Goal: Task Accomplishment & Management: Manage account settings

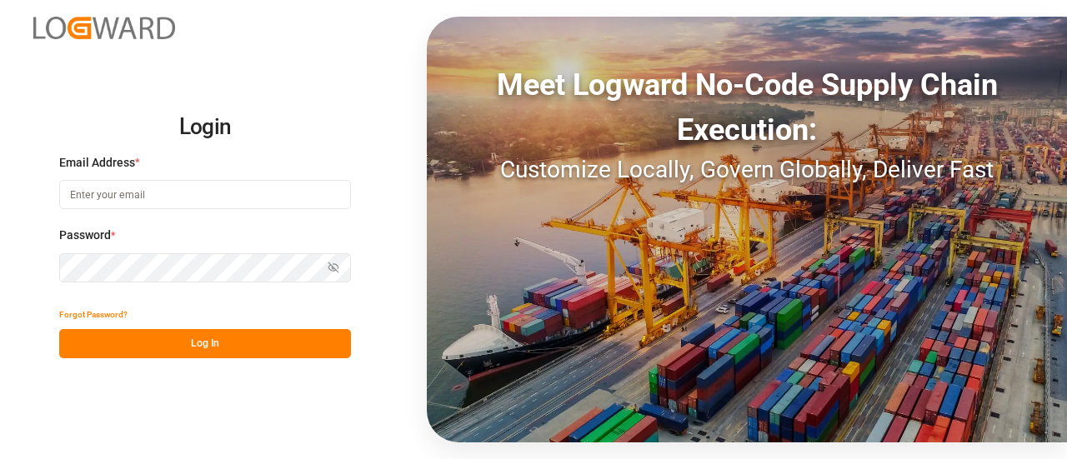
type input "[EMAIL_ADDRESS][PERSON_NAME][DOMAIN_NAME]"
click at [210, 343] on button "Log In" at bounding box center [205, 343] width 292 height 29
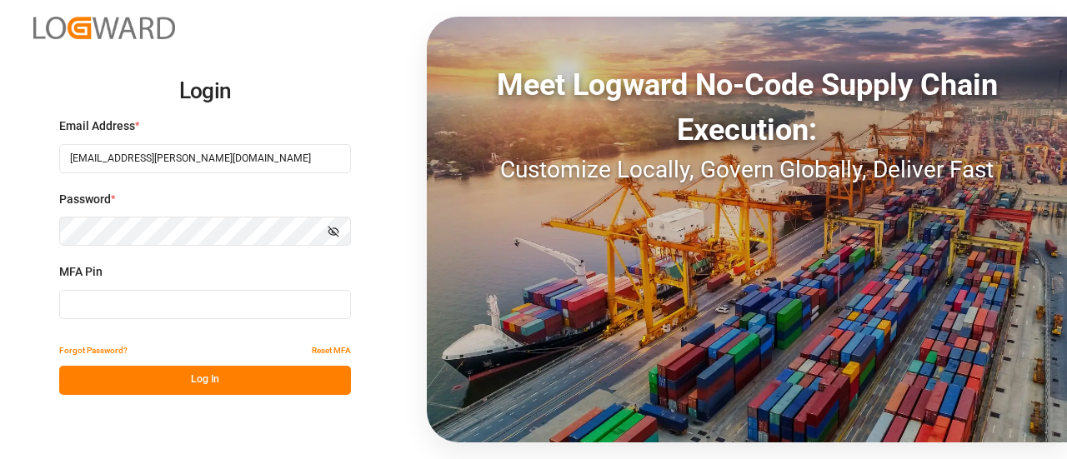
click at [165, 303] on input at bounding box center [205, 304] width 292 height 29
click at [198, 314] on input at bounding box center [205, 304] width 292 height 29
type input "674350"
click at [205, 378] on button "Log In" at bounding box center [205, 380] width 292 height 29
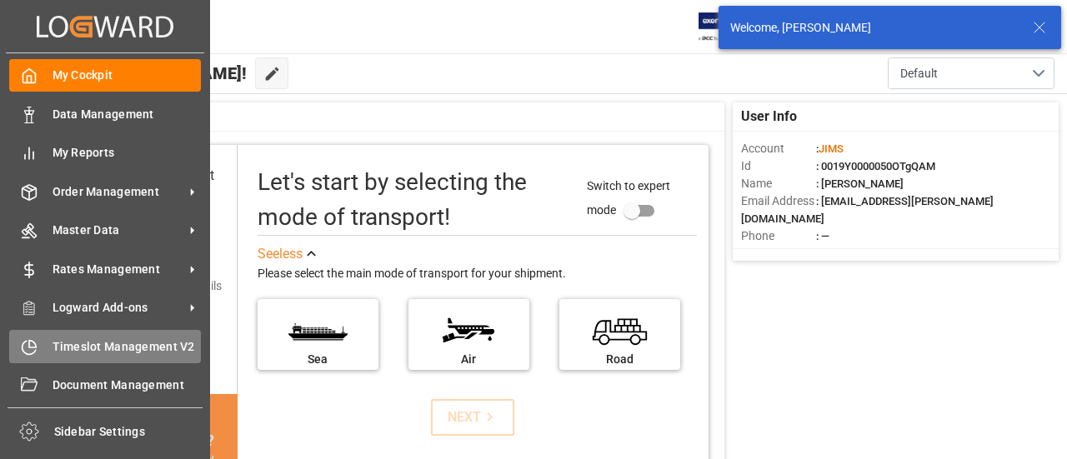
click at [82, 344] on span "Timeslot Management V2" at bounding box center [127, 347] width 149 height 18
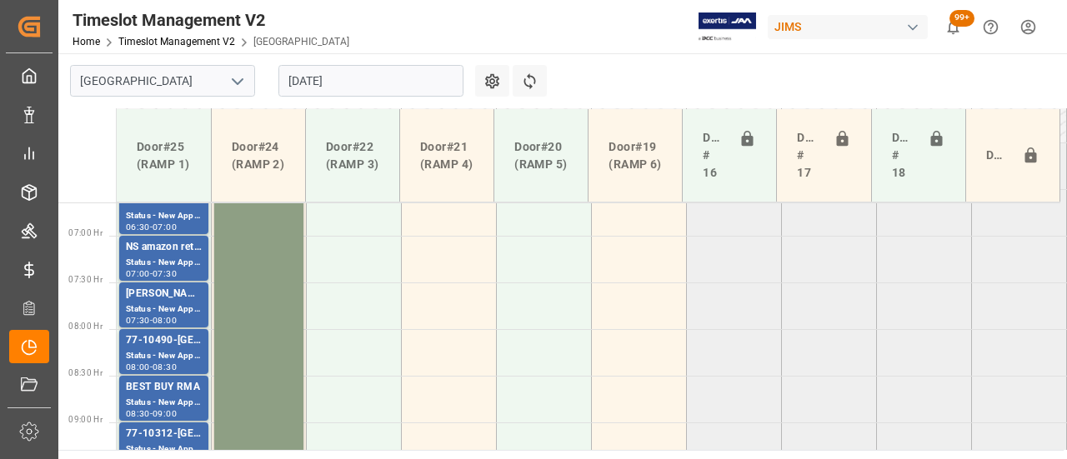
scroll to position [603, 0]
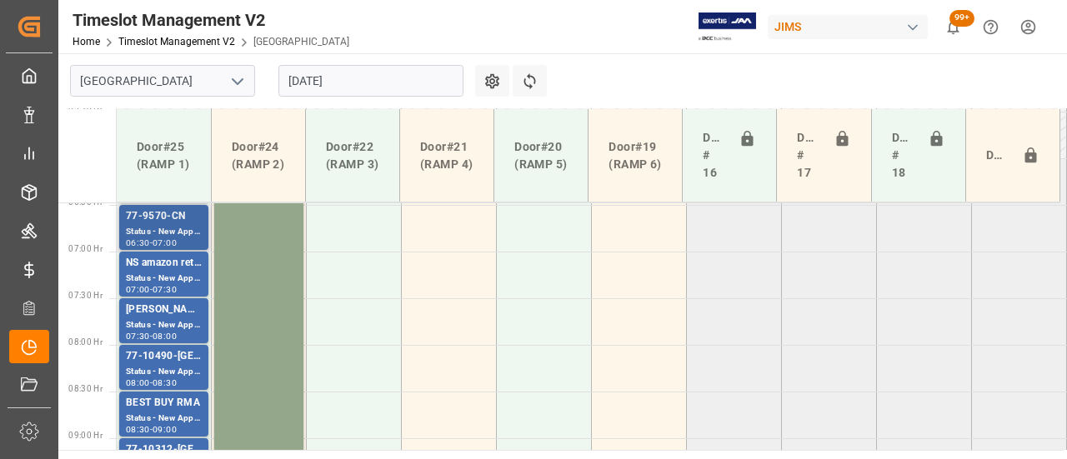
click at [171, 226] on div "Status - New Appointment" at bounding box center [164, 232] width 76 height 14
click at [153, 315] on div "CARMINE" at bounding box center [164, 310] width 76 height 17
click at [148, 362] on div "77-10490-US" at bounding box center [164, 356] width 76 height 17
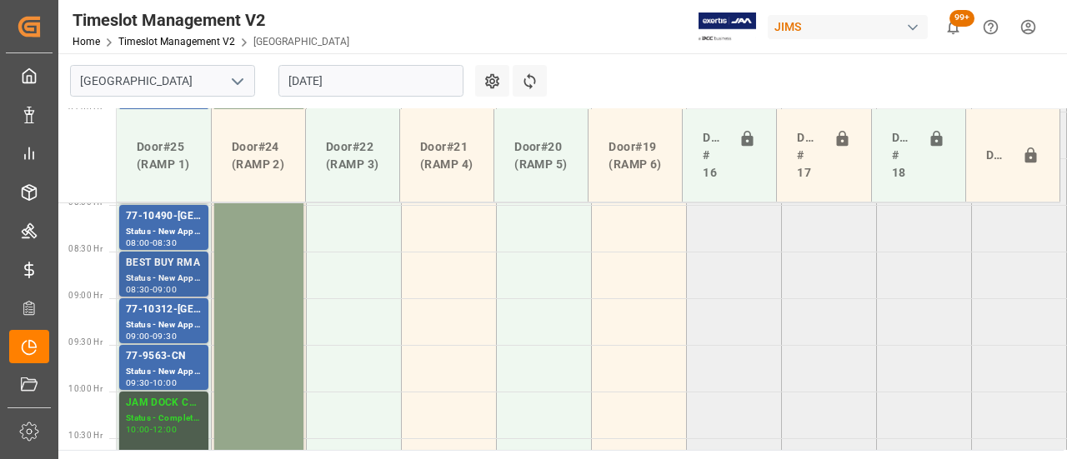
scroll to position [770, 0]
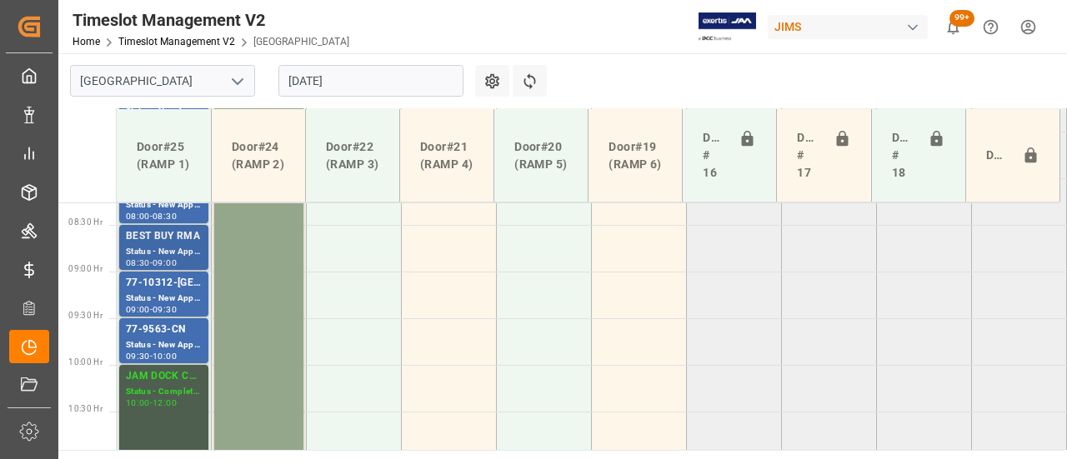
click at [160, 234] on div "BEST BUY RMA" at bounding box center [164, 236] width 76 height 17
click at [151, 301] on div "Status - New Appointment" at bounding box center [164, 299] width 76 height 14
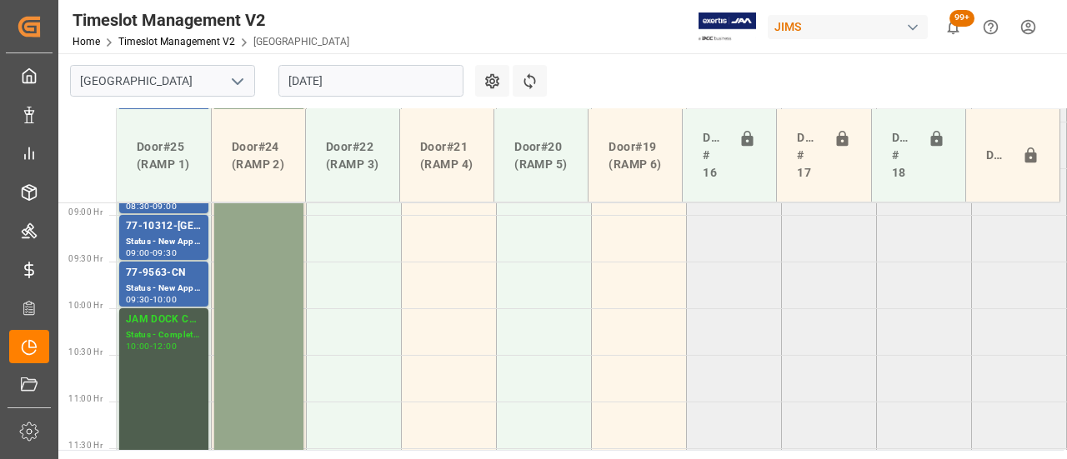
scroll to position [854, 0]
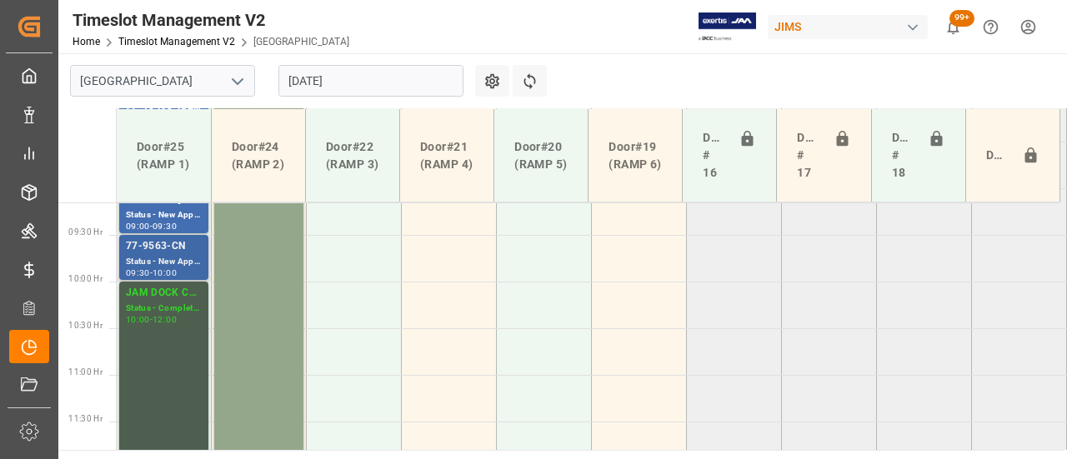
click at [157, 268] on div "Status - New Appointment" at bounding box center [164, 262] width 76 height 14
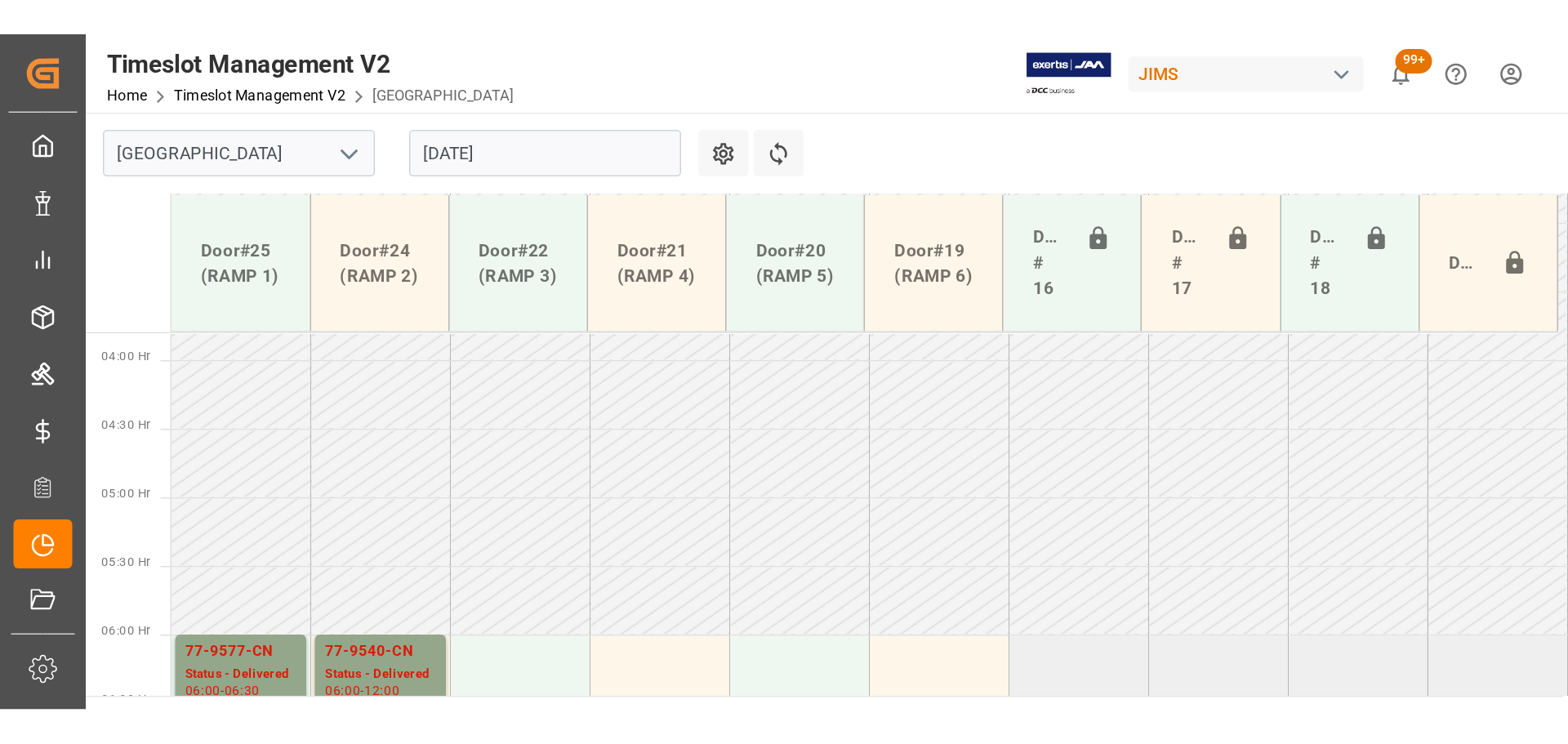
scroll to position [591, 0]
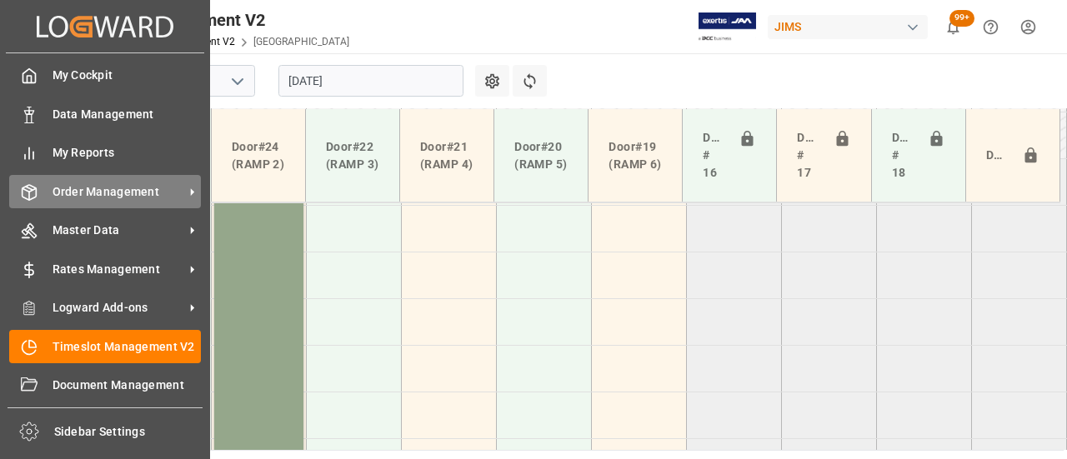
click at [65, 196] on span "Order Management" at bounding box center [119, 192] width 132 height 18
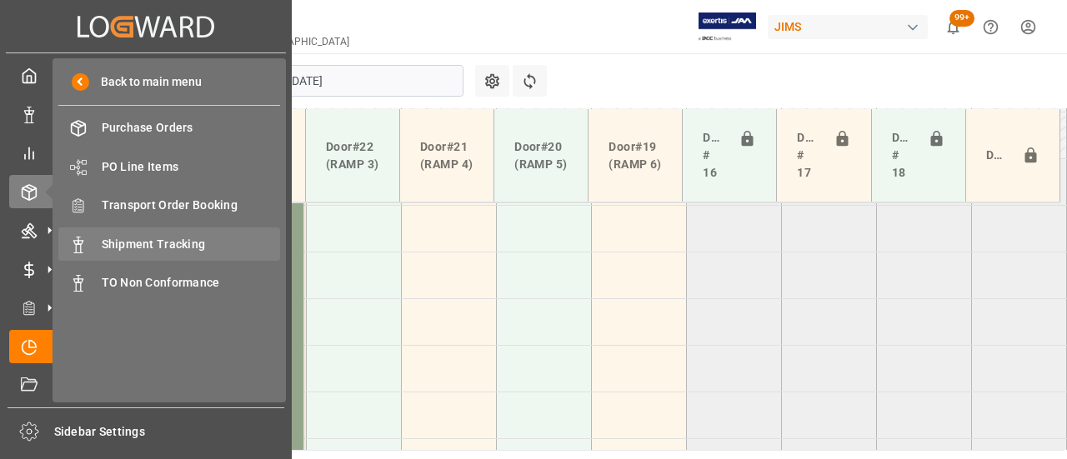
click at [155, 247] on span "Shipment Tracking" at bounding box center [191, 245] width 179 height 18
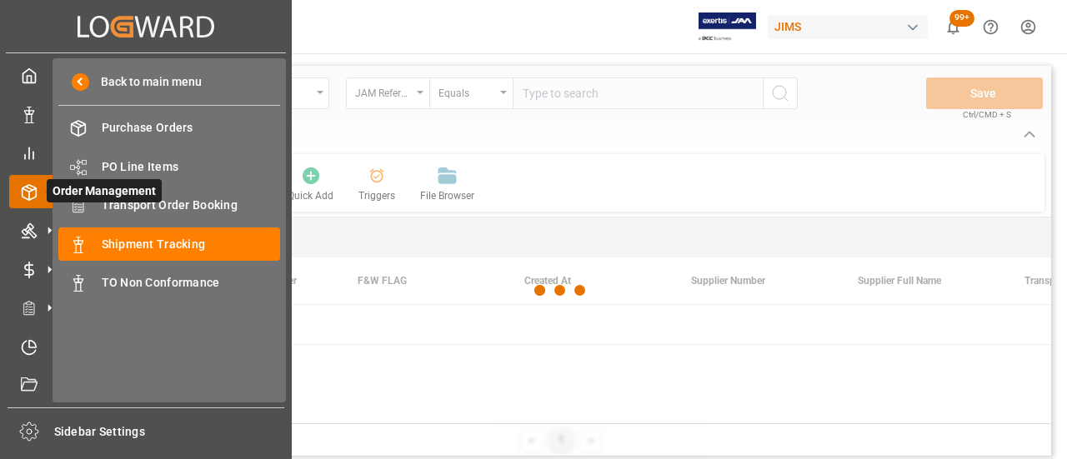
click at [50, 199] on span "Order Management" at bounding box center [104, 190] width 115 height 23
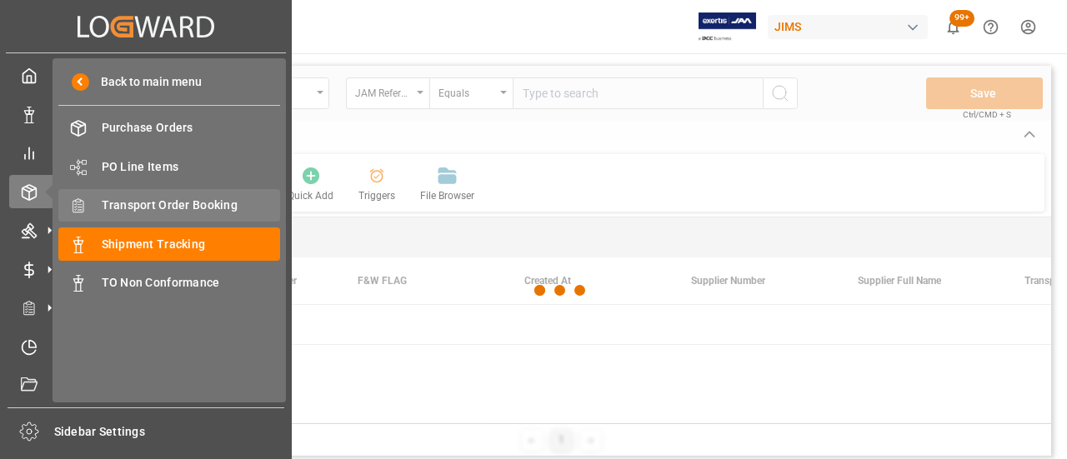
click at [225, 199] on span "Transport Order Booking" at bounding box center [191, 206] width 179 height 18
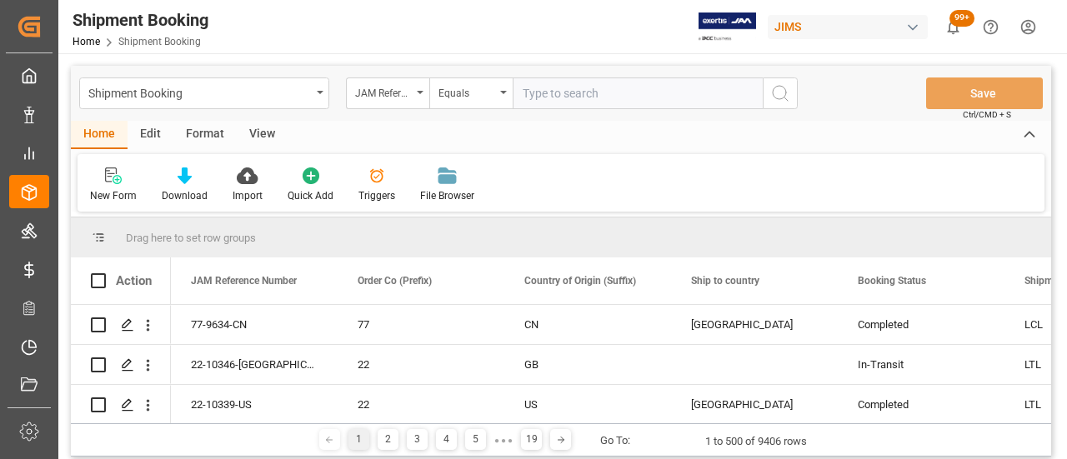
click at [599, 98] on input "text" at bounding box center [638, 94] width 250 height 32
paste input "77-10295-US"
type input "77-10295-US"
click at [784, 83] on icon "search button" at bounding box center [780, 93] width 20 height 20
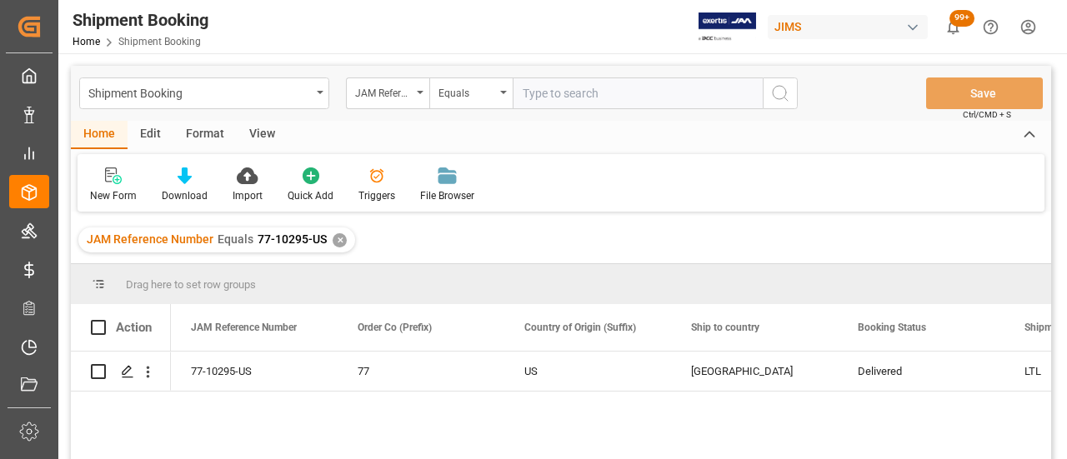
click at [359, 409] on div "77-10295-US 77 US Canada Delivered LTL Manthan Sutaria" at bounding box center [611, 411] width 880 height 118
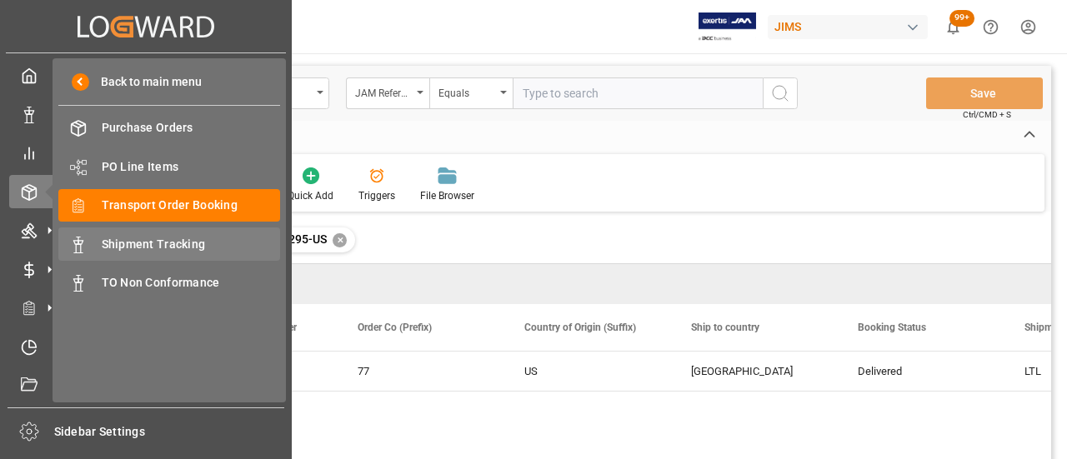
click at [178, 249] on span "Shipment Tracking" at bounding box center [191, 245] width 179 height 18
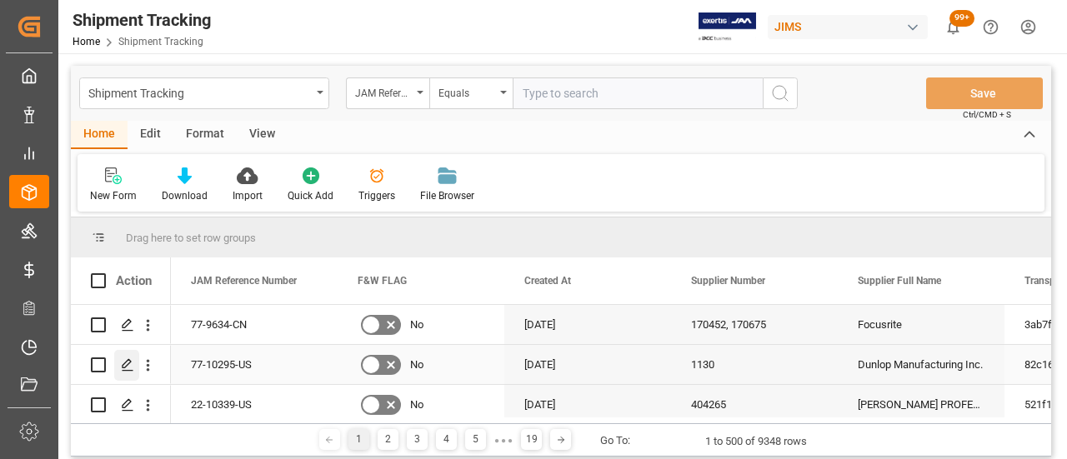
click at [128, 369] on icon "Press SPACE to select this row." at bounding box center [127, 364] width 13 height 13
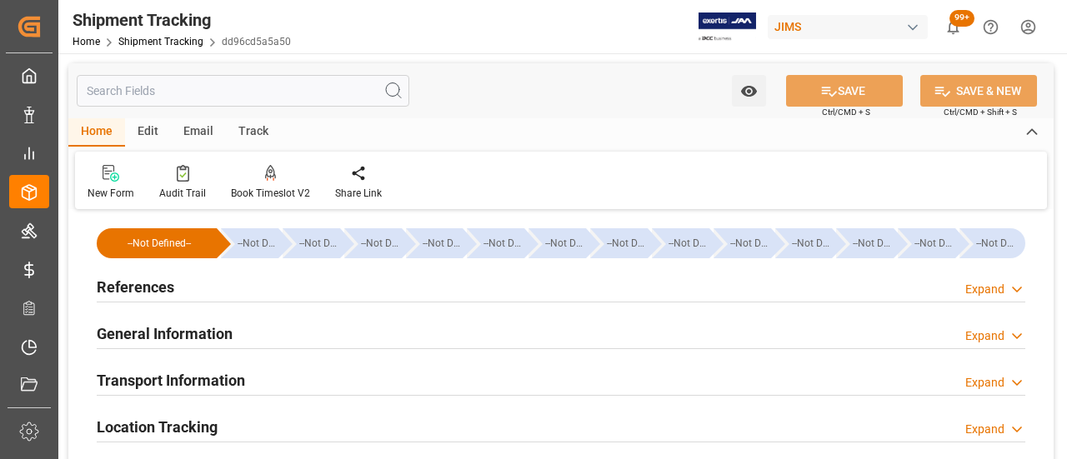
type input "29-07-2025 00:00"
type input "07-08-2025 00:00"
type input "07-08-2025"
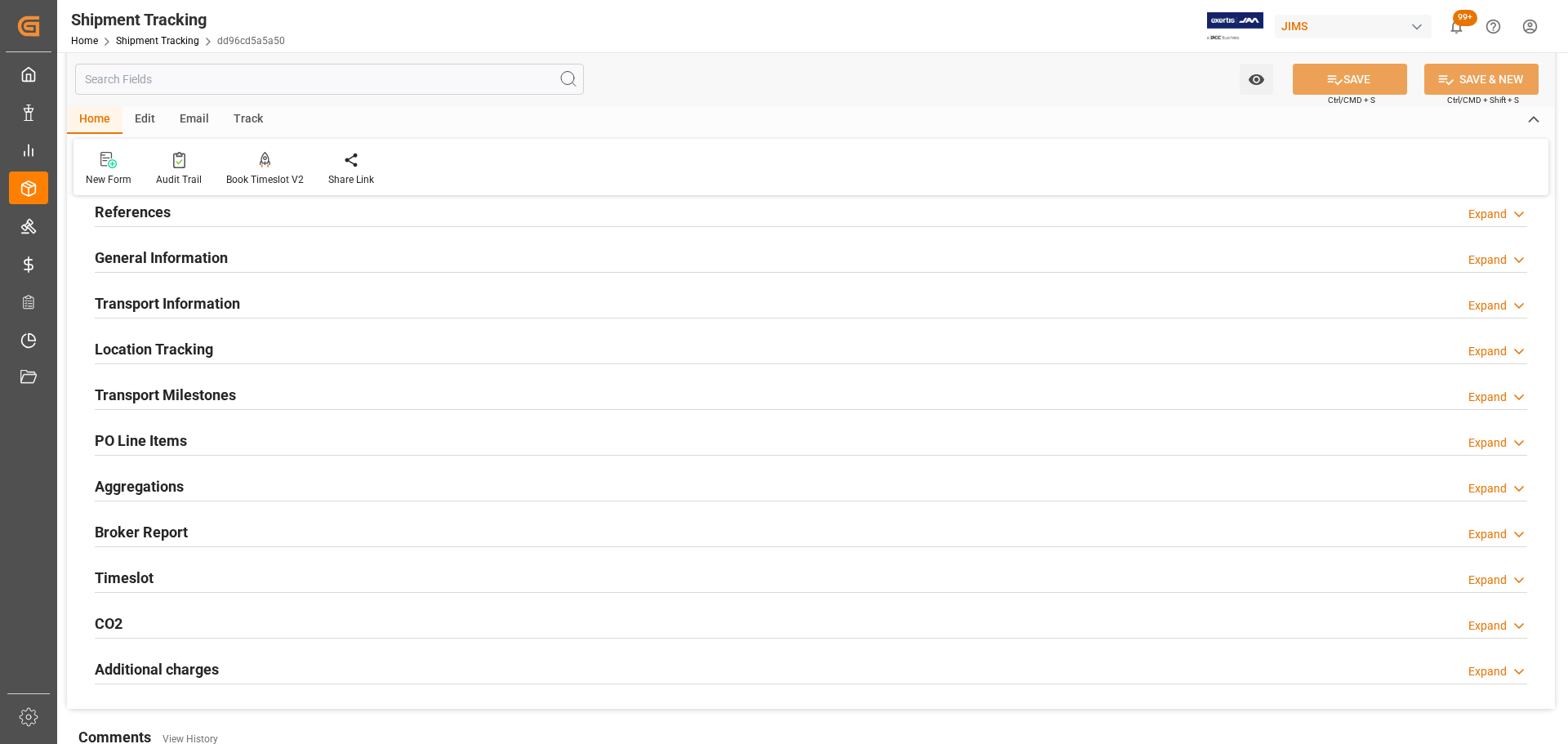
scroll to position [164, 0]
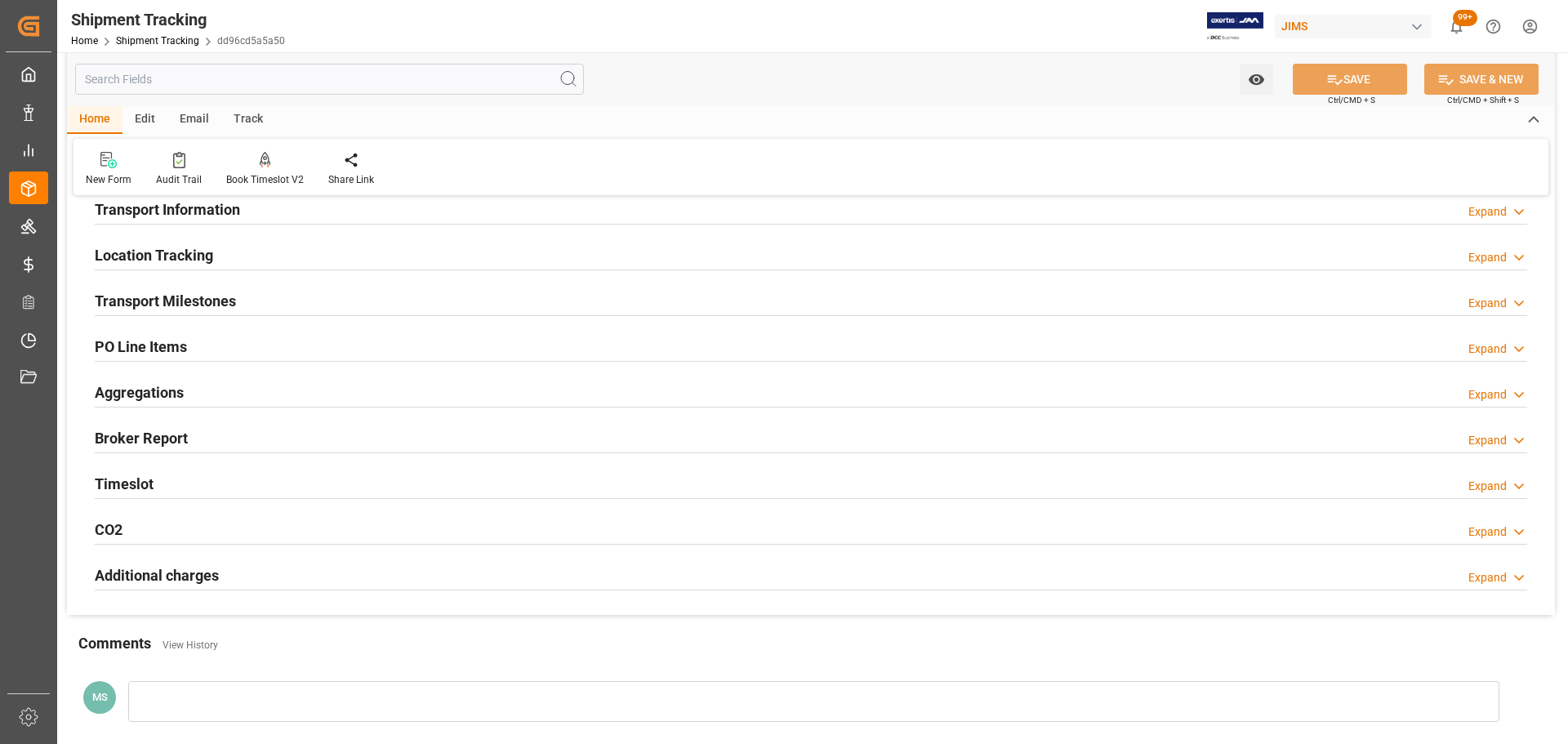
click at [248, 308] on div "Transport Milestones Expand" at bounding box center [811, 300] width 1433 height 31
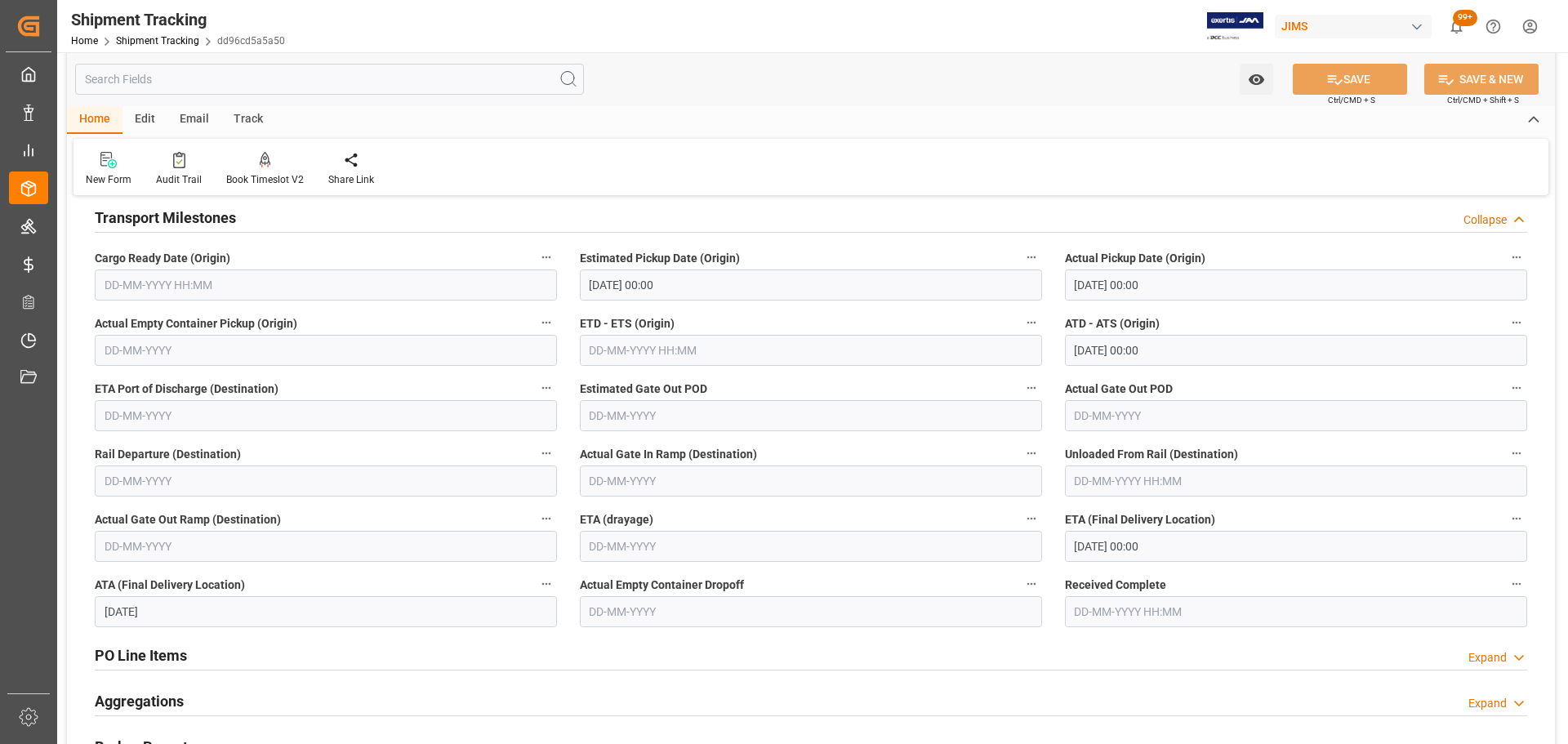
scroll to position [326, 0]
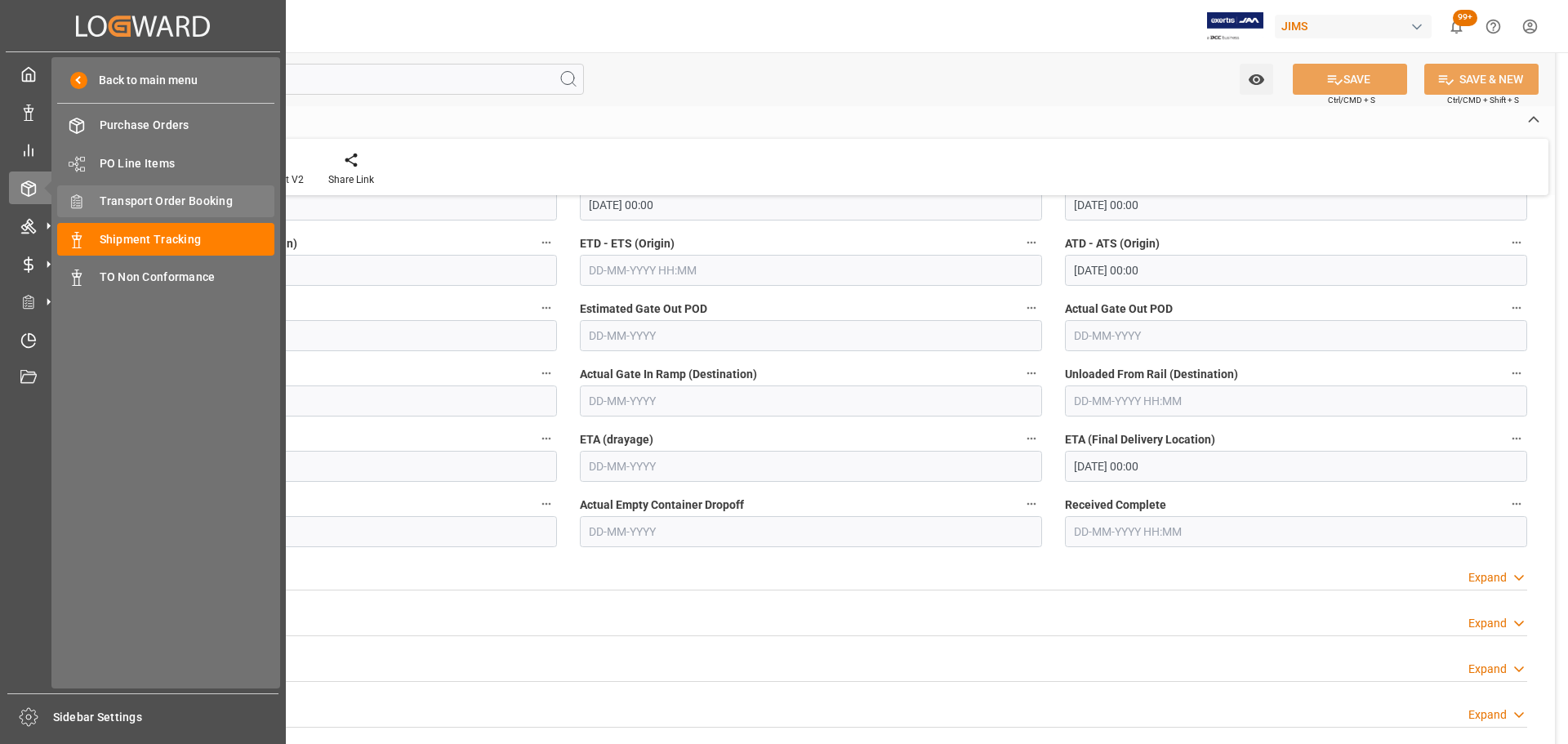
click at [111, 194] on span "Transport Order Booking" at bounding box center [187, 202] width 175 height 18
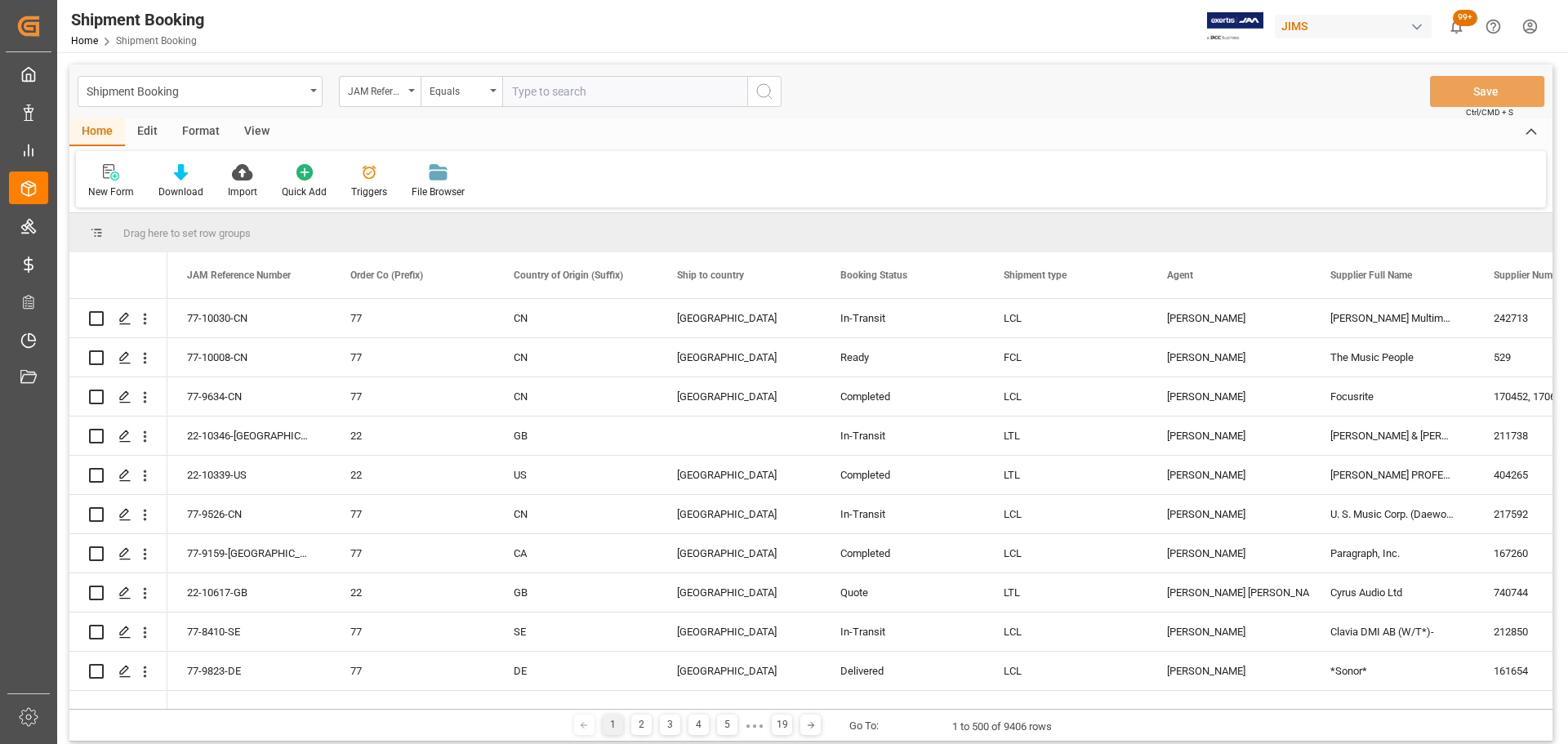
click at [540, 95] on input "text" at bounding box center [625, 92] width 245 height 31
type input "77-10568-US"
click at [768, 91] on icon "search button" at bounding box center [764, 91] width 20 height 20
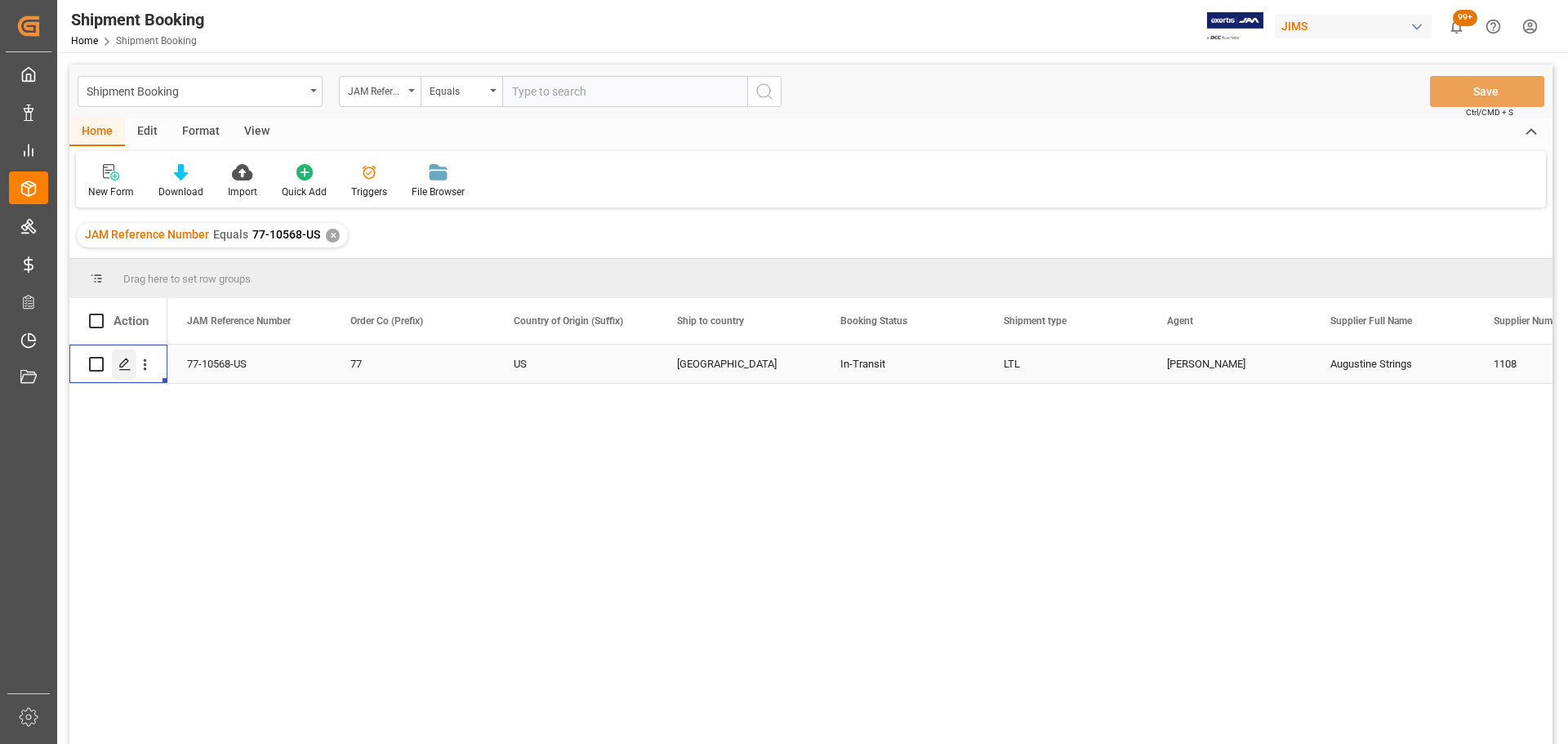
click at [120, 368] on icon "Press SPACE to select this row." at bounding box center [124, 364] width 13 height 13
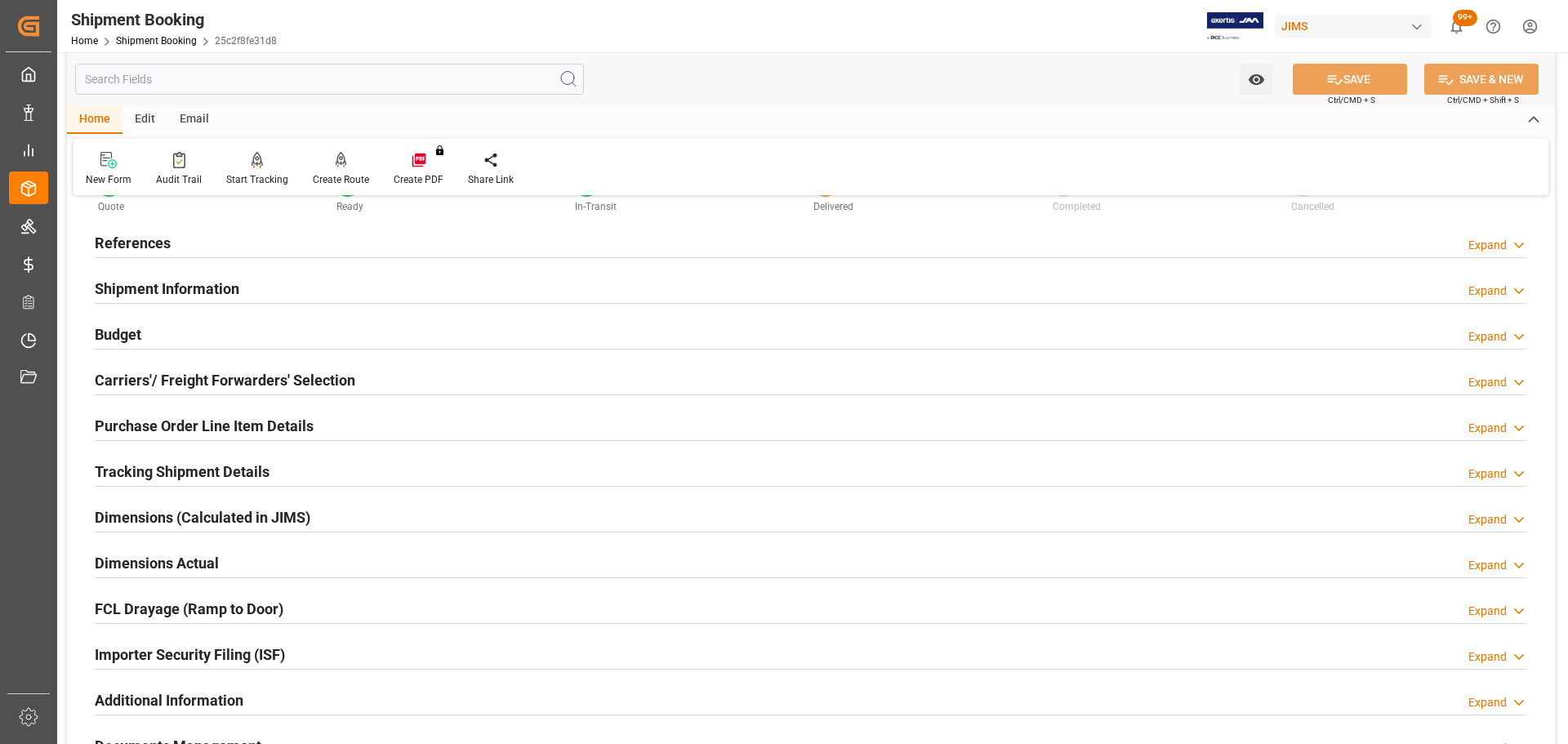
scroll to position [164, 0]
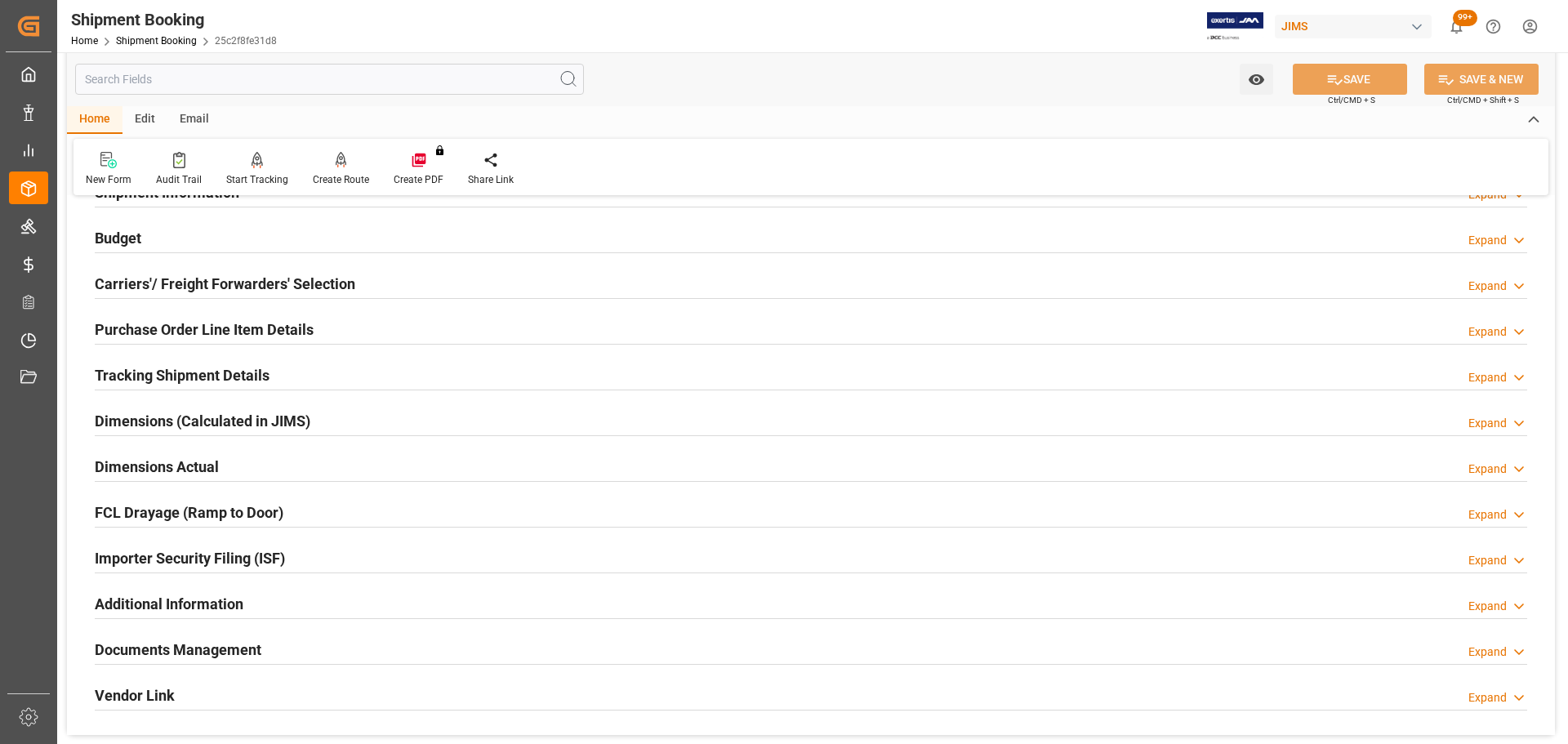
click at [156, 244] on div "Budget Expand" at bounding box center [811, 237] width 1433 height 31
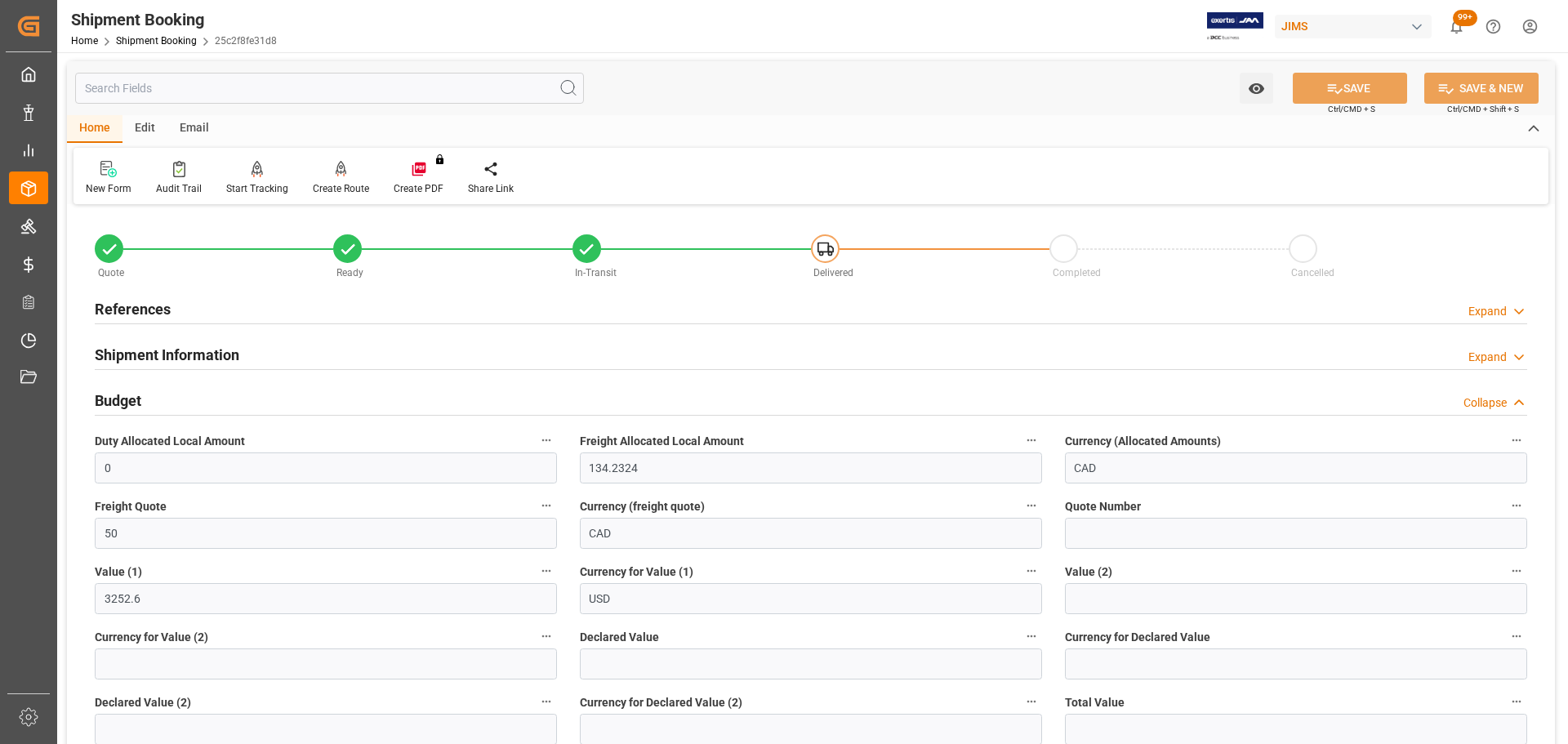
scroll to position [0, 0]
click at [154, 396] on div "Budget Collapse" at bounding box center [811, 401] width 1433 height 31
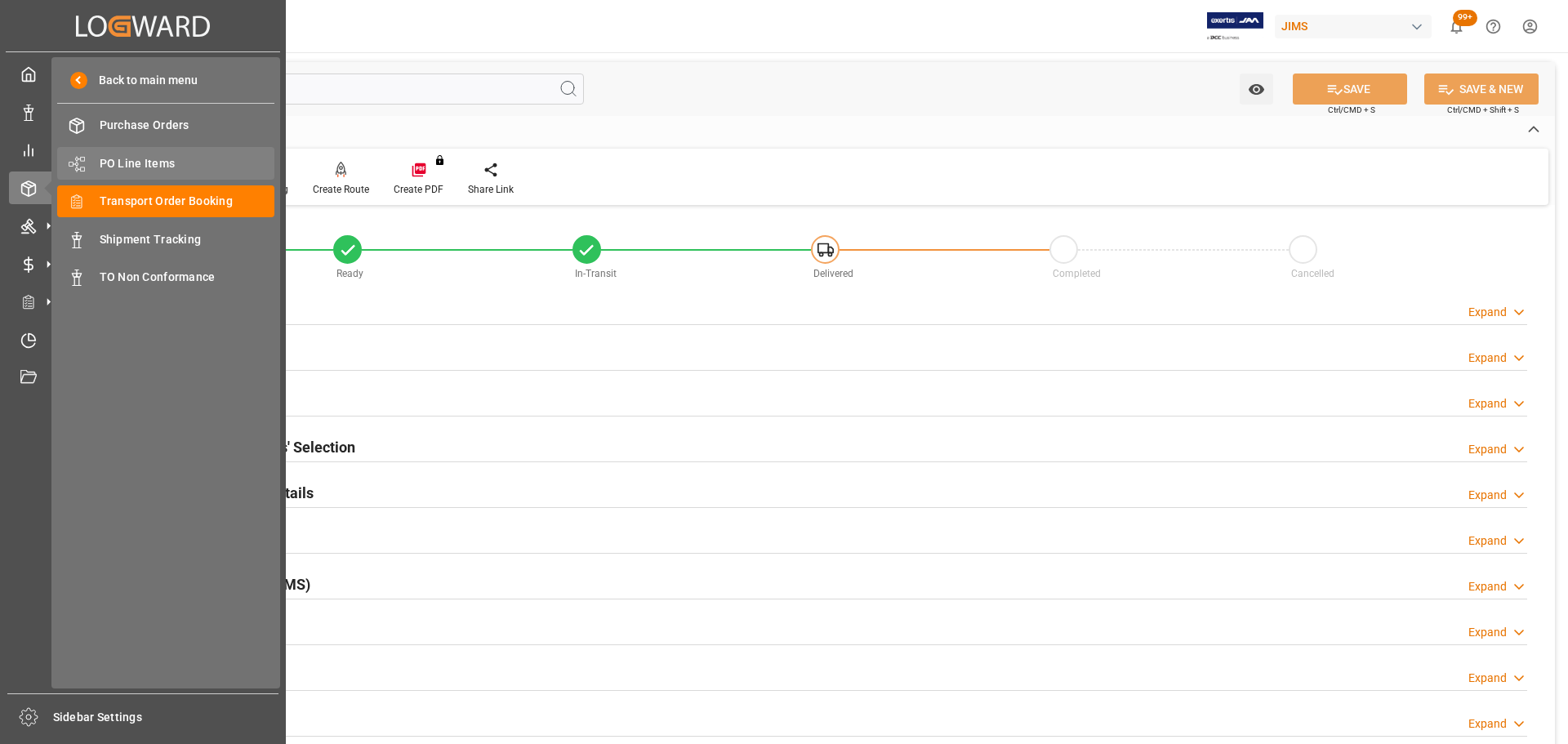
click at [129, 160] on span "PO Line Items" at bounding box center [187, 164] width 175 height 18
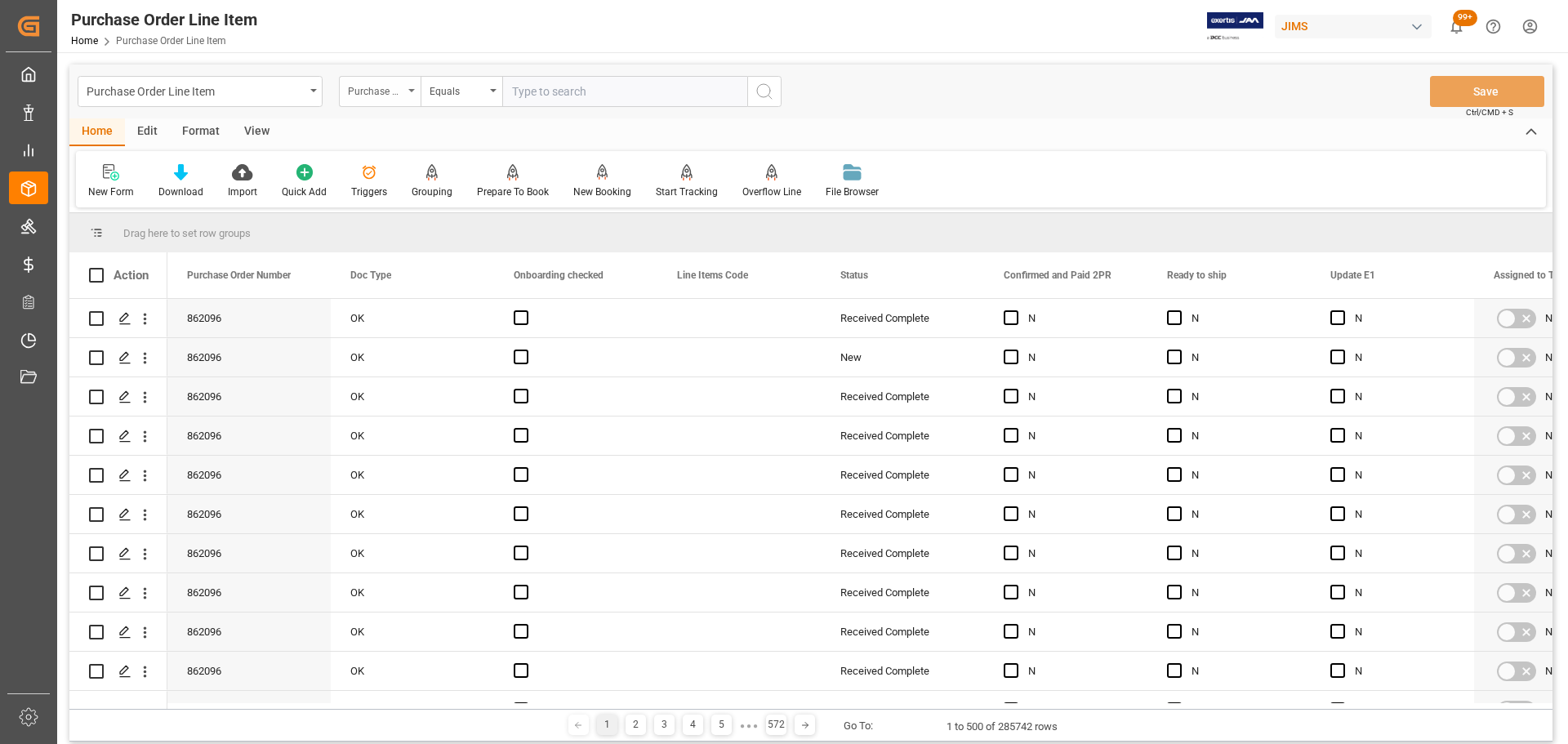
click at [386, 93] on div "Purchase Order Number" at bounding box center [375, 89] width 56 height 19
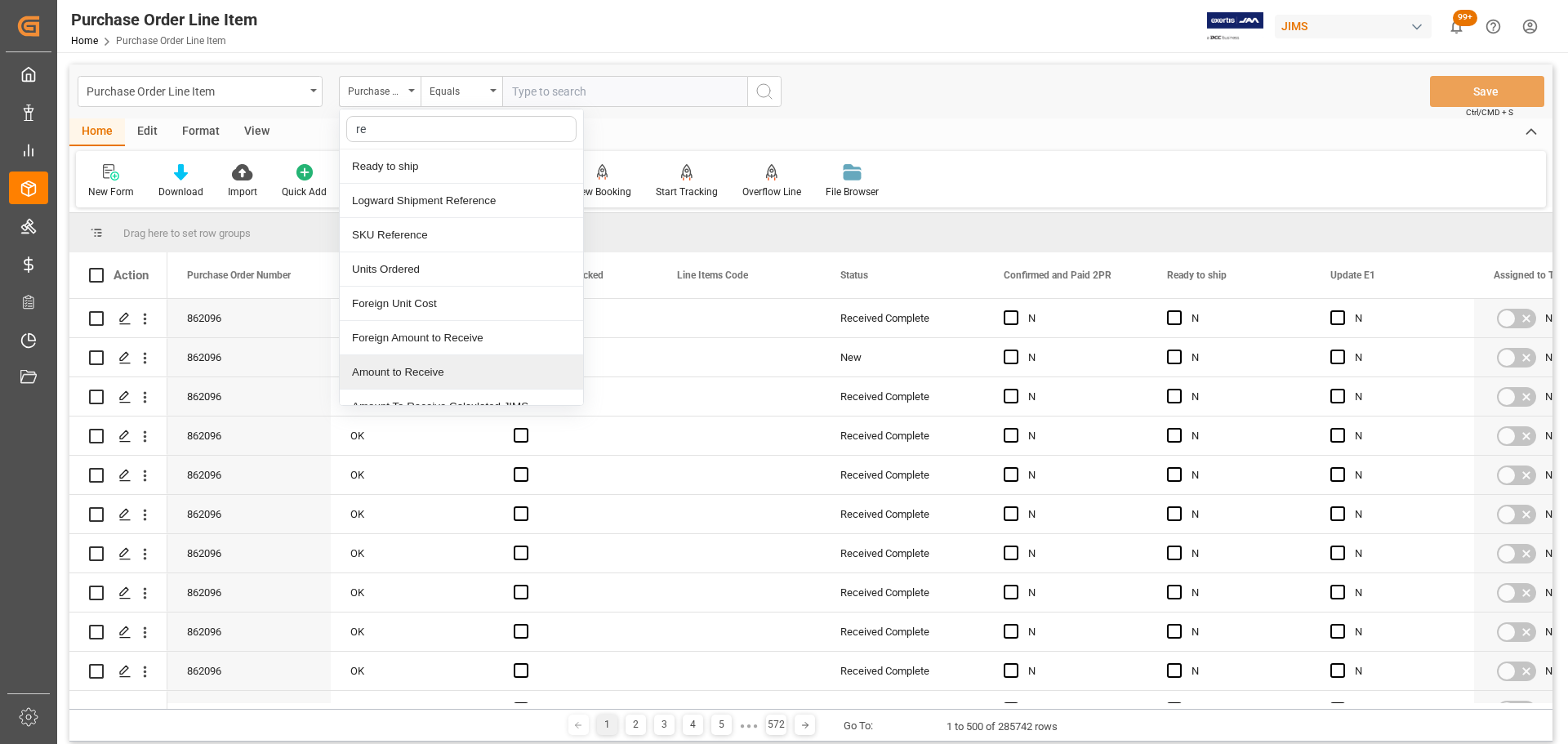
type input "ref"
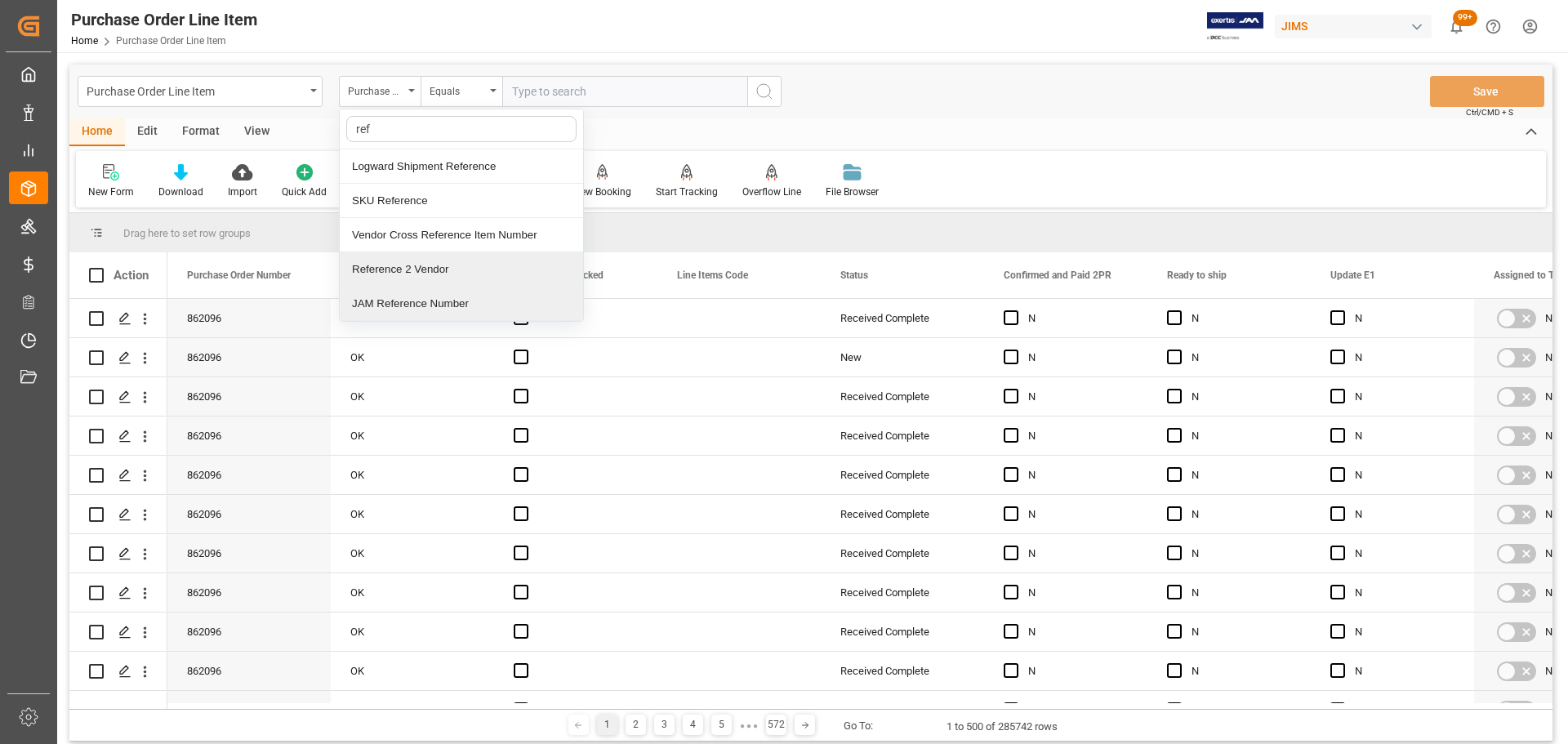
click at [422, 276] on div "Reference 2 Vendor" at bounding box center [462, 270] width 243 height 34
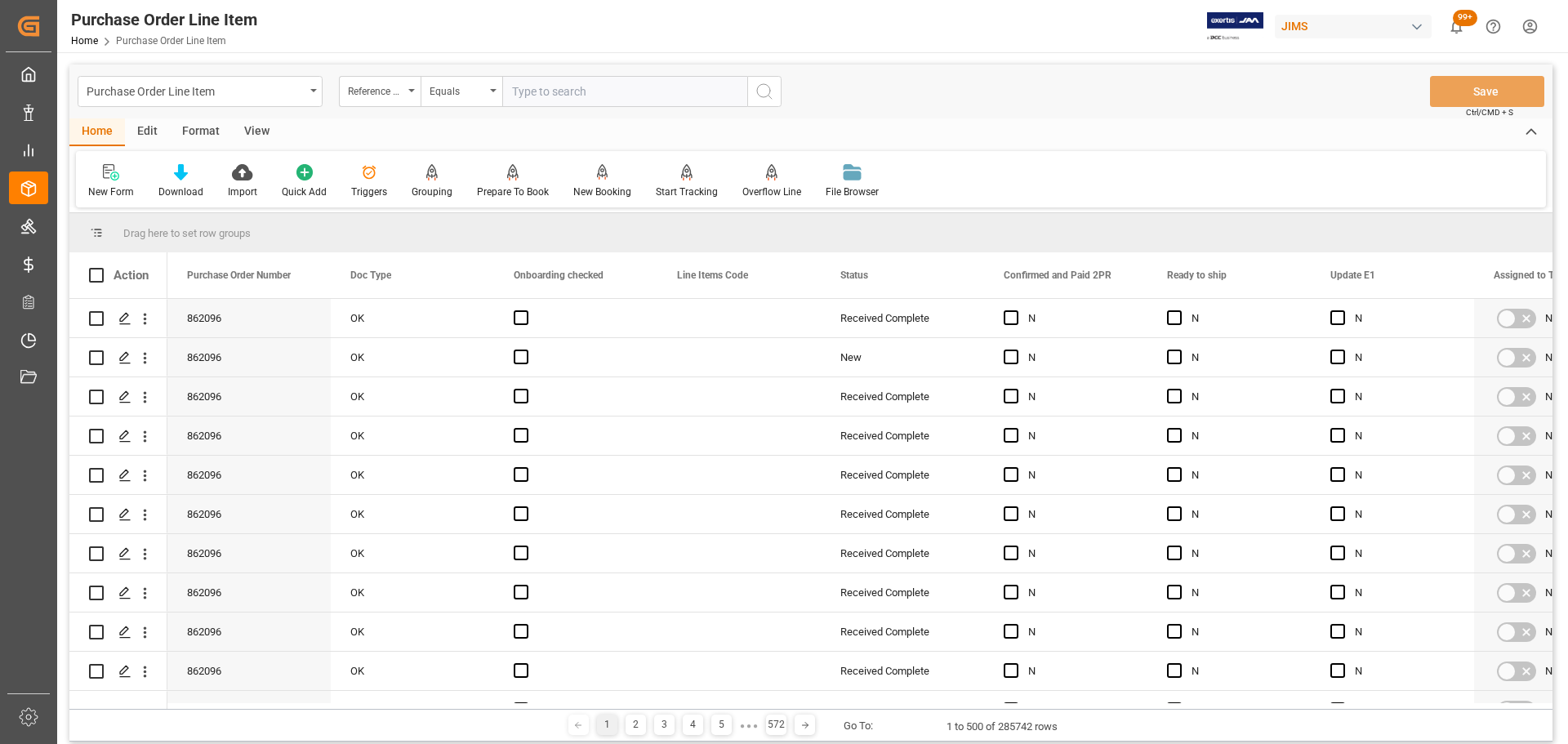
click at [648, 83] on input "text" at bounding box center [625, 92] width 245 height 31
paste input "77-10568-US"
type input "77-10568-US"
click at [780, 91] on button "search button" at bounding box center [764, 92] width 34 height 31
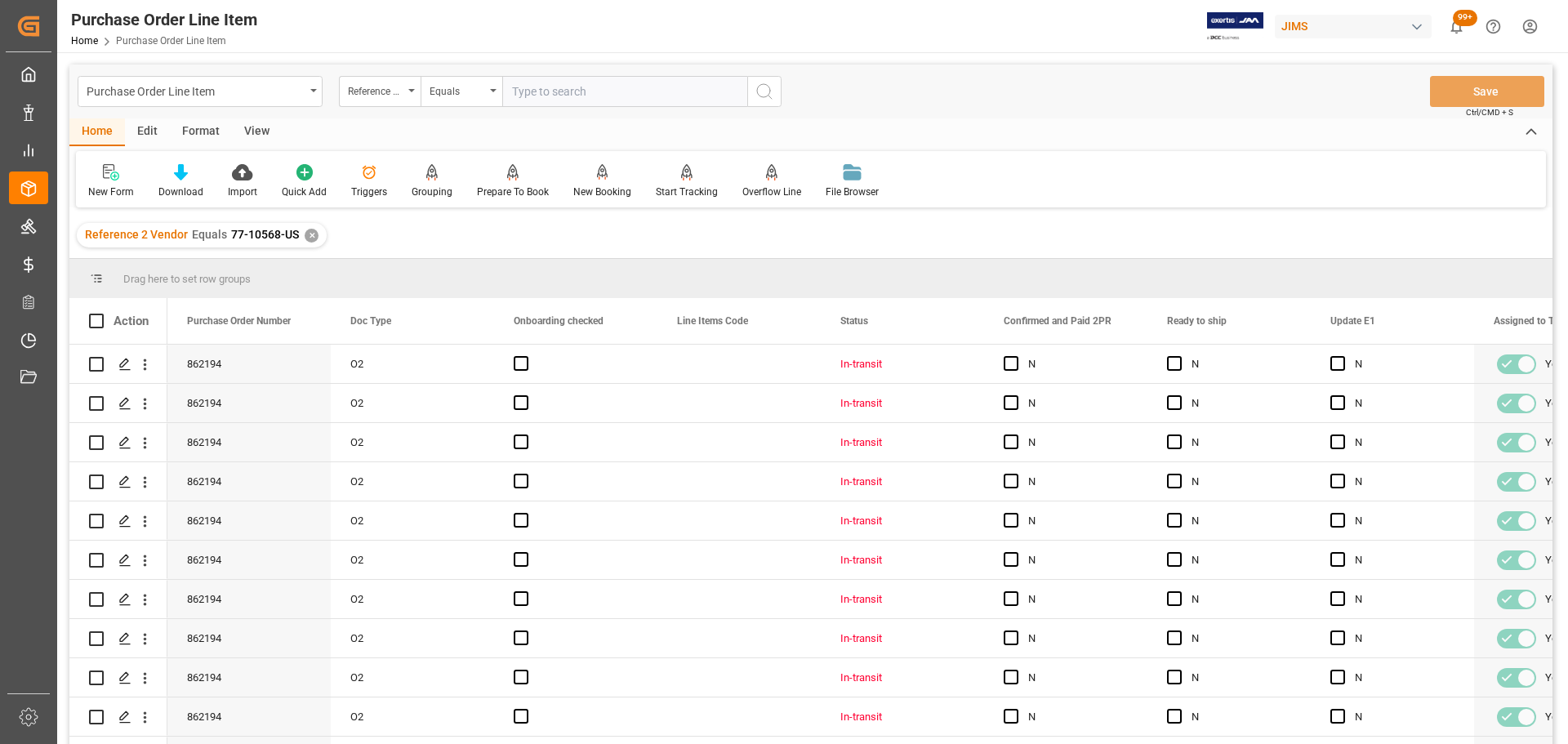
click at [254, 138] on div "View" at bounding box center [257, 132] width 50 height 27
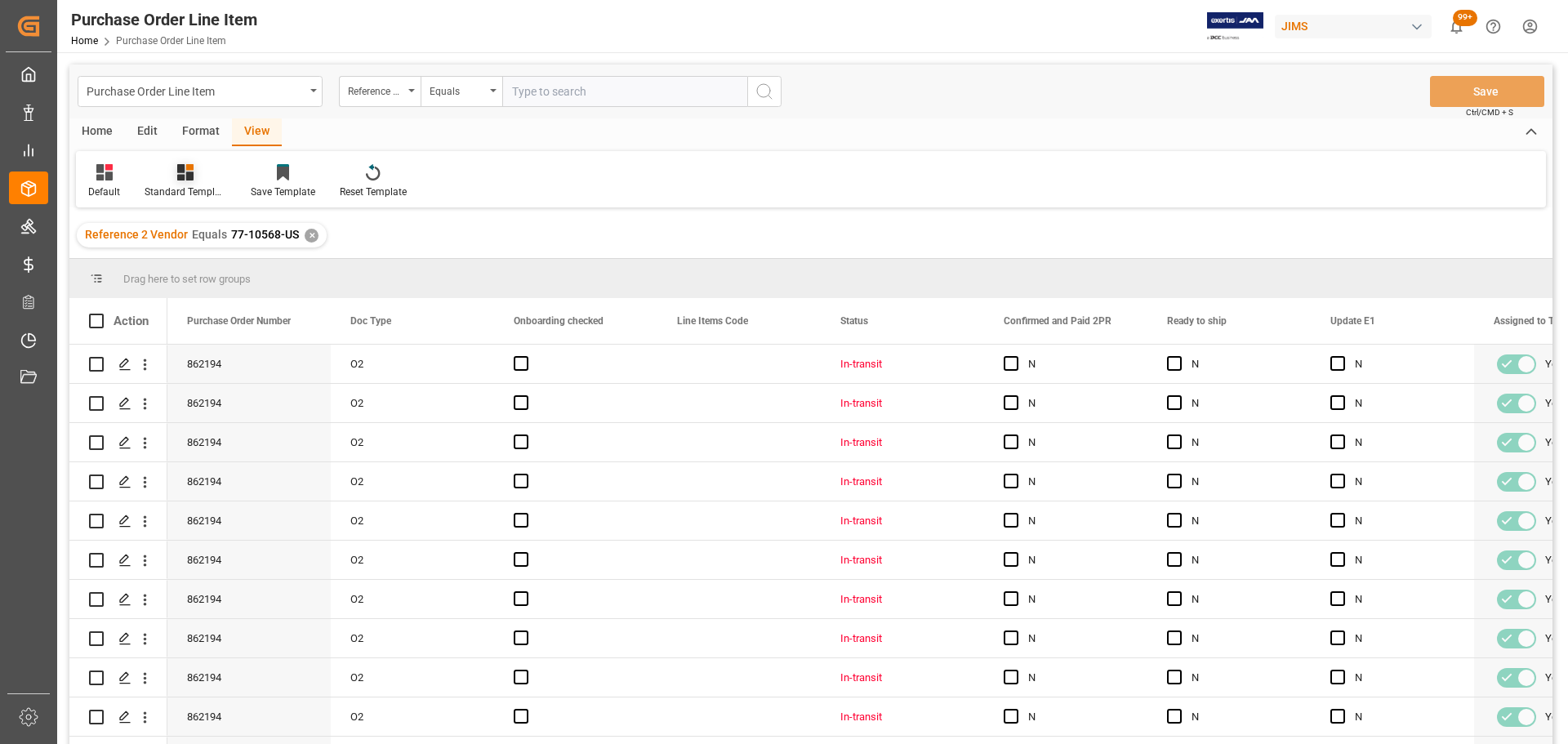
click at [194, 173] on div at bounding box center [185, 173] width 81 height 18
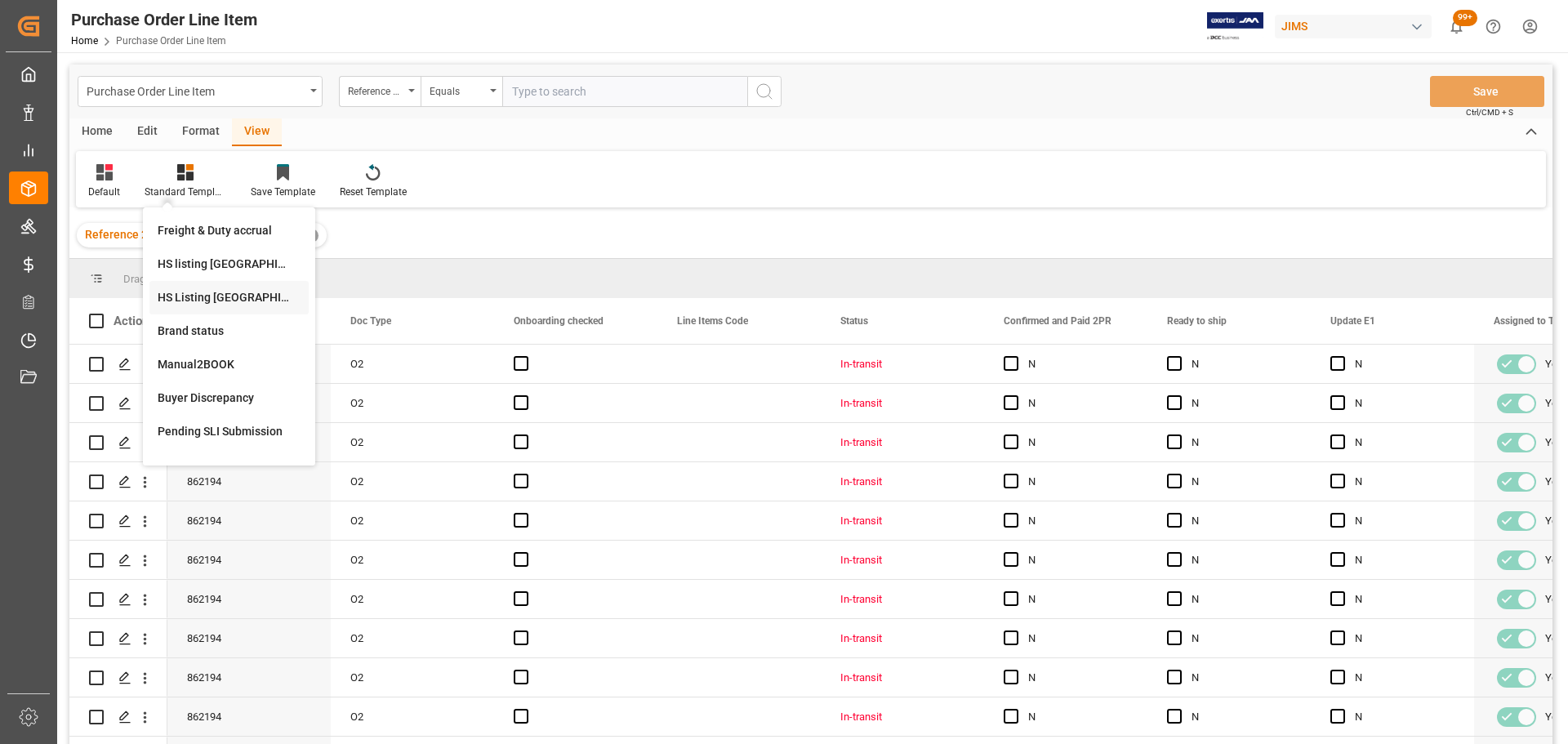
click at [190, 297] on div "HS Listing CANADA" at bounding box center [229, 298] width 143 height 18
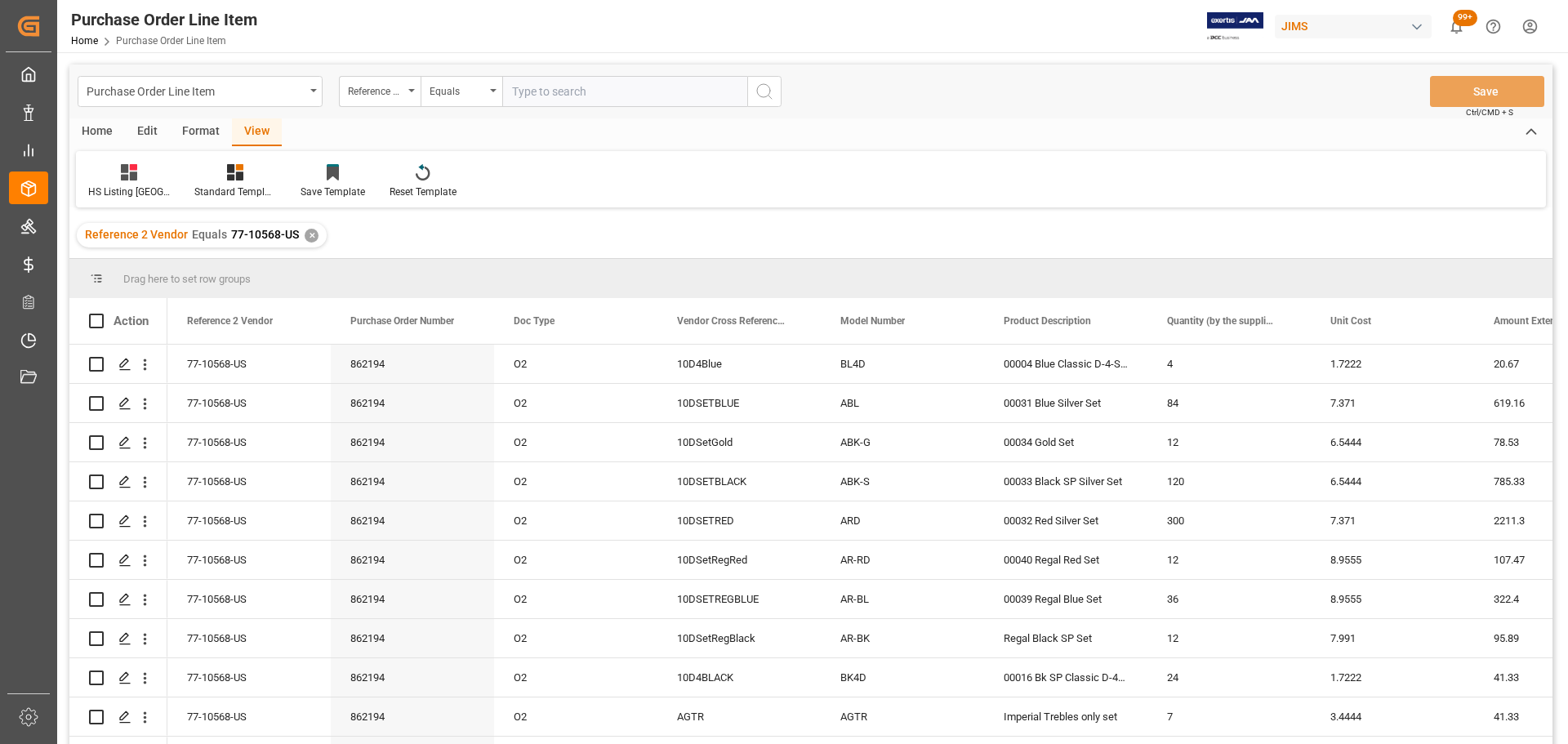
click at [150, 130] on div "Edit" at bounding box center [148, 132] width 45 height 27
click at [94, 134] on div "Home" at bounding box center [97, 132] width 56 height 27
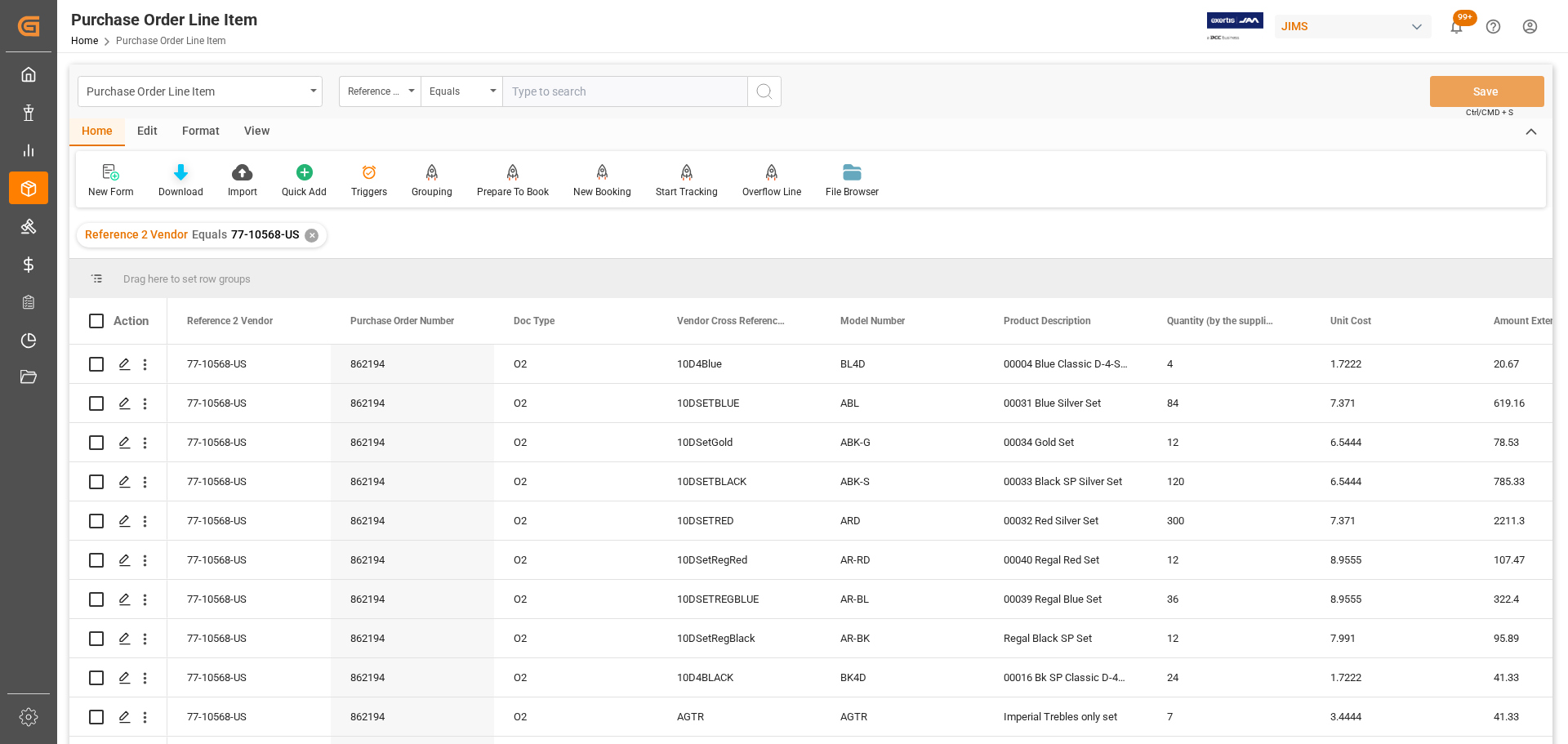
click at [170, 174] on div at bounding box center [181, 173] width 45 height 18
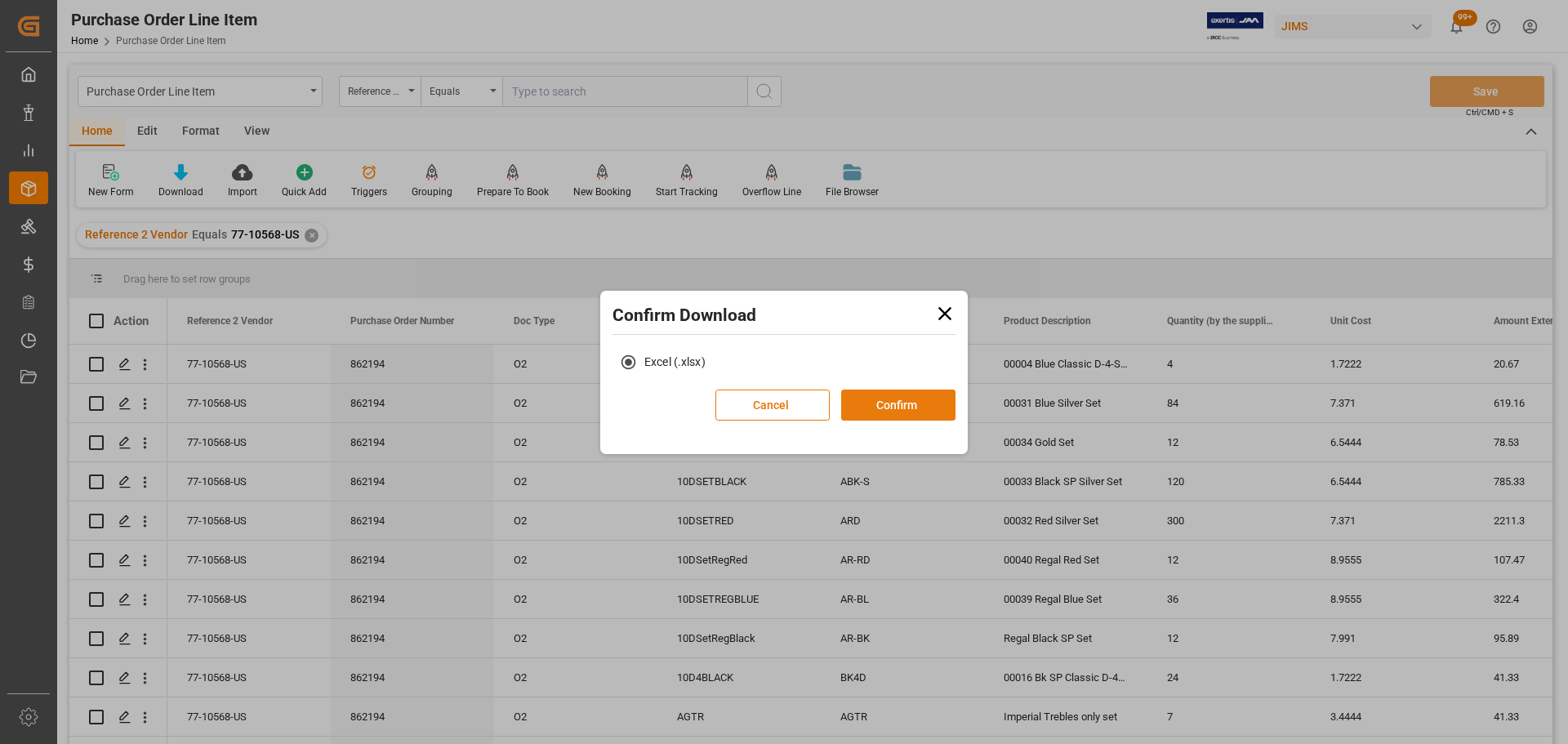
click at [905, 408] on button "Confirm" at bounding box center [899, 406] width 115 height 31
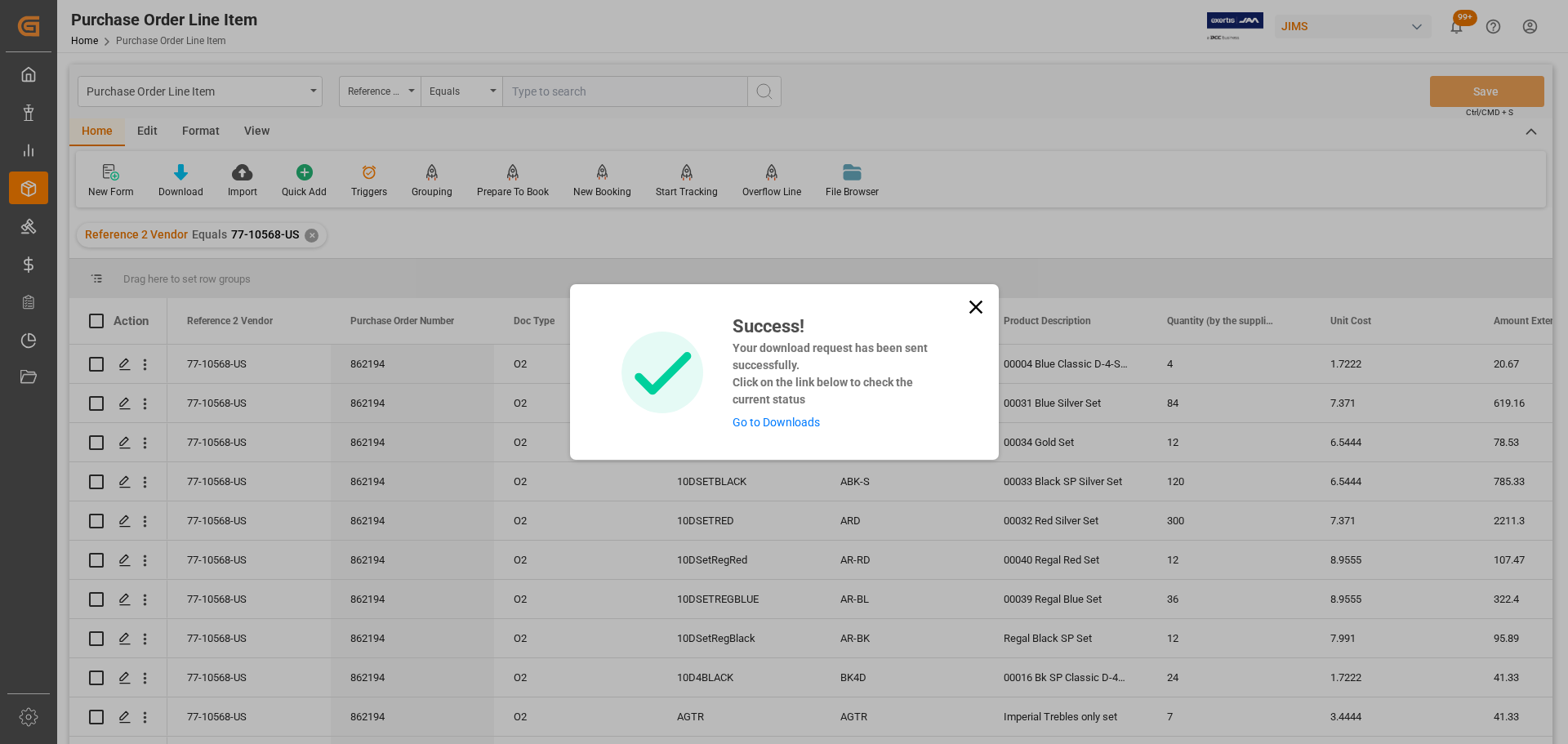
drag, startPoint x: 760, startPoint y: 415, endPoint x: 786, endPoint y: 427, distance: 28.6
click at [760, 415] on div "Success! Your download request has been sent successfully. Click on the link be…" at bounding box center [833, 372] width 226 height 119
click at [772, 422] on link "Go to Downloads" at bounding box center [776, 422] width 87 height 13
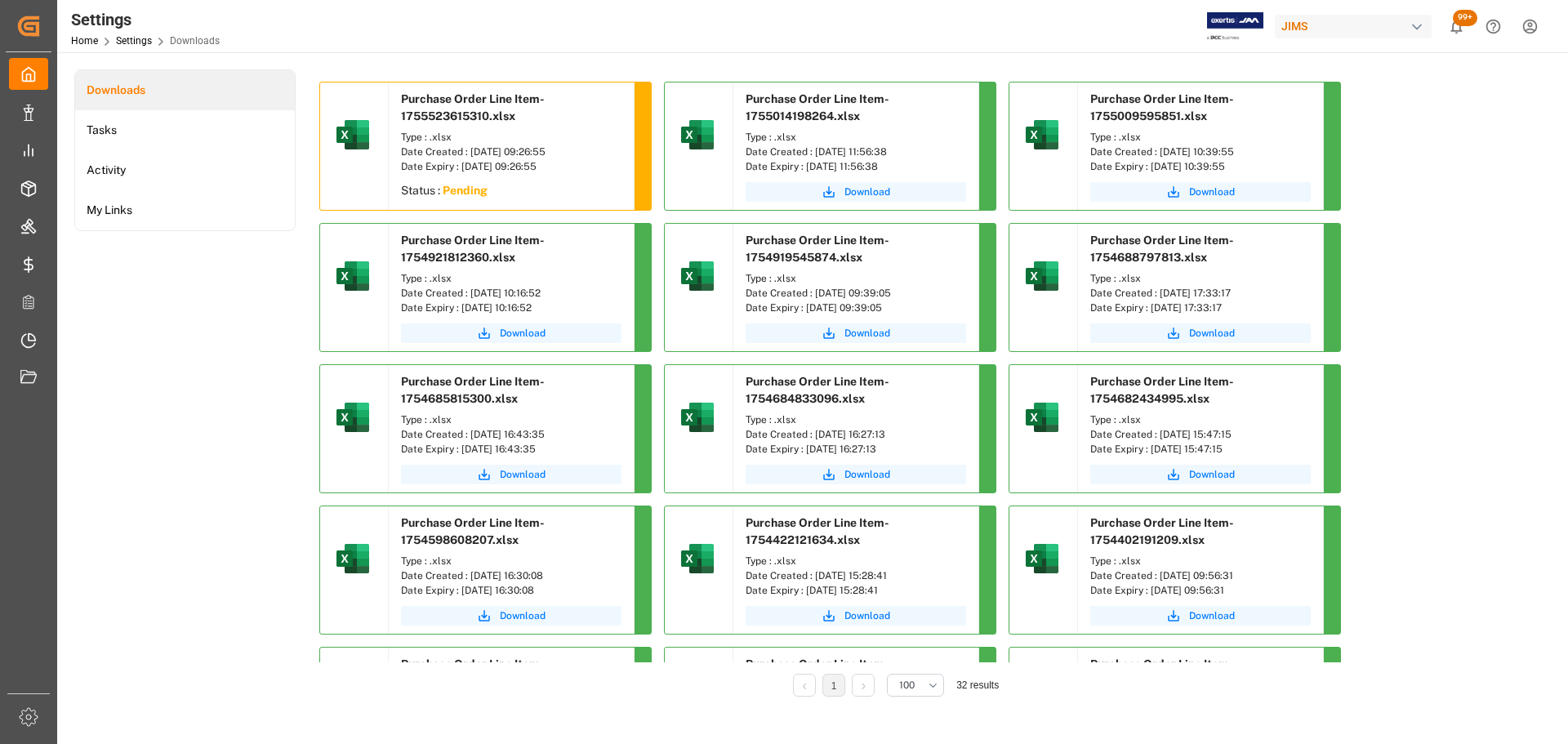
click at [166, 394] on div "Downloads Tasks Activity My Links" at bounding box center [185, 394] width 221 height 650
click at [229, 329] on div "Downloads Tasks Activity My Links" at bounding box center [185, 394] width 221 height 650
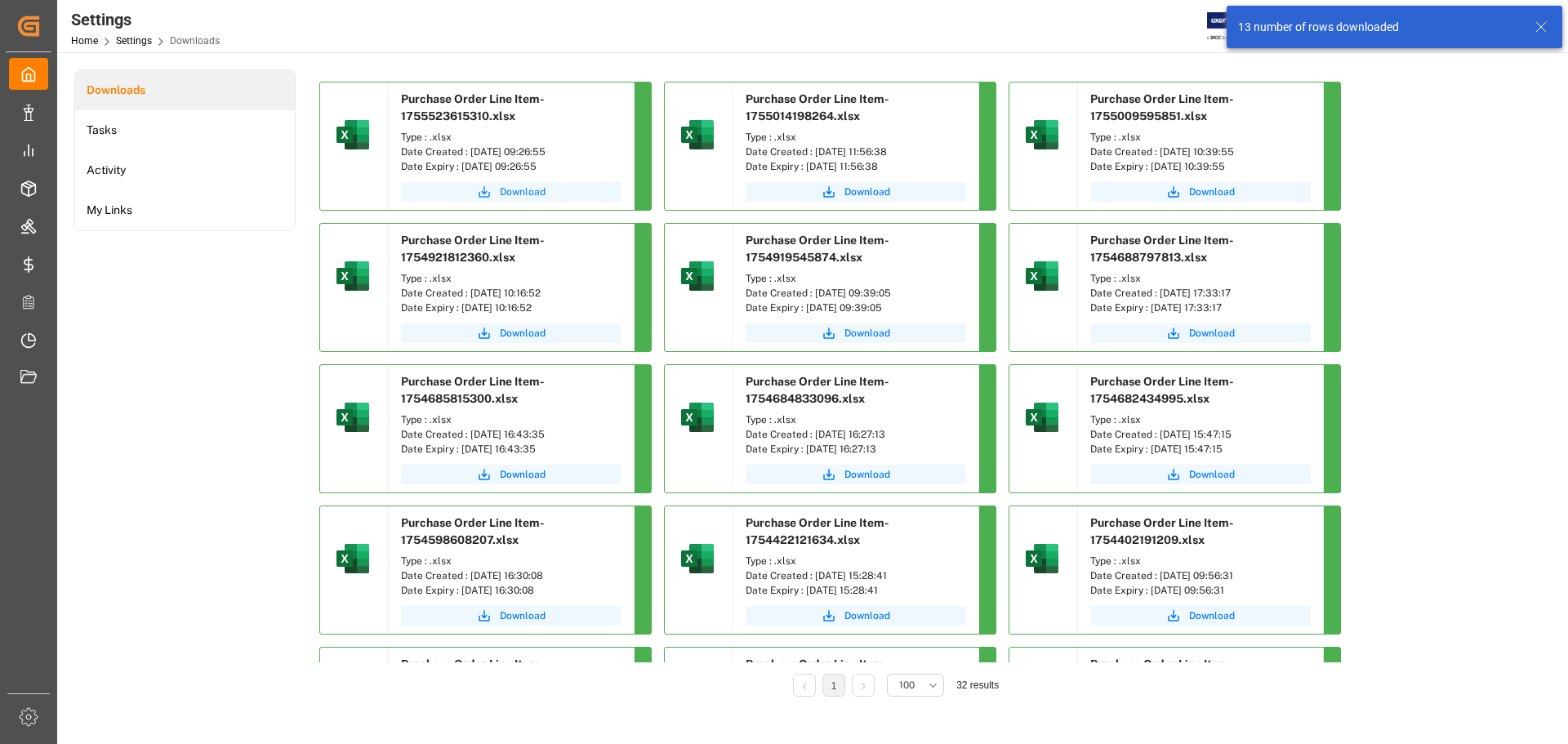
click at [512, 188] on span "Download" at bounding box center [522, 191] width 46 height 15
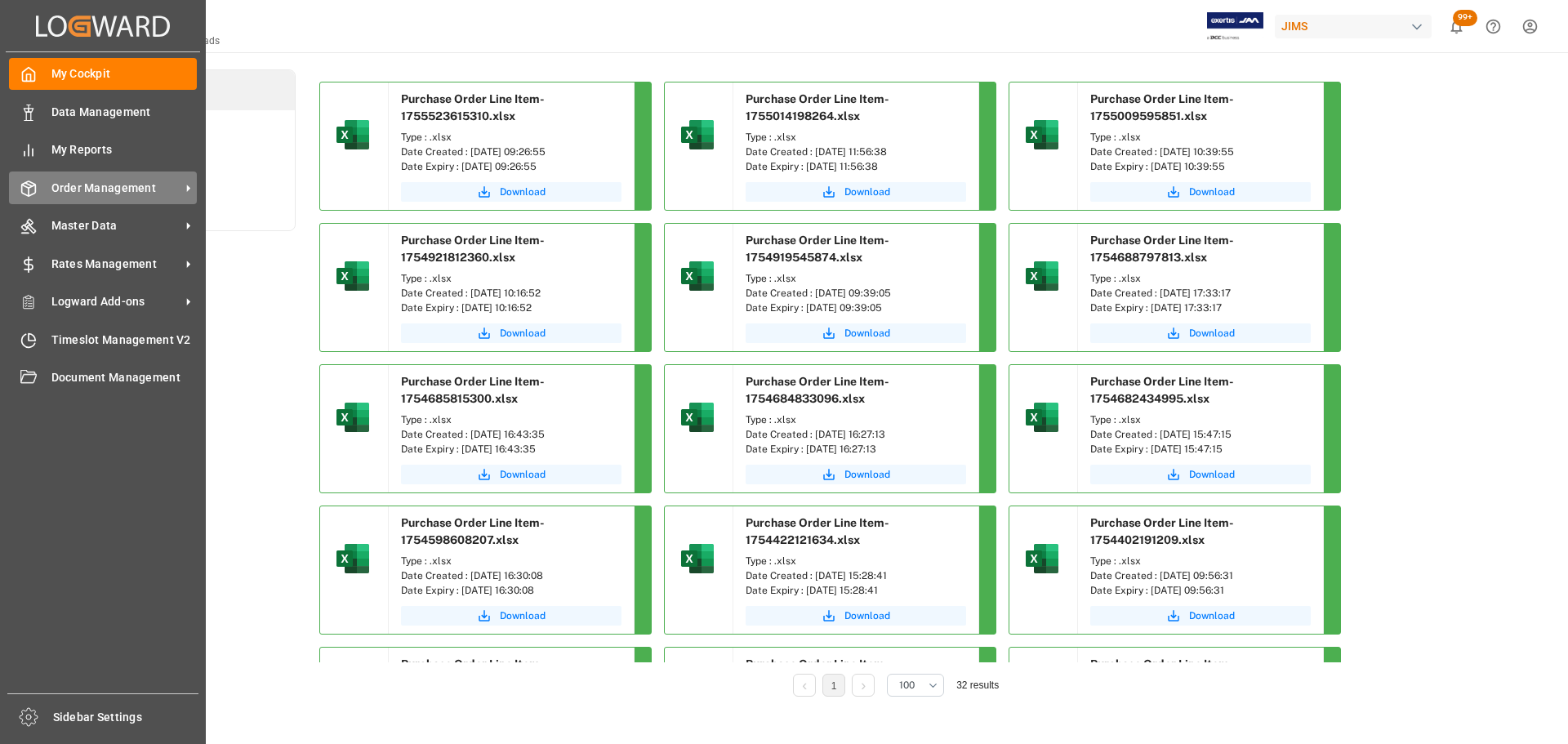
click at [47, 198] on div "Order Management Order Management" at bounding box center [103, 187] width 188 height 32
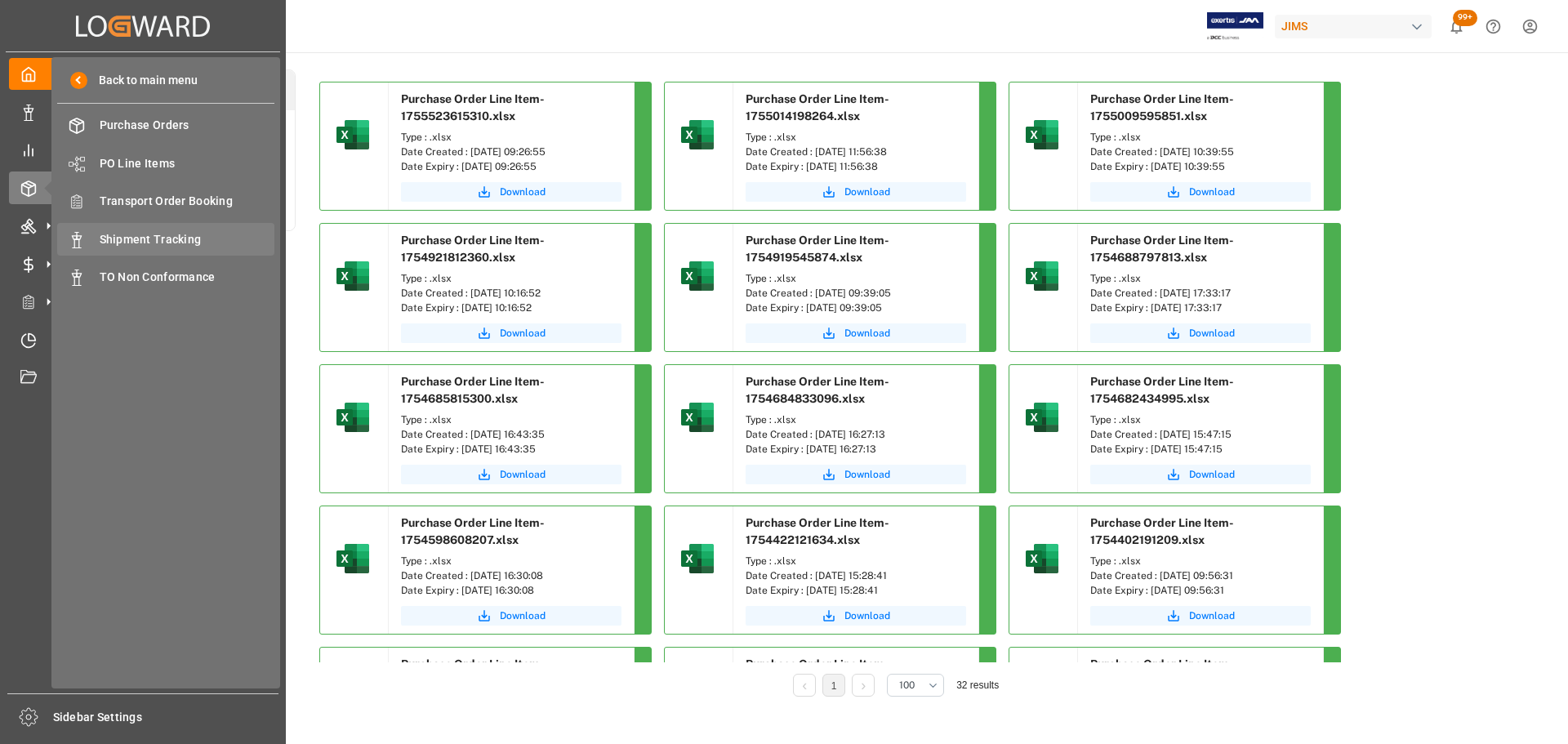
click at [180, 238] on span "Shipment Tracking" at bounding box center [187, 240] width 175 height 18
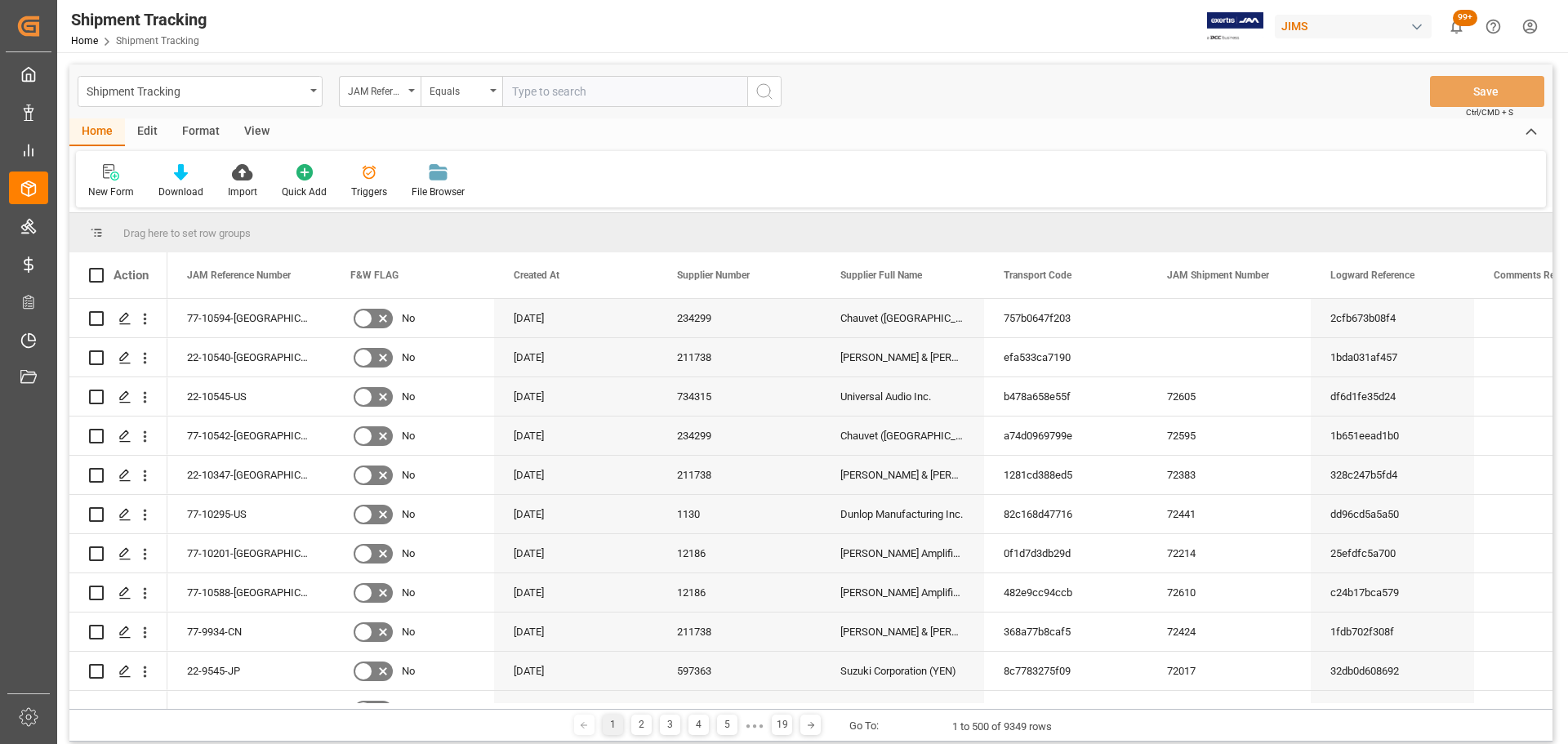
paste input "77-10502-US"
type input "77-10502-[GEOGRAPHIC_DATA]"
click at [766, 91] on icon "search button" at bounding box center [764, 91] width 20 height 20
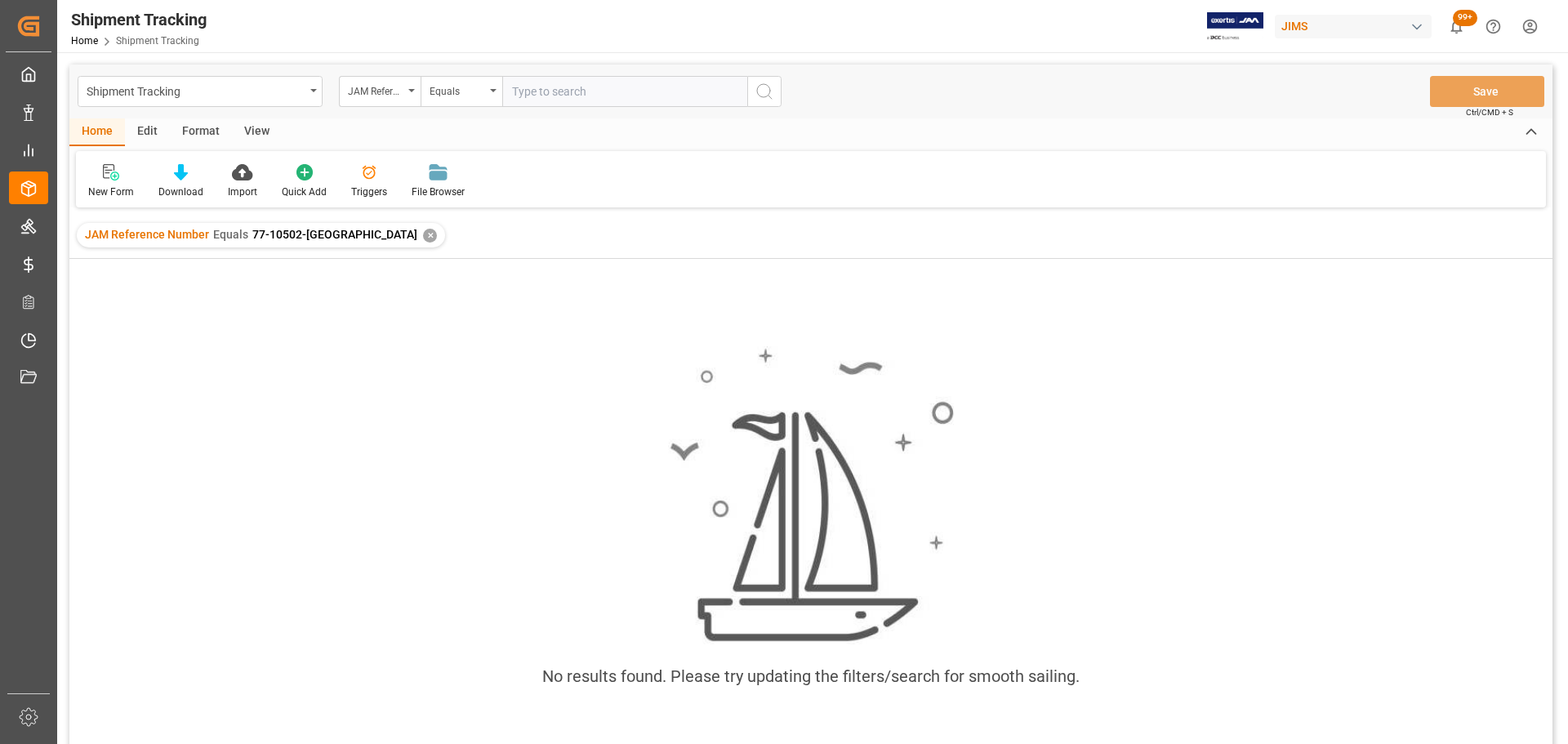
click at [423, 242] on div "✕" at bounding box center [430, 235] width 14 height 14
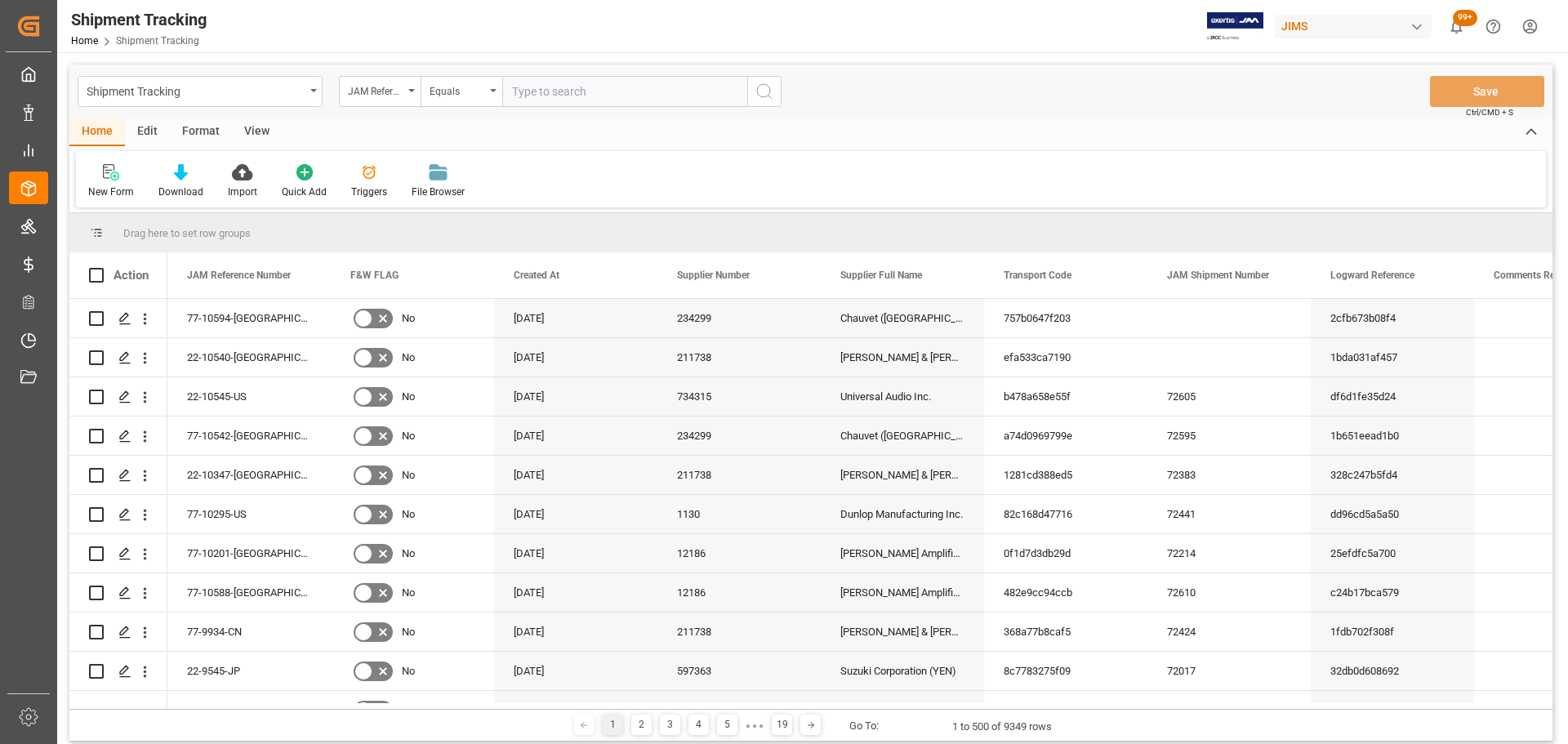
click at [593, 95] on input "text" at bounding box center [625, 92] width 245 height 31
paste input "77-10502-[GEOGRAPHIC_DATA]"
click at [512, 91] on input "77-10502-[GEOGRAPHIC_DATA]" at bounding box center [625, 92] width 245 height 31
type input "77-10502-[GEOGRAPHIC_DATA]"
click at [769, 94] on circle "search button" at bounding box center [763, 90] width 13 height 13
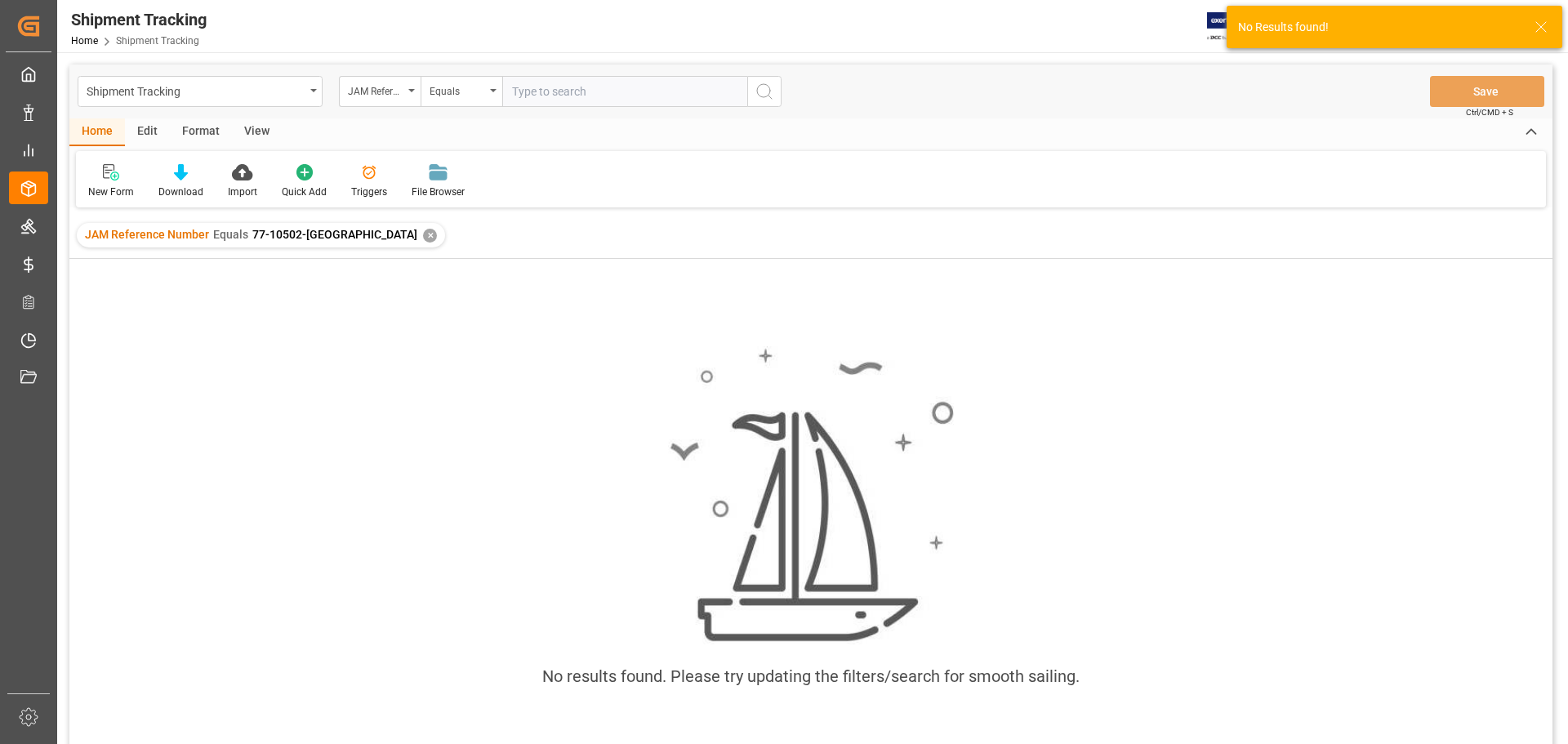
click at [423, 236] on div "✕" at bounding box center [430, 235] width 14 height 14
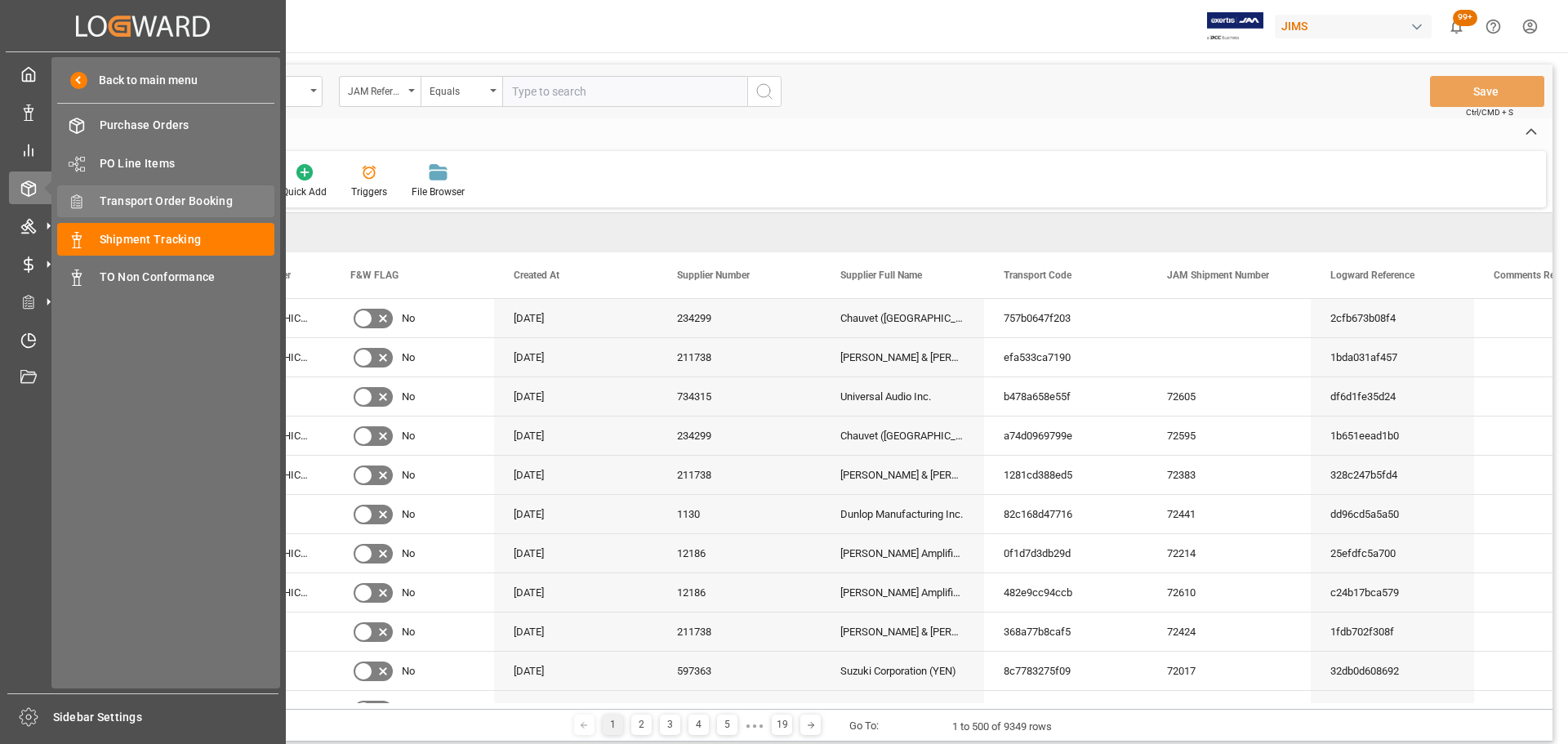
click at [125, 200] on span "Transport Order Booking" at bounding box center [187, 202] width 175 height 18
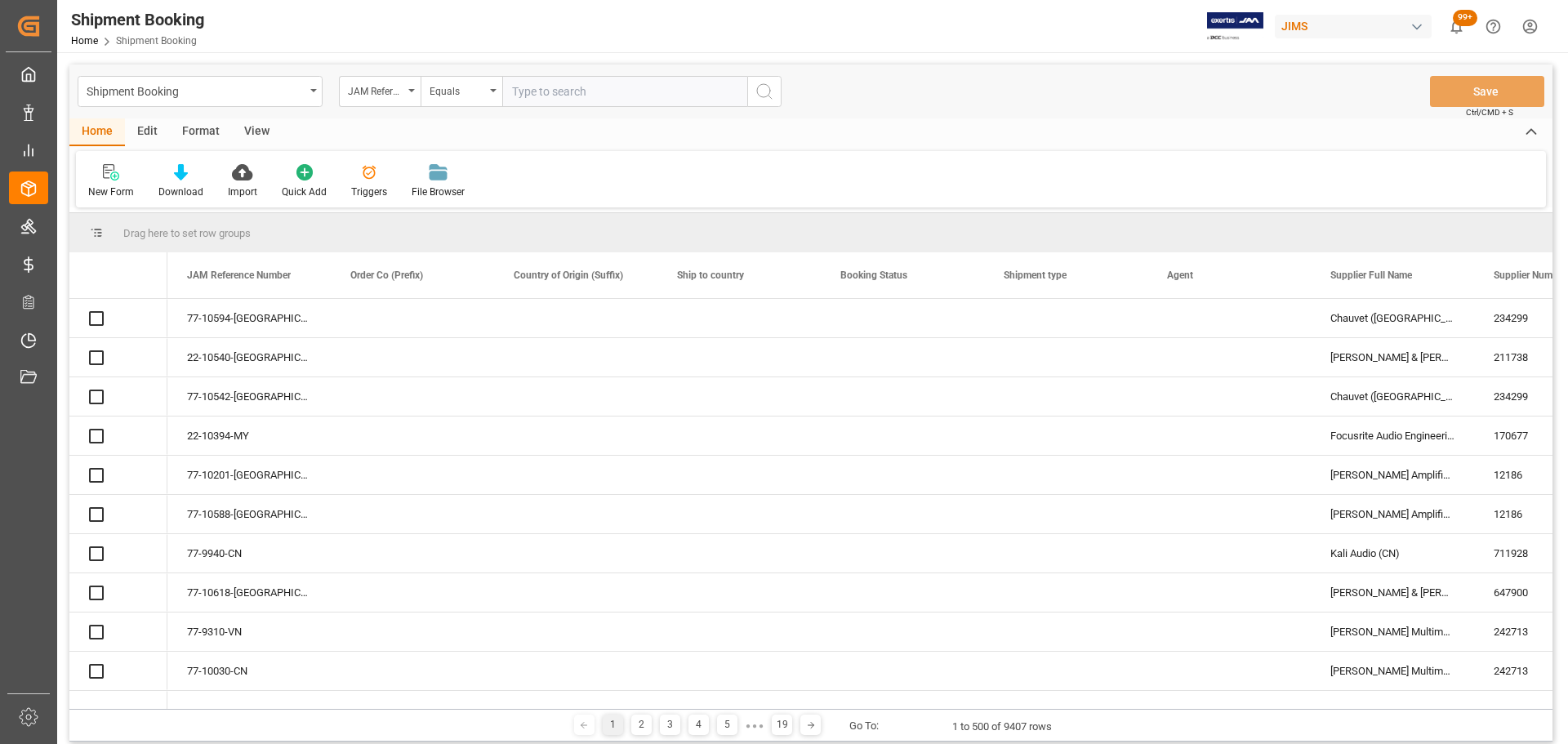
click at [591, 91] on input "text" at bounding box center [625, 92] width 245 height 31
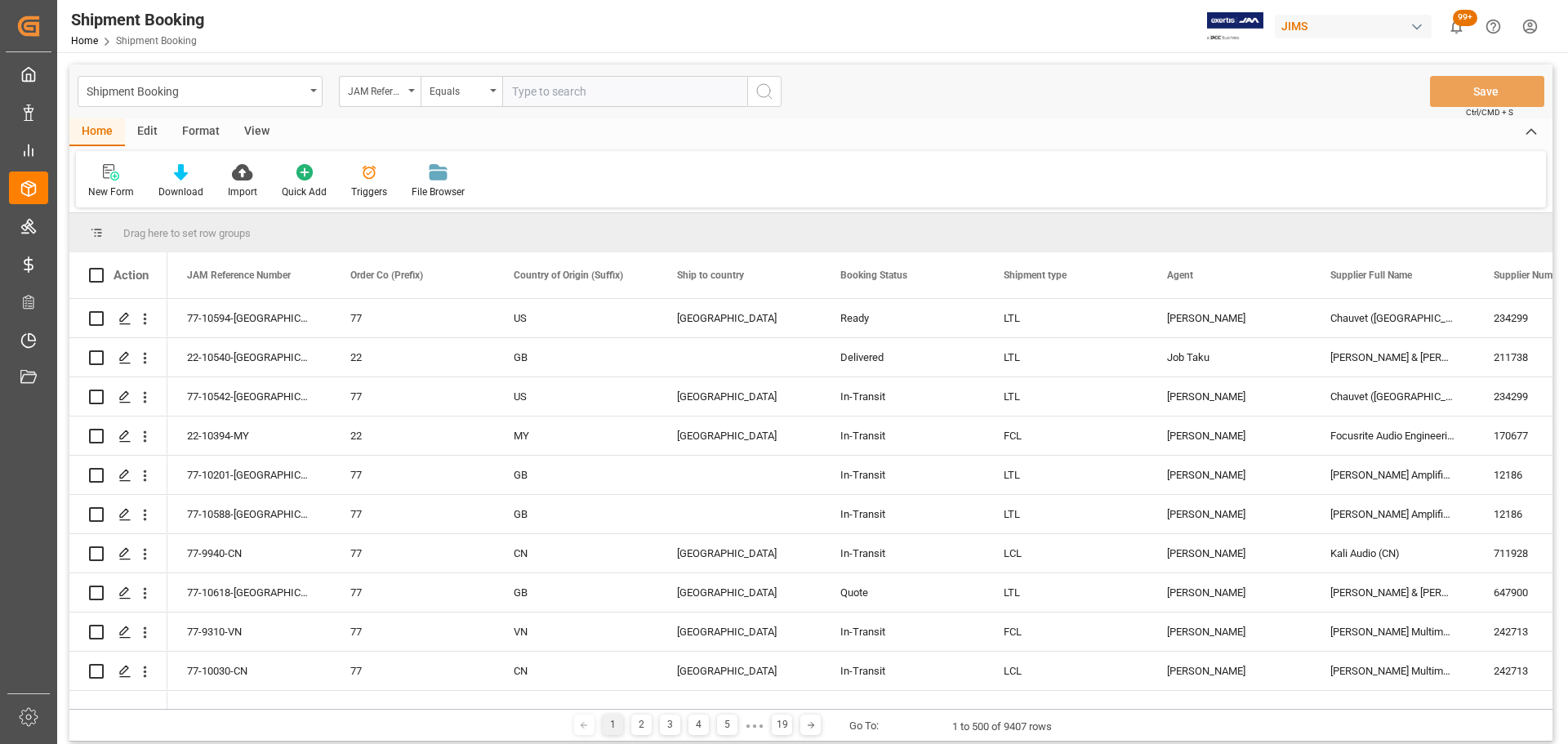
paste input "77-10502-[GEOGRAPHIC_DATA]"
type input "77-10502-[GEOGRAPHIC_DATA]"
click at [761, 93] on icon "search button" at bounding box center [764, 91] width 20 height 20
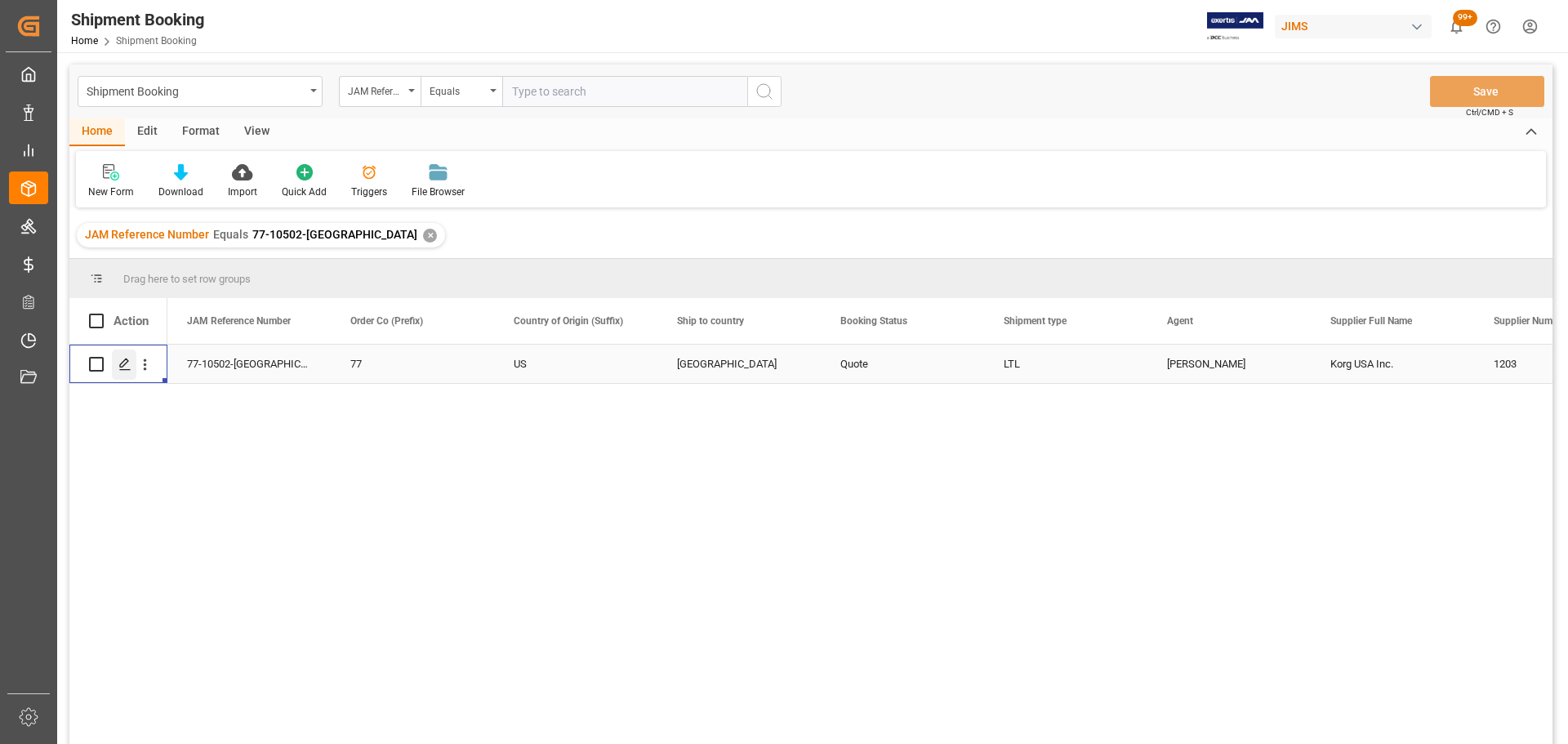
click at [131, 372] on div "Press SPACE to select this row." at bounding box center [123, 365] width 24 height 30
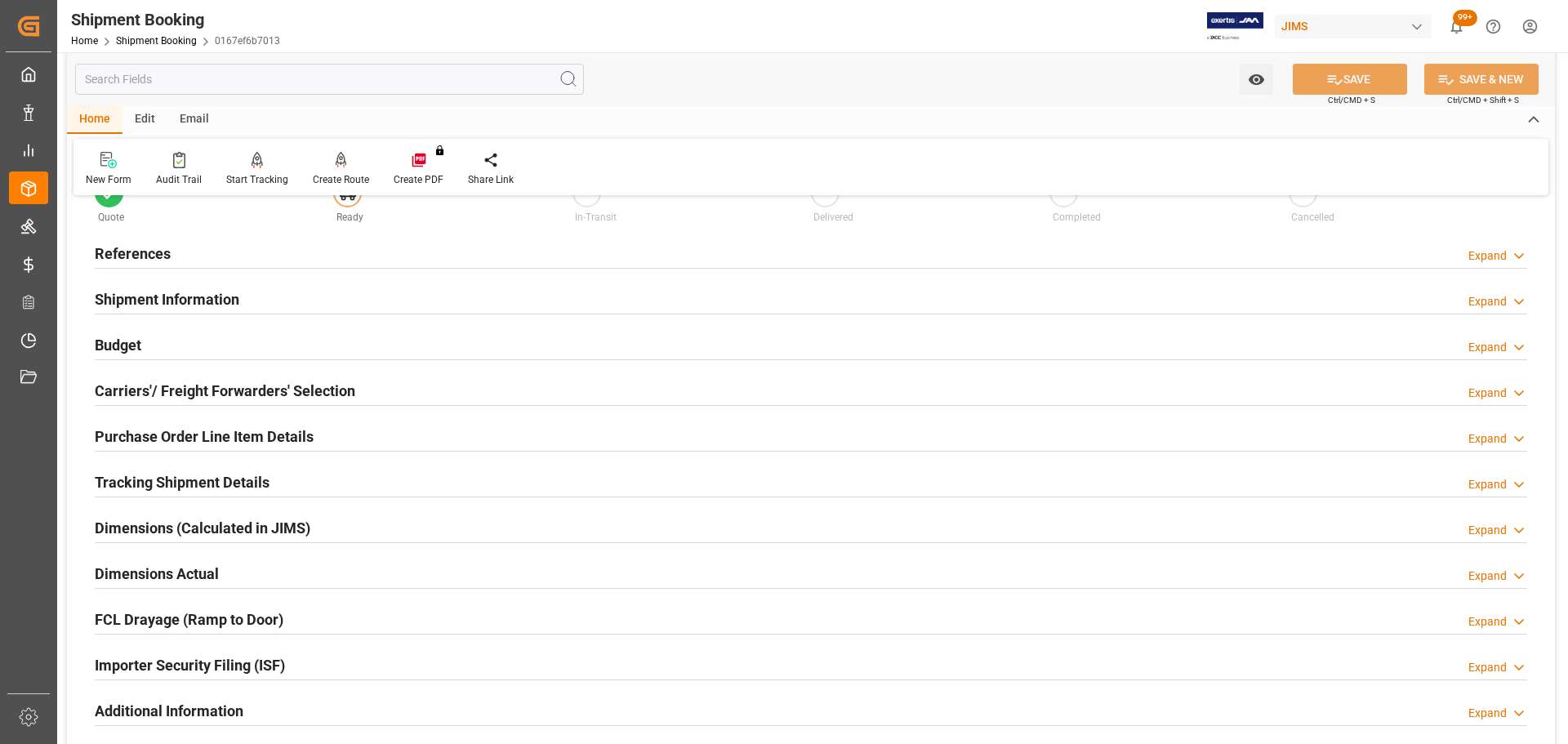
scroll to position [81, 0]
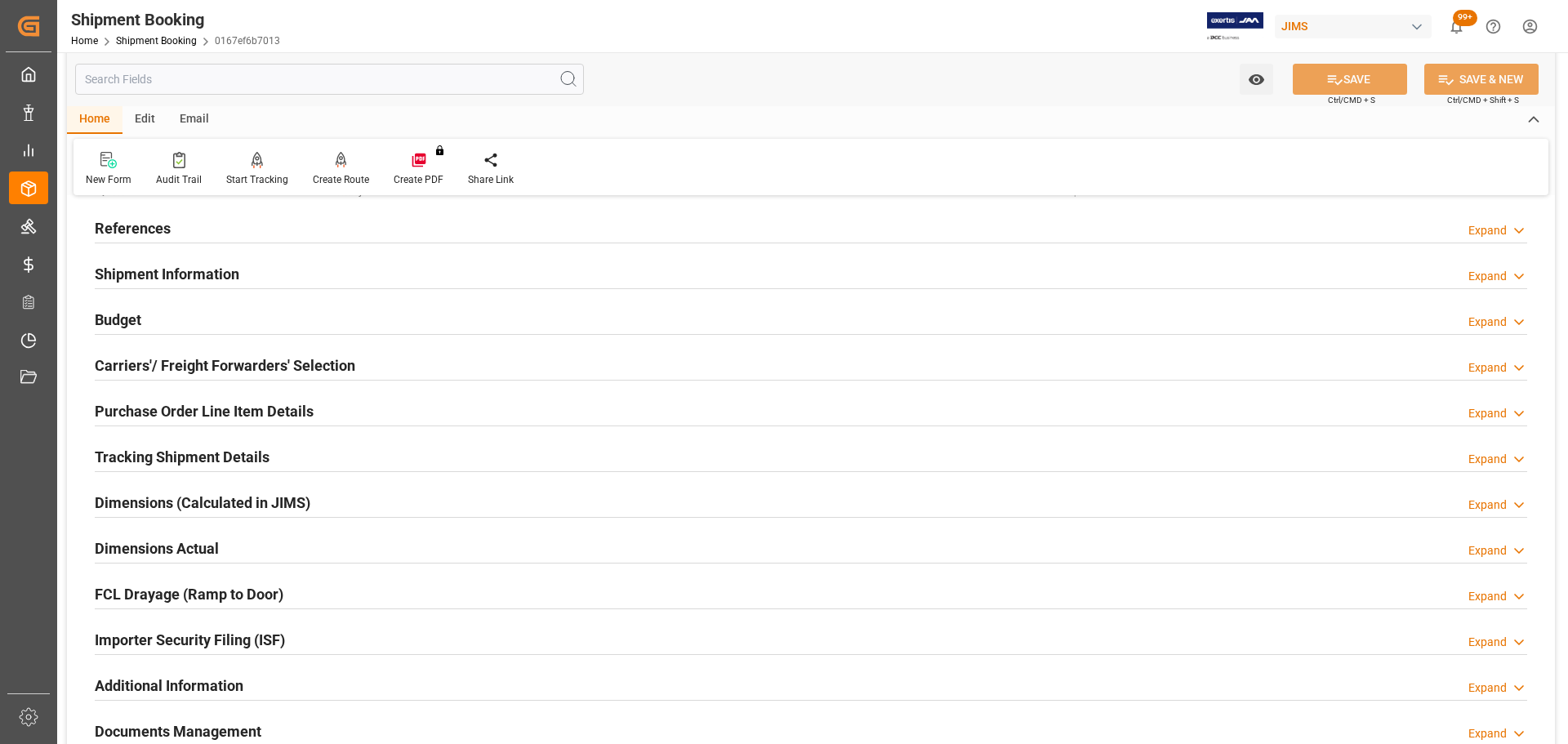
click at [156, 451] on h2 "Tracking Shipment Details" at bounding box center [182, 457] width 174 height 23
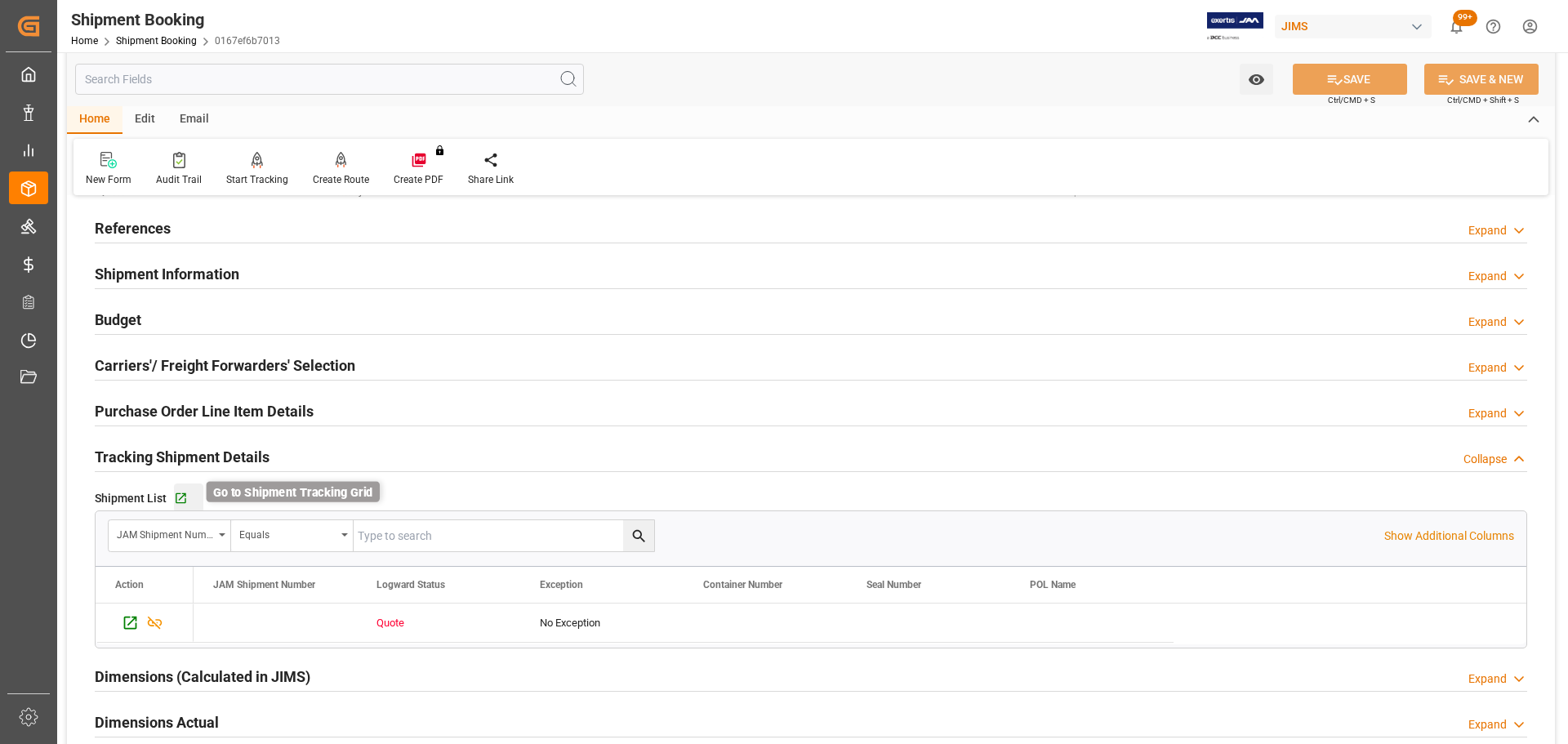
click at [184, 498] on icon "button" at bounding box center [181, 499] width 14 height 14
click at [220, 451] on h2 "Tracking Shipment Details" at bounding box center [182, 457] width 174 height 23
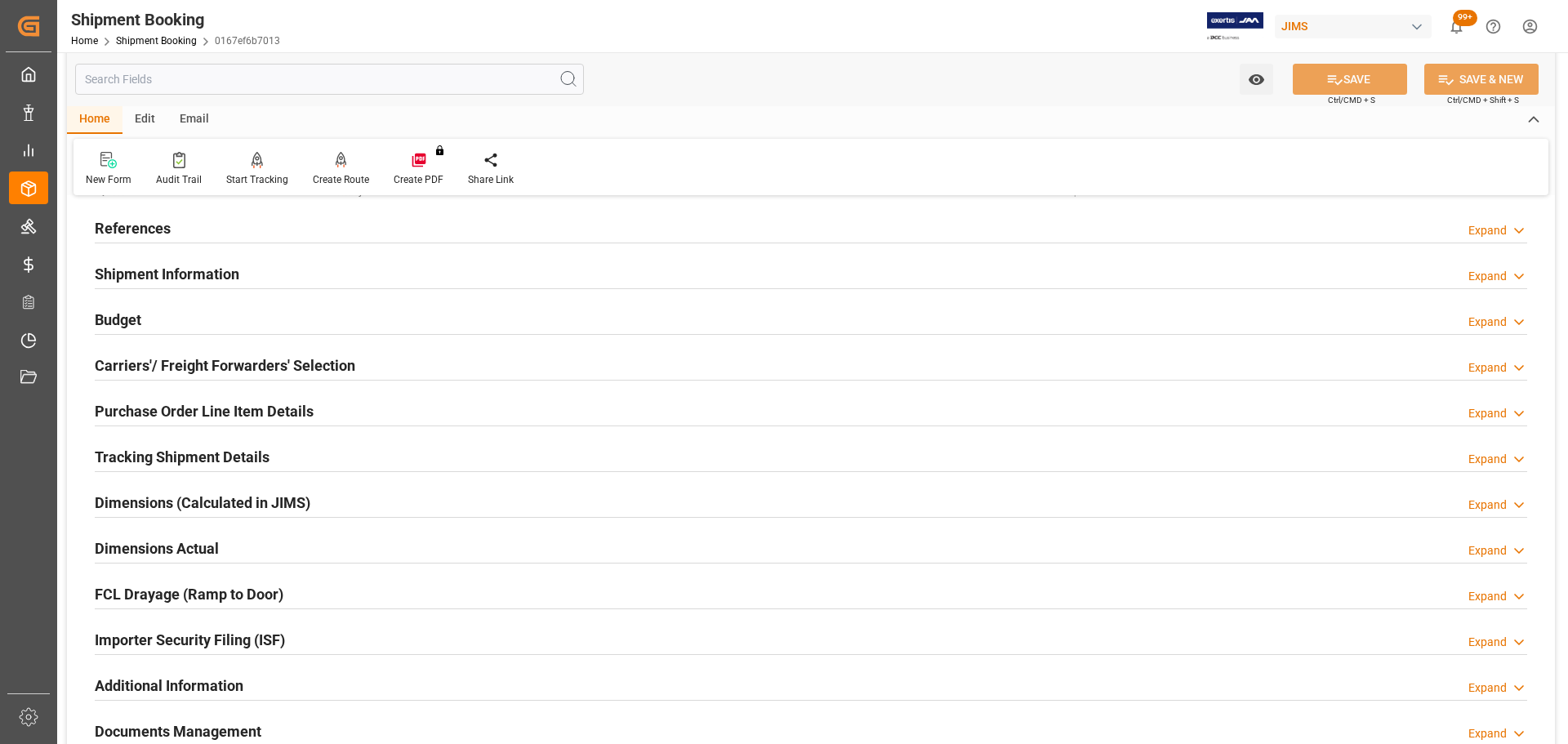
scroll to position [0, 0]
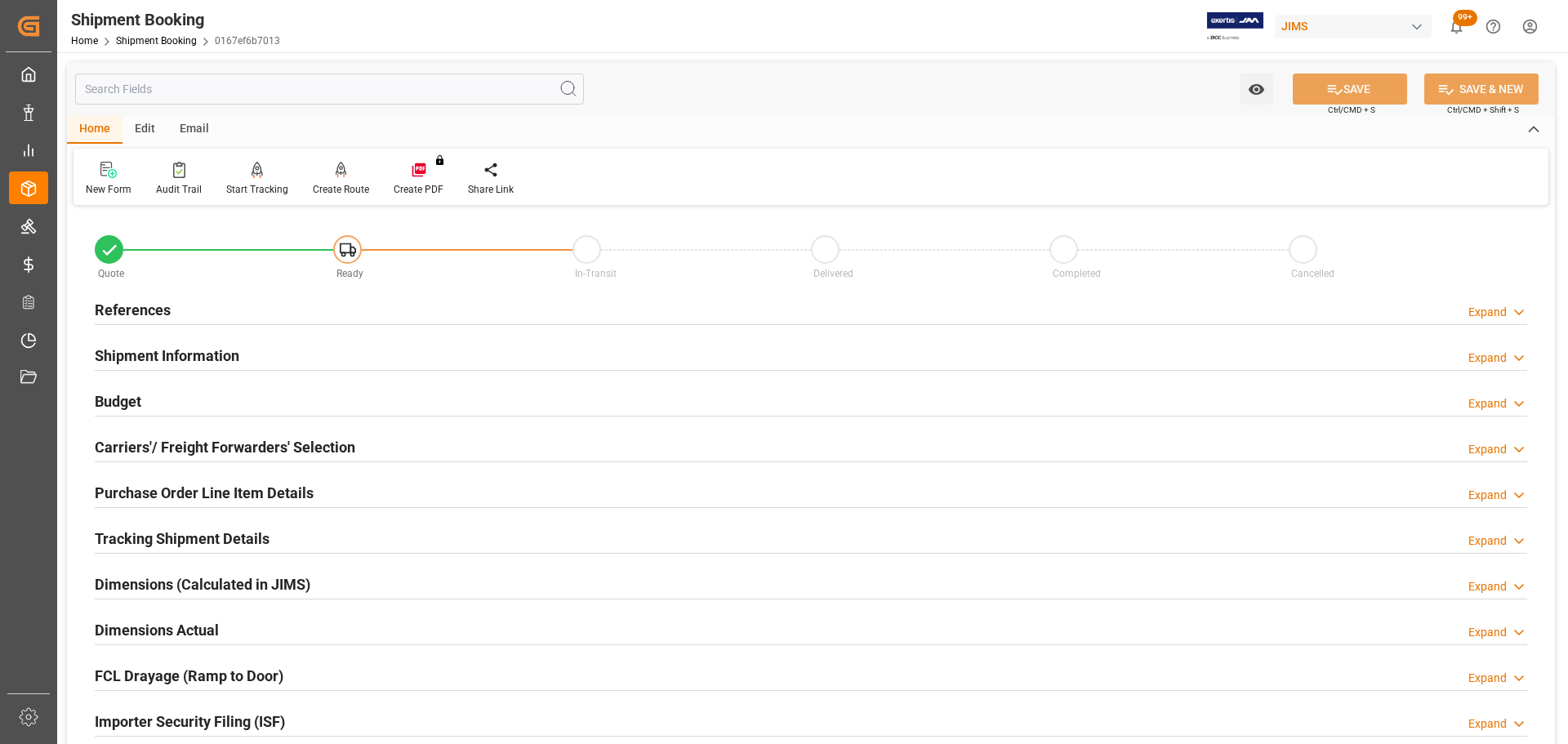
click at [190, 308] on div "References Expand" at bounding box center [811, 309] width 1433 height 31
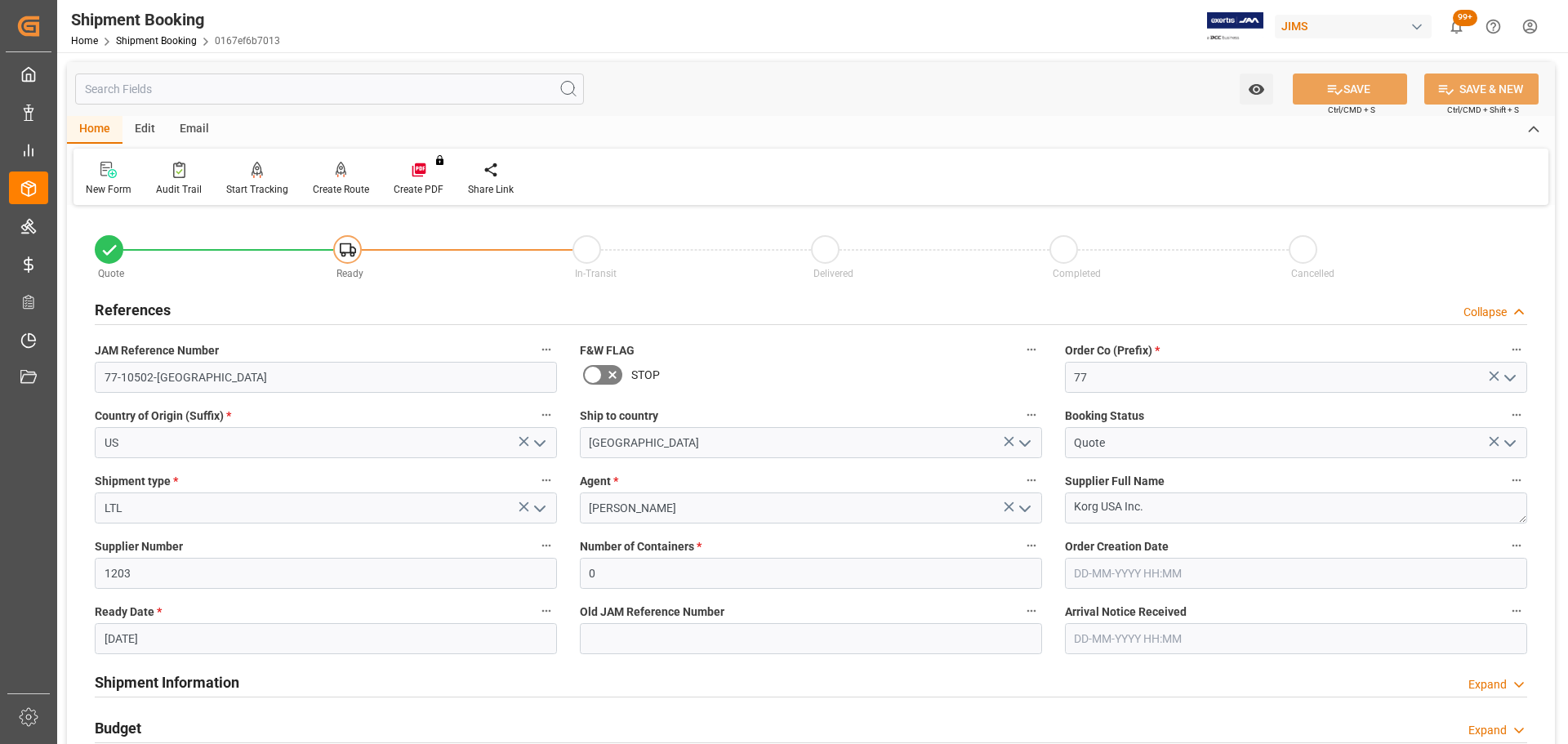
click at [190, 308] on div "References Collapse" at bounding box center [811, 309] width 1433 height 31
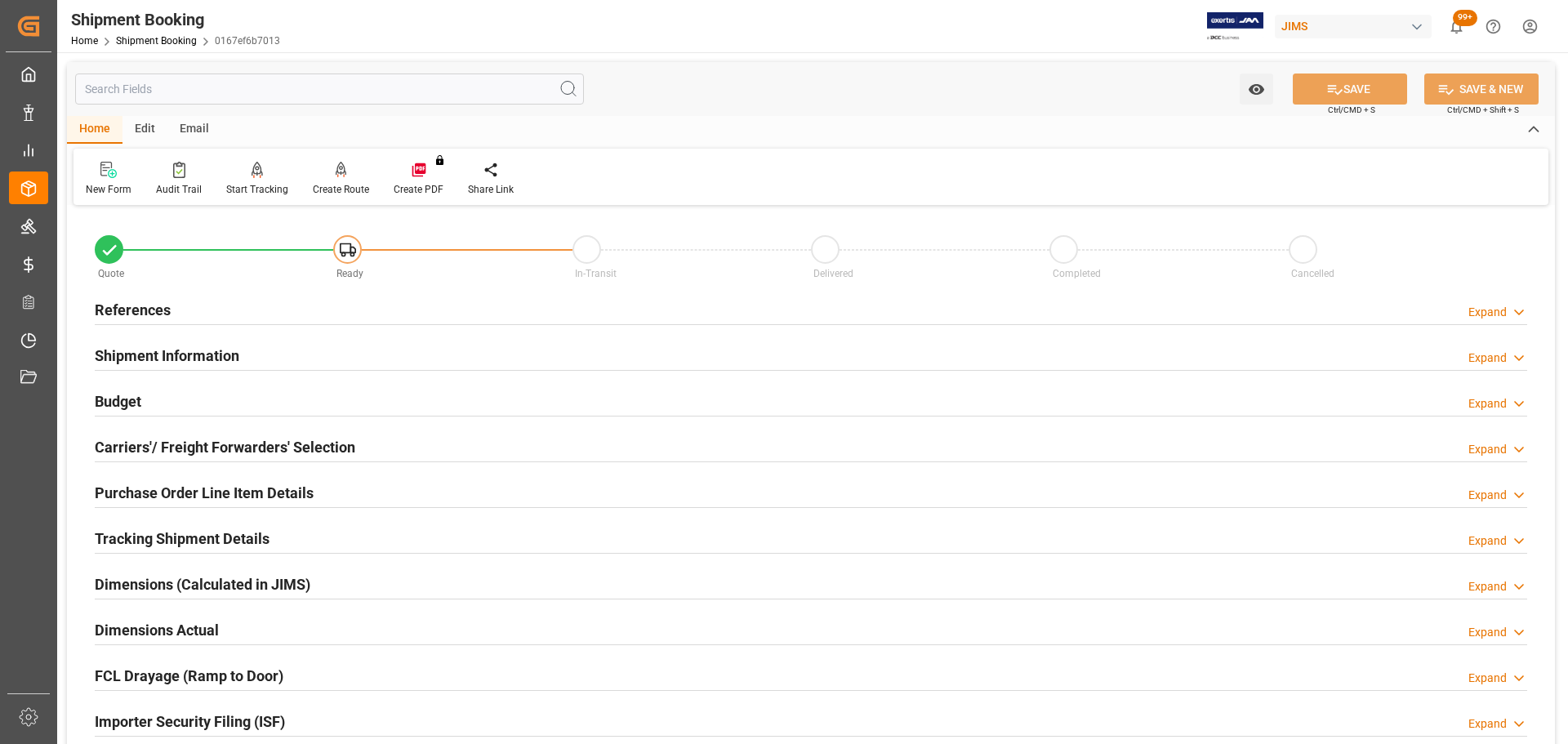
click at [170, 531] on h2 "Tracking Shipment Details" at bounding box center [182, 538] width 174 height 23
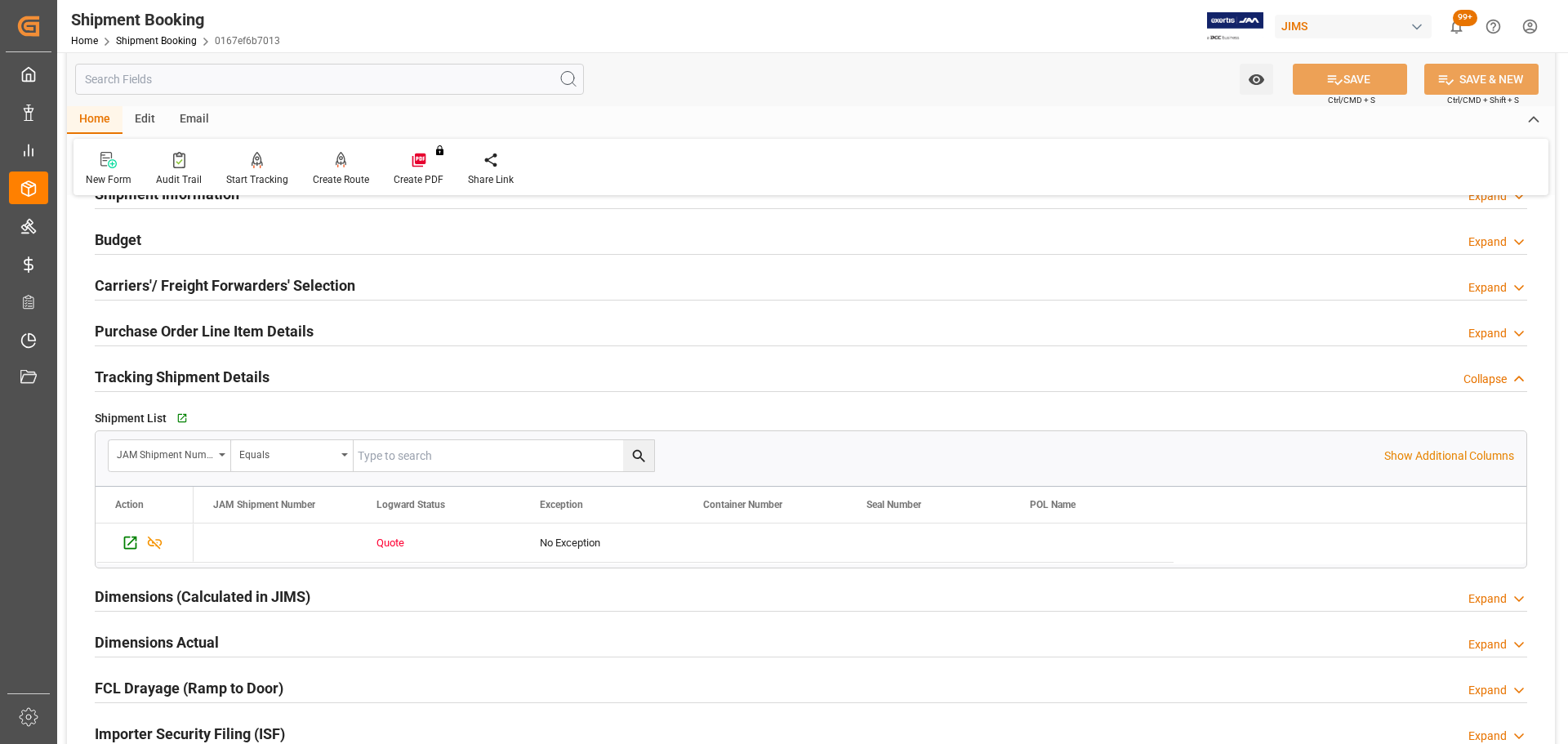
scroll to position [164, 0]
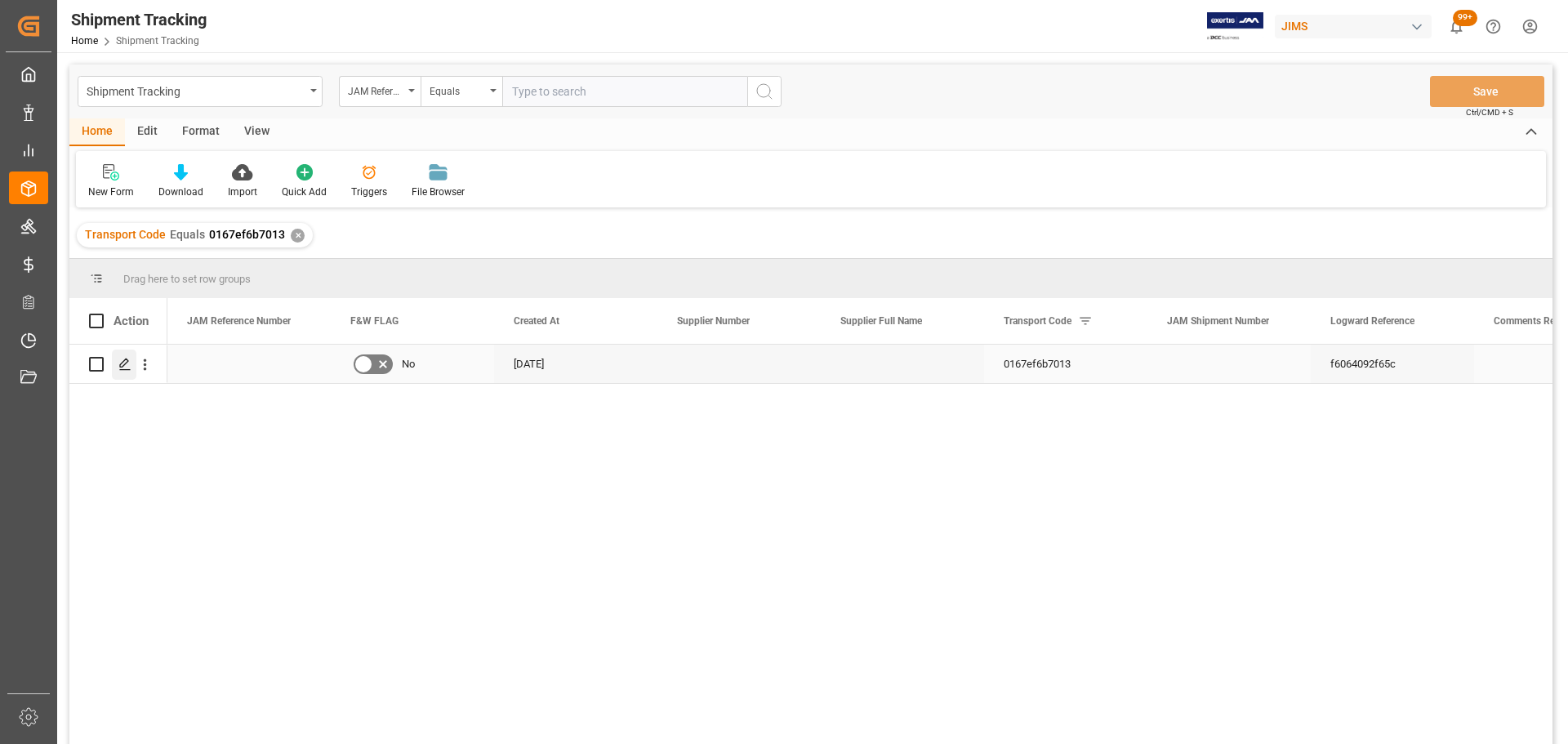
click at [121, 367] on polygon "Press SPACE to select this row." at bounding box center [124, 364] width 8 height 8
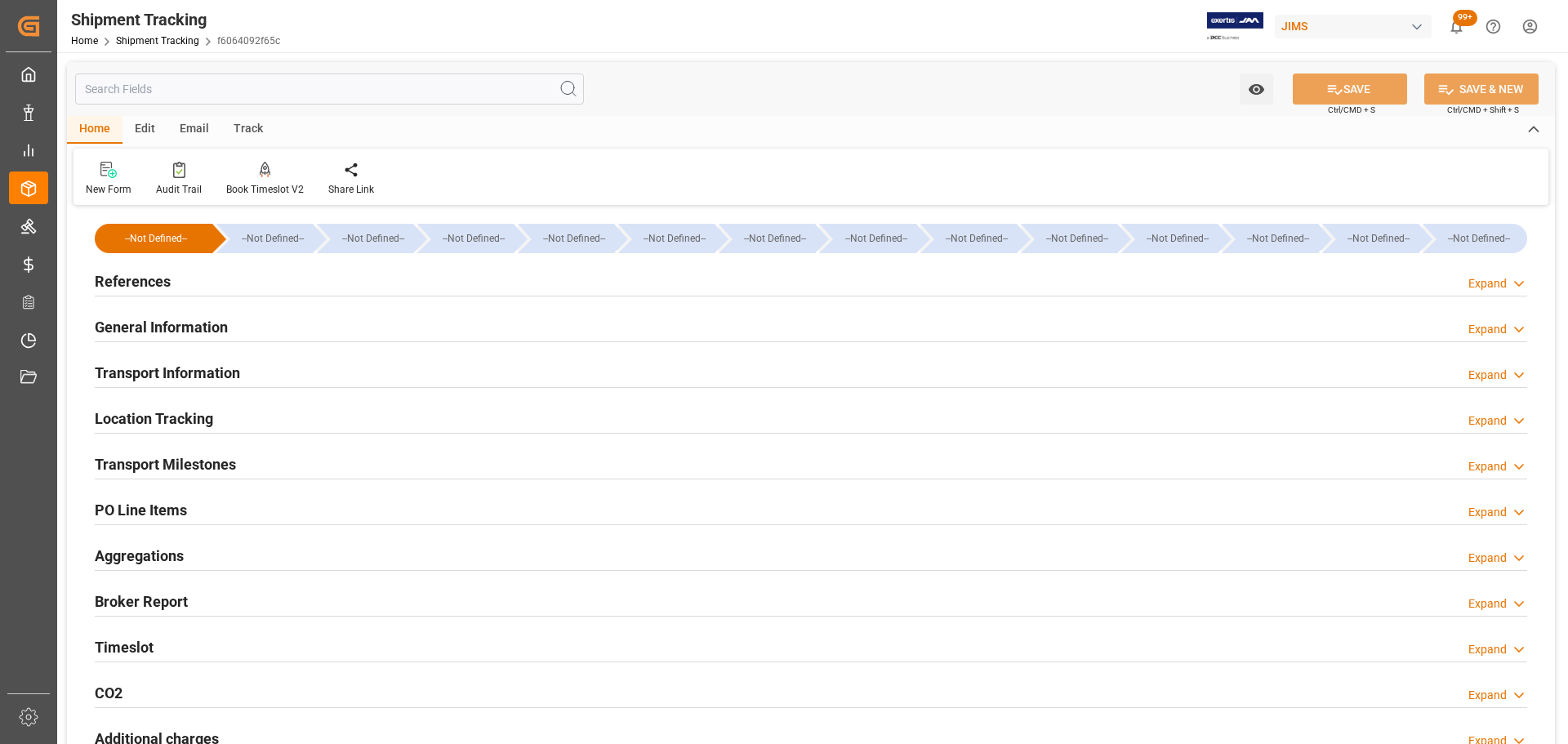
click at [222, 286] on div "References Expand" at bounding box center [811, 280] width 1433 height 31
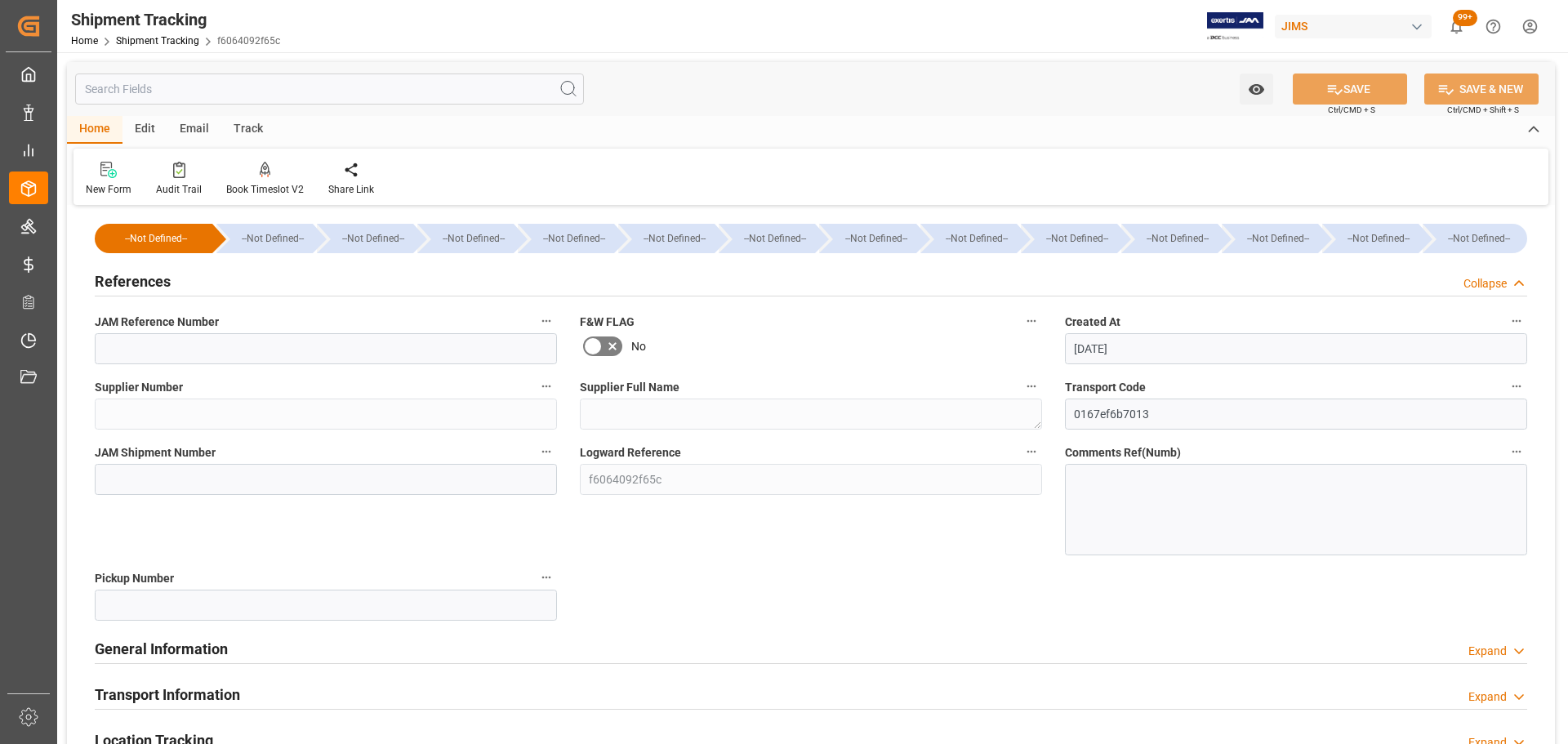
click at [210, 277] on div "References Collapse" at bounding box center [811, 280] width 1433 height 31
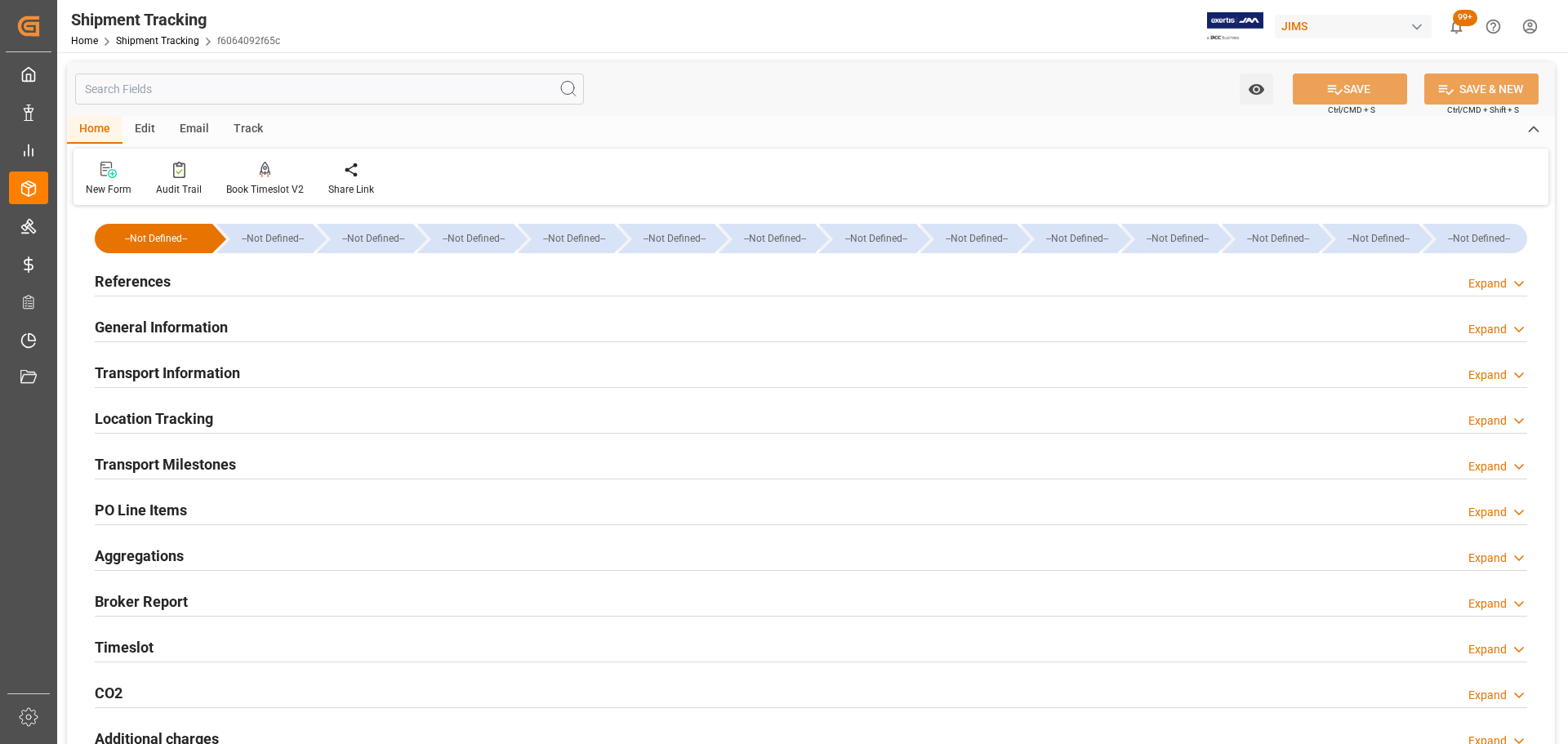
click at [285, 469] on div "Transport Milestones Expand" at bounding box center [811, 464] width 1433 height 31
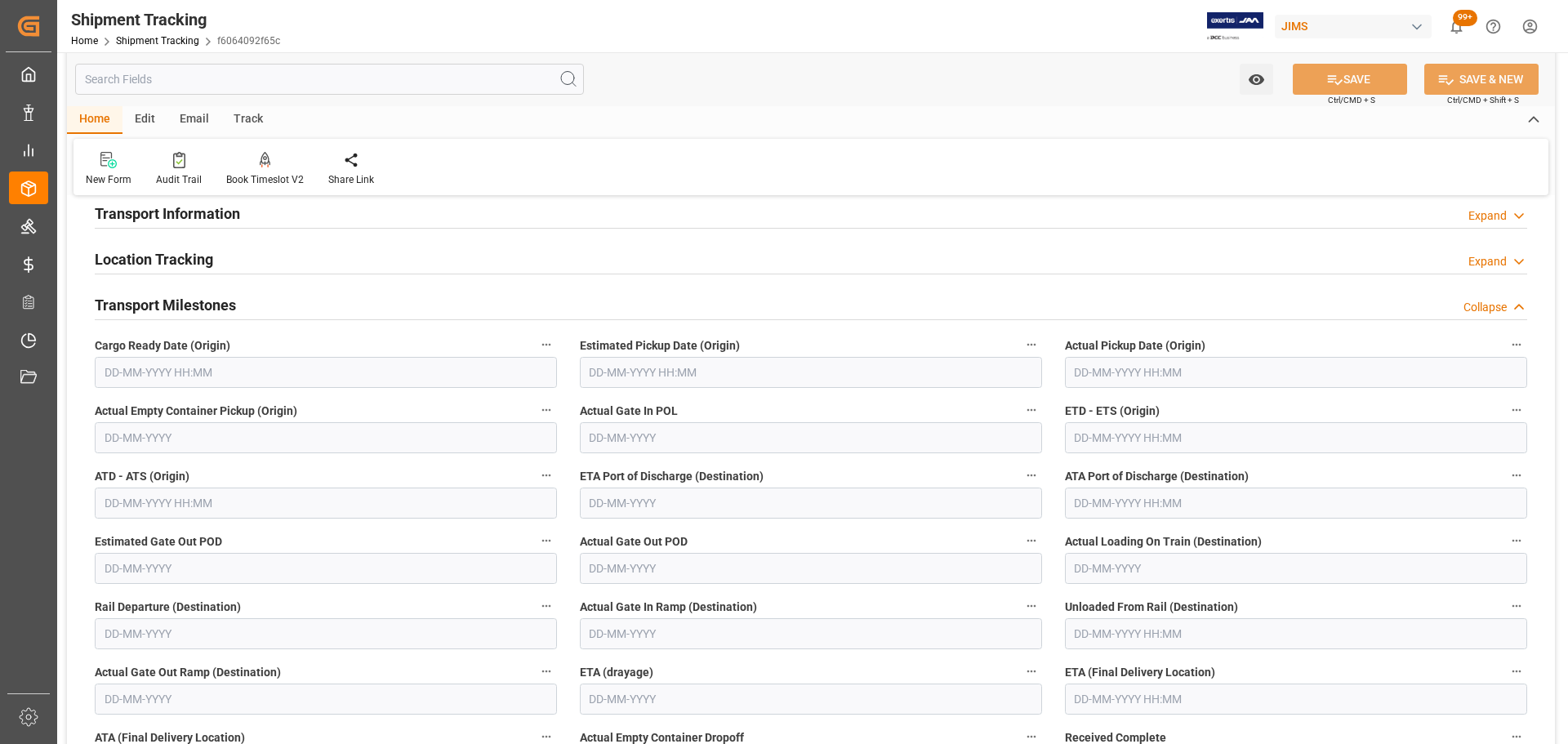
scroll to position [164, 0]
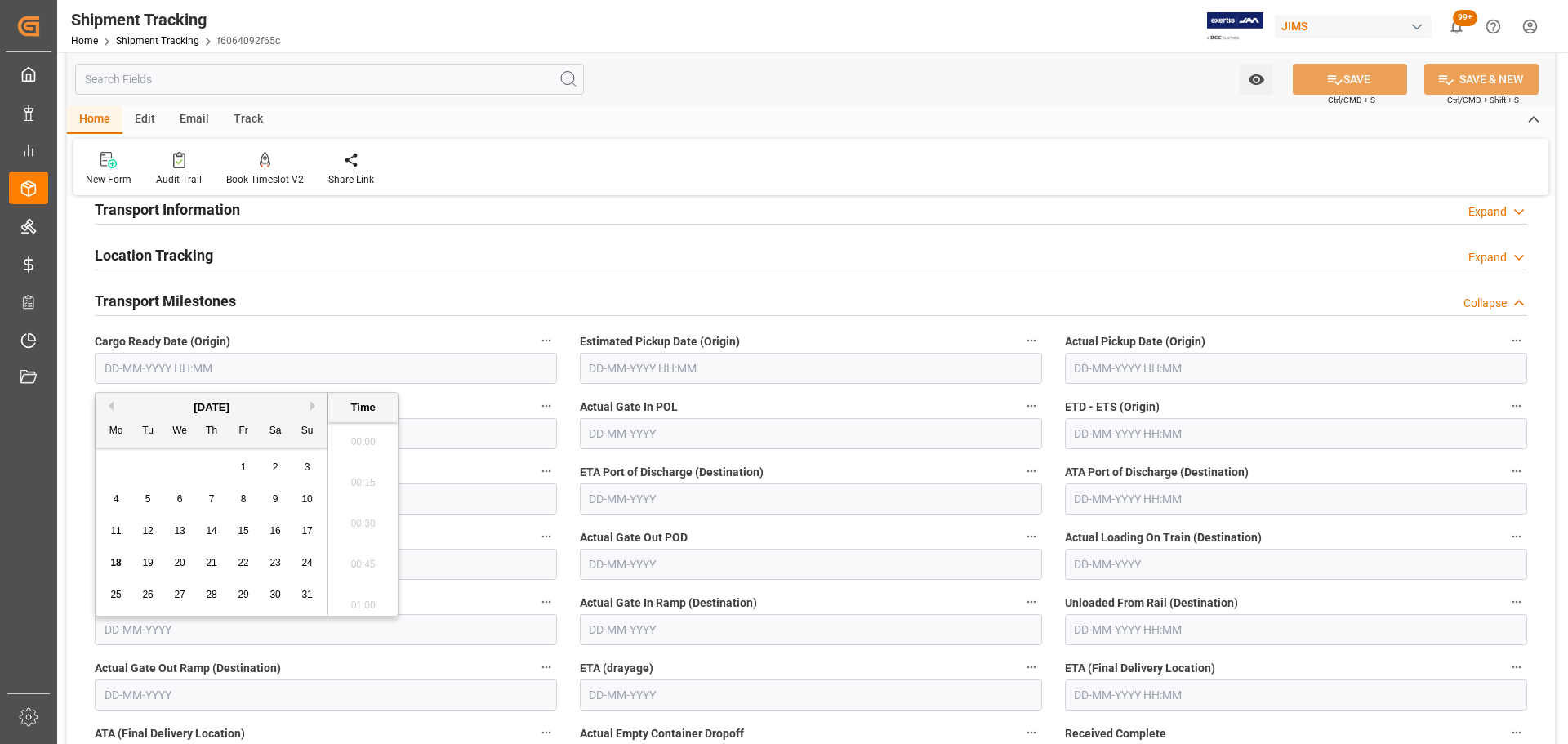
click at [227, 370] on input "text" at bounding box center [326, 369] width 463 height 31
click at [236, 530] on div "15" at bounding box center [243, 532] width 21 height 20
type input "15-08-2025 00:00"
click at [220, 307] on h2 "Transport Milestones" at bounding box center [166, 301] width 141 height 23
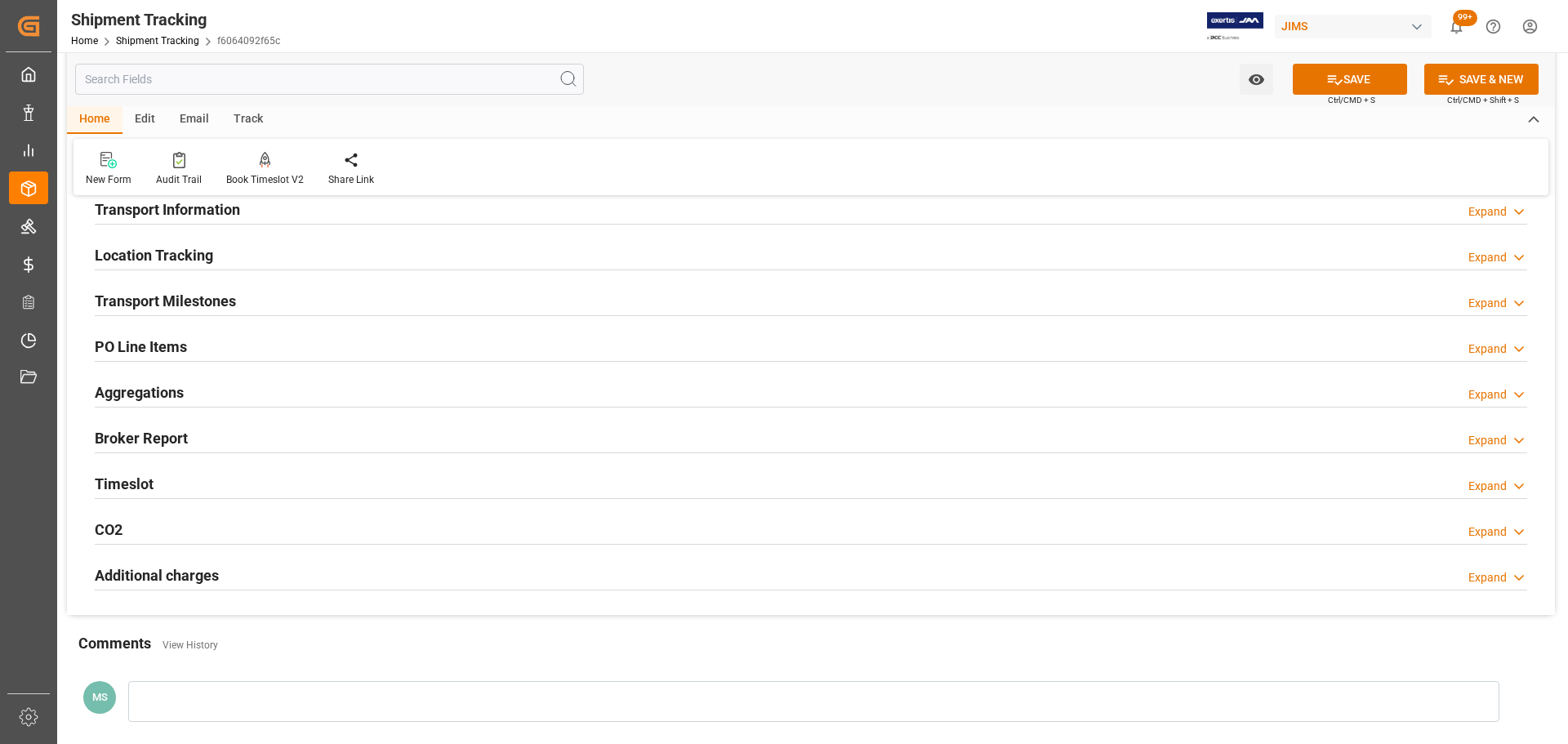
click at [189, 287] on div "Transport Milestones" at bounding box center [166, 300] width 141 height 31
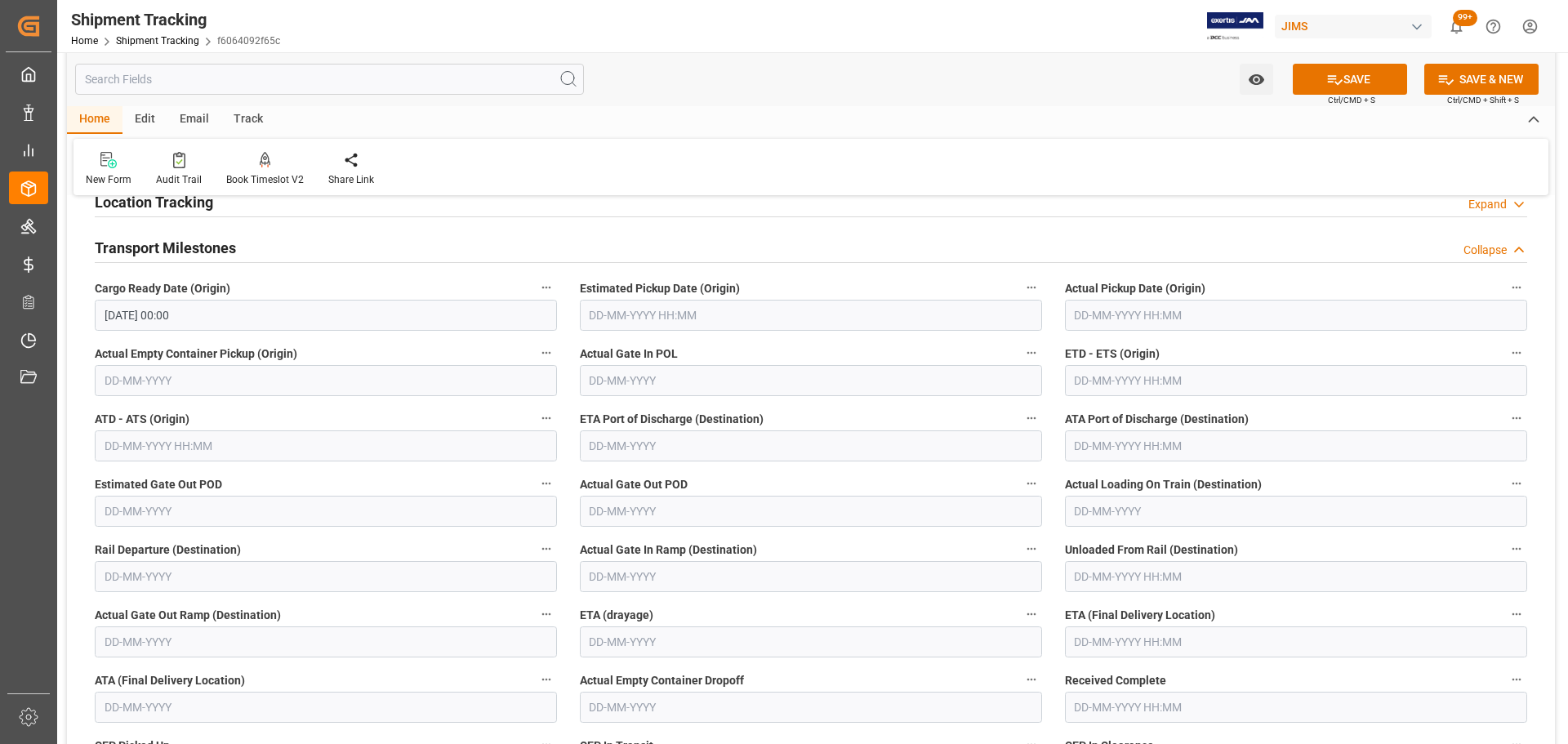
scroll to position [245, 0]
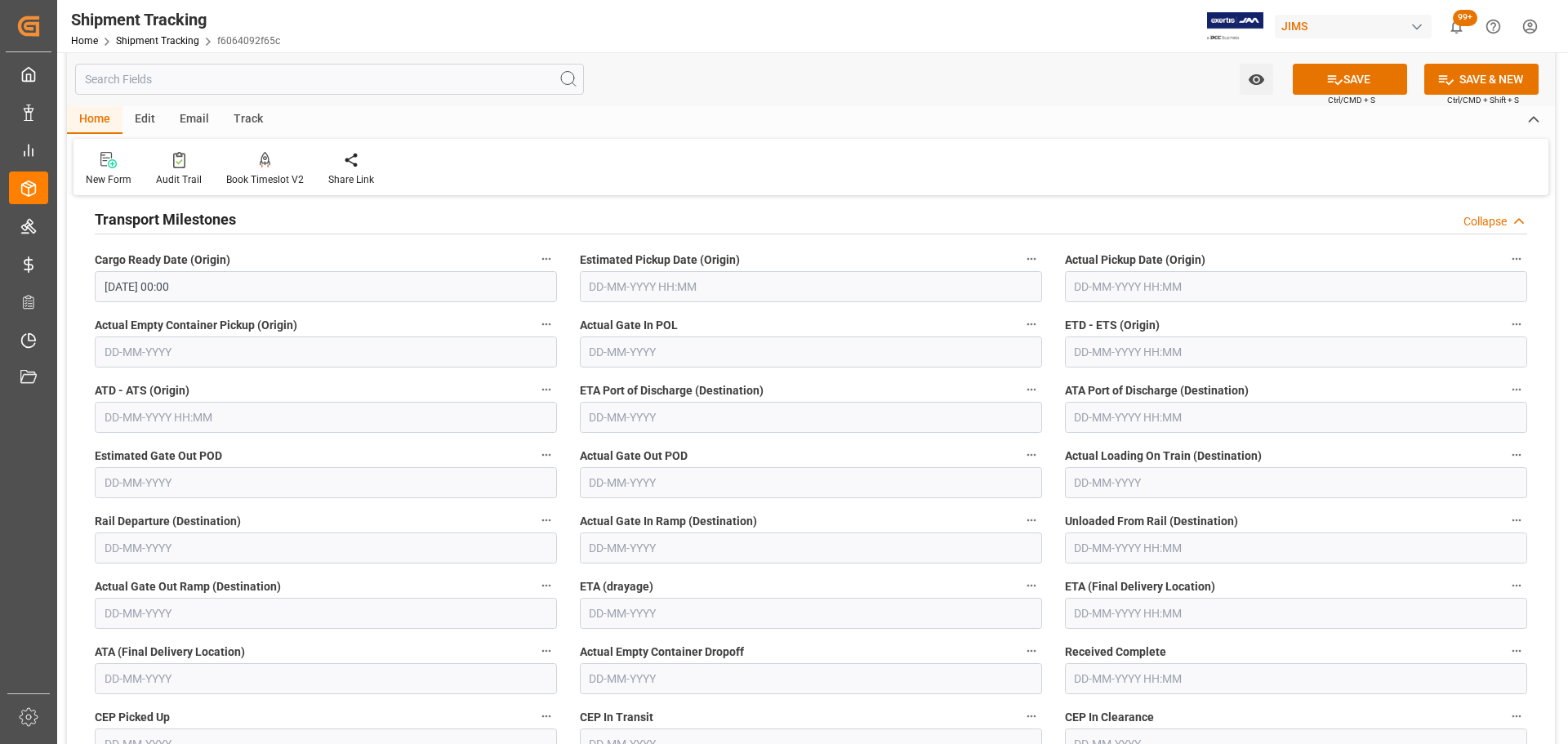
click at [1191, 613] on input "text" at bounding box center [1297, 614] width 463 height 31
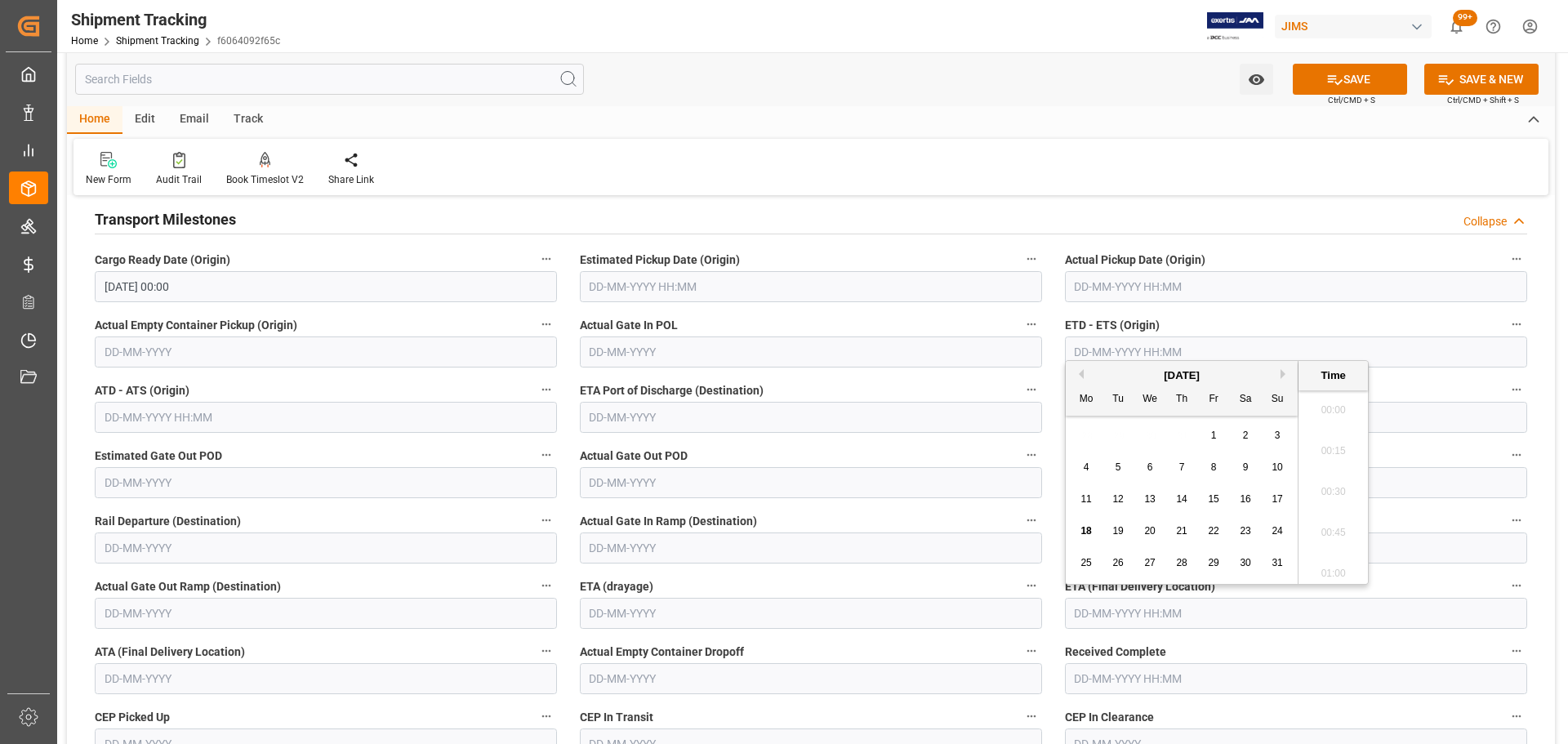
scroll to position [1517, 0]
click at [1112, 536] on span "19" at bounding box center [1117, 531] width 11 height 12
type input "19-08-2025 00:00"
click at [1366, 68] on button "SAVE" at bounding box center [1349, 79] width 115 height 31
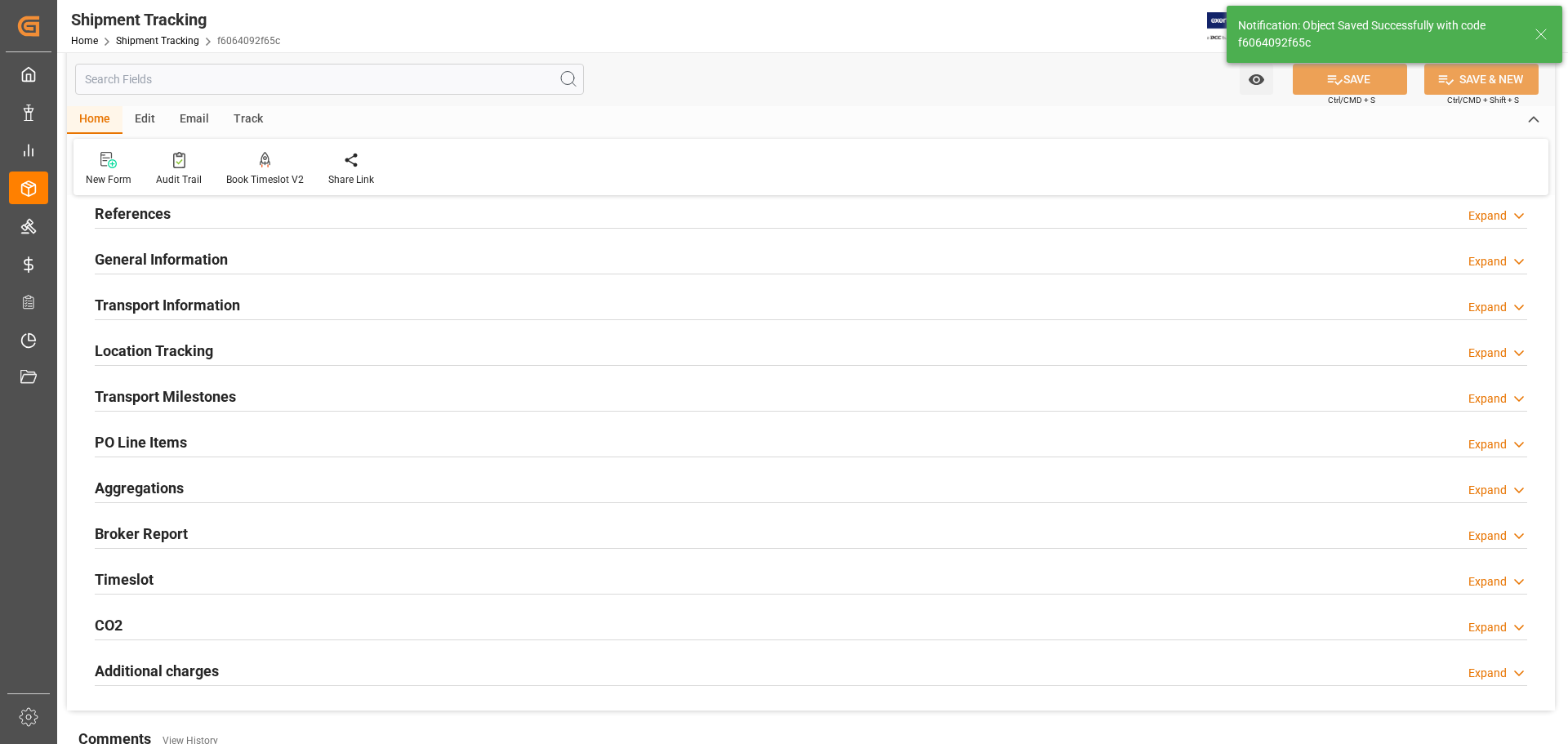
scroll to position [0, 0]
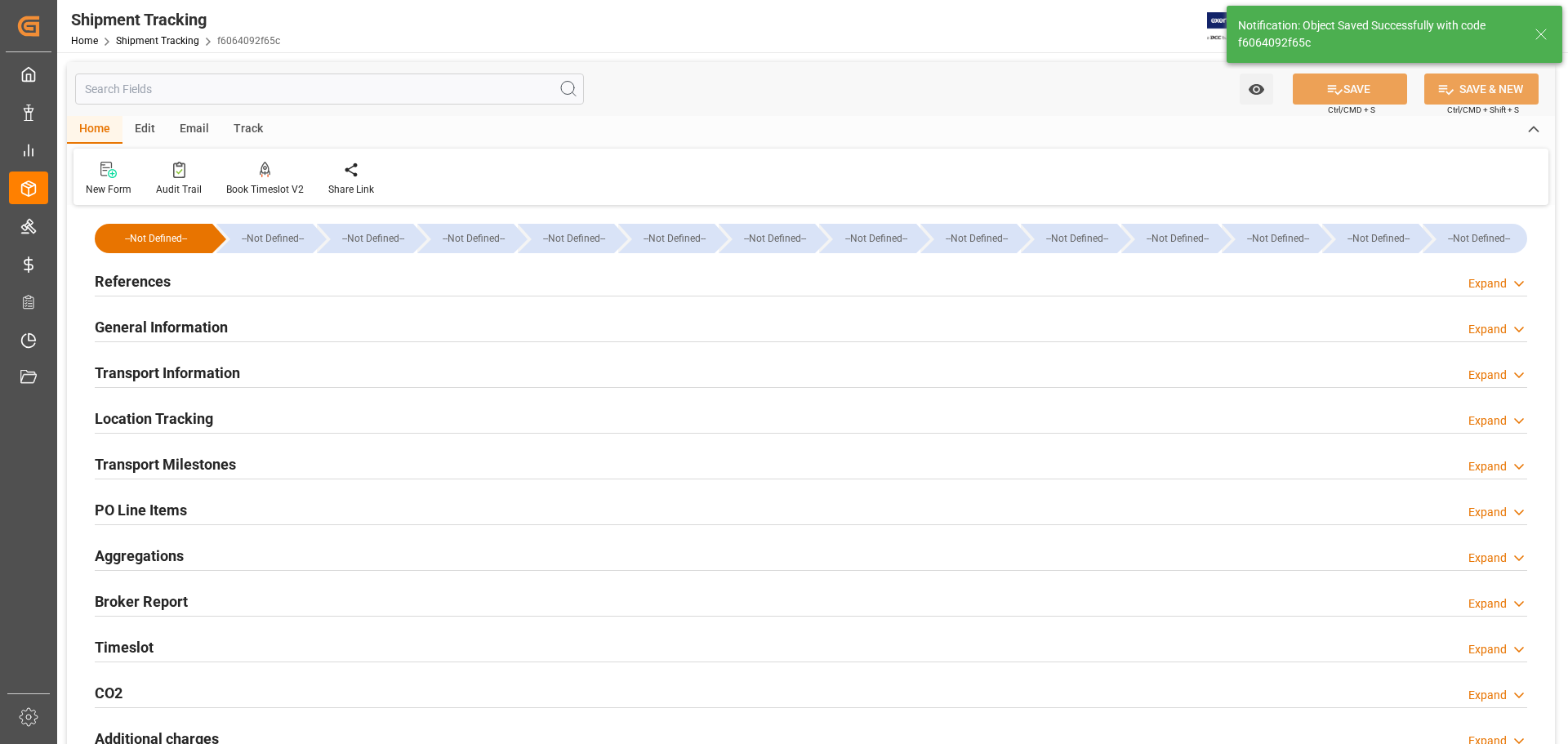
click at [314, 381] on div "Transport Information Expand" at bounding box center [811, 372] width 1433 height 31
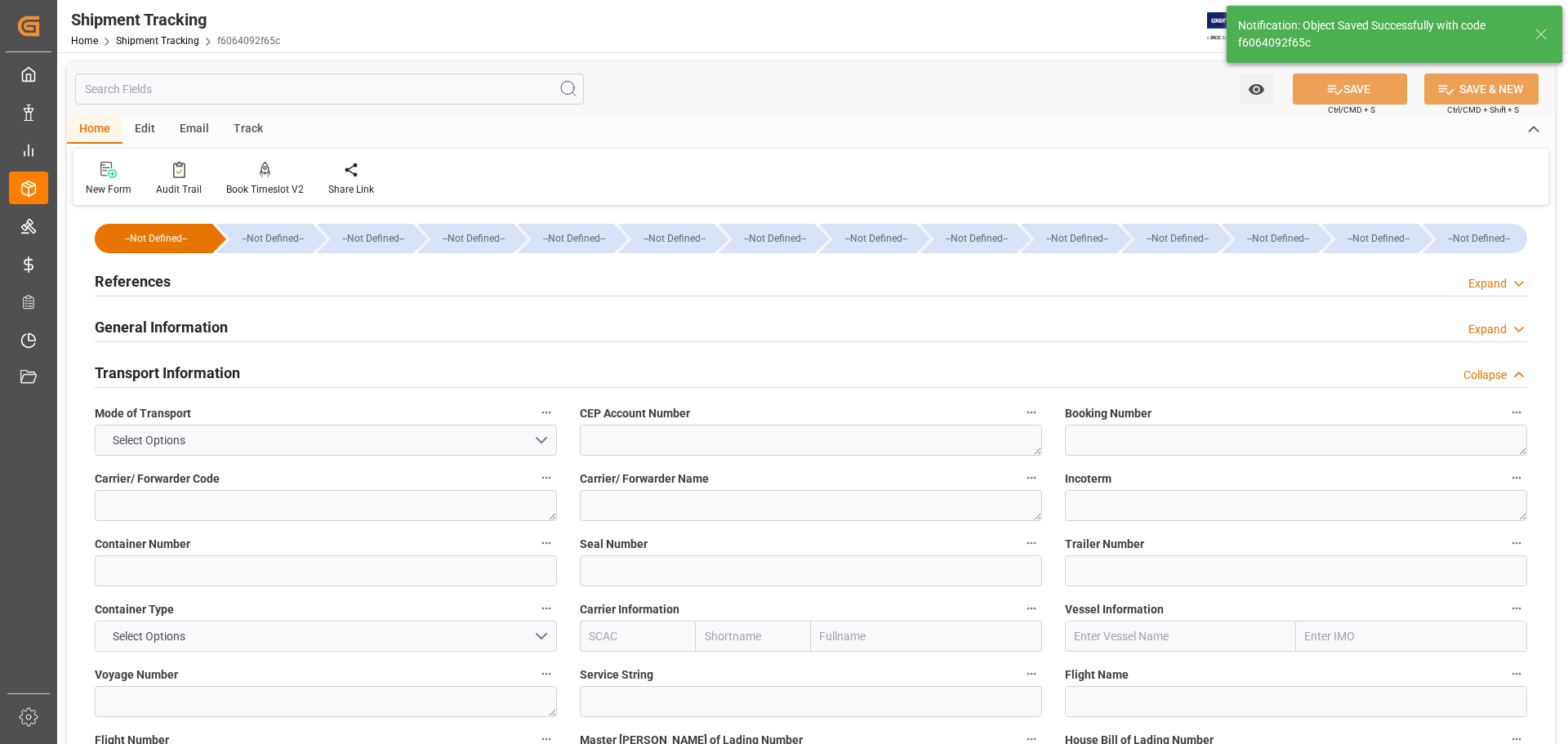
click at [314, 381] on div "Transport Information Collapse" at bounding box center [811, 372] width 1433 height 31
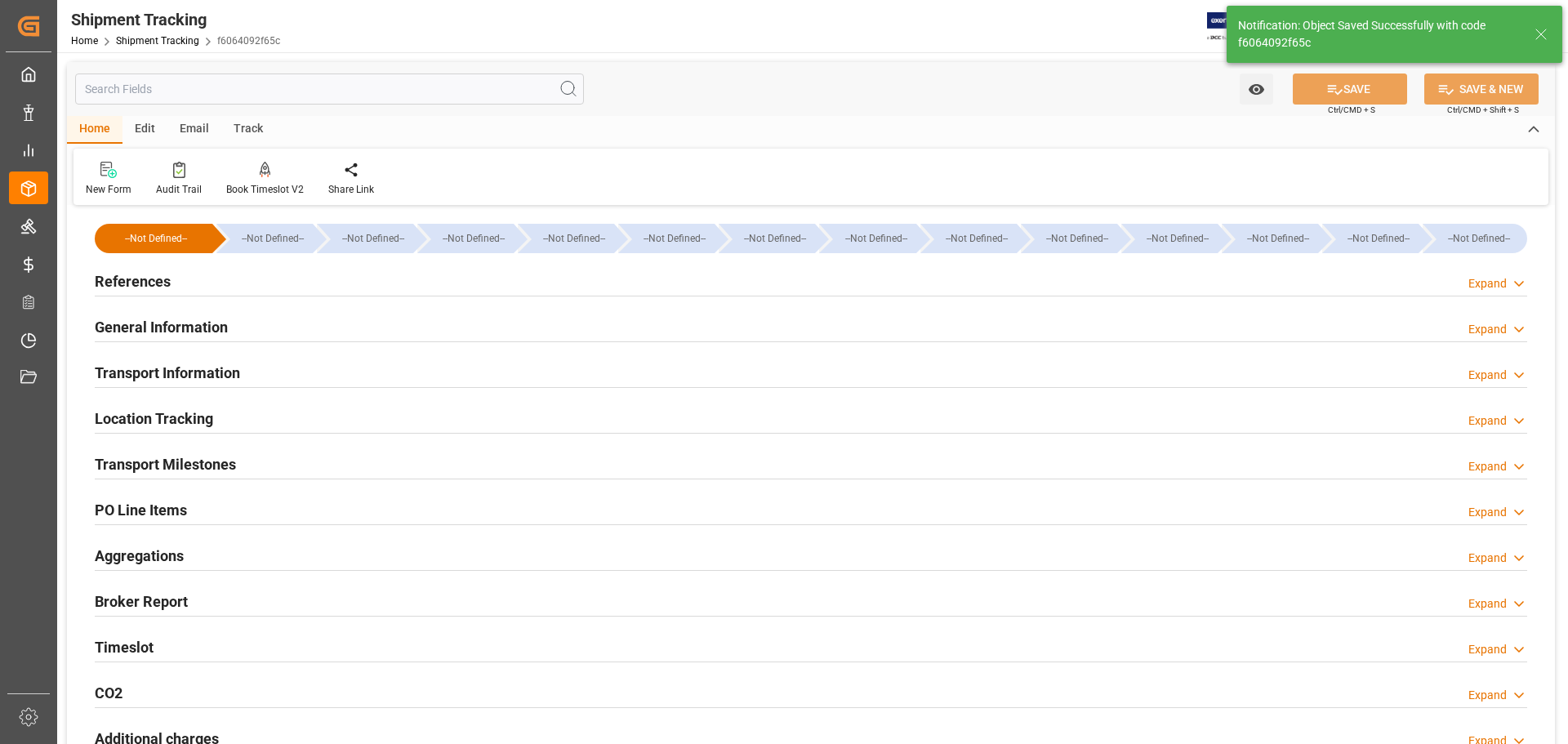
click at [314, 381] on div "Transport Information Expand" at bounding box center [811, 372] width 1433 height 31
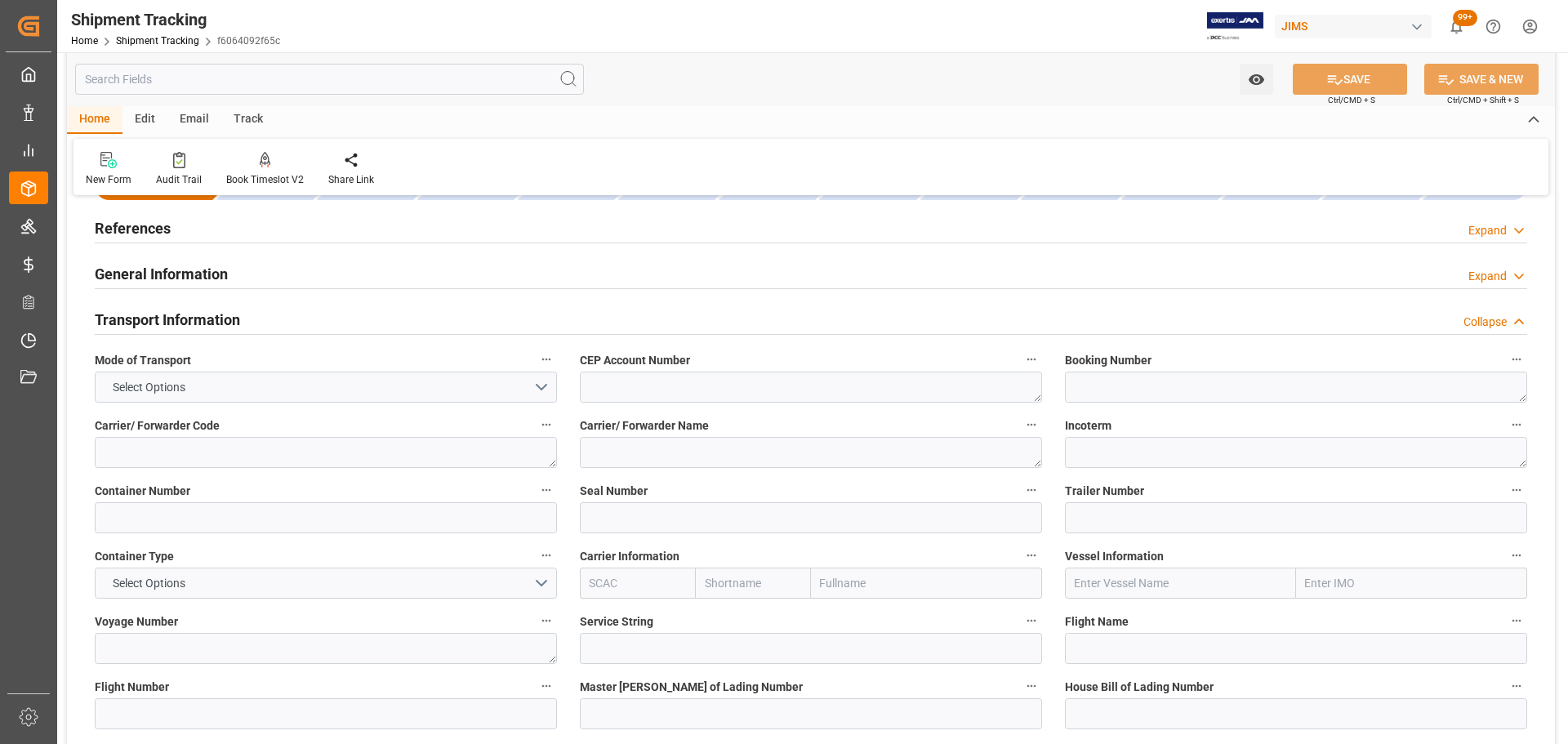
scroll to position [81, 0]
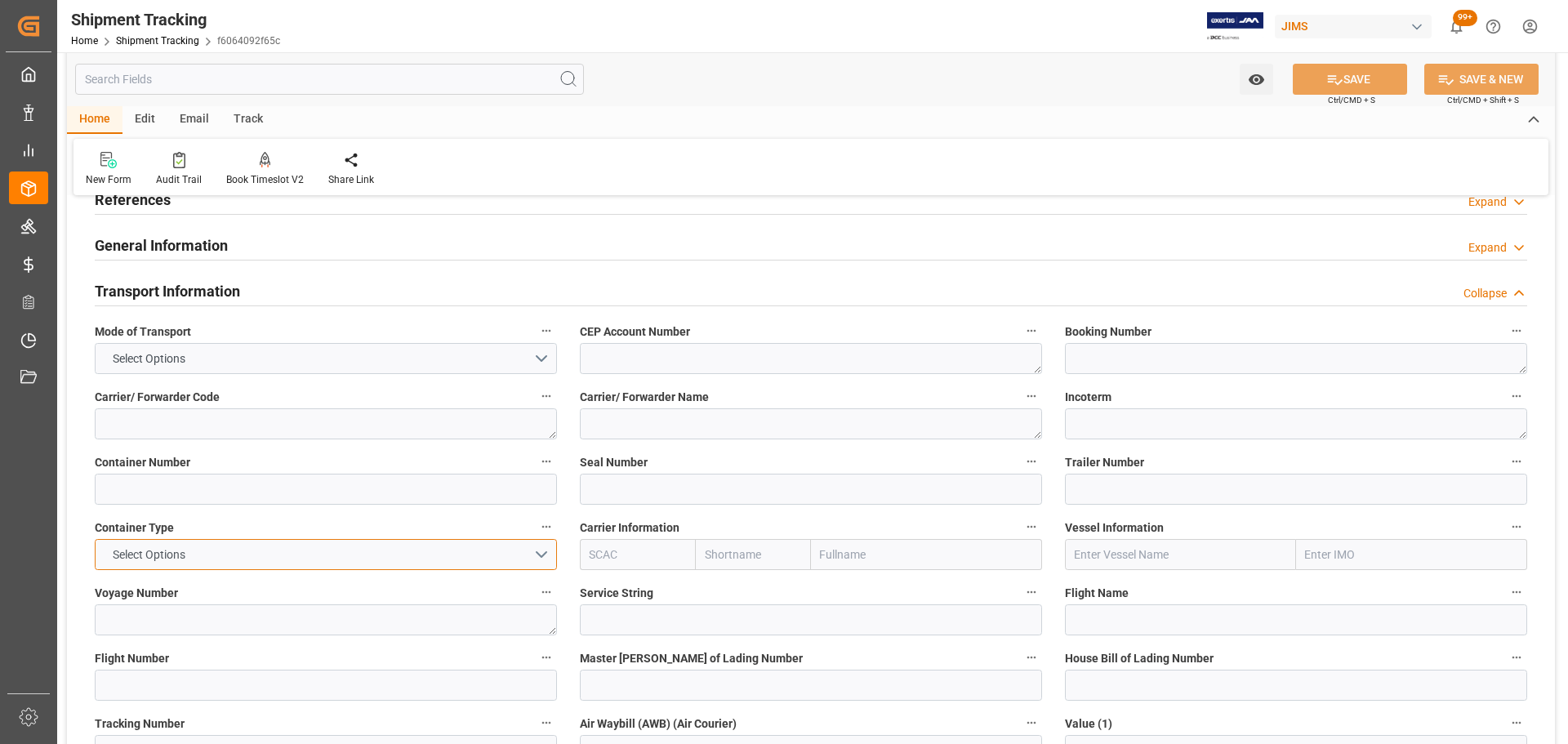
click at [486, 558] on button "Select Options" at bounding box center [326, 555] width 463 height 31
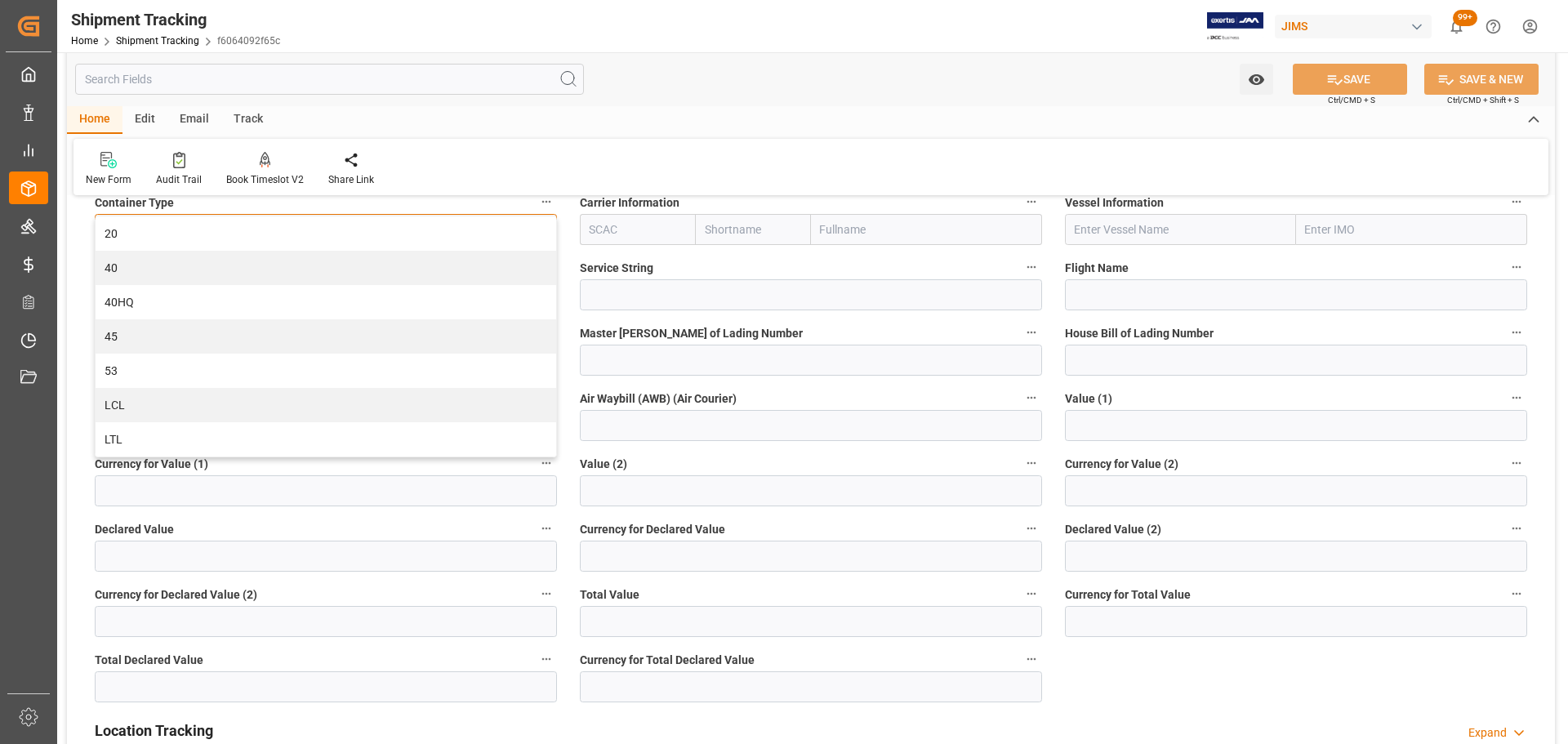
scroll to position [409, 0]
click at [182, 430] on div "LTL" at bounding box center [326, 437] width 461 height 34
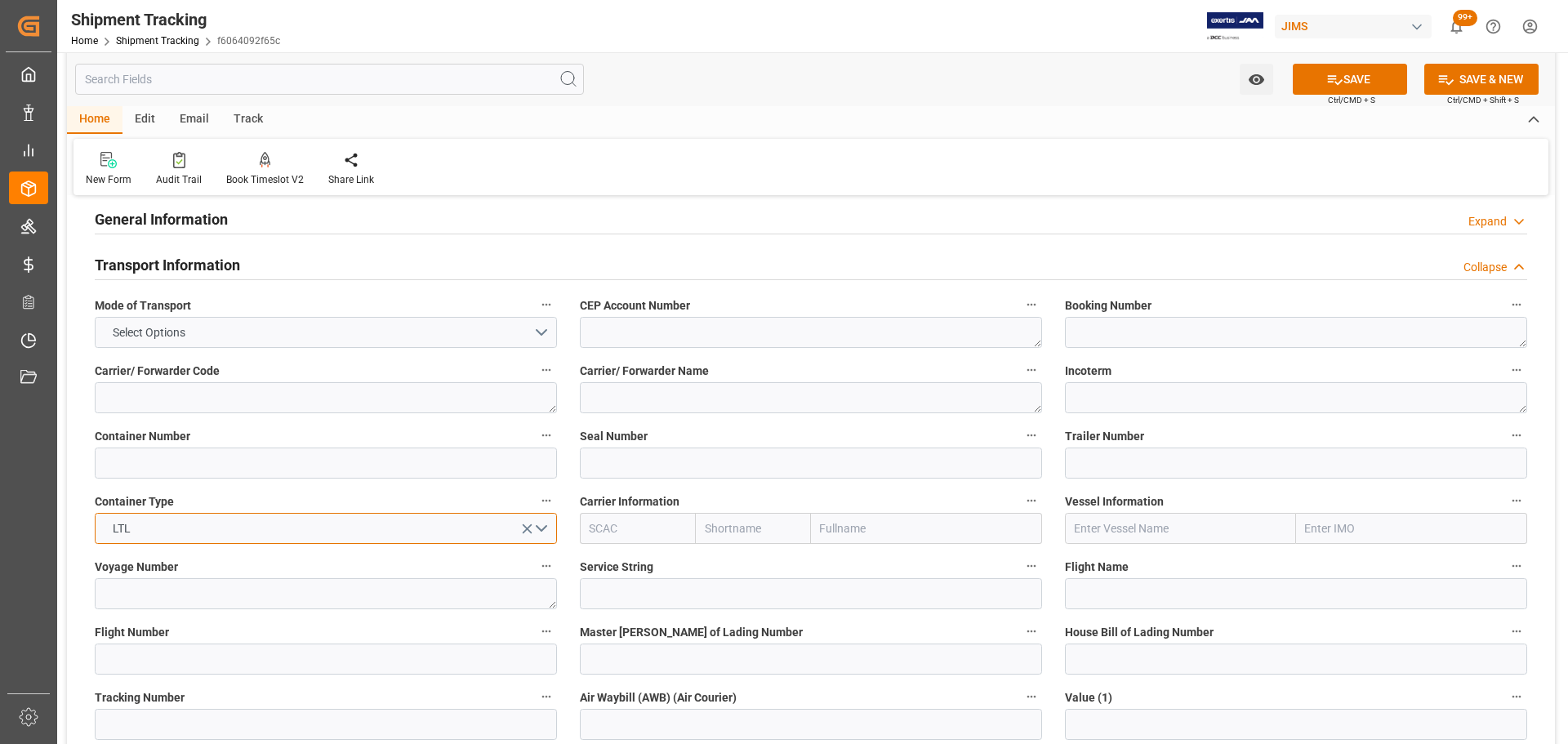
scroll to position [81, 0]
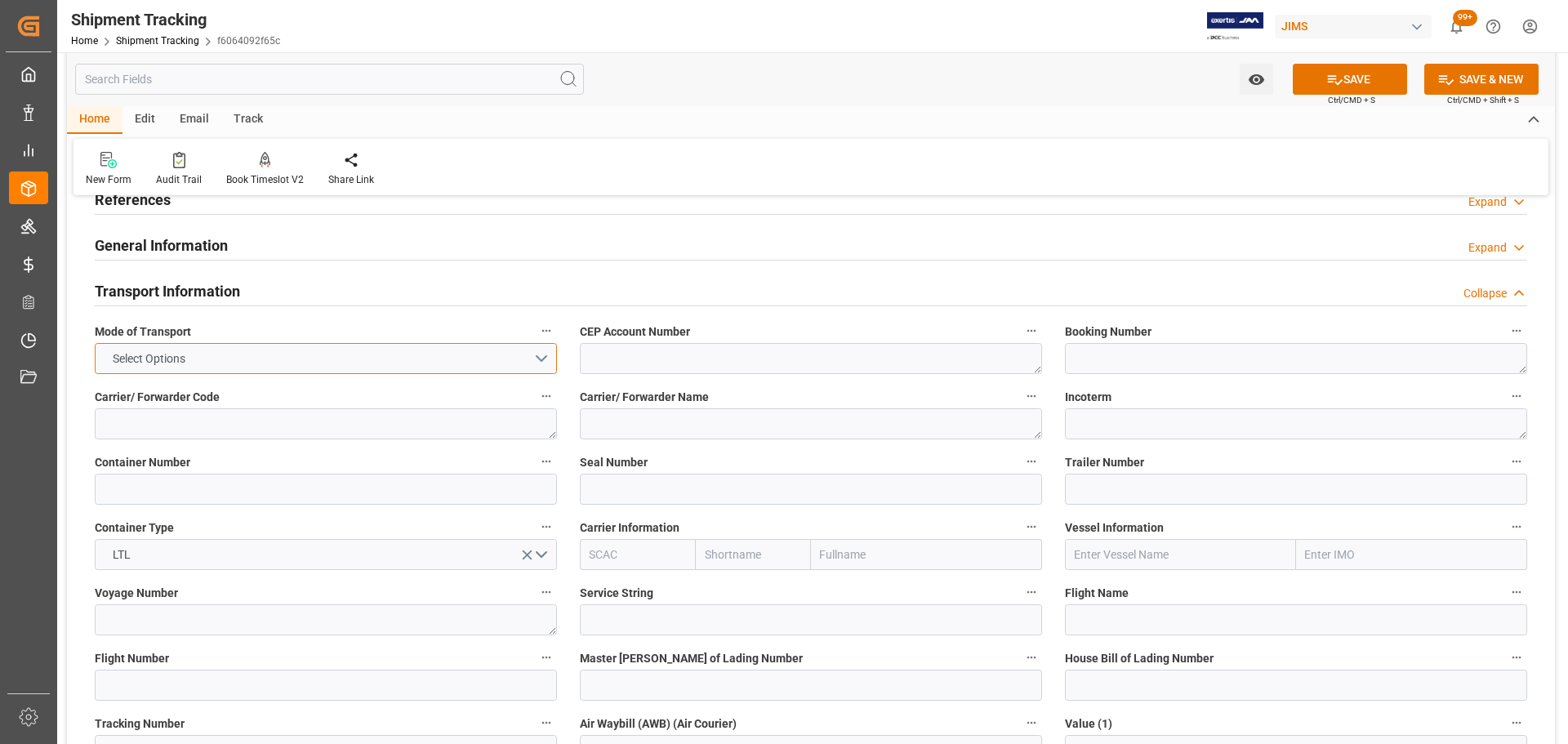
click at [334, 364] on button "Select Options" at bounding box center [326, 359] width 463 height 31
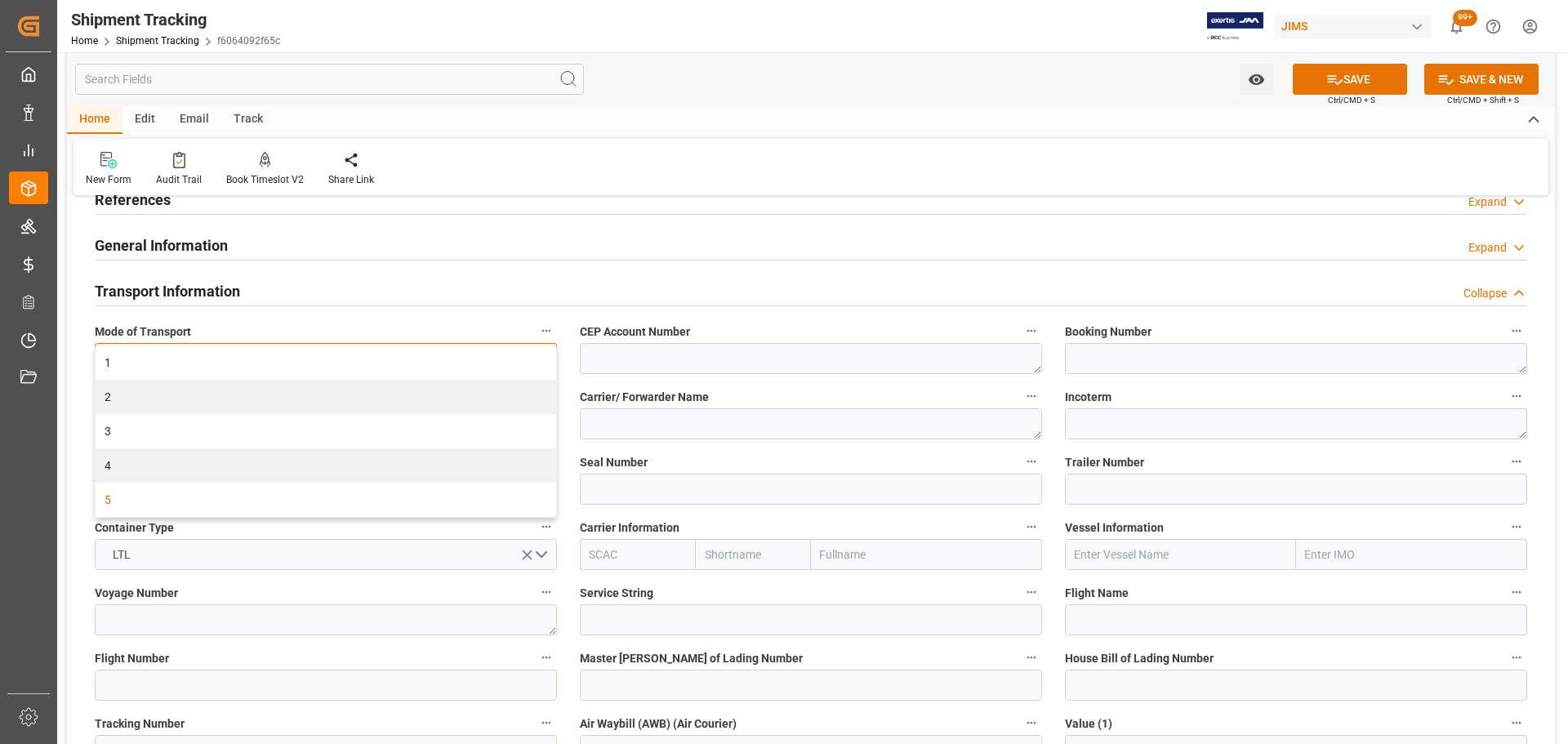
click at [296, 508] on div "5" at bounding box center [326, 500] width 461 height 34
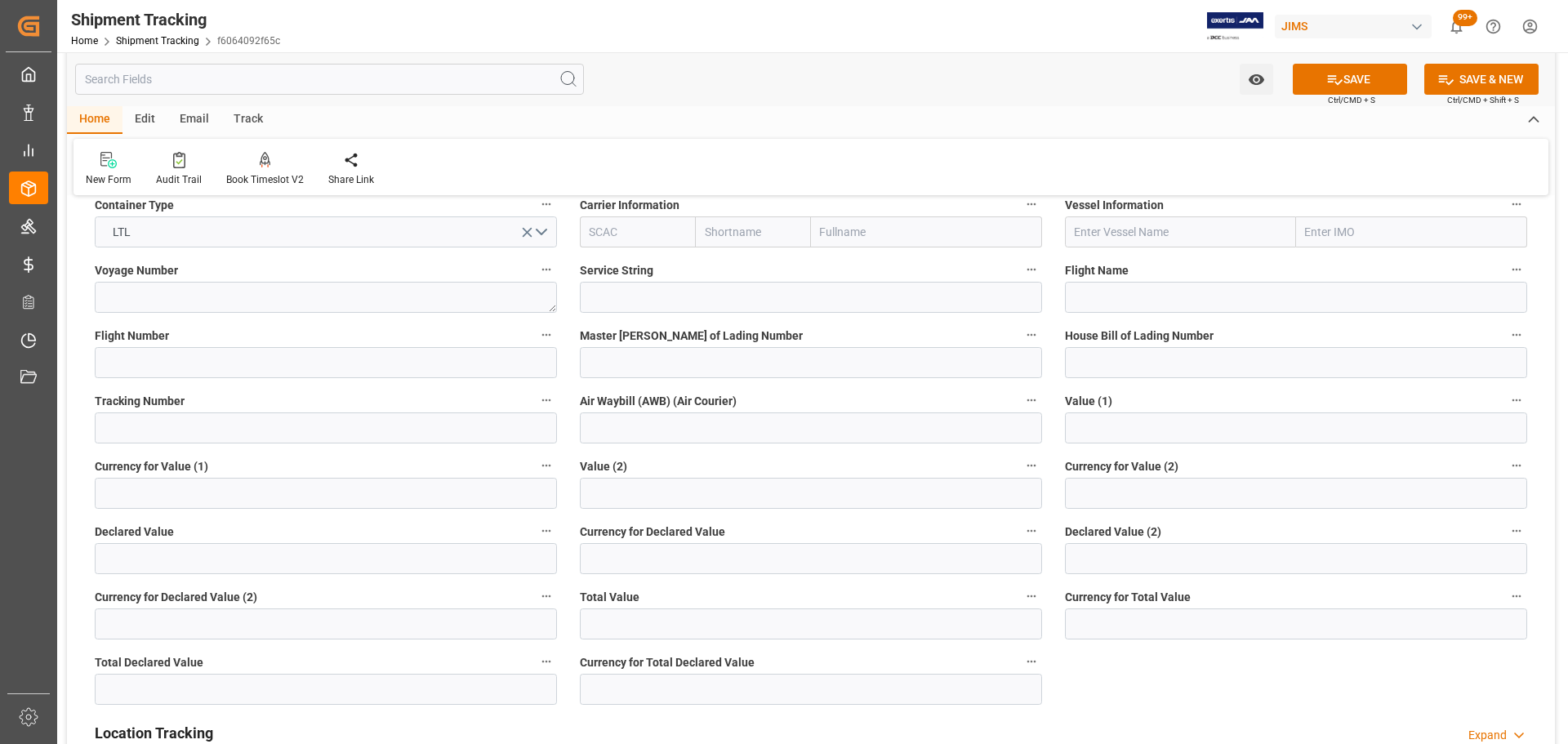
scroll to position [409, 0]
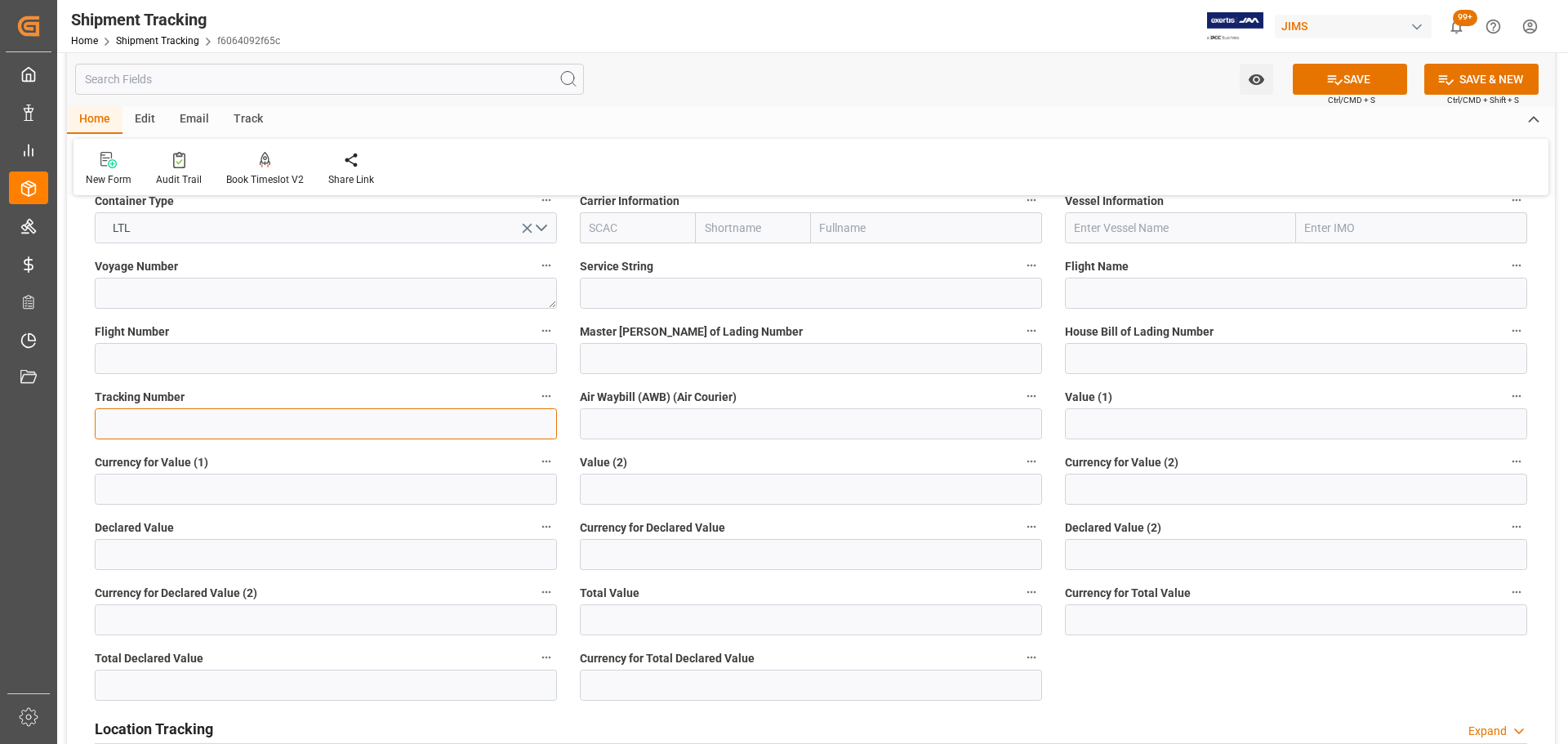
click at [145, 418] on input at bounding box center [326, 424] width 463 height 31
paste input "1Z1418716890860504"
type input "1Z1418716890860504"
click at [1317, 72] on button "SAVE" at bounding box center [1349, 79] width 115 height 31
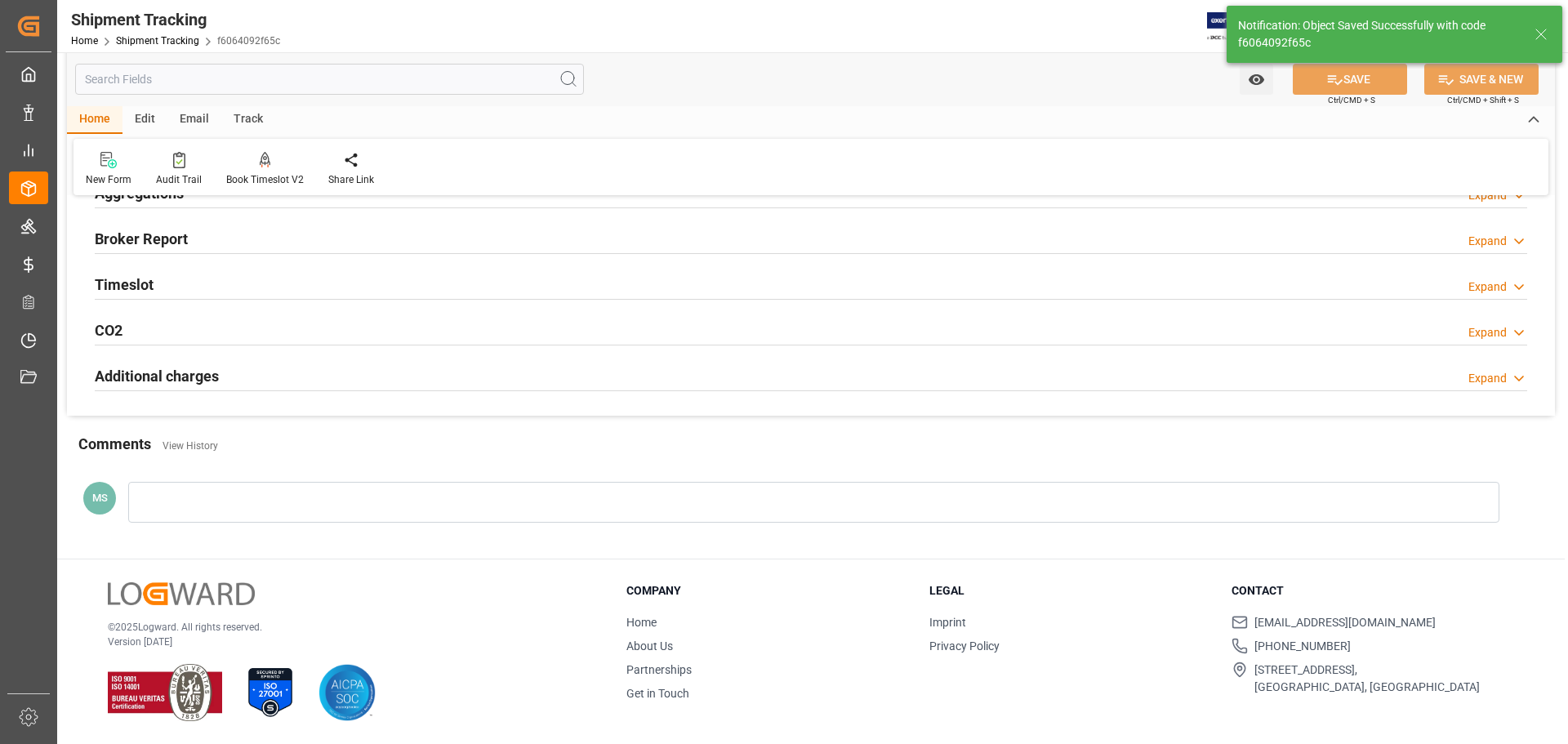
scroll to position [0, 0]
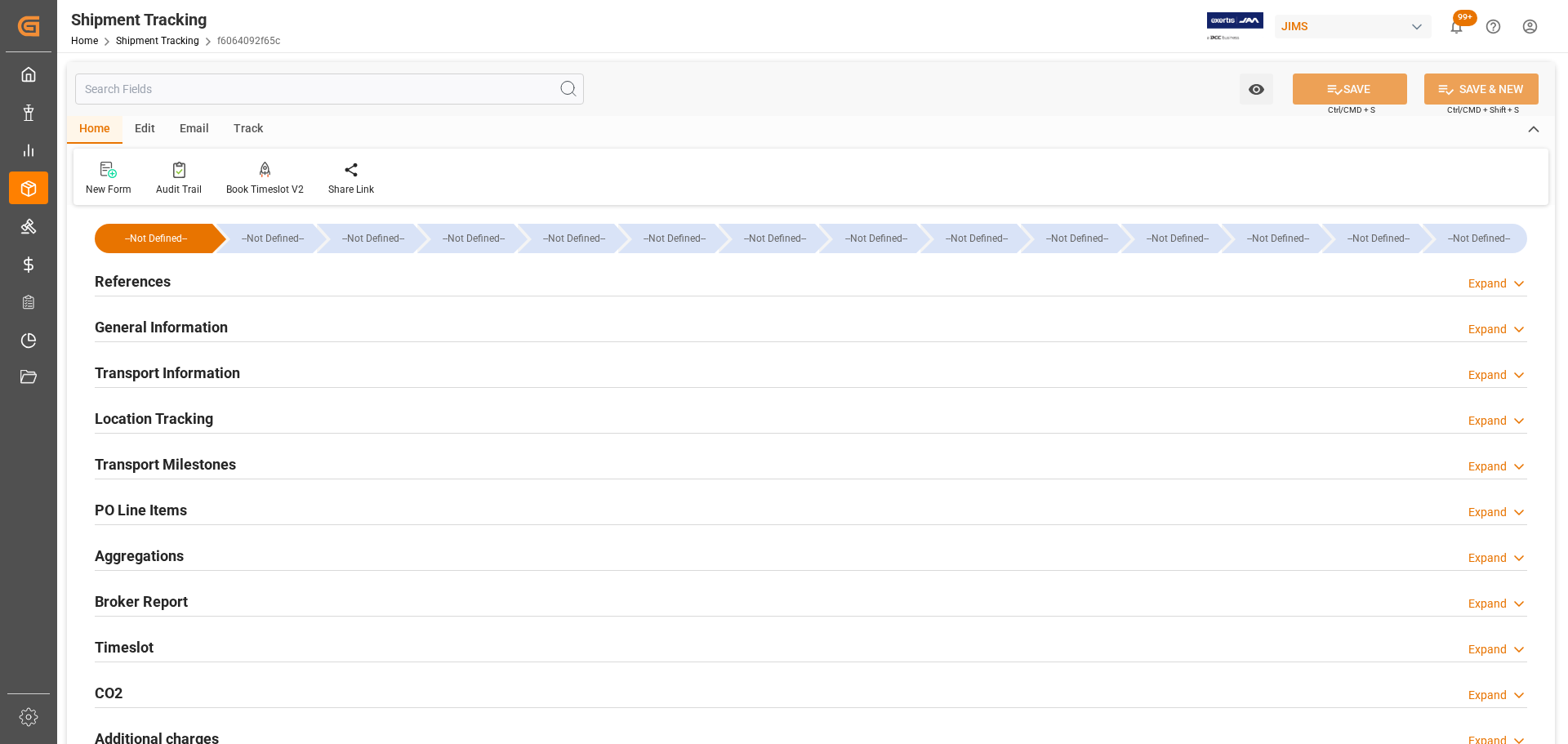
click at [175, 287] on div "References Expand" at bounding box center [811, 280] width 1433 height 31
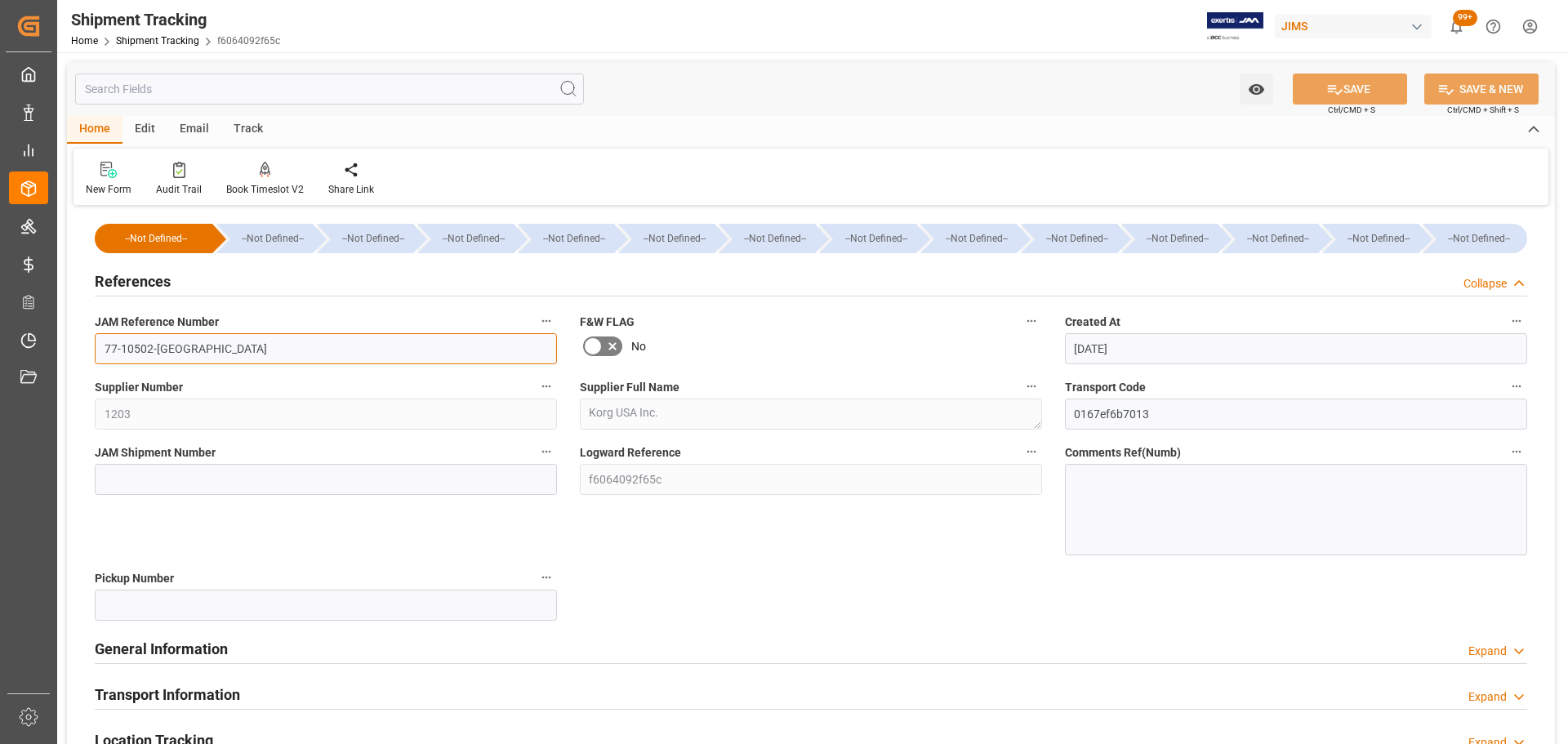
drag, startPoint x: 195, startPoint y: 356, endPoint x: 74, endPoint y: 351, distance: 121.1
click at [74, 351] on div "--Not Defined-- --Not Defined-- --Not Defined-- --Not Defined-- --Not Defined--…" at bounding box center [810, 655] width 1489 height 891
click at [683, 572] on div "--Not Defined-- --Not Defined-- --Not Defined-- --Not Defined-- --Not Defined--…" at bounding box center [810, 655] width 1489 height 891
drag, startPoint x: 171, startPoint y: 354, endPoint x: 60, endPoint y: 347, distance: 111.2
click at [60, 347] on div "Watch Option SAVE Ctrl/CMD + S SAVE & NEW Ctrl/CMD + Shift + S Home Edit Email …" at bounding box center [810, 647] width 1508 height 1191
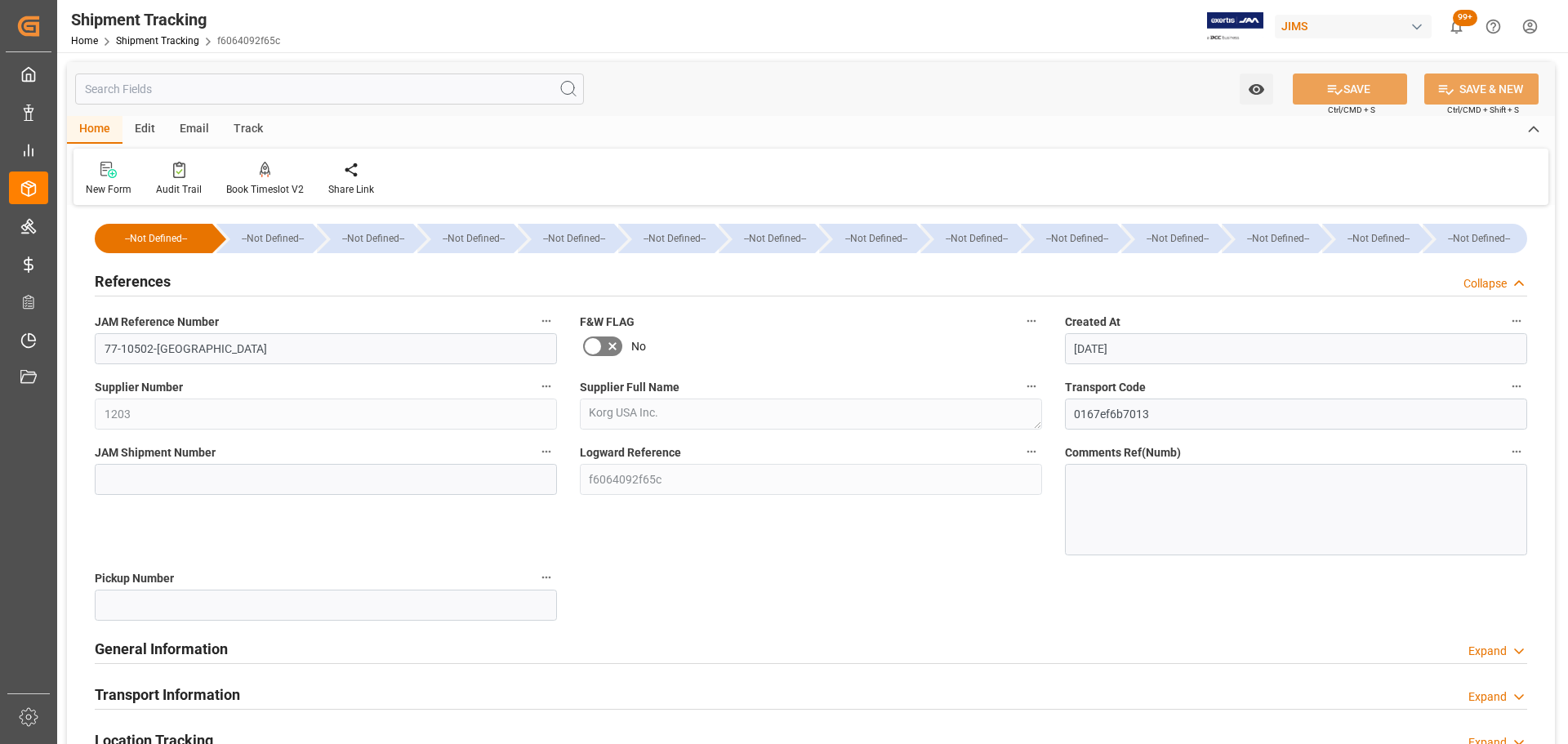
click at [174, 276] on div "References Collapse" at bounding box center [811, 280] width 1433 height 31
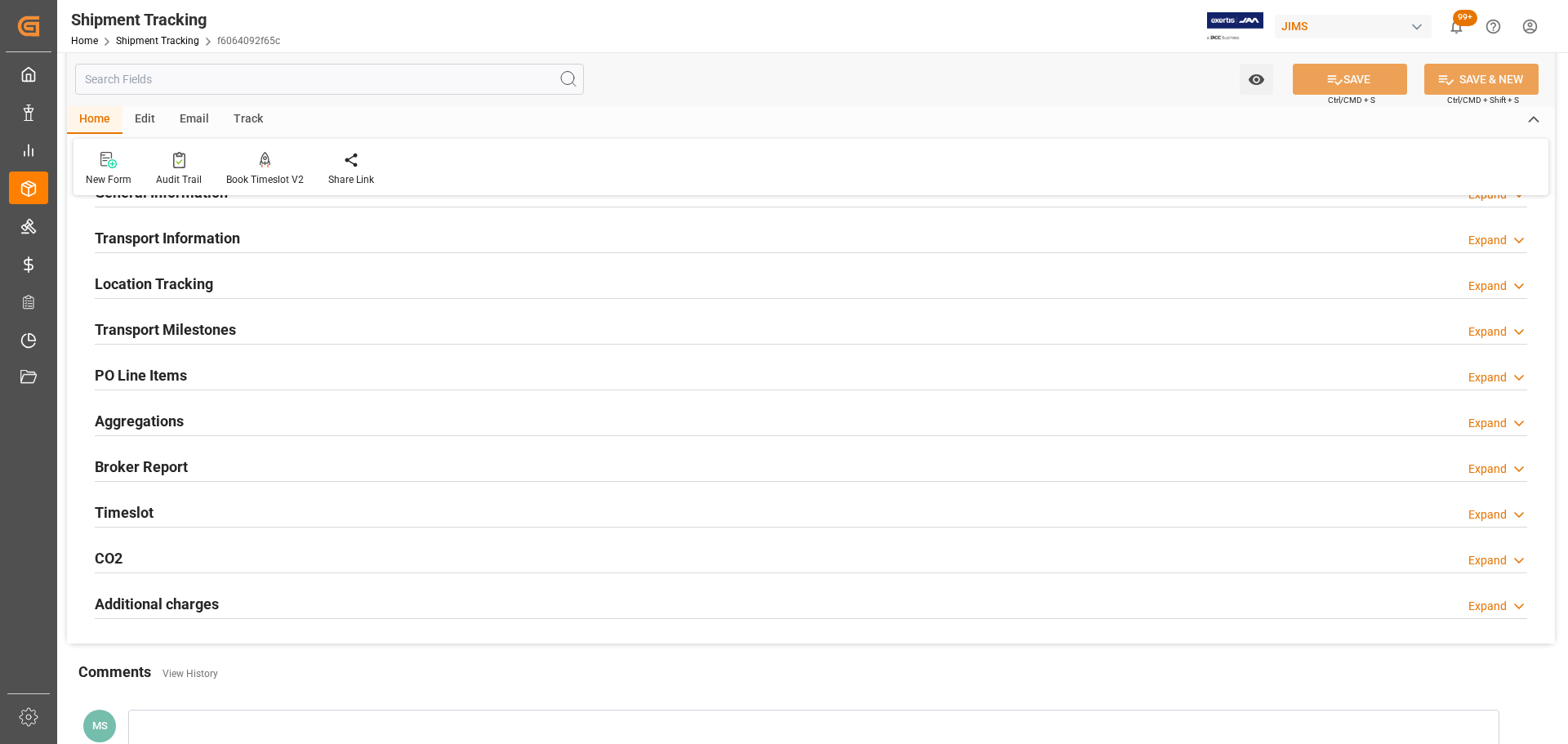
scroll to position [164, 0]
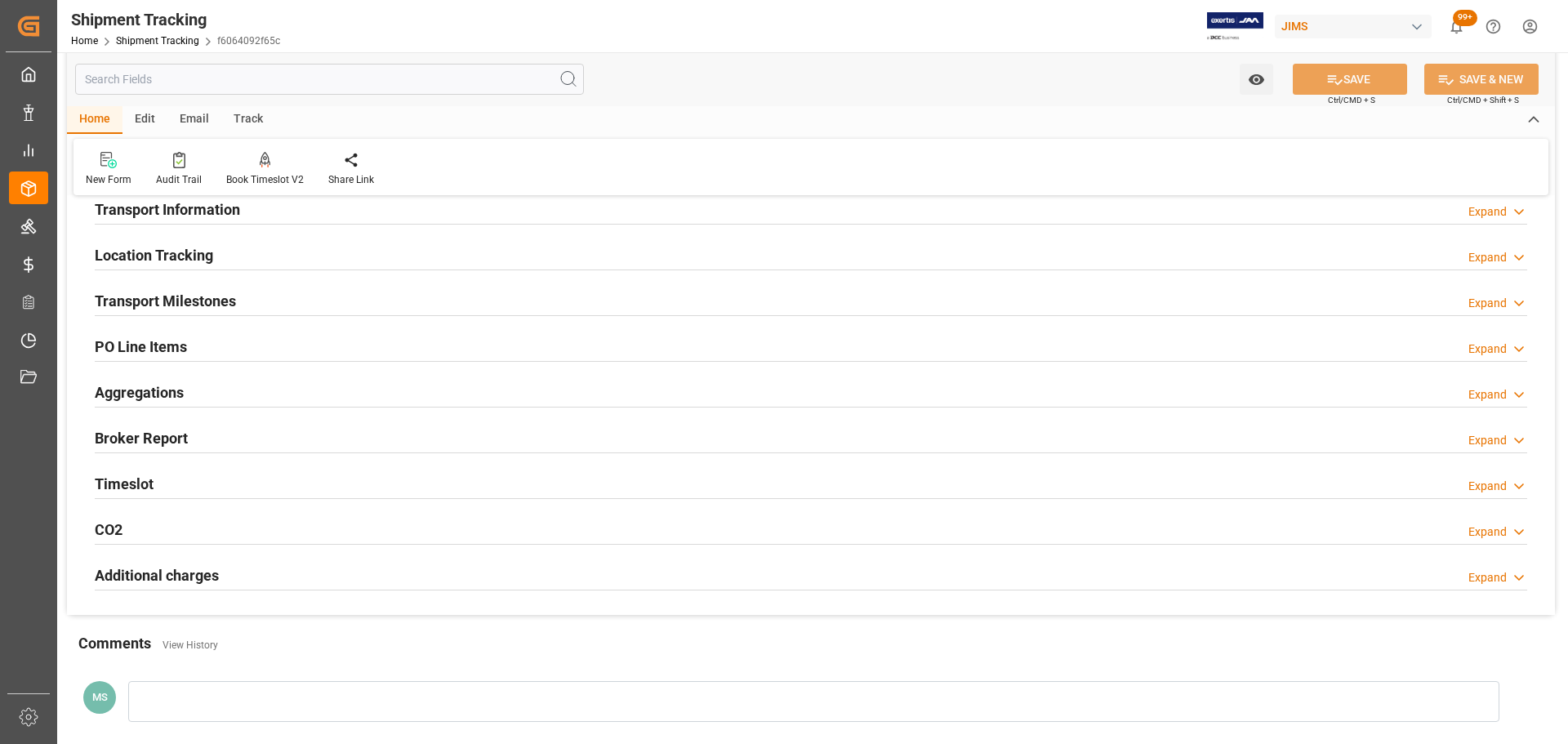
click at [268, 351] on div "PO Line Items Expand" at bounding box center [811, 346] width 1433 height 31
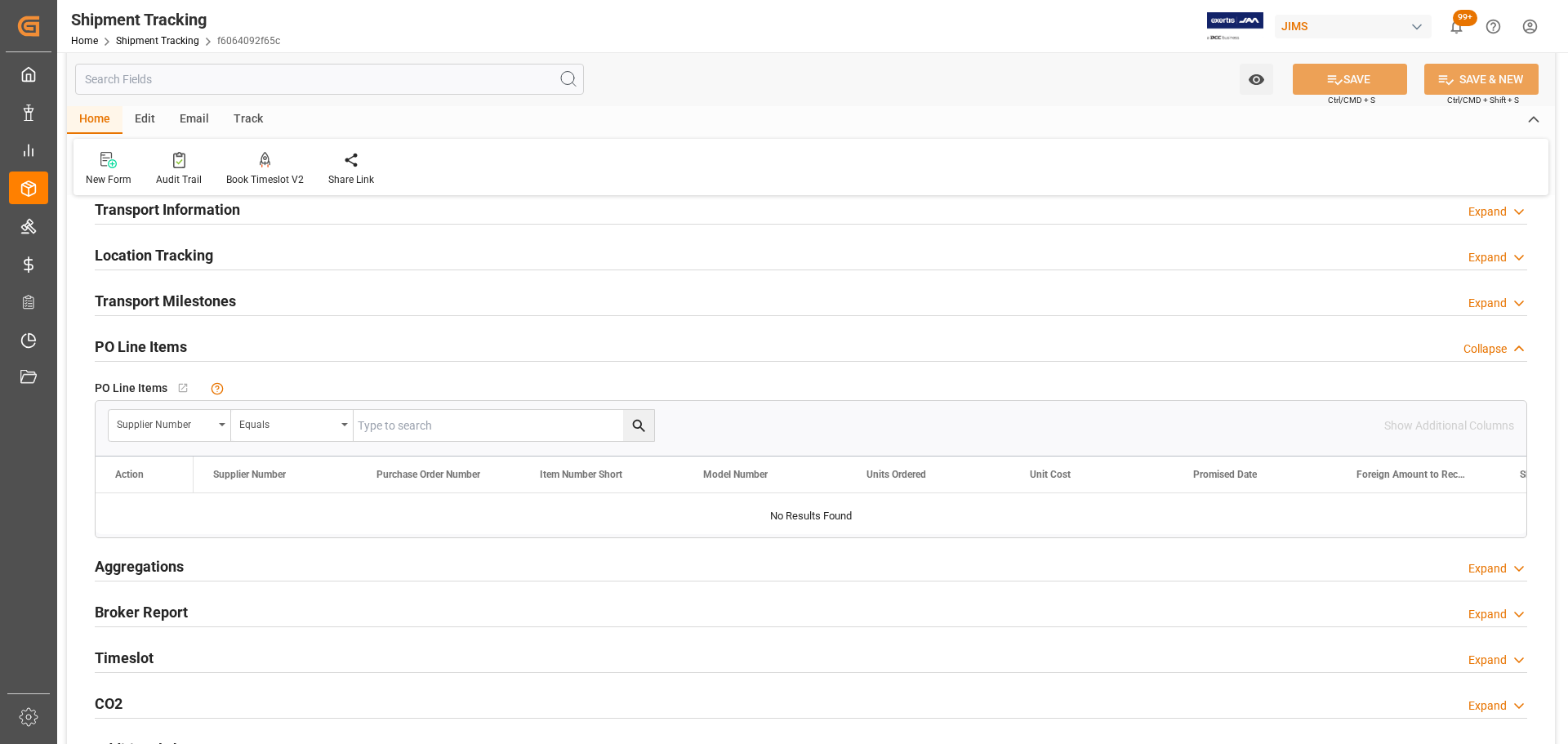
click at [272, 351] on div "PO Line Items Collapse" at bounding box center [811, 346] width 1433 height 31
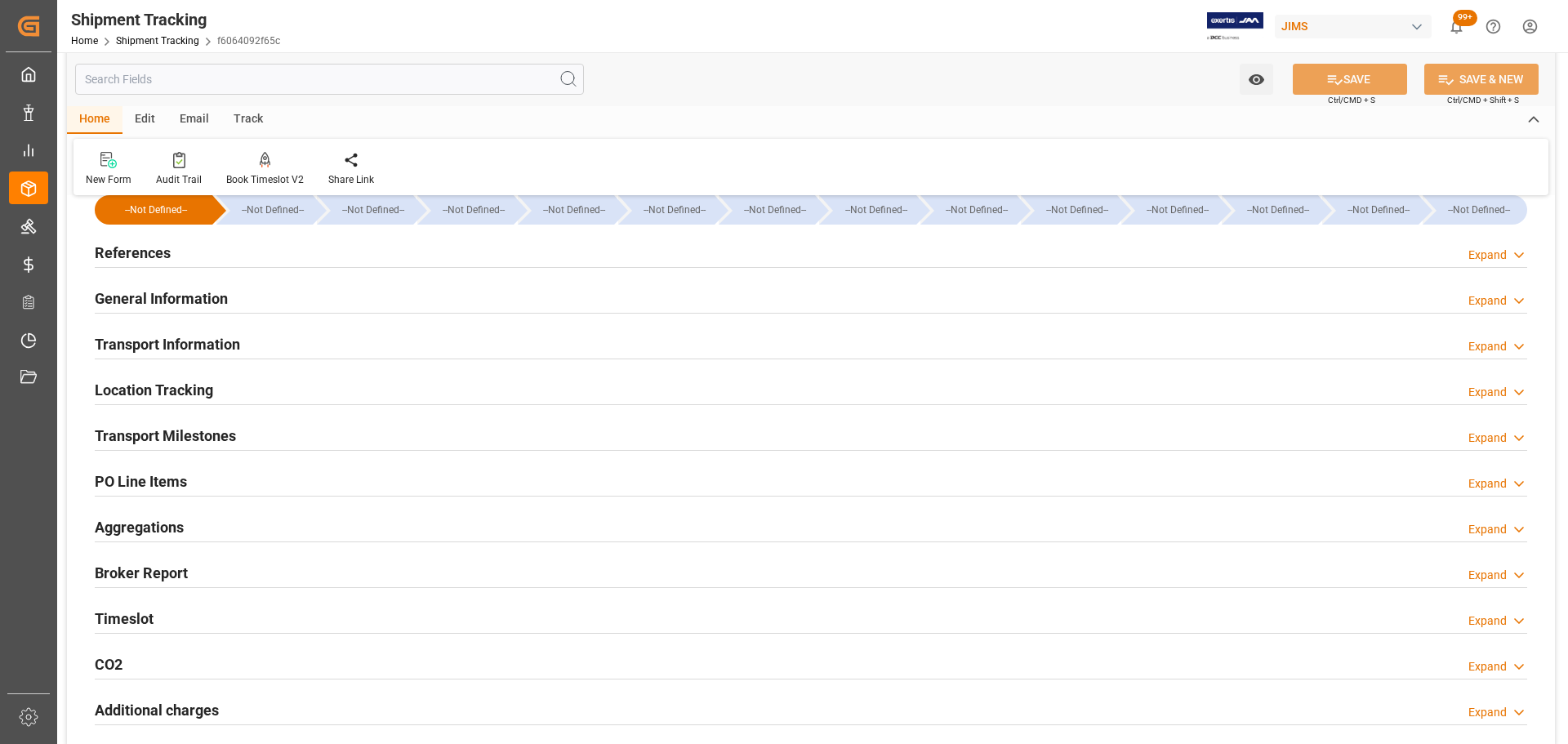
scroll to position [0, 0]
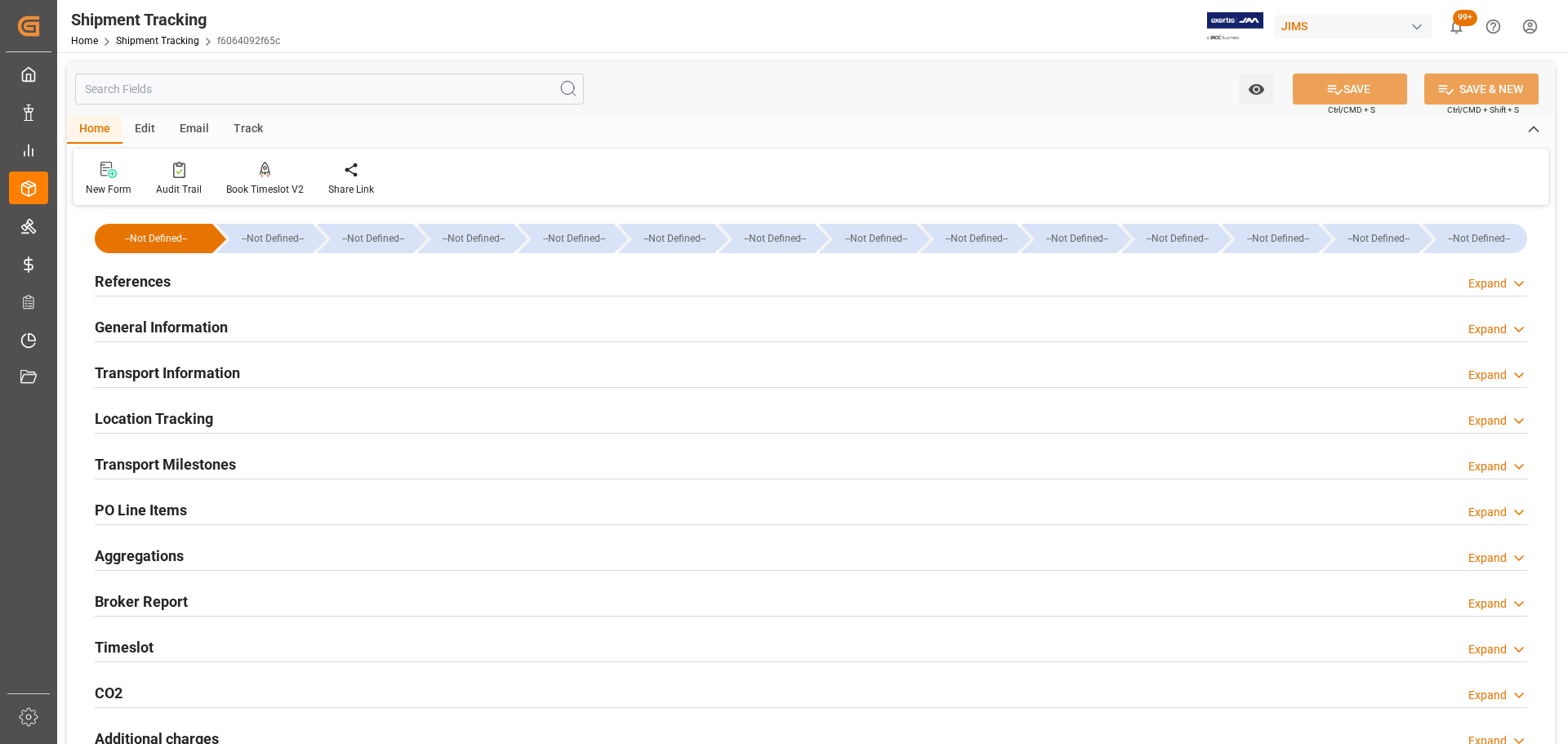
click at [202, 277] on div "References Expand" at bounding box center [811, 280] width 1433 height 31
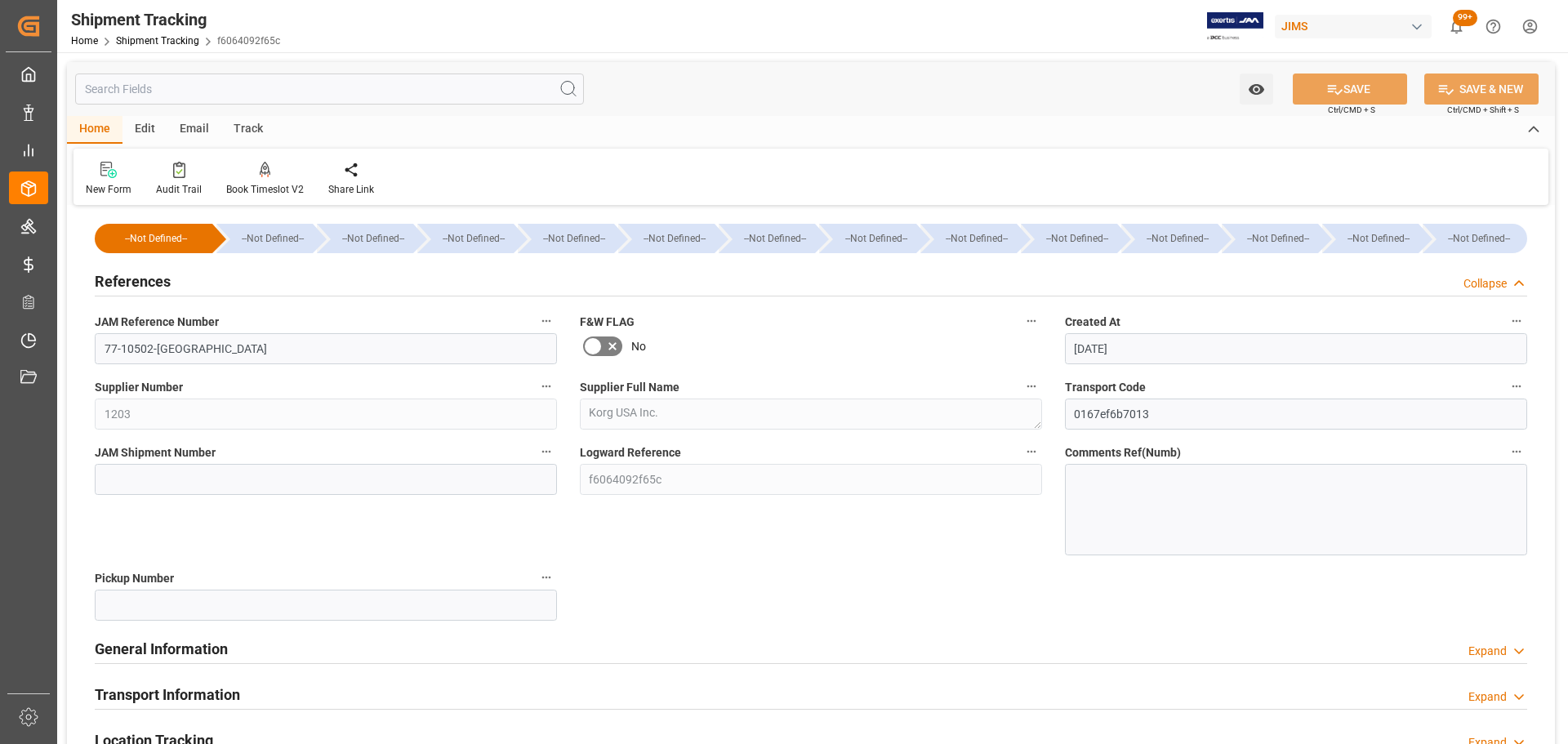
click at [179, 286] on div "References Collapse" at bounding box center [811, 280] width 1433 height 31
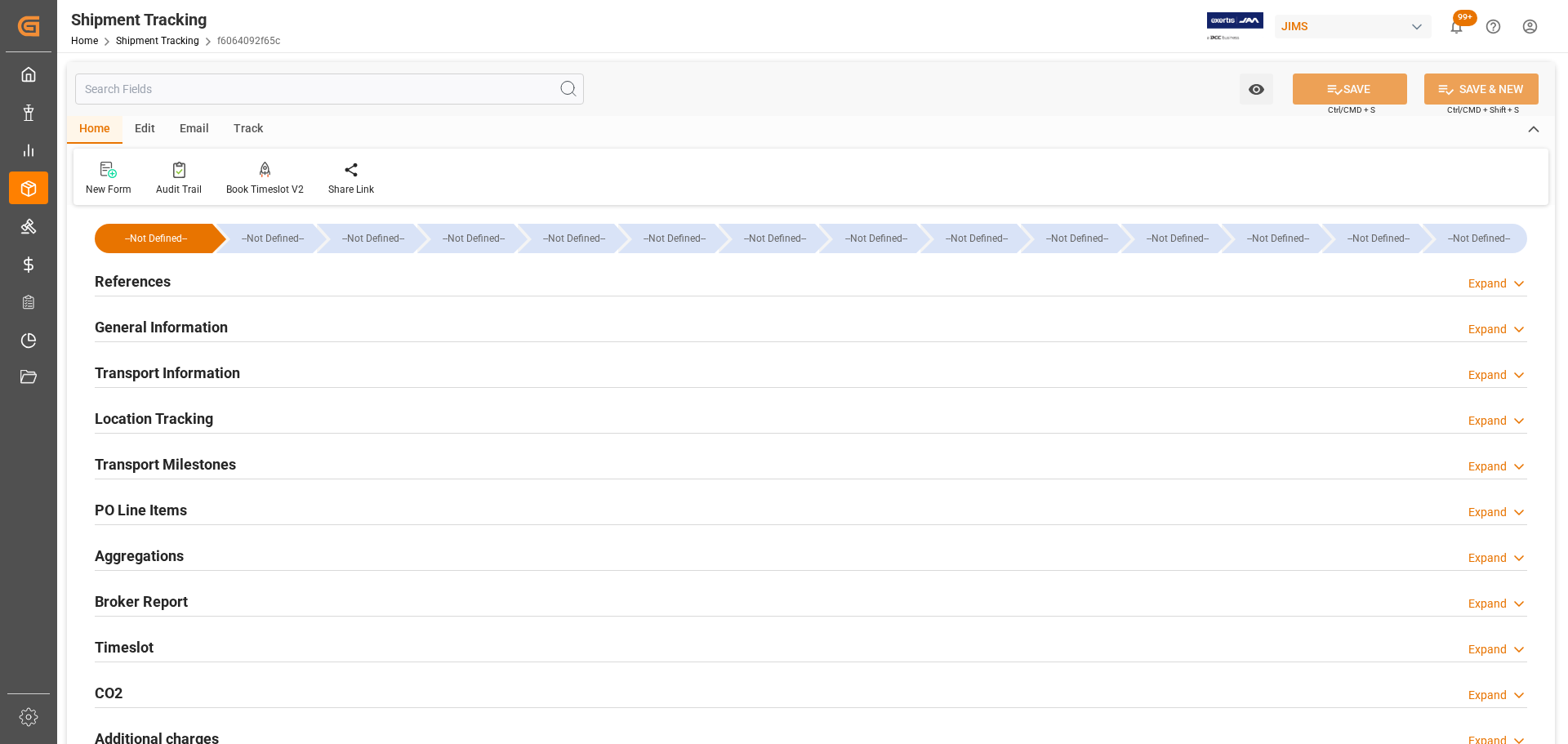
click at [183, 317] on h2 "General Information" at bounding box center [162, 327] width 133 height 23
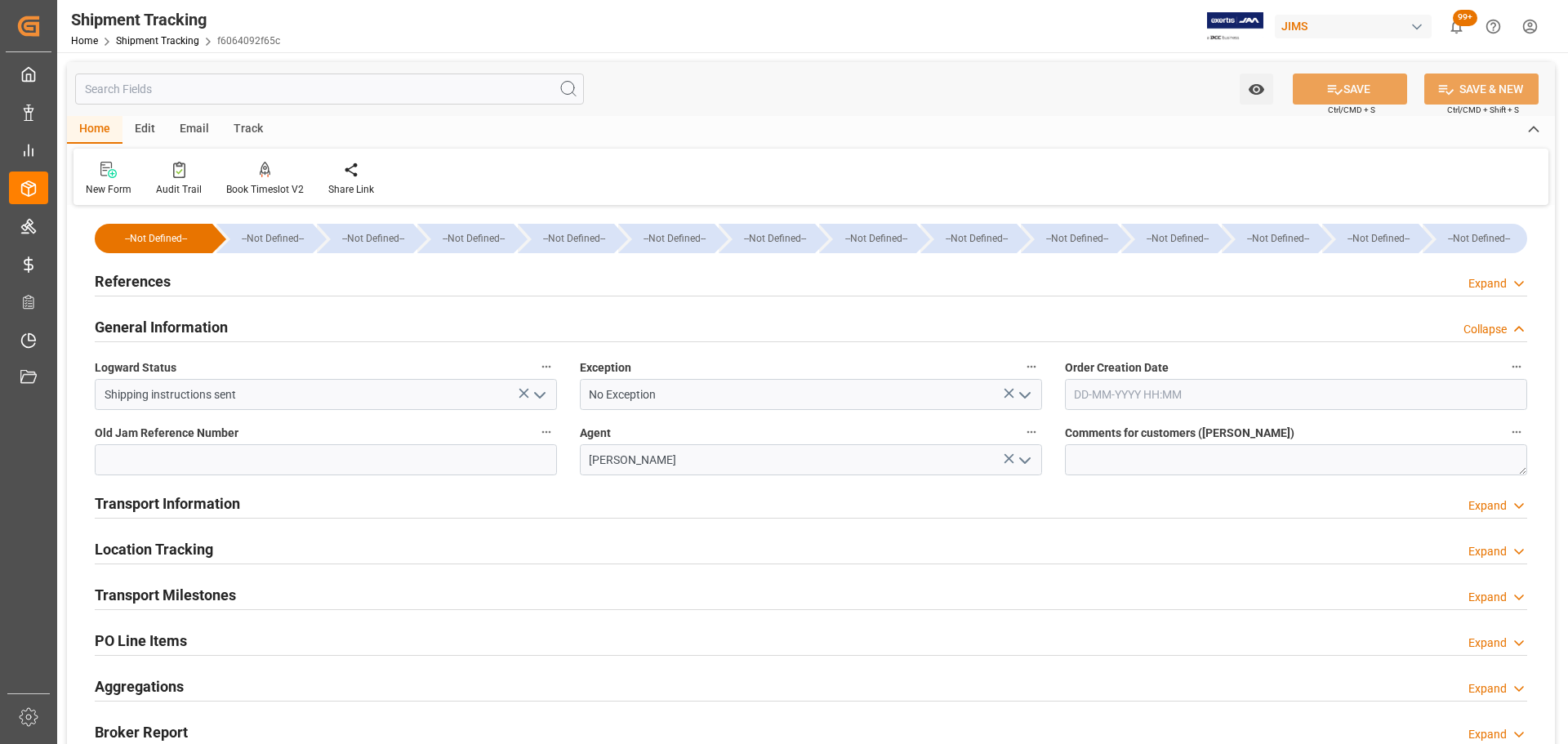
click at [184, 322] on h2 "General Information" at bounding box center [162, 327] width 133 height 23
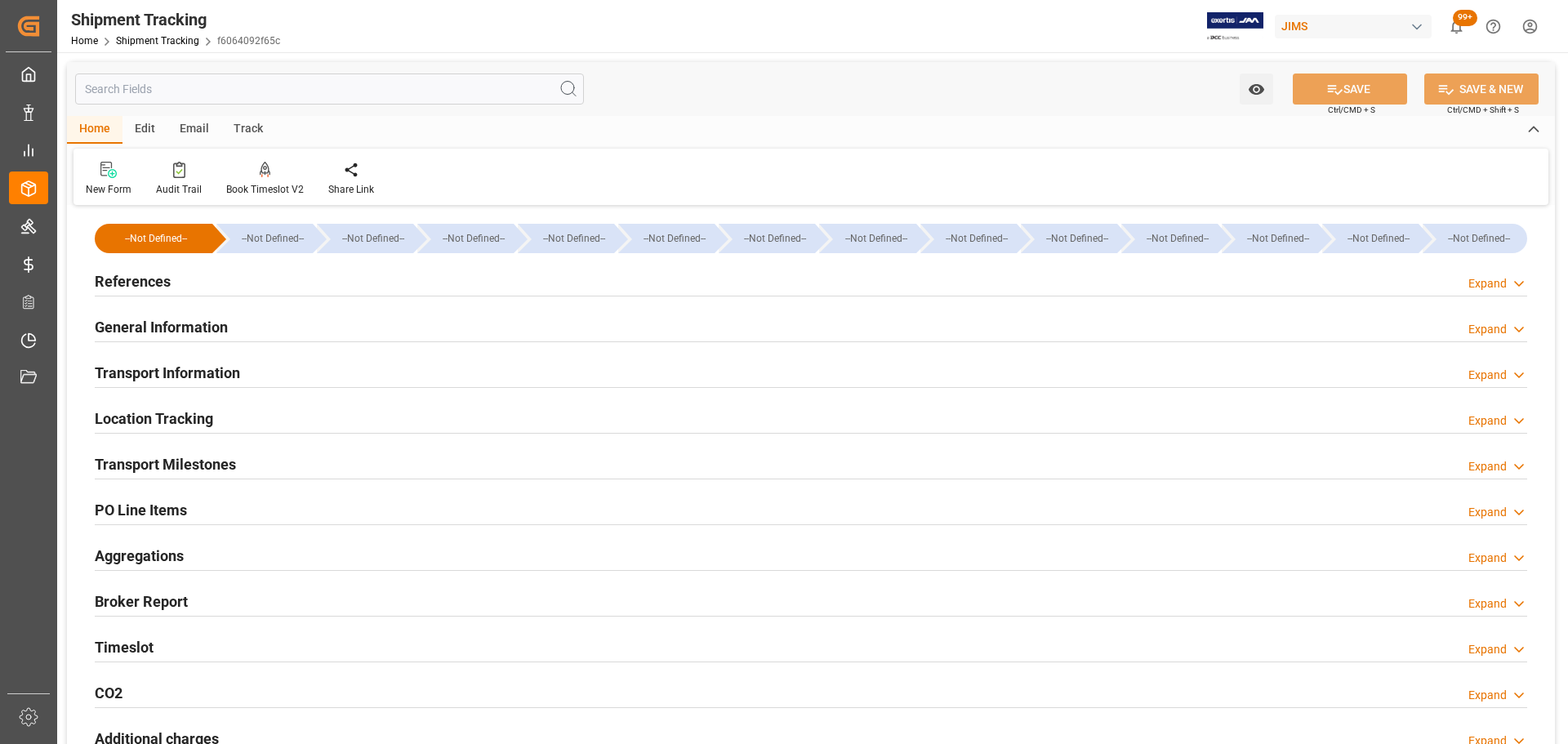
click at [187, 381] on h2 "Transport Information" at bounding box center [168, 372] width 145 height 23
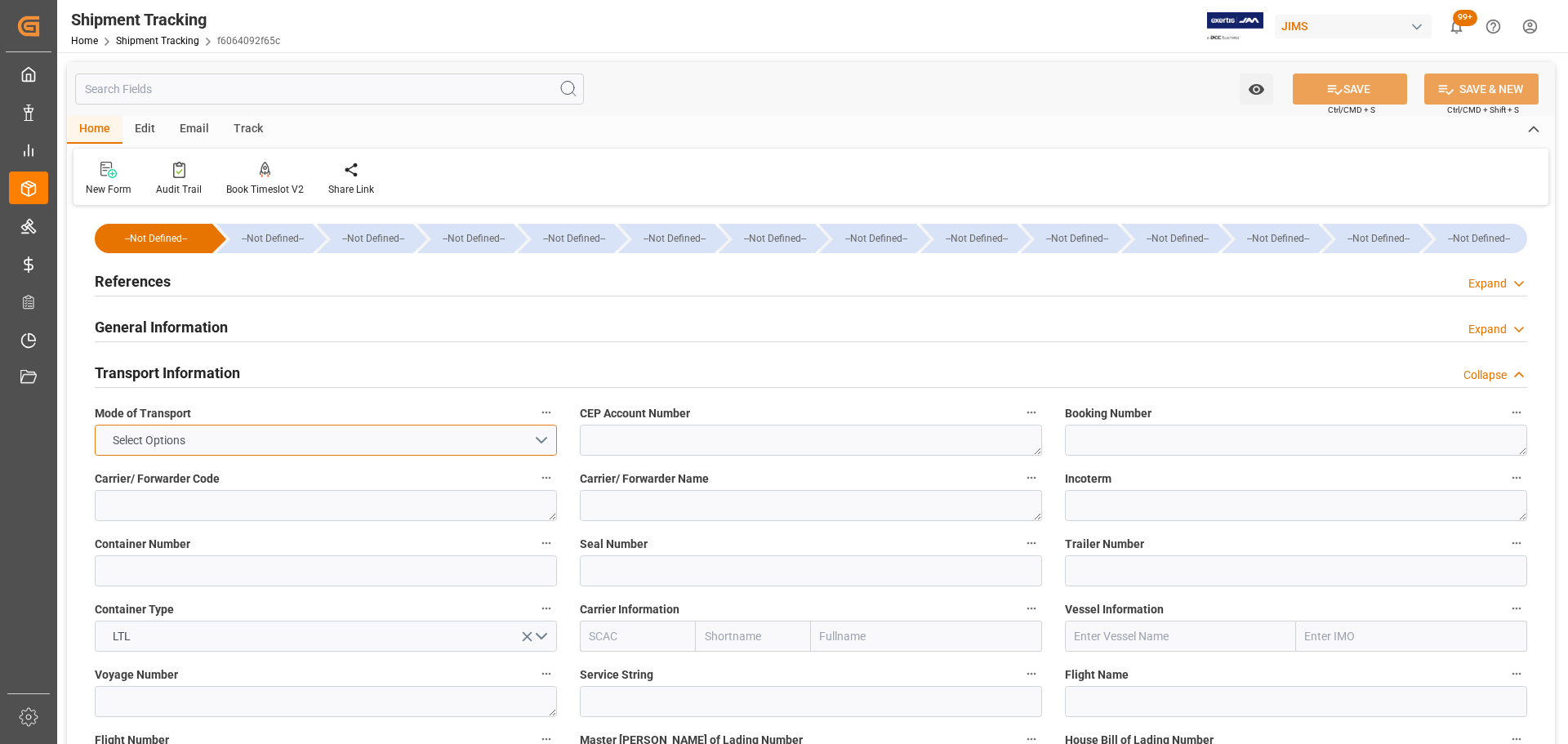
click at [206, 448] on button "Select Options" at bounding box center [326, 440] width 463 height 31
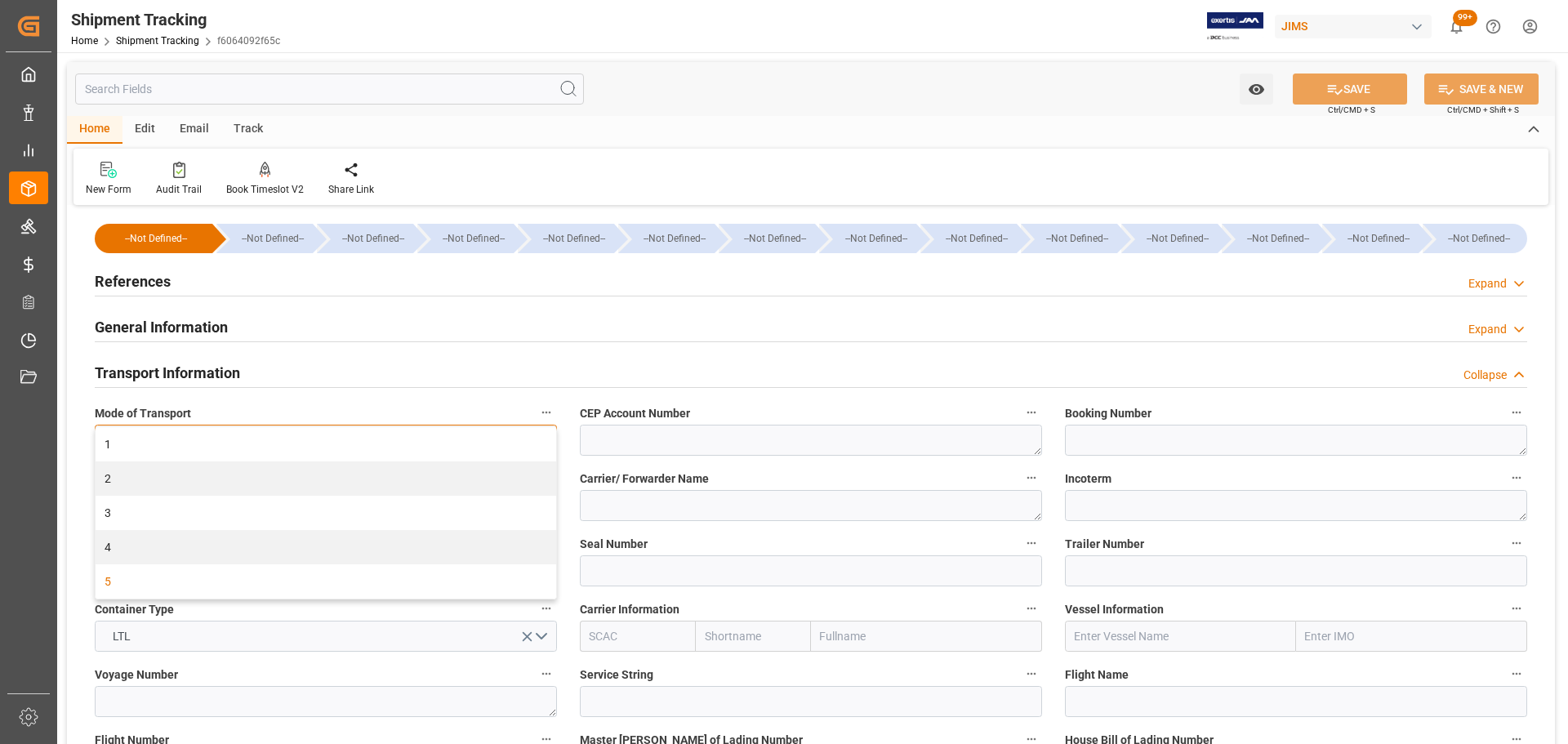
click at [148, 579] on div "5" at bounding box center [326, 581] width 461 height 34
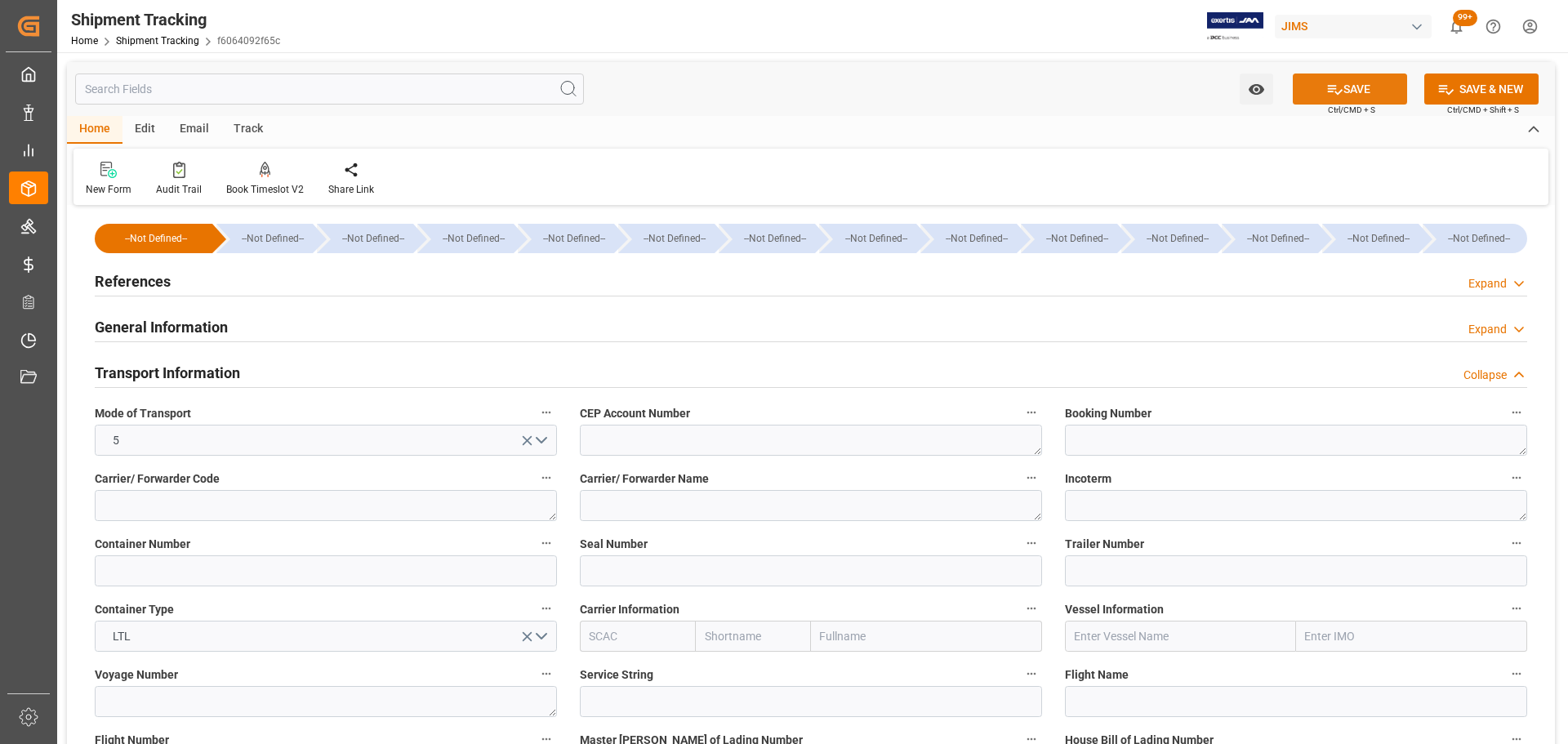
click at [1372, 84] on button "SAVE" at bounding box center [1349, 89] width 115 height 31
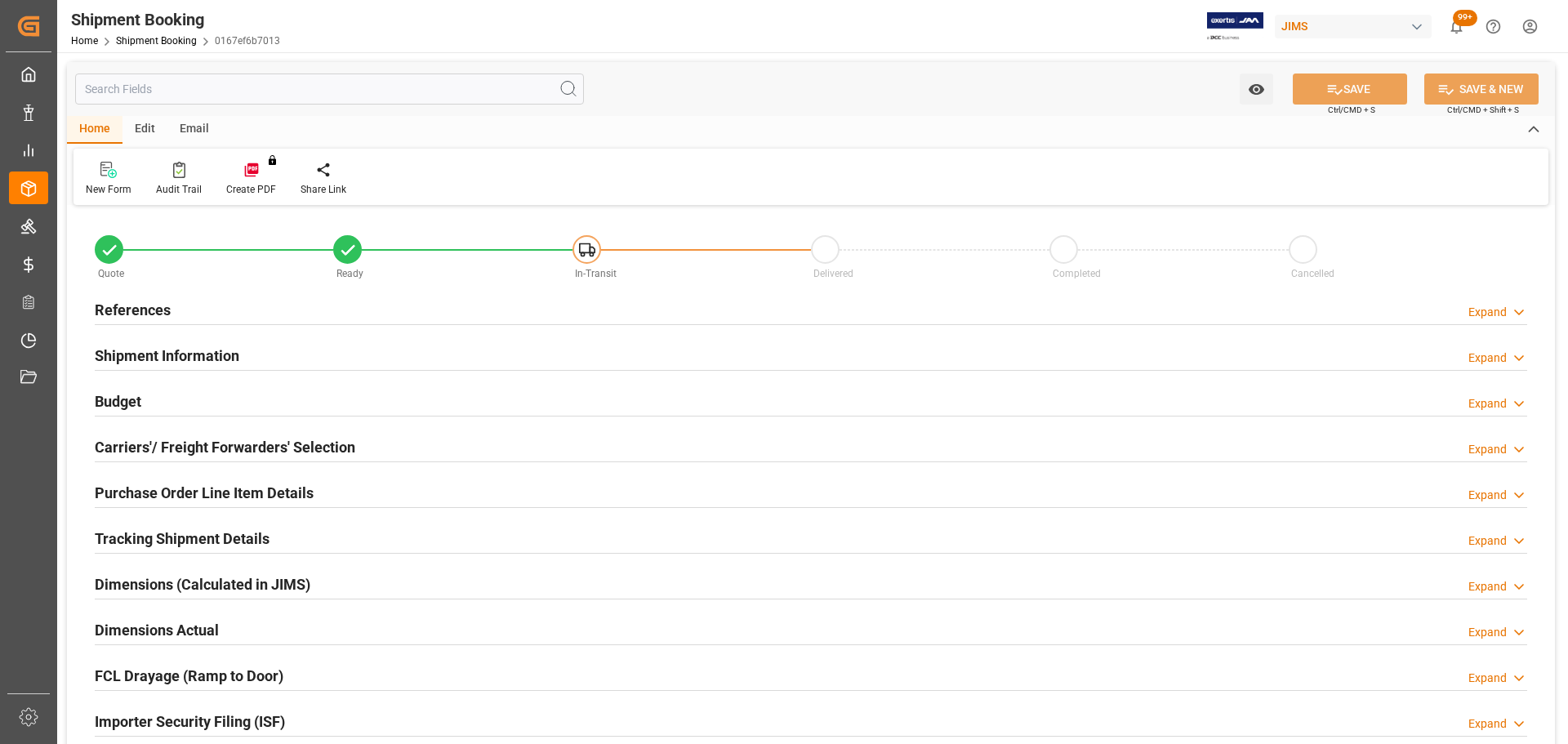
type input "0"
type input "[DATE]"
click at [214, 308] on div "References Expand" at bounding box center [811, 309] width 1433 height 31
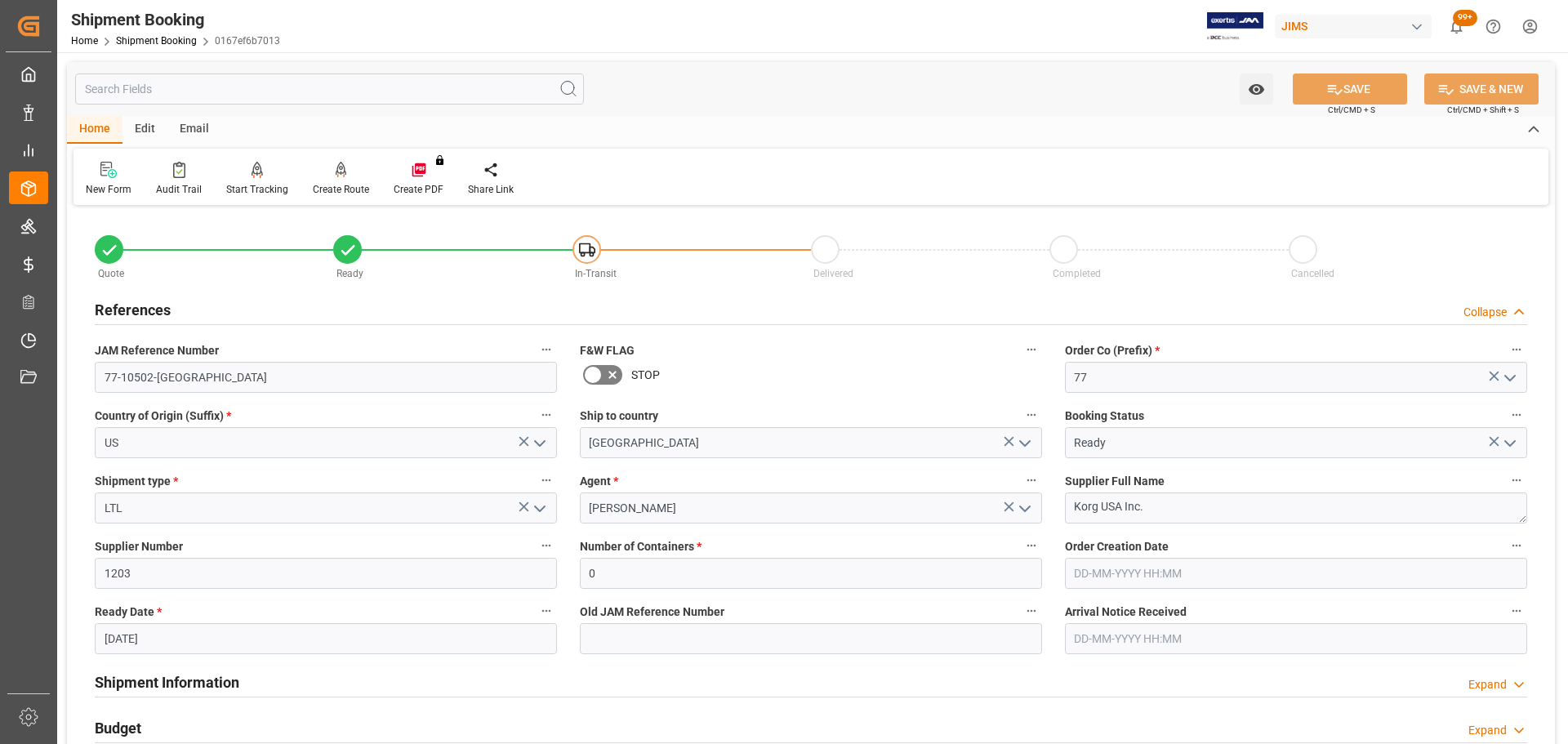
click at [236, 313] on div "References Collapse" at bounding box center [811, 309] width 1433 height 31
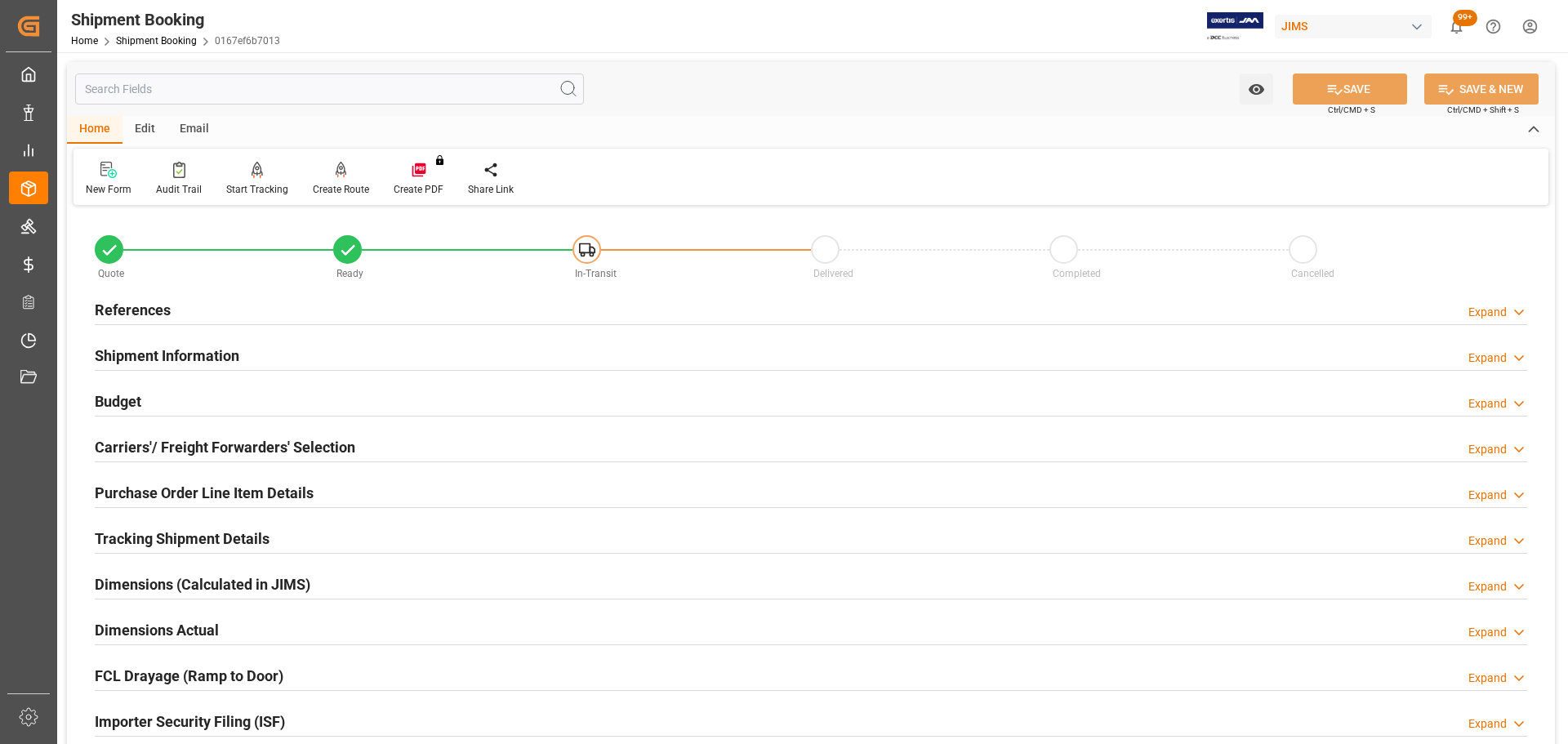
click at [239, 360] on div "Shipment Information Expand" at bounding box center [811, 355] width 1433 height 31
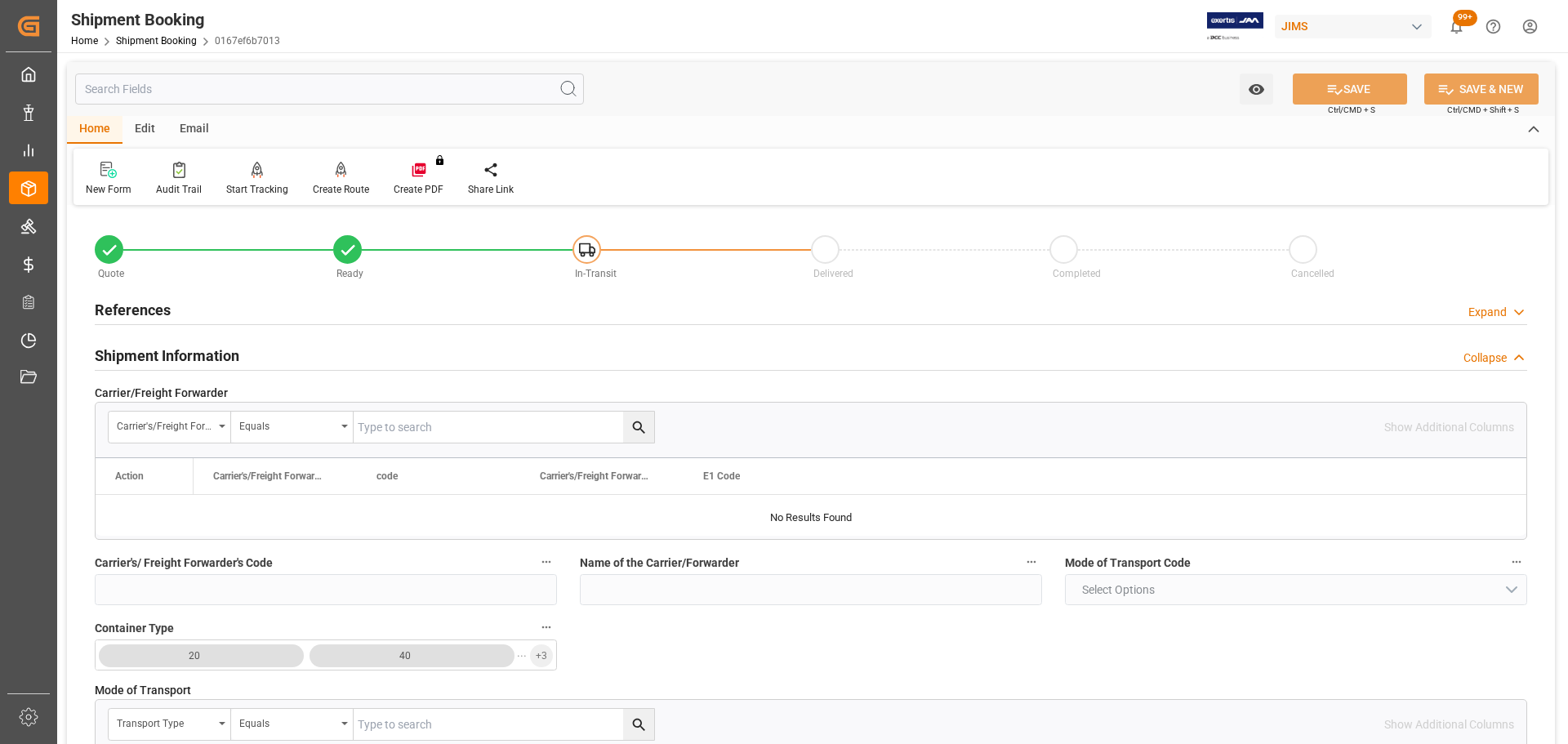
click at [280, 356] on div "Shipment Information Collapse" at bounding box center [811, 355] width 1433 height 31
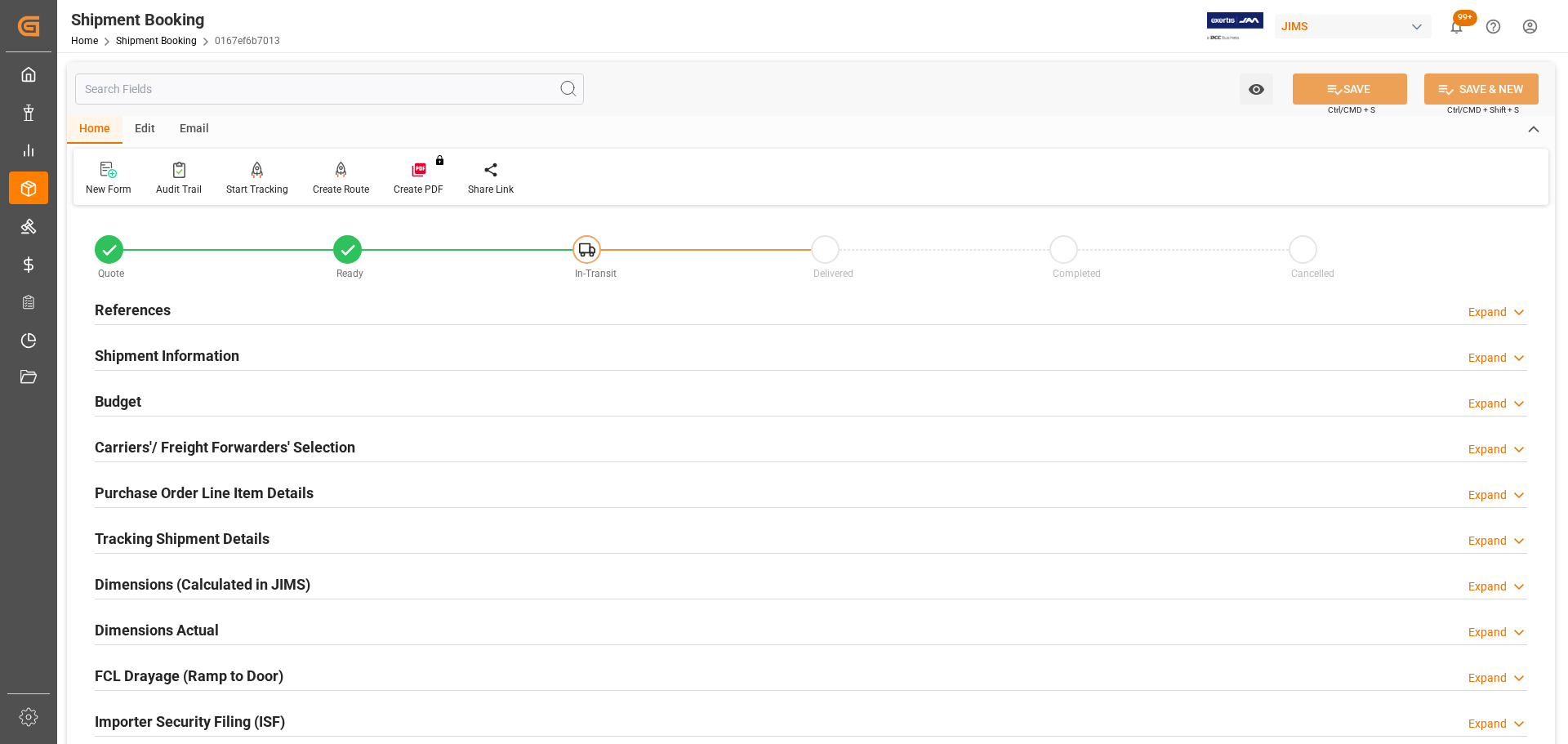
click at [262, 406] on div "Budget Expand" at bounding box center [811, 401] width 1433 height 31
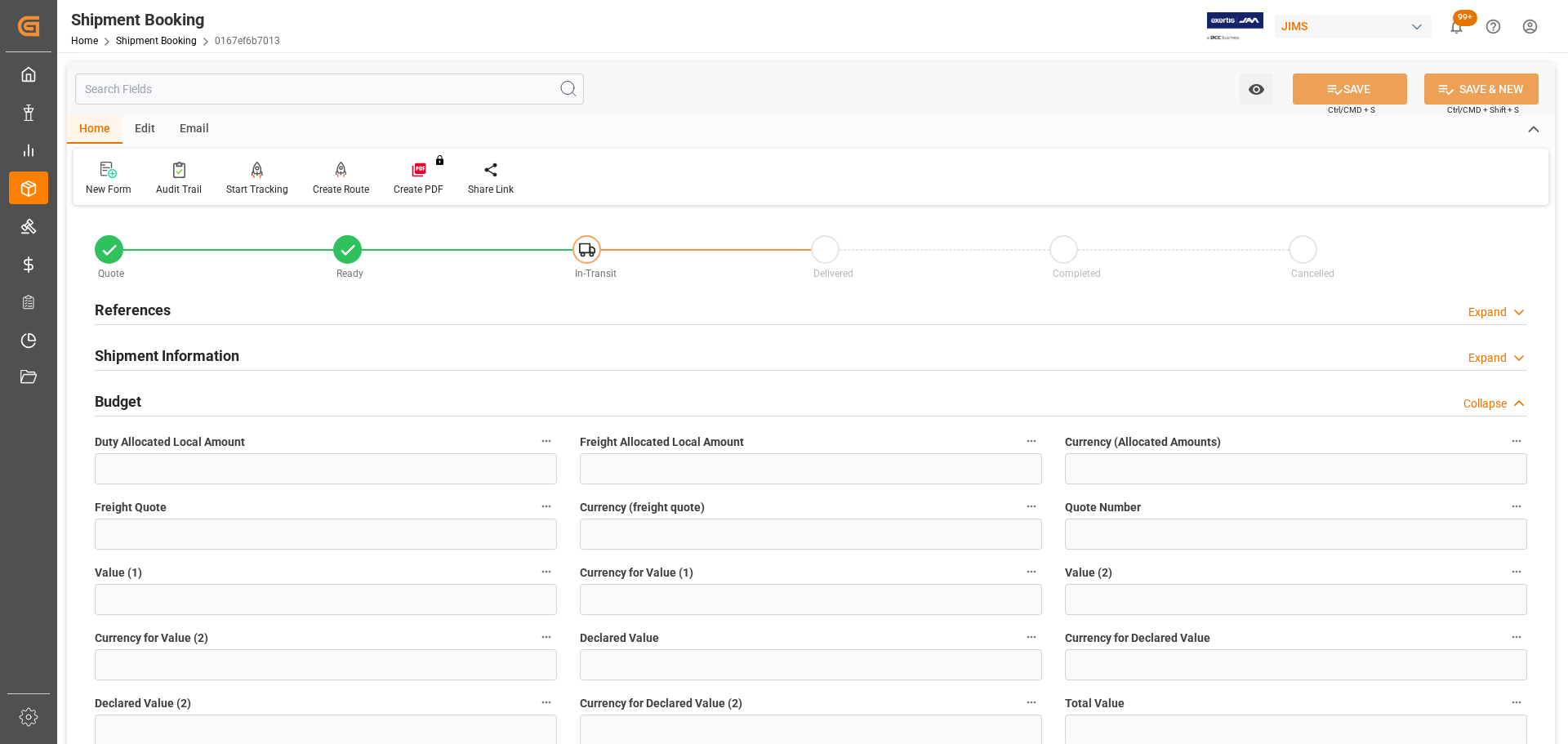
click at [262, 400] on div "Budget Collapse" at bounding box center [811, 401] width 1433 height 31
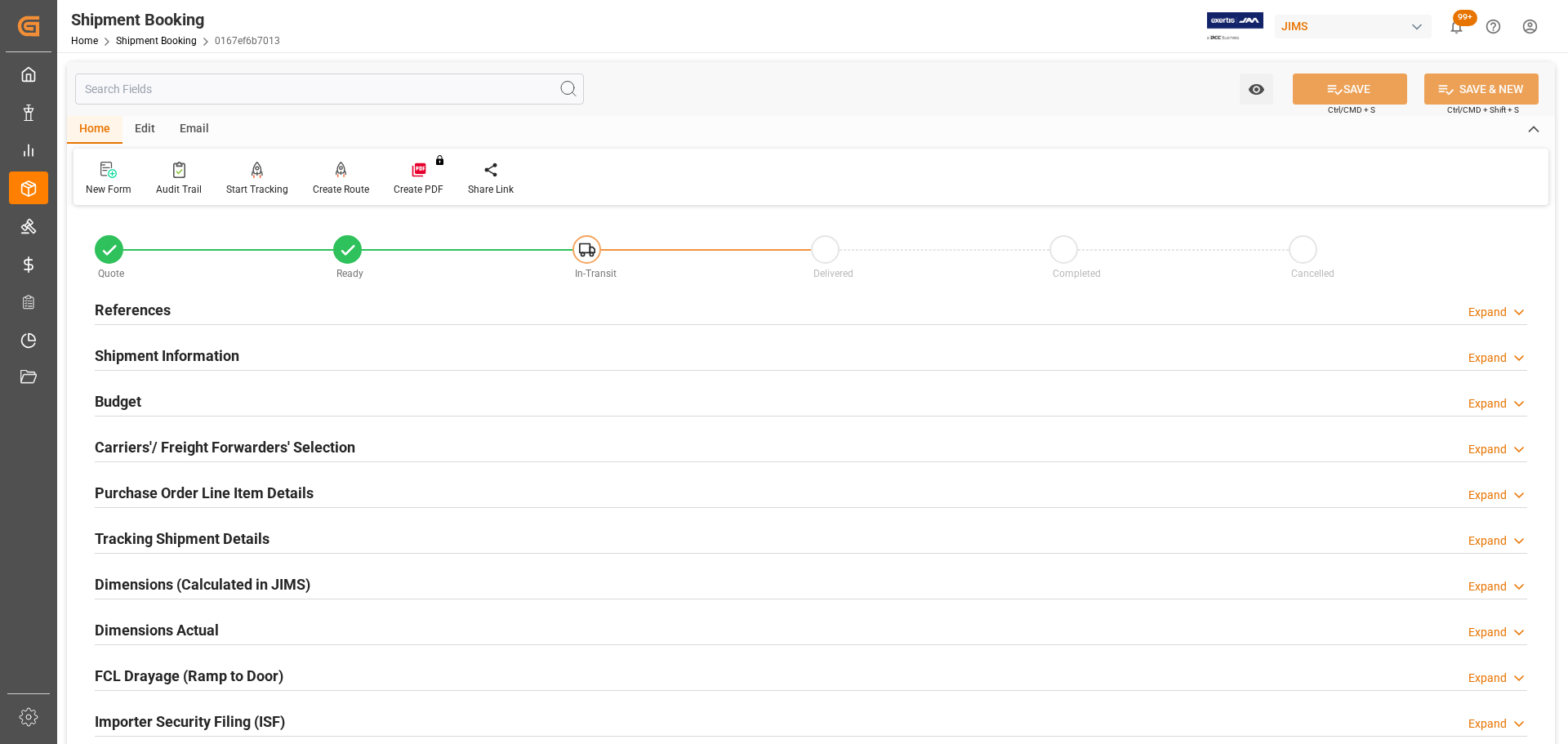
click at [249, 433] on div "Carriers'/ Freight Forwarders' Selection" at bounding box center [225, 446] width 261 height 31
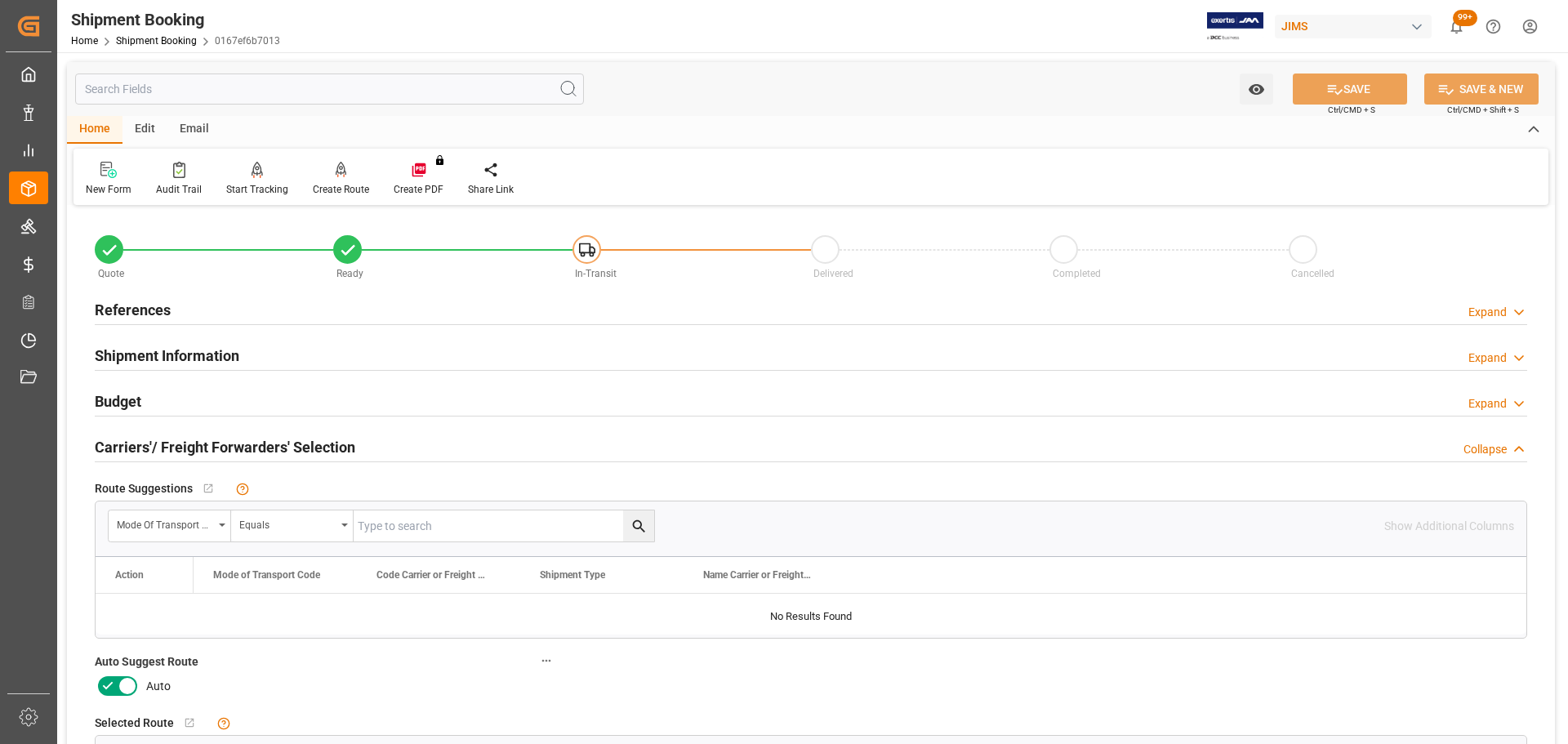
click at [113, 676] on icon at bounding box center [108, 686] width 20 height 20
click at [0, 0] on input "checkbox" at bounding box center [0, 0] width 0 height 0
click at [1361, 86] on button "SAVE" at bounding box center [1349, 89] width 115 height 31
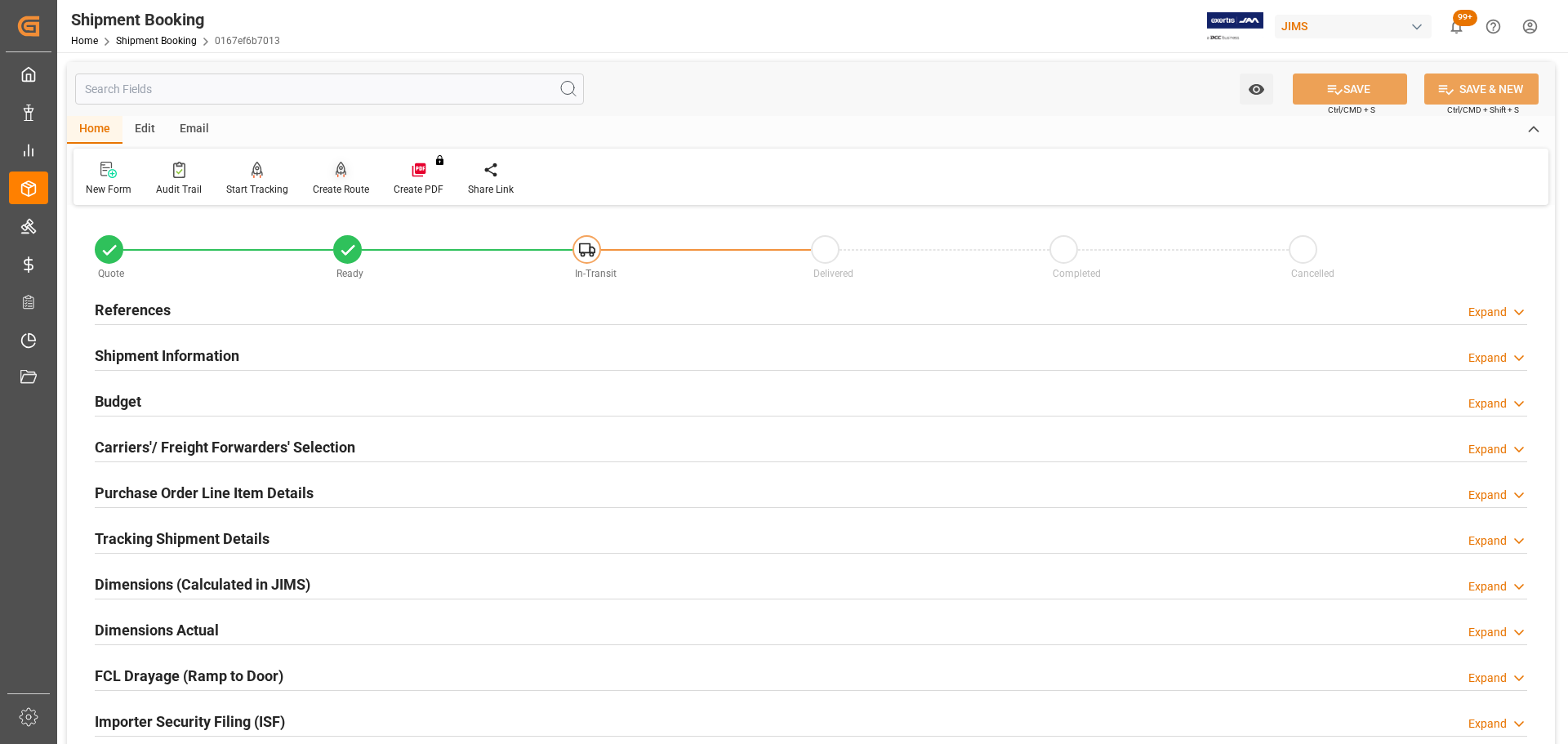
click at [326, 174] on div at bounding box center [341, 170] width 57 height 18
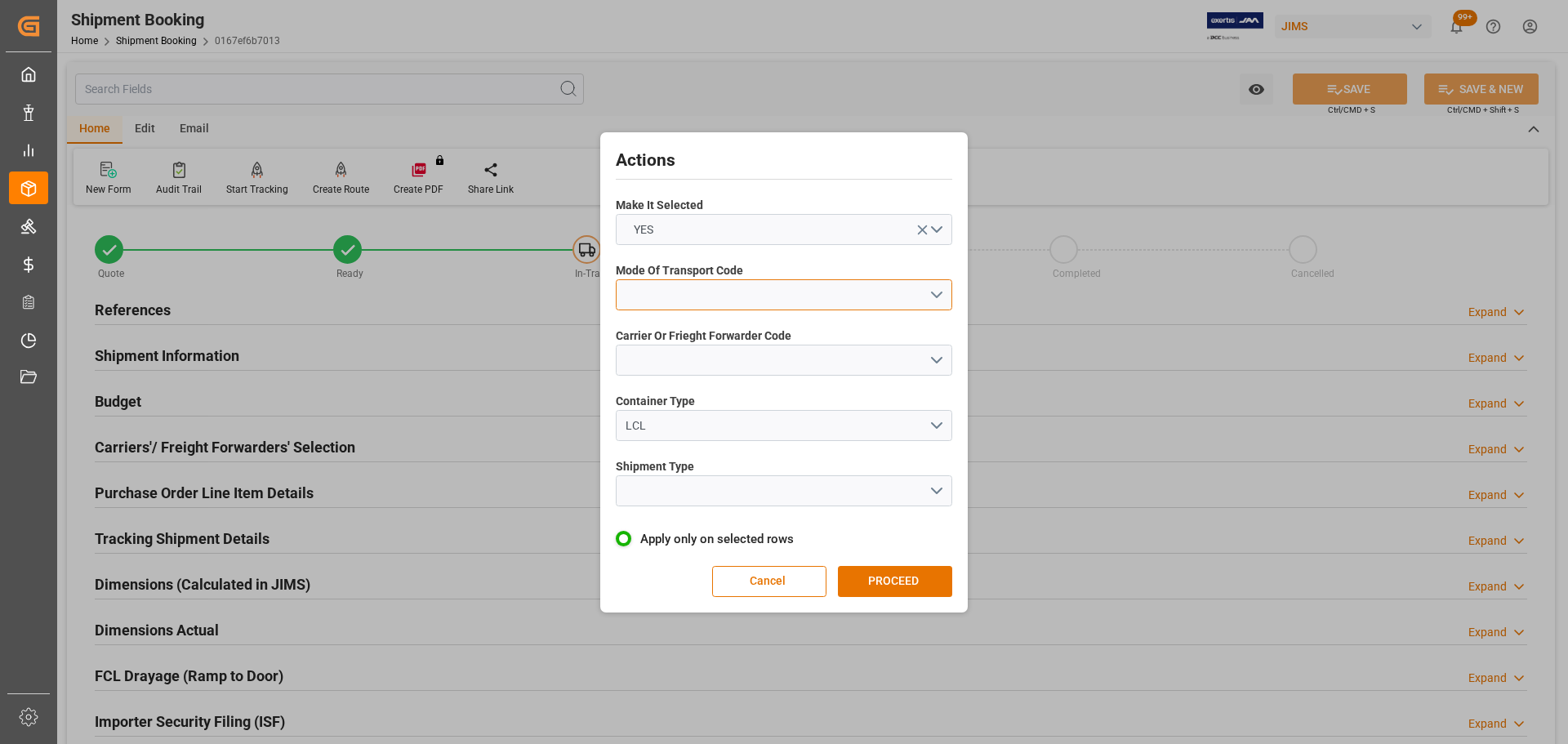
click at [683, 299] on button "open menu" at bounding box center [783, 295] width 336 height 31
click at [678, 433] on div "5- COURIER GROUND" at bounding box center [784, 436] width 335 height 34
click at [675, 371] on button "open menu" at bounding box center [783, 361] width 336 height 31
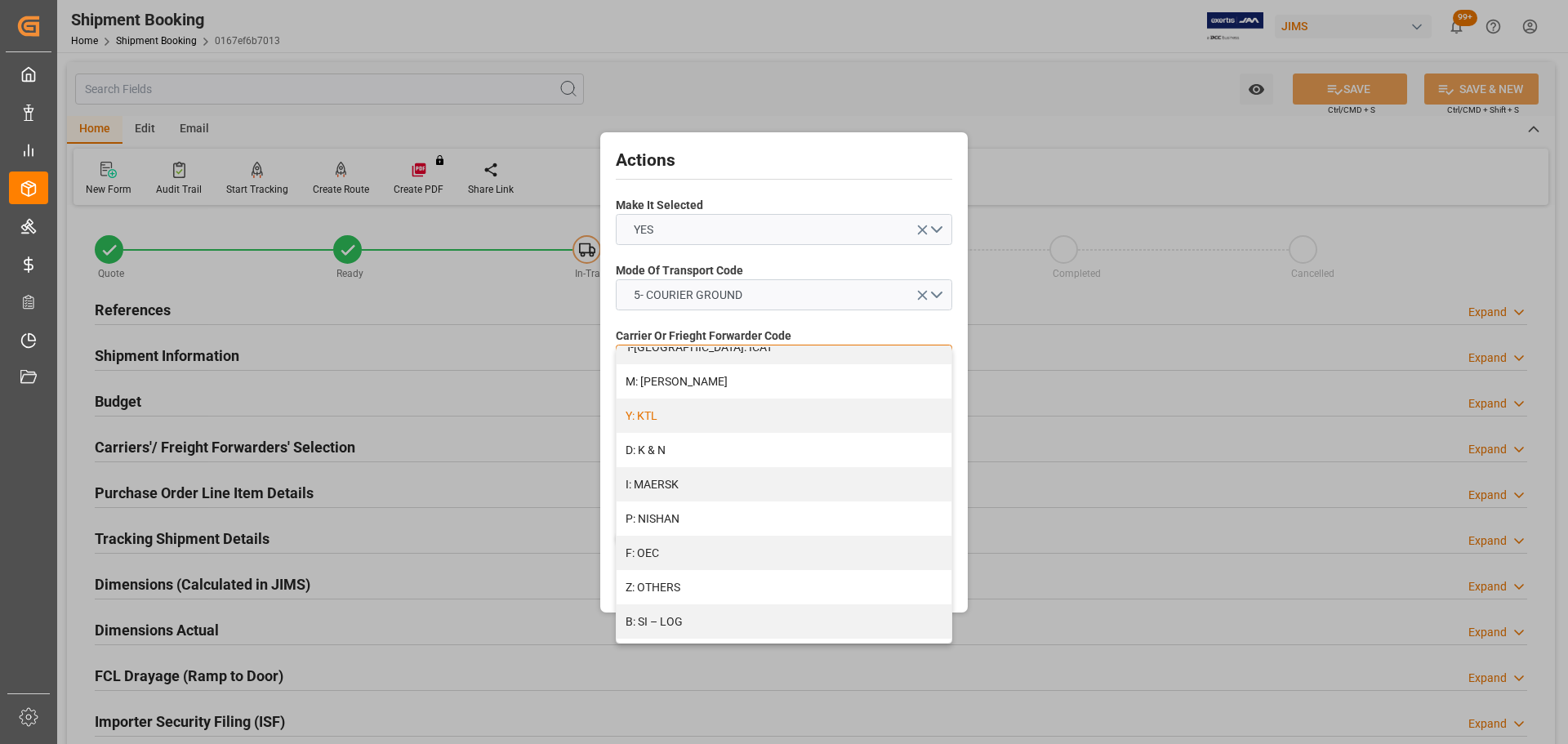
scroll to position [888, 0]
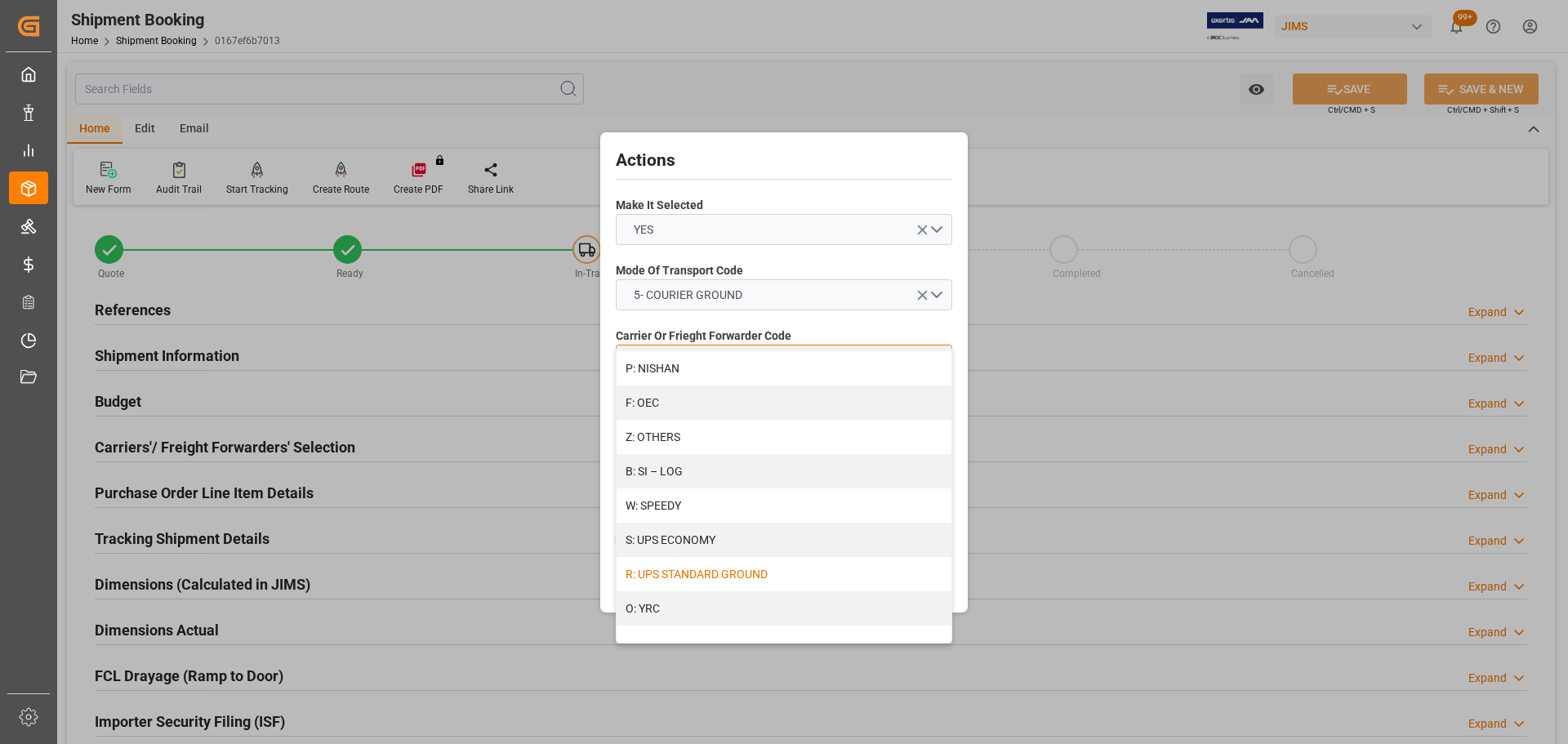
click at [714, 576] on div "R: UPS STANDARD GROUND" at bounding box center [784, 573] width 335 height 34
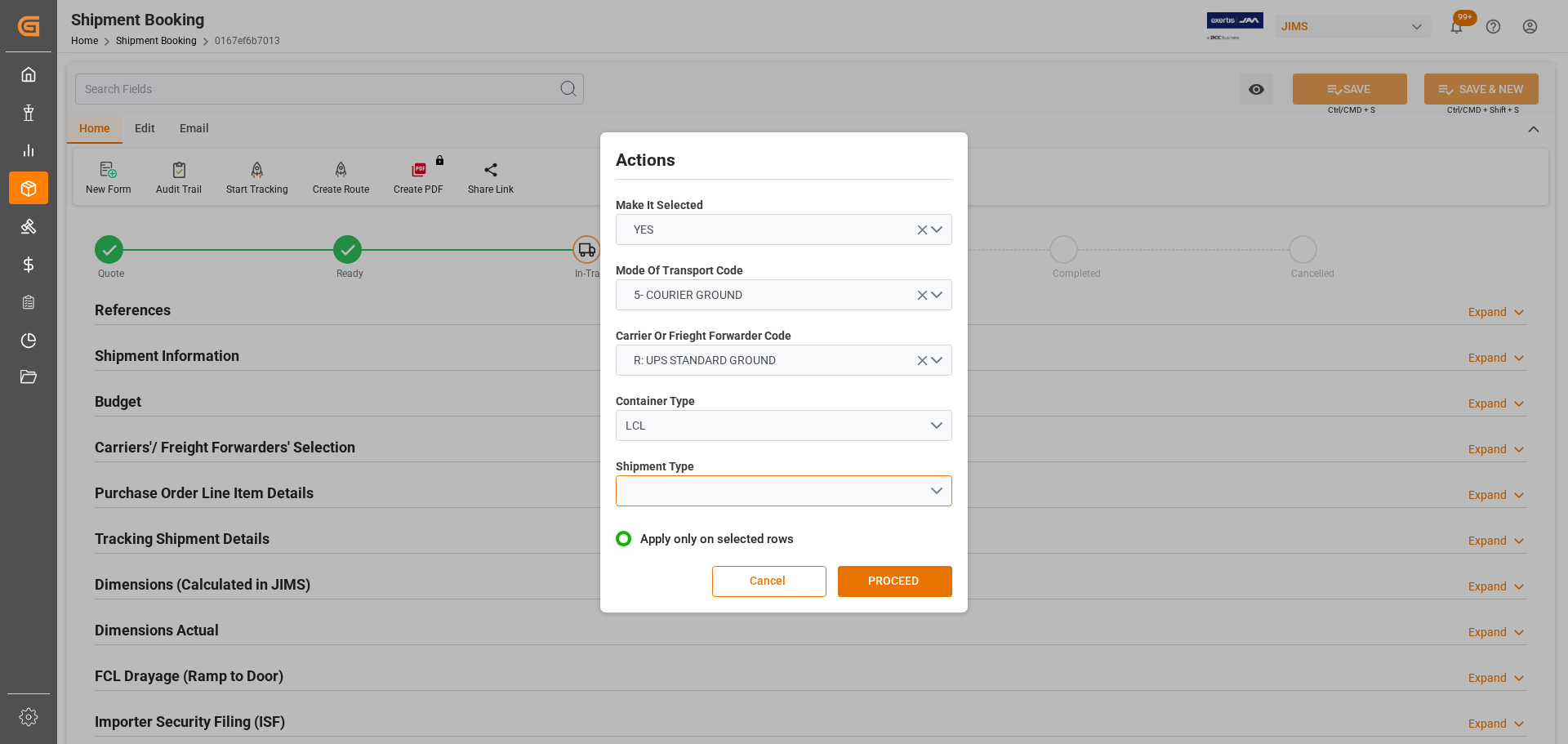
click at [674, 478] on button "open menu" at bounding box center [783, 491] width 336 height 31
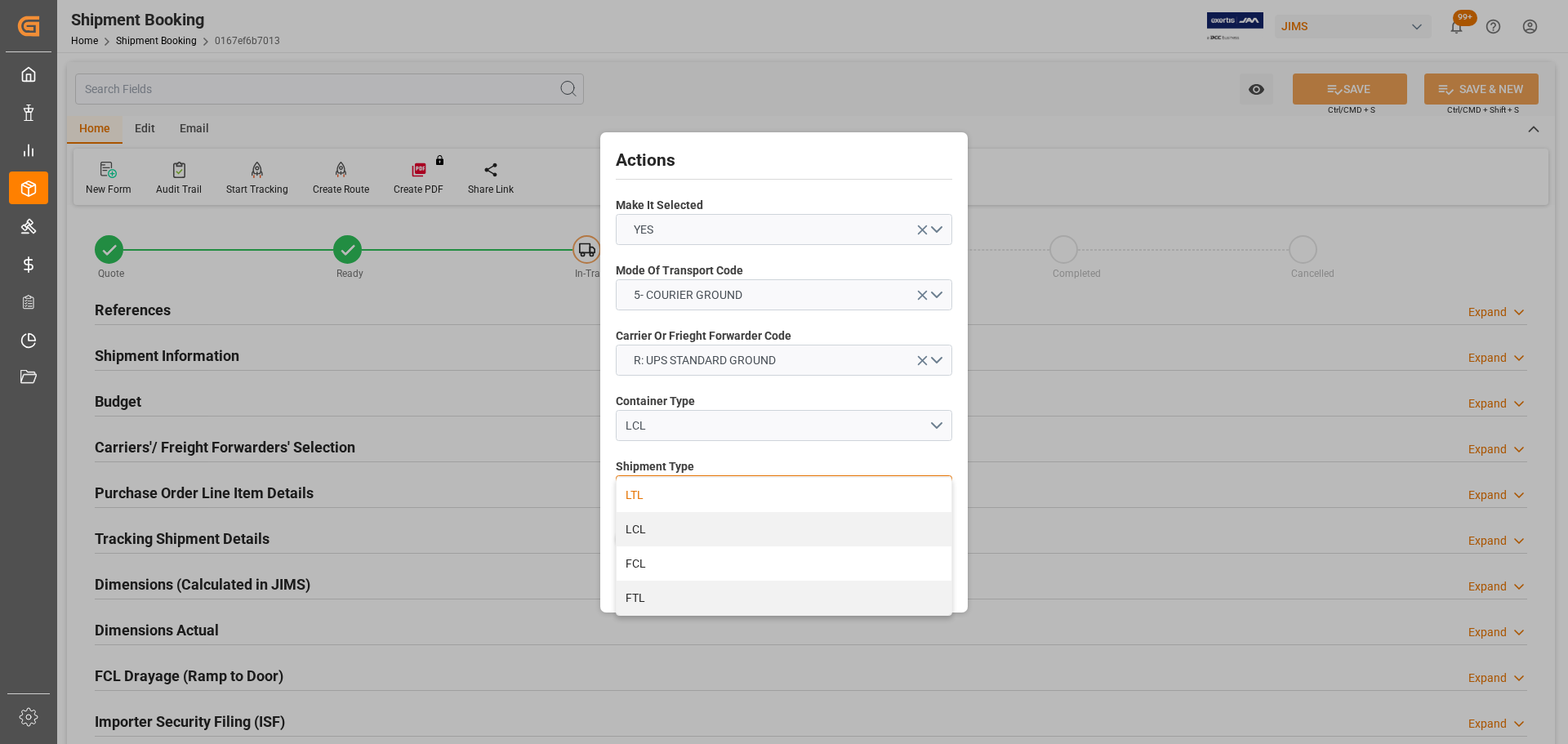
click at [663, 493] on div "LTL" at bounding box center [784, 495] width 335 height 34
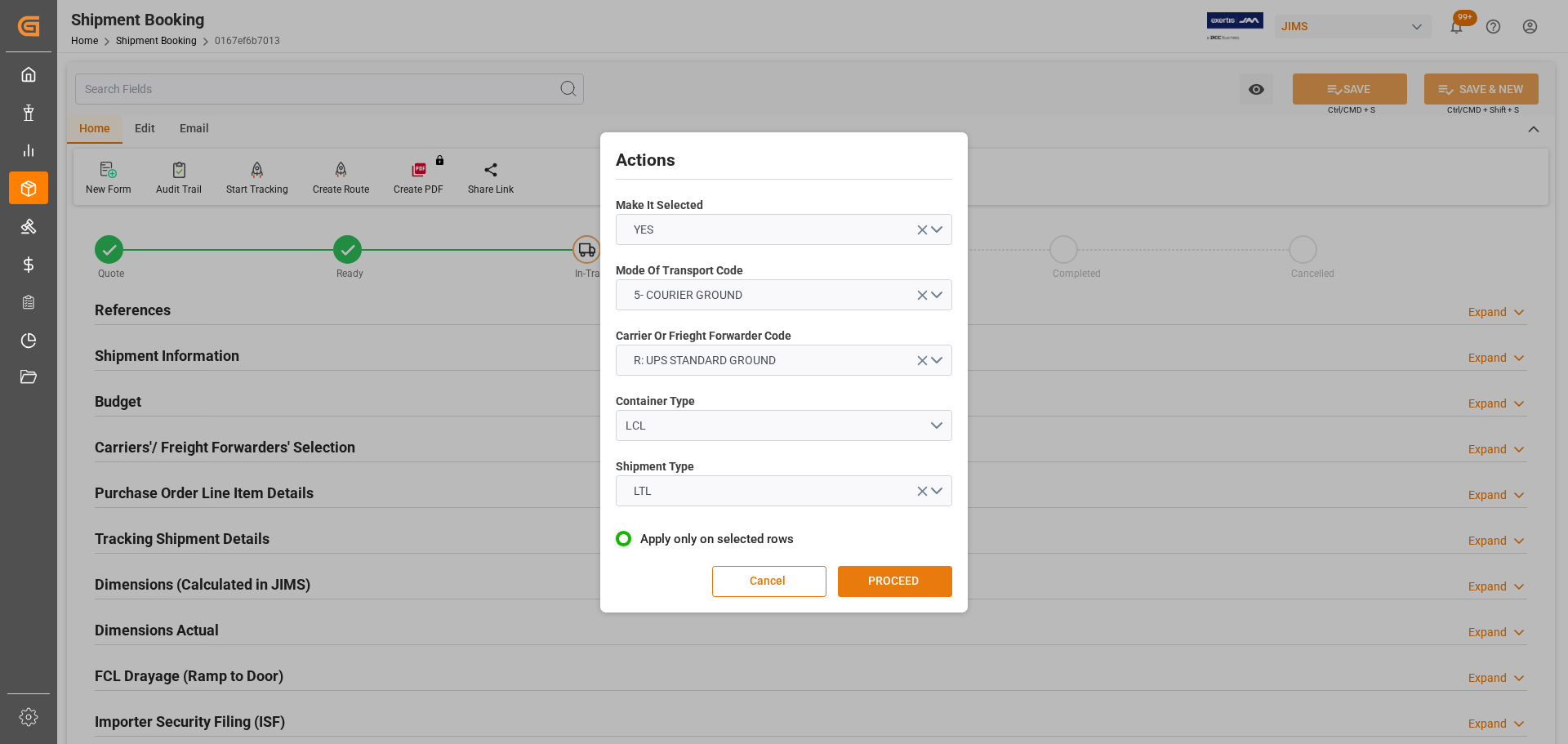
click at [876, 567] on button "PROCEED" at bounding box center [895, 582] width 115 height 31
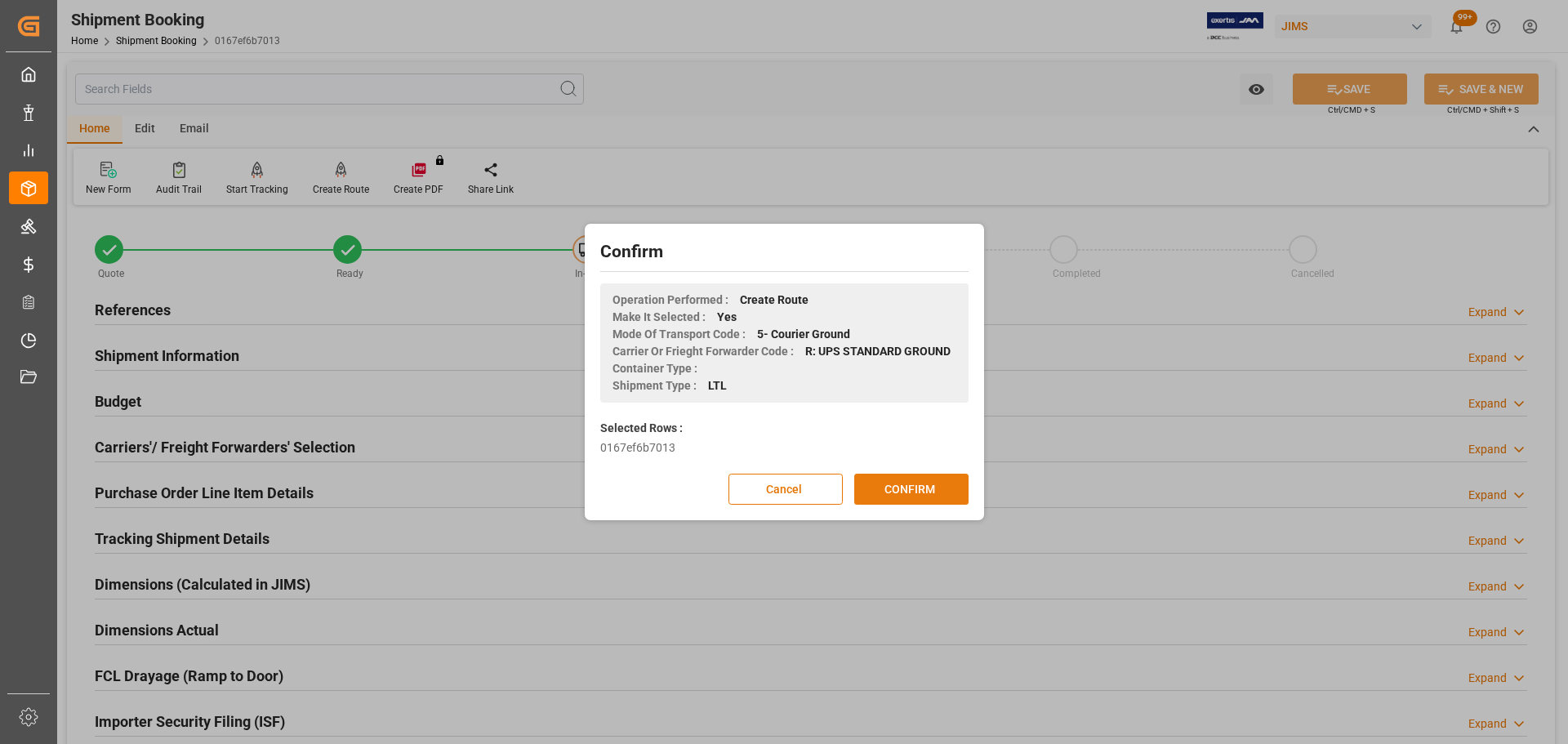
click at [886, 488] on button "CONFIRM" at bounding box center [911, 489] width 115 height 31
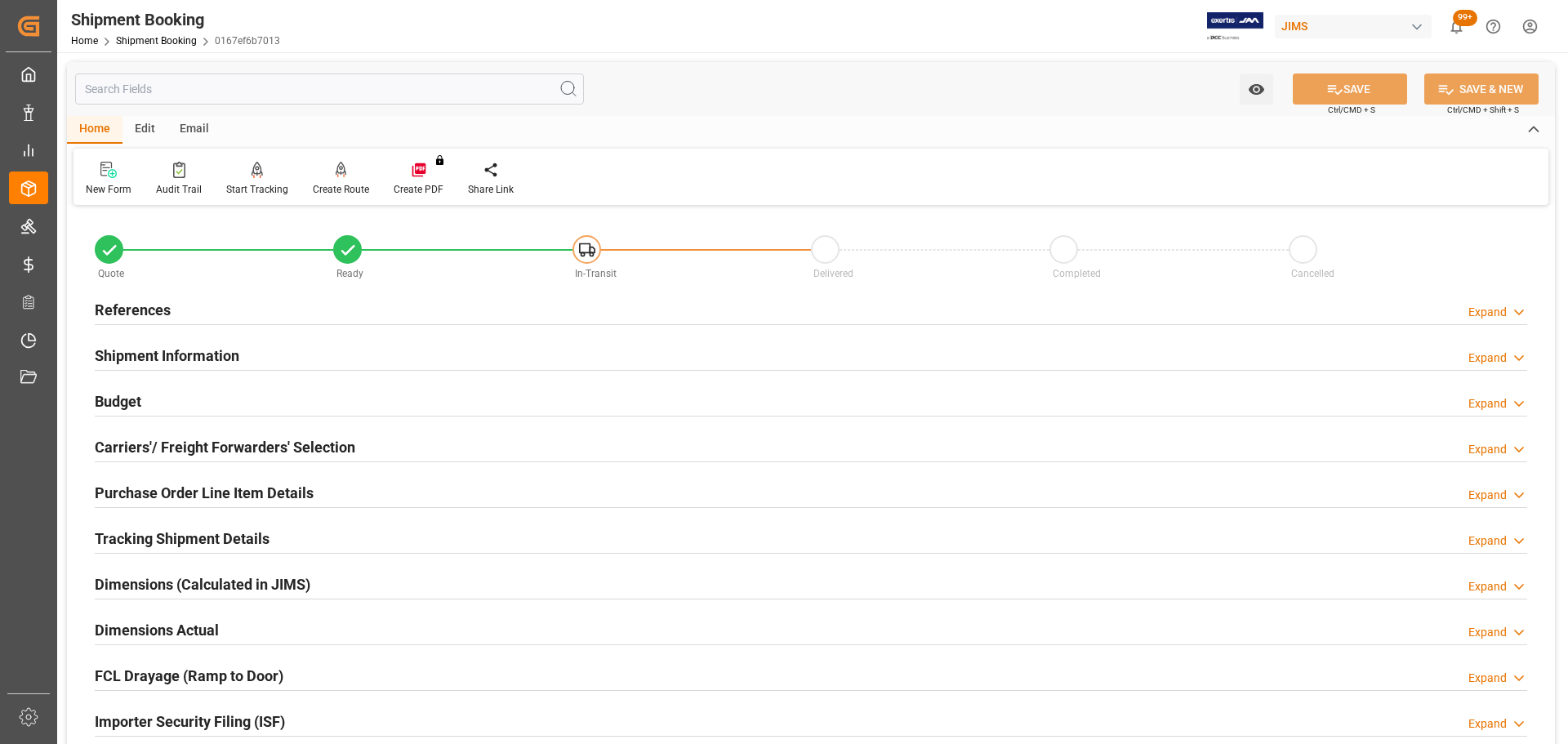
click at [158, 444] on h2 "Carriers'/ Freight Forwarders' Selection" at bounding box center [225, 447] width 261 height 23
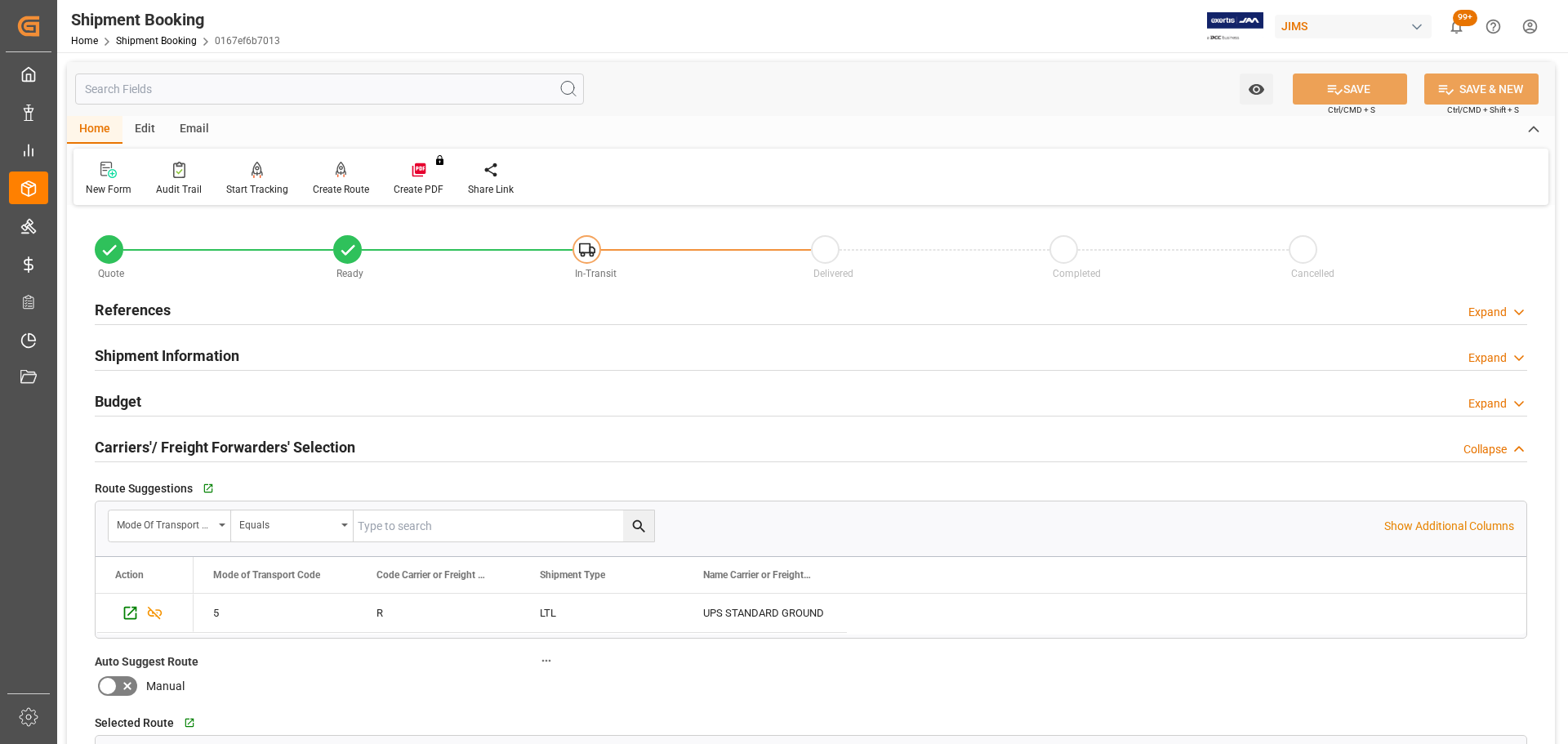
click at [178, 444] on h2 "Carriers'/ Freight Forwarders' Selection" at bounding box center [225, 447] width 261 height 23
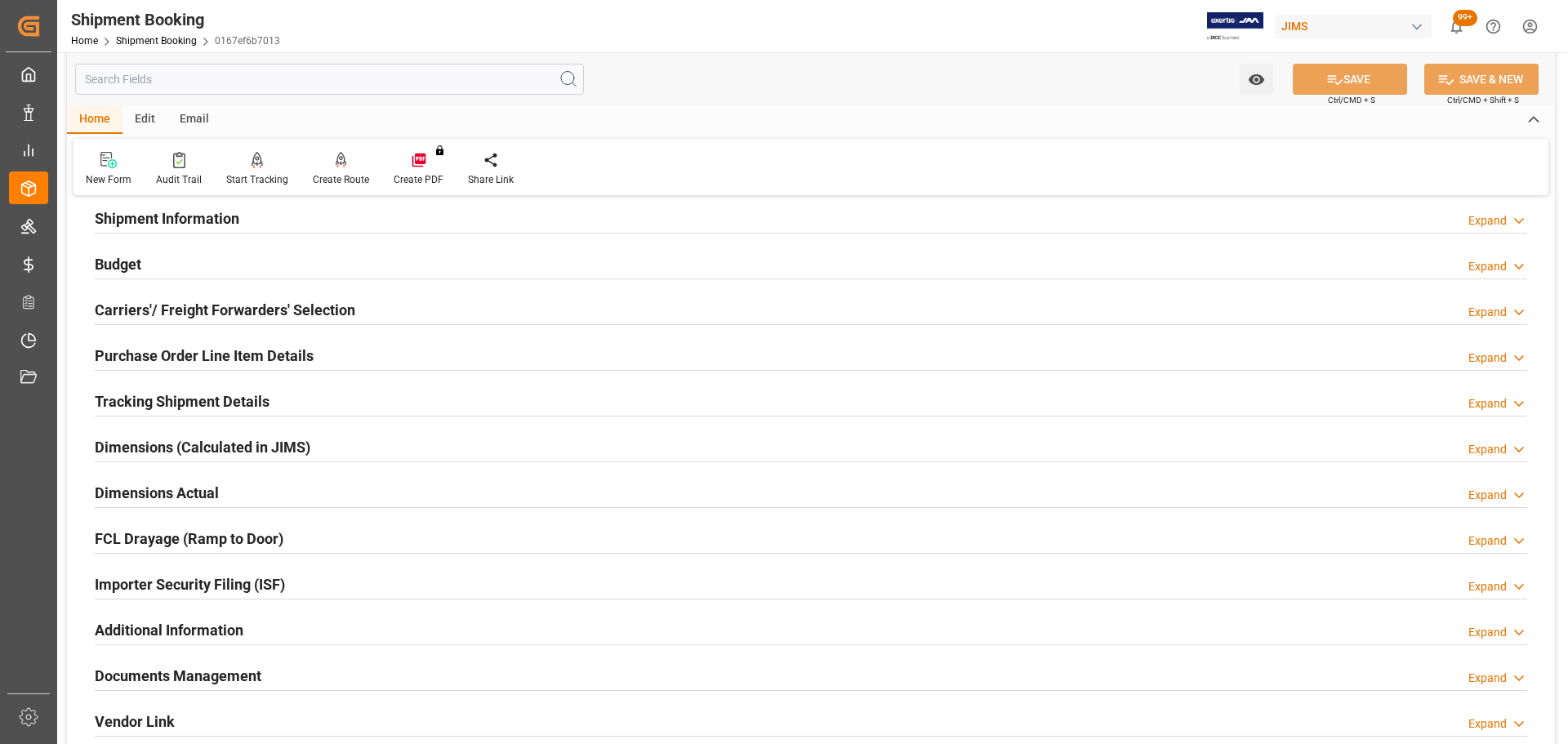
scroll to position [245, 0]
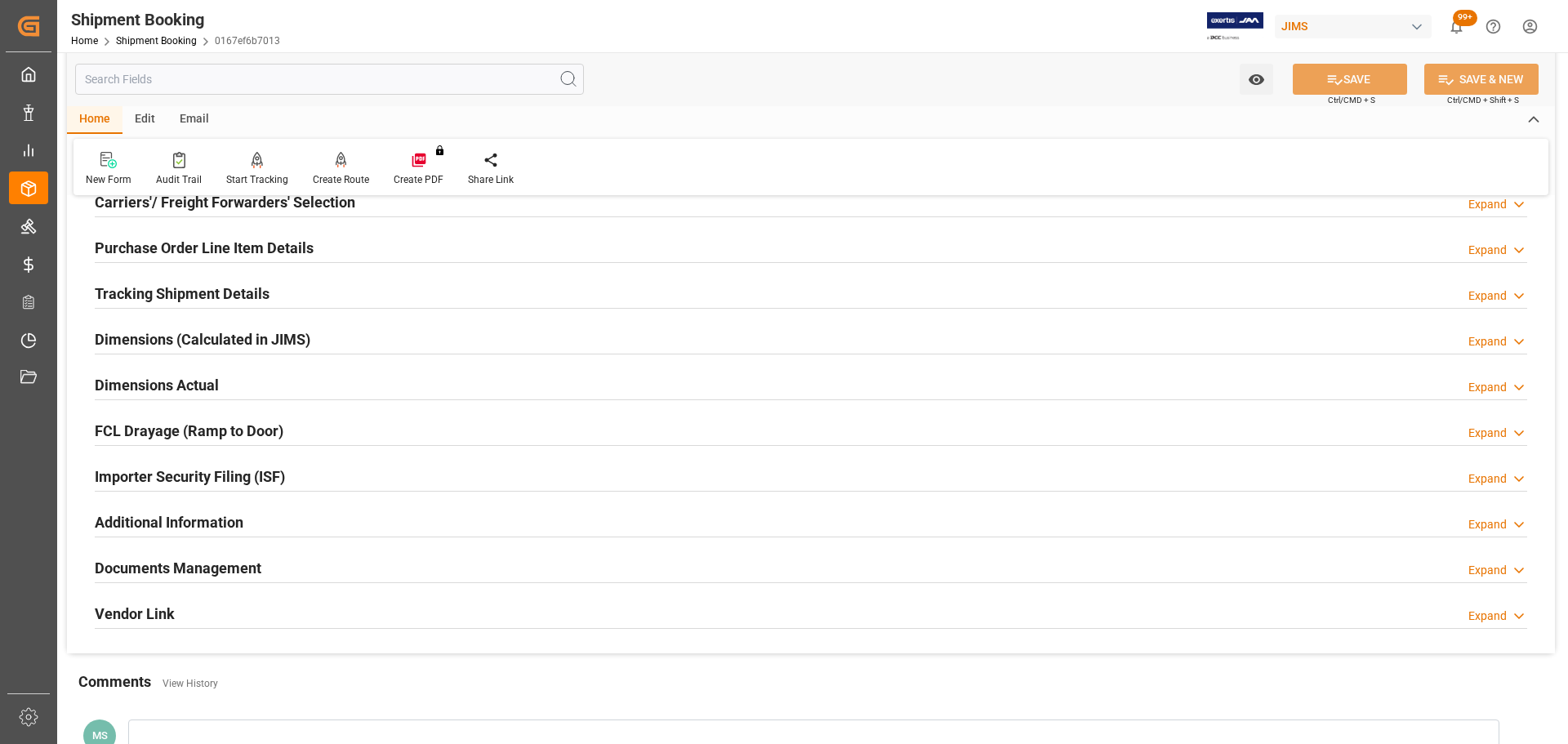
click at [190, 386] on h2 "Dimensions Actual" at bounding box center [157, 385] width 124 height 23
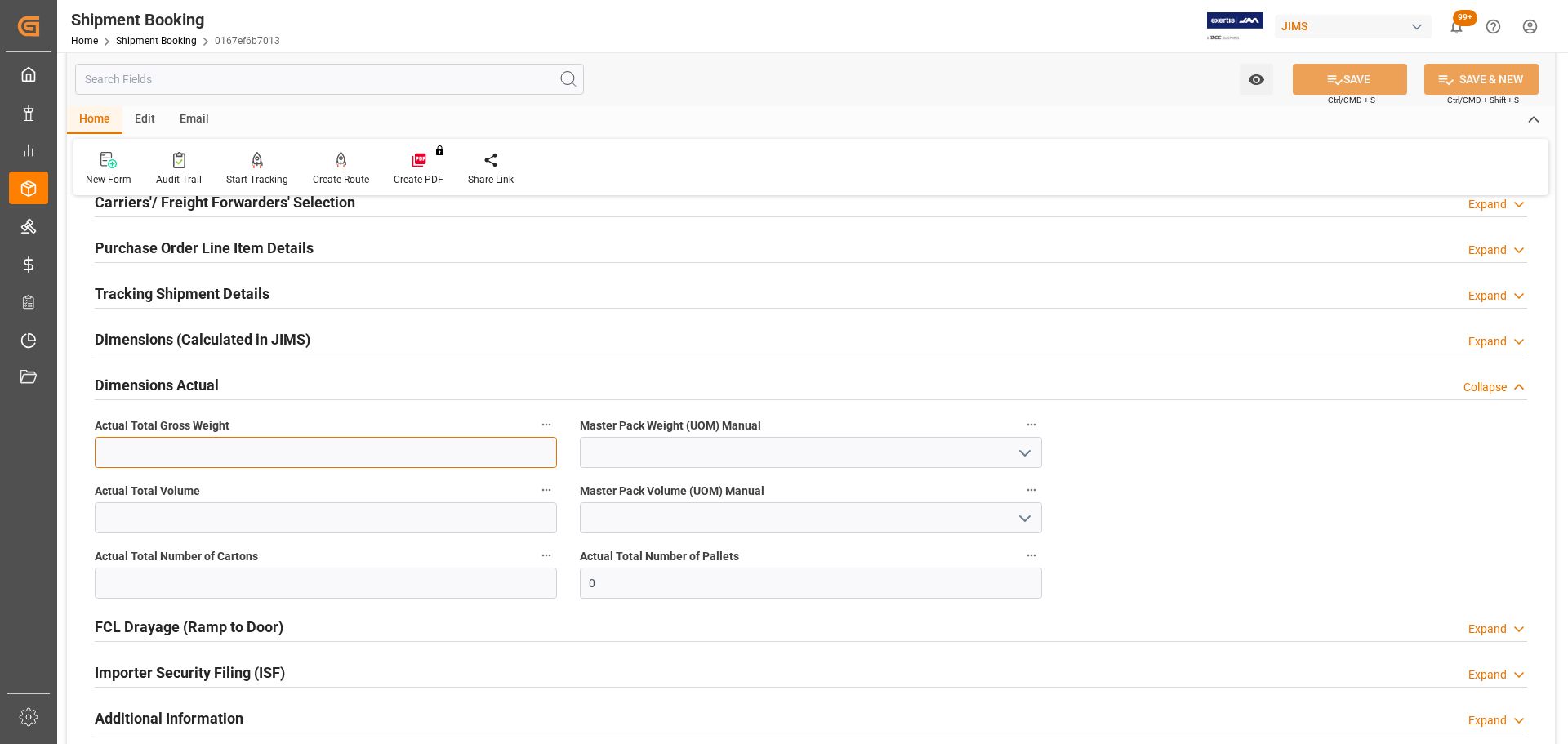
click at [179, 439] on input "text" at bounding box center [326, 453] width 463 height 31
click at [163, 448] on input "text" at bounding box center [326, 453] width 463 height 31
type input "12"
click at [141, 516] on input "text" at bounding box center [326, 519] width 463 height 31
type input "12"
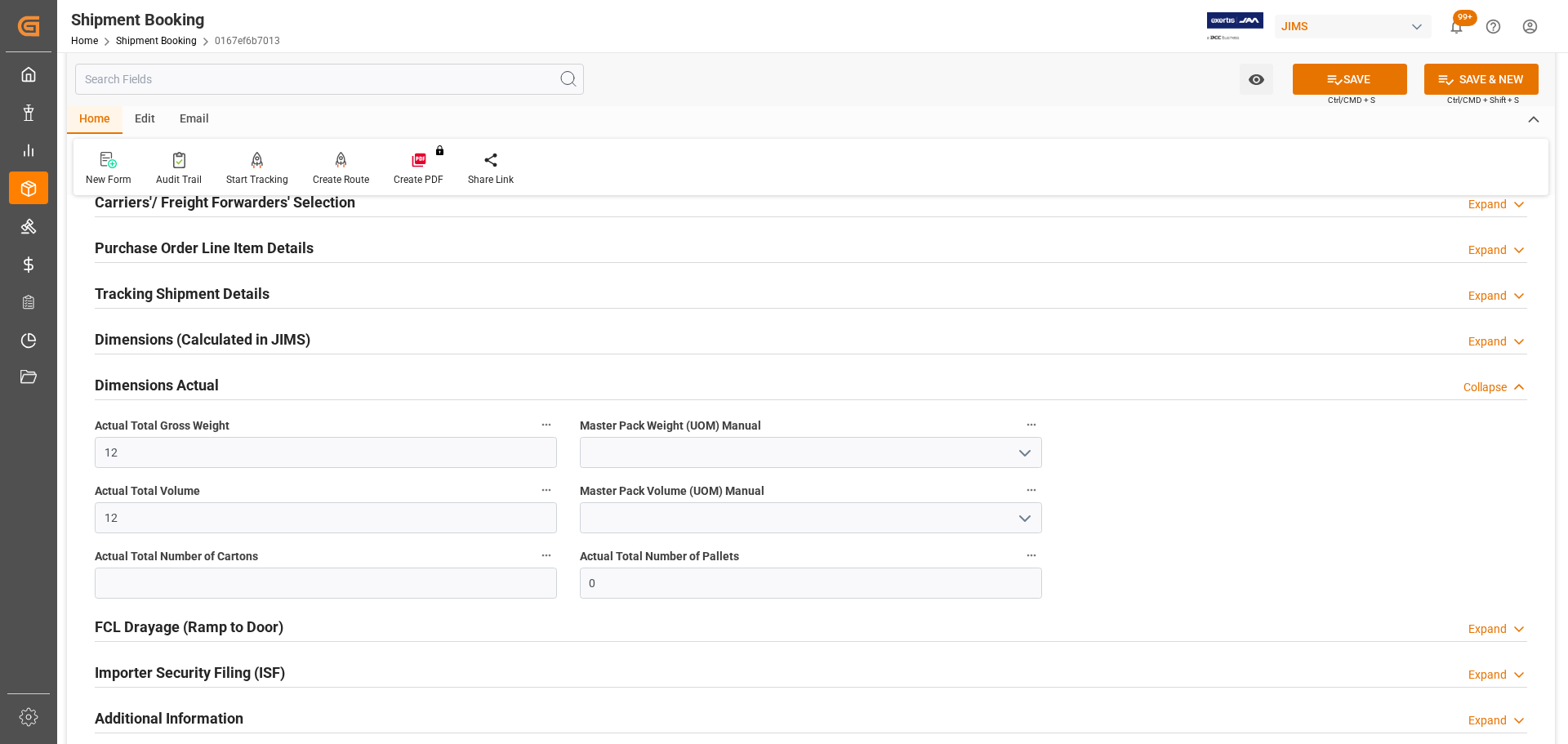
click at [1025, 451] on icon "open menu" at bounding box center [1025, 454] width 20 height 20
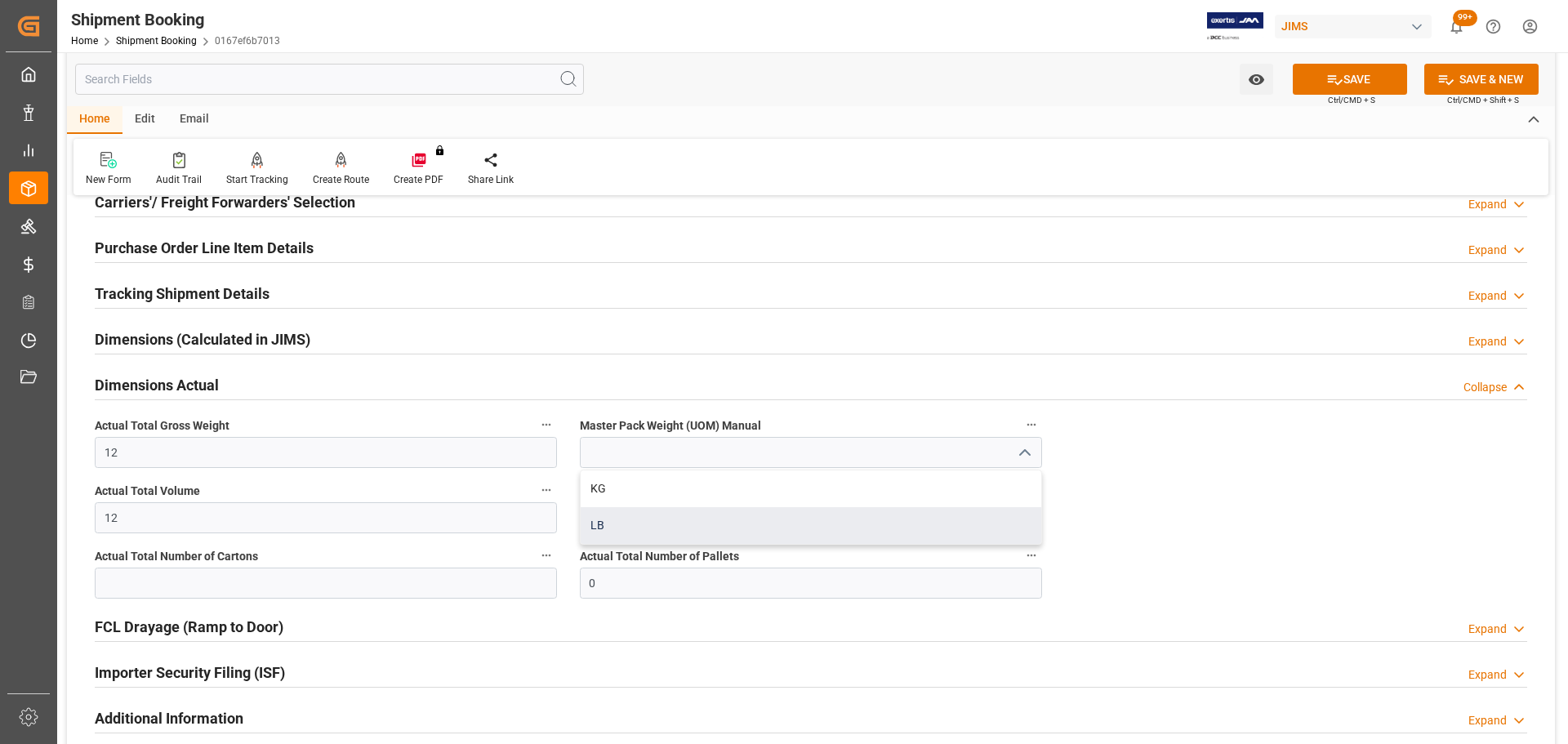
click at [749, 526] on div "LB" at bounding box center [811, 526] width 461 height 37
type input "LB"
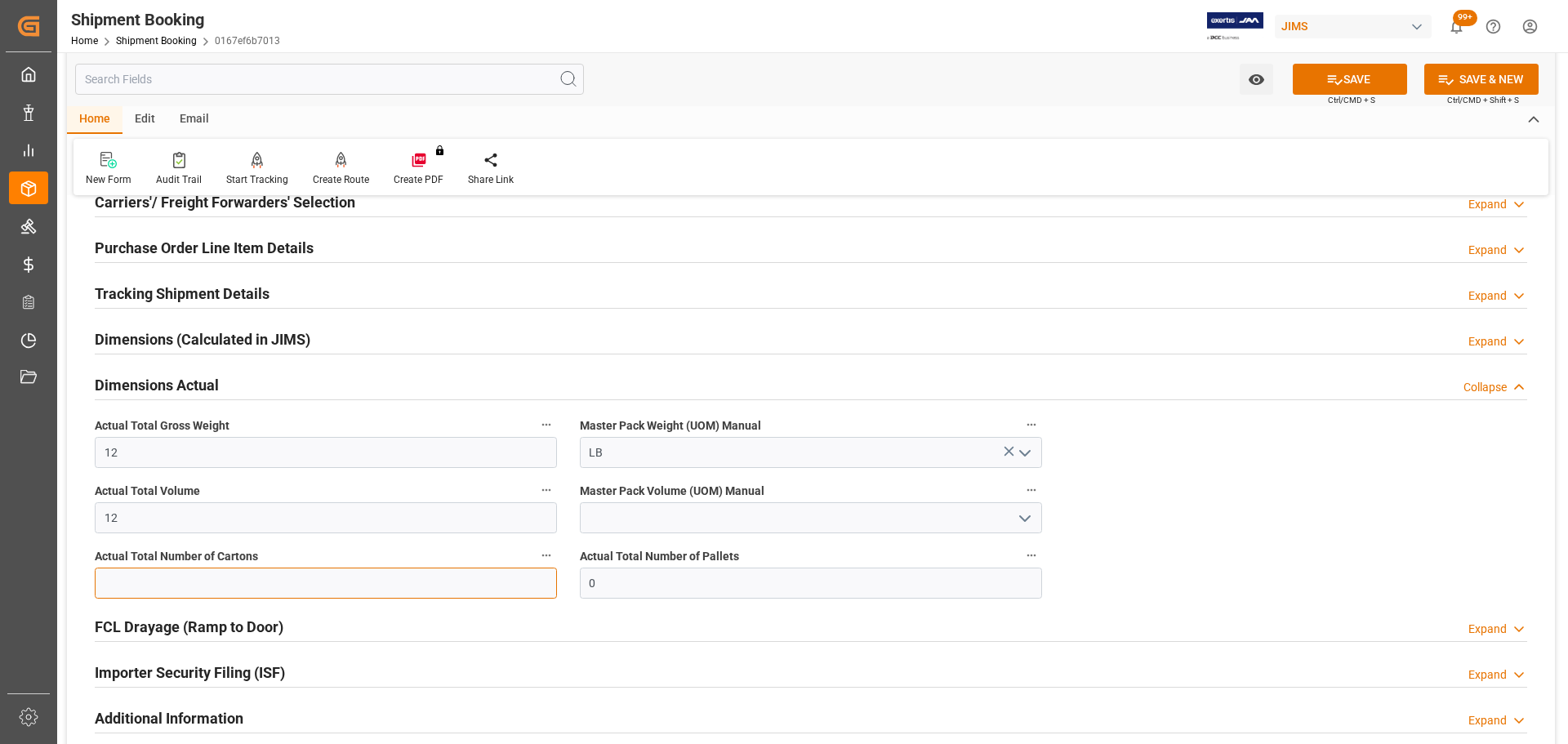
click at [180, 591] on input "text" at bounding box center [326, 583] width 463 height 31
type input "1"
click at [1332, 86] on icon at bounding box center [1336, 80] width 18 height 18
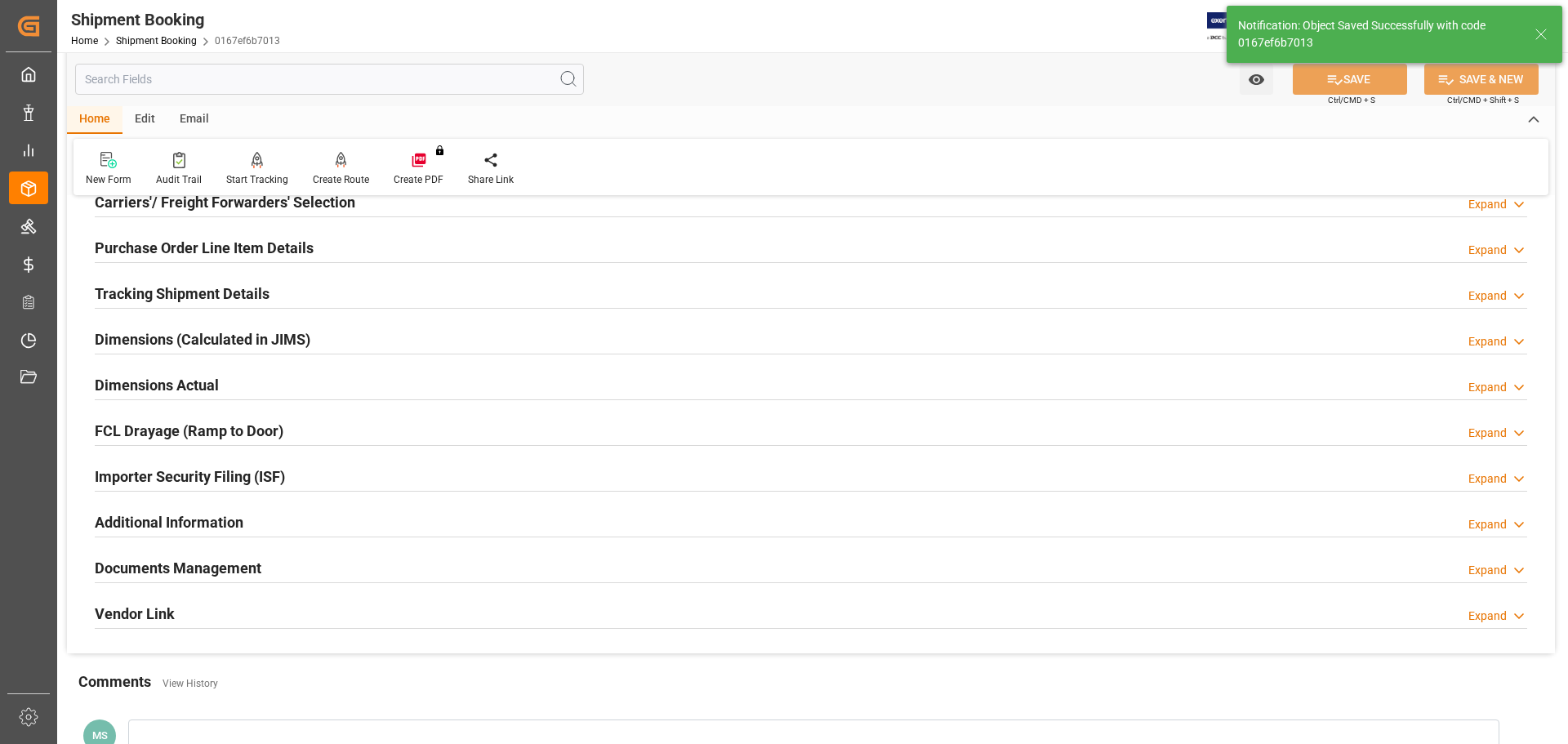
scroll to position [409, 0]
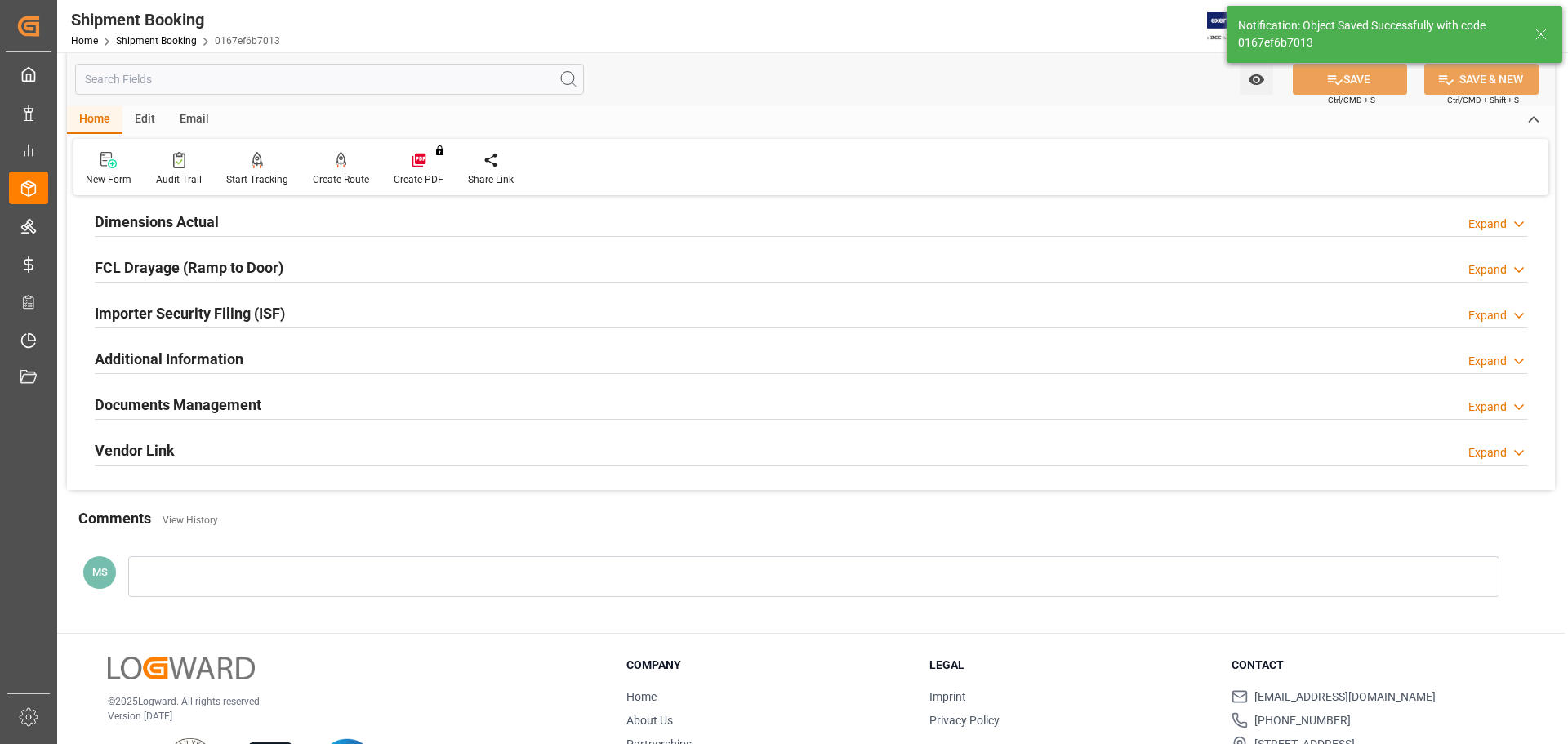
click at [230, 396] on h2 "Documents Management" at bounding box center [178, 405] width 167 height 23
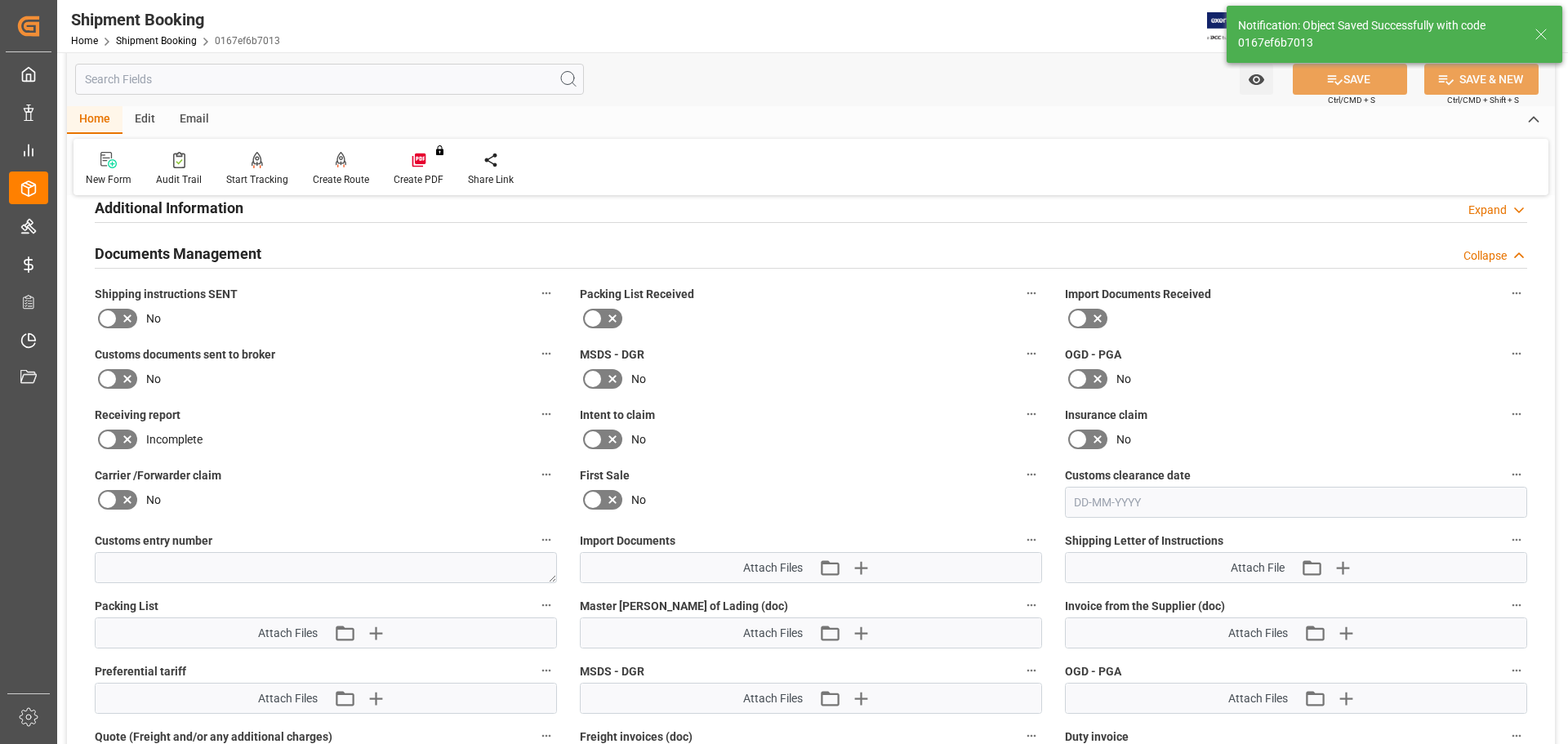
scroll to position [571, 0]
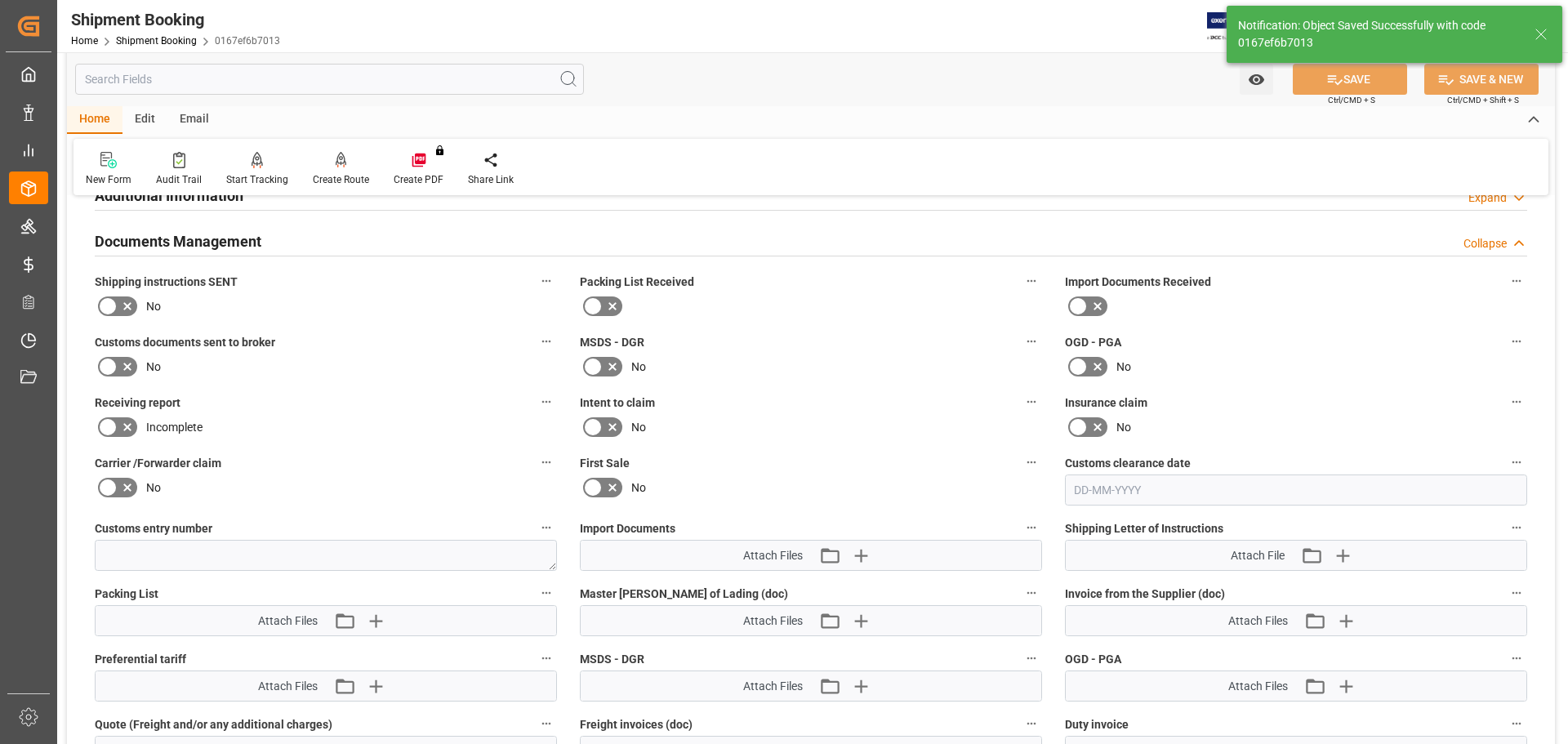
click at [115, 302] on icon at bounding box center [108, 307] width 20 height 20
click at [0, 0] on input "checkbox" at bounding box center [0, 0] width 0 height 0
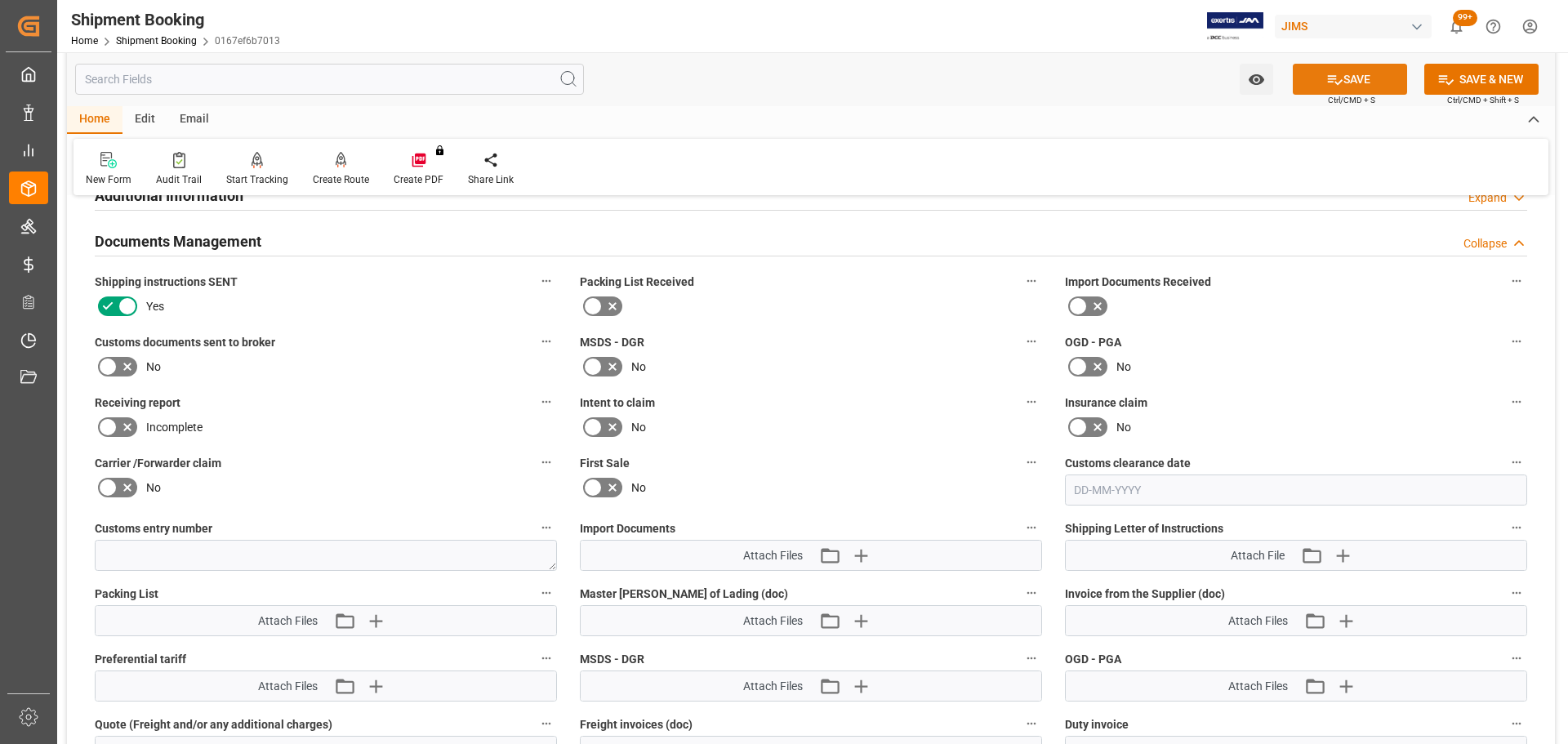
click at [1359, 64] on button "SAVE" at bounding box center [1349, 79] width 115 height 31
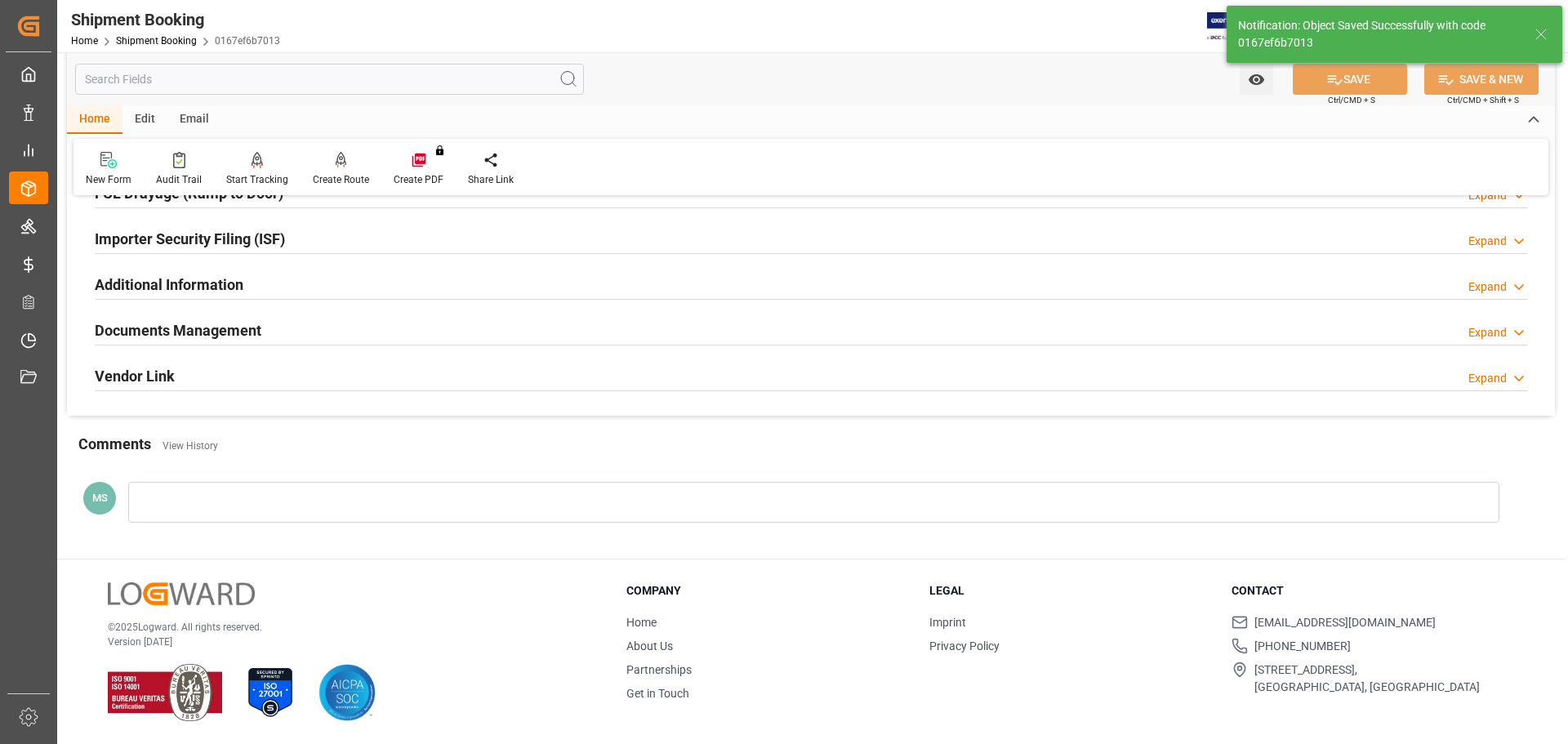
scroll to position [482, 0]
click at [312, 327] on div "Documents Management Expand" at bounding box center [811, 330] width 1433 height 31
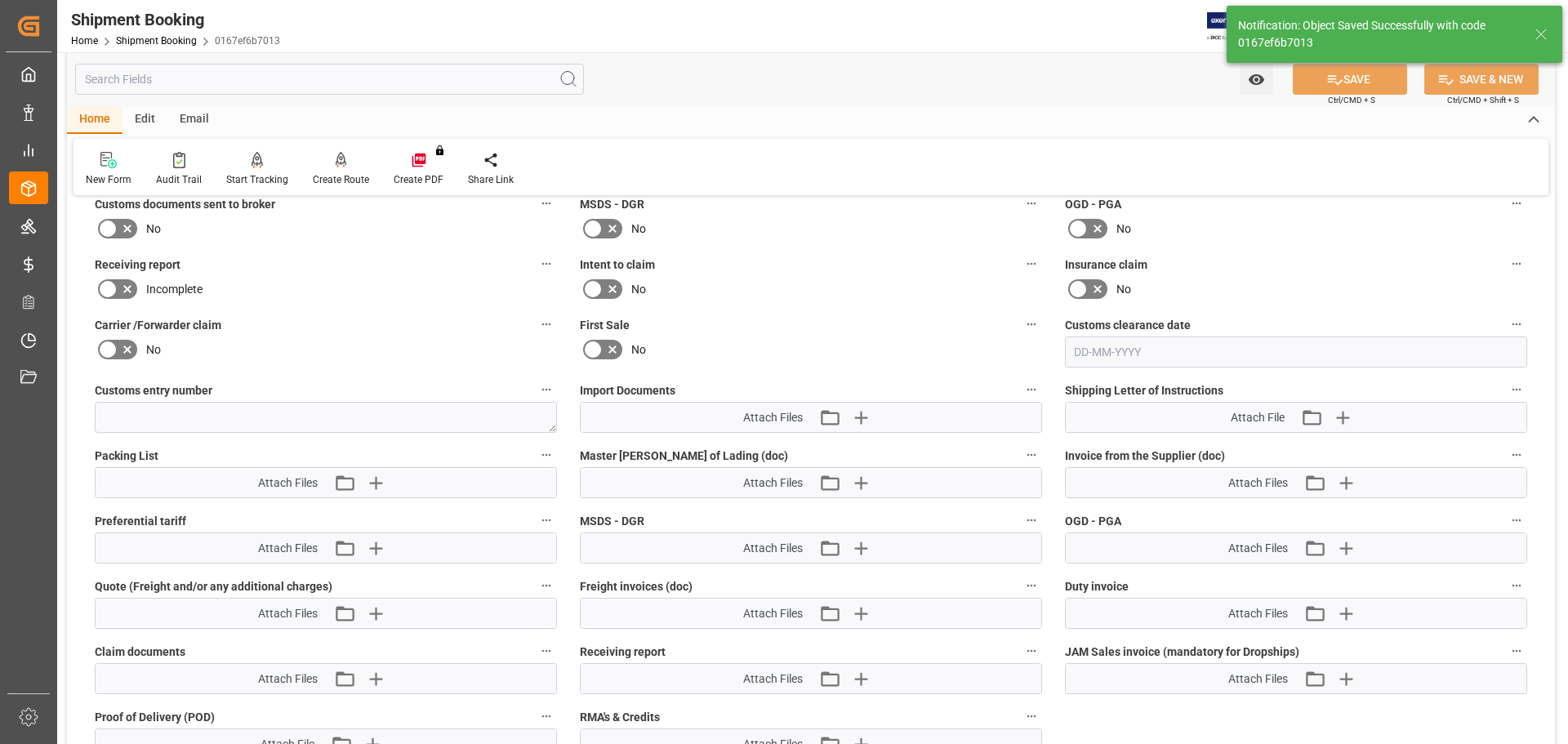
scroll to position [735, 0]
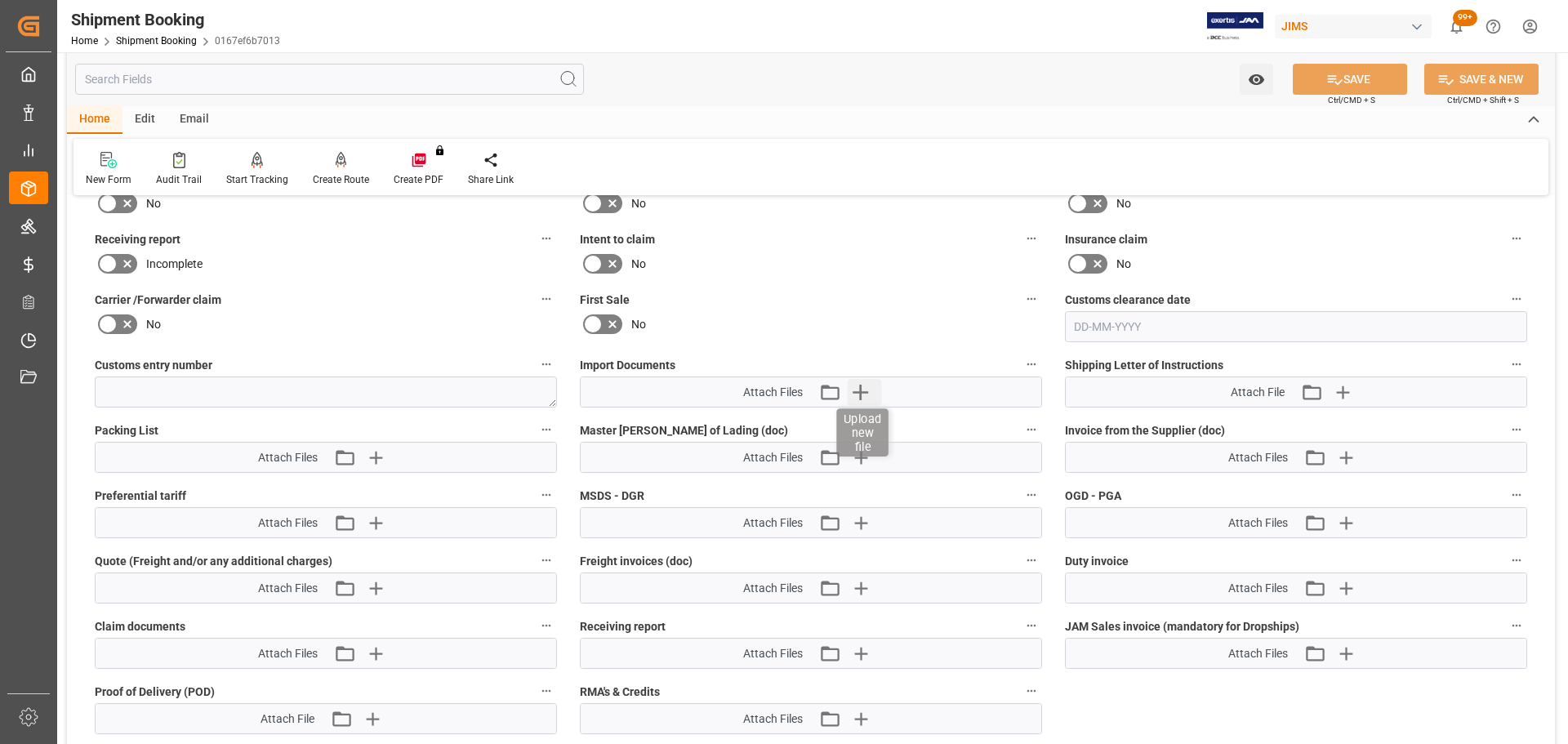
click at [868, 386] on icon "button" at bounding box center [859, 392] width 26 height 26
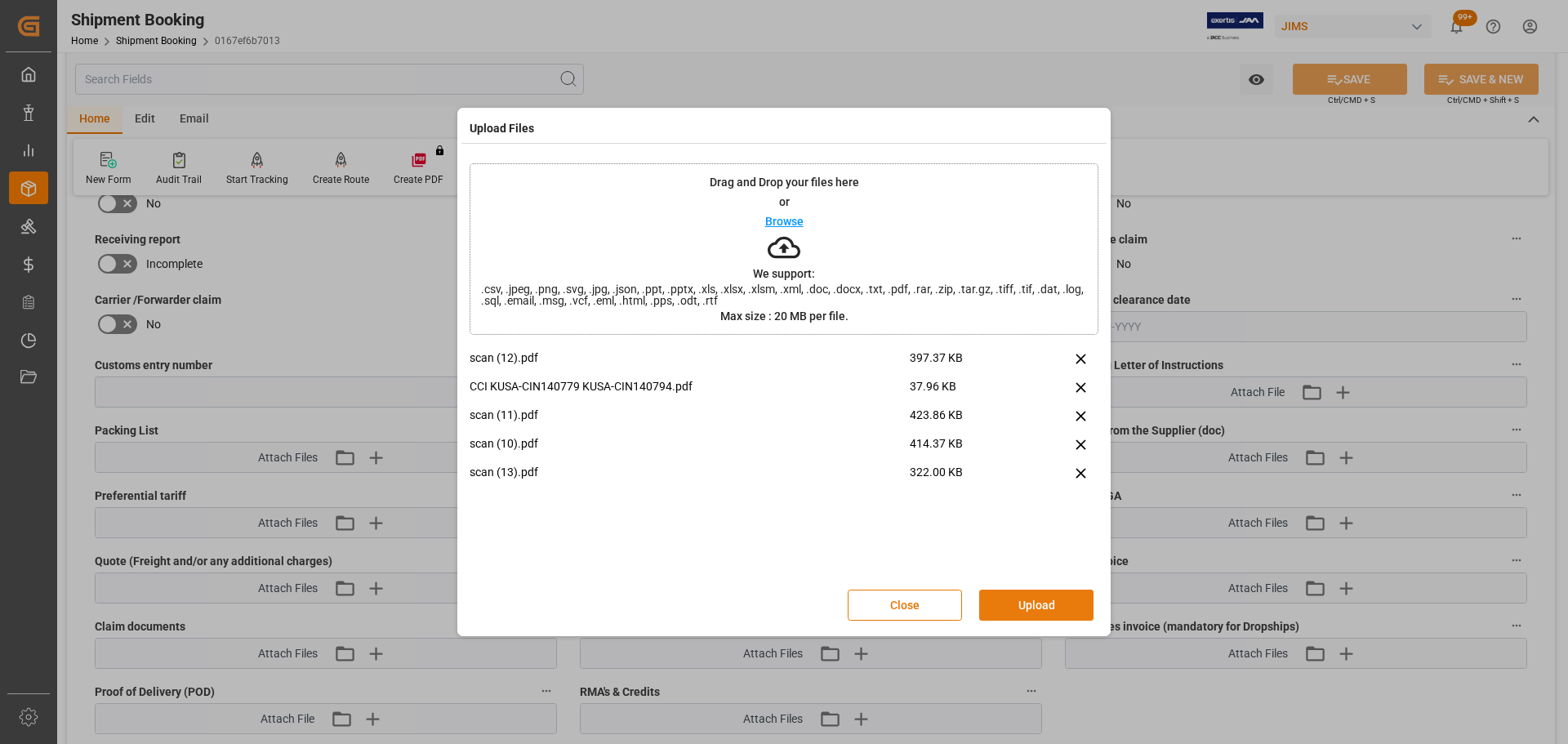
click at [1050, 601] on button "Upload" at bounding box center [1036, 606] width 115 height 31
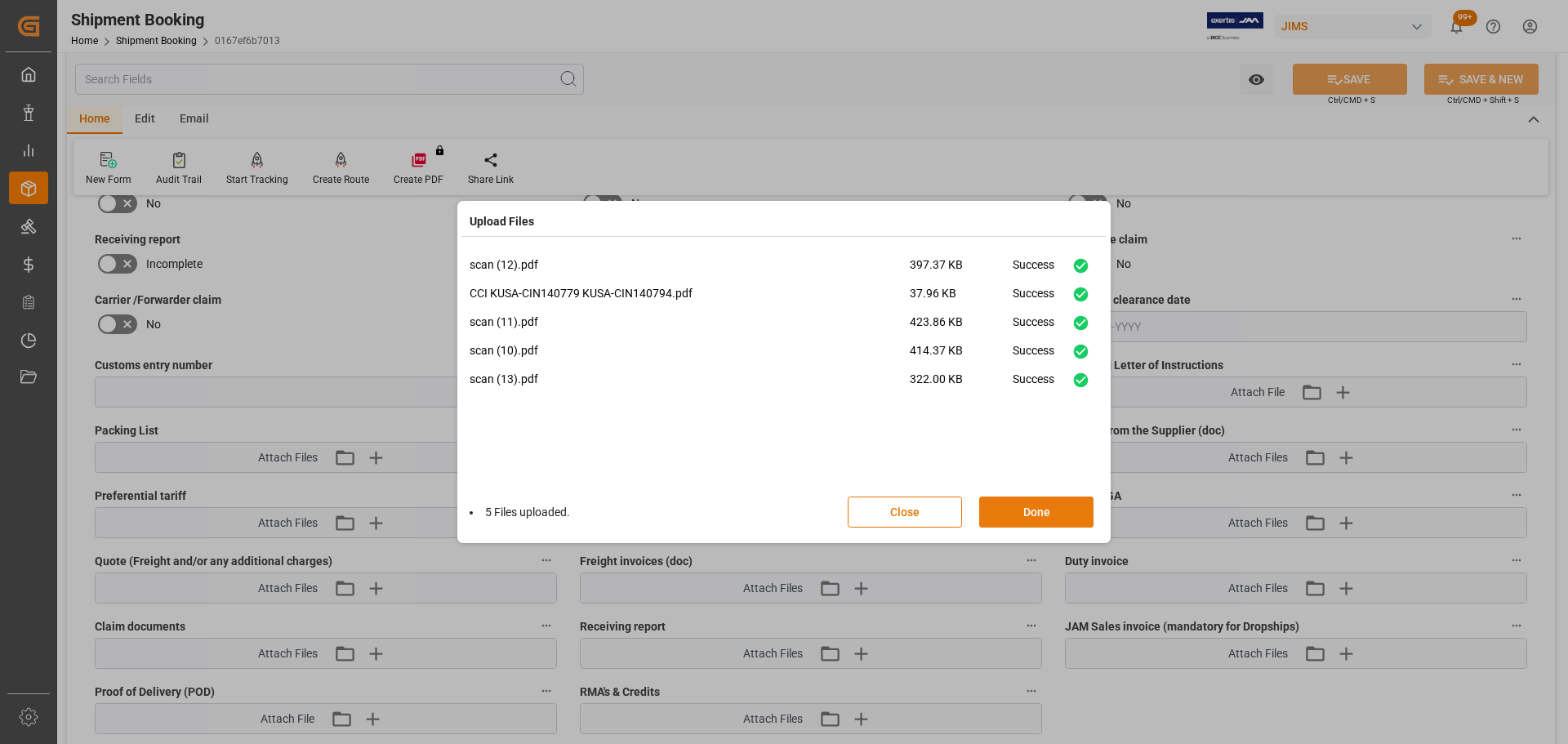
click at [1072, 509] on button "Done" at bounding box center [1036, 513] width 115 height 31
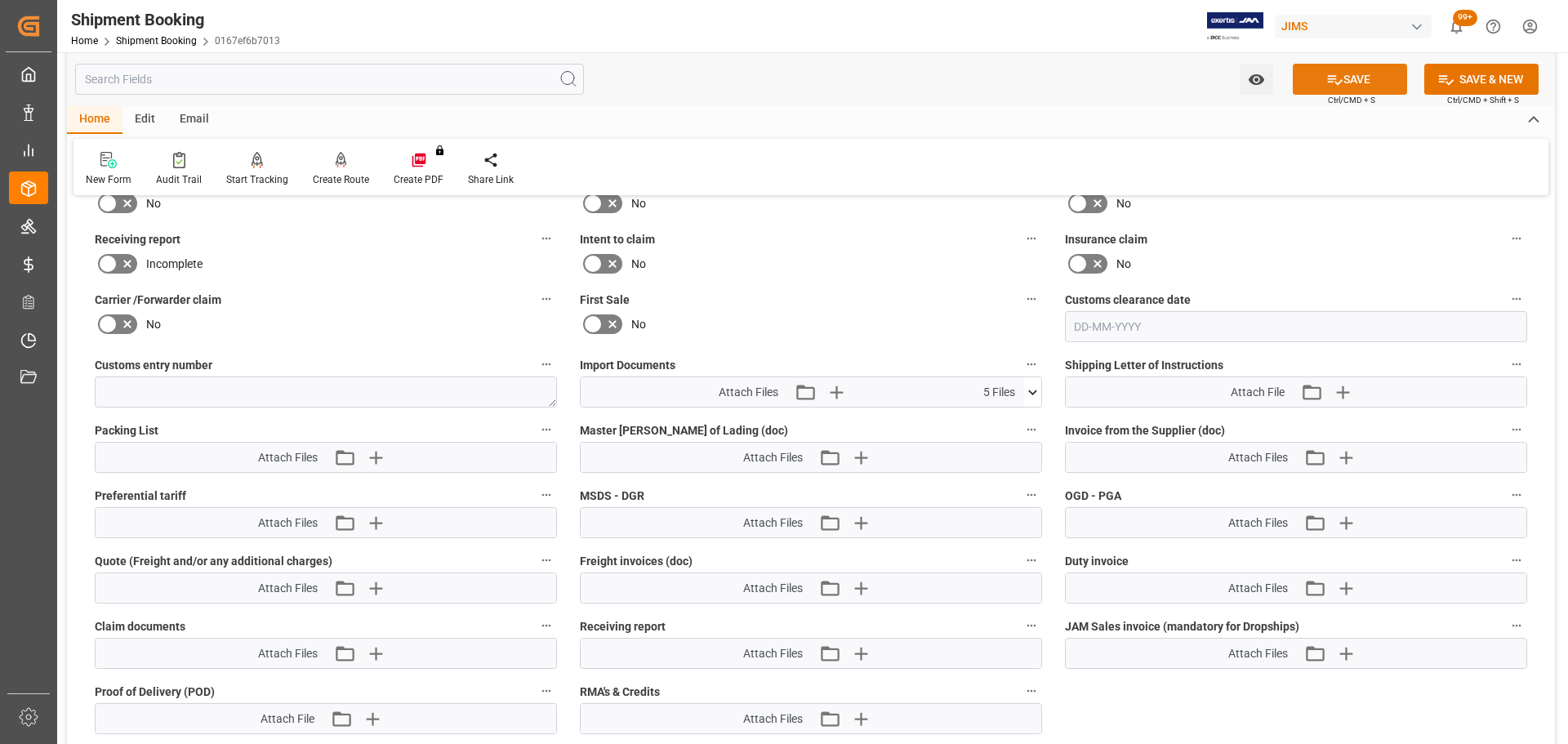
click at [1352, 86] on button "SAVE" at bounding box center [1349, 79] width 115 height 31
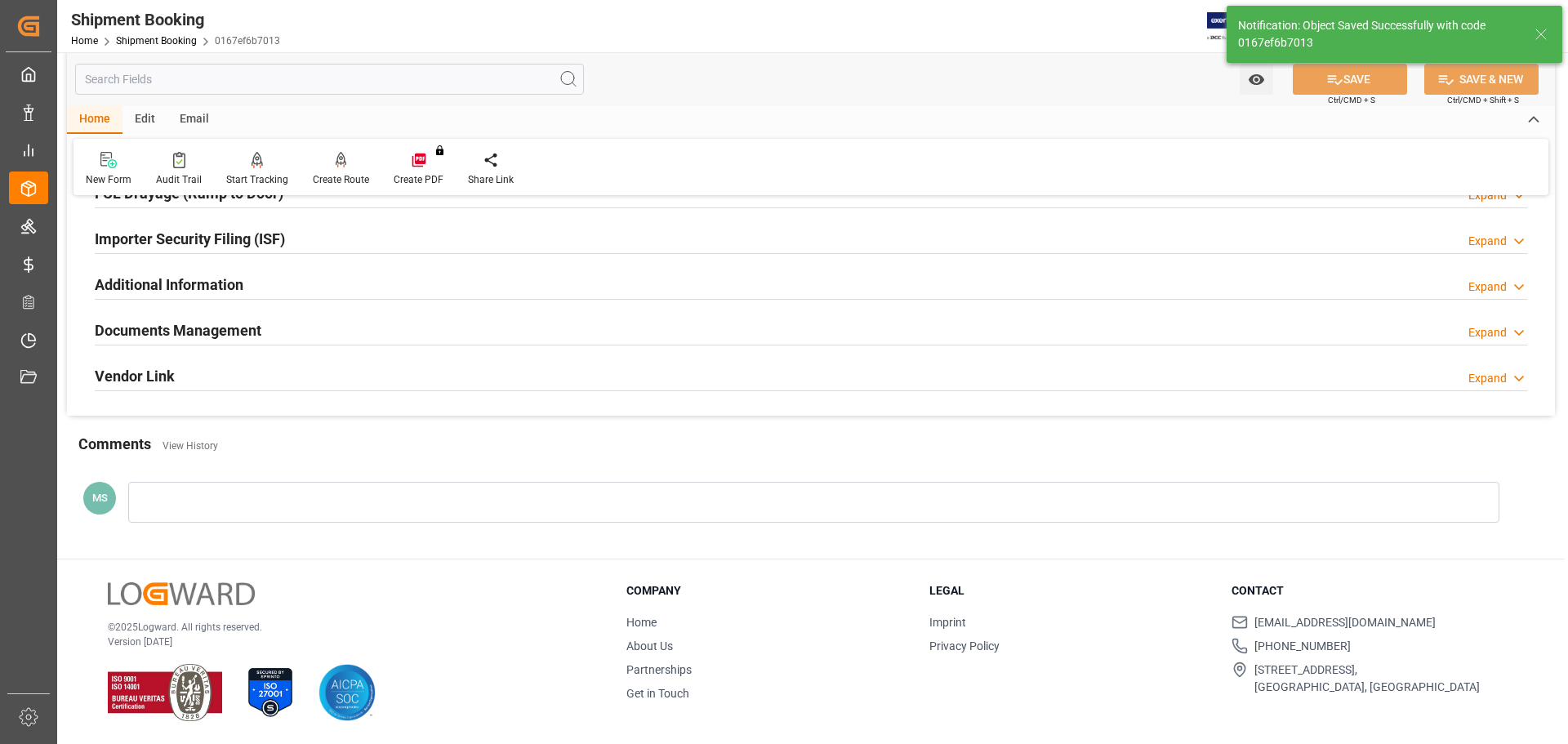
scroll to position [482, 0]
click at [151, 321] on h2 "Documents Management" at bounding box center [178, 331] width 167 height 23
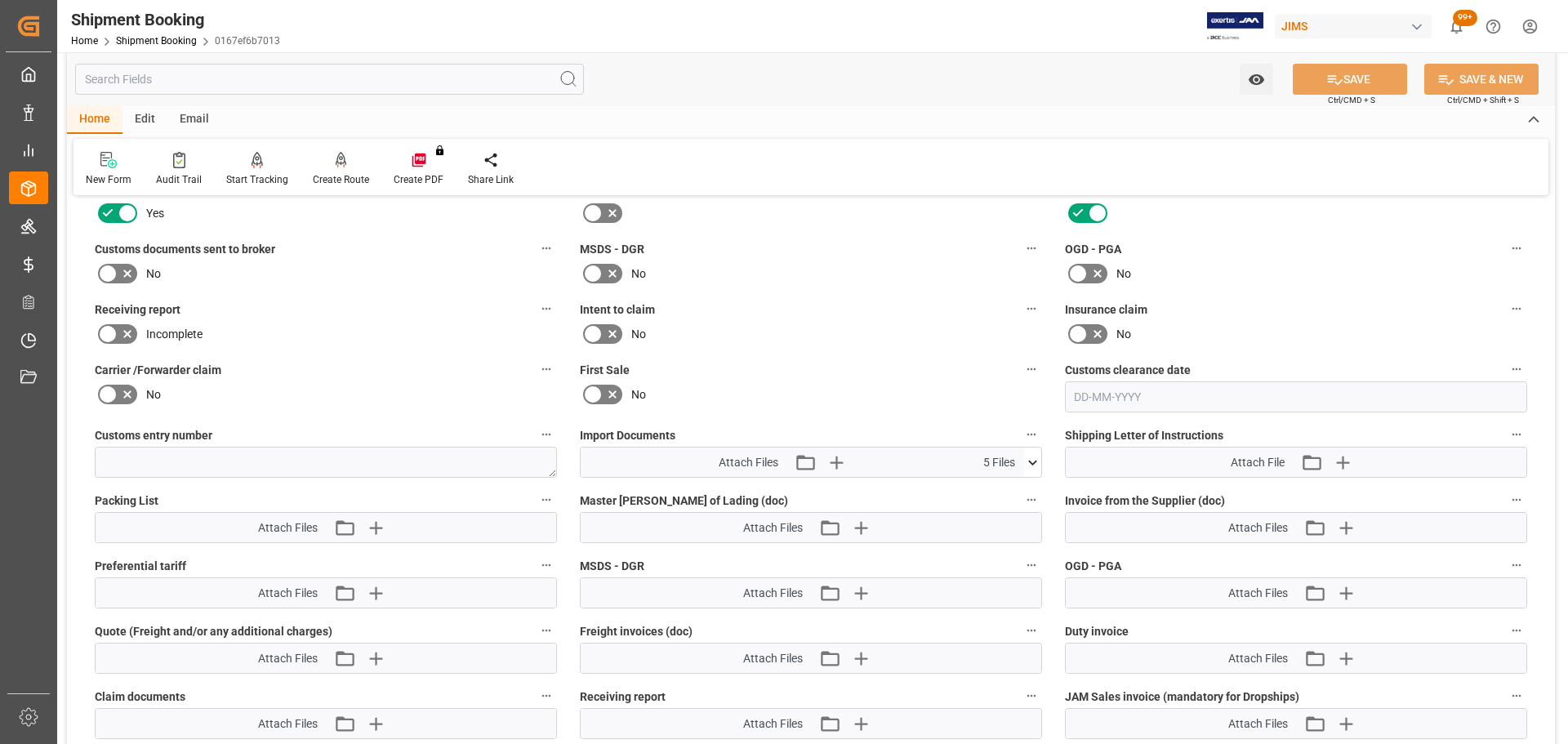
scroll to position [654, 0]
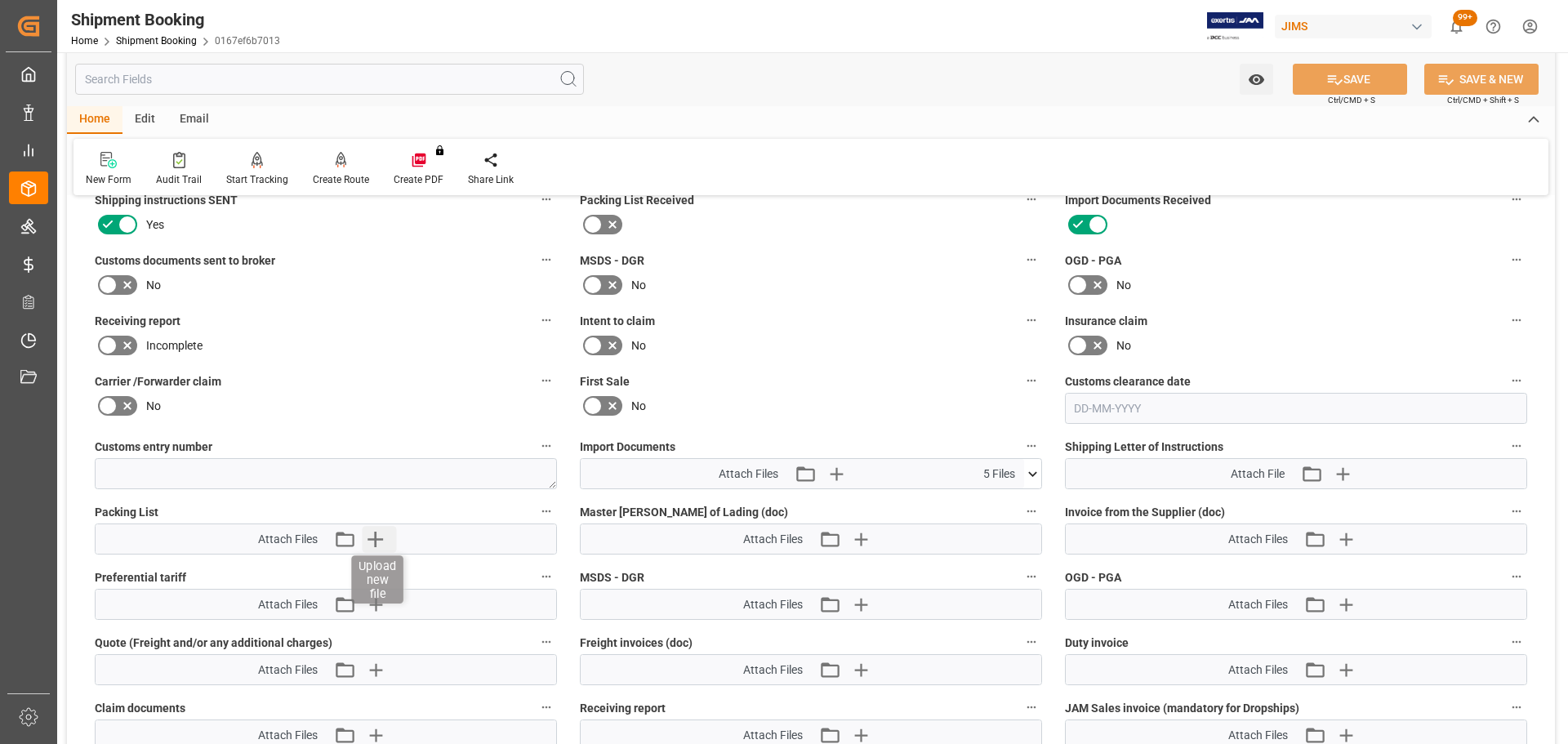
click at [369, 533] on icon "button" at bounding box center [374, 539] width 26 height 26
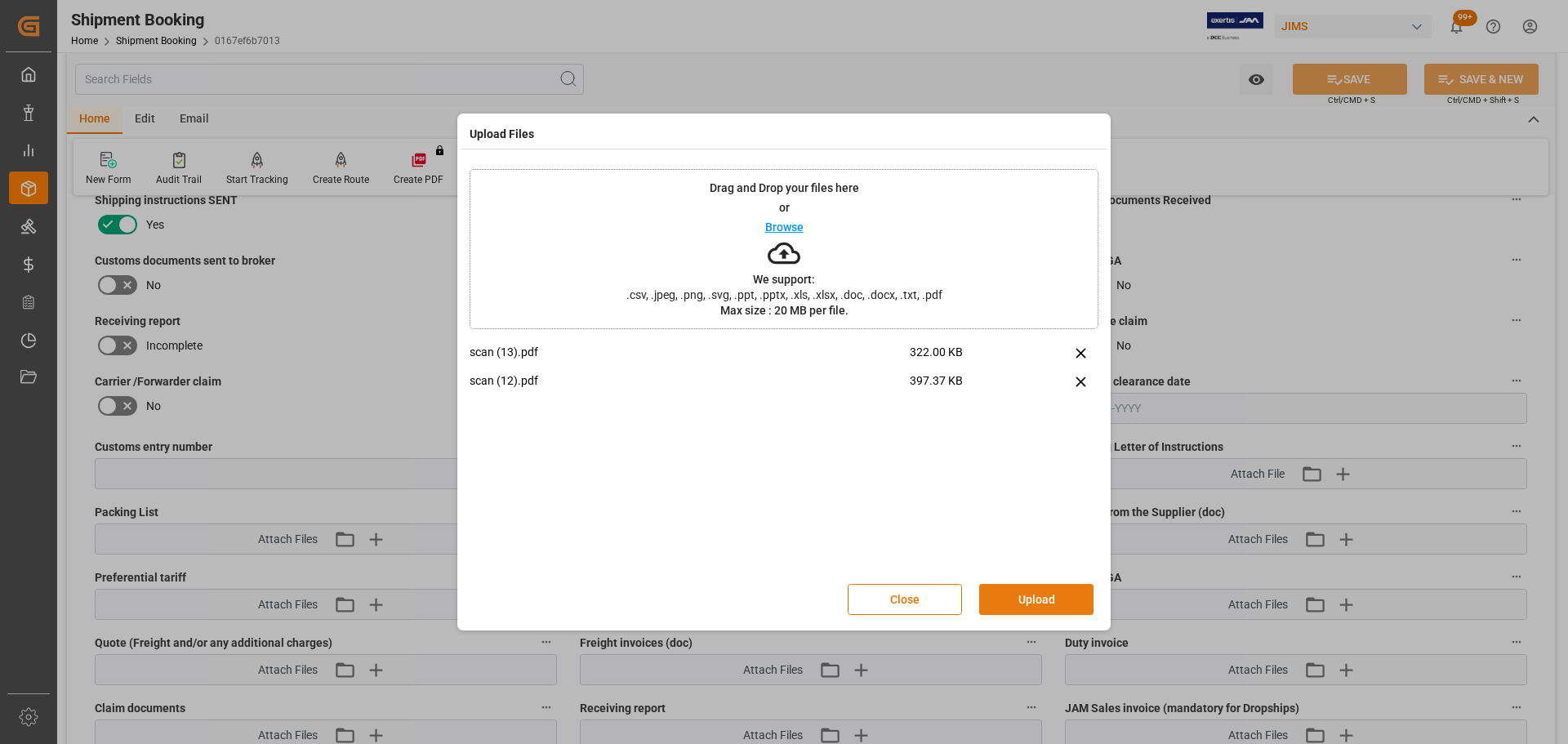
click at [1023, 610] on button "Upload" at bounding box center [1036, 600] width 115 height 31
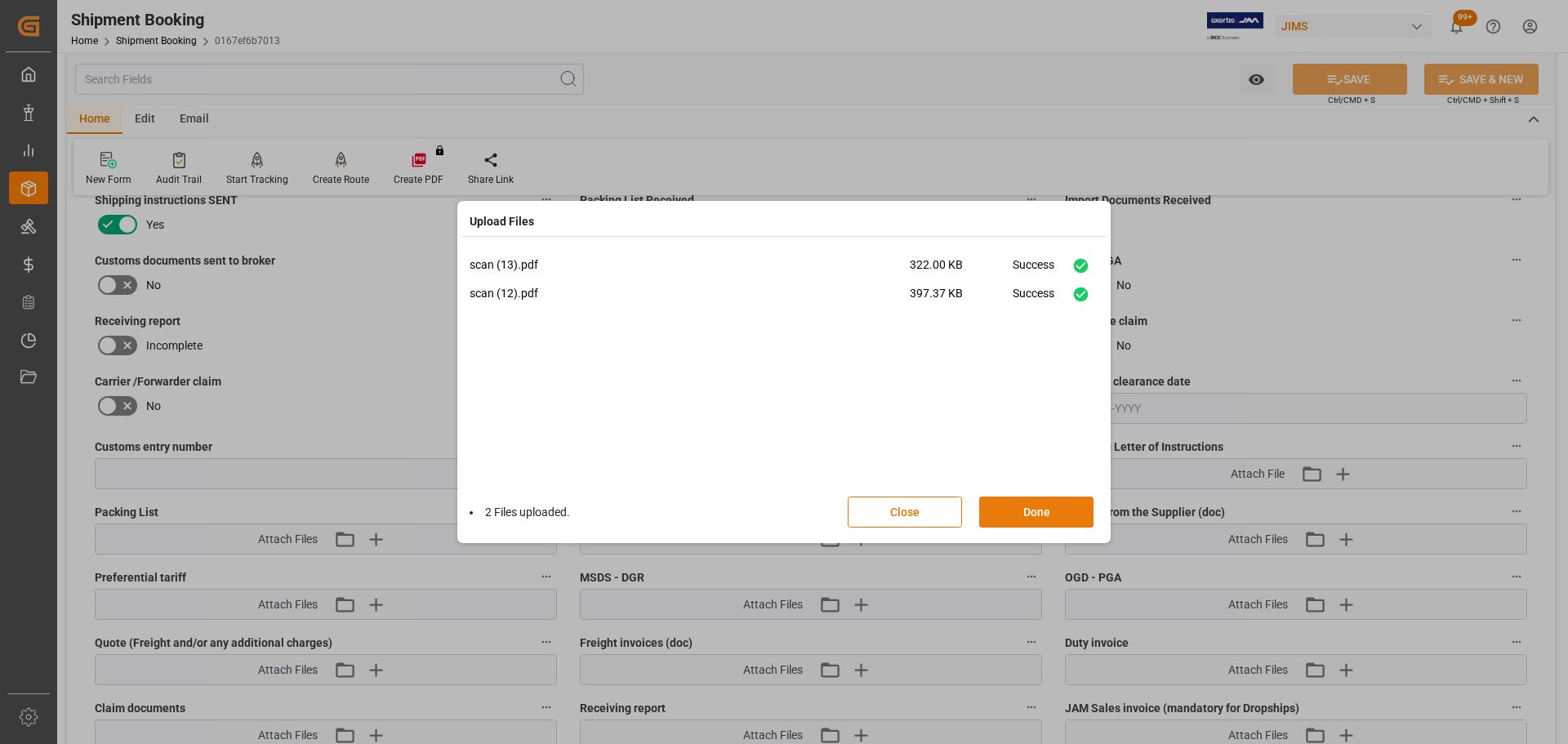
click at [1046, 518] on button "Done" at bounding box center [1036, 513] width 115 height 31
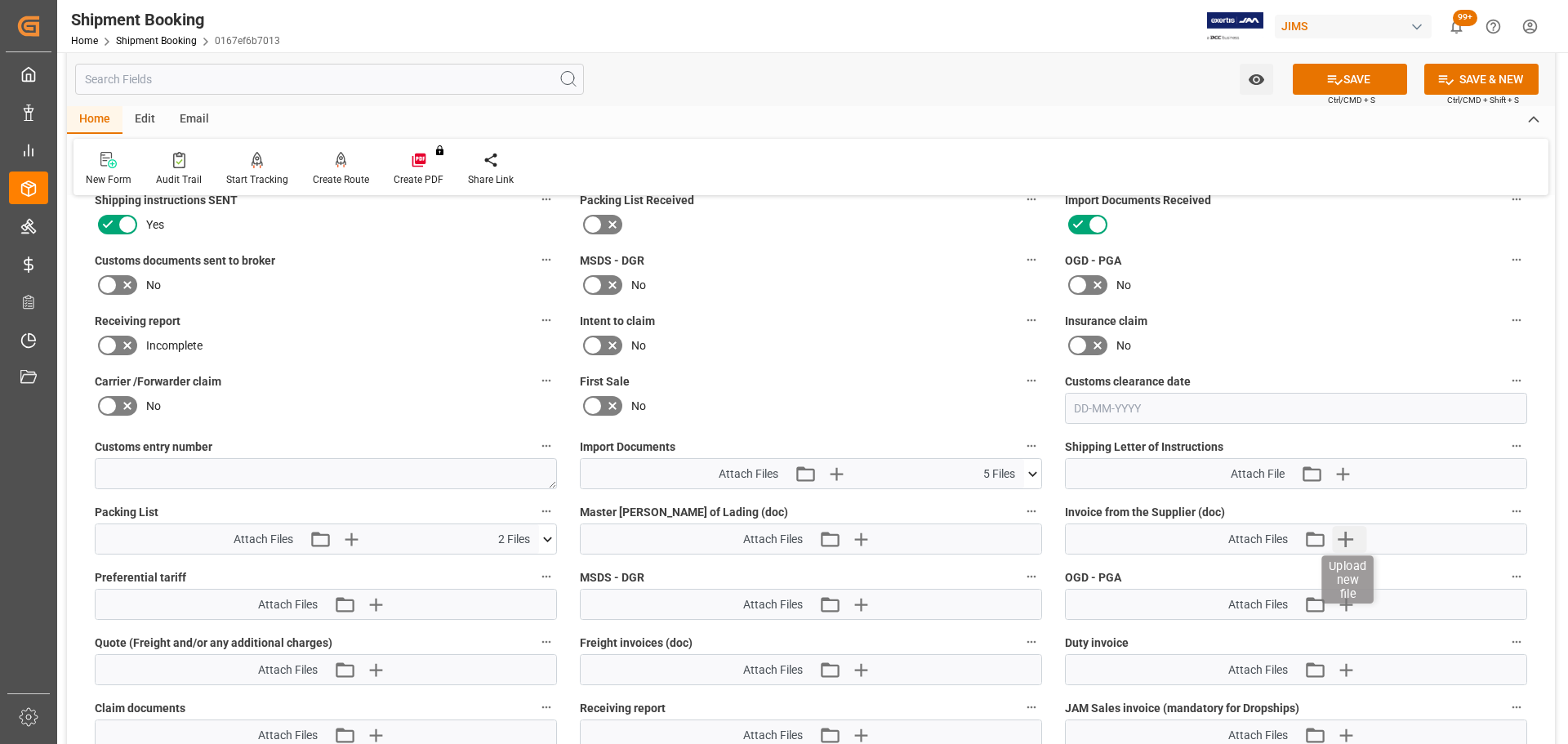
click at [1350, 539] on icon "button" at bounding box center [1346, 540] width 16 height 16
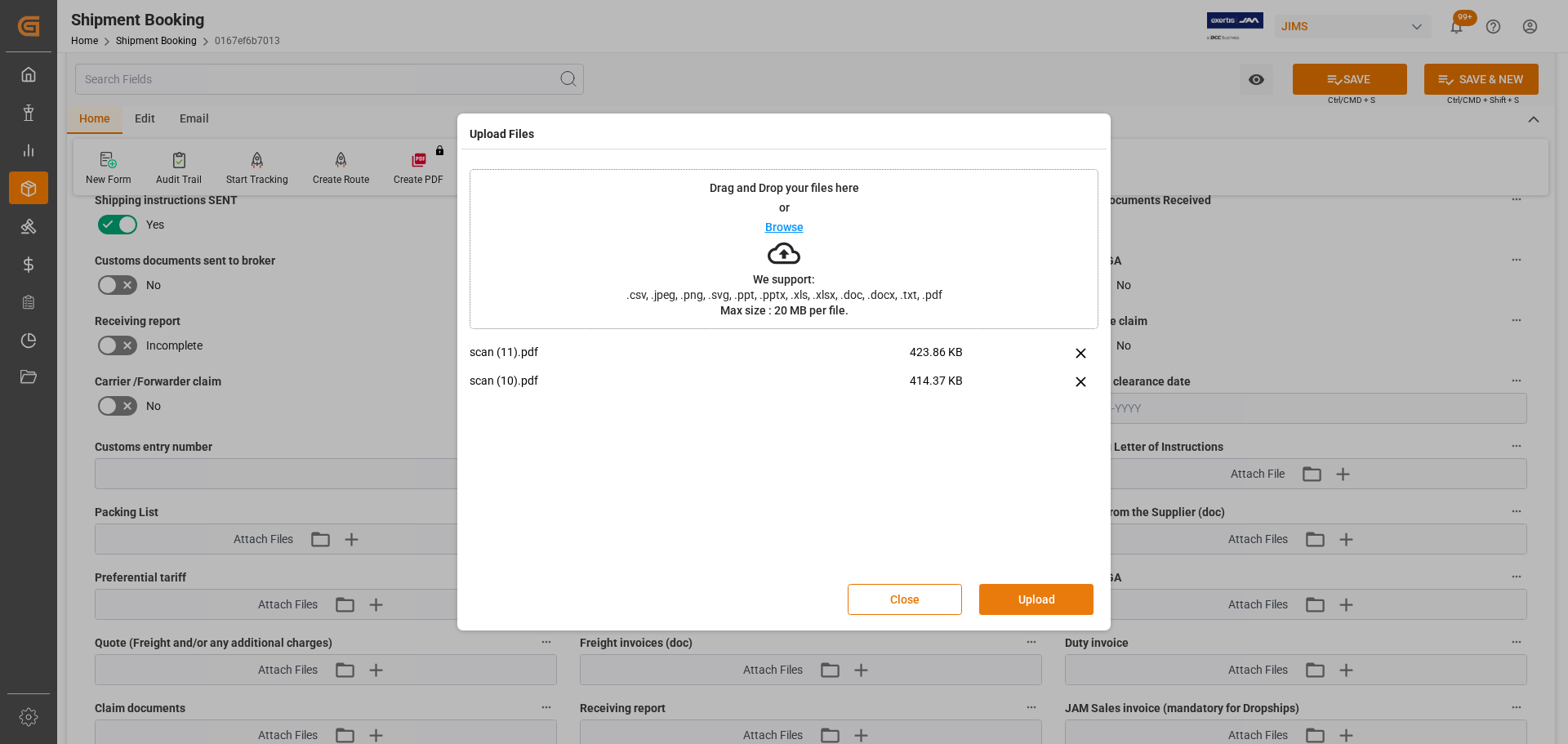
click at [1078, 591] on button "Upload" at bounding box center [1036, 600] width 115 height 31
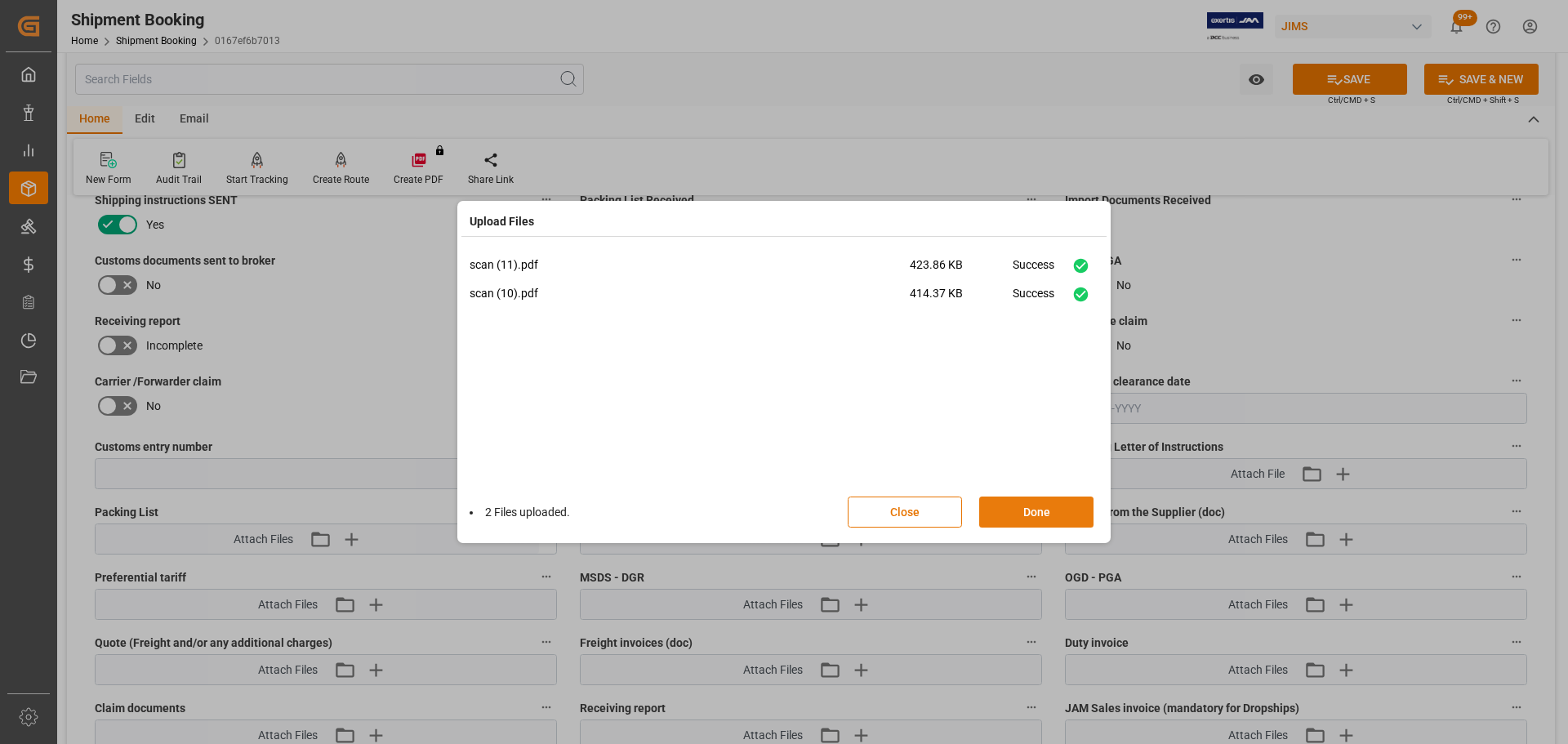
click at [1025, 509] on button "Done" at bounding box center [1036, 513] width 115 height 31
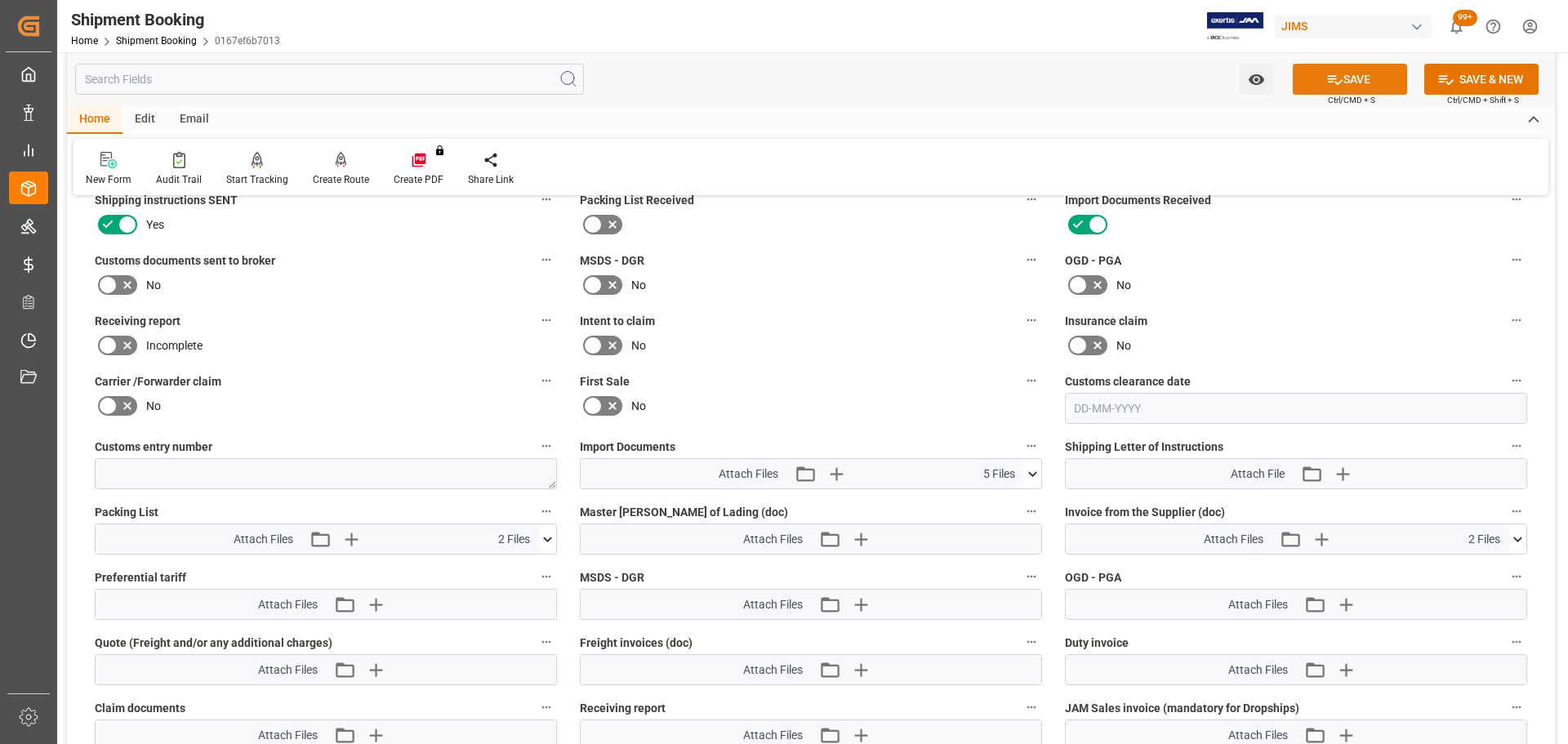
click at [1365, 73] on button "SAVE" at bounding box center [1349, 79] width 115 height 31
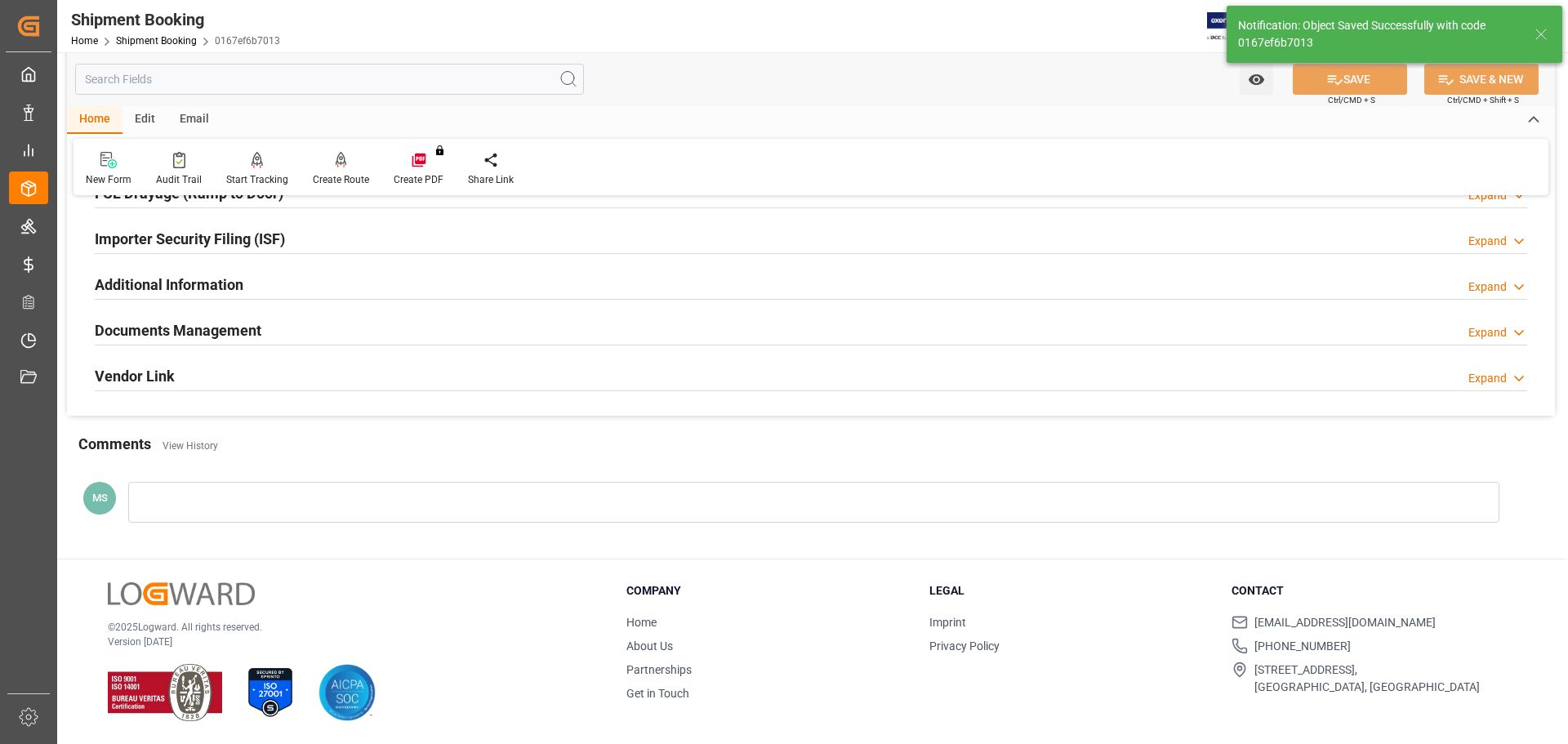
scroll to position [482, 0]
click at [275, 331] on div "Documents Management Expand" at bounding box center [811, 330] width 1433 height 31
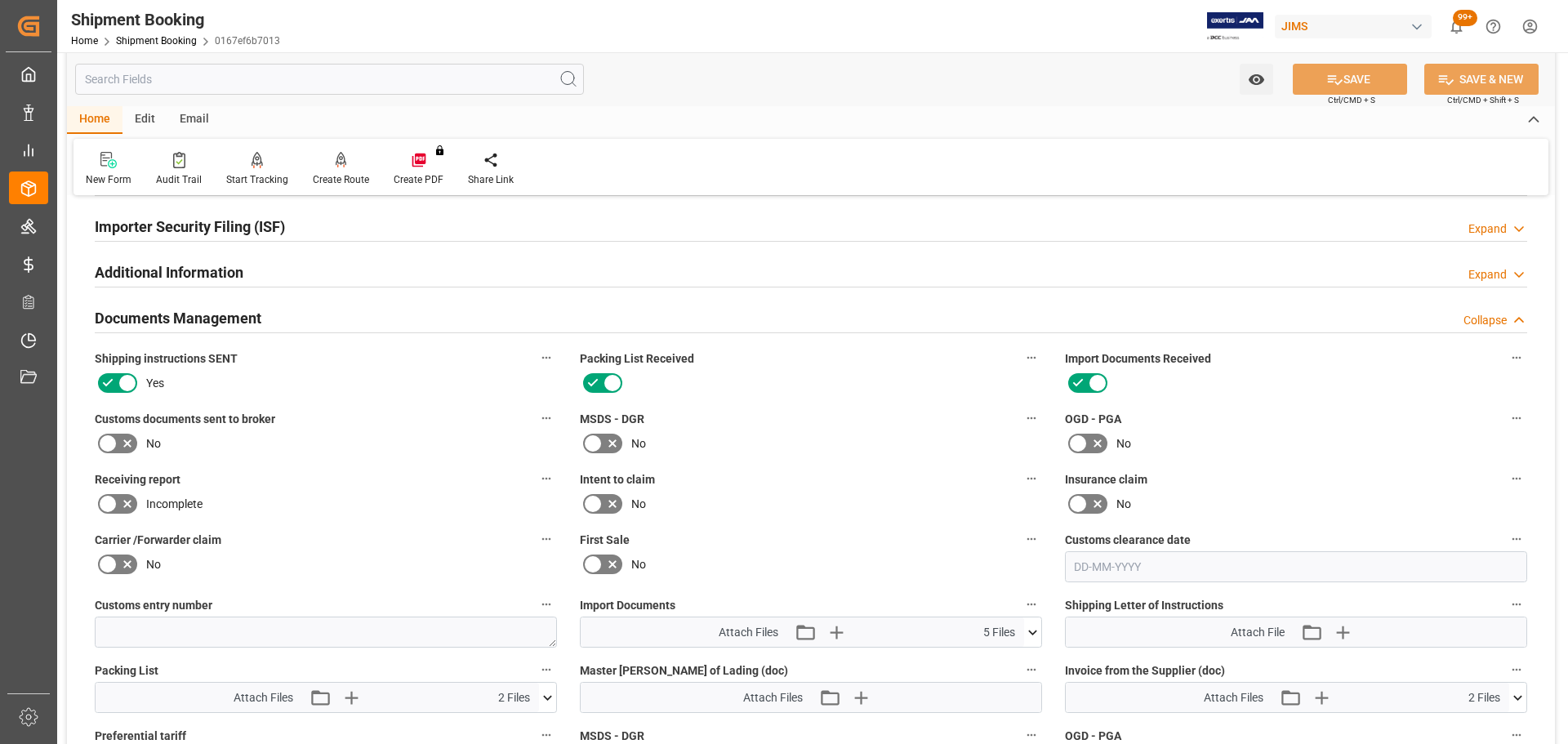
scroll to position [490, 0]
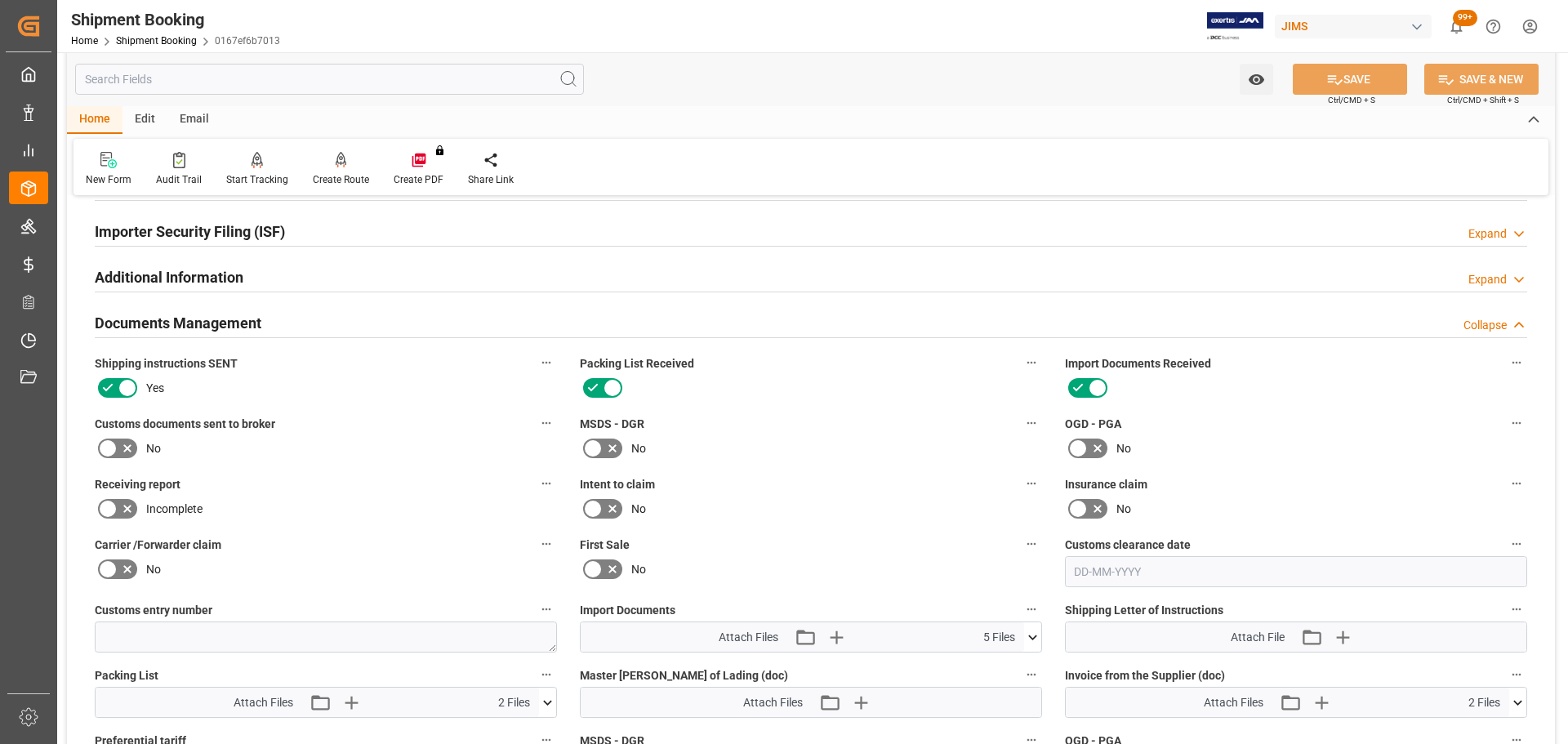
click at [262, 337] on div "Documents Management Collapse" at bounding box center [810, 323] width 1455 height 46
click at [269, 323] on div "Documents Management Collapse" at bounding box center [811, 322] width 1433 height 31
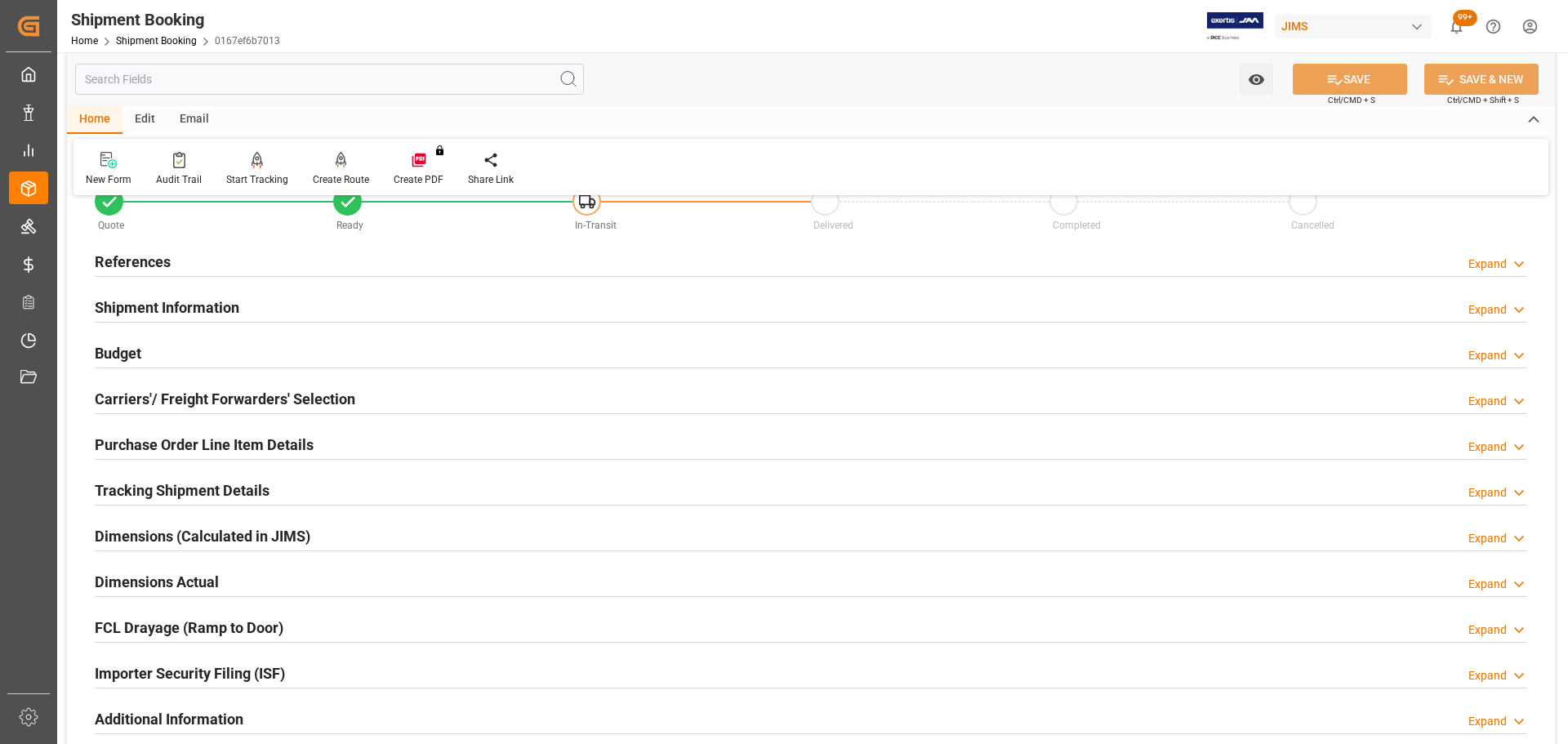
scroll to position [0, 0]
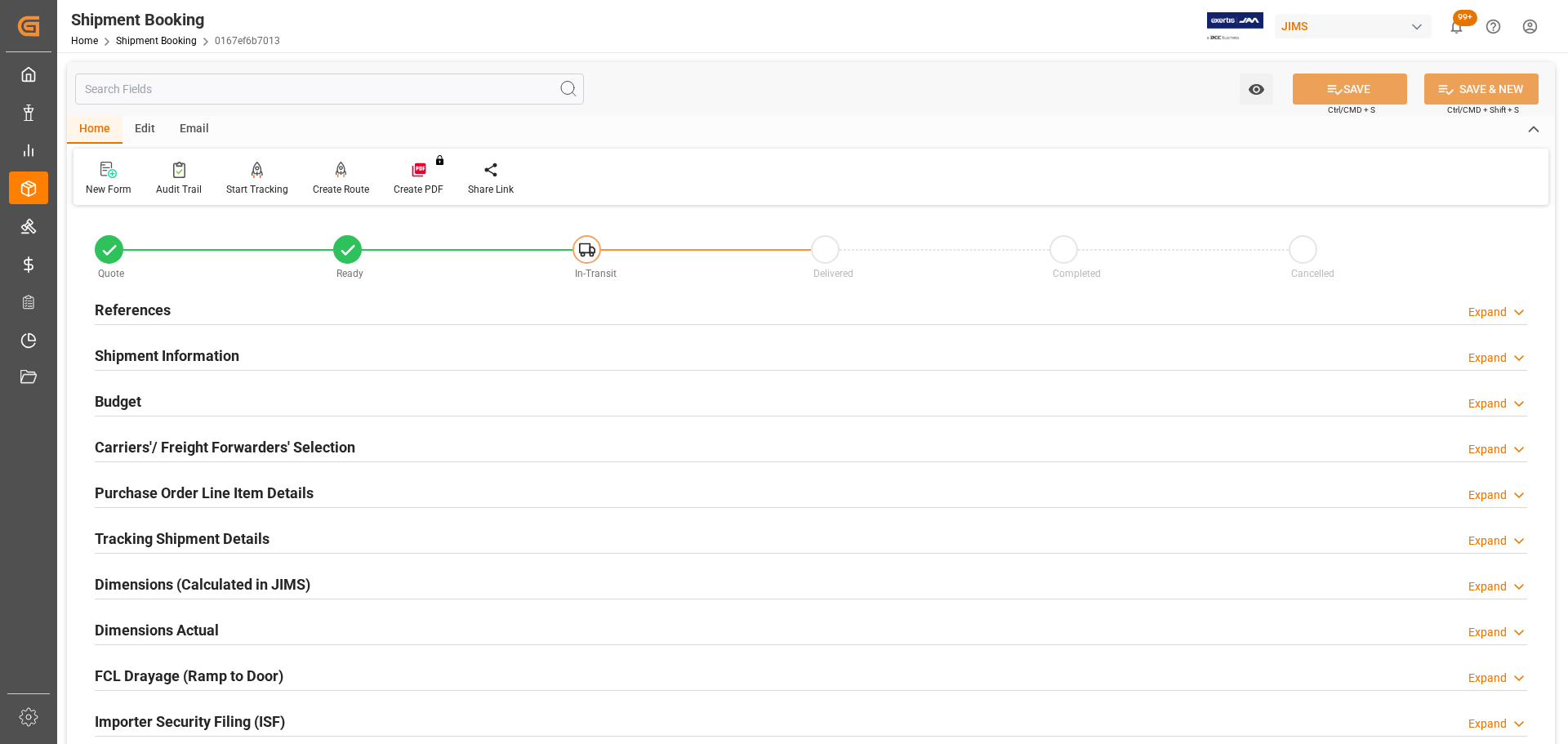
click at [184, 641] on div "Dimensions Actual" at bounding box center [157, 629] width 124 height 31
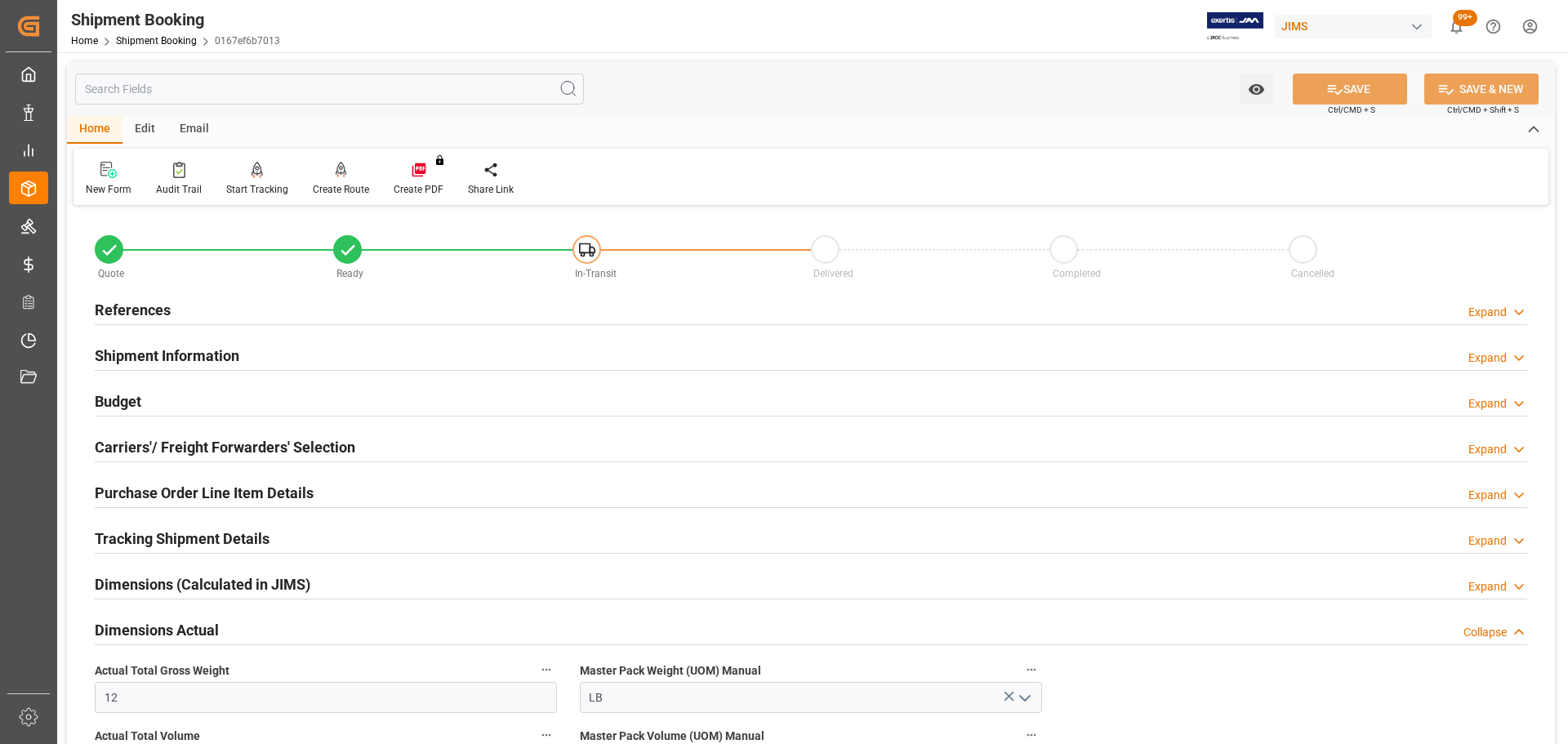
click at [225, 641] on div "Dimensions Actual Collapse" at bounding box center [811, 629] width 1433 height 31
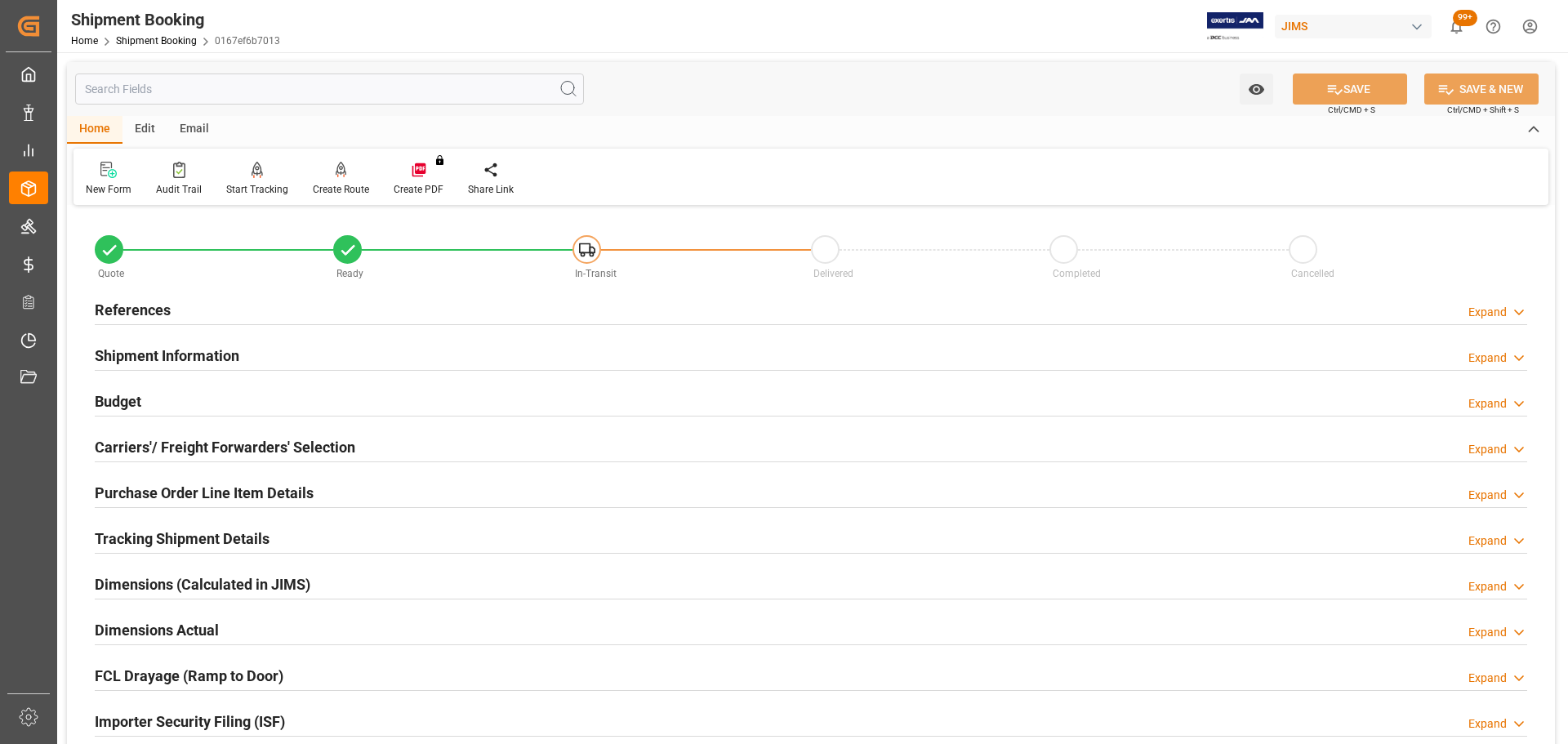
click at [238, 540] on h2 "Tracking Shipment Details" at bounding box center [182, 538] width 174 height 23
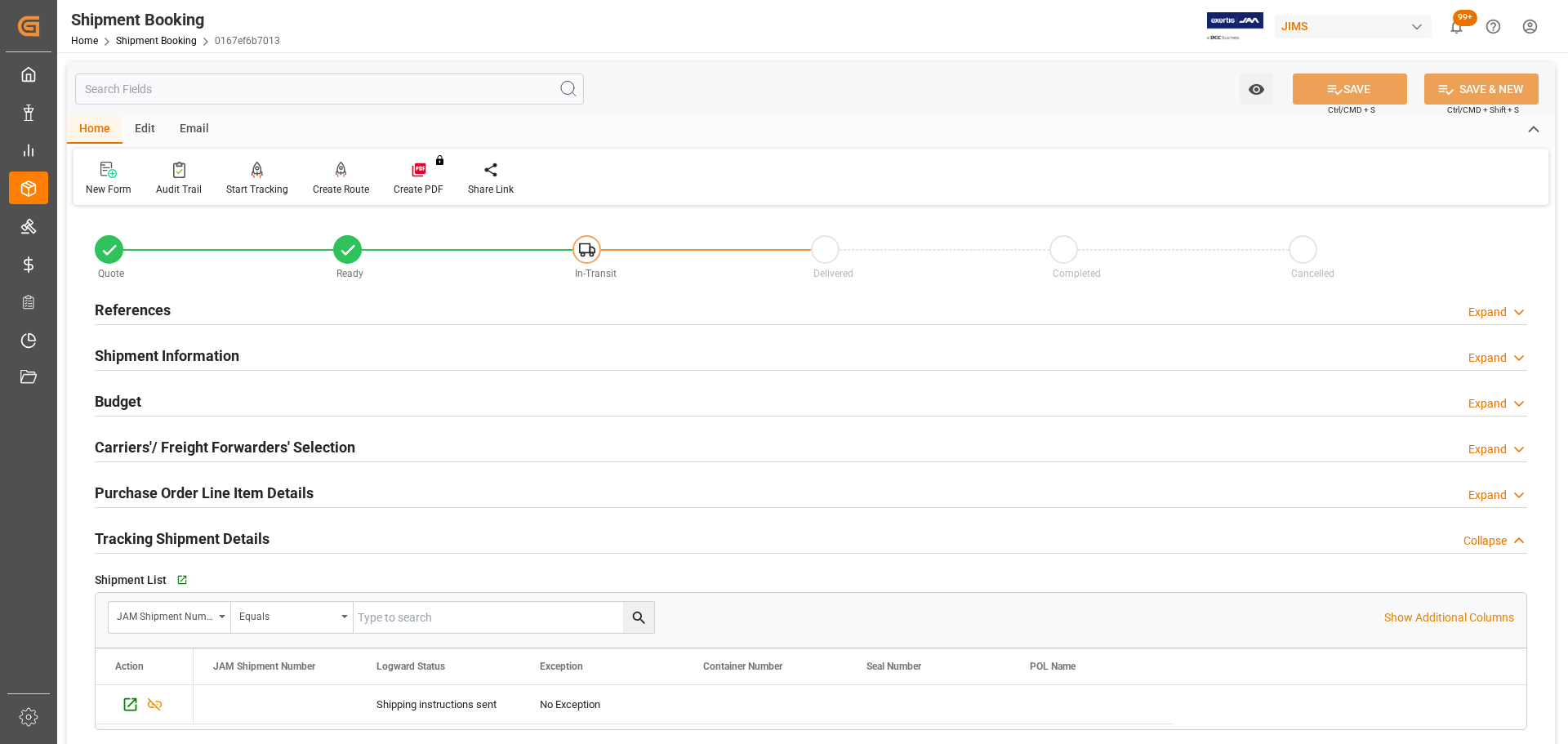
click at [213, 540] on h2 "Tracking Shipment Details" at bounding box center [182, 538] width 174 height 23
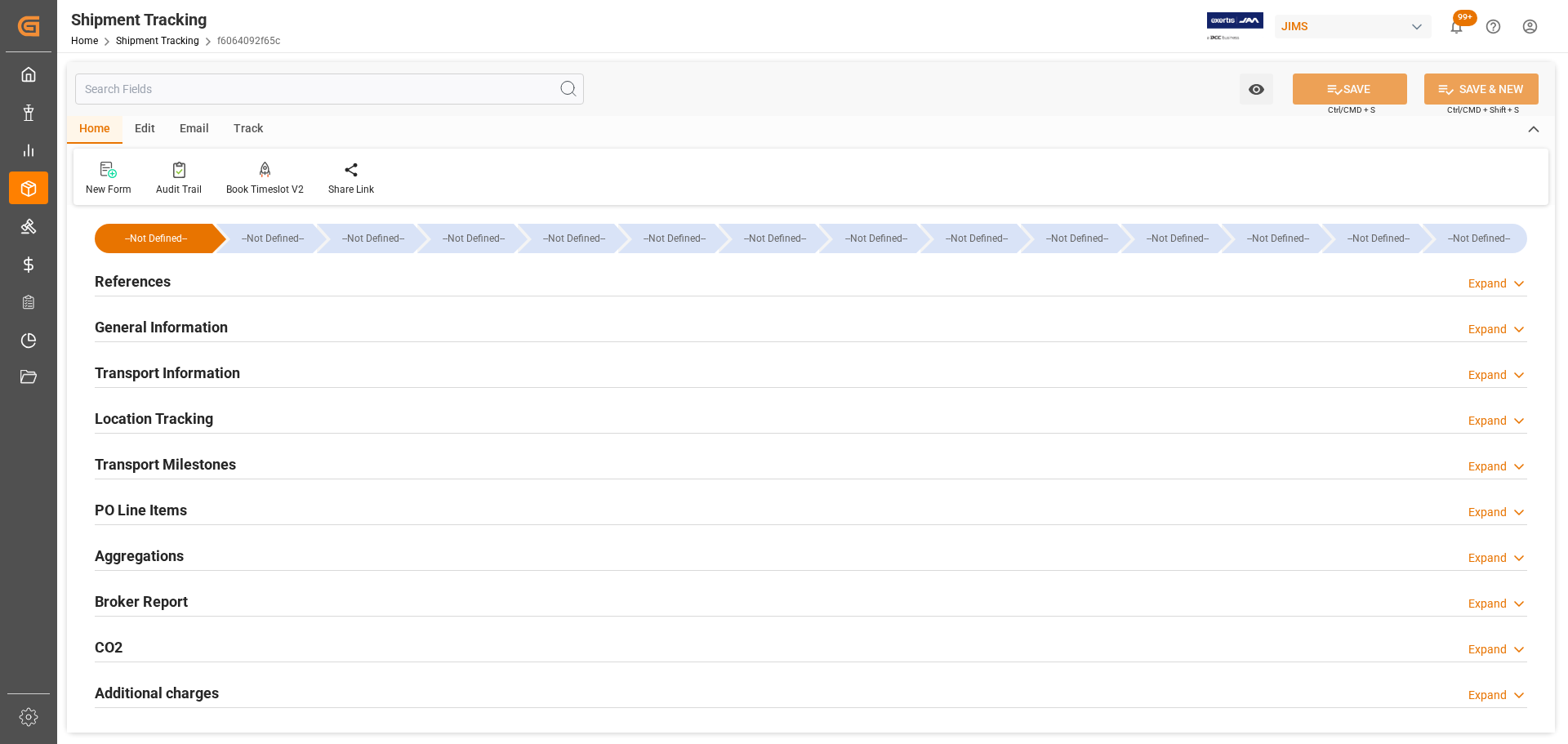
click at [214, 287] on div "References Expand" at bounding box center [811, 280] width 1433 height 31
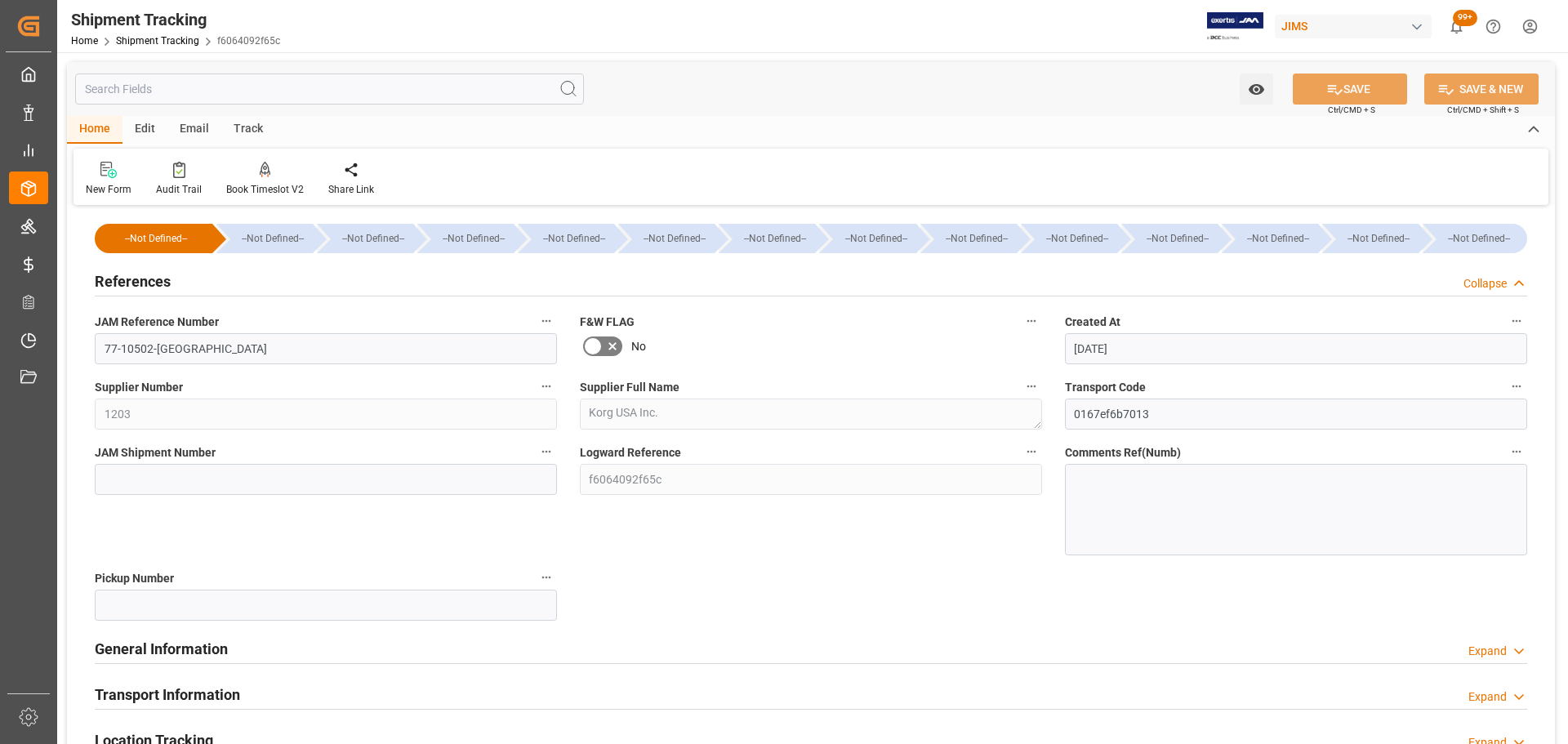
click at [214, 287] on div "References Collapse" at bounding box center [811, 280] width 1433 height 31
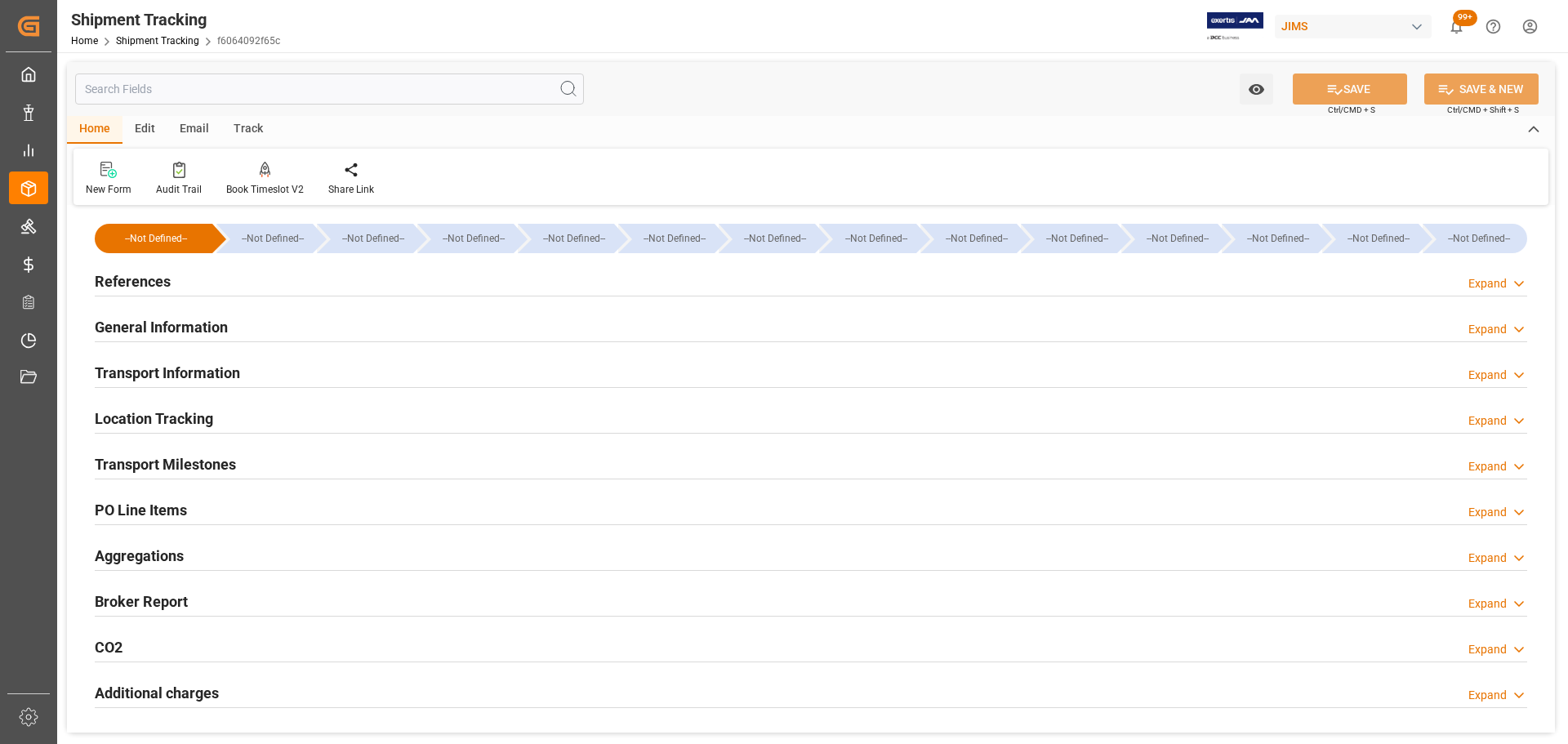
click at [214, 322] on h2 "General Information" at bounding box center [162, 327] width 133 height 23
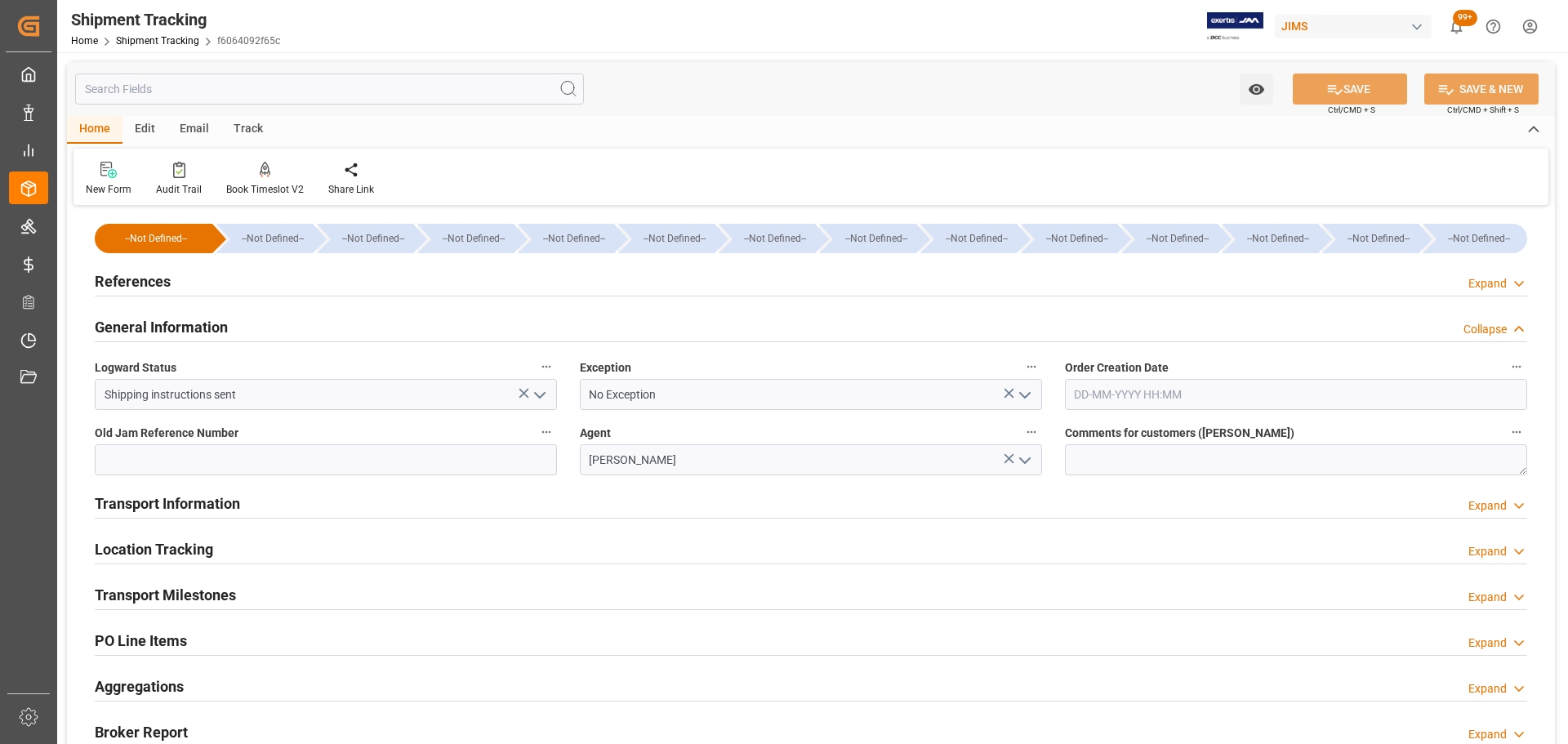
click at [214, 322] on h2 "General Information" at bounding box center [162, 327] width 133 height 23
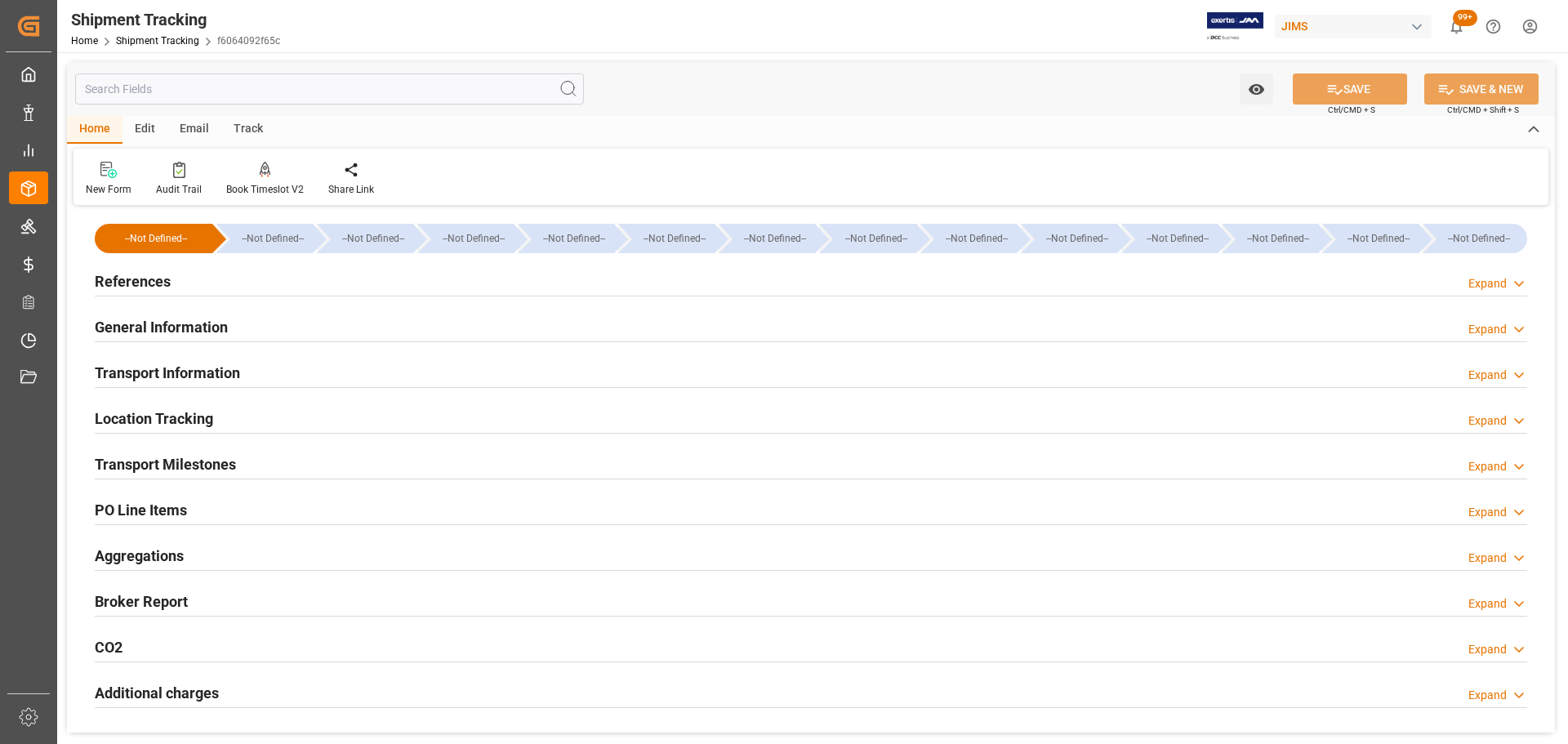
click at [203, 360] on div "Transport Information" at bounding box center [168, 372] width 145 height 31
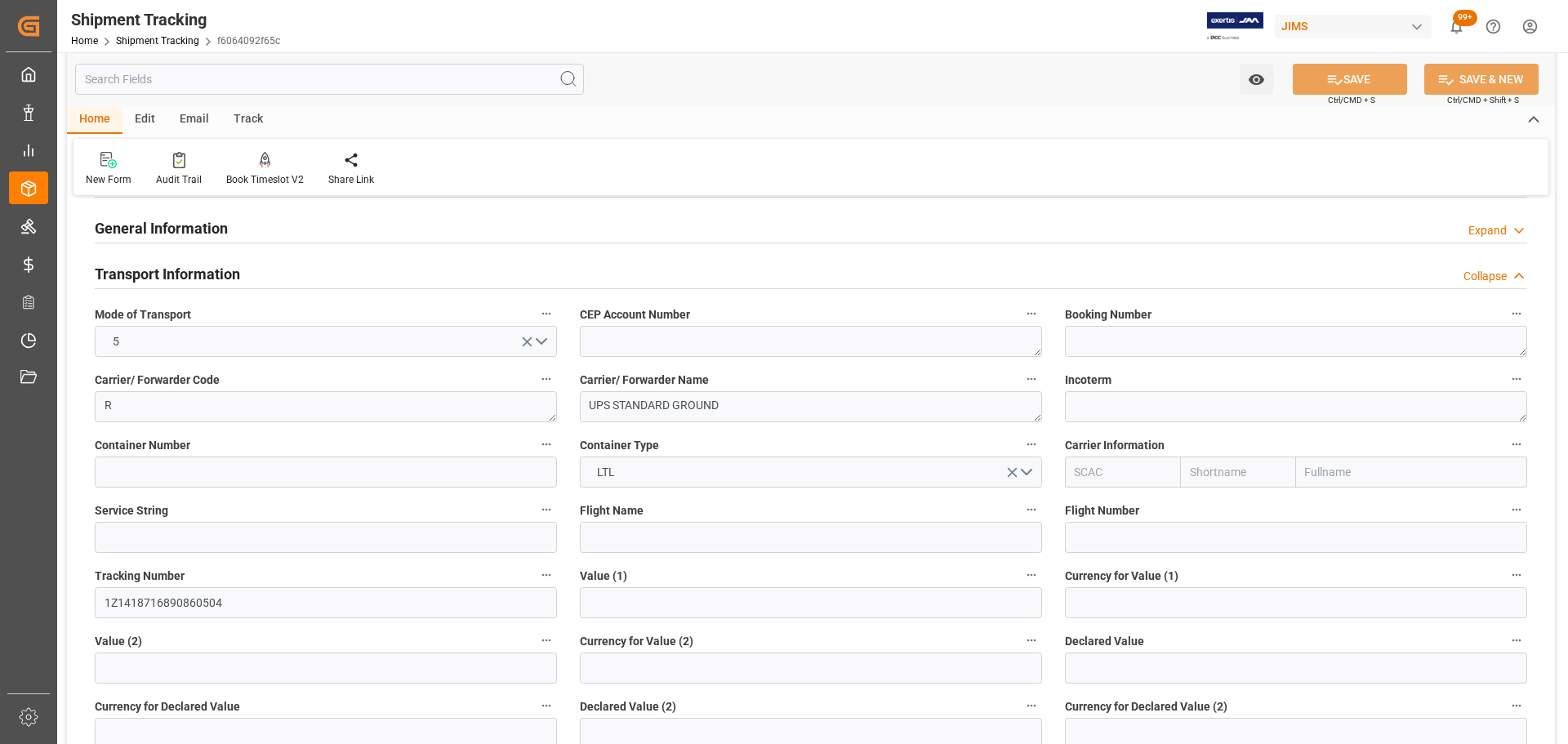
scroll to position [81, 0]
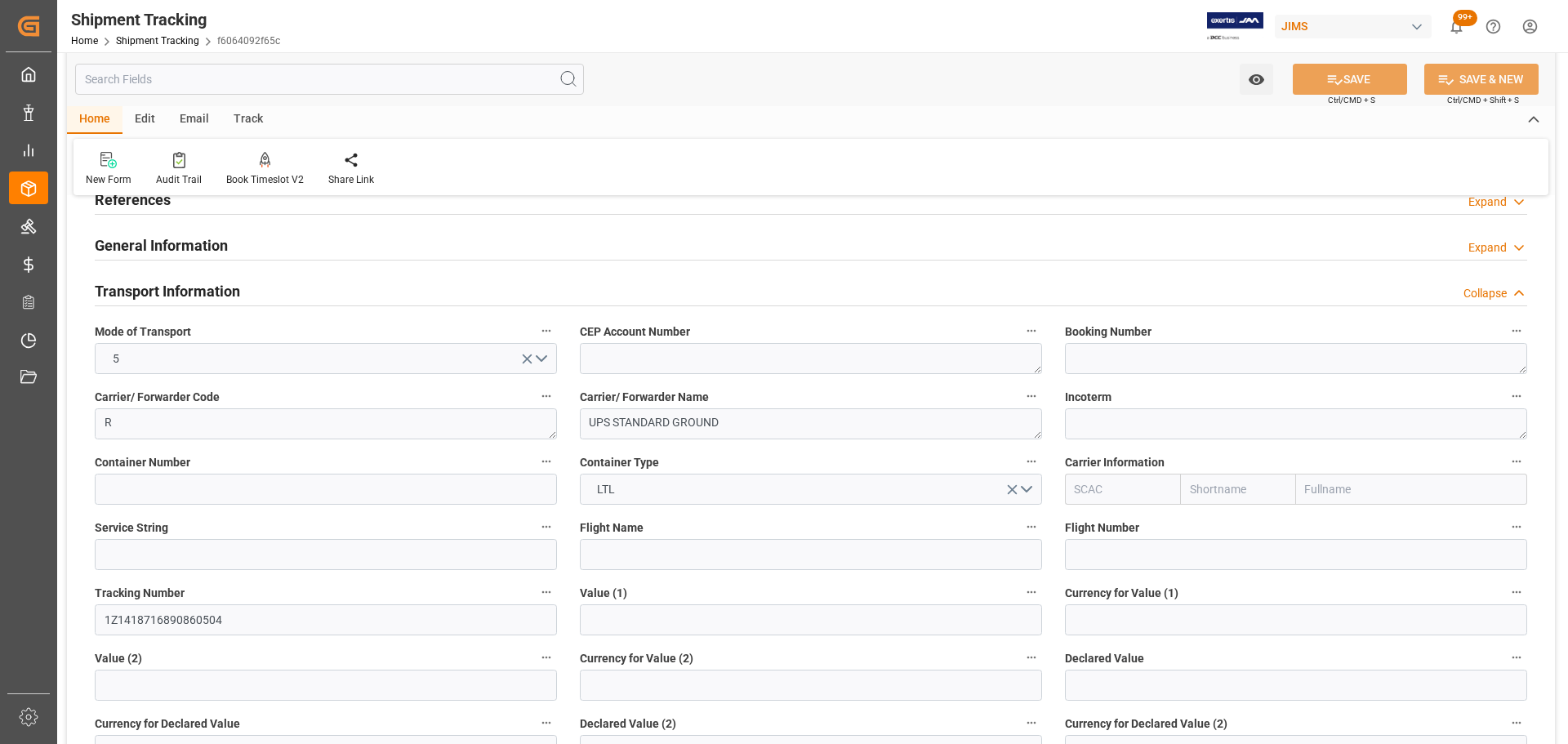
click at [318, 278] on div "Transport Information Collapse" at bounding box center [811, 290] width 1433 height 31
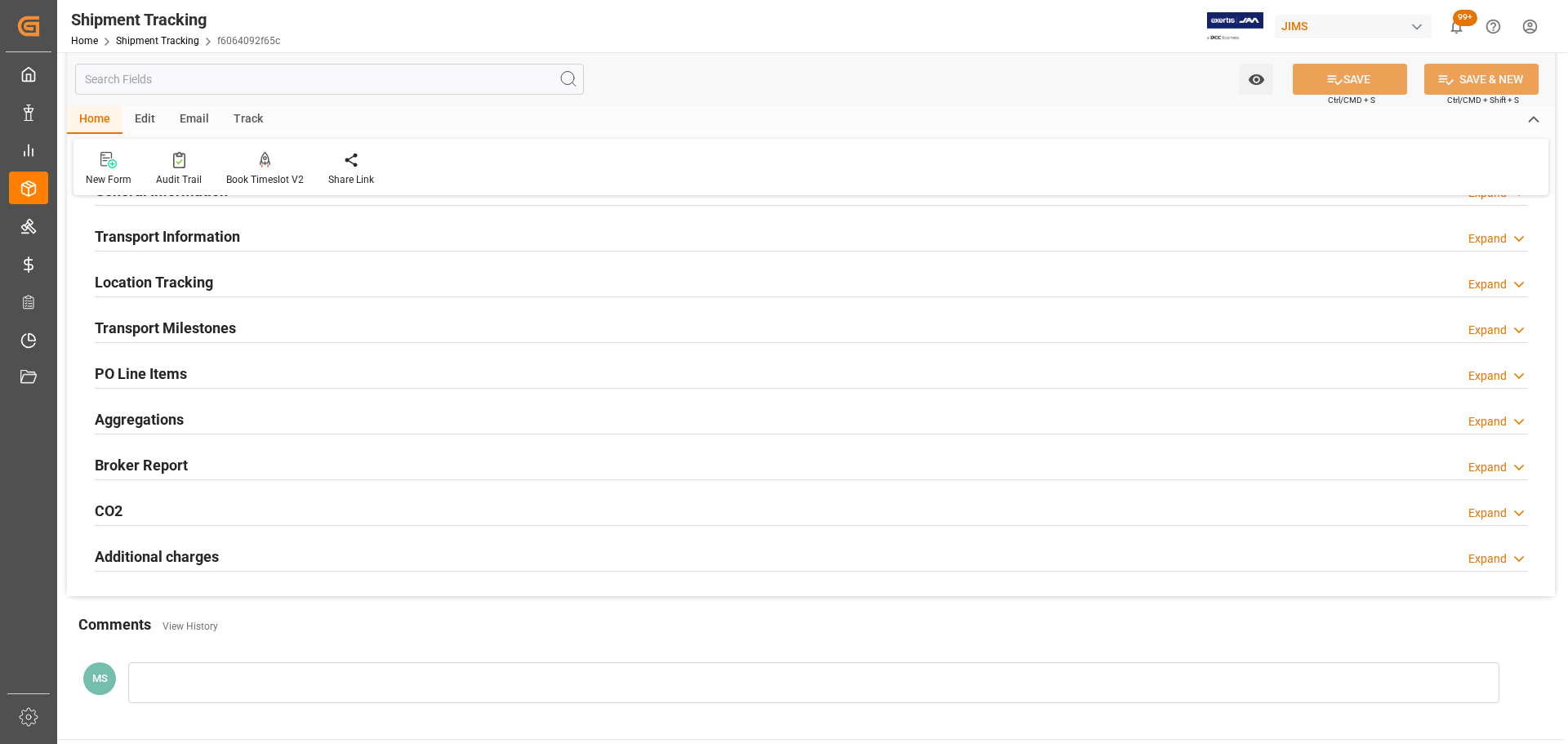
scroll to position [245, 0]
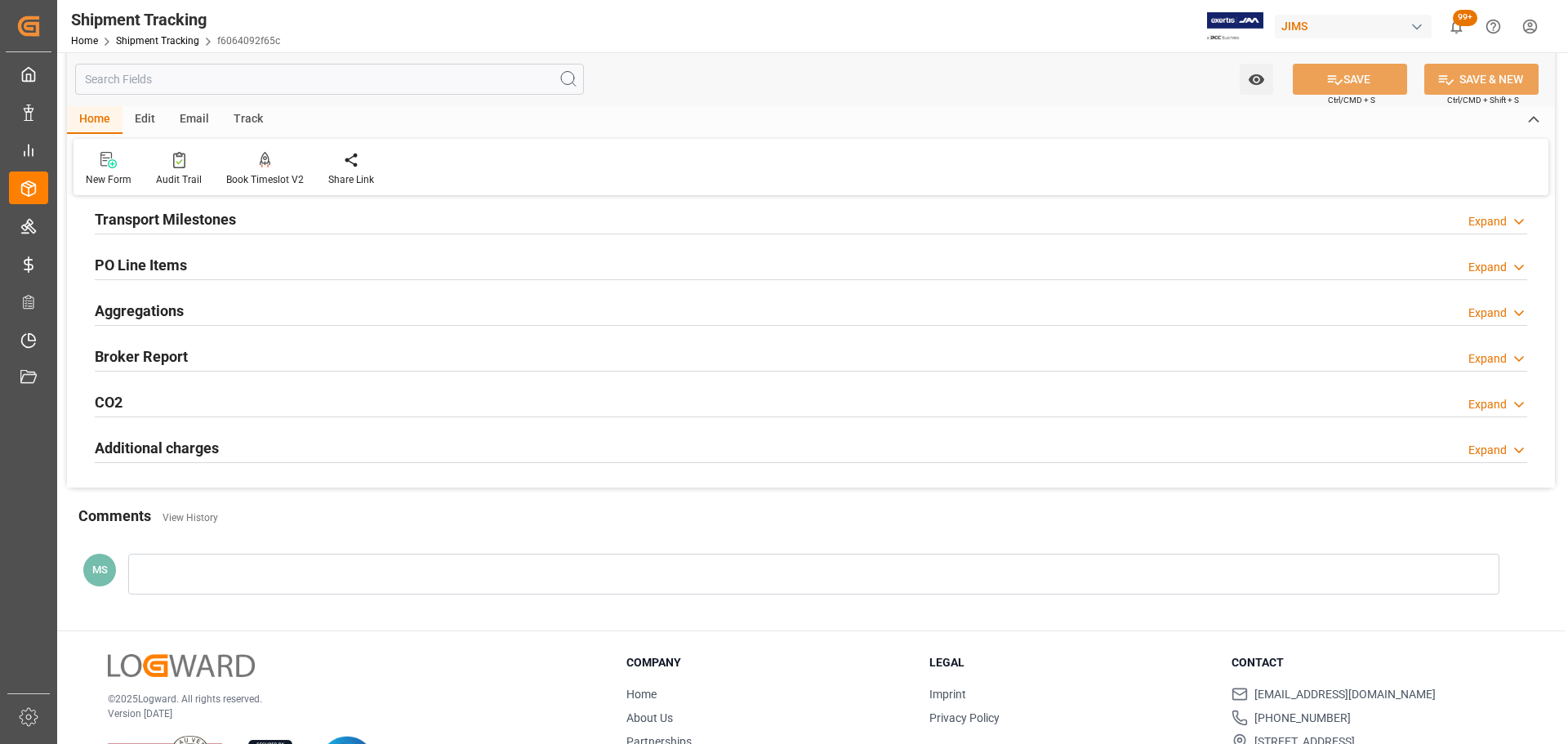
click at [232, 223] on h2 "Transport Milestones" at bounding box center [166, 220] width 141 height 23
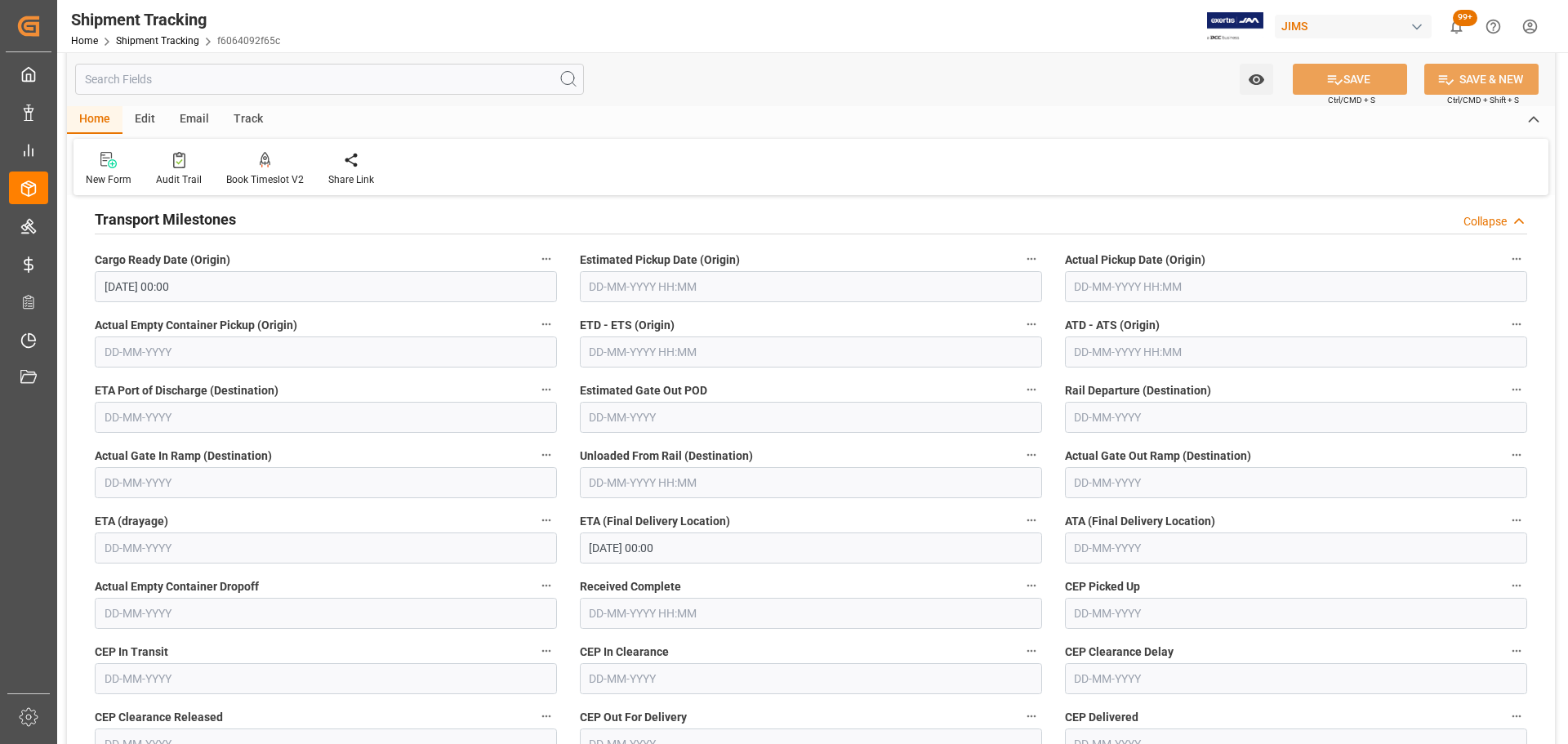
click at [231, 223] on h2 "Transport Milestones" at bounding box center [166, 220] width 141 height 23
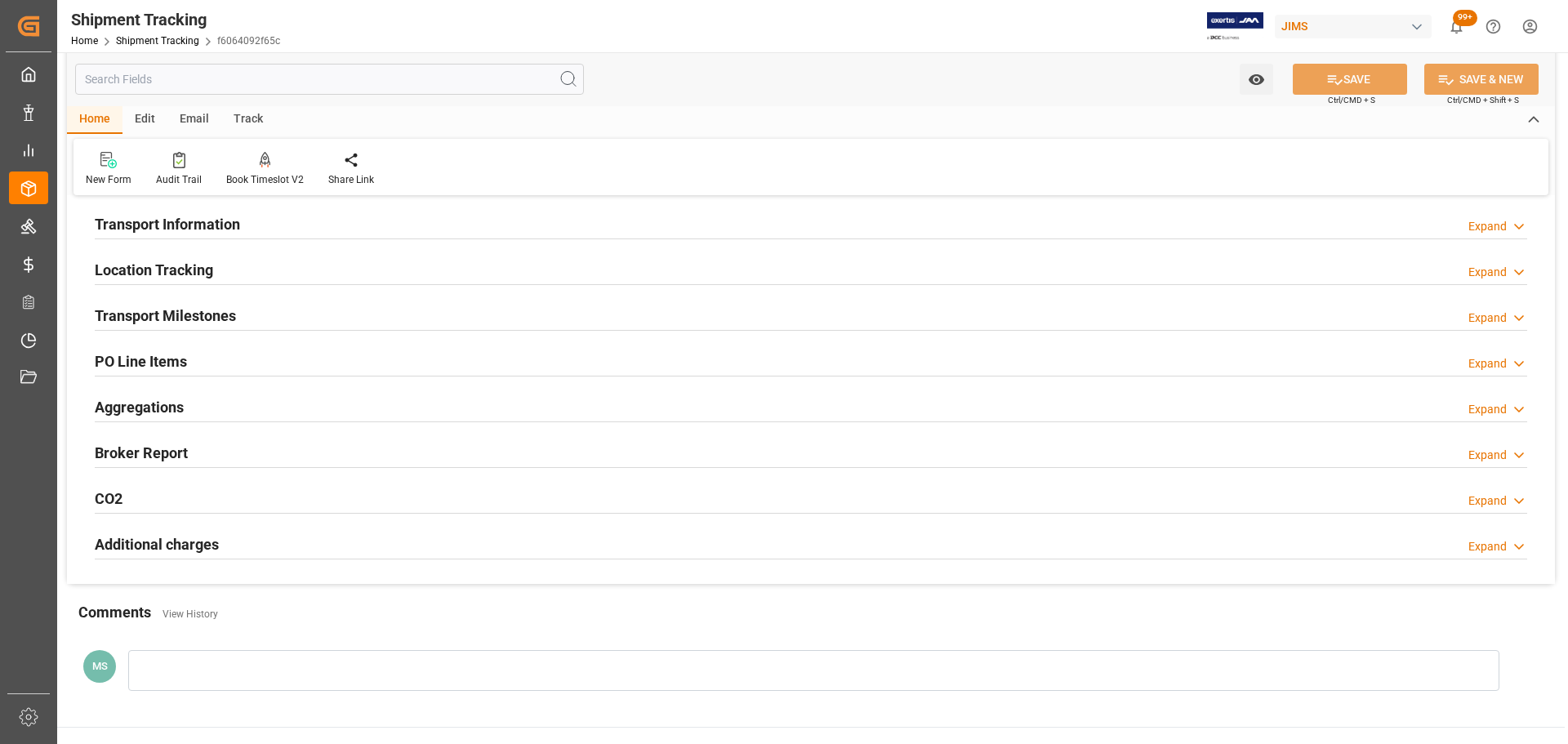
scroll to position [0, 0]
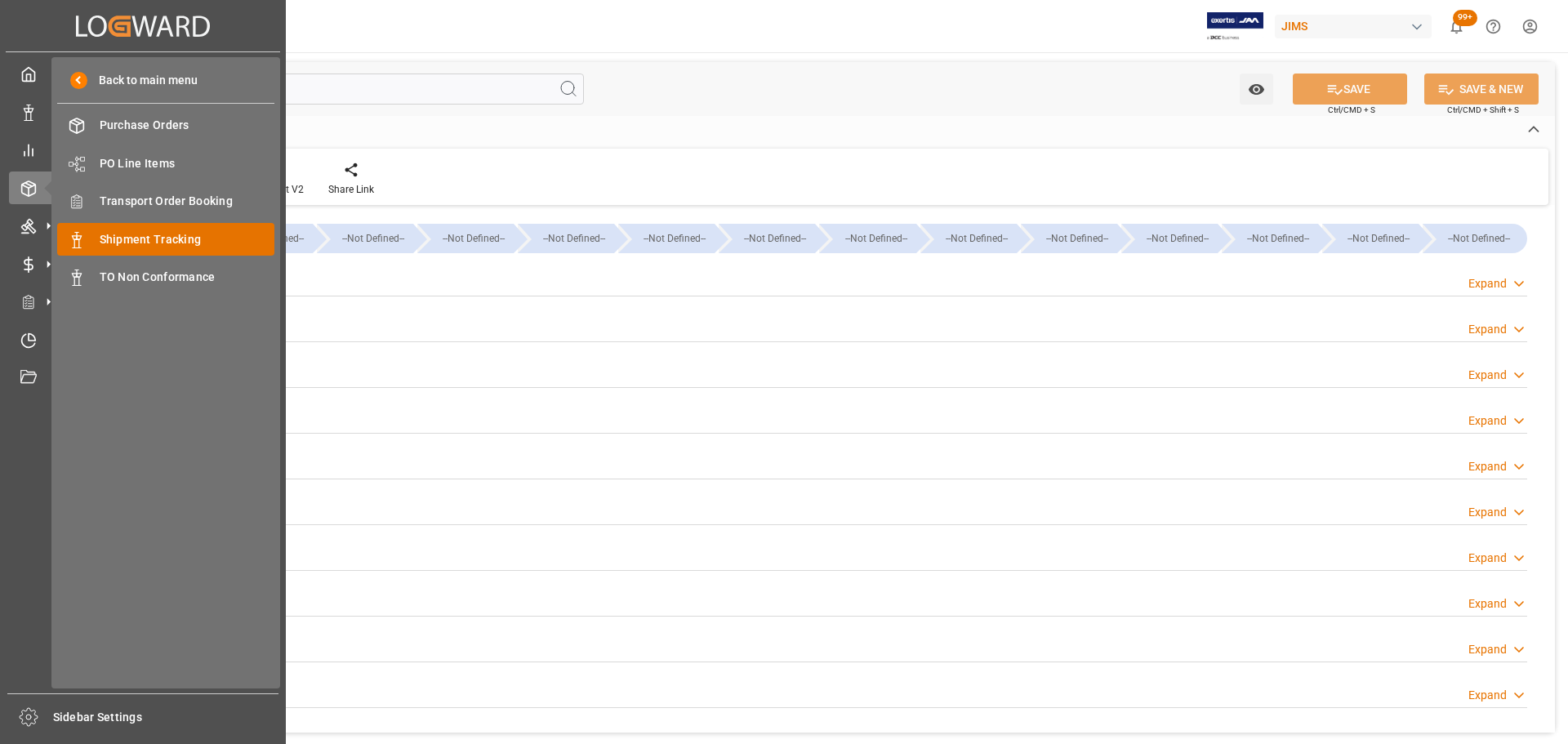
click at [122, 240] on span "Shipment Tracking" at bounding box center [187, 240] width 175 height 18
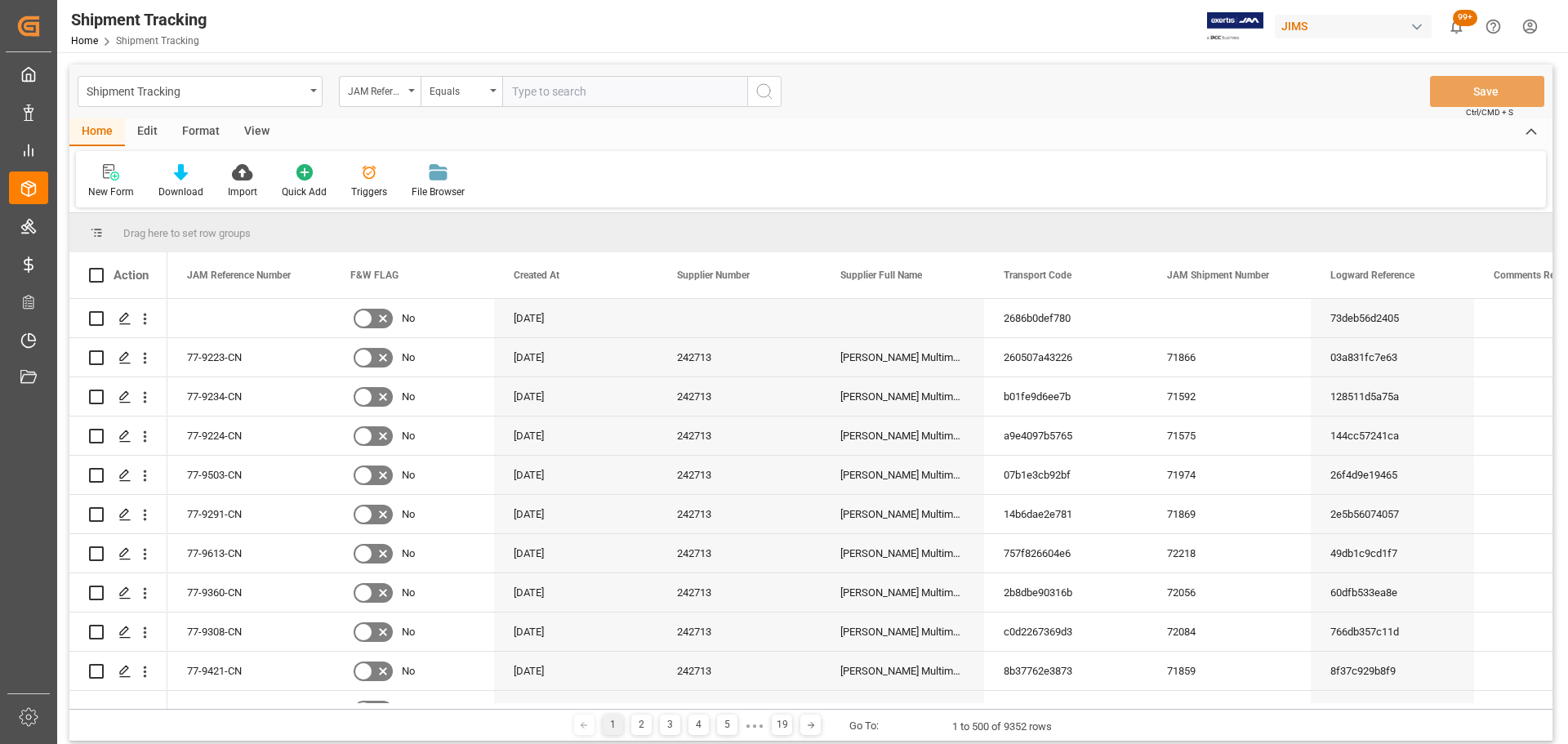
click at [552, 96] on input "text" at bounding box center [625, 92] width 245 height 31
type input "77-9540-CN"
click at [773, 91] on icon "search button" at bounding box center [764, 91] width 20 height 20
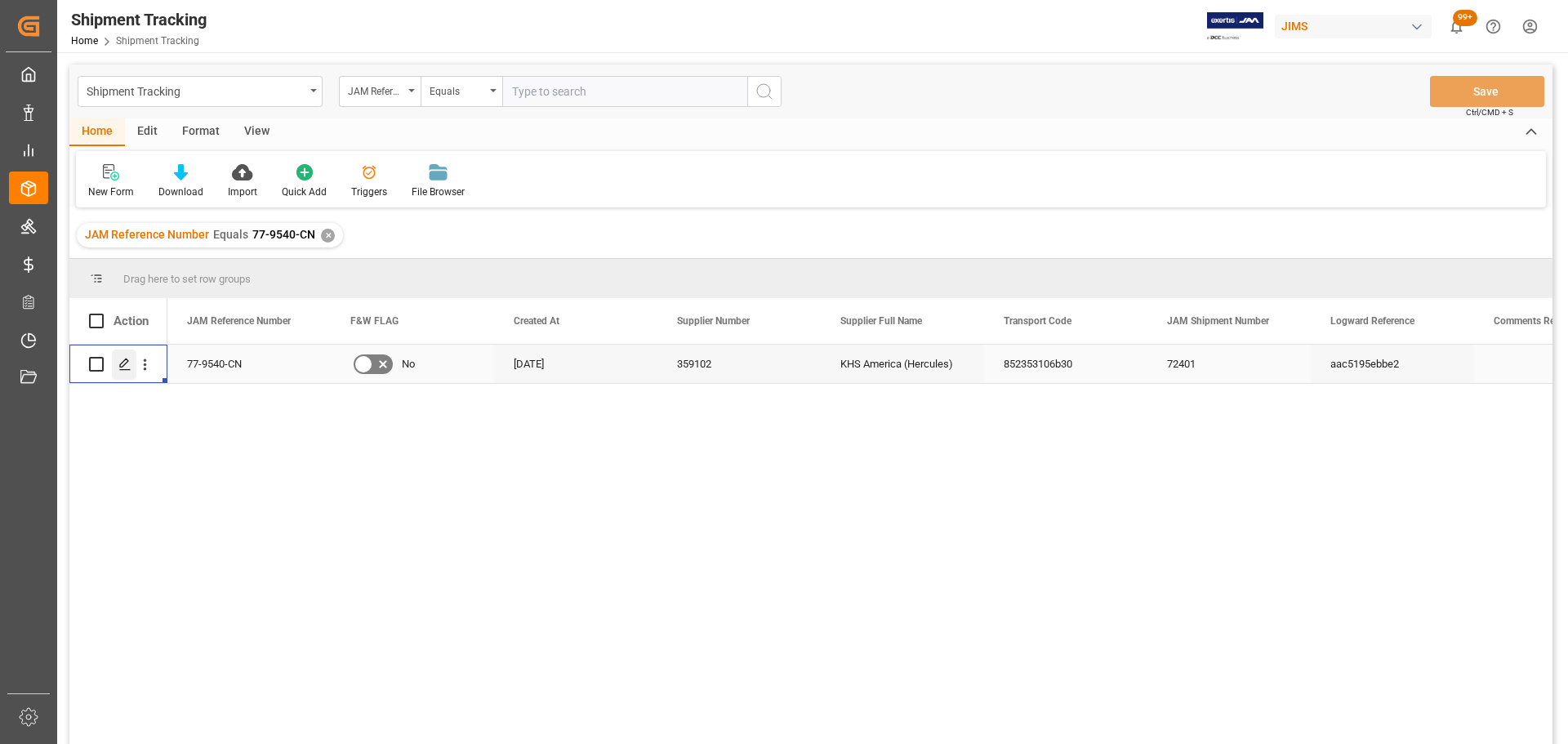
click at [128, 362] on polygon "Press SPACE to select this row." at bounding box center [124, 364] width 8 height 8
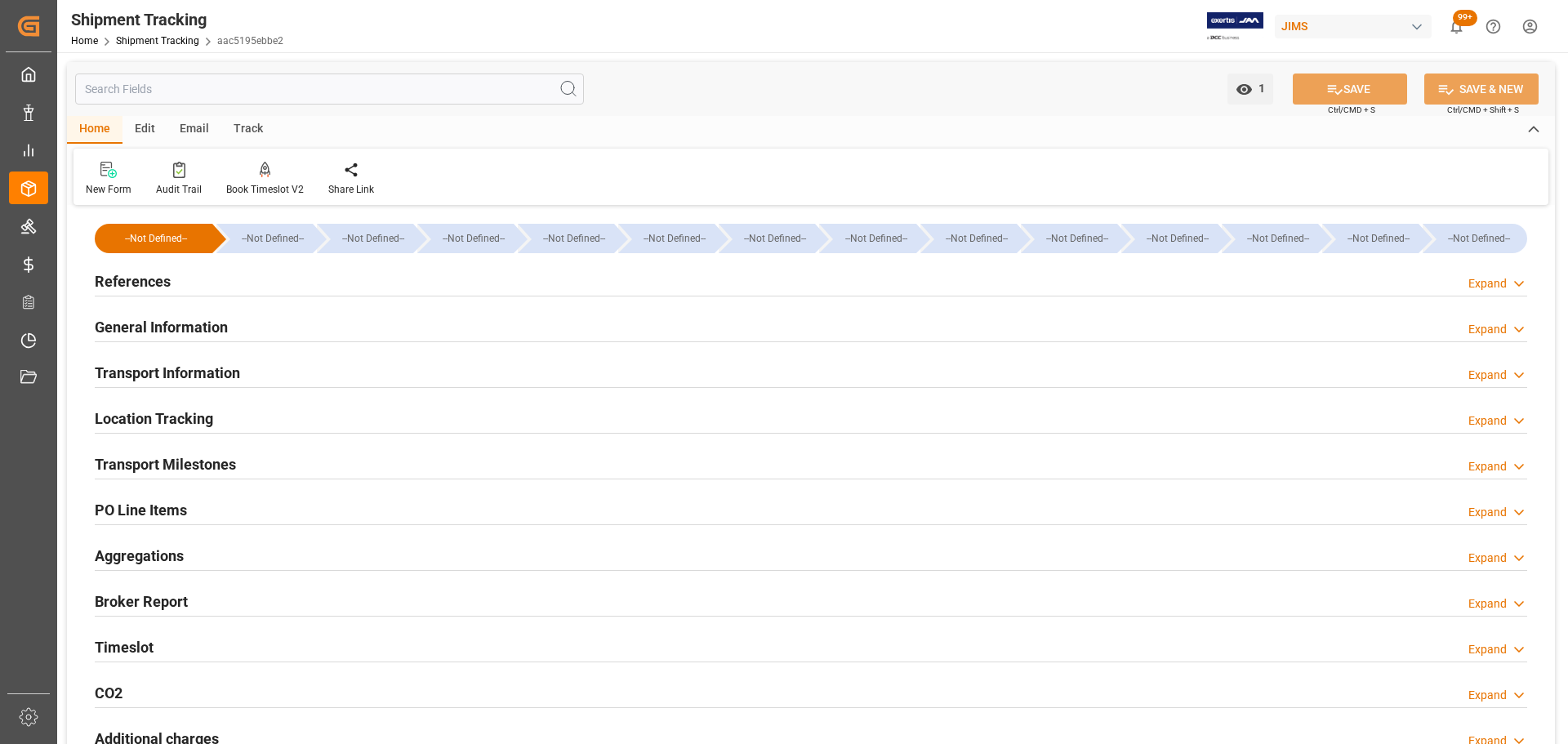
click at [175, 277] on div "References Expand" at bounding box center [811, 280] width 1433 height 31
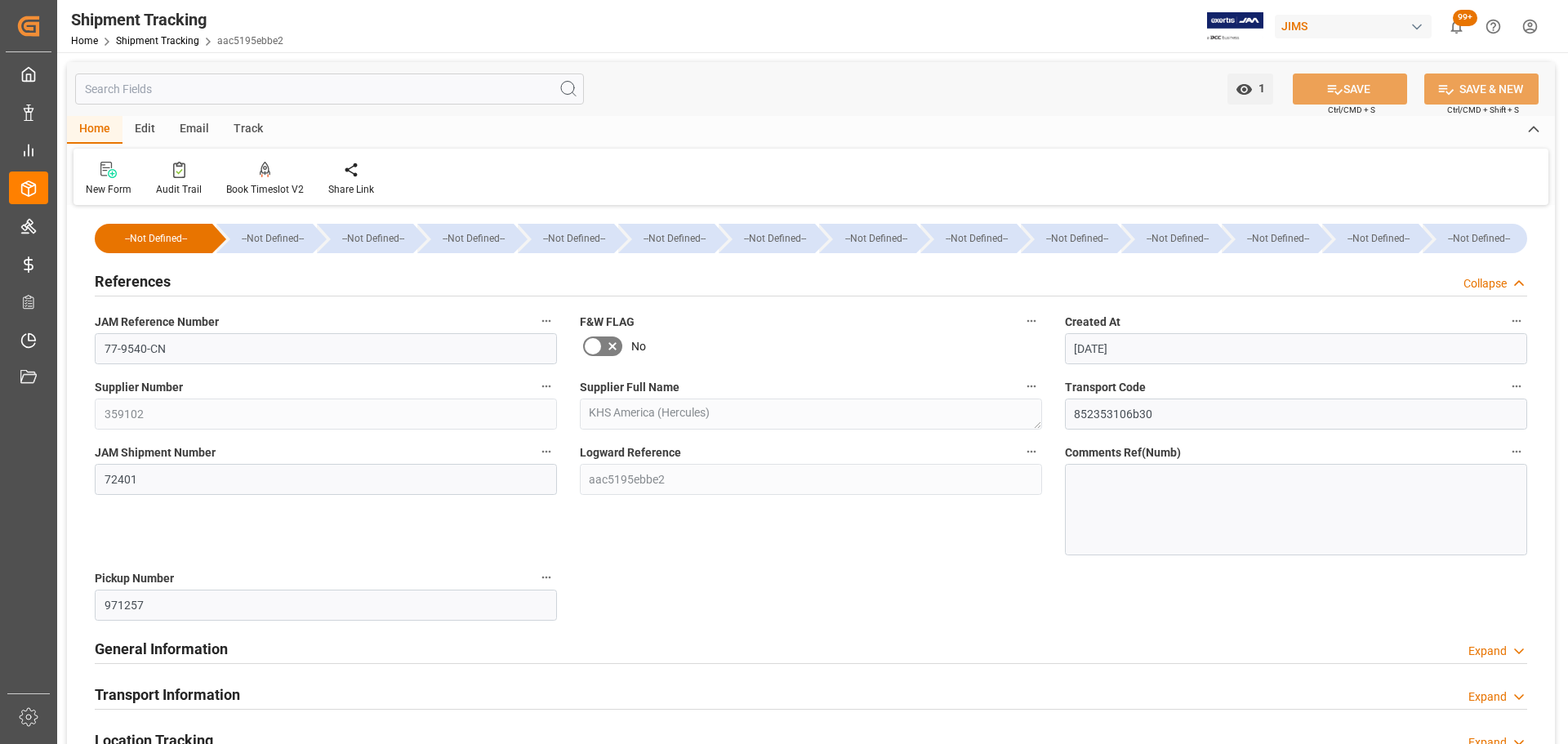
click at [175, 277] on div "References Collapse" at bounding box center [811, 280] width 1433 height 31
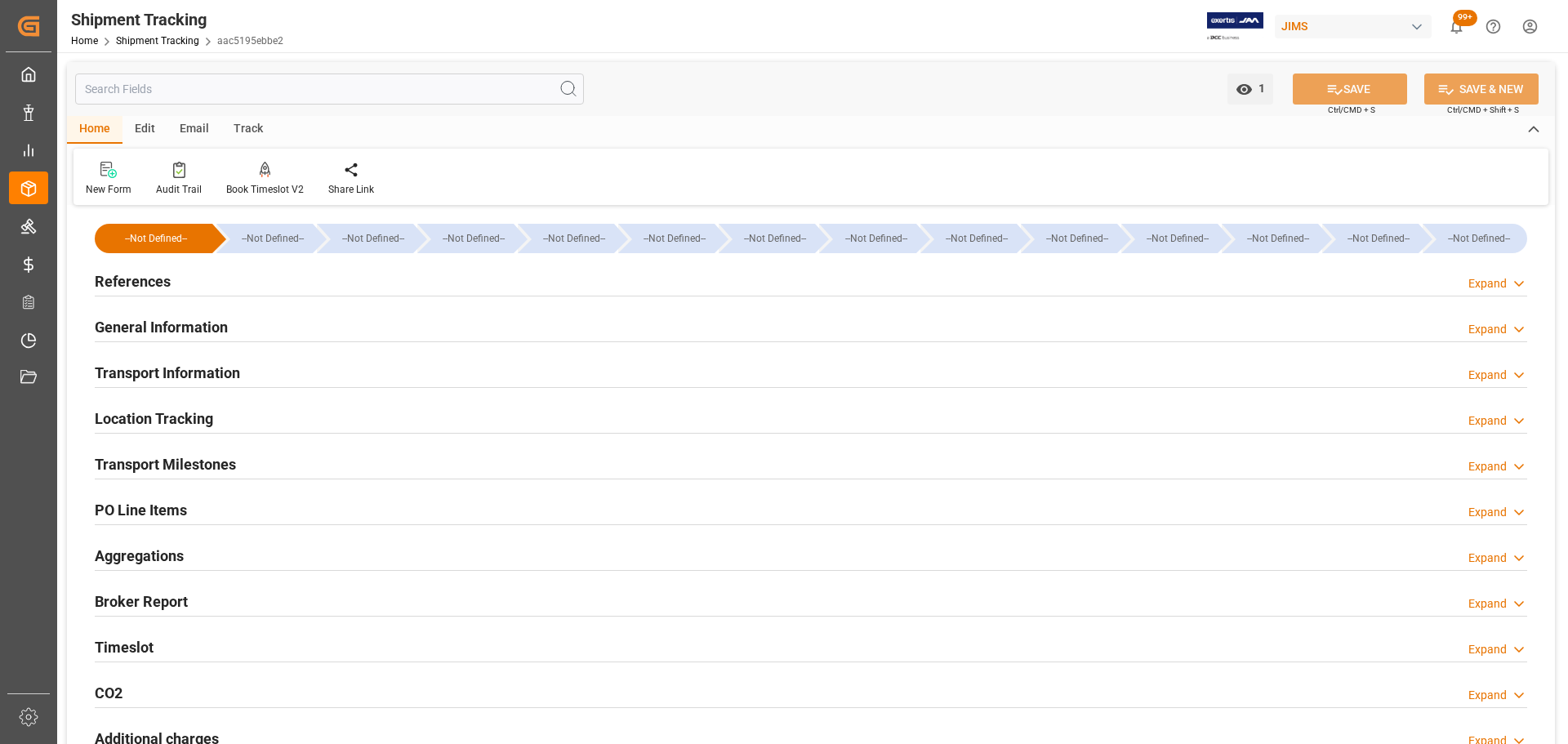
click at [170, 319] on h2 "General Information" at bounding box center [162, 327] width 133 height 23
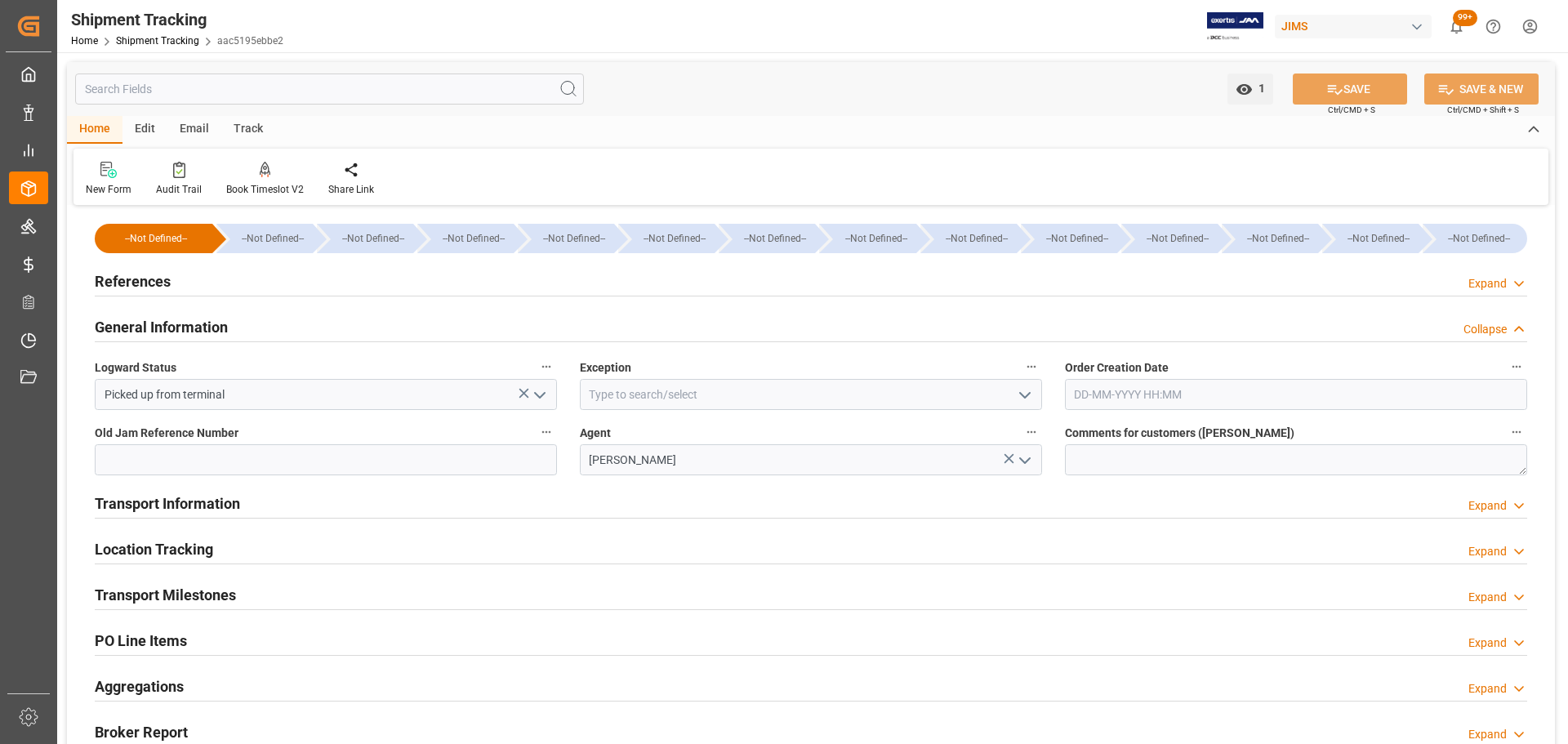
click at [170, 319] on h2 "General Information" at bounding box center [162, 327] width 133 height 23
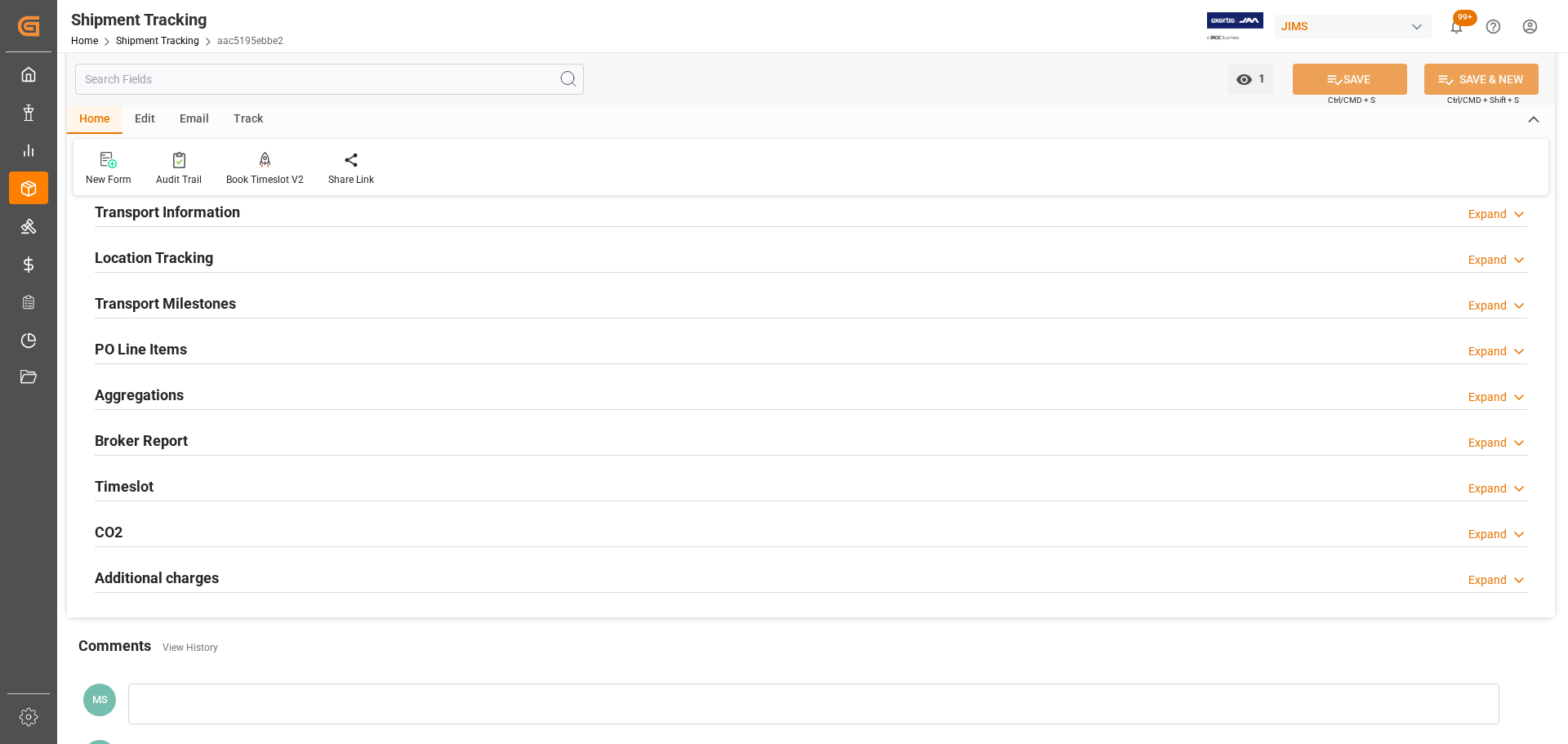
scroll to position [81, 0]
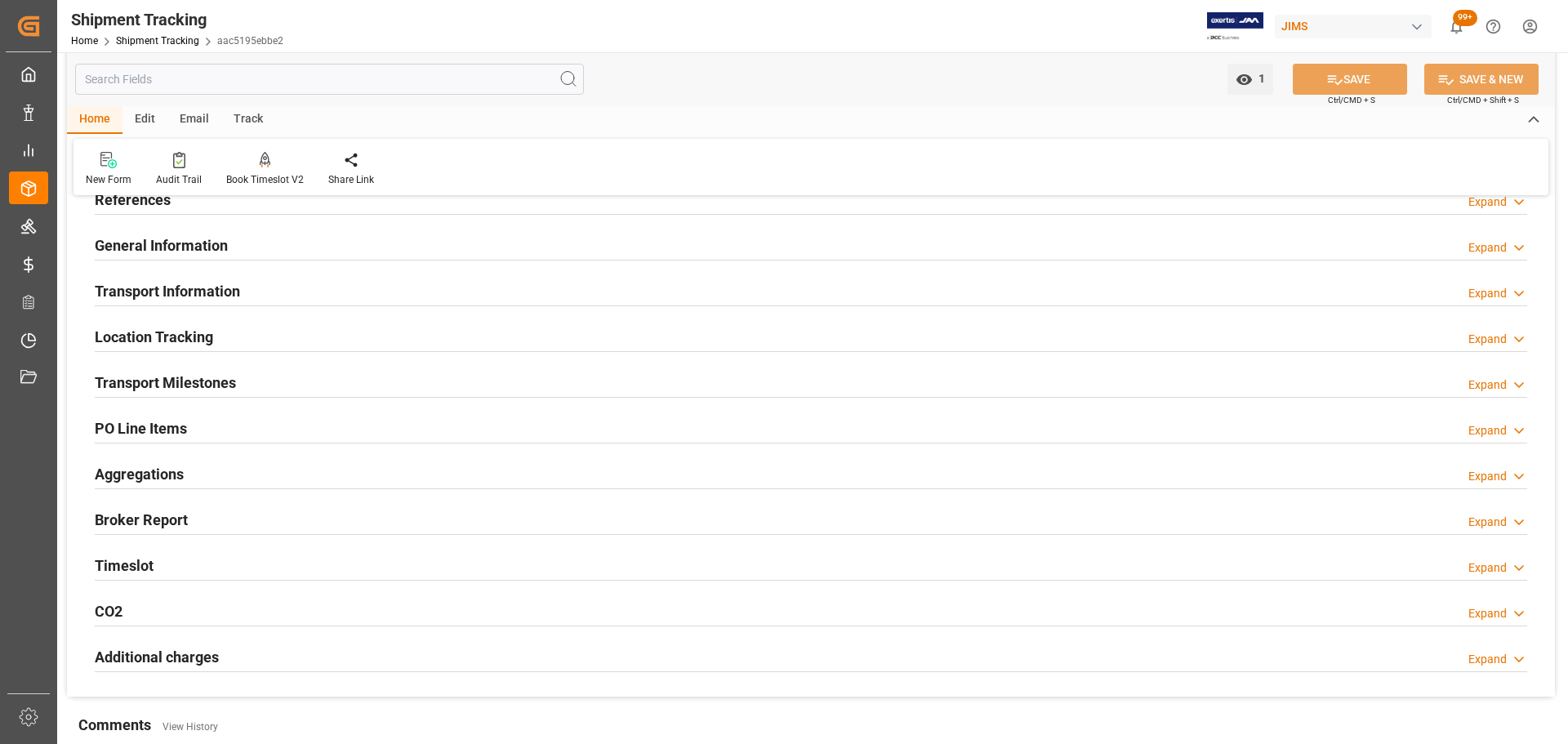
click at [189, 369] on div "Transport Milestones" at bounding box center [166, 381] width 141 height 31
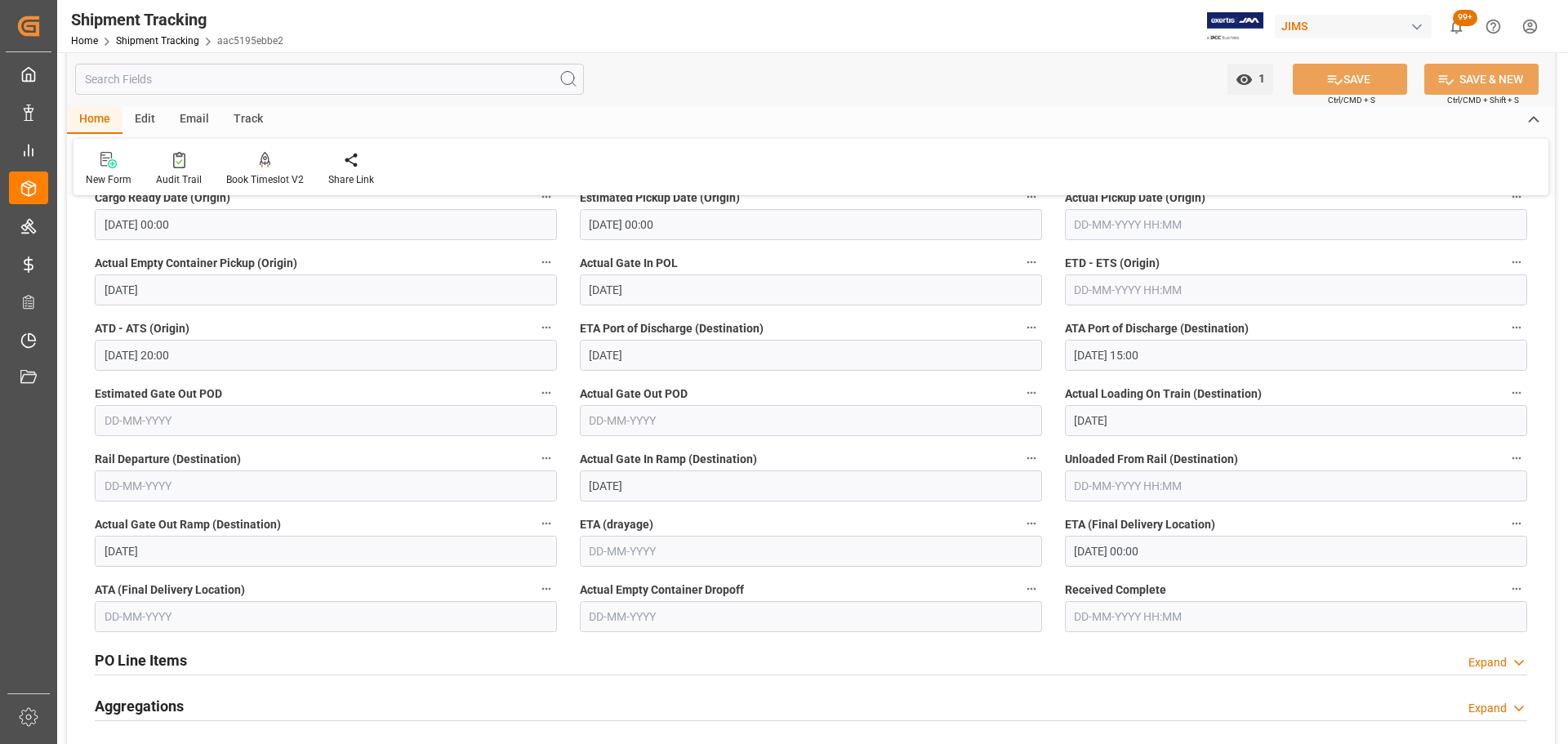
scroll to position [326, 0]
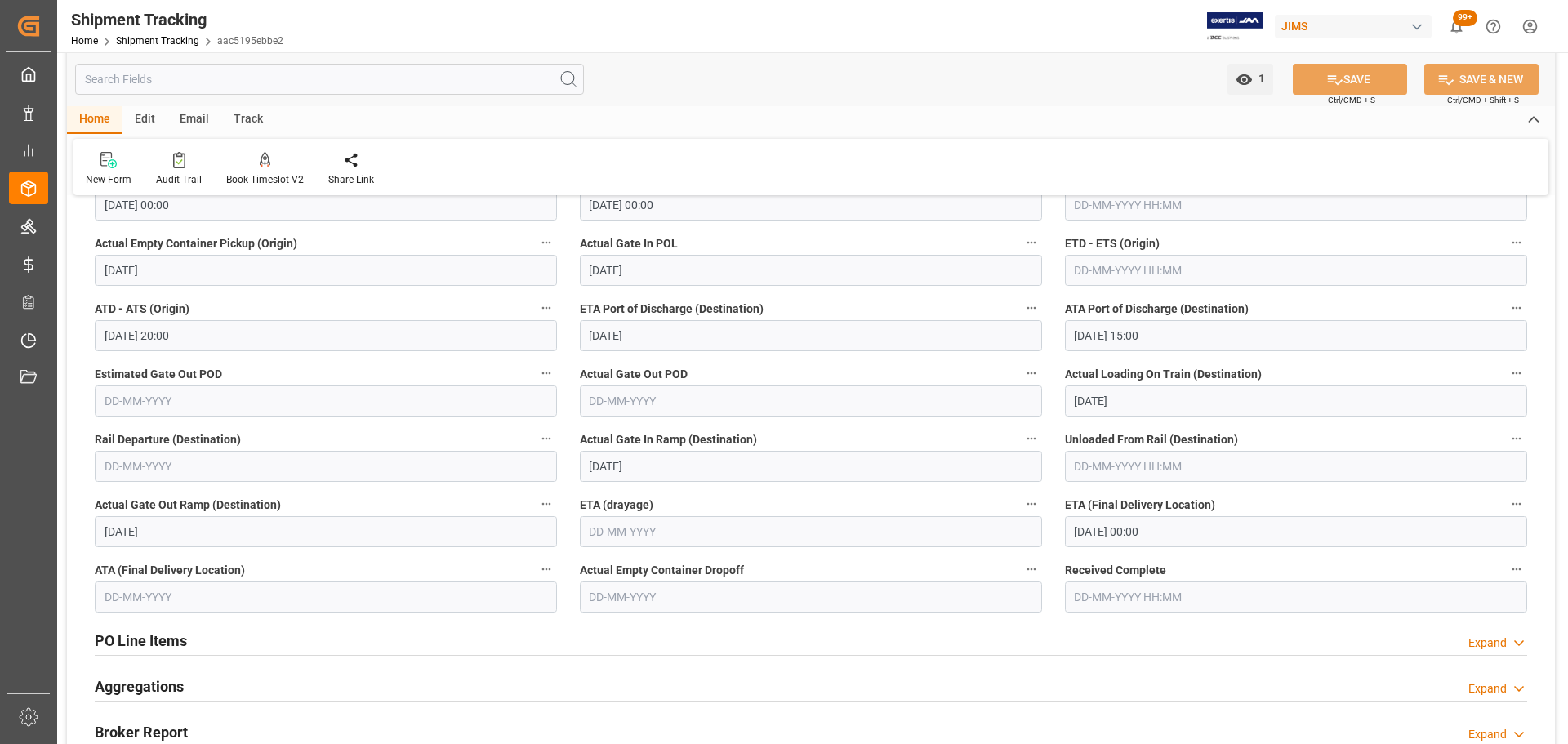
click at [203, 606] on input "text" at bounding box center [326, 597] width 463 height 31
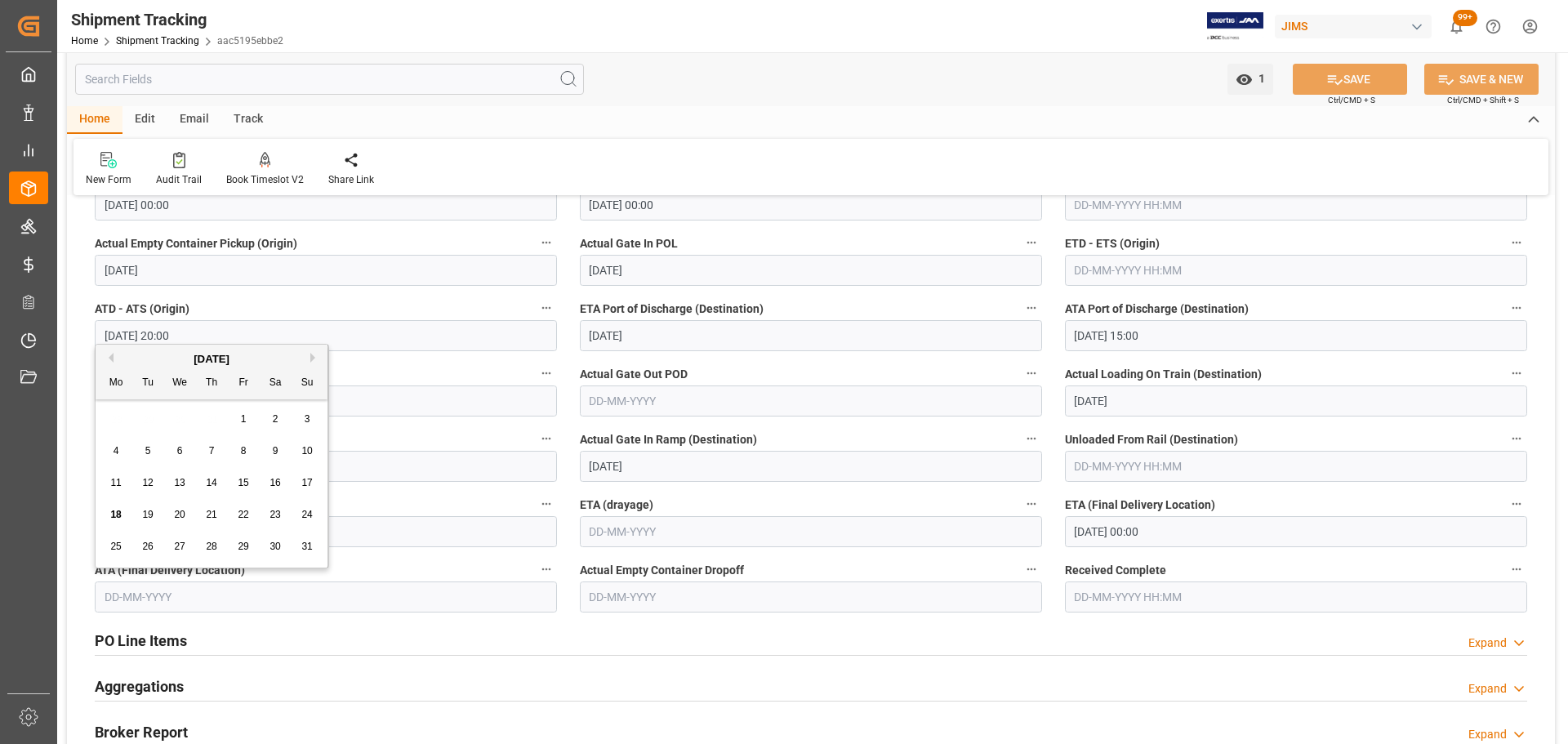
click at [115, 517] on span "18" at bounding box center [116, 515] width 11 height 12
type input "18-08-2025"
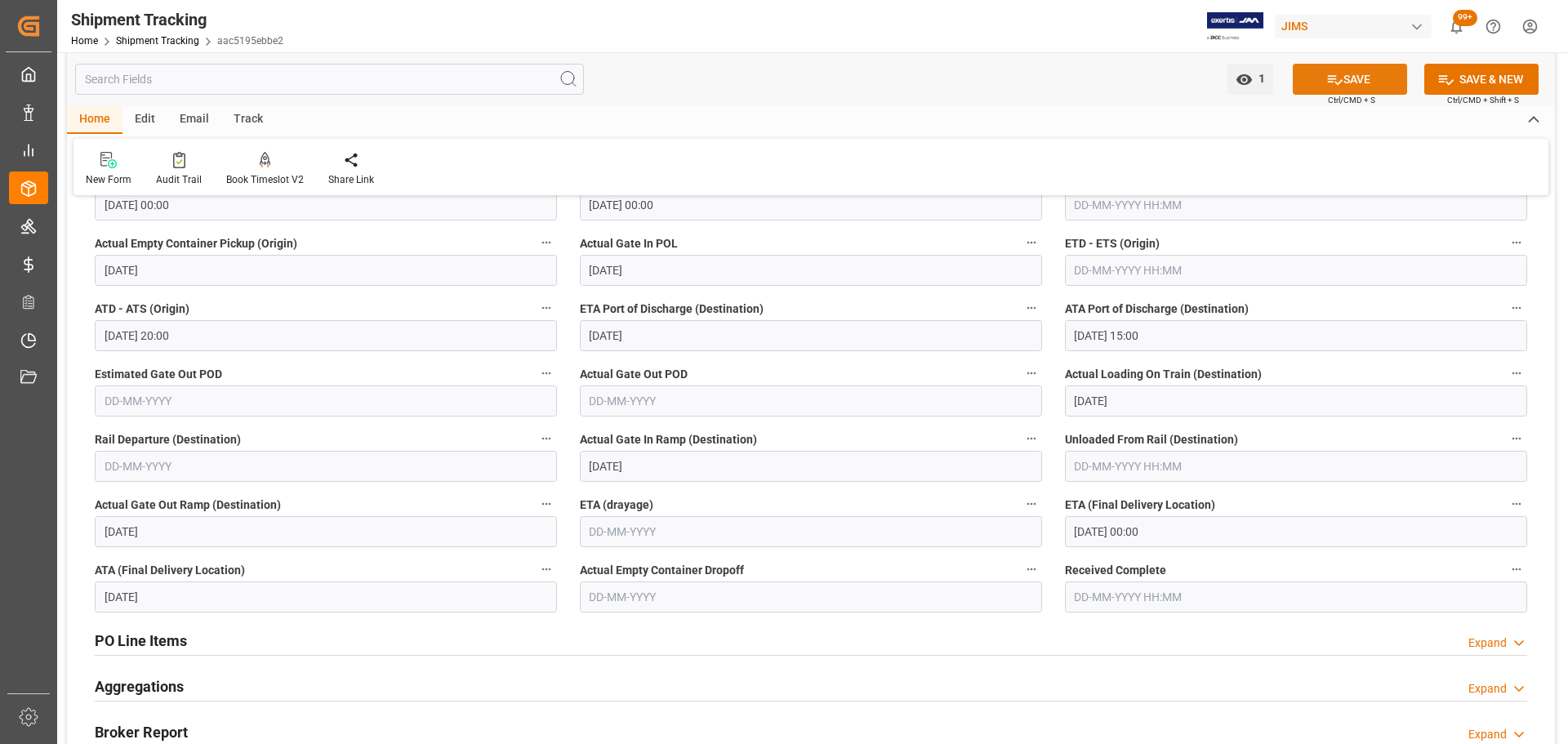
click at [1302, 74] on button "SAVE" at bounding box center [1349, 79] width 115 height 31
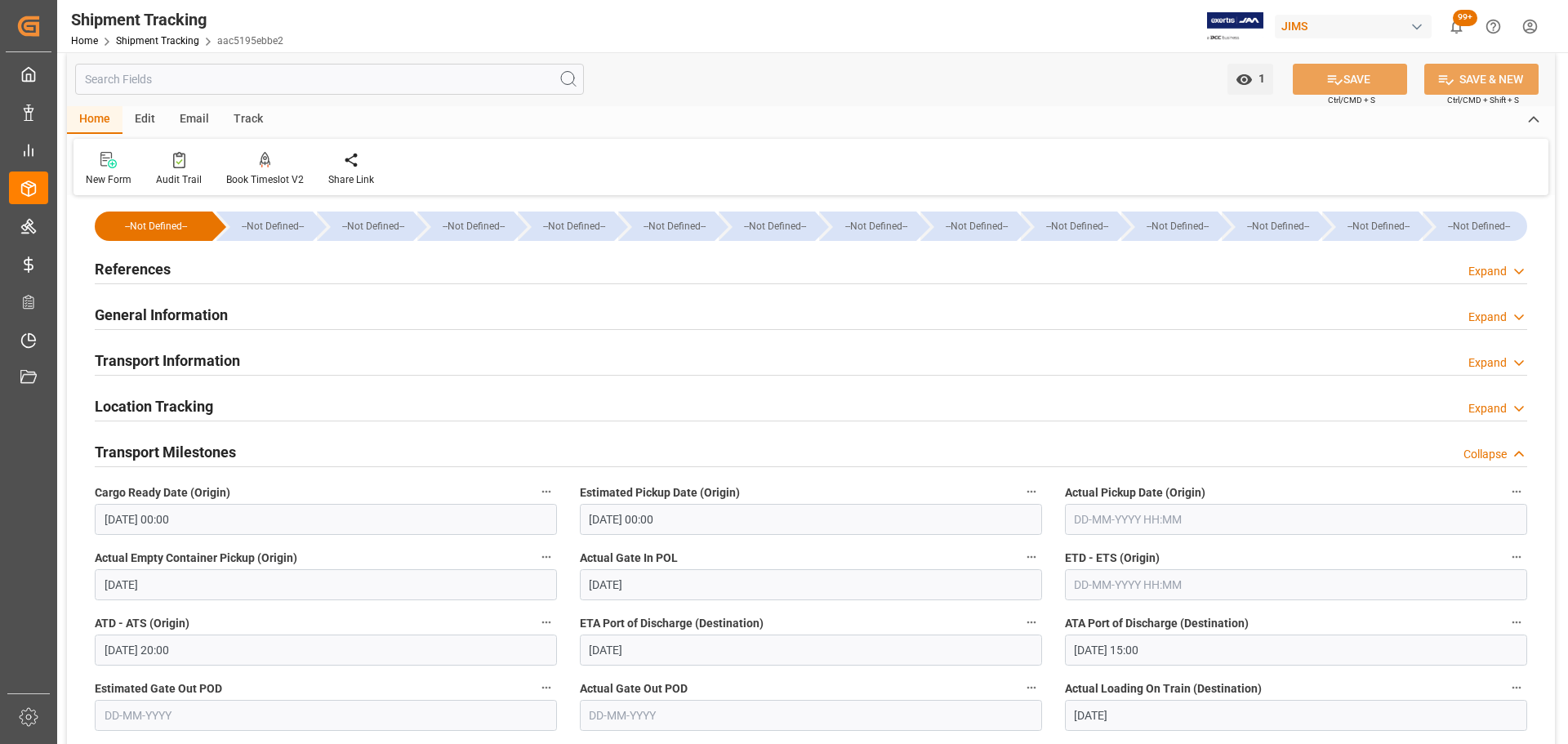
scroll to position [0, 0]
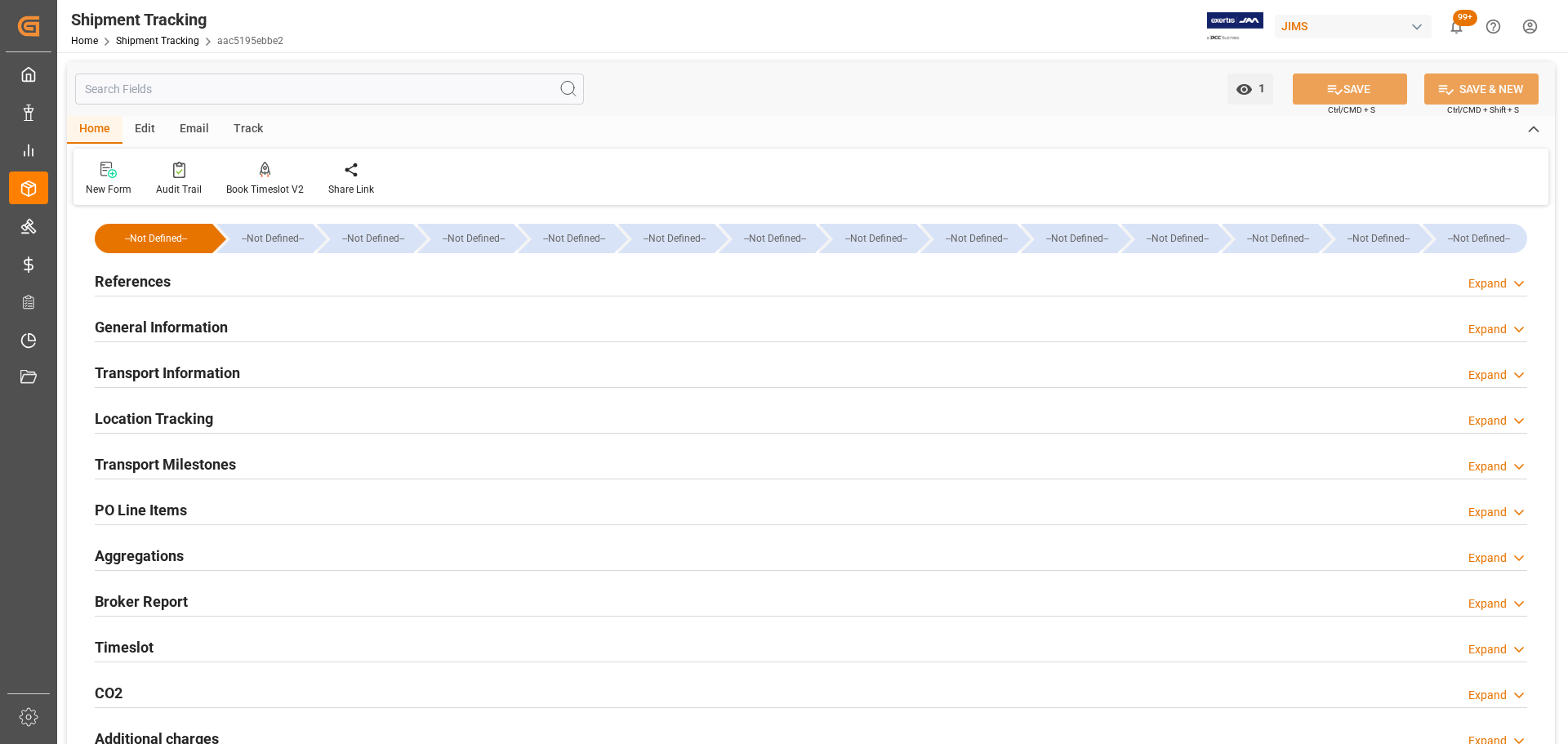
click at [270, 287] on div "References Expand" at bounding box center [811, 280] width 1433 height 31
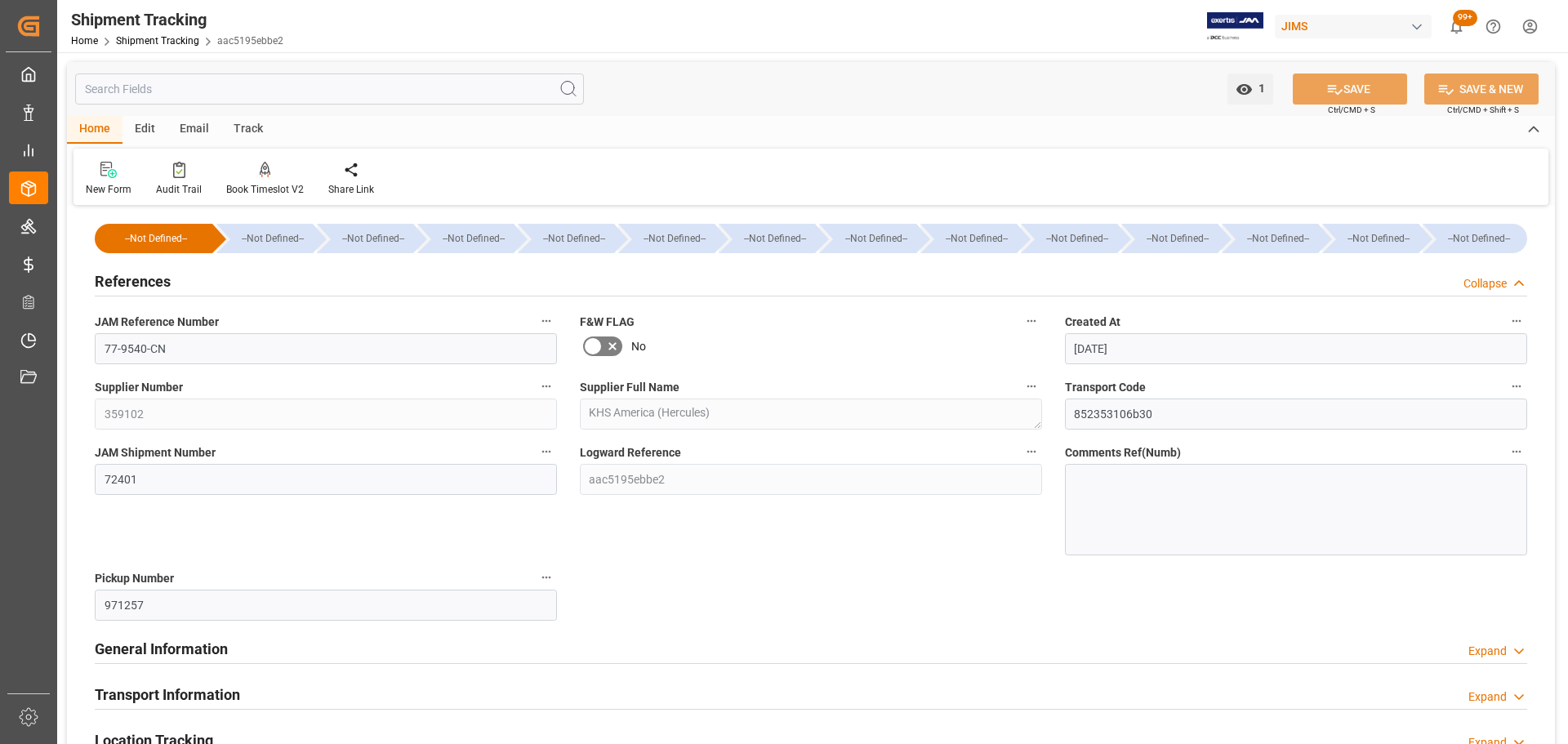
click at [280, 278] on div "References Collapse" at bounding box center [811, 280] width 1433 height 31
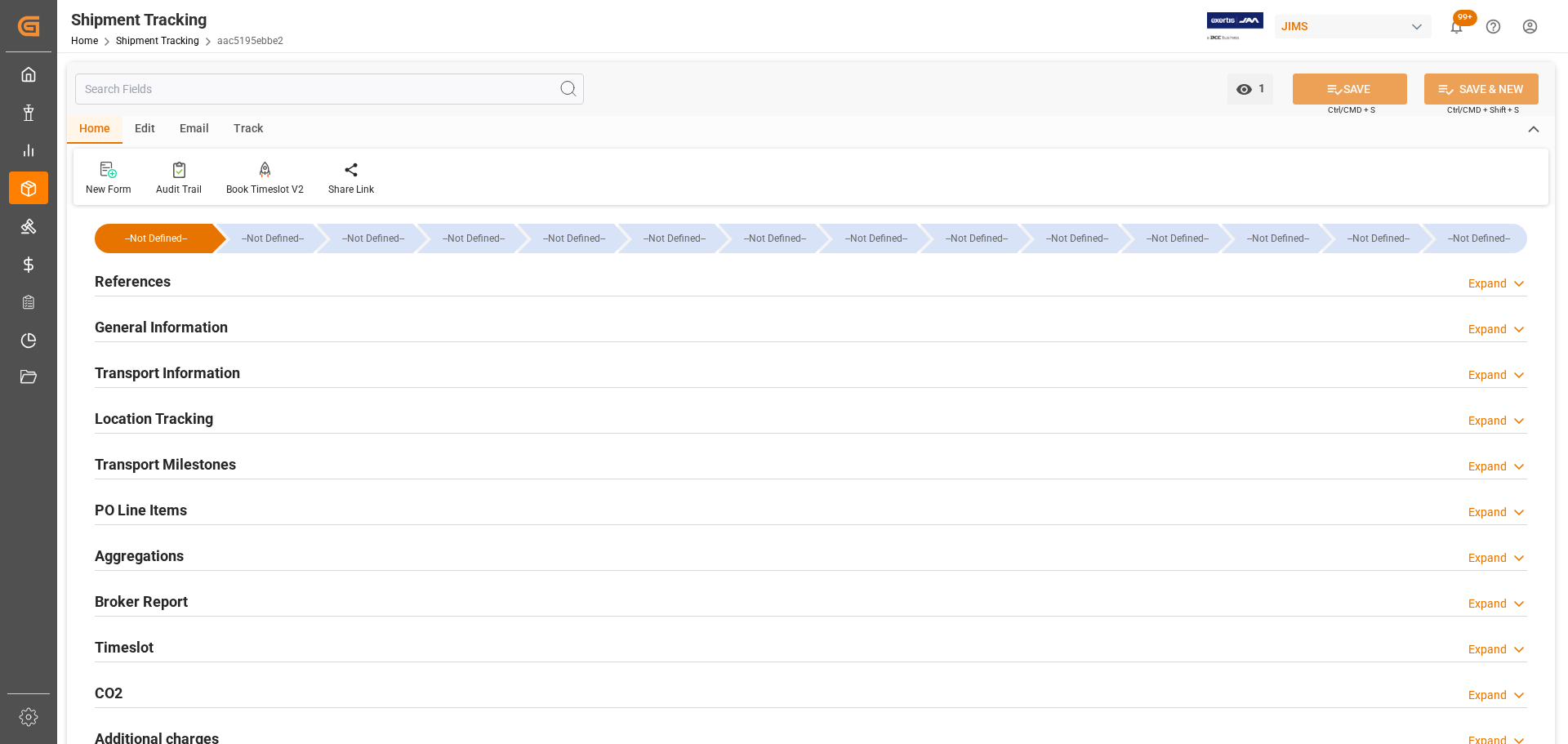
click at [275, 322] on div "General Information Expand" at bounding box center [811, 326] width 1433 height 31
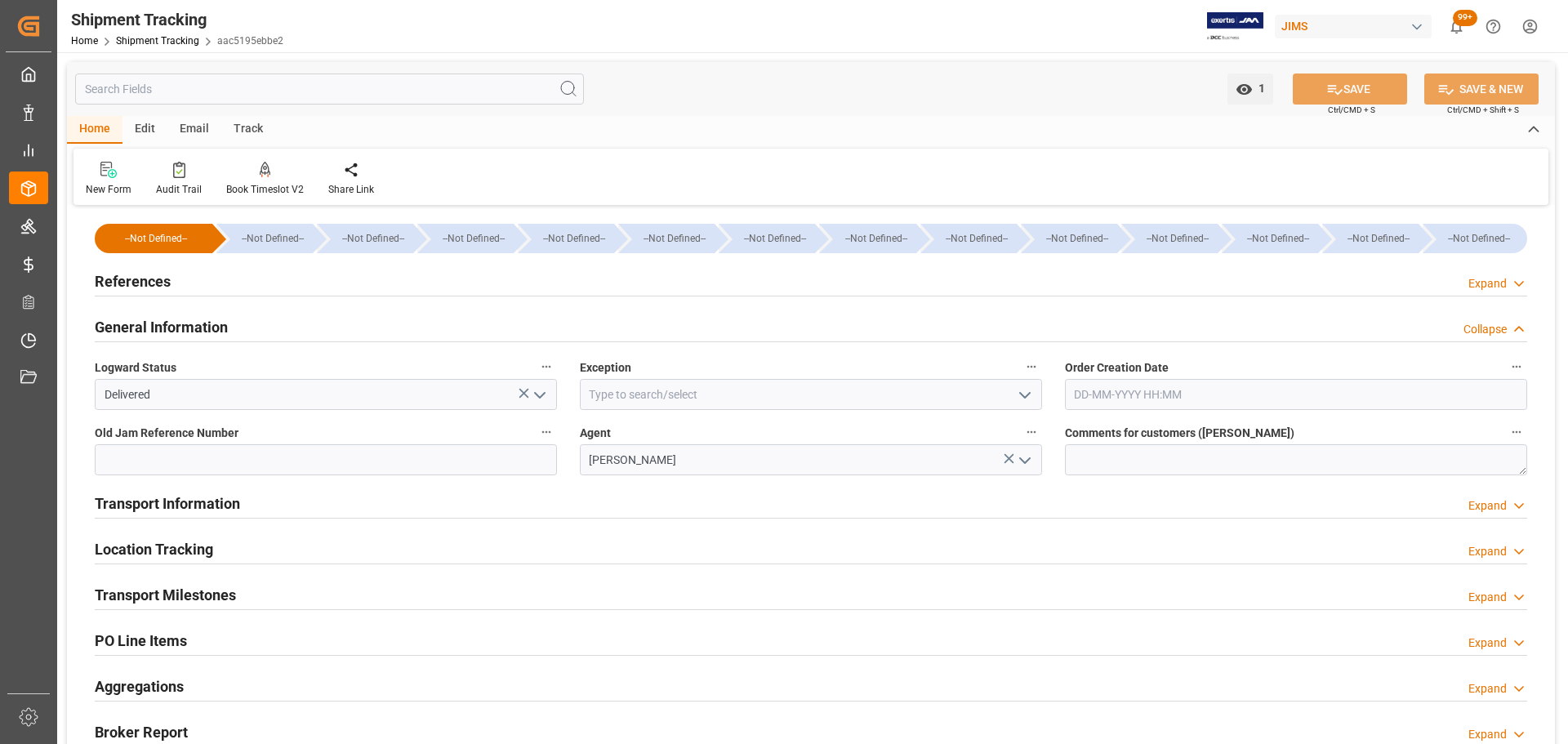
click at [275, 322] on div "General Information Collapse" at bounding box center [811, 326] width 1433 height 31
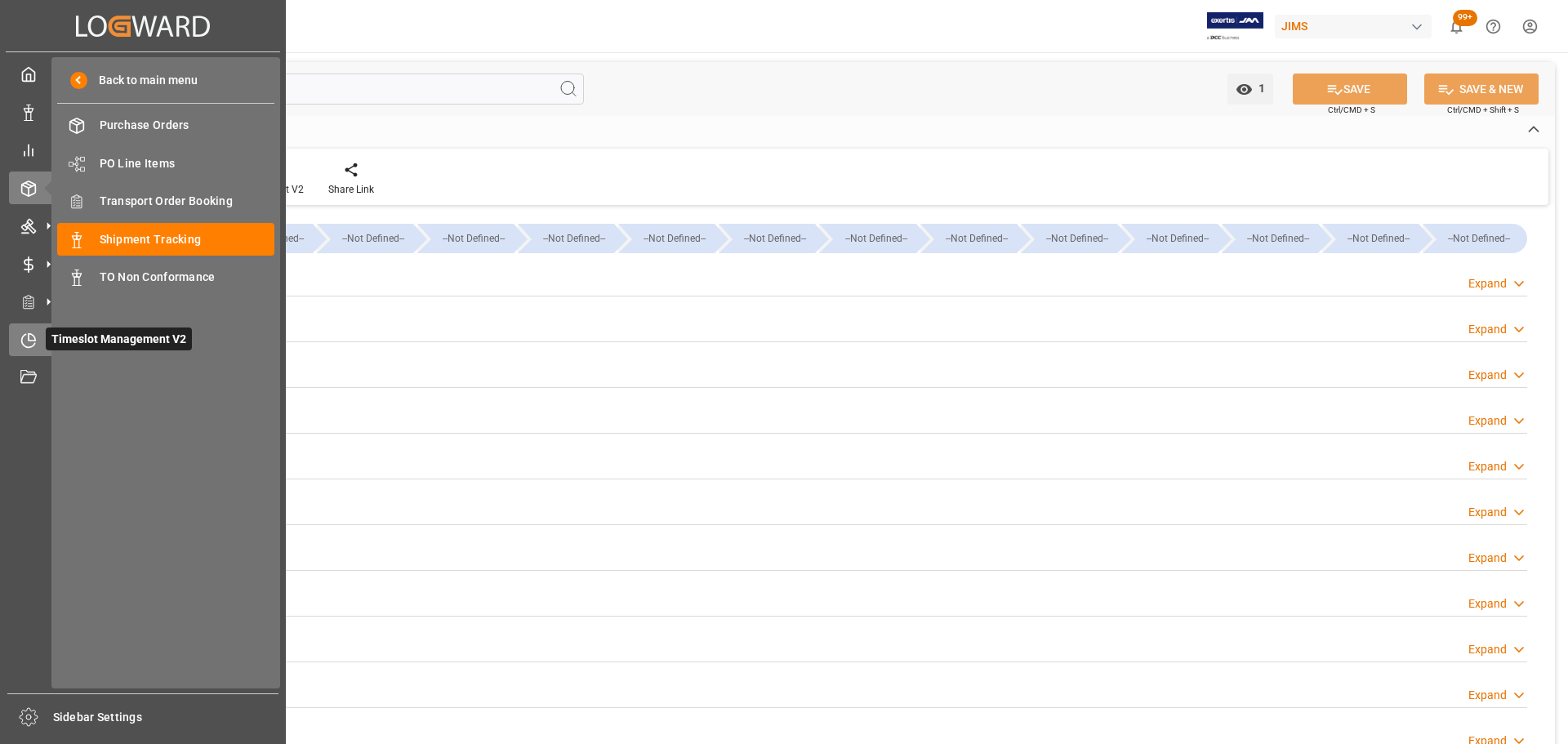
click at [31, 339] on icon at bounding box center [28, 340] width 17 height 17
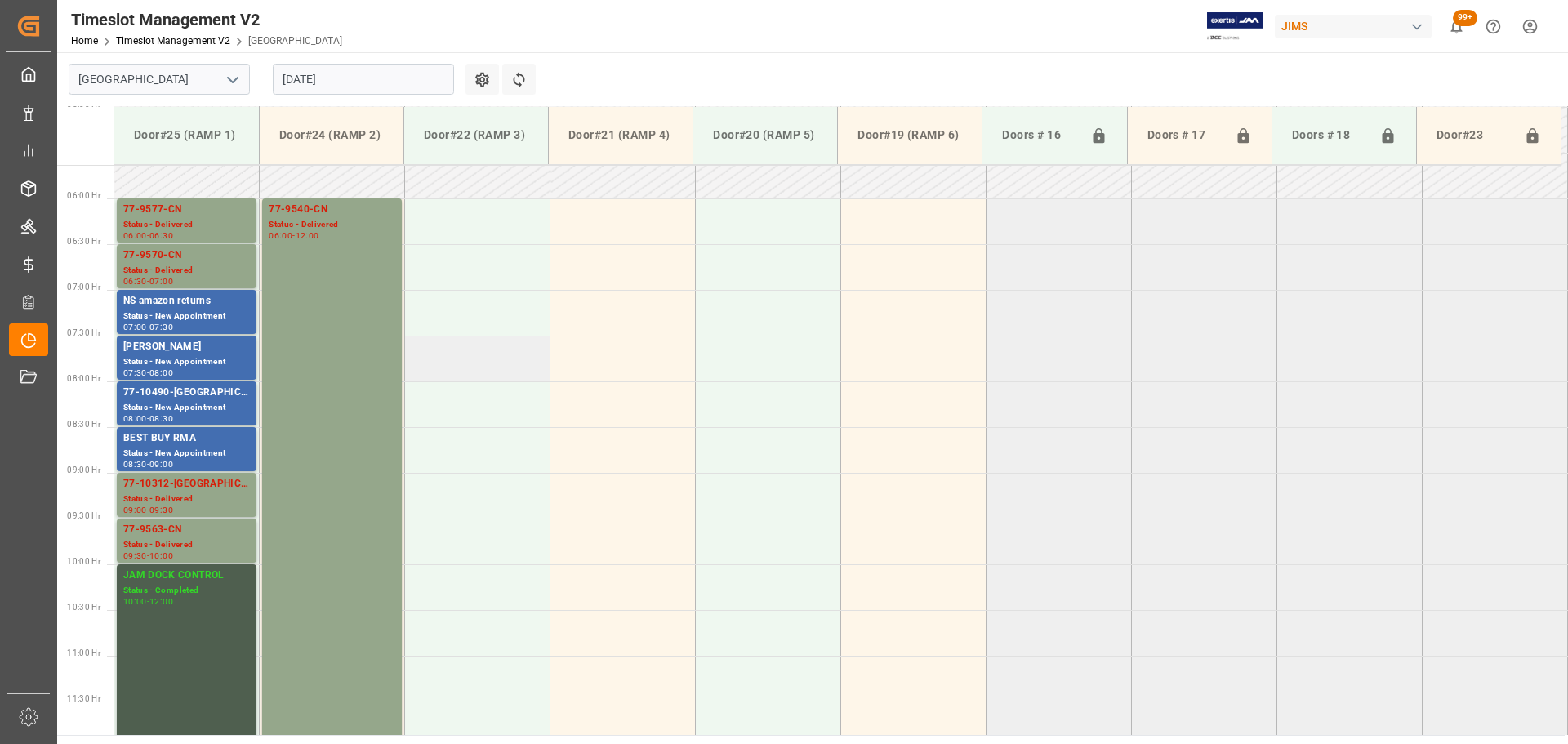
scroll to position [487, 0]
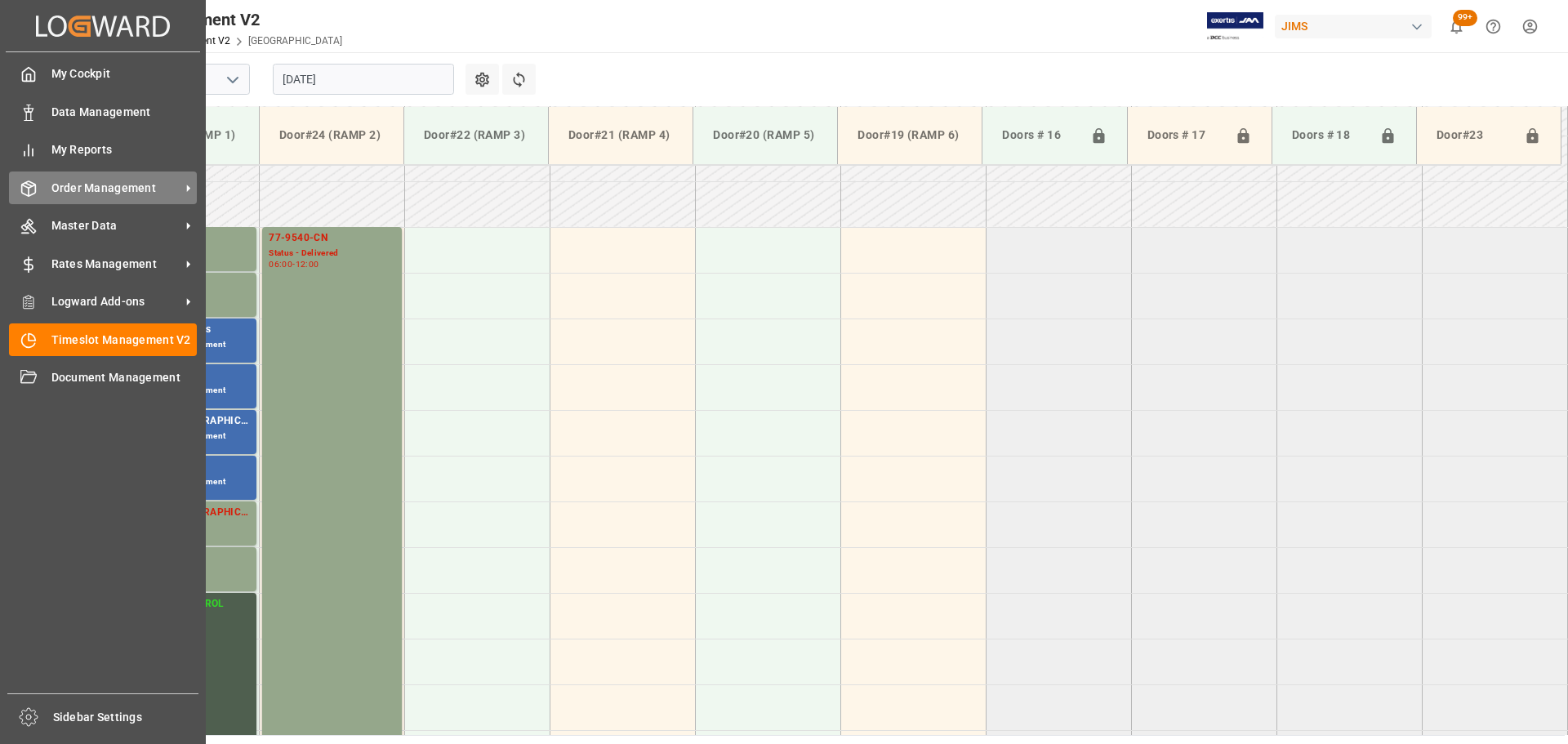
click at [46, 184] on div "Order Management Order Management" at bounding box center [103, 187] width 188 height 32
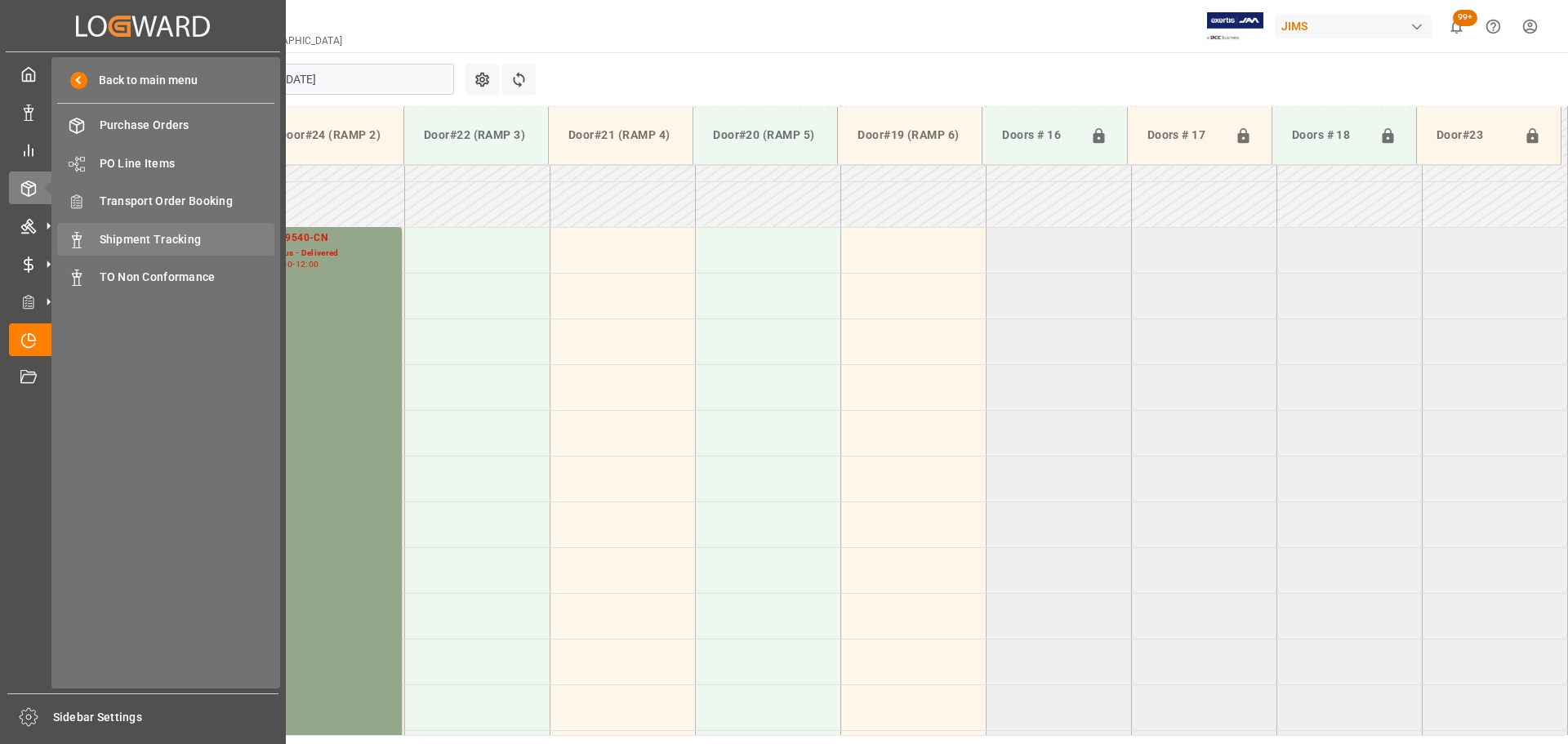
click at [152, 245] on span "Shipment Tracking" at bounding box center [187, 240] width 175 height 18
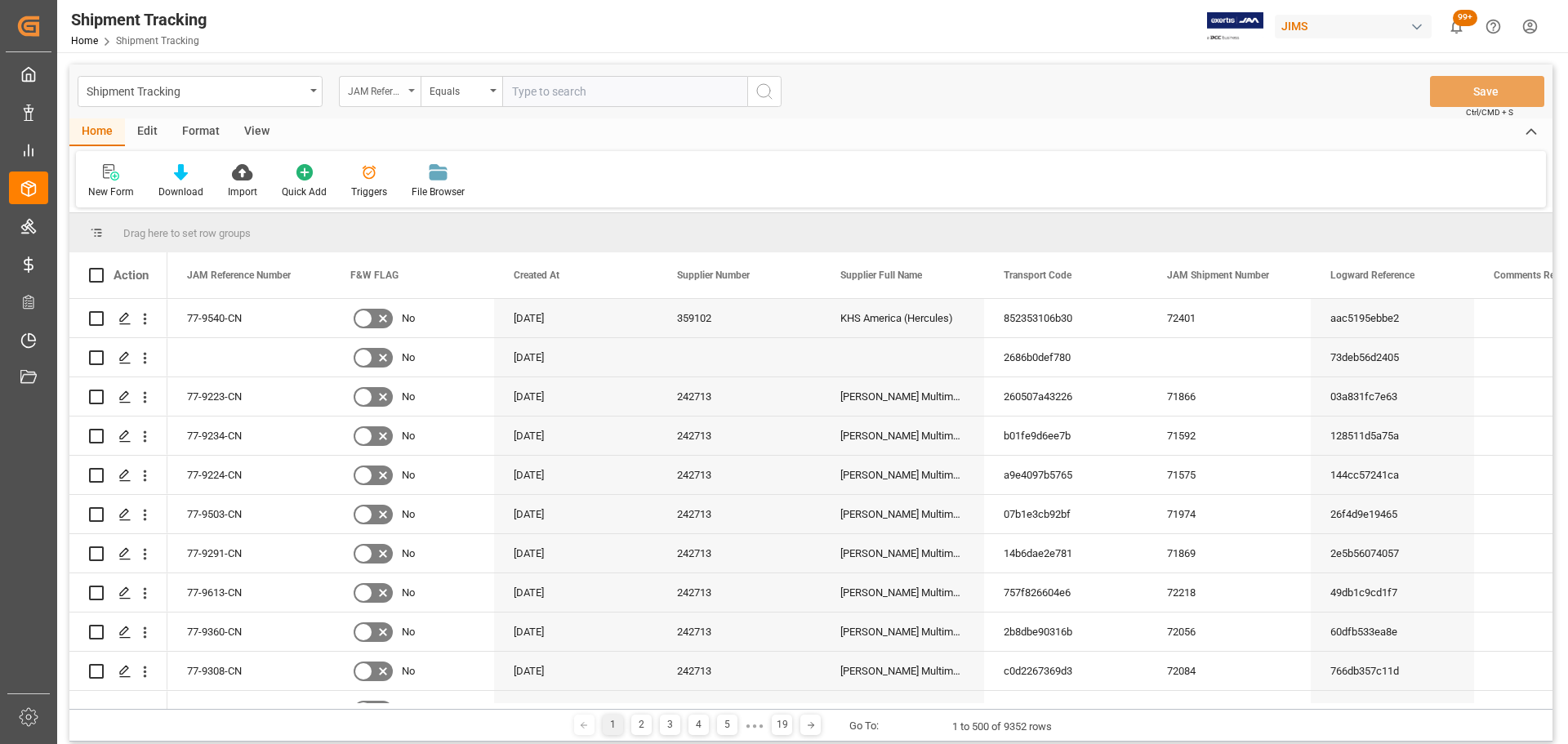
click at [396, 91] on div "JAM Reference Number" at bounding box center [375, 89] width 56 height 19
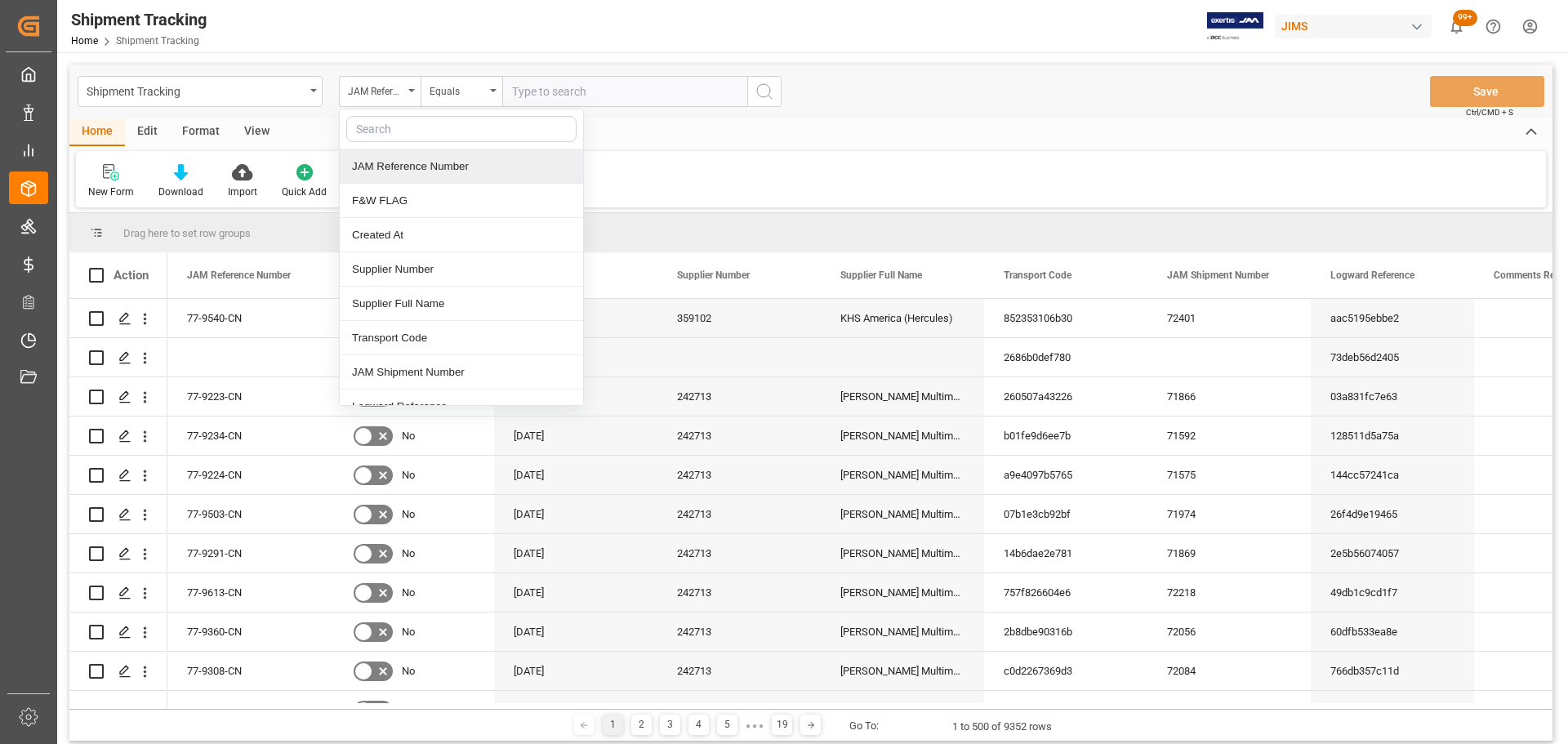
click at [635, 100] on input "text" at bounding box center [625, 92] width 245 height 31
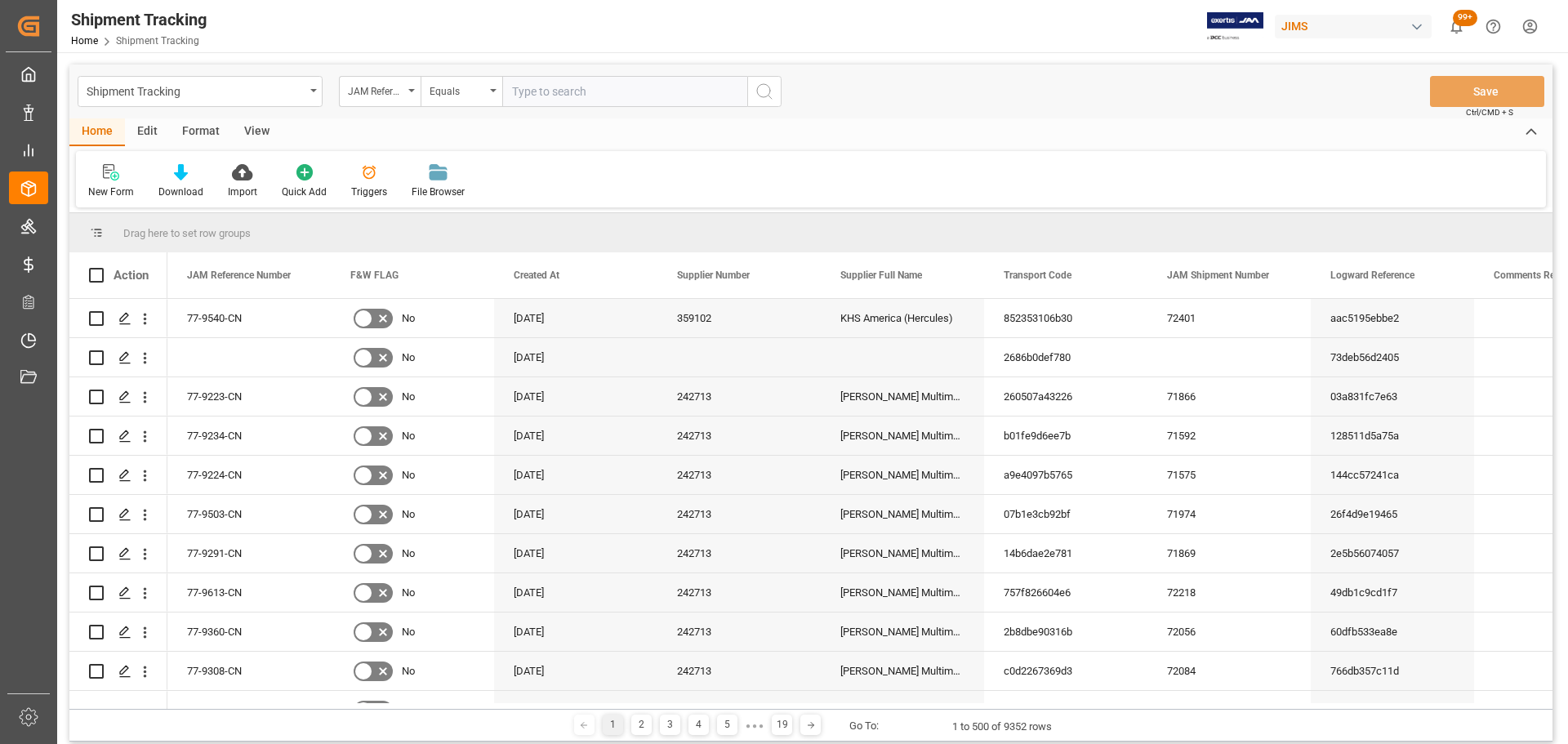
paste input "77-9822-ID"
type input "77-9822-ID"
click at [763, 96] on icon "search button" at bounding box center [764, 91] width 20 height 20
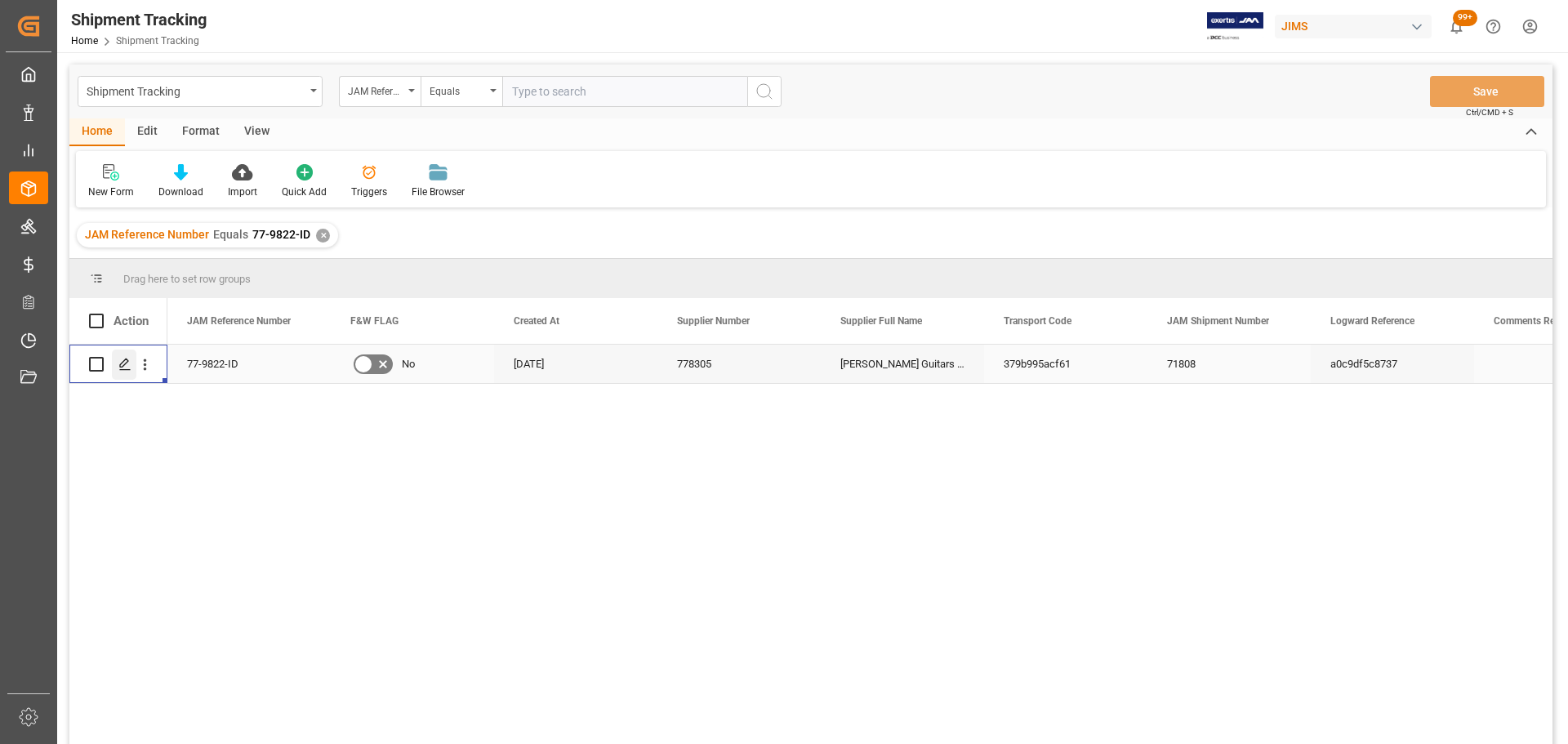
click at [121, 379] on div "Press SPACE to select this row." at bounding box center [123, 365] width 24 height 30
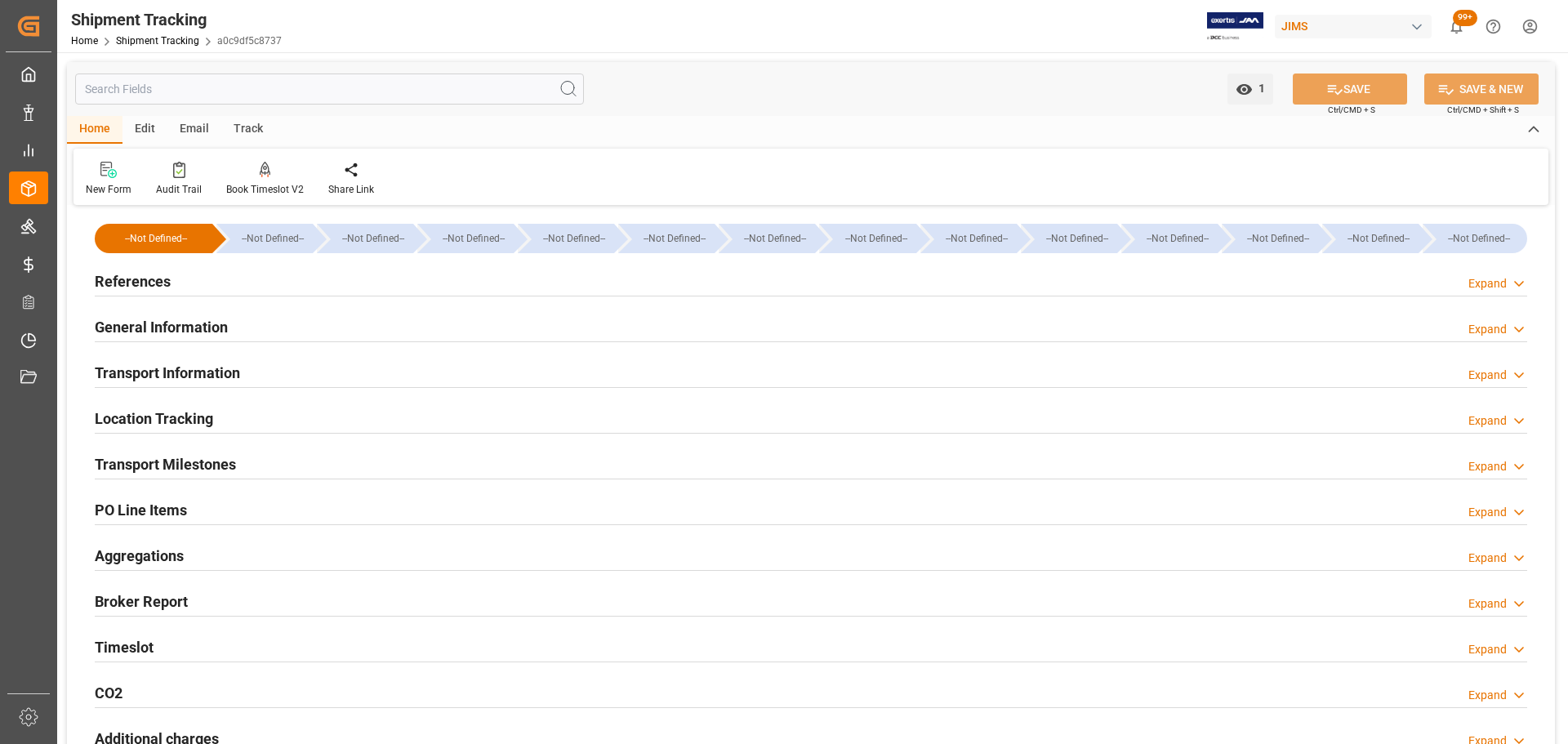
click at [279, 283] on div "References Expand" at bounding box center [811, 280] width 1433 height 31
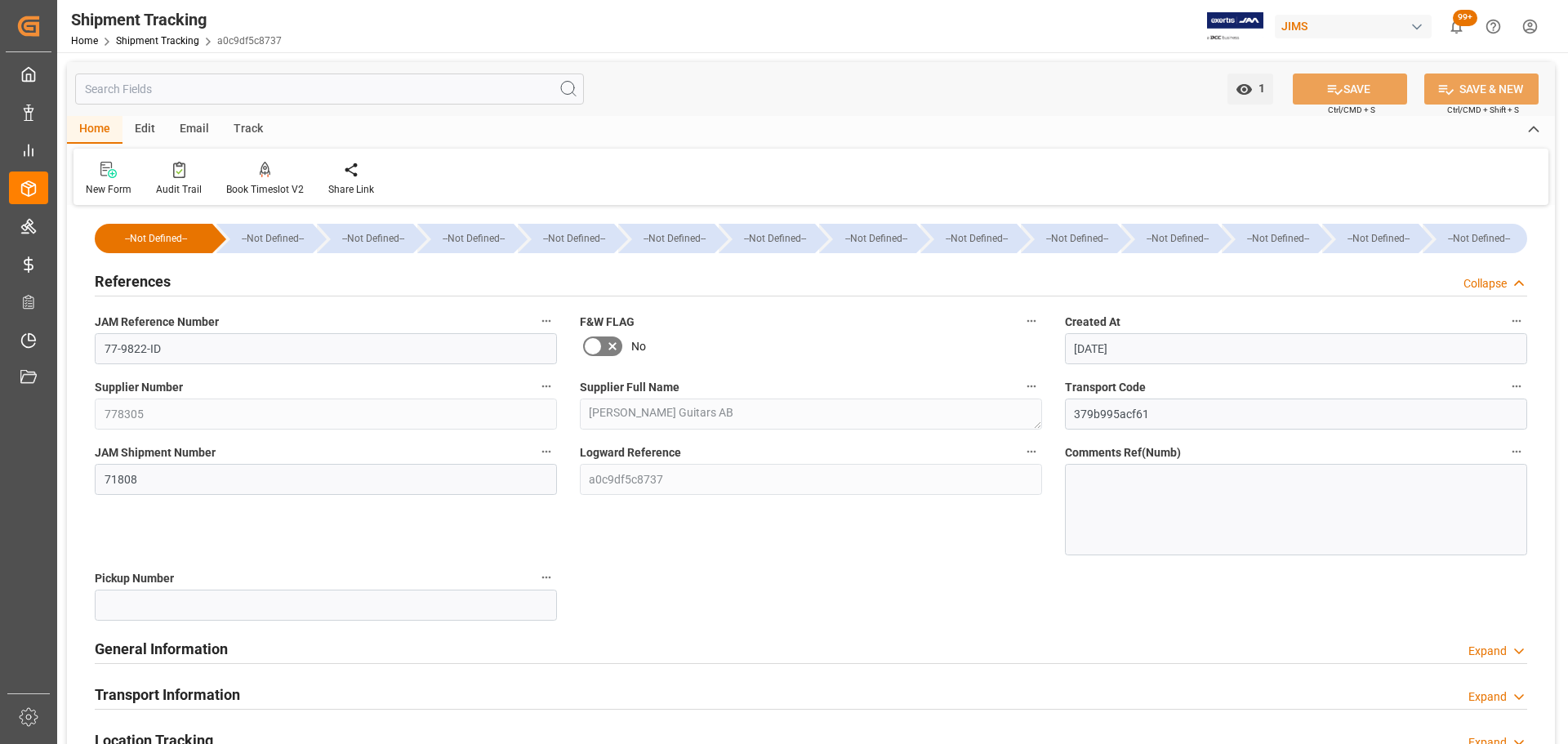
click at [279, 283] on div "References Collapse" at bounding box center [811, 280] width 1433 height 31
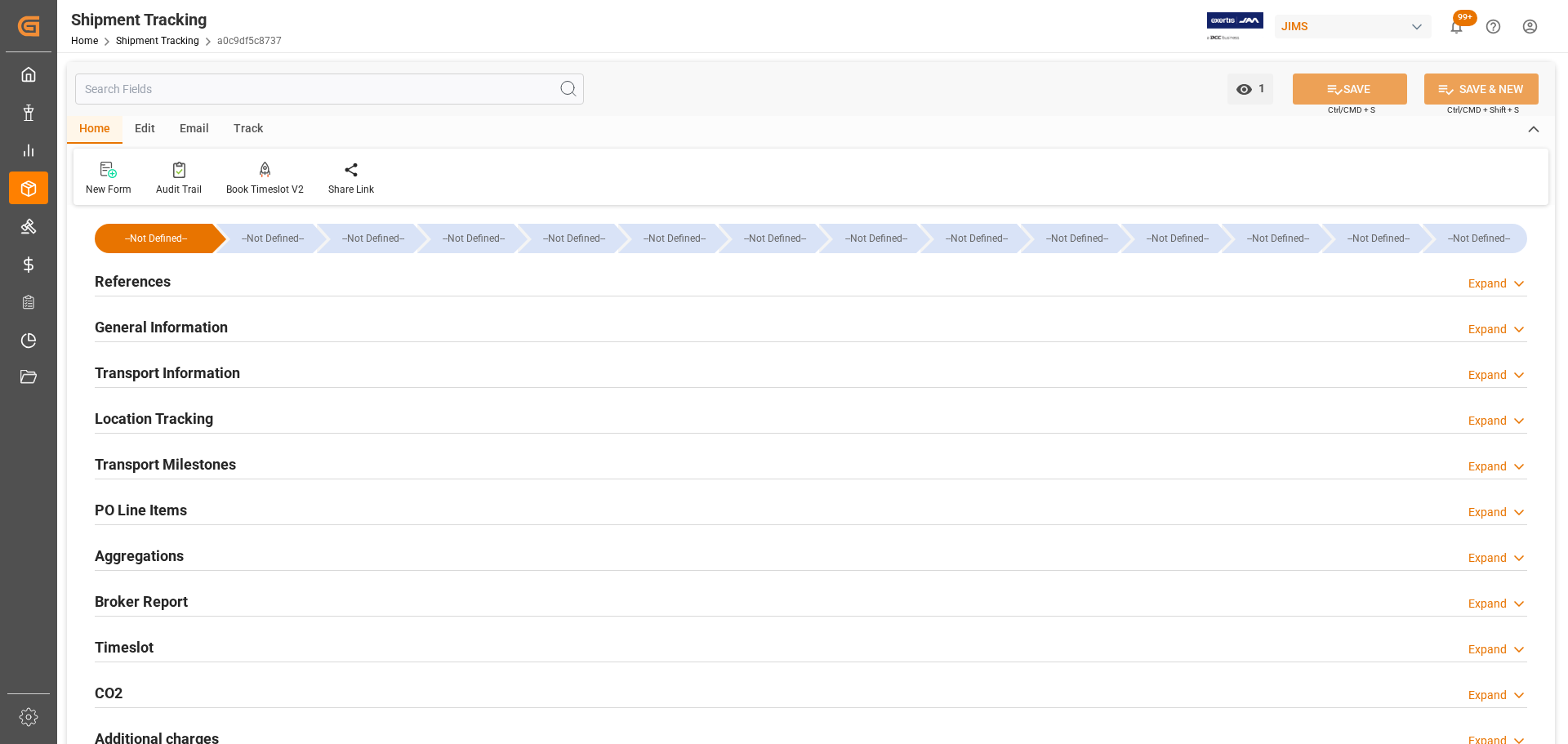
click at [279, 321] on div "General Information Expand" at bounding box center [811, 326] width 1433 height 31
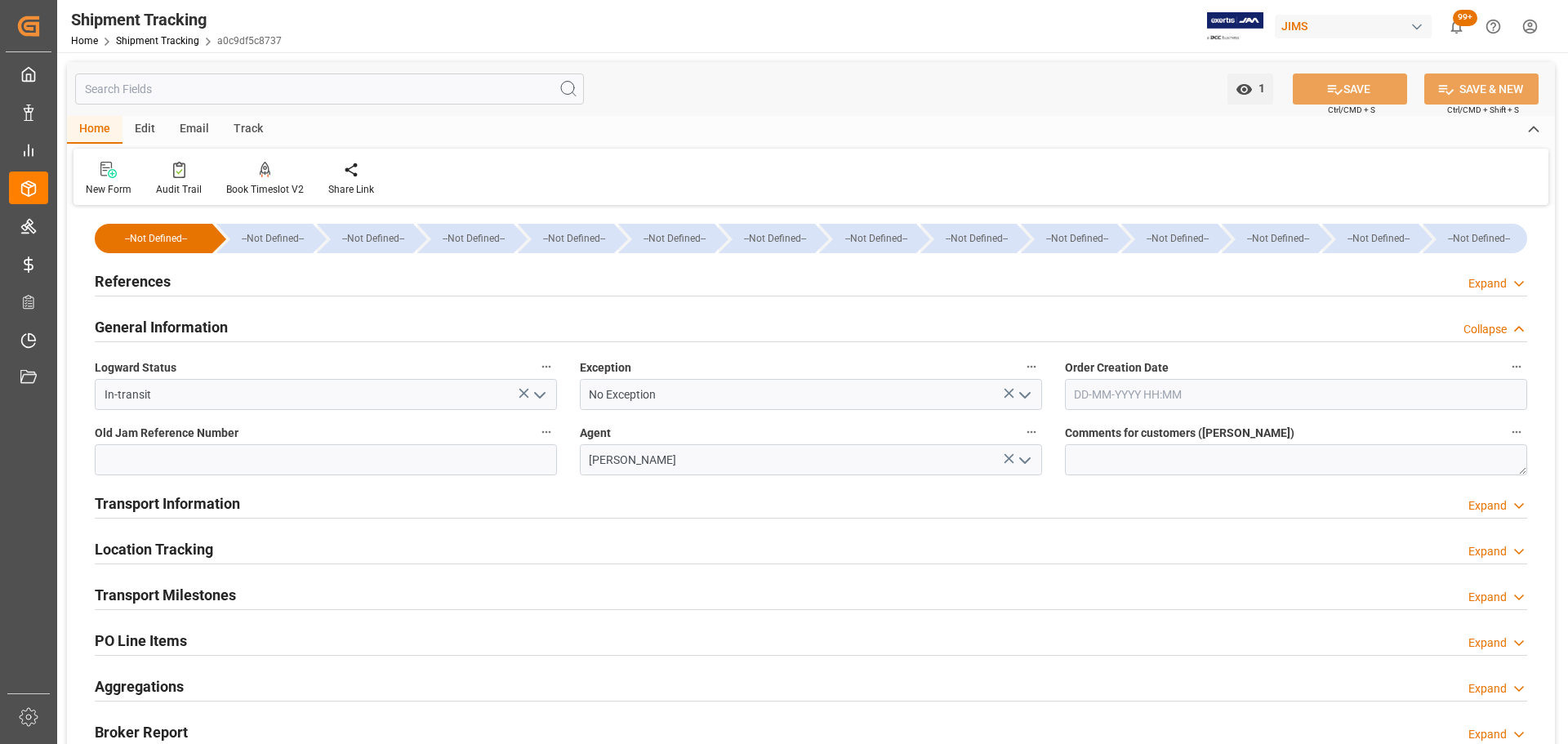
click at [279, 321] on div "General Information Collapse" at bounding box center [811, 326] width 1433 height 31
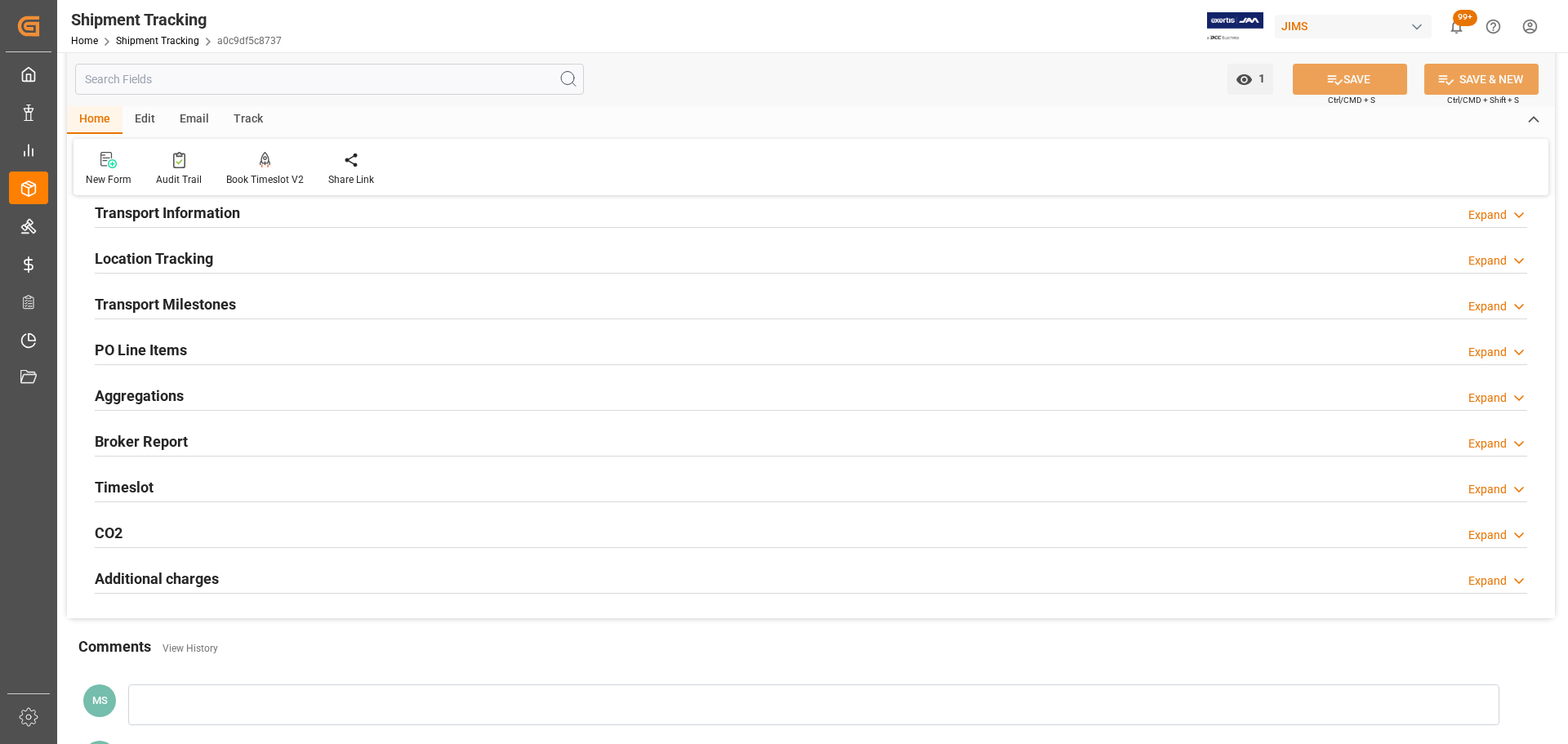
scroll to position [164, 0]
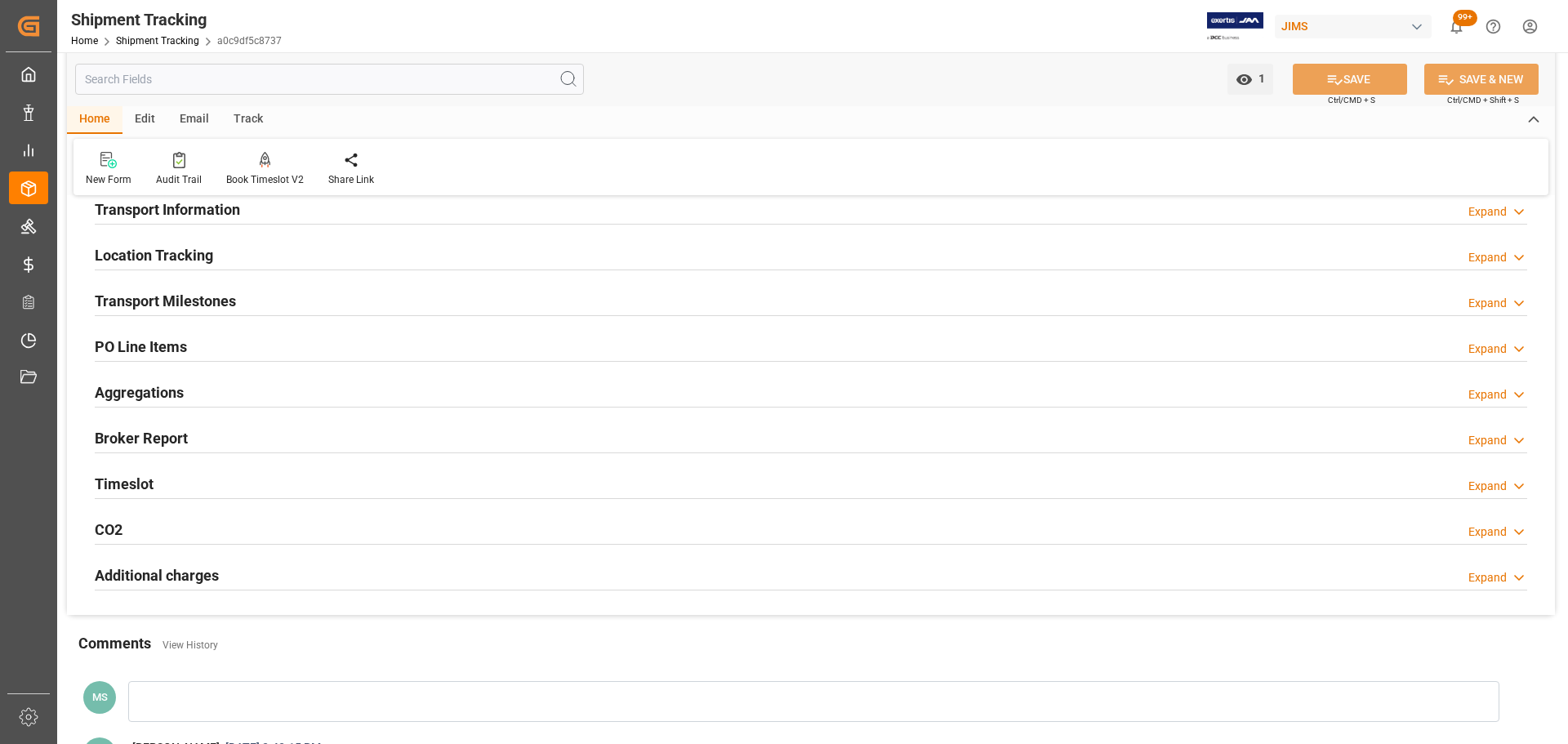
click at [286, 298] on div "Transport Milestones Expand" at bounding box center [811, 300] width 1433 height 31
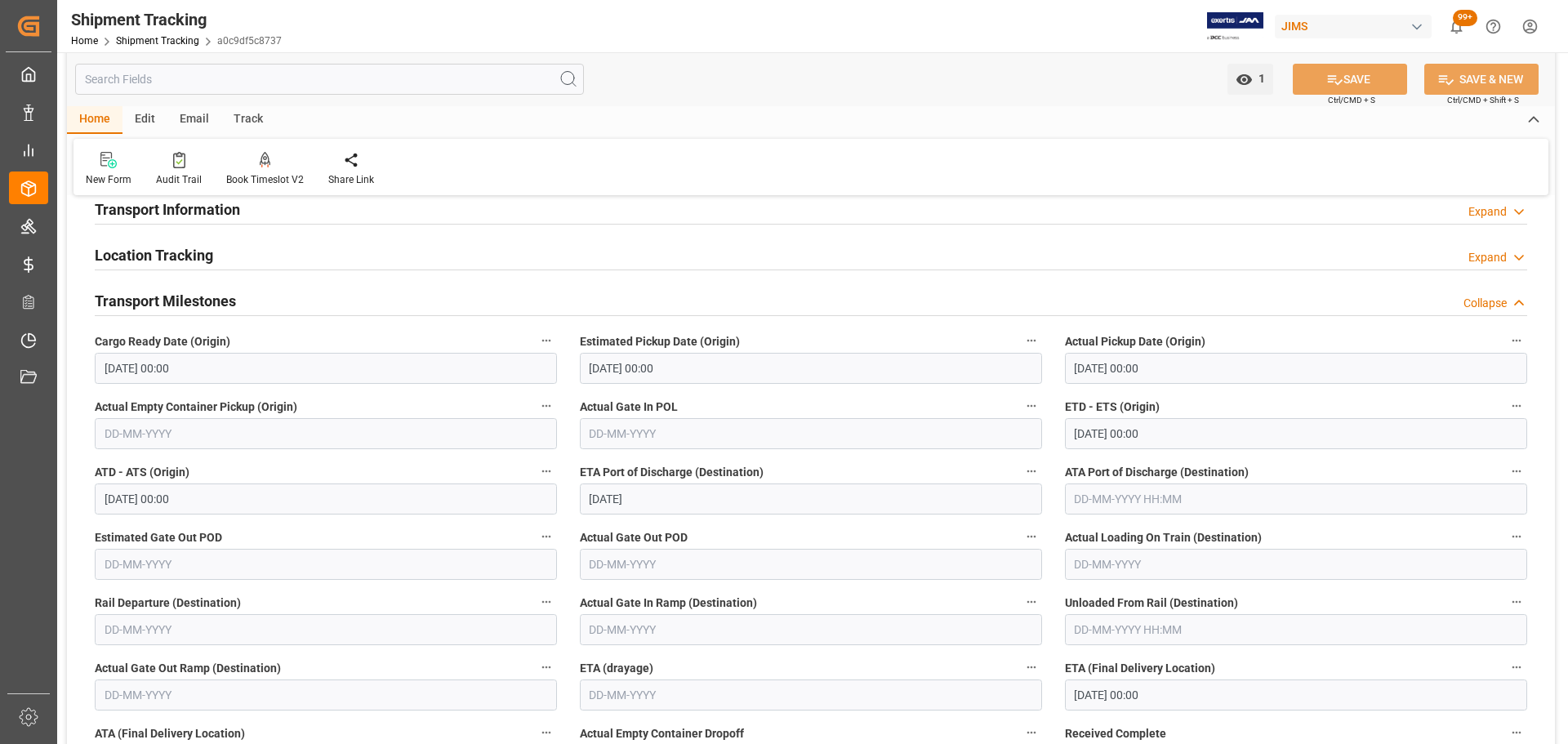
click at [286, 298] on div "Transport Milestones Collapse" at bounding box center [811, 300] width 1433 height 31
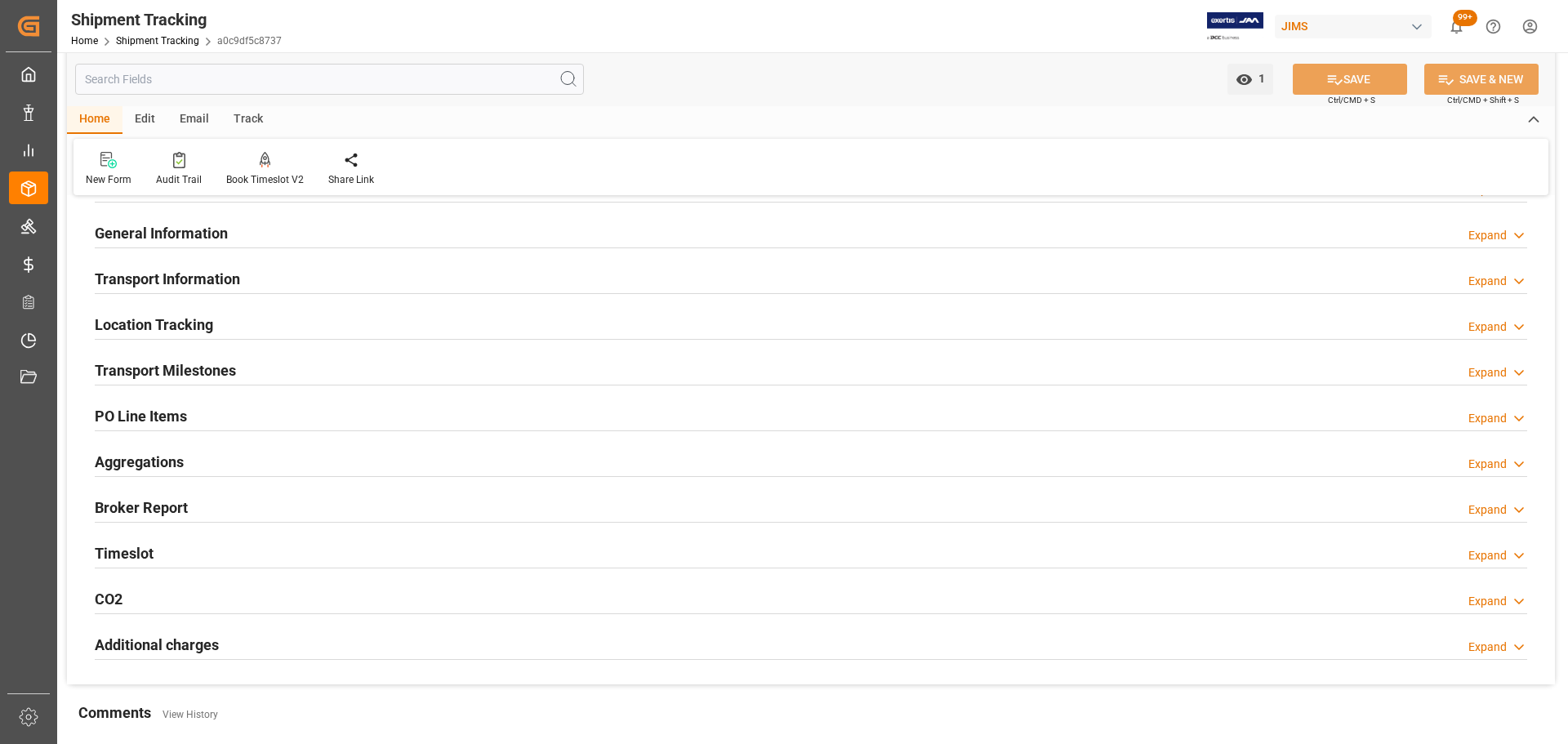
scroll to position [81, 0]
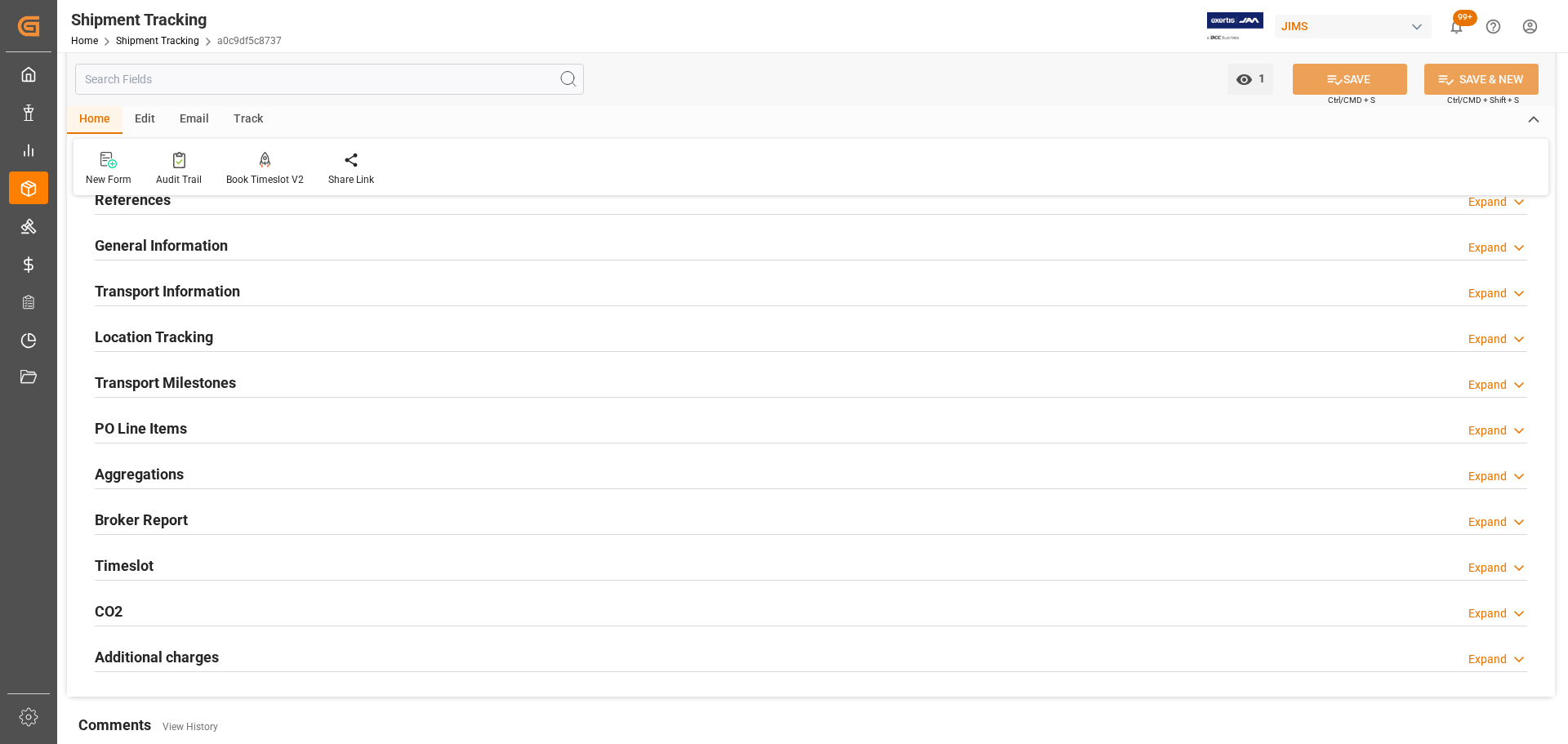
click at [255, 292] on div "Transport Information Expand" at bounding box center [811, 290] width 1433 height 31
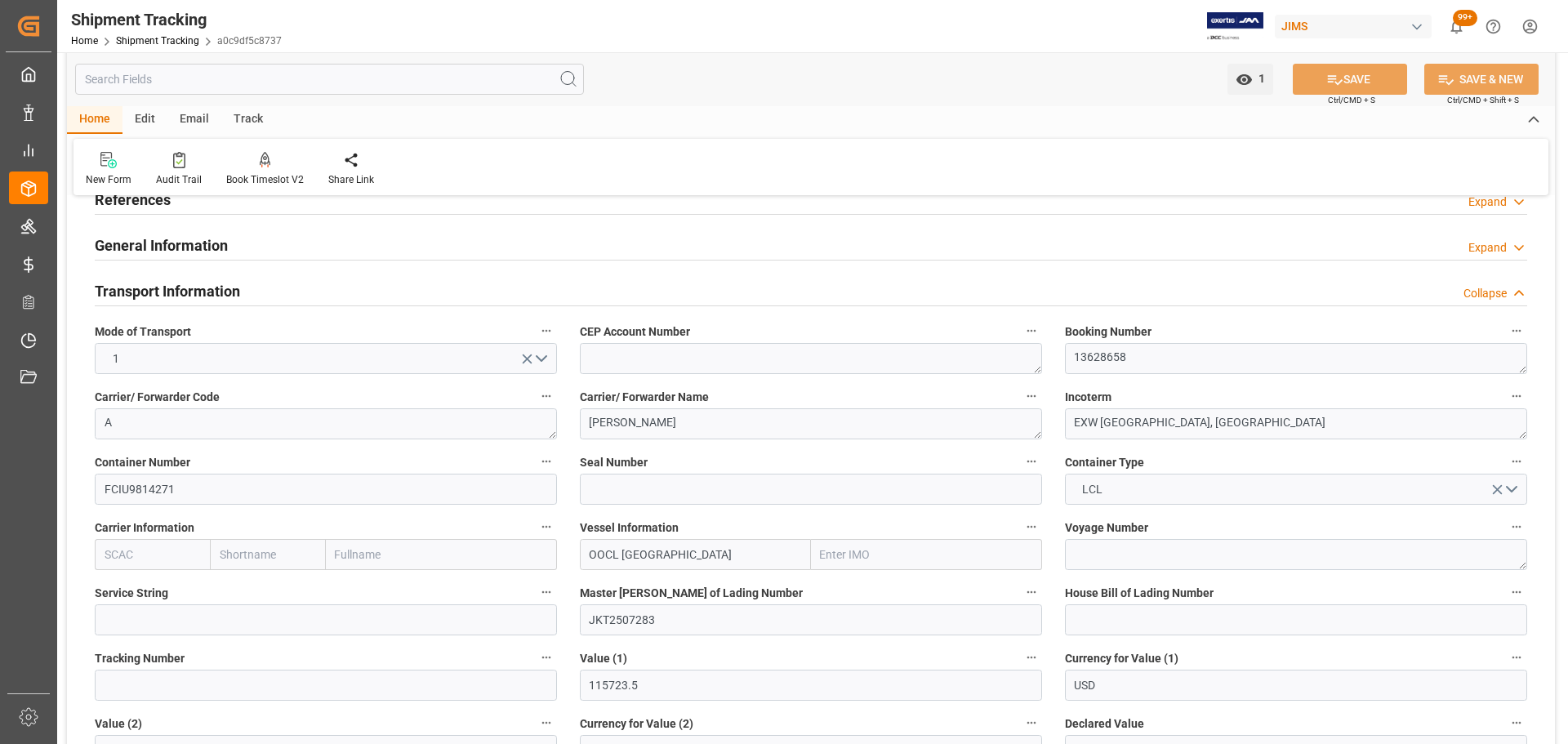
click at [228, 288] on h2 "Transport Information" at bounding box center [168, 291] width 145 height 23
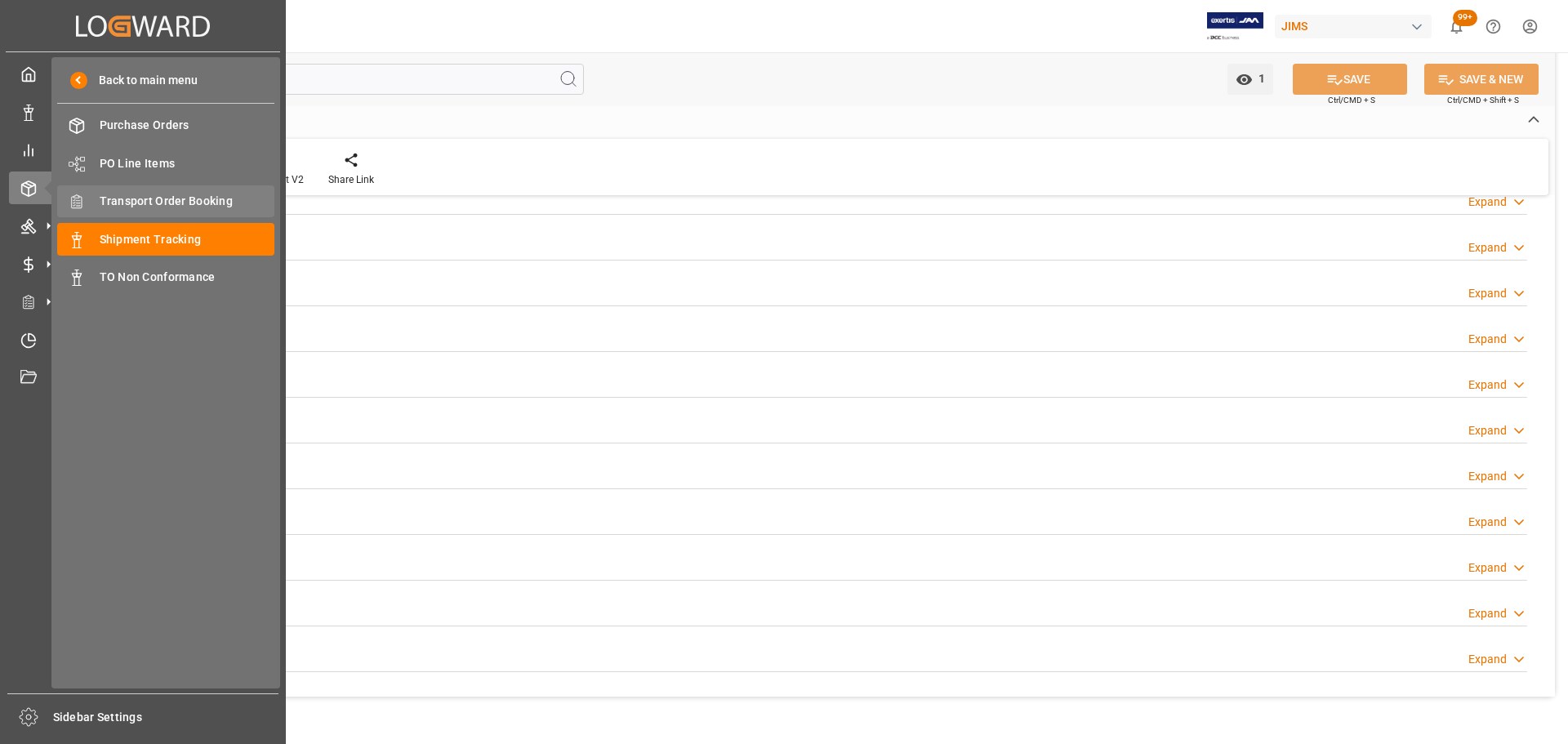
click at [185, 208] on span "Transport Order Booking" at bounding box center [187, 202] width 175 height 18
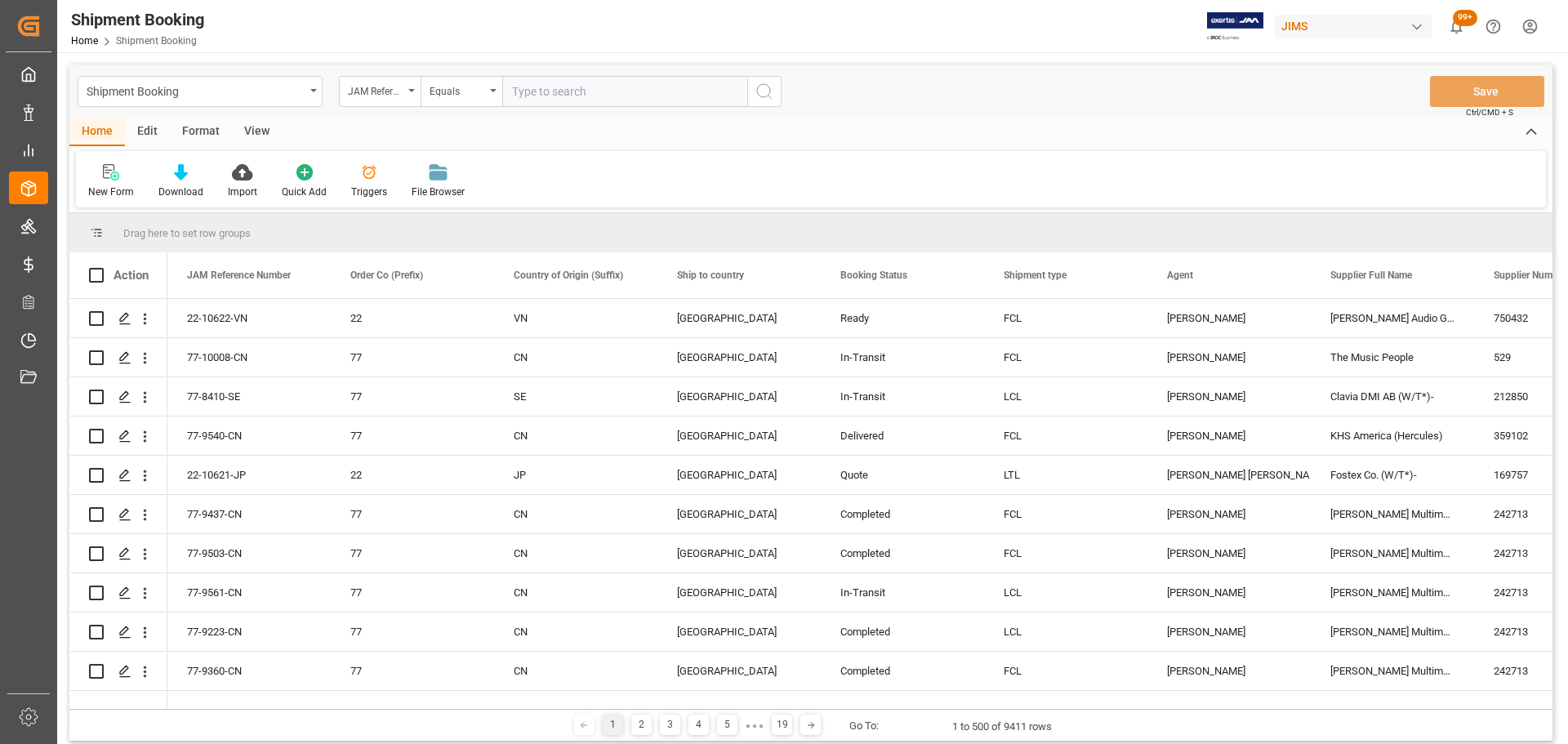
click at [636, 101] on input "text" at bounding box center [625, 92] width 245 height 31
paste input "77-10568-US"
type input "77-10568-US"
click at [769, 89] on icon "search button" at bounding box center [764, 91] width 20 height 20
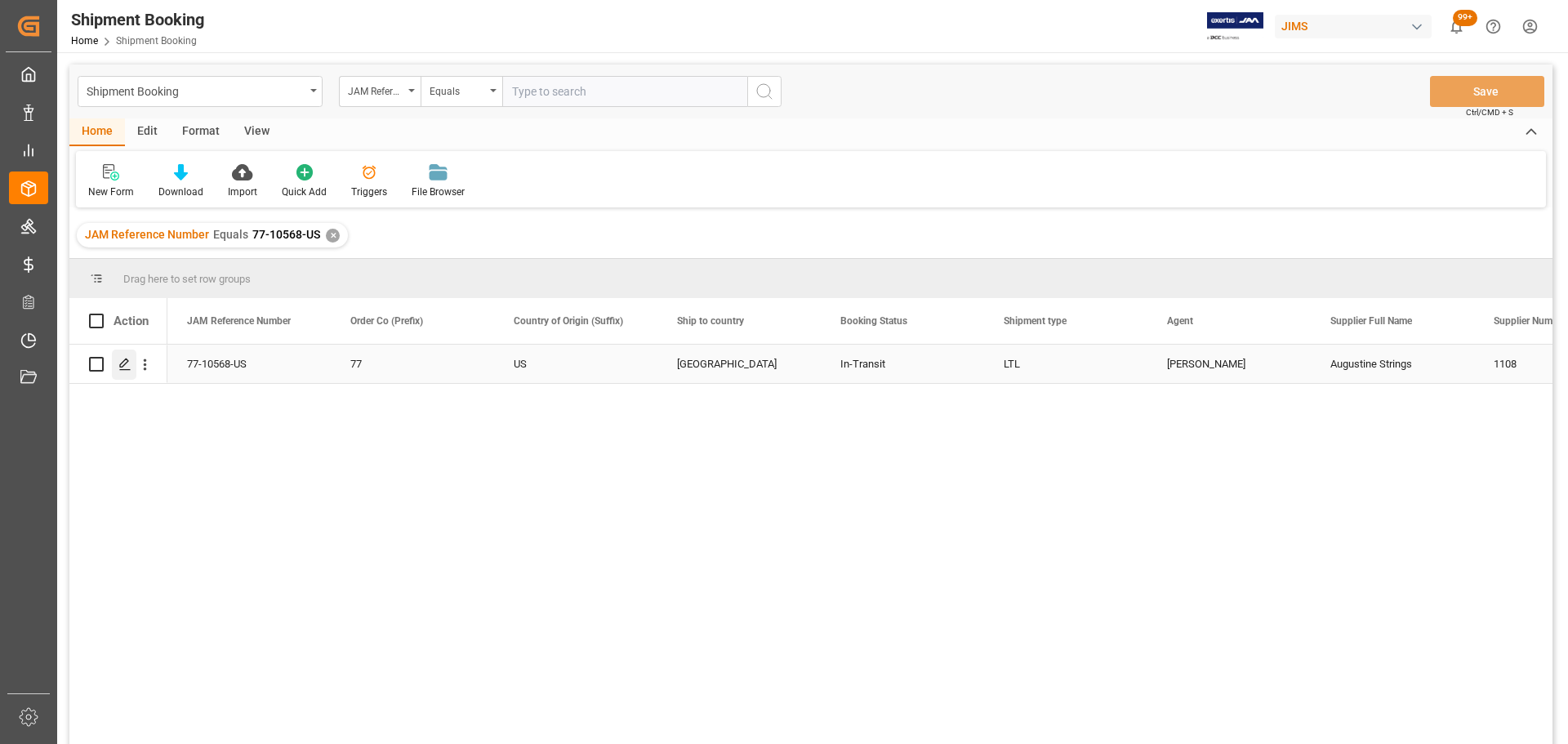
click at [121, 366] on icon "Press SPACE to select this row." at bounding box center [124, 364] width 13 height 13
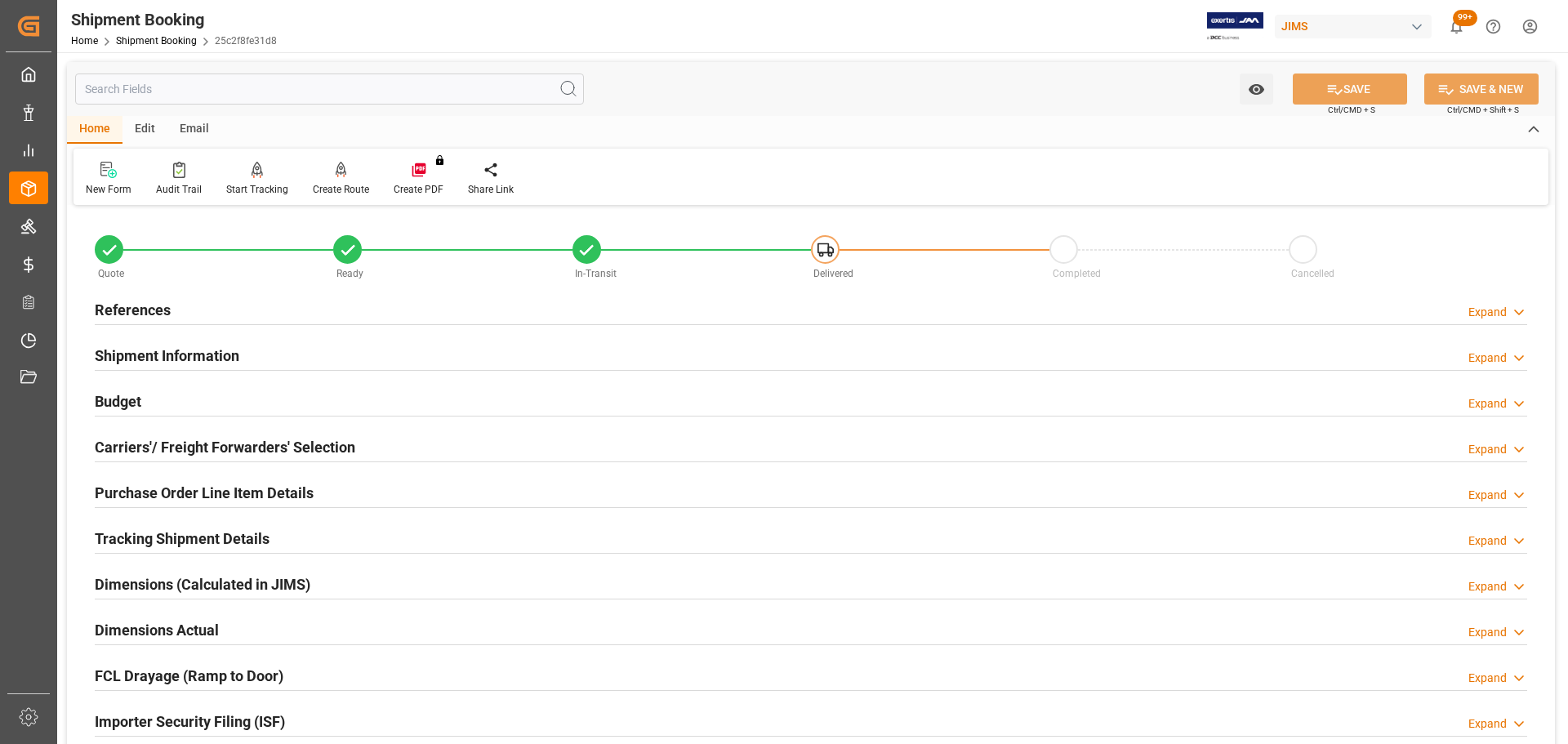
click at [236, 299] on div "References Expand" at bounding box center [811, 309] width 1433 height 31
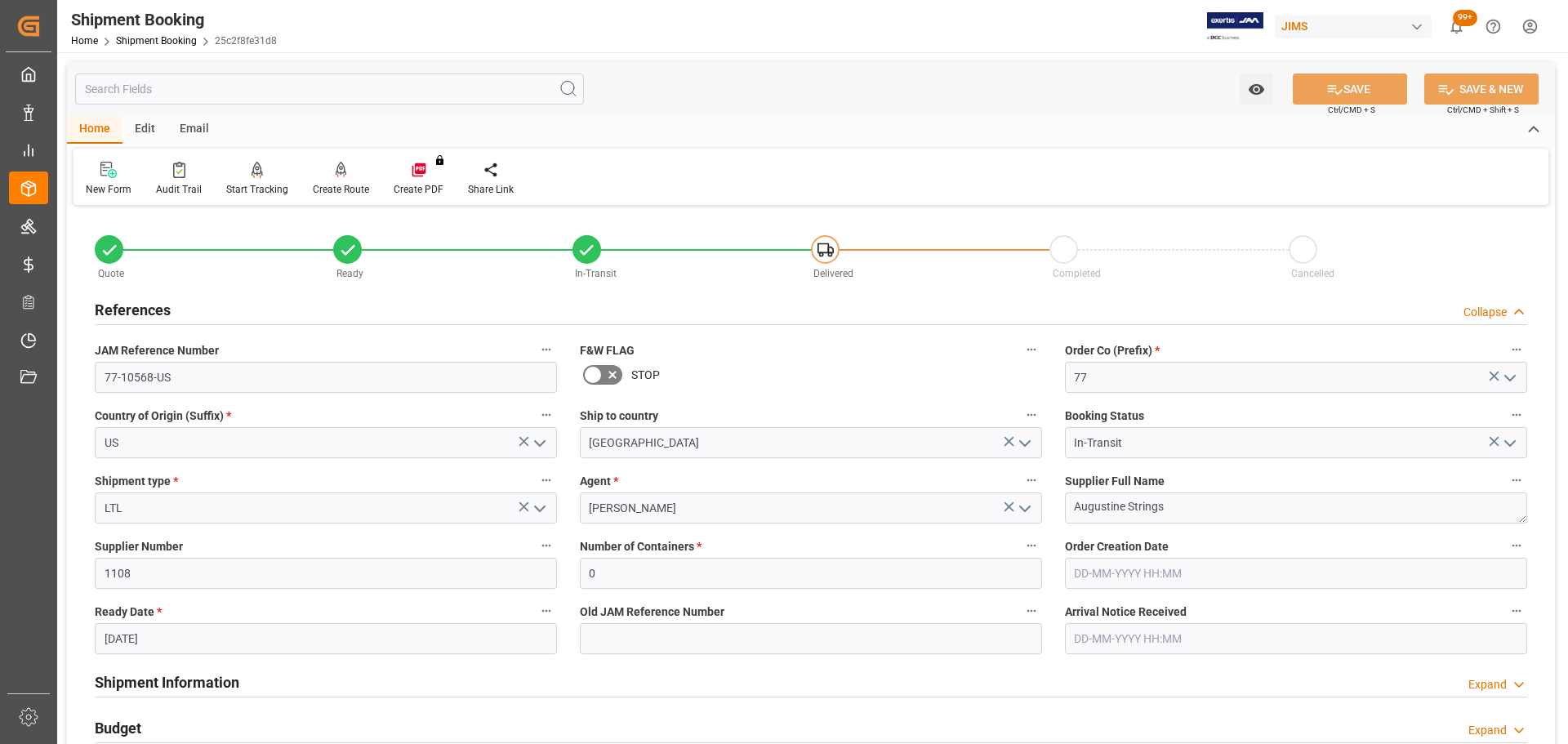
click at [192, 307] on div "References Collapse" at bounding box center [811, 309] width 1433 height 31
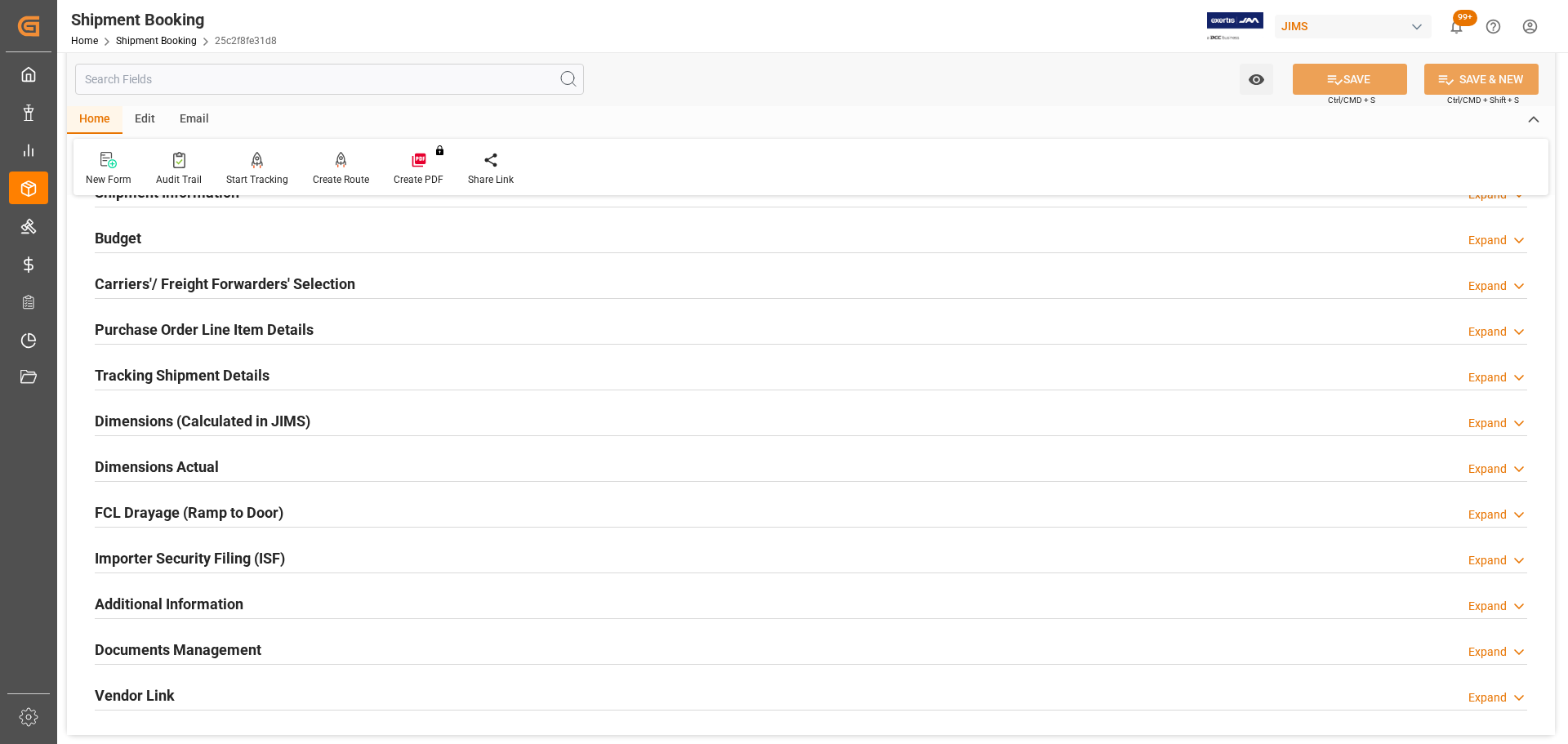
scroll to position [81, 0]
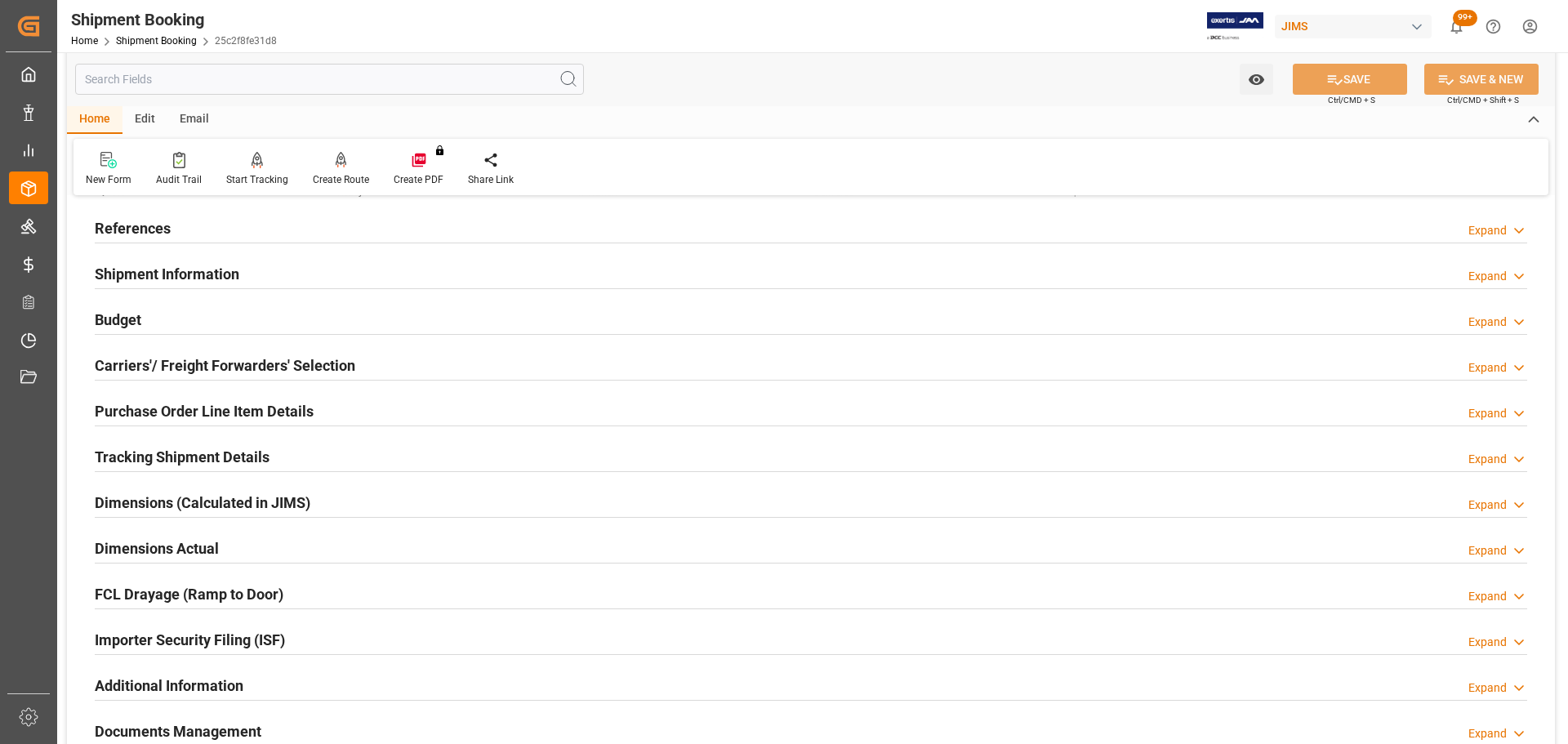
click at [203, 224] on div "References Expand" at bounding box center [811, 227] width 1433 height 31
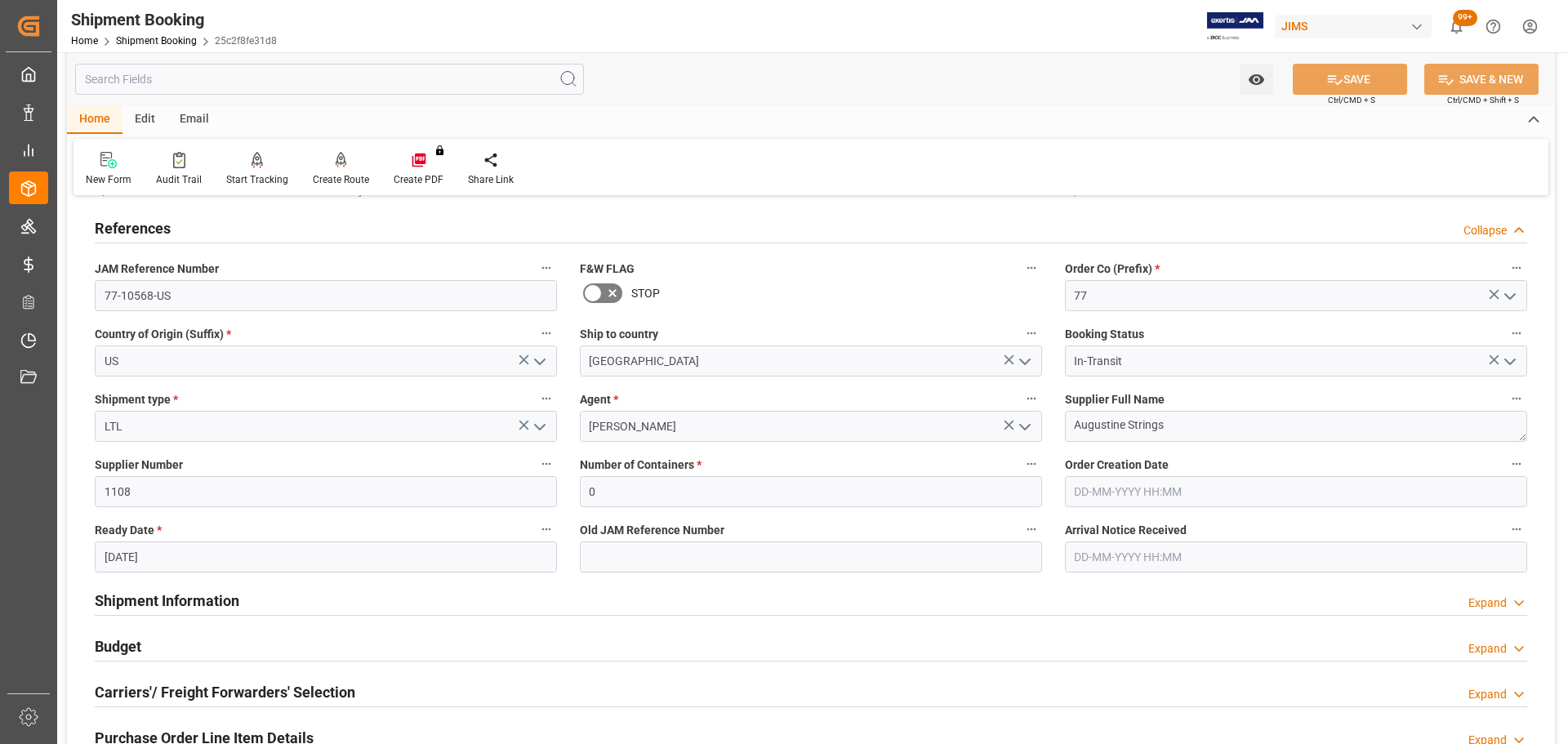
click at [198, 224] on div "References Collapse" at bounding box center [811, 227] width 1433 height 31
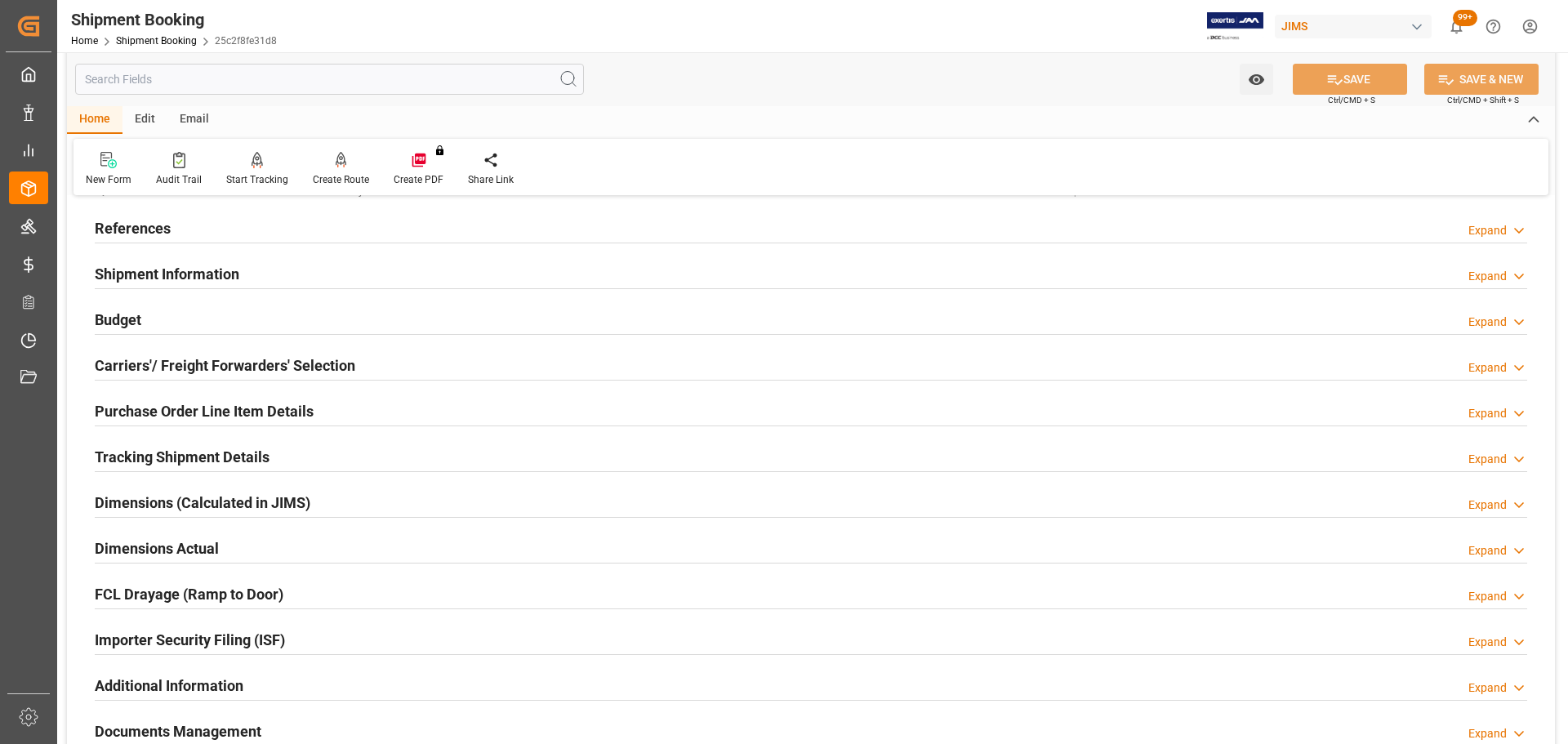
click at [221, 269] on h2 "Shipment Information" at bounding box center [168, 273] width 145 height 23
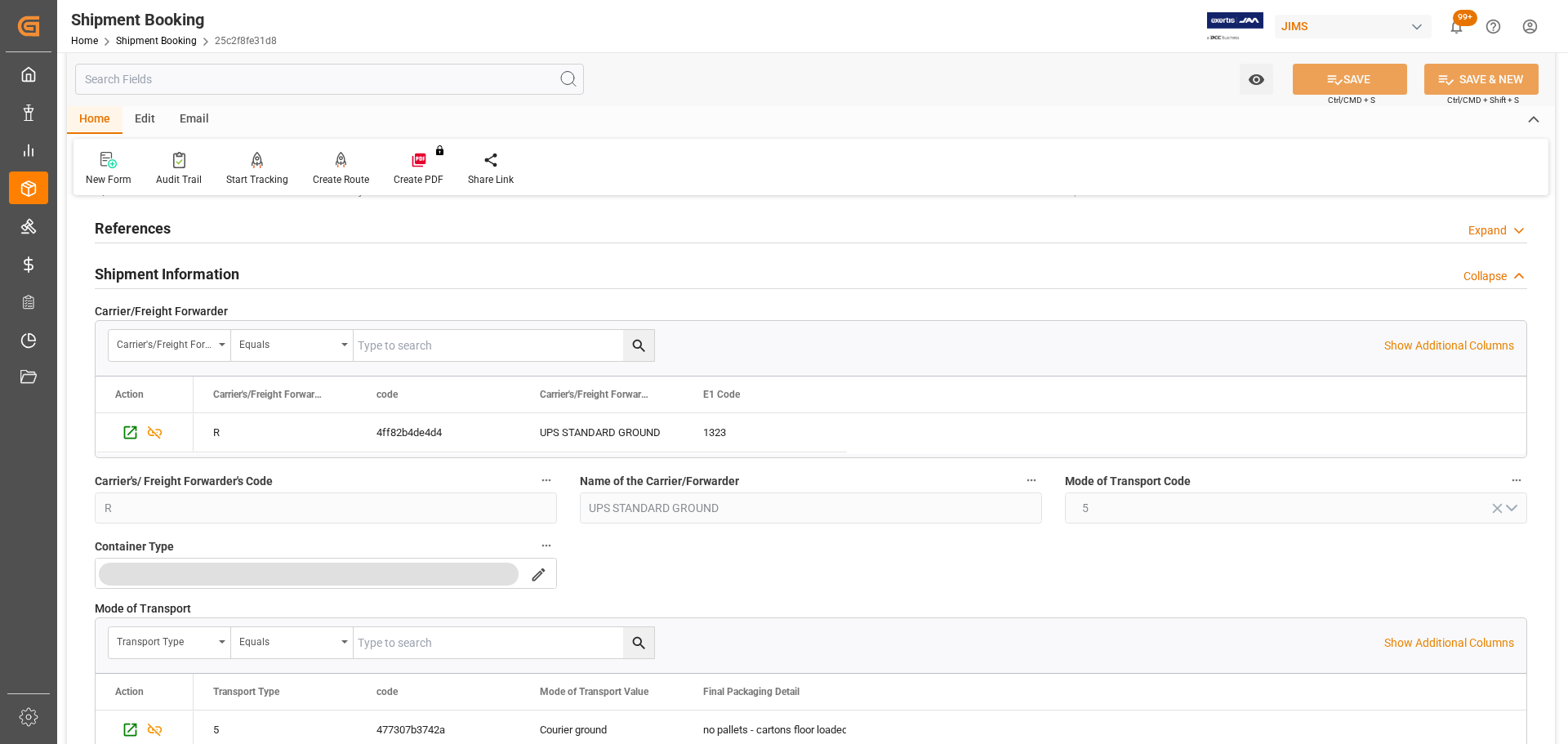
click at [221, 270] on h2 "Shipment Information" at bounding box center [168, 273] width 145 height 23
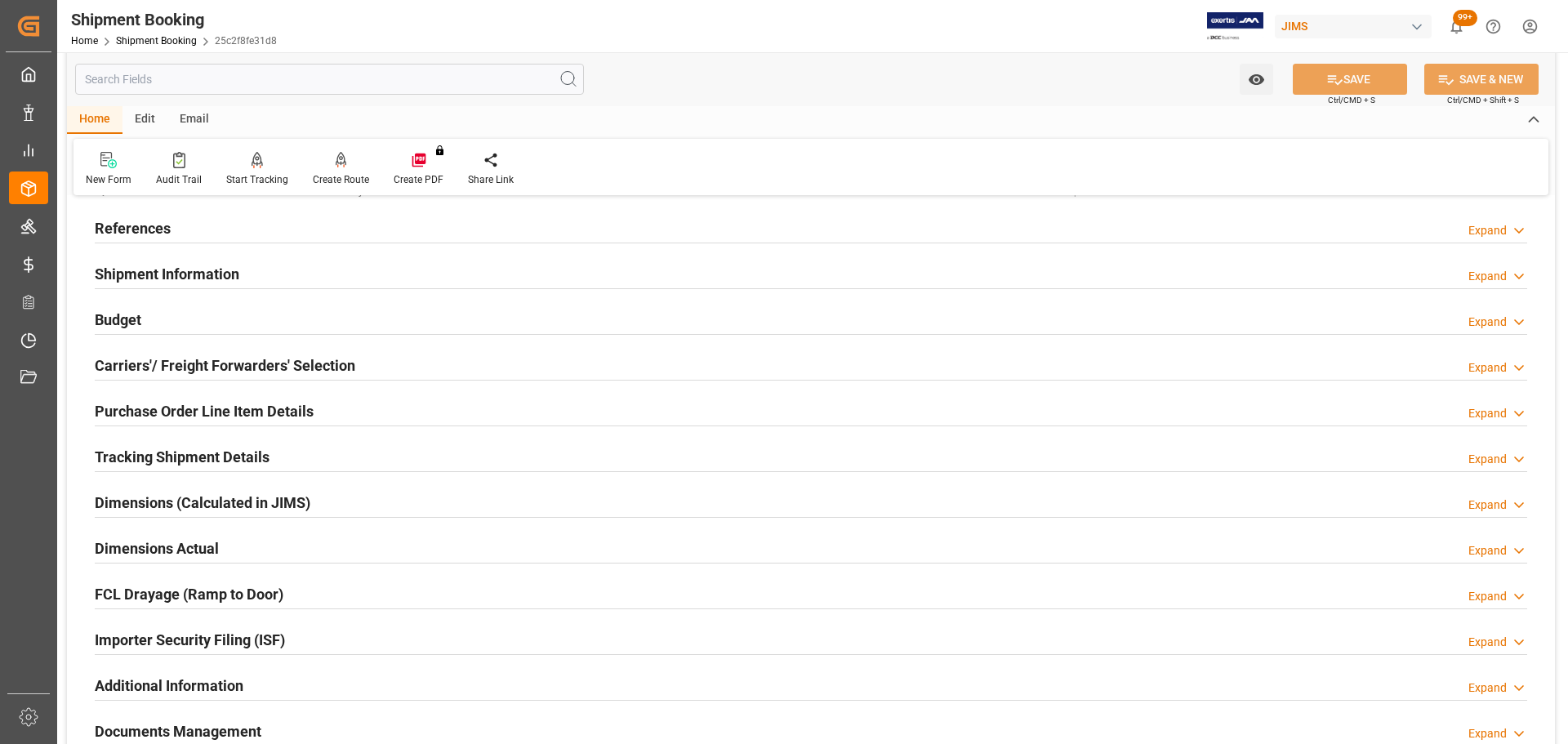
click at [221, 314] on div "Budget Expand" at bounding box center [811, 319] width 1433 height 31
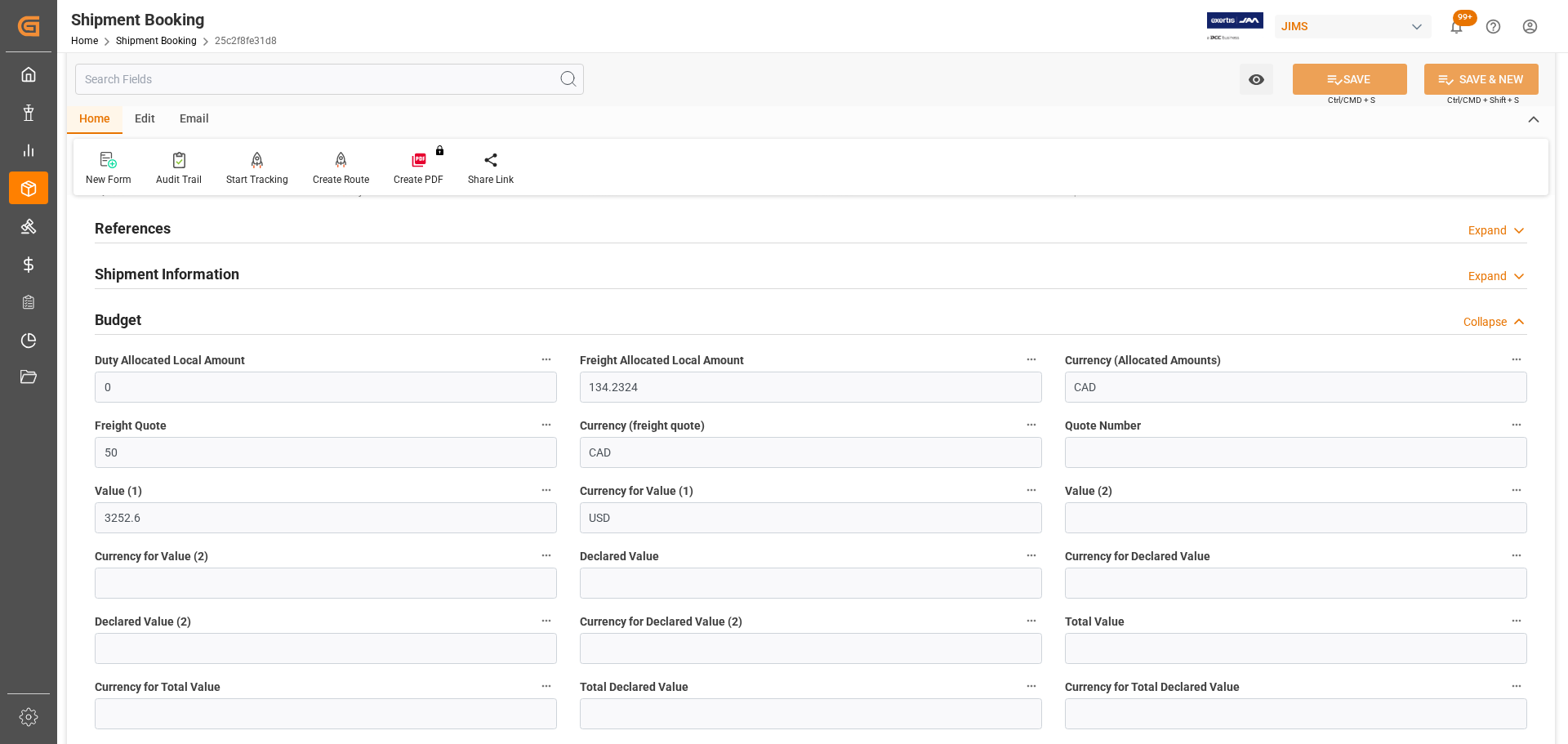
click at [219, 318] on div "Budget Collapse" at bounding box center [811, 319] width 1433 height 31
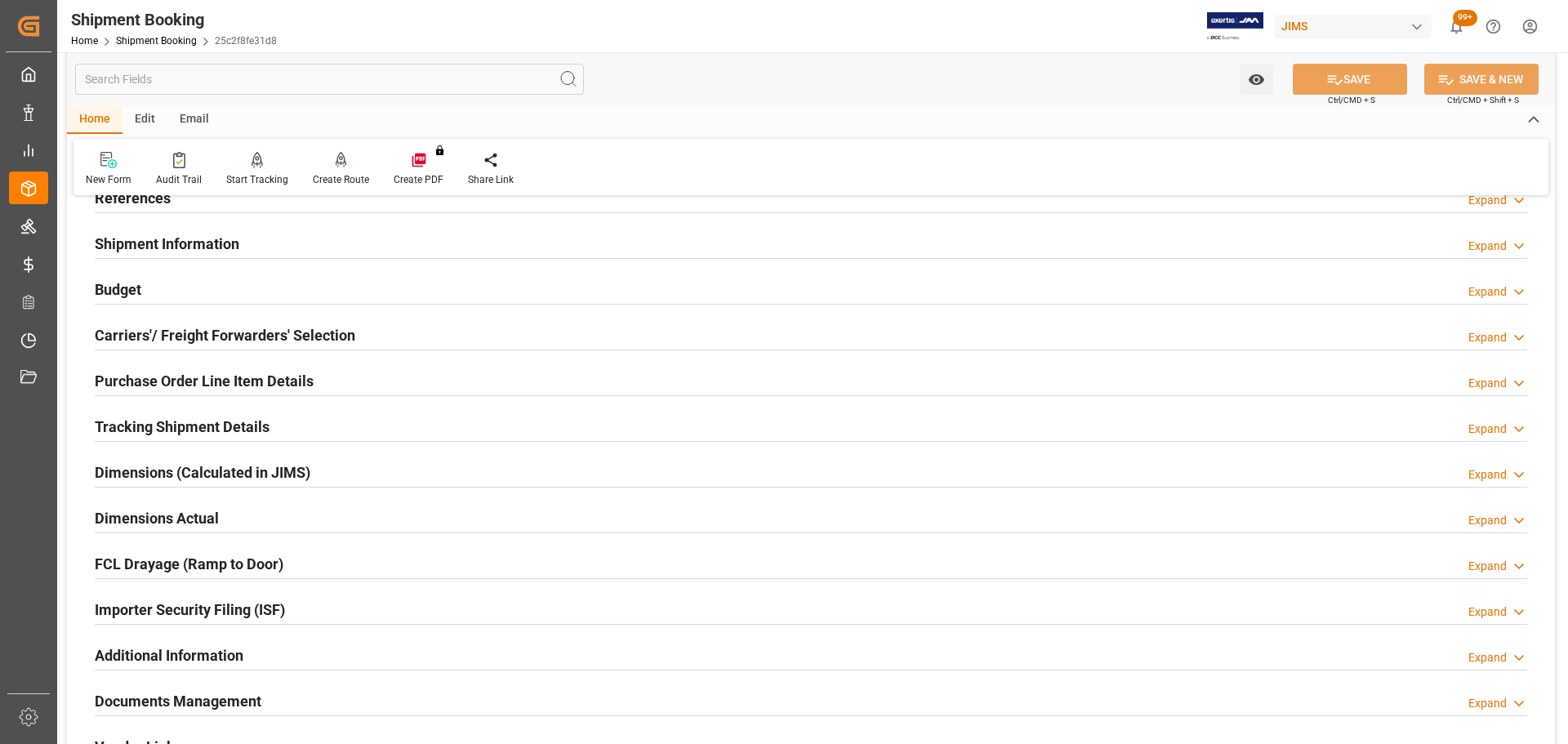
scroll to position [164, 0]
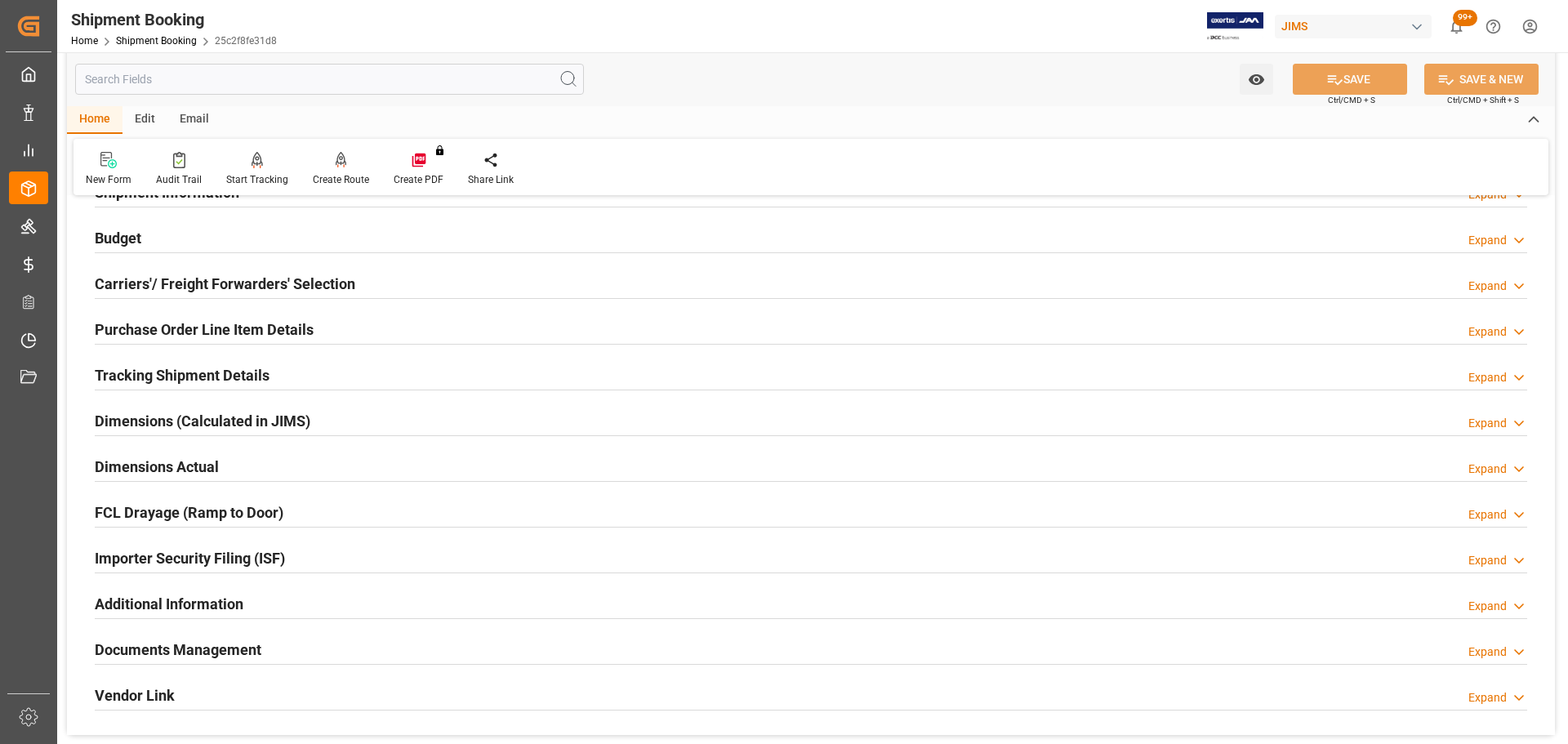
click at [224, 288] on h2 "Carriers'/ Freight Forwarders' Selection" at bounding box center [225, 283] width 261 height 23
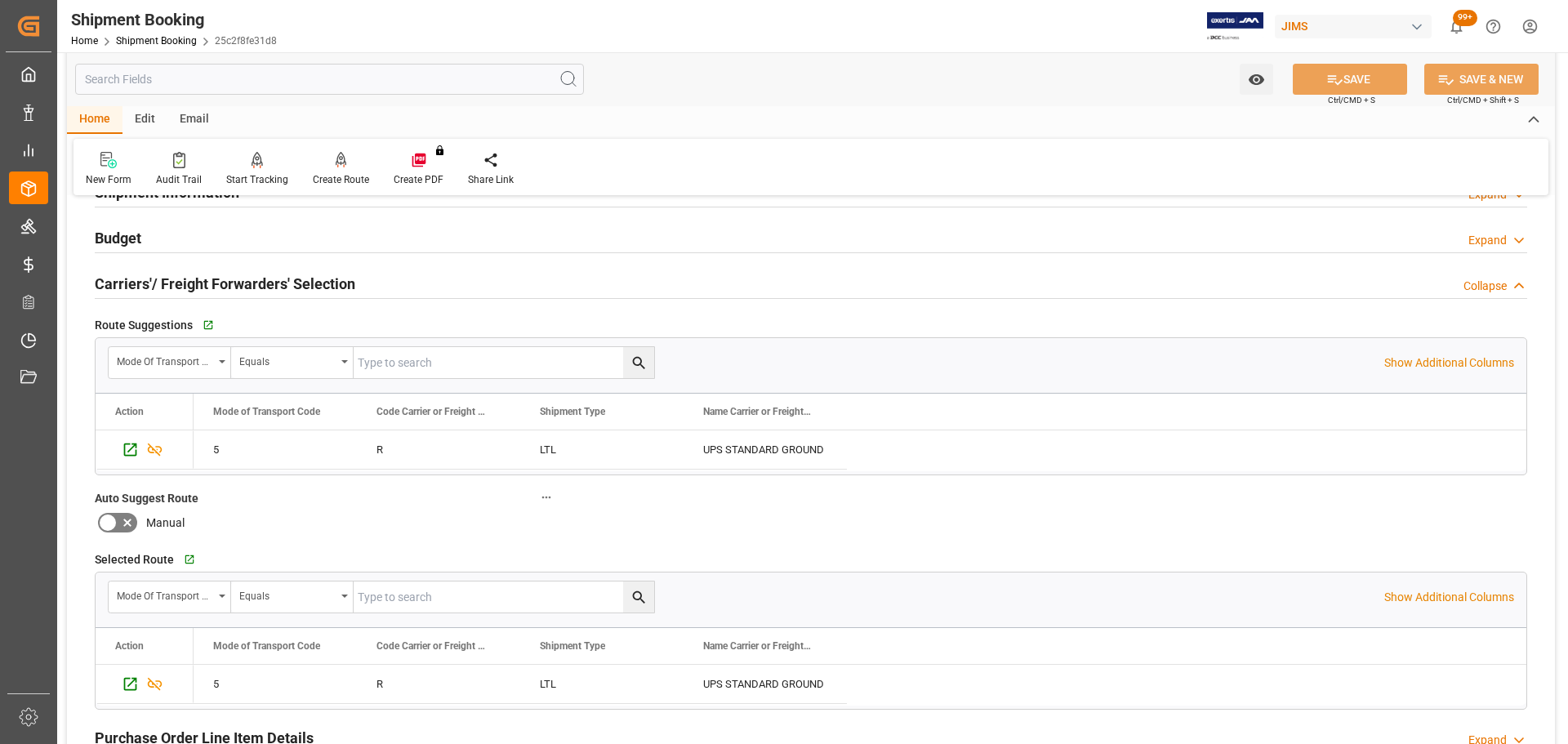
click at [228, 281] on h2 "Carriers'/ Freight Forwarders' Selection" at bounding box center [225, 283] width 261 height 23
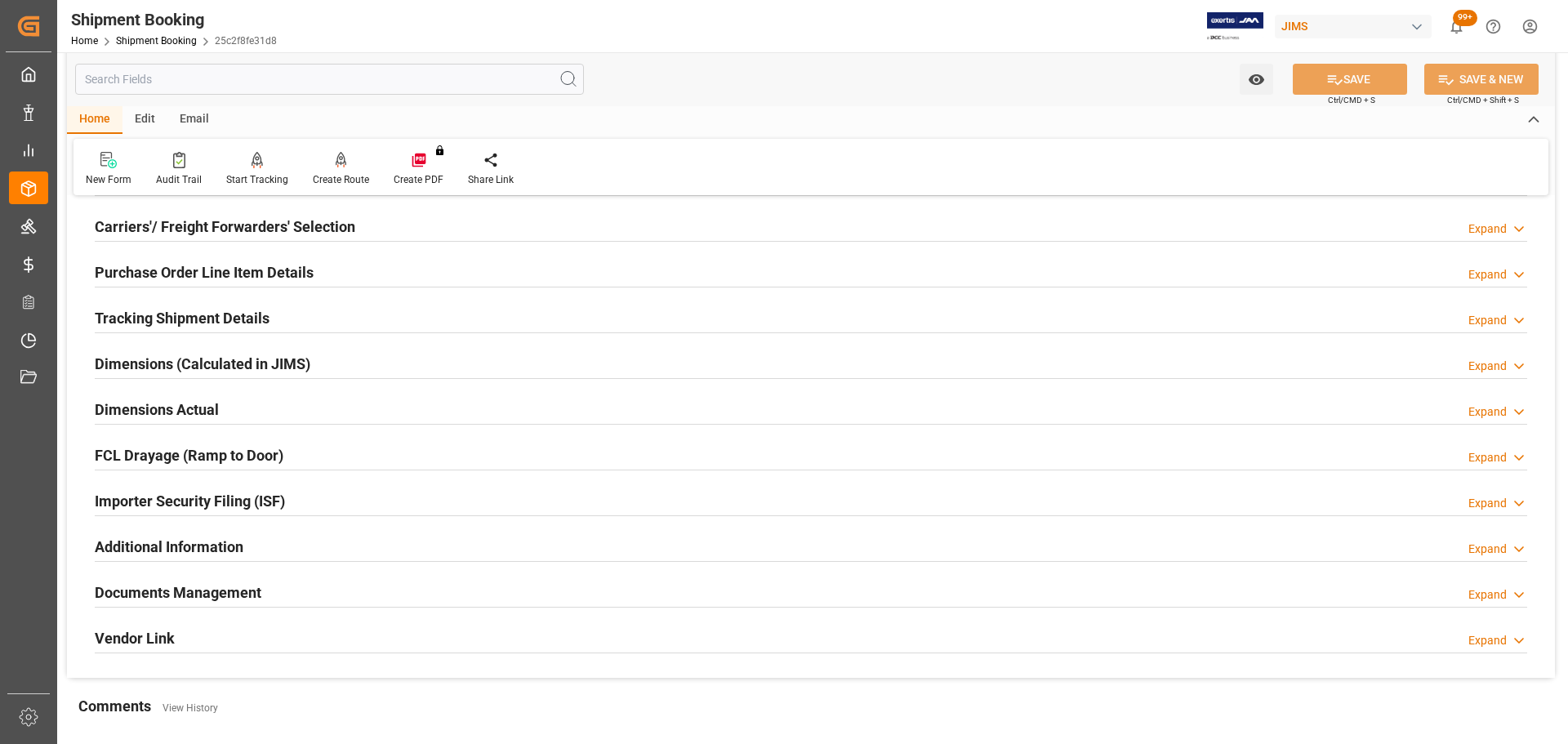
scroll to position [245, 0]
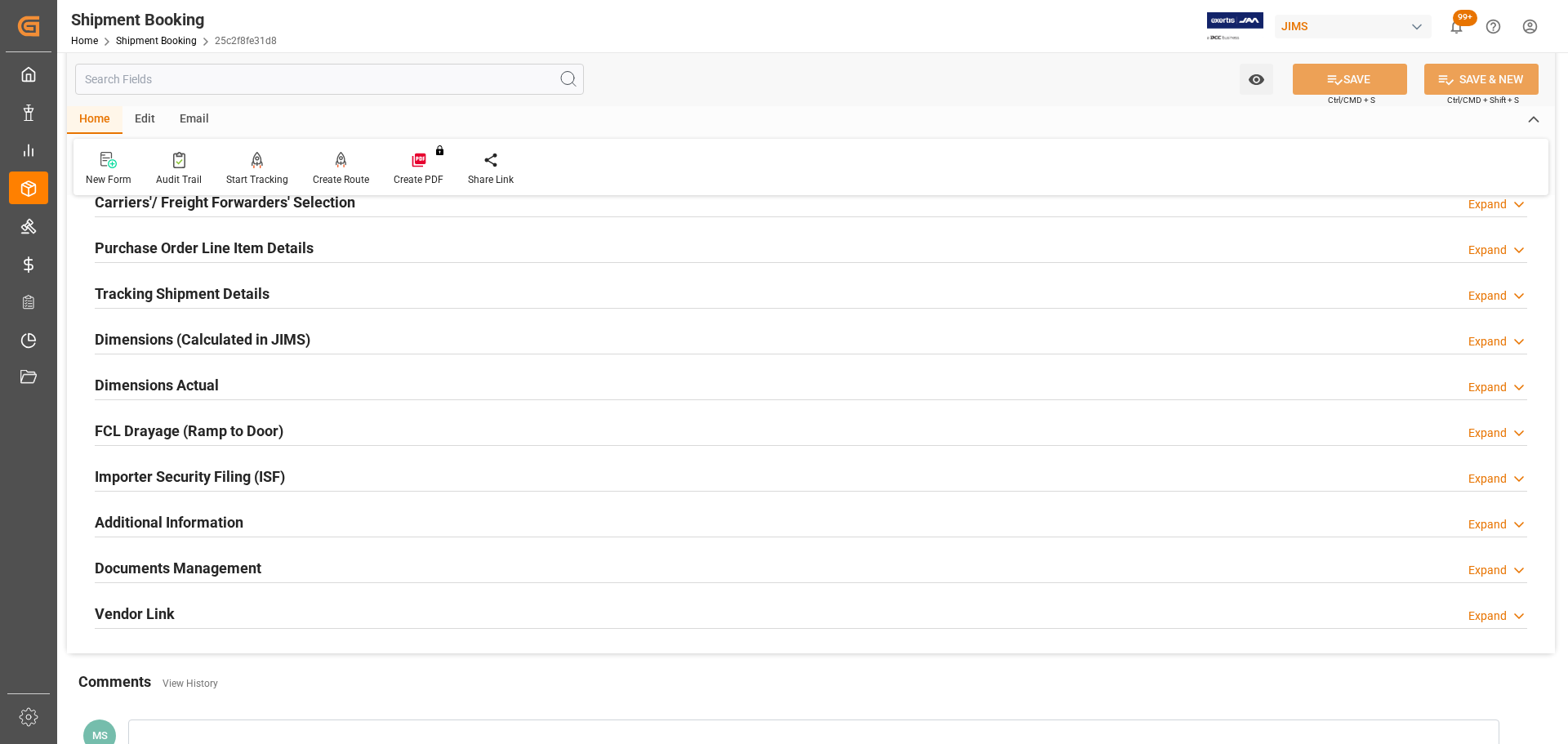
click at [220, 244] on h2 "Purchase Order Line Item Details" at bounding box center [204, 248] width 219 height 23
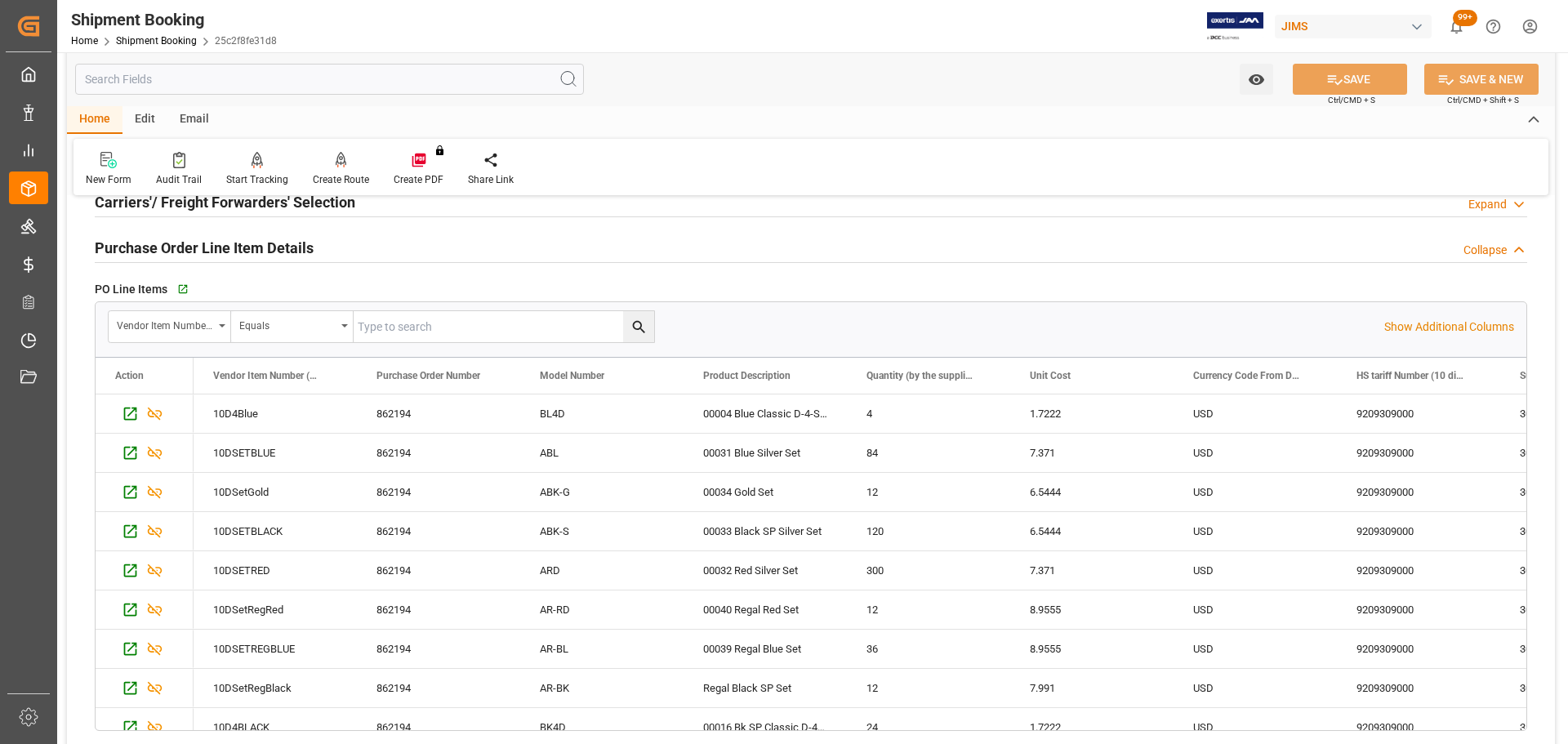
click at [219, 245] on h2 "Purchase Order Line Item Details" at bounding box center [204, 248] width 219 height 23
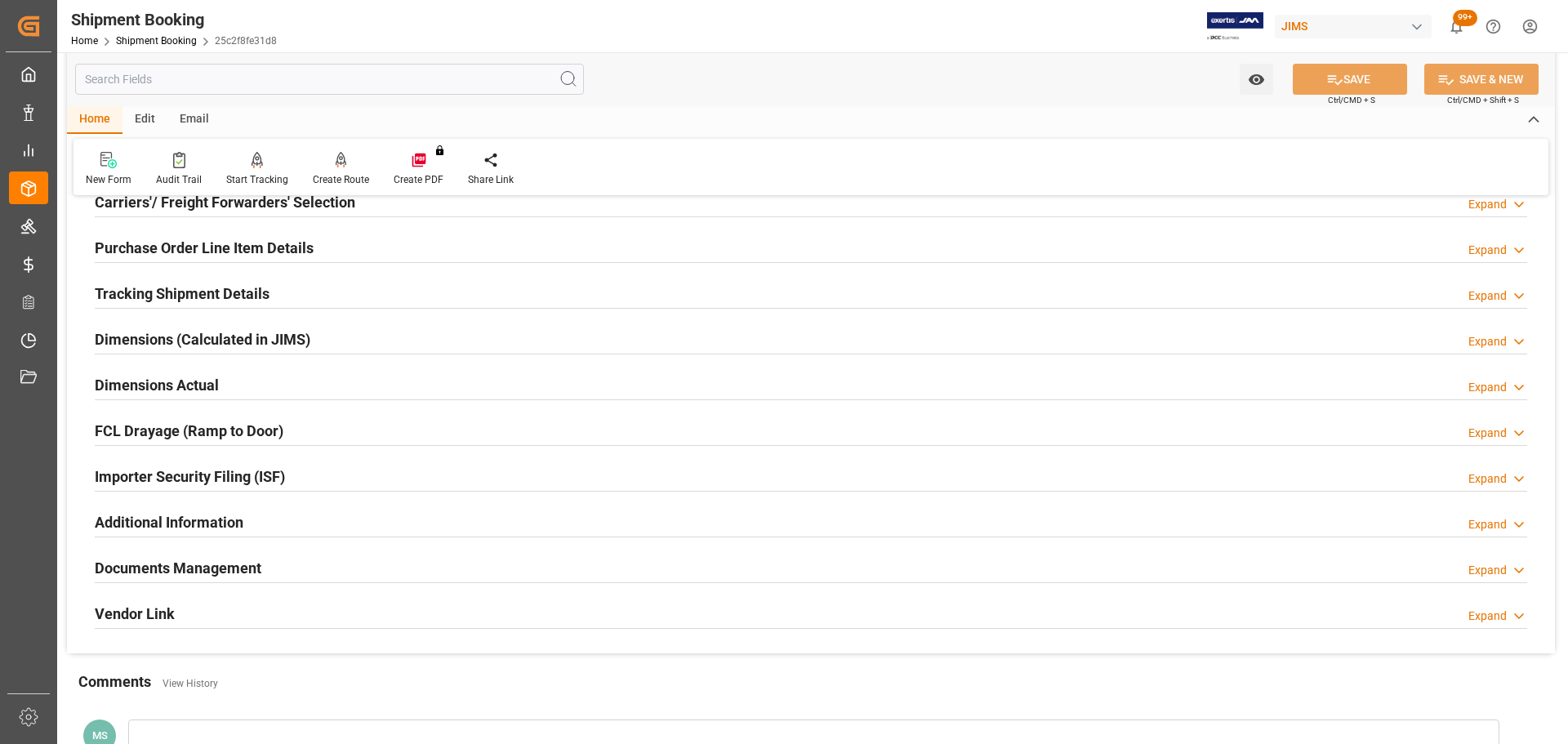
click at [208, 297] on h2 "Tracking Shipment Details" at bounding box center [182, 293] width 174 height 23
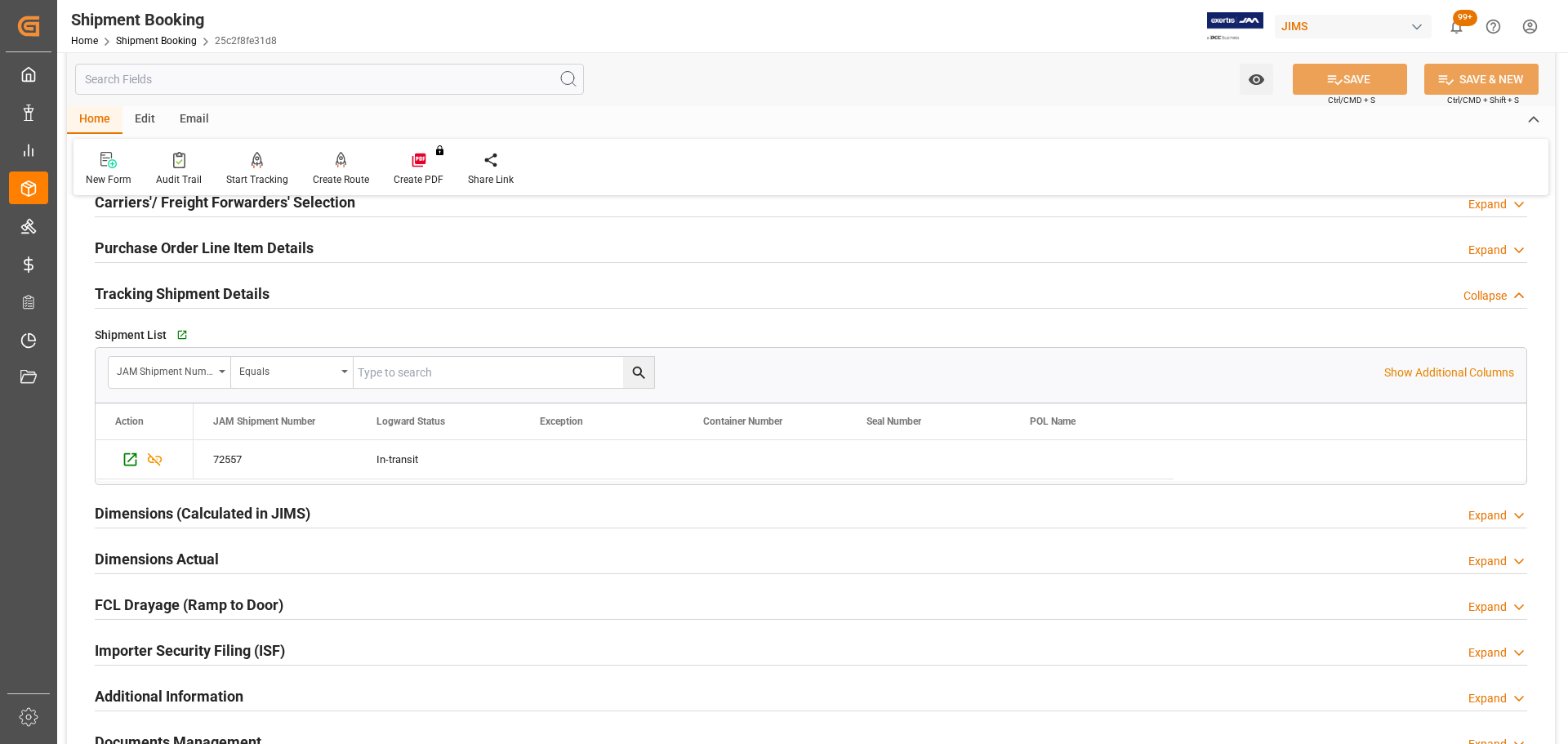
click at [209, 295] on h2 "Tracking Shipment Details" at bounding box center [182, 293] width 174 height 23
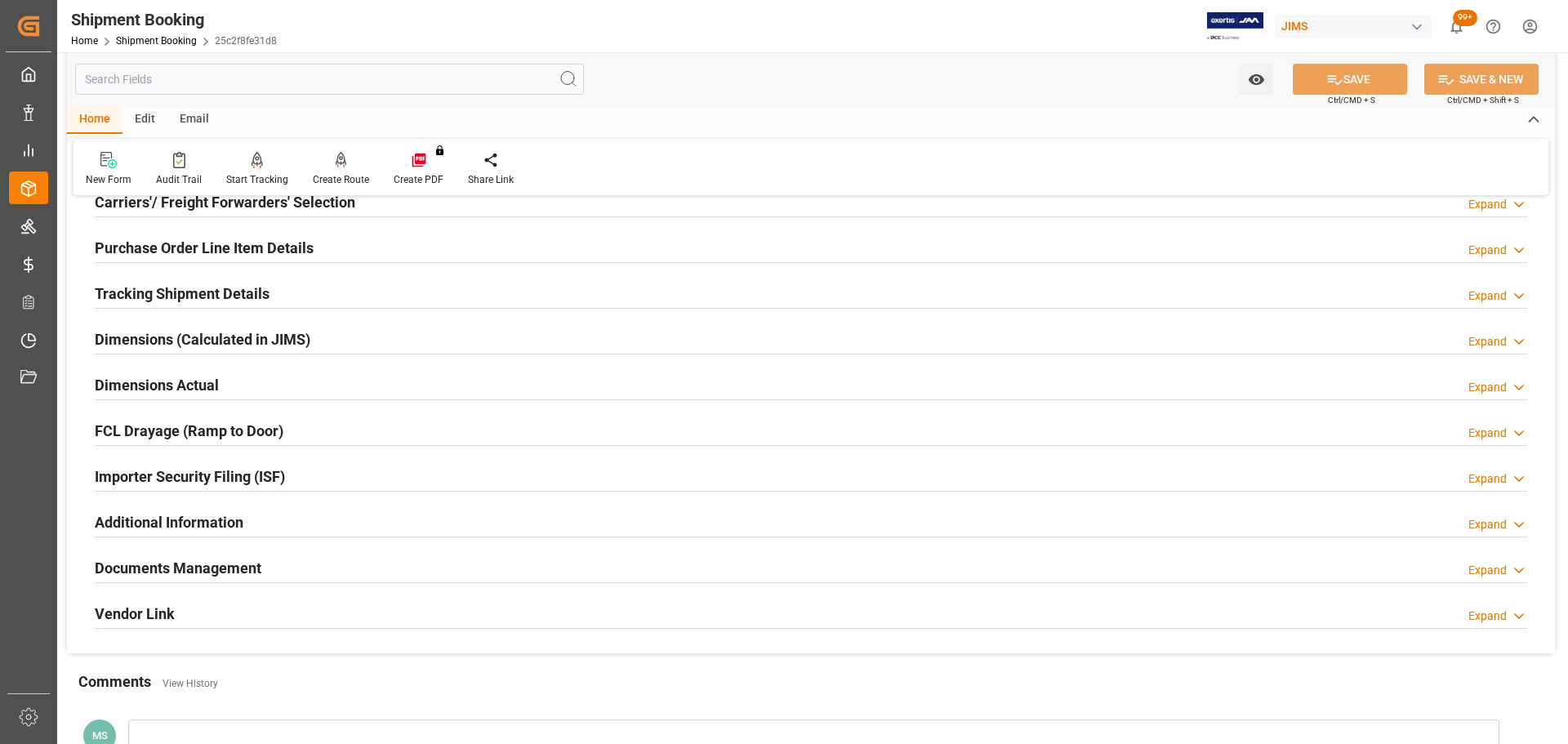
click at [204, 380] on h2 "Dimensions Actual" at bounding box center [157, 385] width 124 height 23
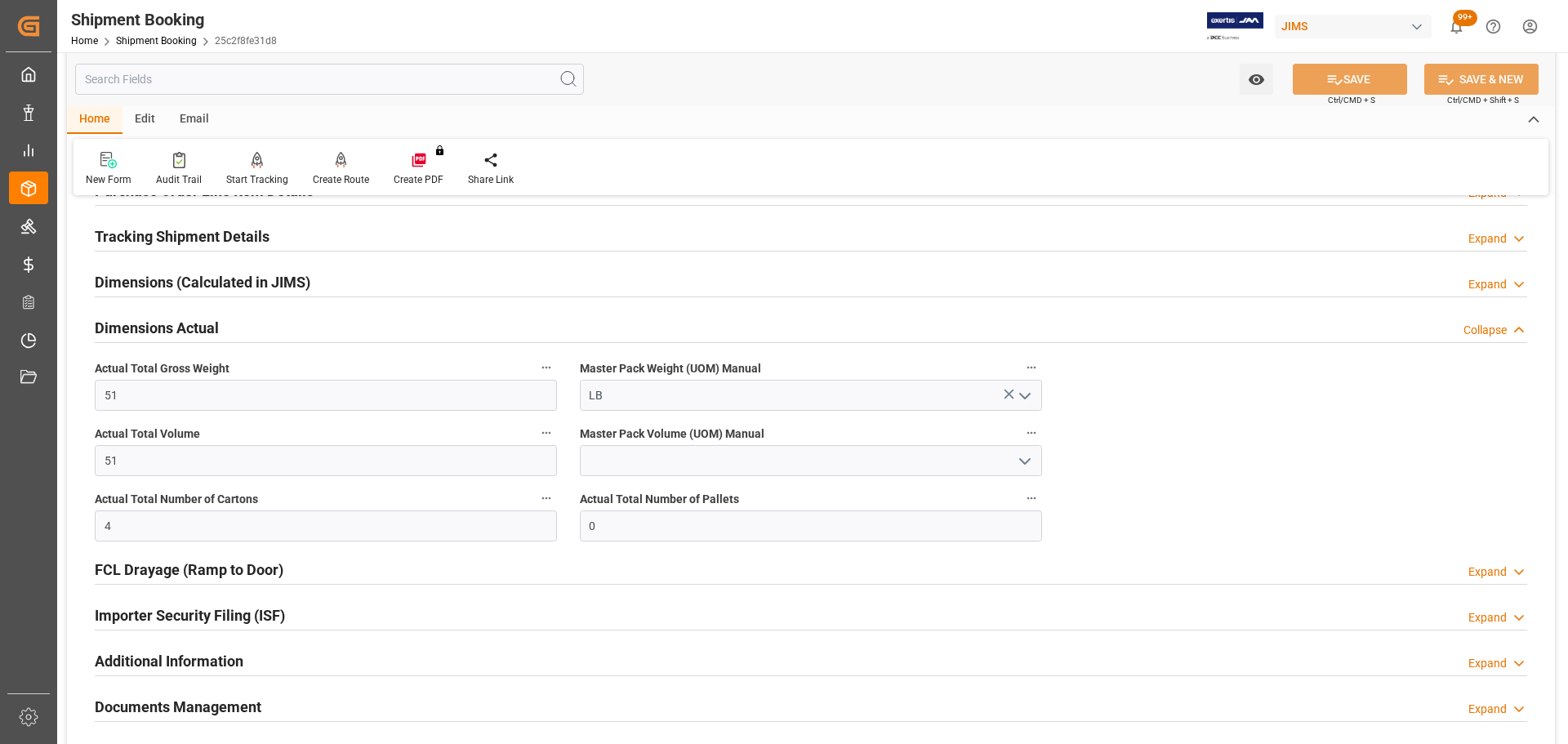
scroll to position [326, 0]
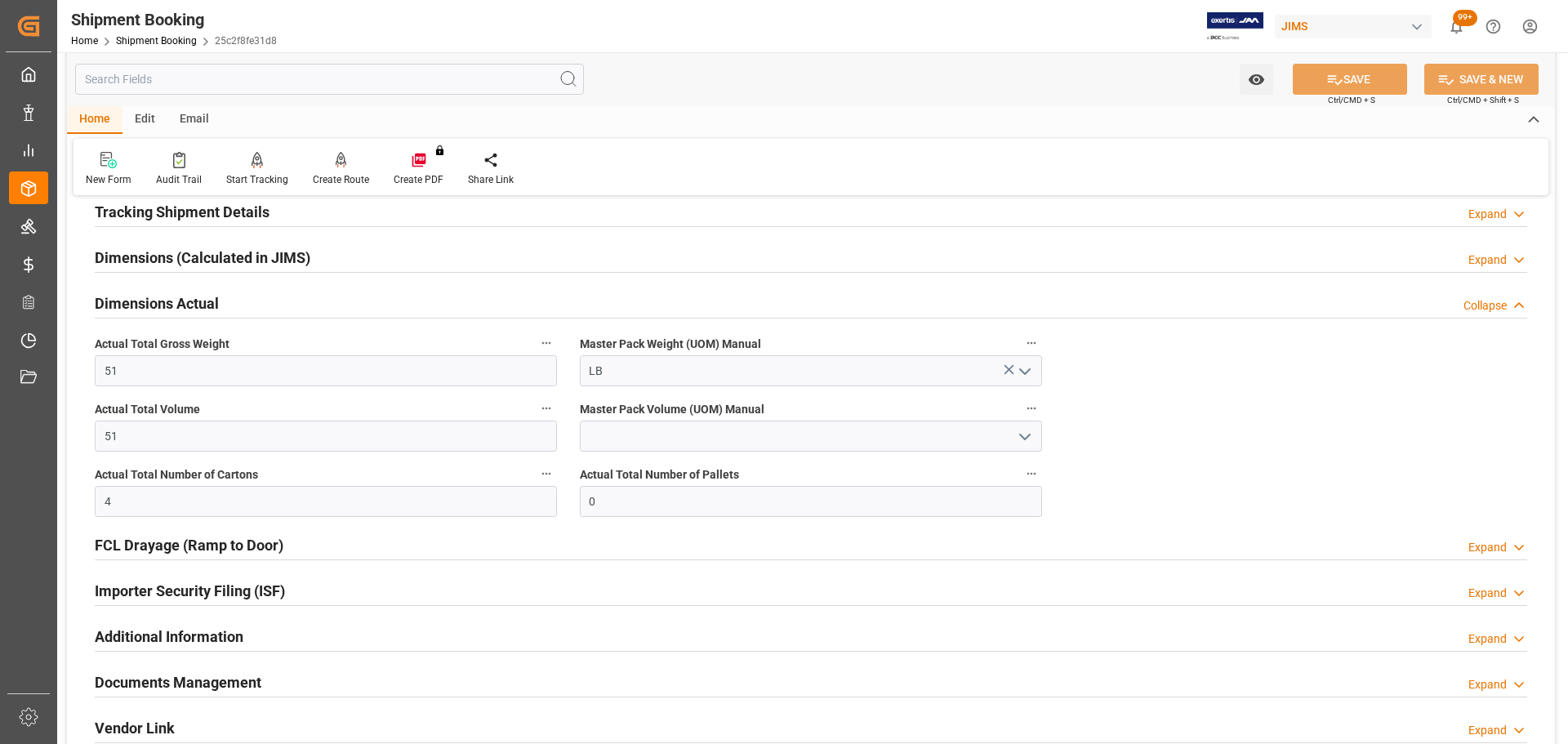
click at [224, 296] on div "Dimensions Actual Collapse" at bounding box center [811, 303] width 1433 height 31
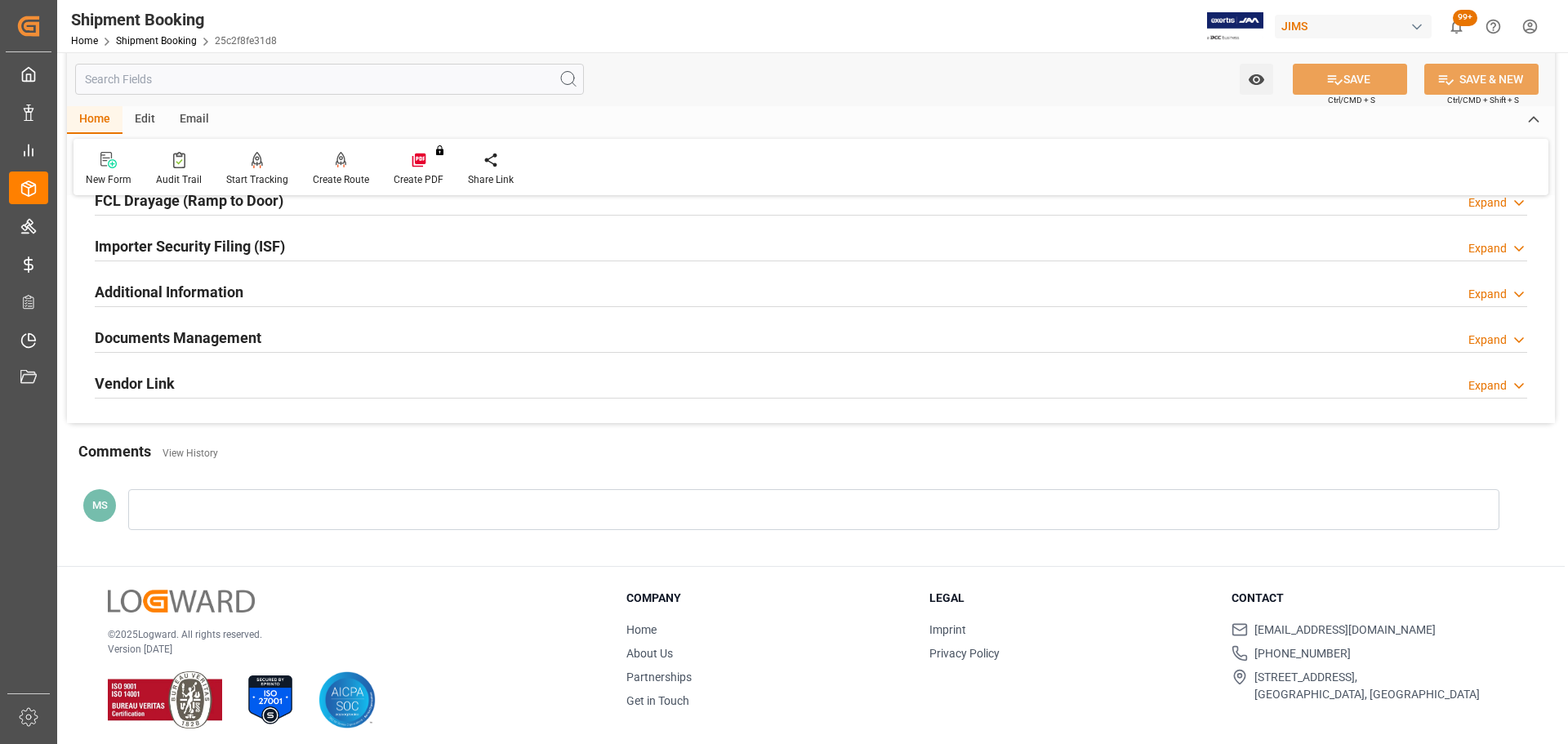
scroll to position [482, 0]
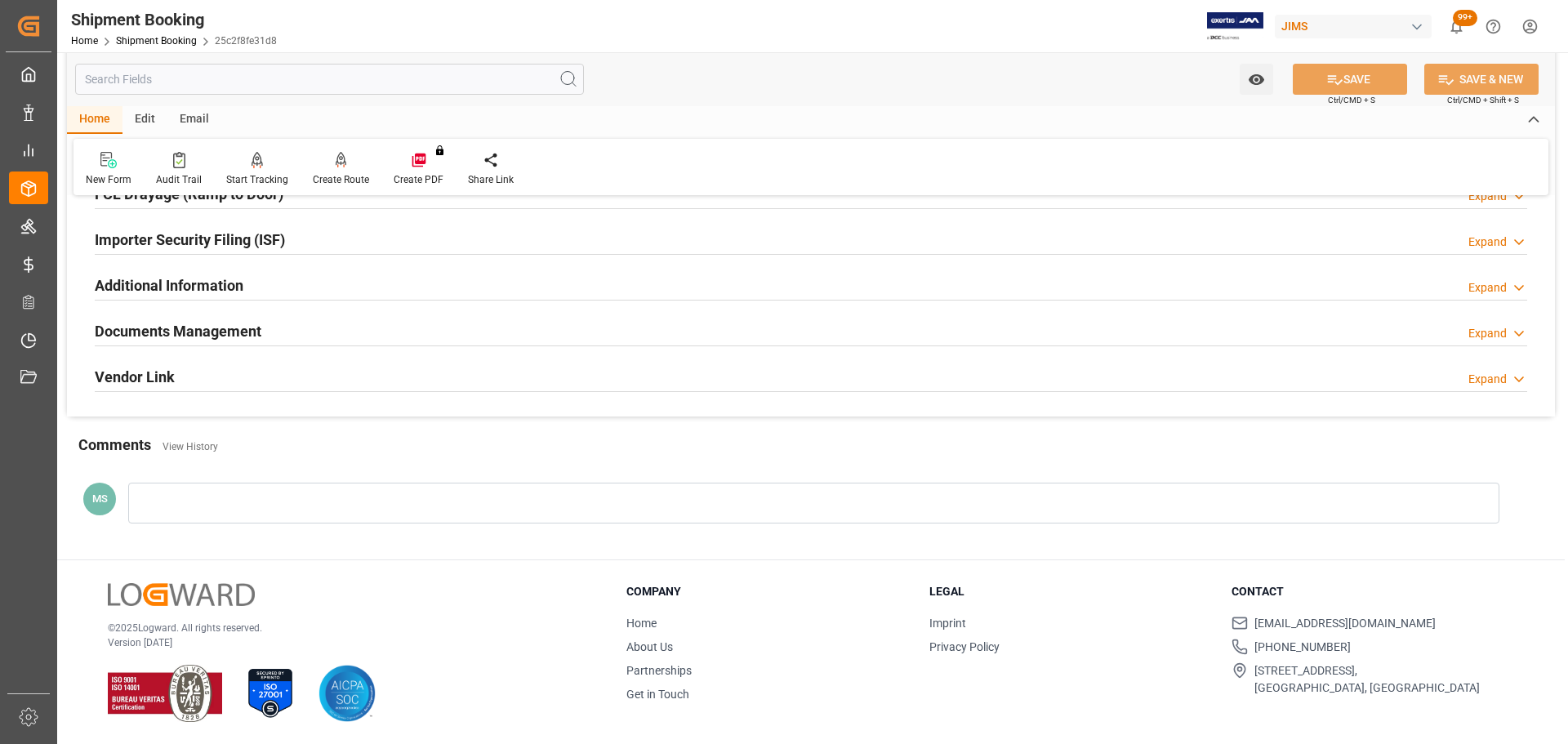
click at [219, 334] on h2 "Documents Management" at bounding box center [178, 331] width 167 height 23
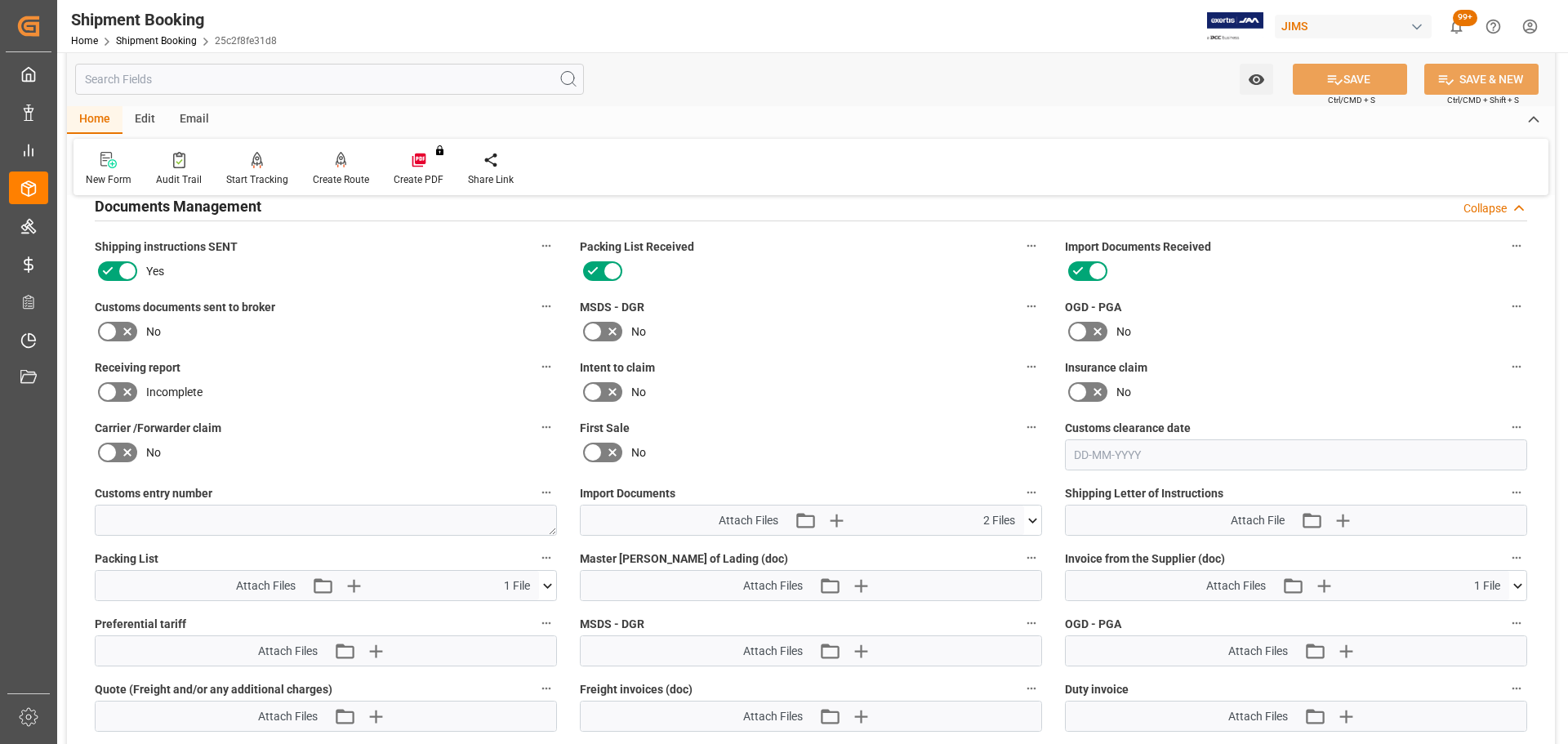
scroll to position [645, 0]
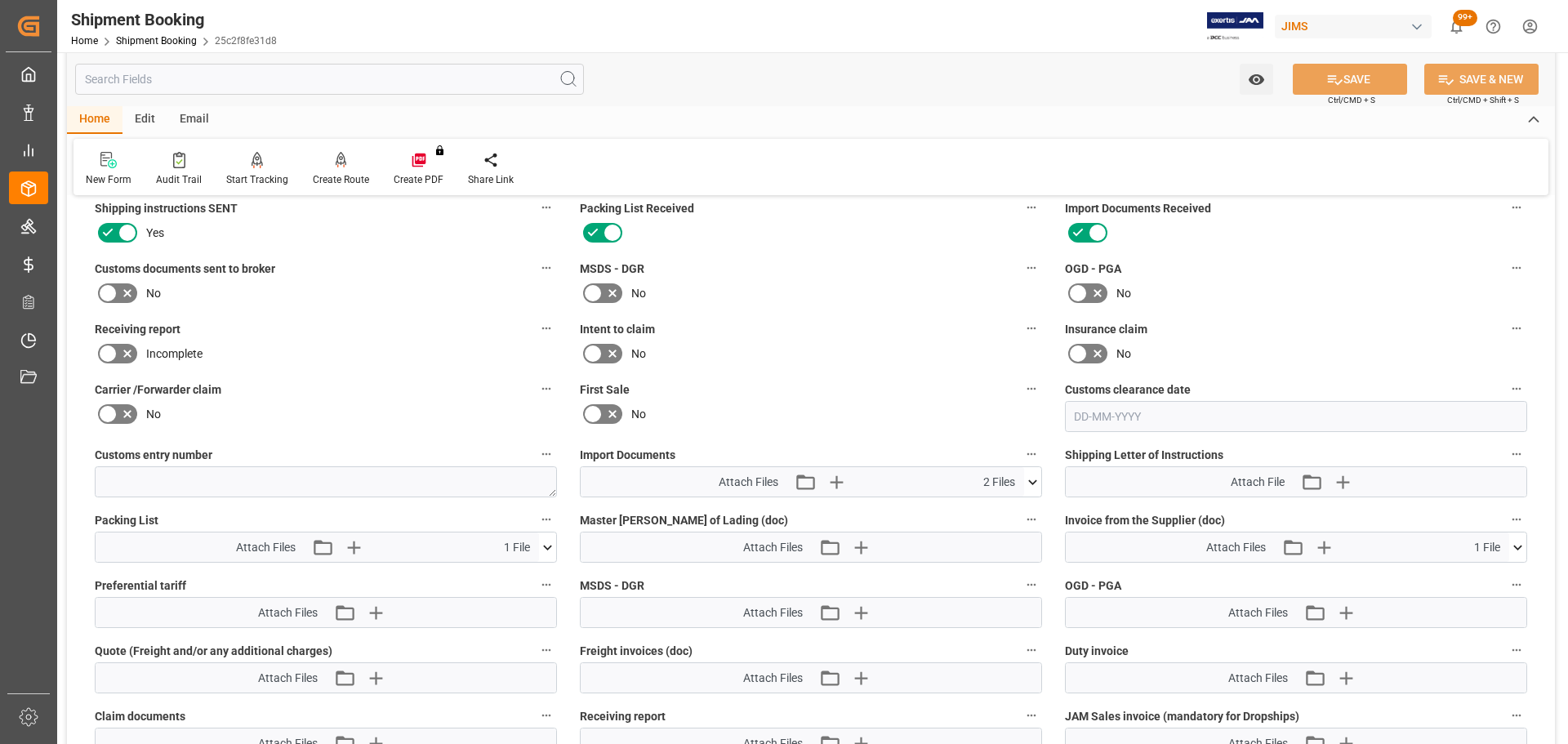
click at [118, 293] on icon at bounding box center [127, 293] width 20 height 20
click at [0, 0] on input "checkbox" at bounding box center [0, 0] width 0 height 0
click at [1362, 81] on button "SAVE" at bounding box center [1349, 79] width 115 height 31
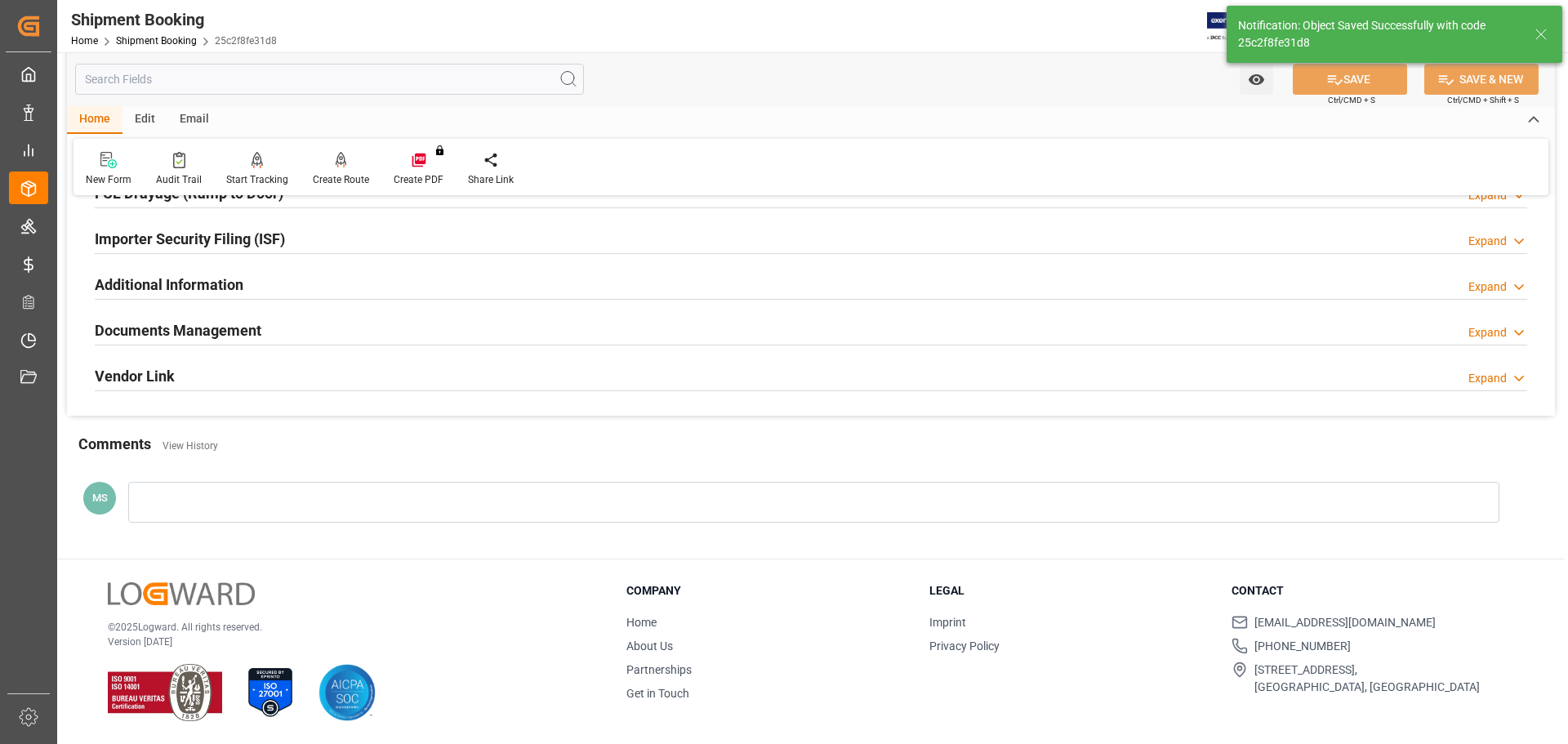
scroll to position [482, 0]
click at [233, 326] on h2 "Documents Management" at bounding box center [178, 331] width 167 height 23
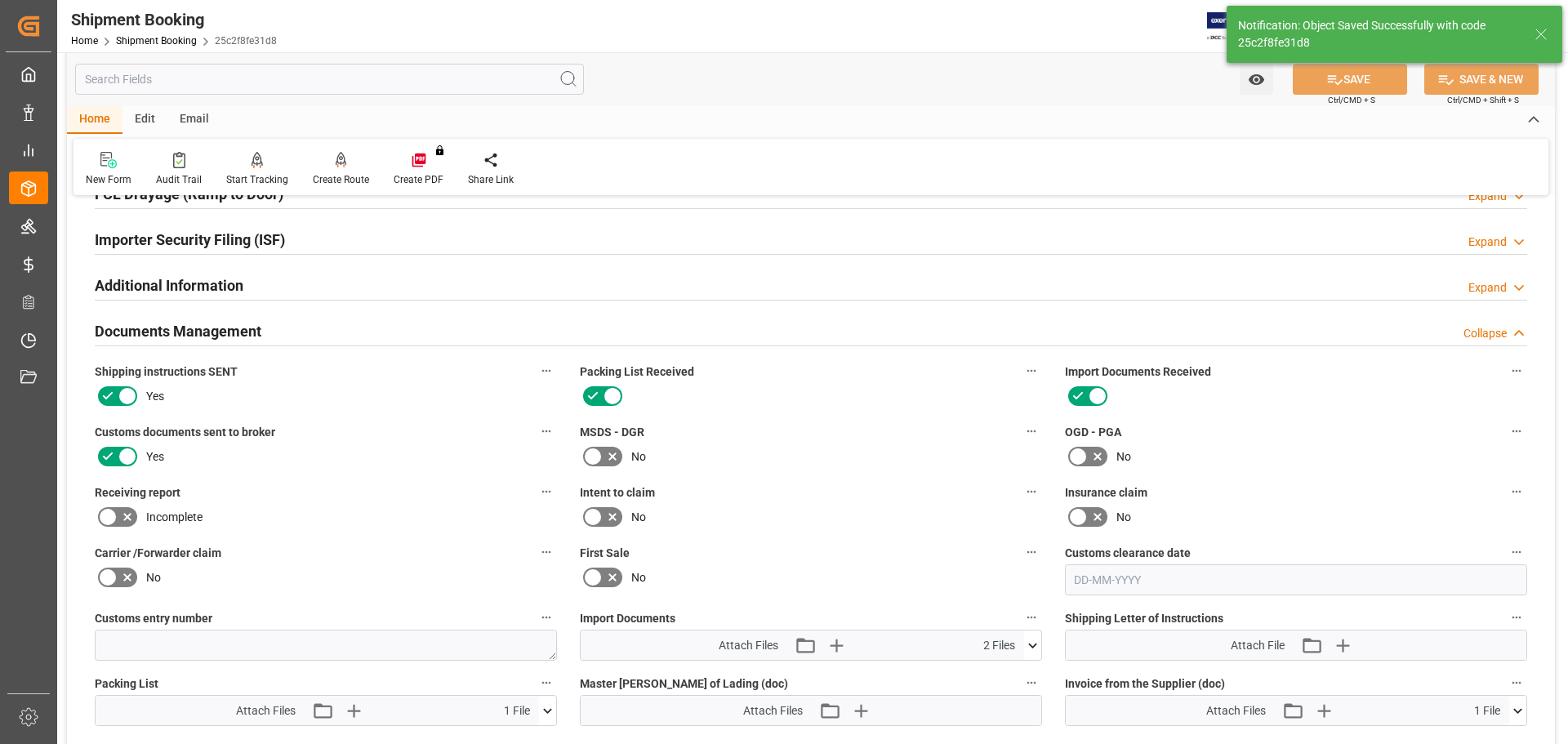
scroll to position [645, 0]
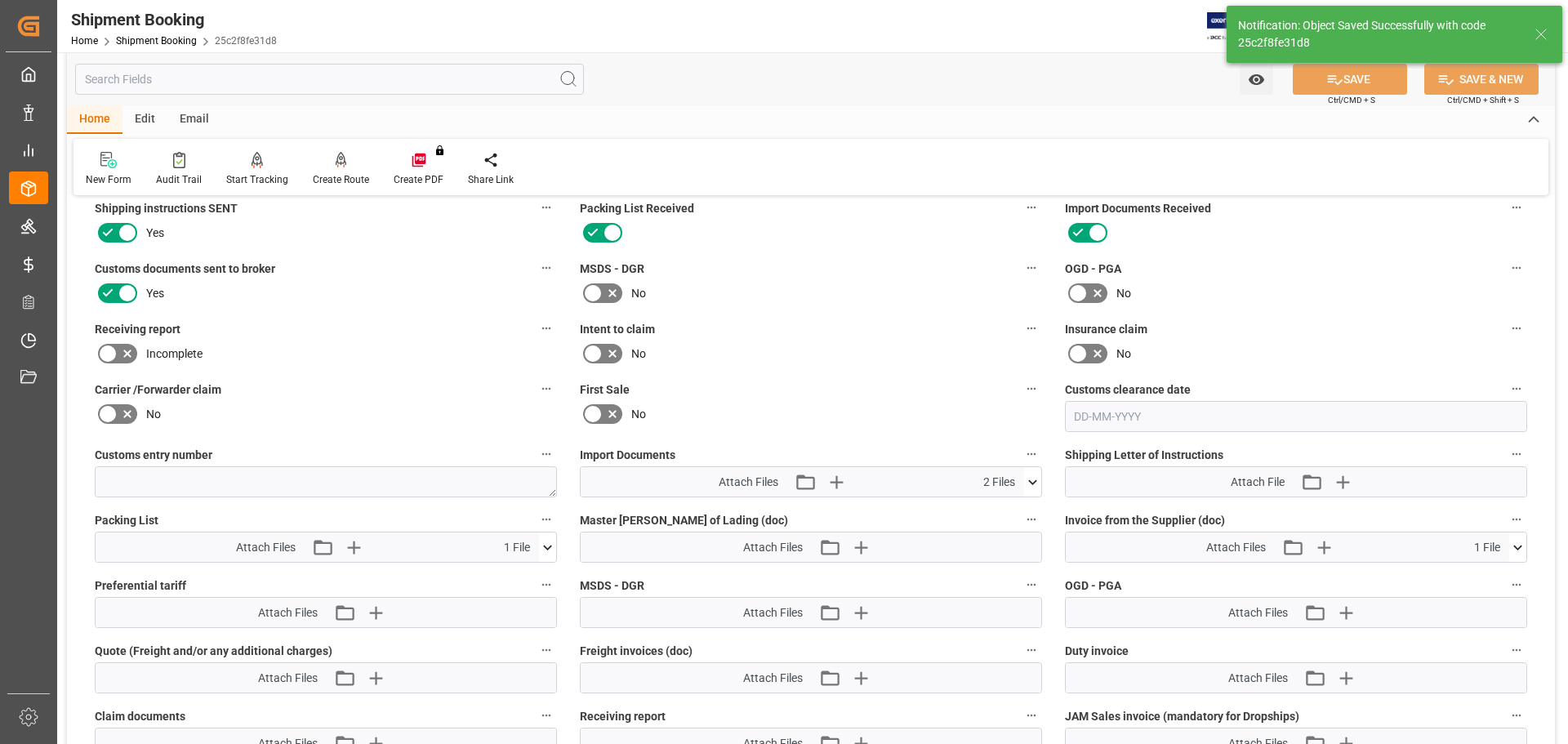
click at [1027, 478] on icon at bounding box center [1033, 482] width 18 height 18
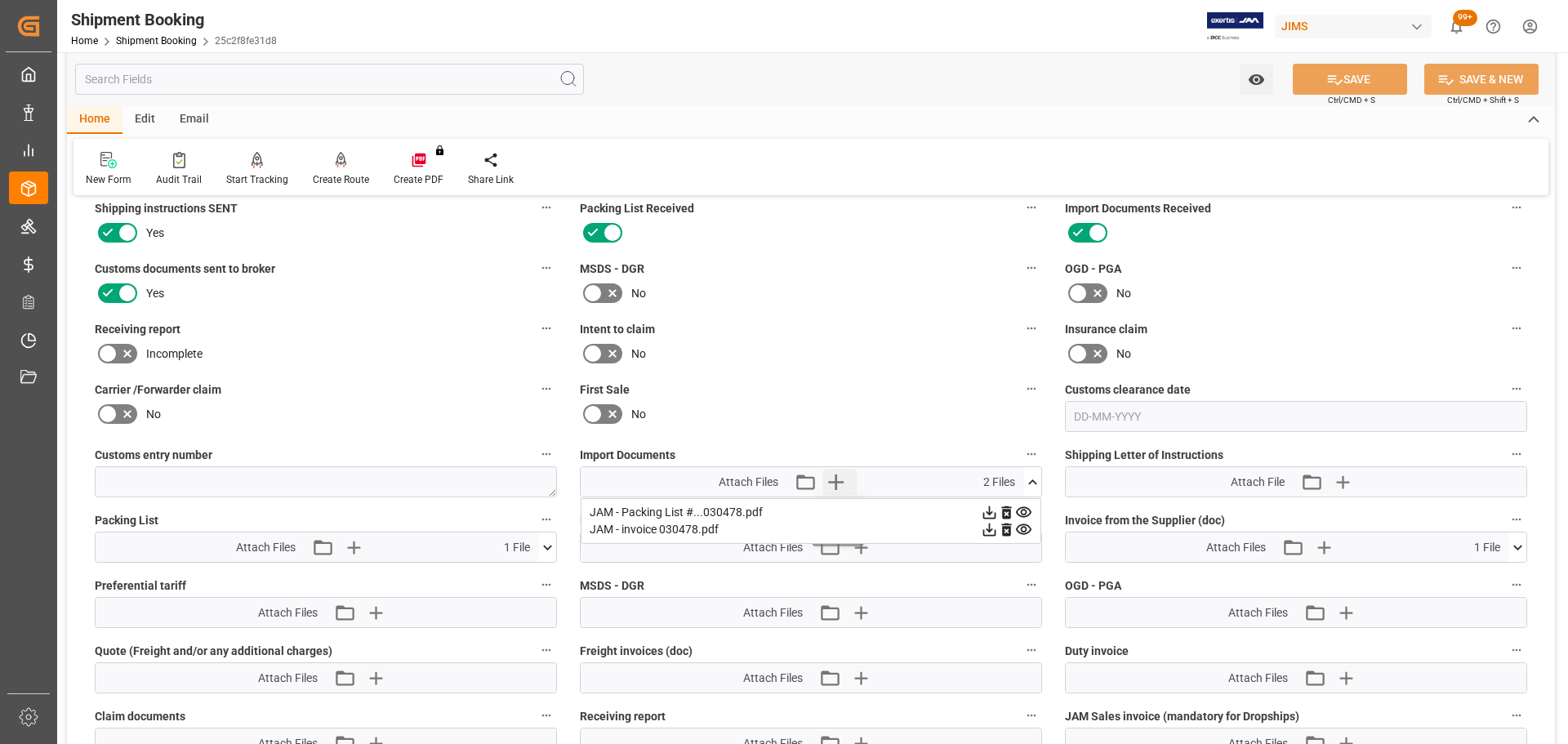
click at [834, 483] on icon "button" at bounding box center [835, 481] width 26 height 26
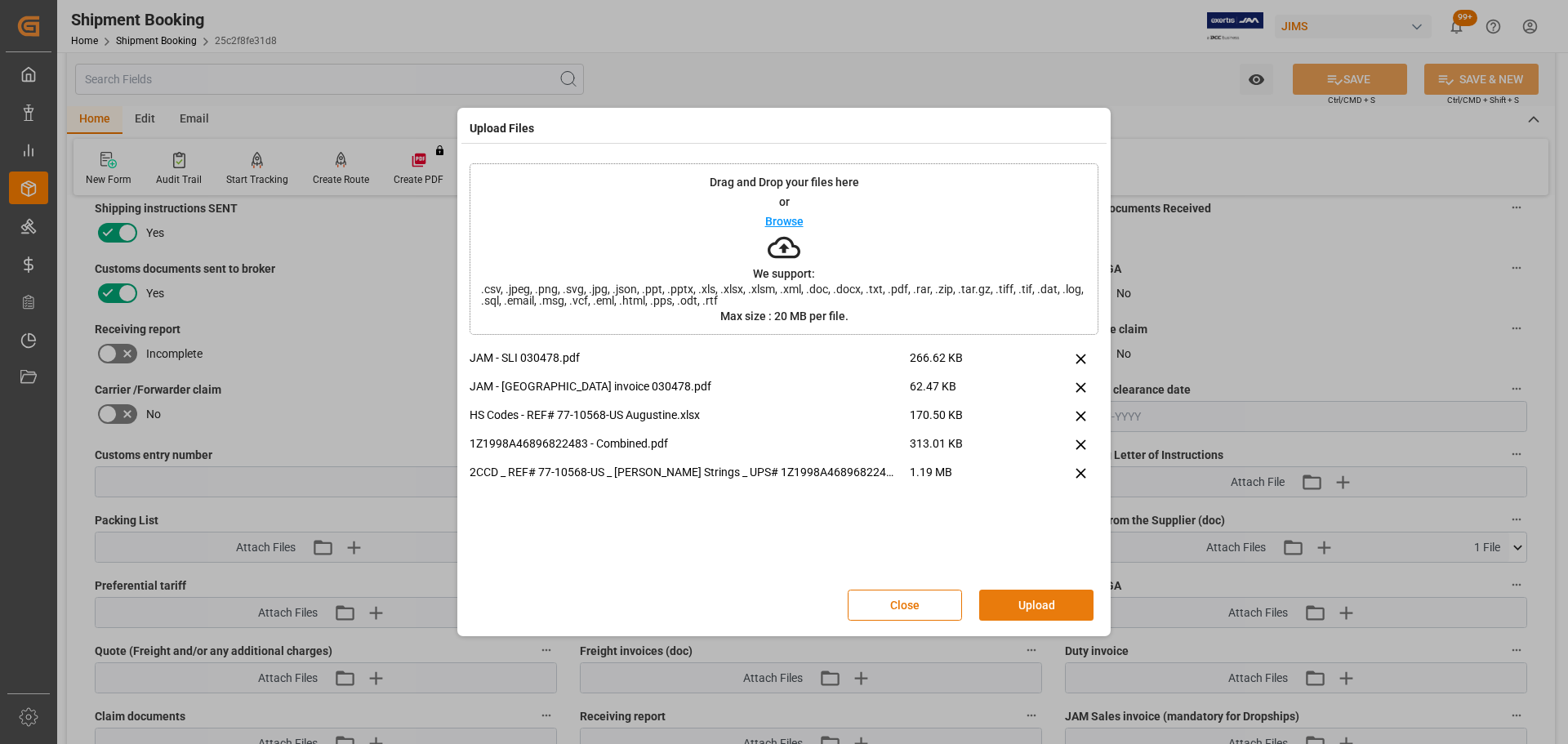
click at [1013, 610] on button "Upload" at bounding box center [1036, 606] width 115 height 31
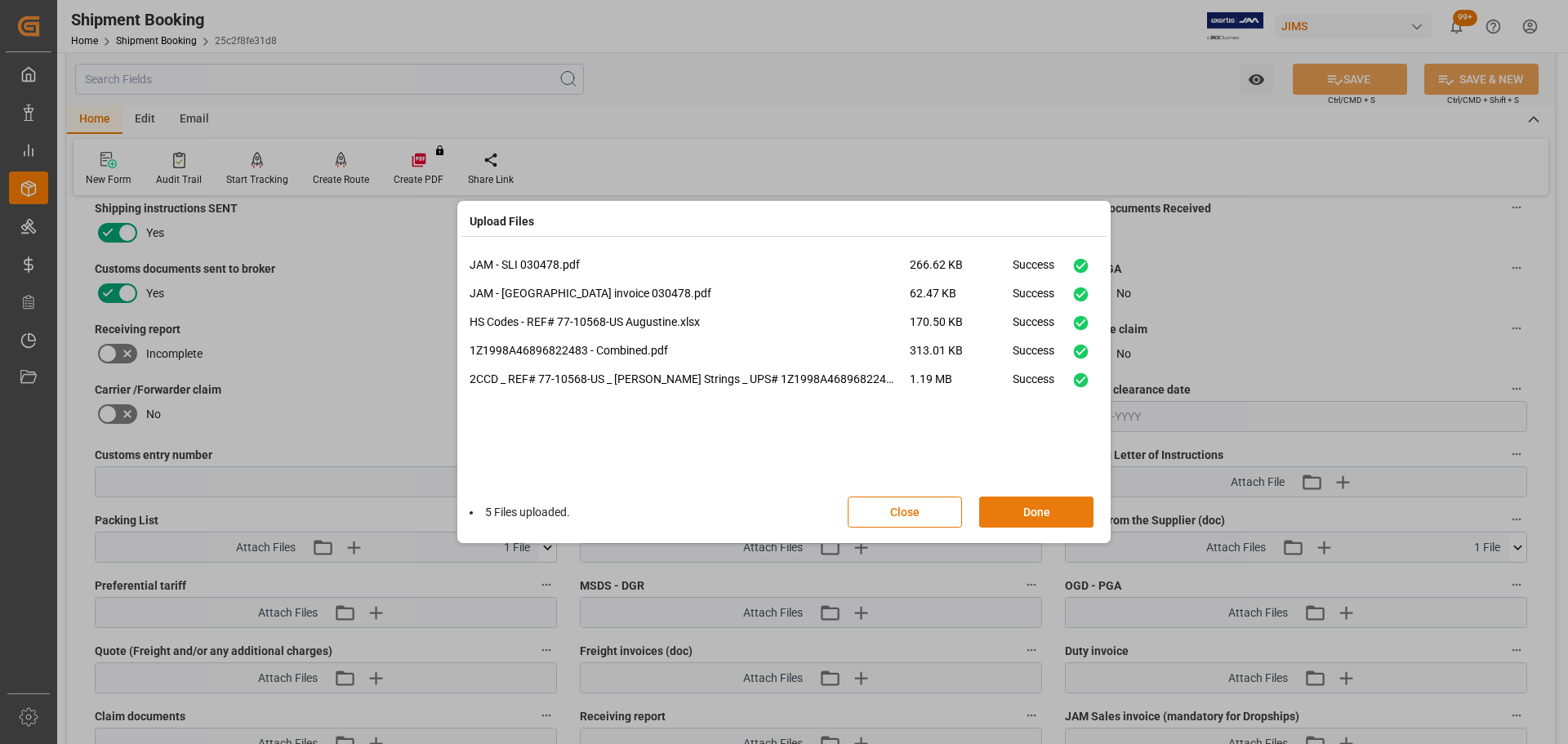
click at [1027, 520] on button "Done" at bounding box center [1036, 513] width 115 height 31
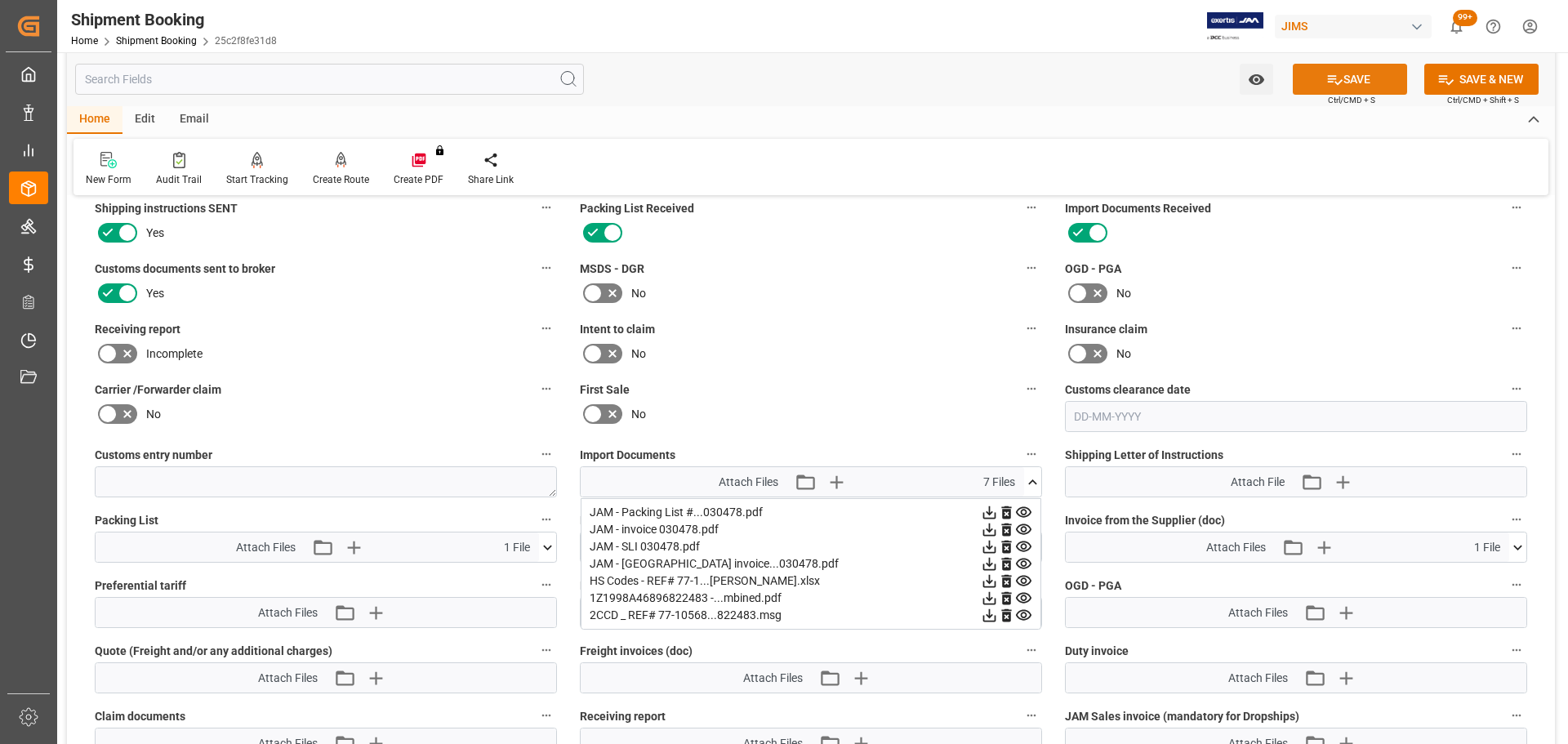
click at [1365, 81] on button "SAVE" at bounding box center [1349, 79] width 115 height 31
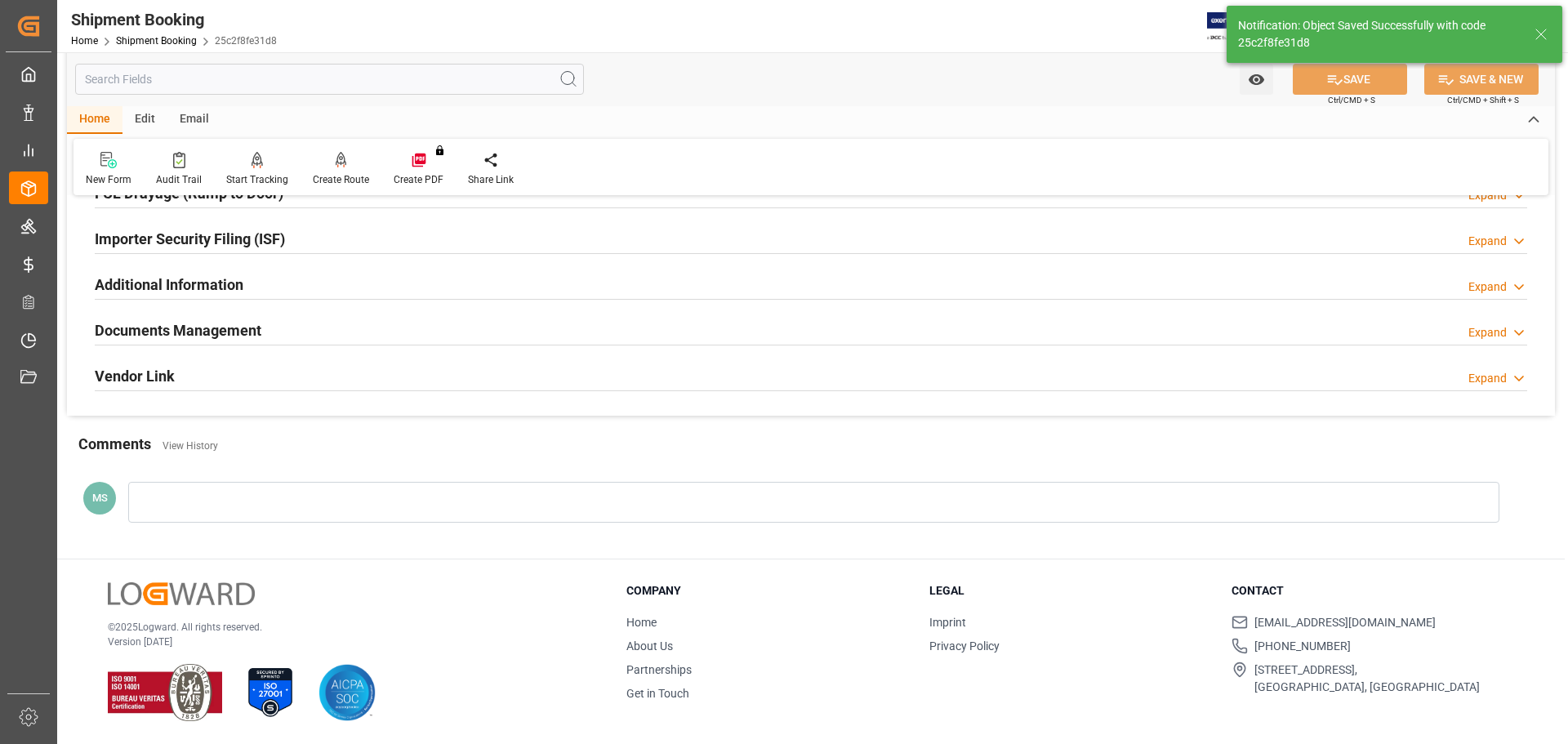
scroll to position [482, 0]
click at [170, 328] on h2 "Documents Management" at bounding box center [178, 331] width 167 height 23
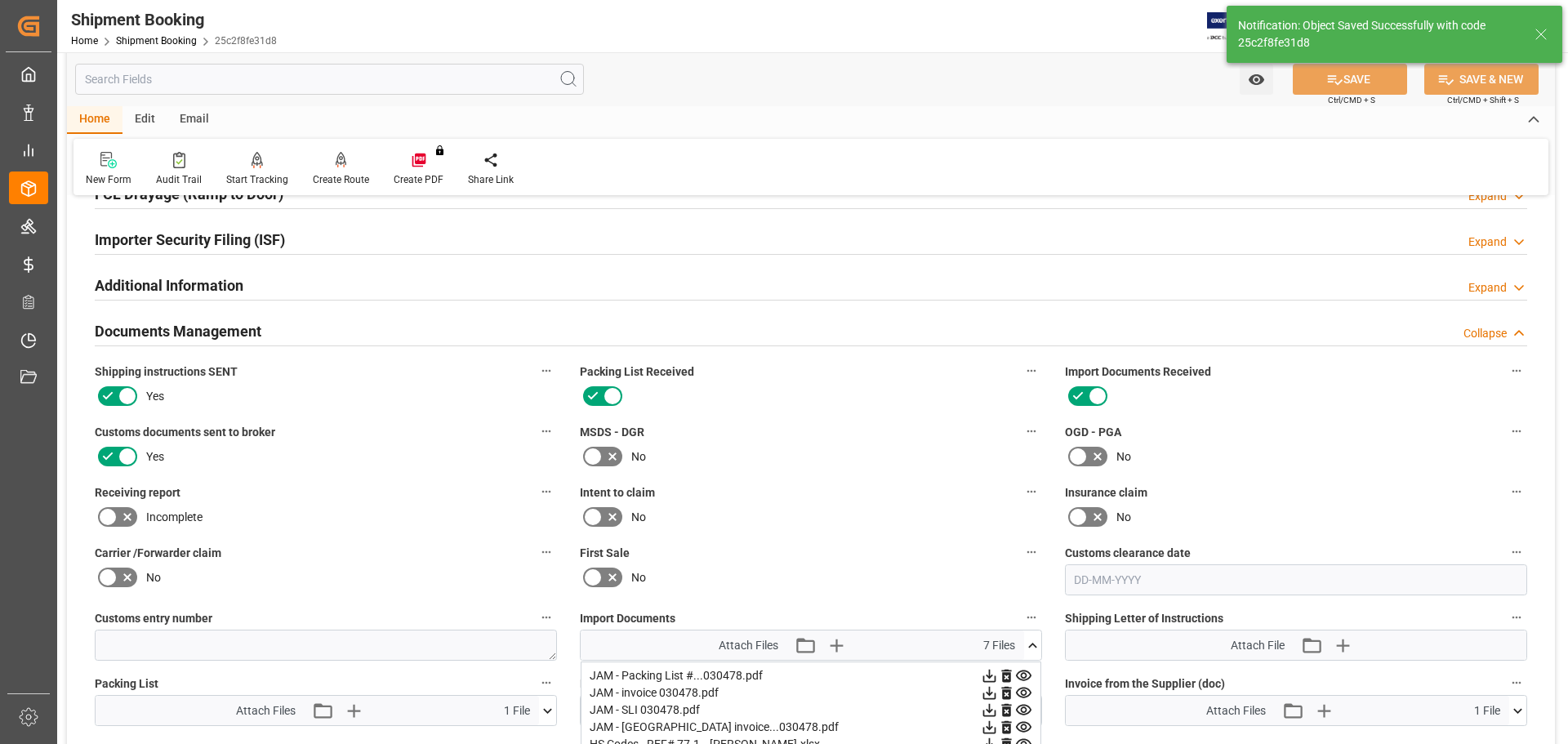
scroll to position [645, 0]
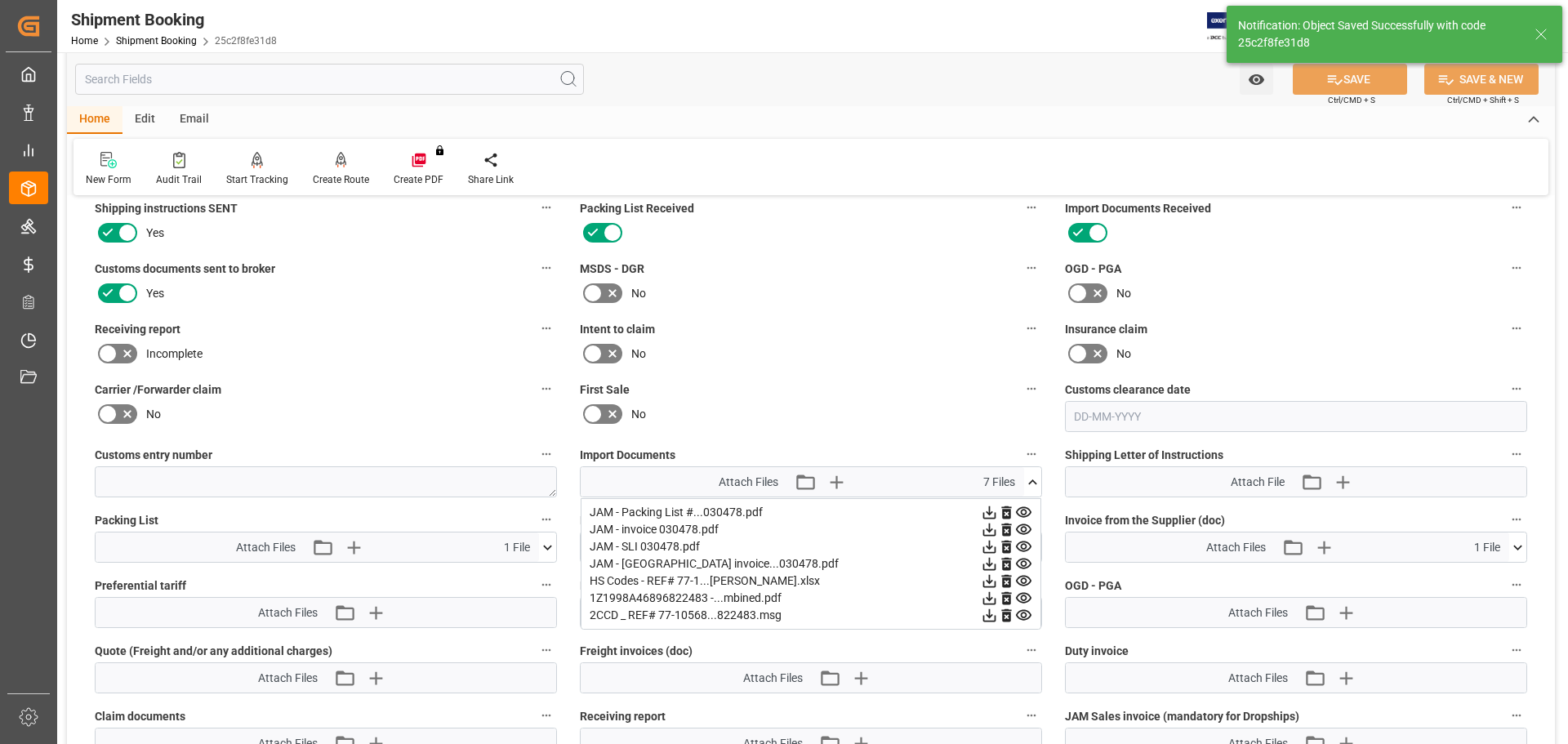
click at [1028, 473] on icon at bounding box center [1033, 482] width 18 height 18
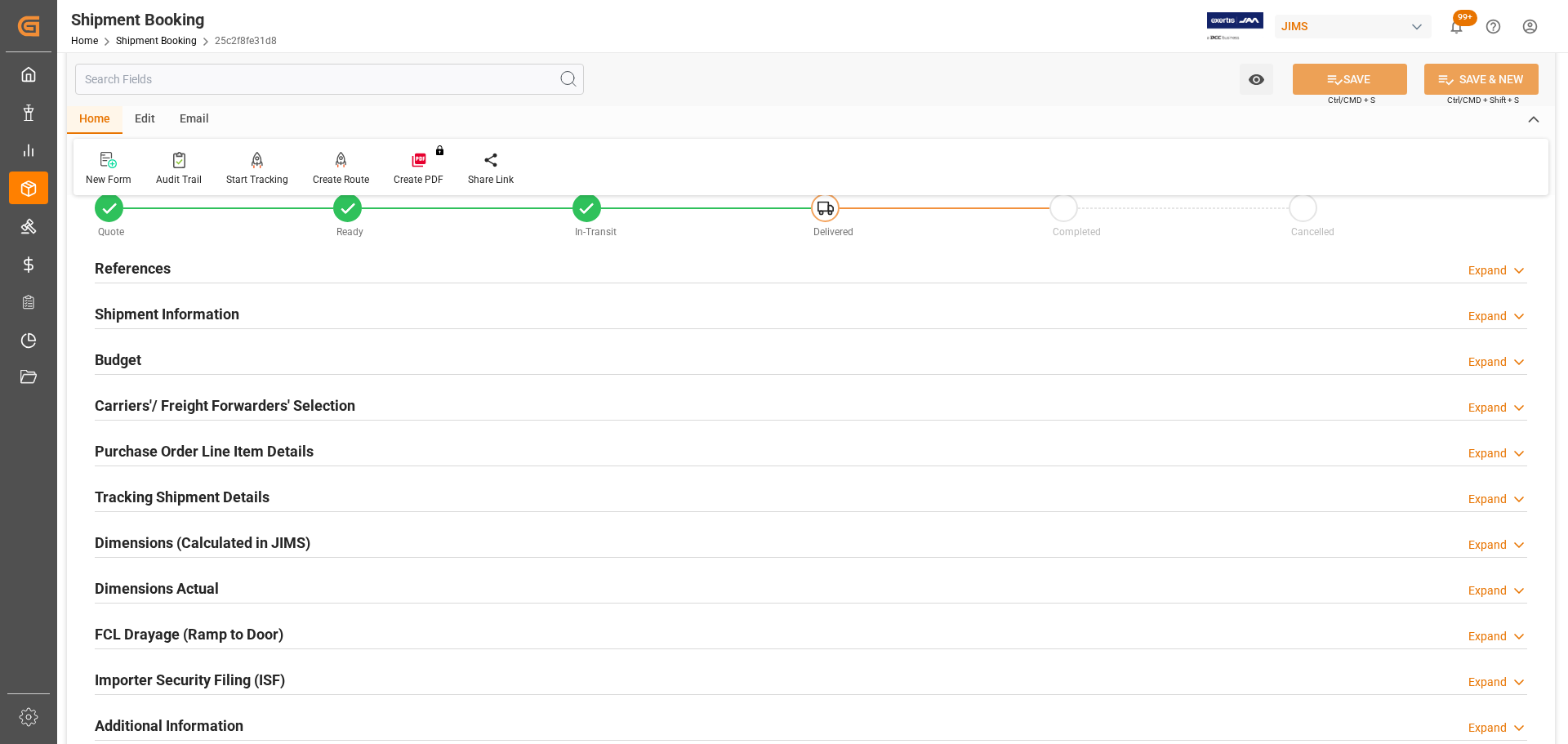
scroll to position [326, 0]
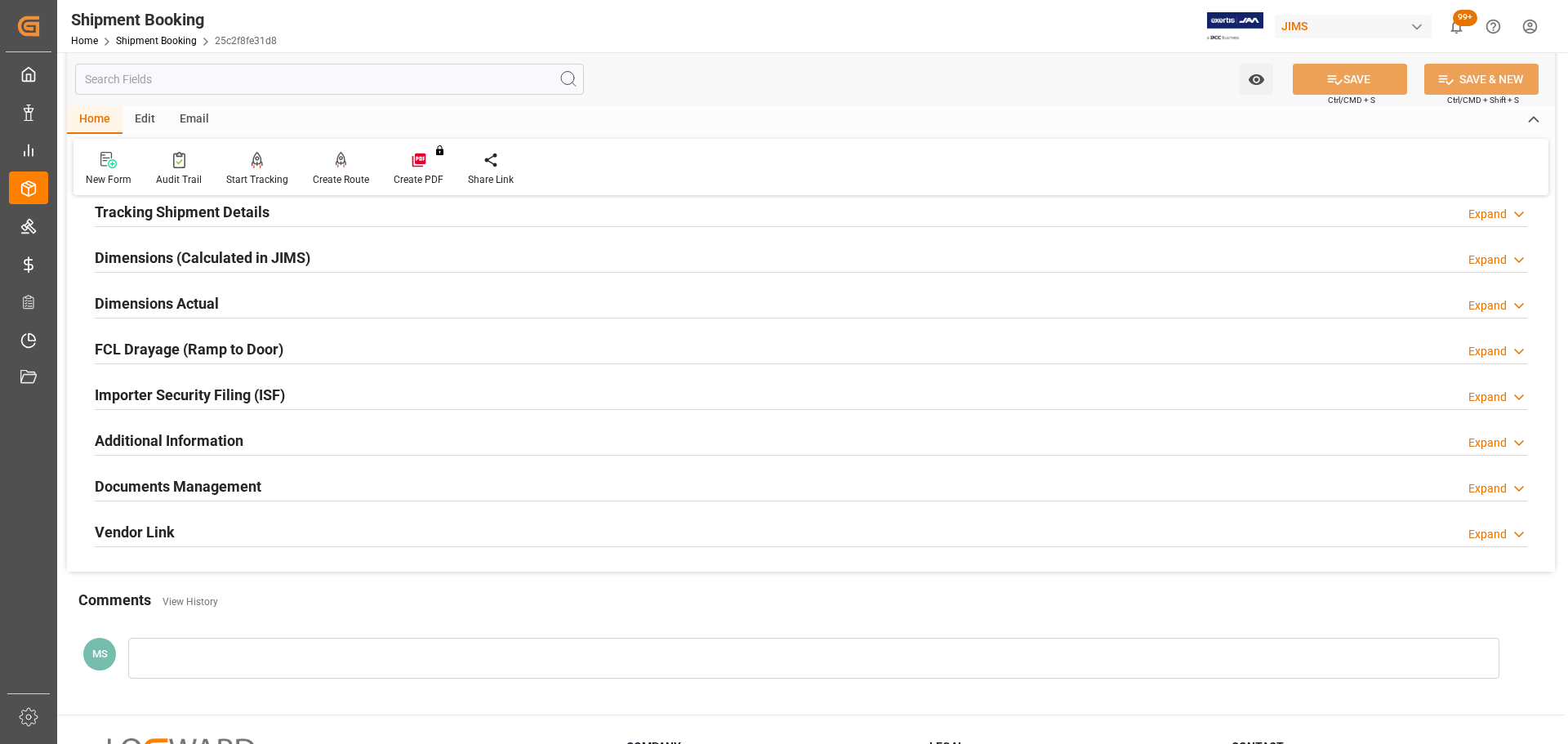
click at [297, 475] on div "Documents Management Expand" at bounding box center [811, 485] width 1433 height 31
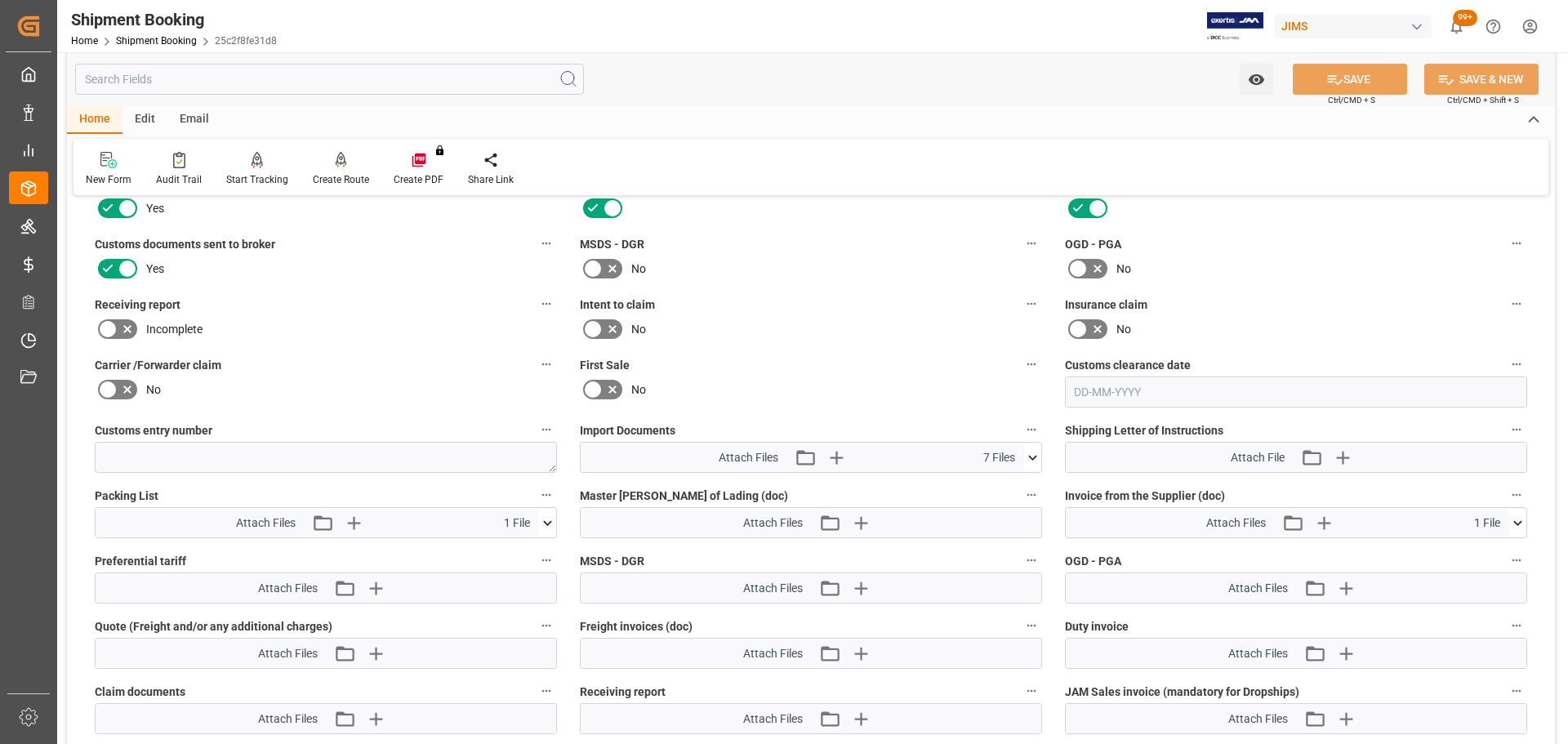
scroll to position [571, 0]
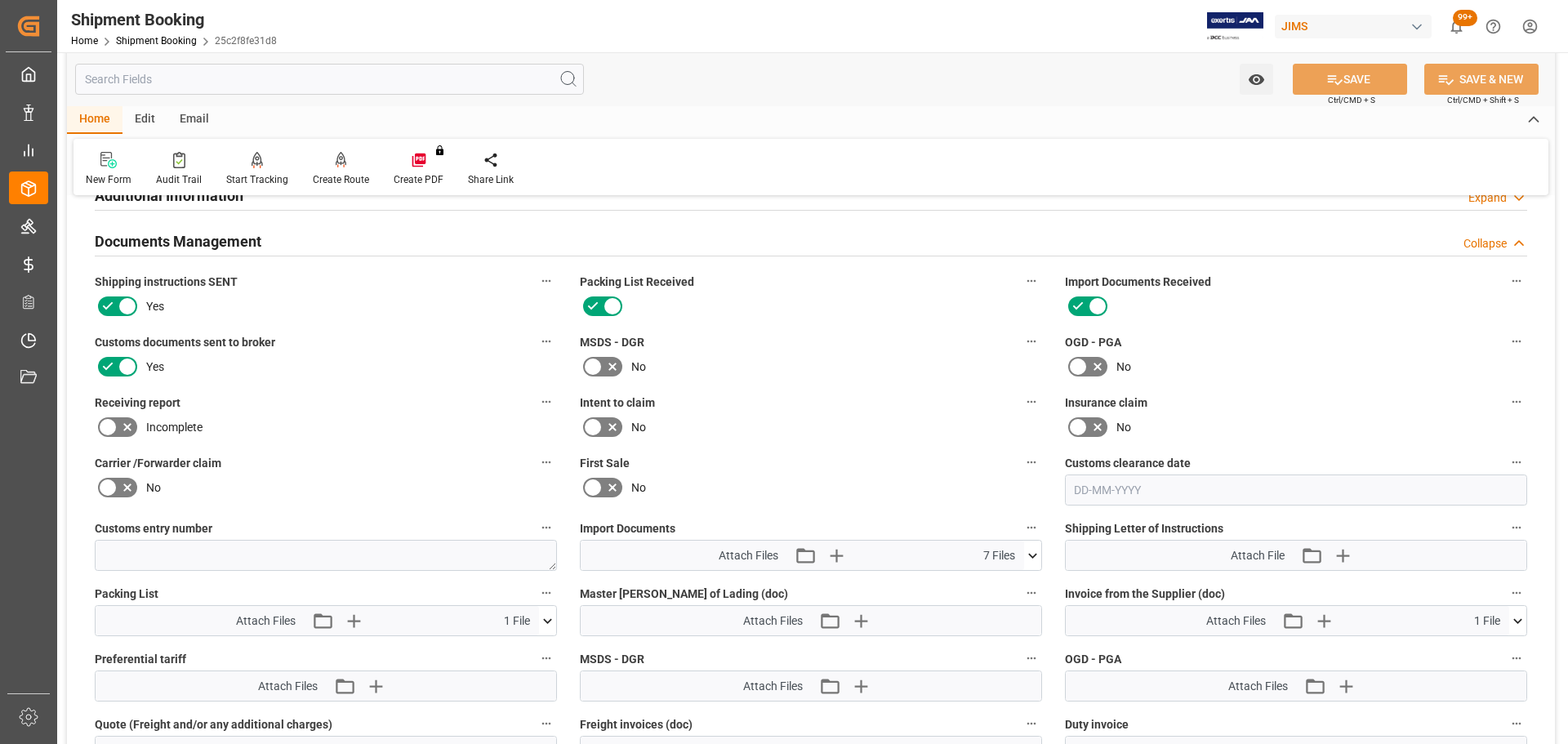
click at [1035, 553] on icon at bounding box center [1033, 556] width 18 height 18
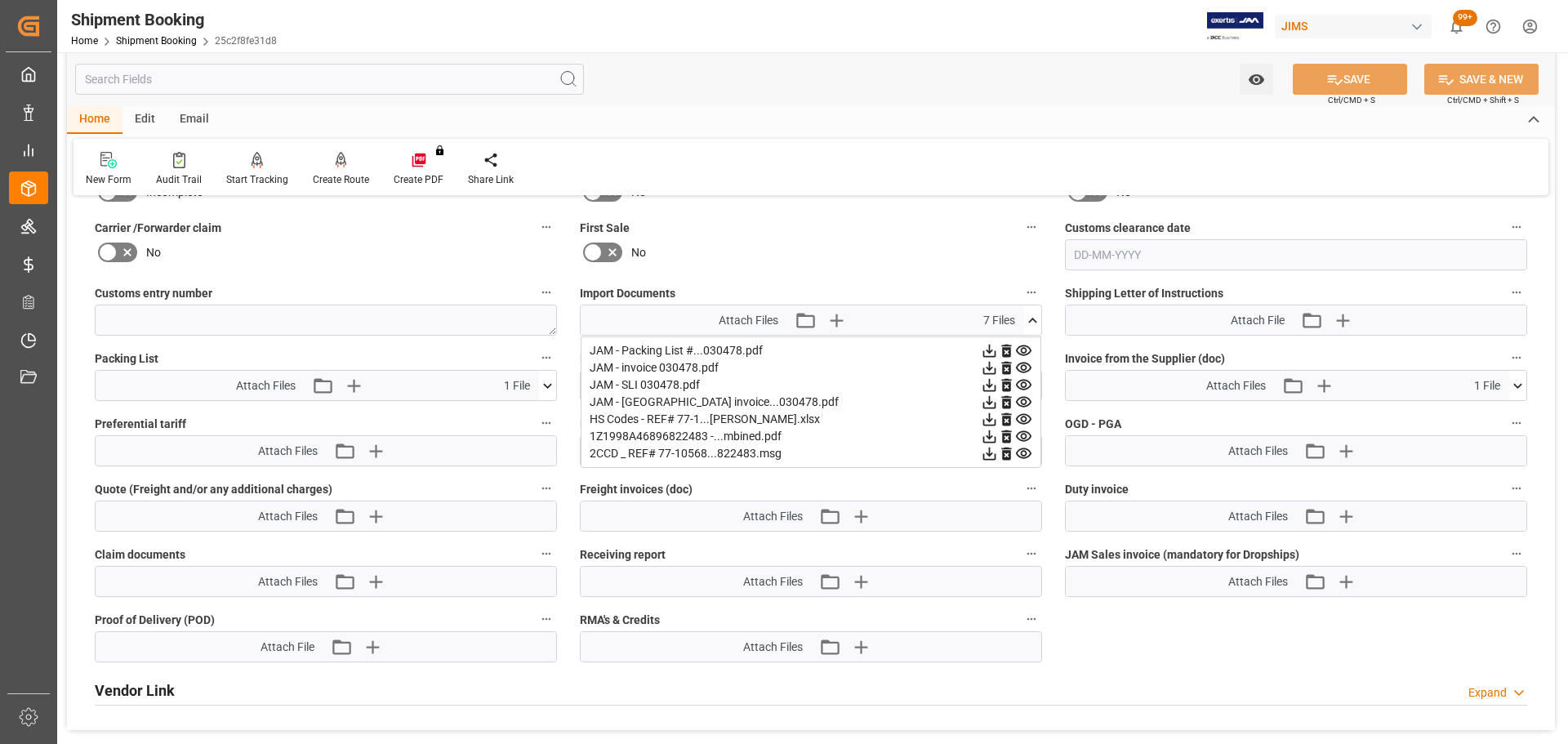
scroll to position [818, 0]
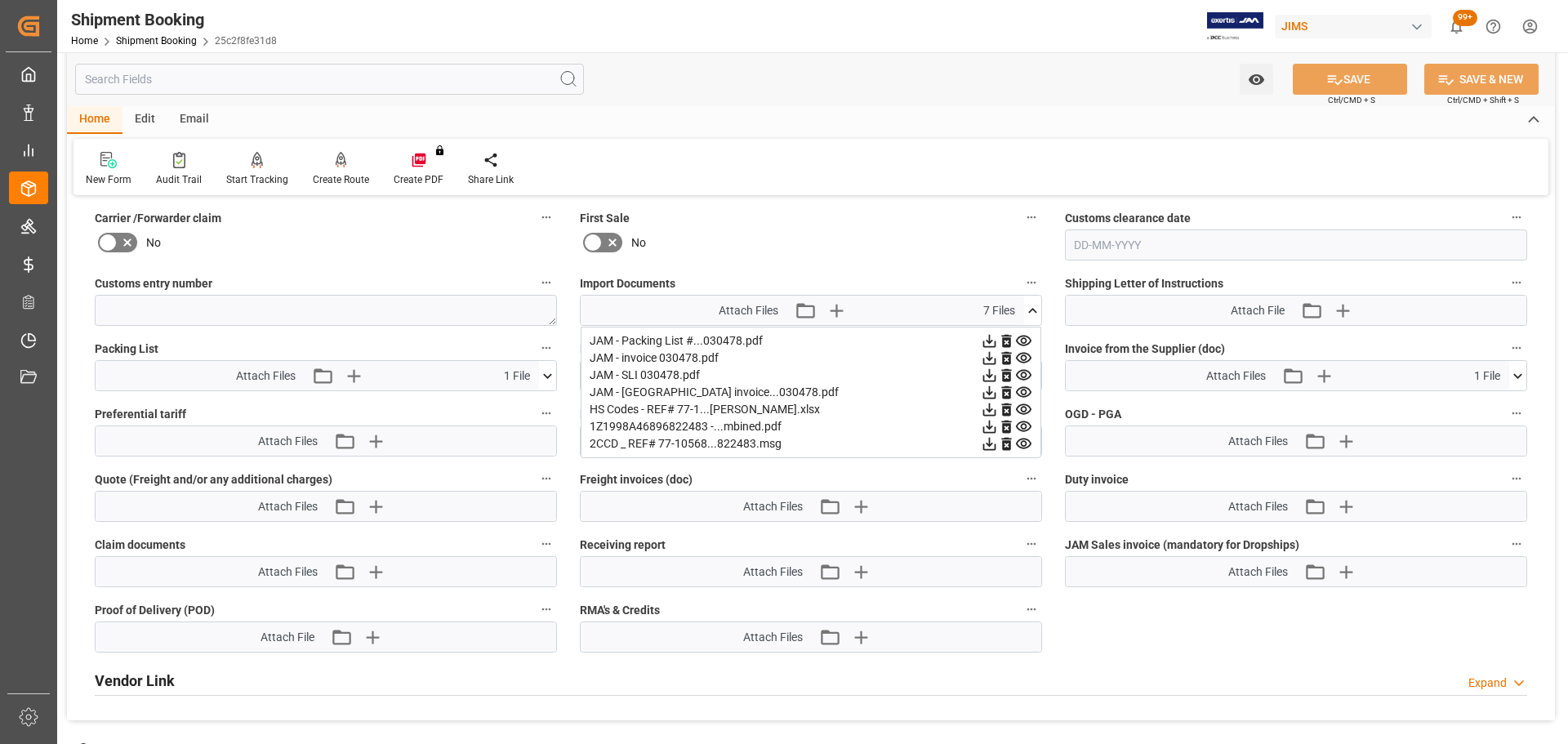
click at [1027, 312] on icon at bounding box center [1033, 311] width 18 height 18
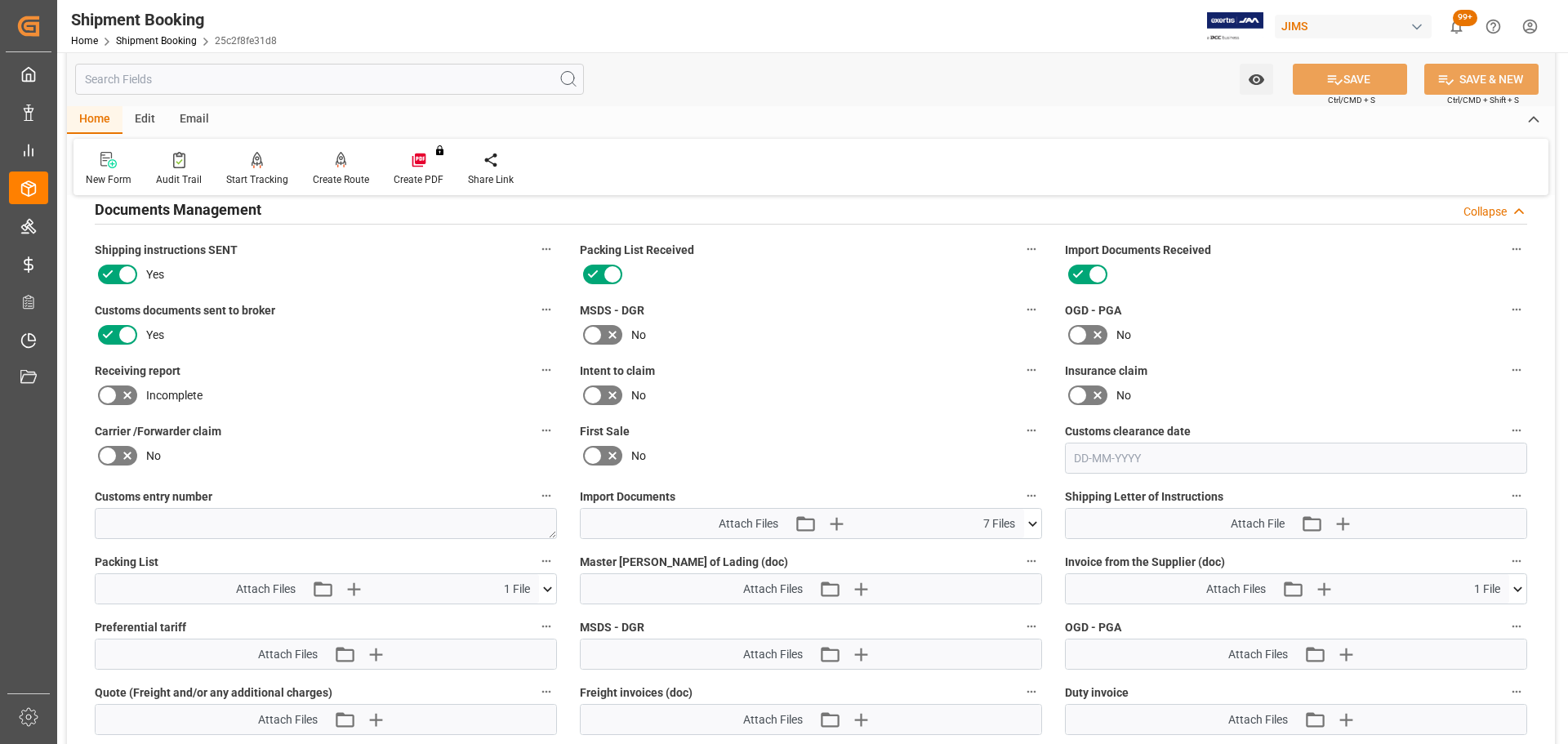
scroll to position [490, 0]
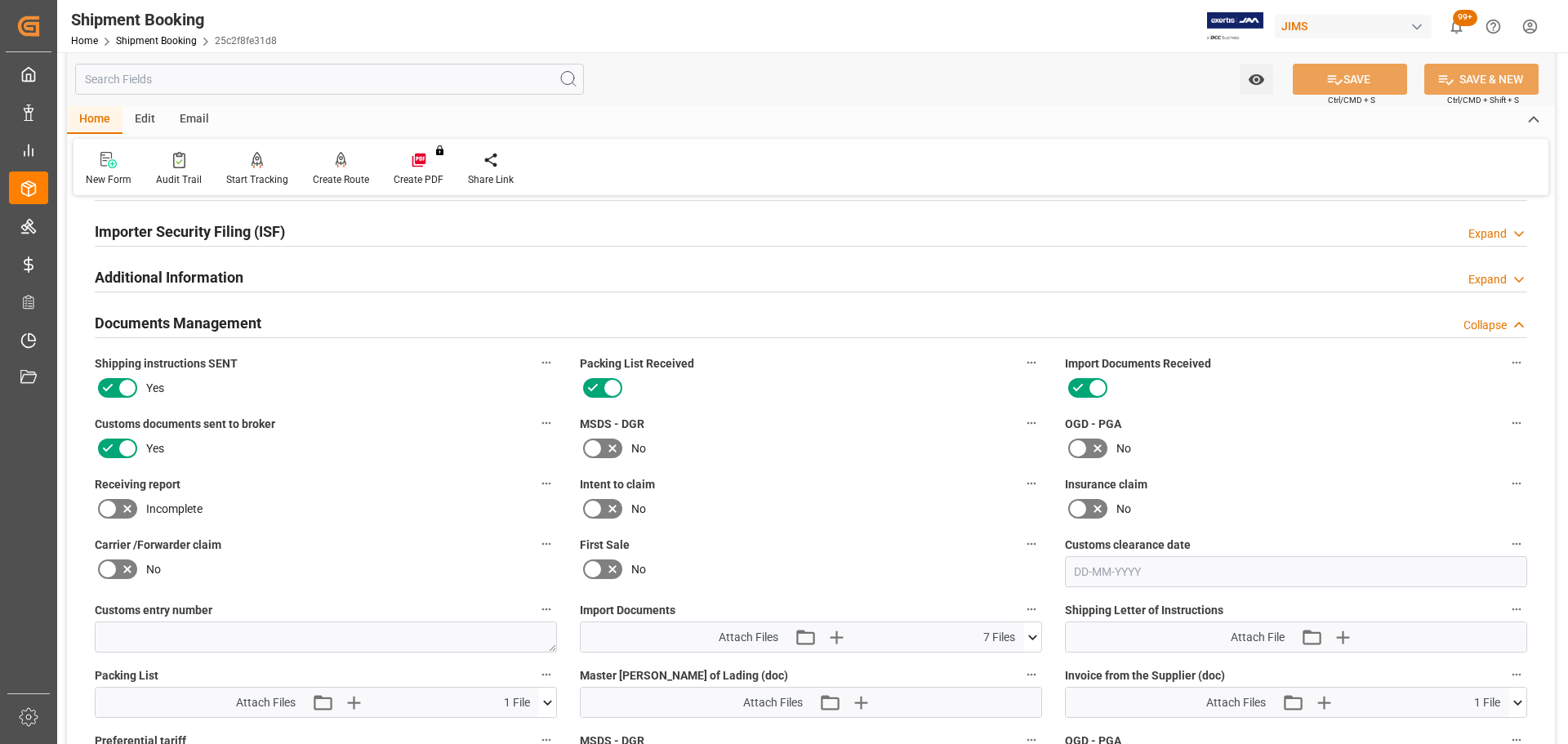
click at [293, 325] on div "Documents Management Collapse" at bounding box center [811, 322] width 1433 height 31
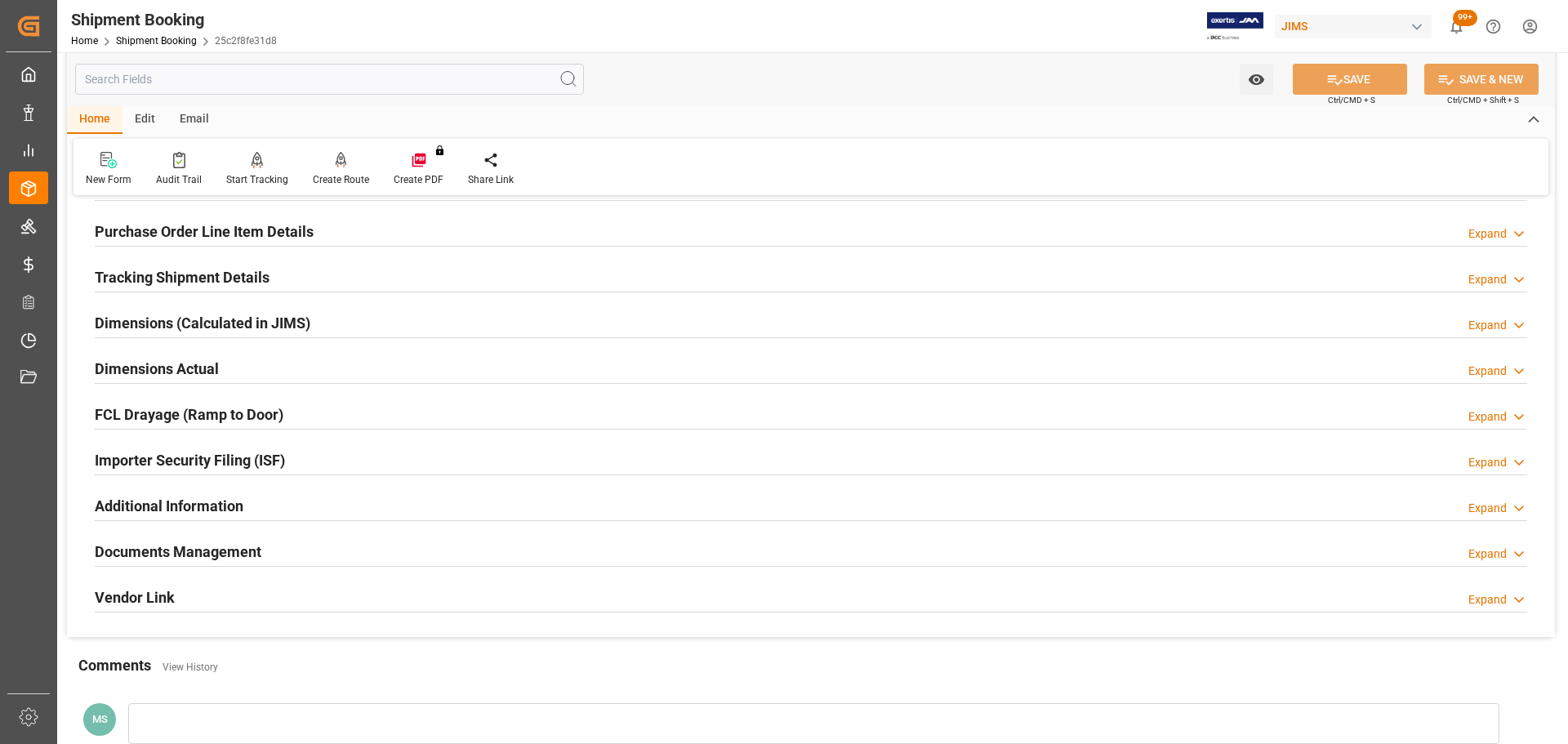
scroll to position [237, 0]
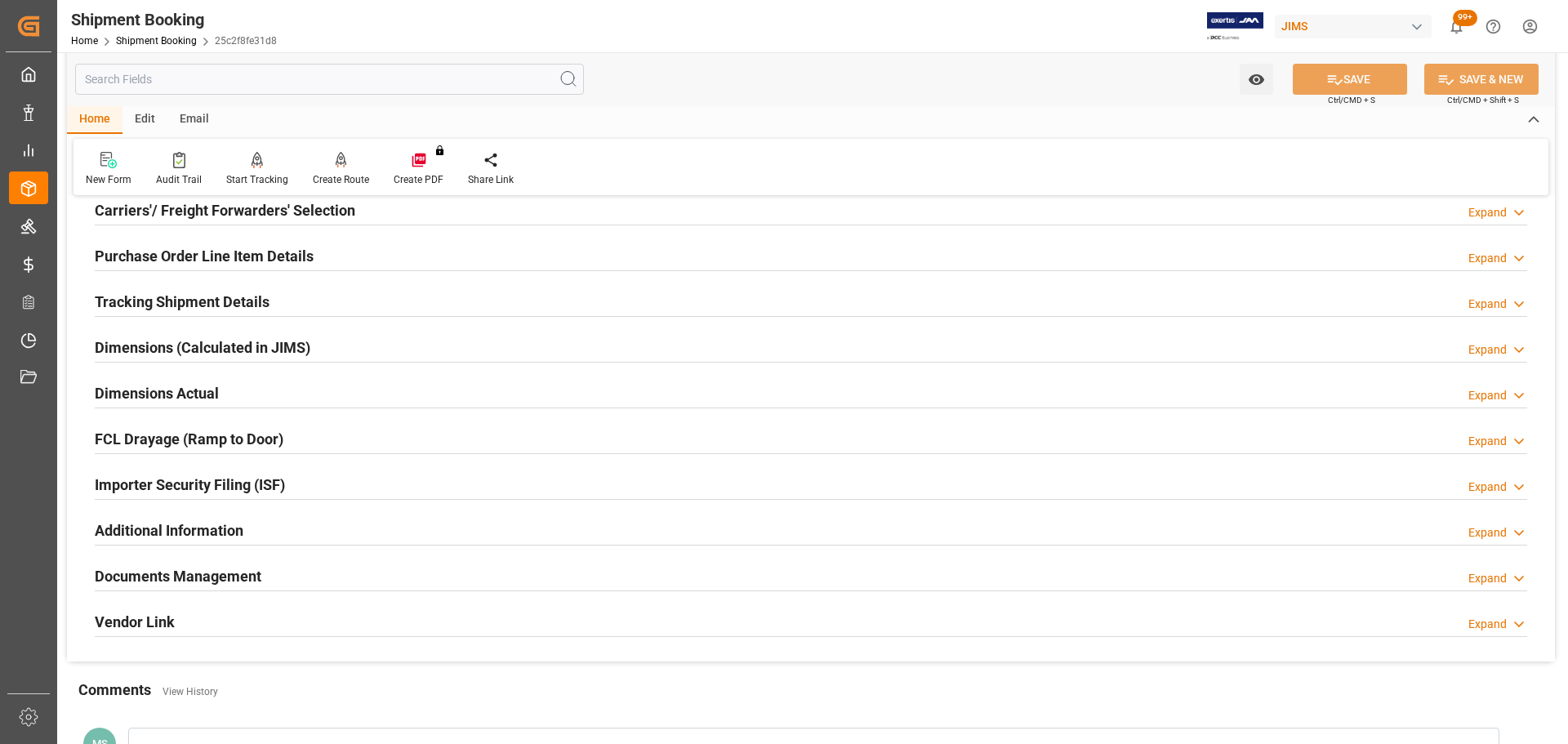
click at [204, 298] on h2 "Tracking Shipment Details" at bounding box center [182, 302] width 174 height 23
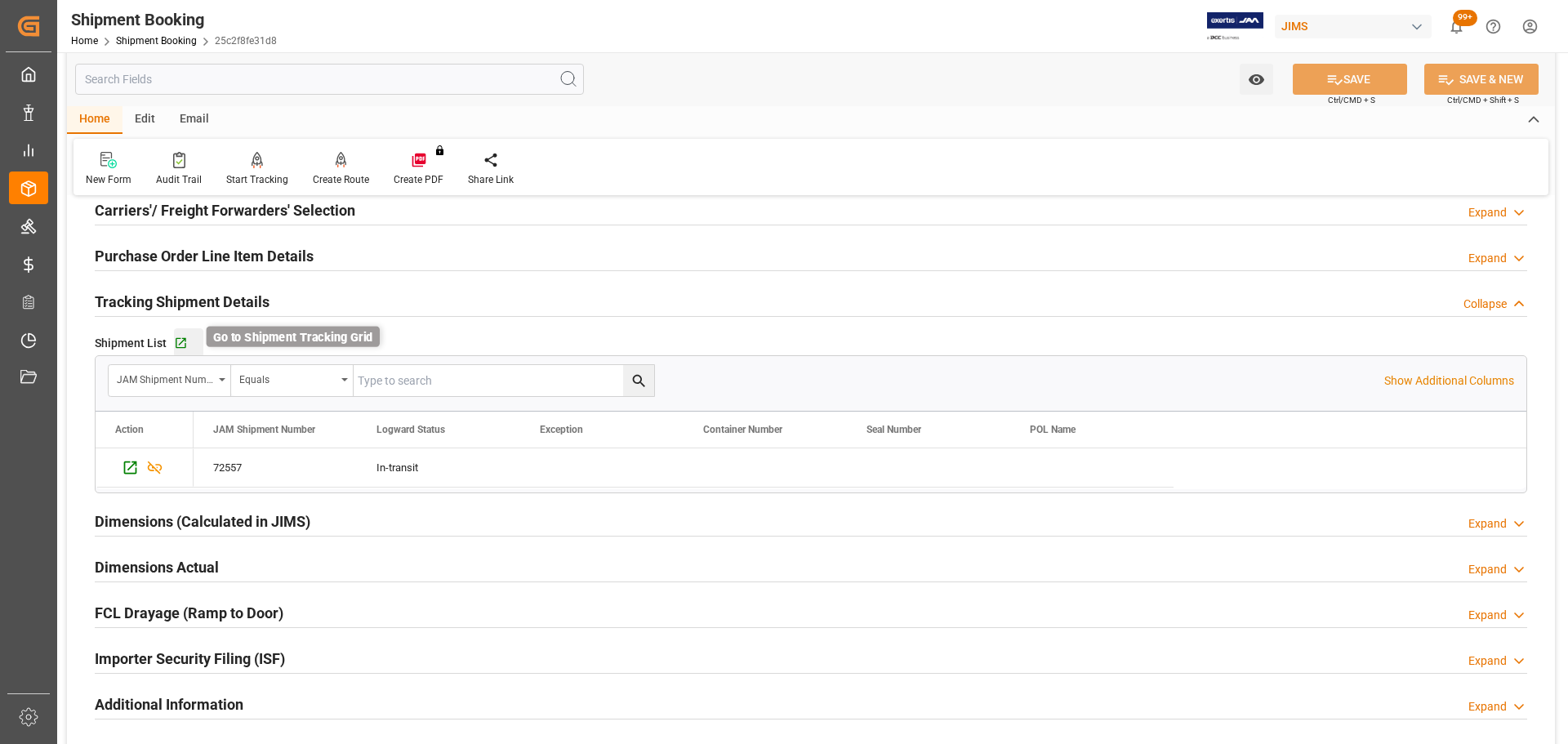
click at [177, 346] on icon "button" at bounding box center [180, 343] width 11 height 11
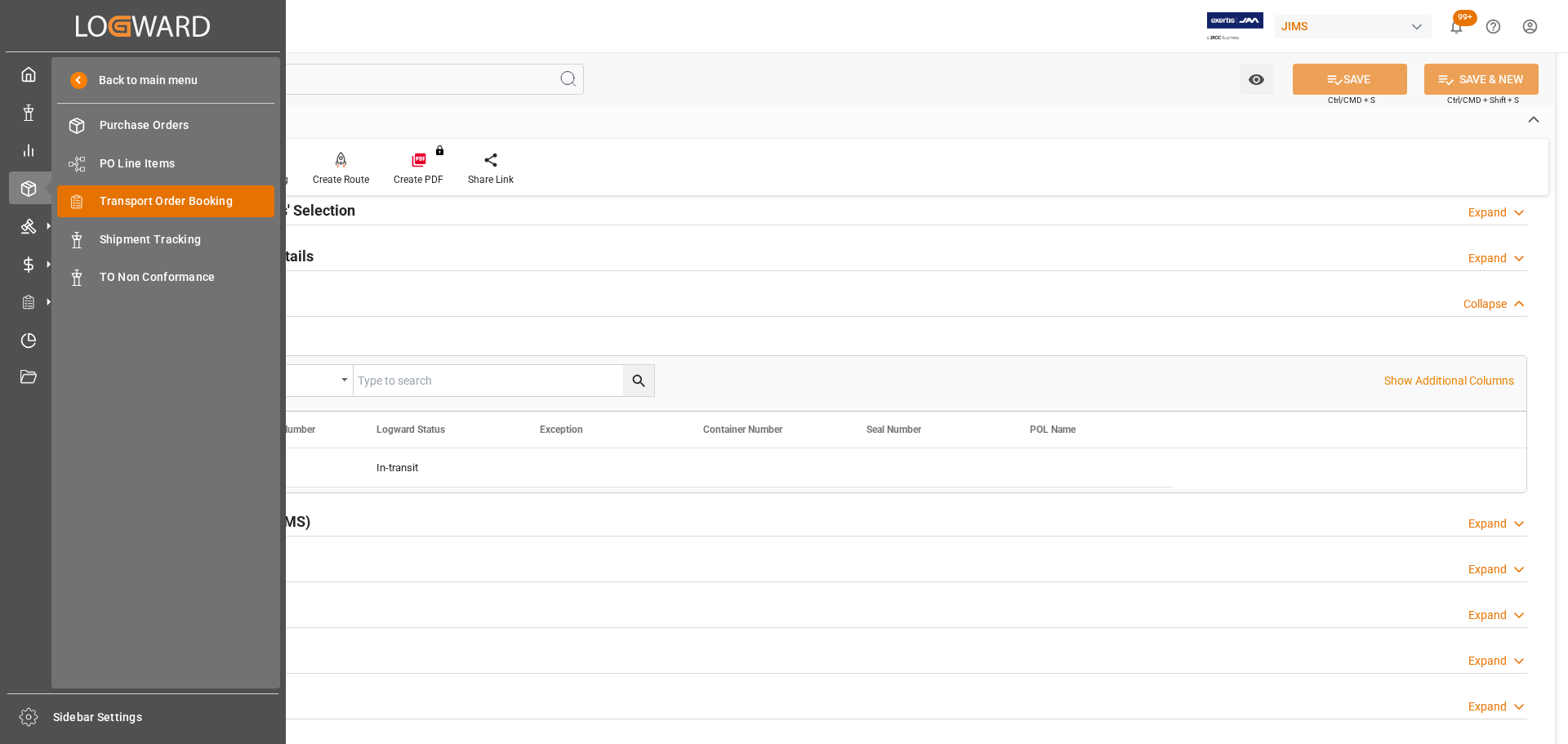
click at [172, 194] on span "Transport Order Booking" at bounding box center [187, 202] width 175 height 18
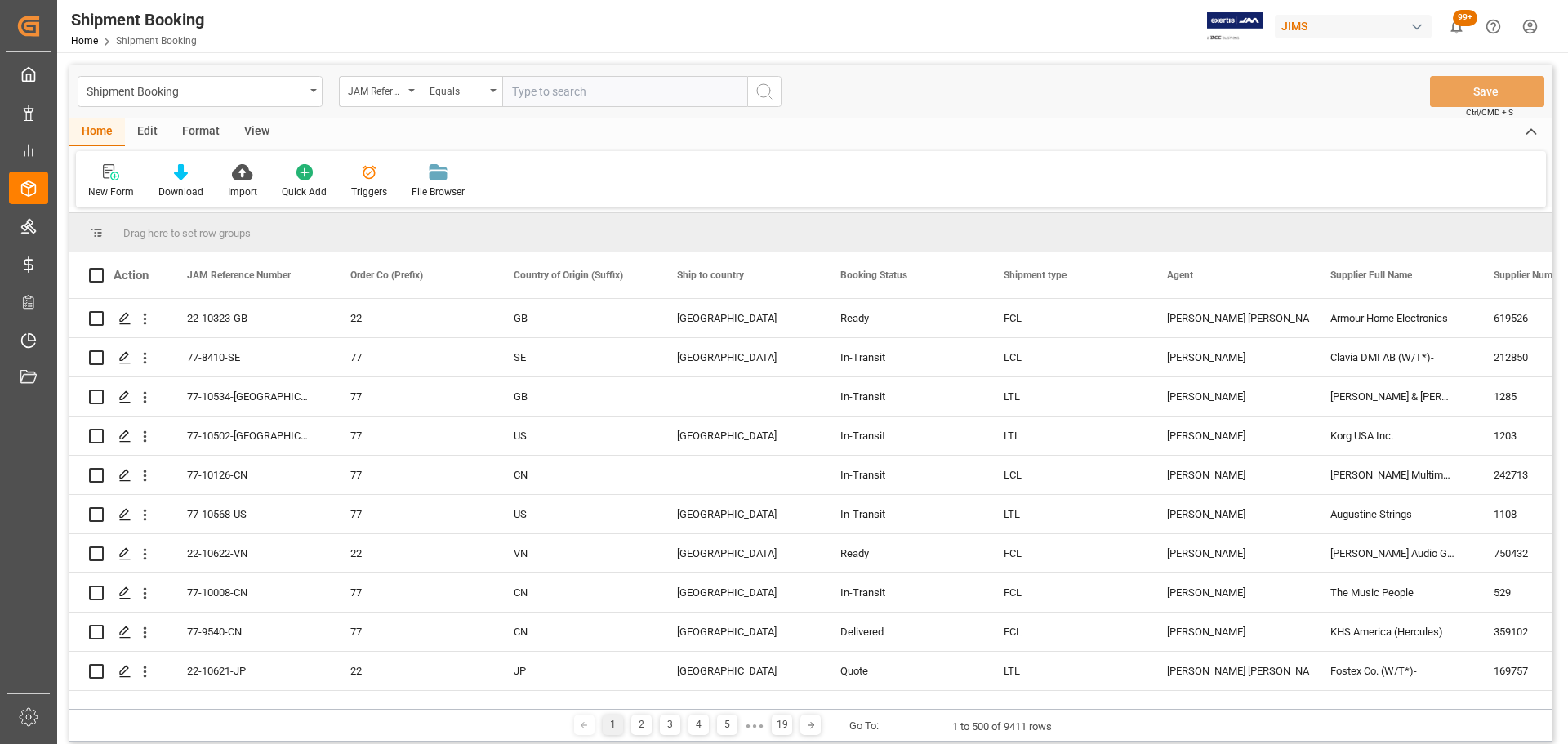
click at [591, 93] on input "text" at bounding box center [625, 92] width 245 height 31
type input "77-10616-US"
click at [768, 92] on icon "search button" at bounding box center [764, 91] width 20 height 20
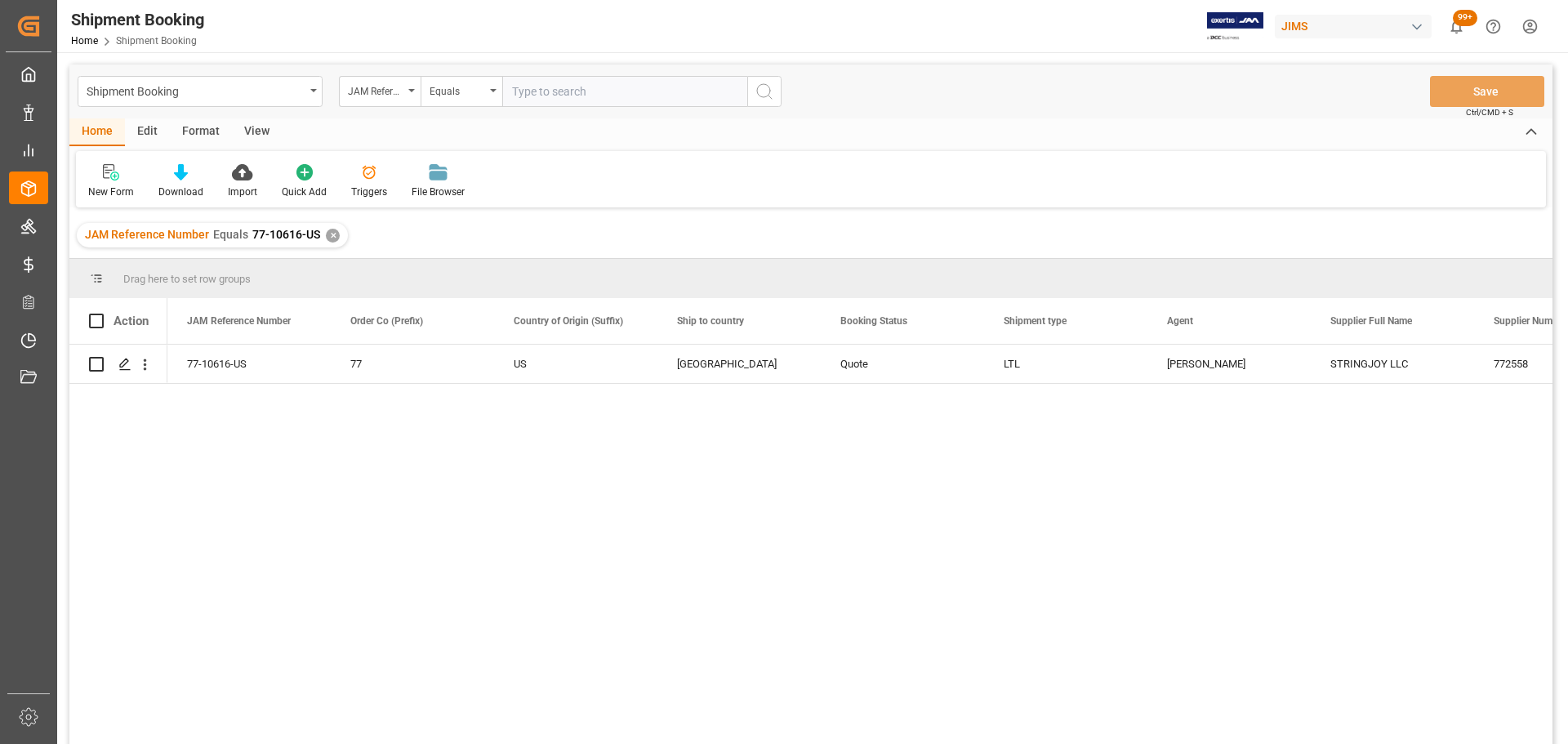
click at [326, 568] on div "77-10616-US 77 US [GEOGRAPHIC_DATA] Quote LTL [PERSON_NAME] STRINGJOY LLC 77255…" at bounding box center [860, 550] width 1386 height 410
click at [124, 366] on polygon "Press SPACE to select this row." at bounding box center [124, 364] width 8 height 8
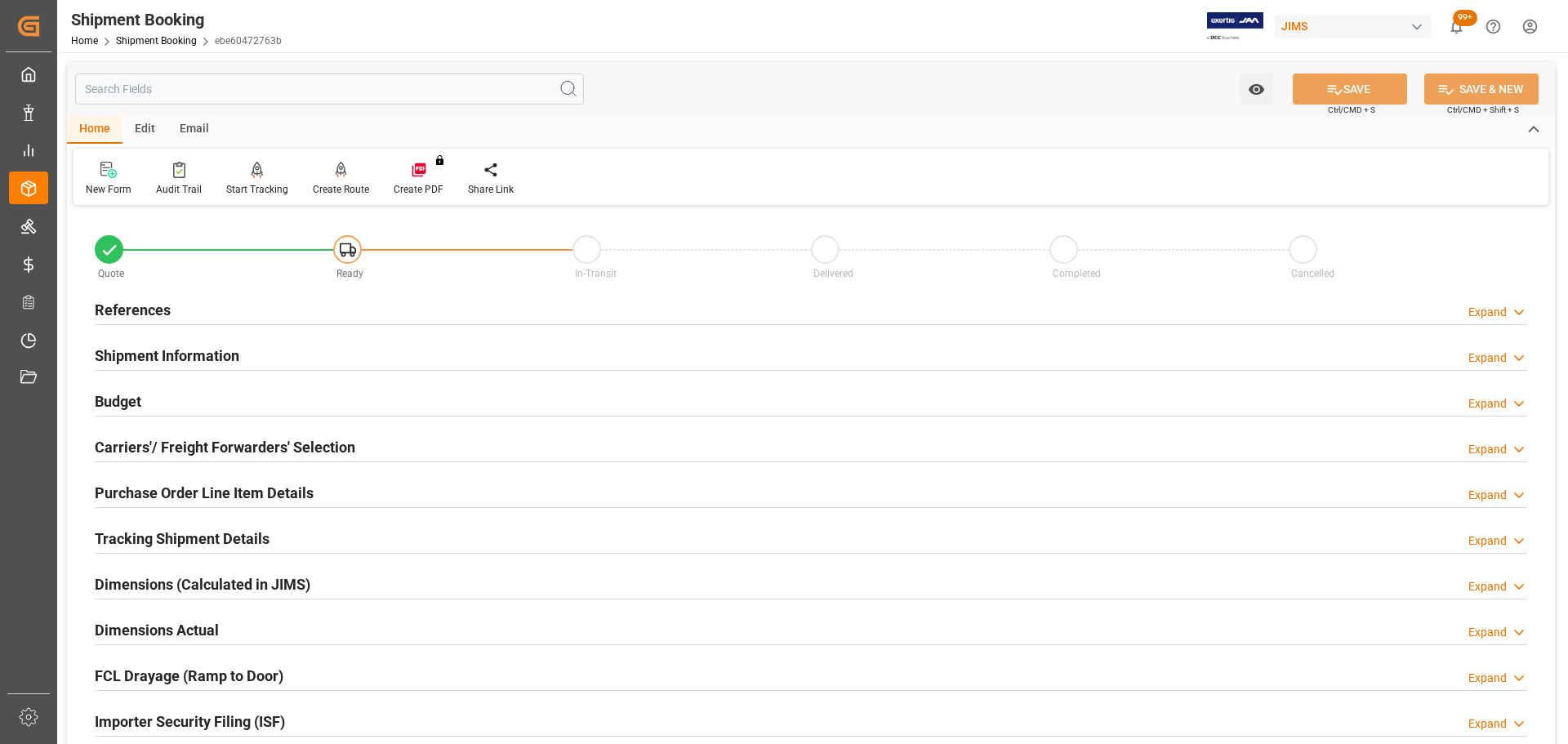
click at [194, 313] on div "References Expand" at bounding box center [811, 309] width 1433 height 31
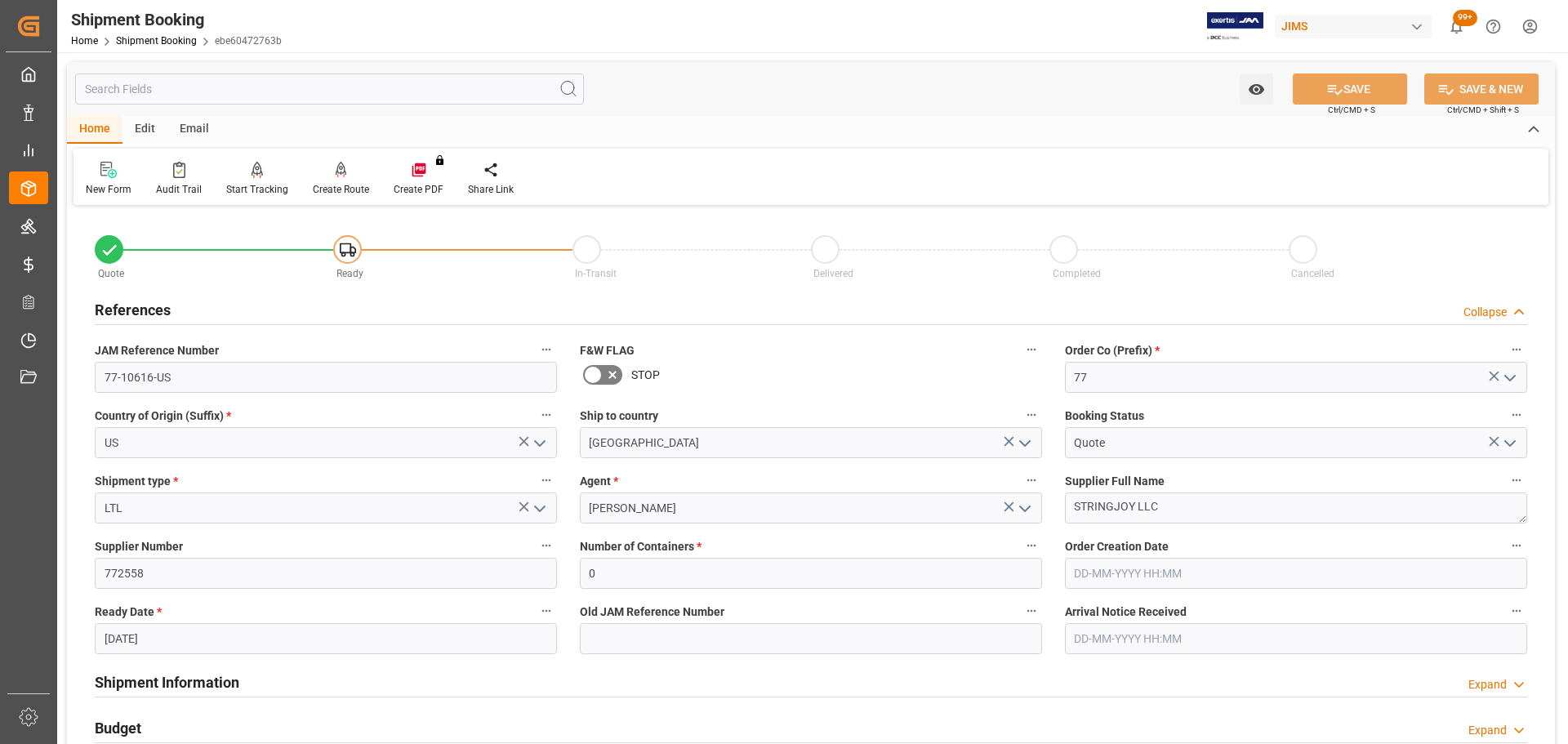
click at [194, 312] on div "References Collapse" at bounding box center [811, 309] width 1433 height 31
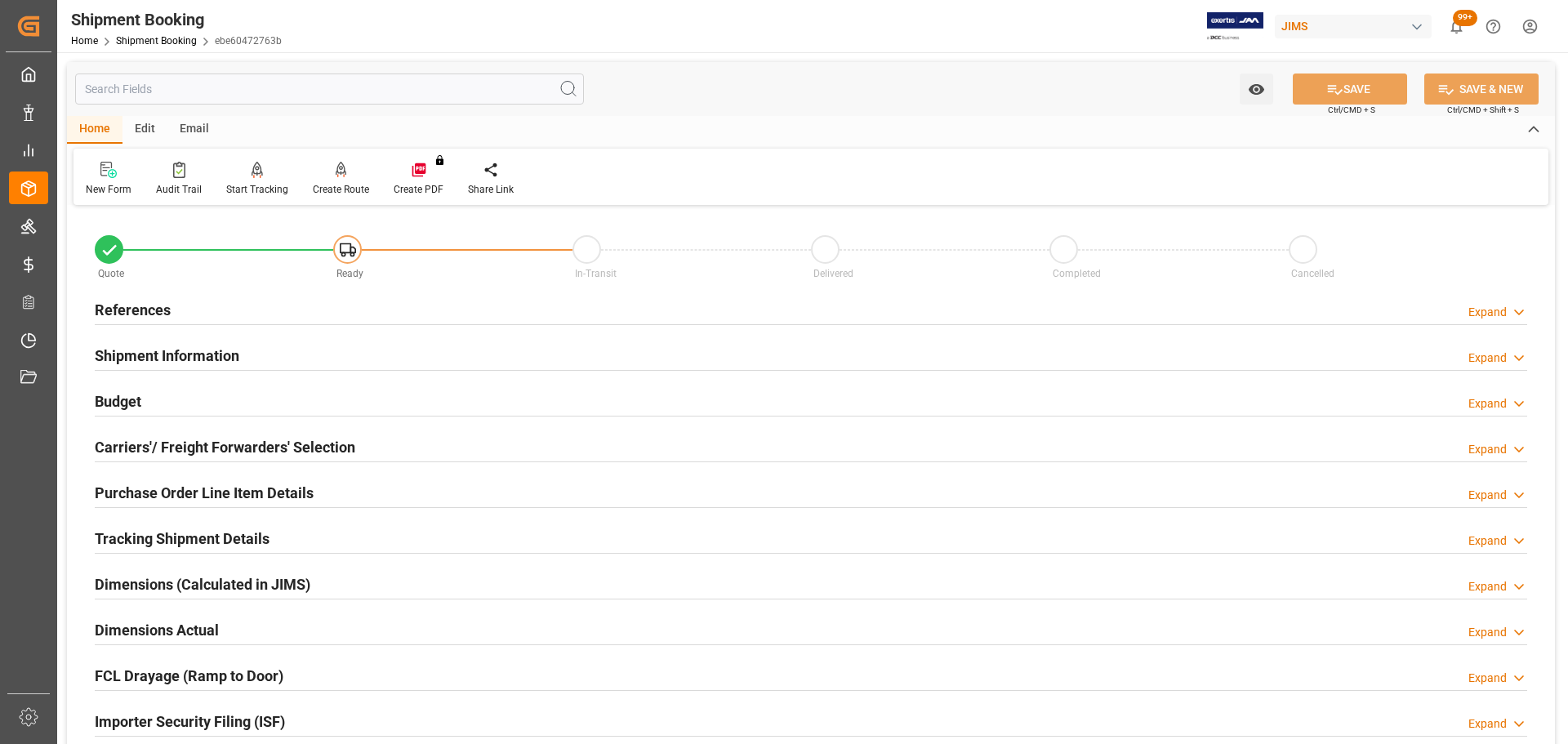
click at [195, 343] on div "Shipment Information" at bounding box center [168, 355] width 145 height 31
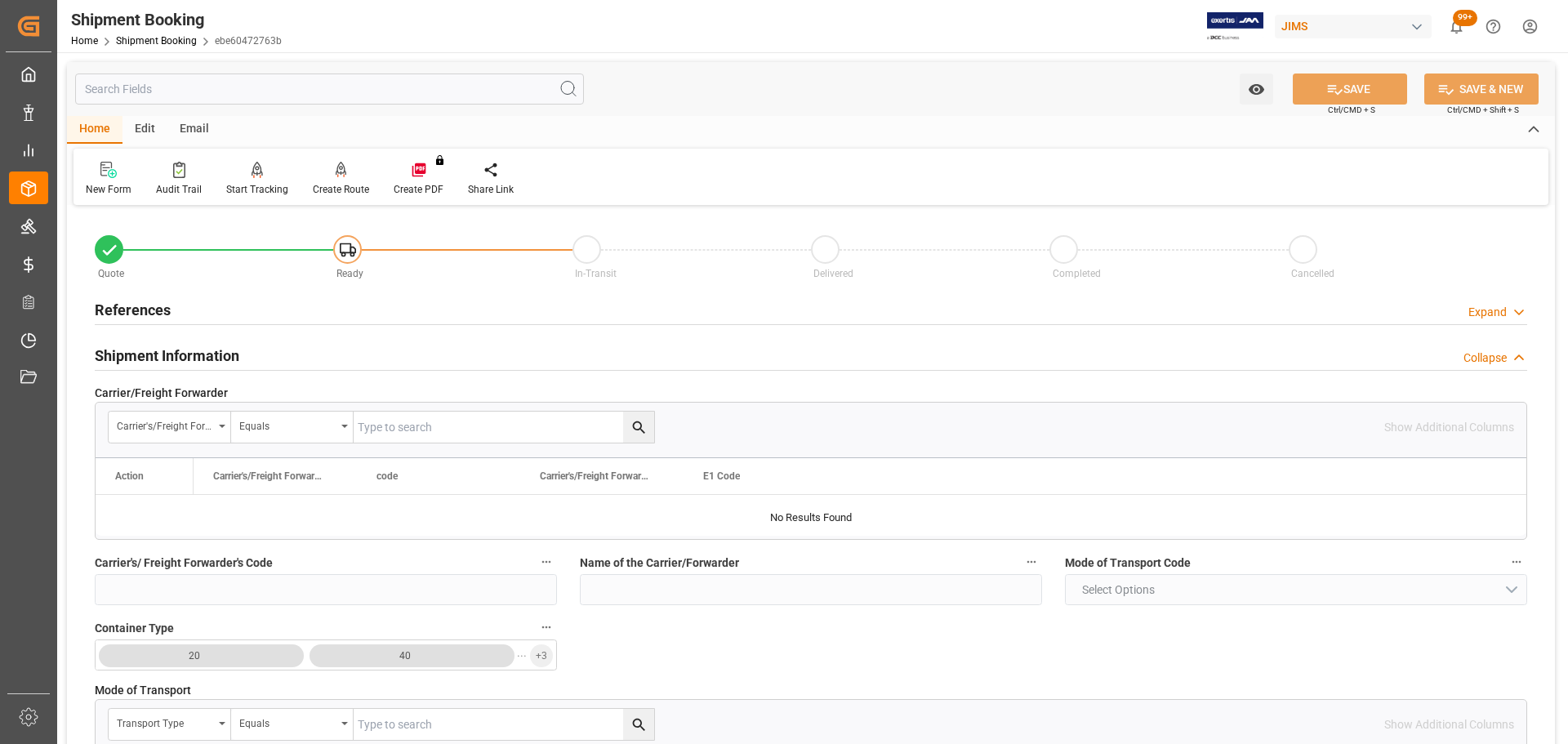
click at [195, 343] on div "Shipment Information" at bounding box center [168, 355] width 145 height 31
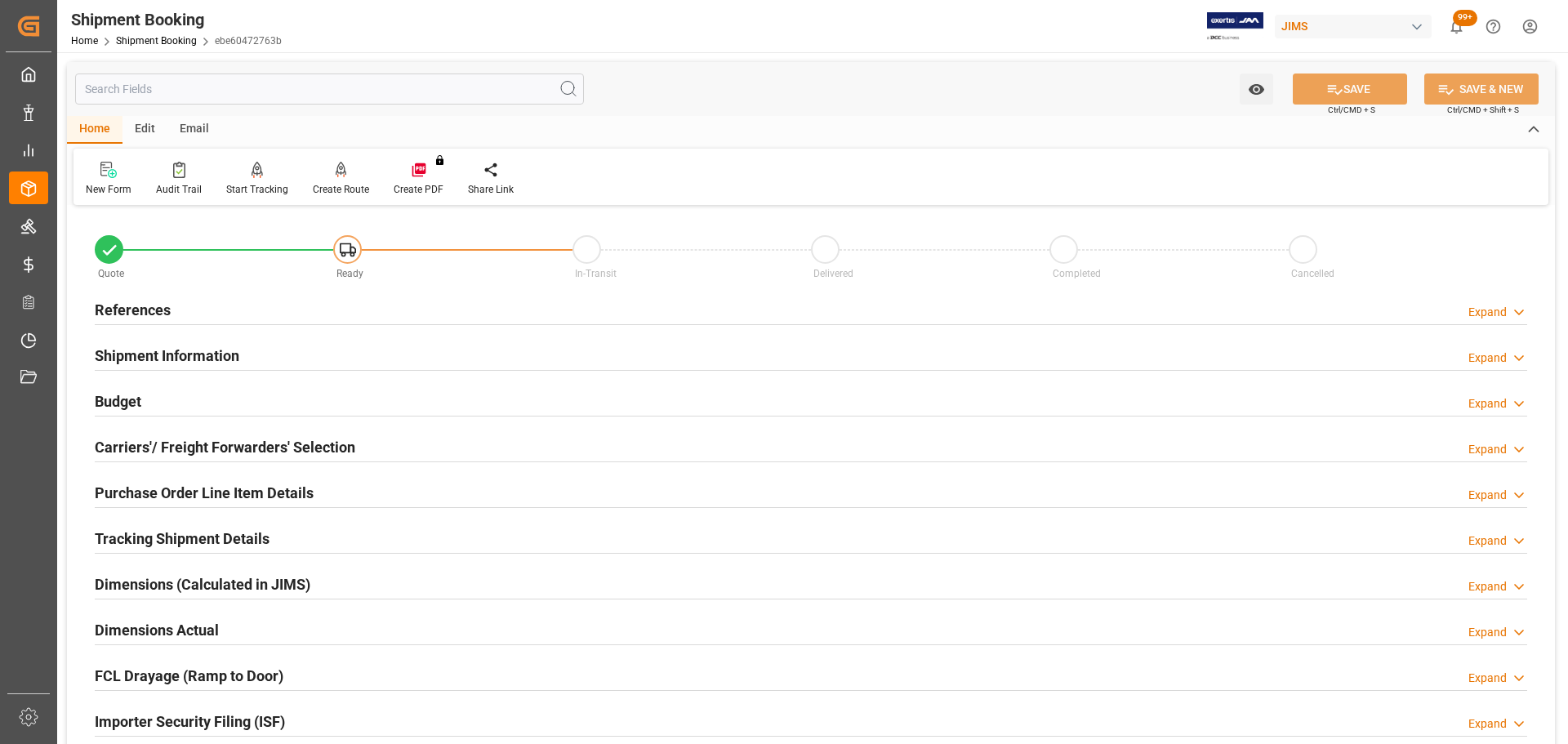
click at [167, 299] on h2 "References" at bounding box center [133, 310] width 76 height 23
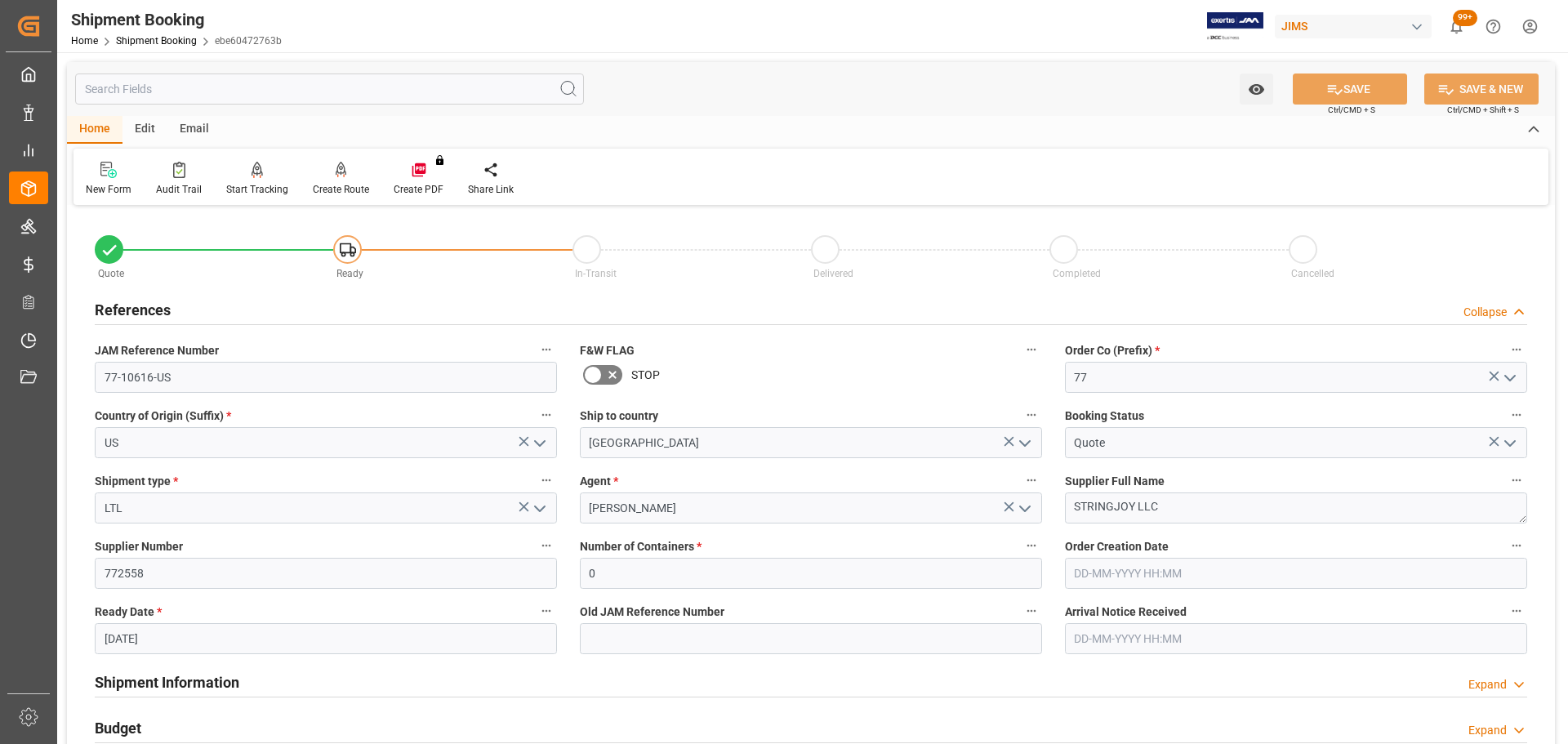
click at [181, 306] on div "References Collapse" at bounding box center [811, 309] width 1433 height 31
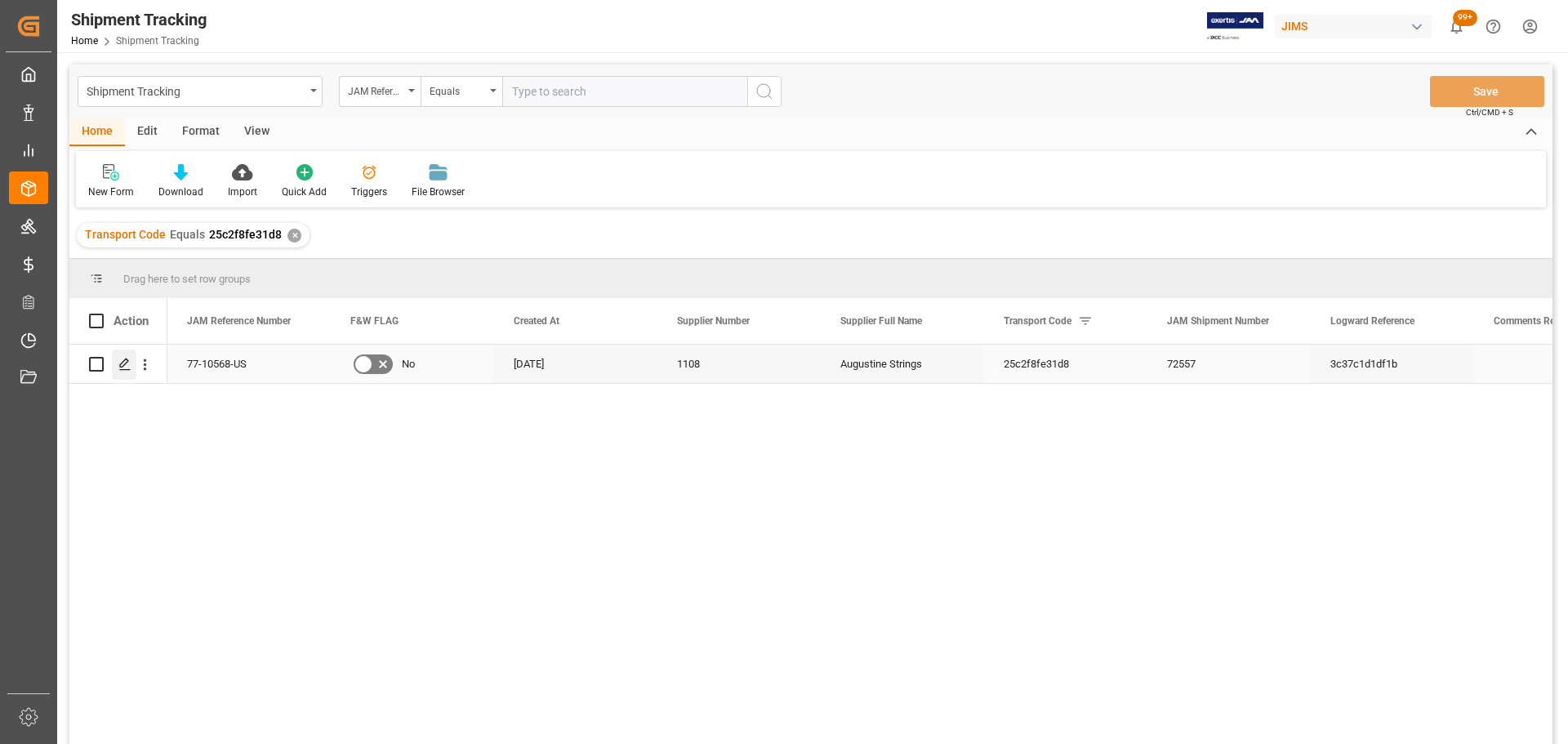
click at [114, 366] on div "Press SPACE to select this row." at bounding box center [123, 365] width 24 height 30
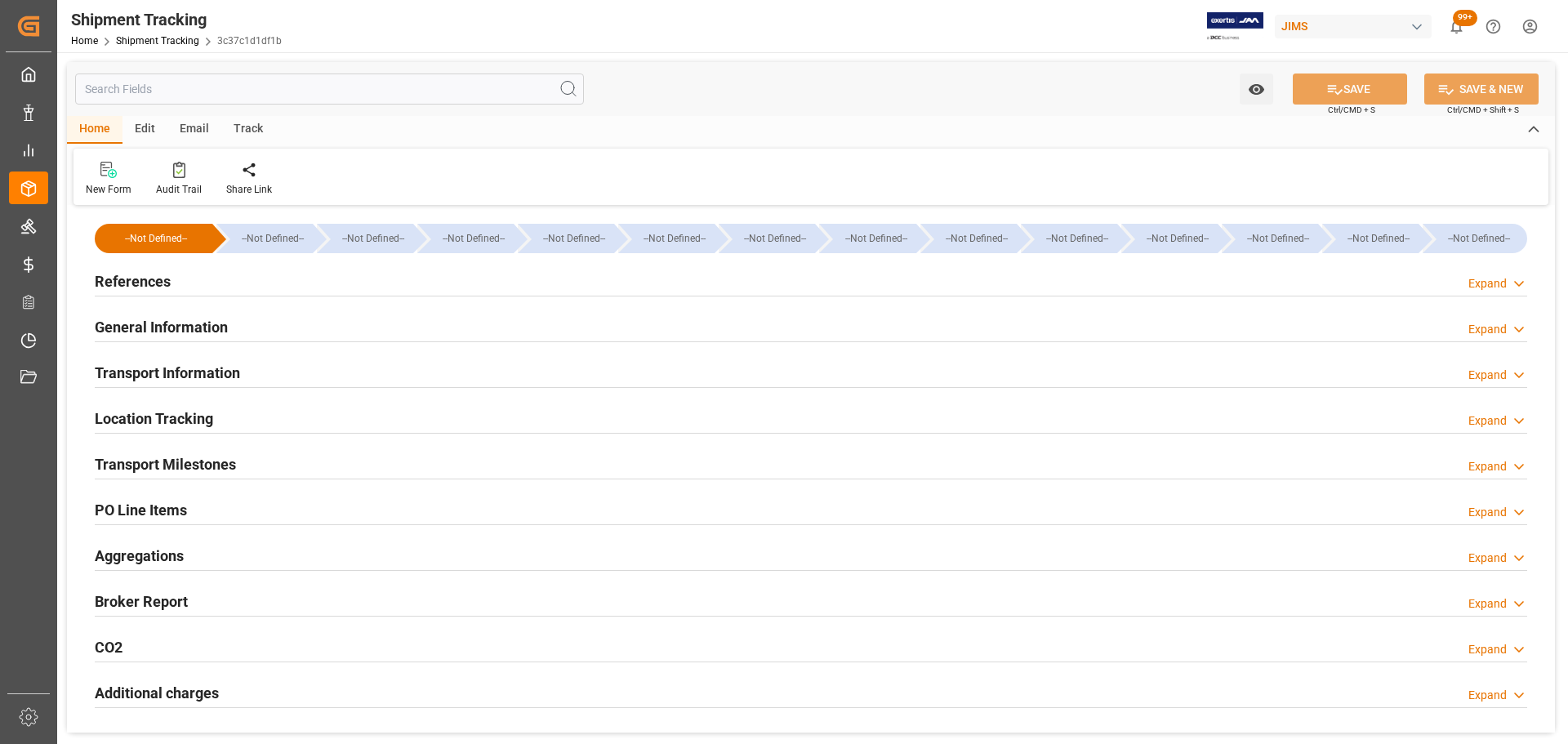
type input "[DATE]"
click at [205, 275] on div "References Expand" at bounding box center [811, 280] width 1433 height 31
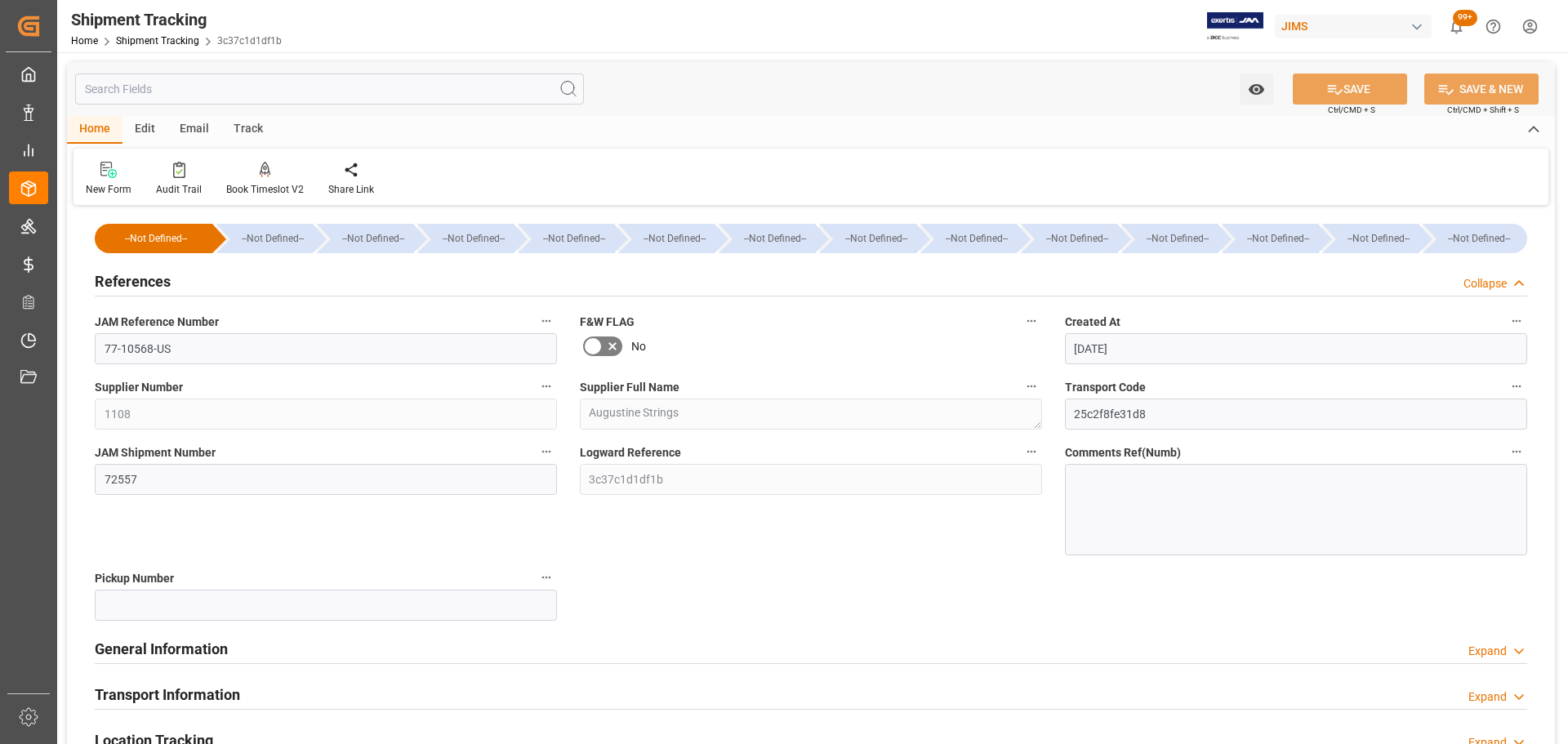
click at [205, 275] on div "References Collapse" at bounding box center [811, 280] width 1433 height 31
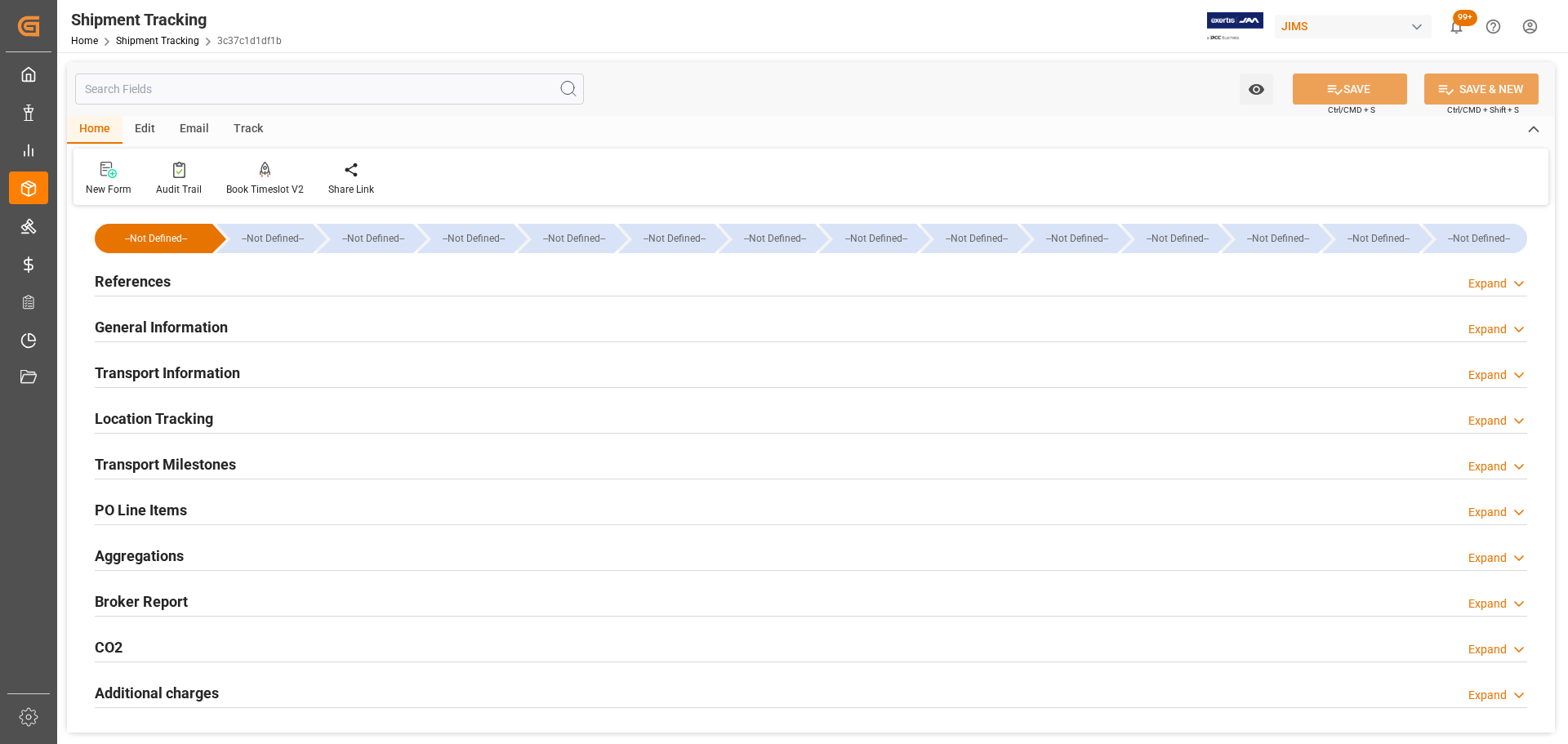
click at [207, 322] on h2 "General Information" at bounding box center [162, 327] width 133 height 23
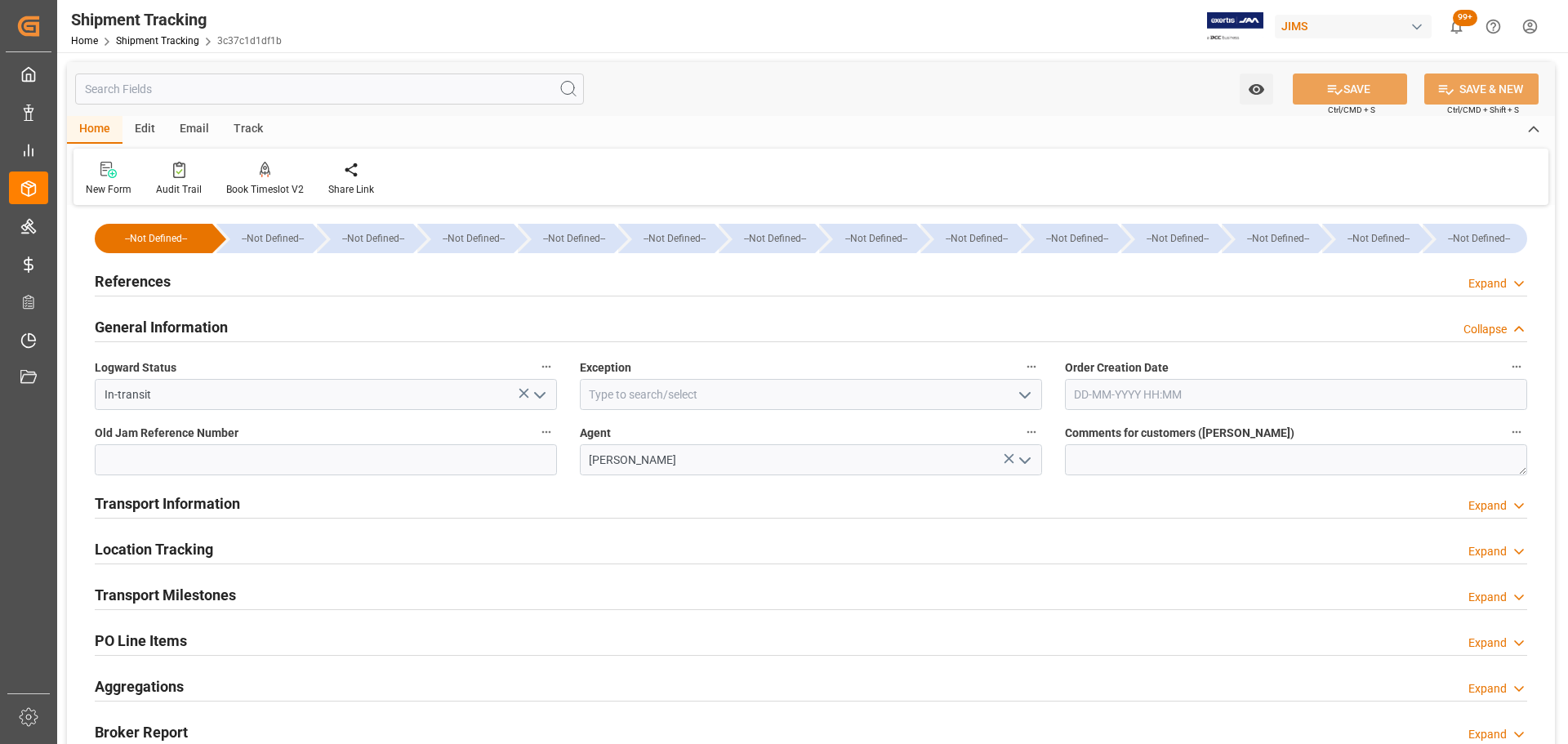
click at [207, 322] on h2 "General Information" at bounding box center [162, 327] width 133 height 23
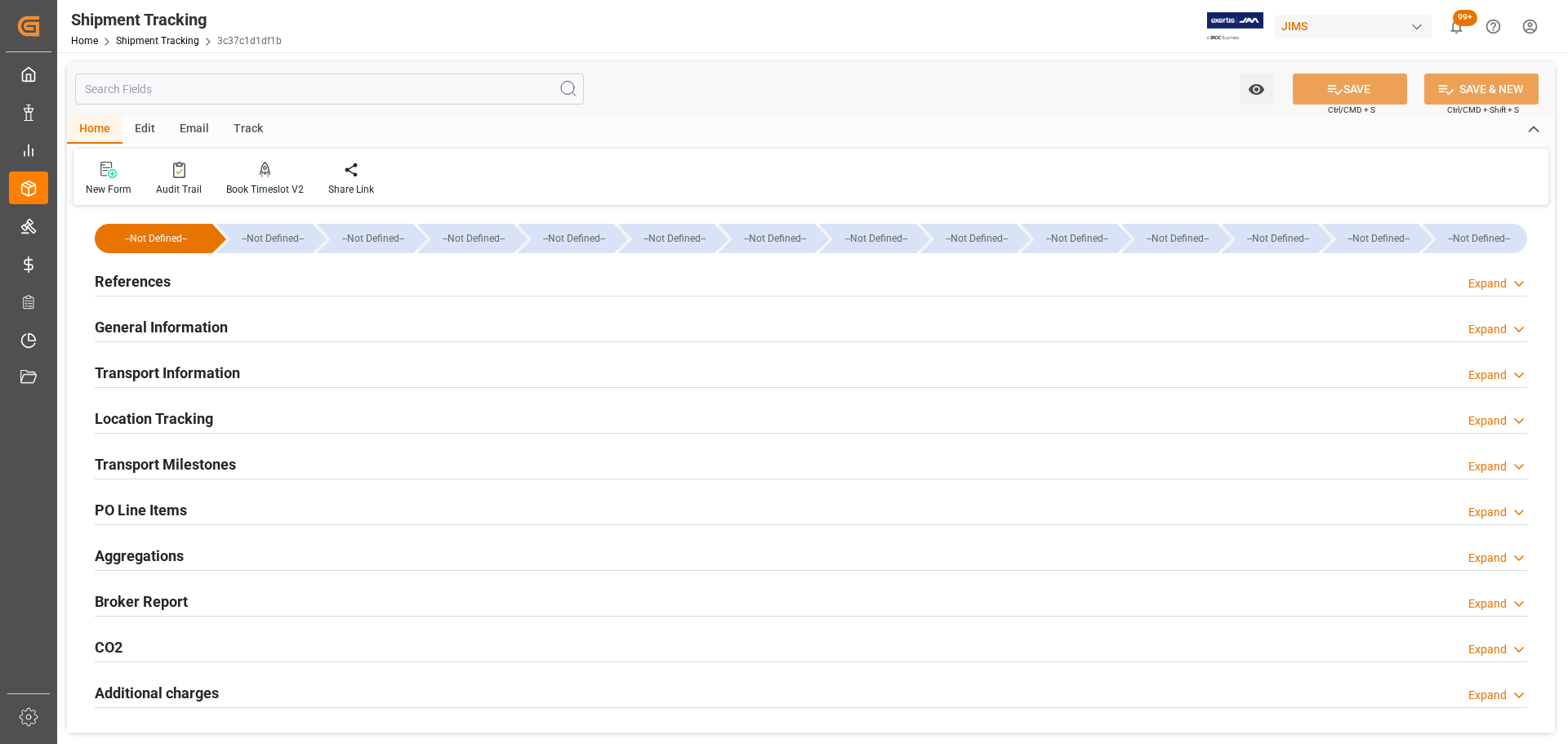
click at [201, 371] on h2 "Transport Information" at bounding box center [168, 372] width 145 height 23
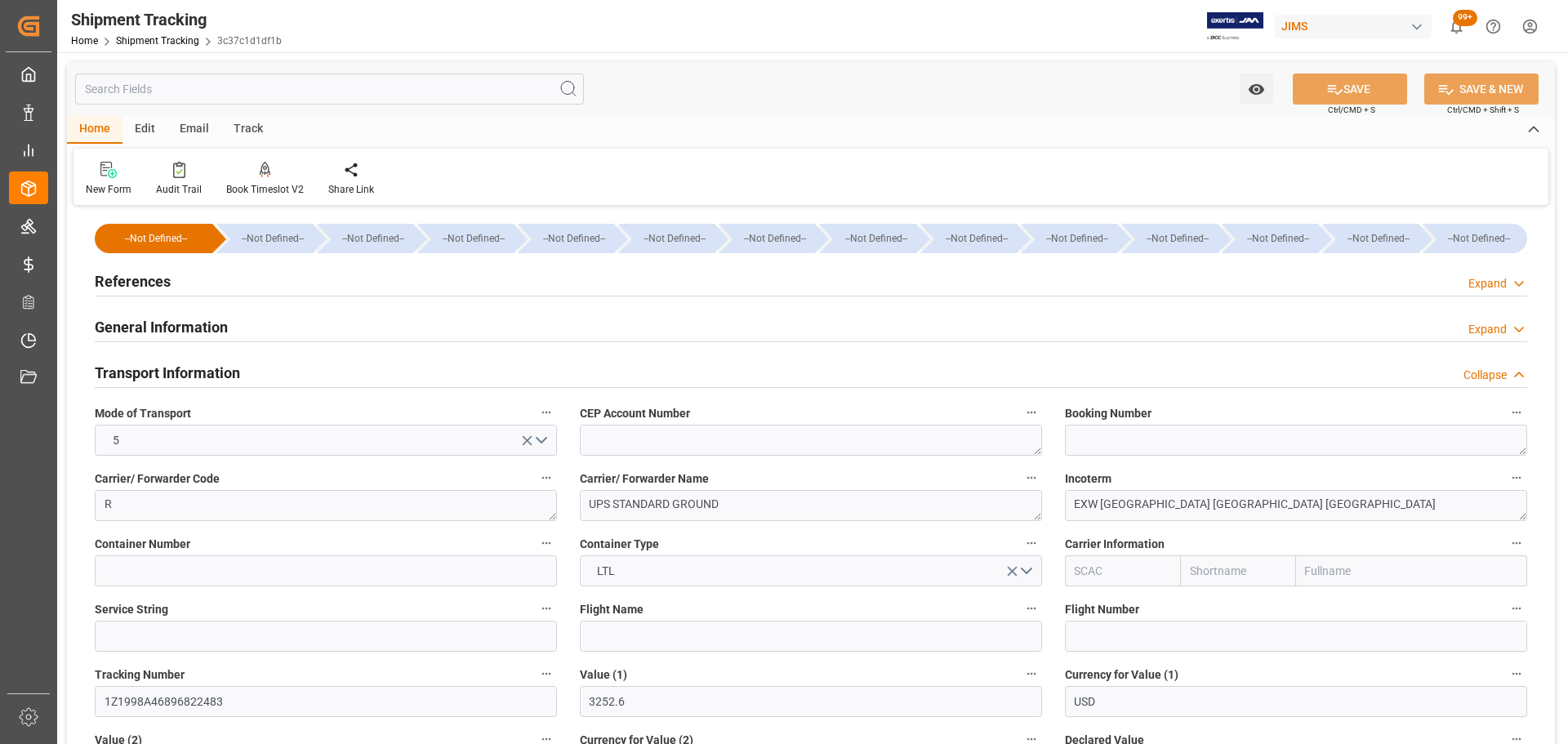
click at [201, 371] on h2 "Transport Information" at bounding box center [168, 372] width 145 height 23
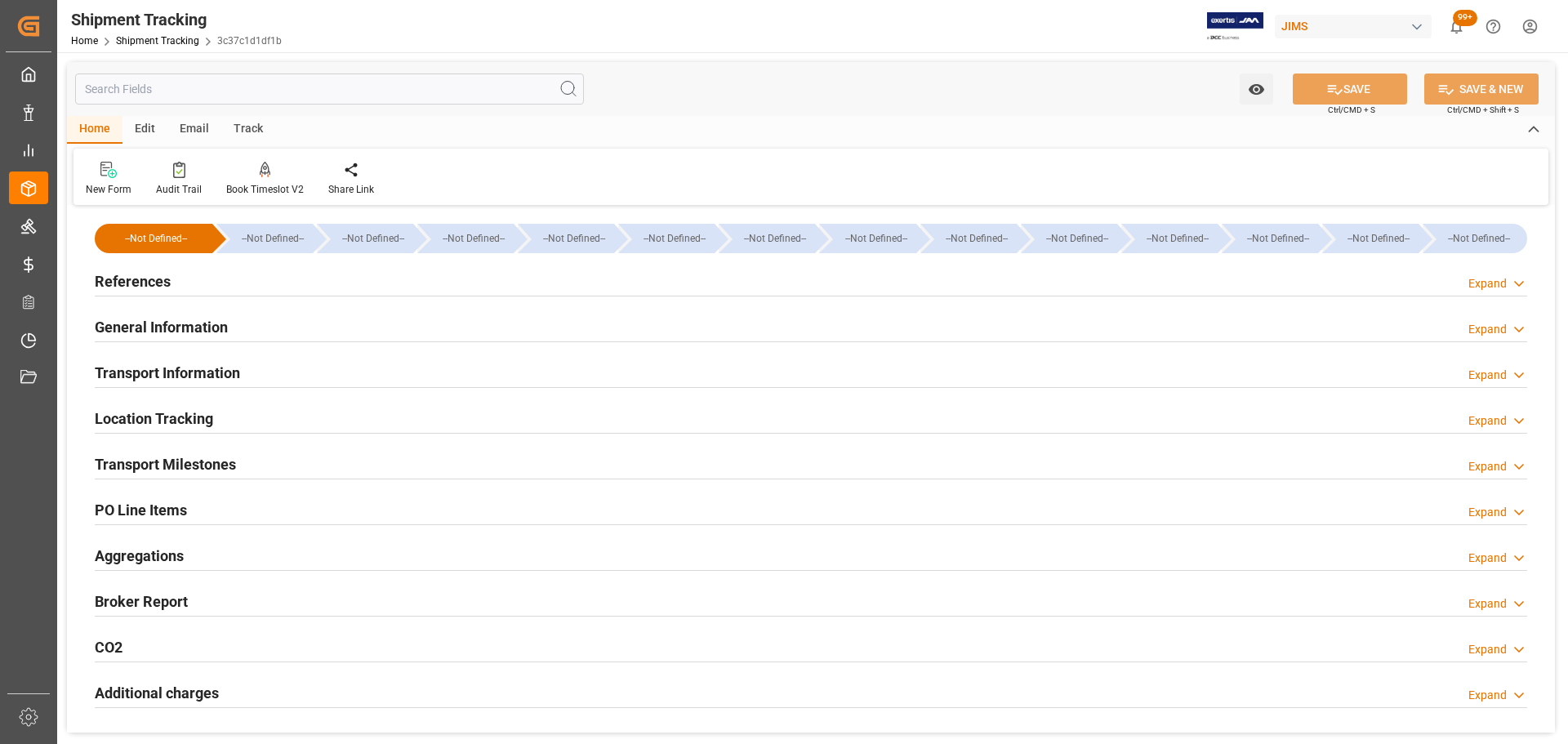
click at [204, 448] on div "Transport Milestones" at bounding box center [166, 464] width 141 height 31
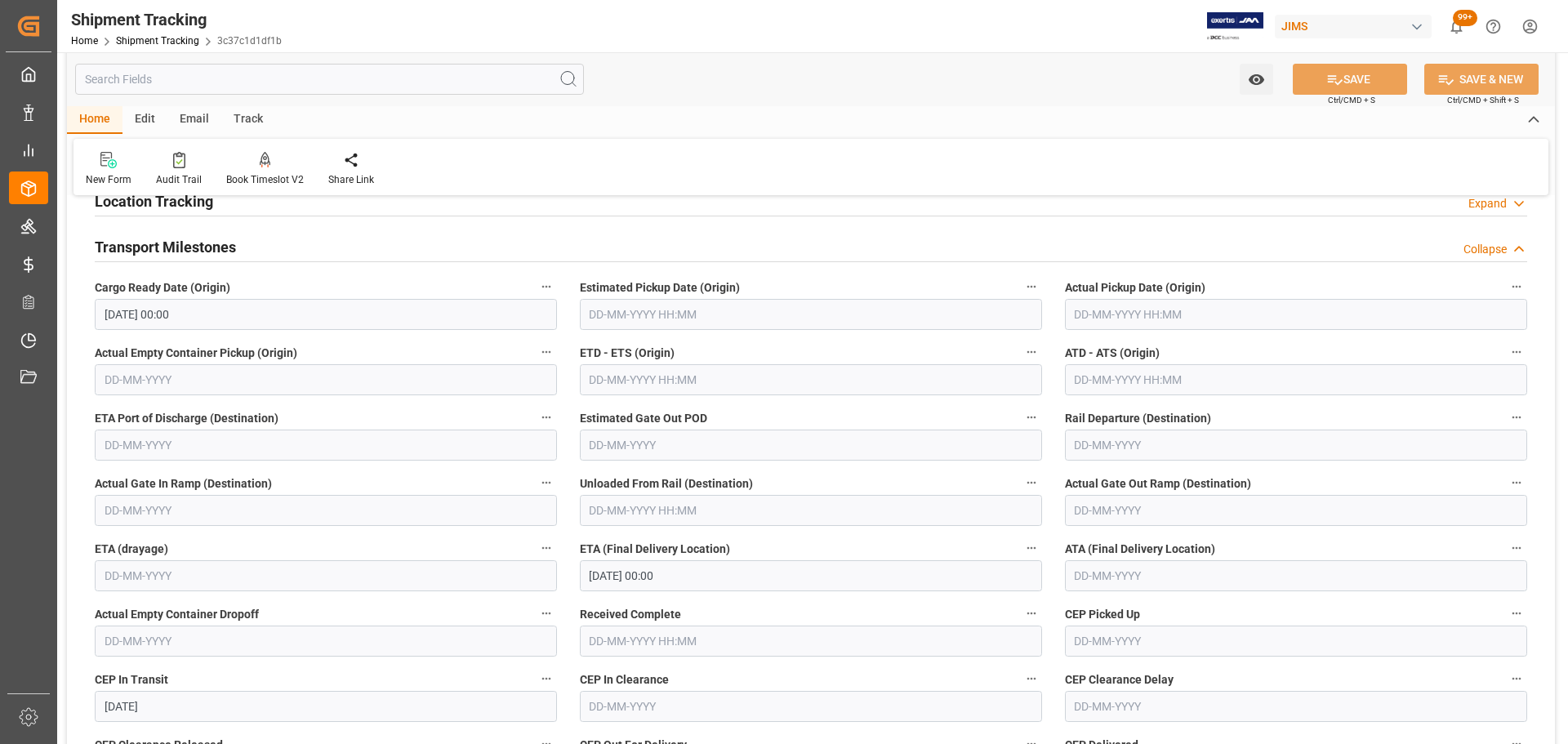
scroll to position [245, 0]
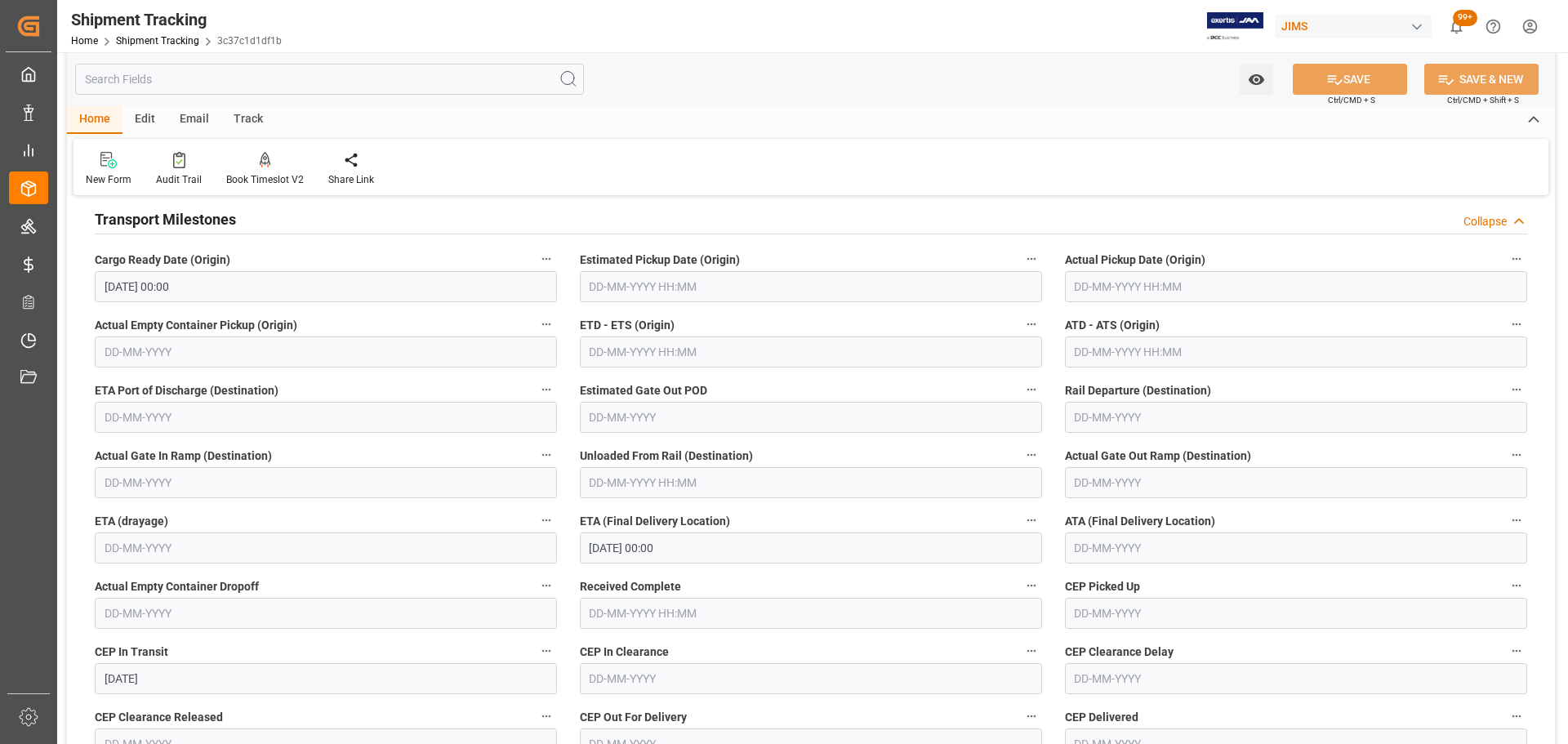
click at [709, 552] on input "[DATE] 00:00" at bounding box center [811, 548] width 463 height 31
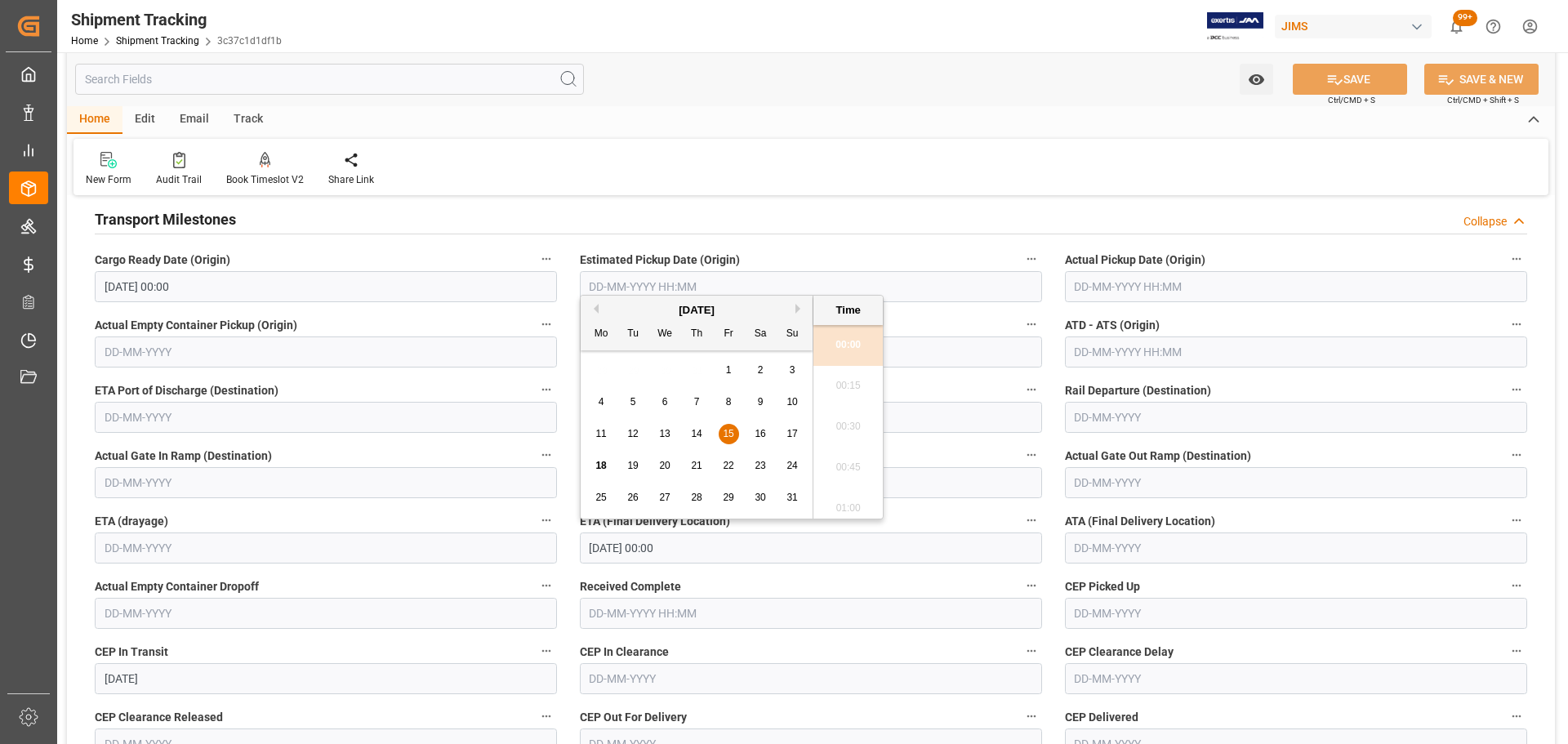
click at [726, 468] on span "22" at bounding box center [728, 466] width 11 height 12
type input "[DATE] 00:00"
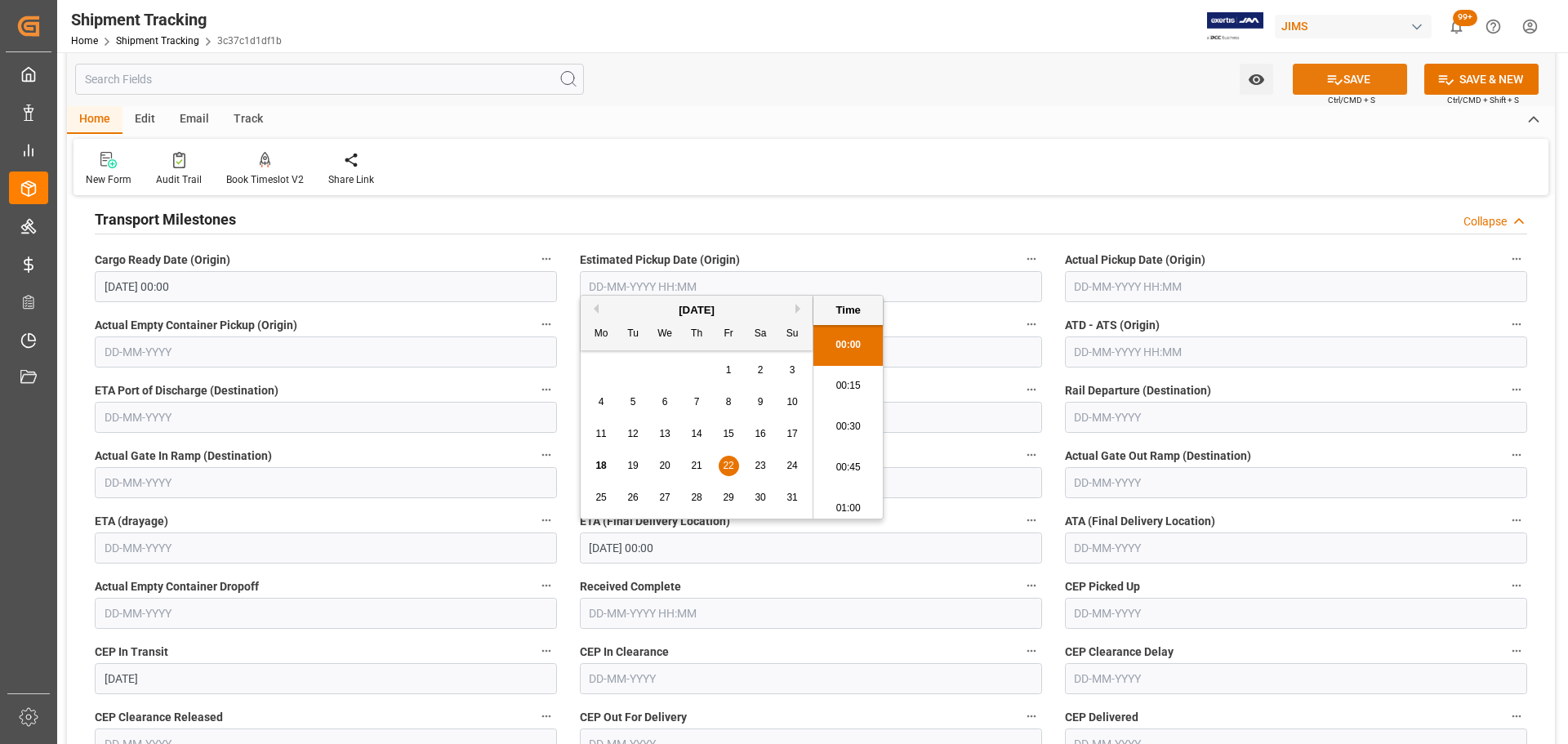
click at [1353, 77] on button "SAVE" at bounding box center [1349, 79] width 115 height 31
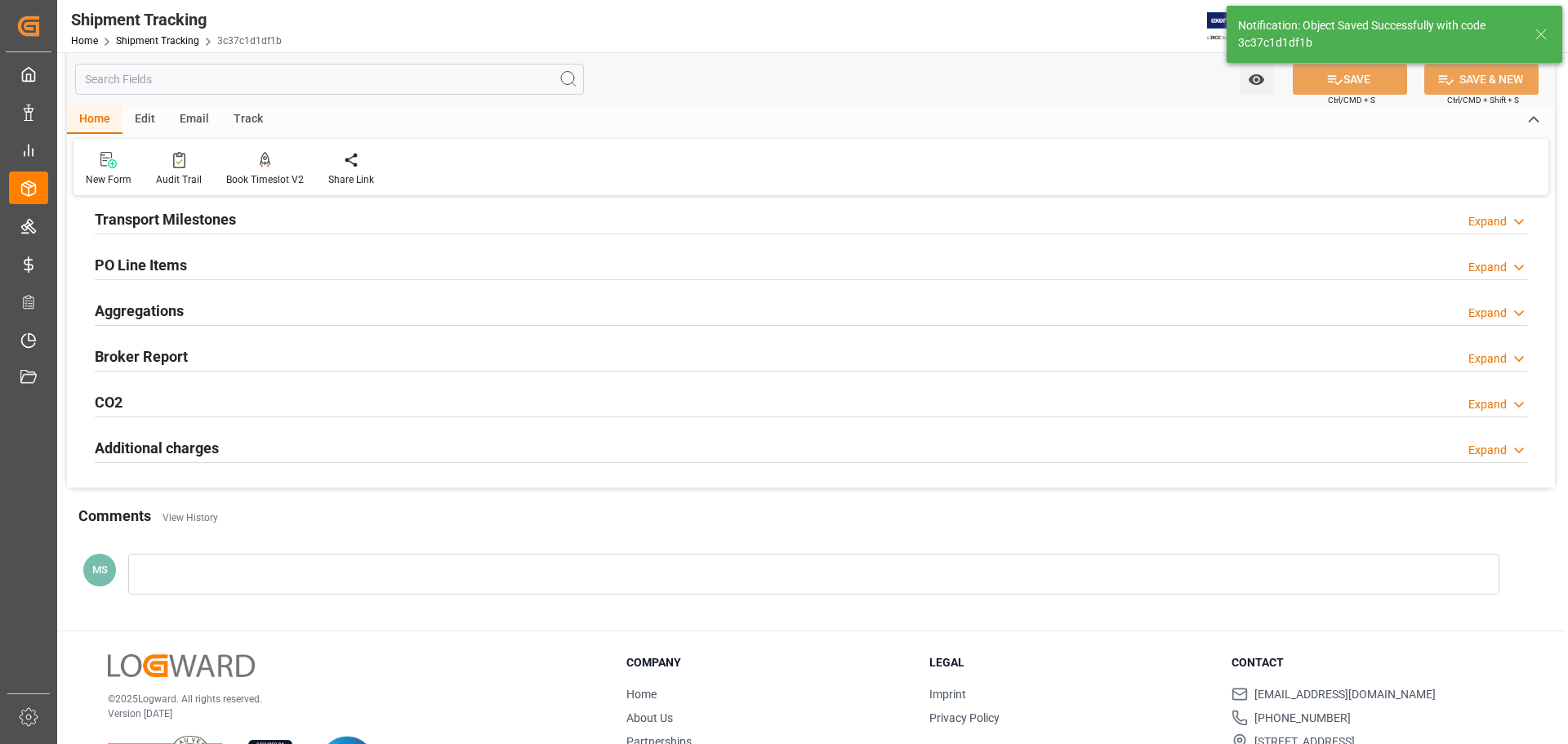
click at [220, 217] on h2 "Transport Milestones" at bounding box center [166, 220] width 141 height 23
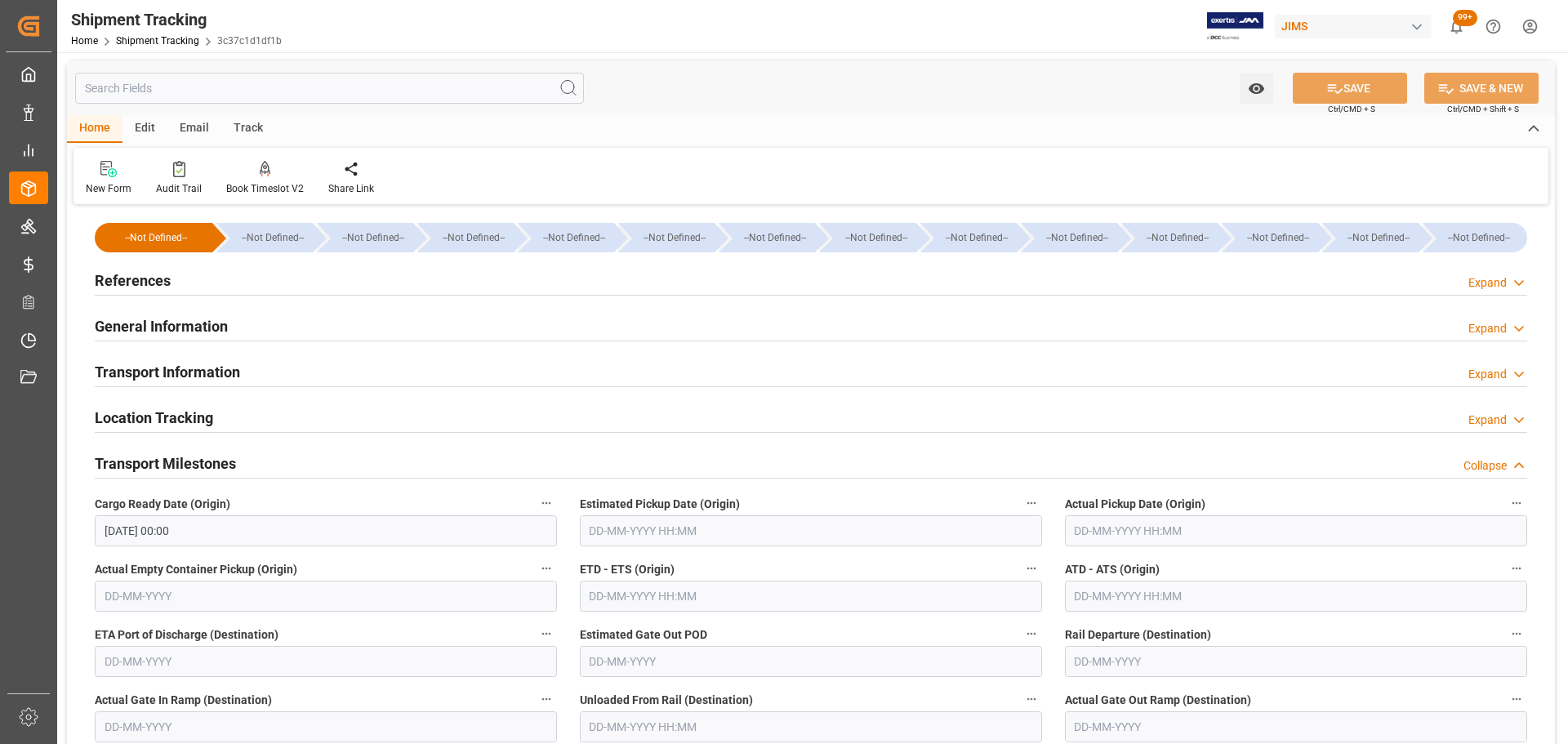
scroll to position [0, 0]
click at [217, 474] on h2 "Transport Milestones" at bounding box center [166, 465] width 141 height 23
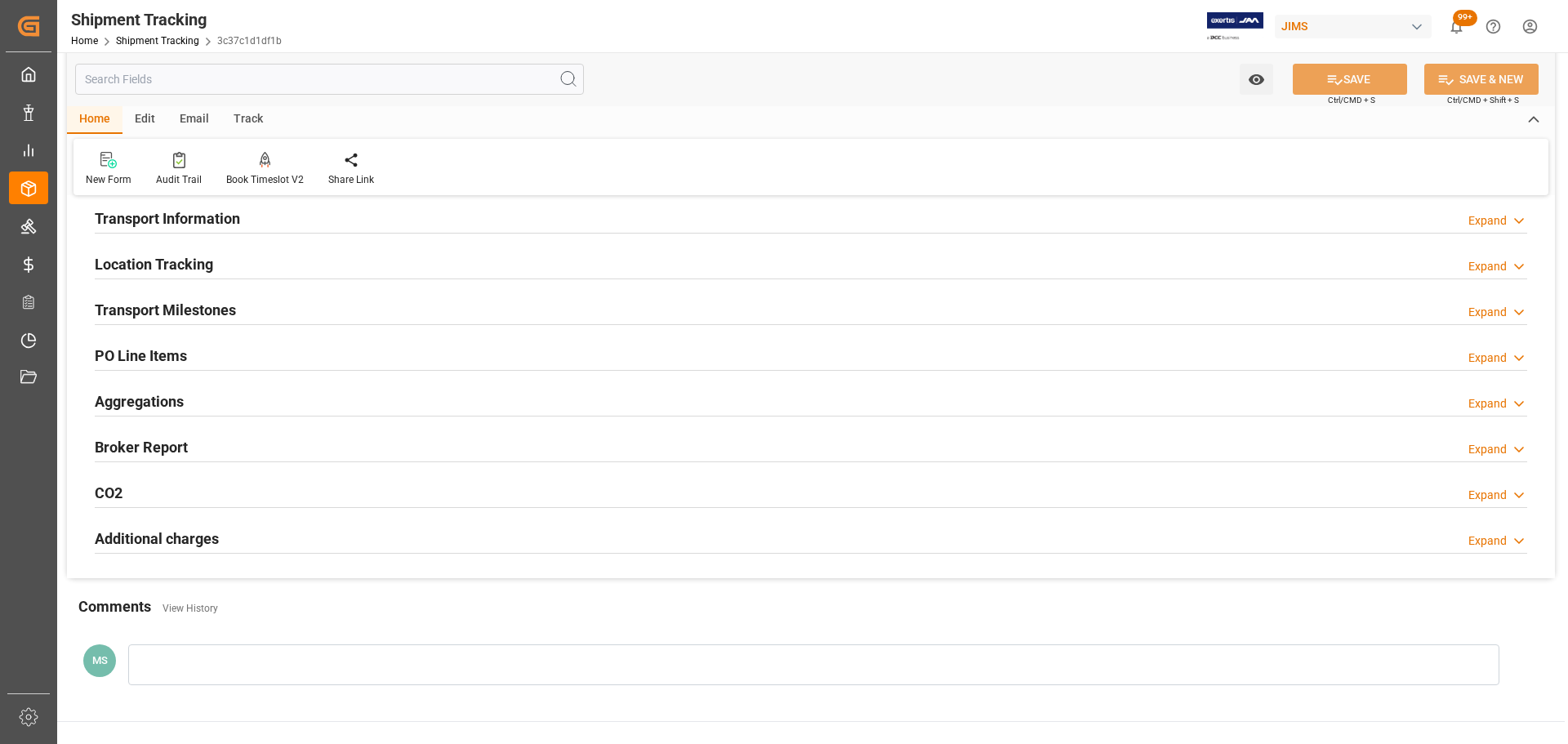
scroll to position [164, 0]
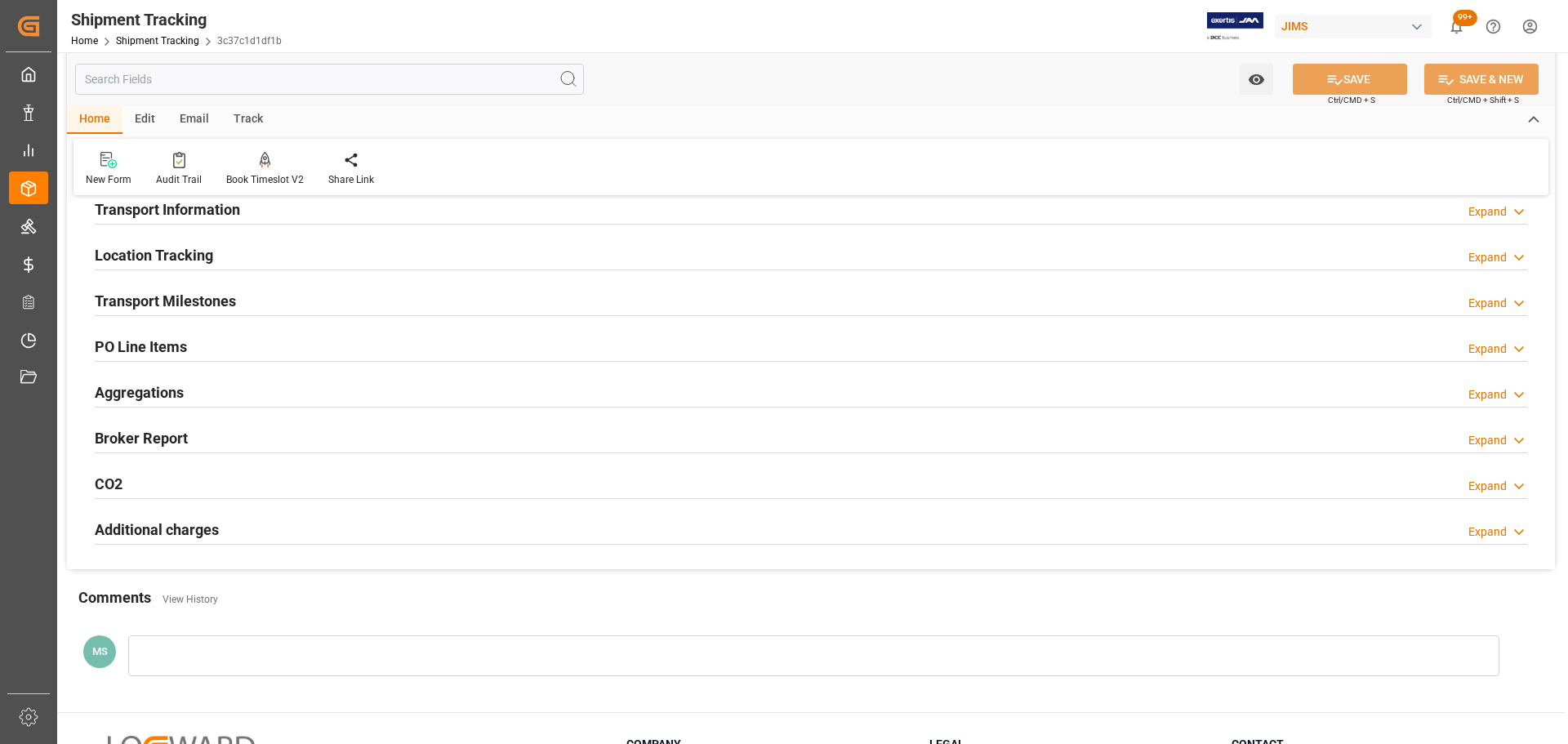
click at [211, 356] on div "PO Line Items Expand" at bounding box center [811, 346] width 1433 height 31
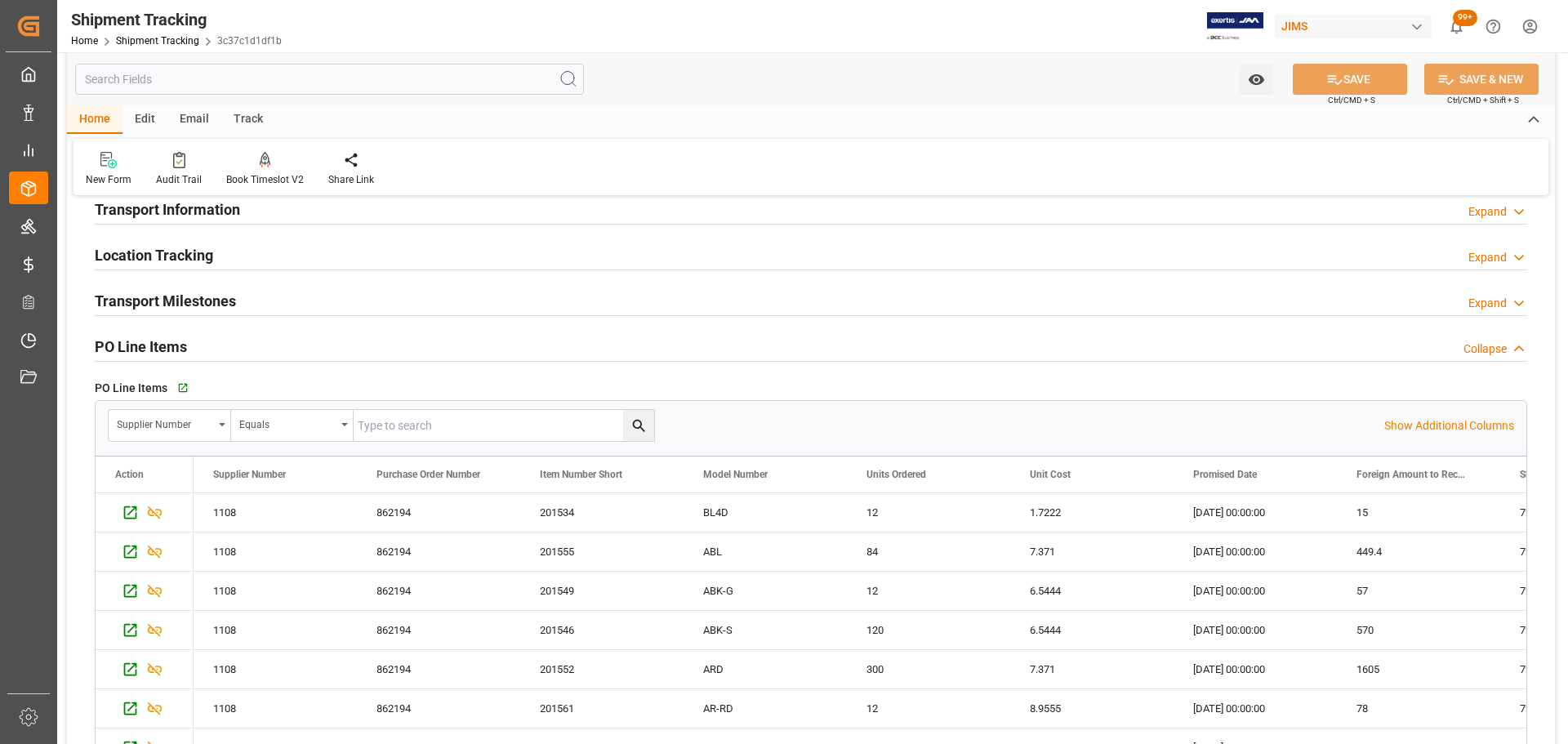
click at [221, 351] on div "PO Line Items Collapse" at bounding box center [811, 346] width 1433 height 31
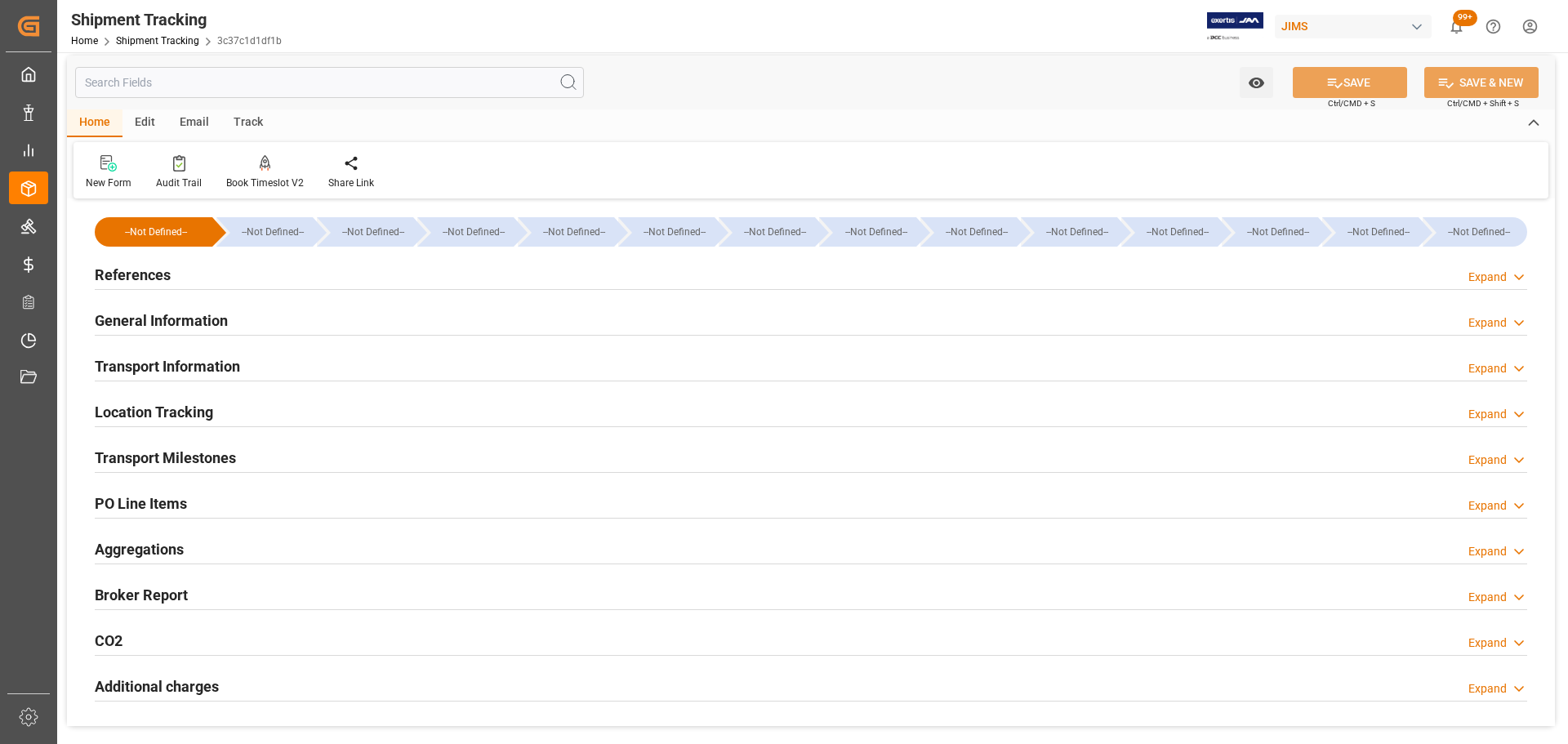
scroll to position [0, 0]
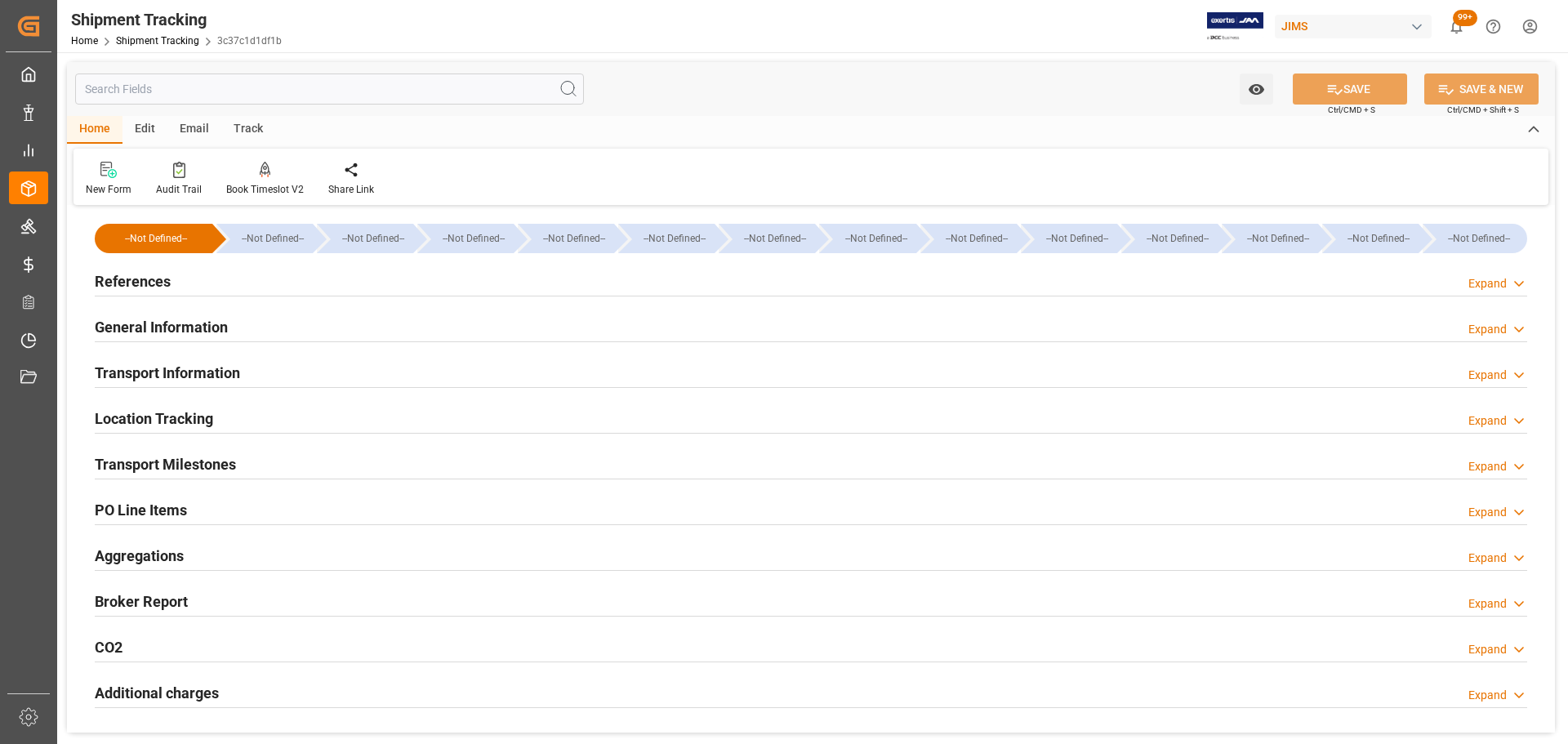
click at [217, 316] on div "General Information" at bounding box center [162, 326] width 133 height 31
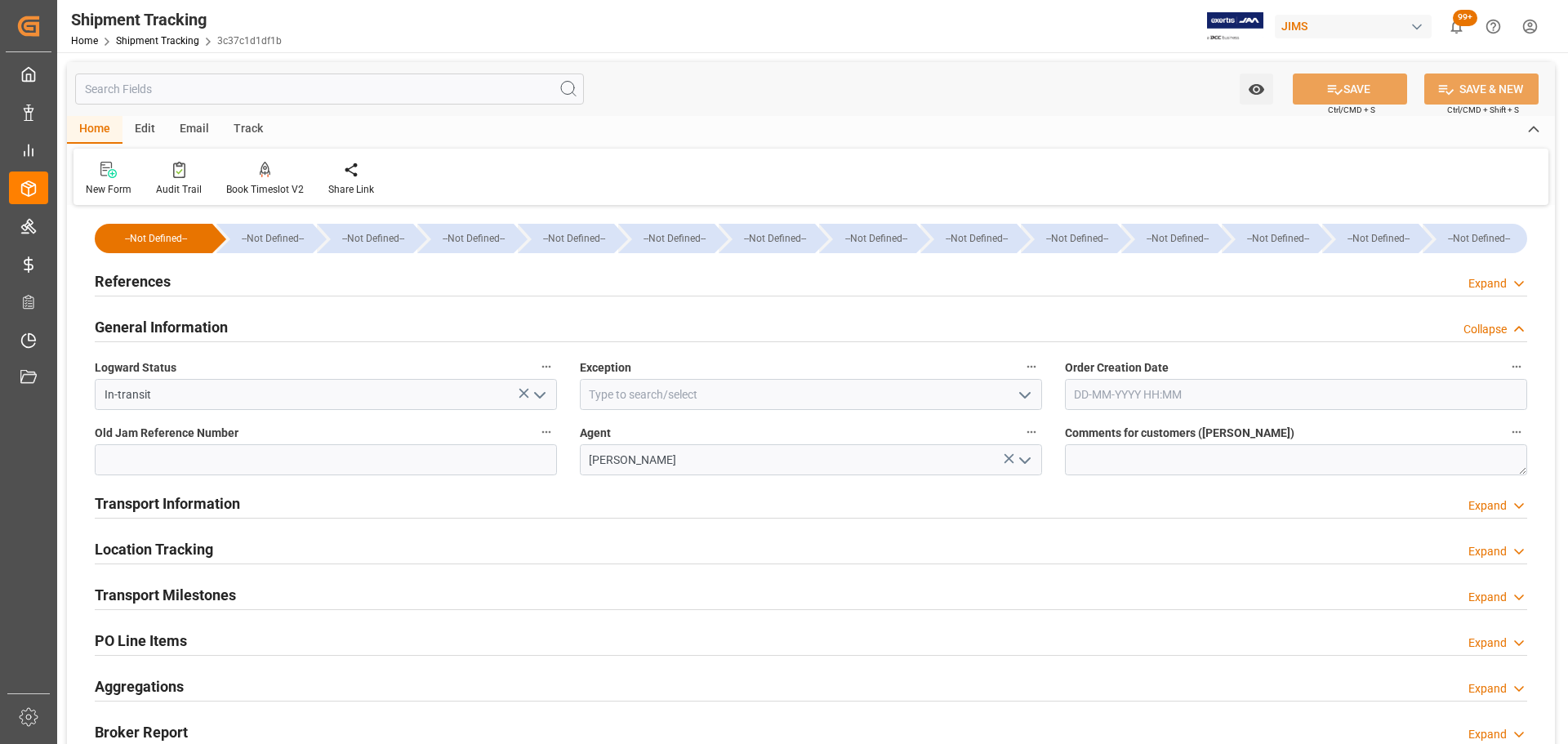
click at [219, 318] on h2 "General Information" at bounding box center [162, 327] width 133 height 23
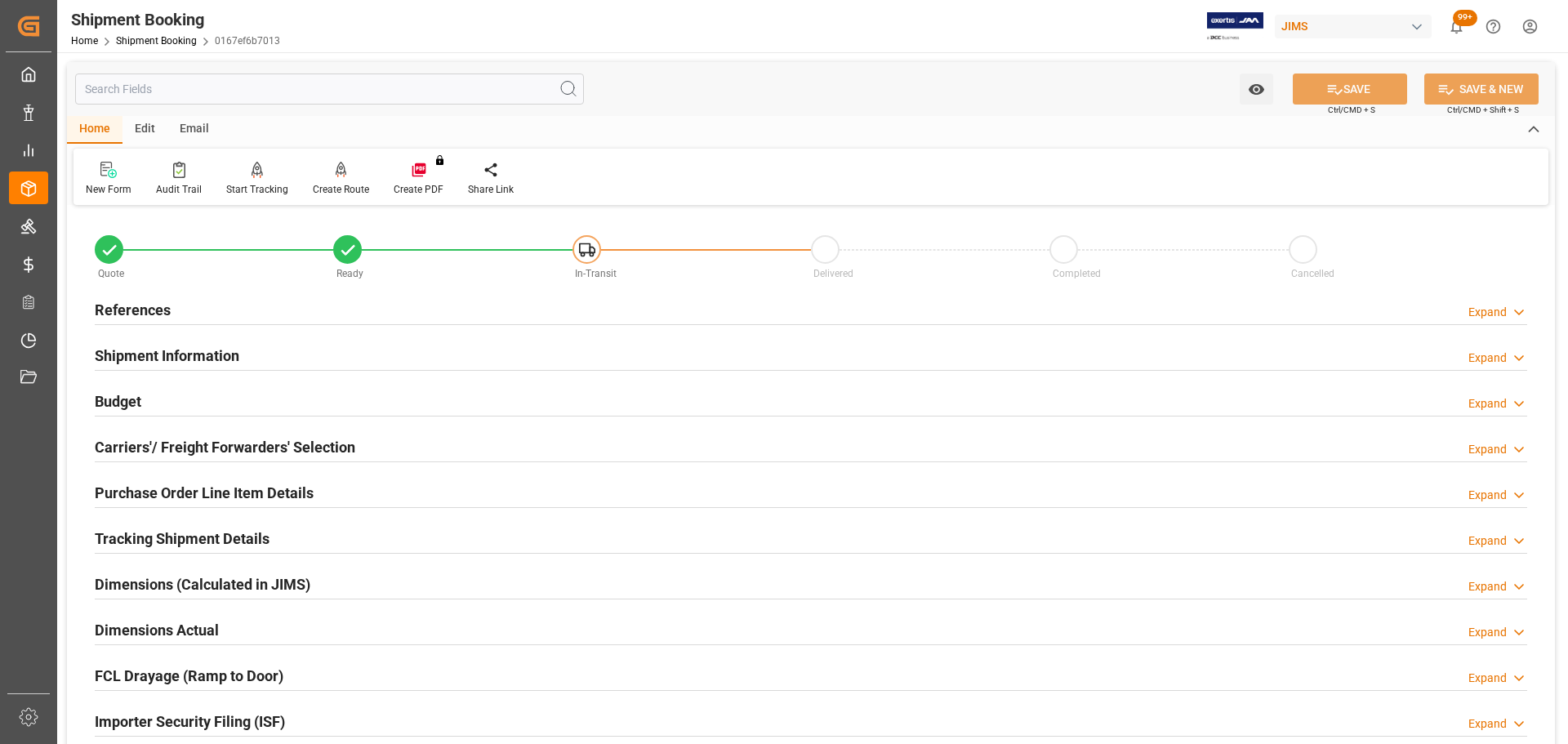
click at [240, 307] on div "References Expand" at bounding box center [811, 309] width 1433 height 31
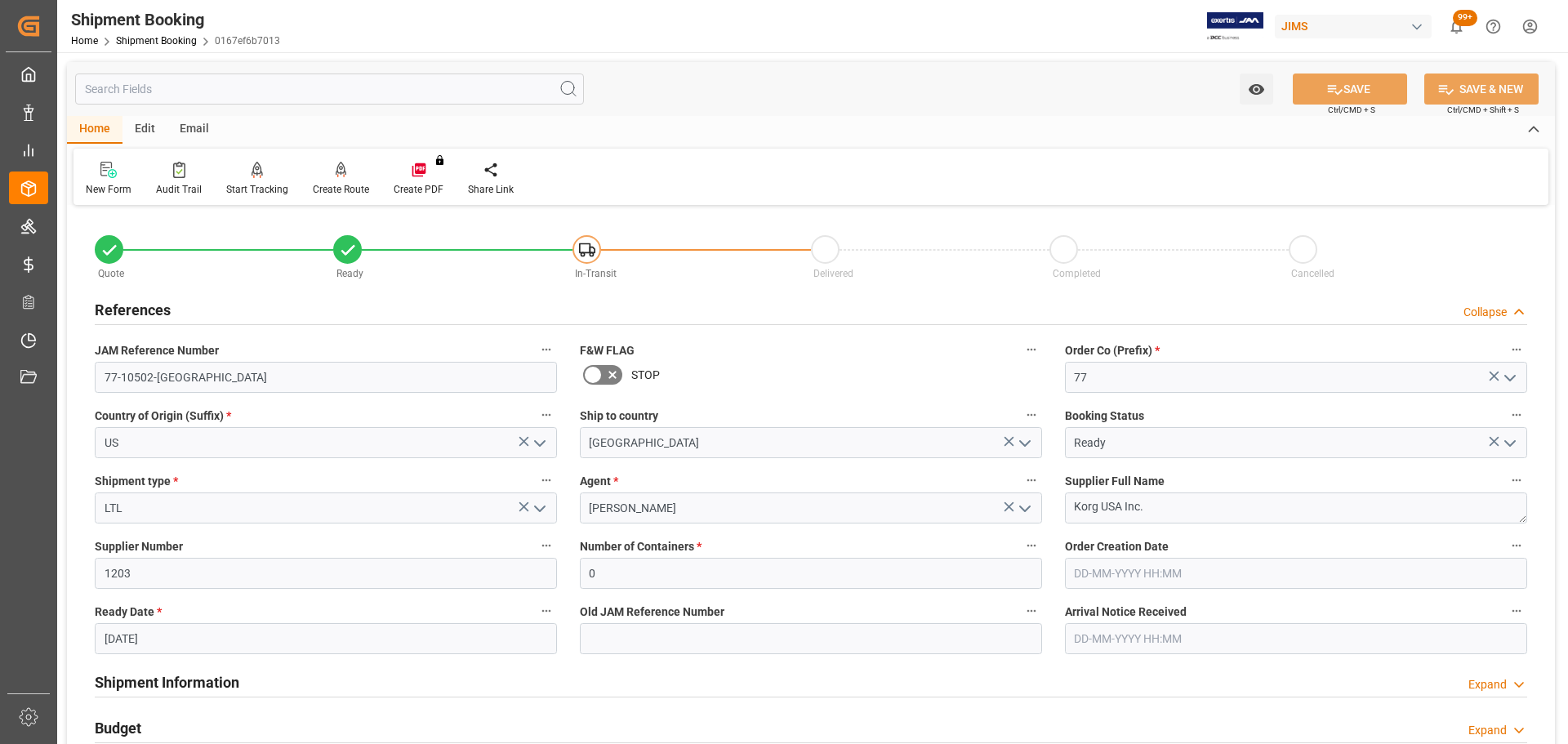
click at [240, 307] on div "References Collapse" at bounding box center [811, 309] width 1433 height 31
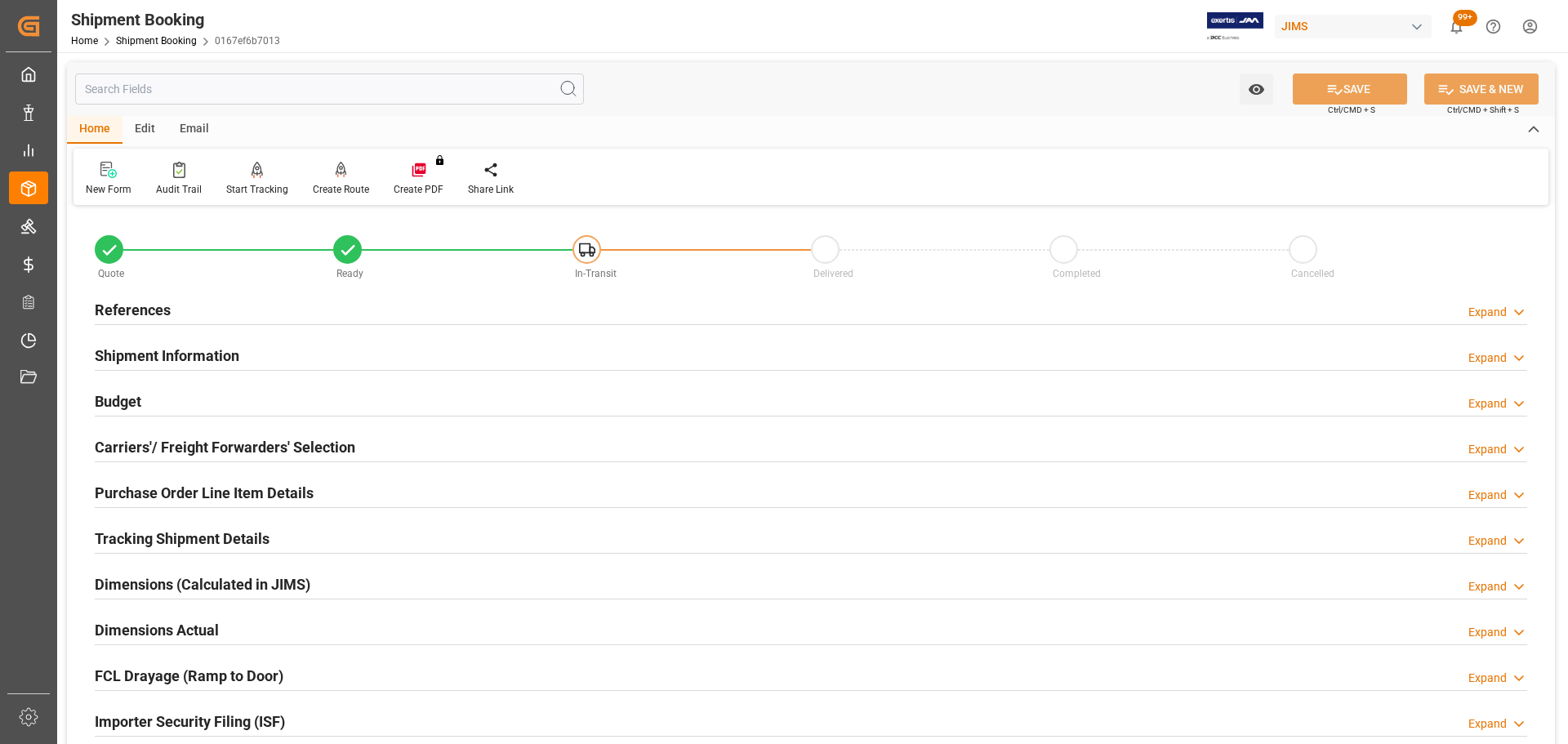
click at [246, 341] on div "Shipment Information Expand" at bounding box center [811, 355] width 1433 height 31
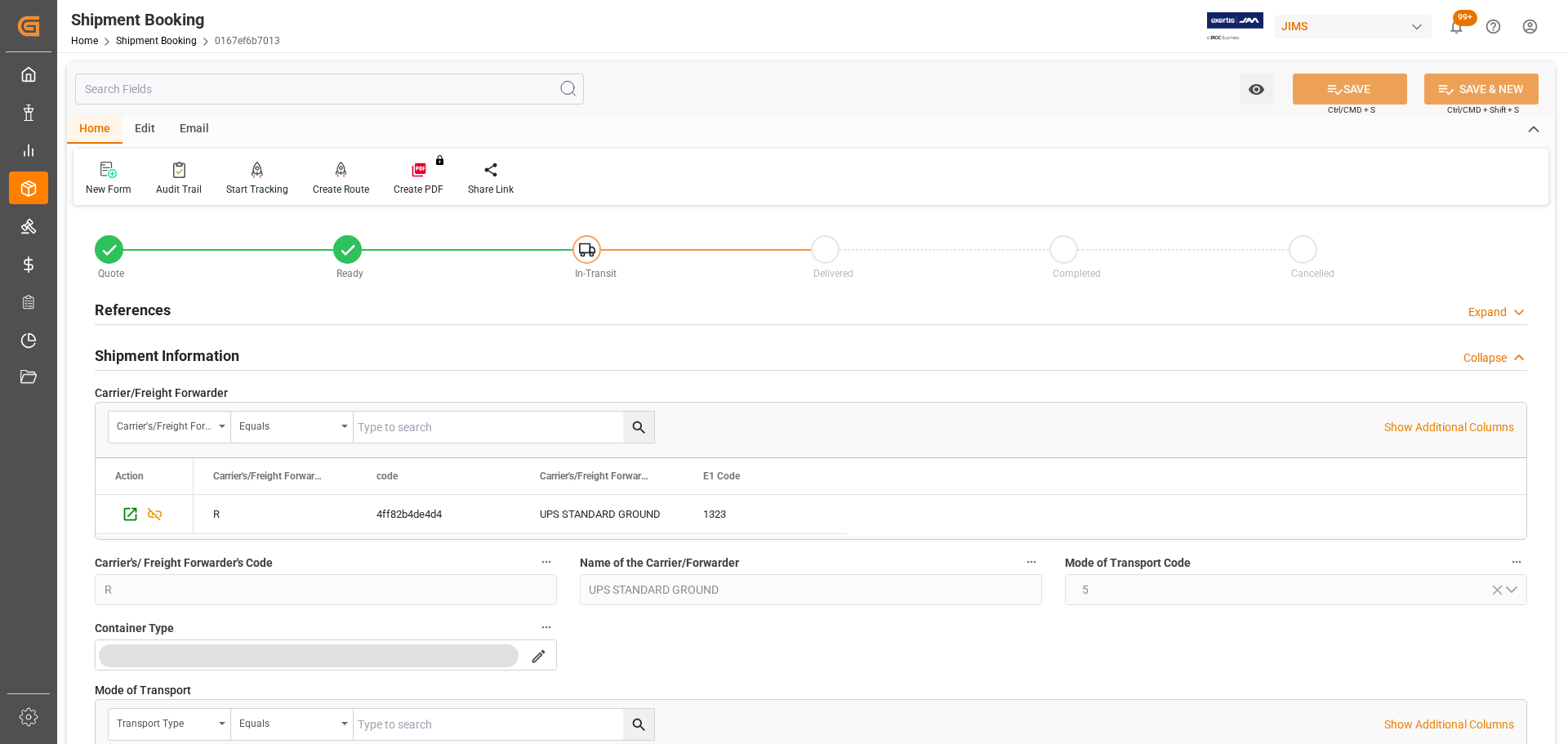
click at [248, 348] on div "Shipment Information Collapse" at bounding box center [811, 355] width 1433 height 31
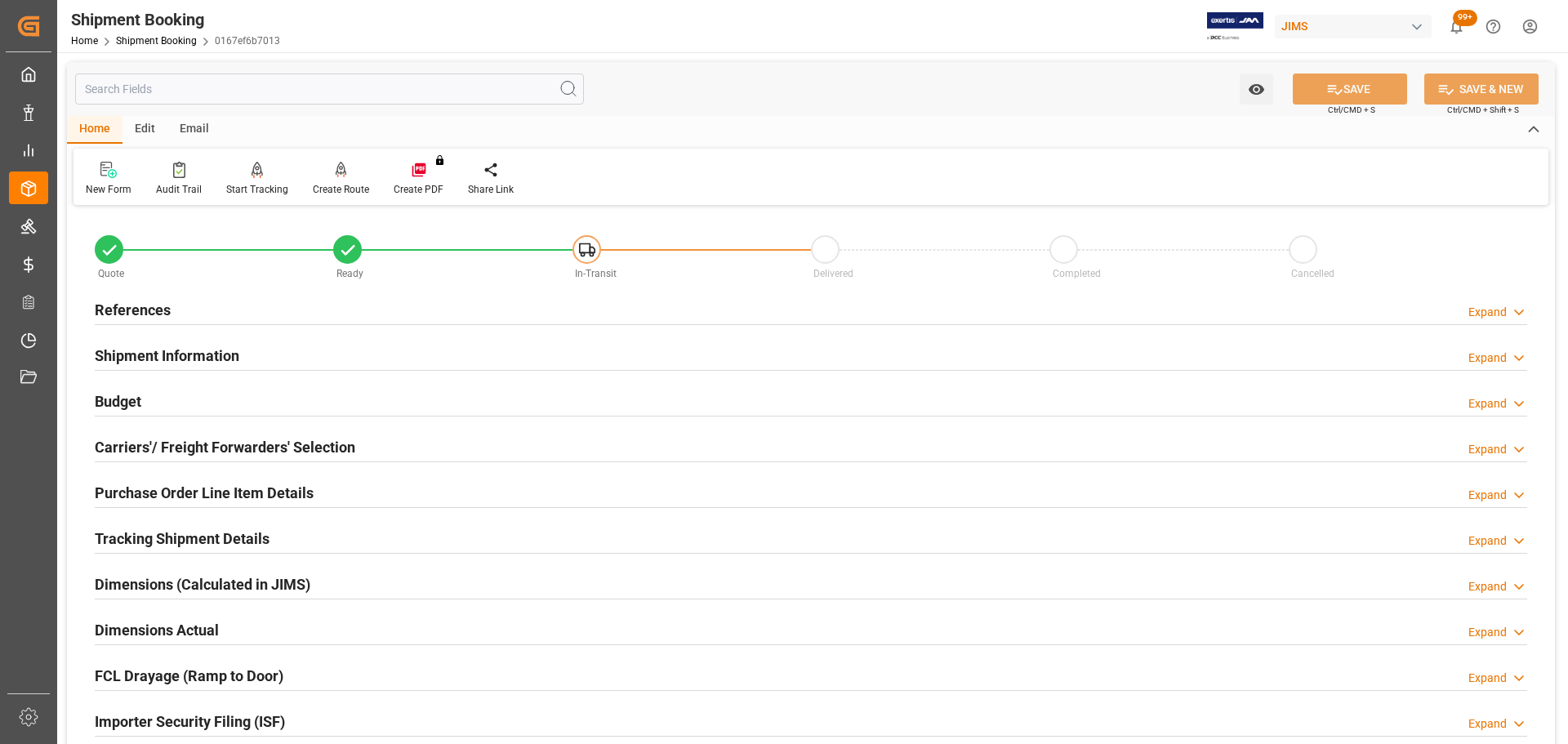
click at [272, 403] on div "Budget Expand" at bounding box center [811, 401] width 1433 height 31
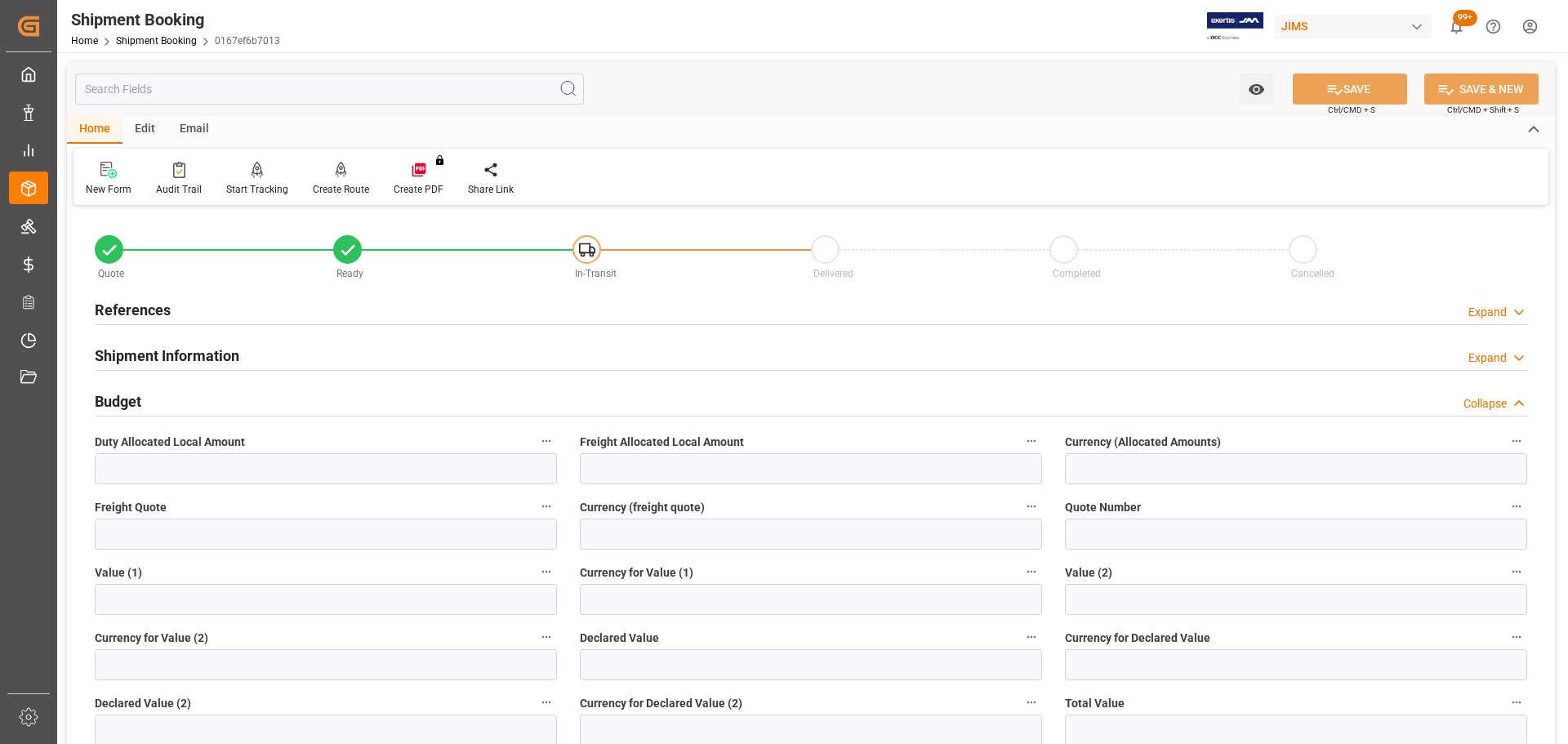
click at [272, 403] on div "Budget Collapse" at bounding box center [811, 401] width 1433 height 31
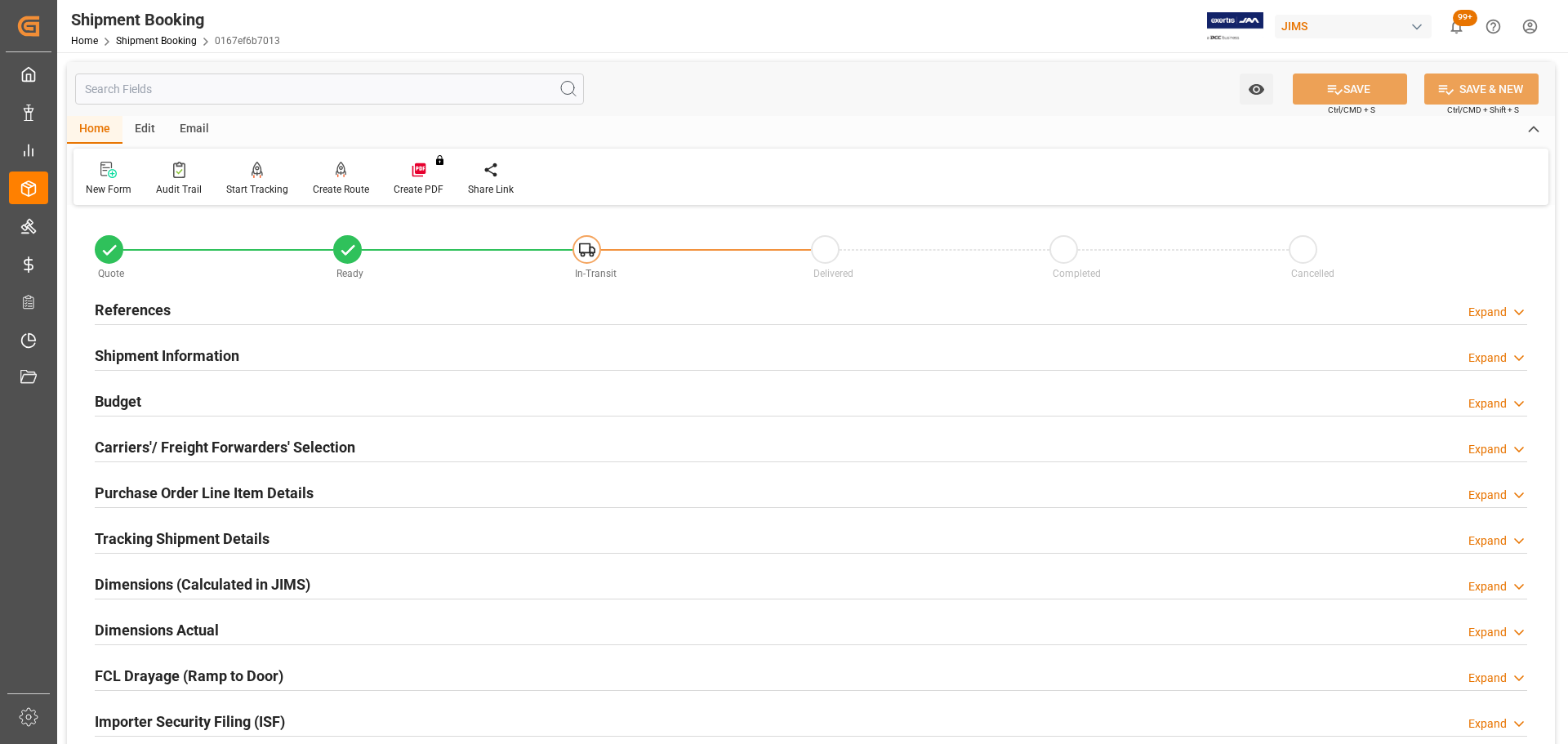
click at [153, 316] on h2 "References" at bounding box center [133, 310] width 76 height 23
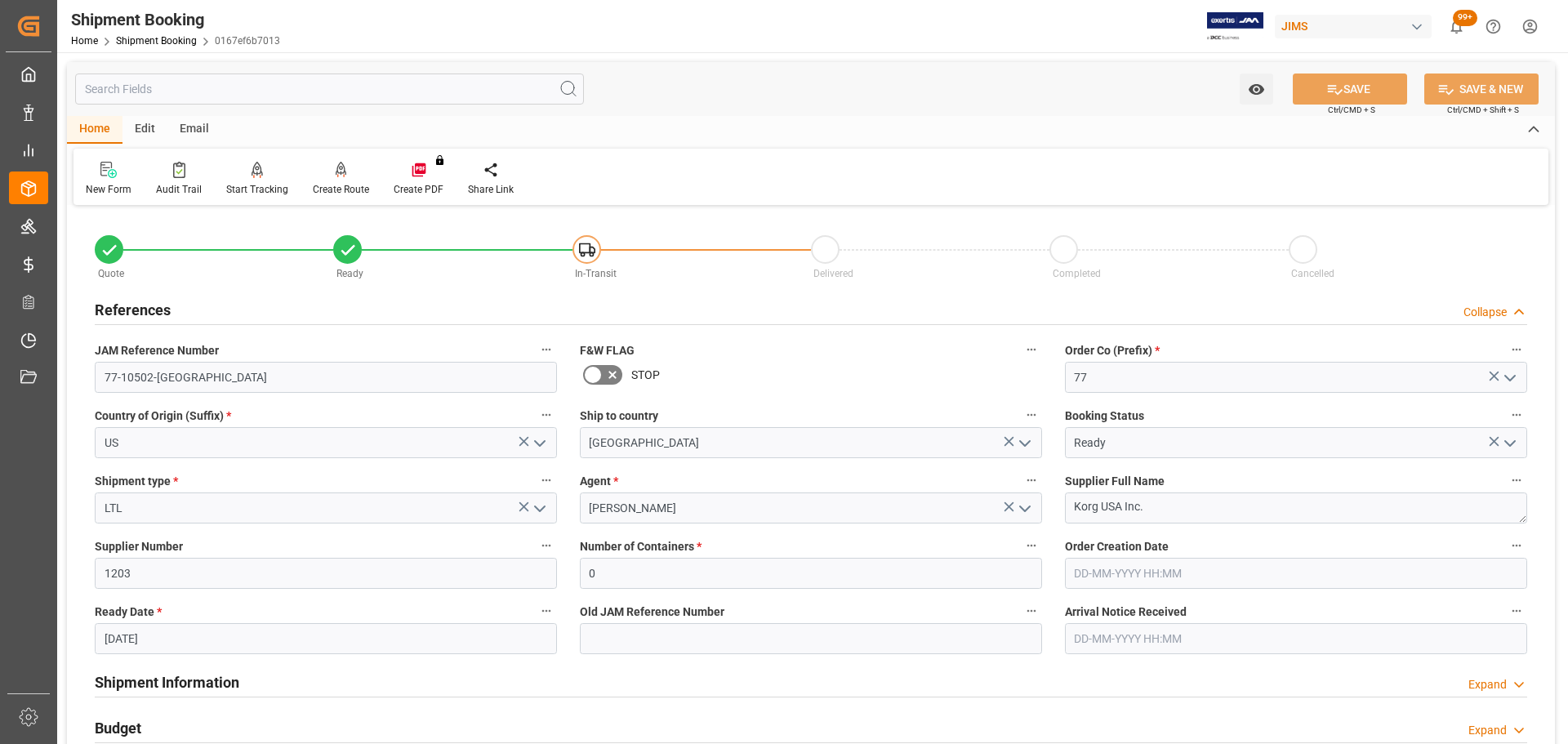
click at [157, 311] on h2 "References" at bounding box center [133, 310] width 76 height 23
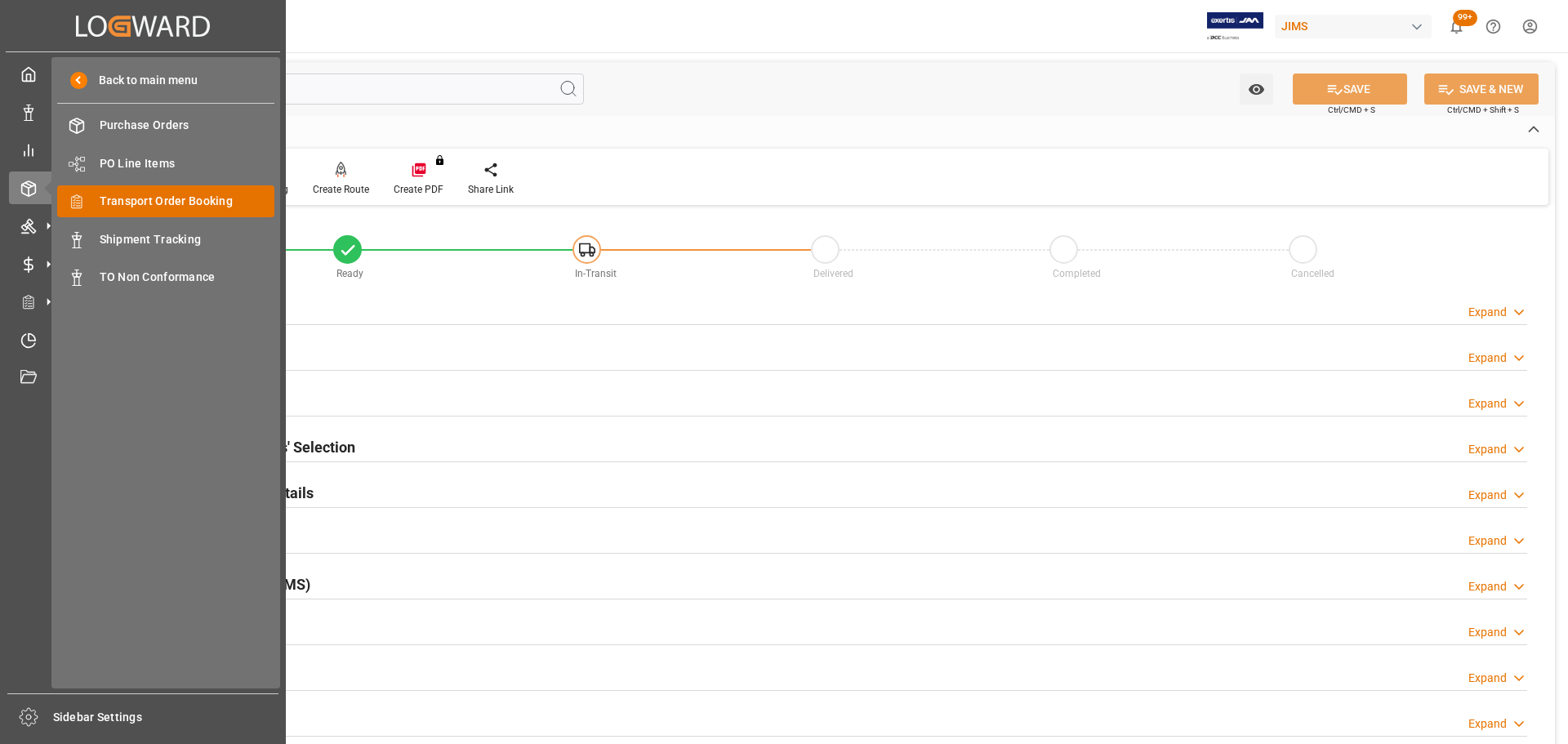
click at [172, 185] on div "Transport Order Booking Transport Order Booking" at bounding box center [166, 201] width 218 height 32
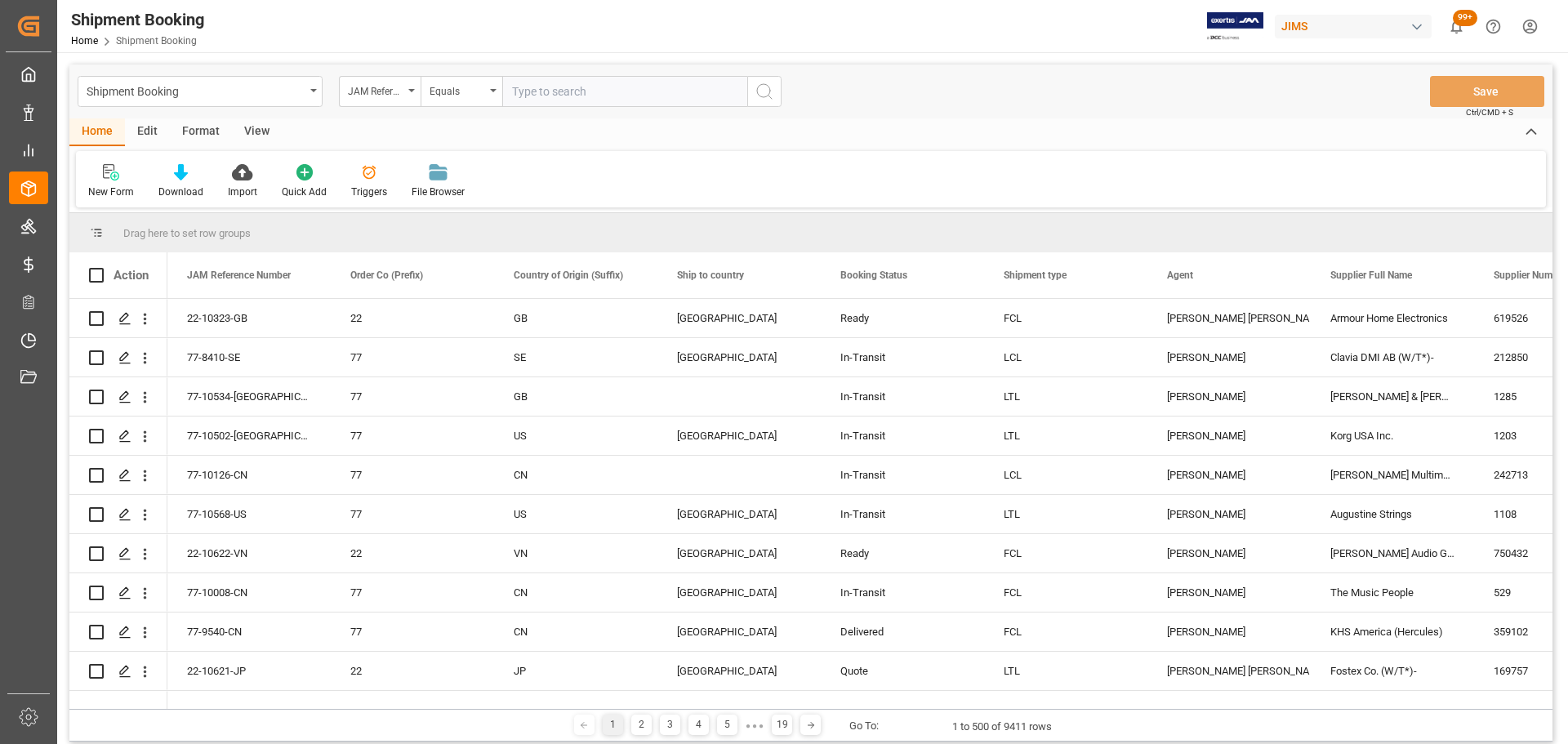
paste input "77-10616-US"
type input "77-10616-US"
drag, startPoint x: 759, startPoint y: 101, endPoint x: 413, endPoint y: 547, distance: 564.5
click at [759, 100] on icon "search button" at bounding box center [764, 91] width 20 height 20
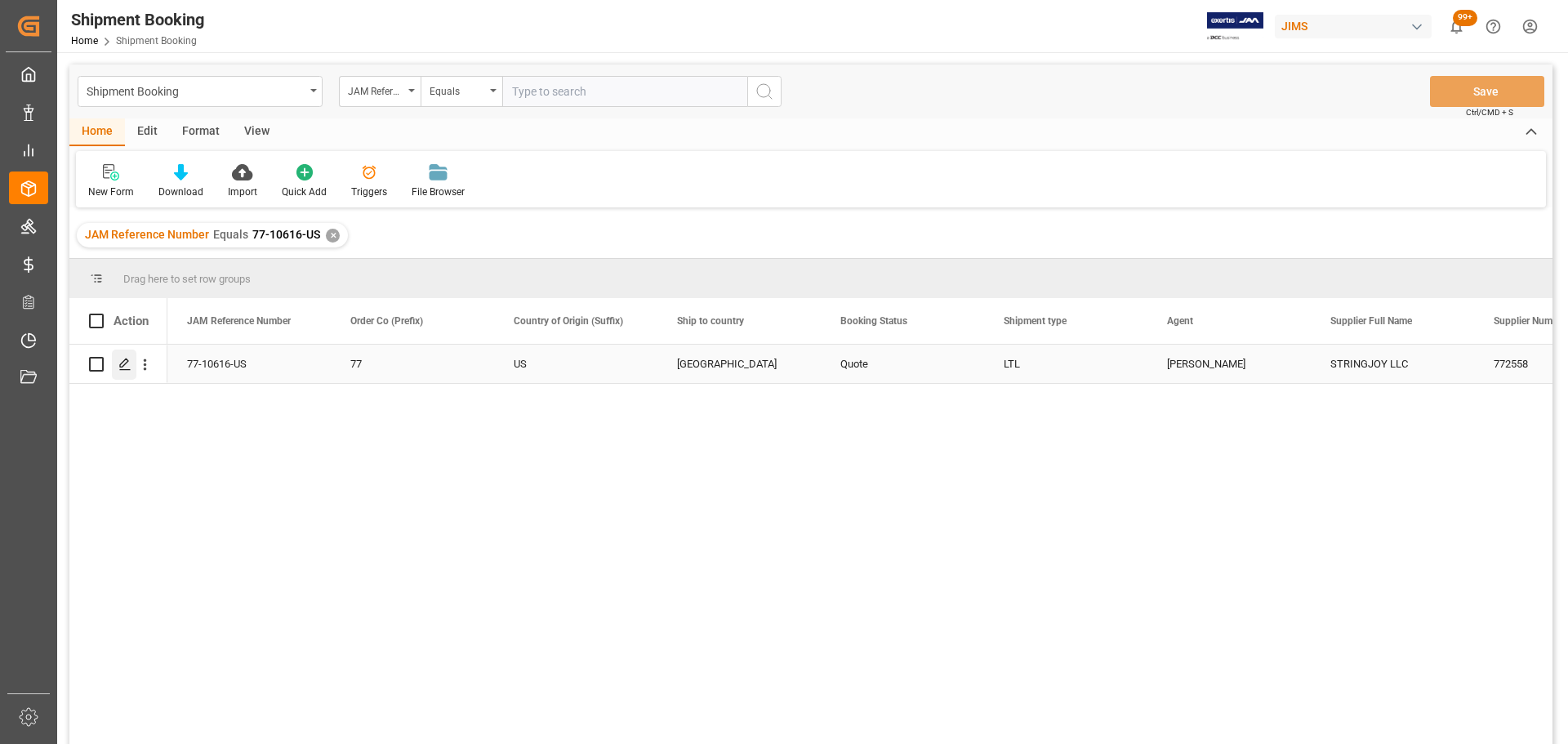
click at [125, 366] on icon "Press SPACE to select this row." at bounding box center [124, 364] width 13 height 13
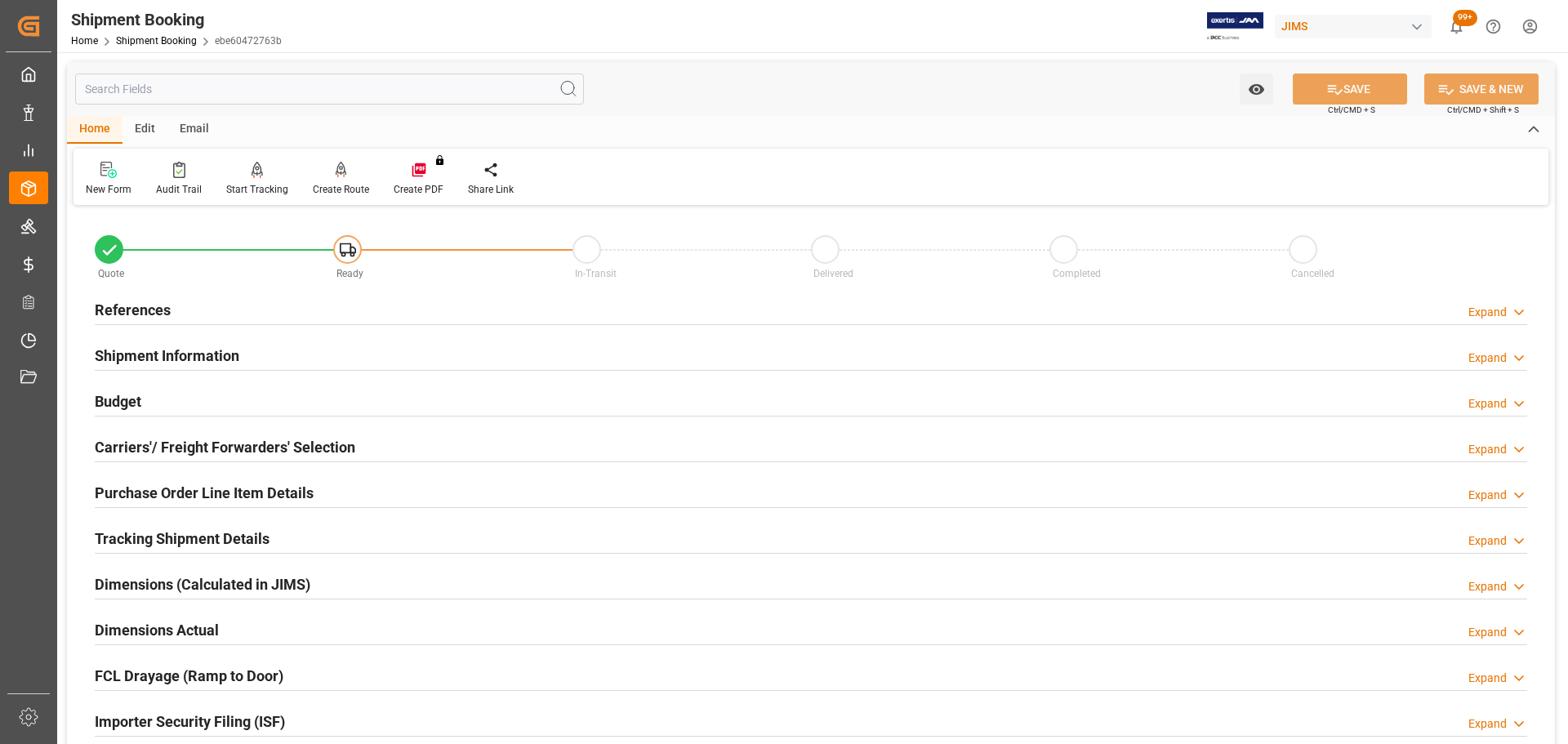
click at [166, 302] on h2 "References" at bounding box center [133, 310] width 76 height 23
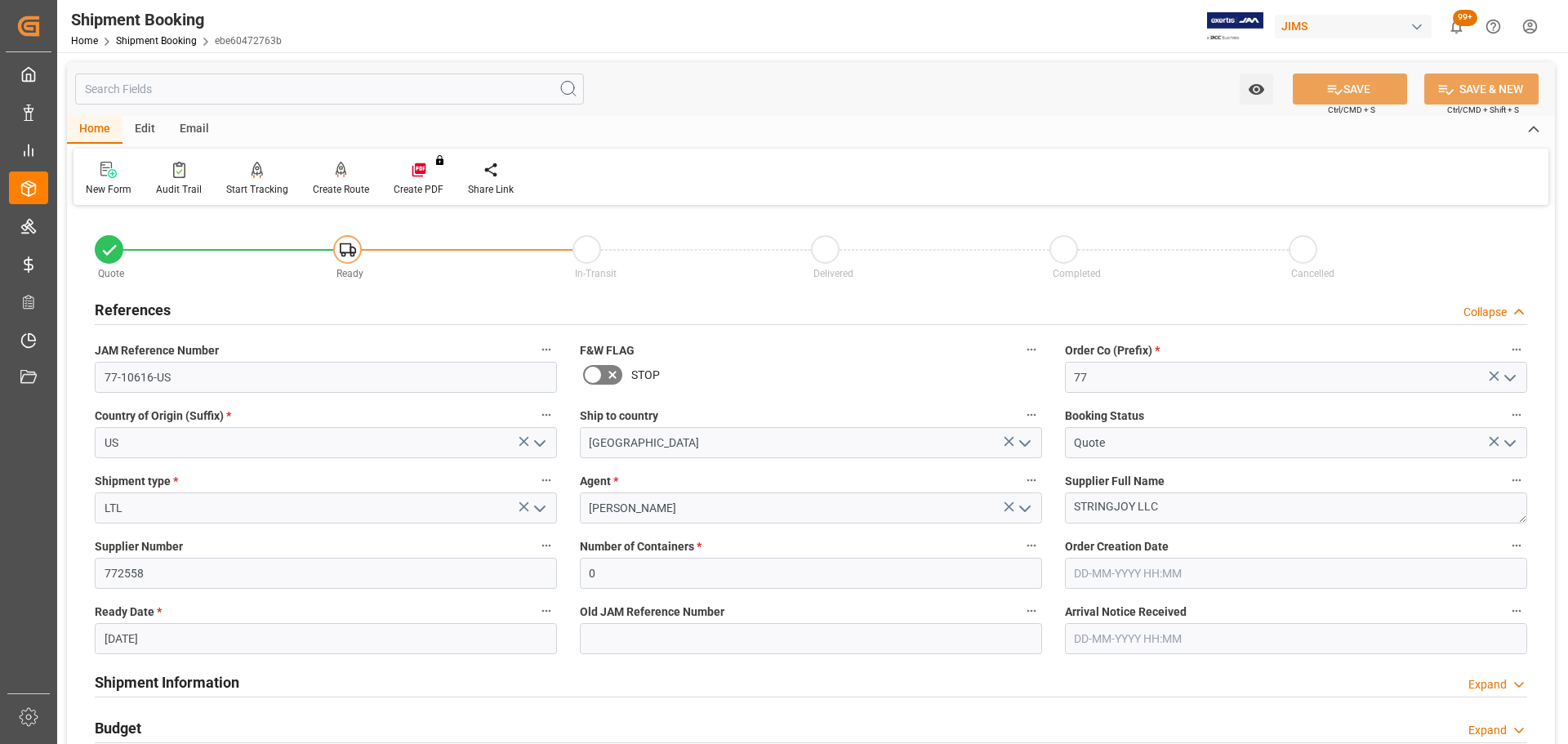
click at [174, 302] on div "References Collapse" at bounding box center [811, 309] width 1433 height 31
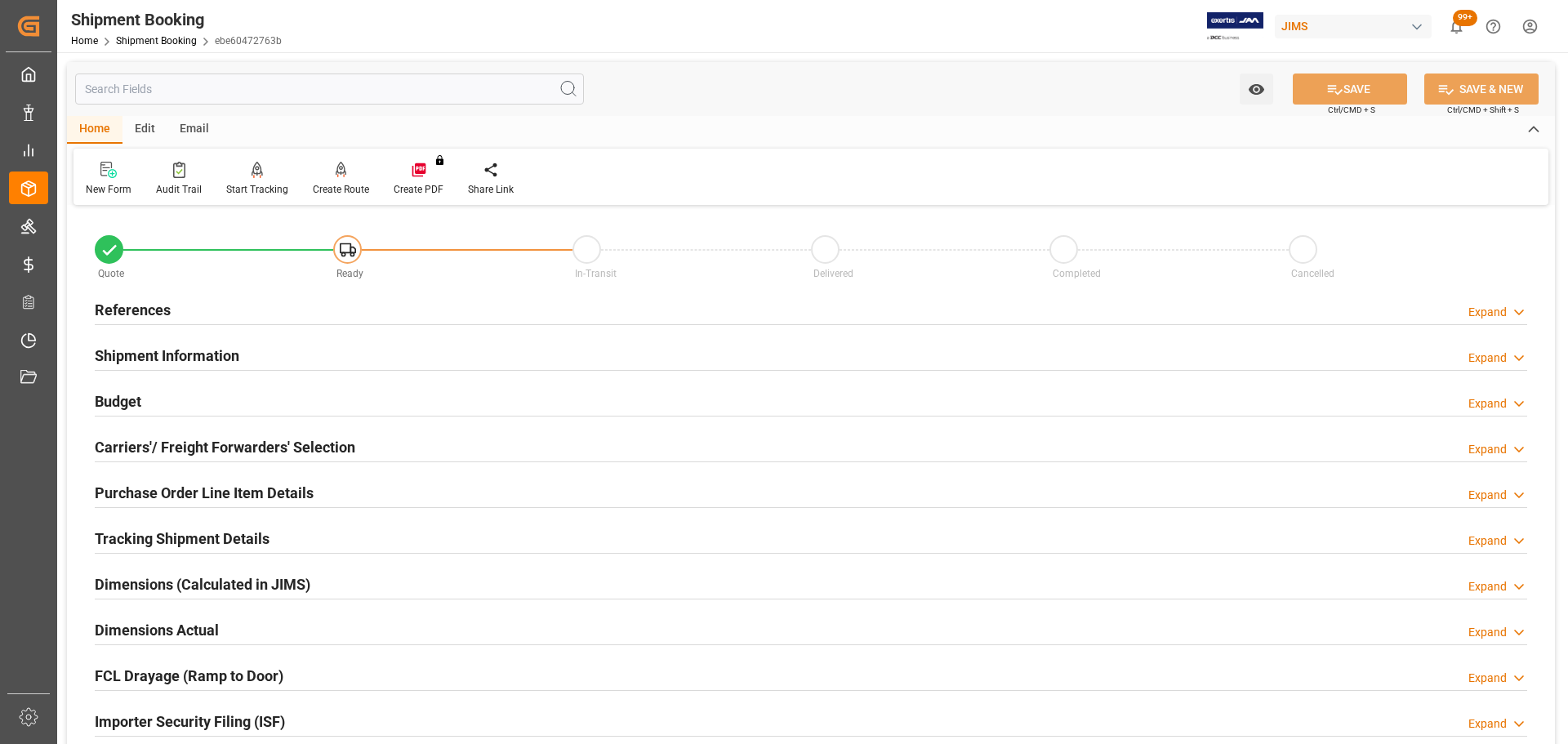
click at [204, 351] on h2 "Shipment Information" at bounding box center [168, 356] width 145 height 23
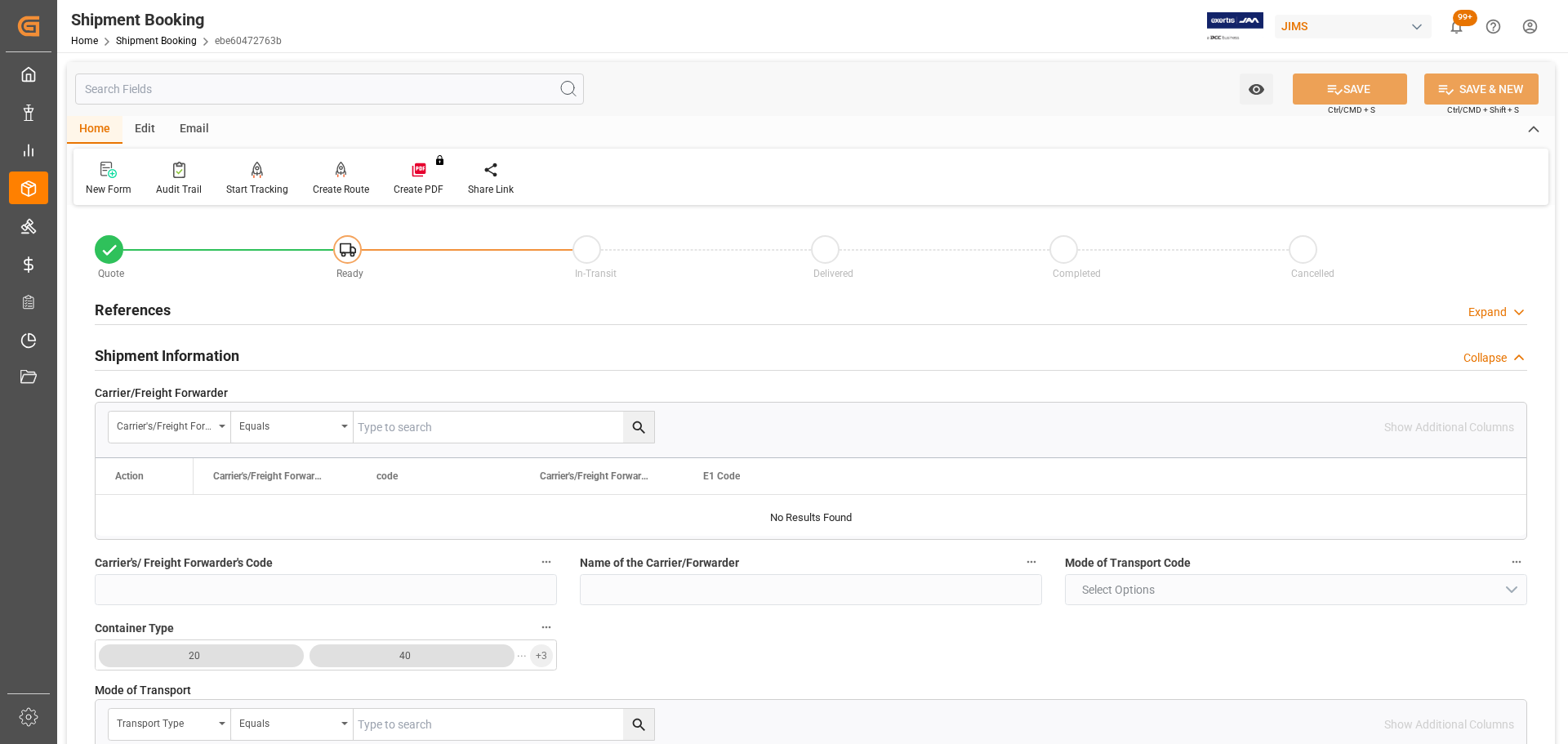
click at [223, 353] on h2 "Shipment Information" at bounding box center [168, 356] width 145 height 23
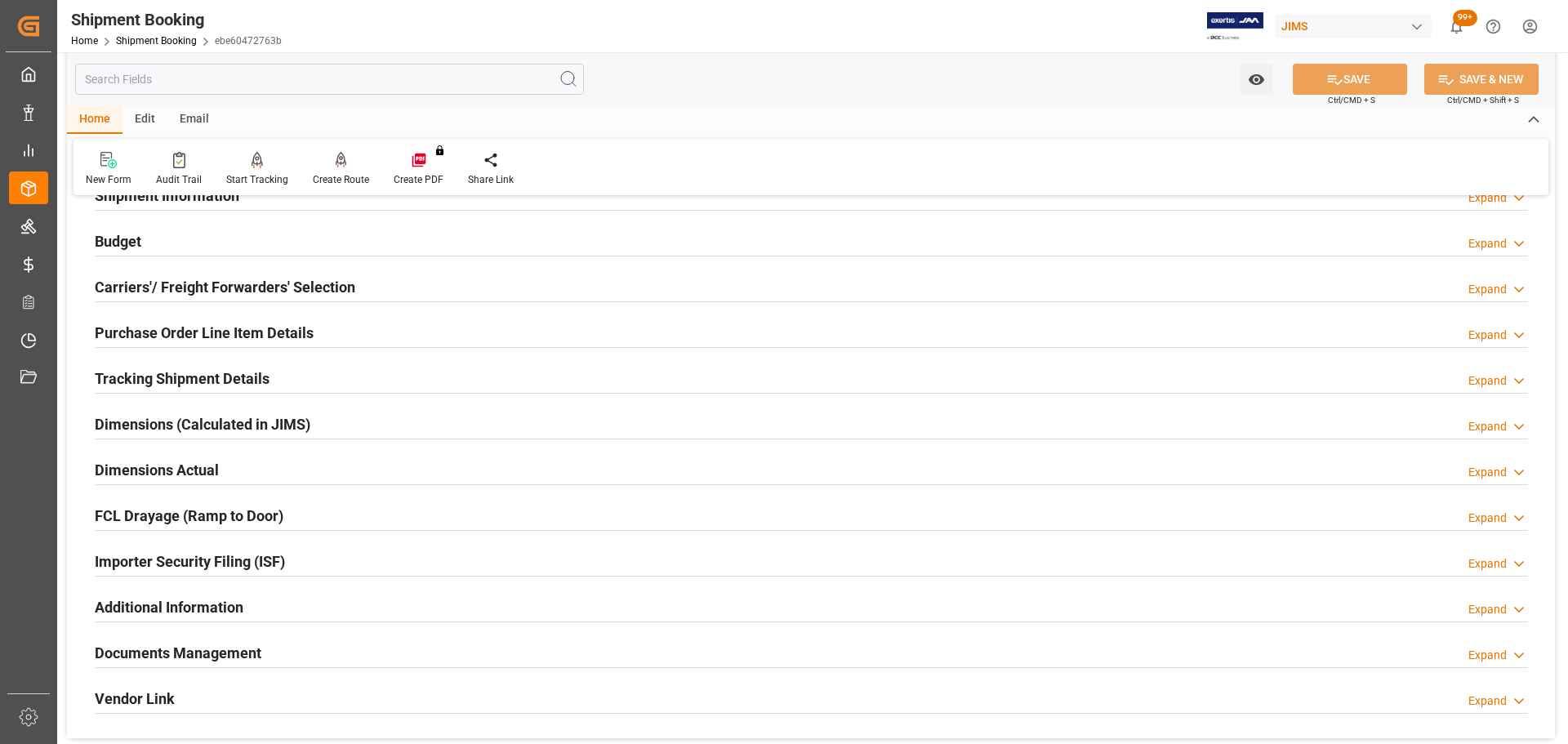
scroll to position [164, 0]
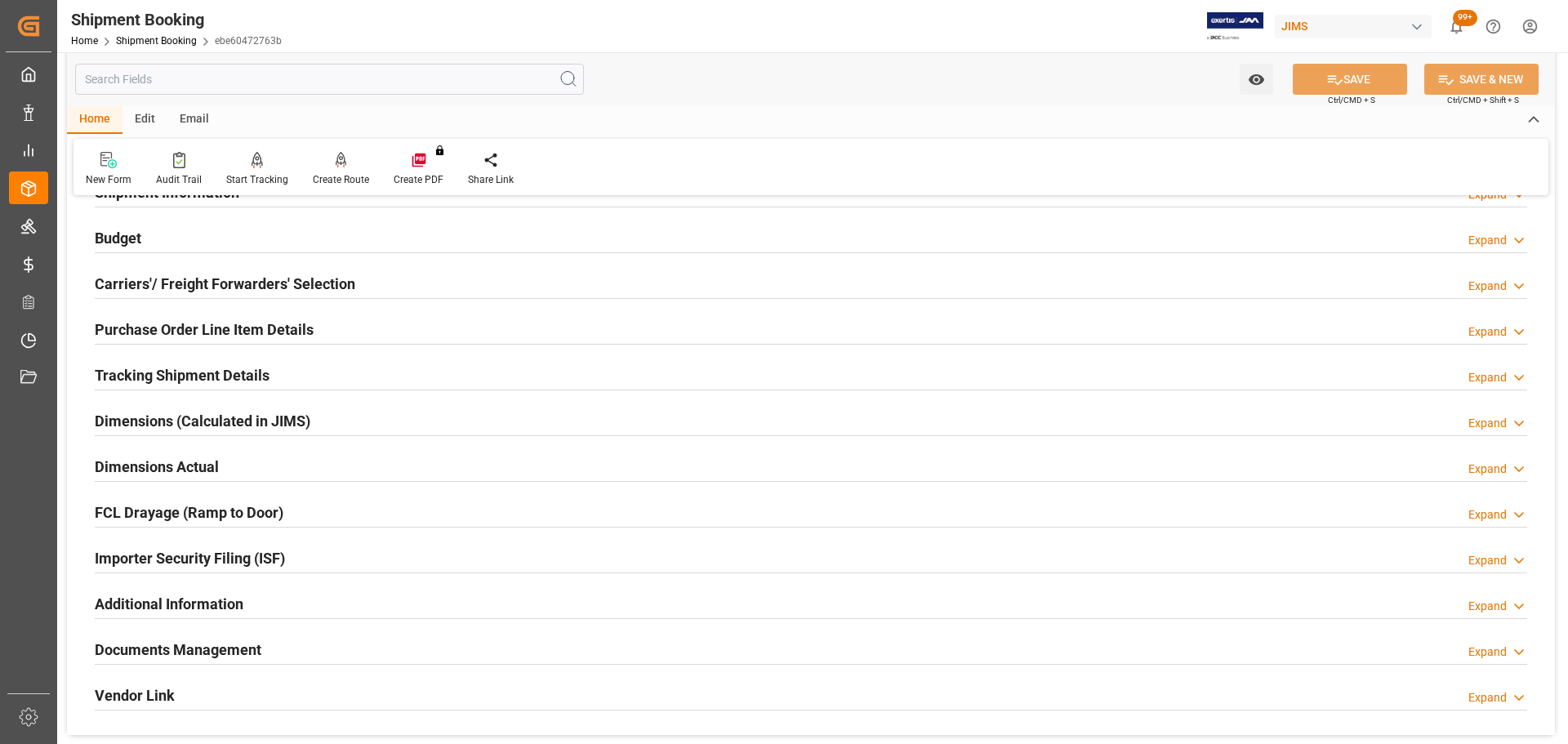
click at [215, 239] on div "Budget Expand" at bounding box center [811, 237] width 1433 height 31
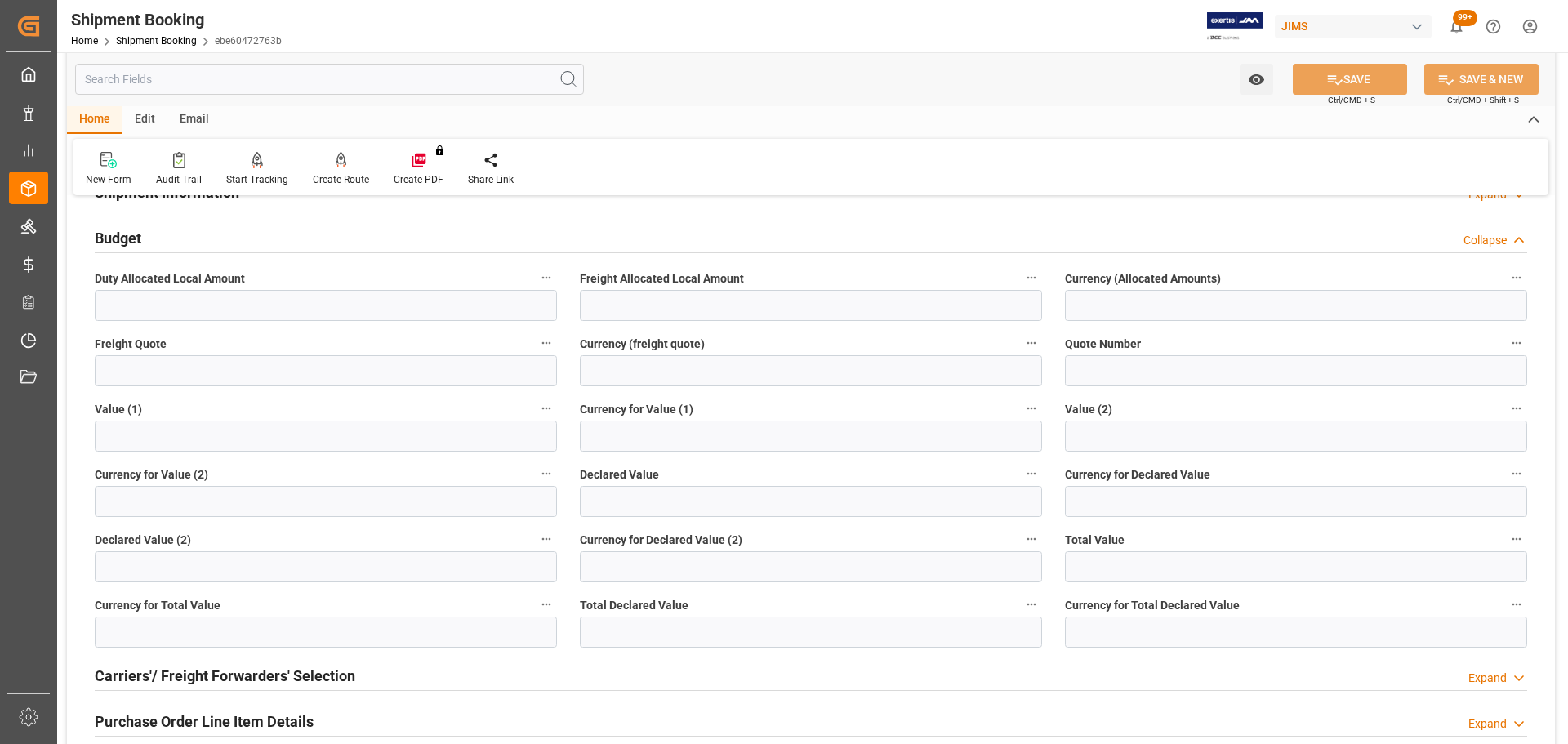
click at [237, 235] on div "Budget Collapse" at bounding box center [811, 237] width 1433 height 31
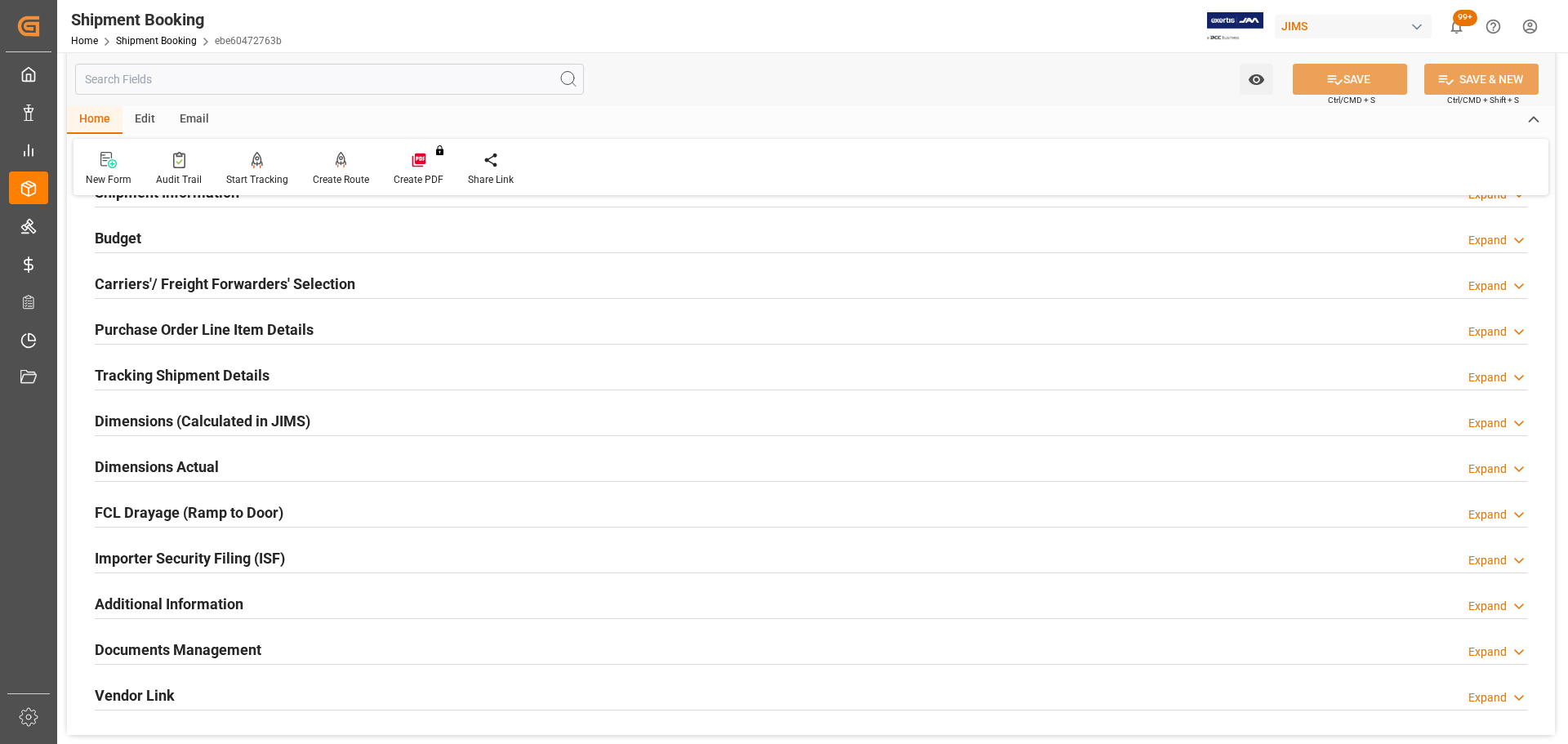
click at [206, 235] on div "Budget Expand" at bounding box center [811, 237] width 1433 height 31
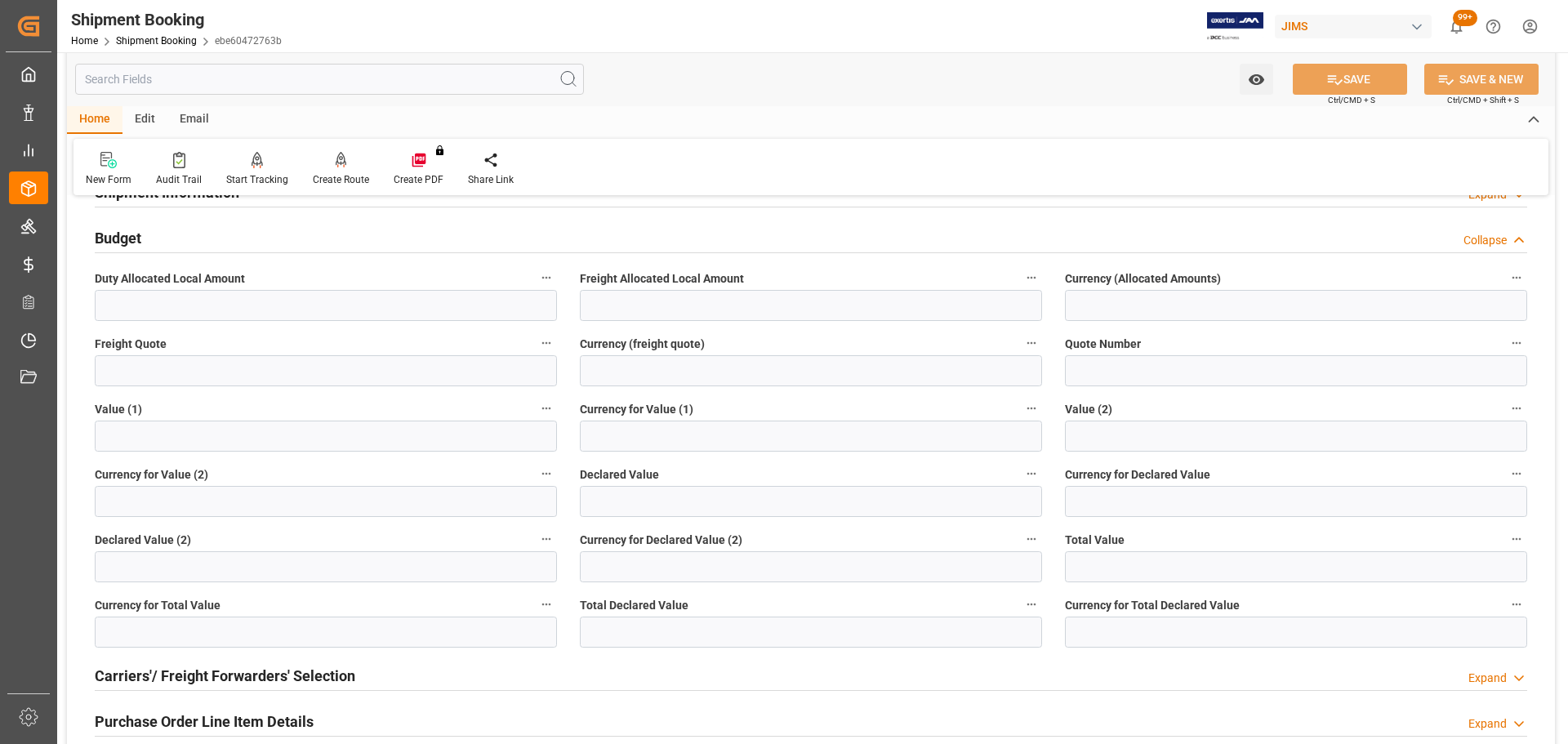
click at [134, 238] on h2 "Budget" at bounding box center [119, 238] width 47 height 23
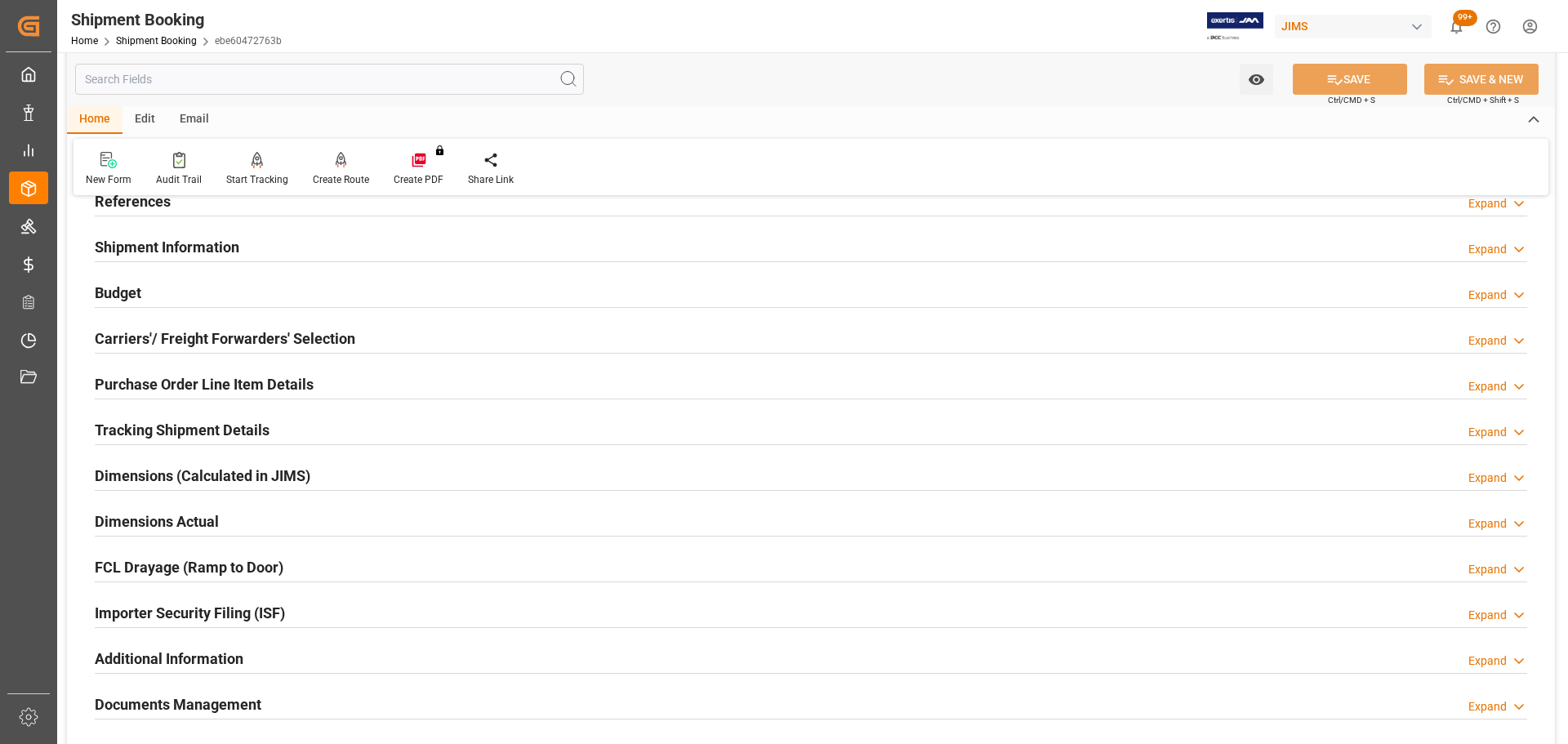
scroll to position [81, 0]
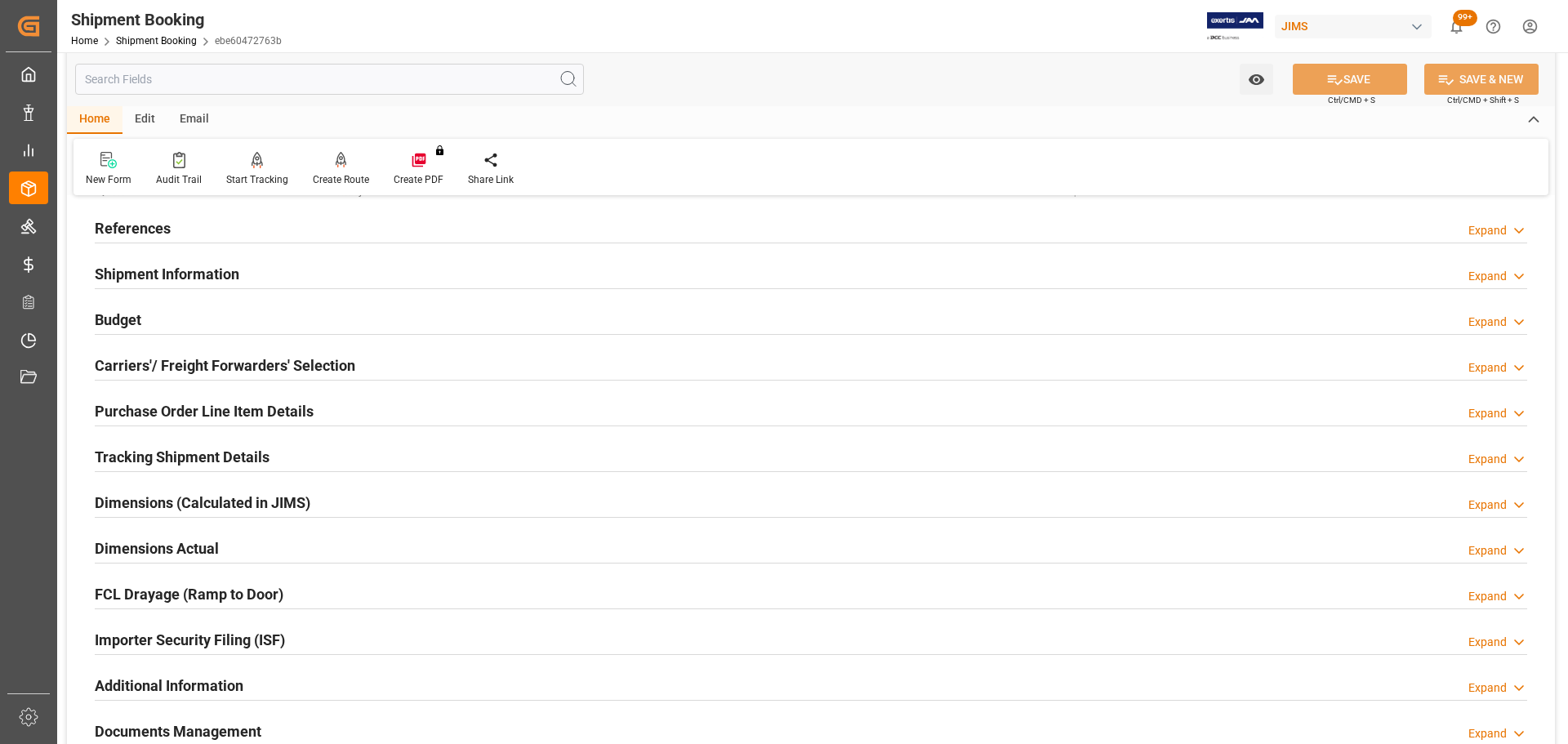
click at [174, 219] on div "References Expand" at bounding box center [811, 227] width 1433 height 31
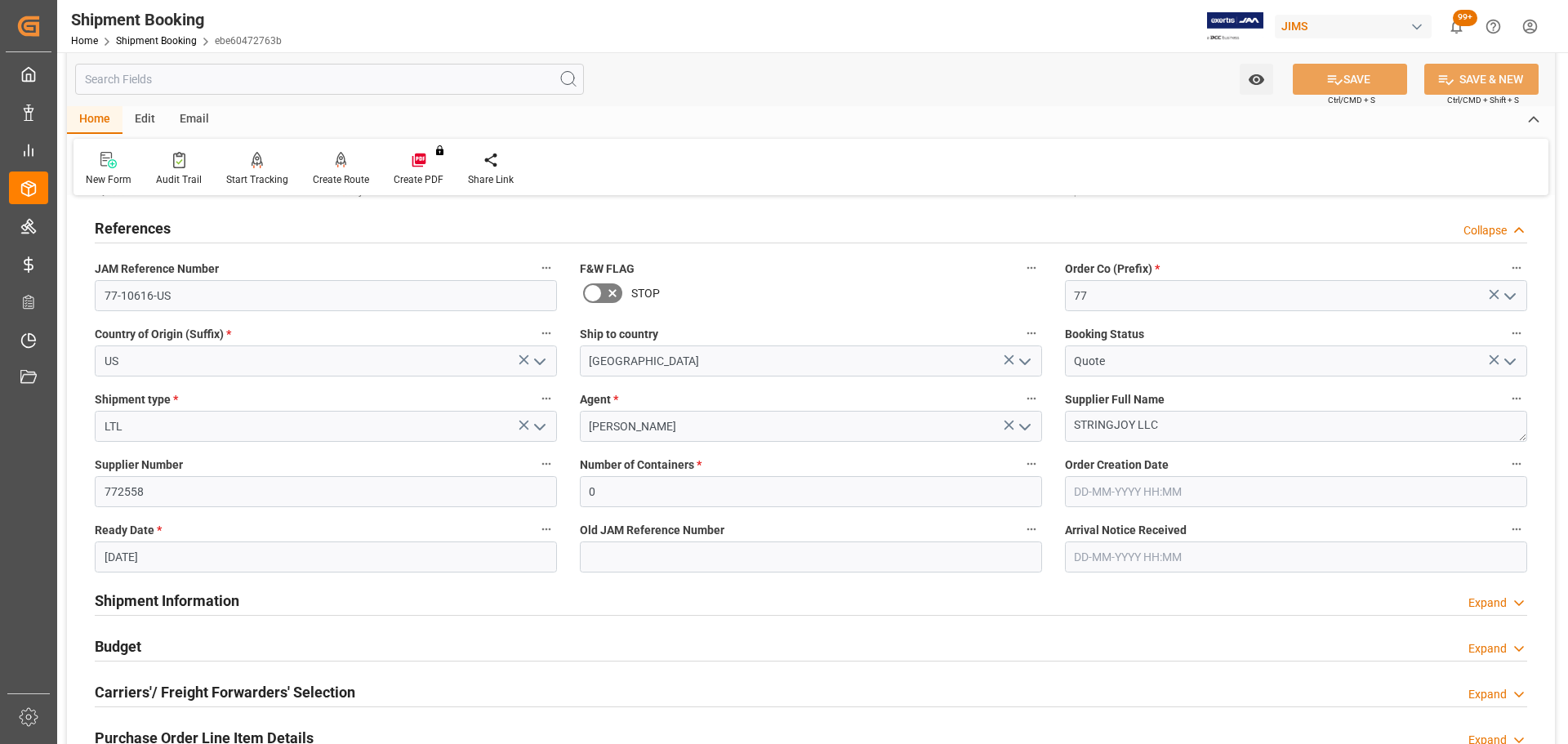
click at [175, 219] on div "References Collapse" at bounding box center [811, 227] width 1433 height 31
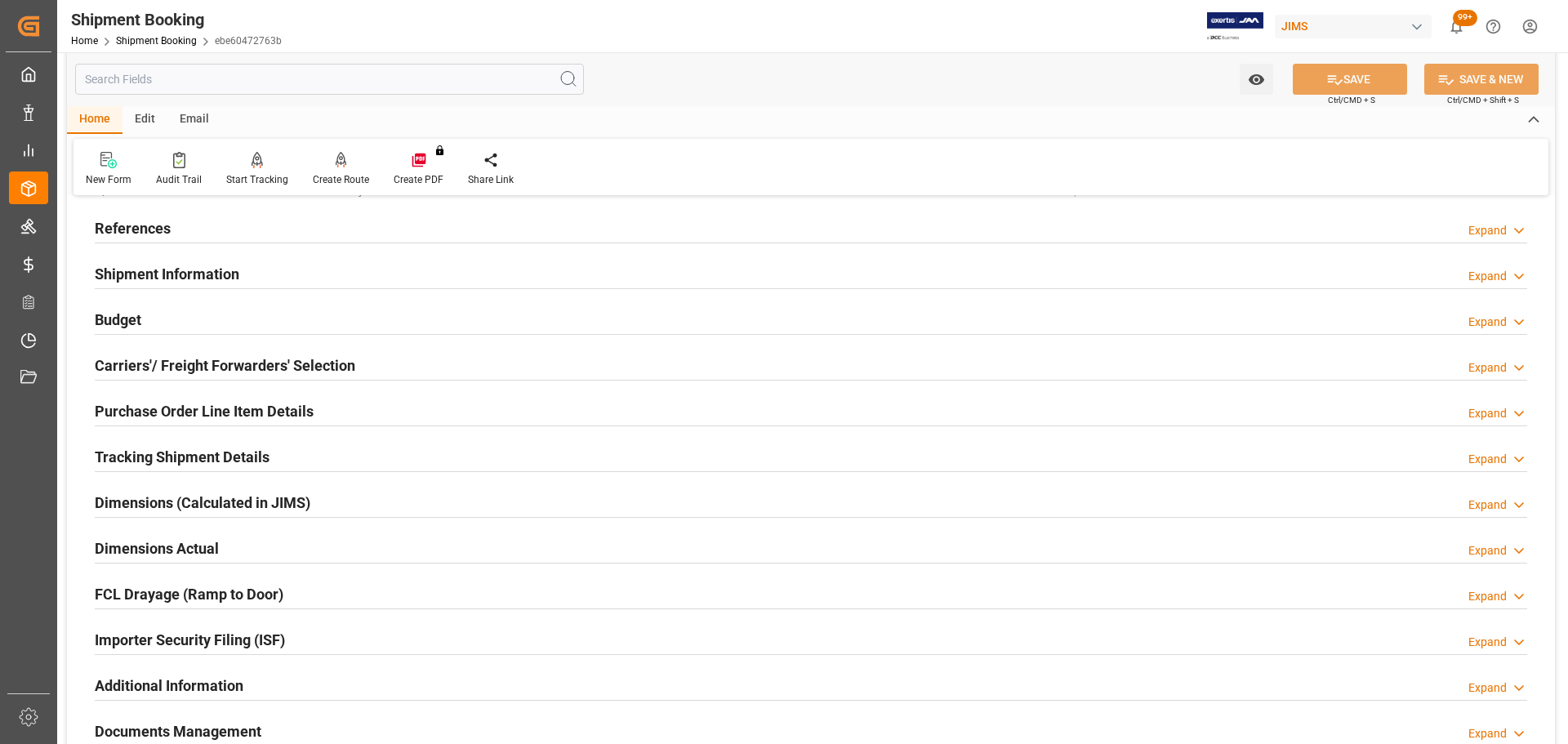
click at [209, 263] on h2 "Shipment Information" at bounding box center [168, 273] width 145 height 23
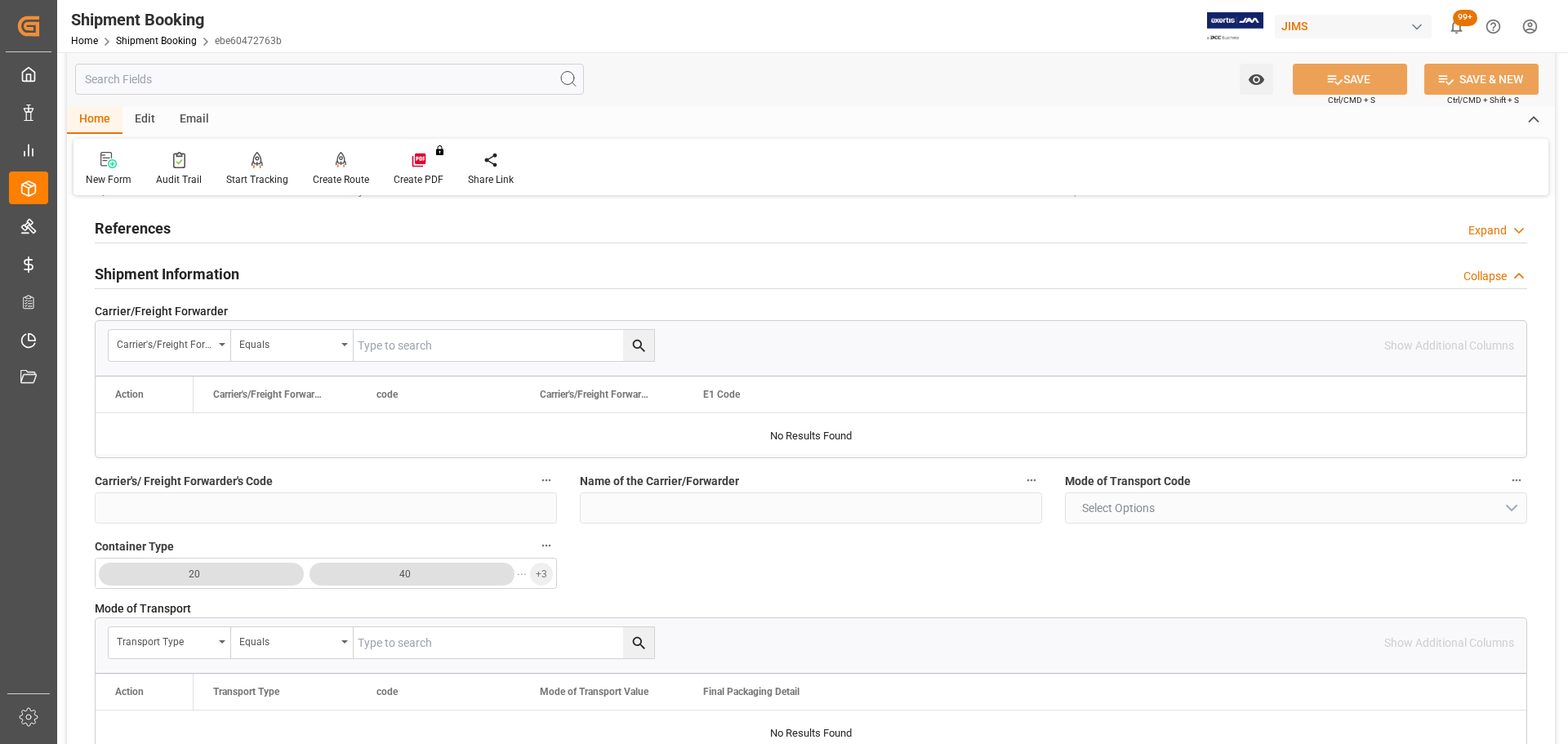
click at [232, 277] on h2 "Shipment Information" at bounding box center [168, 273] width 145 height 23
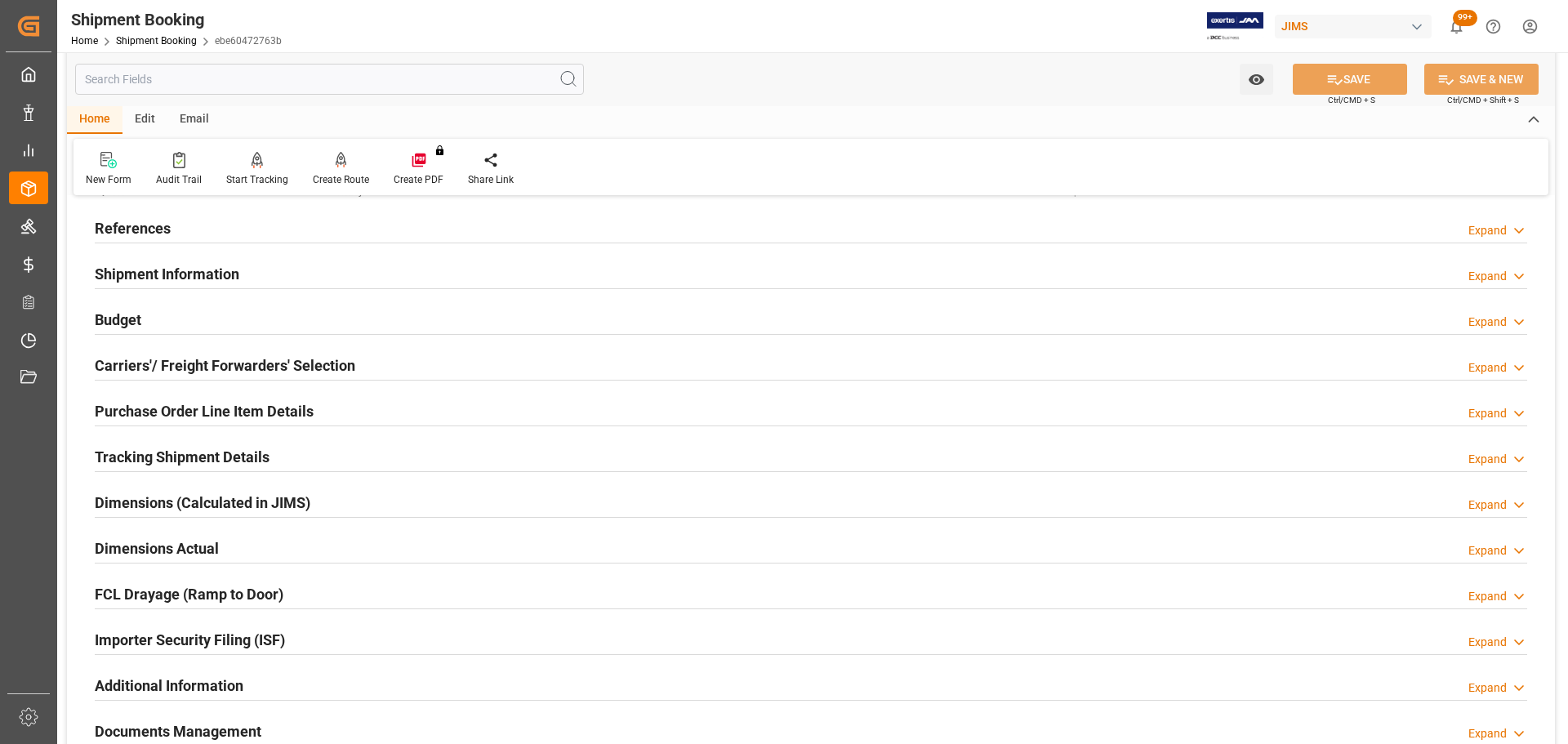
click at [227, 322] on div "Budget Expand" at bounding box center [811, 319] width 1433 height 31
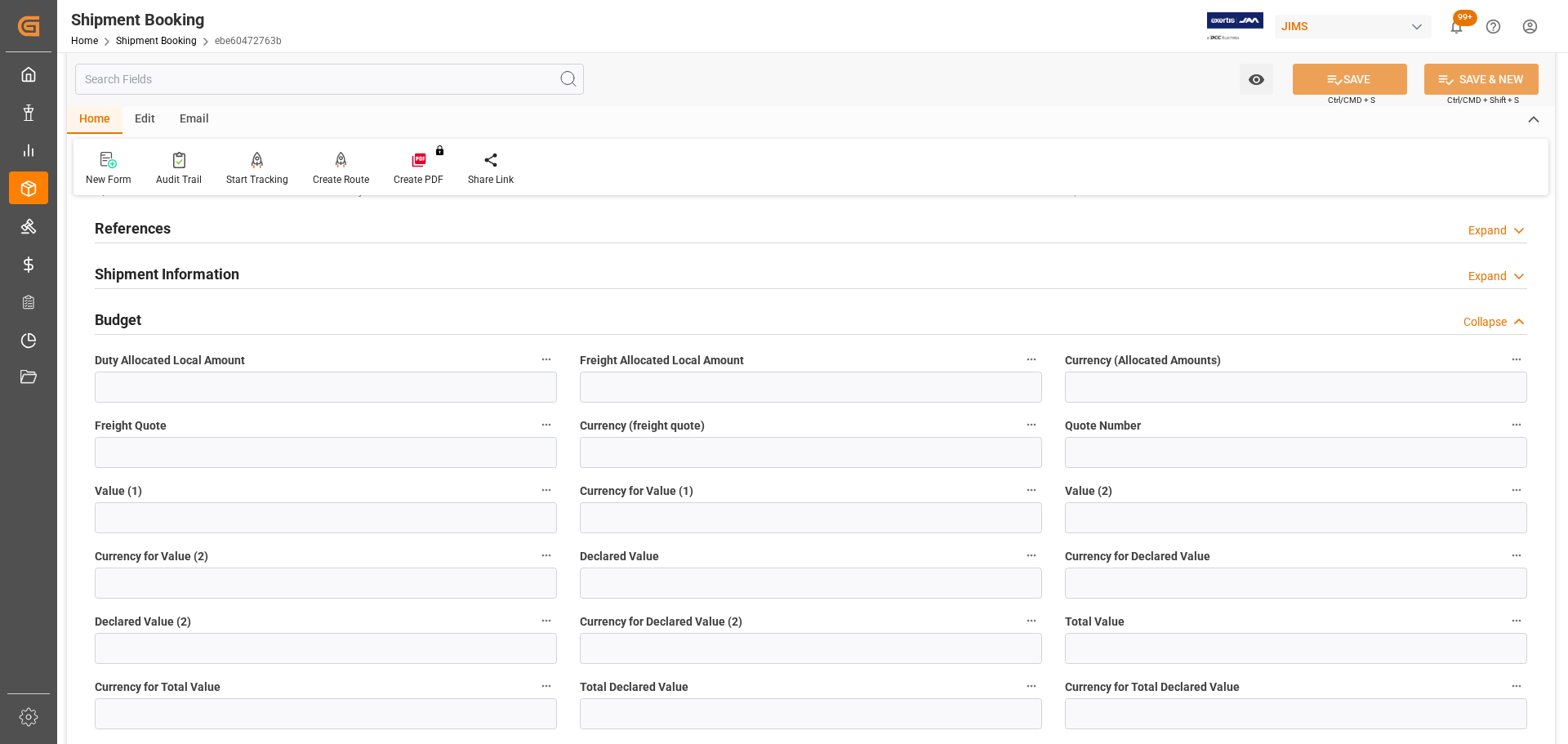
click at [227, 322] on div "Budget Collapse" at bounding box center [811, 319] width 1433 height 31
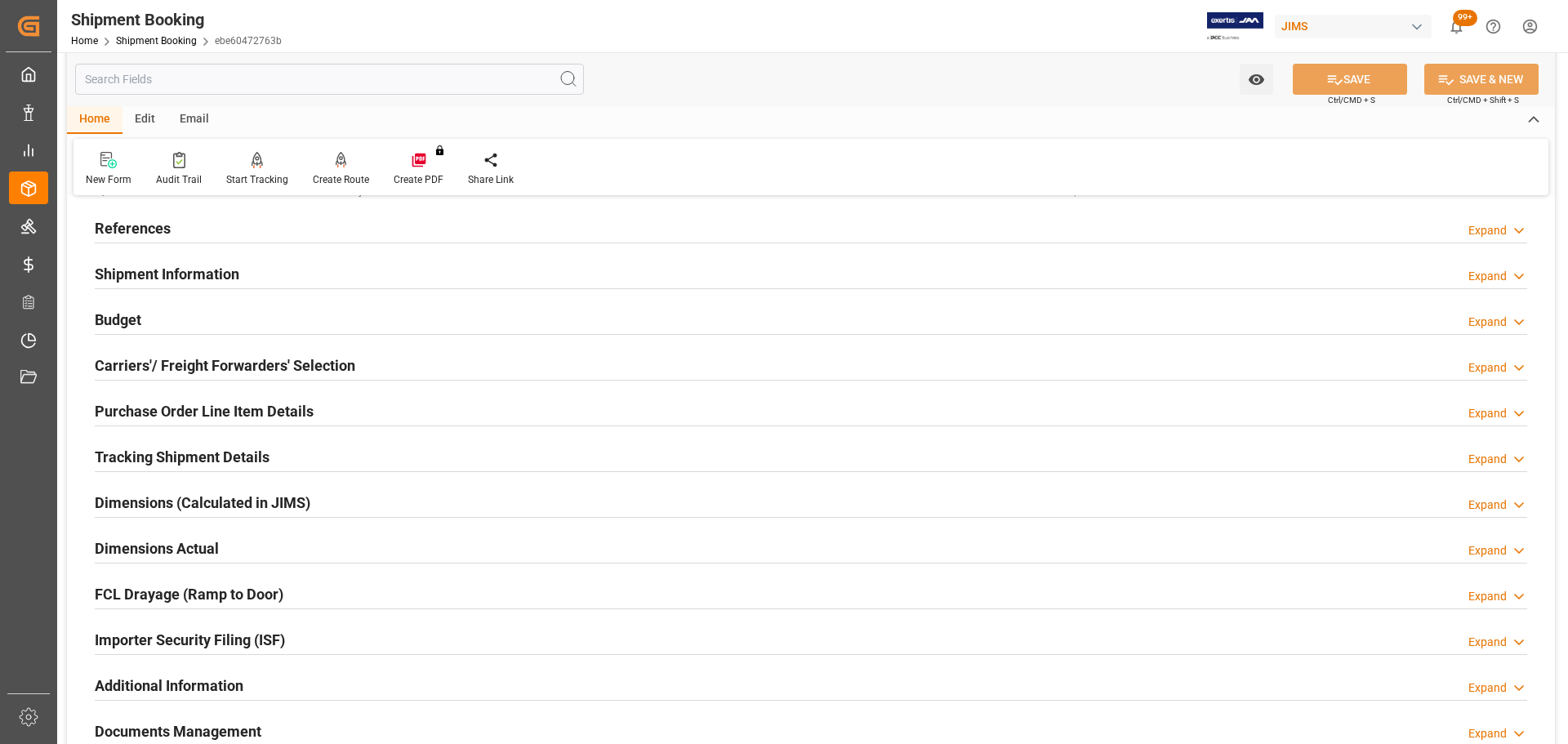
click at [214, 366] on h2 "Carriers'/ Freight Forwarders' Selection" at bounding box center [225, 366] width 261 height 23
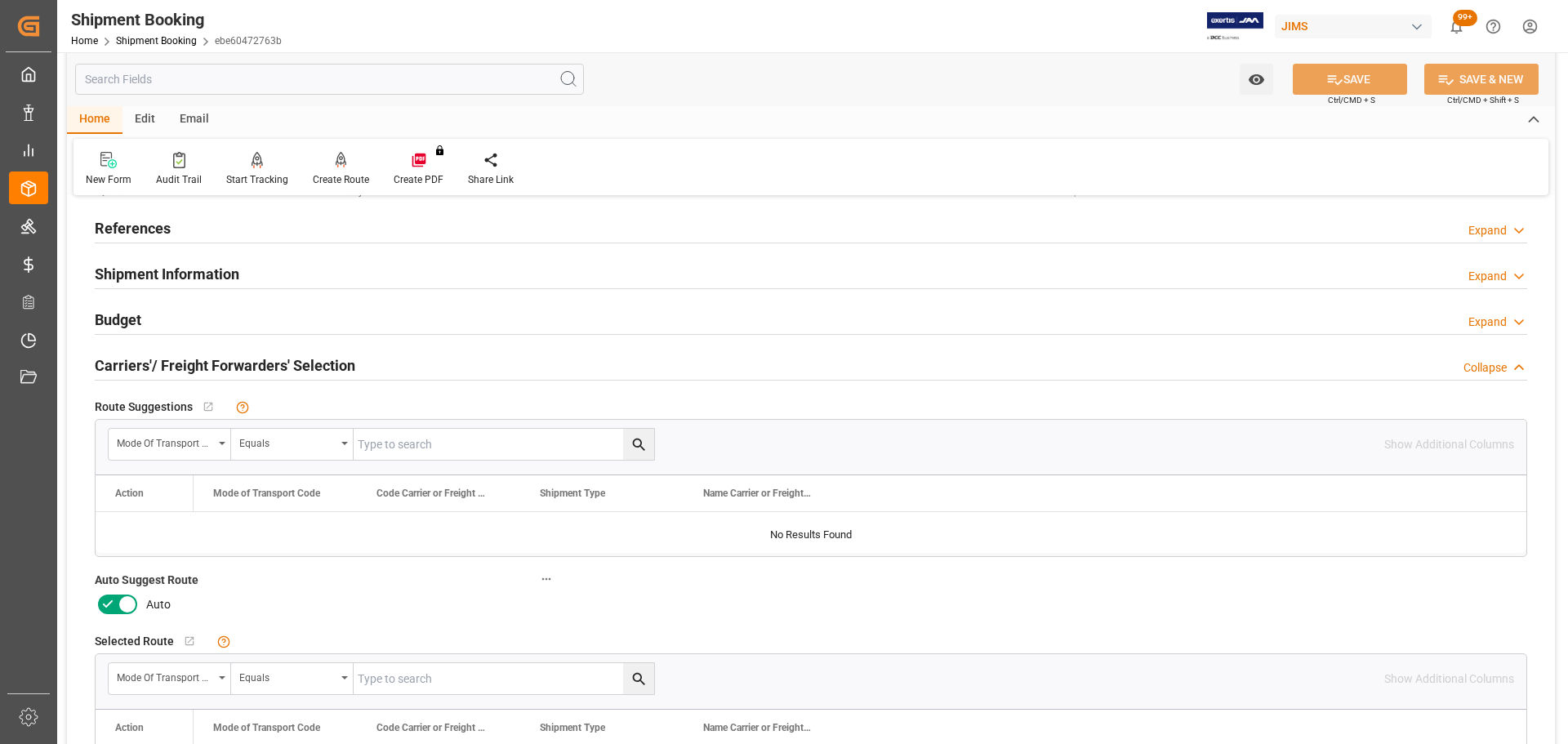
click at [118, 607] on icon at bounding box center [127, 605] width 20 height 20
click at [0, 0] on input "checkbox" at bounding box center [0, 0] width 0 height 0
click at [1367, 79] on button "SAVE" at bounding box center [1349, 79] width 115 height 31
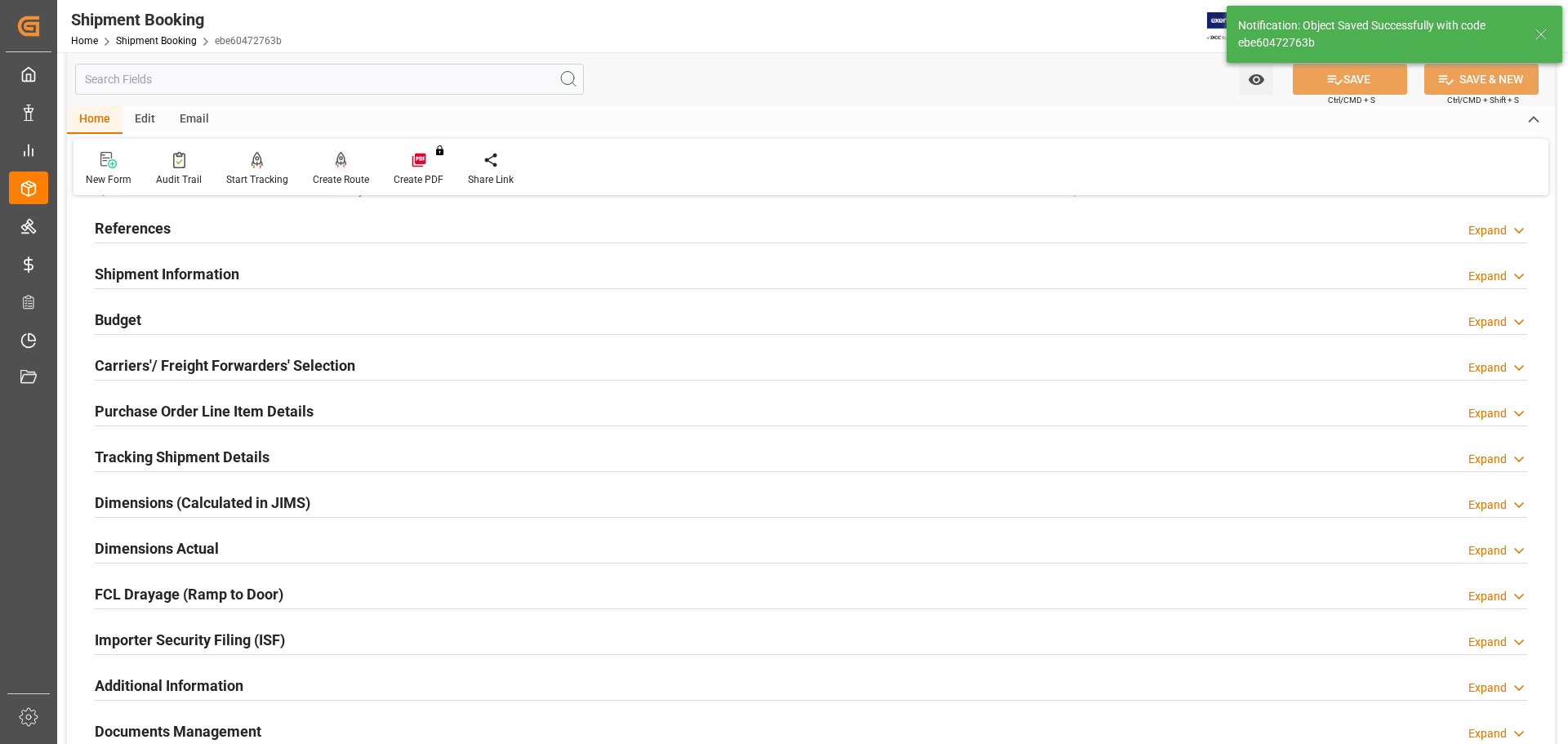
click at [341, 173] on div "Create Route" at bounding box center [341, 179] width 57 height 15
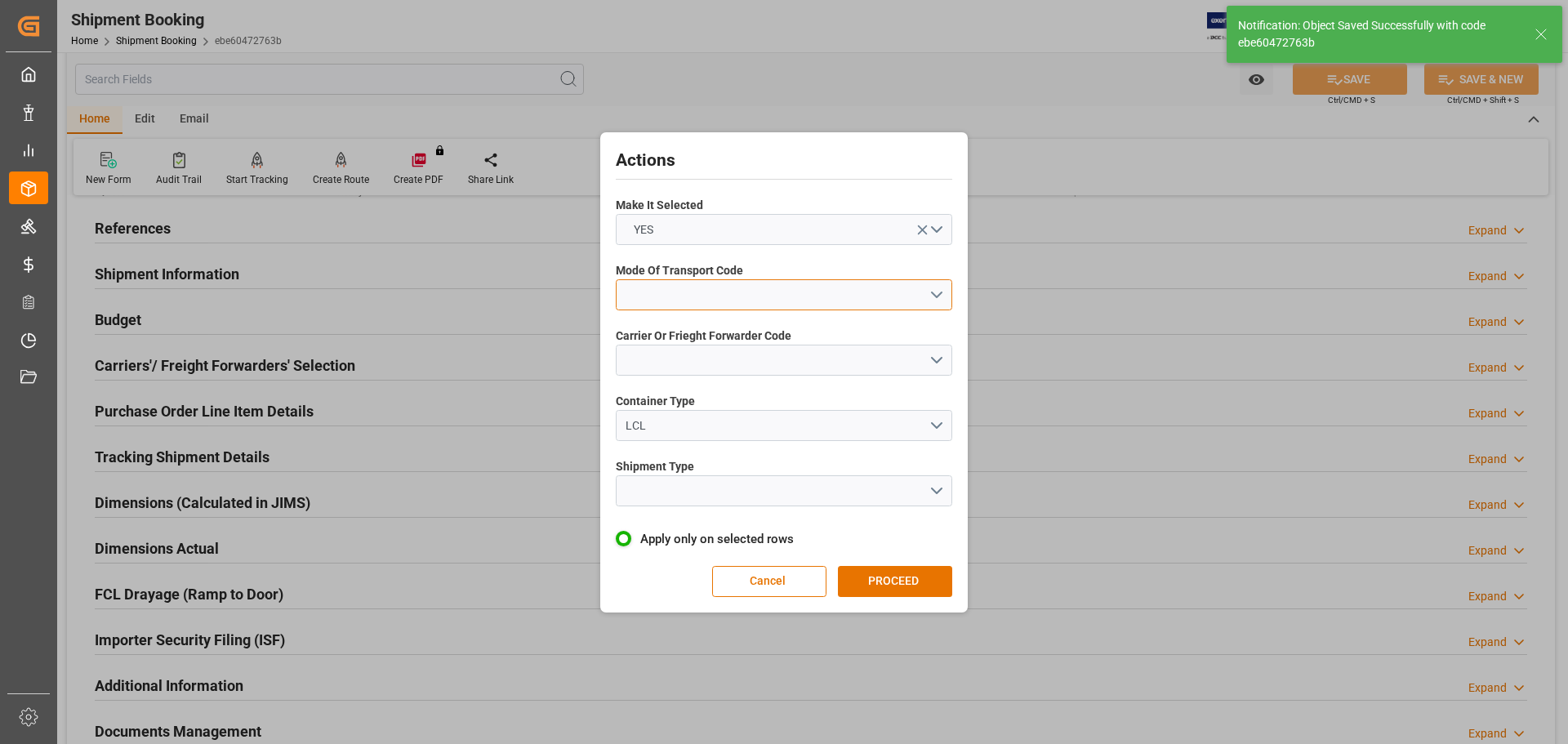
click at [781, 284] on button "open menu" at bounding box center [783, 295] width 336 height 31
click at [680, 442] on div "5- COURIER GROUND" at bounding box center [784, 436] width 335 height 34
click at [688, 367] on button "open menu" at bounding box center [783, 361] width 336 height 31
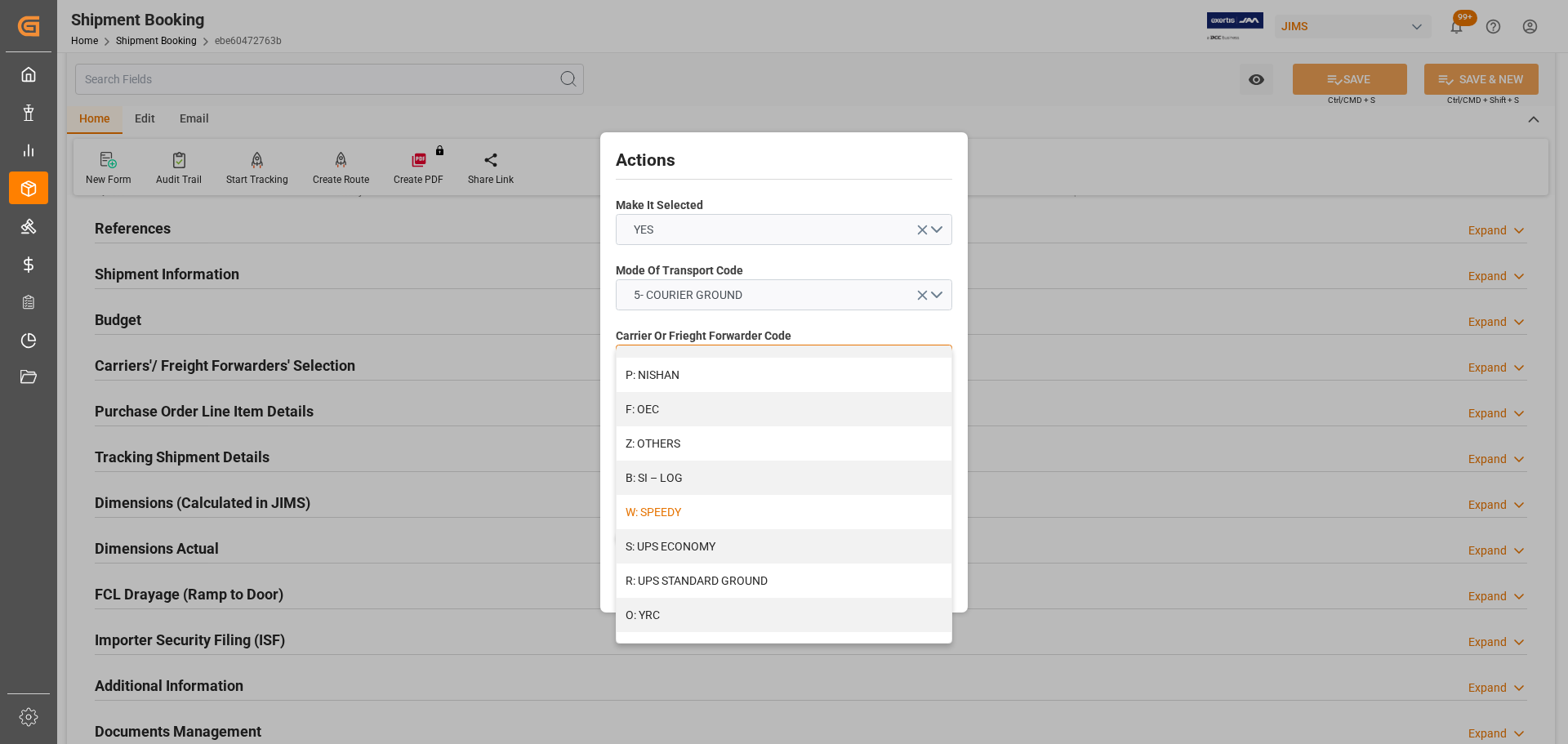
scroll to position [888, 0]
click at [720, 565] on div "R: UPS STANDARD GROUND" at bounding box center [784, 573] width 335 height 34
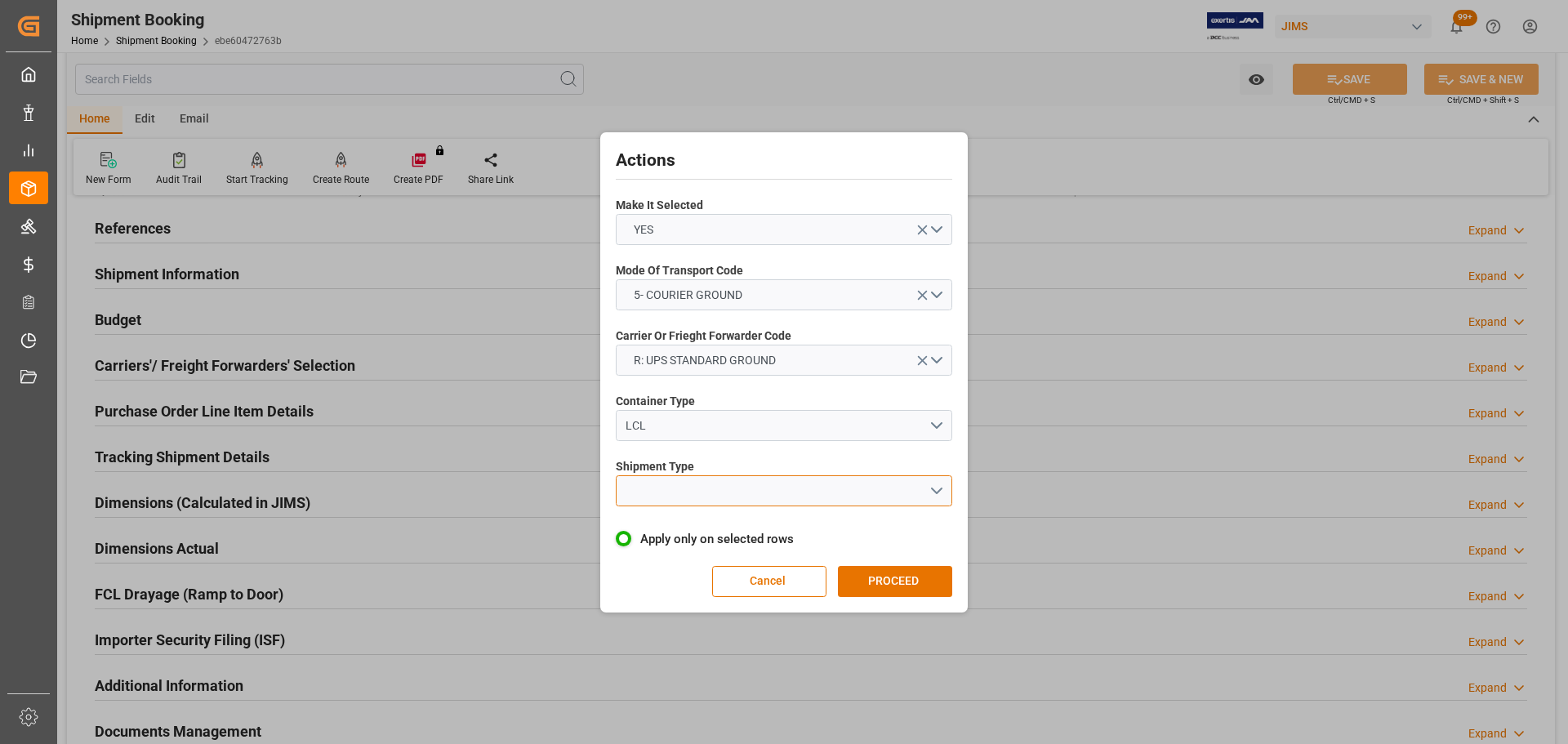
click at [723, 492] on button "open menu" at bounding box center [783, 491] width 336 height 31
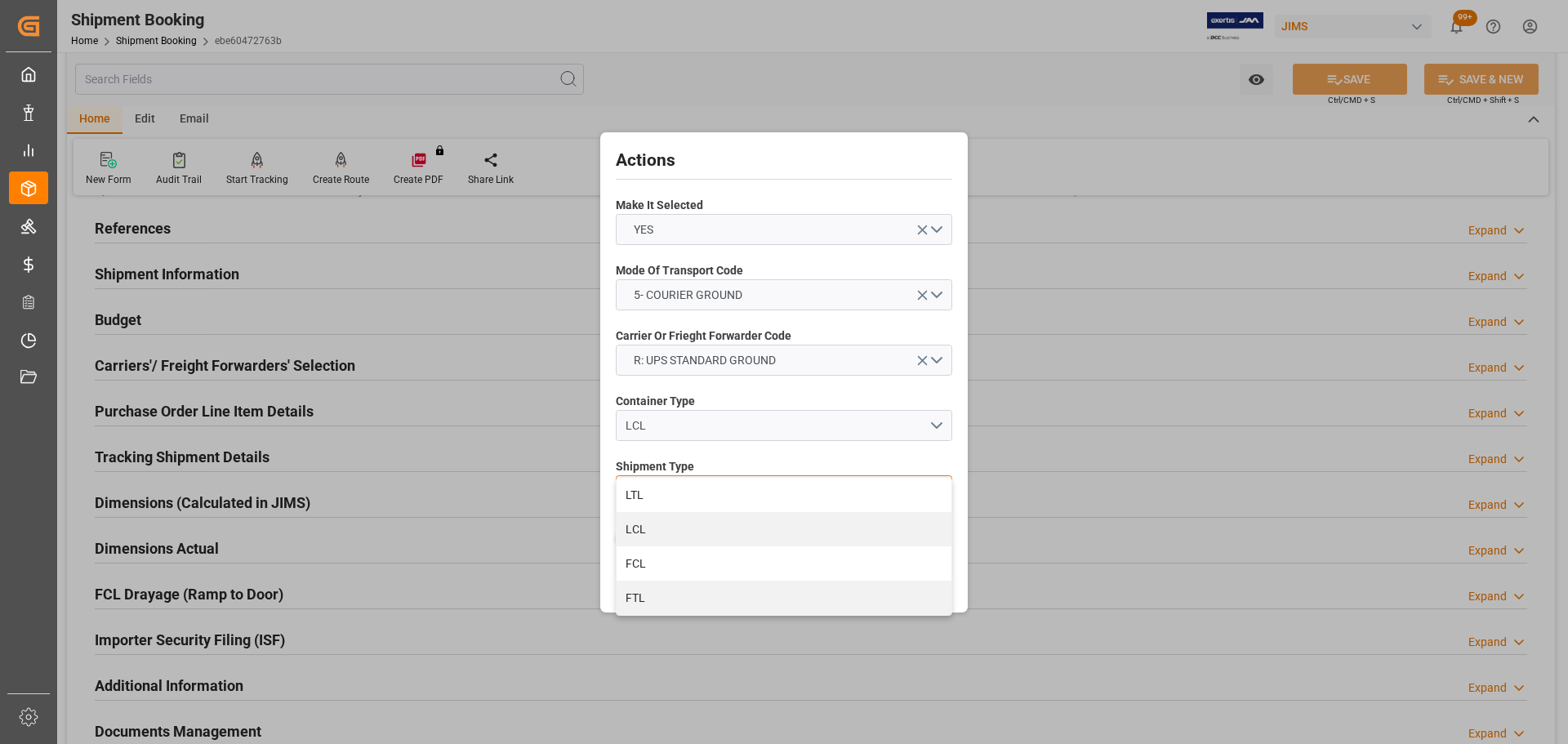
click at [723, 492] on div "LTL" at bounding box center [784, 495] width 335 height 34
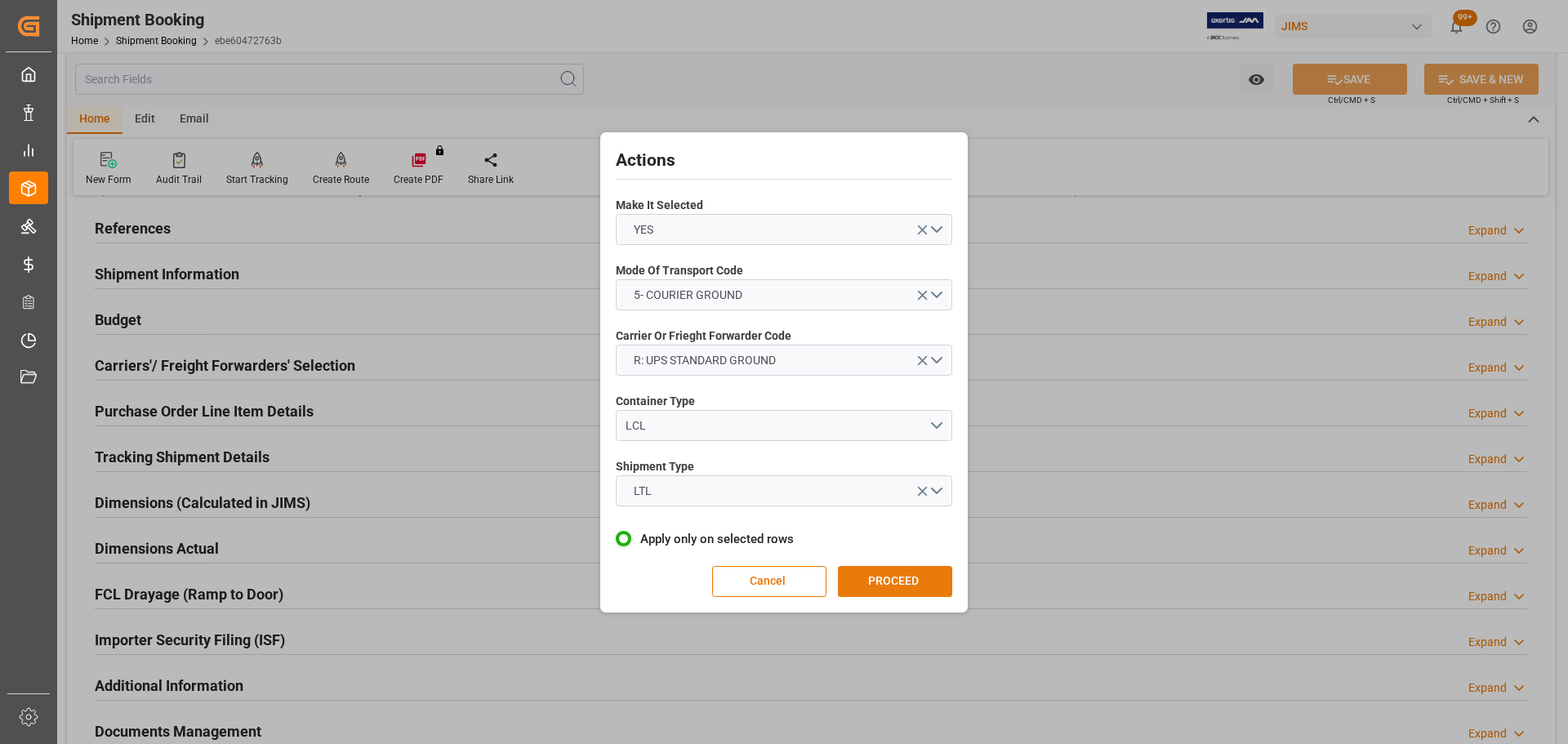
click at [893, 580] on button "PROCEED" at bounding box center [895, 582] width 115 height 31
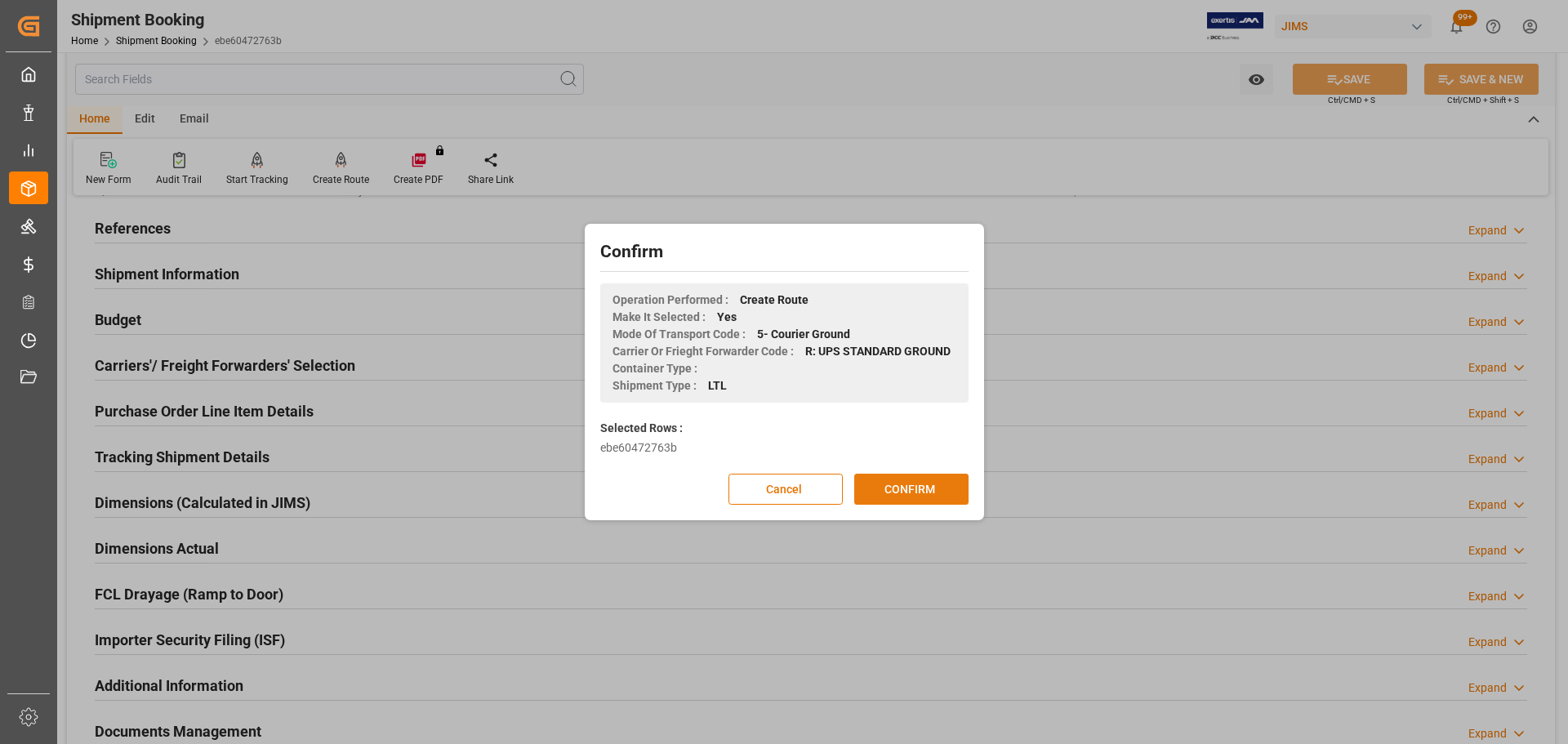
click at [889, 487] on button "CONFIRM" at bounding box center [911, 489] width 115 height 31
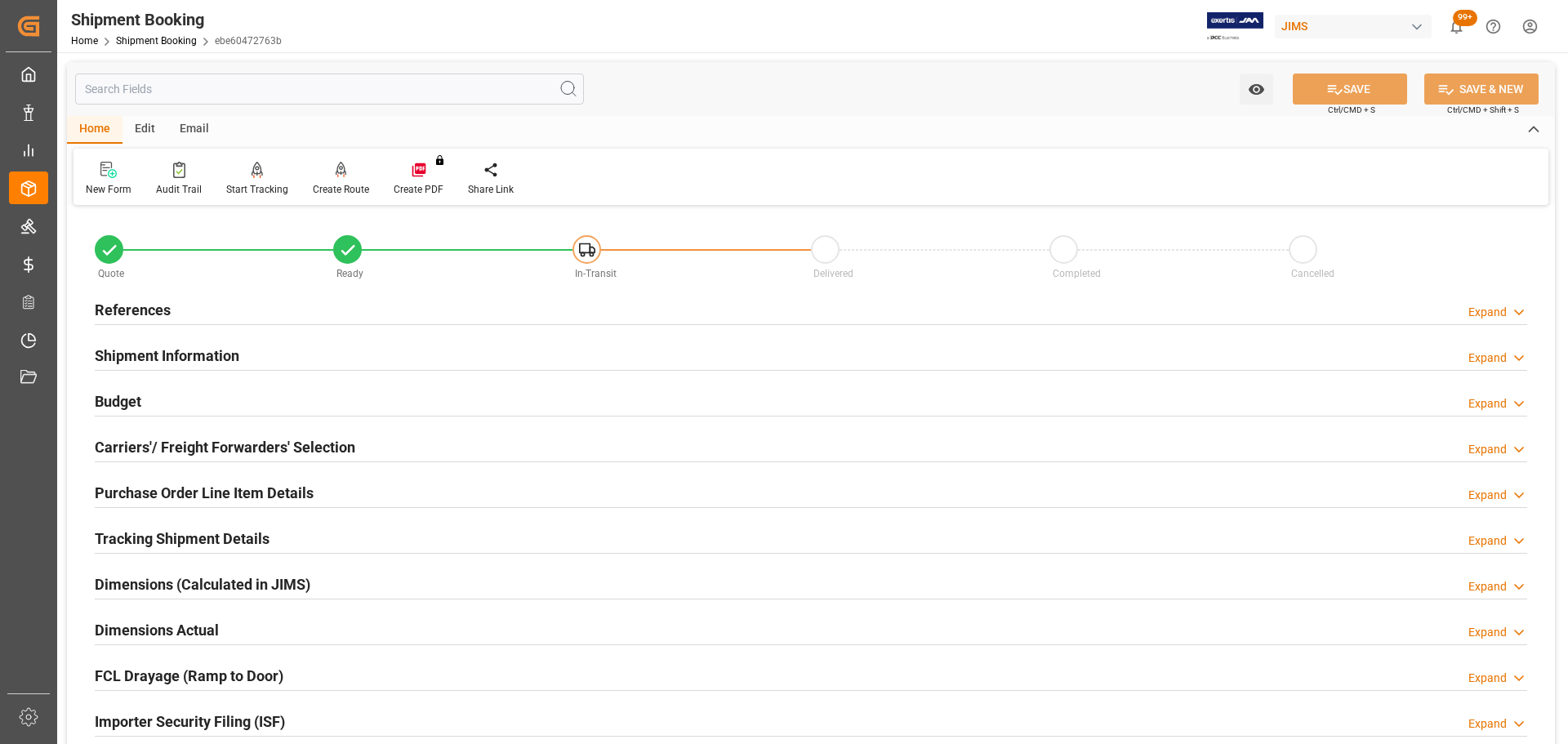
click at [362, 311] on div "References Expand" at bounding box center [811, 309] width 1433 height 31
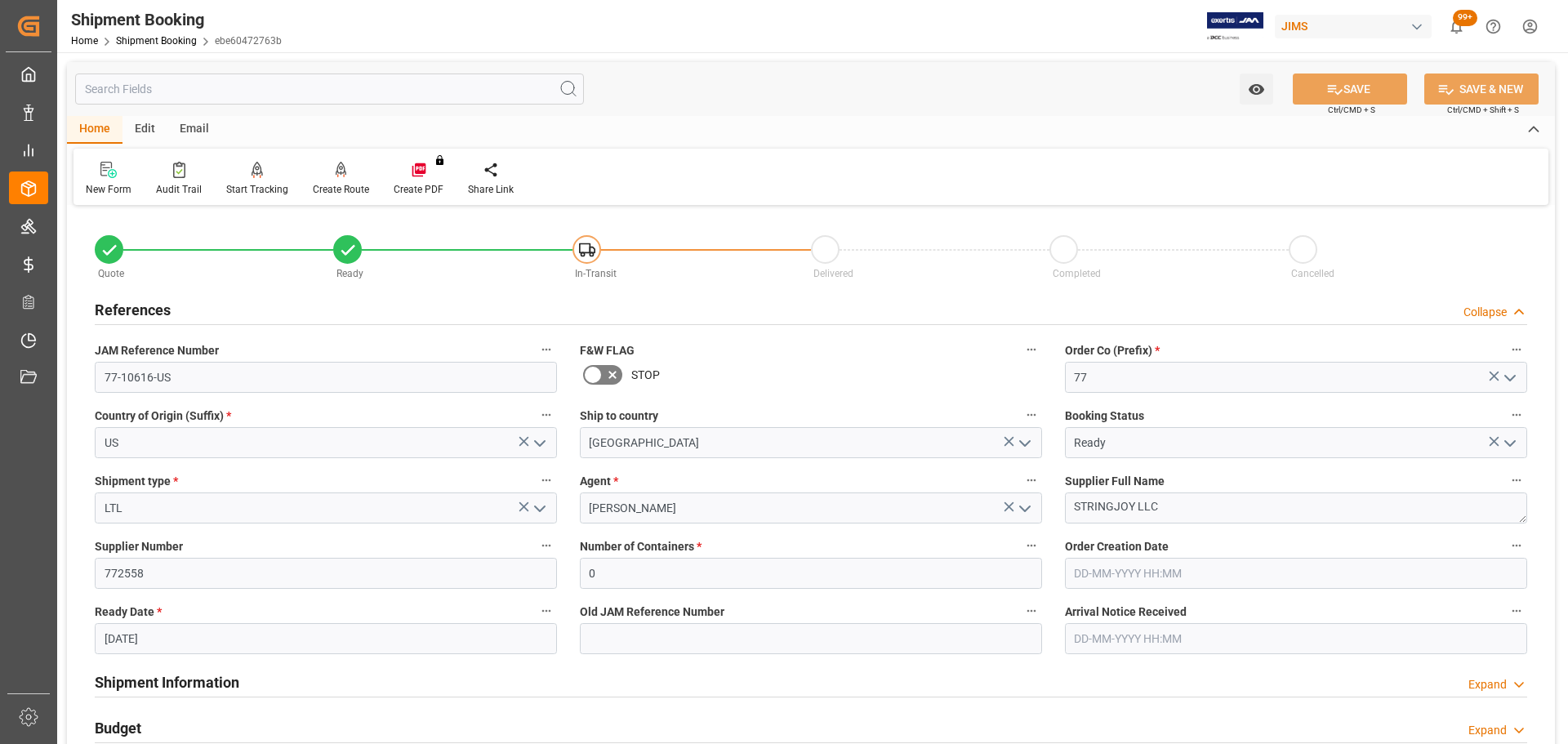
click at [308, 304] on div "References Collapse" at bounding box center [811, 309] width 1433 height 31
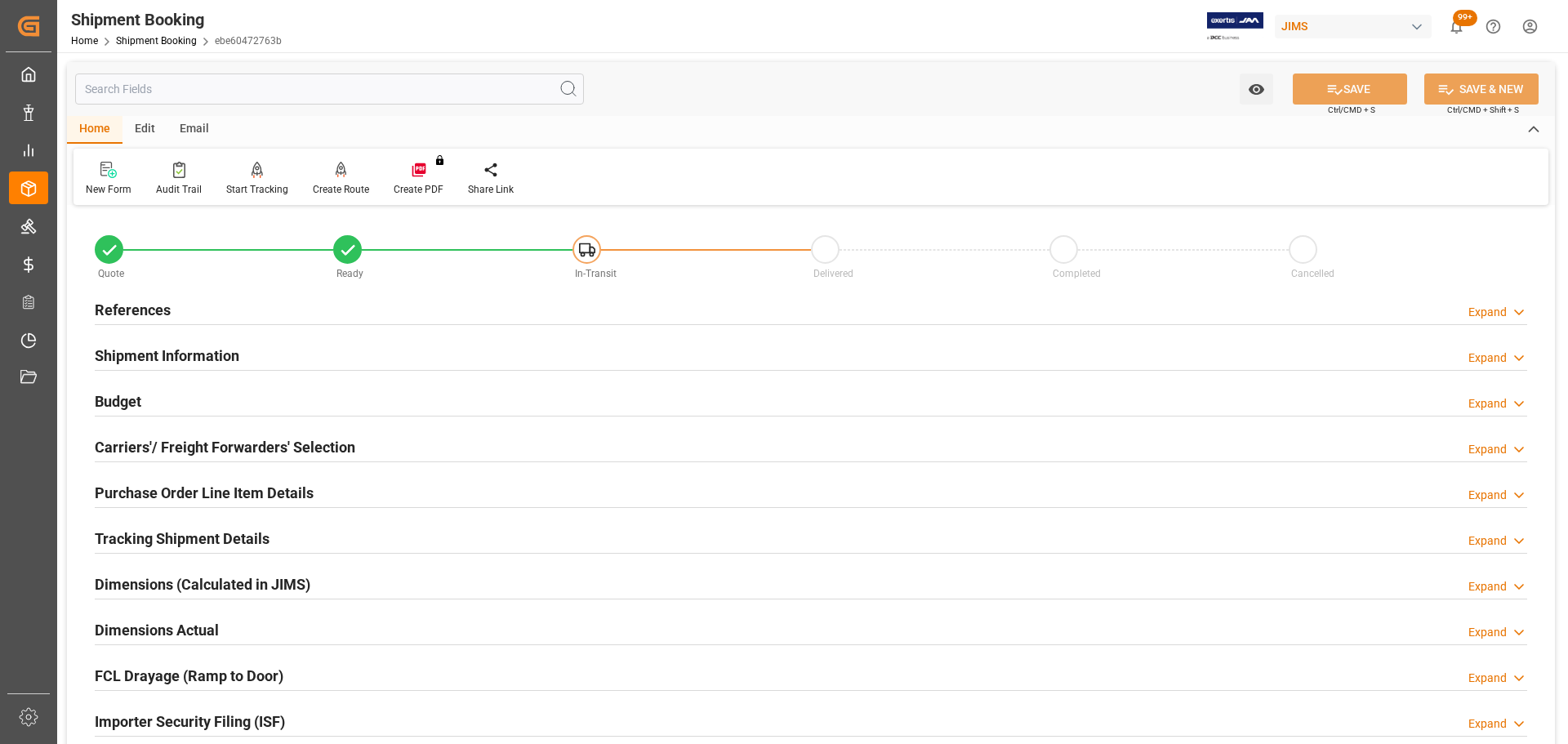
click at [277, 363] on div "Shipment Information Expand" at bounding box center [811, 355] width 1433 height 31
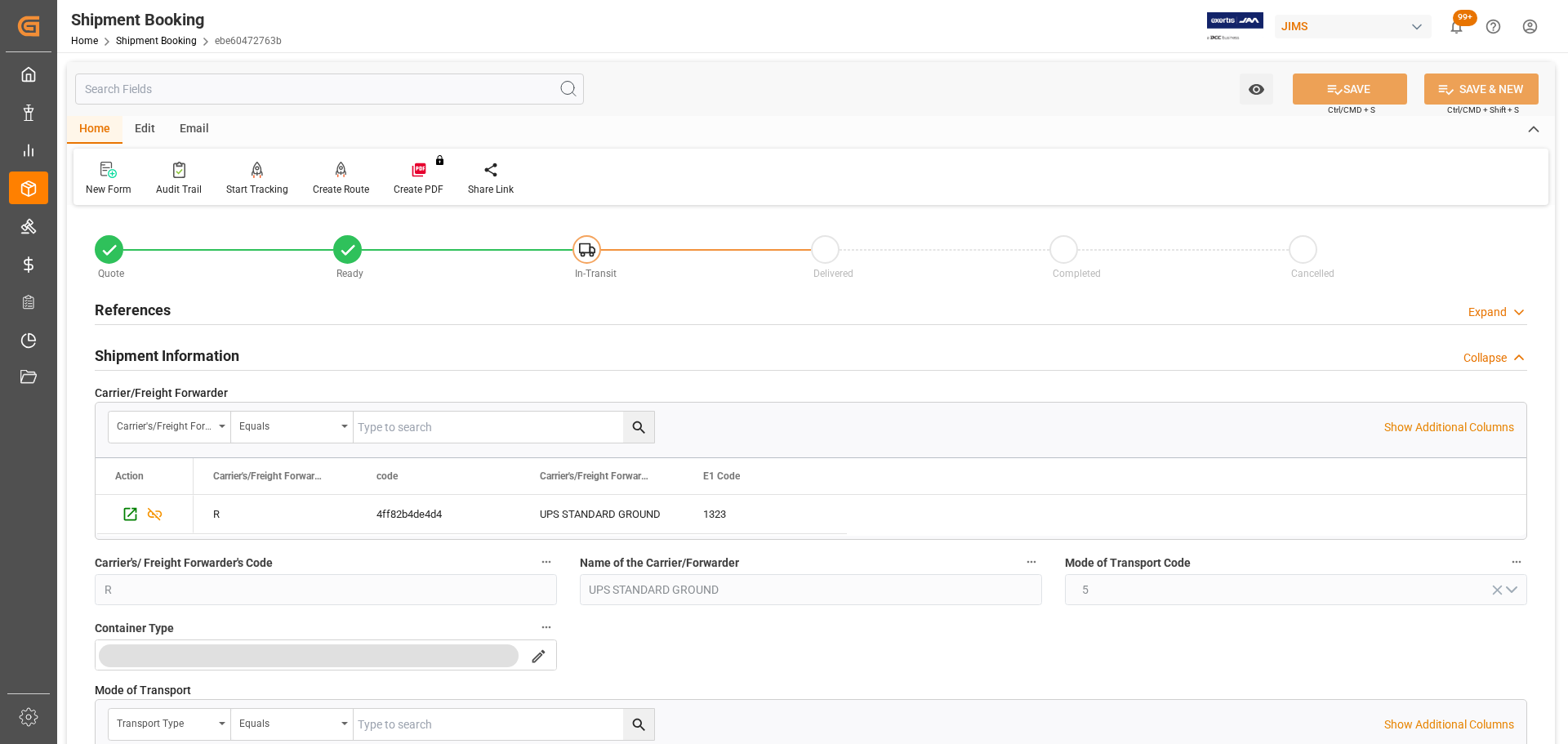
click at [237, 362] on h2 "Shipment Information" at bounding box center [168, 356] width 145 height 23
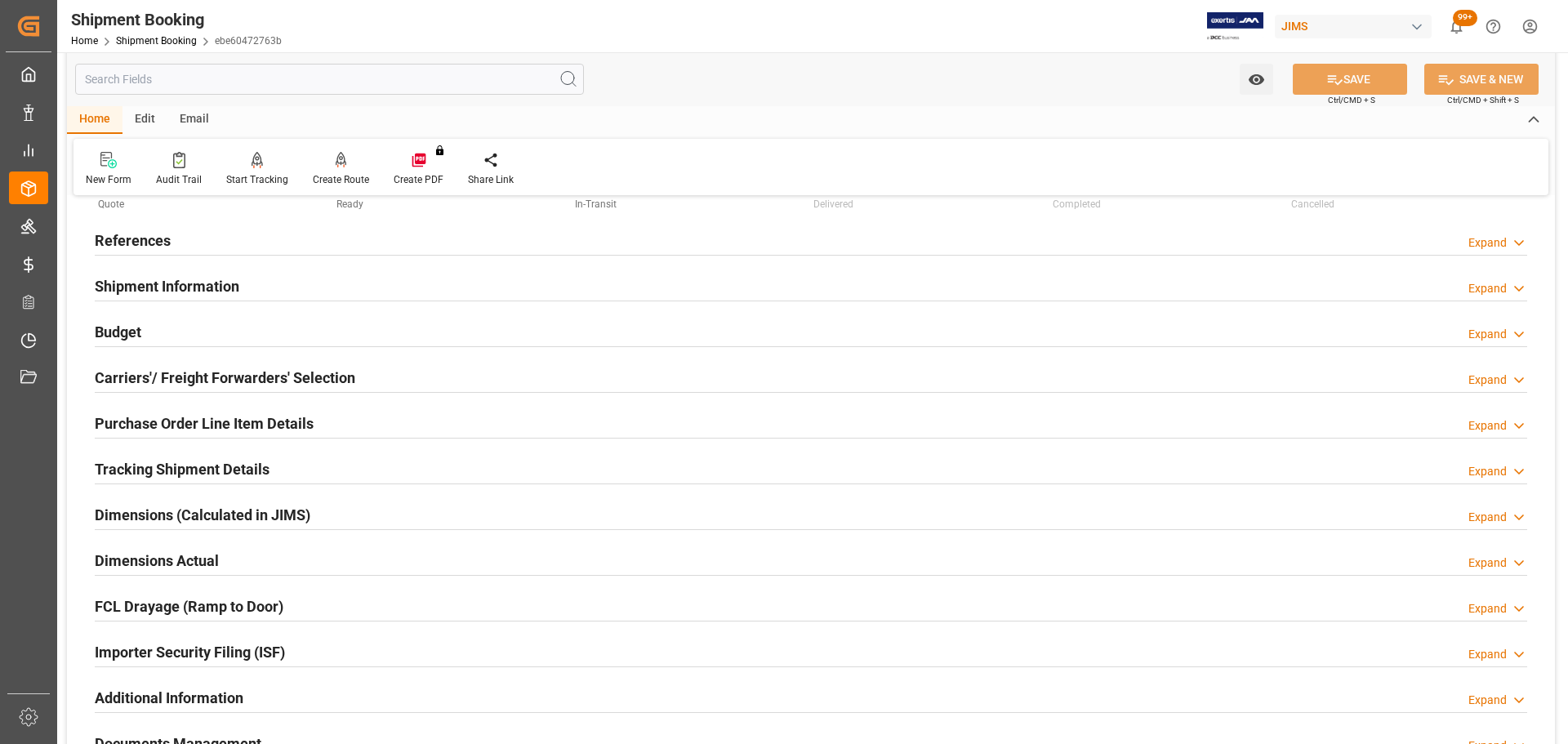
scroll to position [81, 0]
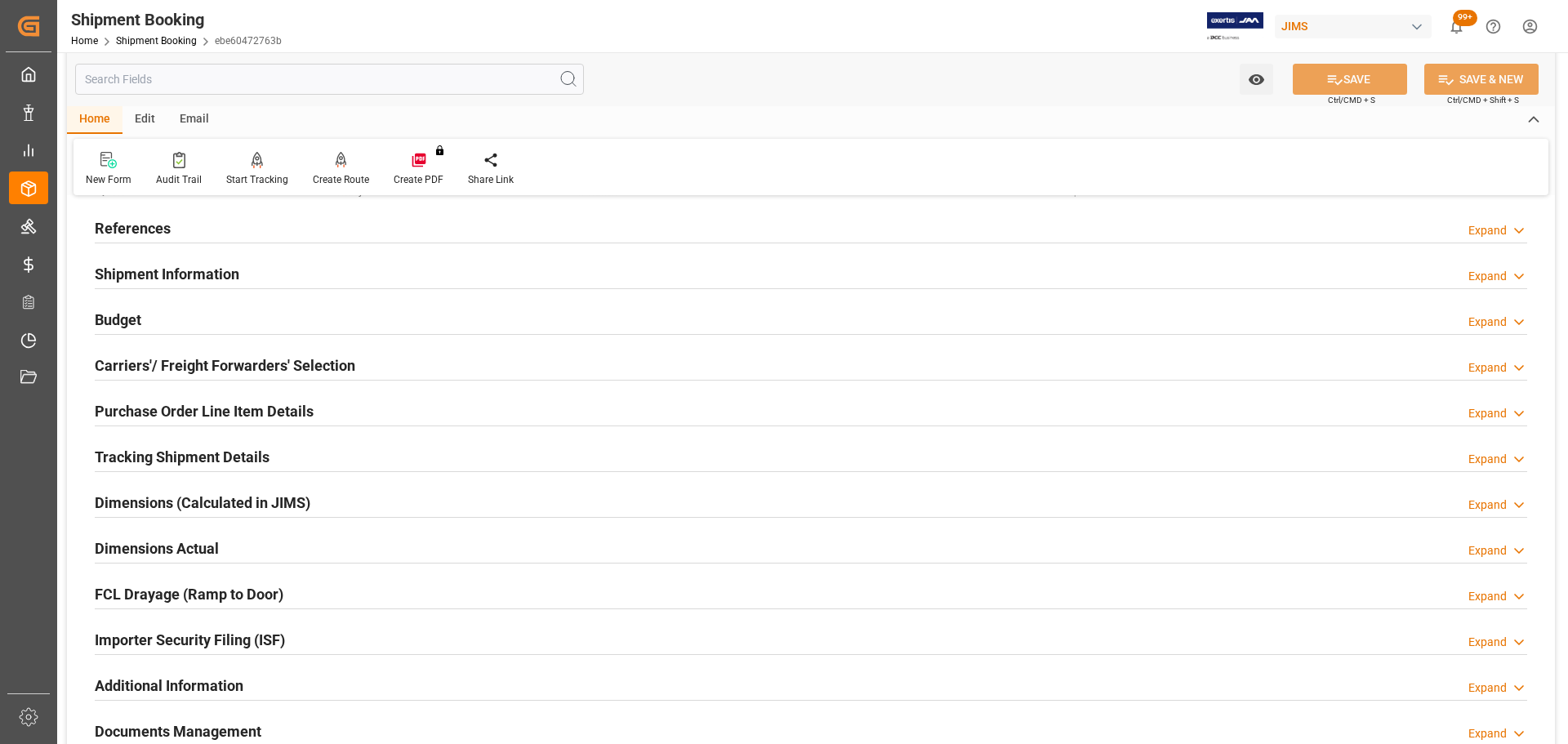
click at [215, 256] on div "Shipment Information Expand" at bounding box center [810, 274] width 1455 height 46
click at [219, 273] on h2 "Shipment Information" at bounding box center [168, 273] width 145 height 23
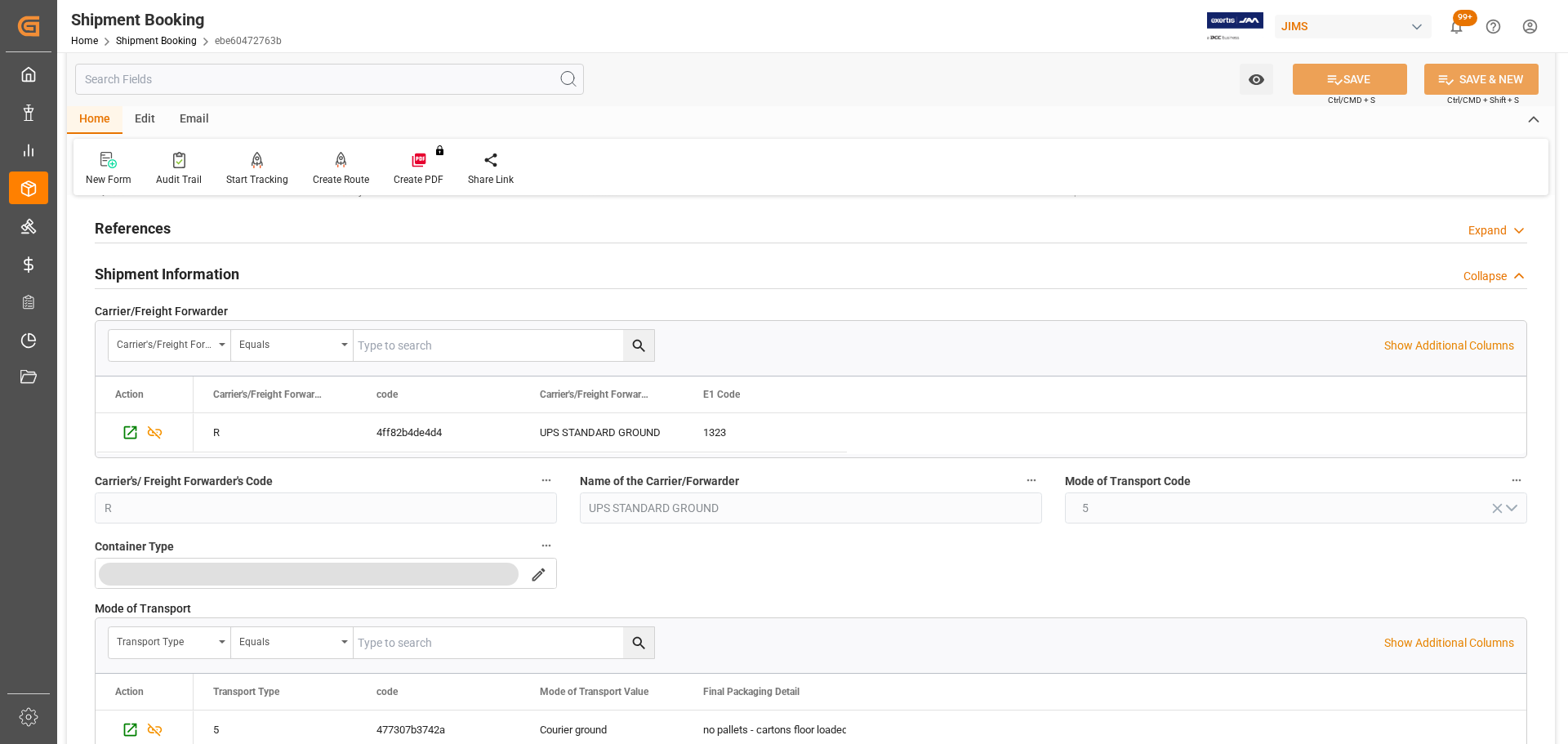
click at [219, 273] on h2 "Shipment Information" at bounding box center [168, 273] width 145 height 23
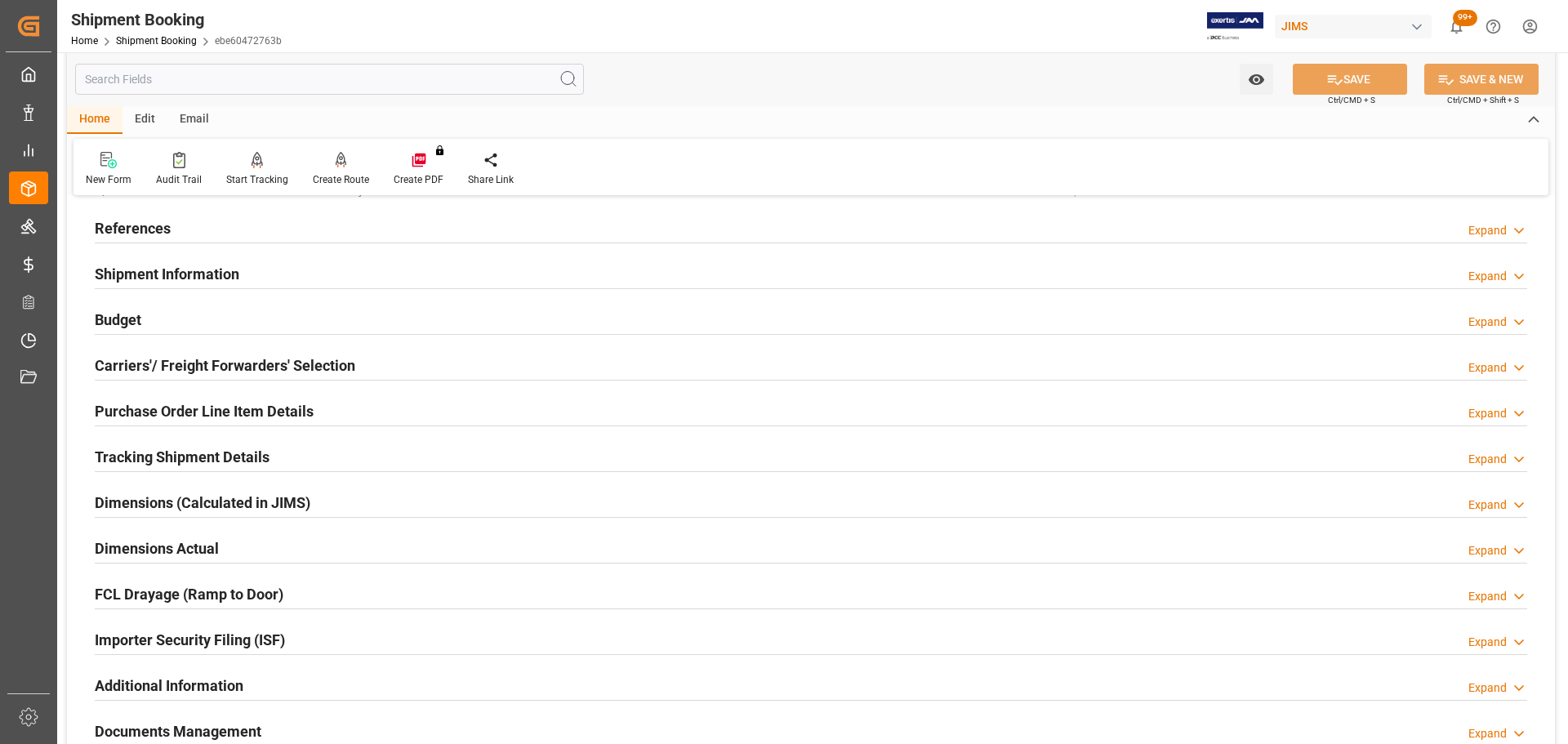
click at [209, 327] on div "Budget Expand" at bounding box center [811, 319] width 1433 height 31
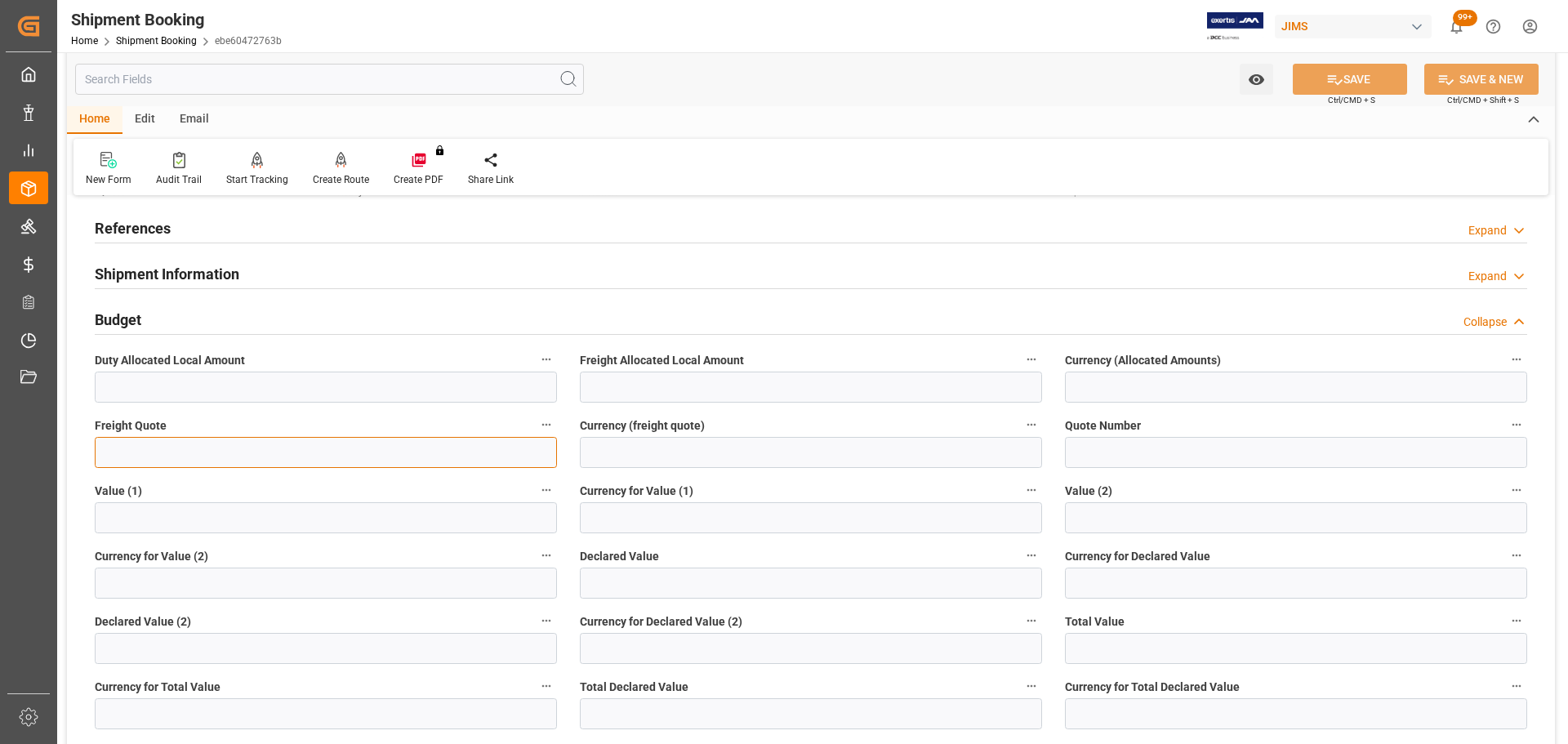
click at [172, 441] on input "text" at bounding box center [326, 453] width 463 height 31
click at [201, 448] on input "text" at bounding box center [326, 453] width 463 height 31
type input "60"
click at [749, 453] on input at bounding box center [811, 453] width 463 height 31
type input "CAD"
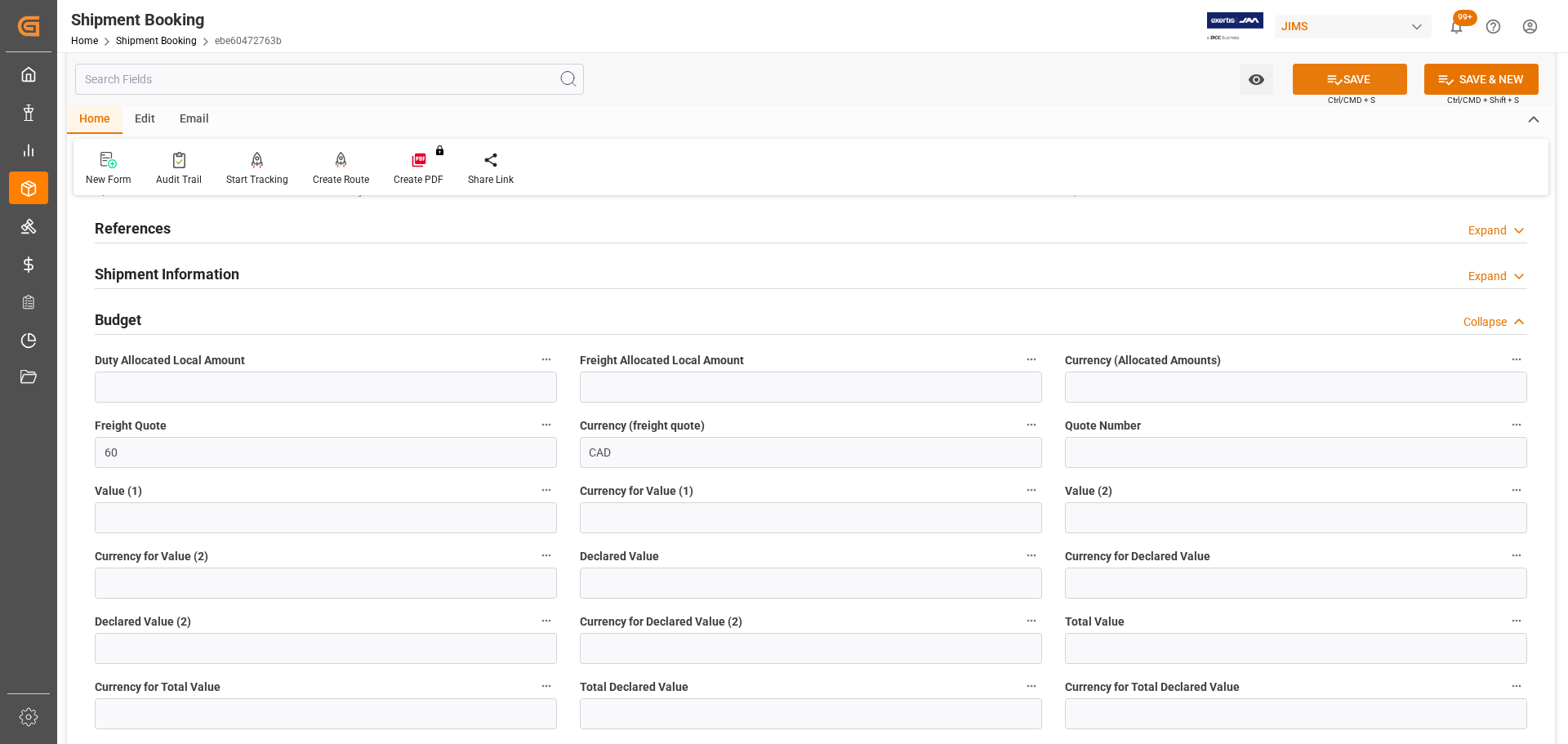
click at [1363, 87] on button "SAVE" at bounding box center [1349, 79] width 115 height 31
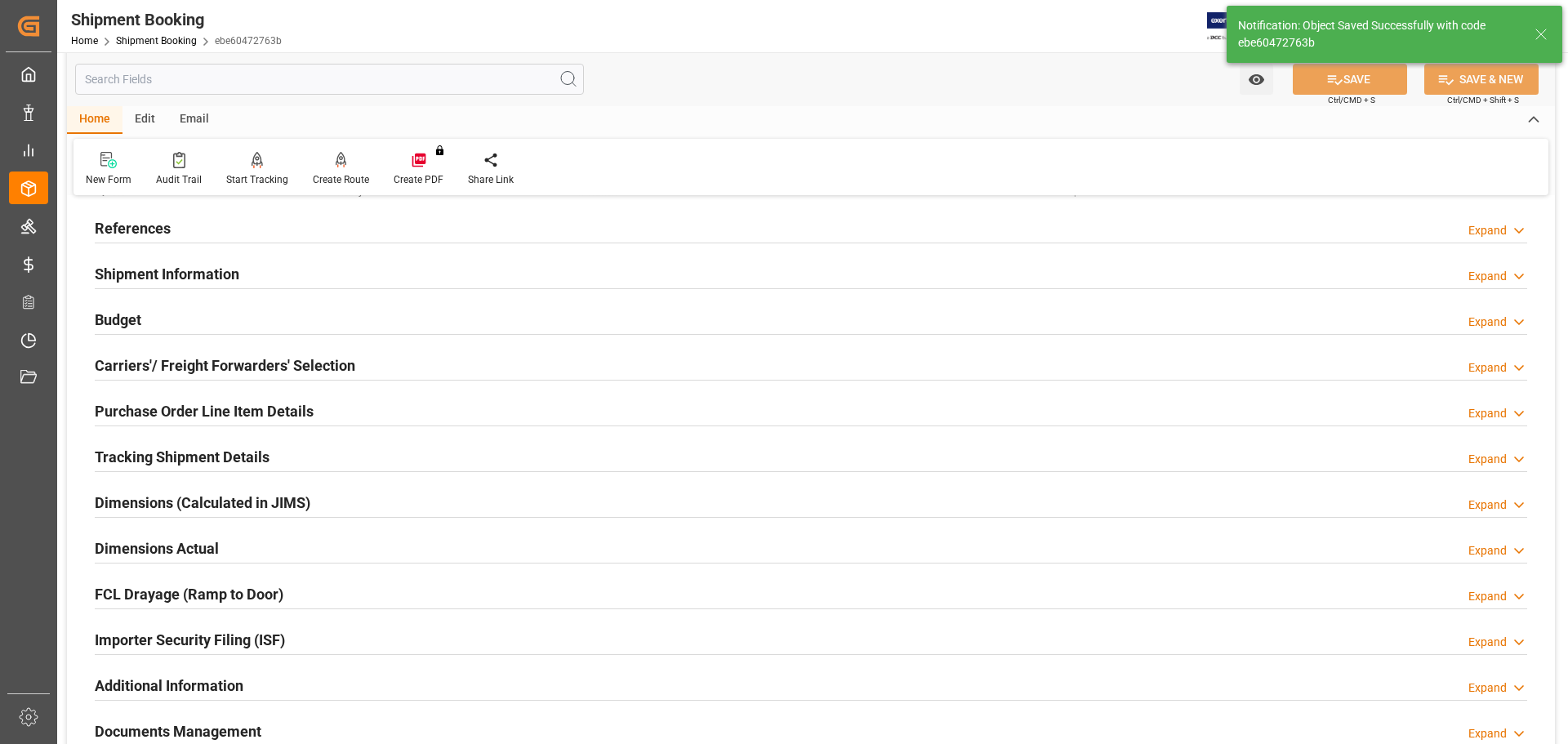
click at [185, 312] on div "Budget Expand" at bounding box center [811, 319] width 1433 height 31
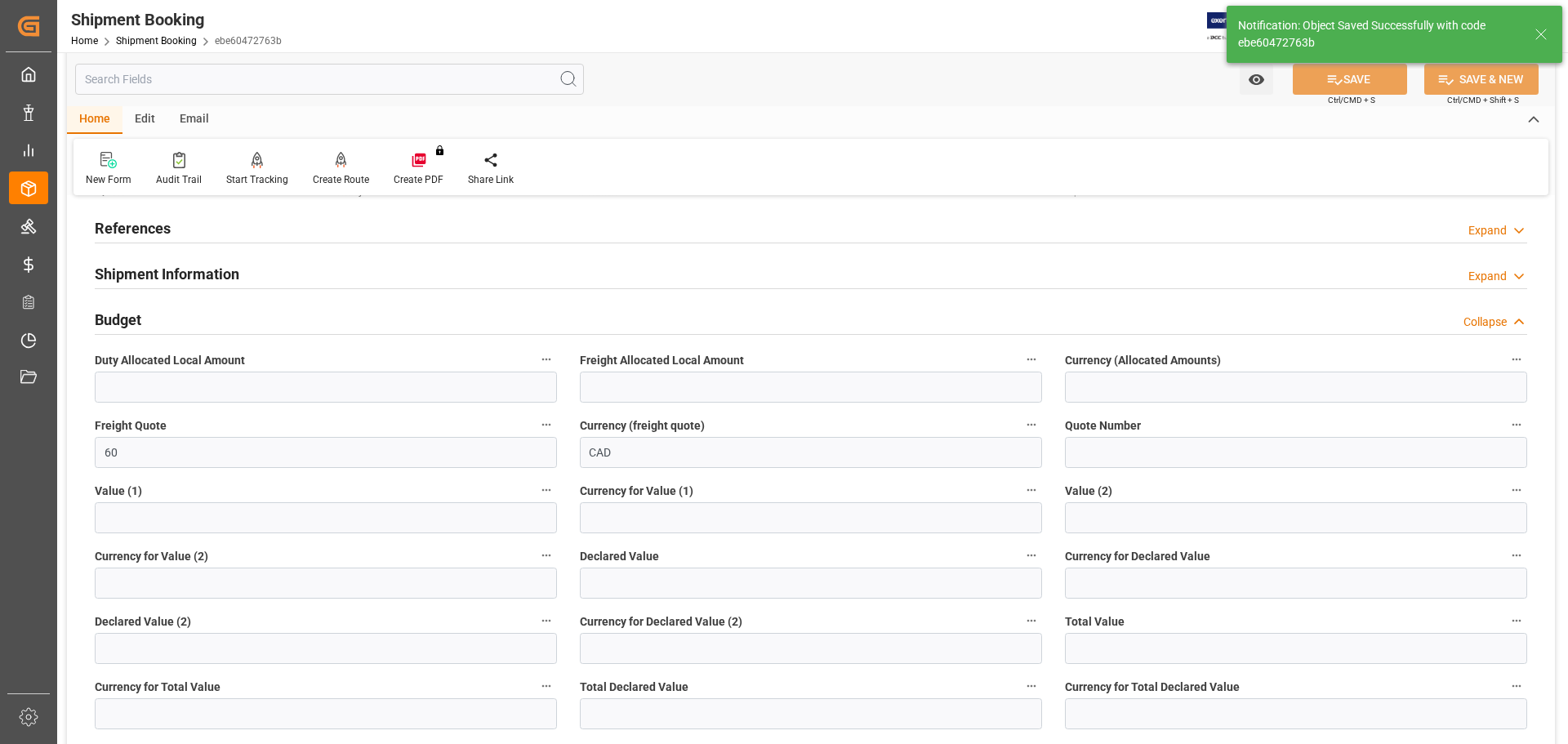
click at [145, 314] on div "Budget Collapse" at bounding box center [811, 319] width 1433 height 31
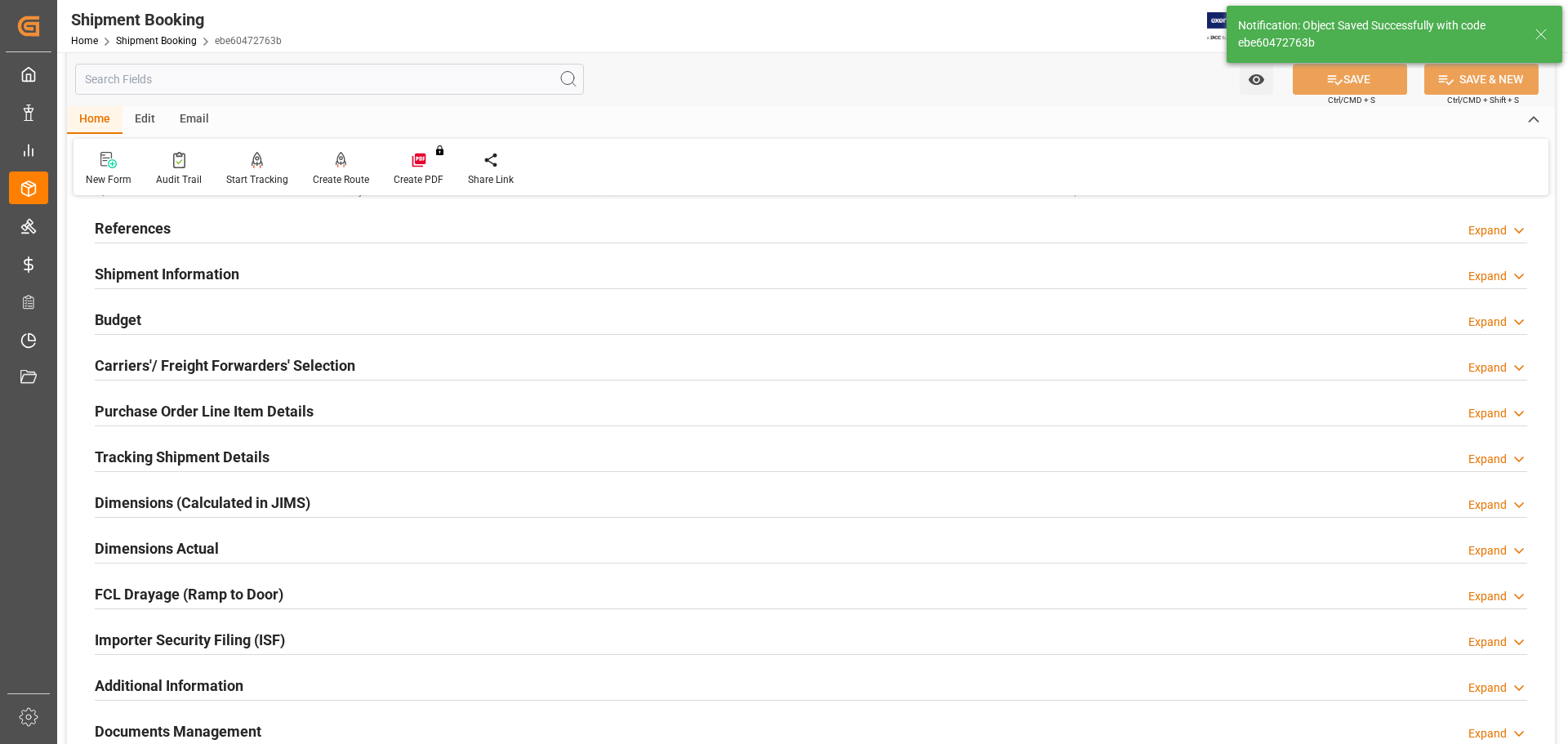
click at [182, 263] on h2 "Shipment Information" at bounding box center [168, 273] width 145 height 23
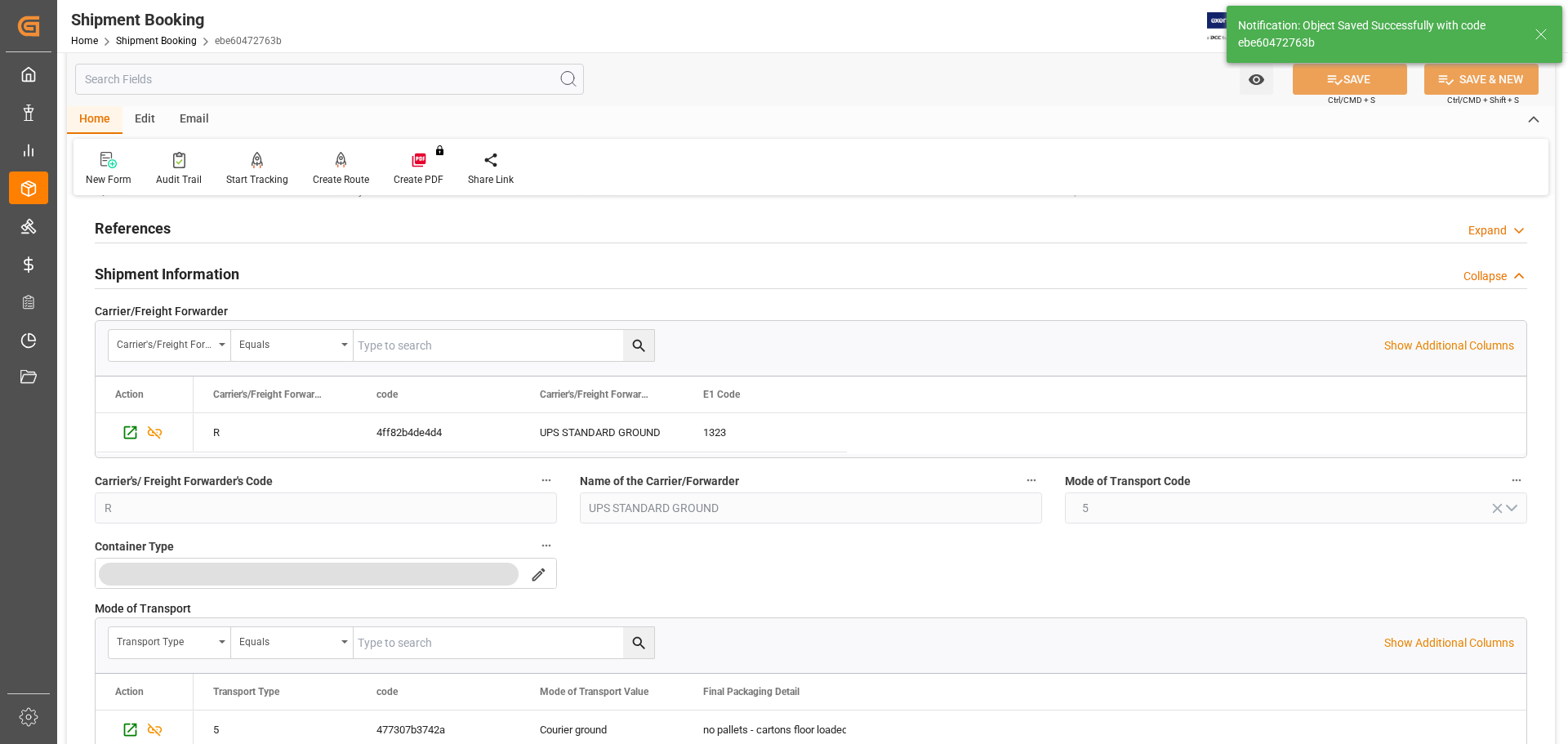
click at [200, 267] on h2 "Shipment Information" at bounding box center [168, 273] width 145 height 23
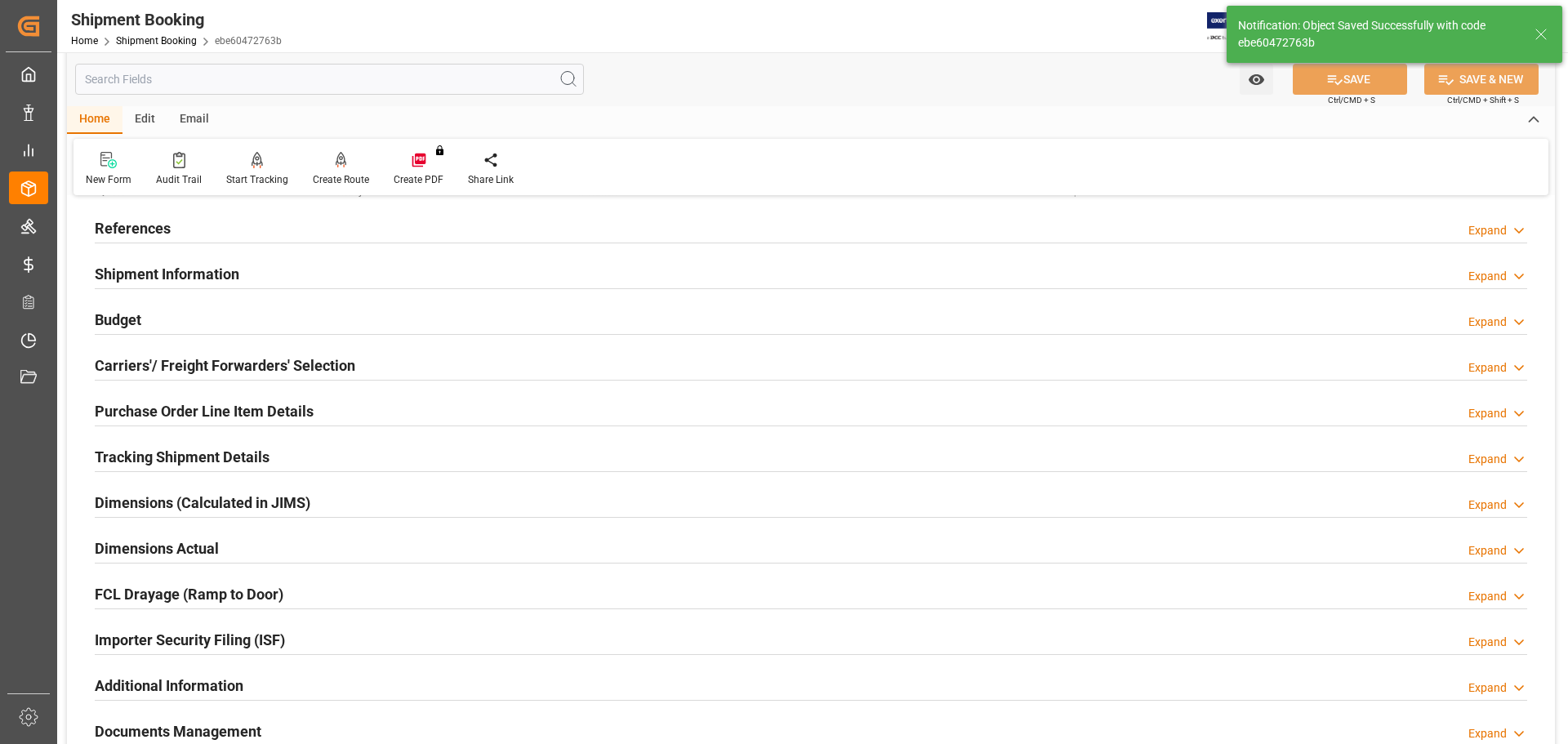
click at [204, 368] on h2 "Carriers'/ Freight Forwarders' Selection" at bounding box center [225, 366] width 261 height 23
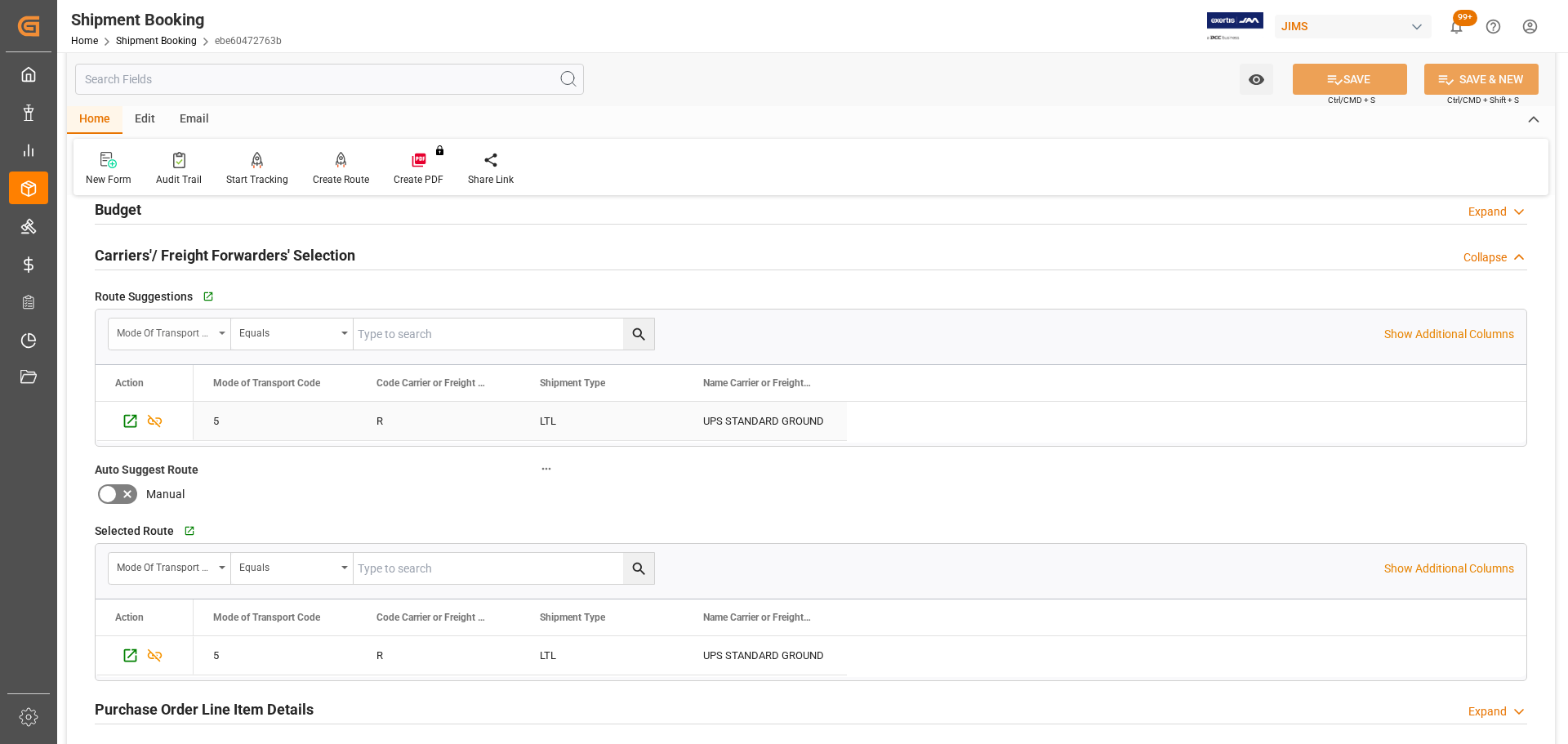
scroll to position [164, 0]
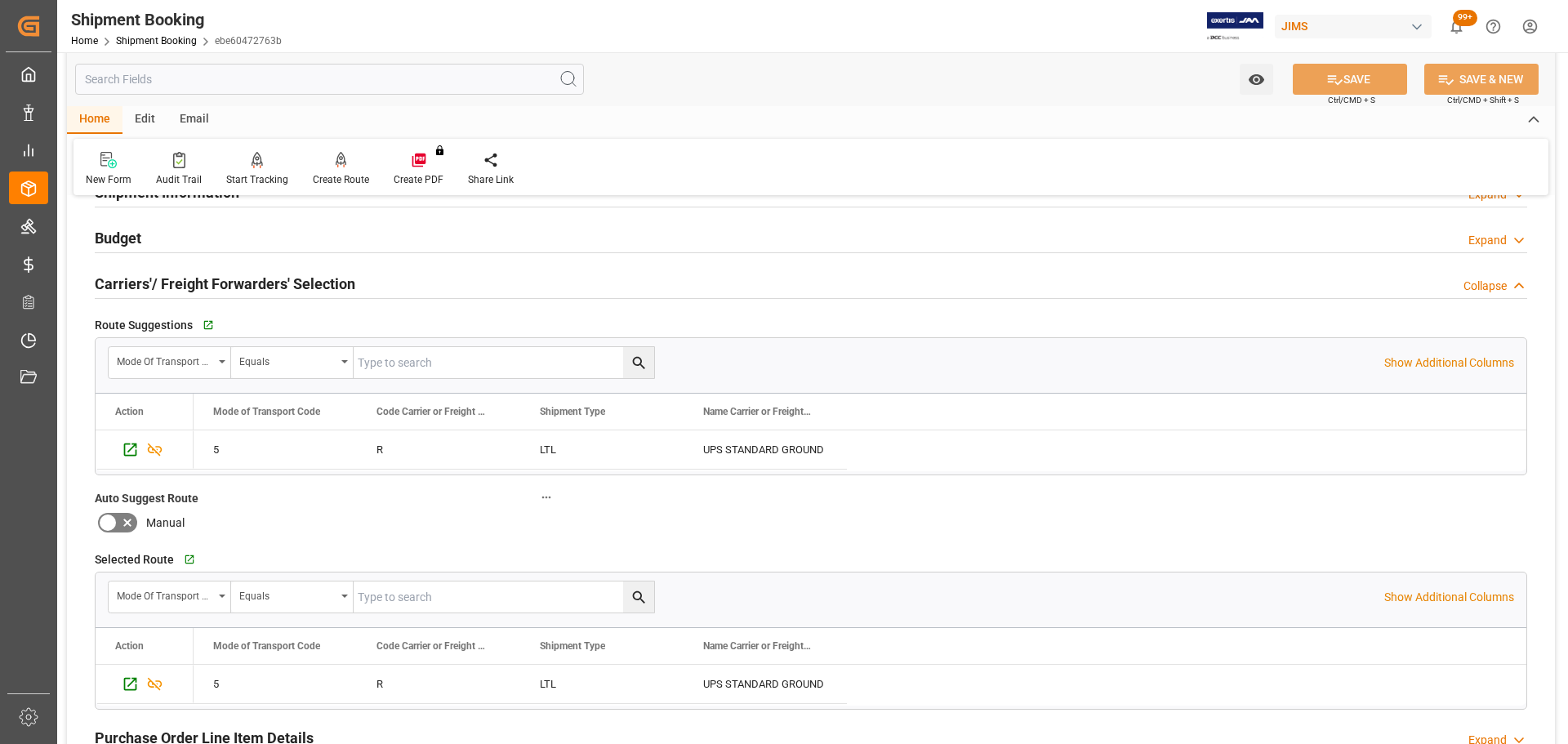
click at [225, 281] on h2 "Carriers'/ Freight Forwarders' Selection" at bounding box center [225, 283] width 261 height 23
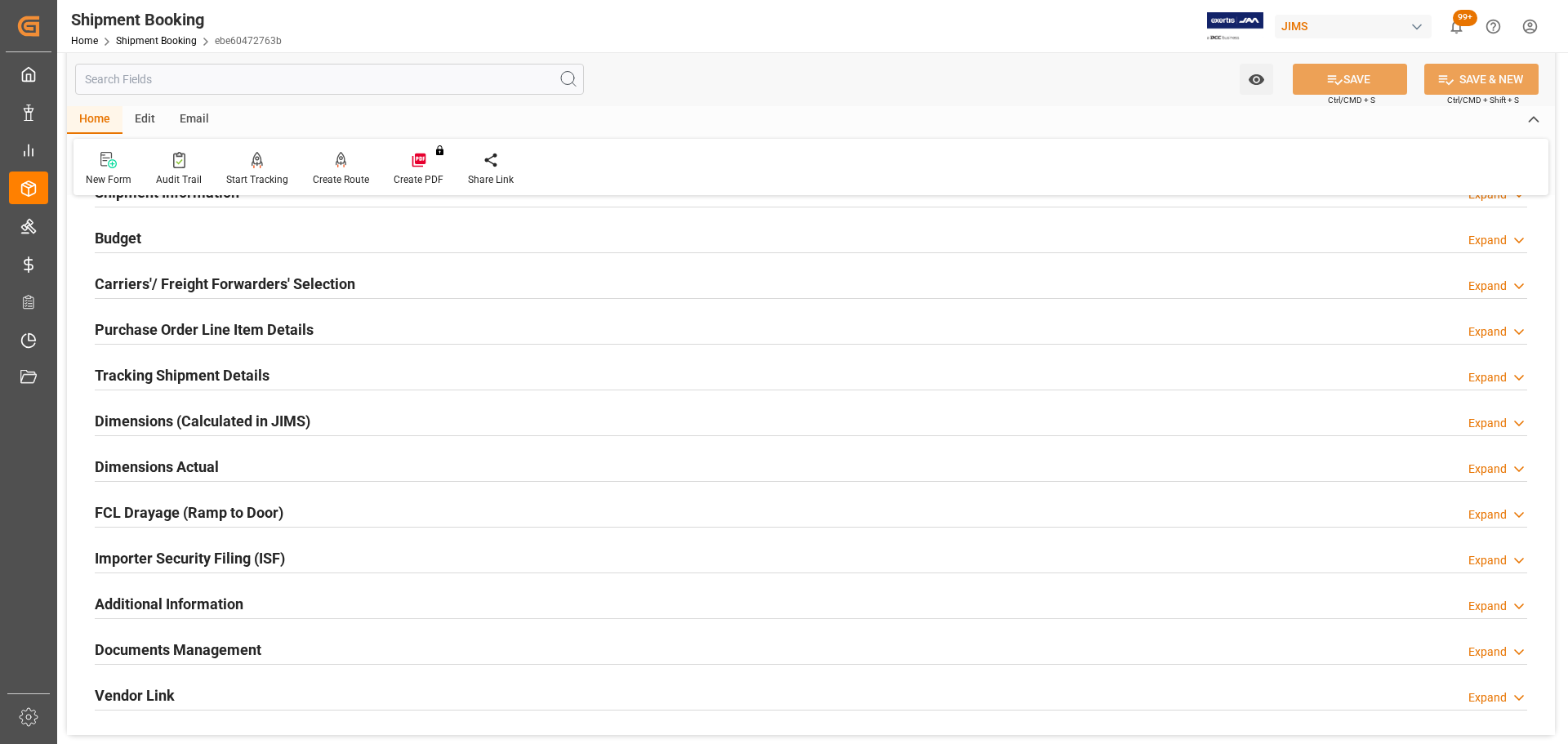
click at [235, 322] on h2 "Purchase Order Line Item Details" at bounding box center [204, 329] width 219 height 23
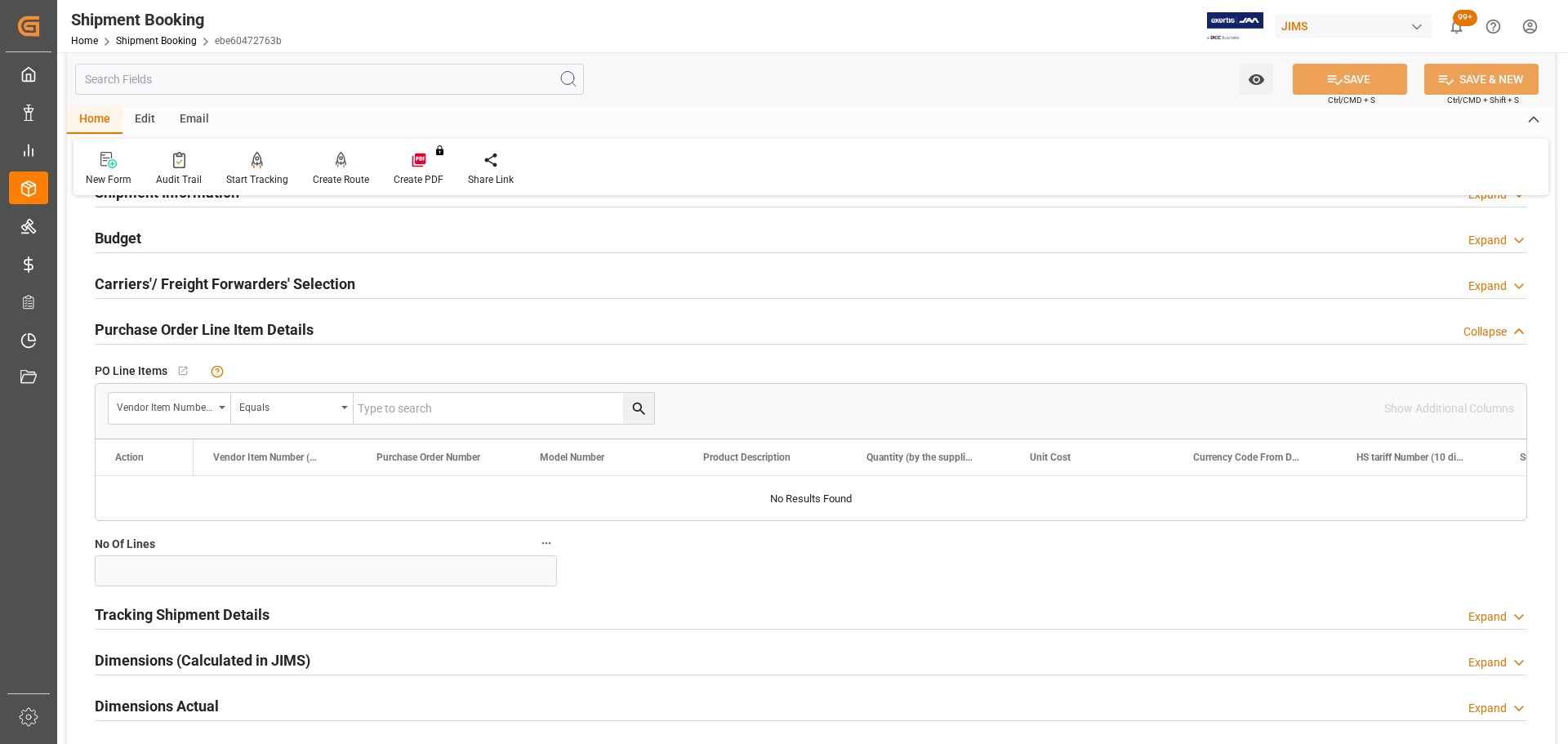
click at [252, 322] on h2 "Purchase Order Line Item Details" at bounding box center [204, 329] width 219 height 23
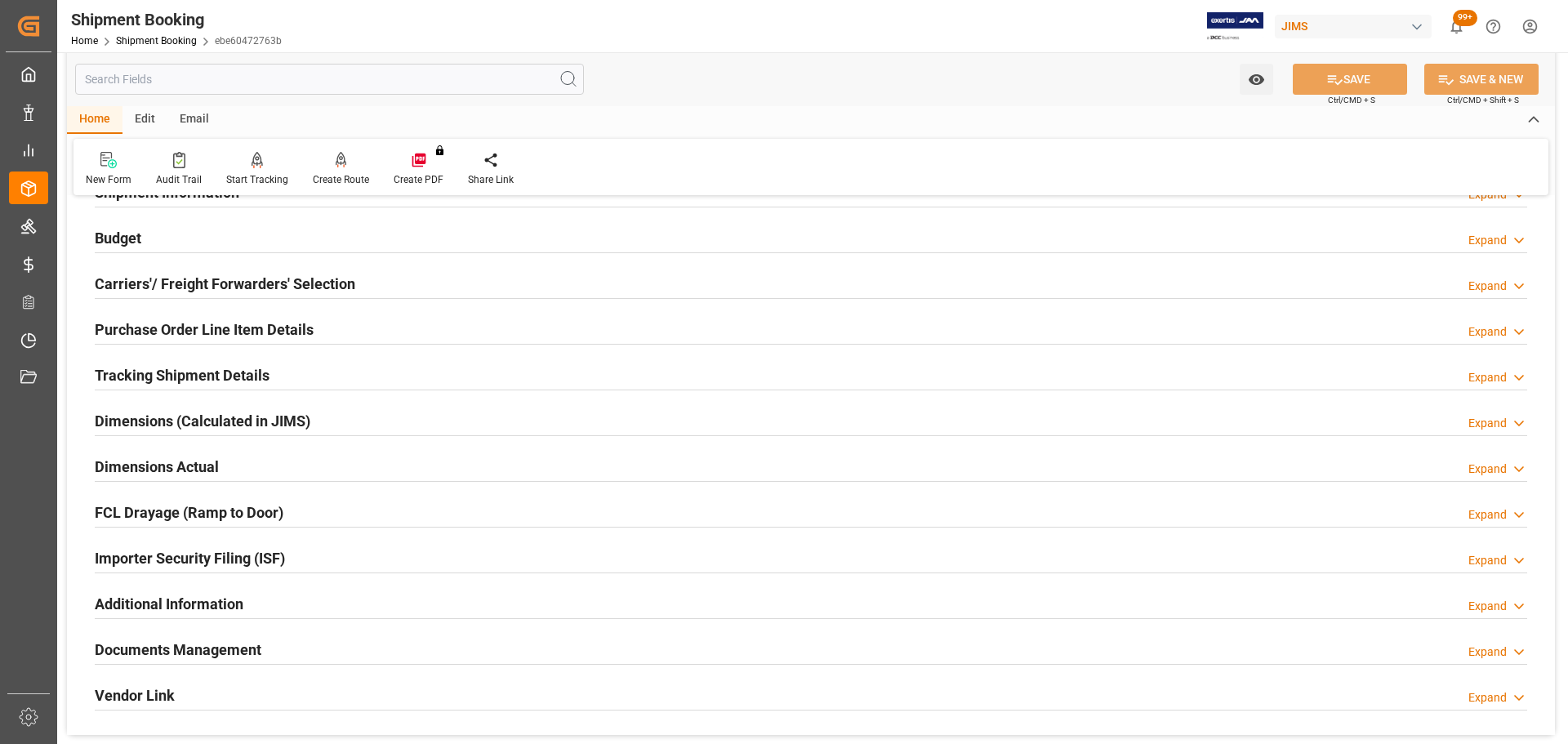
click at [213, 371] on h2 "Tracking Shipment Details" at bounding box center [182, 375] width 174 height 23
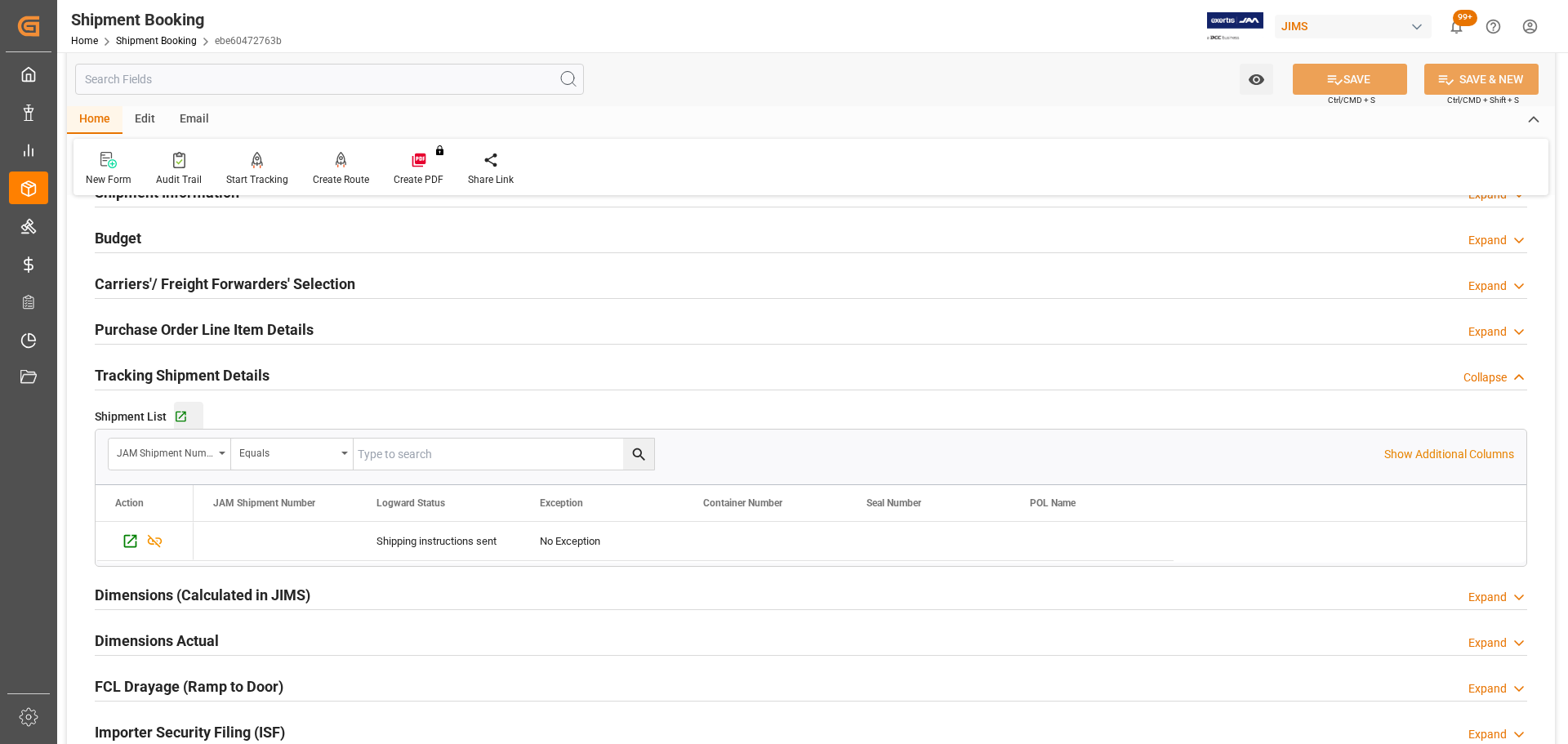
click at [187, 410] on div "Go to Shipment Tracking Grid" at bounding box center [189, 417] width 29 height 14
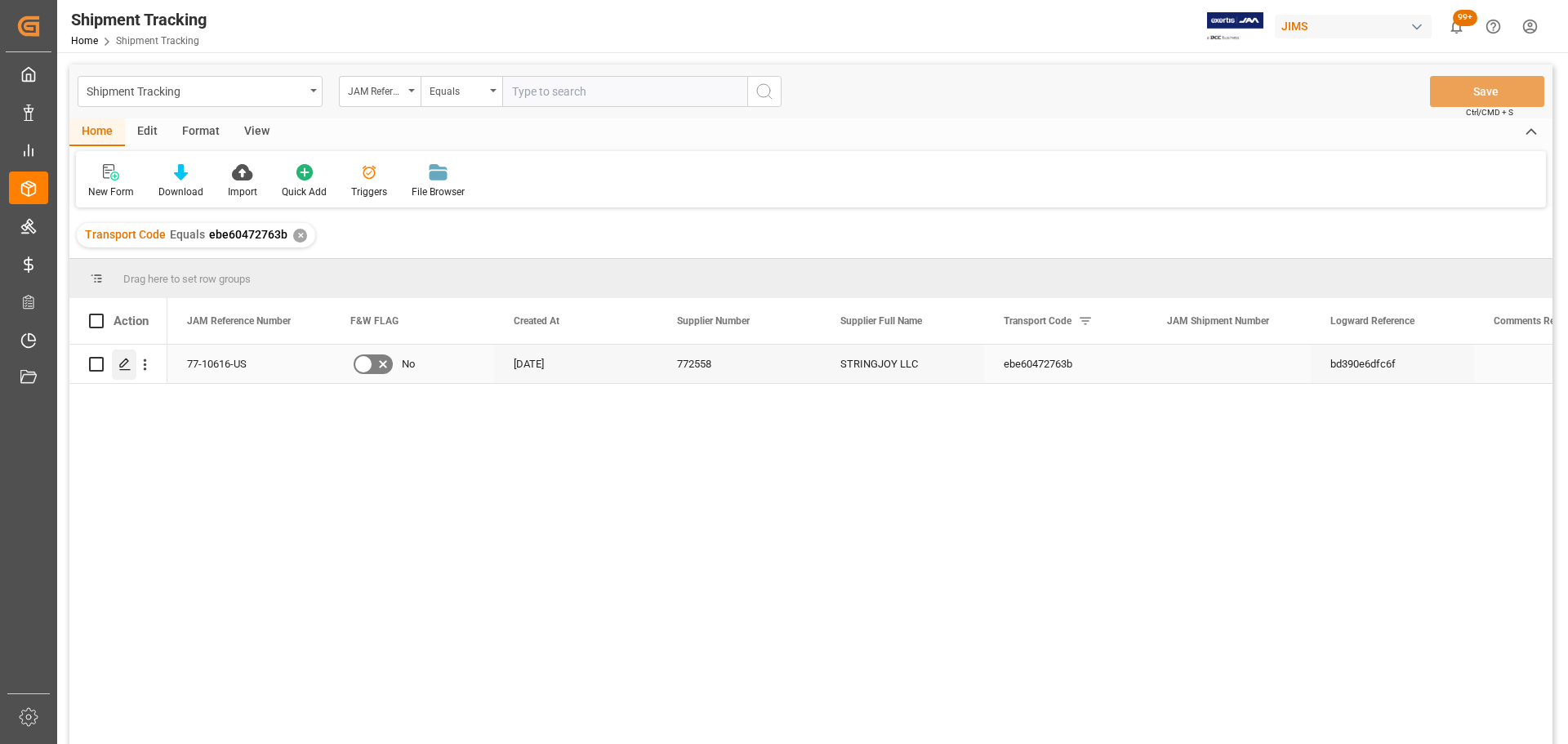
click at [124, 360] on icon "Press SPACE to select this row." at bounding box center [124, 364] width 13 height 13
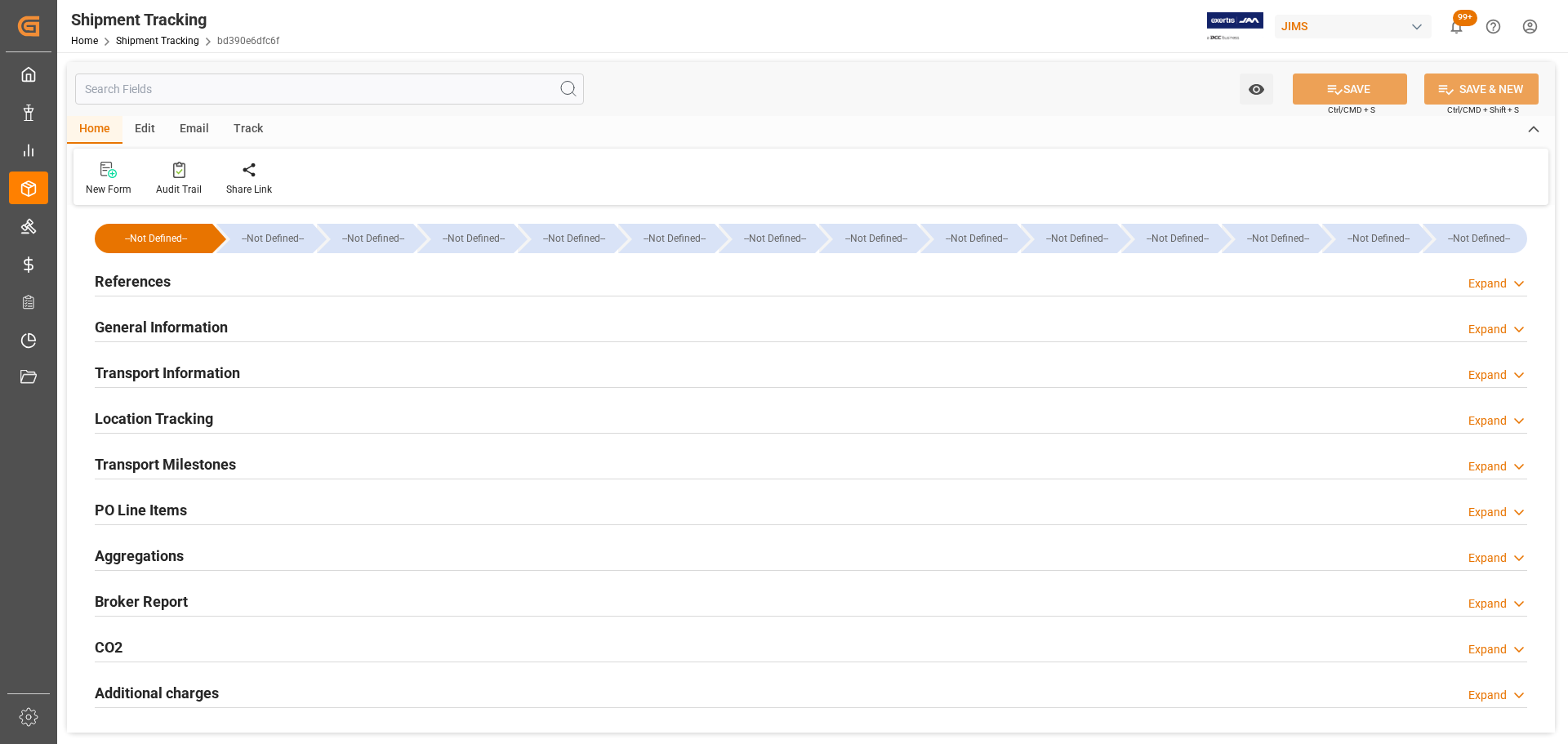
type input "[DATE]"
click at [163, 292] on h2 "References" at bounding box center [133, 281] width 76 height 23
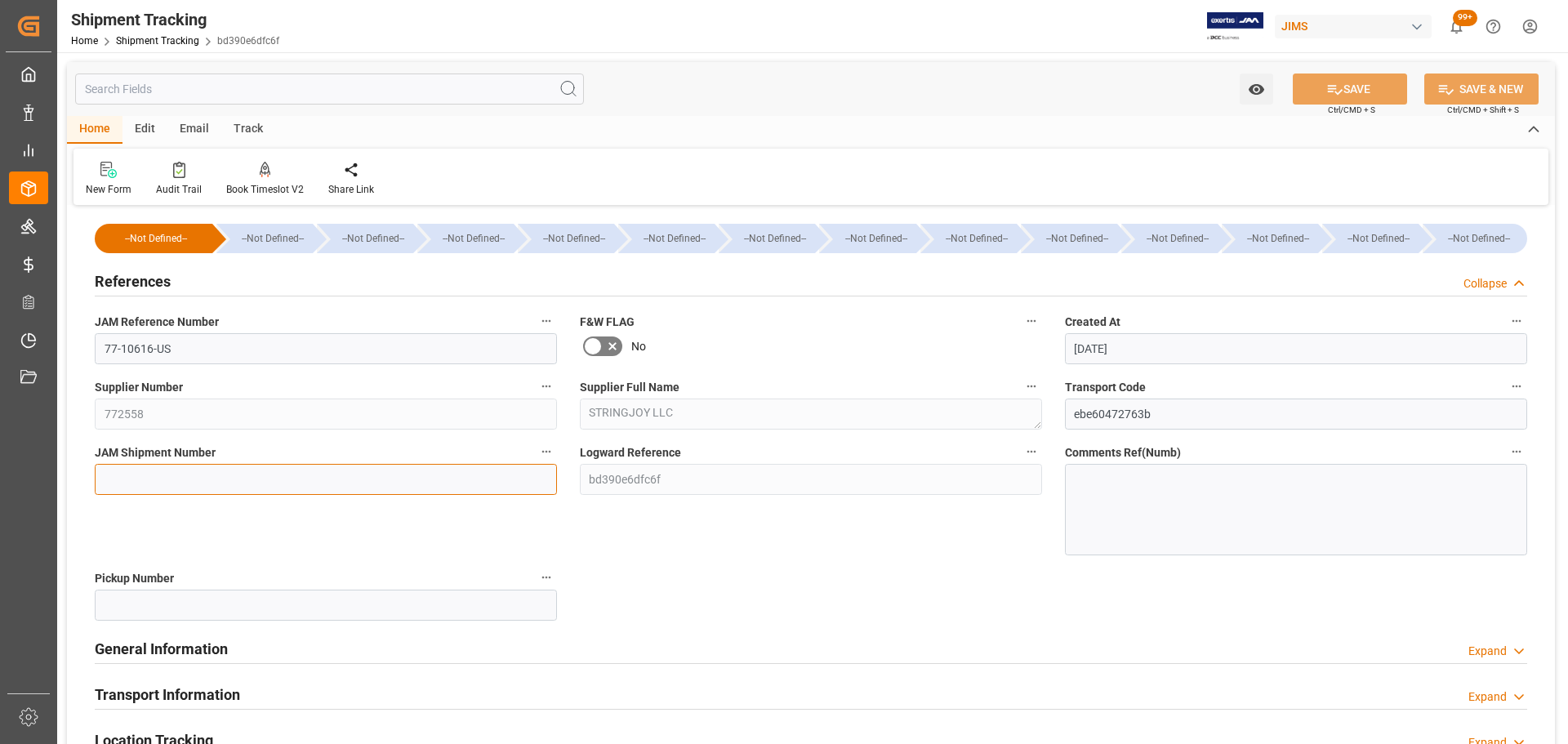
click at [155, 484] on input at bounding box center [326, 479] width 463 height 31
paste input "72613"
type input "72613"
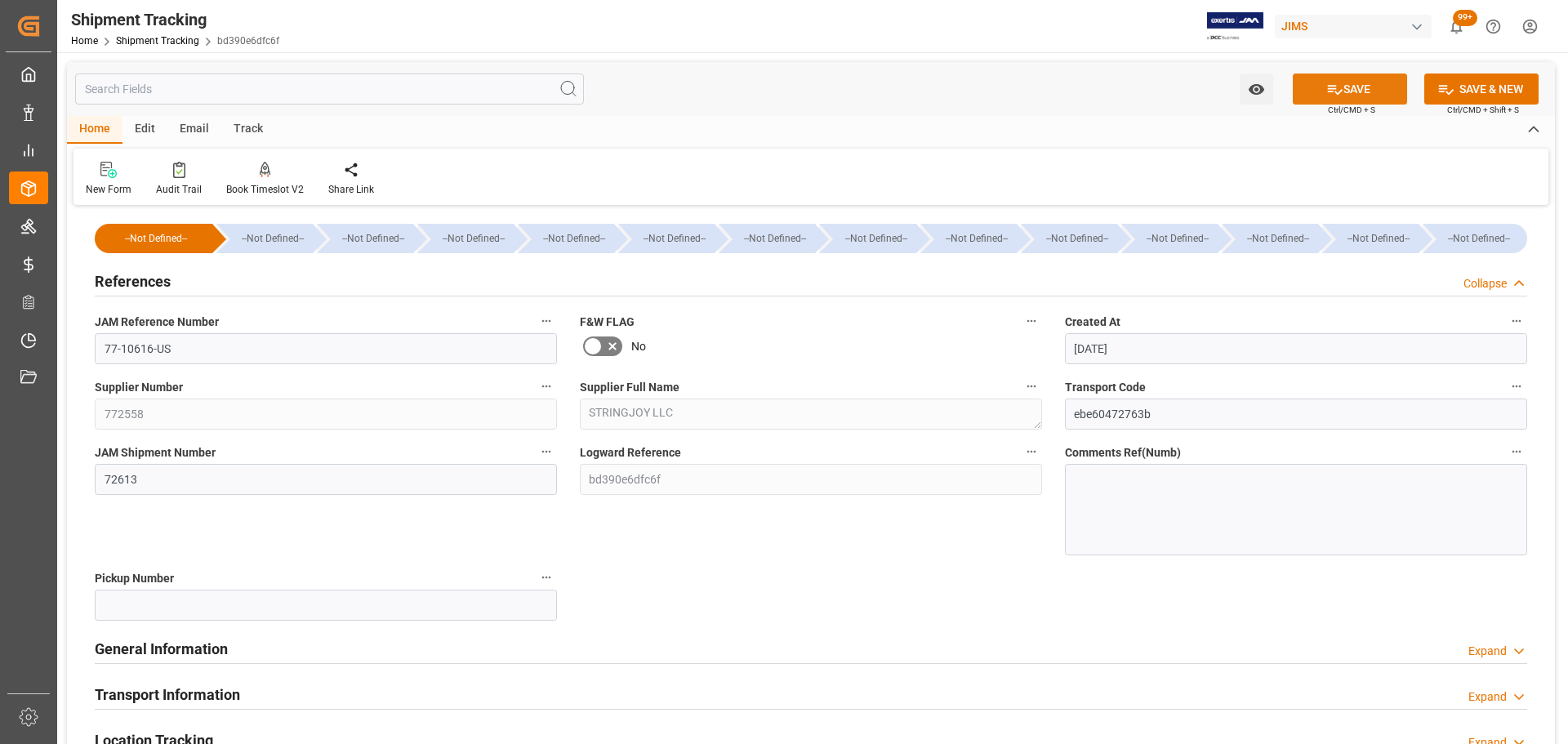
click at [1363, 85] on button "SAVE" at bounding box center [1349, 89] width 115 height 31
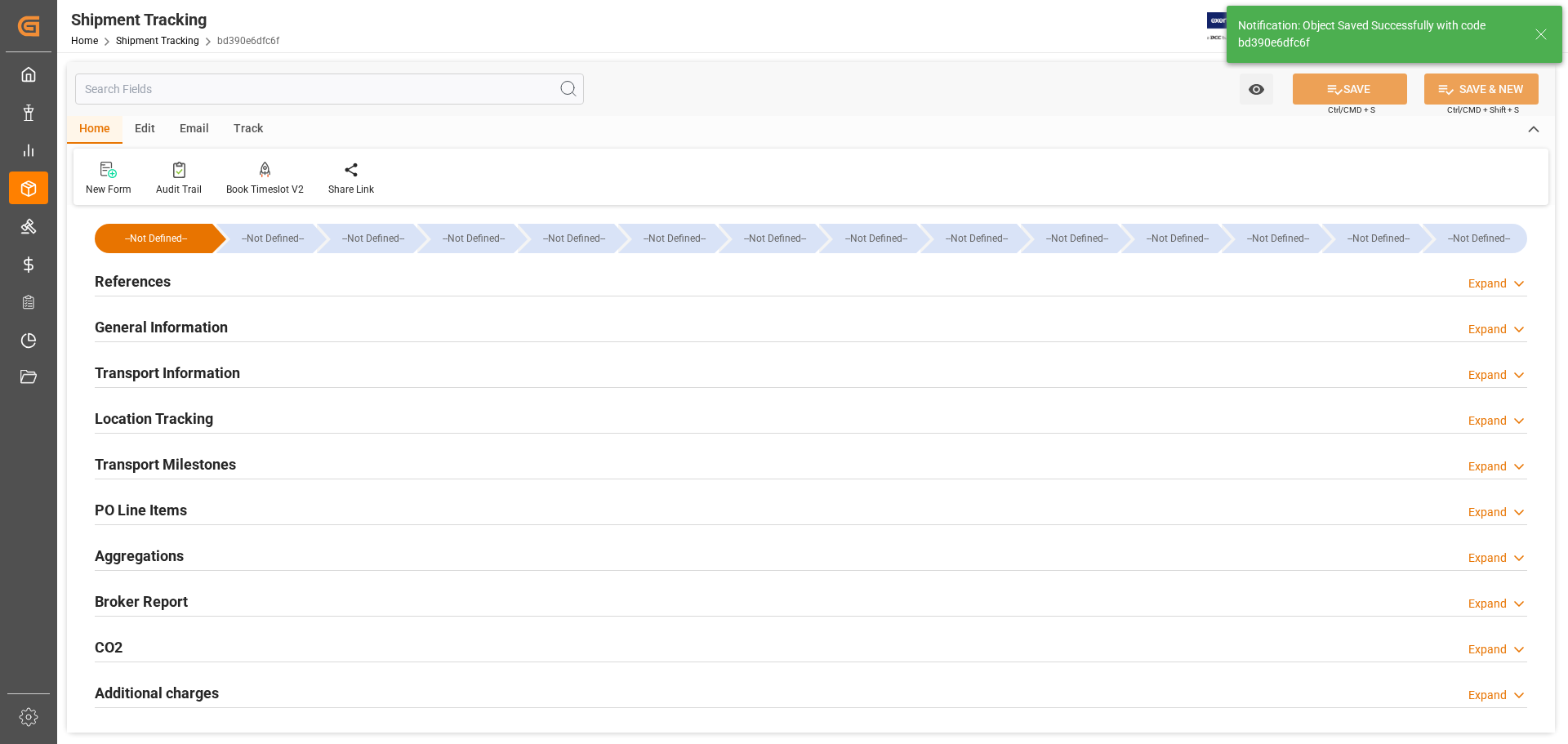
click at [200, 282] on div "References Expand" at bounding box center [811, 280] width 1433 height 31
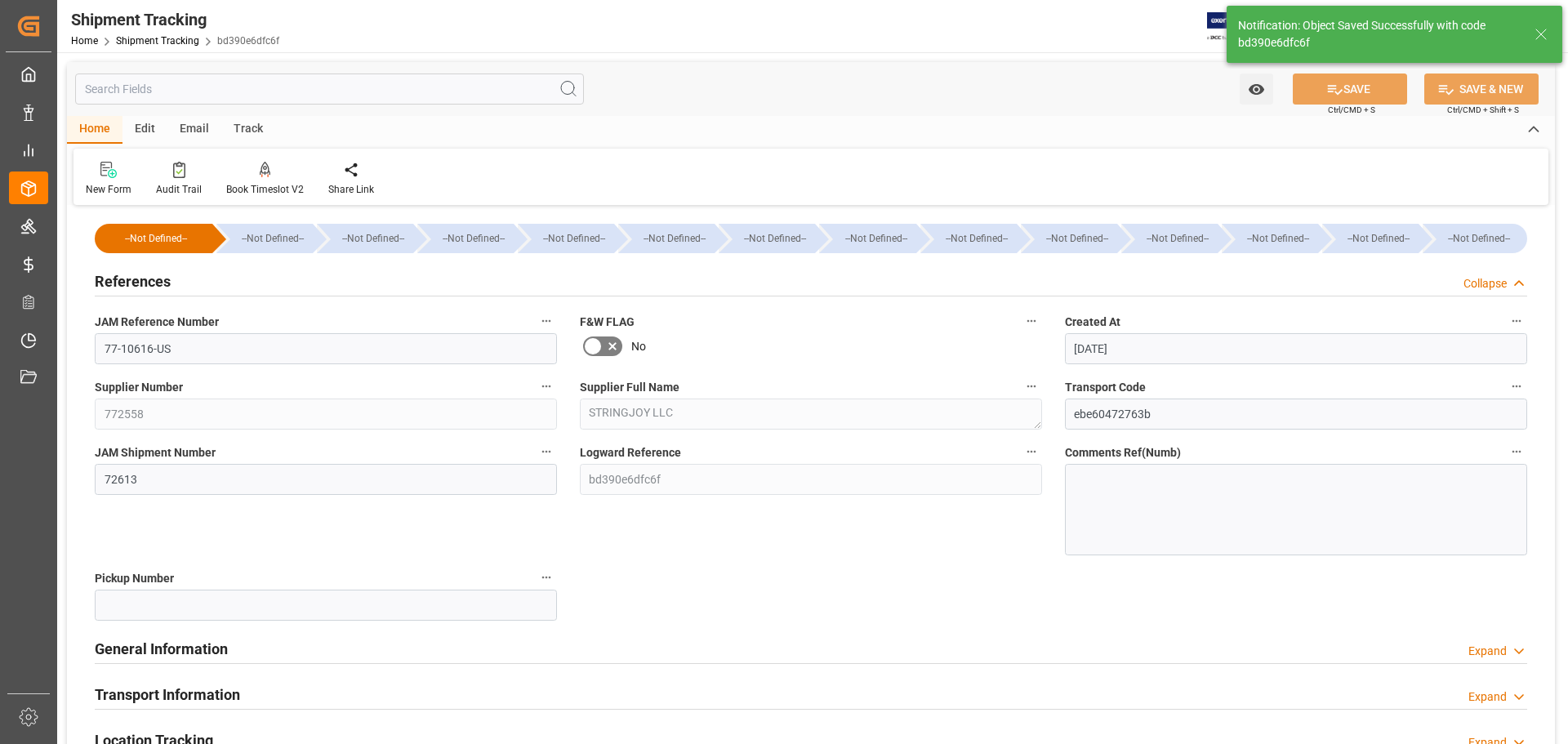
click at [177, 283] on div "References Collapse" at bounding box center [811, 280] width 1433 height 31
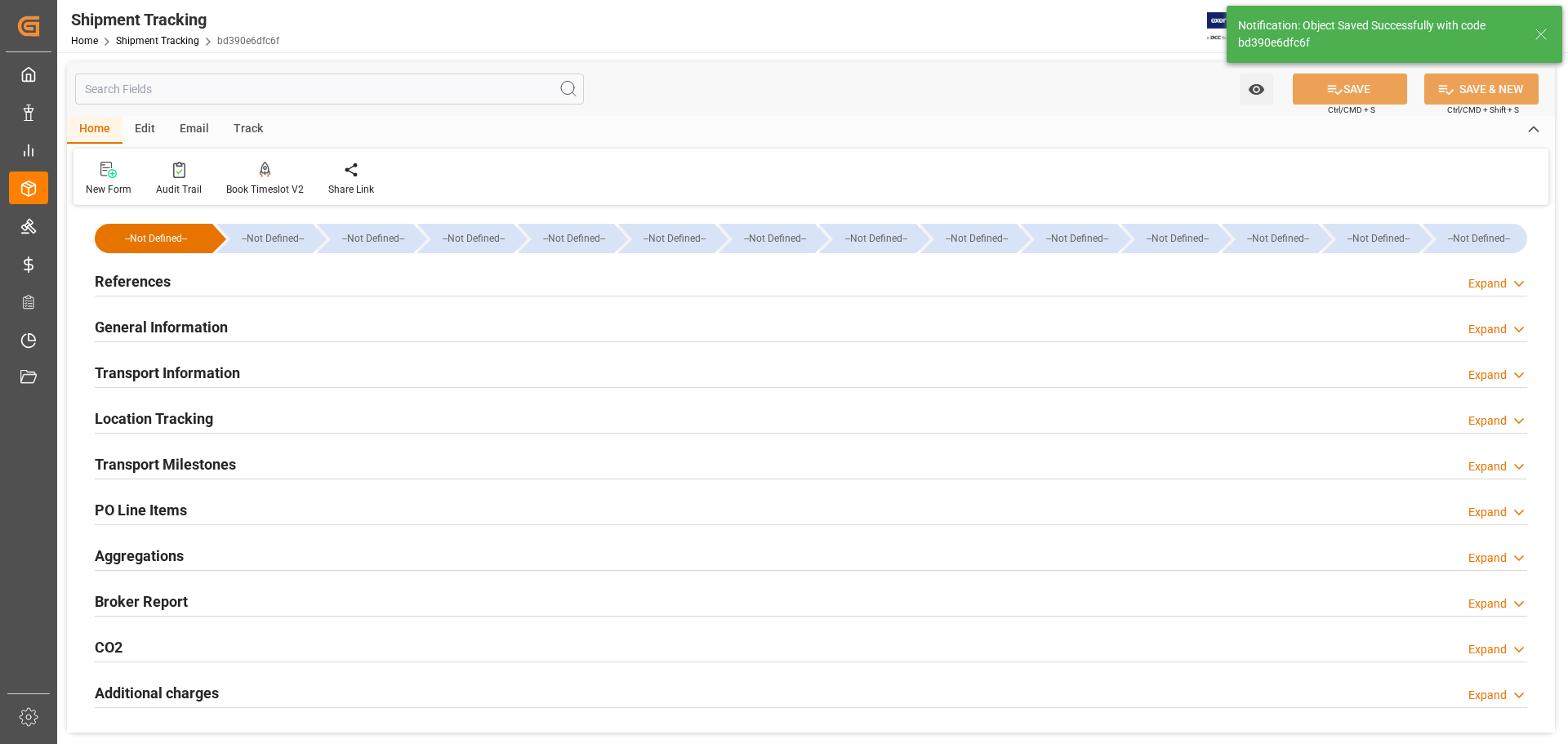
click at [162, 332] on h2 "General Information" at bounding box center [162, 327] width 133 height 23
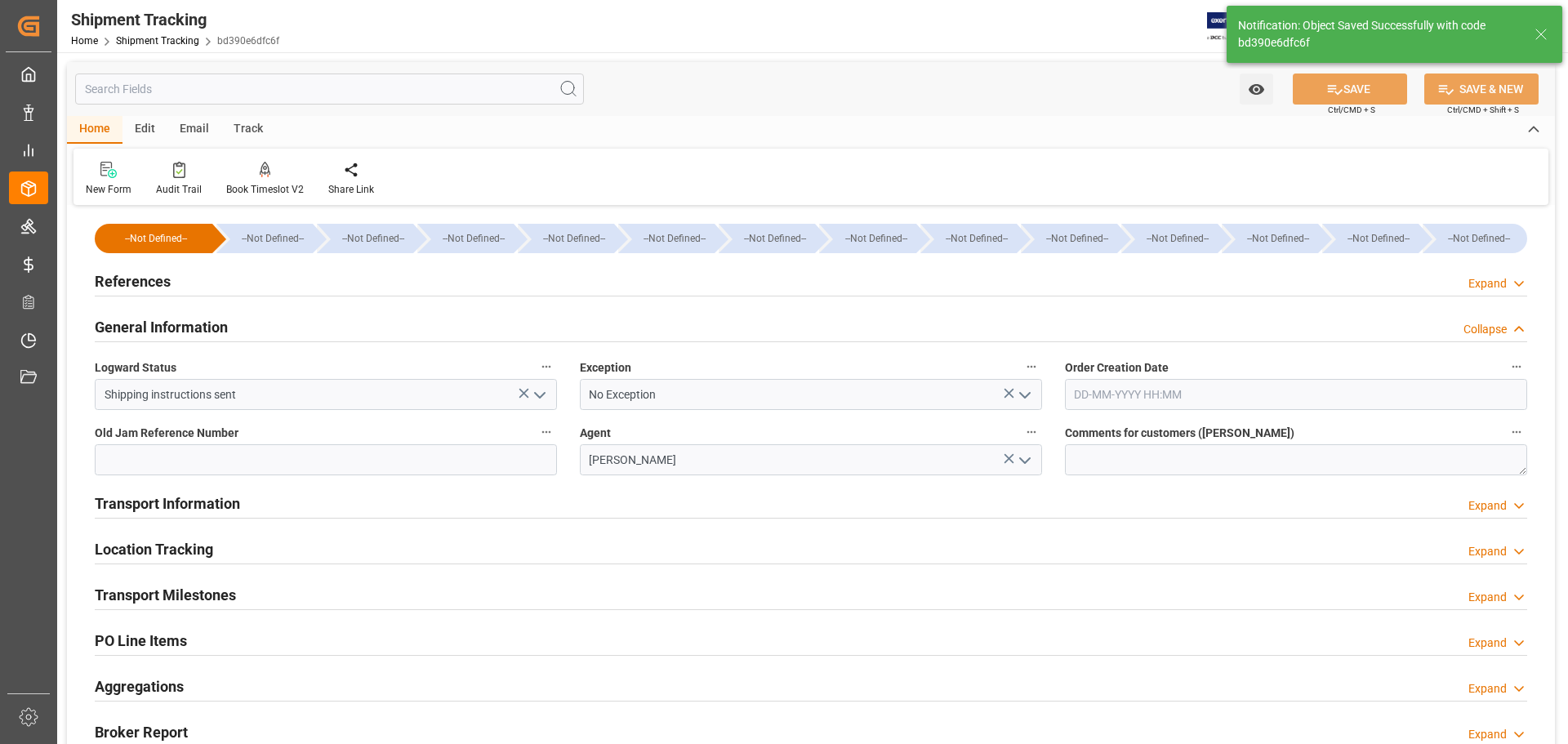
click at [172, 326] on h2 "General Information" at bounding box center [162, 327] width 133 height 23
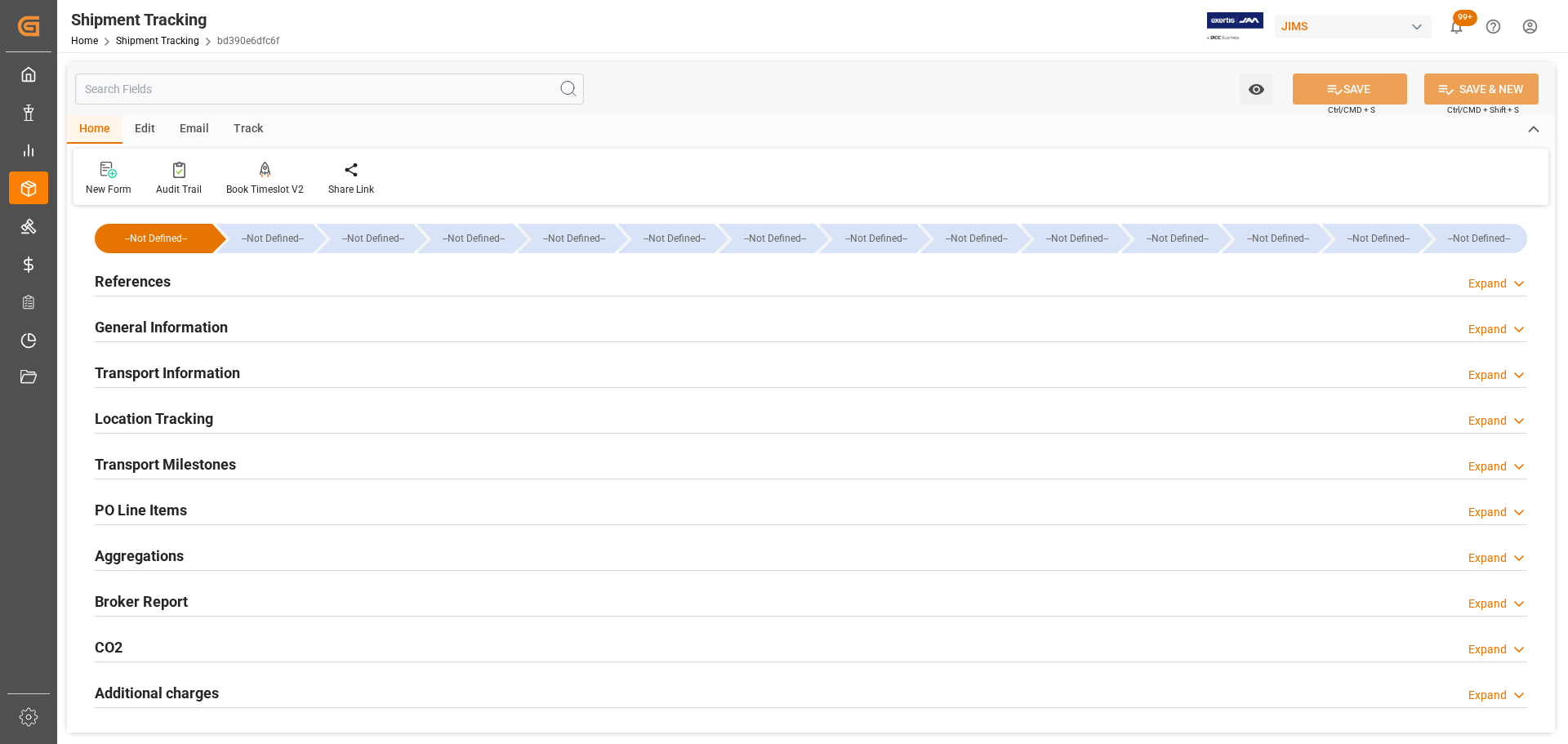
click at [172, 372] on h2 "Transport Information" at bounding box center [168, 372] width 145 height 23
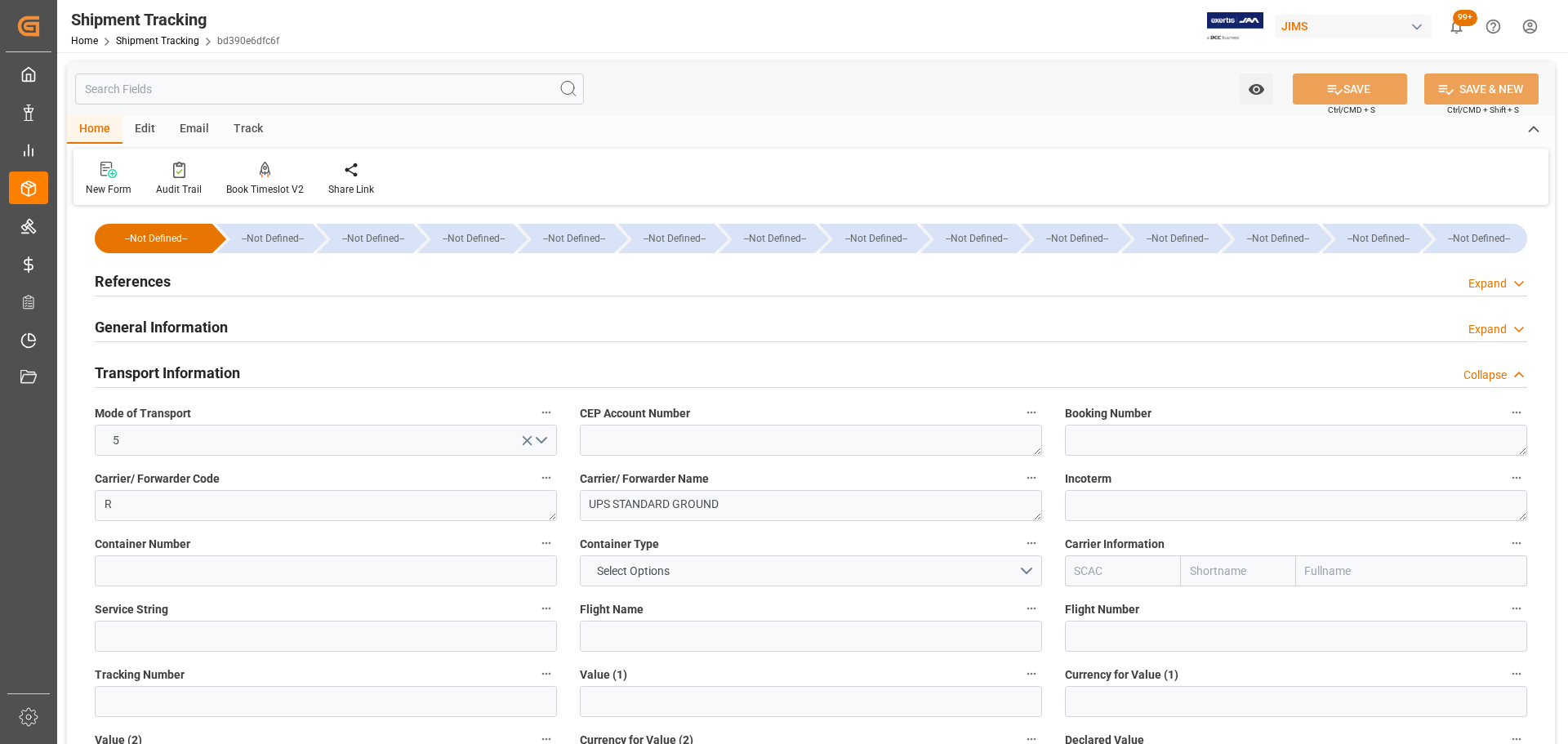
scroll to position [81, 0]
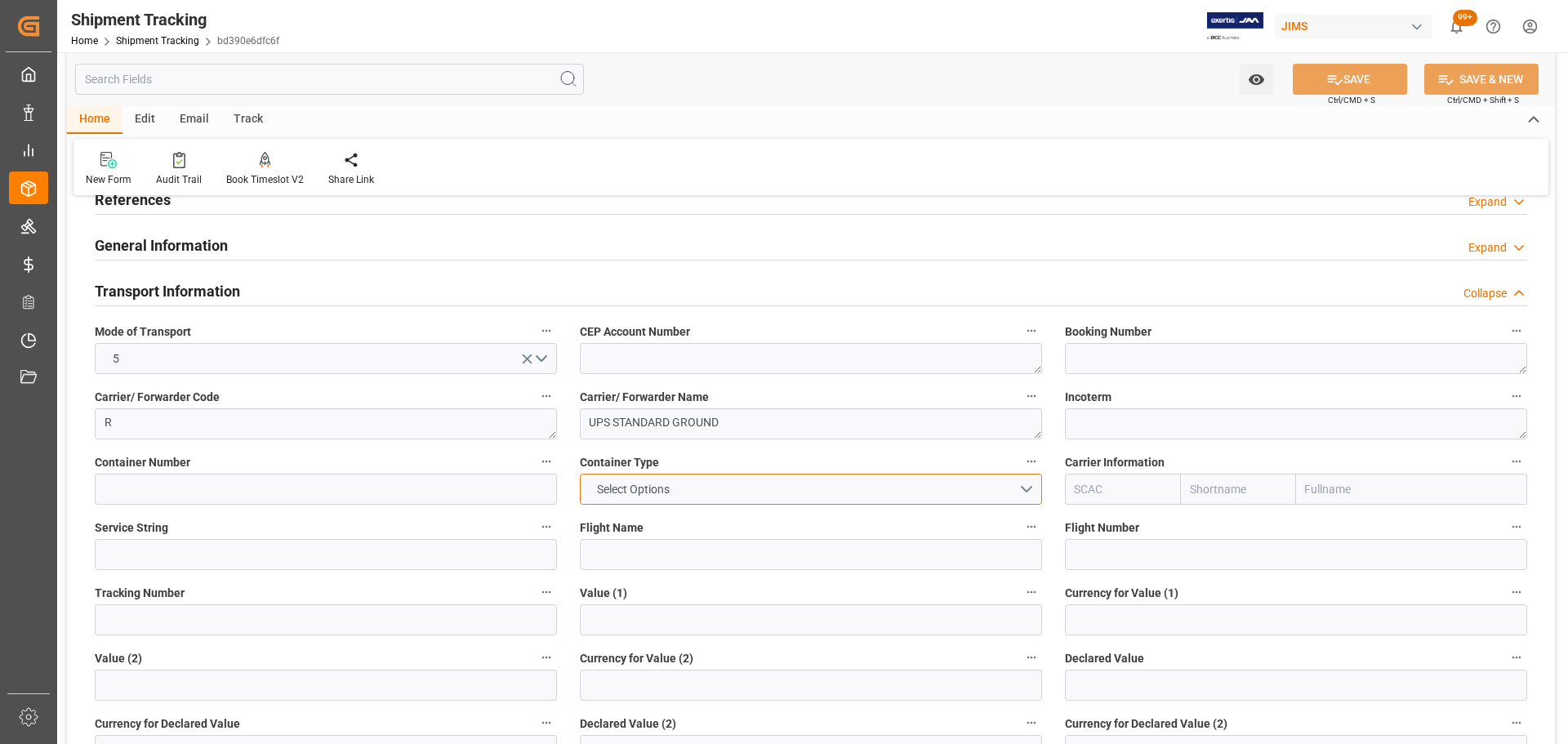
click at [886, 485] on button "Select Options" at bounding box center [811, 489] width 463 height 31
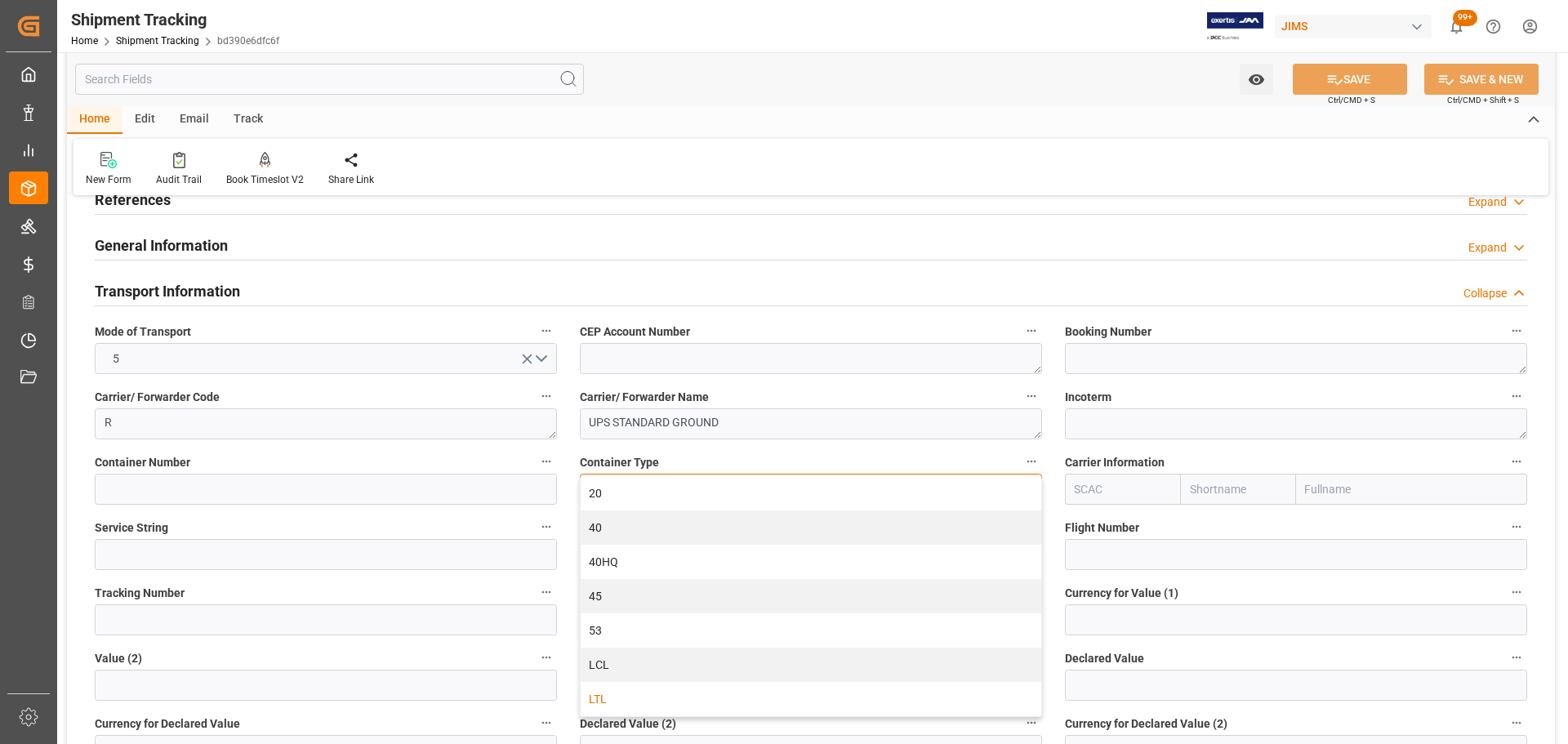
click at [618, 709] on div "LTL" at bounding box center [811, 699] width 461 height 34
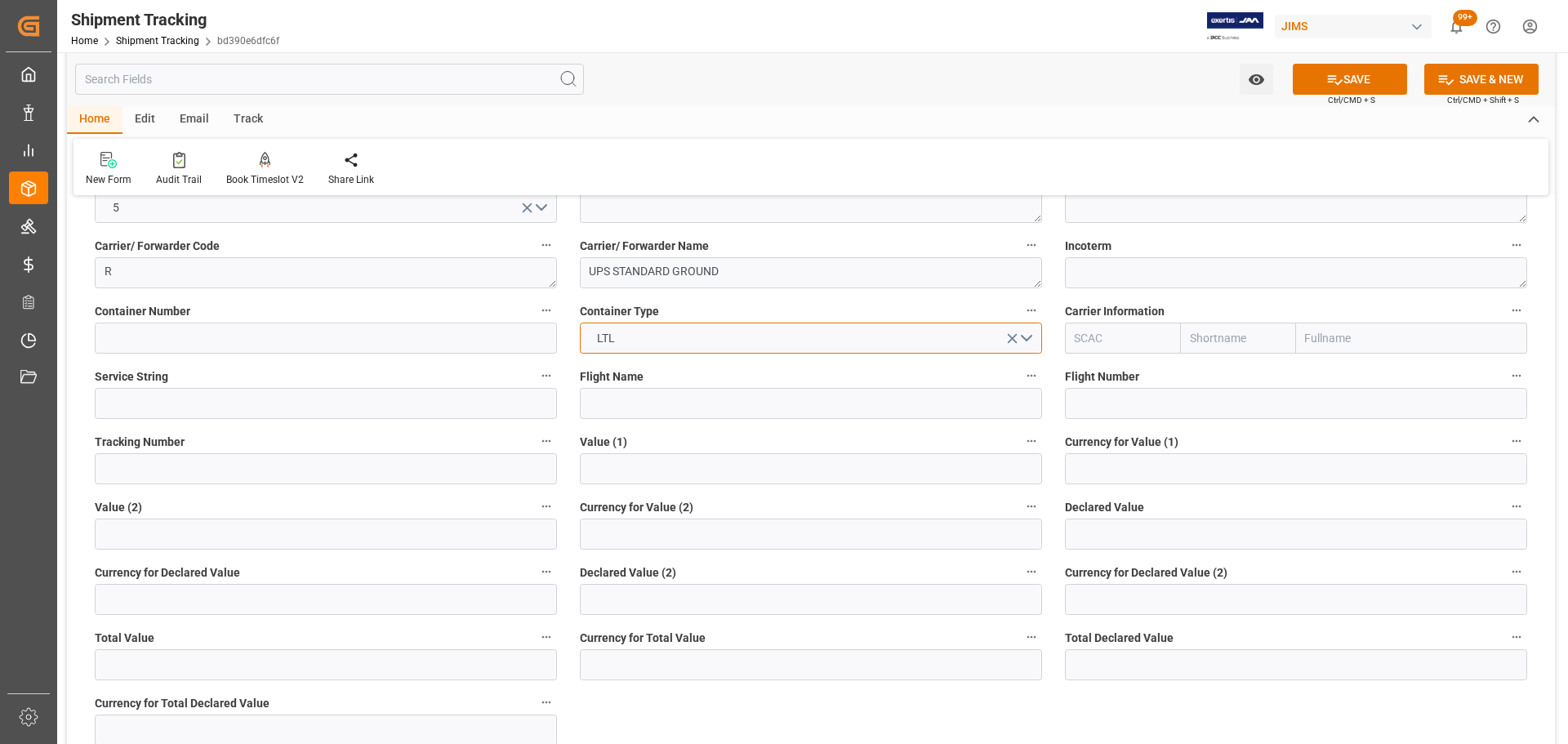
scroll to position [245, 0]
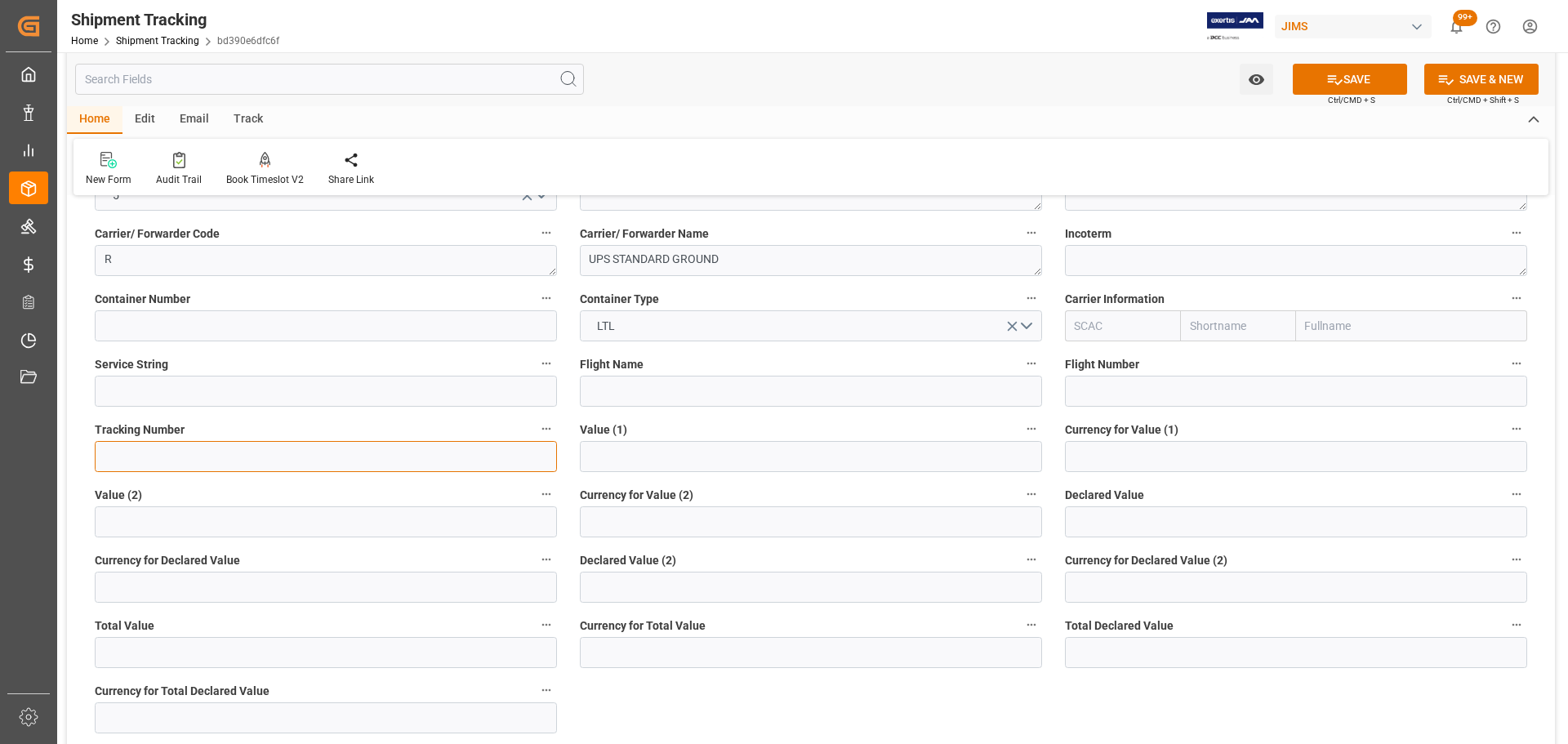
click at [150, 444] on input at bounding box center [326, 457] width 463 height 31
paste input "1ZC525276823859449"
type input "1ZC525276823859449"
click at [1367, 85] on button "SAVE" at bounding box center [1349, 79] width 115 height 31
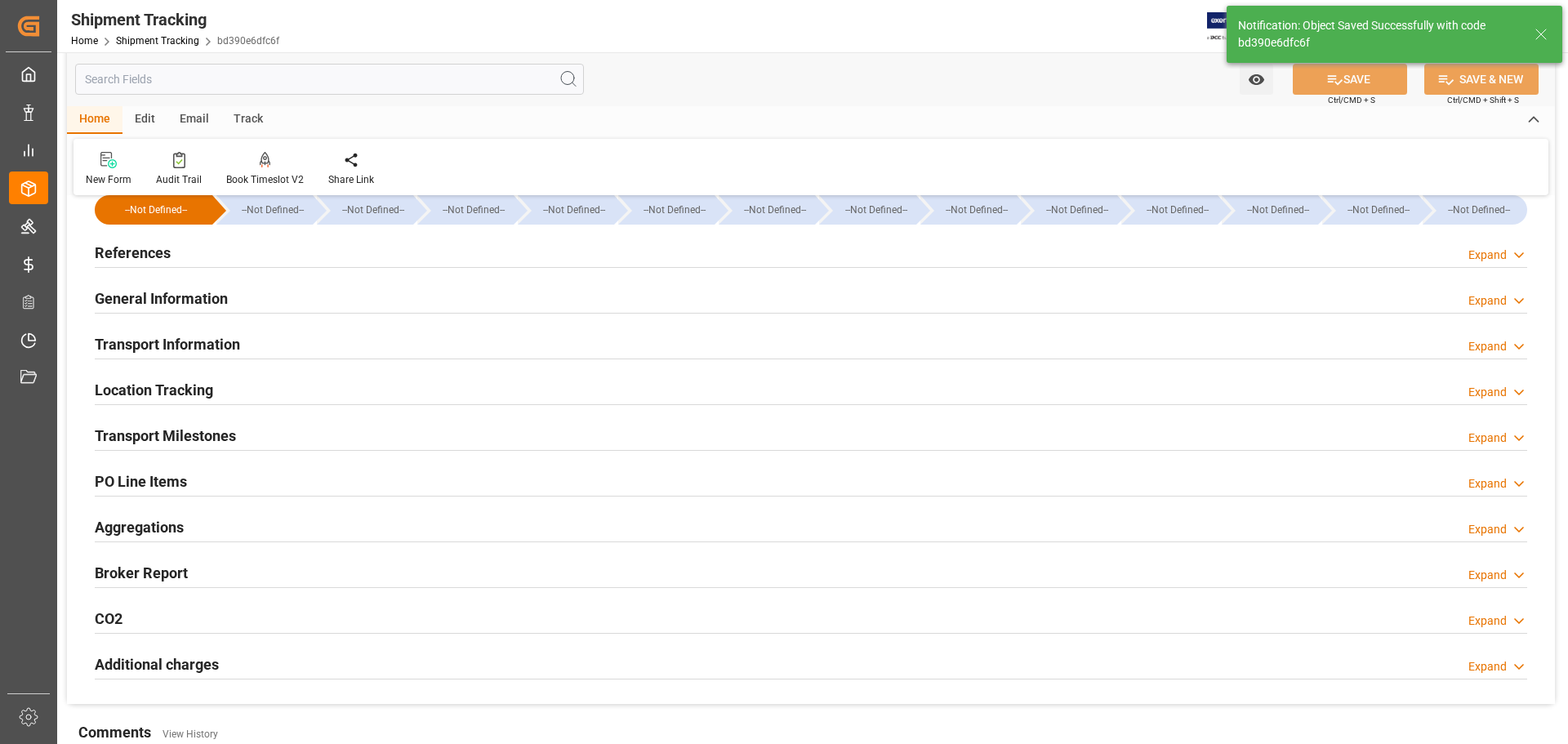
scroll to position [0, 0]
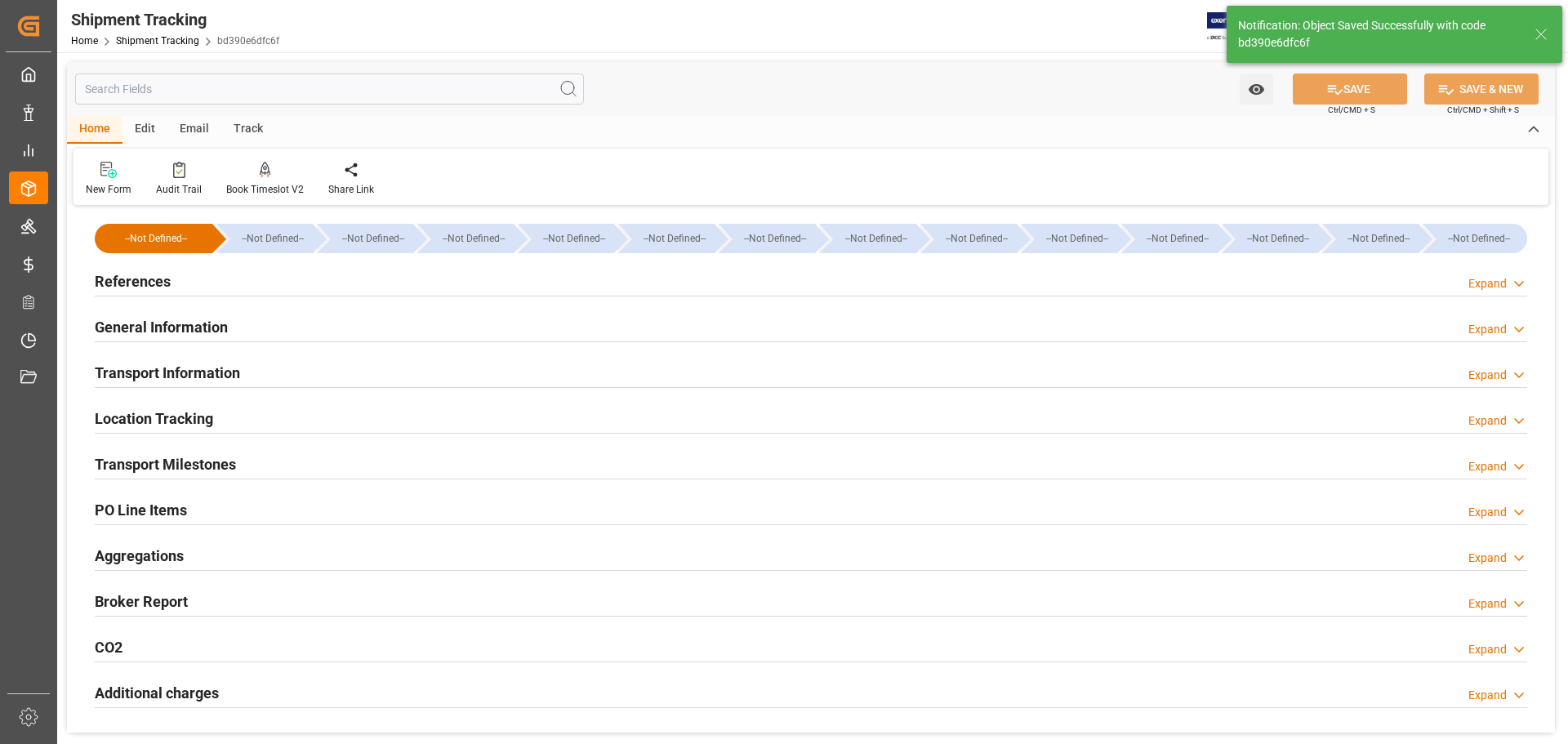
click at [263, 365] on div "Transport Information Expand" at bounding box center [811, 372] width 1433 height 31
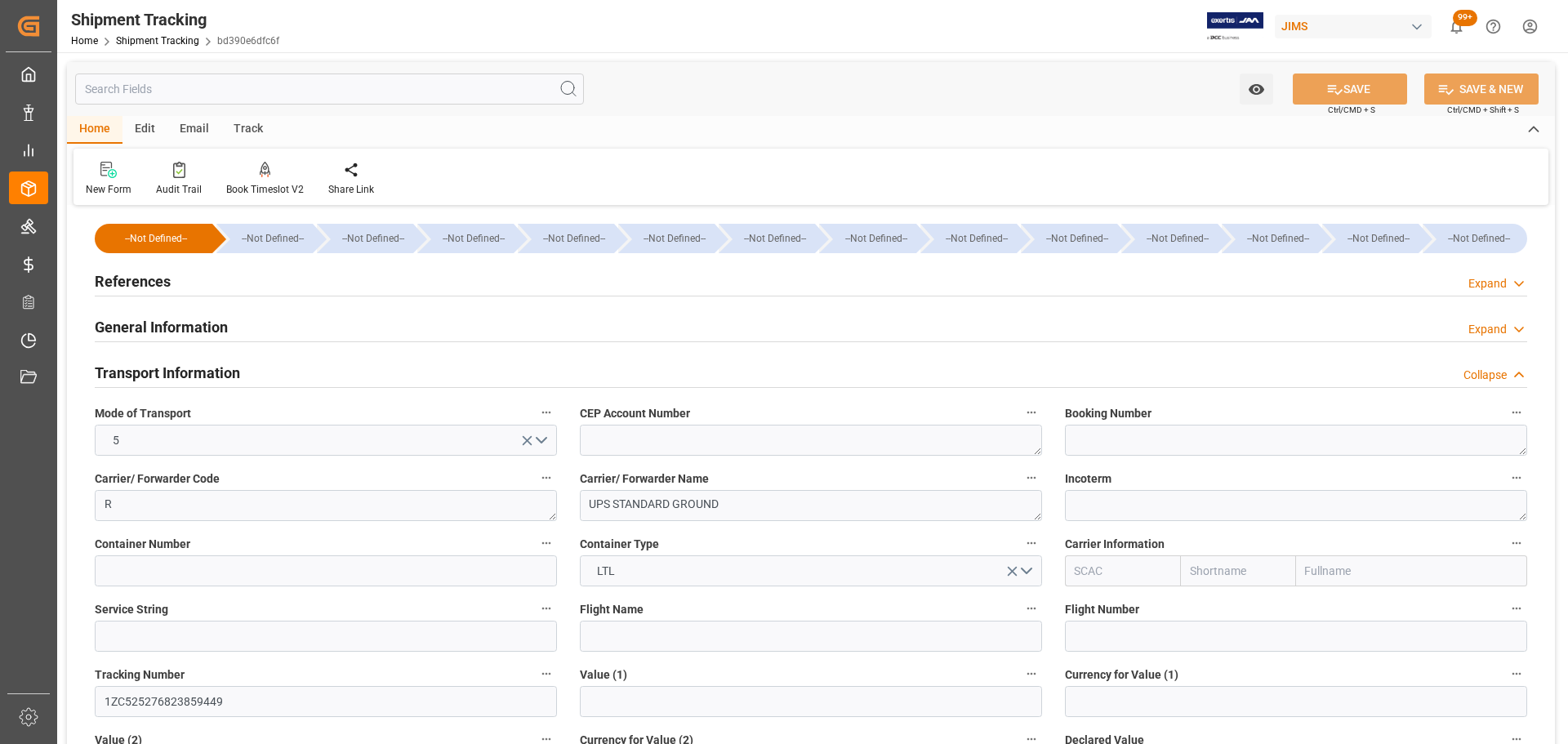
click at [263, 365] on div "Transport Information Collapse" at bounding box center [811, 372] width 1433 height 31
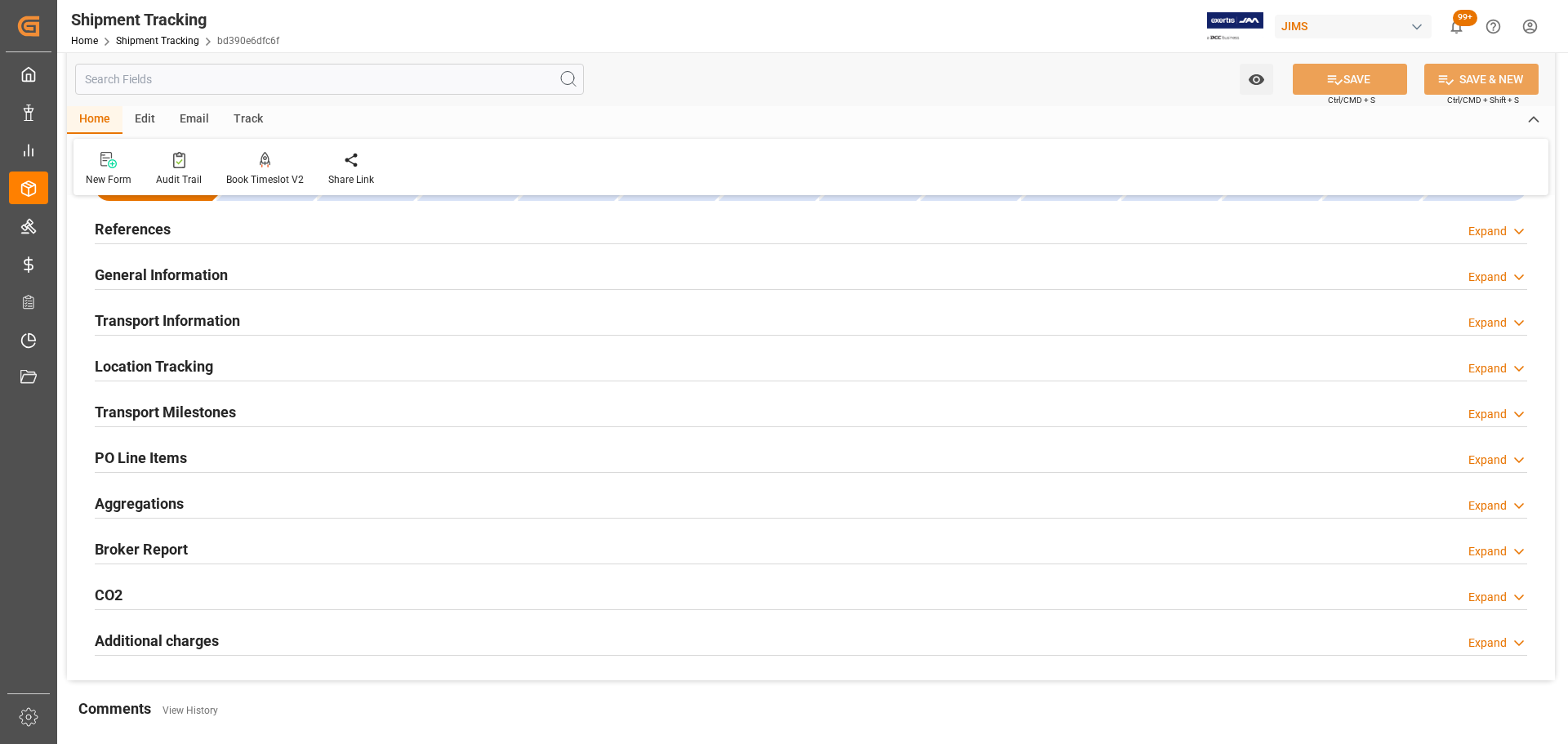
scroll to position [81, 0]
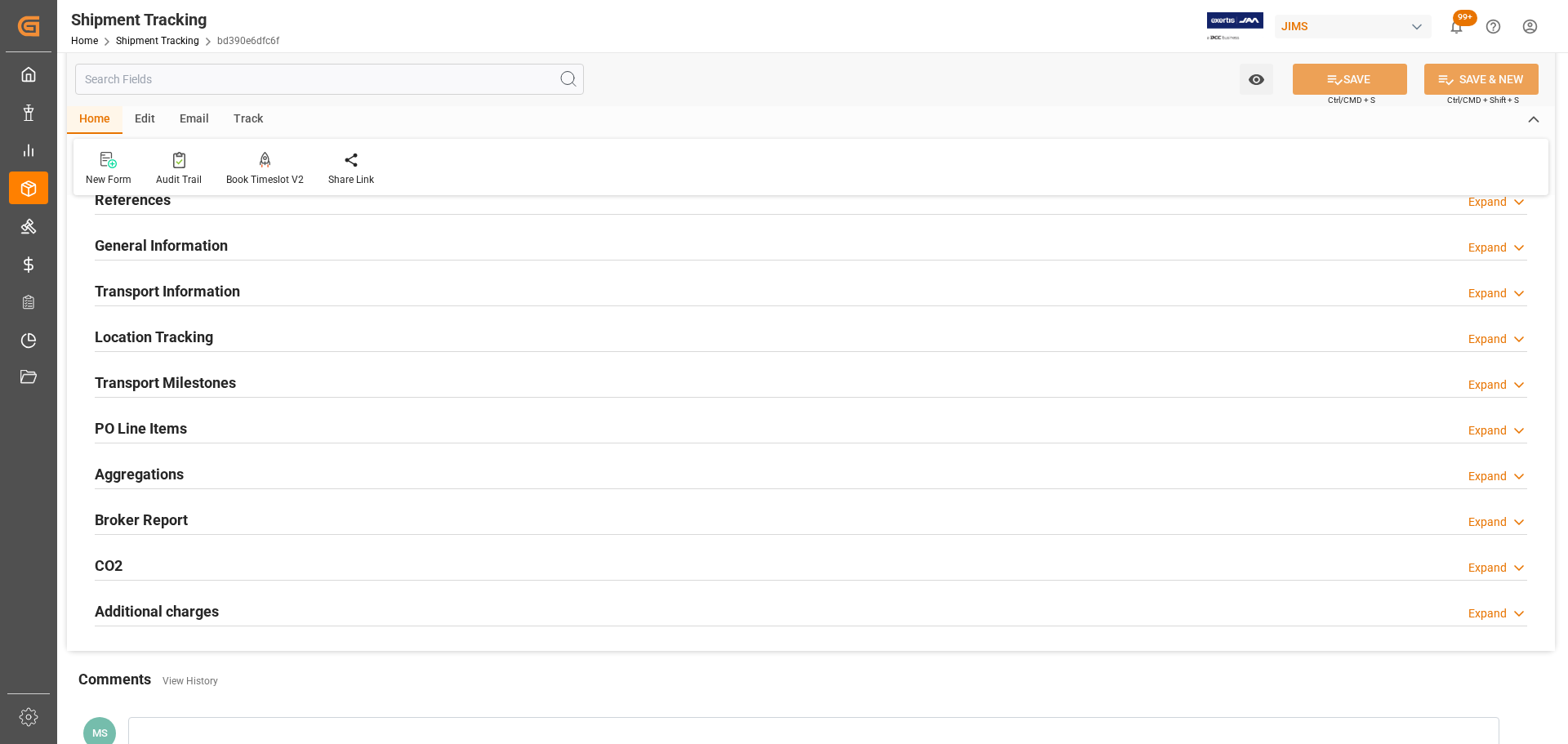
click at [263, 370] on div "Transport Milestones Expand" at bounding box center [811, 381] width 1433 height 31
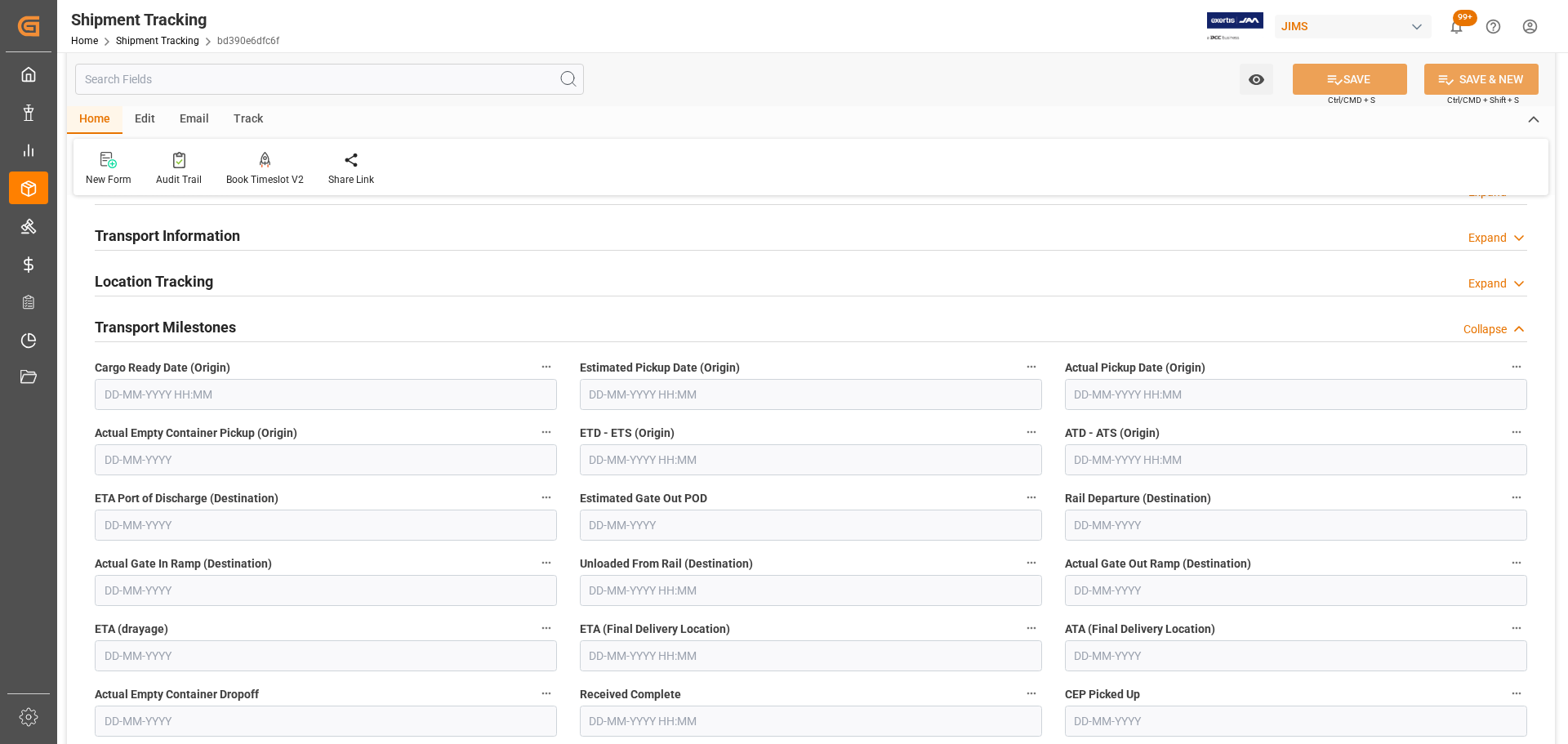
scroll to position [164, 0]
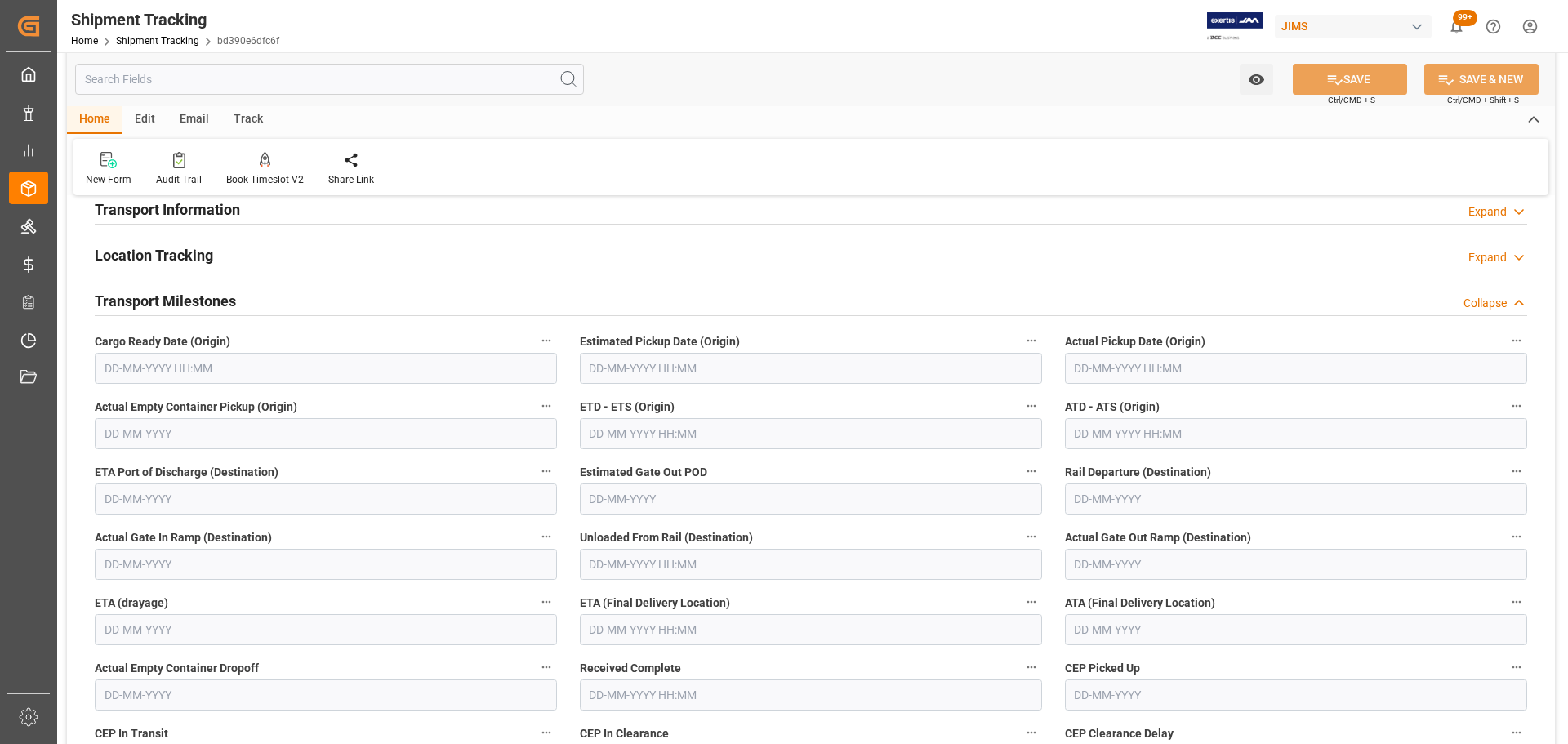
click at [263, 369] on input "text" at bounding box center [326, 369] width 463 height 31
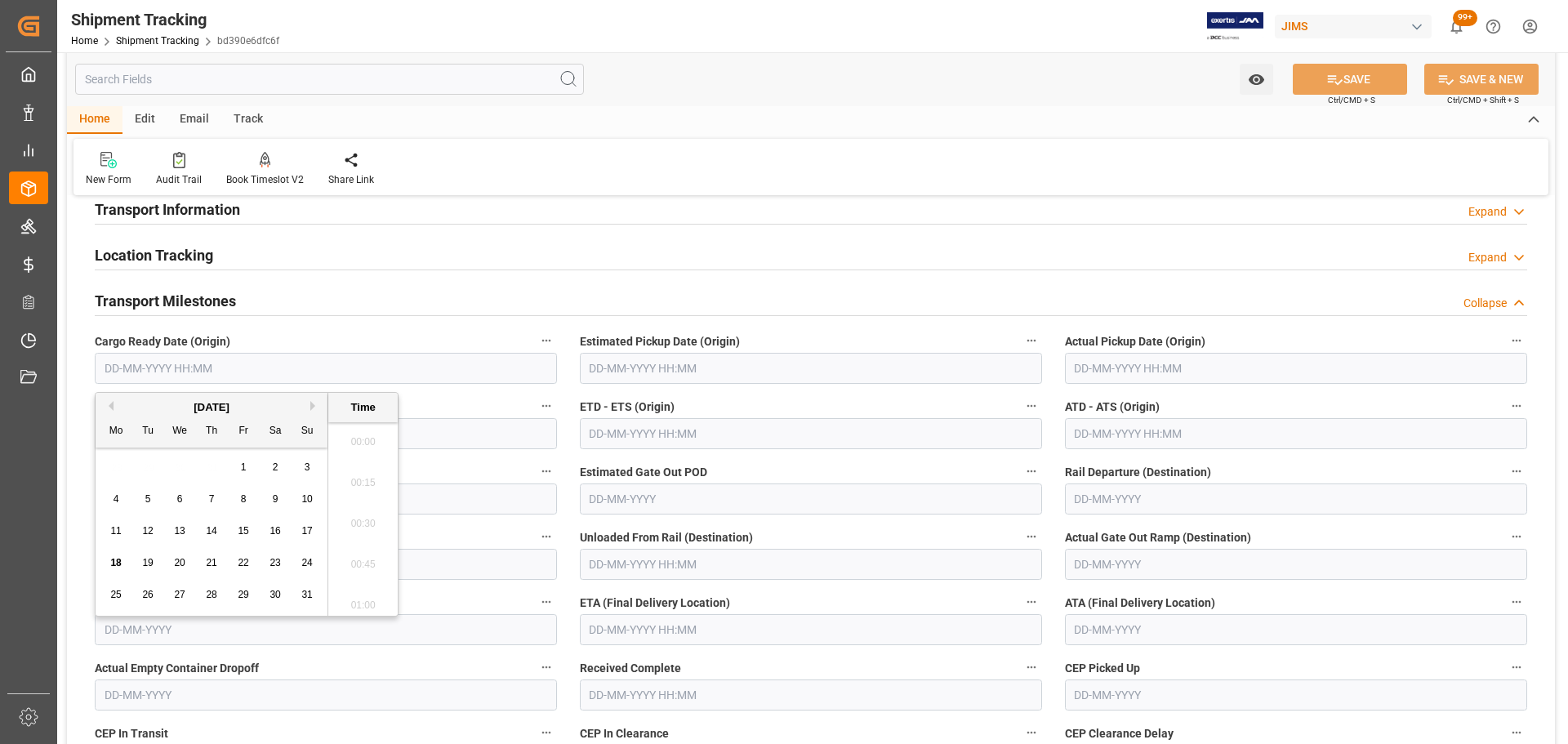
scroll to position [1681, 0]
click at [240, 530] on span "15" at bounding box center [243, 531] width 11 height 12
type input "[DATE] 00:00"
click at [201, 308] on h2 "Transport Milestones" at bounding box center [166, 301] width 141 height 23
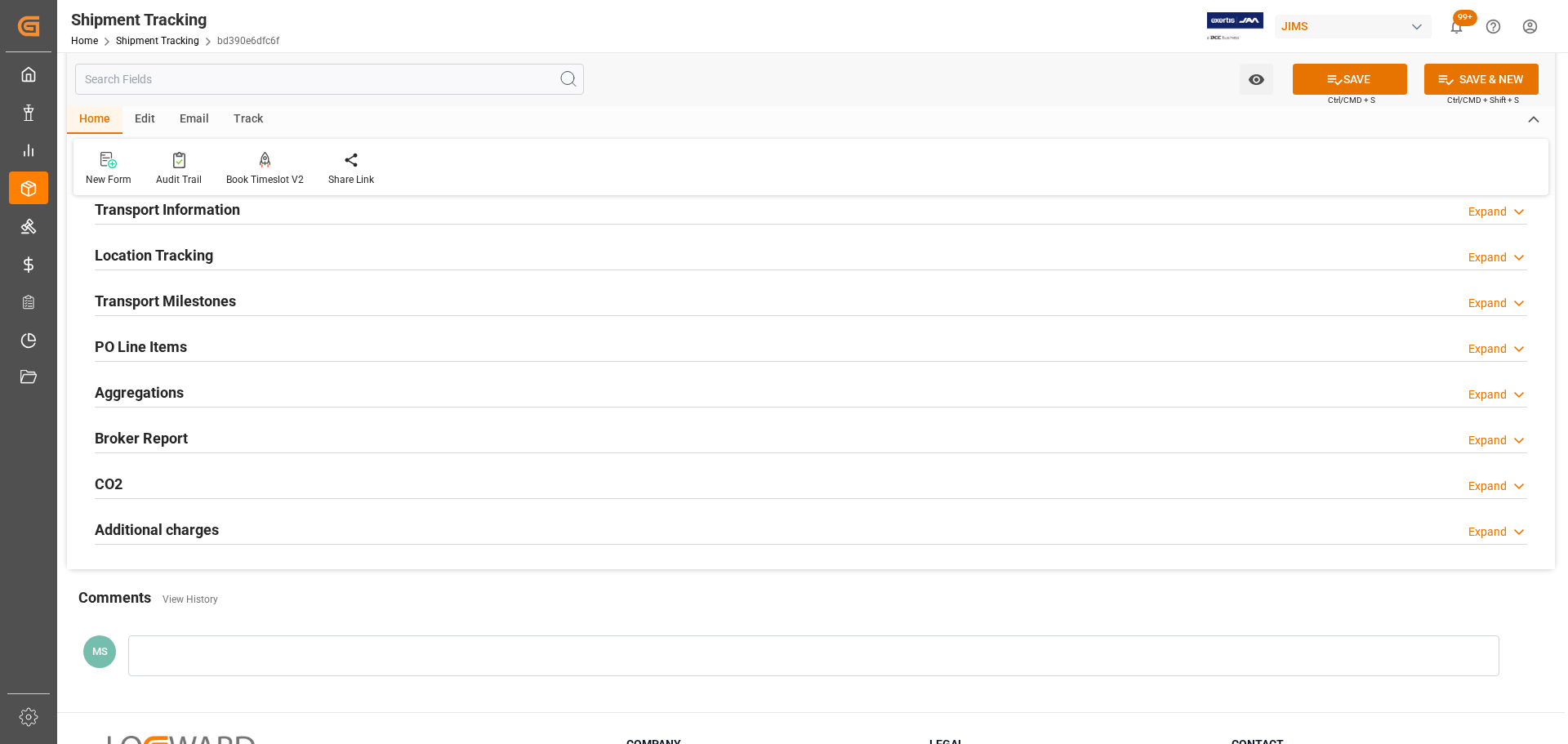
click at [232, 305] on h2 "Transport Milestones" at bounding box center [166, 301] width 141 height 23
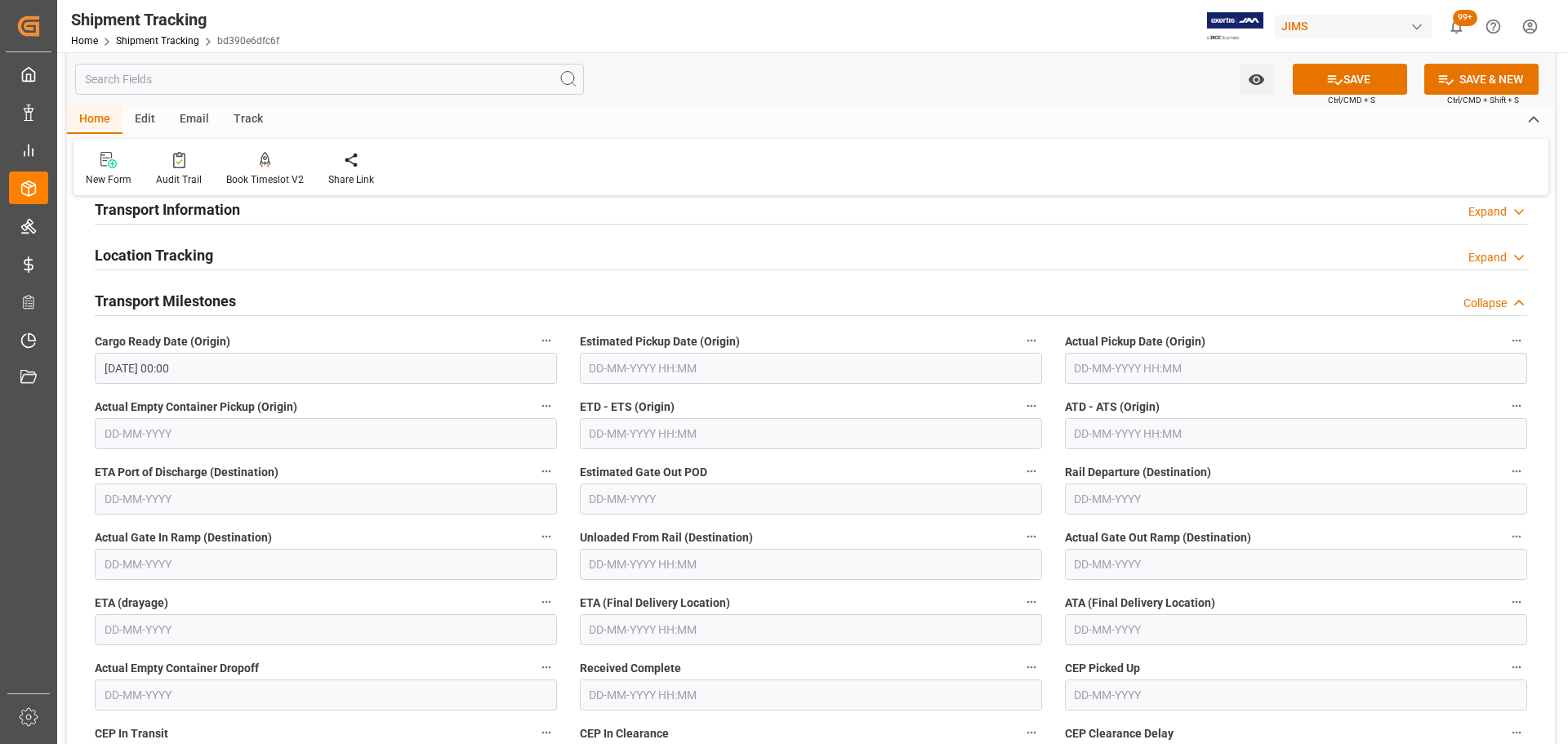
scroll to position [245, 0]
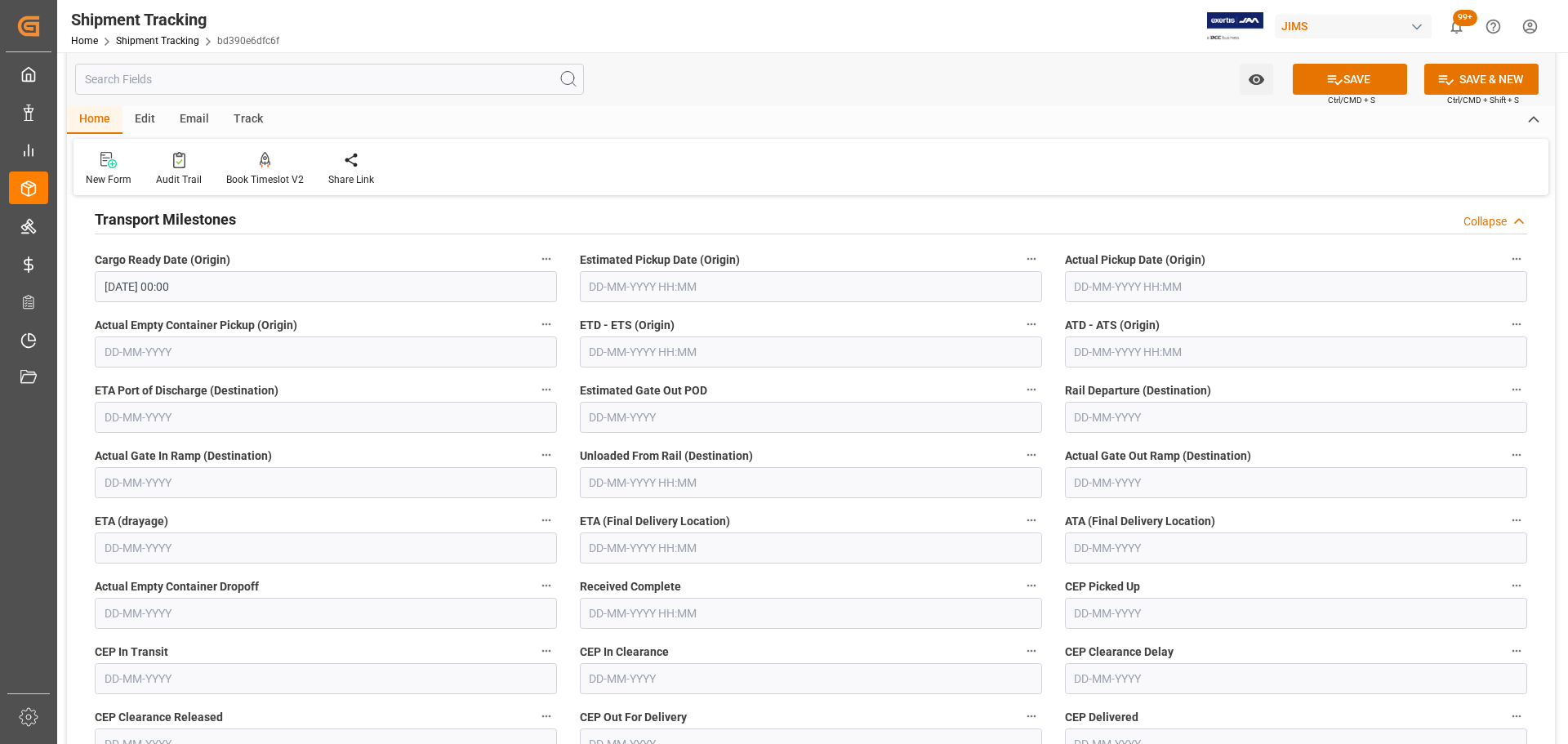
click at [740, 542] on input "text" at bounding box center [811, 548] width 463 height 31
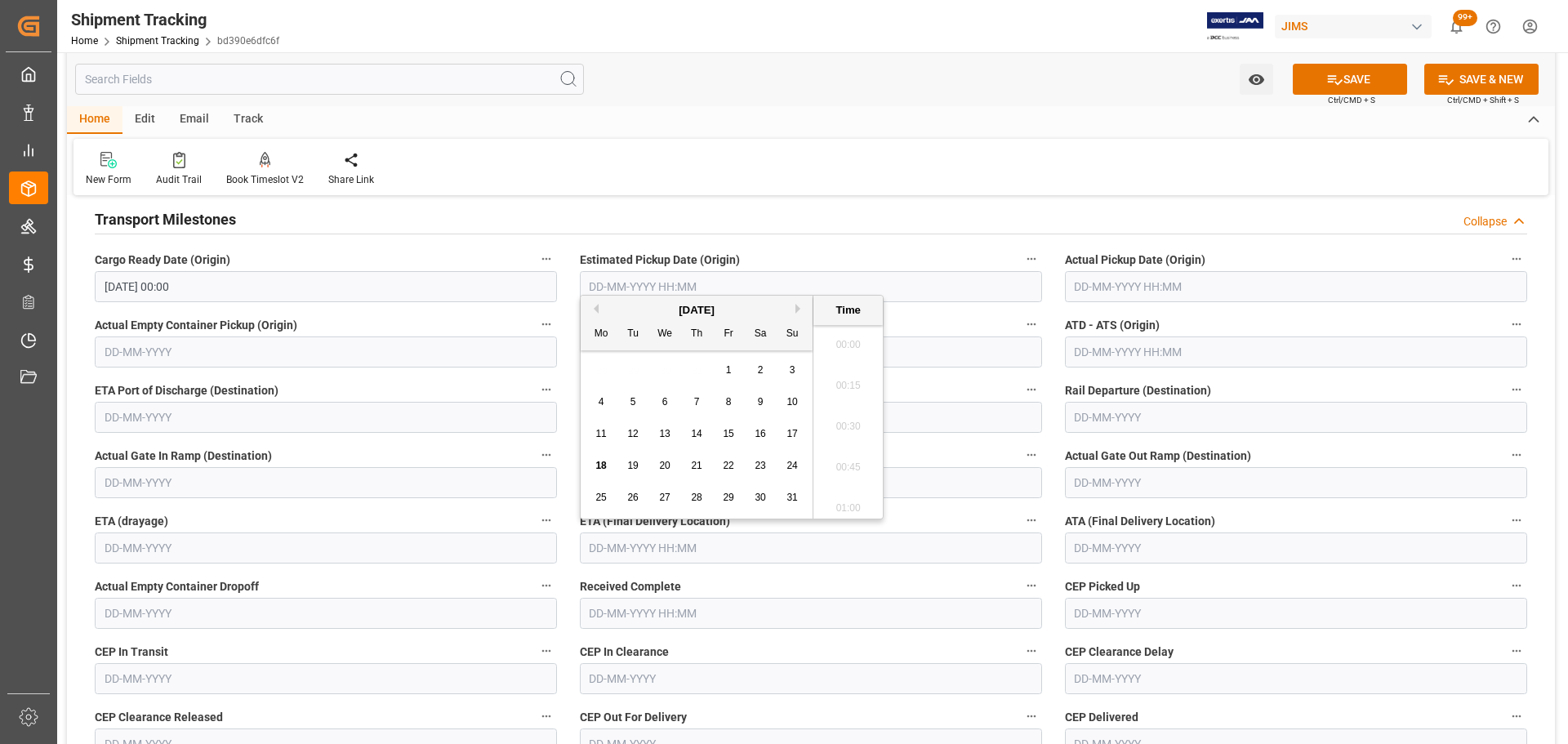
scroll to position [1681, 0]
click at [606, 503] on span "25" at bounding box center [601, 498] width 11 height 12
type input "[DATE] 00:00"
click at [1346, 77] on button "SAVE" at bounding box center [1349, 79] width 115 height 31
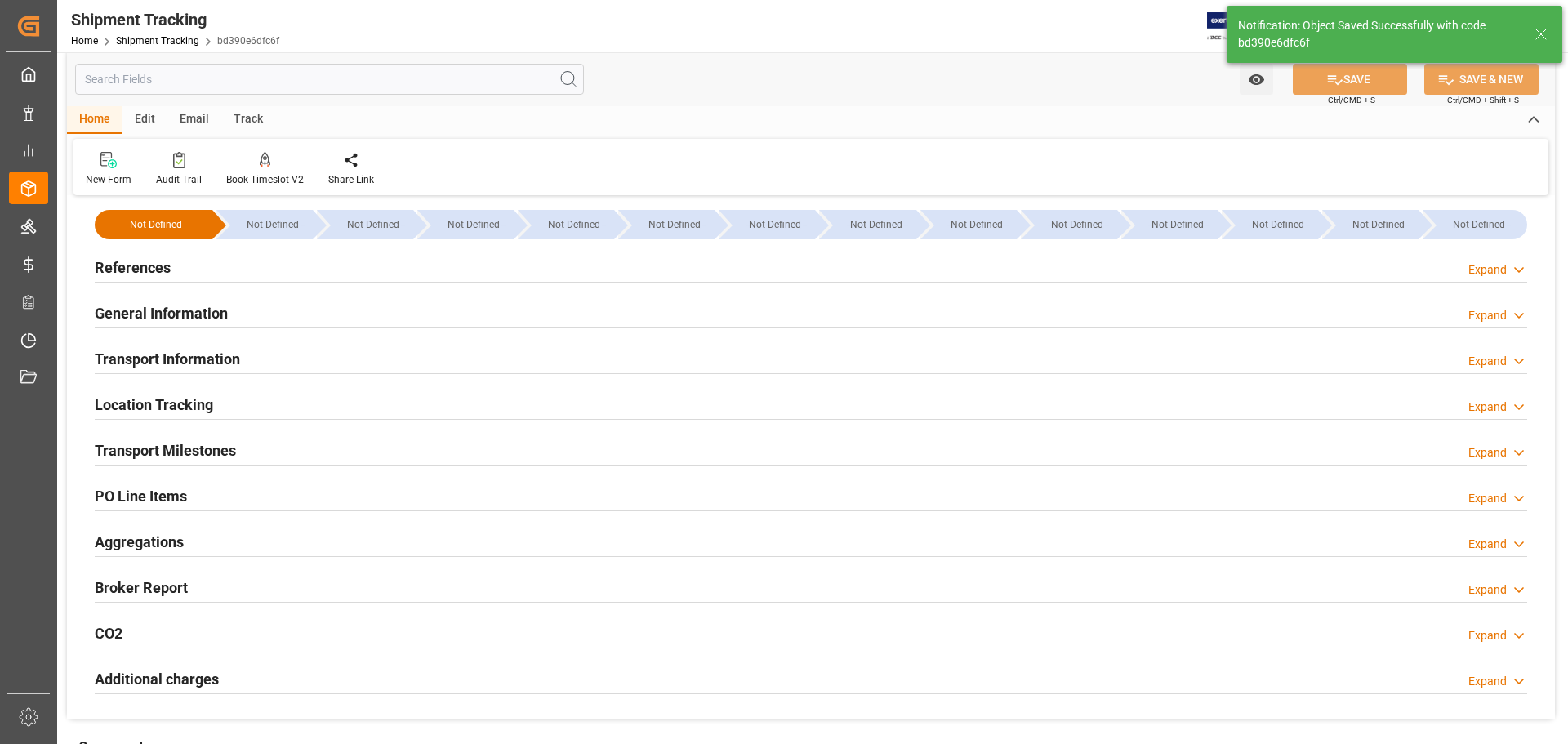
scroll to position [0, 0]
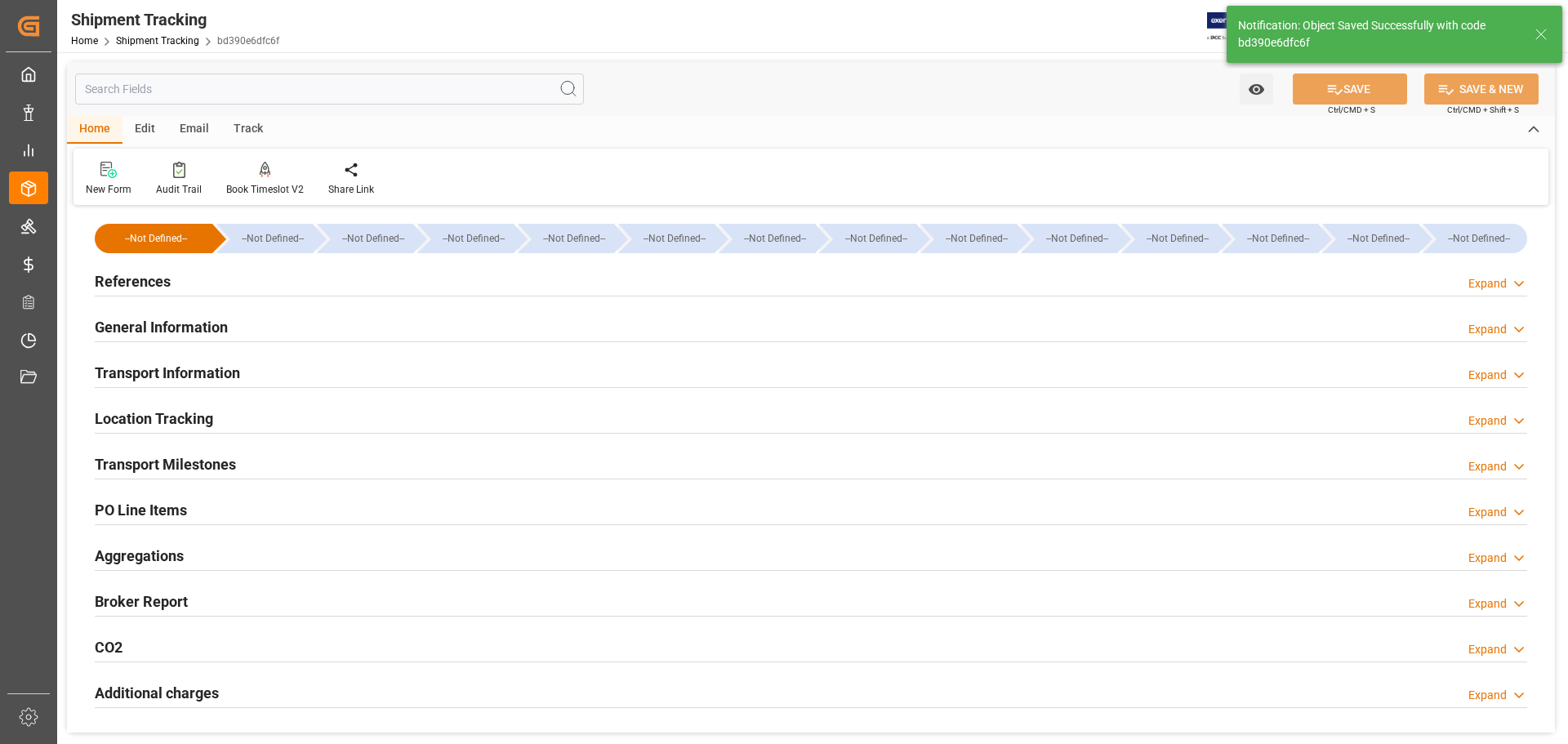
click at [228, 466] on h2 "Transport Milestones" at bounding box center [166, 465] width 141 height 23
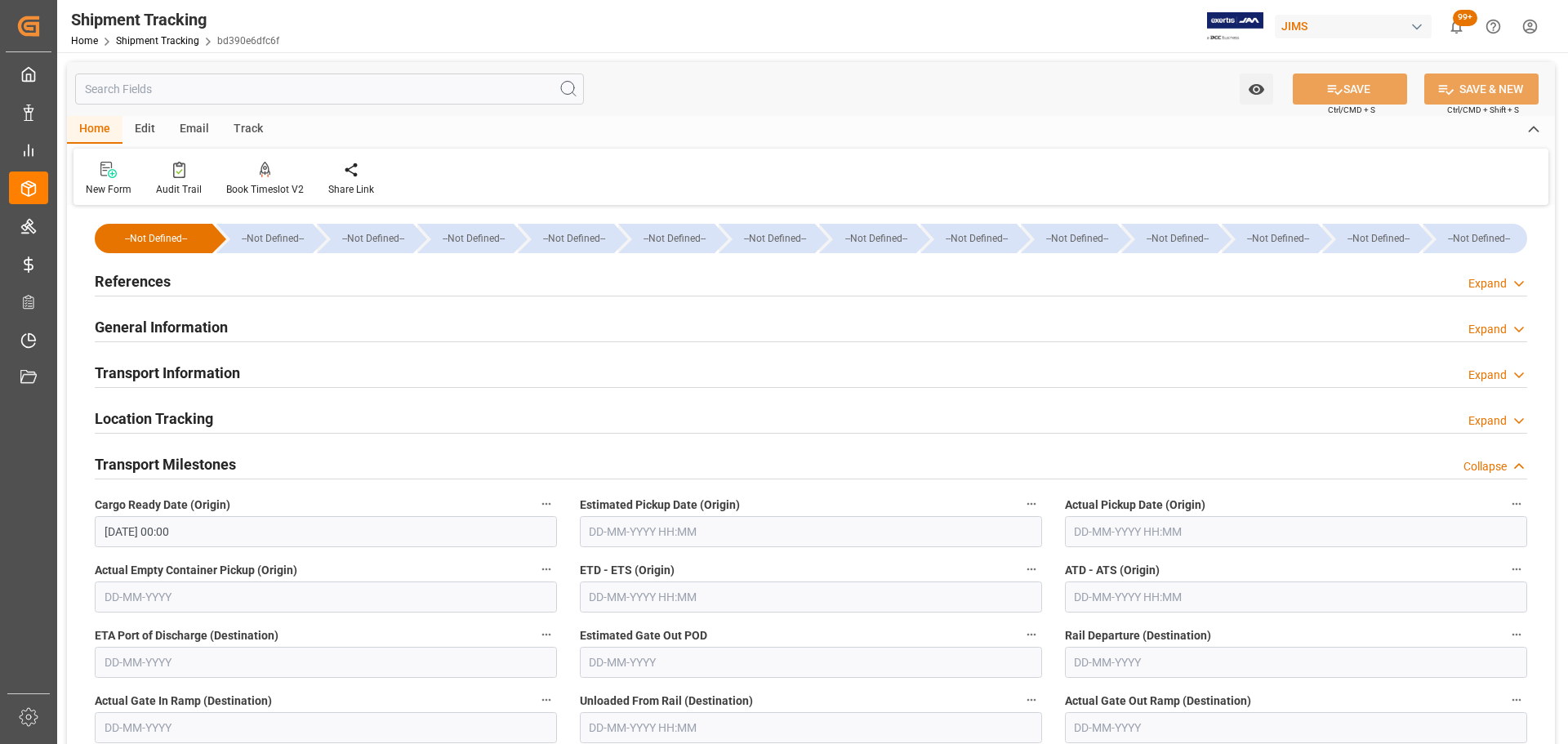
click at [254, 467] on div "Transport Milestones Collapse" at bounding box center [811, 464] width 1433 height 31
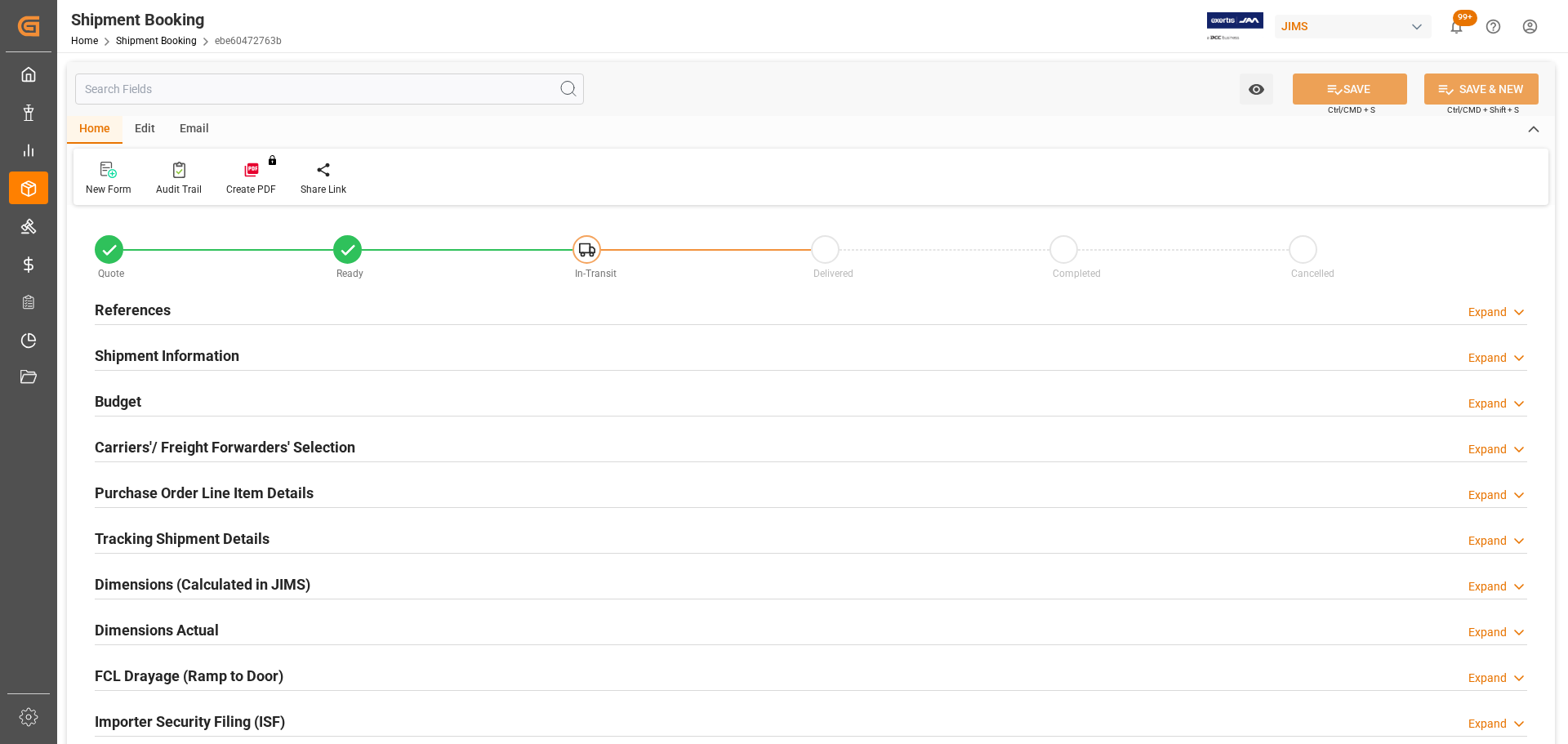
type input "0"
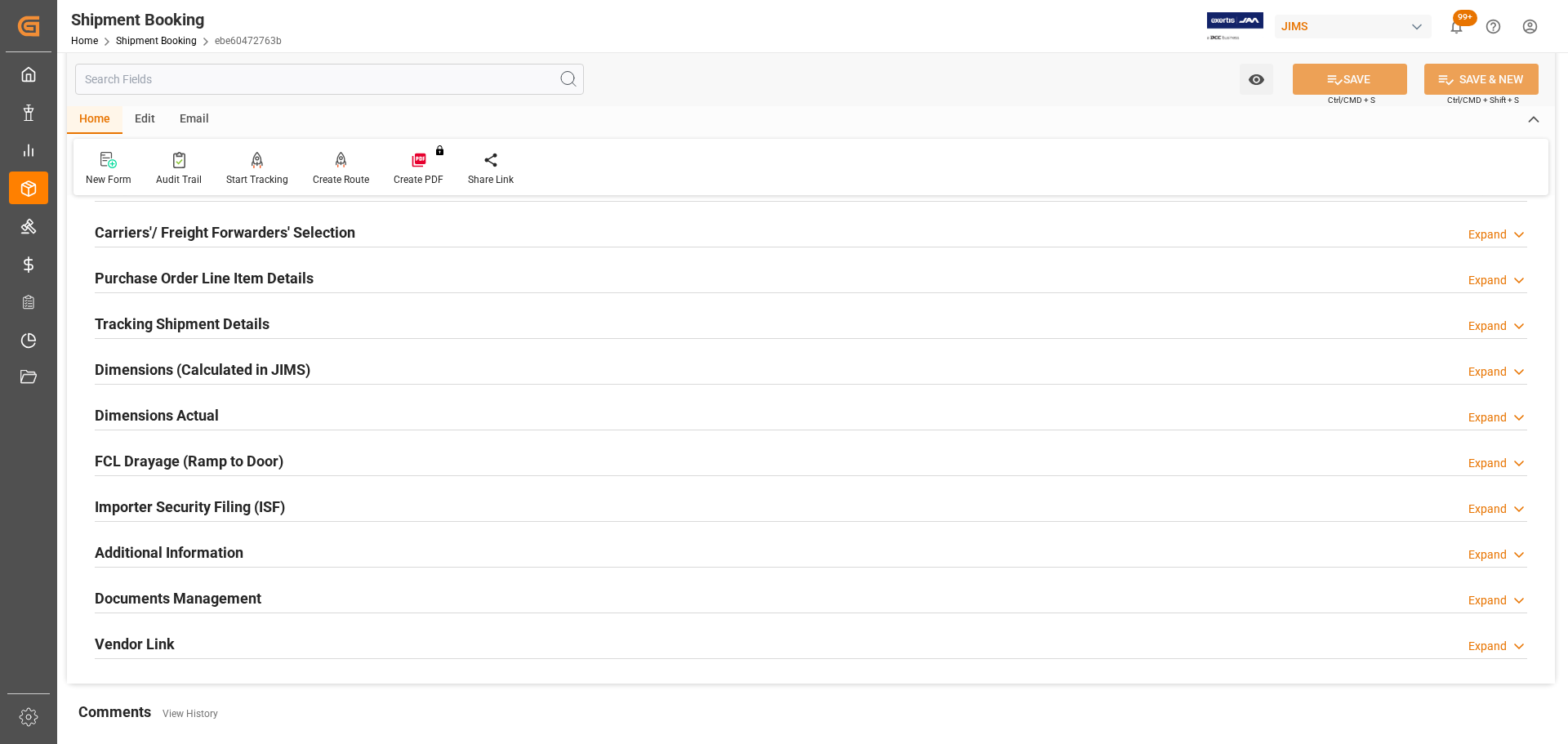
scroll to position [326, 0]
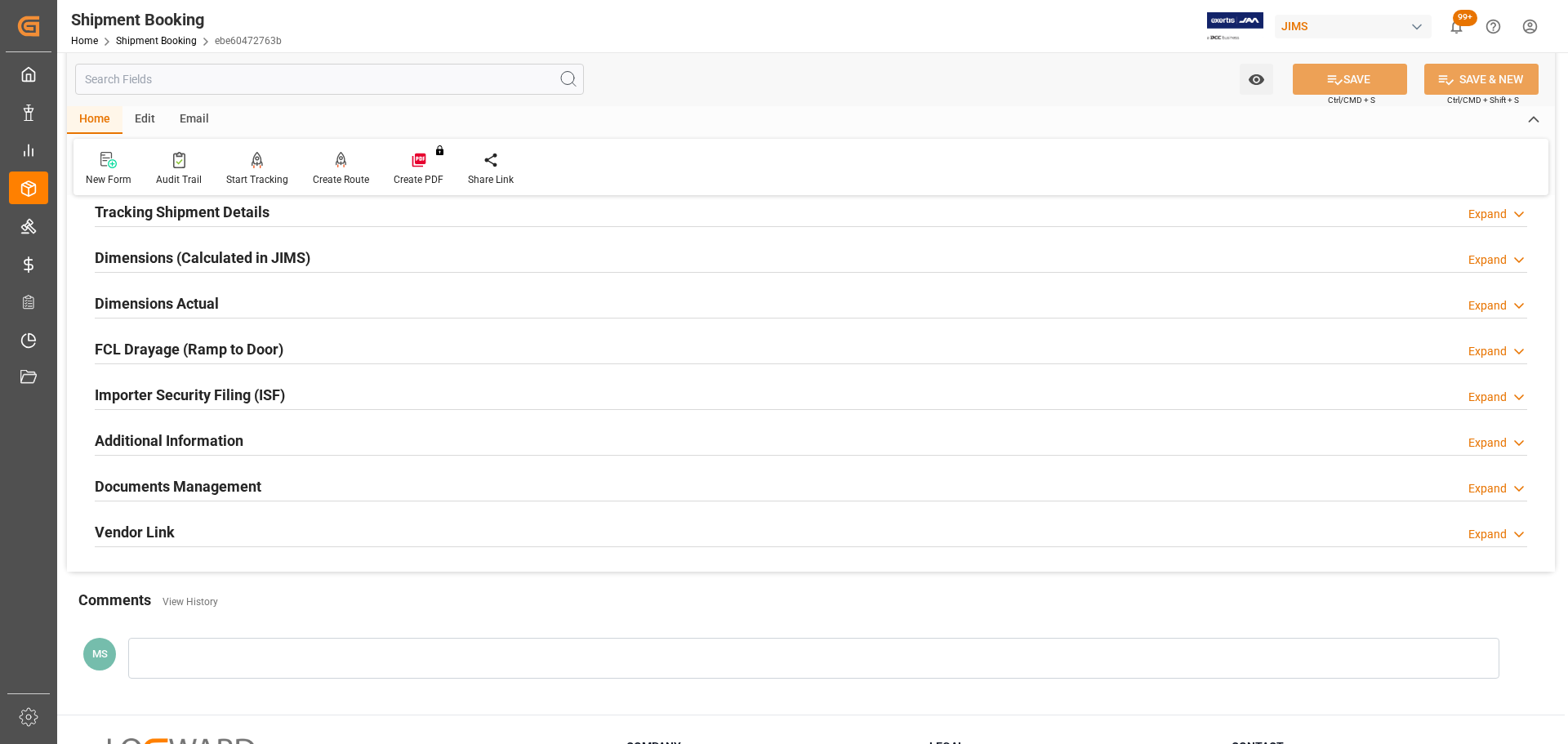
click at [217, 201] on h2 "Tracking Shipment Details" at bounding box center [182, 212] width 174 height 23
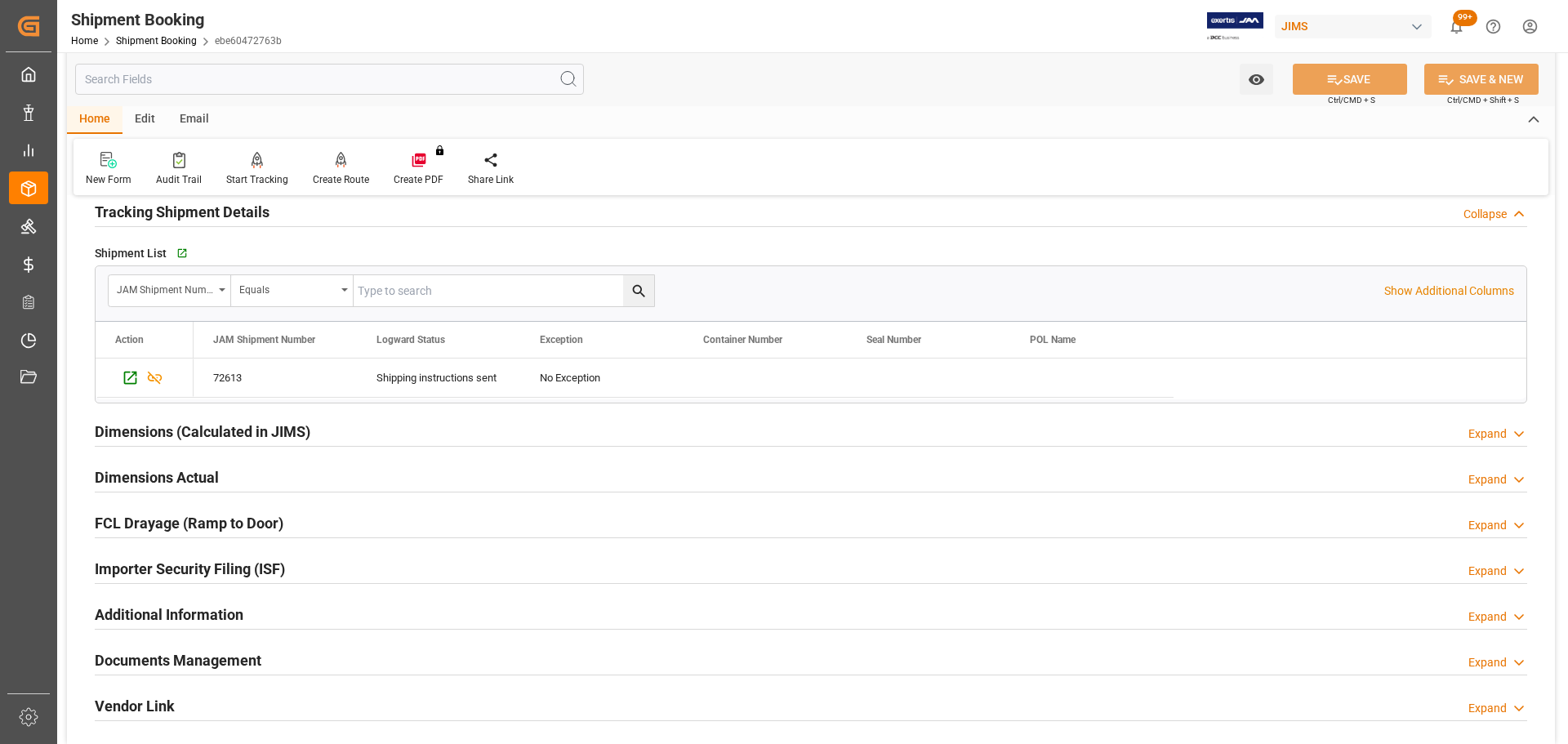
click at [215, 206] on h2 "Tracking Shipment Details" at bounding box center [182, 212] width 174 height 23
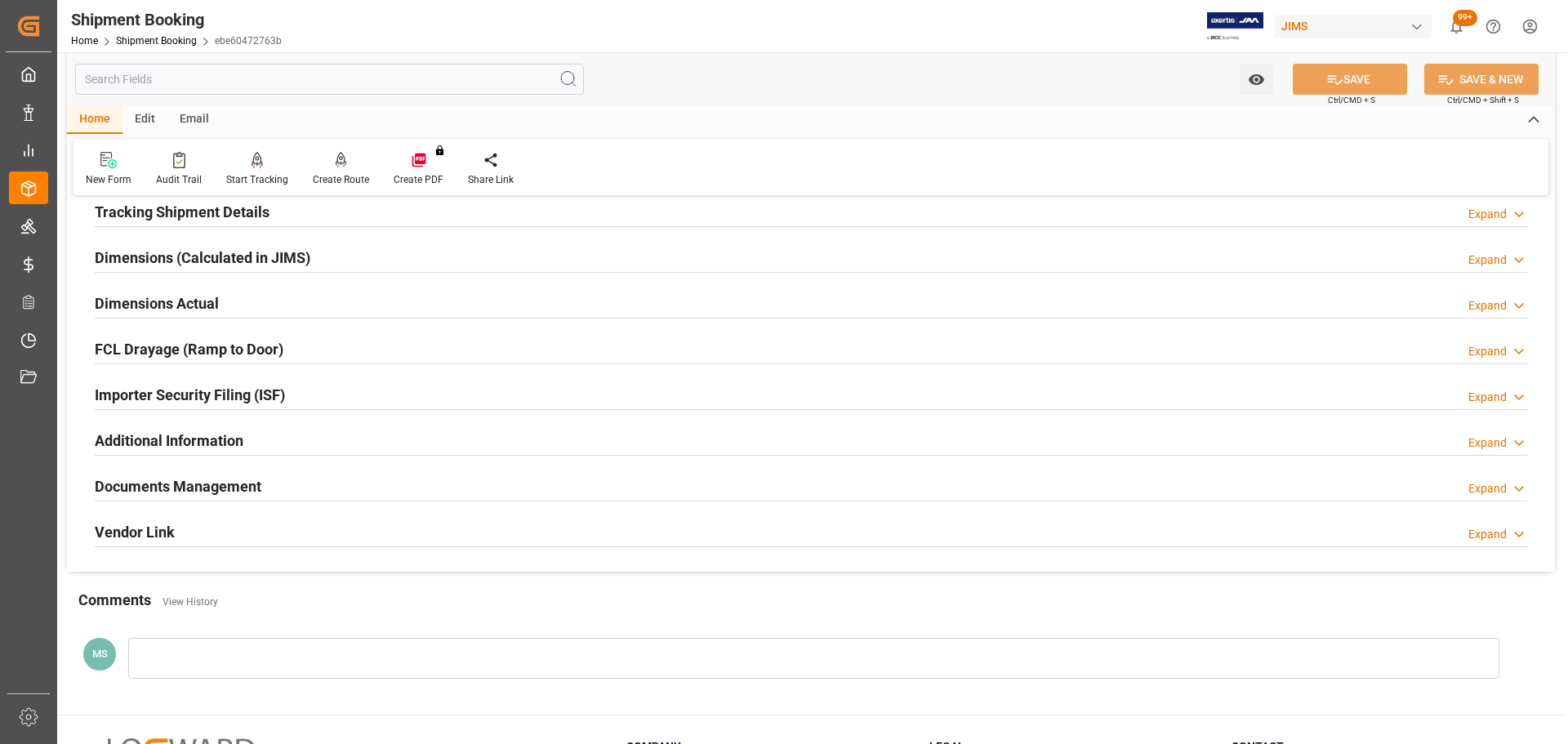
click at [199, 302] on h2 "Dimensions Actual" at bounding box center [157, 303] width 124 height 23
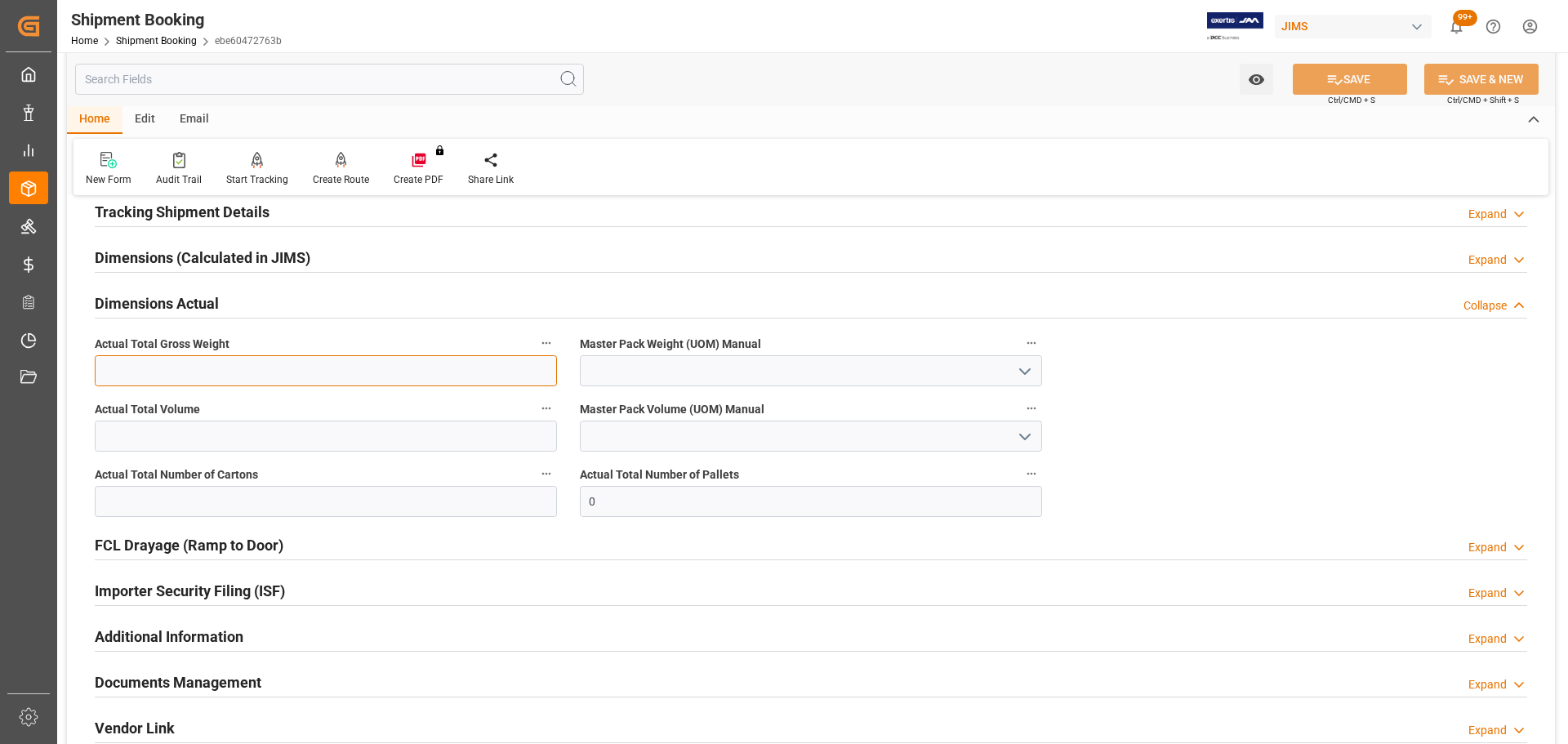
click at [178, 367] on input "text" at bounding box center [326, 372] width 463 height 31
type input "73"
click at [410, 448] on input "text" at bounding box center [326, 436] width 463 height 31
type input "73"
click at [363, 369] on input "73" at bounding box center [326, 372] width 463 height 31
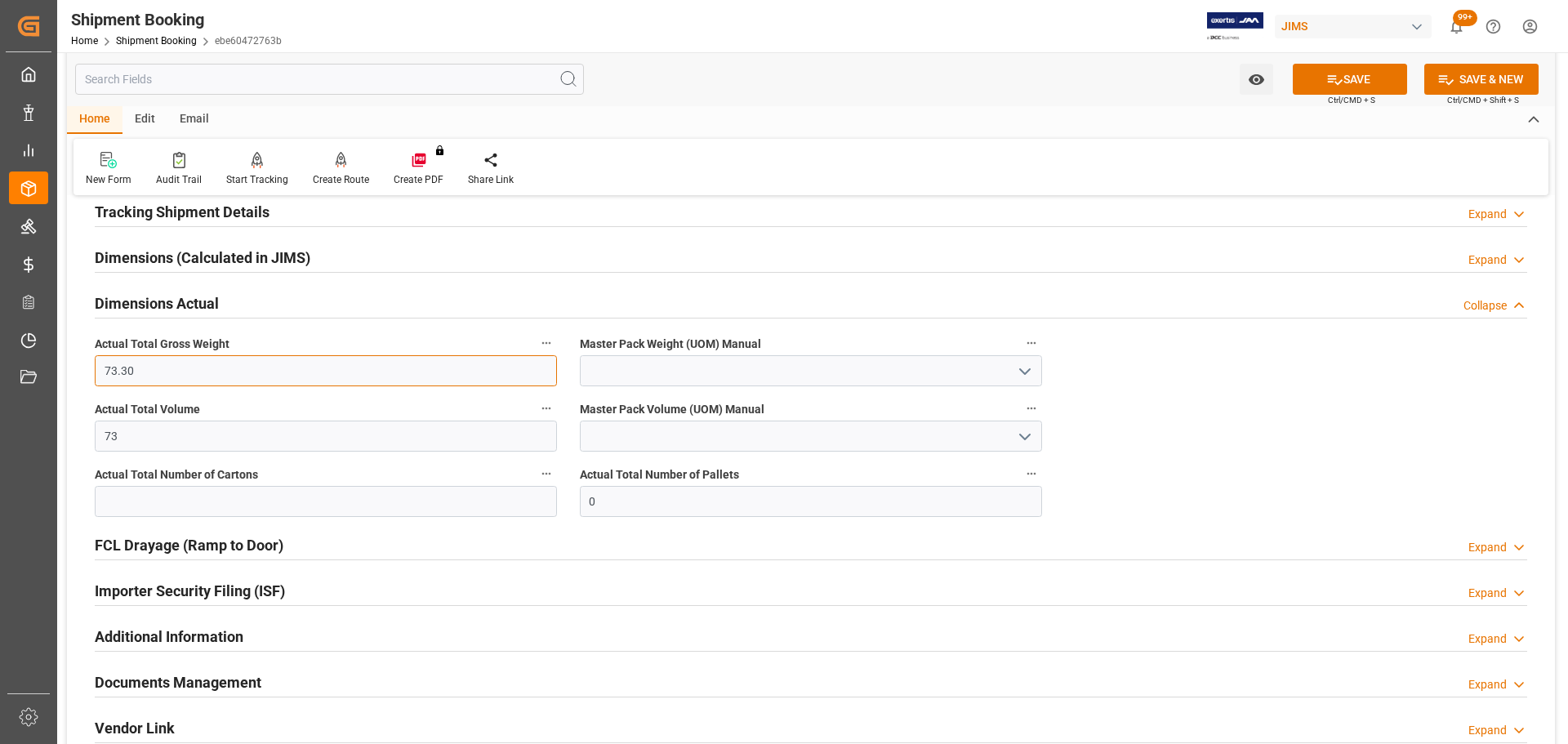
type input "73.30"
click at [279, 440] on input "73" at bounding box center [326, 436] width 463 height 31
type input "73.30"
click at [280, 494] on input "text" at bounding box center [326, 502] width 463 height 31
type input "3"
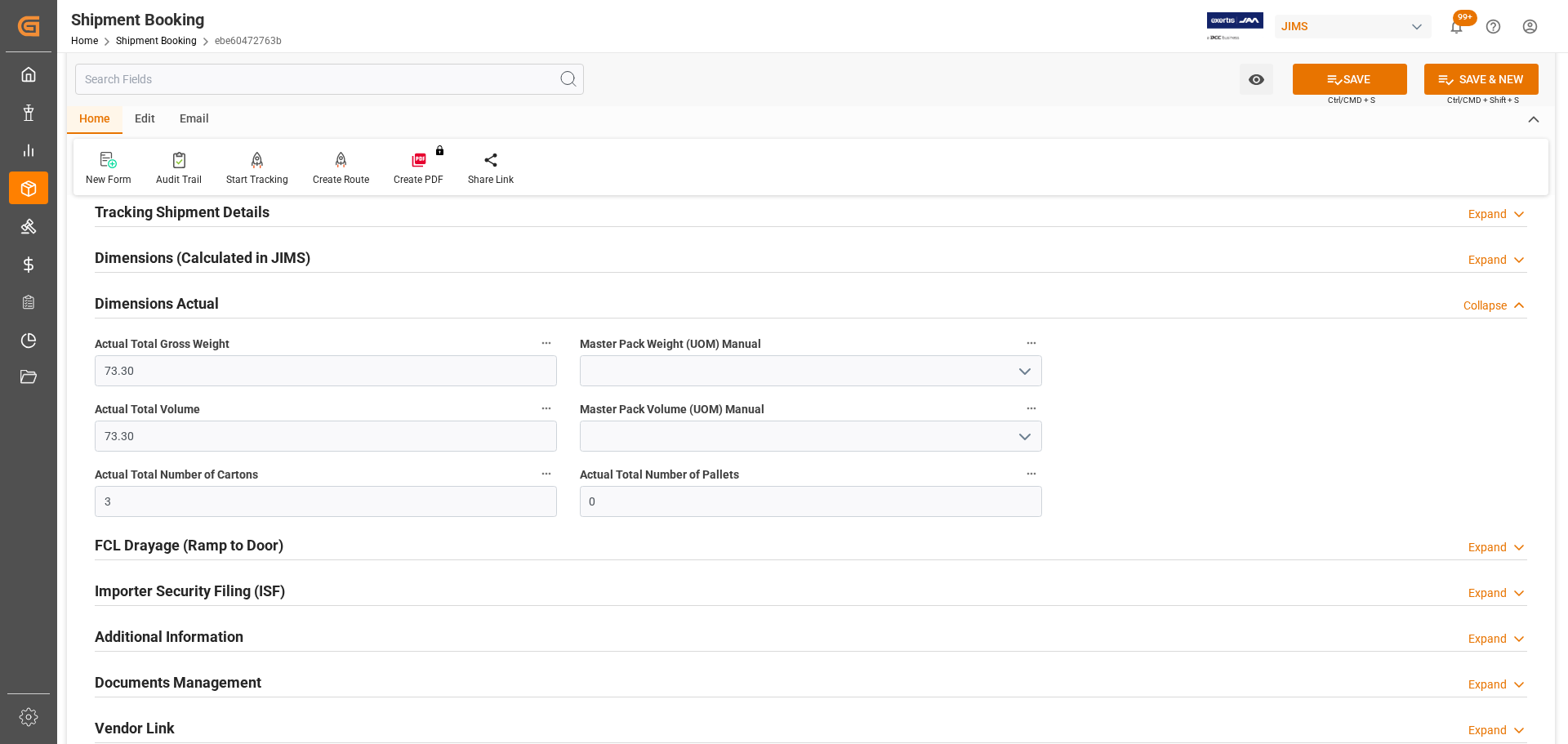
click at [1030, 370] on polyline "open menu" at bounding box center [1025, 372] width 10 height 5
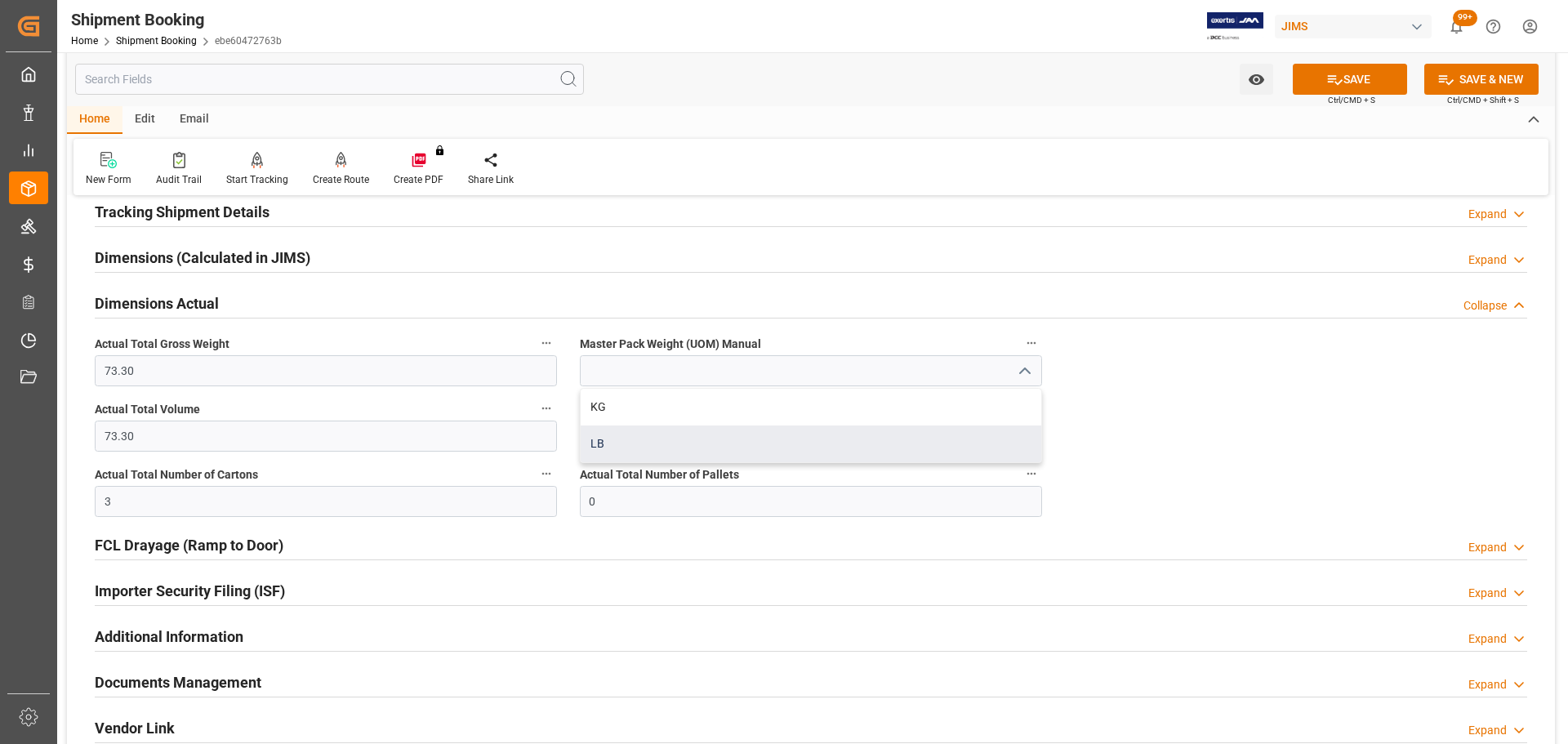
click at [719, 444] on div "LB" at bounding box center [811, 444] width 461 height 37
type input "LB"
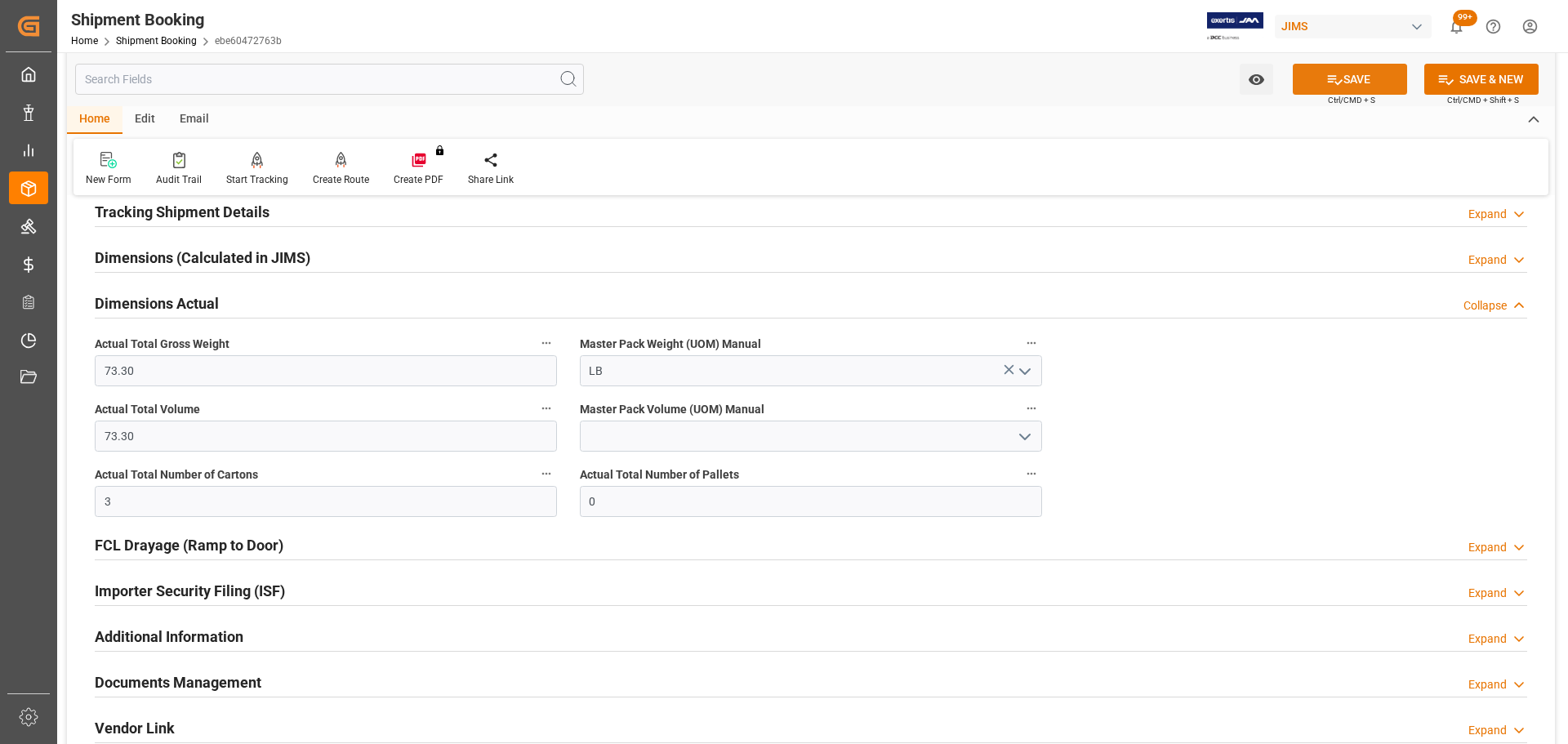
click at [1385, 83] on button "SAVE" at bounding box center [1349, 79] width 115 height 31
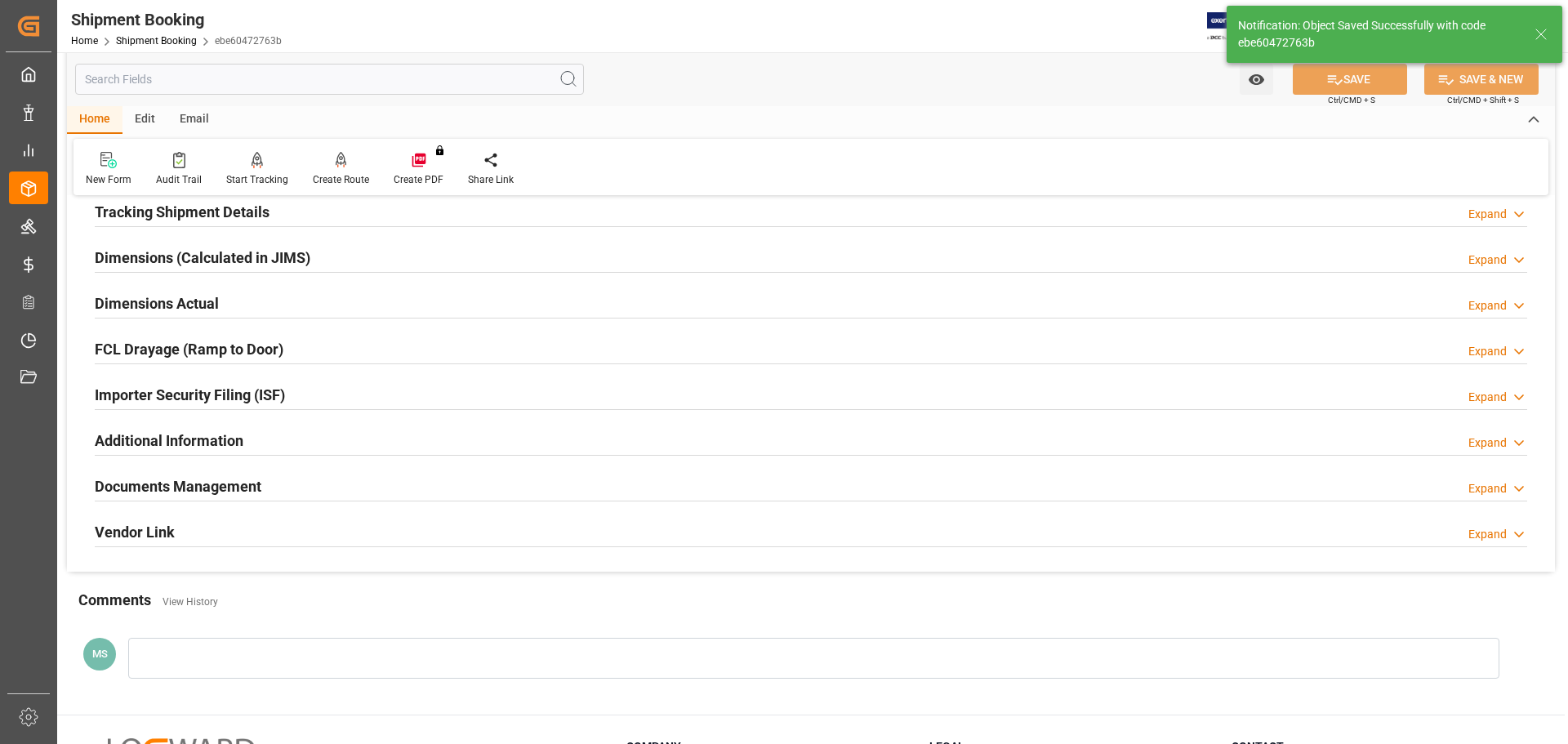
click at [202, 300] on h2 "Dimensions Actual" at bounding box center [157, 303] width 124 height 23
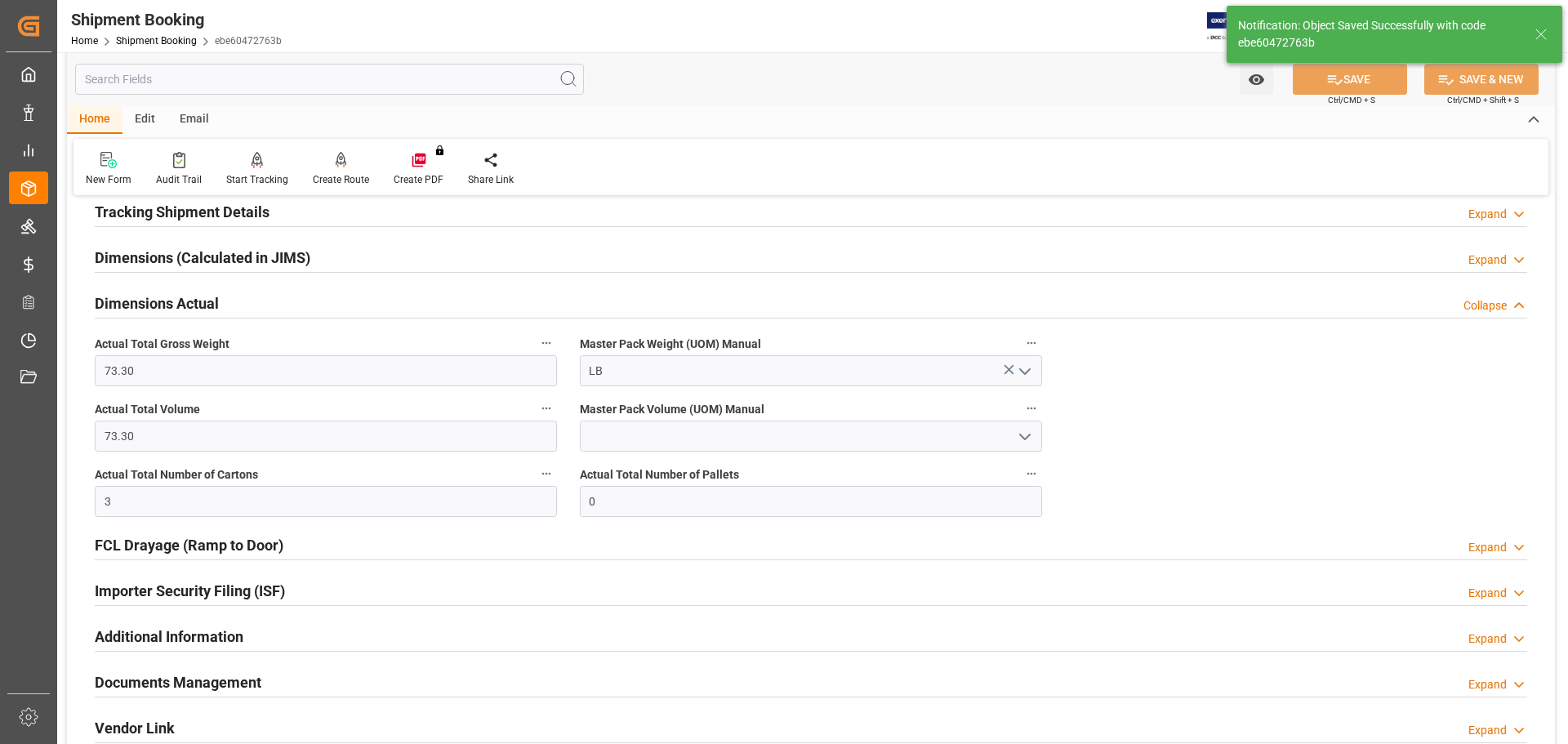
click at [202, 300] on h2 "Dimensions Actual" at bounding box center [157, 303] width 124 height 23
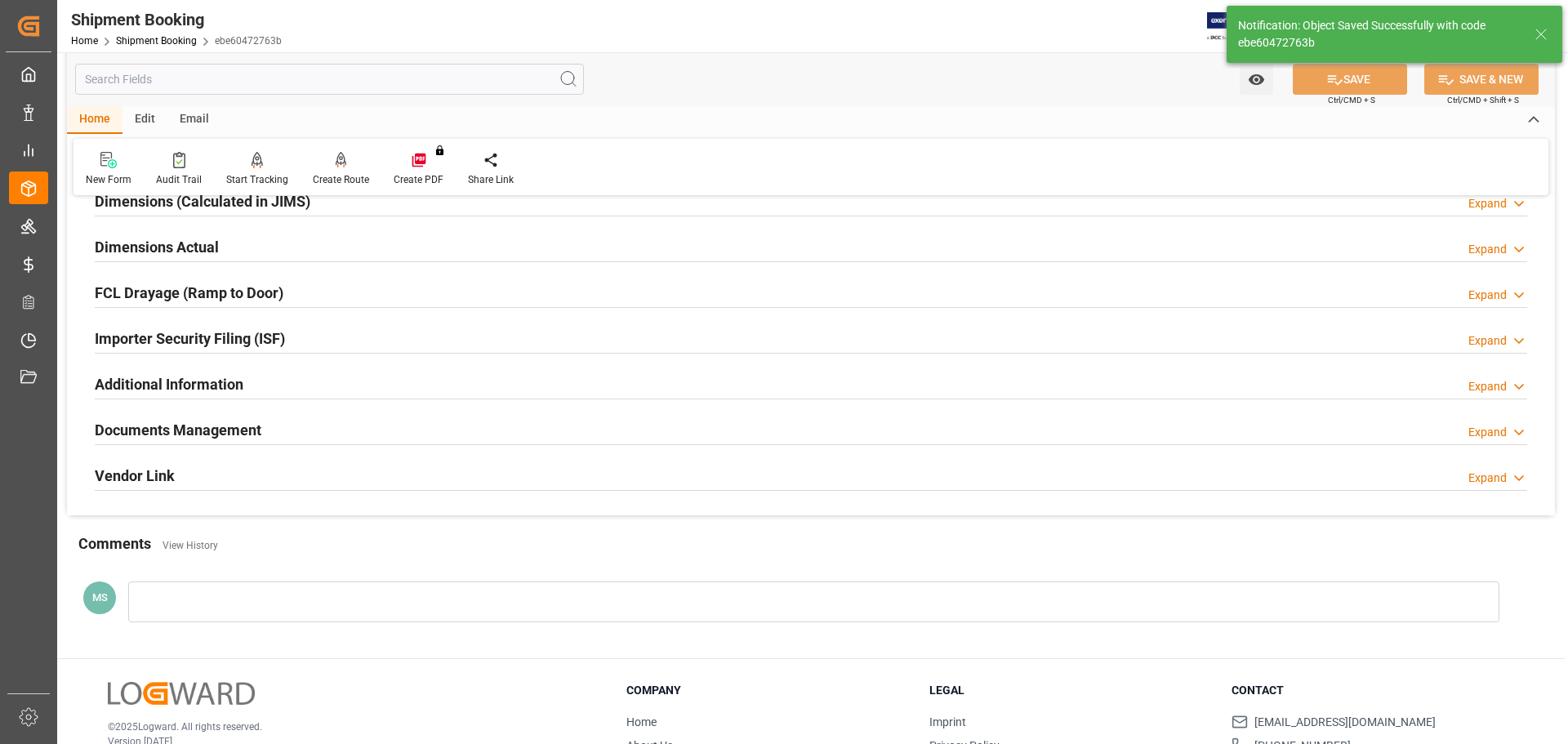
scroll to position [482, 0]
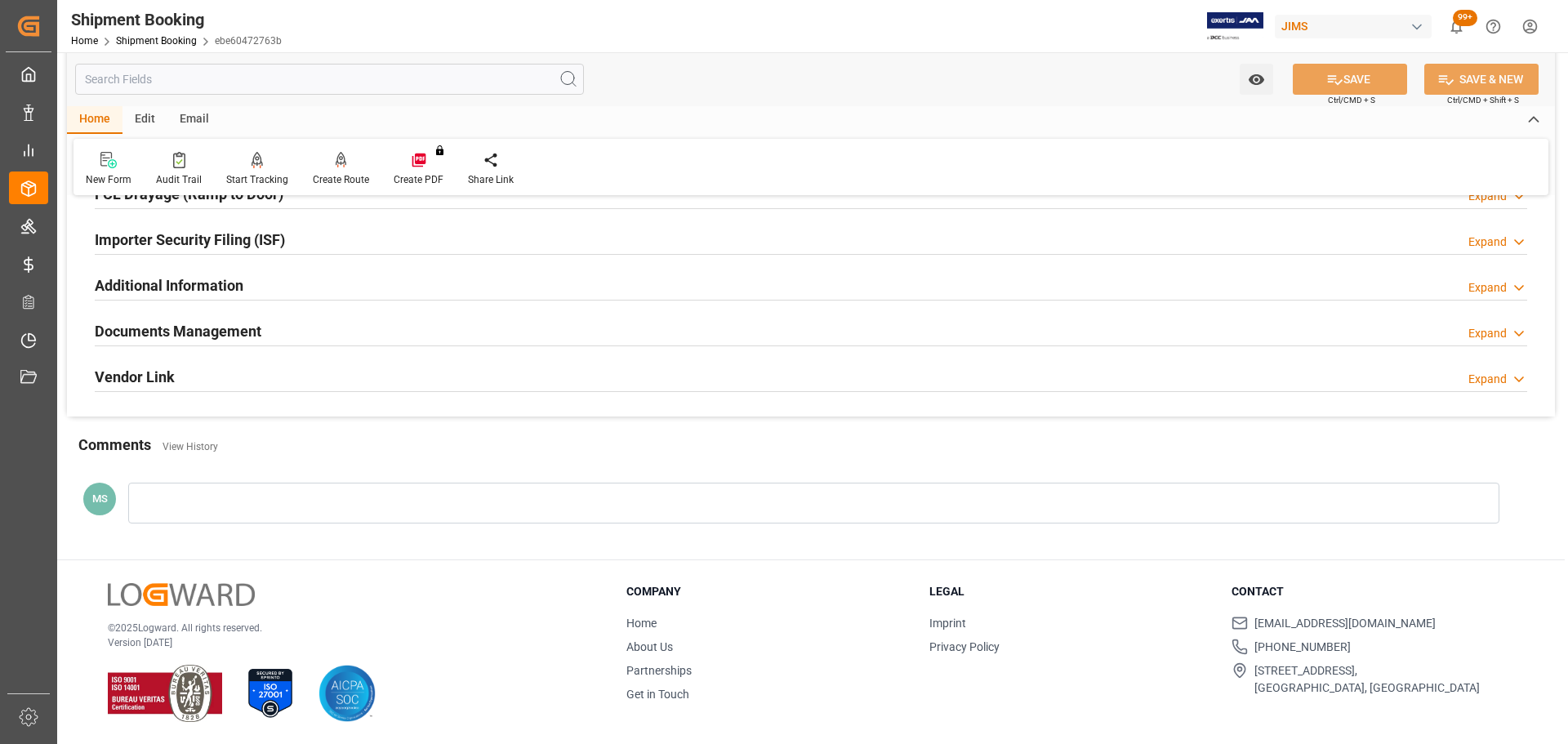
drag, startPoint x: 199, startPoint y: 346, endPoint x: 205, endPoint y: 334, distance: 13.4
click at [201, 345] on div "Documents Management Expand" at bounding box center [810, 331] width 1455 height 46
click at [205, 334] on h2 "Documents Management" at bounding box center [178, 331] width 167 height 23
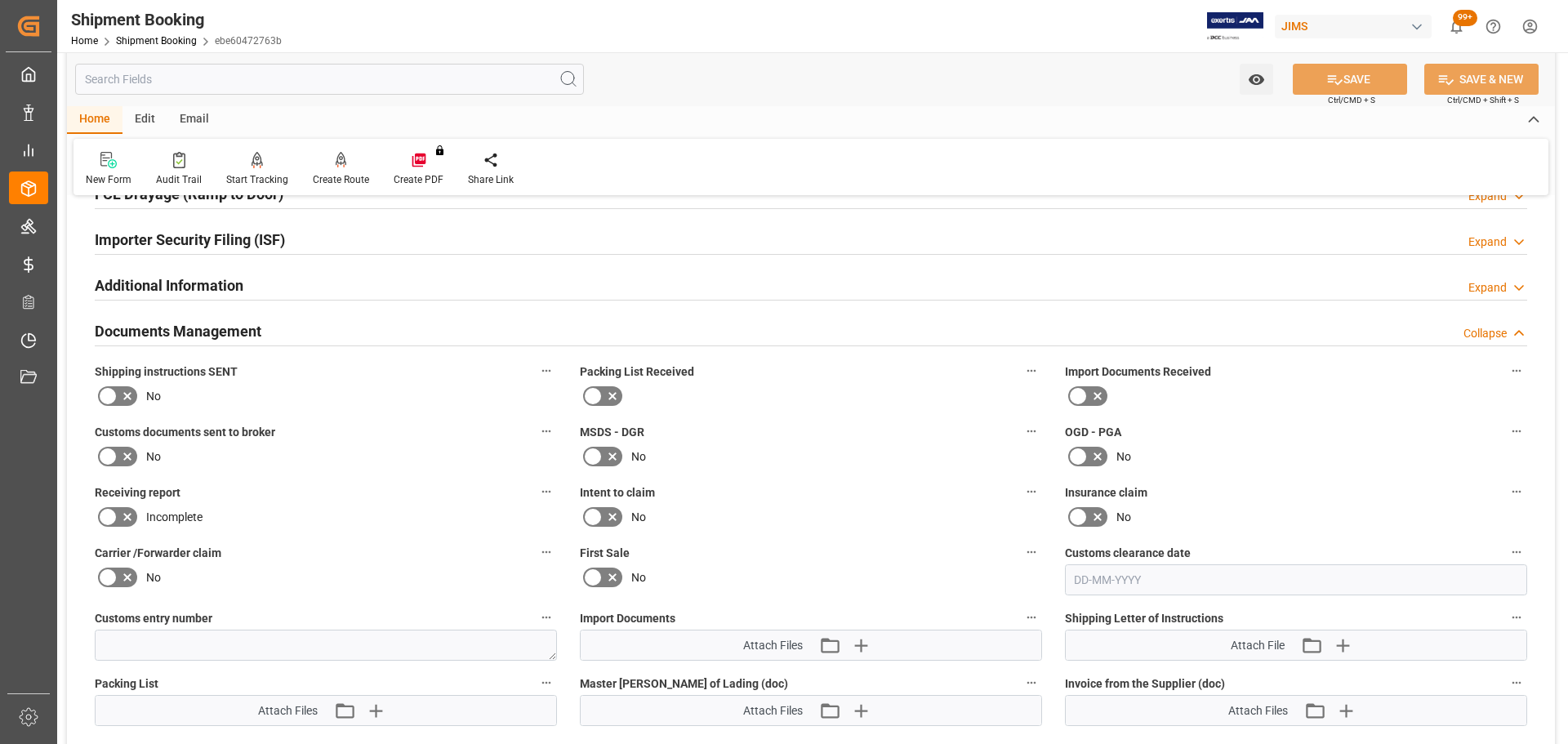
click at [124, 393] on icon at bounding box center [127, 397] width 8 height 8
click at [0, 0] on input "checkbox" at bounding box center [0, 0] width 0 height 0
click at [1343, 86] on button "SAVE" at bounding box center [1349, 79] width 115 height 31
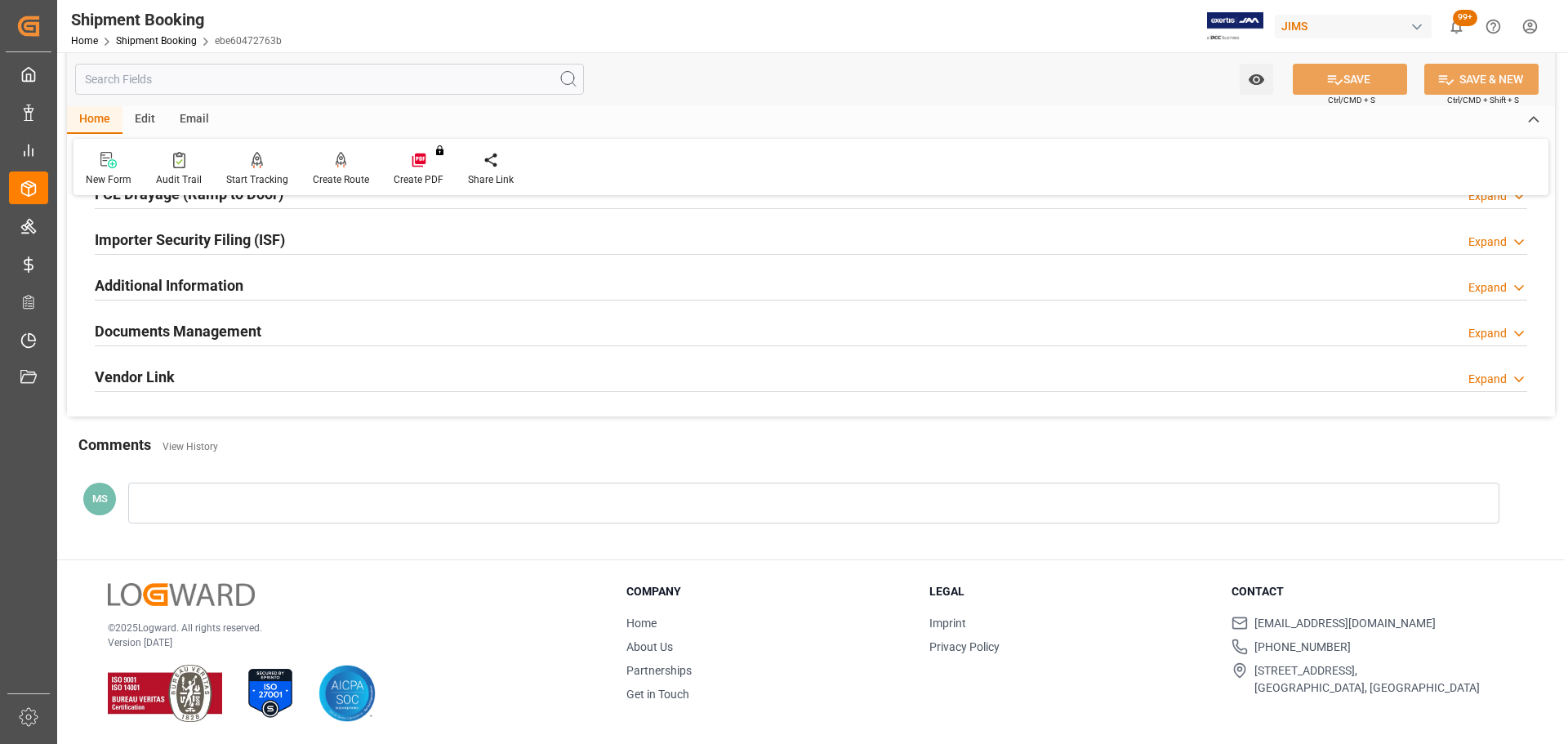
click at [343, 330] on div "Documents Management Expand" at bounding box center [811, 330] width 1433 height 31
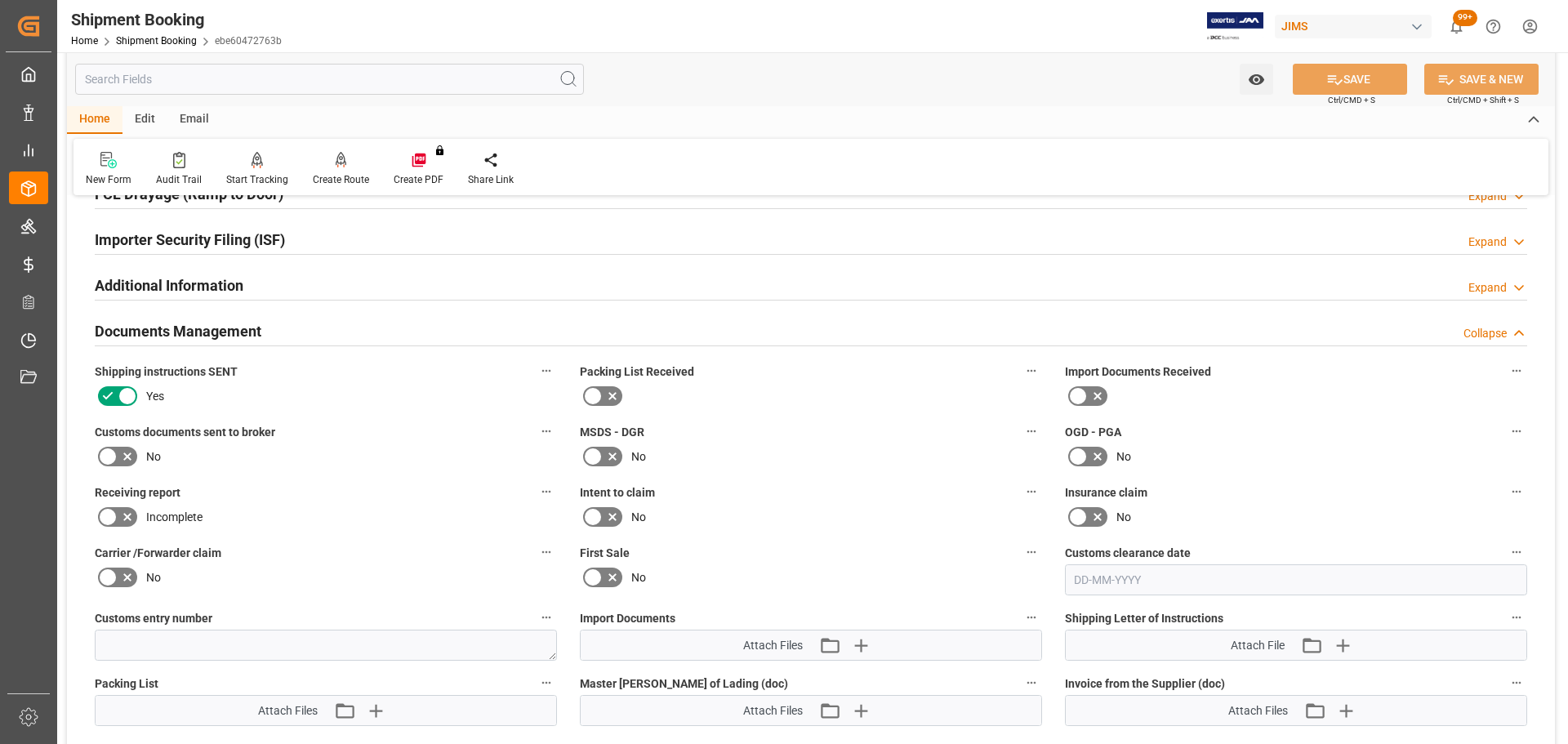
scroll to position [727, 0]
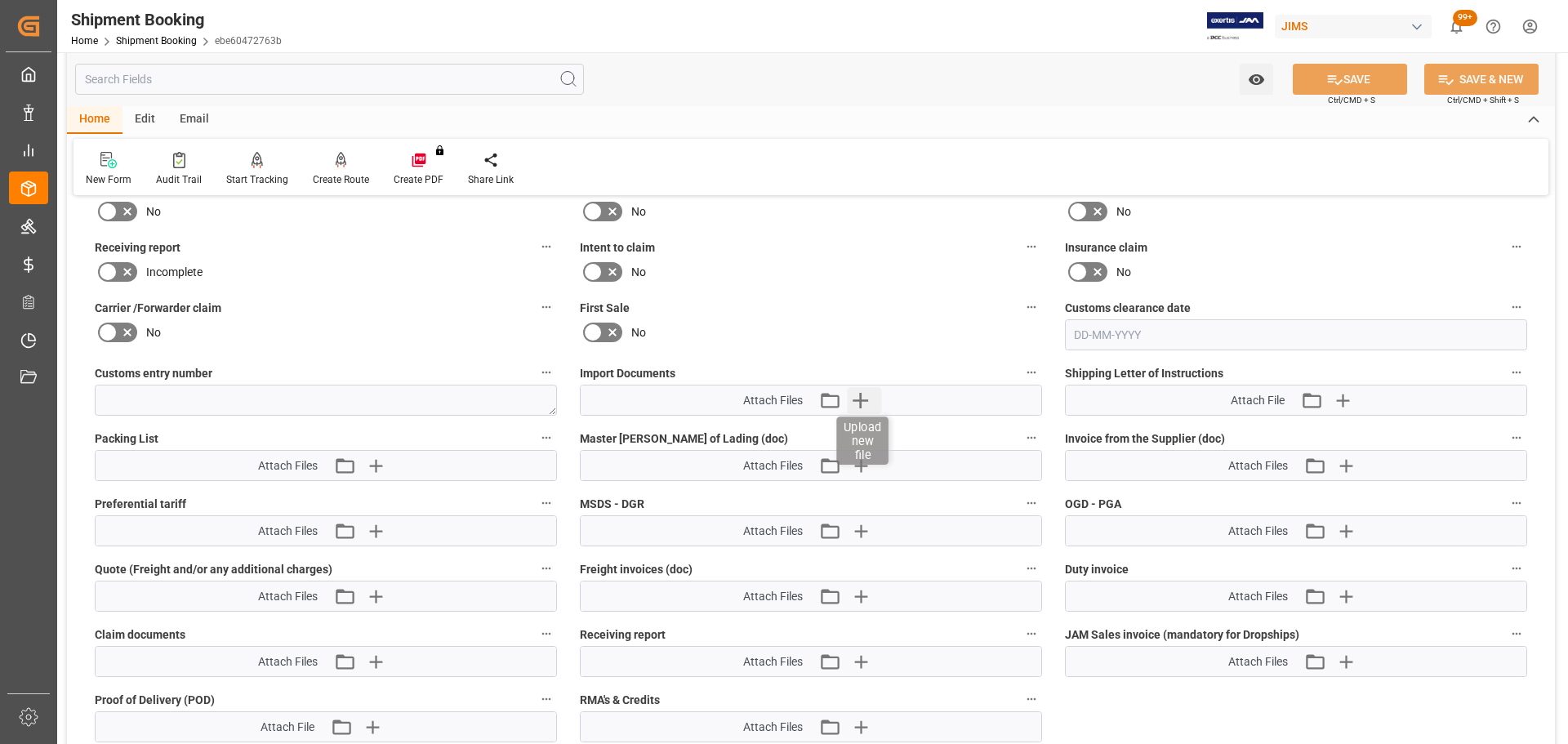
click at [859, 402] on icon "button" at bounding box center [859, 400] width 26 height 26
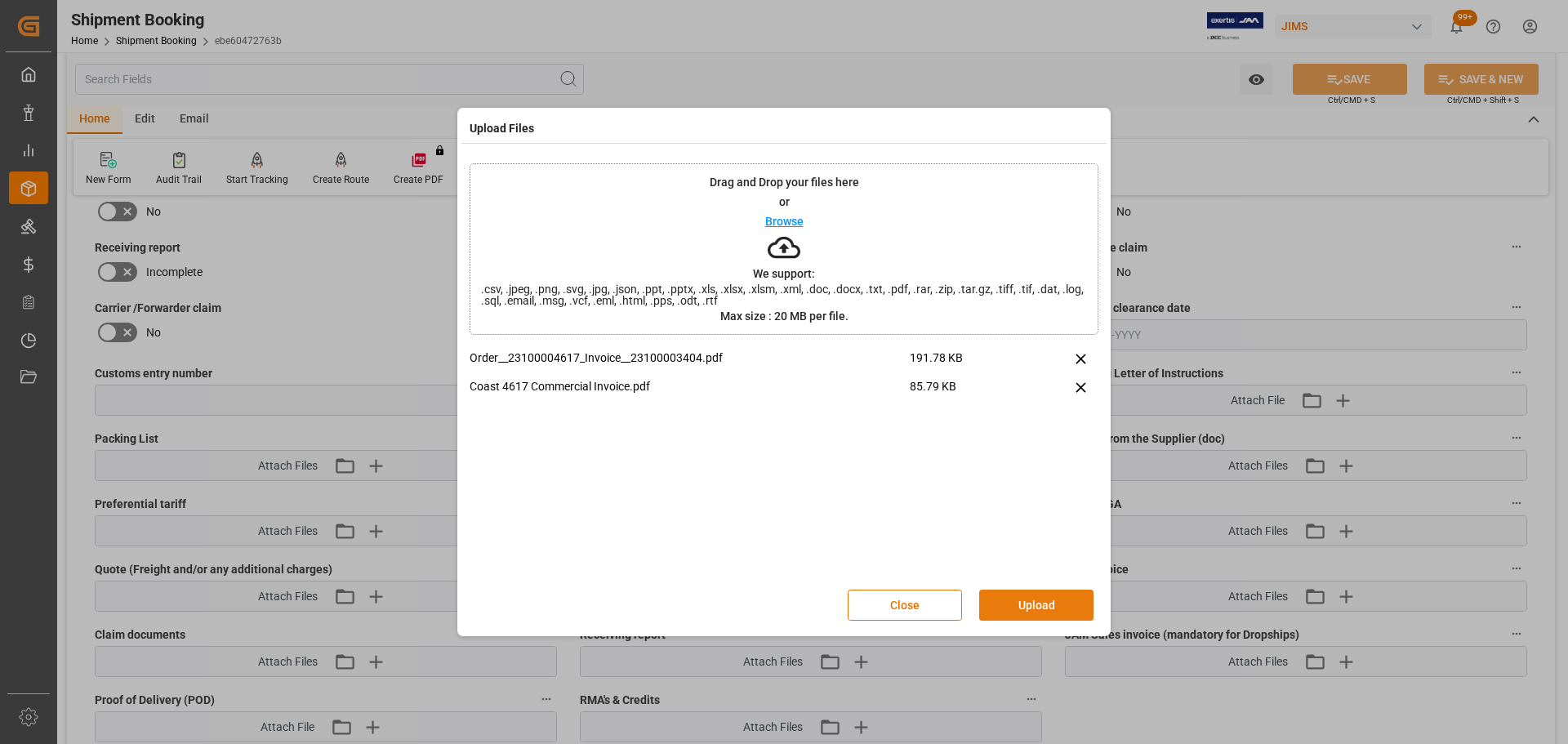
click at [1051, 595] on button "Upload" at bounding box center [1036, 606] width 115 height 31
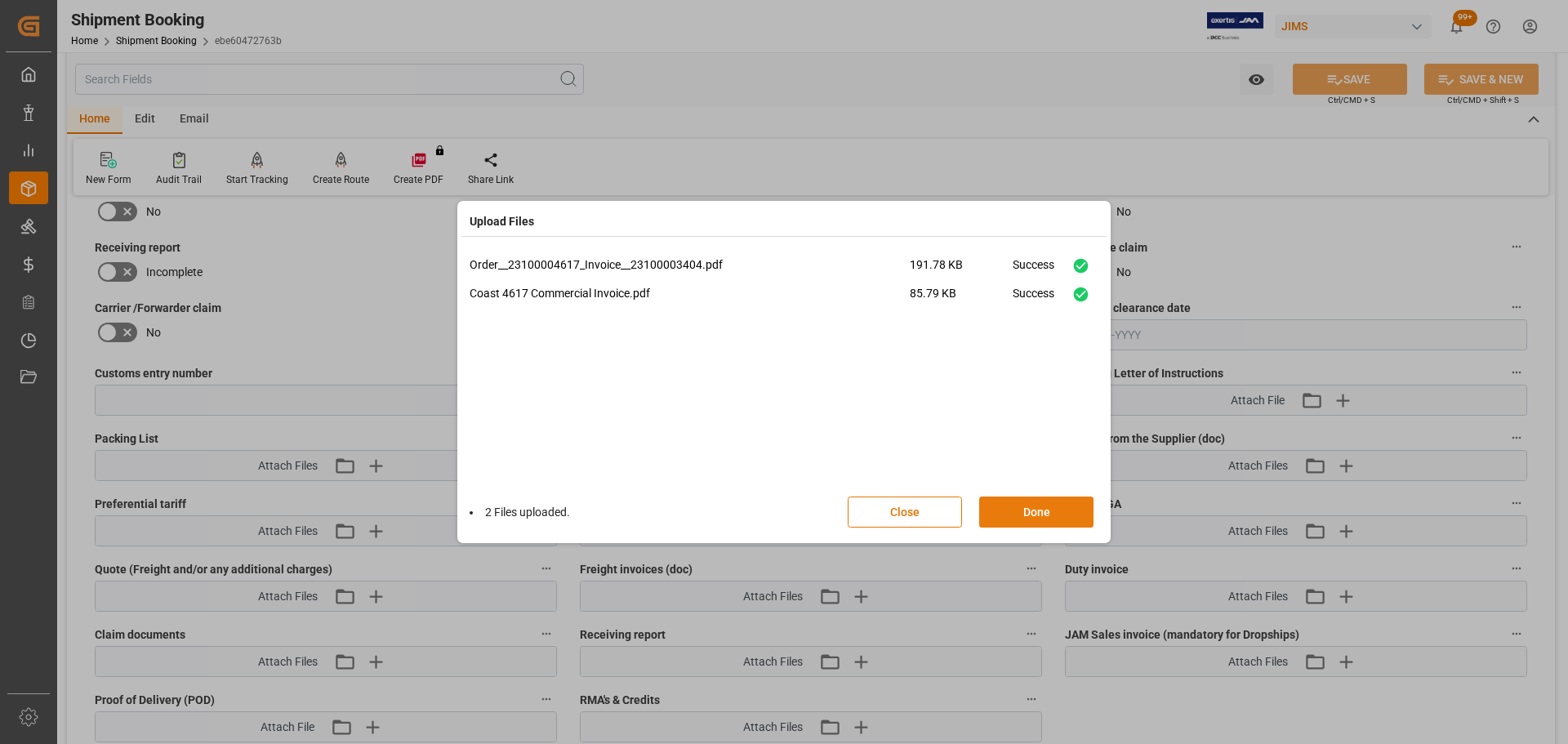
click at [1043, 517] on button "Done" at bounding box center [1036, 513] width 115 height 31
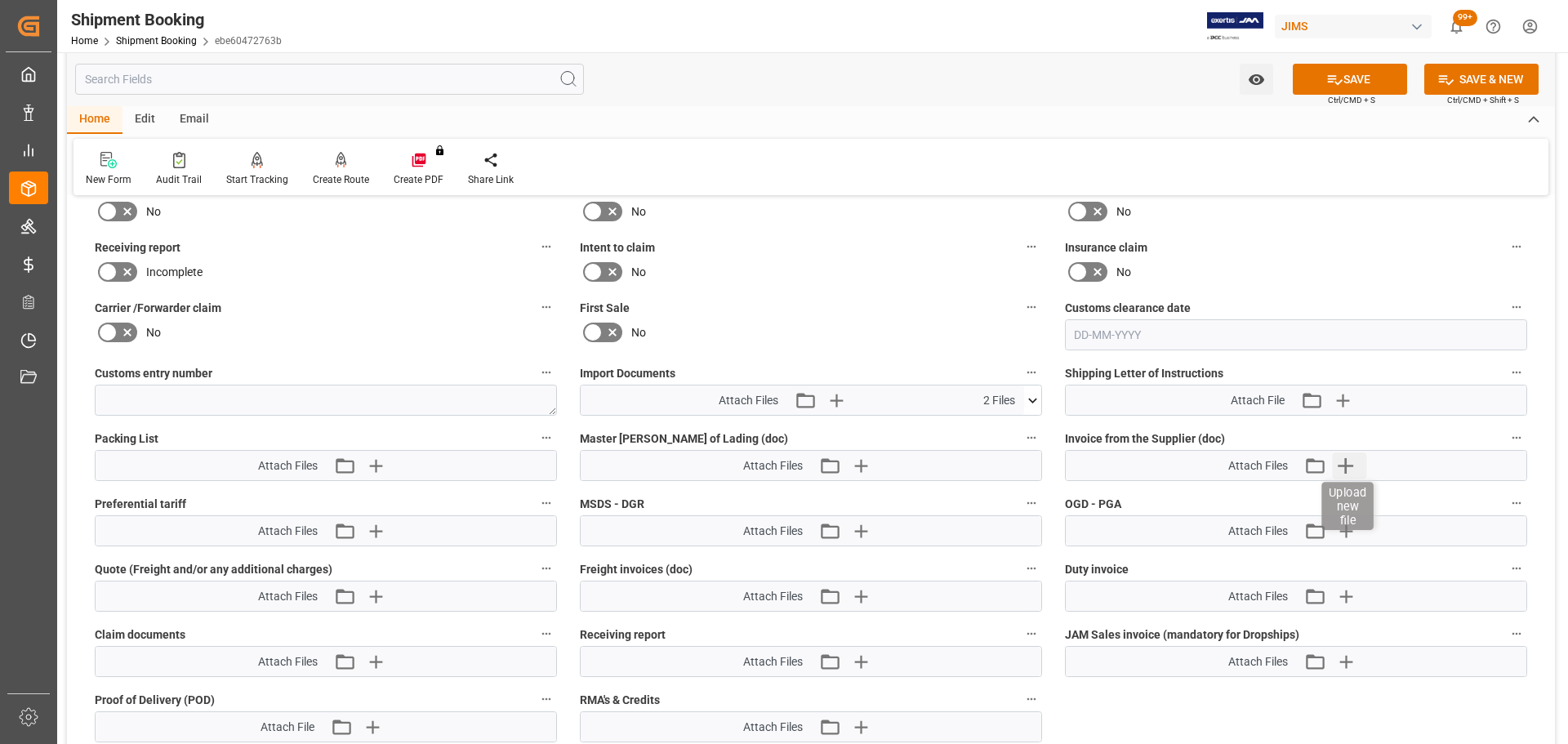
click at [1352, 466] on icon "button" at bounding box center [1346, 467] width 16 height 16
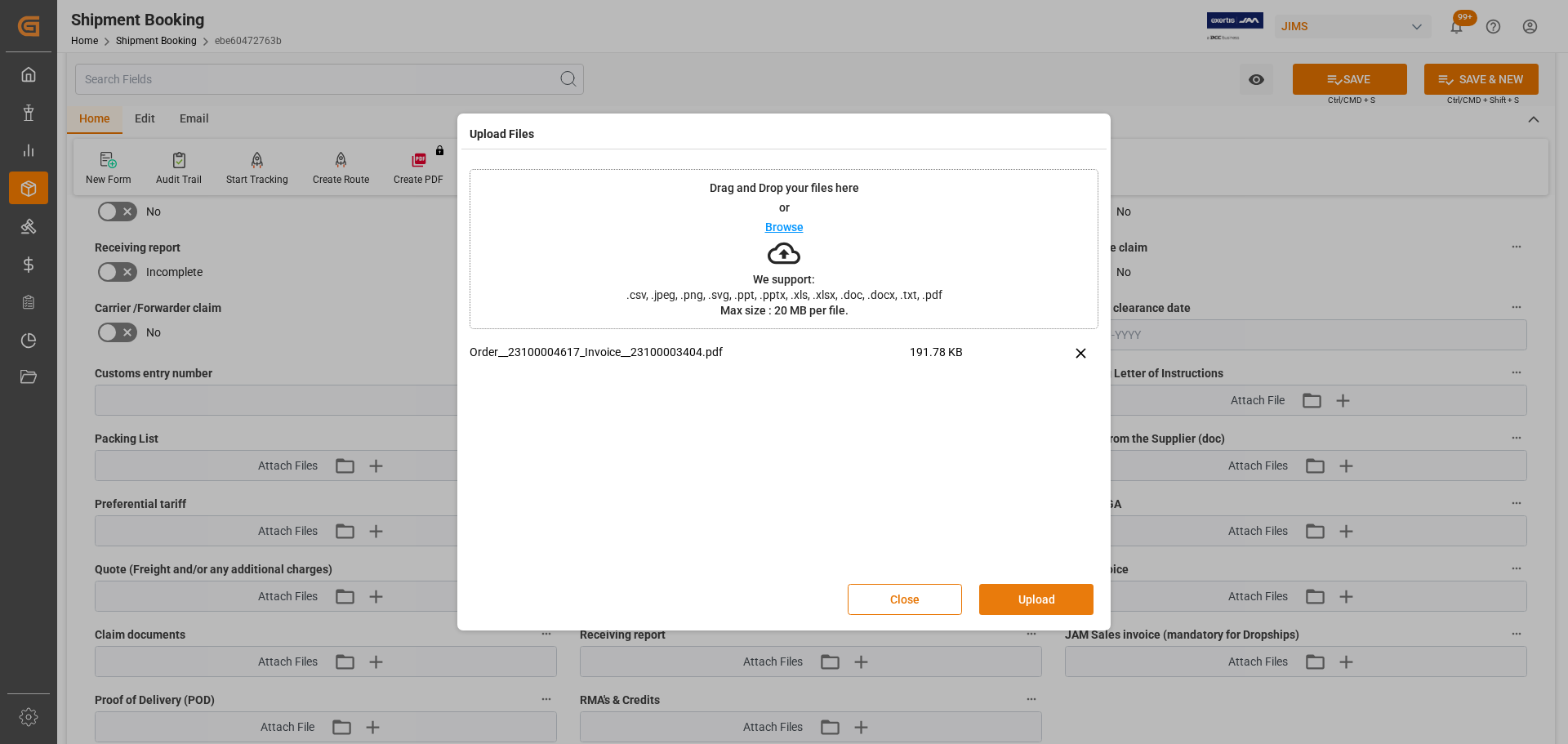
click at [1040, 590] on button "Upload" at bounding box center [1036, 600] width 115 height 31
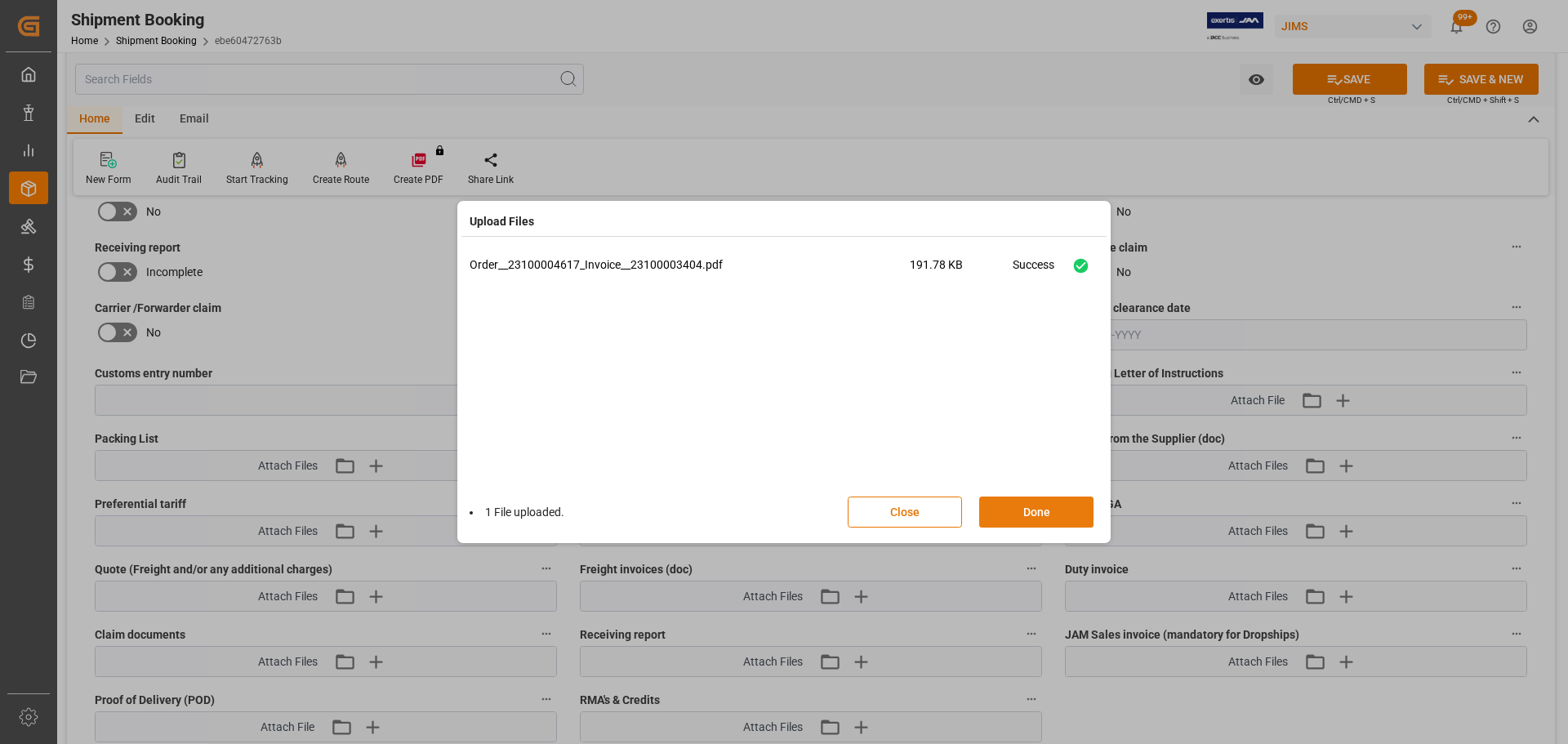
click at [1043, 513] on button "Done" at bounding box center [1036, 513] width 115 height 31
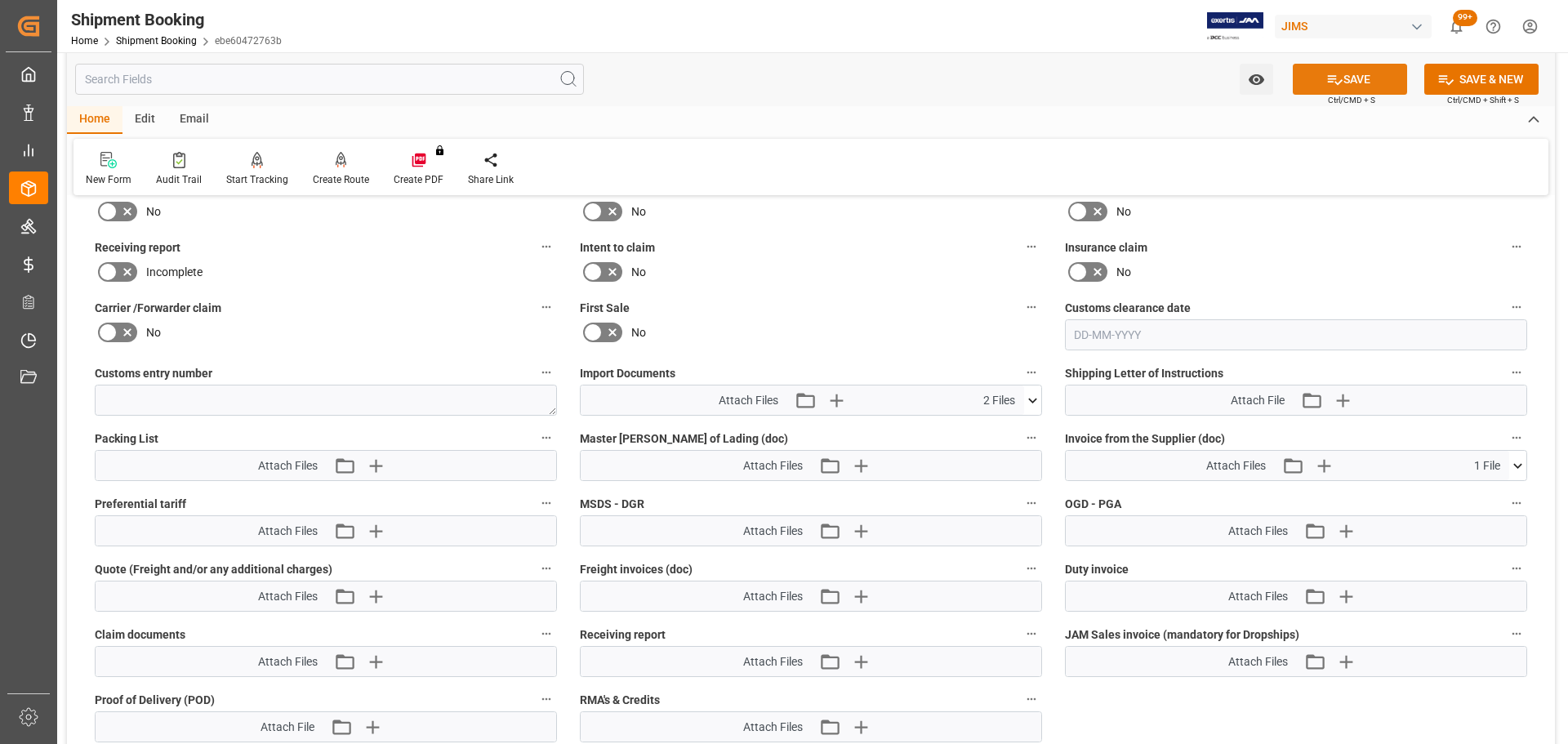
click at [1354, 69] on button "SAVE" at bounding box center [1349, 79] width 115 height 31
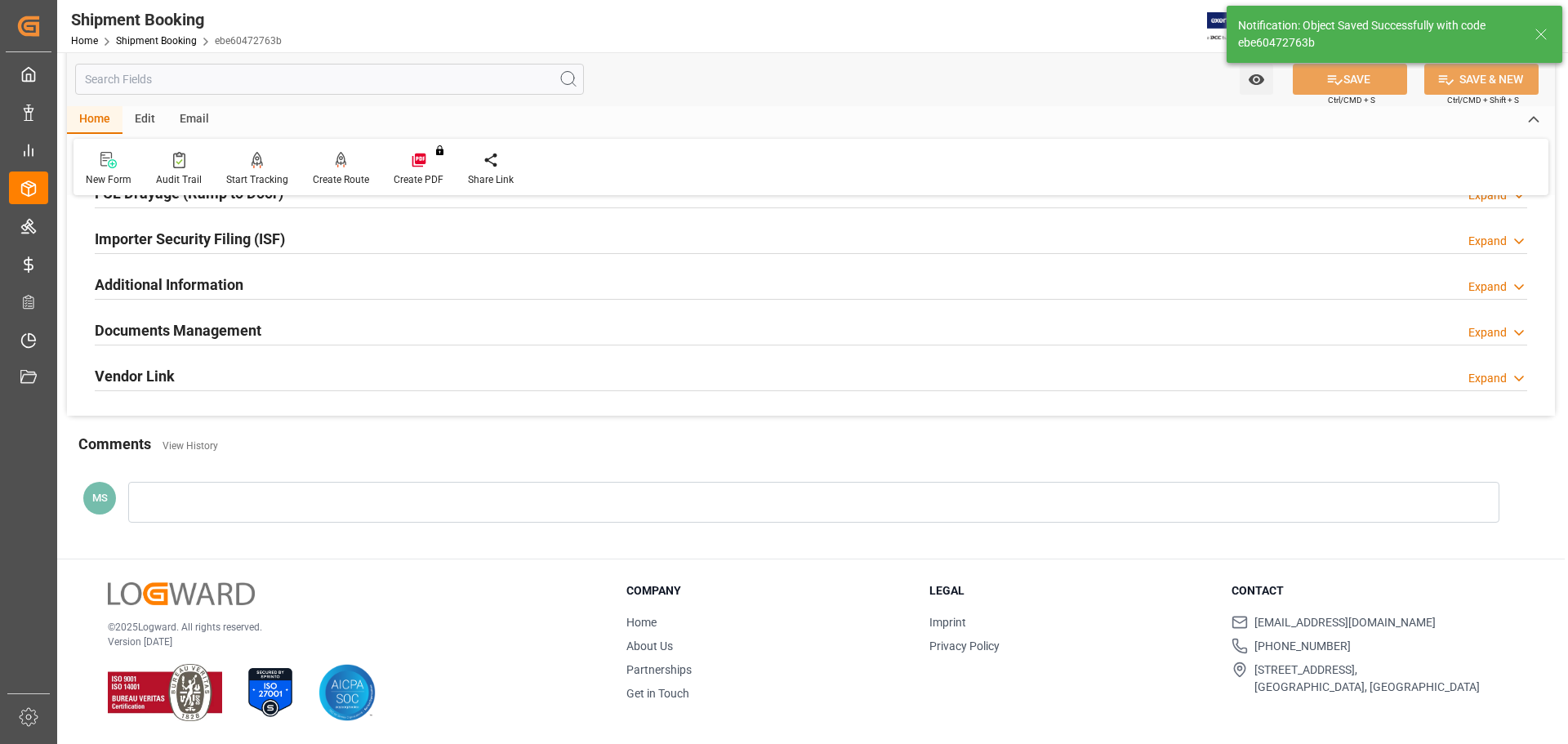
scroll to position [482, 0]
click at [223, 335] on h2 "Documents Management" at bounding box center [178, 331] width 167 height 23
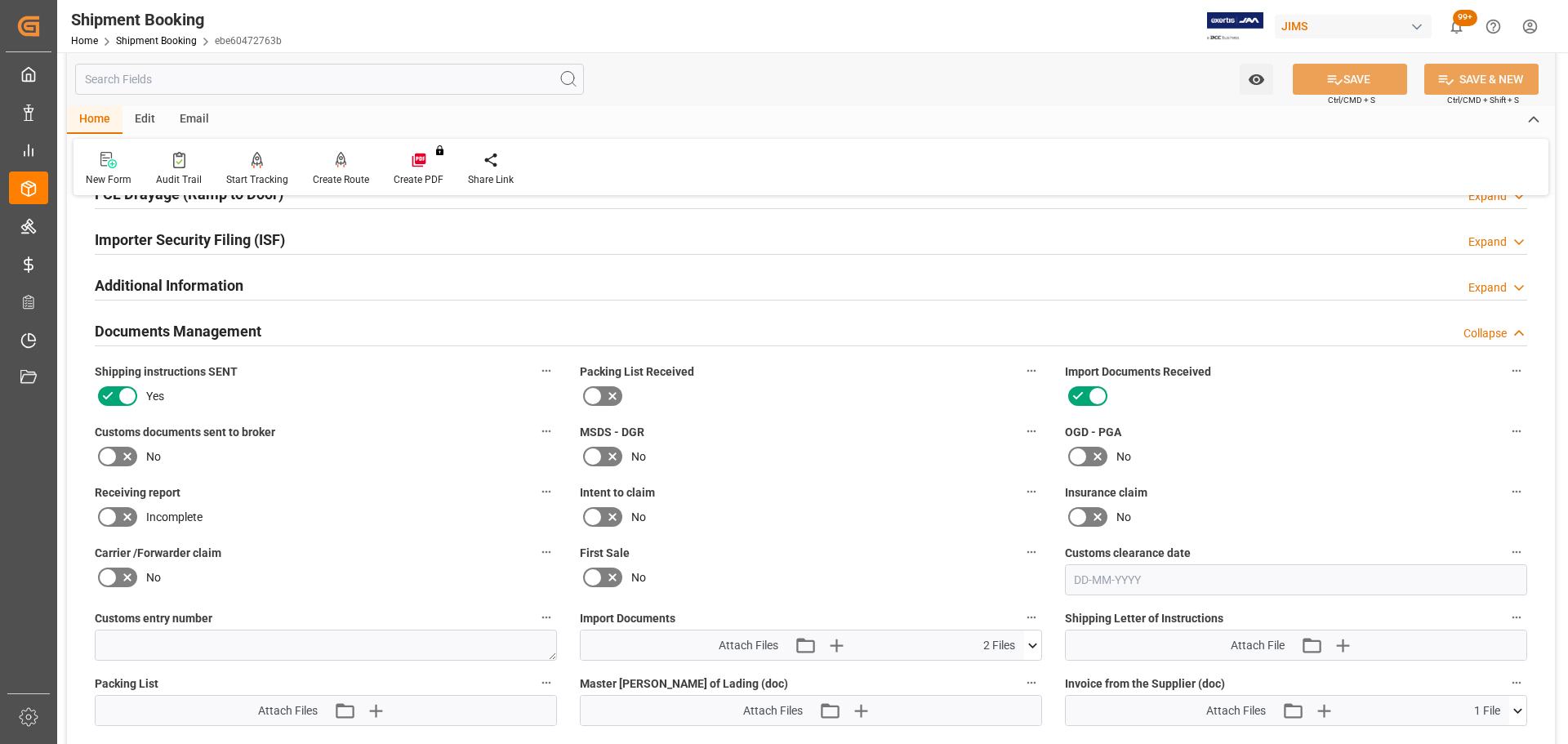
click at [263, 328] on div "Documents Management Collapse" at bounding box center [811, 330] width 1433 height 31
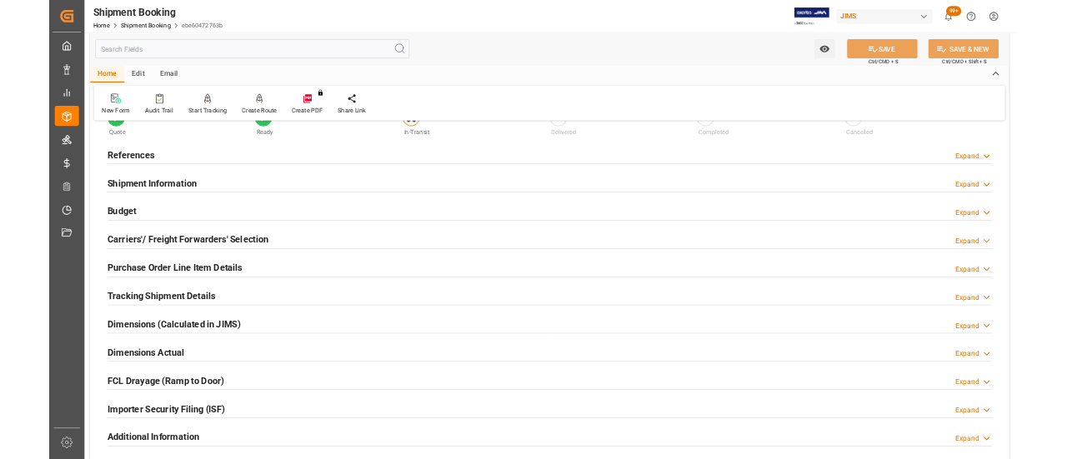
scroll to position [0, 0]
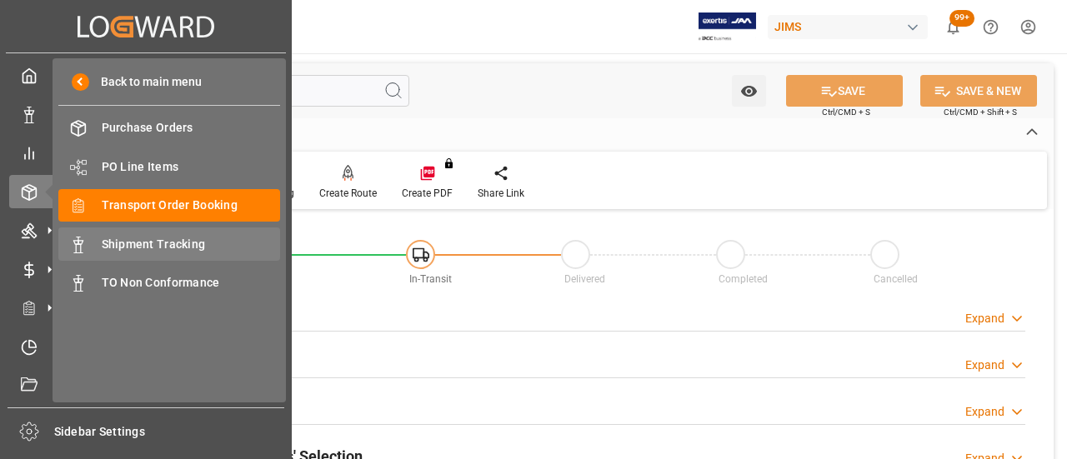
click at [137, 238] on span "Shipment Tracking" at bounding box center [191, 245] width 179 height 18
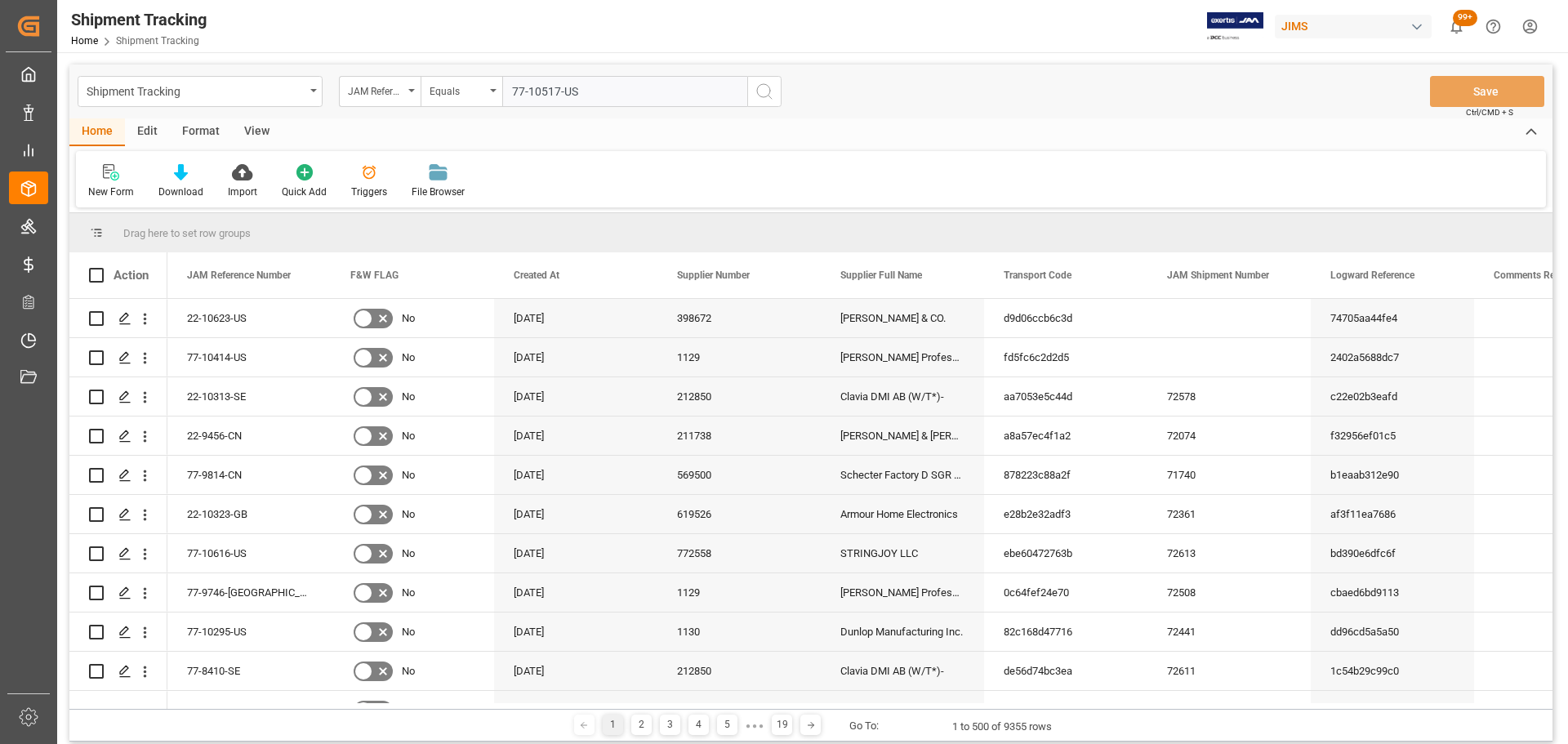
type input "77-10517-US"
click at [754, 89] on button "search button" at bounding box center [764, 92] width 34 height 31
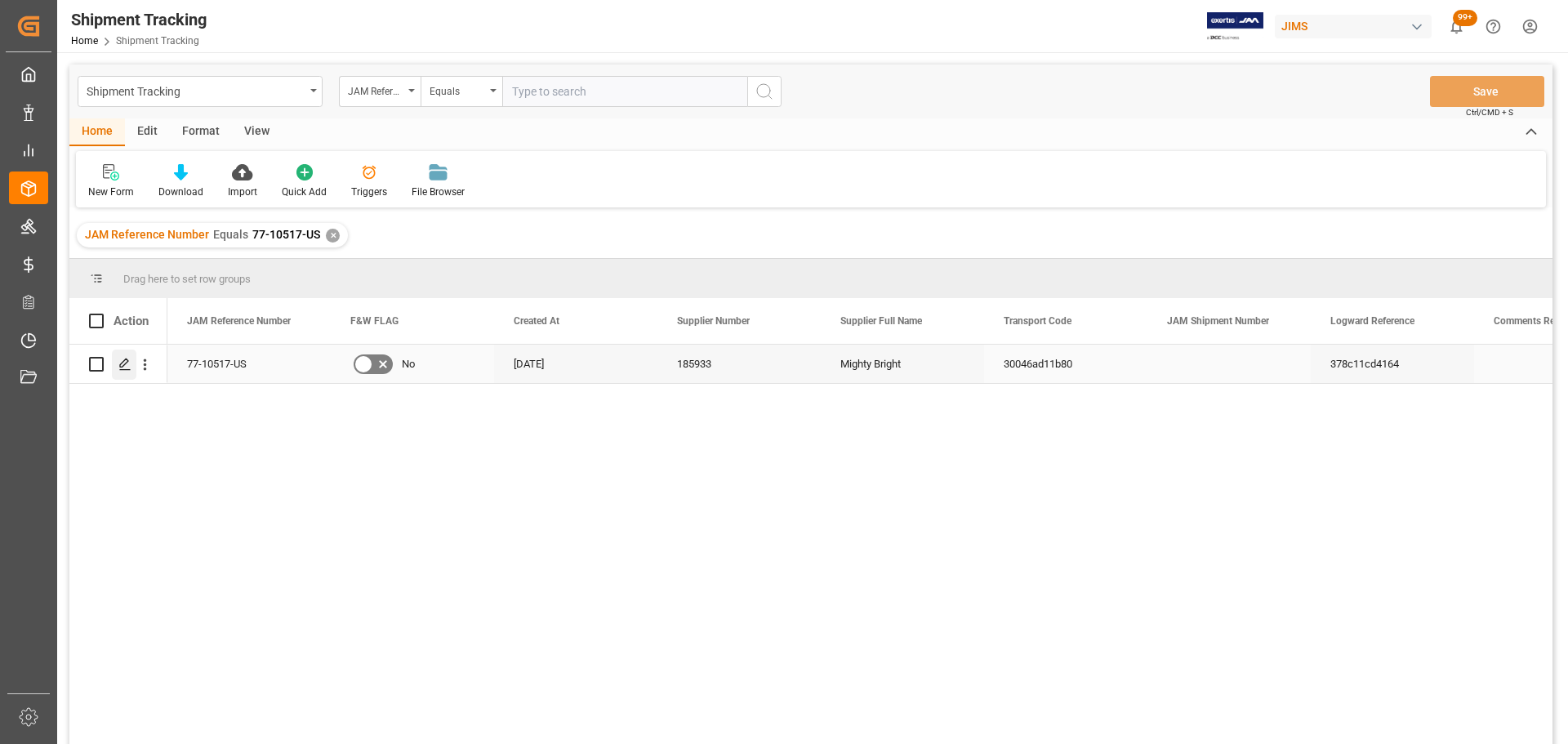
click at [123, 364] on icon "Press SPACE to select this row." at bounding box center [124, 364] width 13 height 13
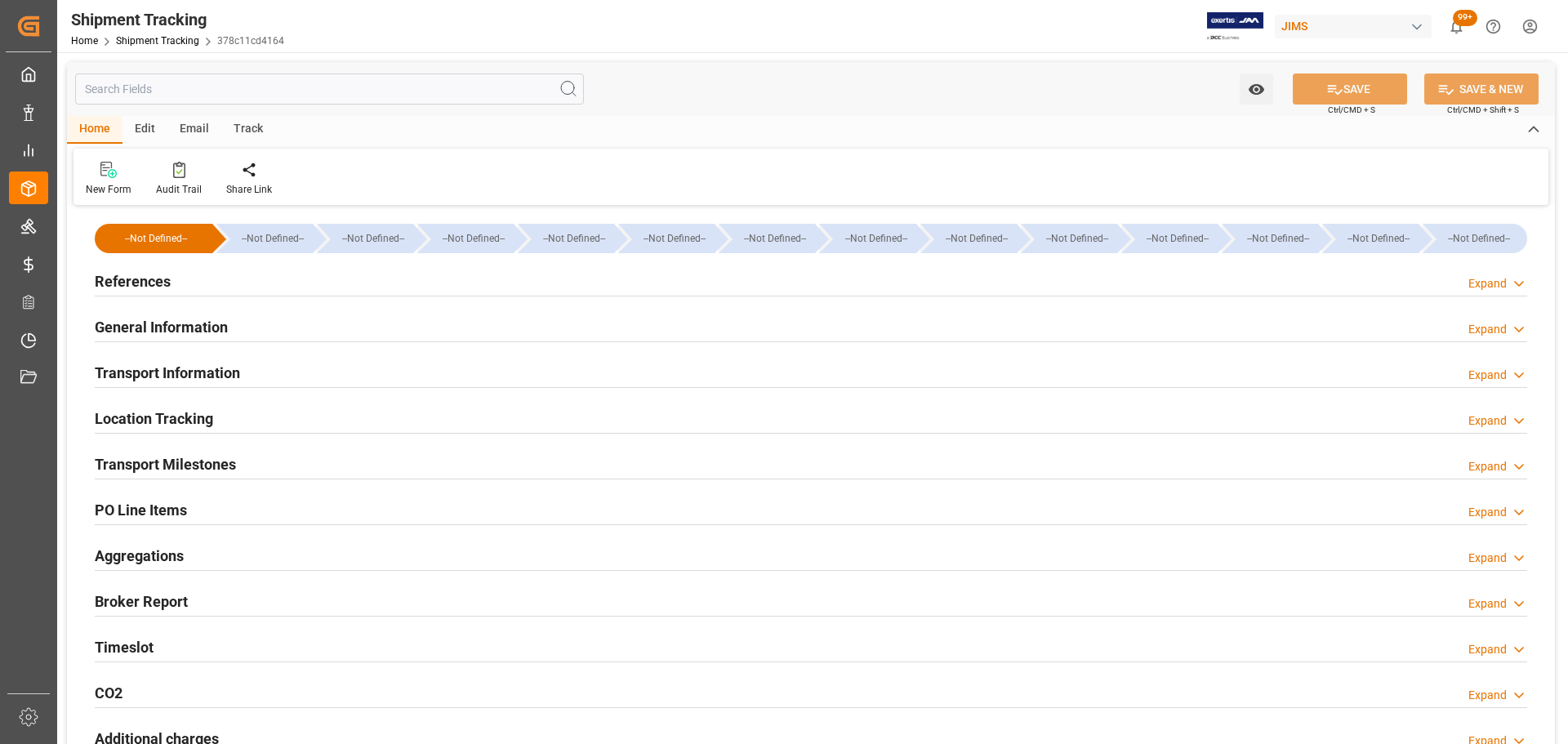
type input "[DATE]"
click at [164, 277] on h2 "References" at bounding box center [133, 281] width 76 height 23
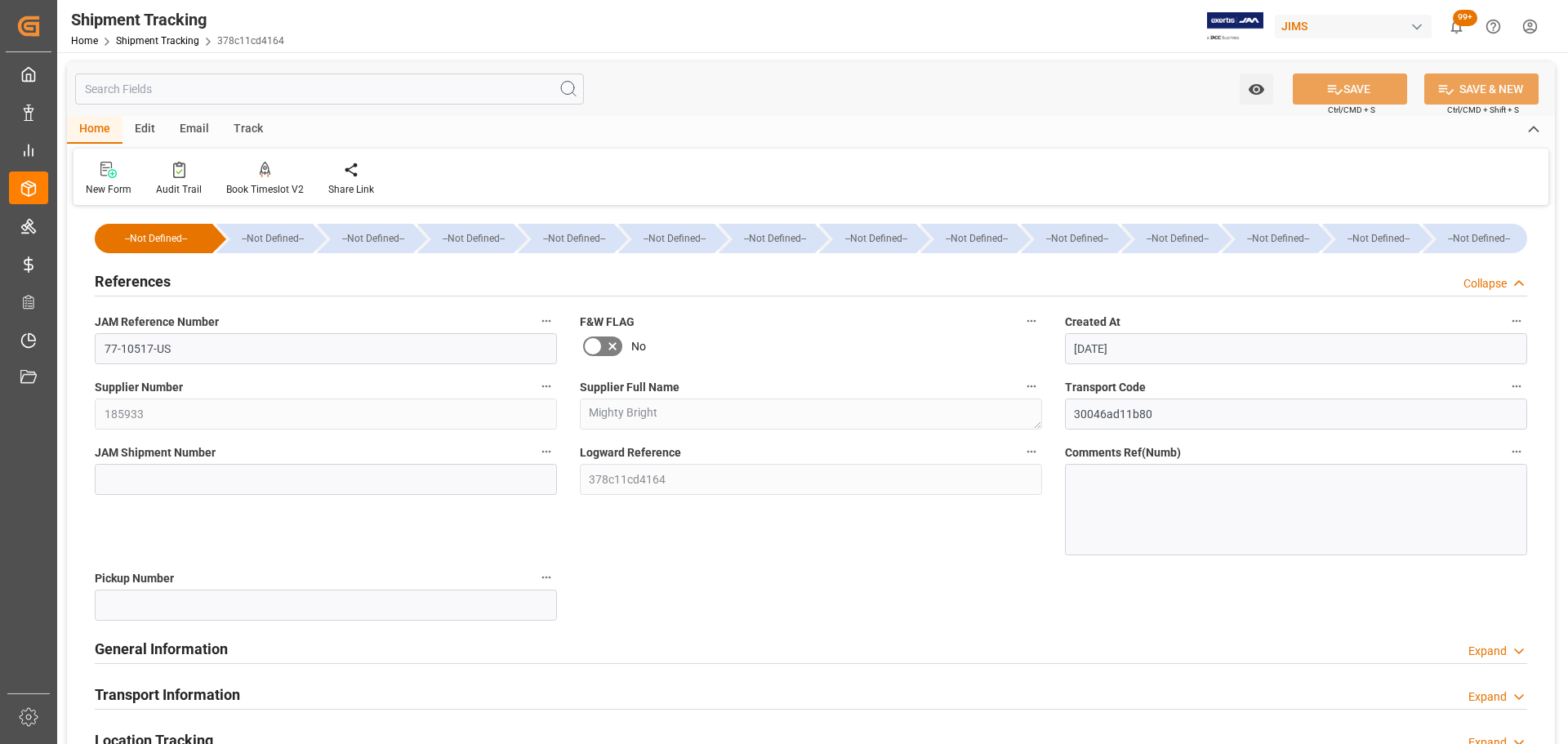
click at [164, 277] on h2 "References" at bounding box center [133, 281] width 76 height 23
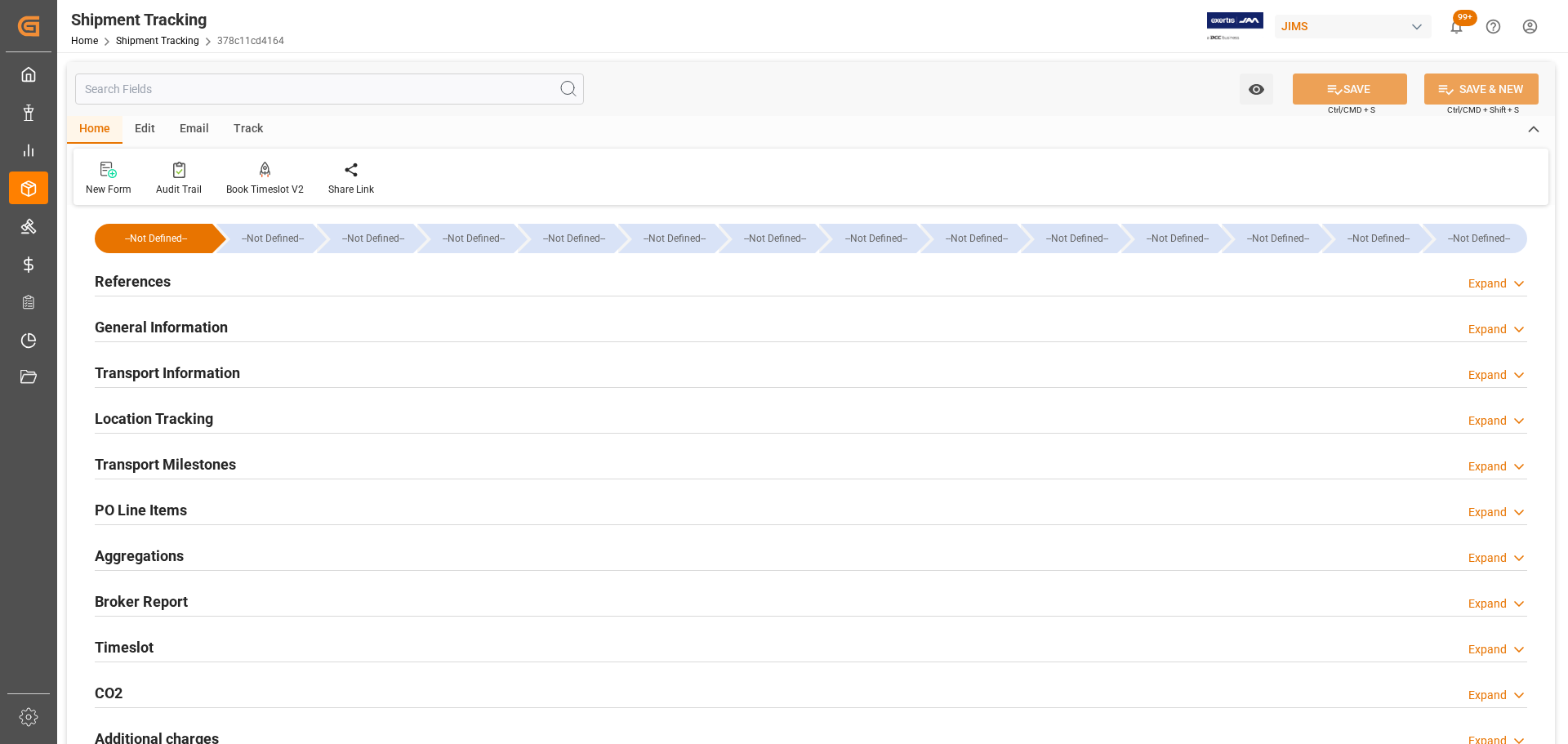
click at [155, 321] on h2 "General Information" at bounding box center [162, 327] width 133 height 23
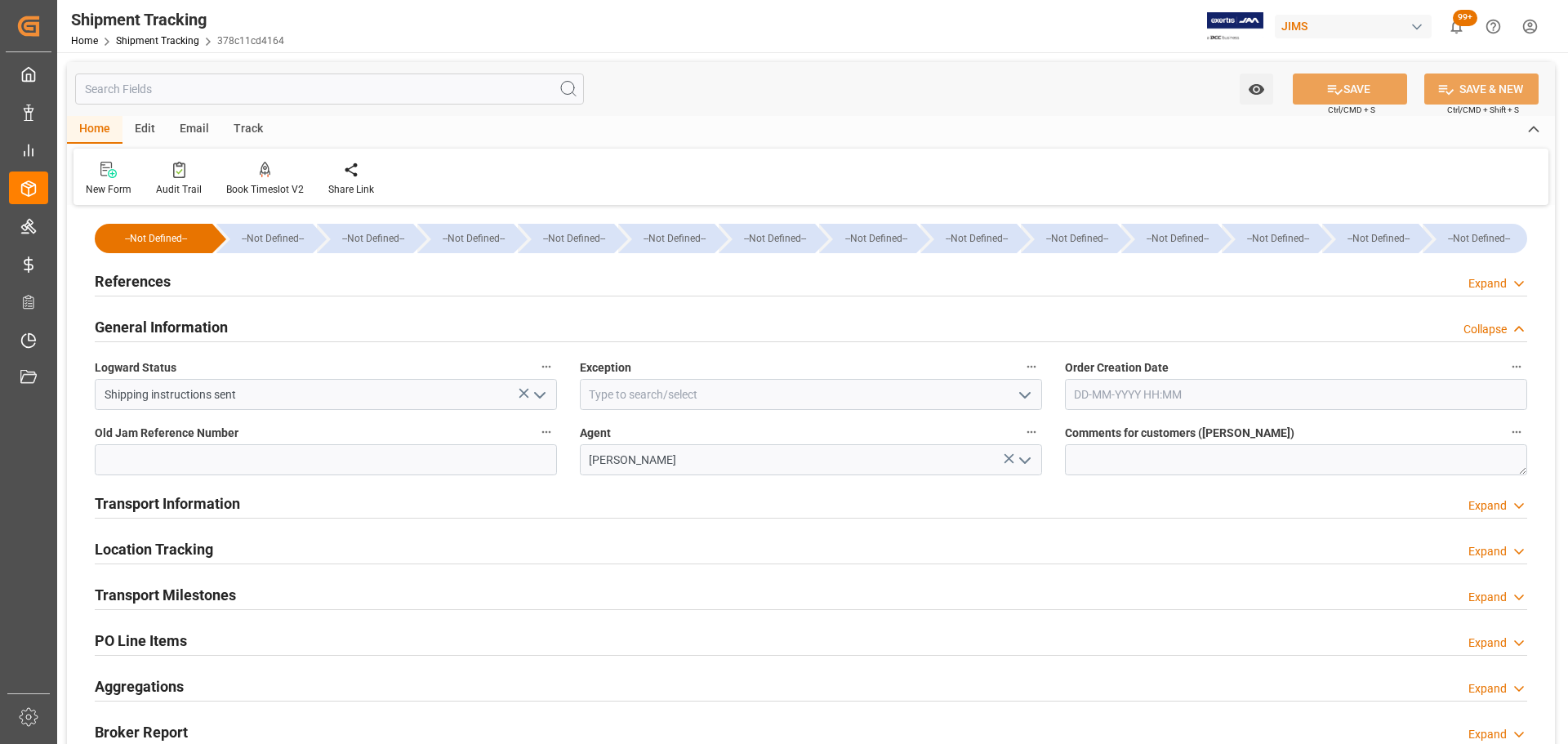
click at [155, 321] on h2 "General Information" at bounding box center [162, 327] width 133 height 23
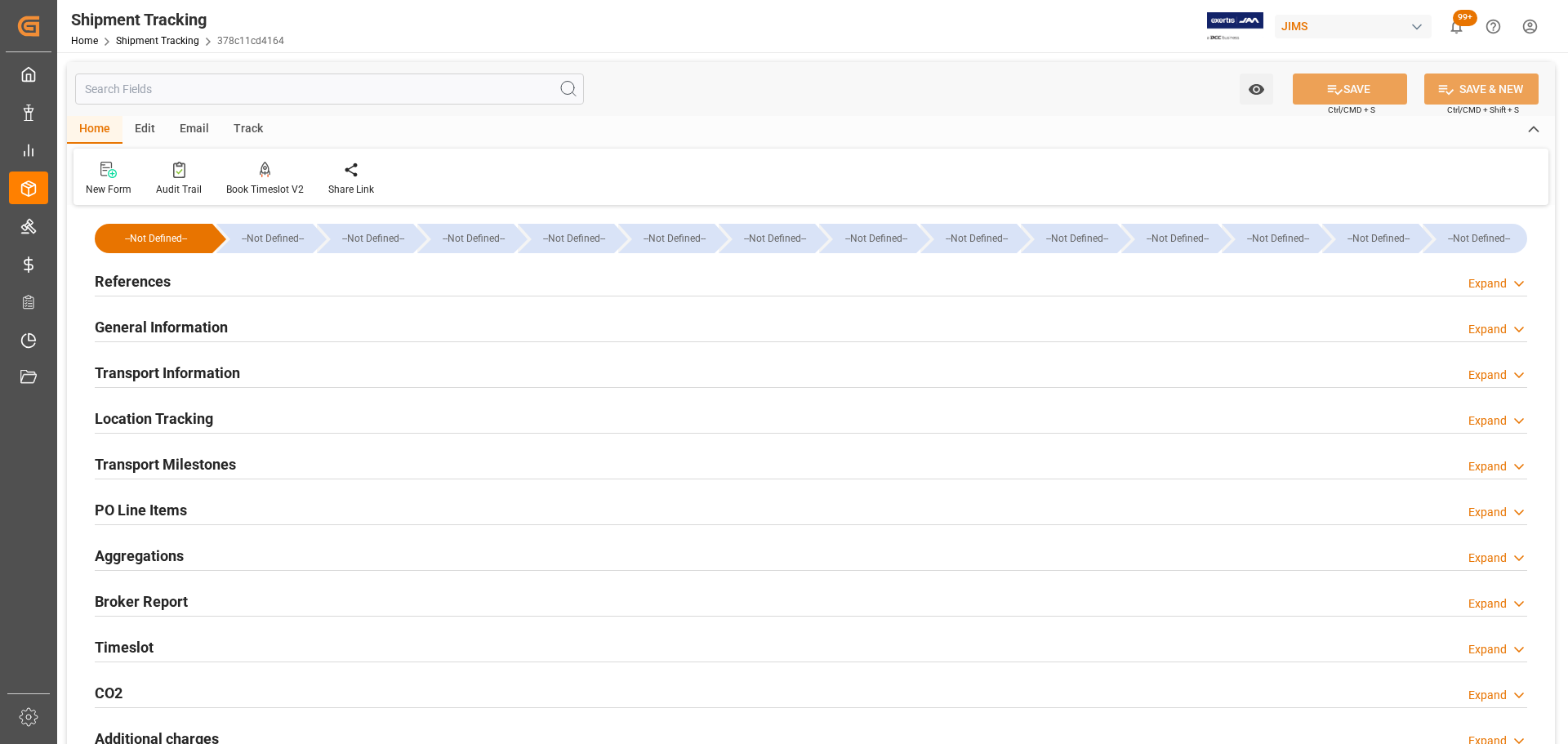
click at [184, 278] on div "References Expand" at bounding box center [811, 280] width 1433 height 31
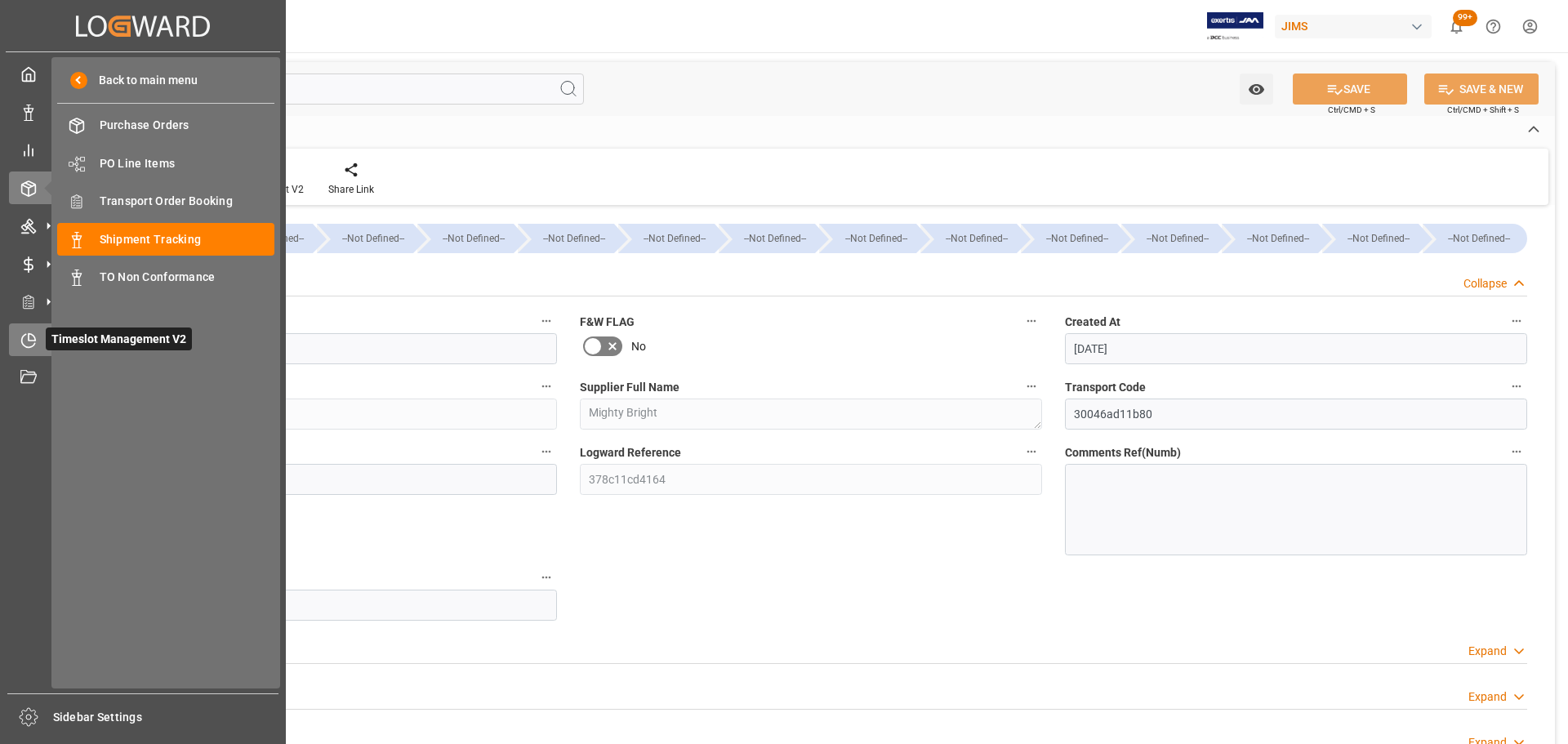
click at [30, 338] on icon at bounding box center [28, 340] width 17 height 17
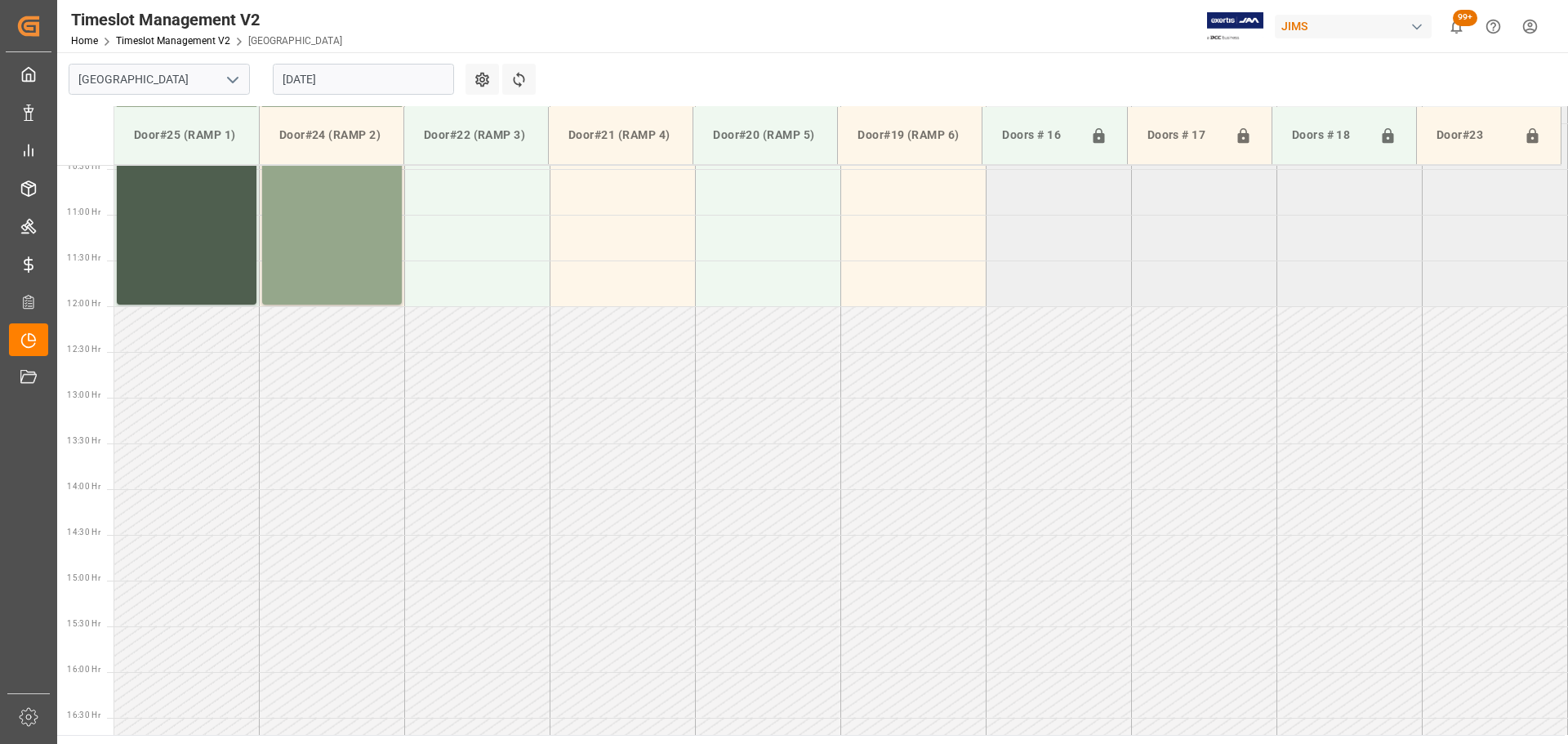
scroll to position [997, 0]
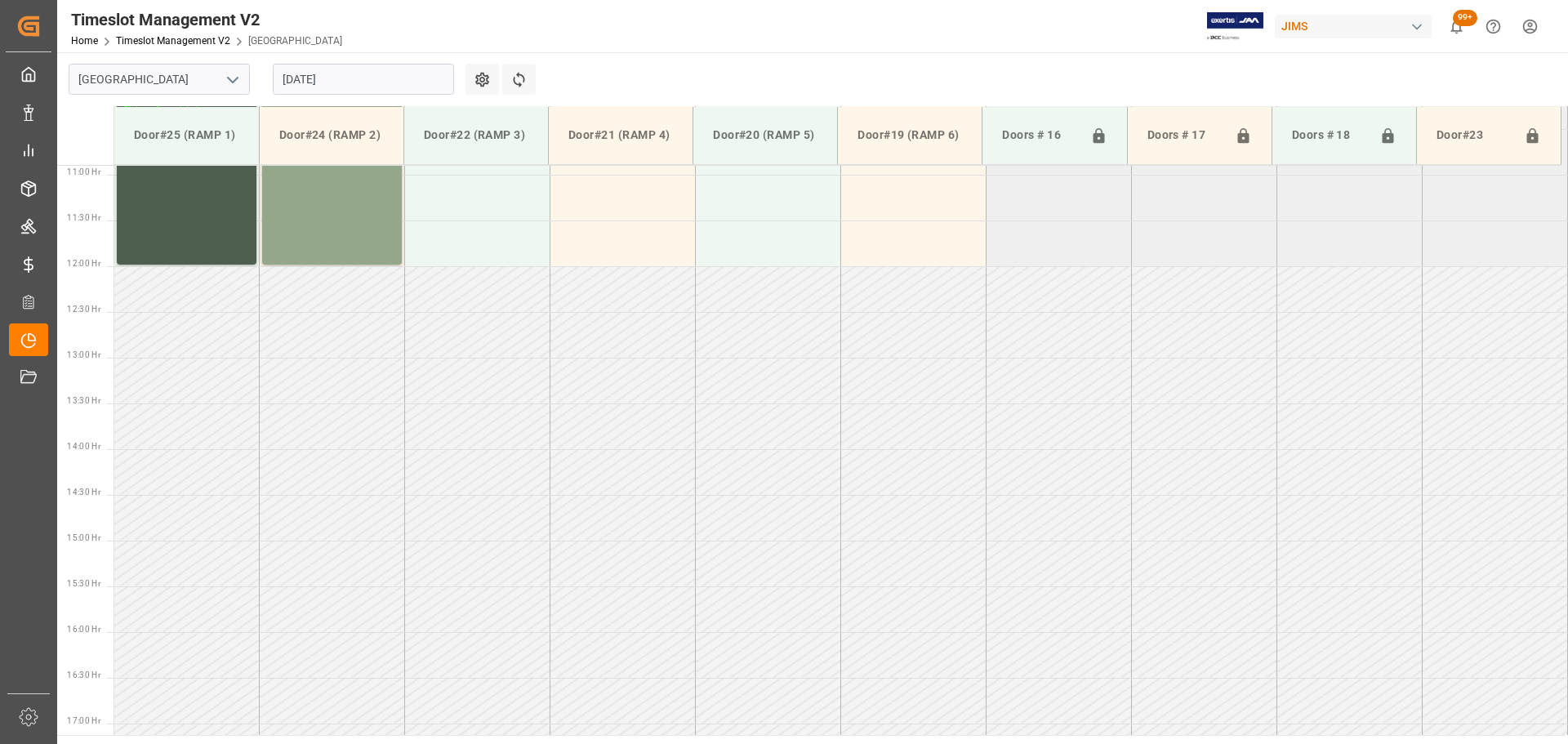
click at [387, 80] on input "[DATE]" at bounding box center [363, 79] width 181 height 31
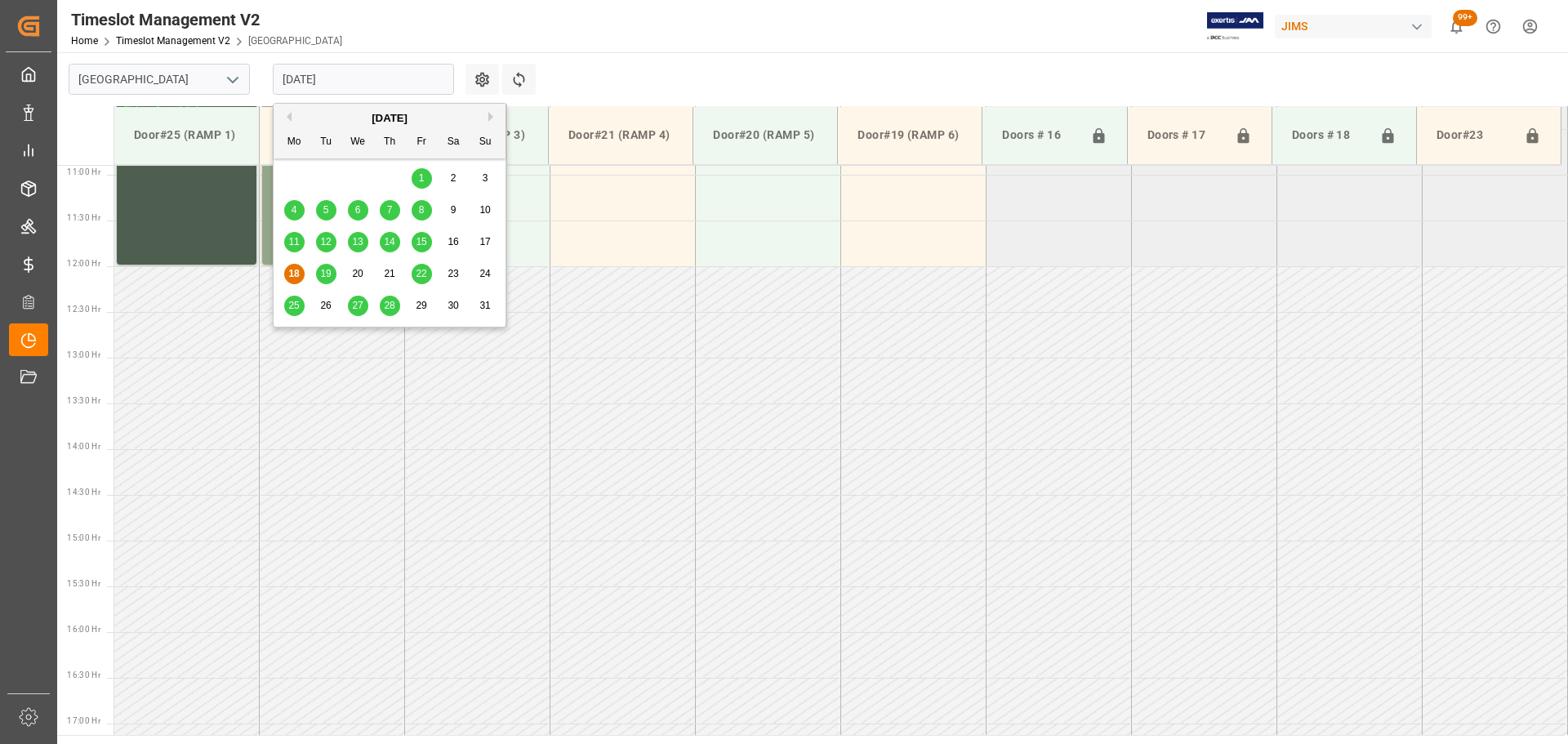
click at [418, 281] on div "22" at bounding box center [421, 274] width 21 height 20
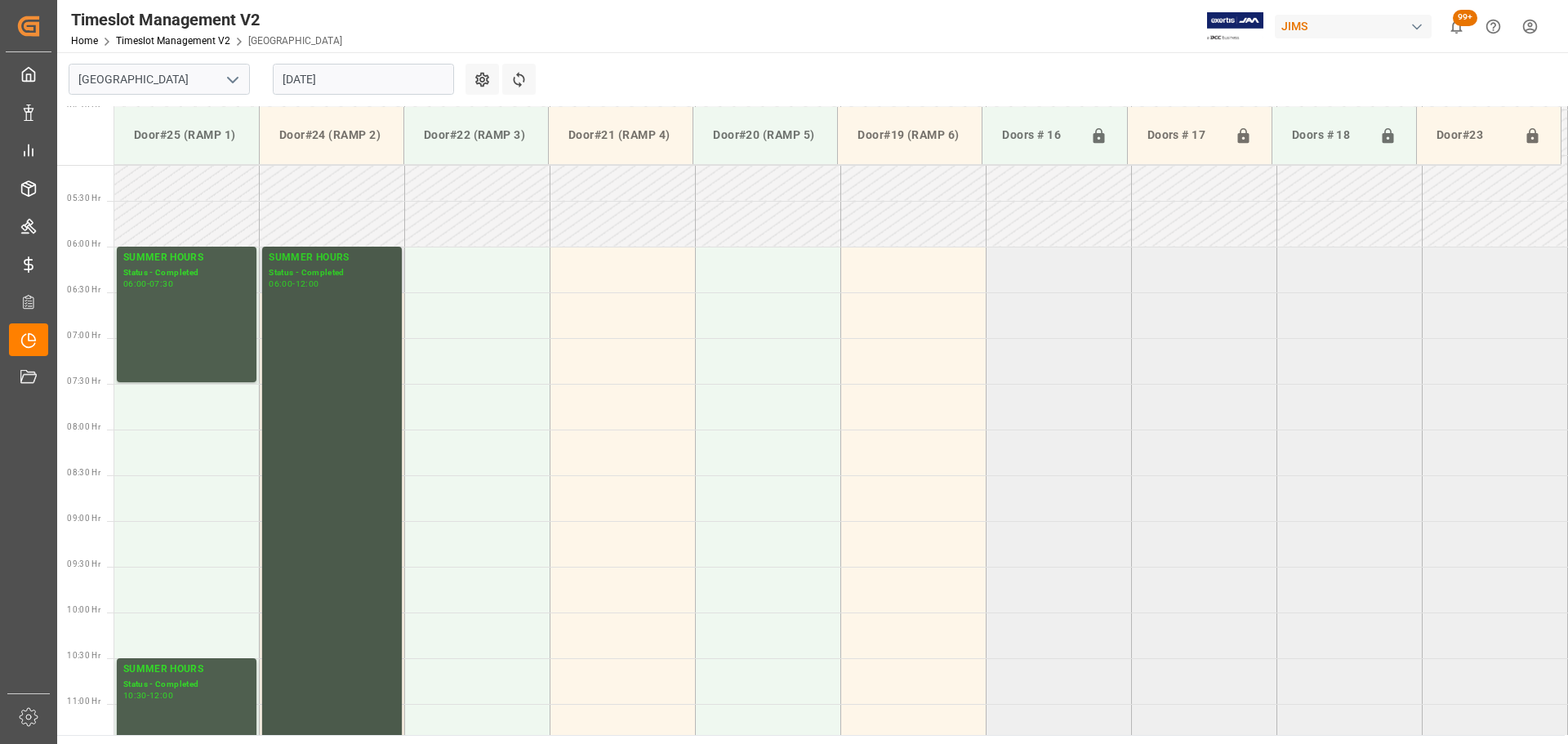
scroll to position [507, 0]
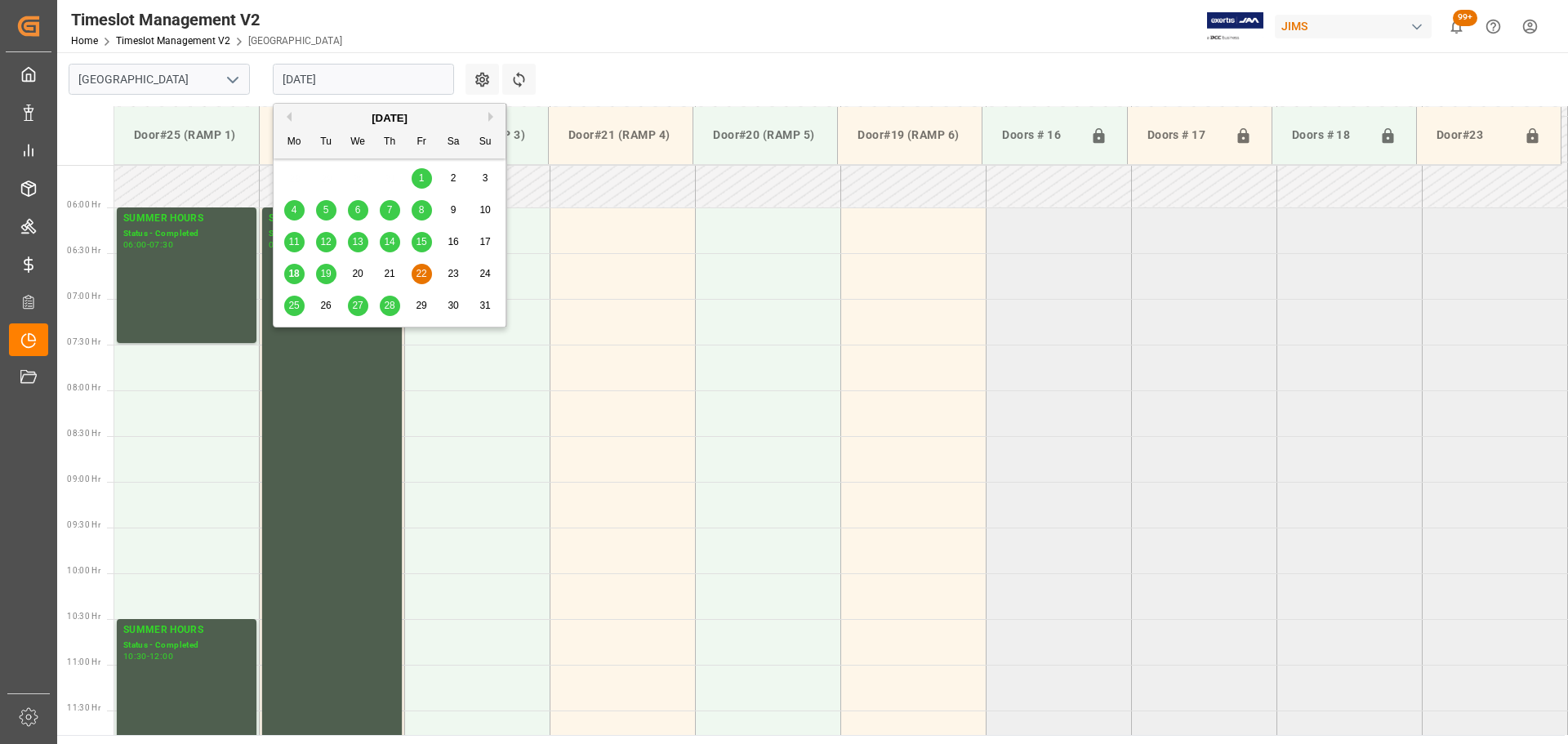
click at [390, 81] on input "[DATE]" at bounding box center [363, 79] width 181 height 31
click at [385, 278] on span "21" at bounding box center [389, 273] width 11 height 12
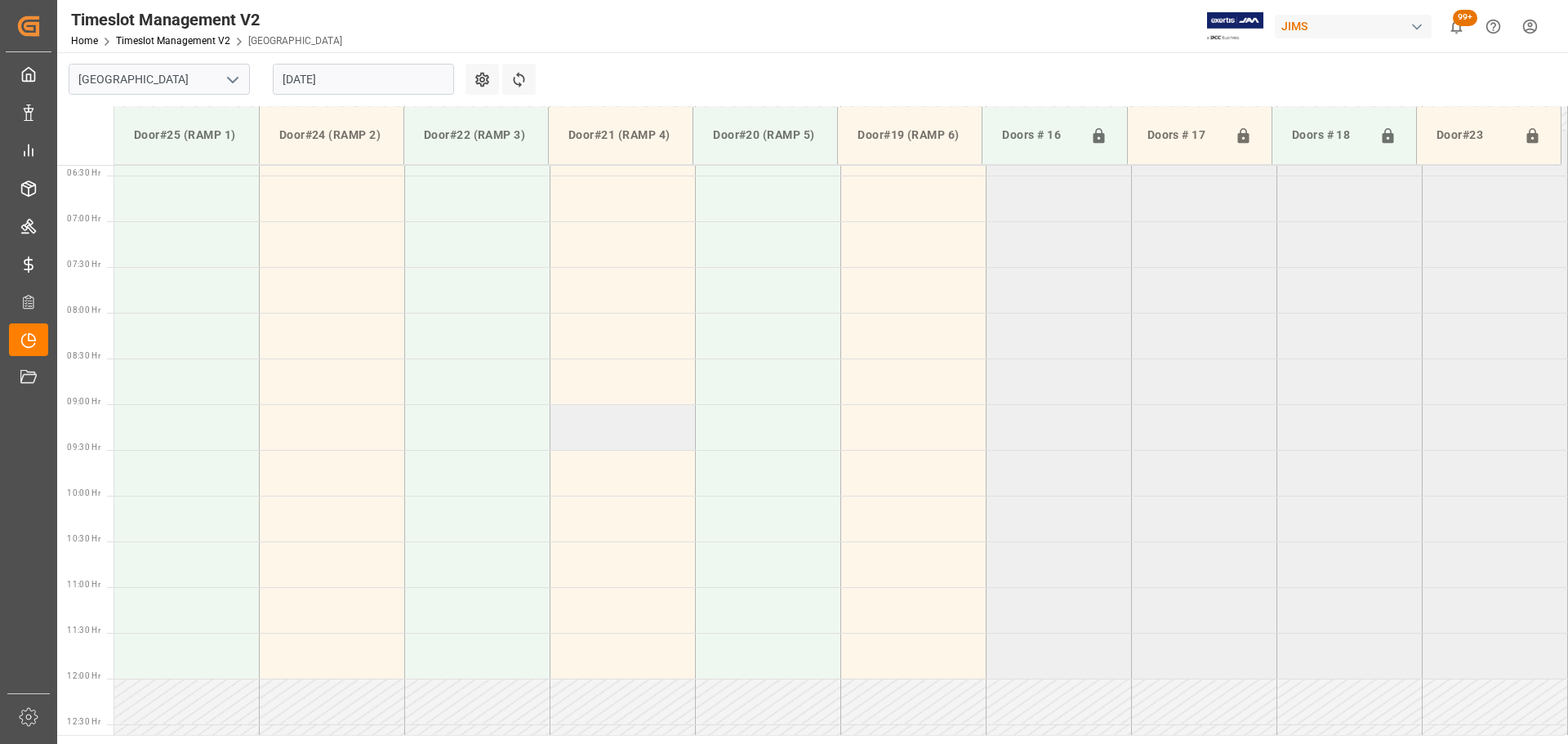
scroll to position [588, 0]
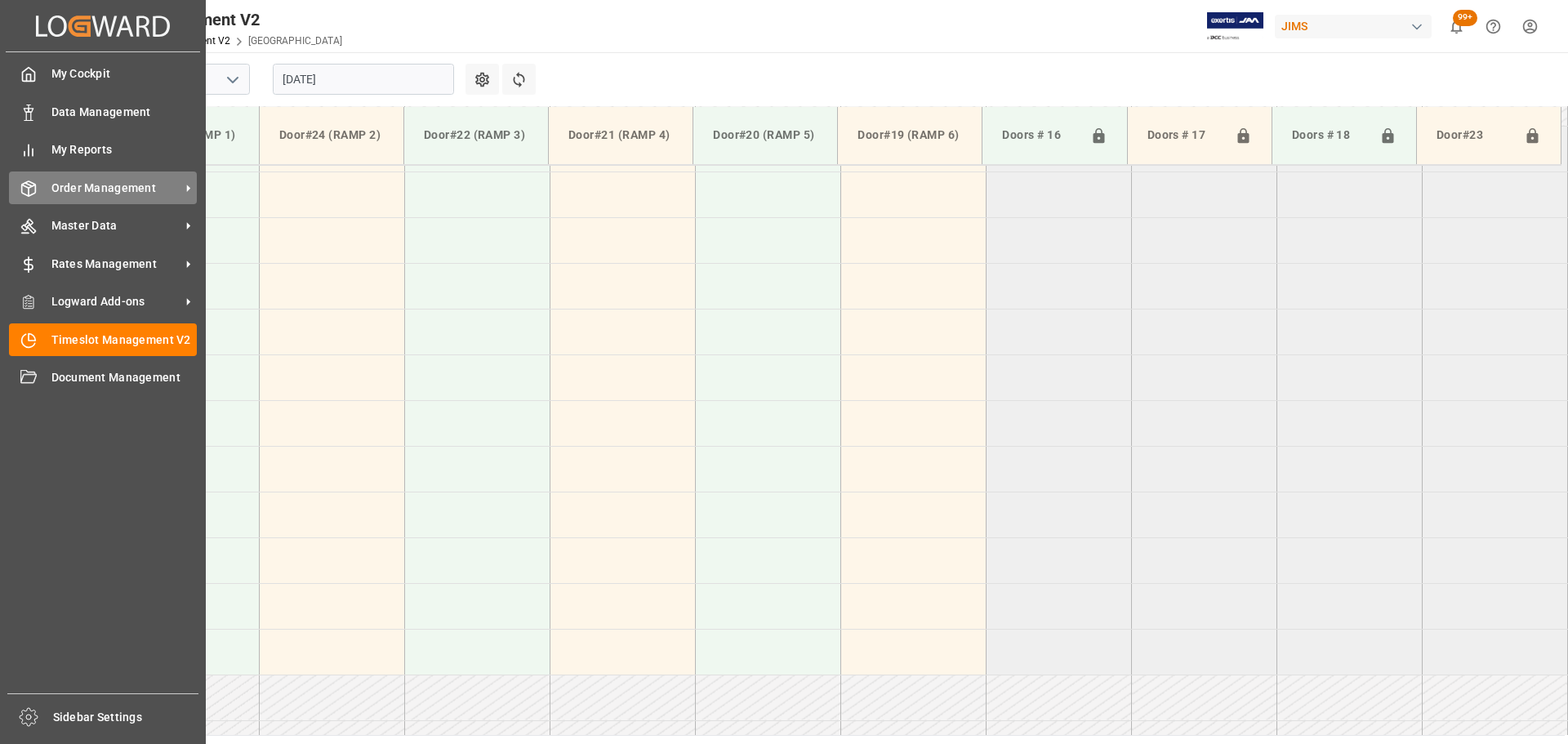
click at [30, 185] on line at bounding box center [28, 184] width 7 height 3
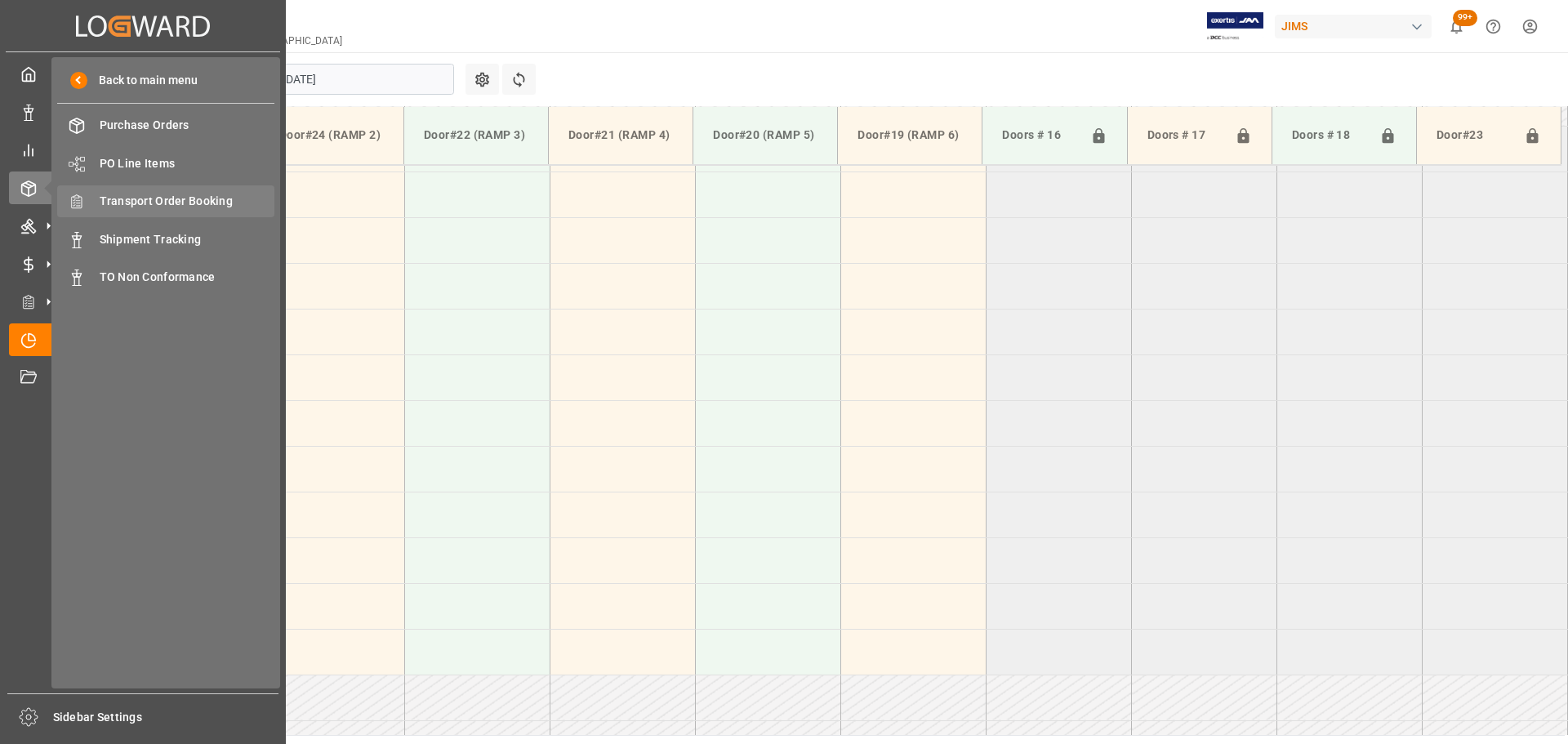
click at [168, 196] on span "Transport Order Booking" at bounding box center [187, 202] width 175 height 18
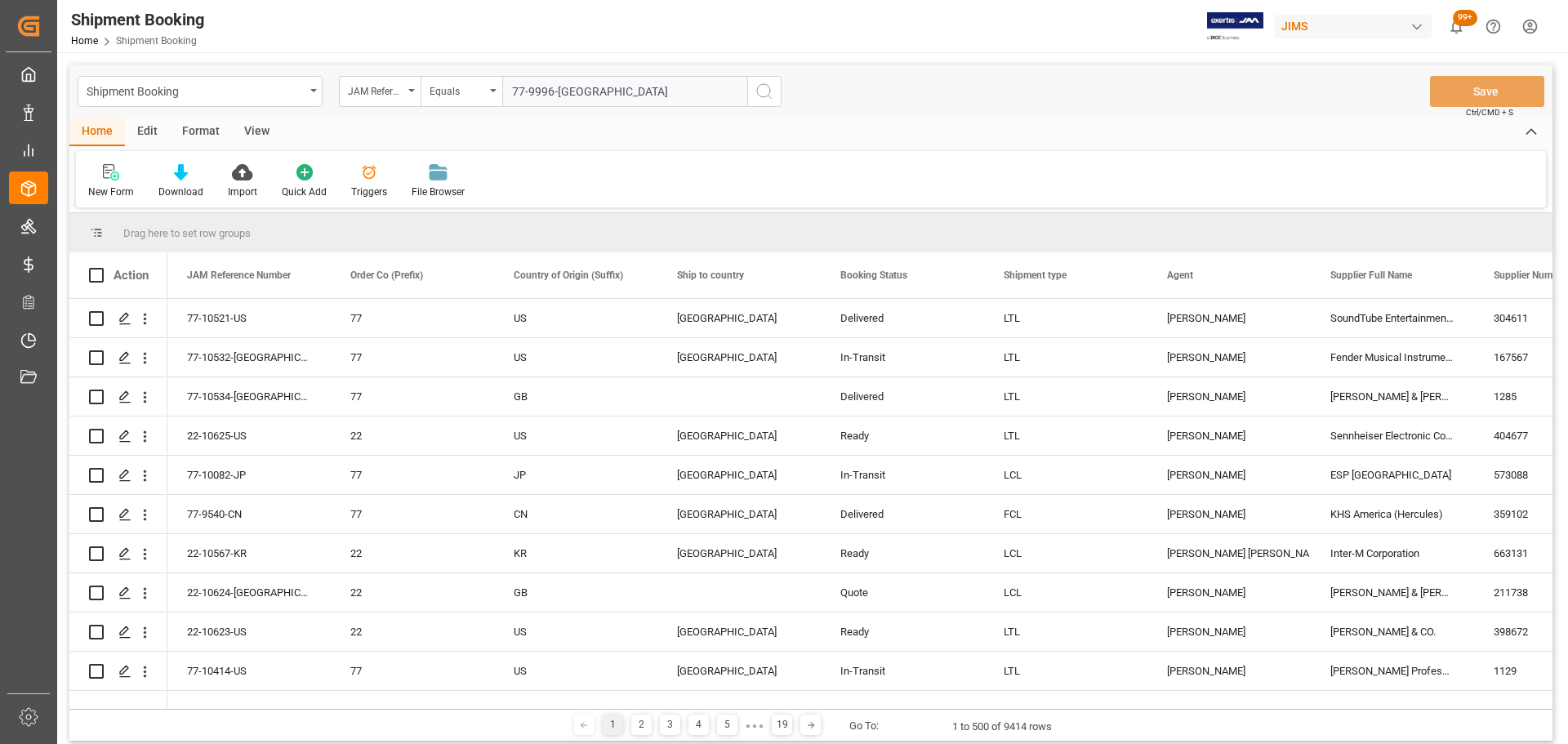
type input "77-9996-[GEOGRAPHIC_DATA]"
click at [776, 93] on button "search button" at bounding box center [764, 92] width 34 height 31
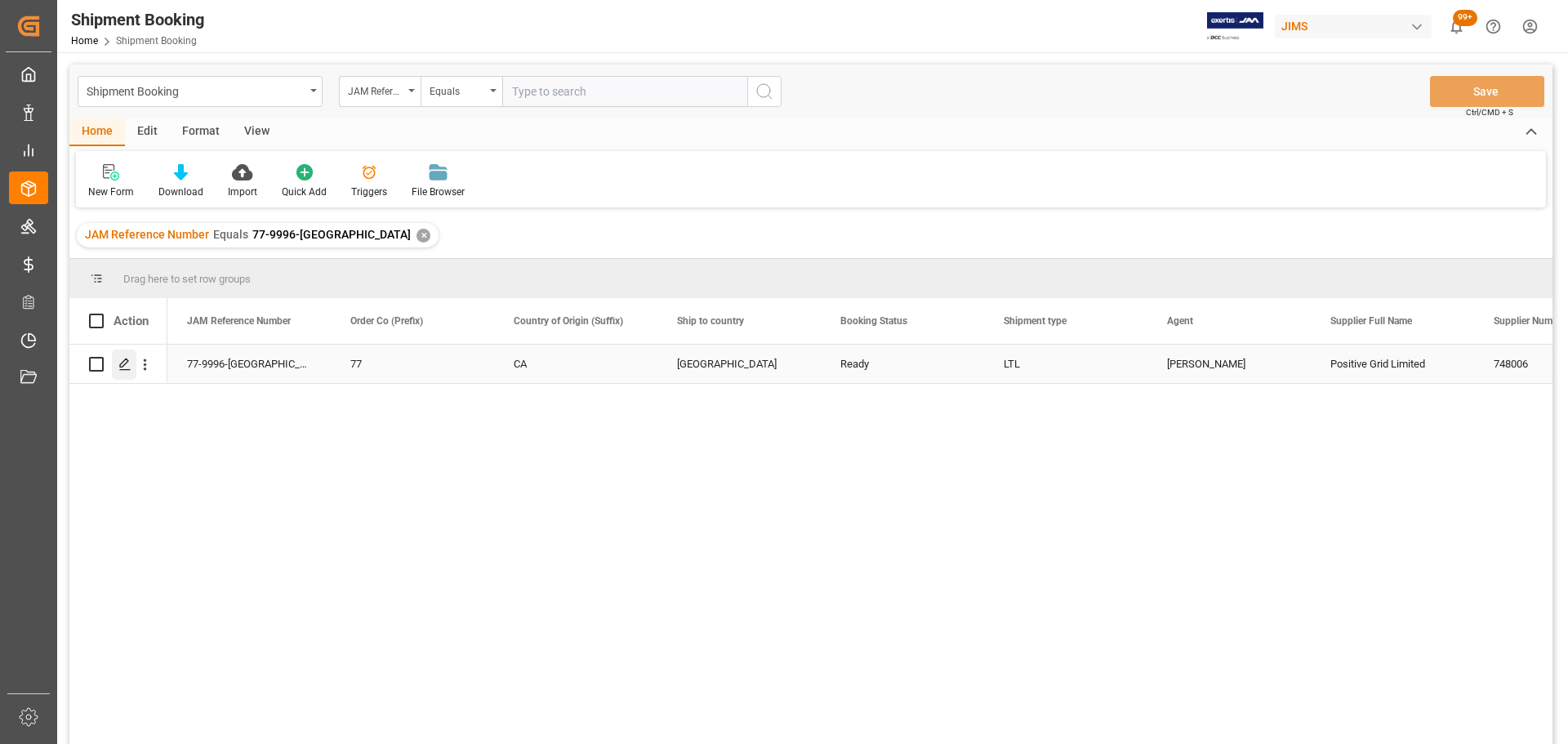
click at [124, 358] on icon "Press SPACE to select this row." at bounding box center [124, 364] width 13 height 13
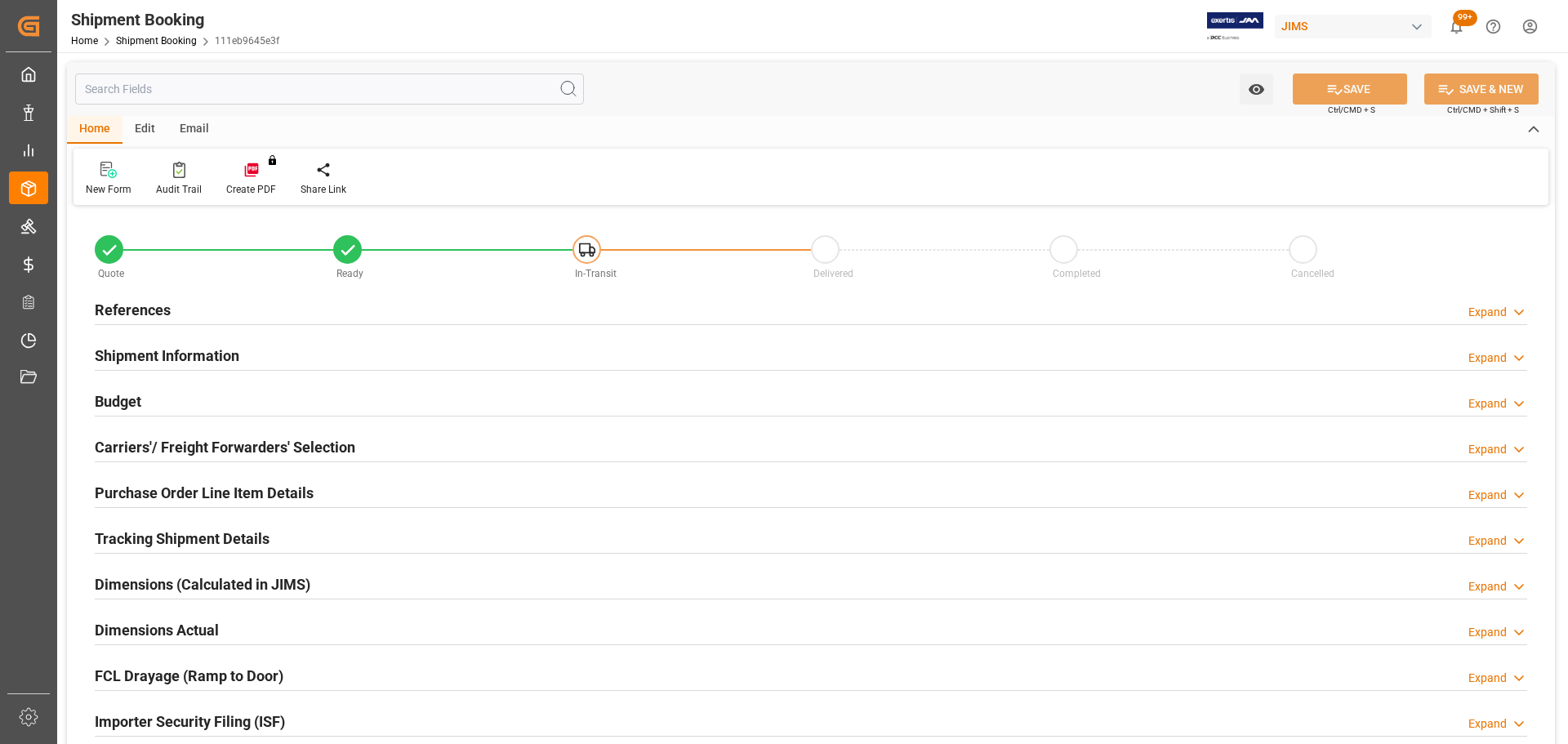
type input "75.0813"
type input "2362.4064"
type input "44990"
click at [220, 300] on div "References Expand" at bounding box center [811, 309] width 1433 height 31
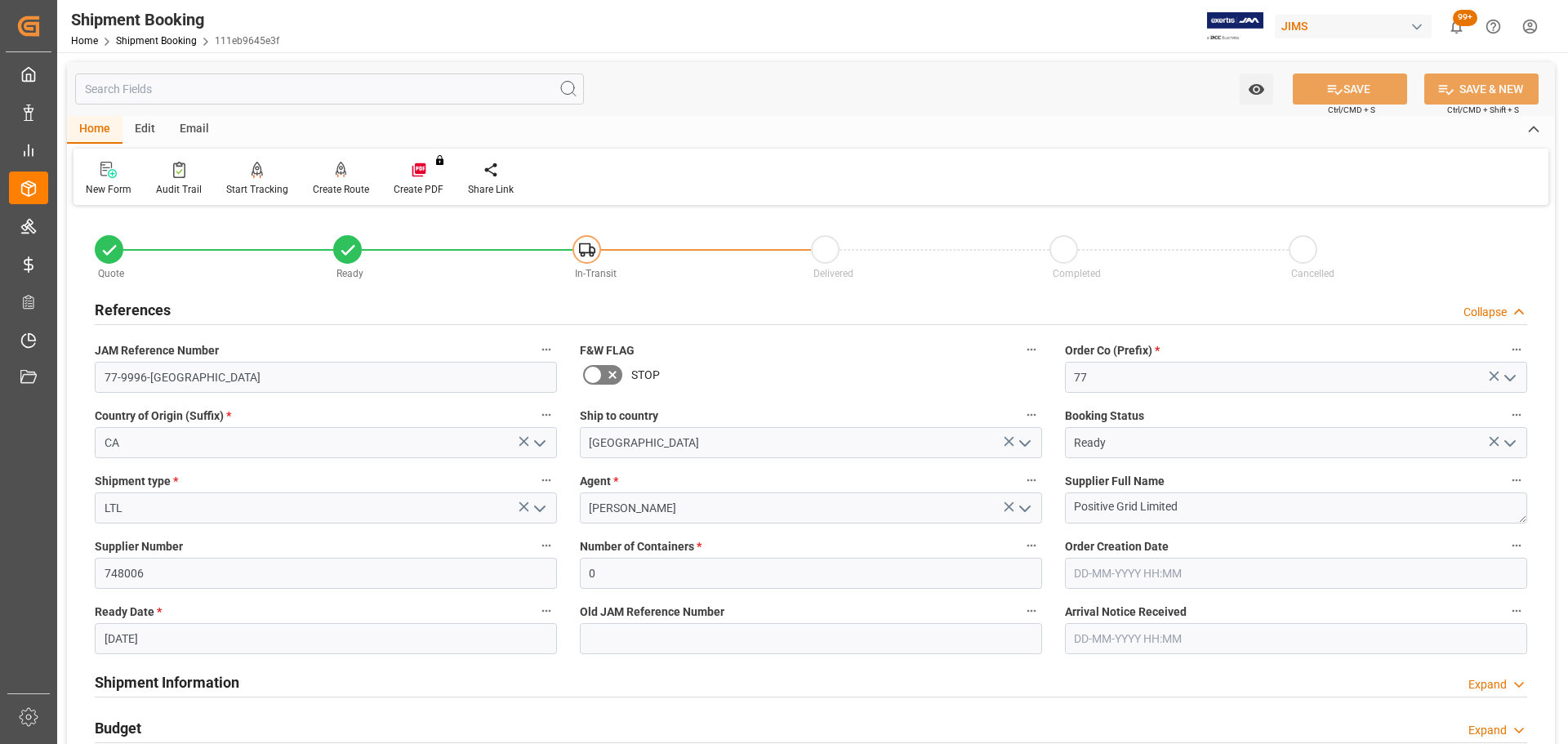
click at [220, 300] on div "References Collapse" at bounding box center [811, 309] width 1433 height 31
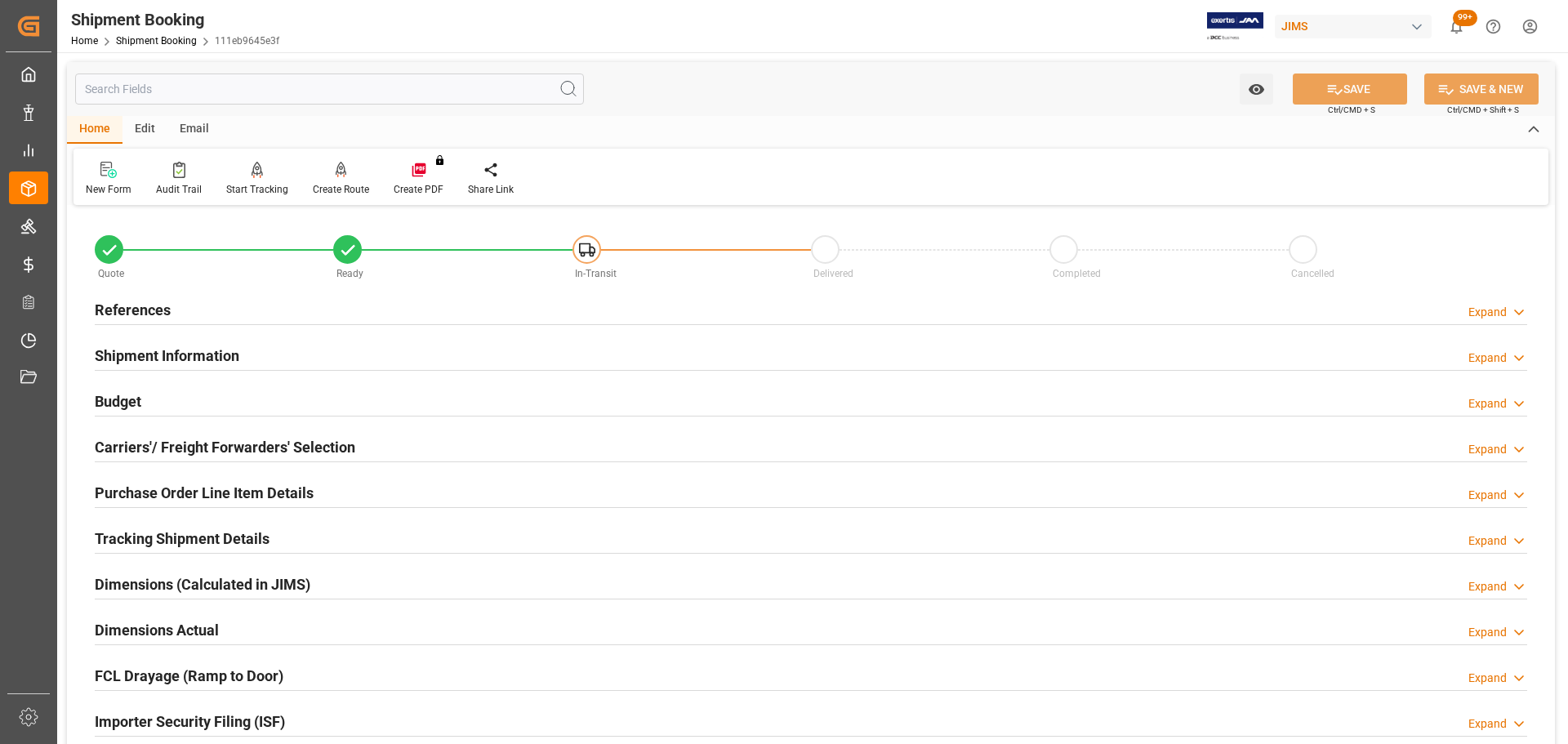
click at [220, 346] on h2 "Shipment Information" at bounding box center [168, 356] width 145 height 23
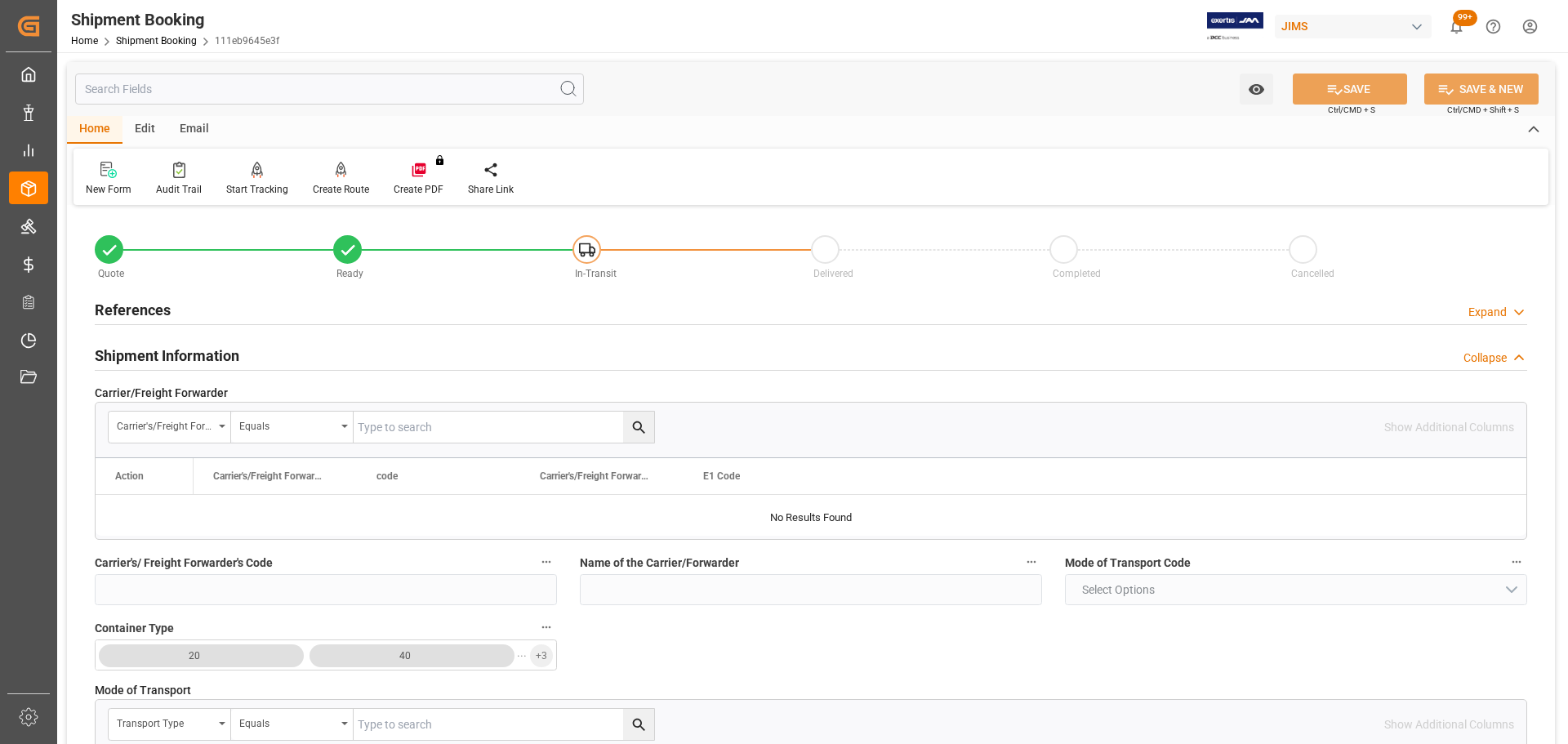
click at [250, 351] on div "Shipment Information Collapse" at bounding box center [811, 355] width 1433 height 31
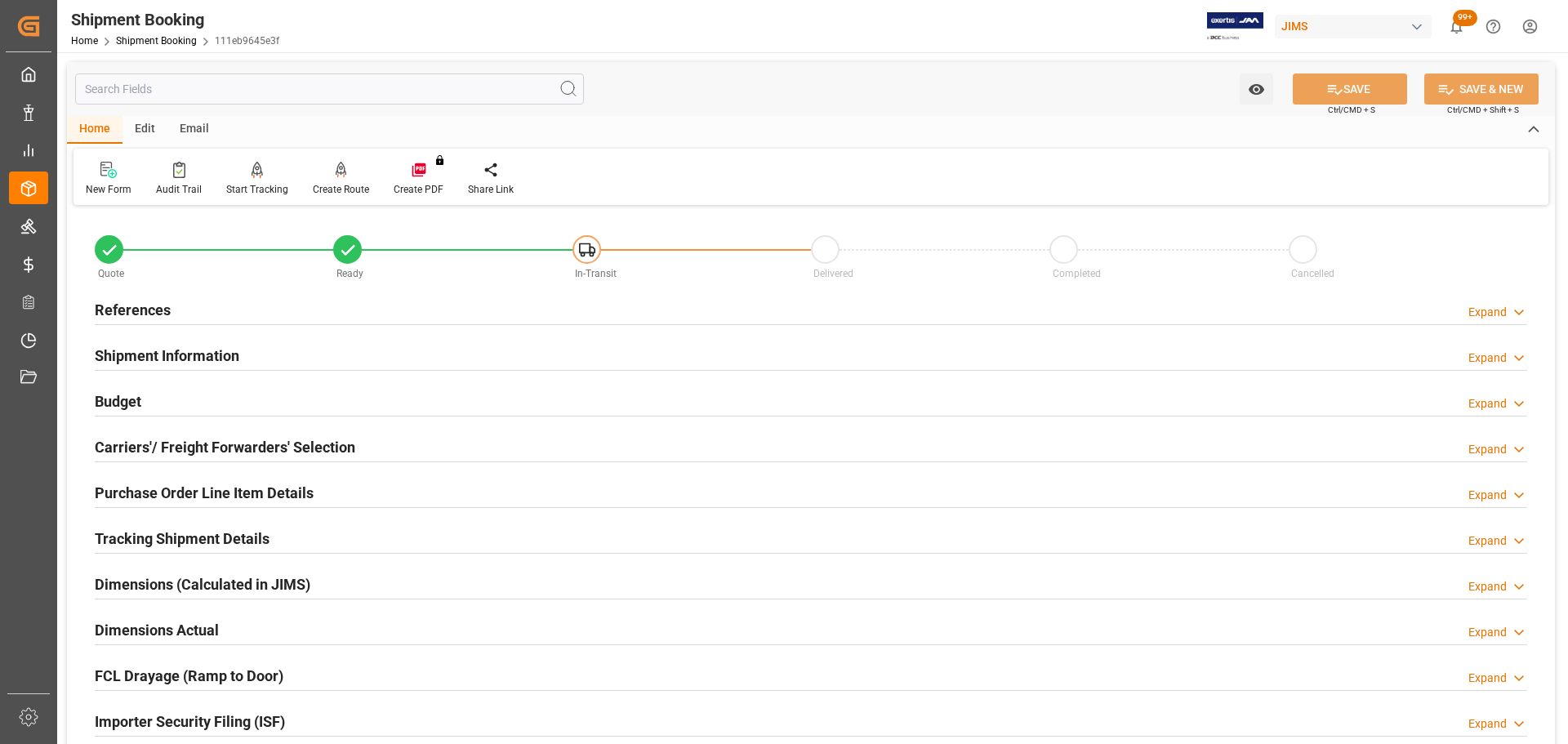
click at [237, 393] on div "Budget Expand" at bounding box center [811, 401] width 1433 height 31
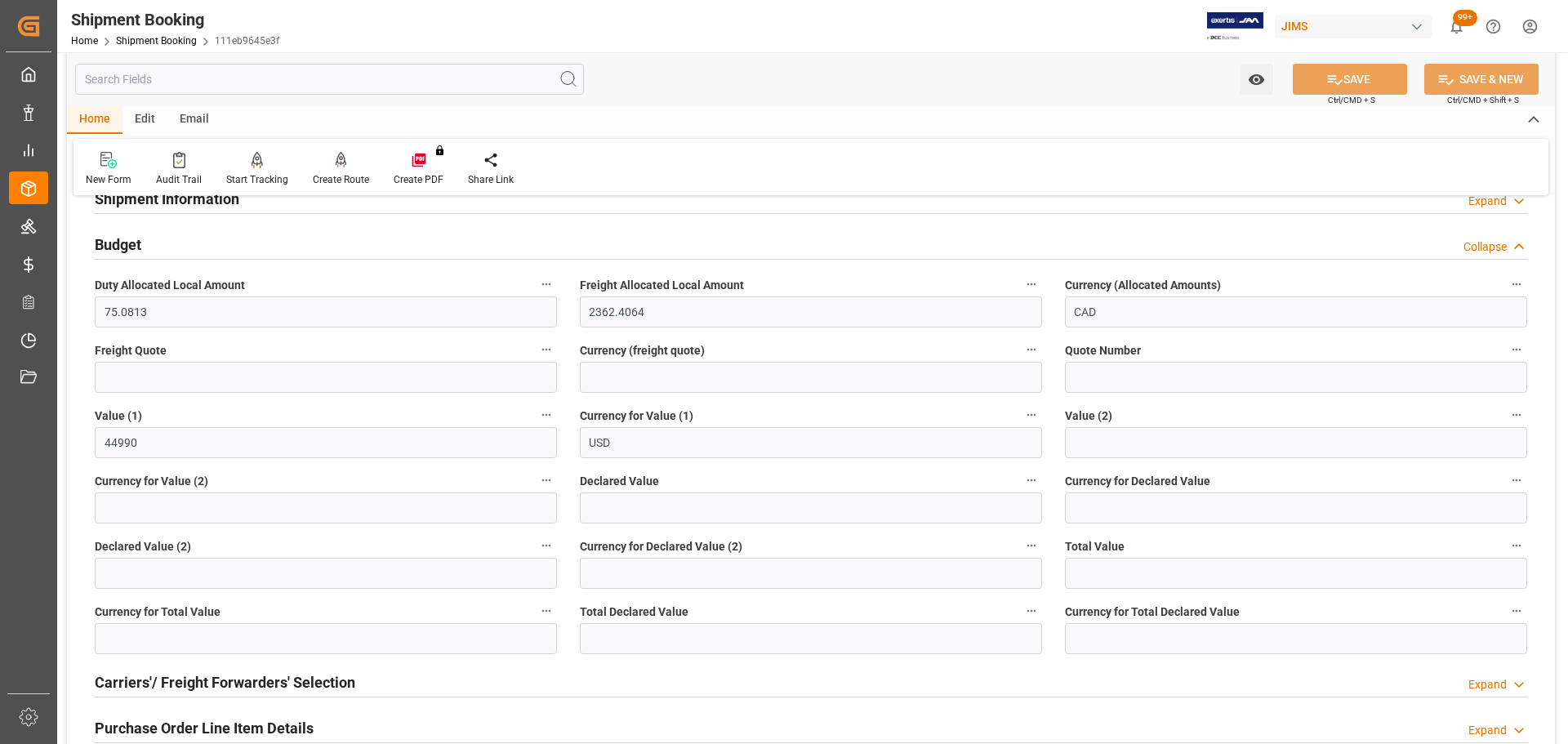
scroll to position [164, 0]
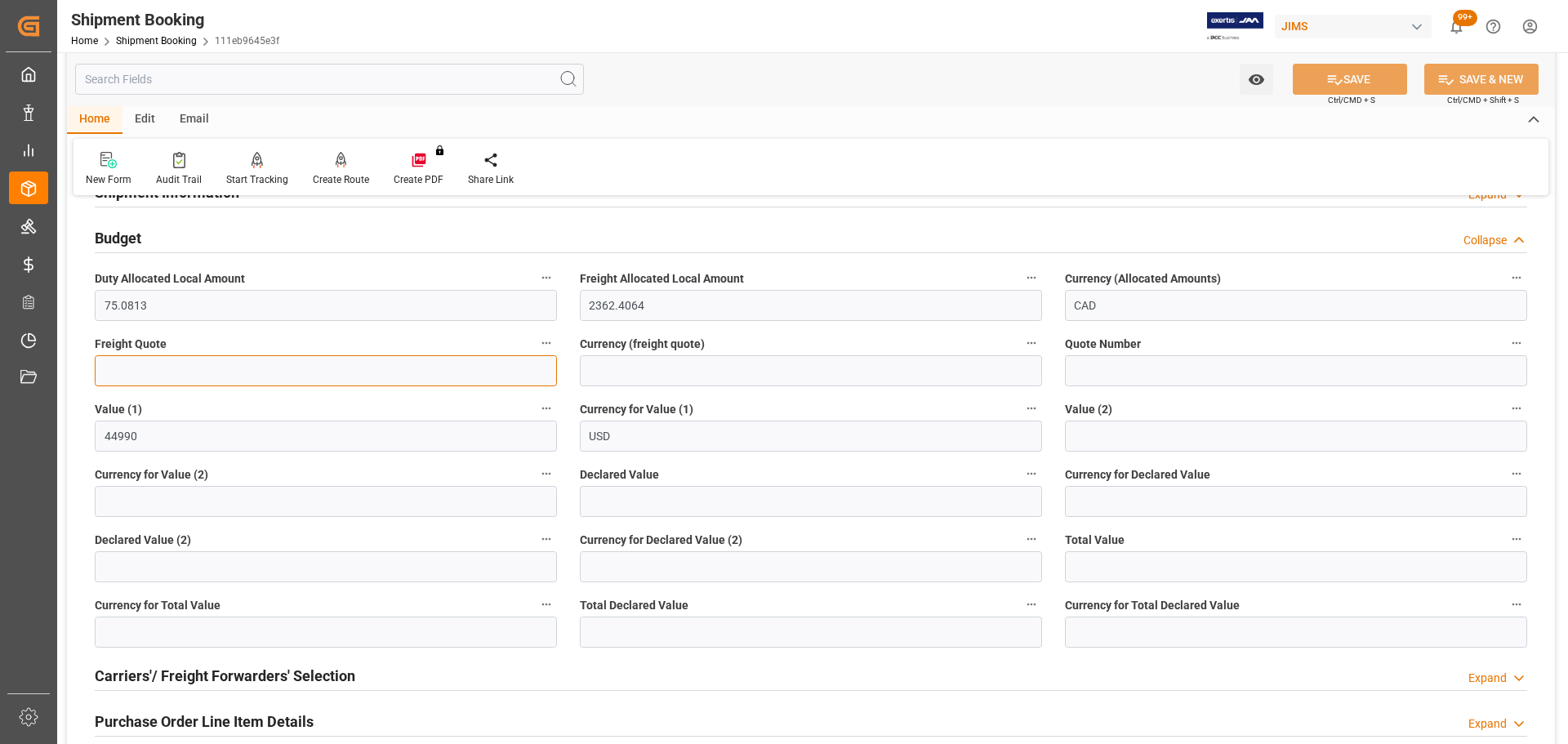
click at [179, 377] on input "text" at bounding box center [326, 372] width 463 height 31
click at [179, 230] on div "Budget Collapse" at bounding box center [811, 237] width 1433 height 31
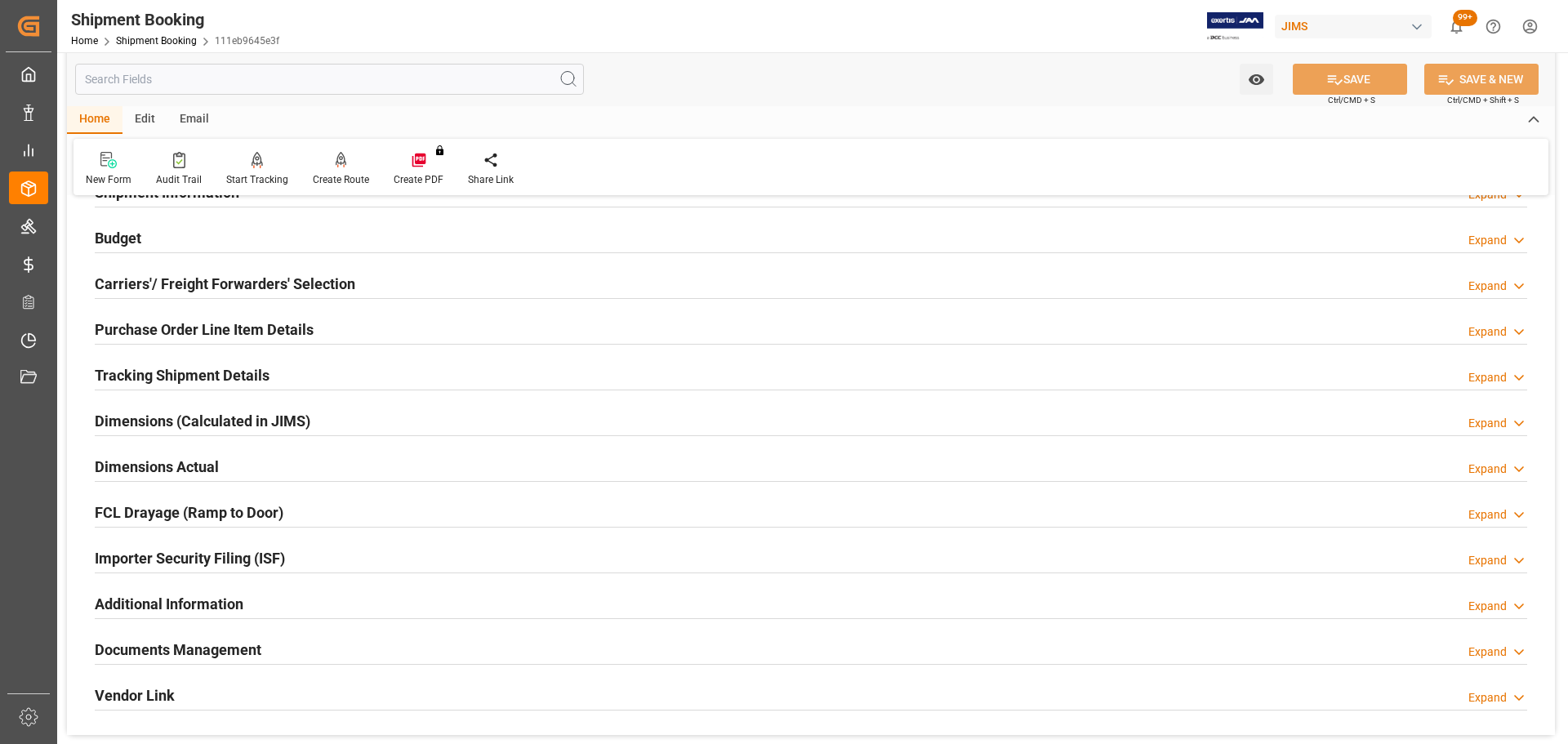
click at [179, 230] on div "Budget Expand" at bounding box center [811, 237] width 1433 height 31
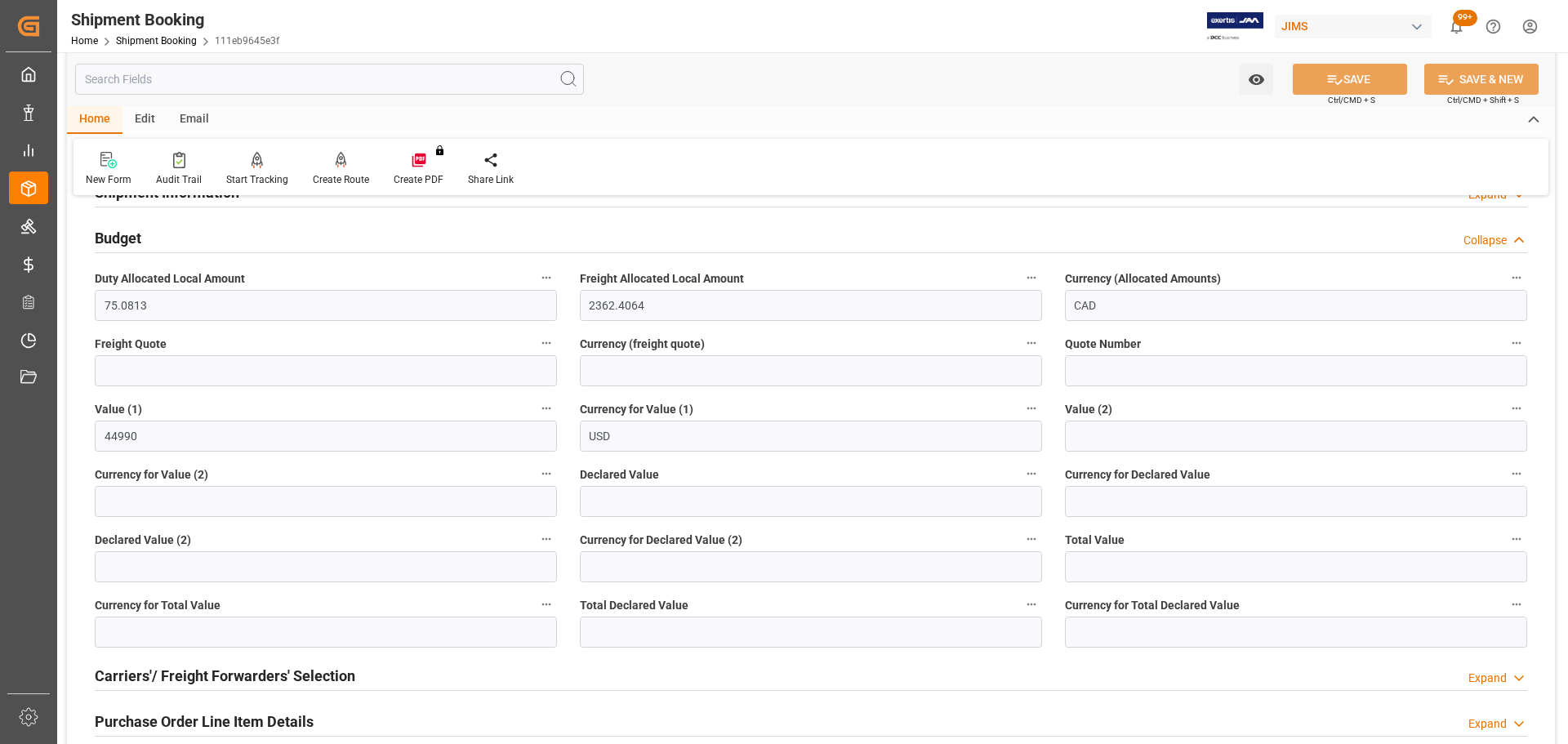
click at [231, 225] on div "Budget Collapse" at bounding box center [811, 237] width 1433 height 31
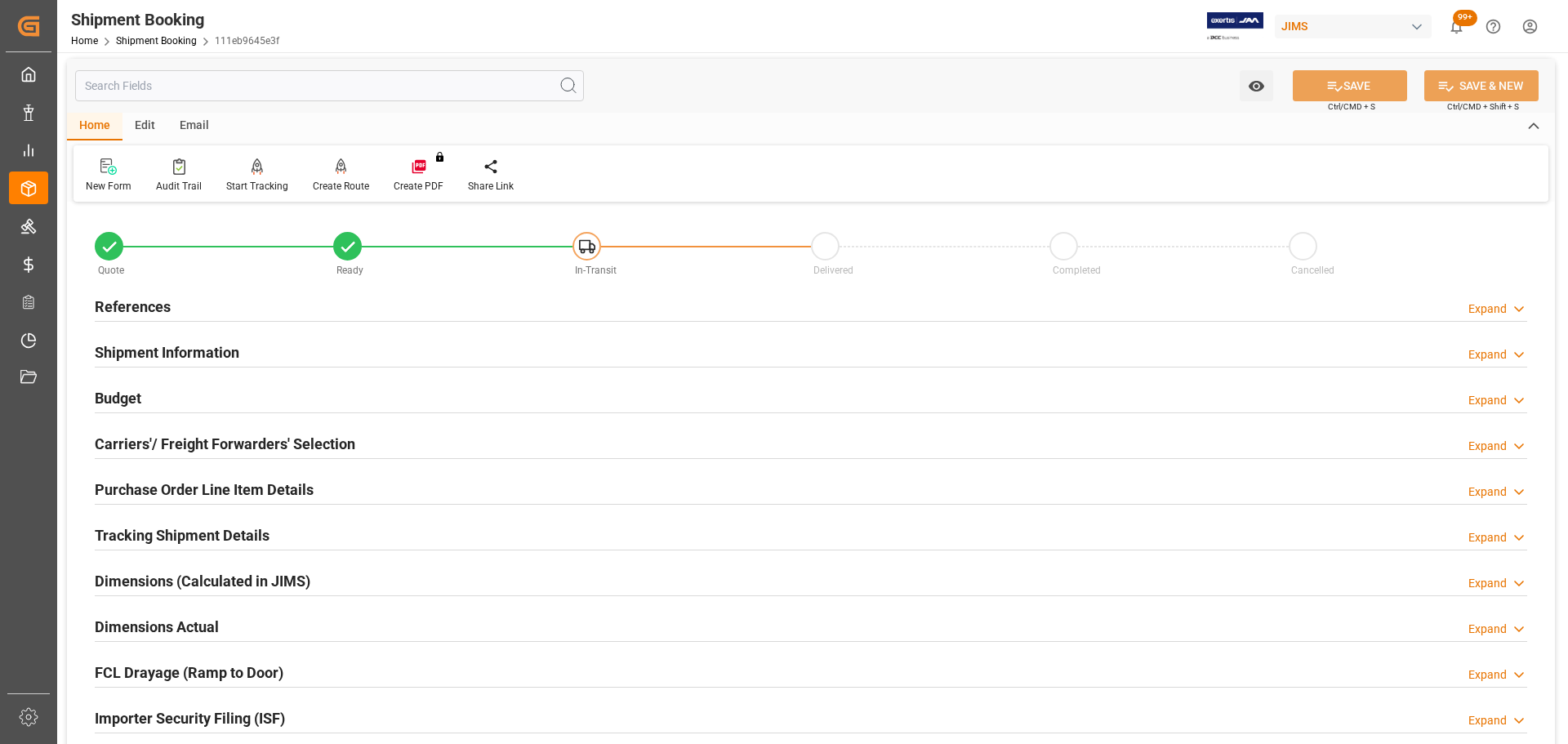
scroll to position [0, 0]
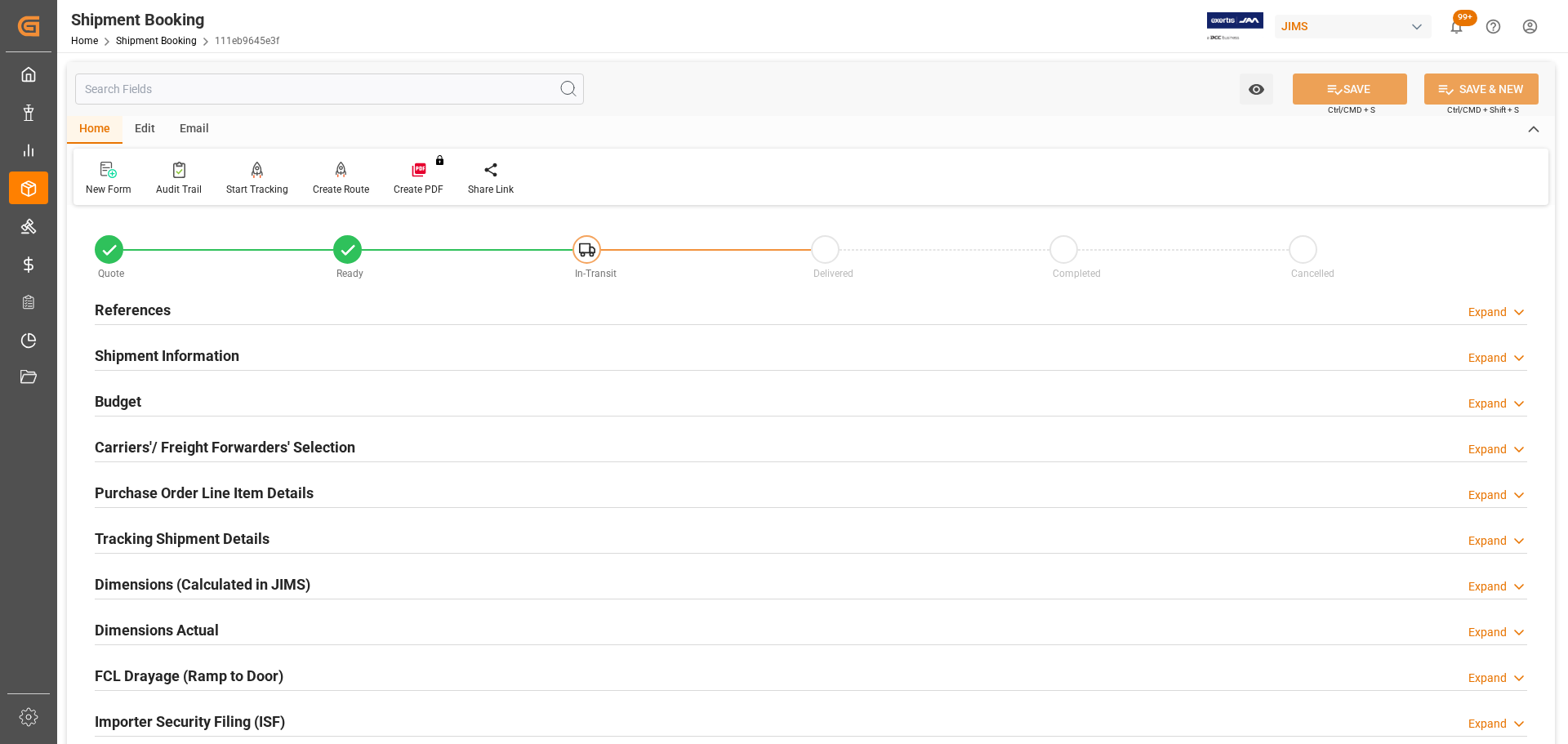
click at [218, 398] on div "Budget Expand" at bounding box center [811, 401] width 1433 height 31
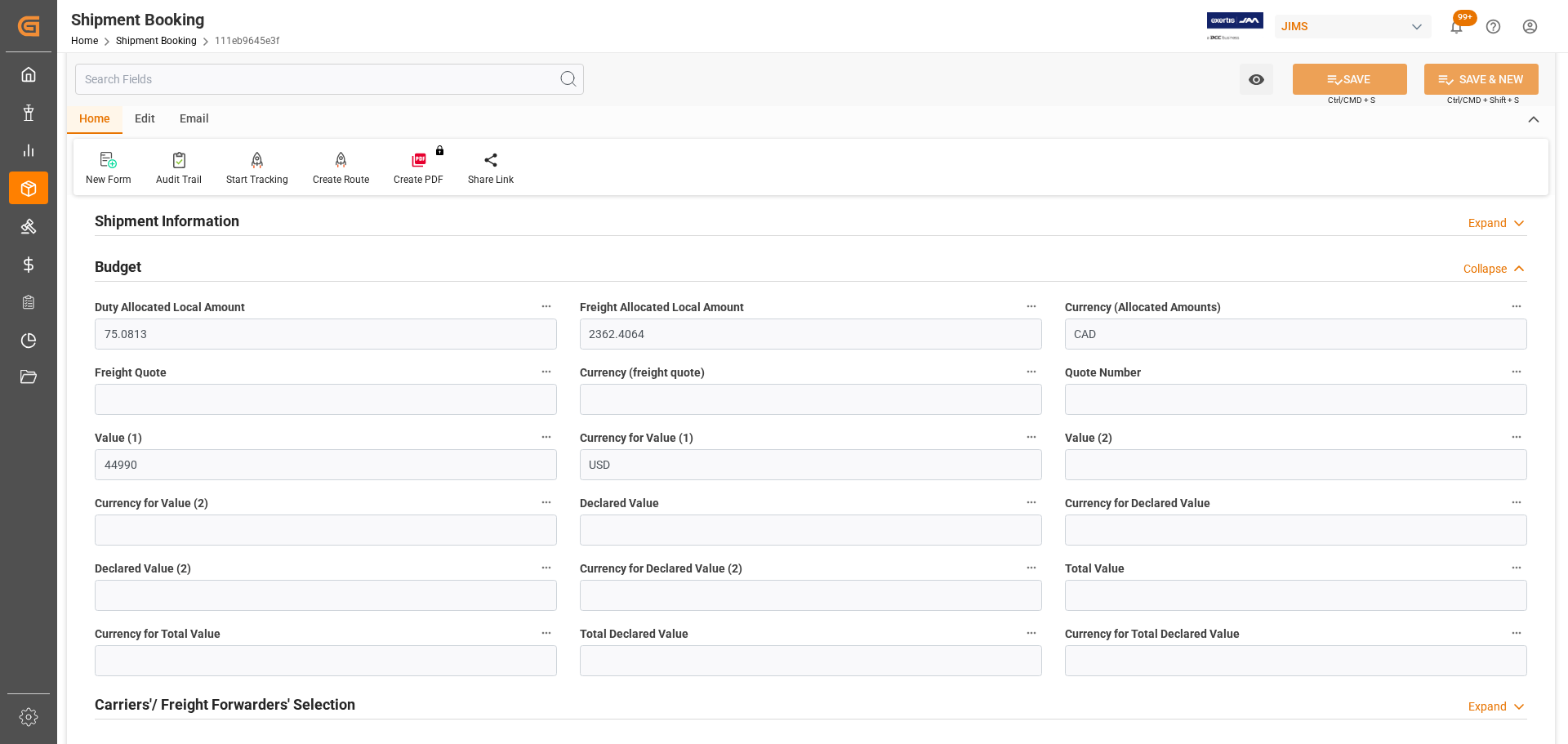
scroll to position [164, 0]
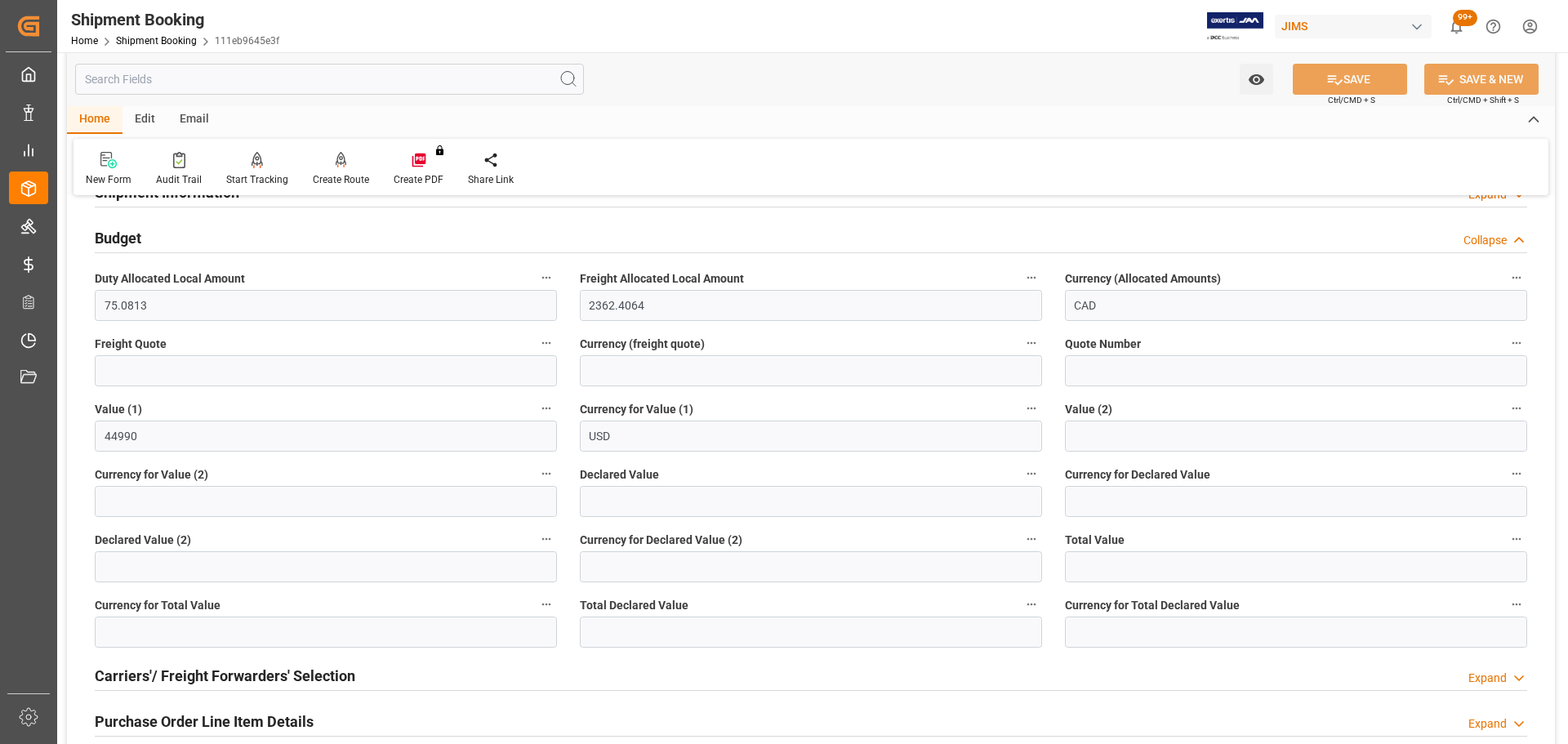
click at [277, 245] on div "Budget Collapse" at bounding box center [811, 237] width 1433 height 31
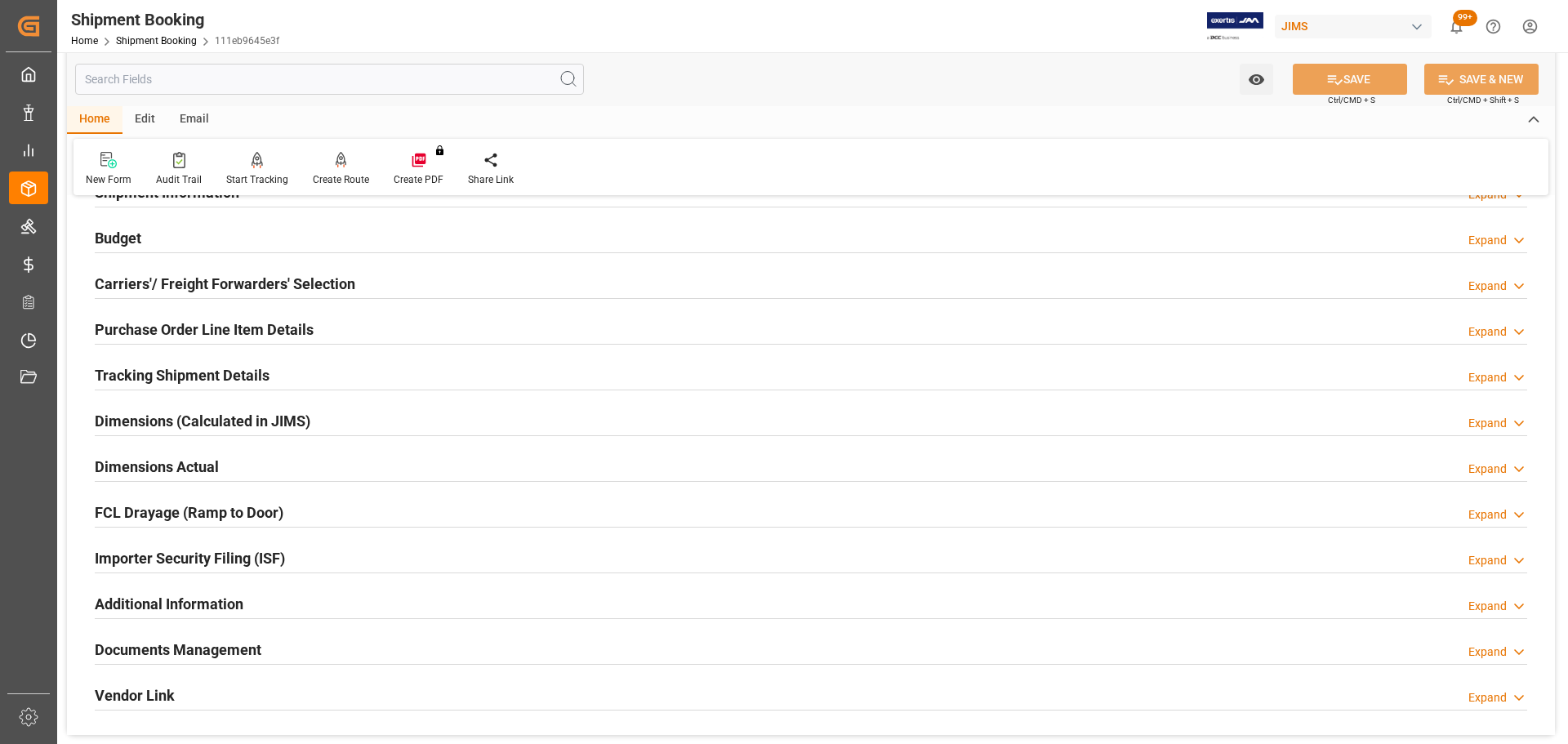
click at [254, 236] on div "Budget Expand" at bounding box center [811, 237] width 1433 height 31
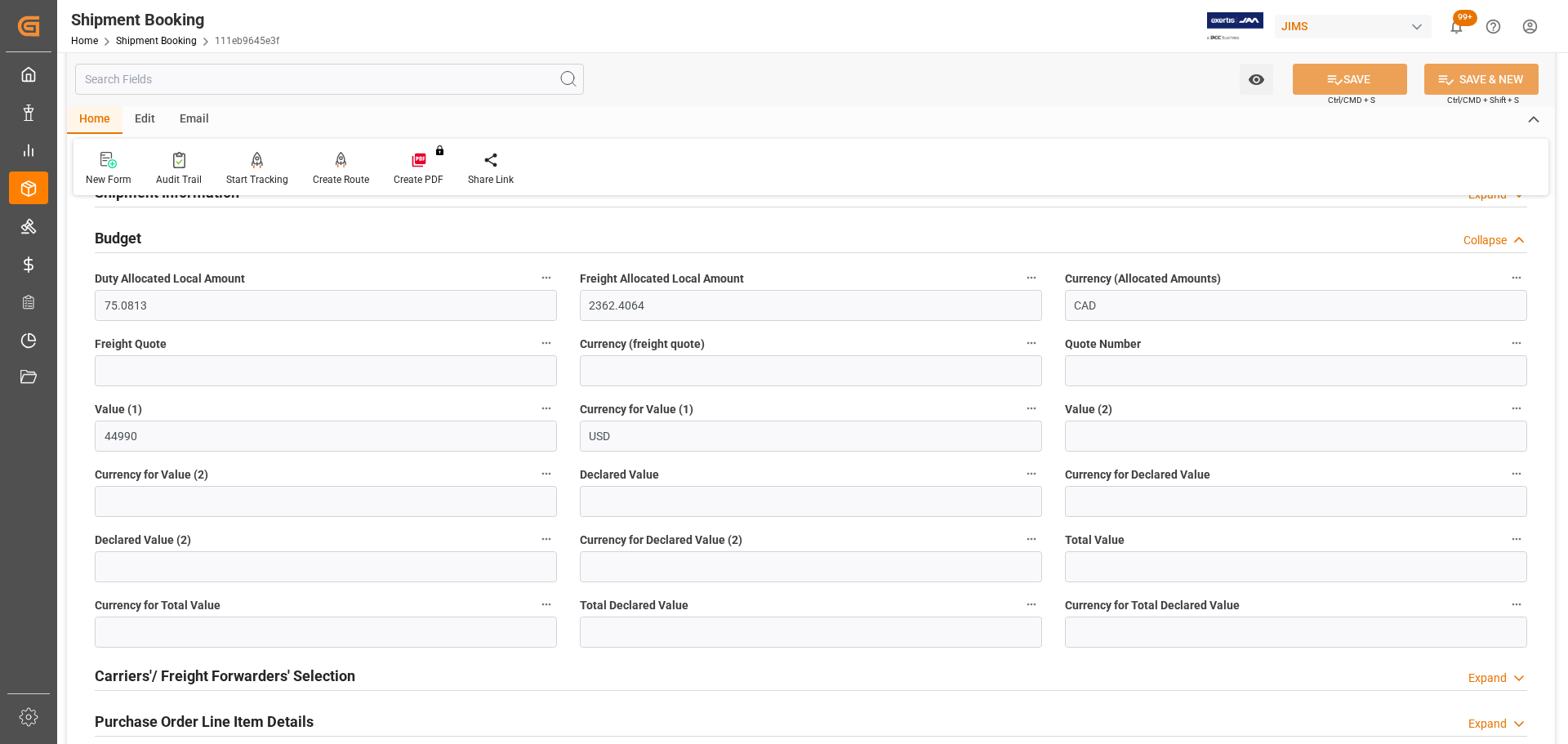
click at [277, 235] on div "Budget Collapse" at bounding box center [811, 237] width 1433 height 31
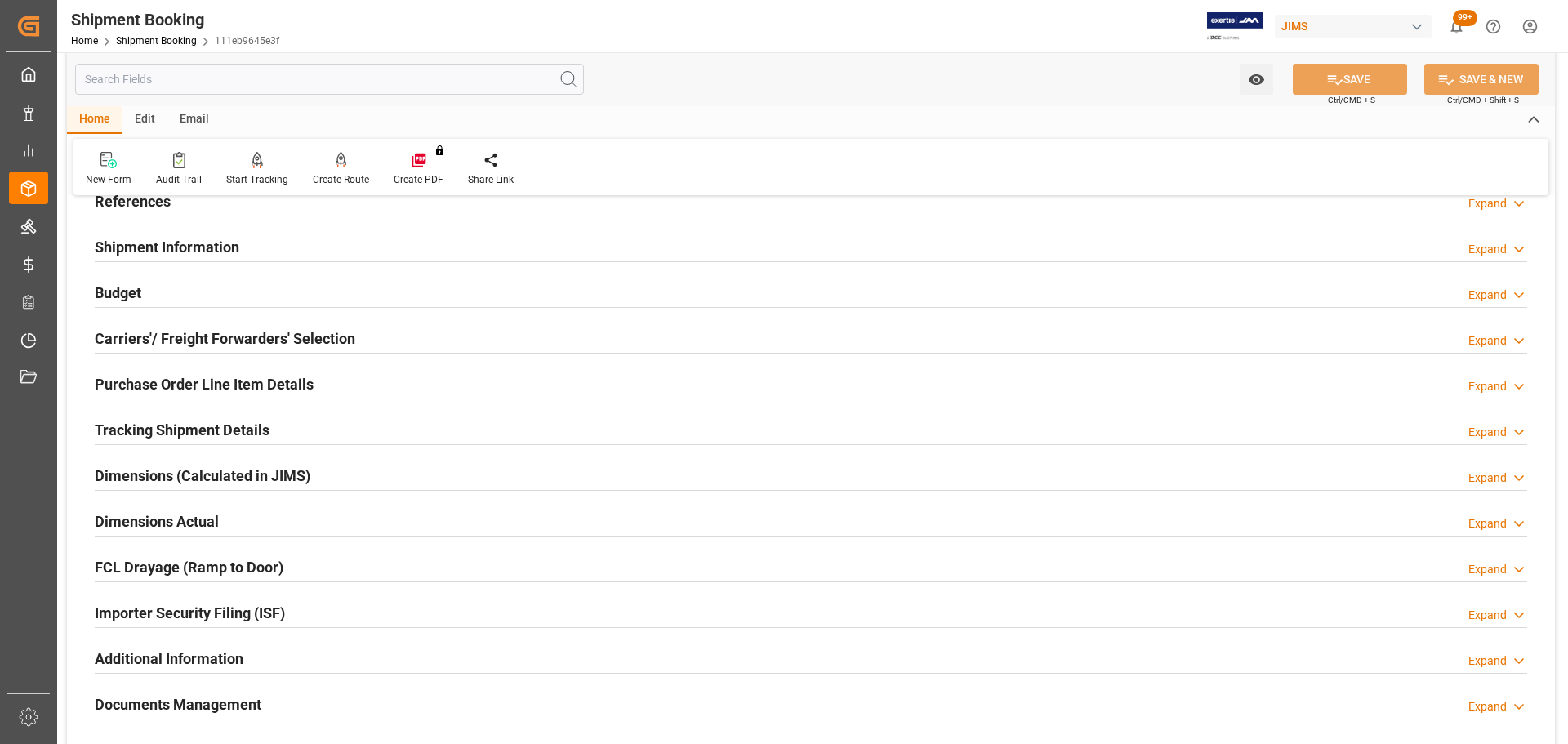
scroll to position [81, 0]
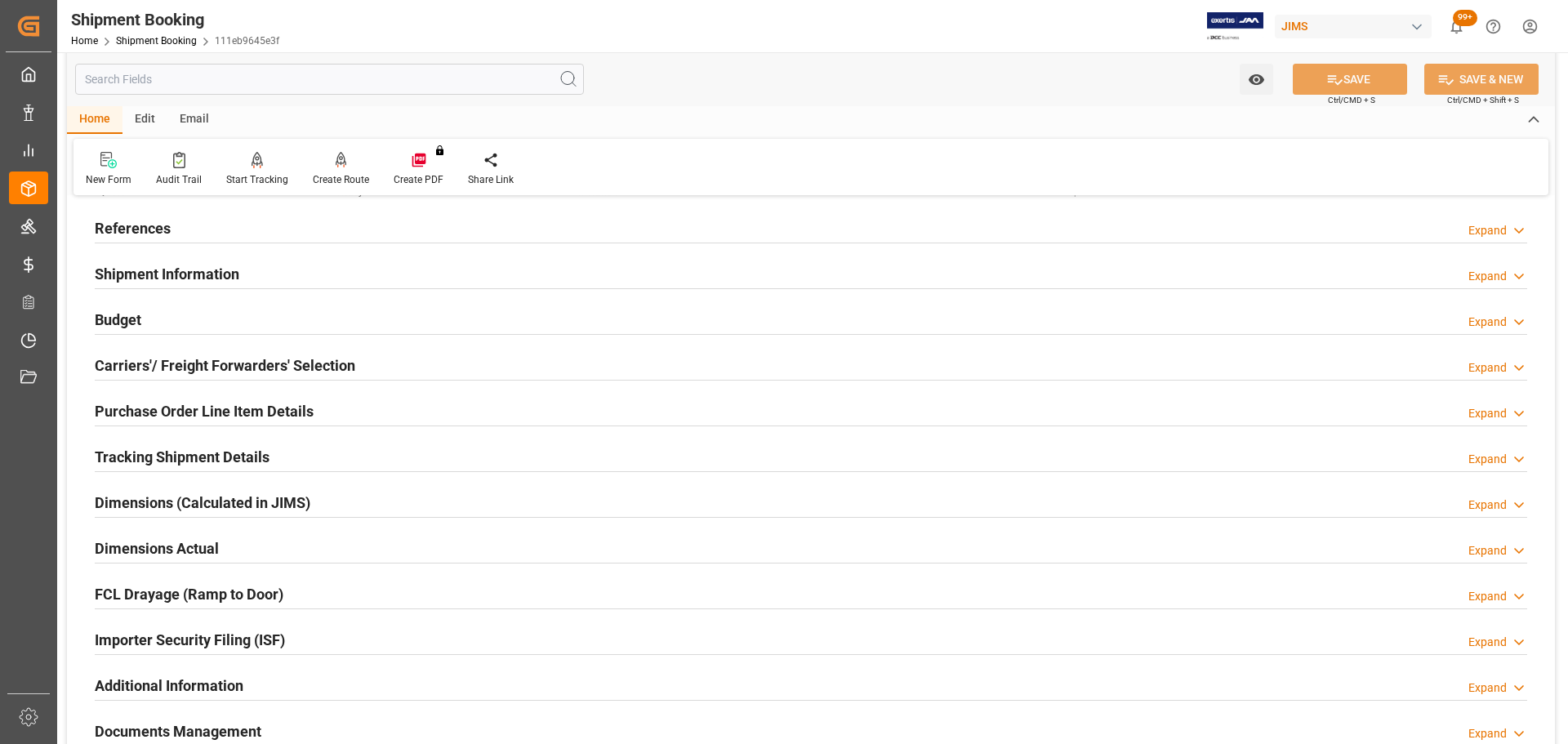
click at [171, 325] on div "Budget Expand" at bounding box center [811, 319] width 1433 height 31
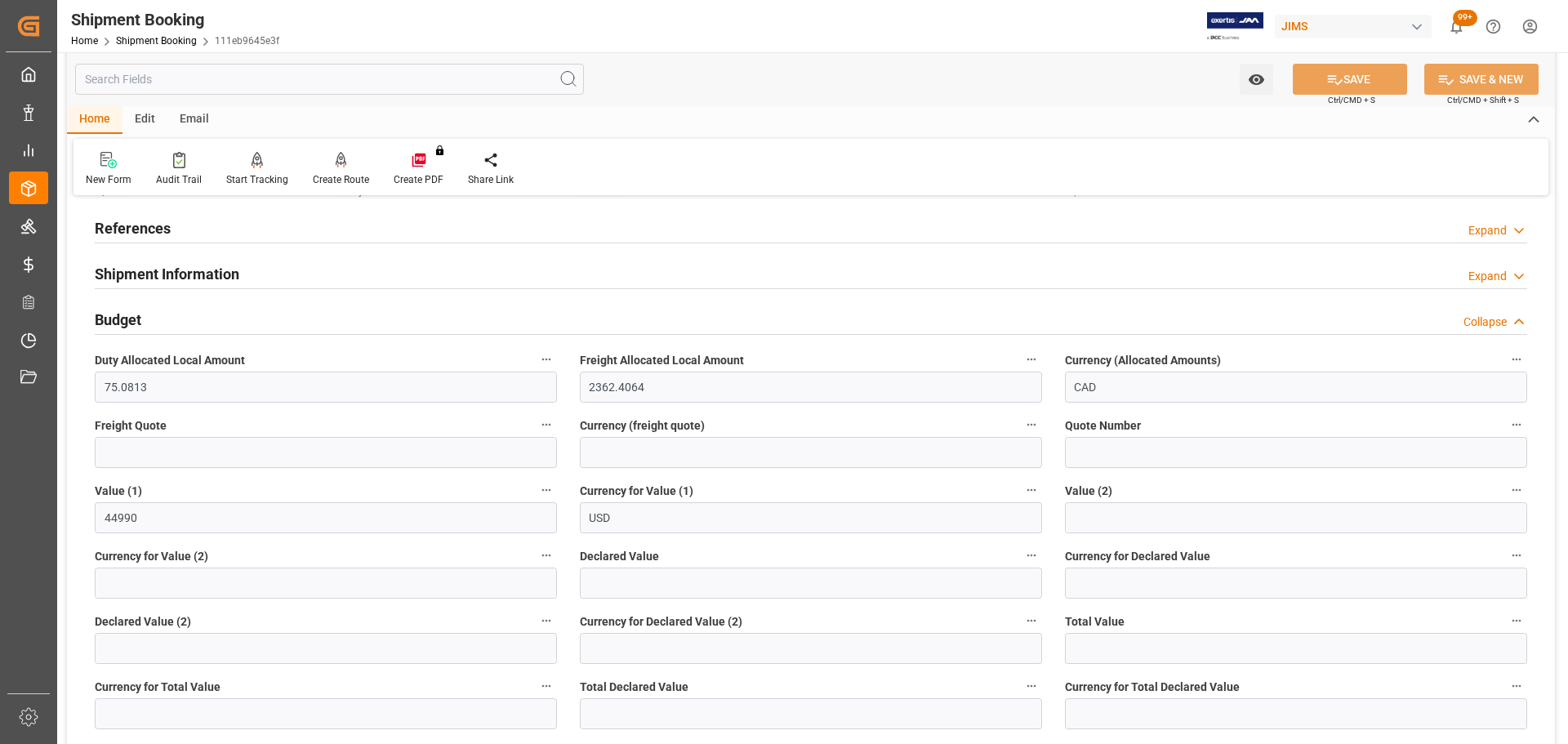
click at [171, 325] on div "Budget Collapse" at bounding box center [811, 319] width 1433 height 31
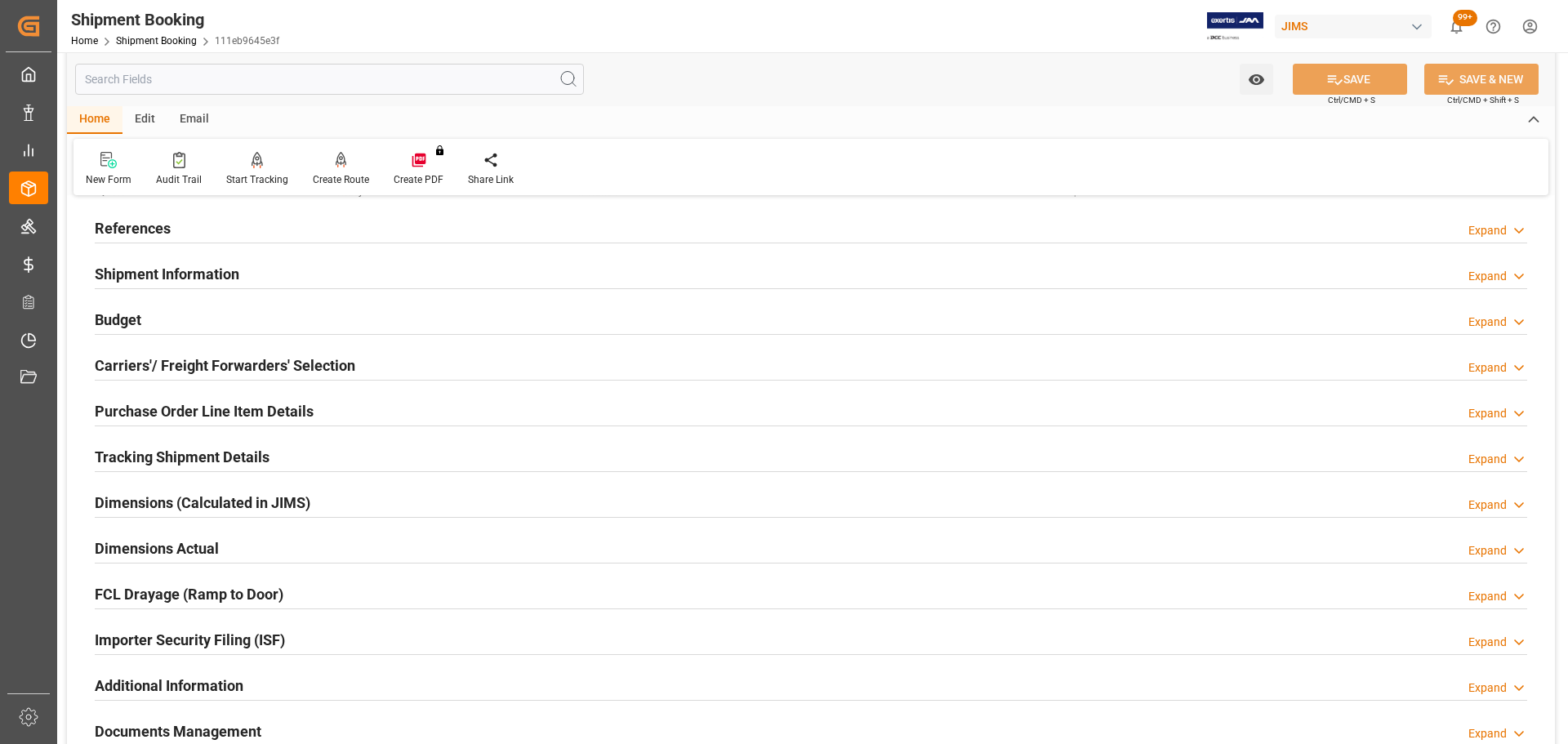
scroll to position [0, 0]
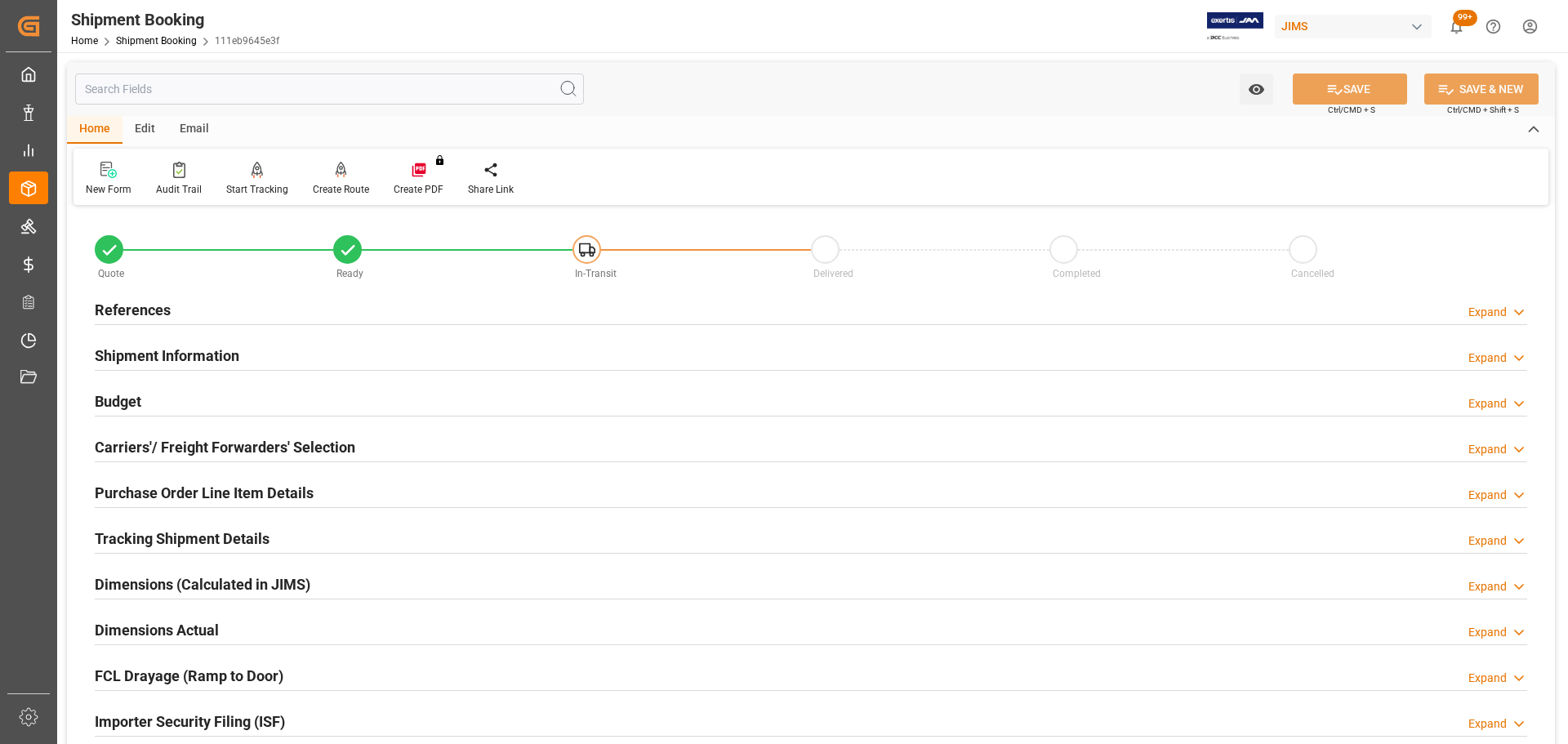
click at [182, 305] on div "References Expand" at bounding box center [811, 309] width 1433 height 31
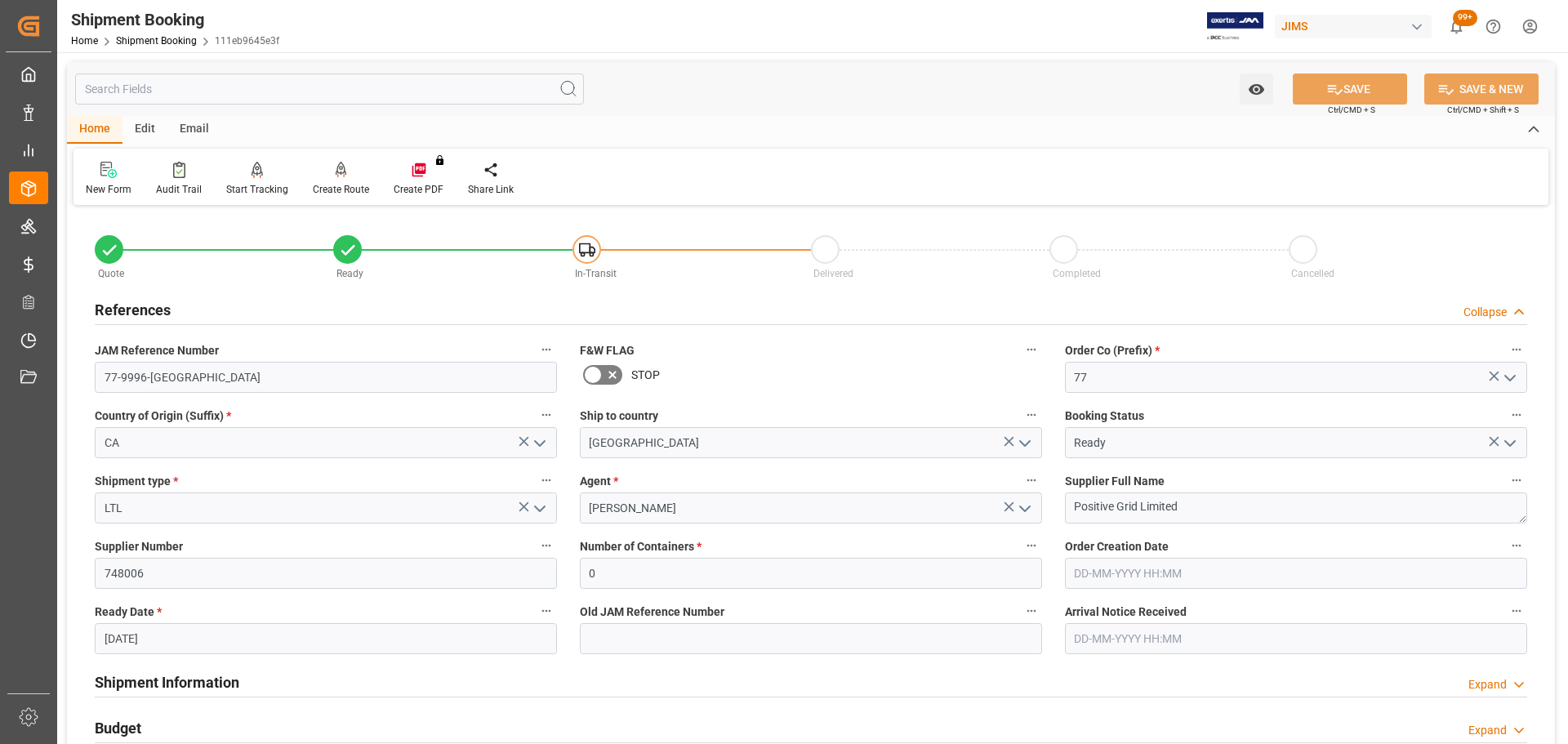
click at [182, 305] on div "References Collapse" at bounding box center [811, 309] width 1433 height 31
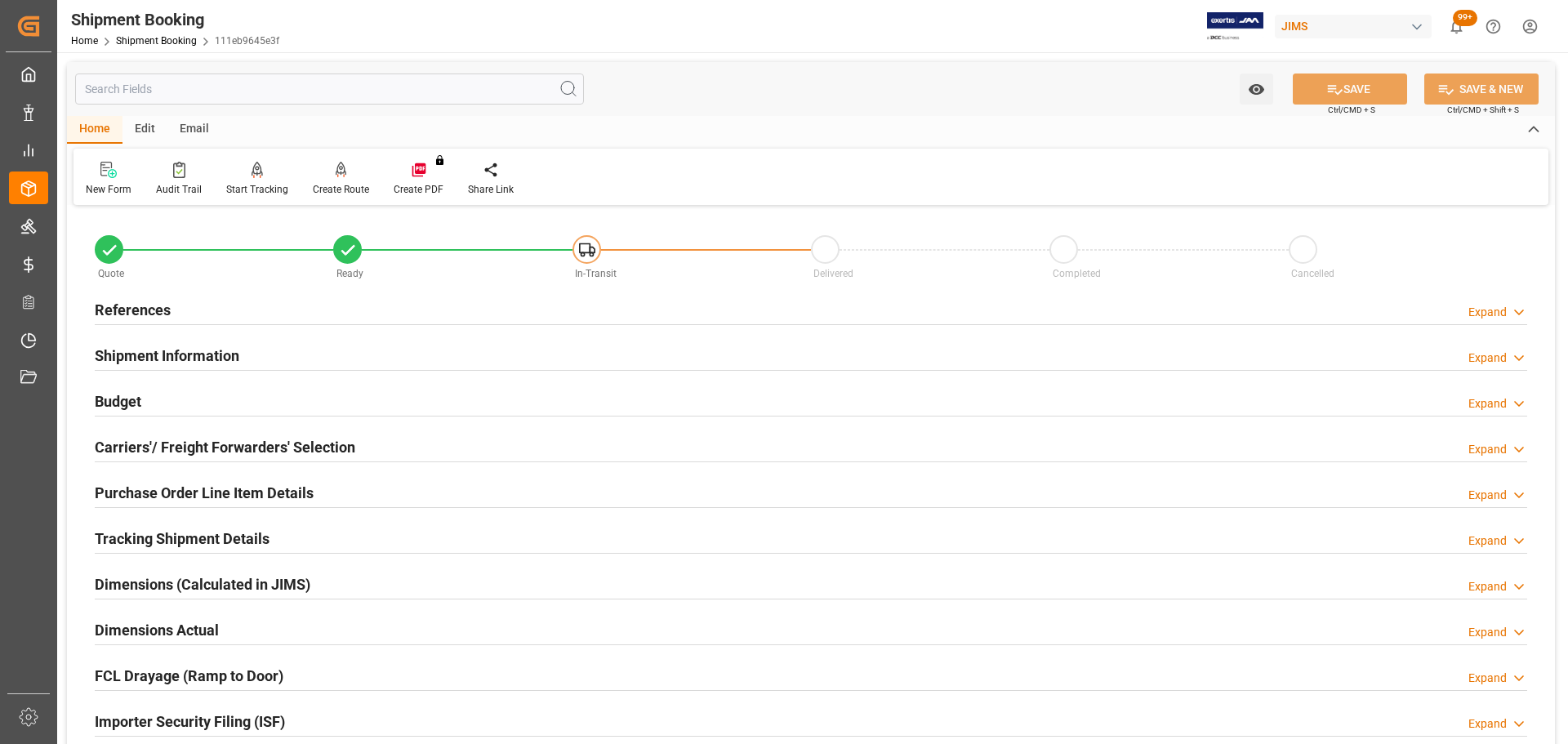
click at [182, 305] on div "References Expand" at bounding box center [811, 309] width 1433 height 31
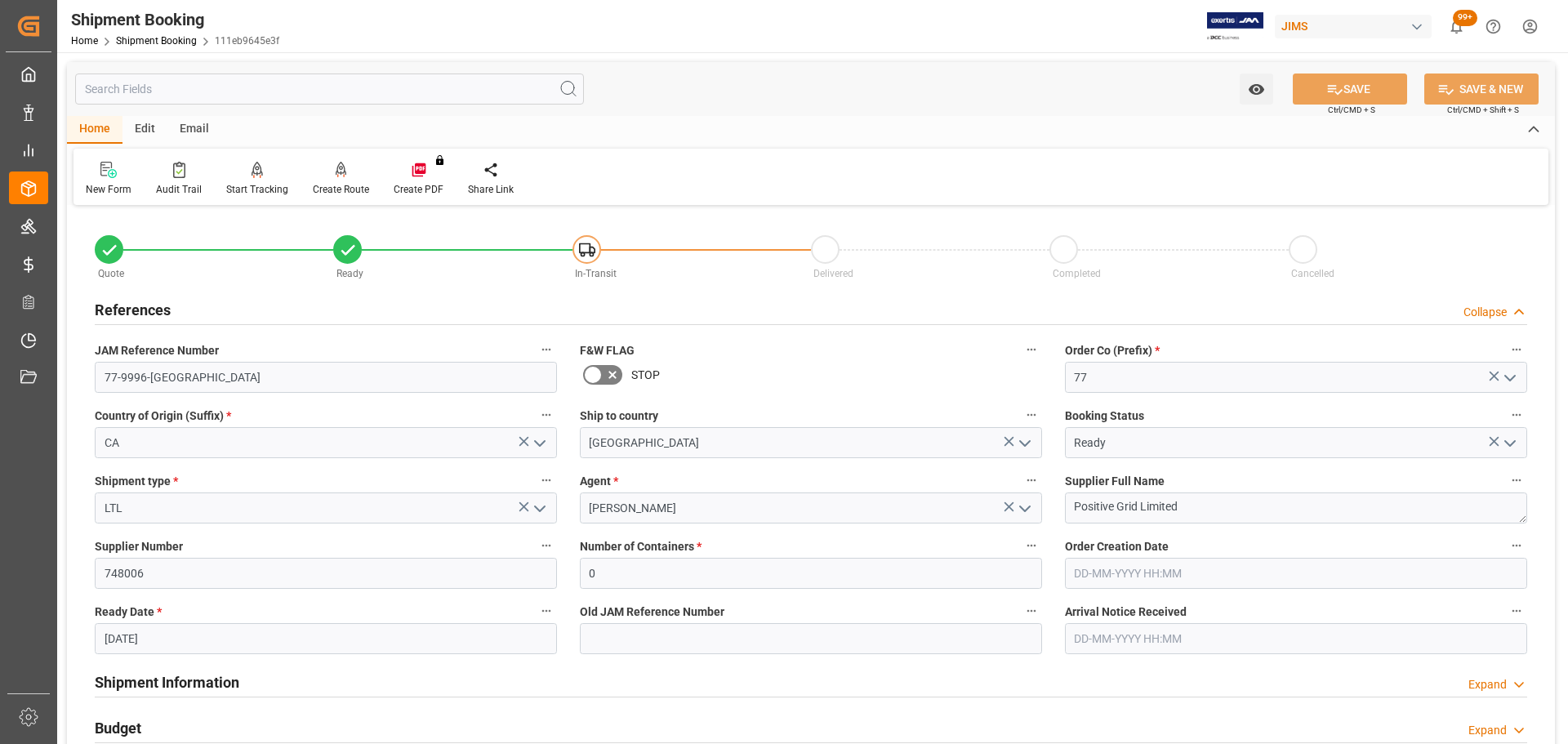
click at [182, 305] on div "References Collapse" at bounding box center [811, 309] width 1433 height 31
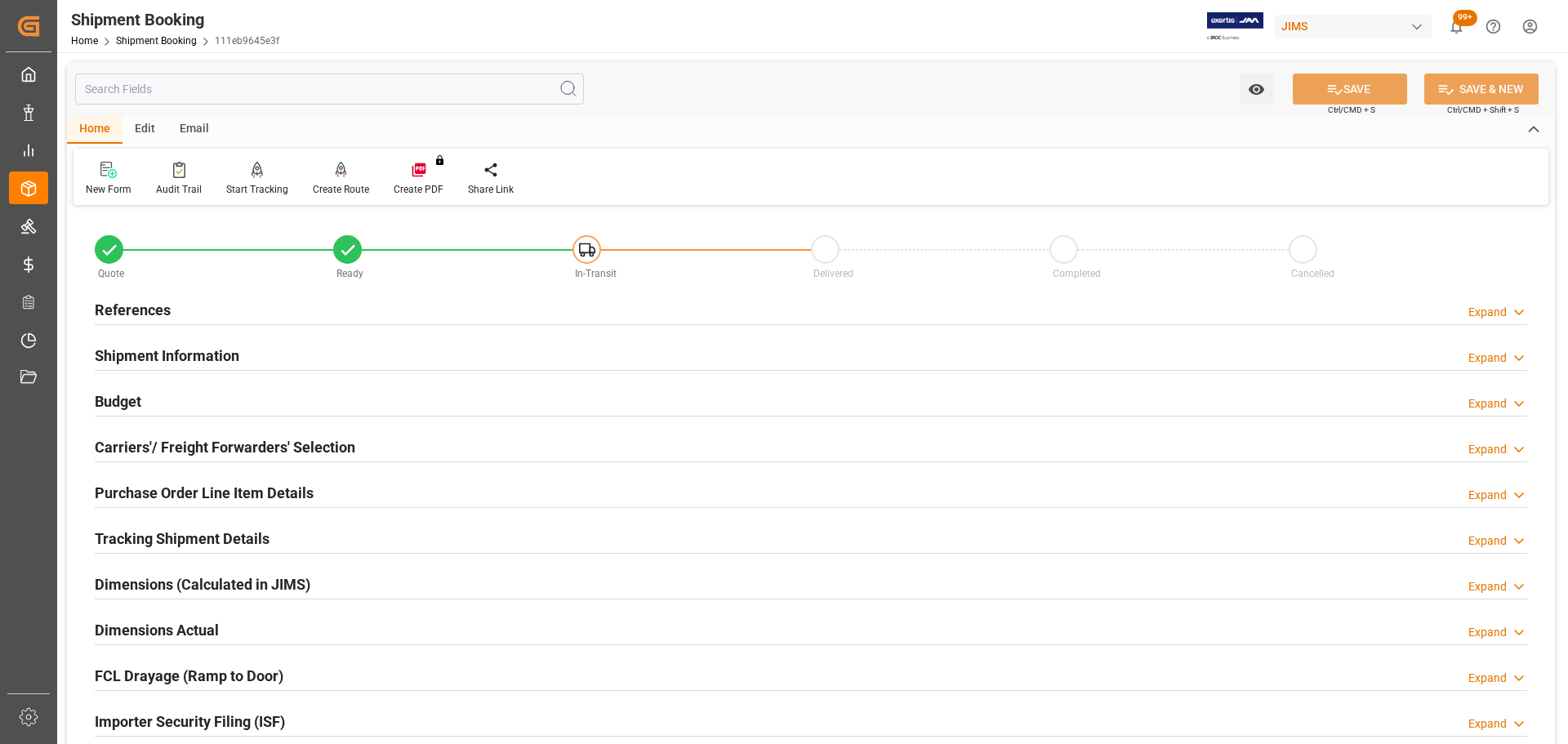
click at [194, 399] on div "Budget Expand" at bounding box center [811, 401] width 1433 height 31
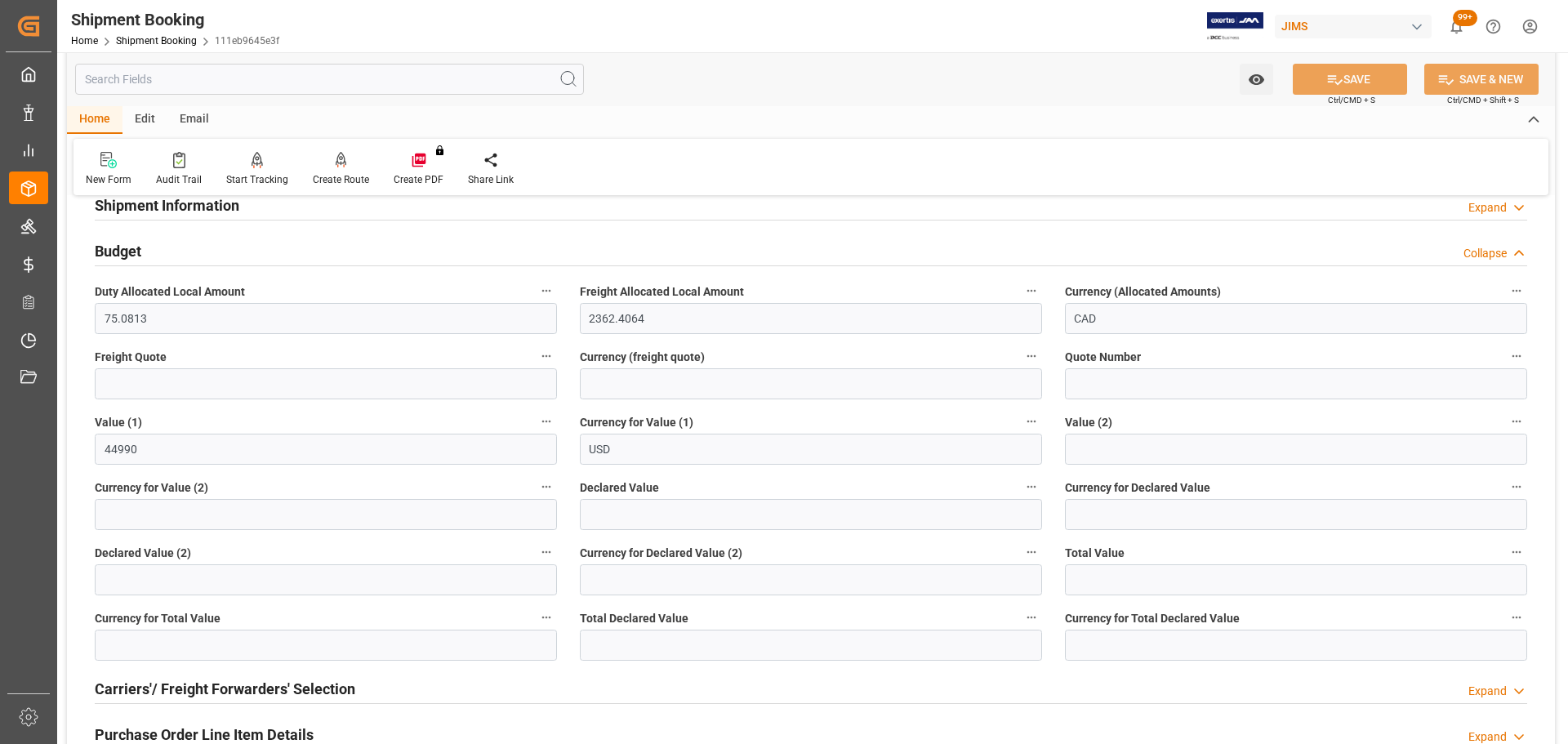
scroll to position [164, 0]
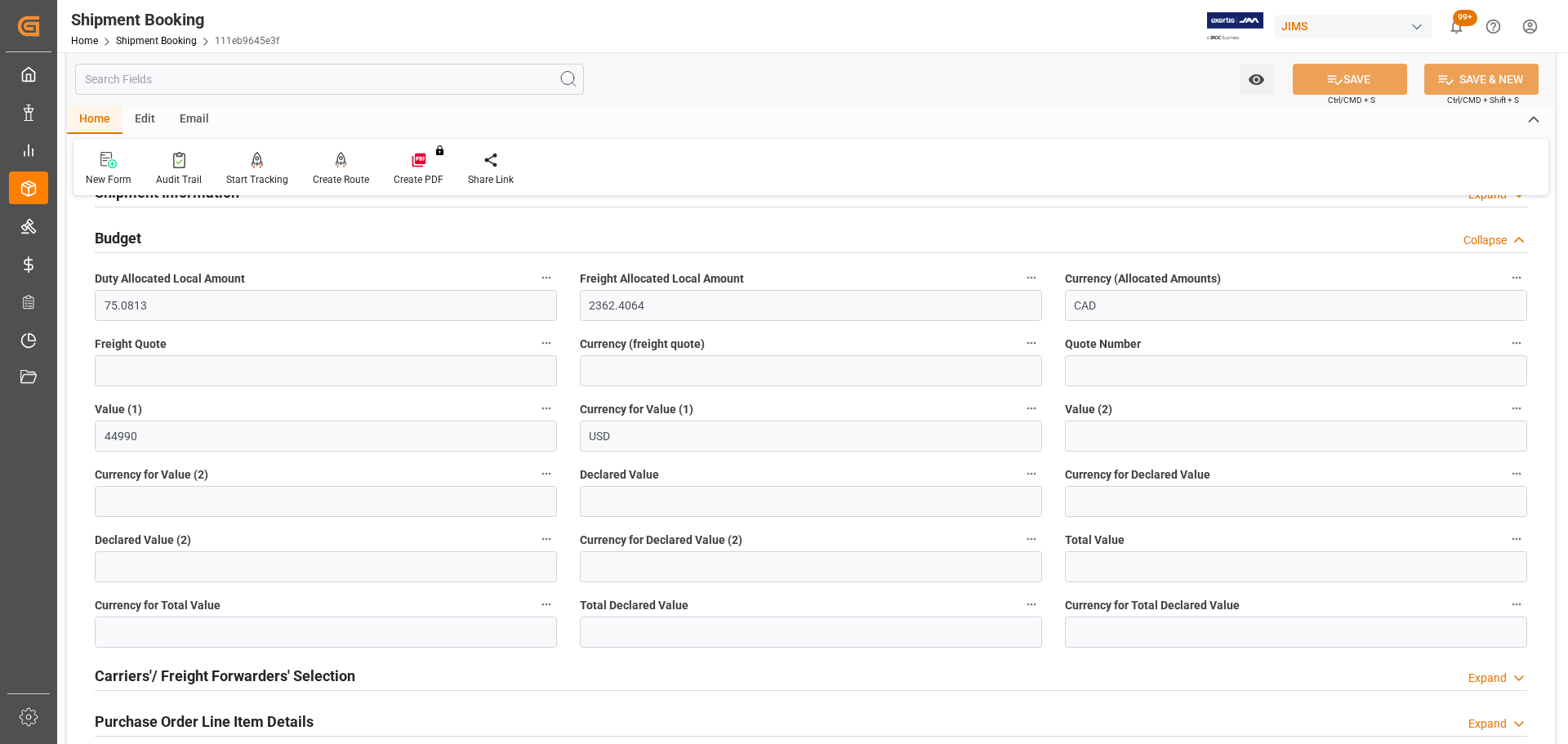
click at [174, 244] on div "Budget Collapse" at bounding box center [811, 237] width 1433 height 31
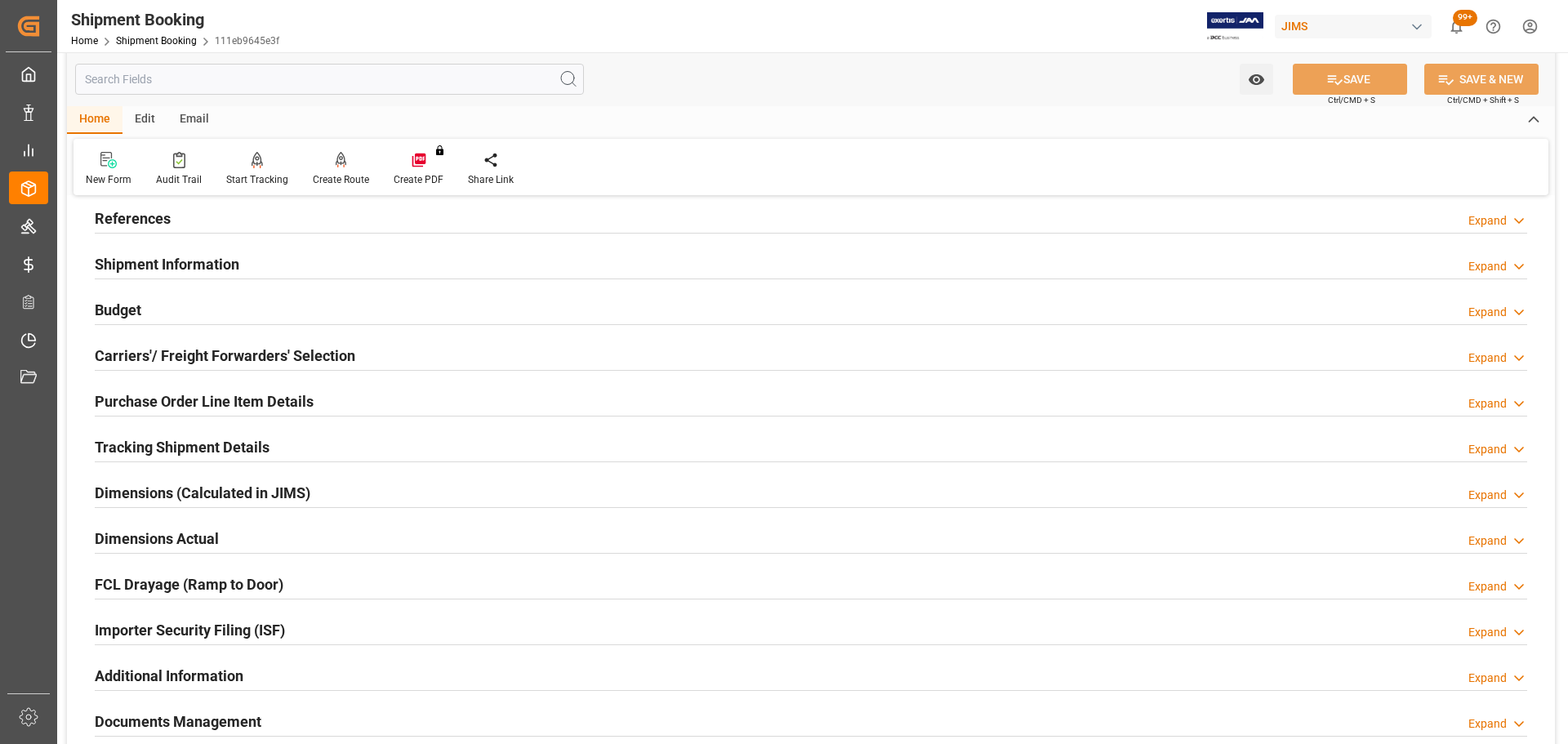
scroll to position [0, 0]
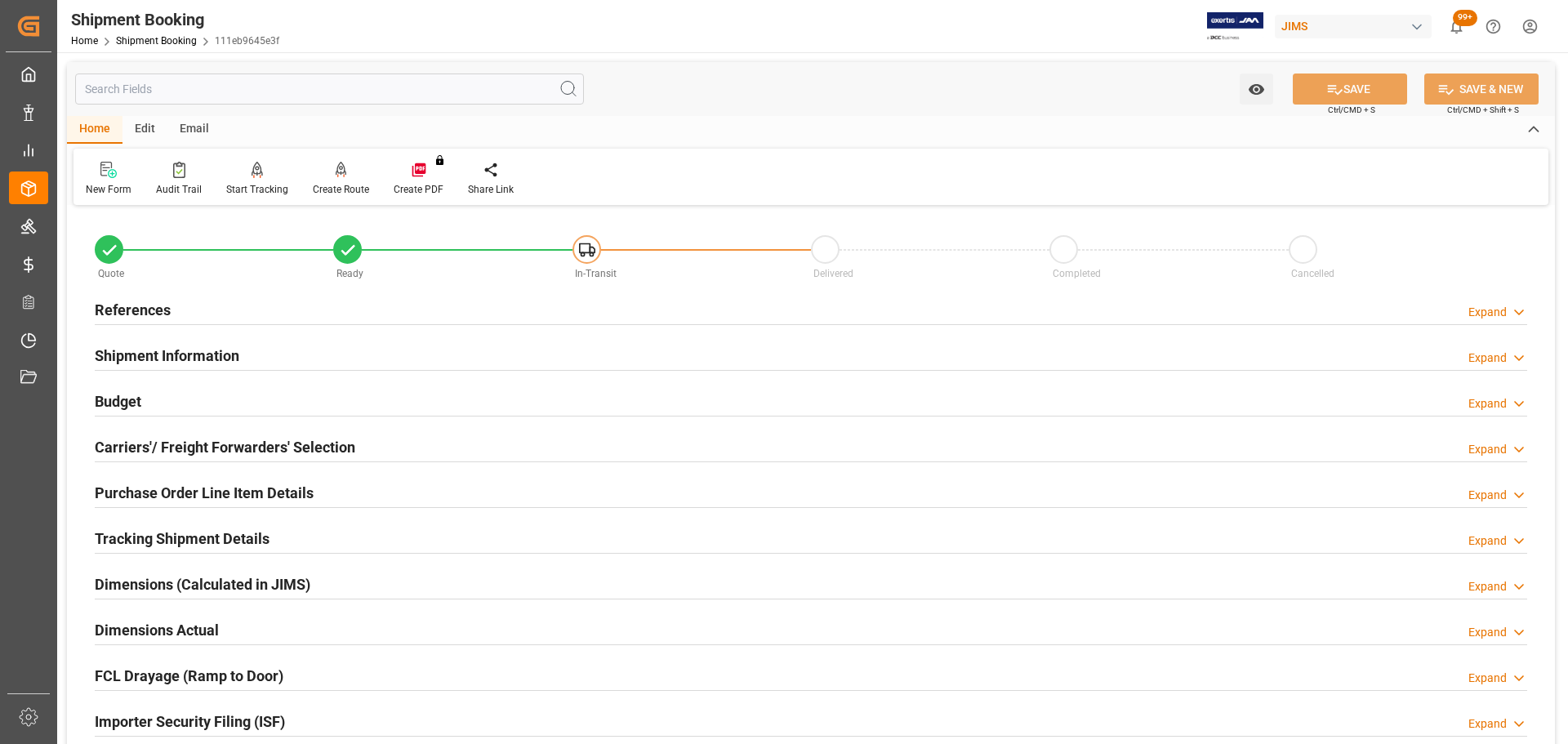
click at [170, 310] on div "References Expand" at bounding box center [811, 309] width 1433 height 31
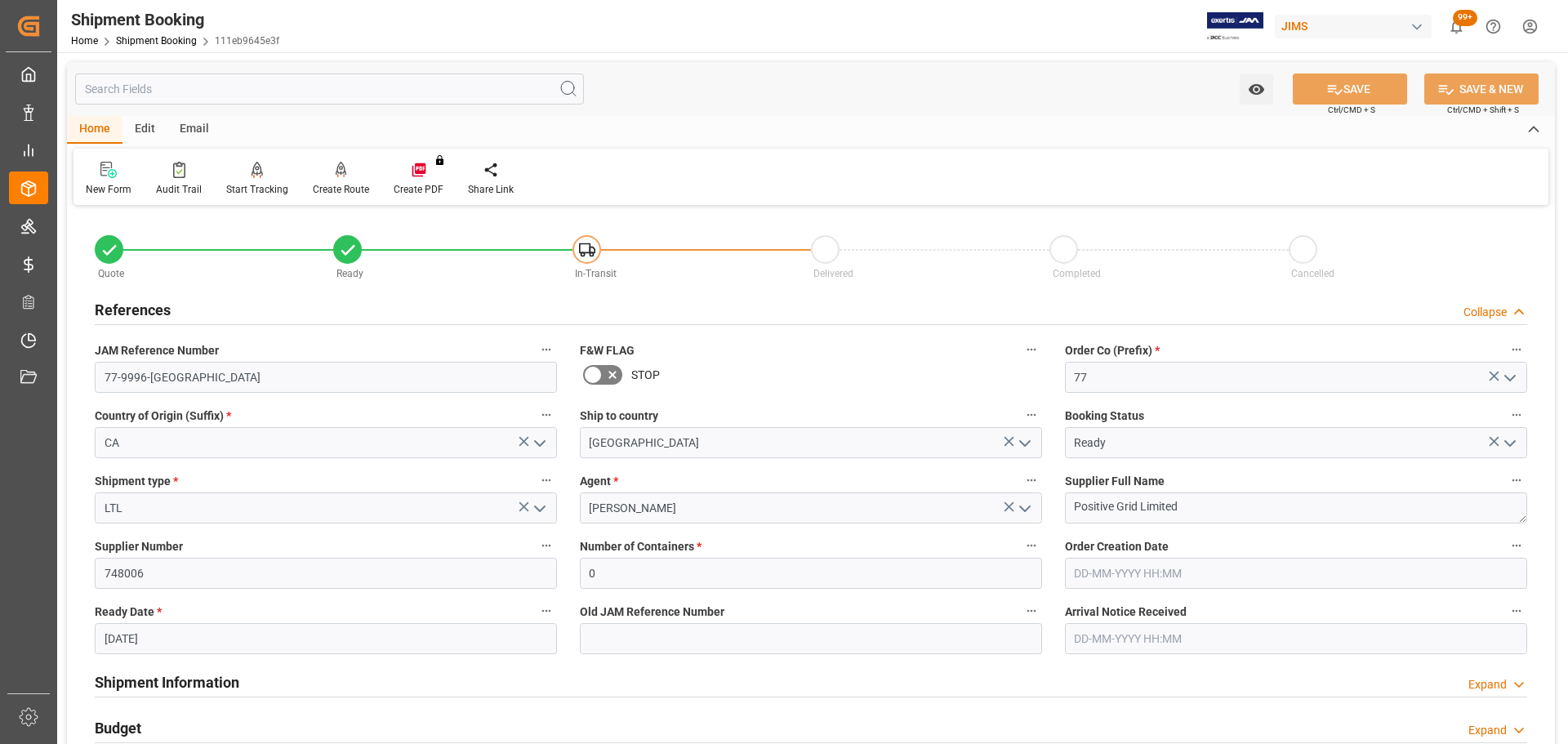
click at [257, 449] on input "11-07-2025" at bounding box center [326, 639] width 463 height 31
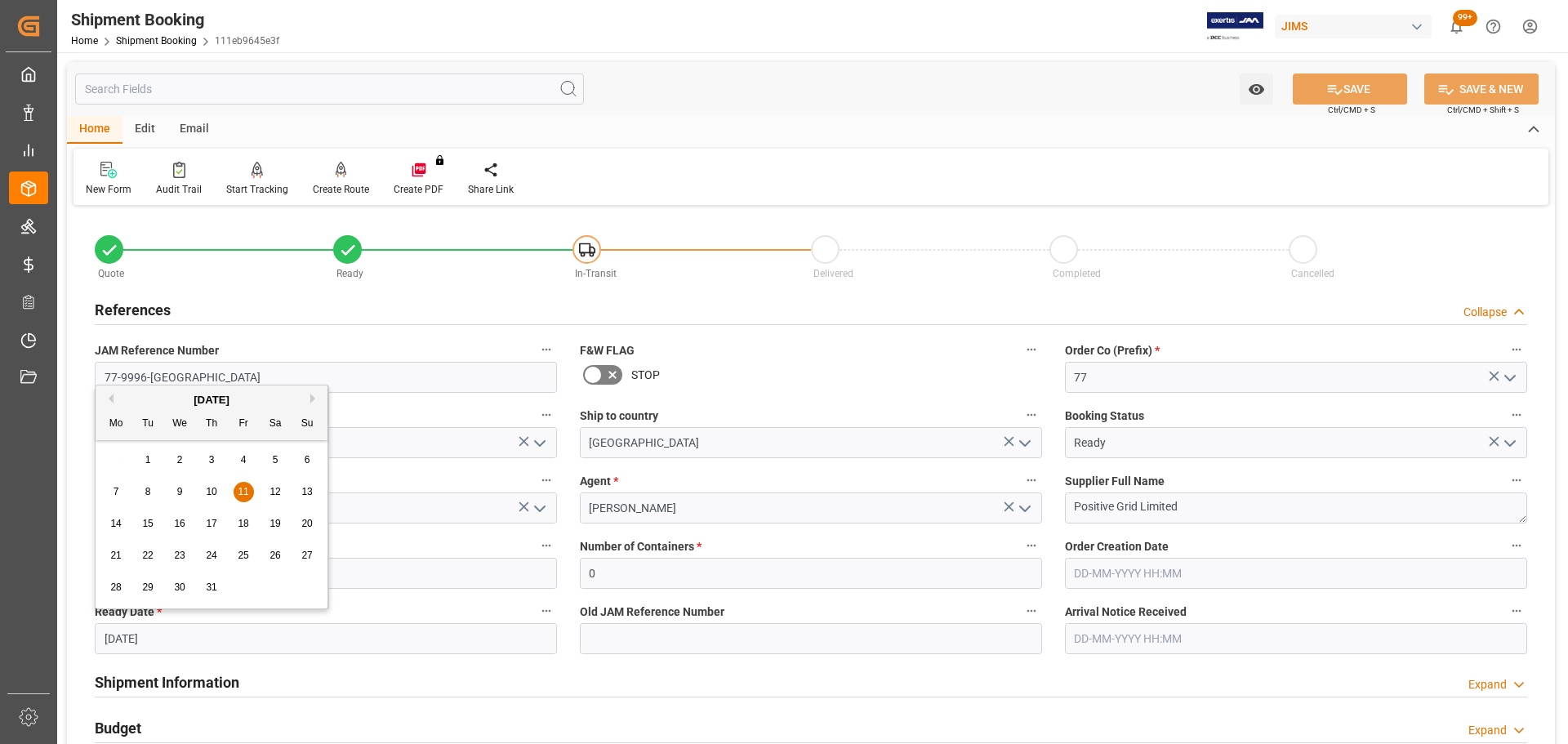
click at [312, 403] on button "Next Month" at bounding box center [316, 399] width 10 height 10
click at [116, 449] on span "18" at bounding box center [116, 556] width 11 height 12
type input "[DATE]"
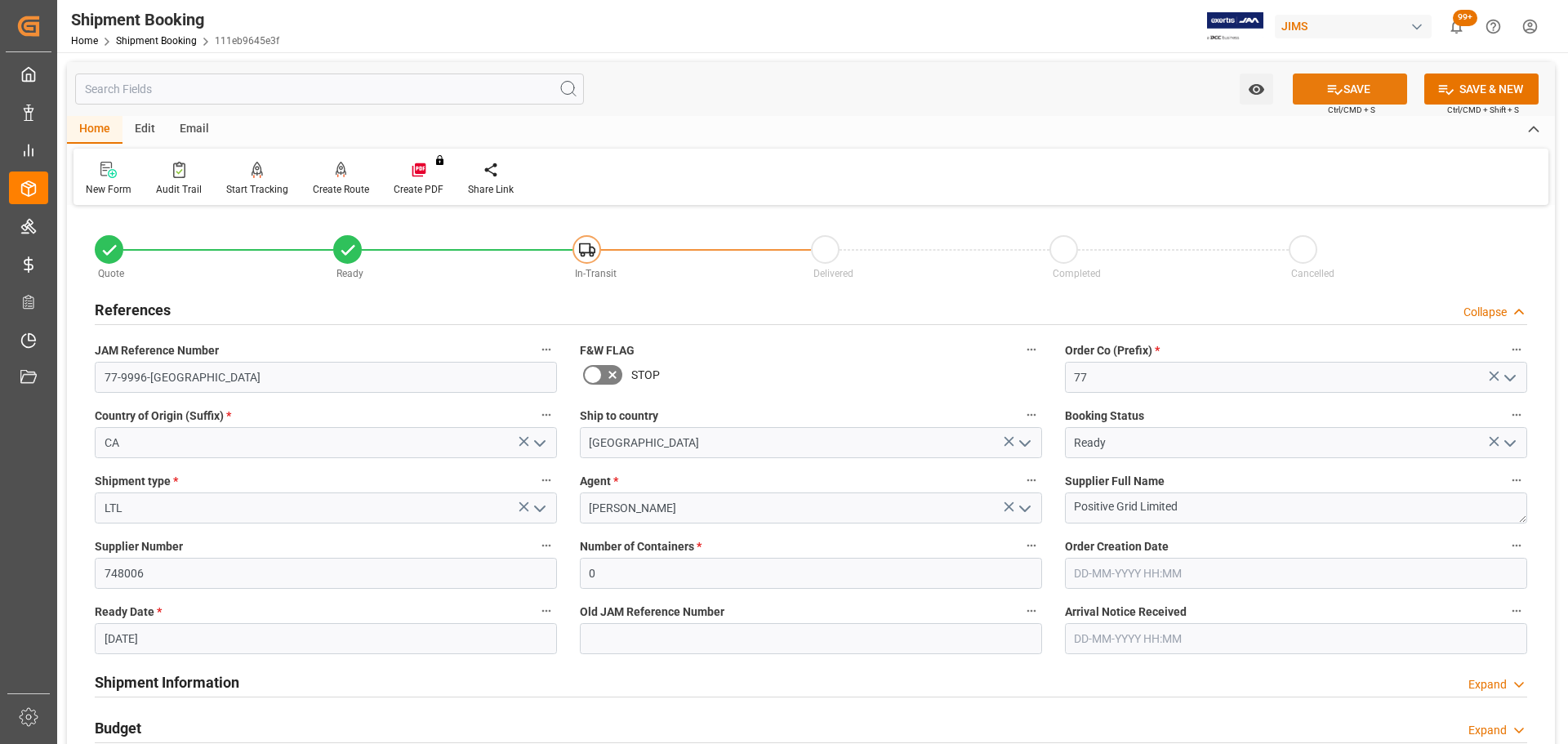
click at [1045, 83] on button "SAVE" at bounding box center [1349, 89] width 115 height 31
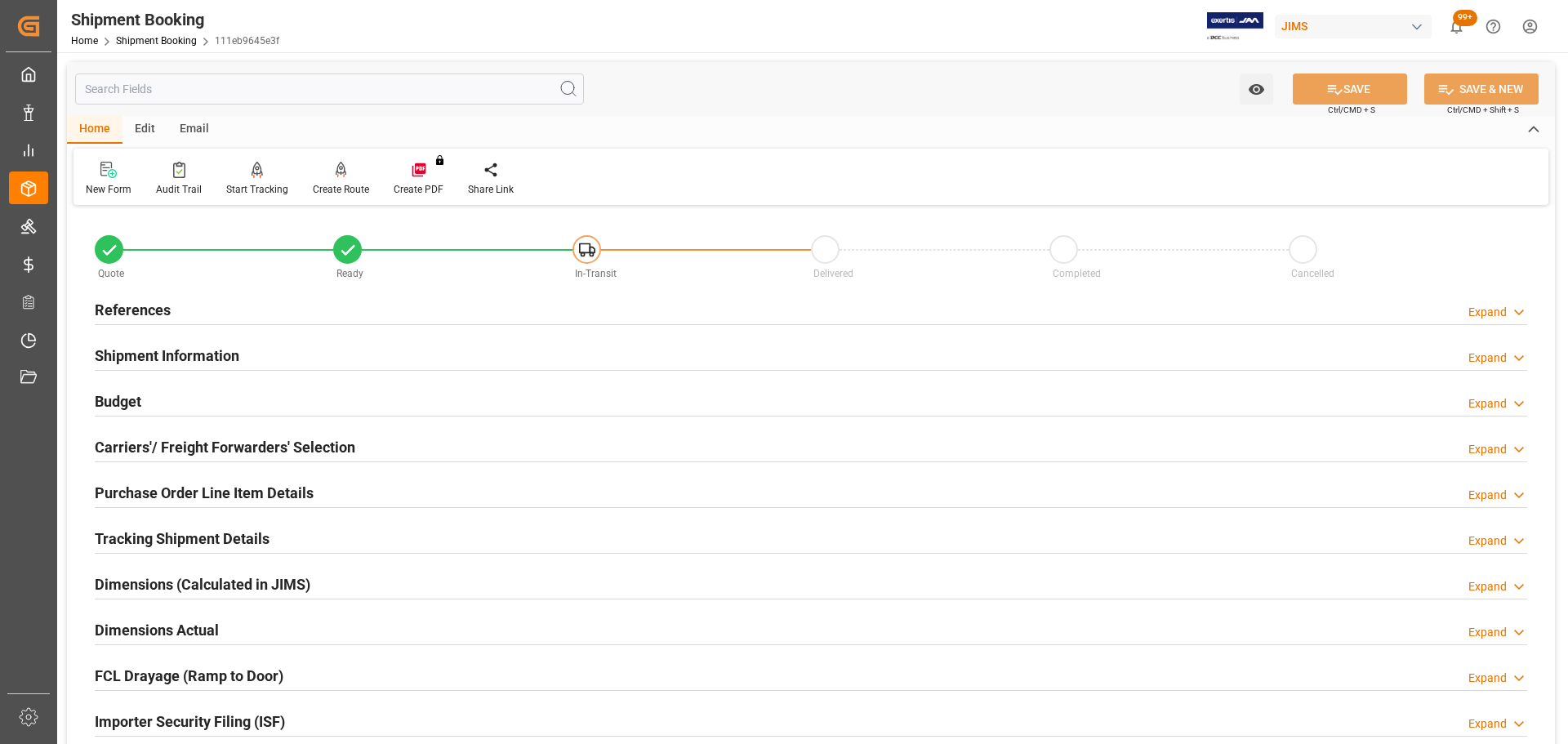
click at [306, 302] on div "References Expand" at bounding box center [811, 309] width 1433 height 31
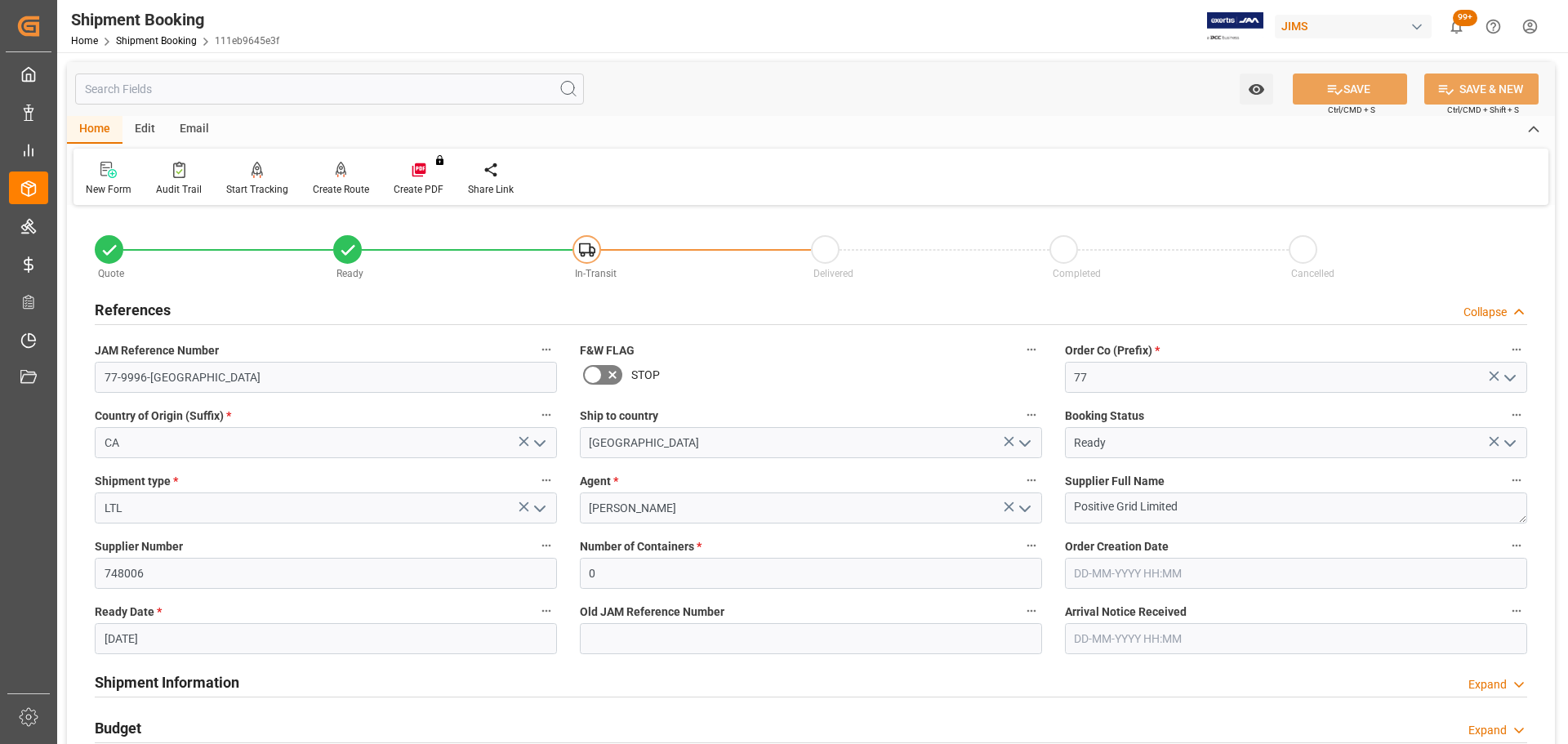
click at [220, 303] on div "References Collapse" at bounding box center [811, 309] width 1433 height 31
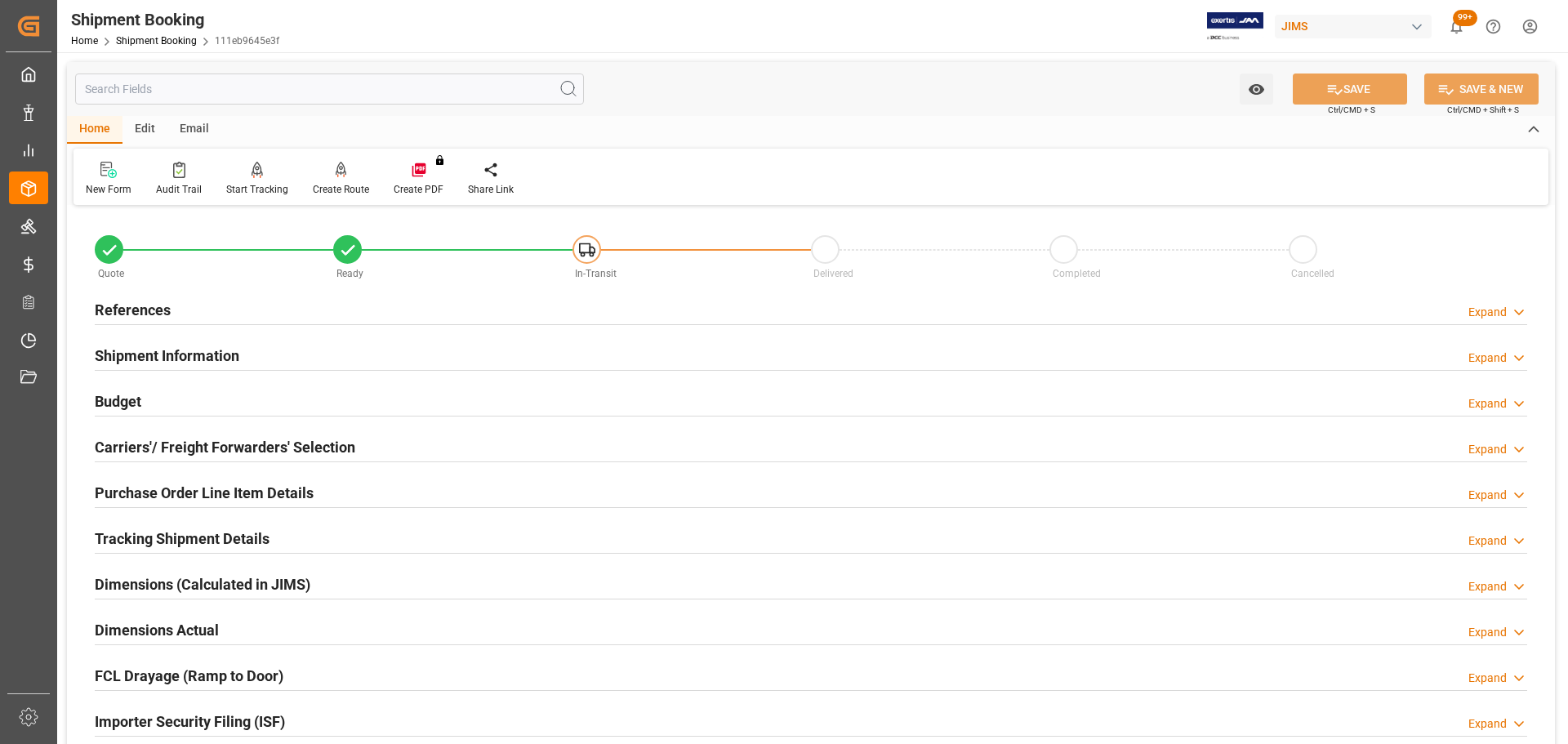
click at [182, 407] on div "Budget Expand" at bounding box center [811, 401] width 1433 height 31
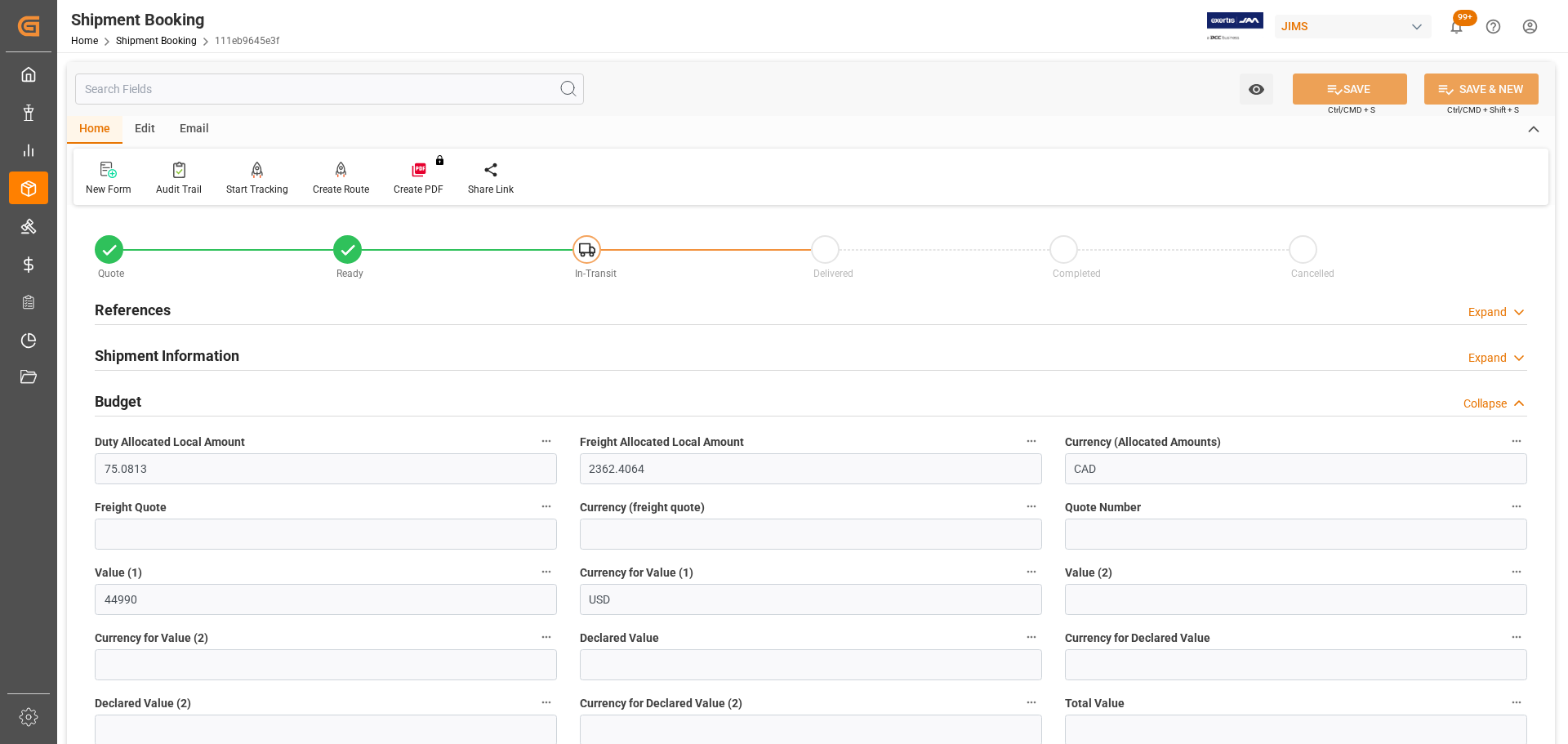
drag, startPoint x: 184, startPoint y: 402, endPoint x: 182, endPoint y: 380, distance: 22.1
click at [184, 402] on div "Budget Collapse" at bounding box center [811, 401] width 1433 height 31
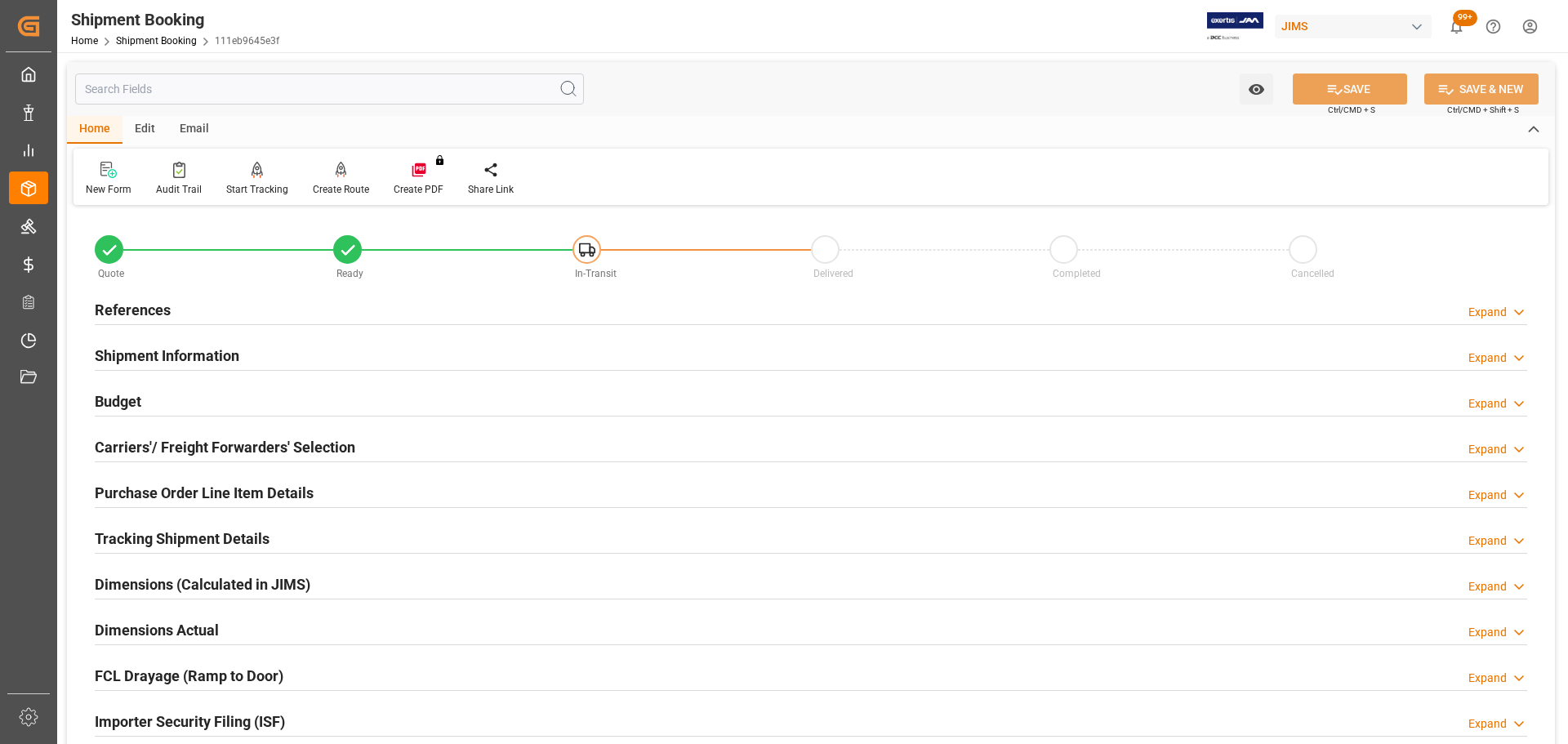
click at [182, 352] on h2 "Shipment Information" at bounding box center [168, 356] width 145 height 23
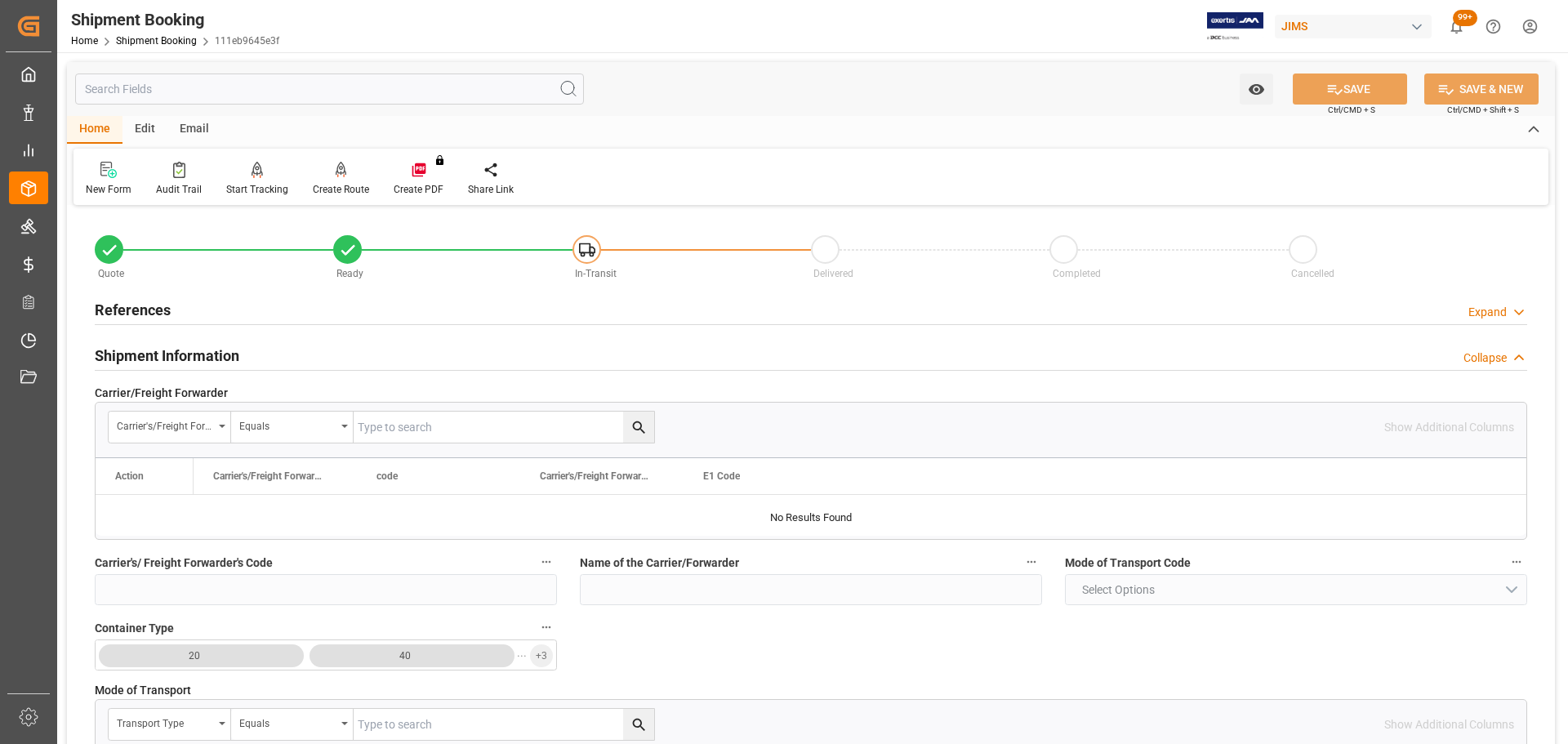
click at [207, 348] on h2 "Shipment Information" at bounding box center [168, 356] width 145 height 23
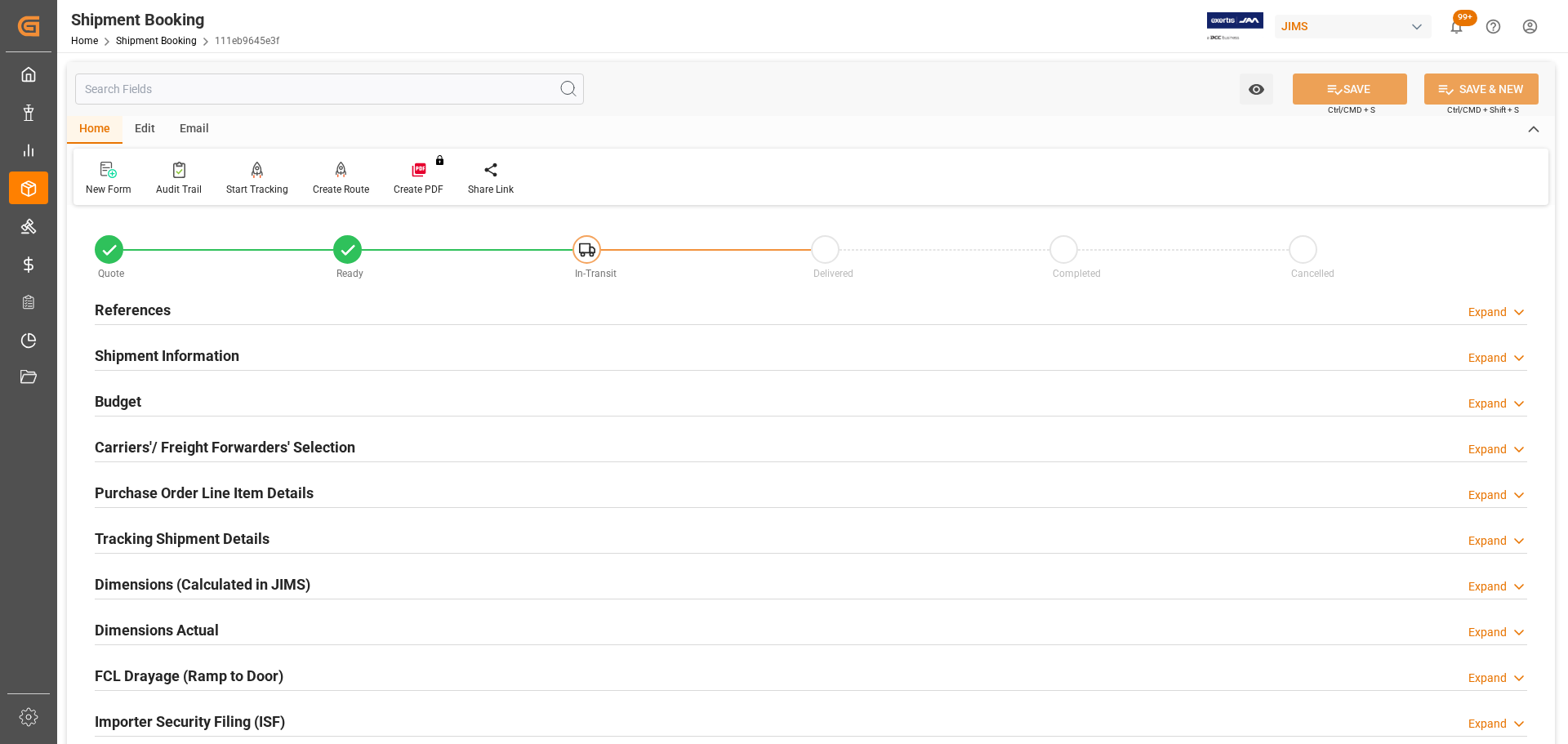
click at [214, 304] on div "References Expand" at bounding box center [811, 309] width 1433 height 31
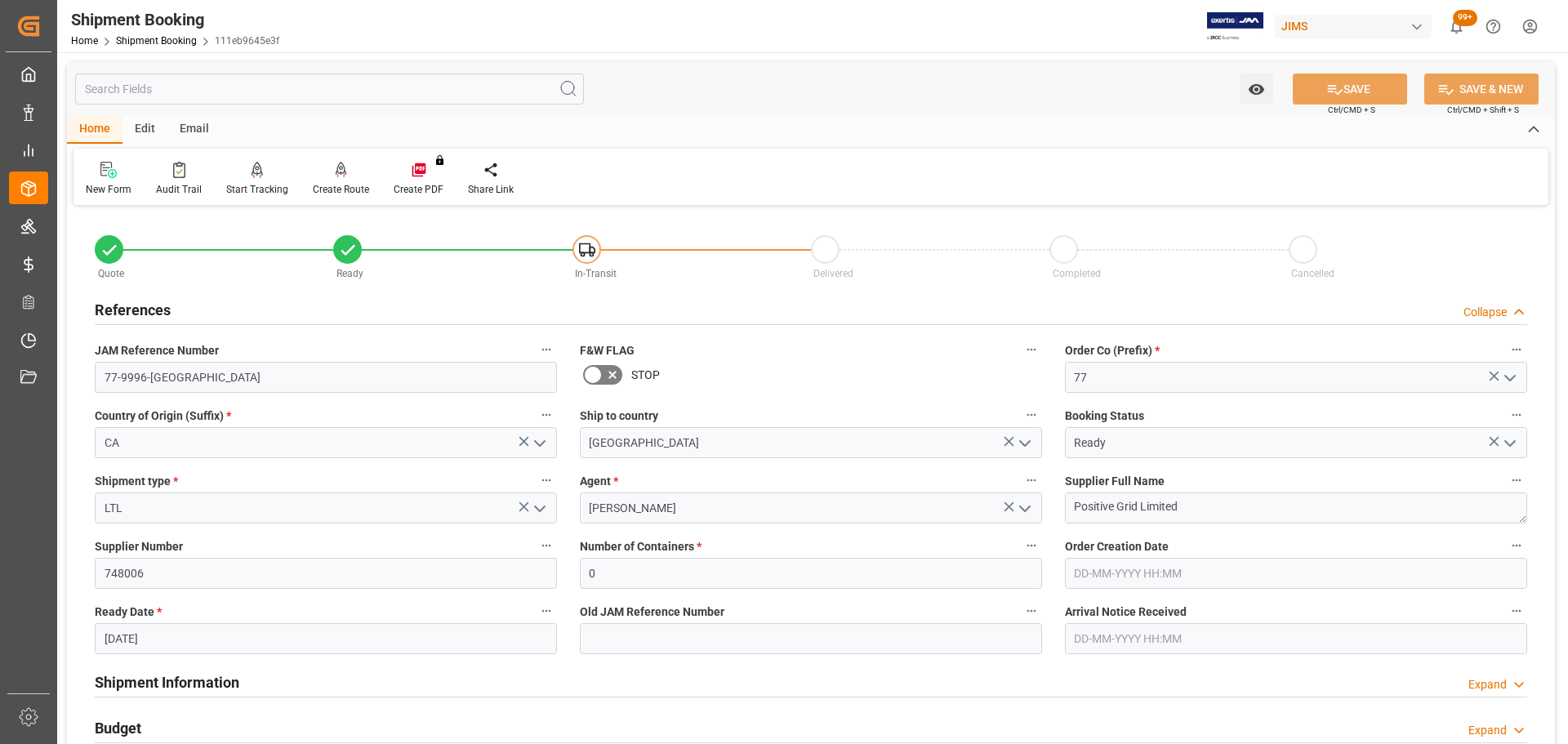
click at [214, 304] on div "References Collapse" at bounding box center [811, 309] width 1433 height 31
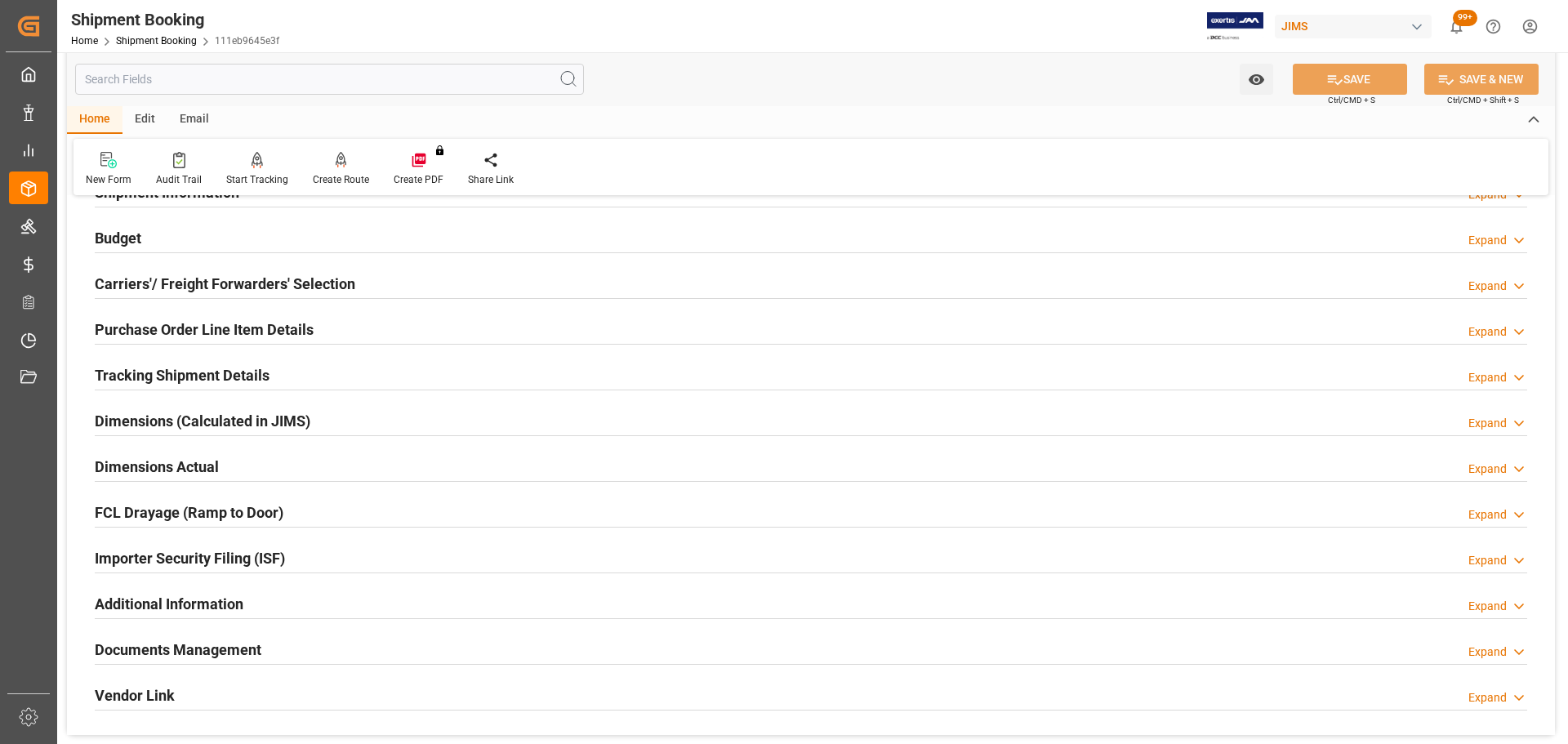
scroll to position [81, 0]
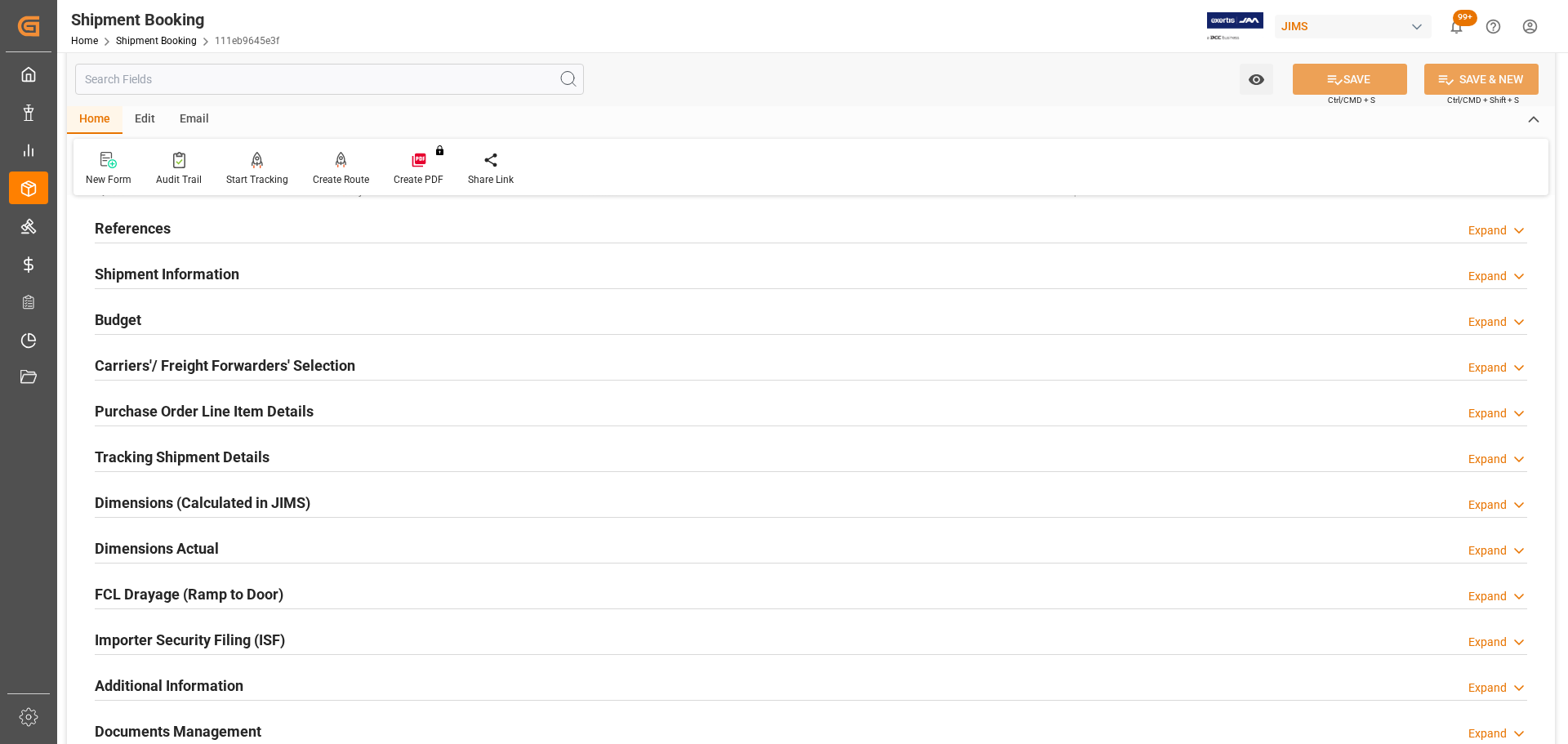
click at [241, 317] on div "Budget Expand" at bounding box center [811, 319] width 1433 height 31
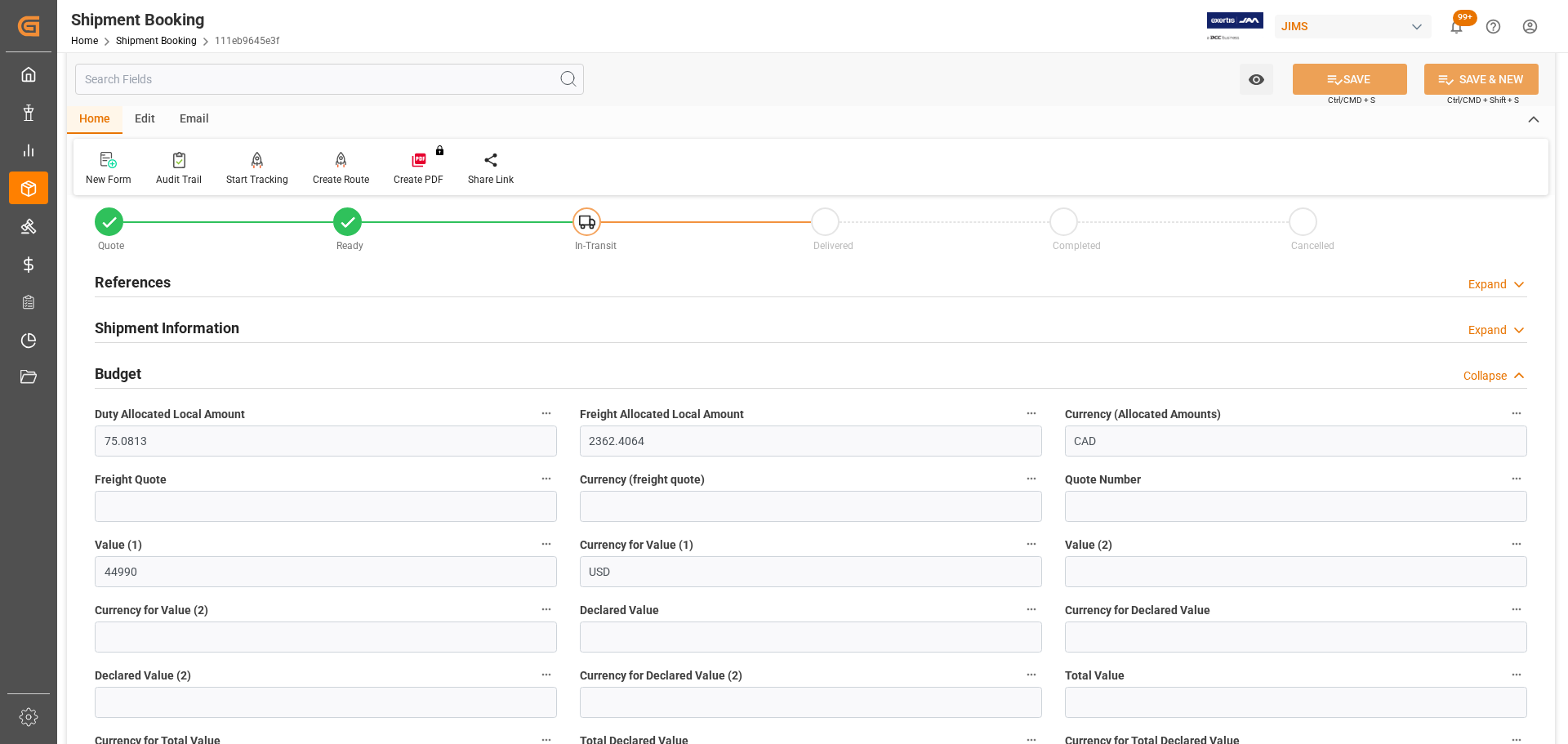
scroll to position [0, 0]
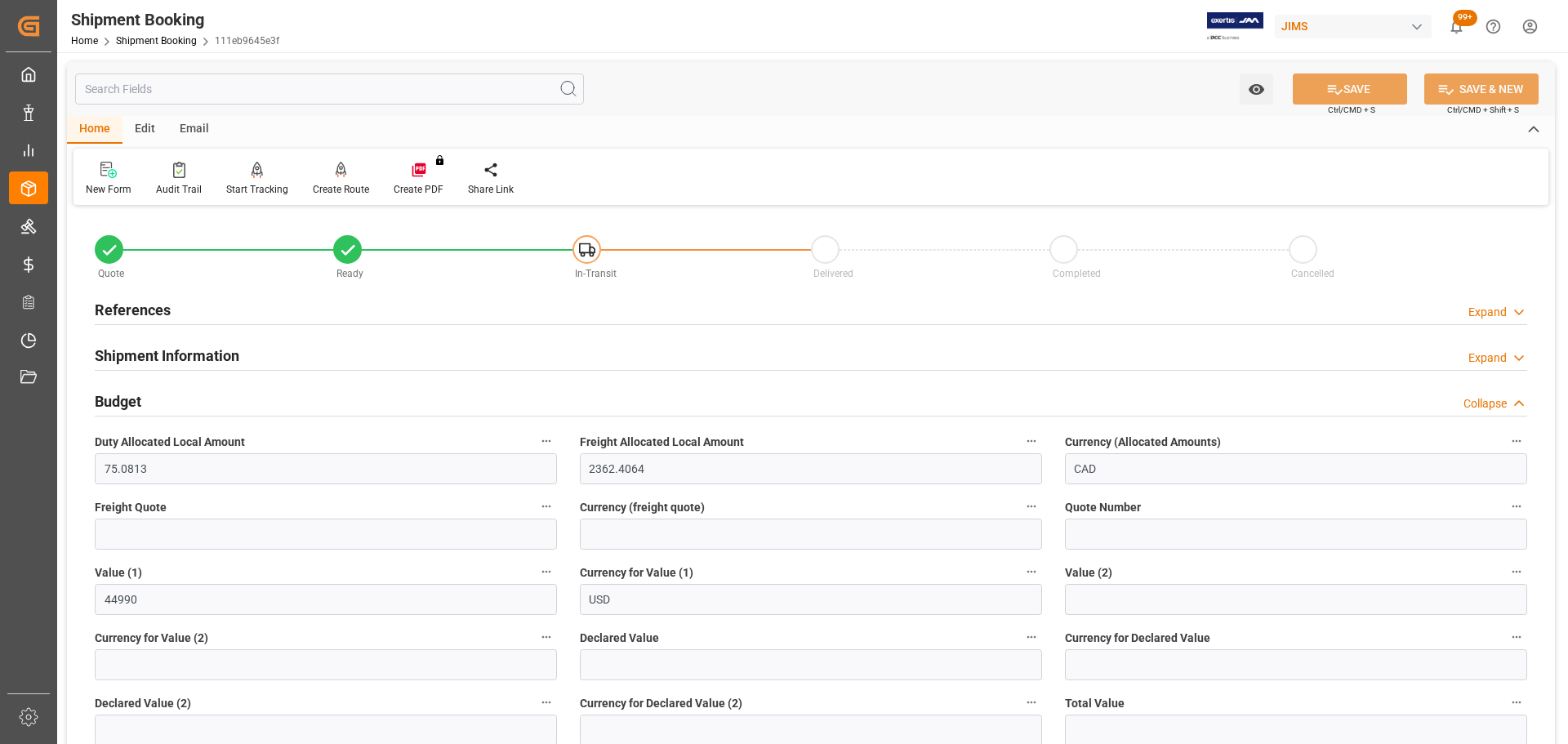
drag, startPoint x: 223, startPoint y: 390, endPoint x: 210, endPoint y: 395, distance: 13.9
click at [223, 390] on div "Budget Collapse" at bounding box center [811, 401] width 1433 height 31
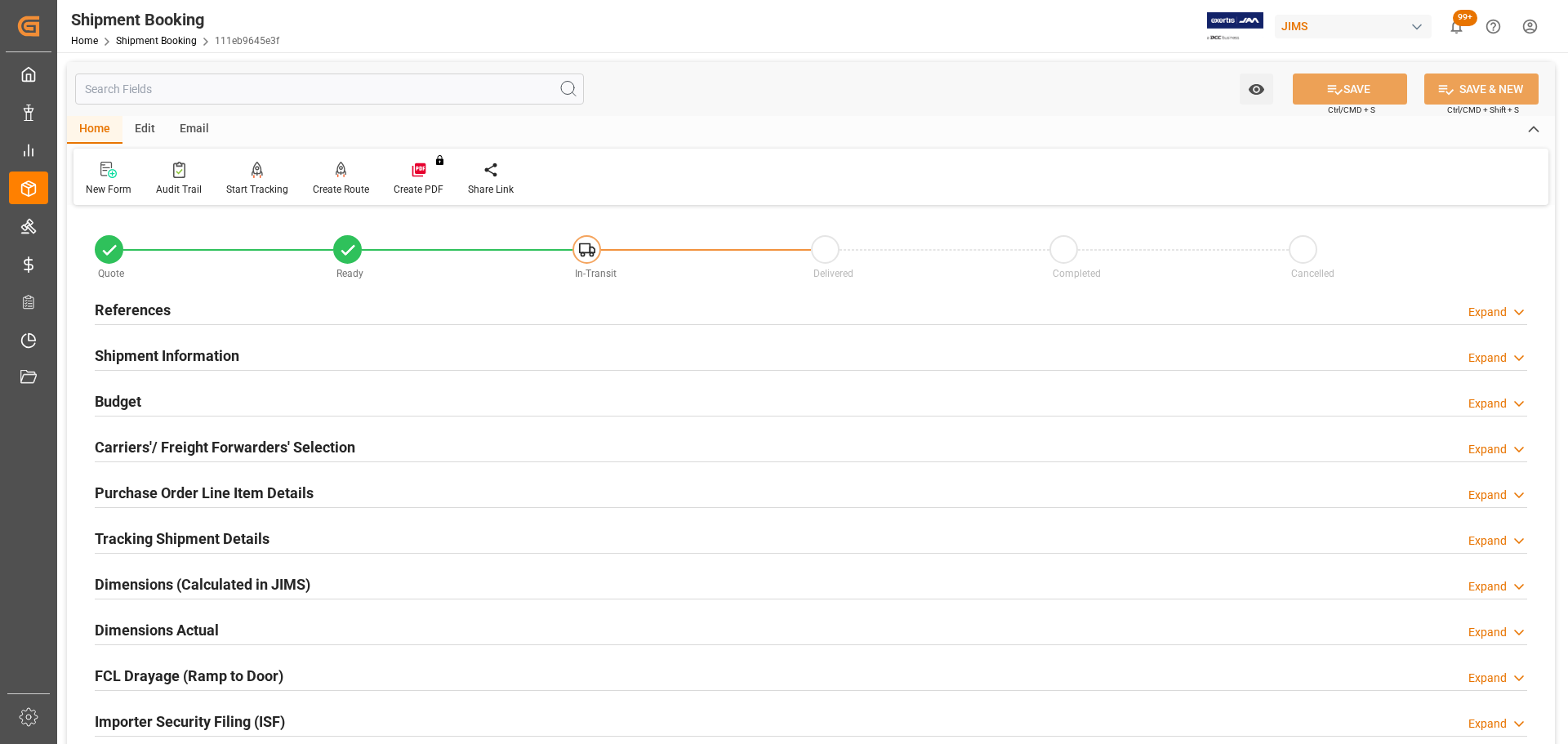
click at [150, 396] on div "Budget Expand" at bounding box center [811, 401] width 1433 height 31
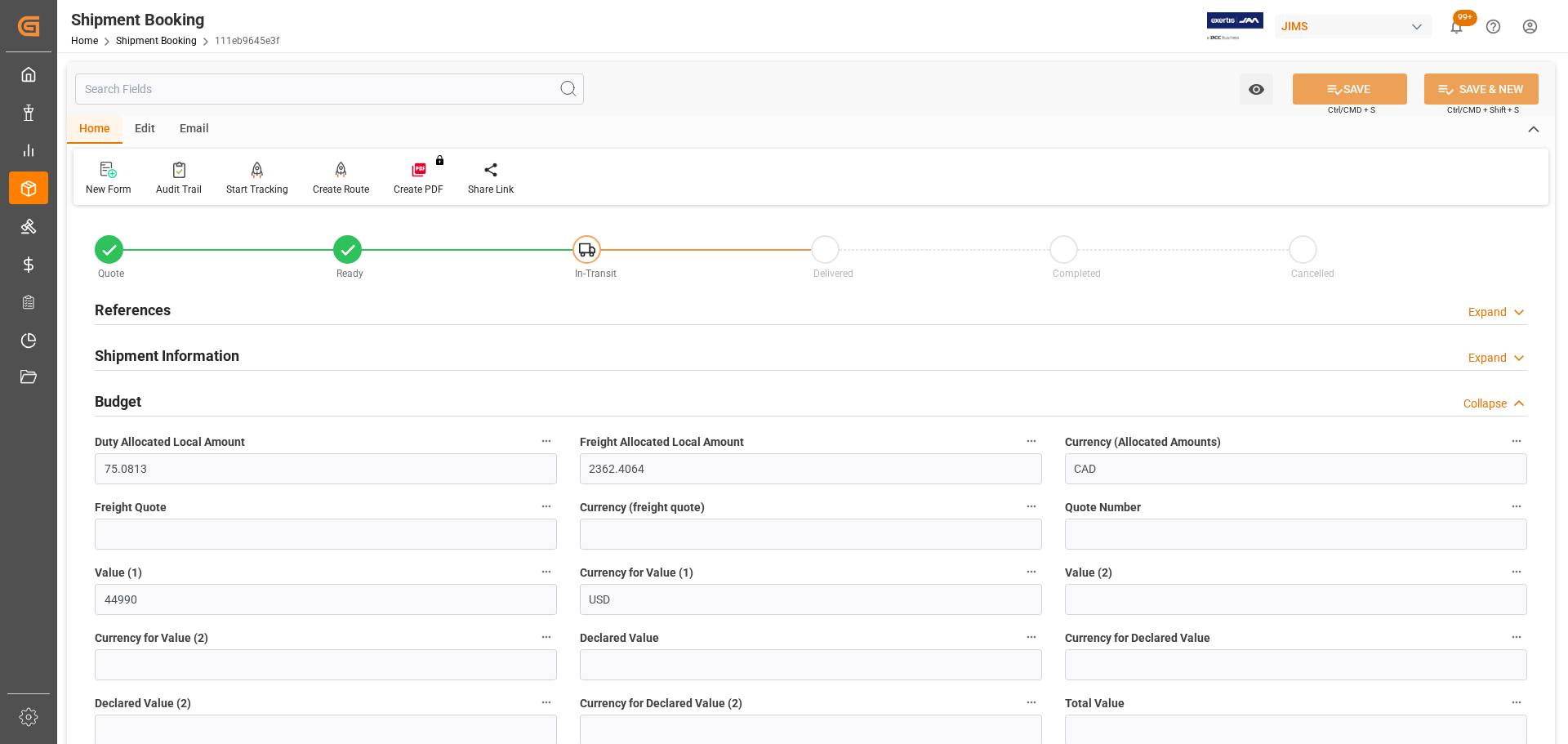
click at [181, 405] on div "Budget Collapse" at bounding box center [811, 401] width 1433 height 31
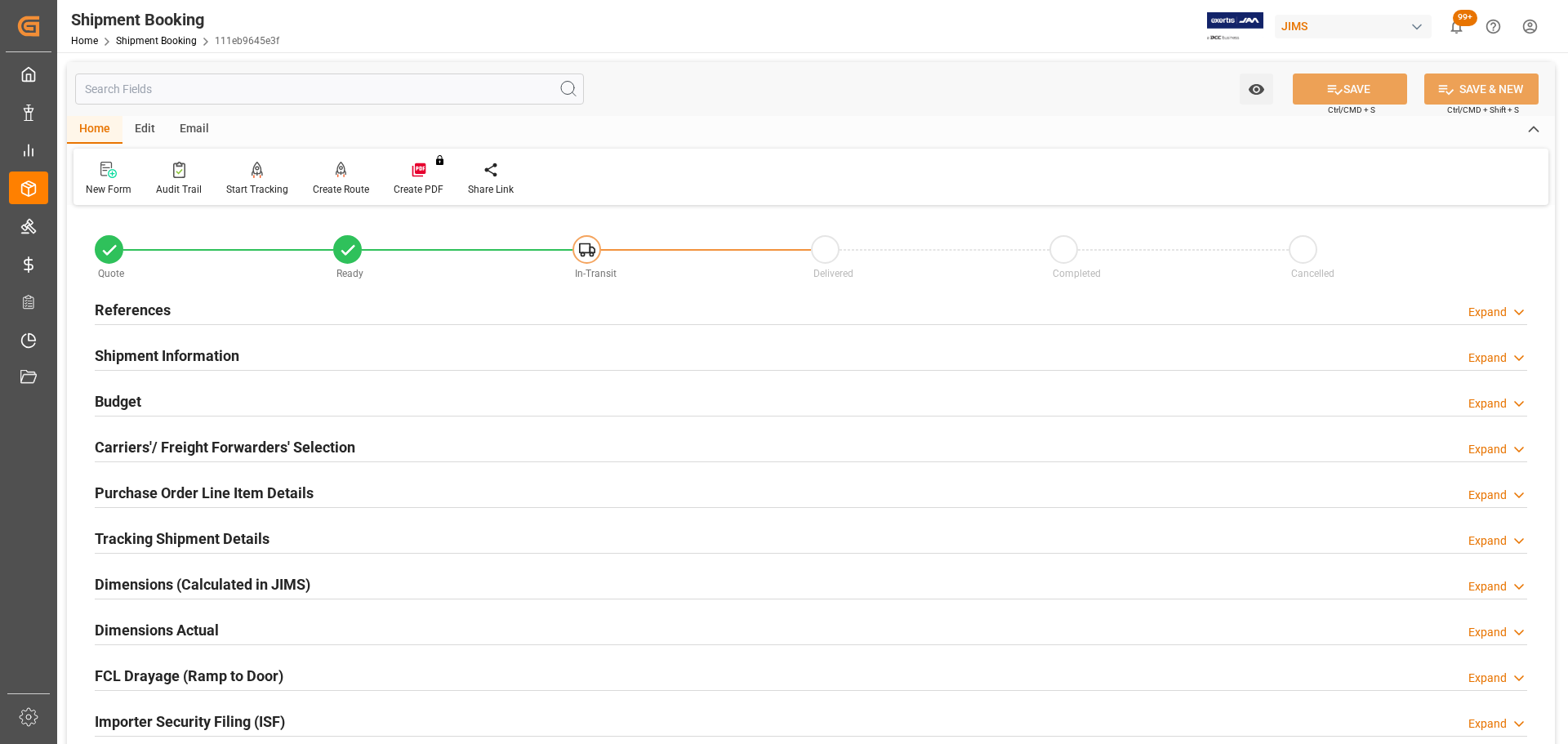
click at [195, 307] on div "References Expand" at bounding box center [811, 309] width 1433 height 31
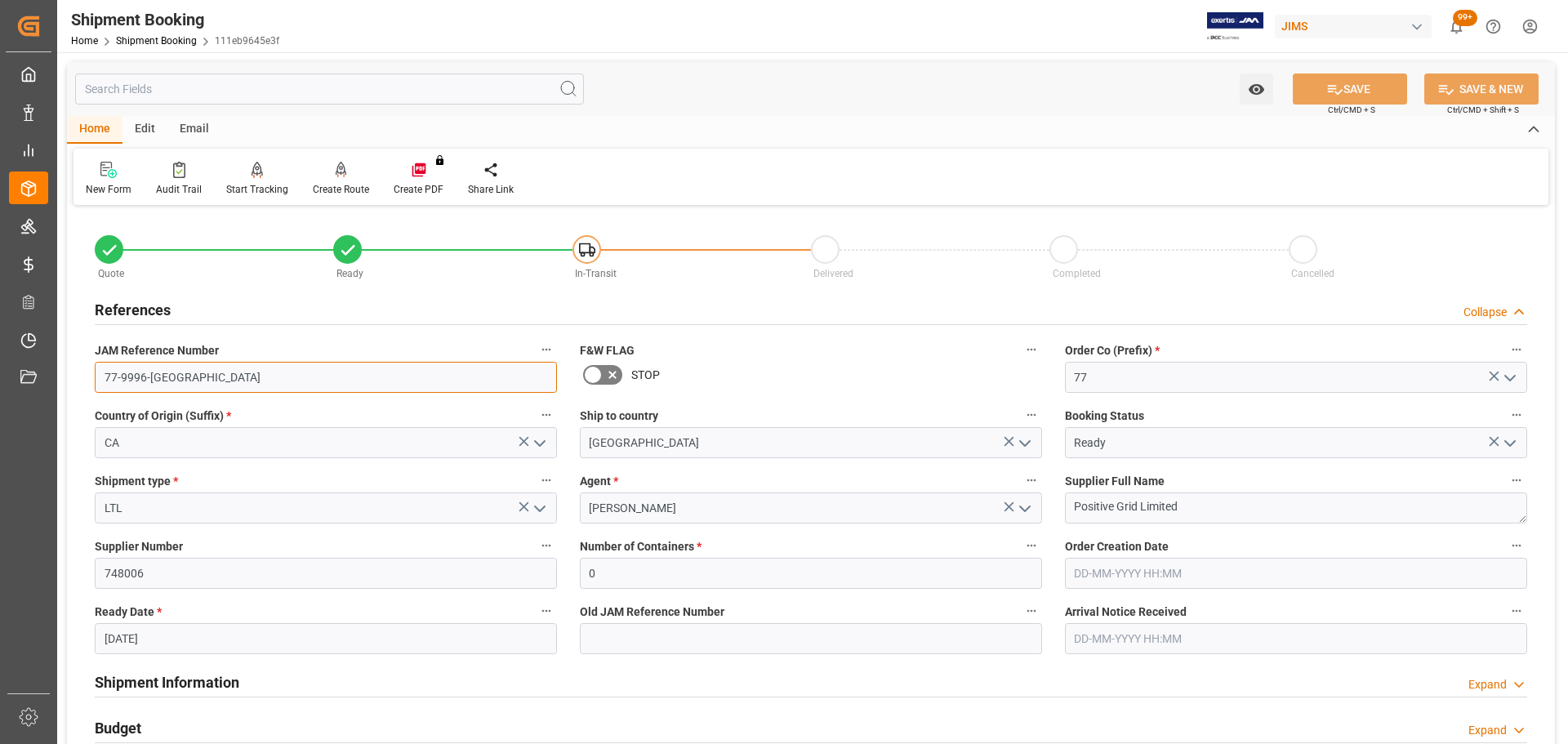
drag, startPoint x: 200, startPoint y: 376, endPoint x: 77, endPoint y: 376, distance: 123.0
click at [77, 376] on div "Quote Ready In-Transit Delivered Completed Cancelled References Collapse JAM Re…" at bounding box center [810, 718] width 1489 height 1016
click at [237, 296] on div "References Collapse" at bounding box center [811, 309] width 1433 height 31
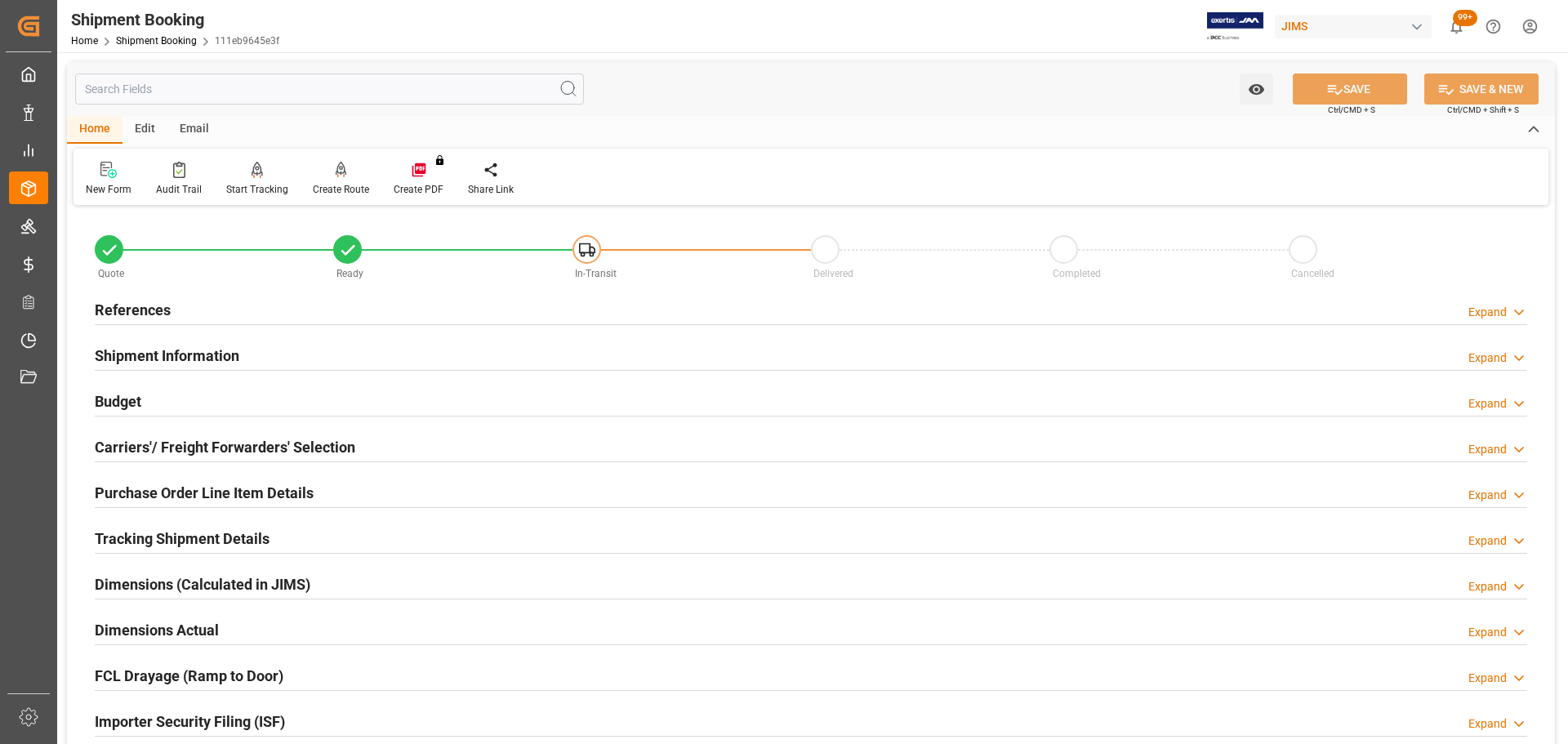
click at [209, 395] on div "Budget Expand" at bounding box center [811, 401] width 1433 height 31
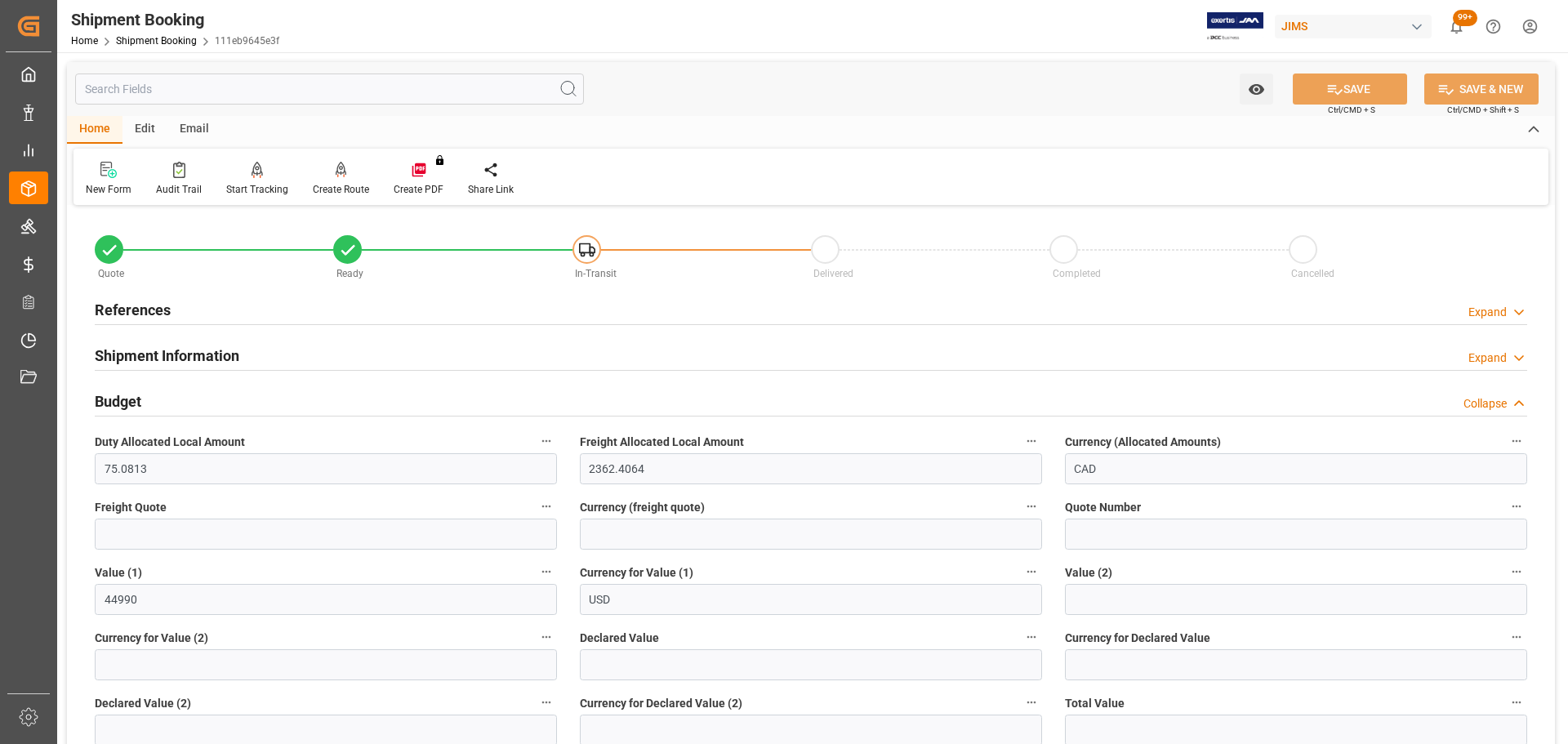
scroll to position [81, 0]
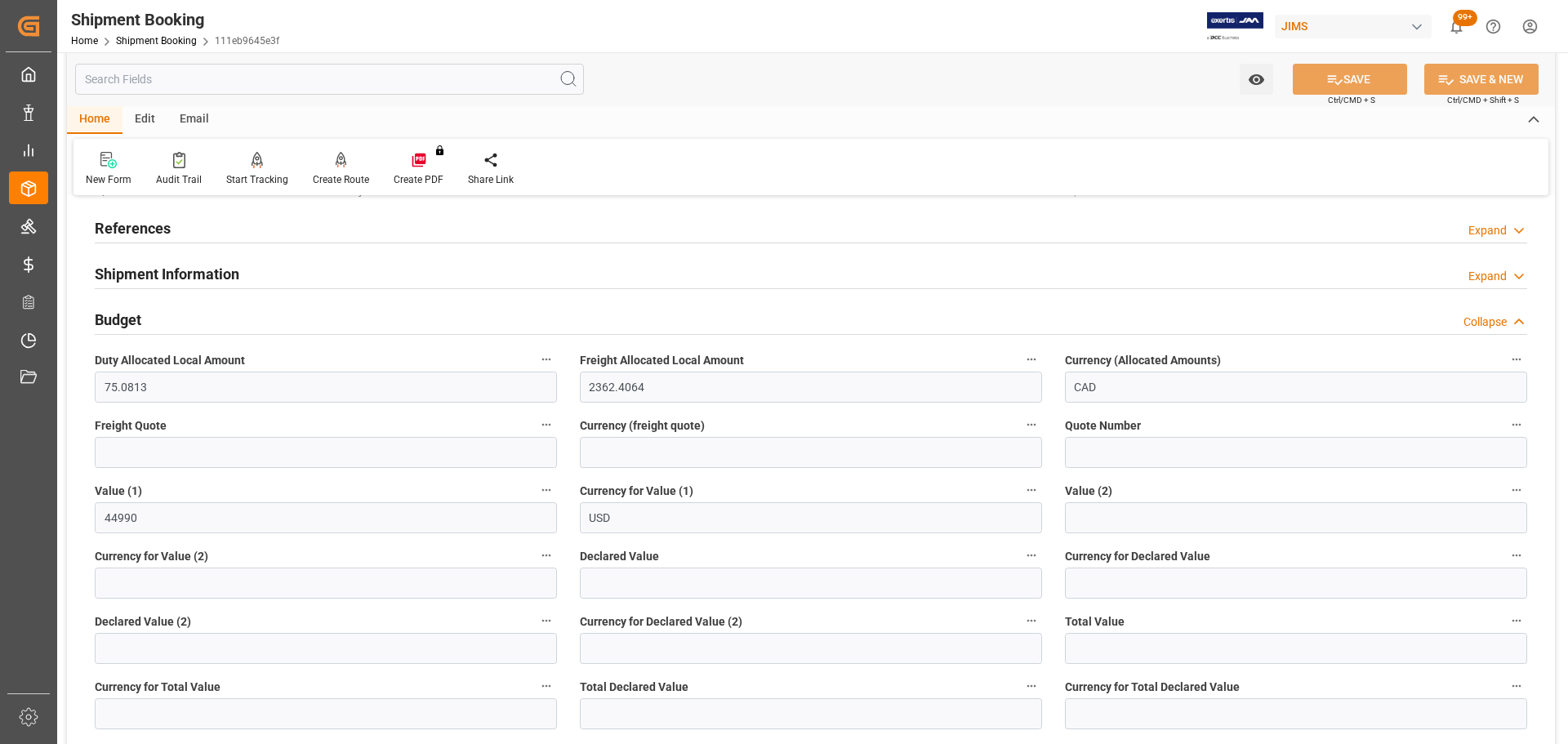
drag, startPoint x: 253, startPoint y: 323, endPoint x: 231, endPoint y: 323, distance: 22.0
click at [253, 323] on div "Budget Collapse" at bounding box center [811, 319] width 1433 height 31
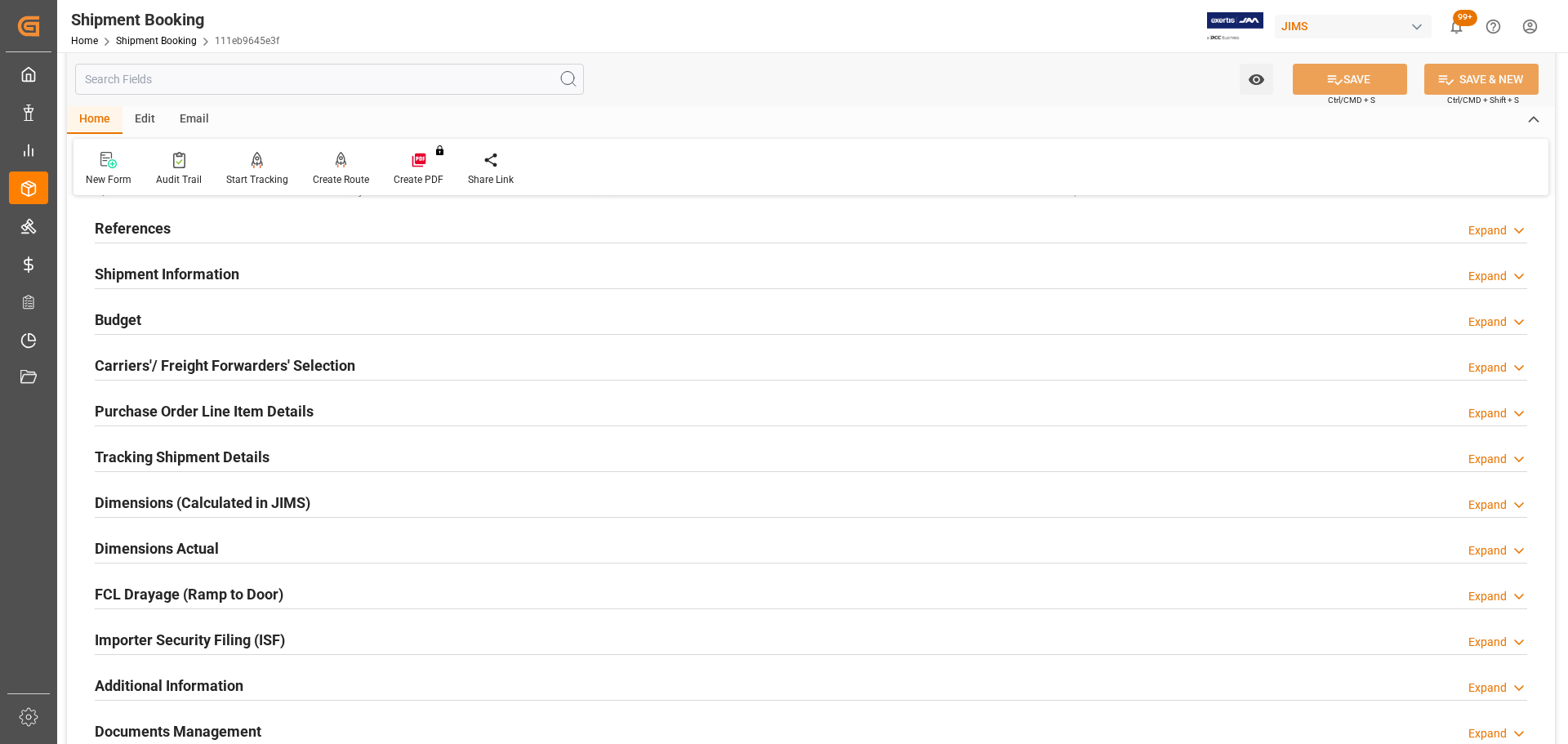
scroll to position [0, 0]
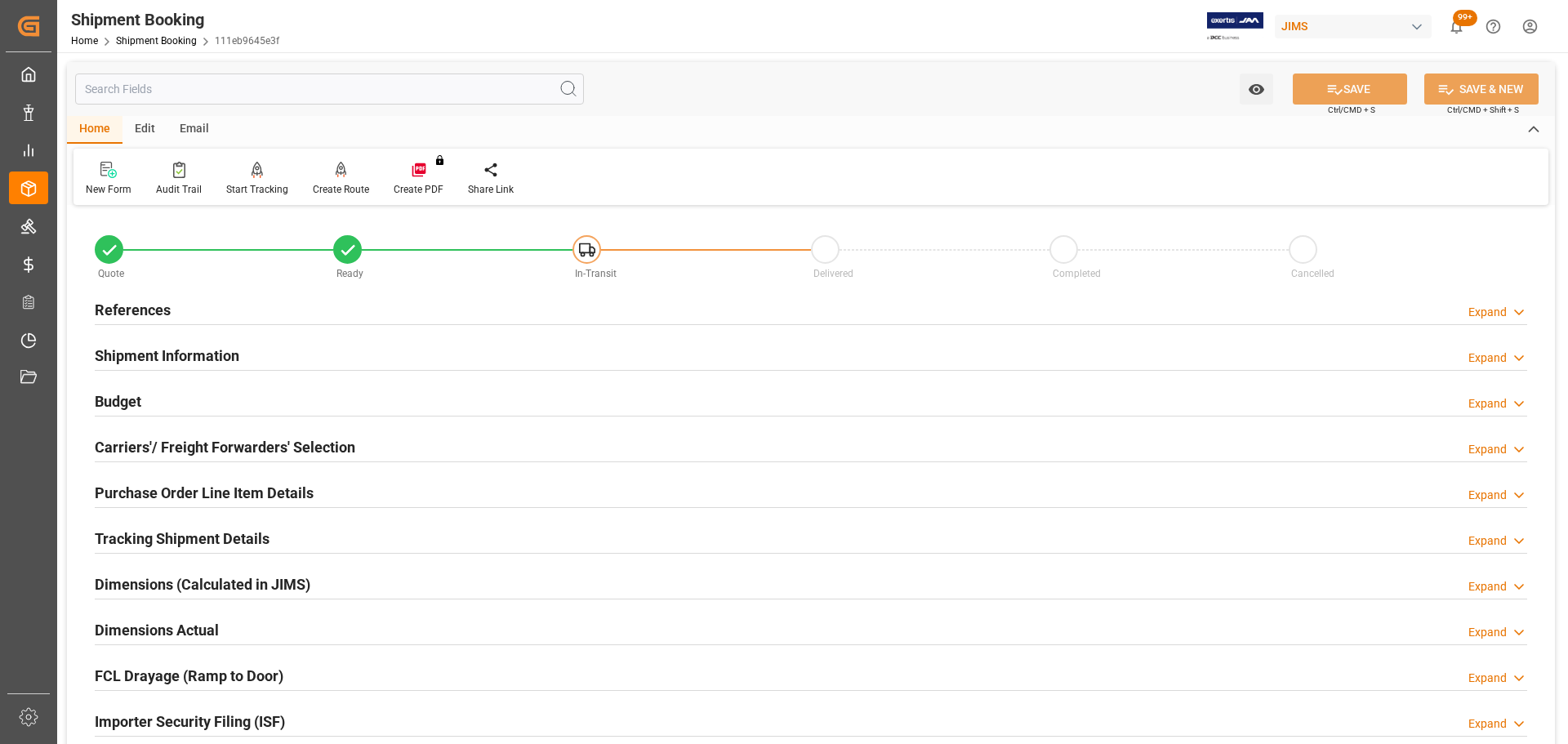
click at [256, 314] on div "References Expand" at bounding box center [811, 309] width 1433 height 31
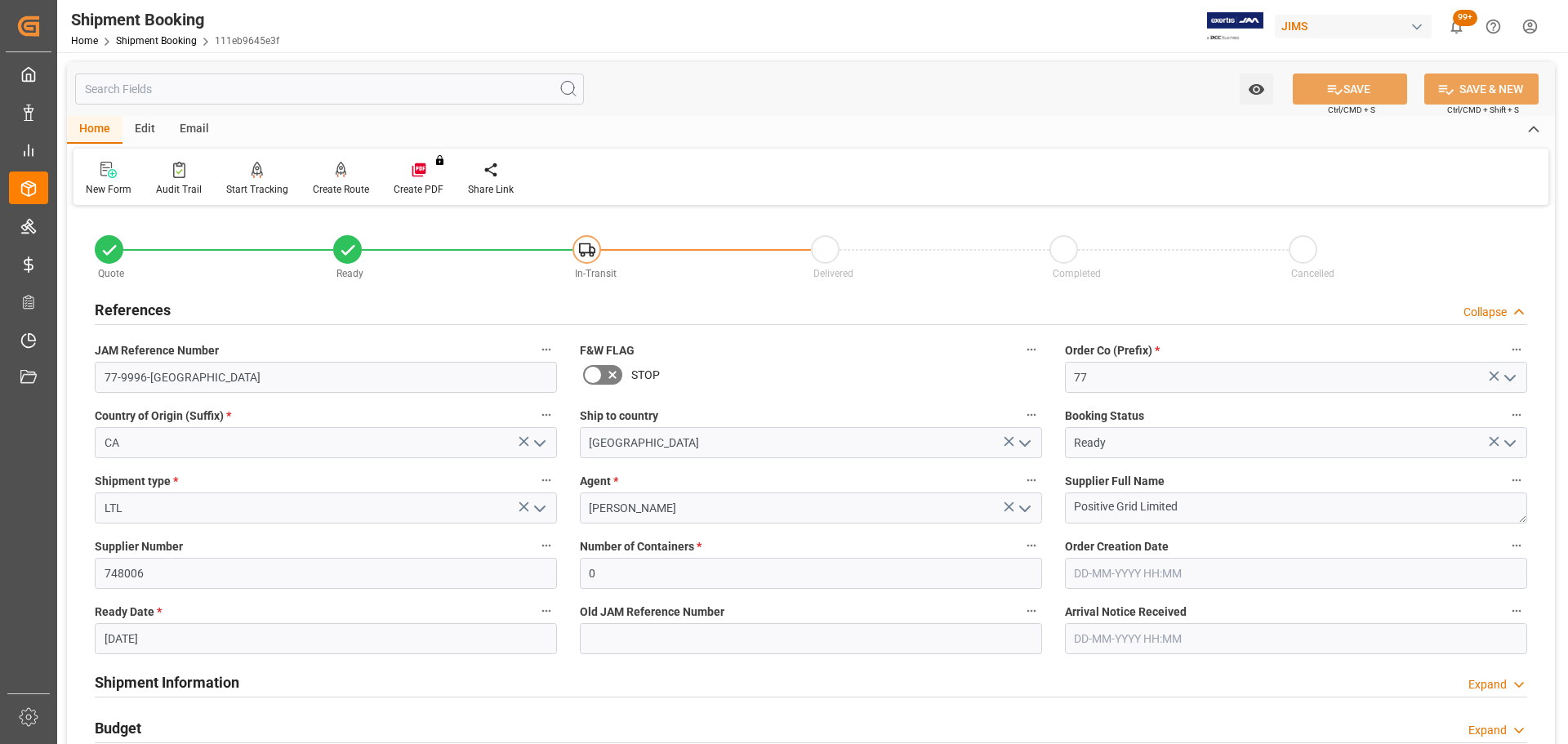
click at [269, 311] on div "References Collapse" at bounding box center [811, 309] width 1433 height 31
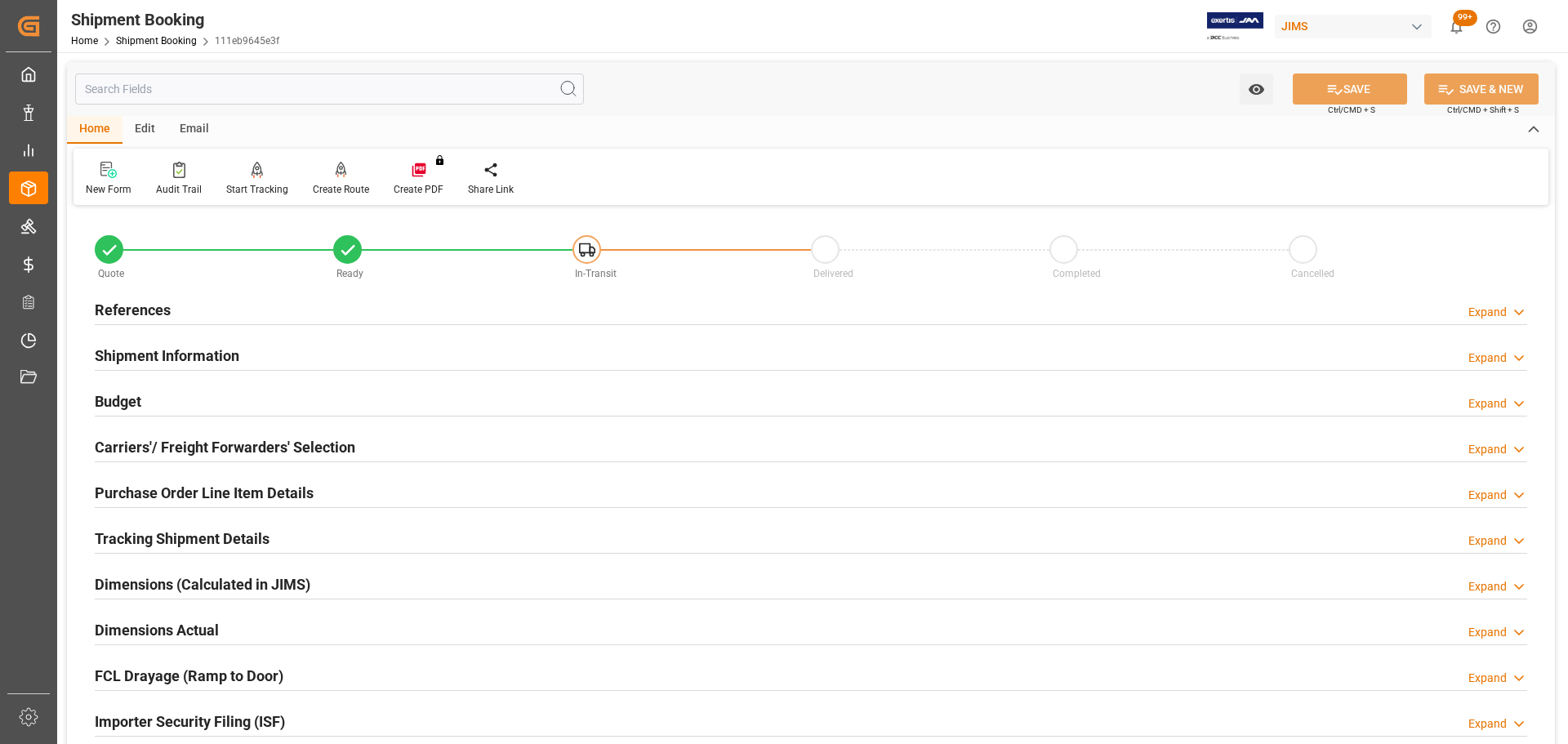
click at [270, 352] on div "Shipment Information Expand" at bounding box center [811, 355] width 1433 height 31
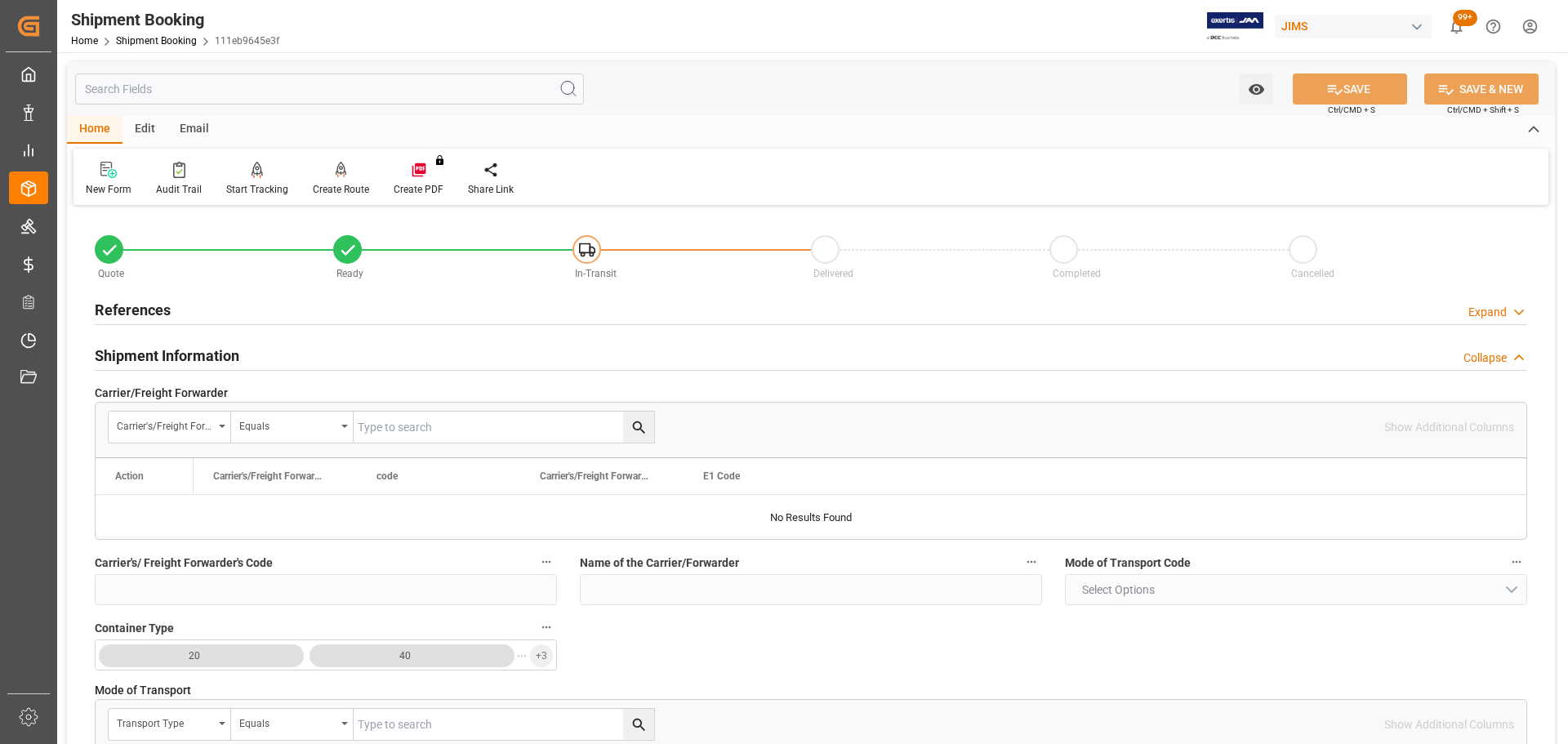
click at [270, 352] on div "Shipment Information Collapse" at bounding box center [811, 355] width 1433 height 31
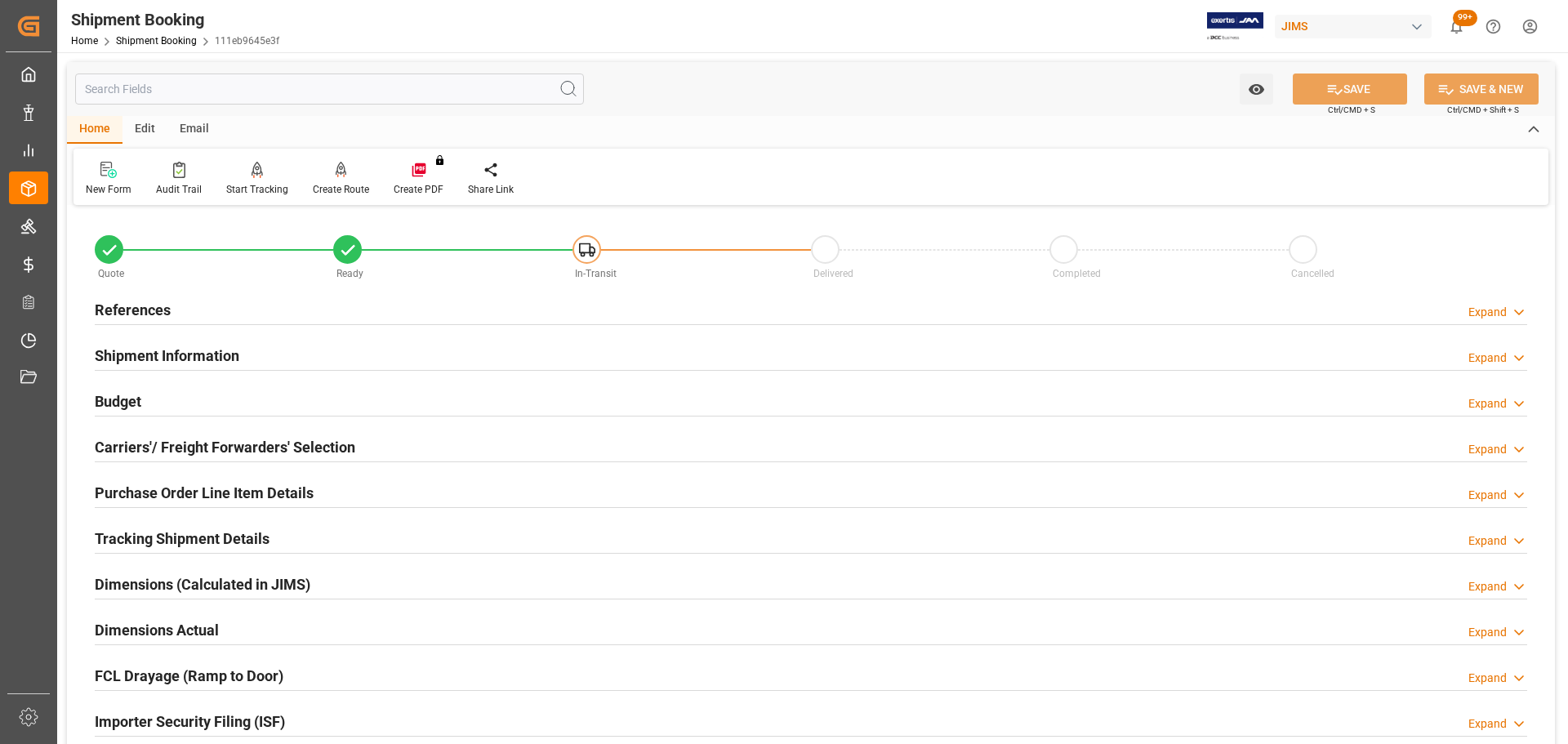
click at [236, 403] on div "Budget Expand" at bounding box center [811, 401] width 1433 height 31
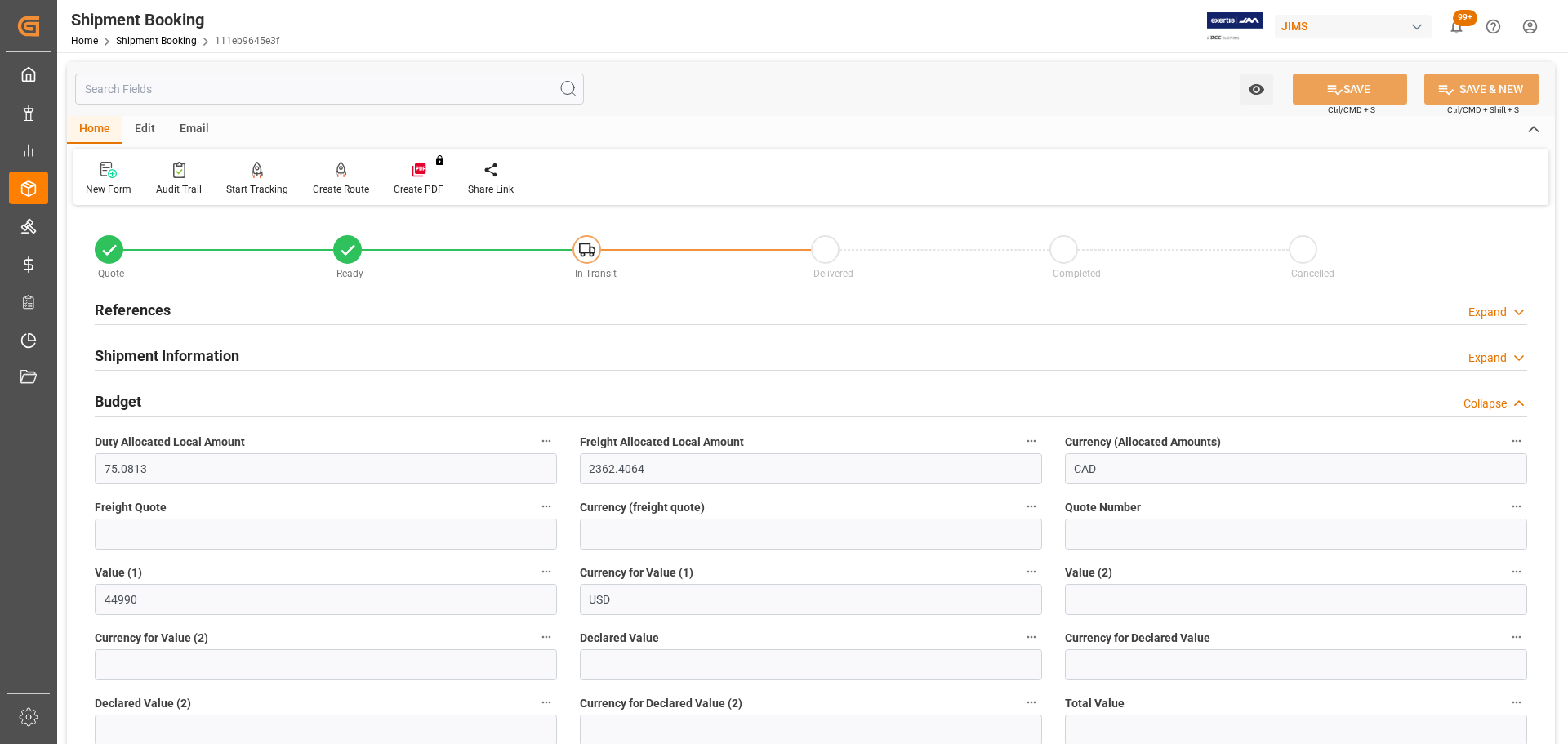
click at [270, 398] on div "Budget Collapse" at bounding box center [811, 401] width 1433 height 31
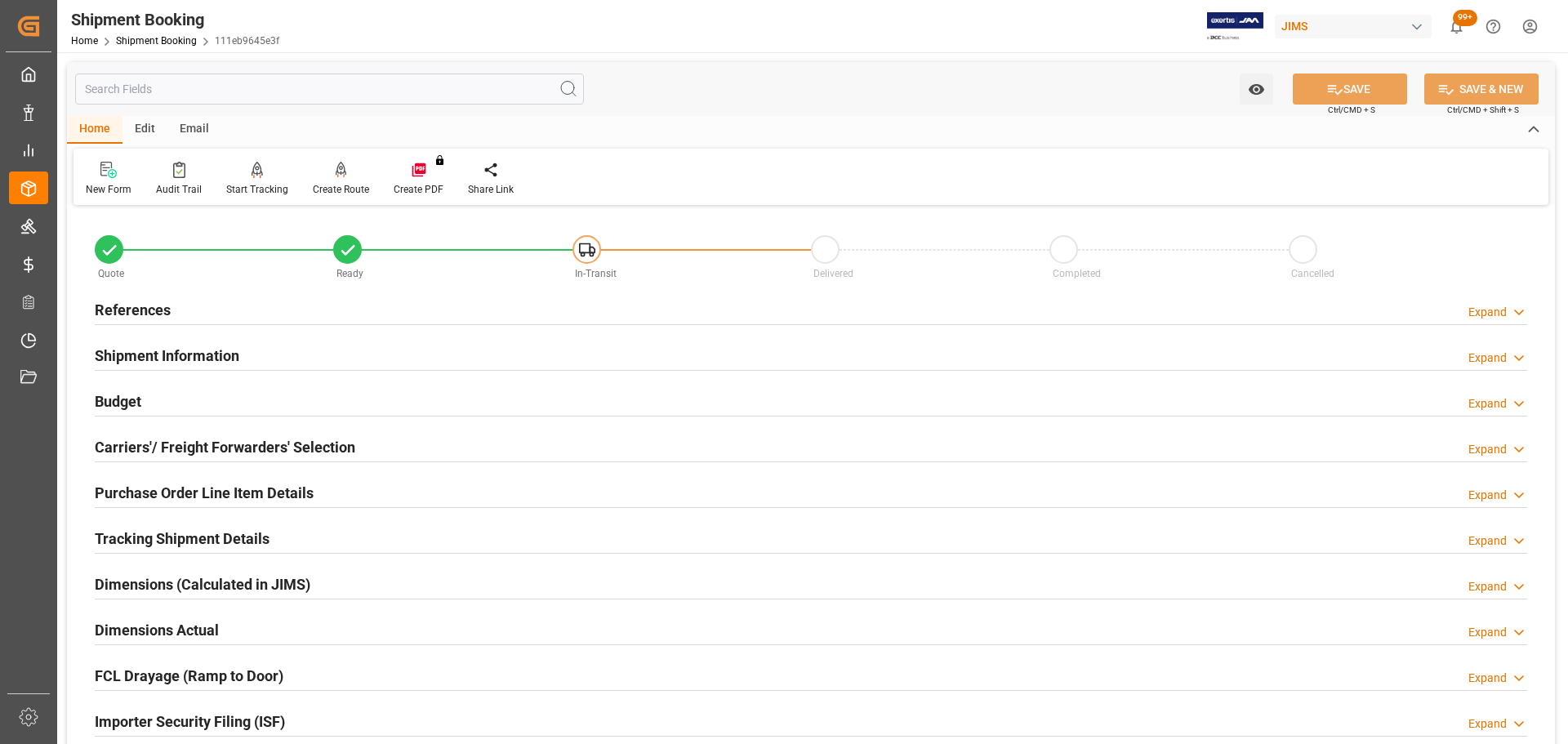
click at [267, 428] on div "Carriers'/ Freight Forwarders' Selection Expand" at bounding box center [810, 447] width 1455 height 46
click at [265, 449] on h2 "Carriers'/ Freight Forwarders' Selection" at bounding box center [225, 447] width 261 height 23
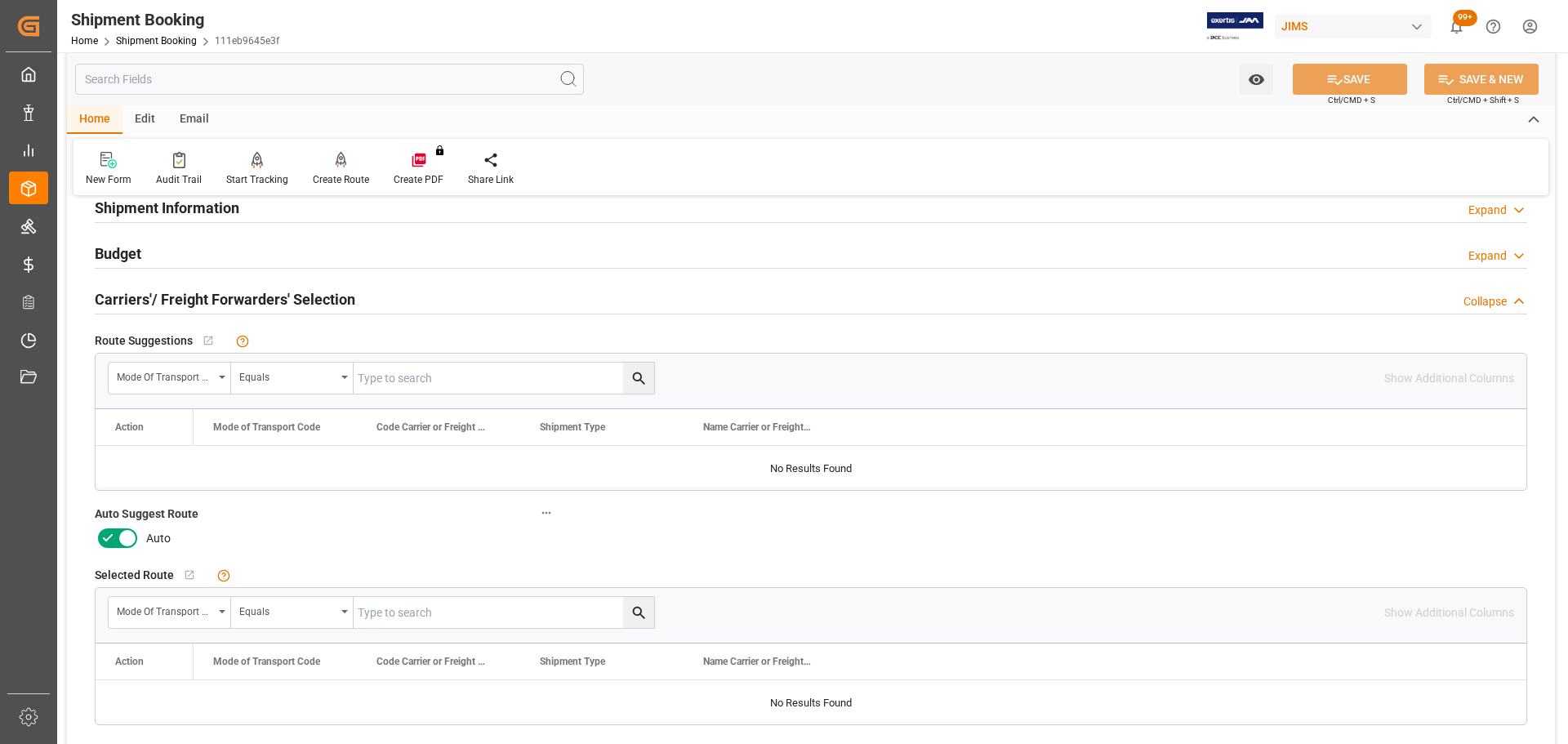
scroll to position [164, 0]
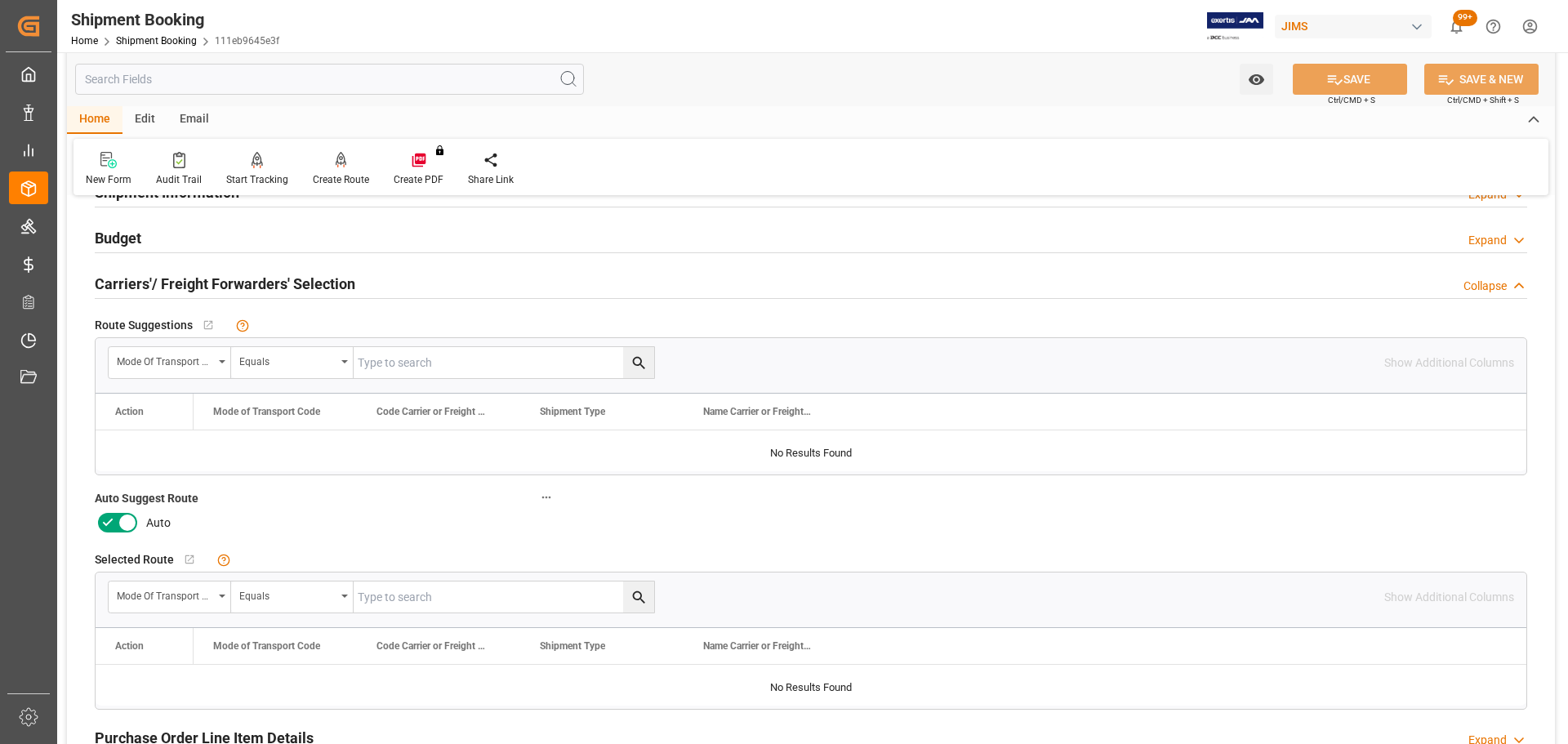
click at [125, 449] on icon at bounding box center [127, 522] width 20 height 20
click at [0, 0] on input "checkbox" at bounding box center [0, 0] width 0 height 0
click at [1045, 76] on button "SAVE" at bounding box center [1349, 79] width 115 height 31
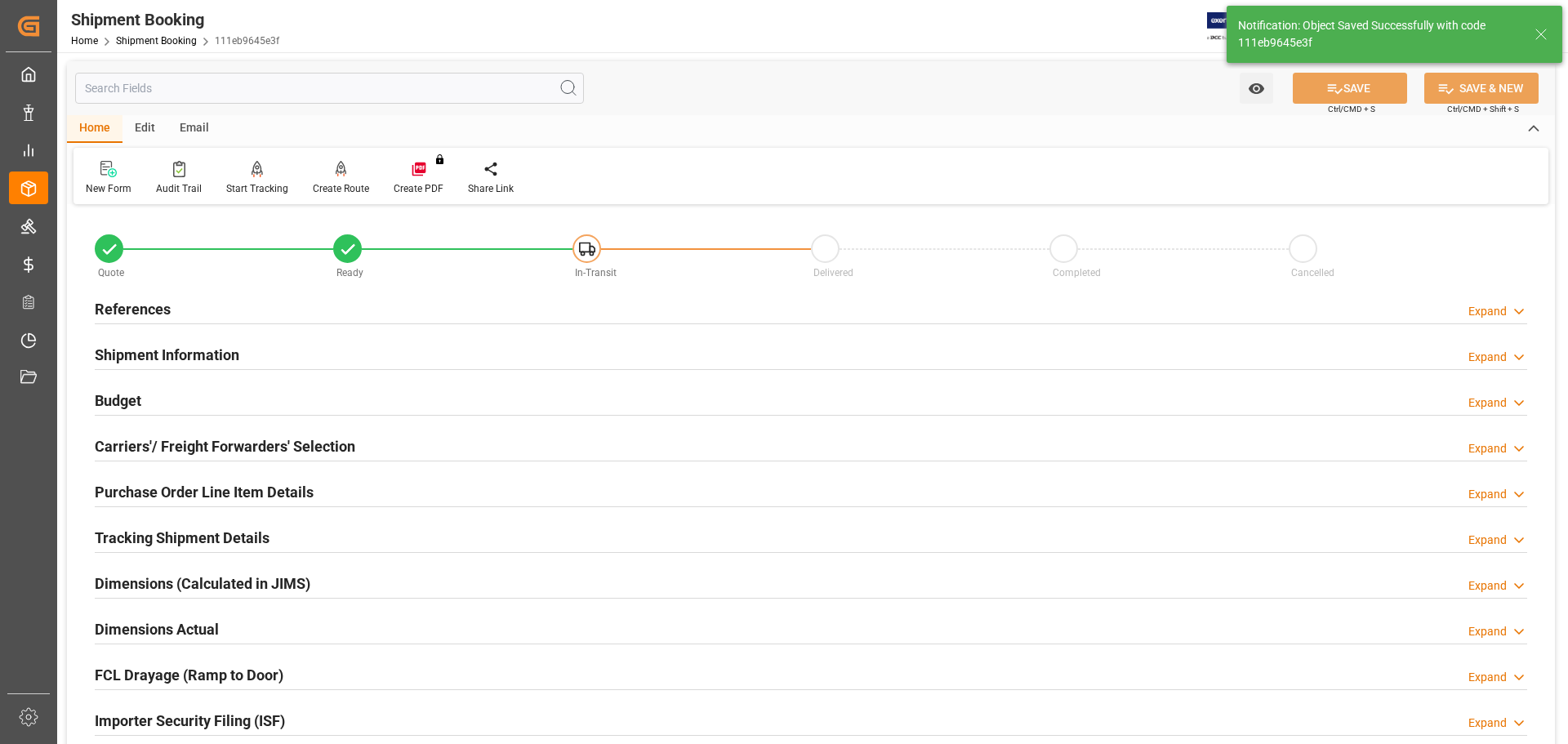
scroll to position [0, 0]
click at [320, 188] on div "Create Route" at bounding box center [341, 189] width 57 height 15
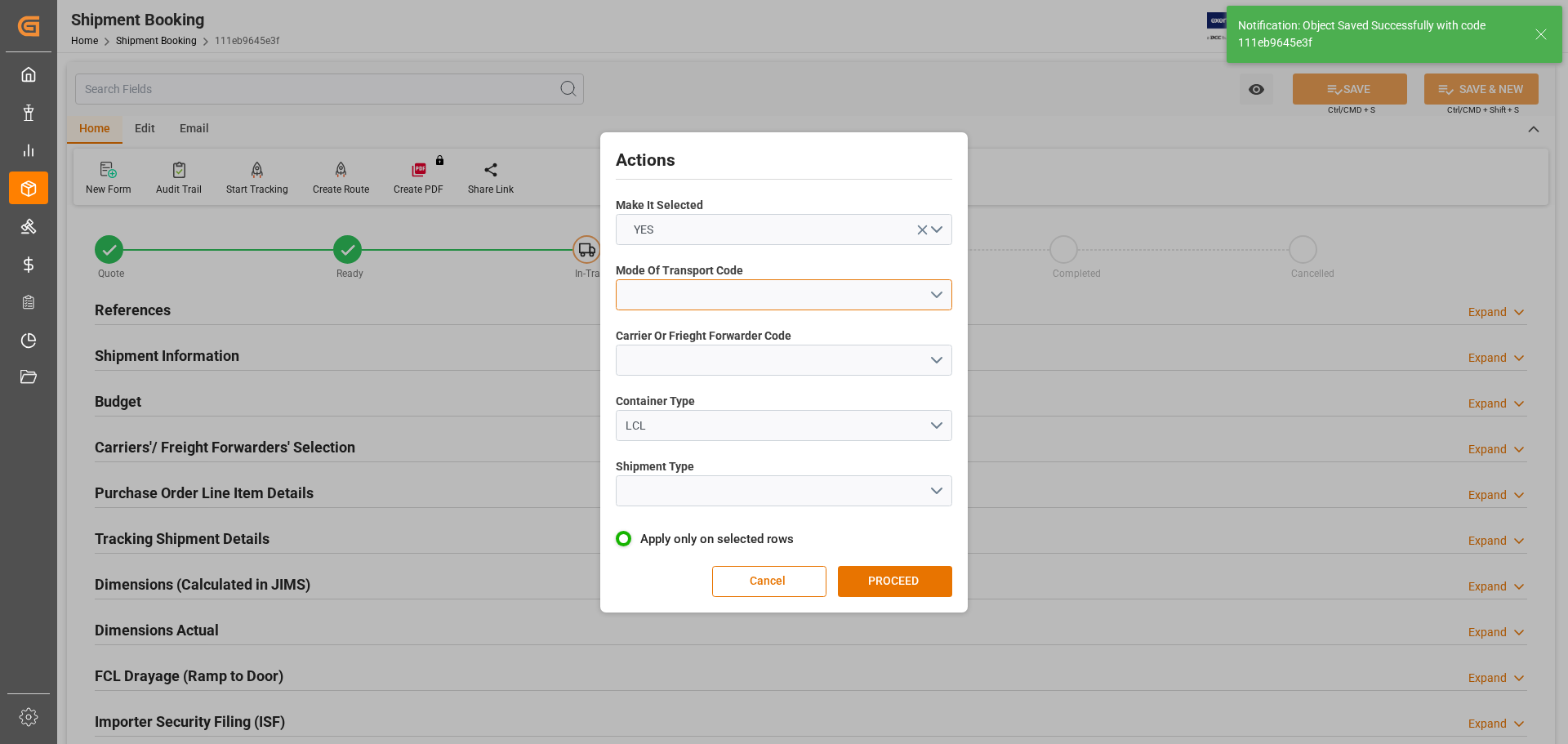
click at [705, 282] on button "open menu" at bounding box center [783, 295] width 336 height 31
click at [695, 374] on div "3- TRUCKR" at bounding box center [784, 368] width 335 height 34
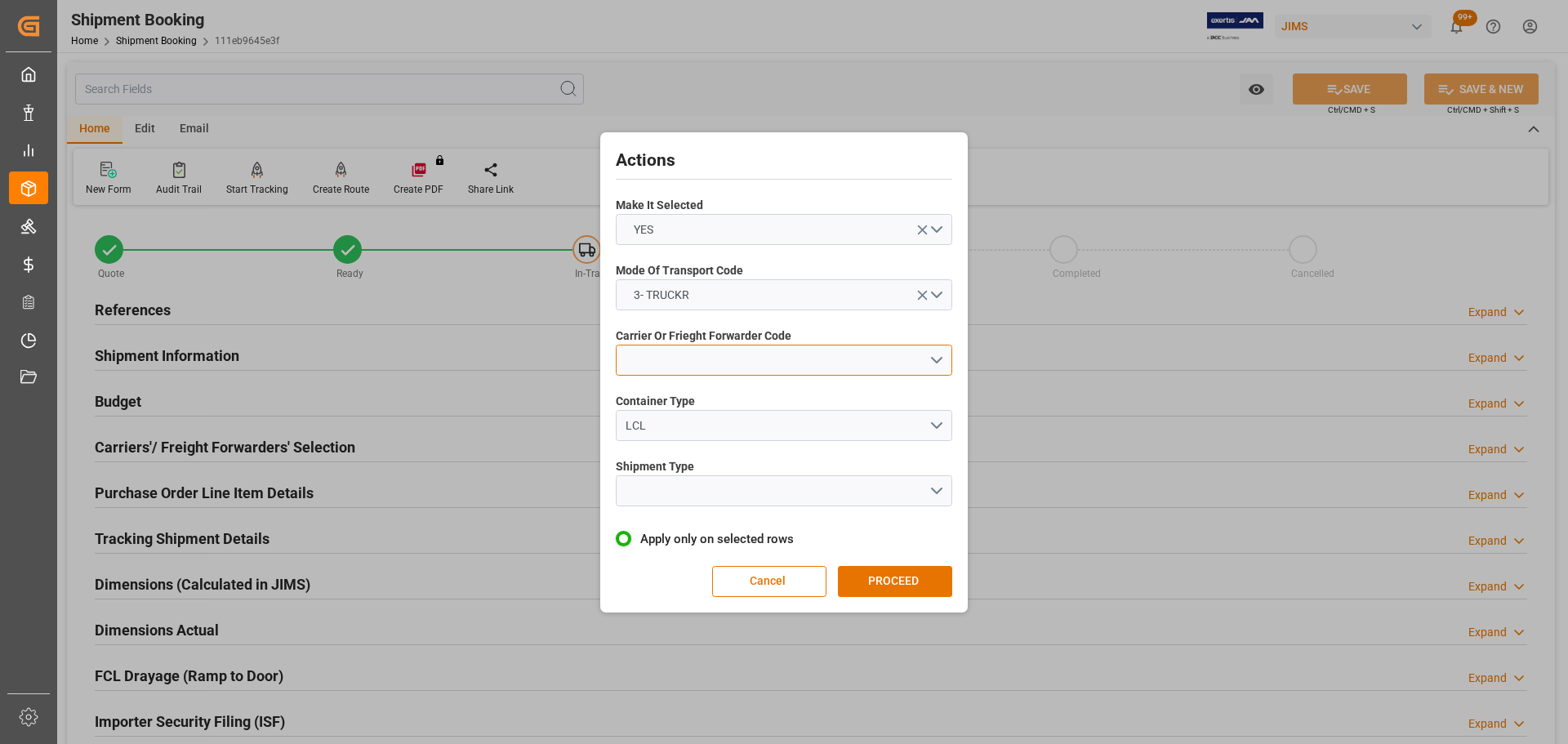
click at [695, 374] on button "open menu" at bounding box center [783, 361] width 336 height 31
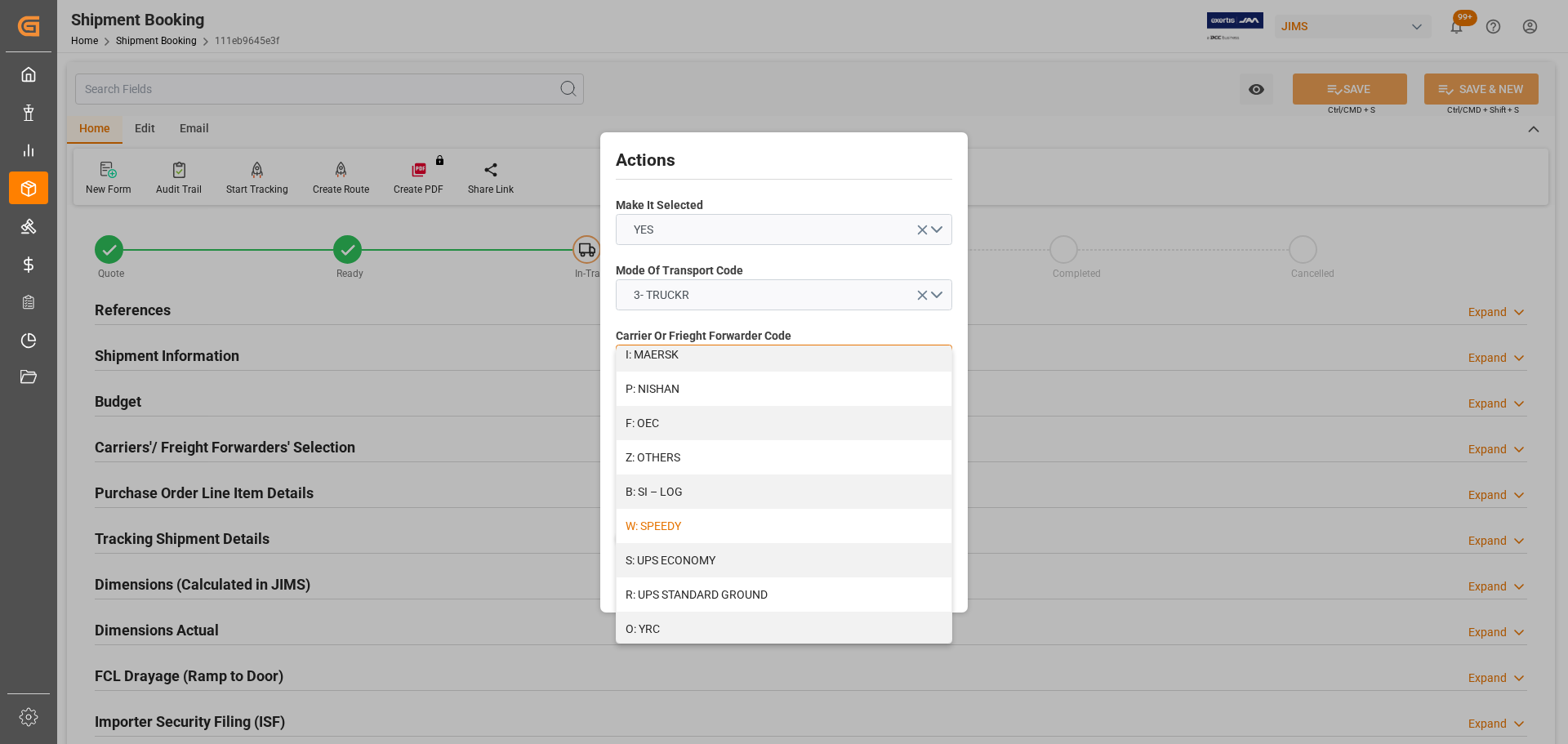
scroll to position [888, 0]
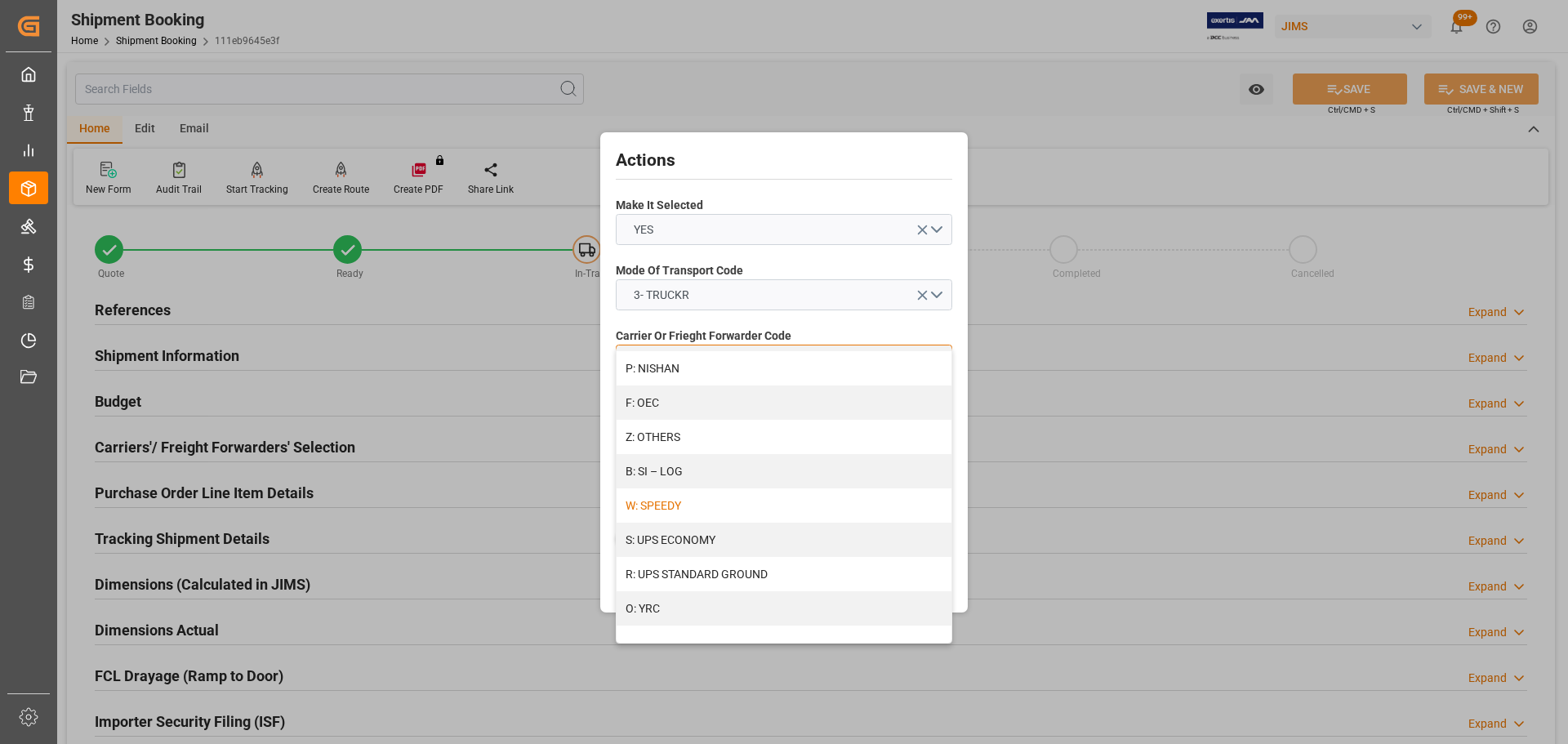
click at [710, 449] on div "W: SPEEDY" at bounding box center [784, 505] width 335 height 34
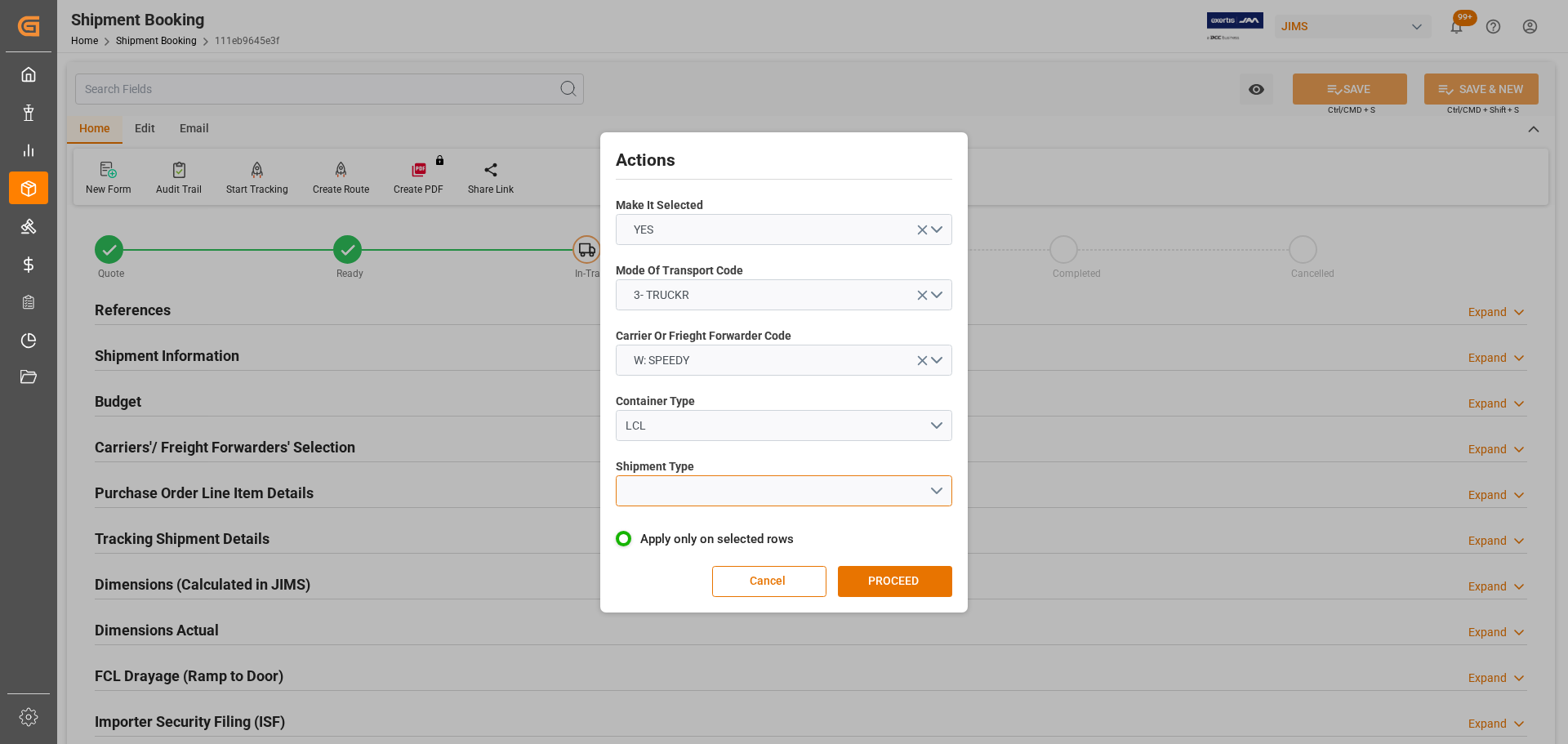
click at [697, 449] on button "open menu" at bounding box center [783, 491] width 336 height 31
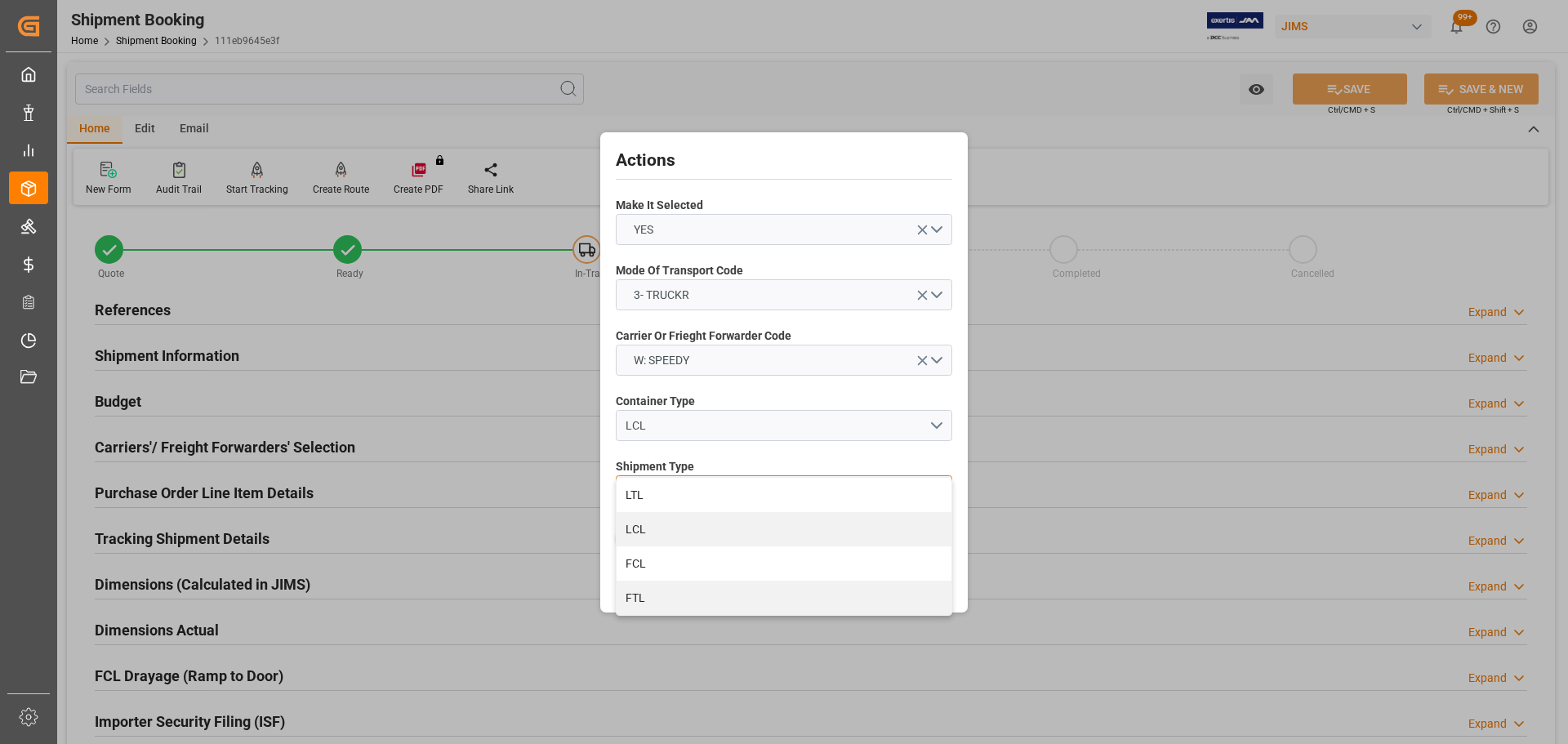
click at [697, 449] on div "LTL" at bounding box center [784, 495] width 335 height 34
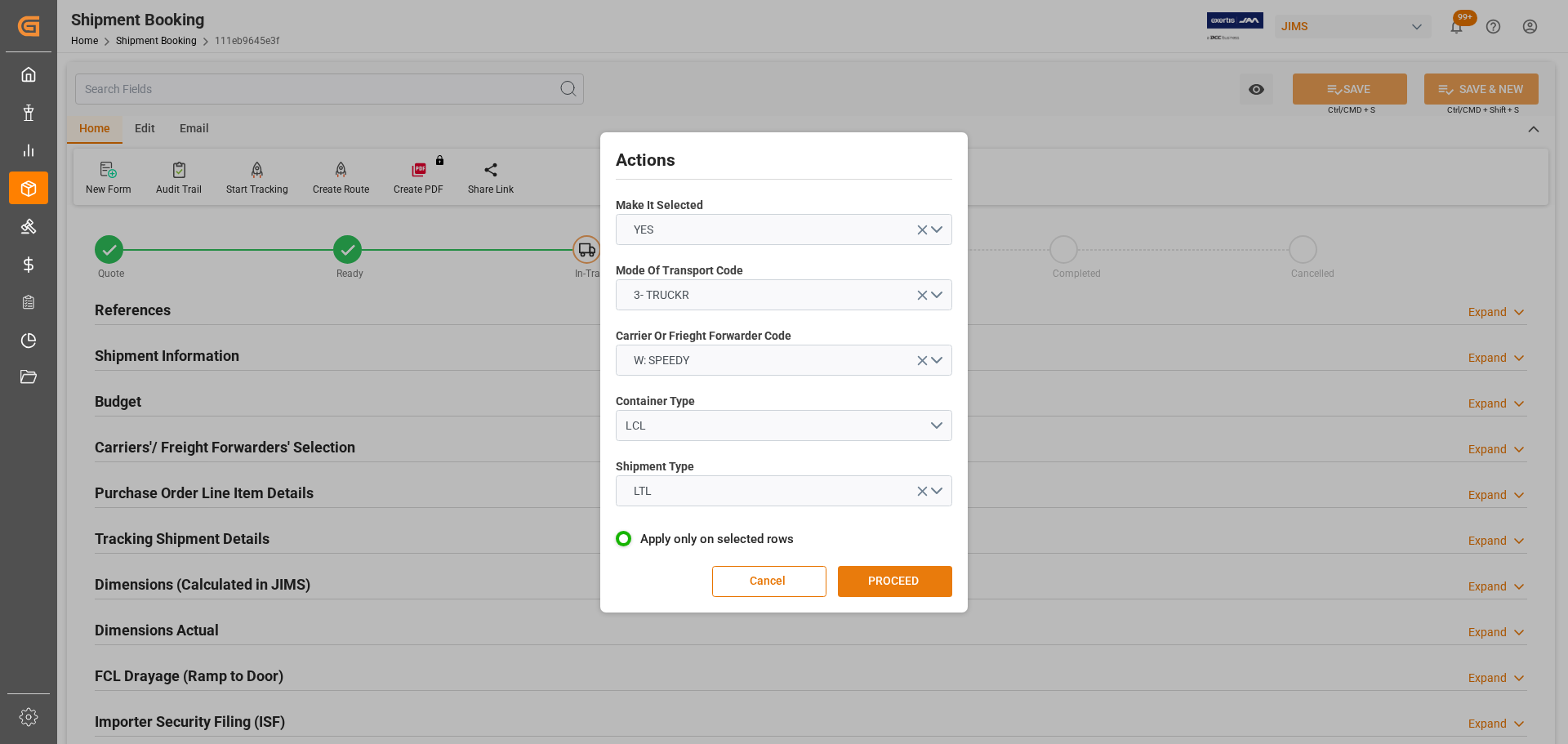
click at [911, 449] on button "PROCEED" at bounding box center [895, 582] width 115 height 31
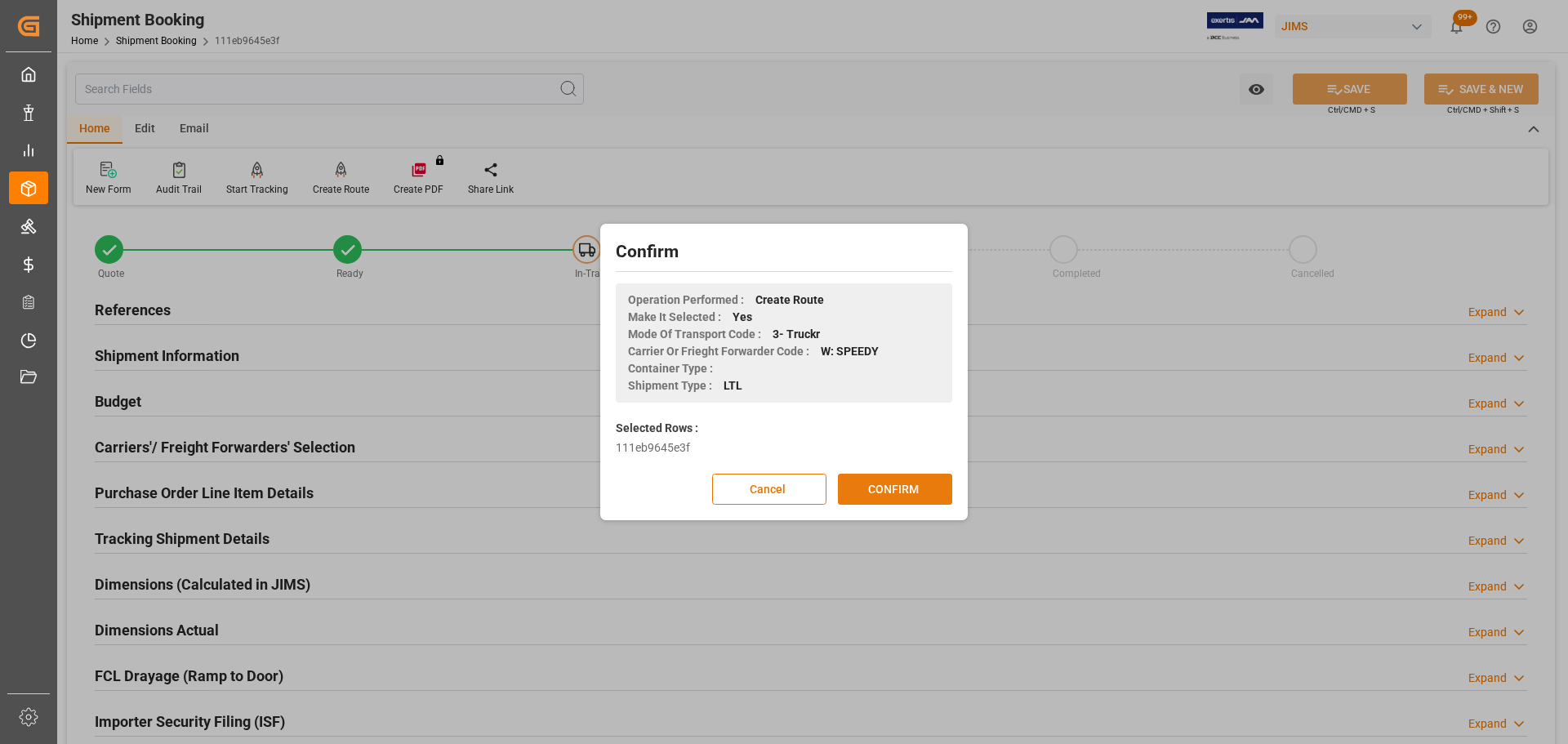
click at [912, 449] on button "CONFIRM" at bounding box center [895, 489] width 115 height 31
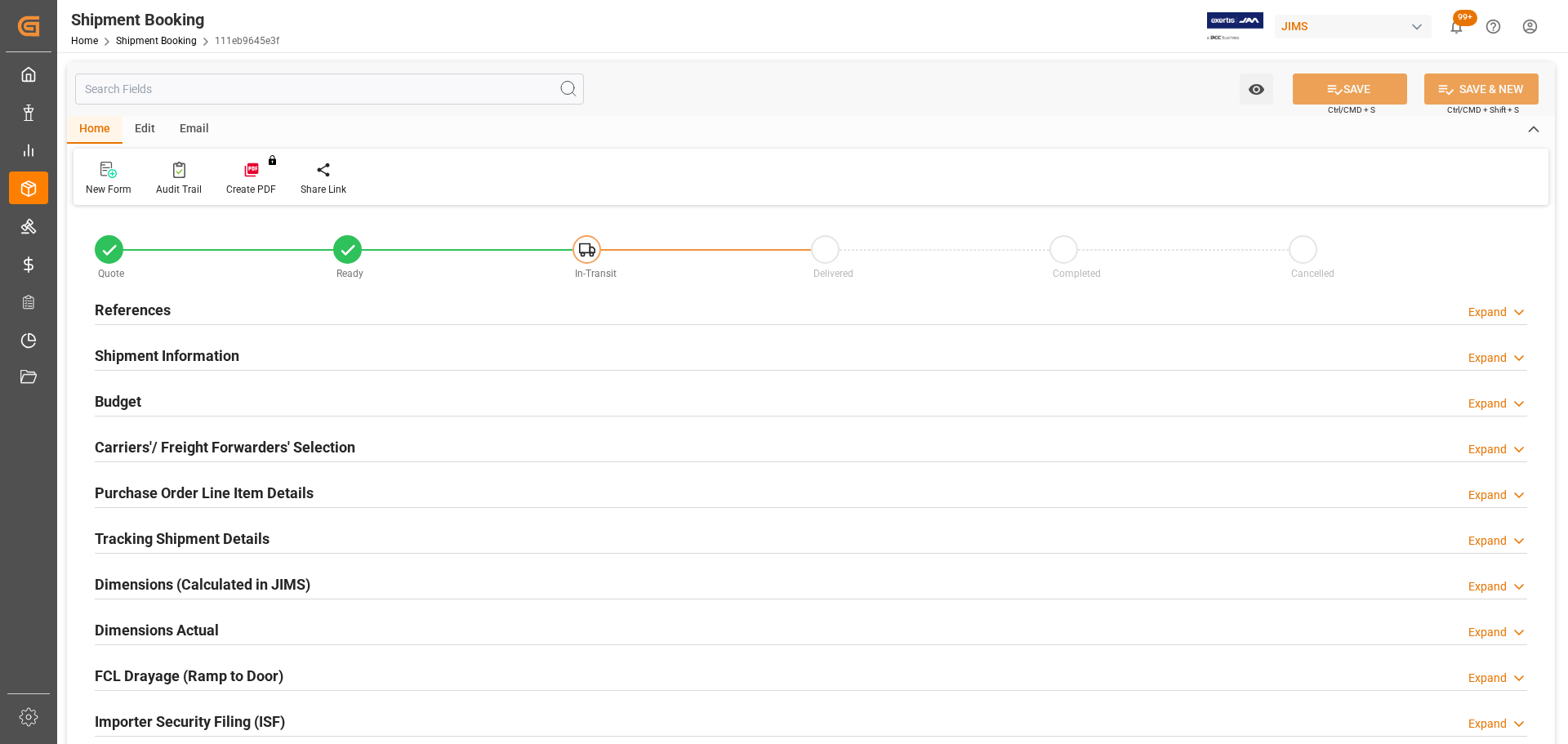
type input "75.0813"
type input "2362.4064"
type input "44990"
click at [204, 357] on h2 "Shipment Information" at bounding box center [168, 356] width 145 height 23
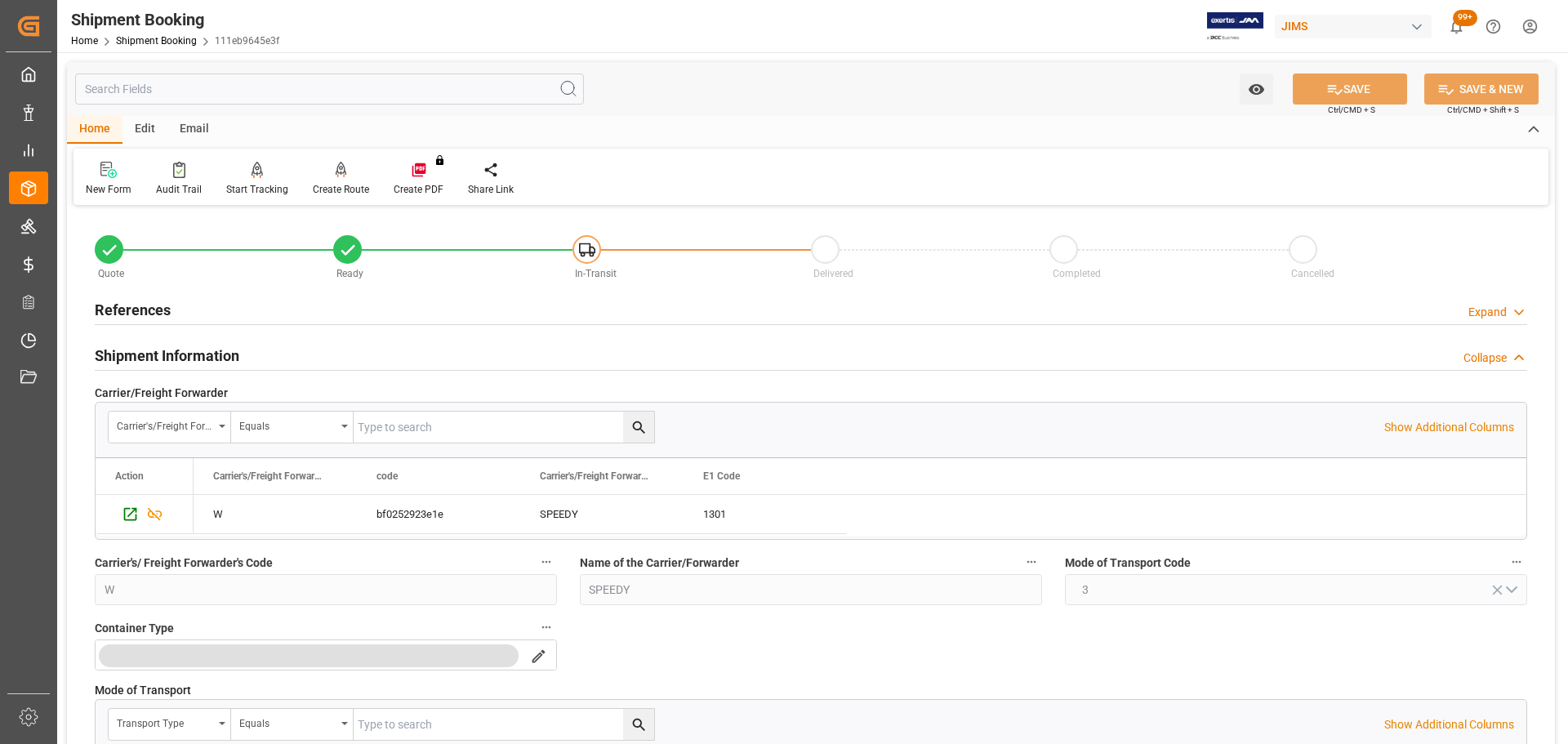
click at [204, 357] on h2 "Shipment Information" at bounding box center [168, 356] width 145 height 23
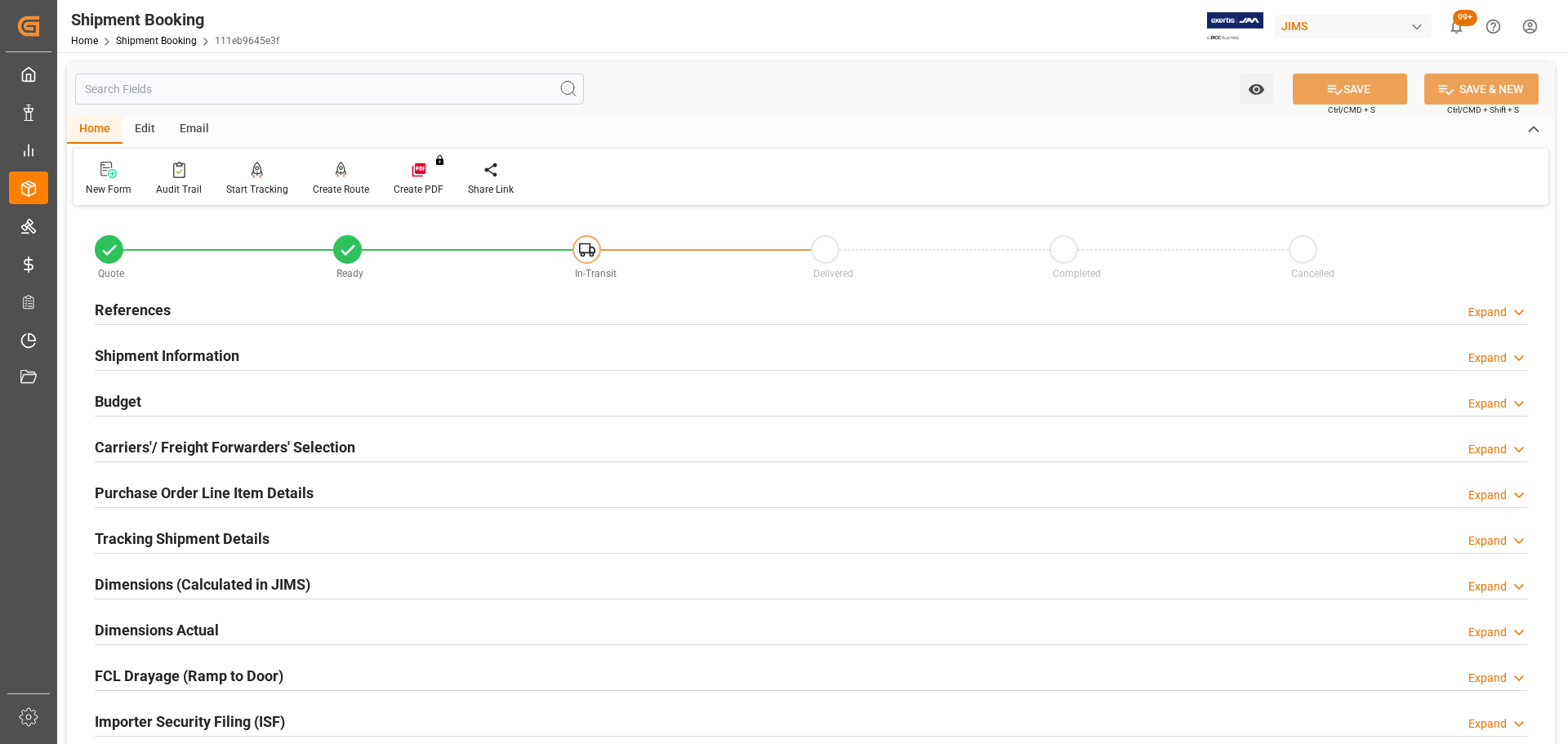
click at [179, 400] on div "Budget Expand" at bounding box center [811, 401] width 1433 height 31
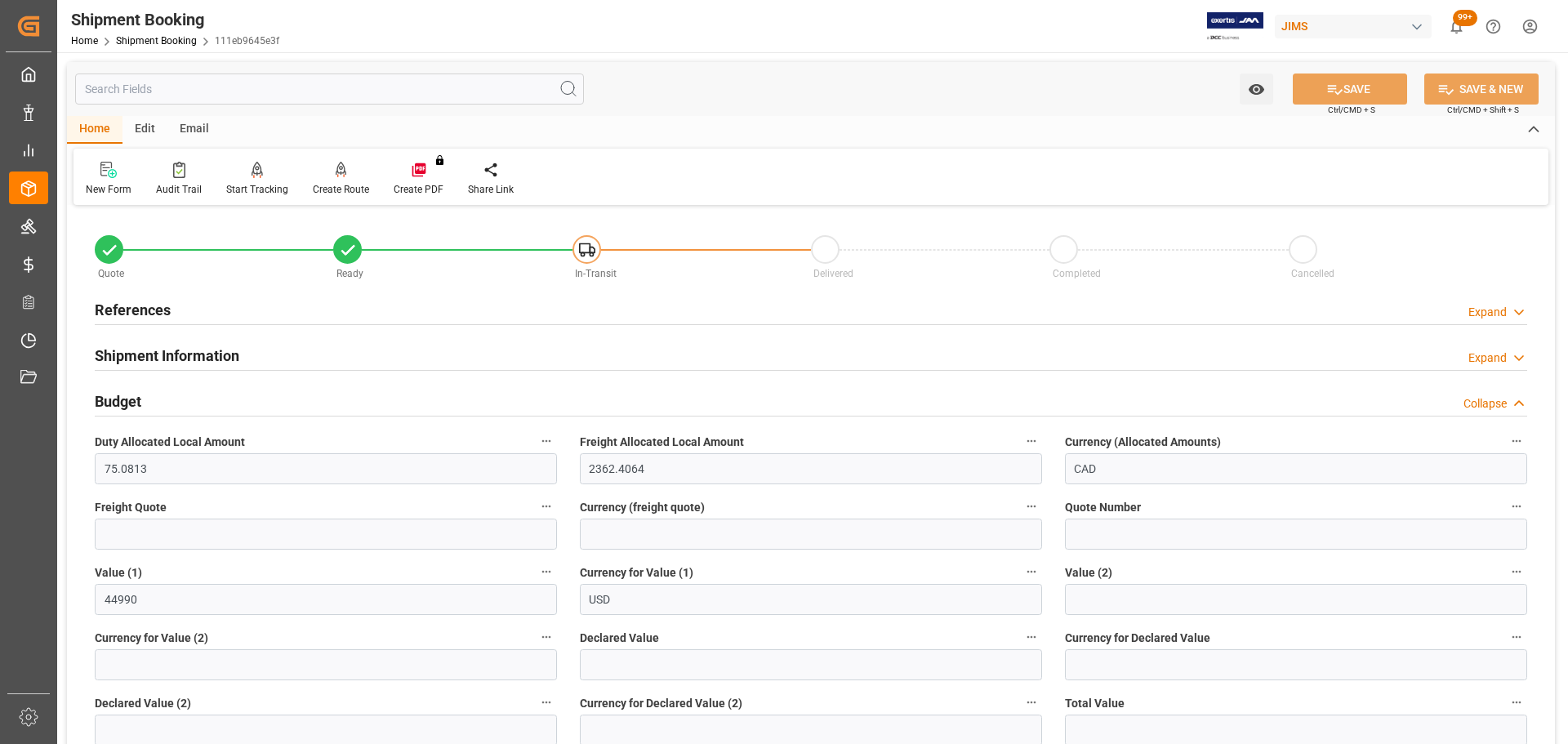
click at [146, 402] on div "Budget Collapse" at bounding box center [811, 401] width 1433 height 31
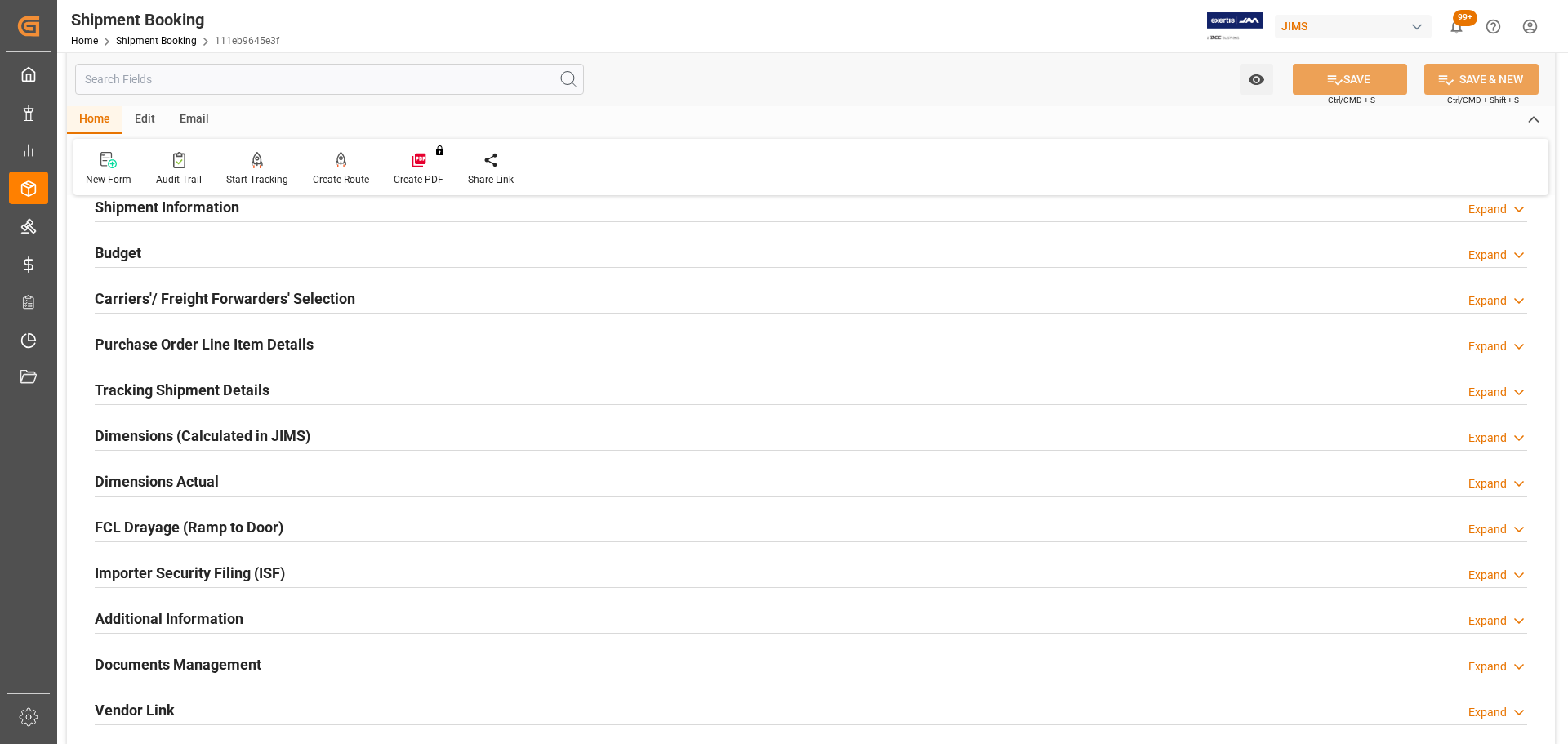
scroll to position [164, 0]
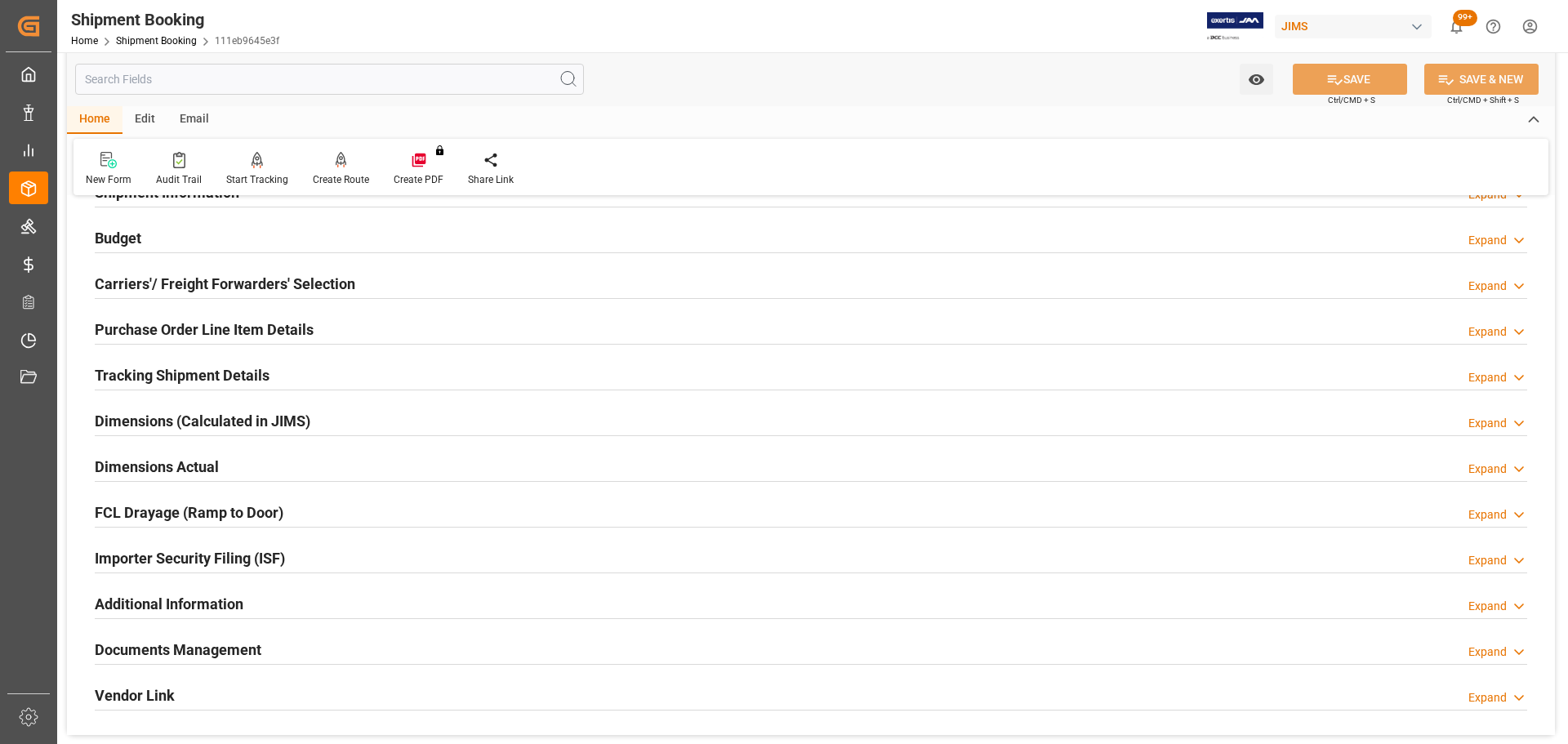
click at [151, 287] on h2 "Carriers'/ Freight Forwarders' Selection" at bounding box center [225, 283] width 261 height 23
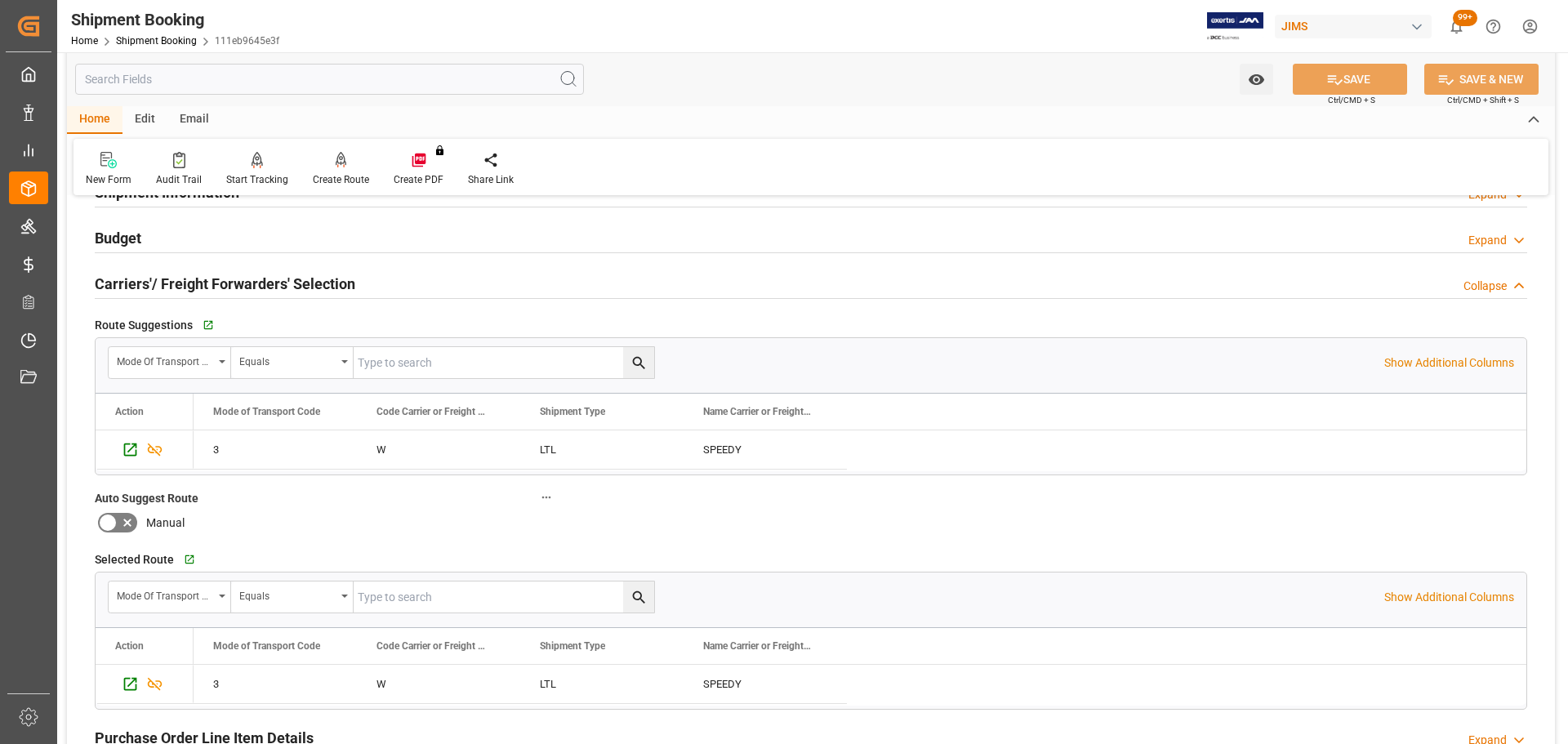
click at [193, 279] on h2 "Carriers'/ Freight Forwarders' Selection" at bounding box center [225, 283] width 261 height 23
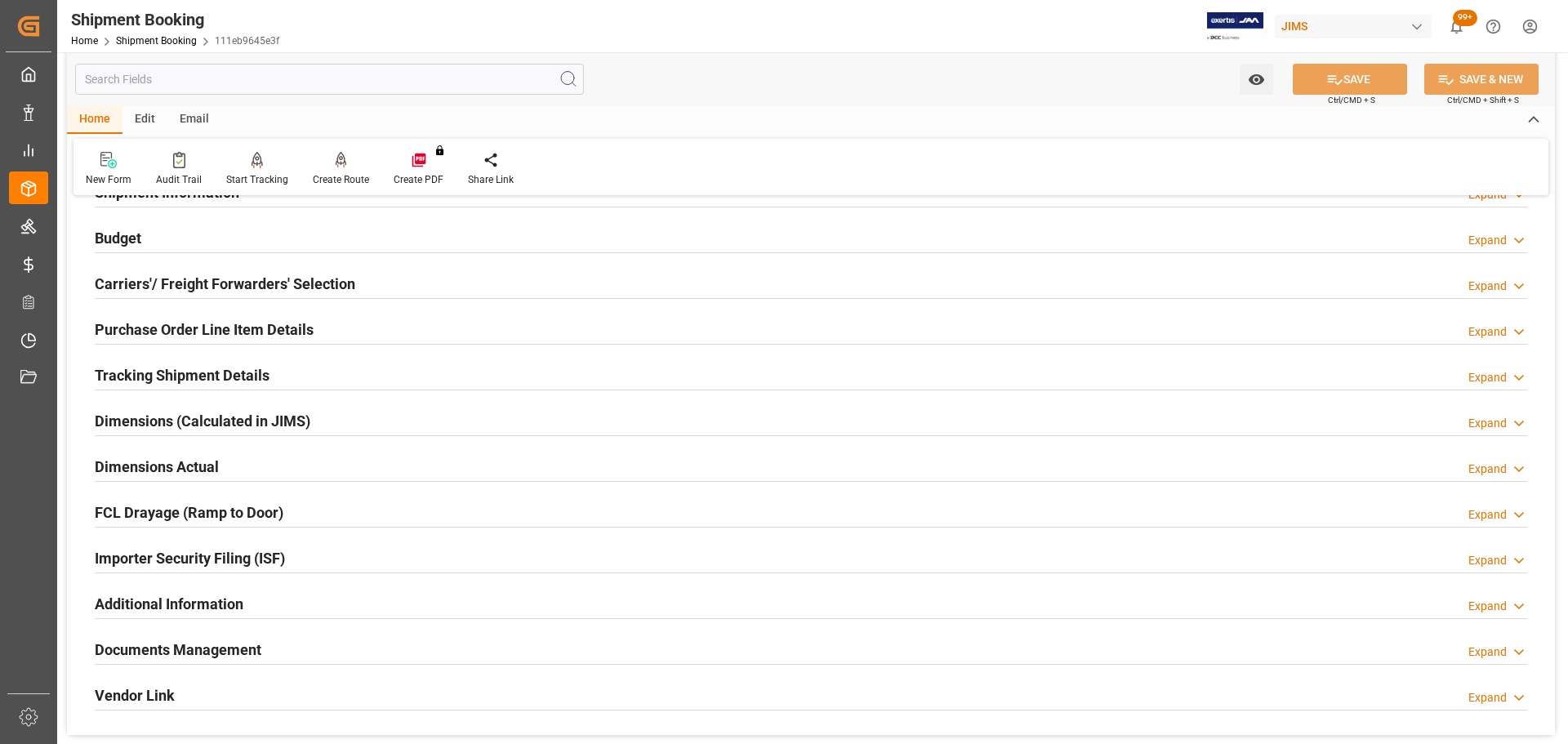
click at [198, 321] on h2 "Purchase Order Line Item Details" at bounding box center [204, 329] width 219 height 23
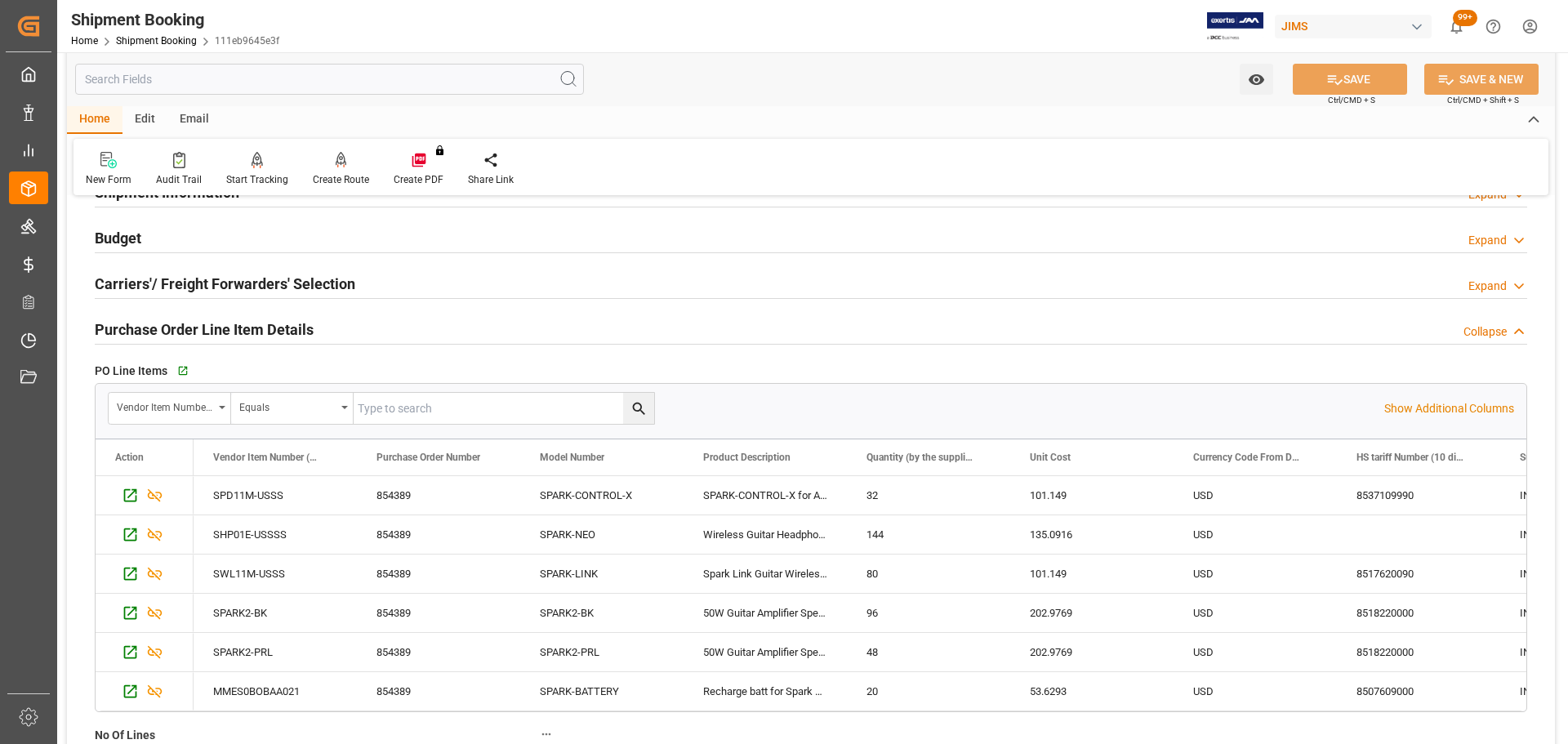
click at [198, 321] on h2 "Purchase Order Line Item Details" at bounding box center [204, 329] width 219 height 23
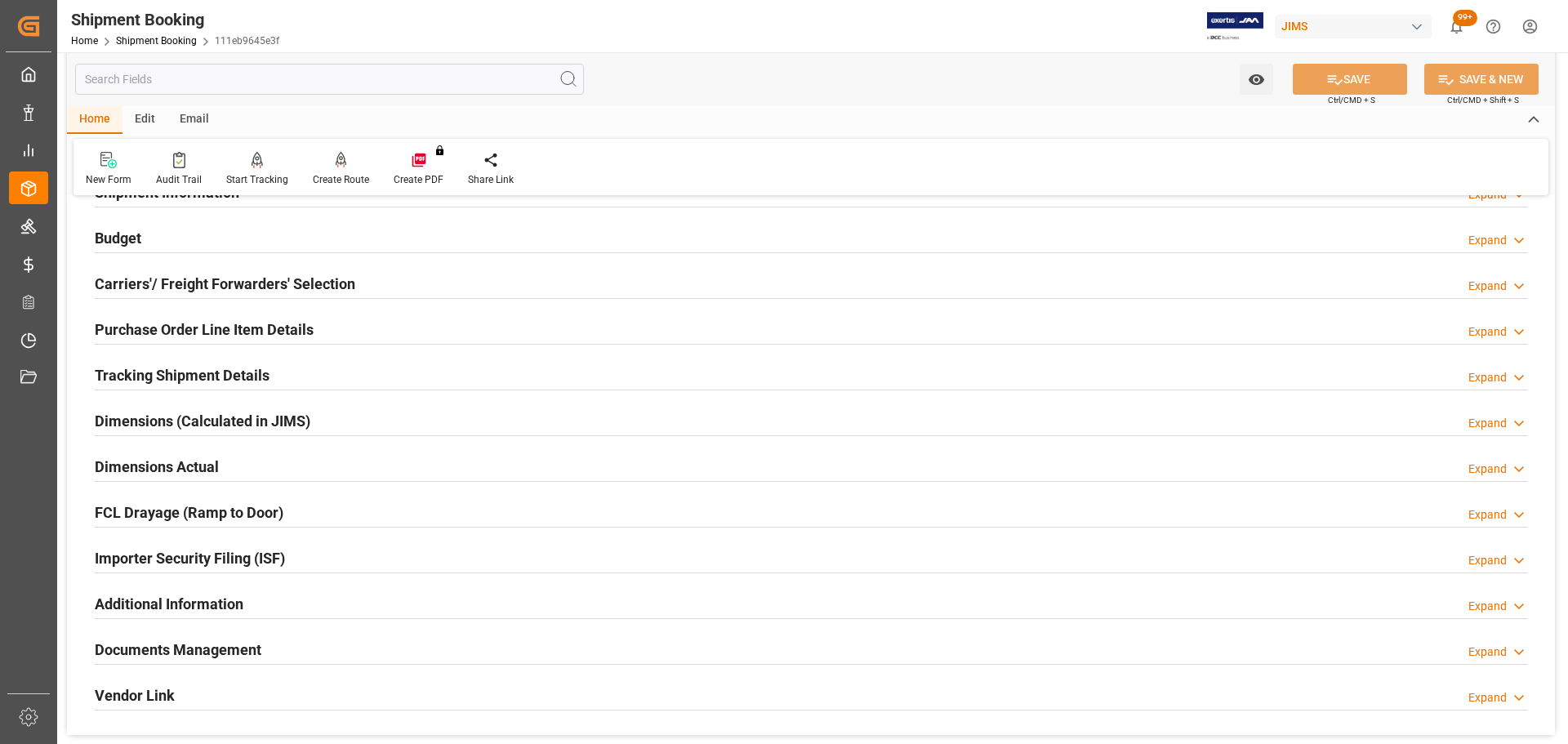
click at [190, 359] on div "Tracking Shipment Details" at bounding box center [182, 374] width 174 height 31
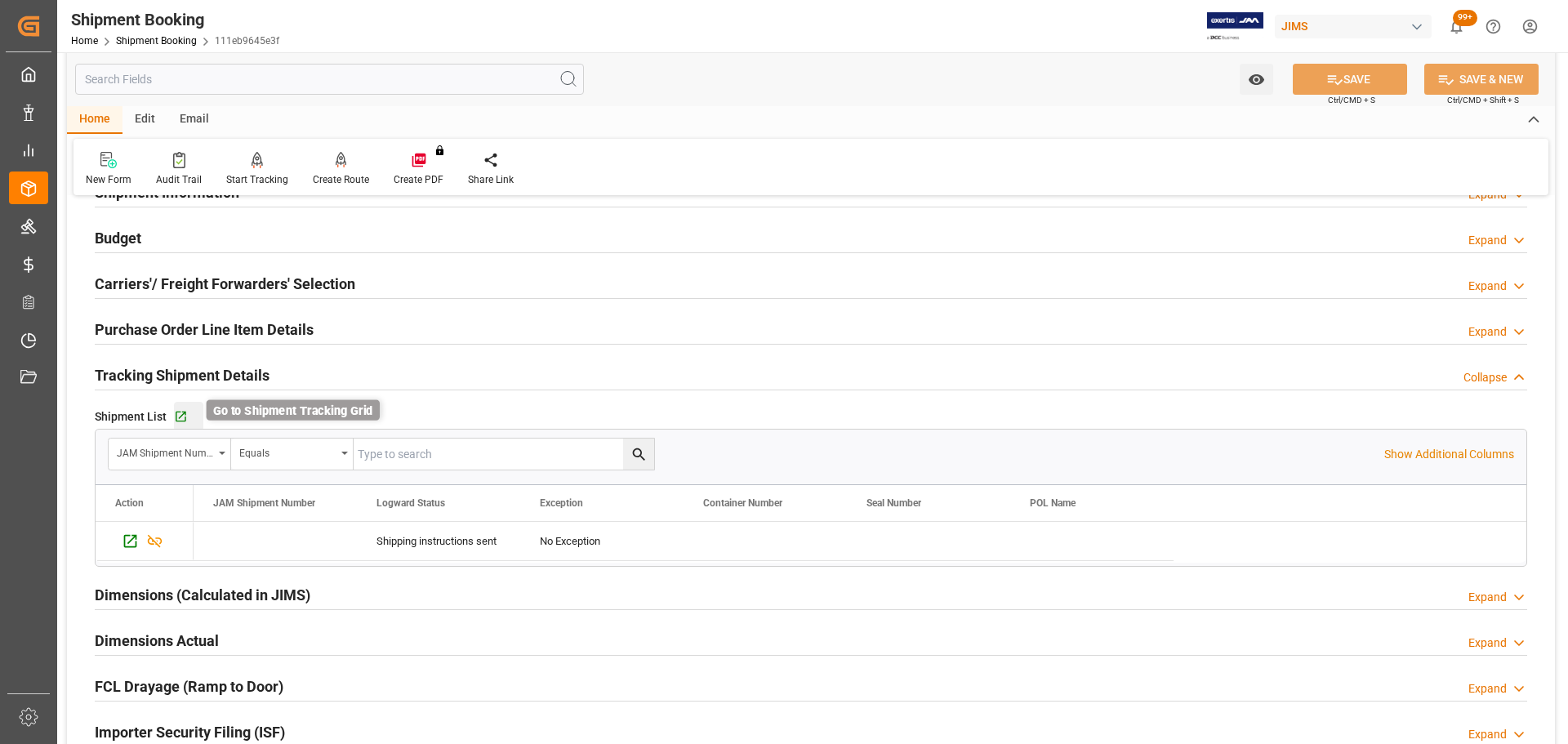
click at [179, 415] on icon "button" at bounding box center [181, 417] width 14 height 14
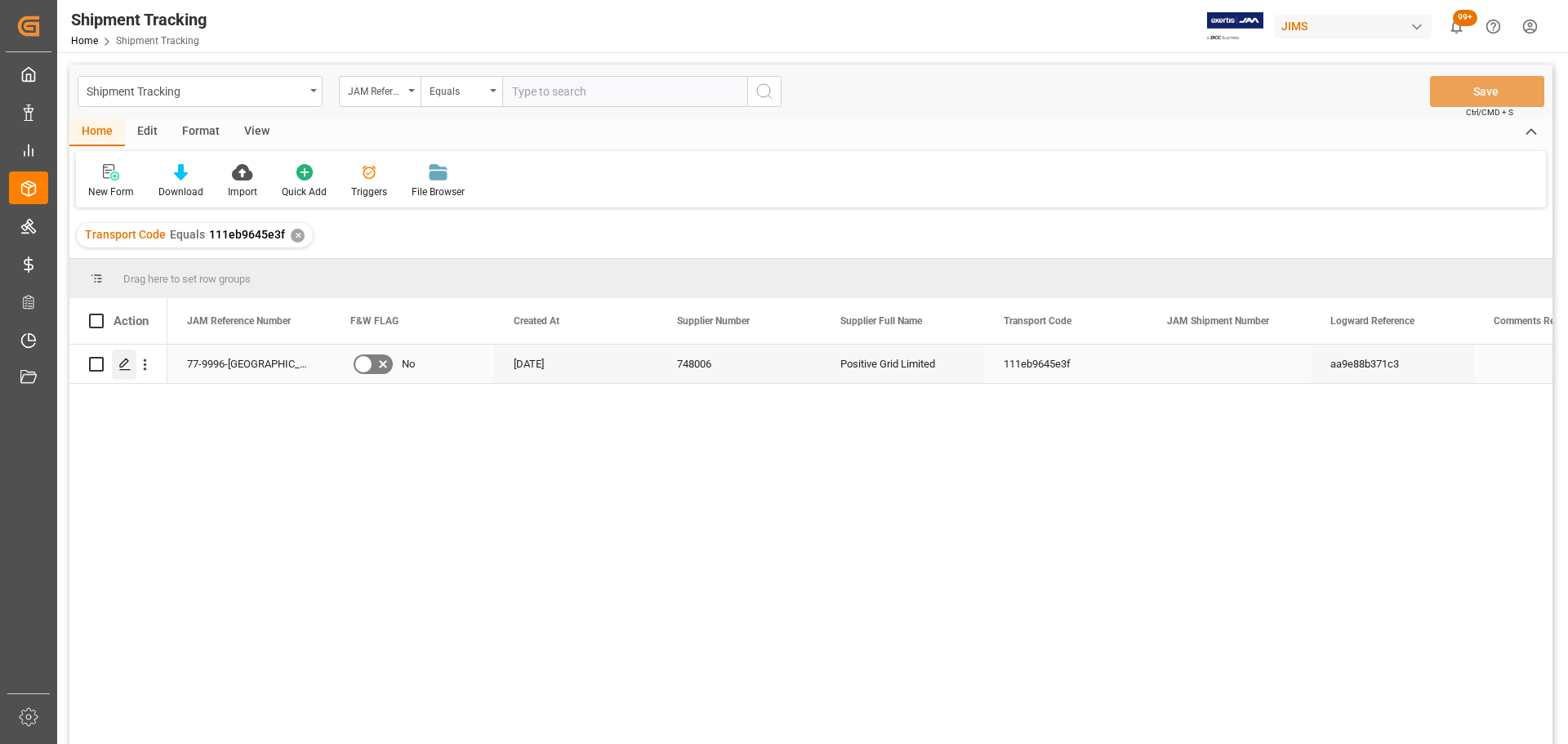
click at [125, 359] on icon "Press SPACE to select this row." at bounding box center [124, 364] width 13 height 13
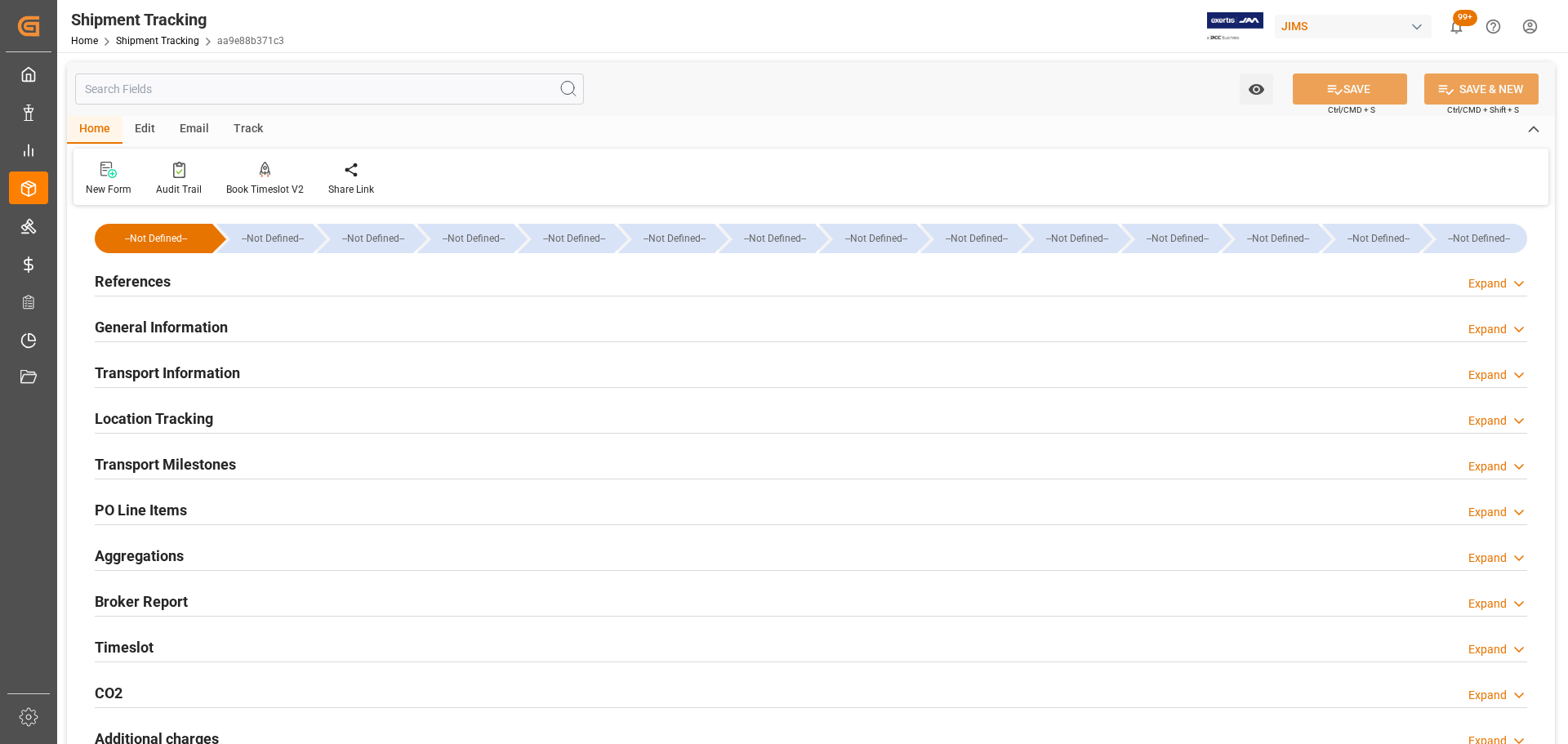
type input "[DATE]"
click at [188, 275] on div "References Expand" at bounding box center [811, 280] width 1433 height 31
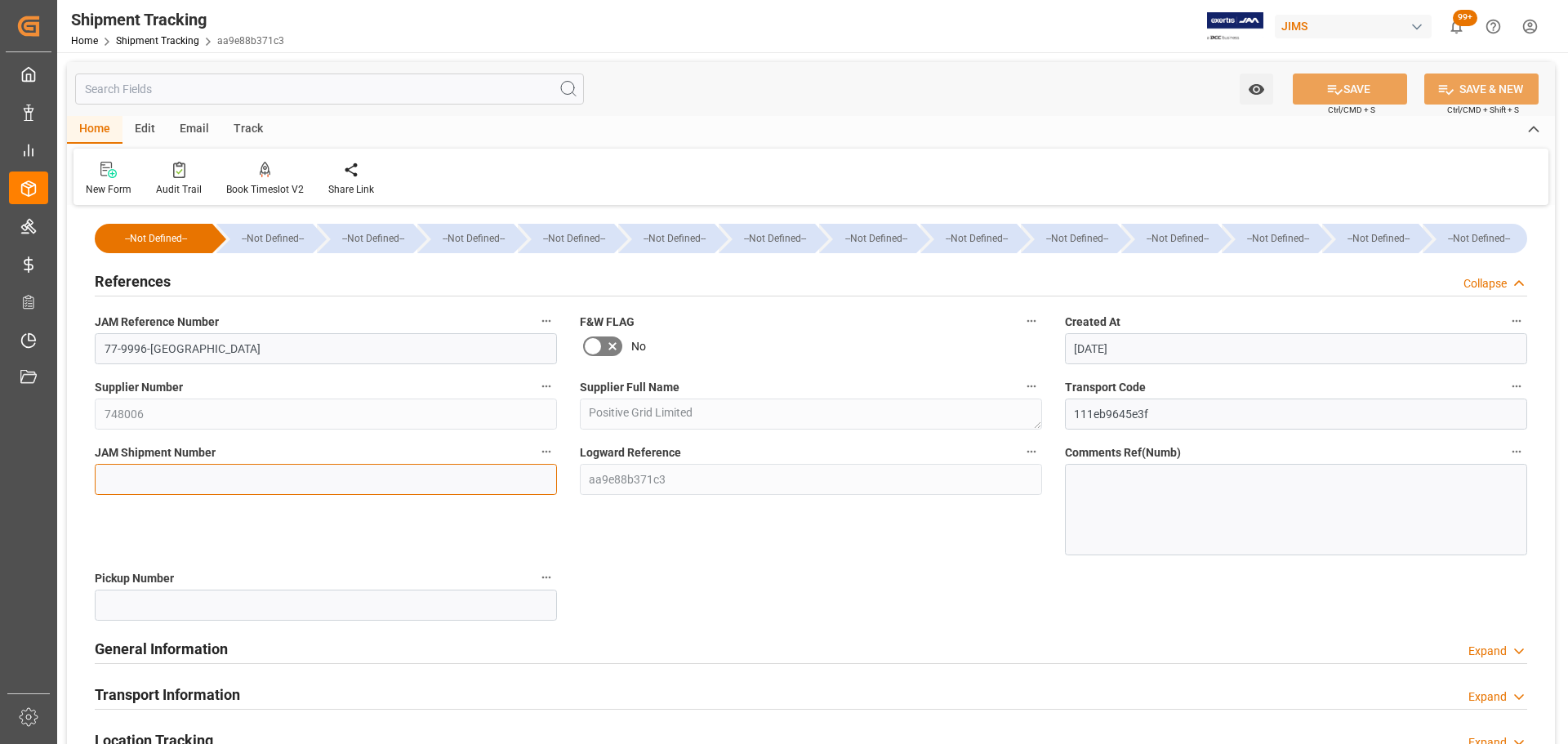
click at [172, 479] on input at bounding box center [326, 479] width 463 height 31
paste input "748006 Positive Grid Limited 77-9996-[GEOGRAPHIC_DATA] O2 854389 2.000 SPARK-CO…"
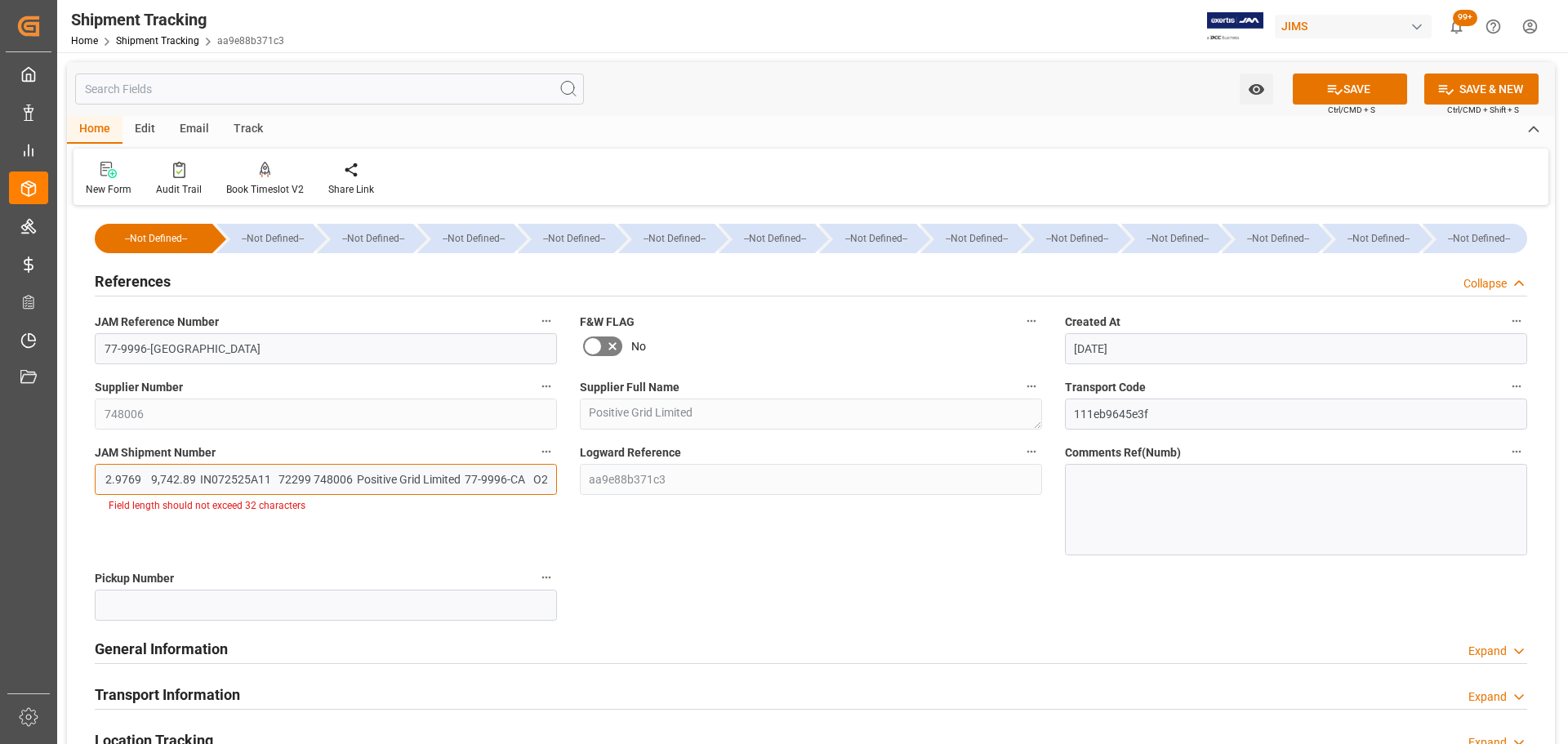
type input "748006 Positive Grid Limited 77-9996-[GEOGRAPHIC_DATA] O2 854389 2.000 SPARK-CO…"
click at [169, 478] on input at bounding box center [326, 479] width 463 height 31
paste input "72299"
type input "72299"
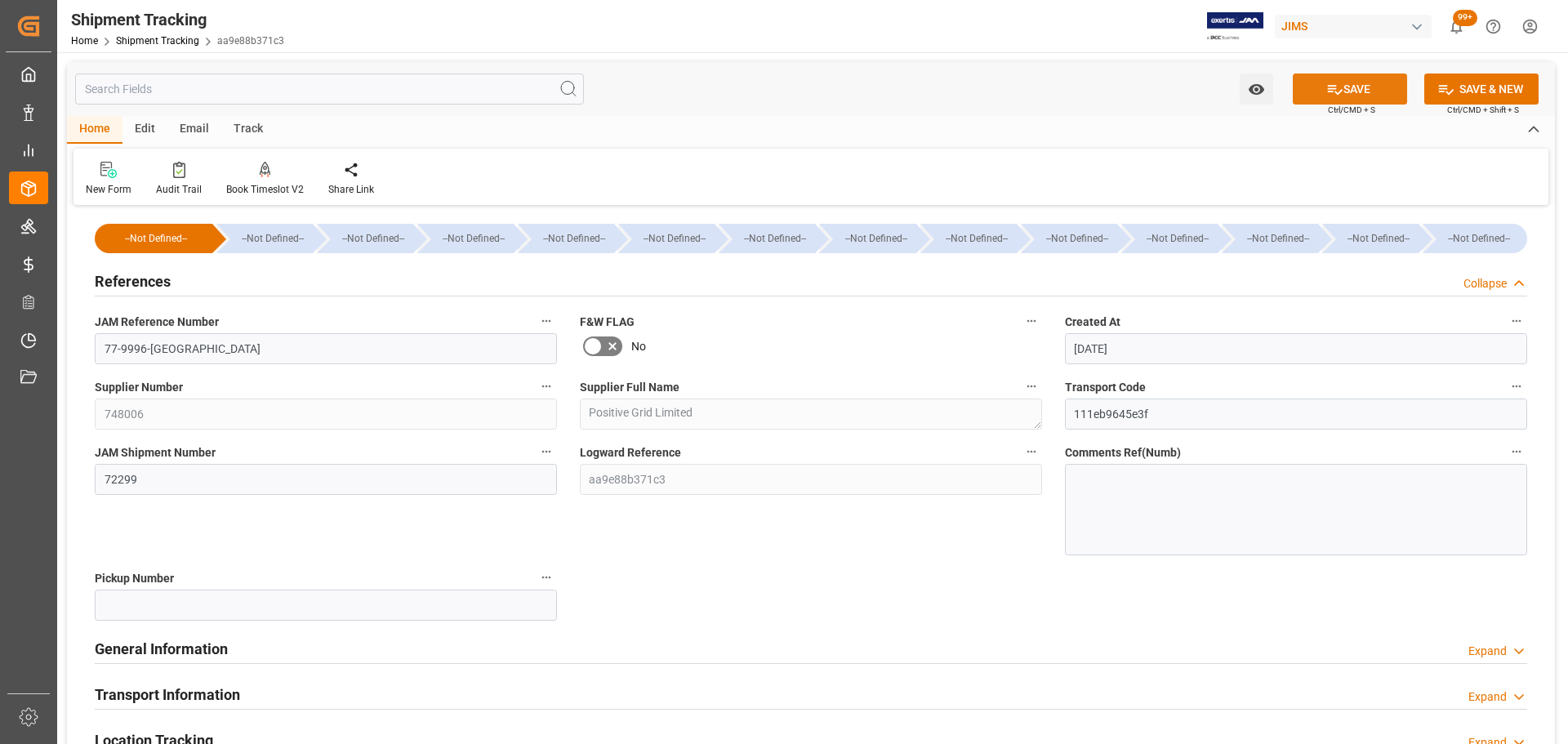
click at [1365, 90] on button "SAVE" at bounding box center [1349, 89] width 115 height 31
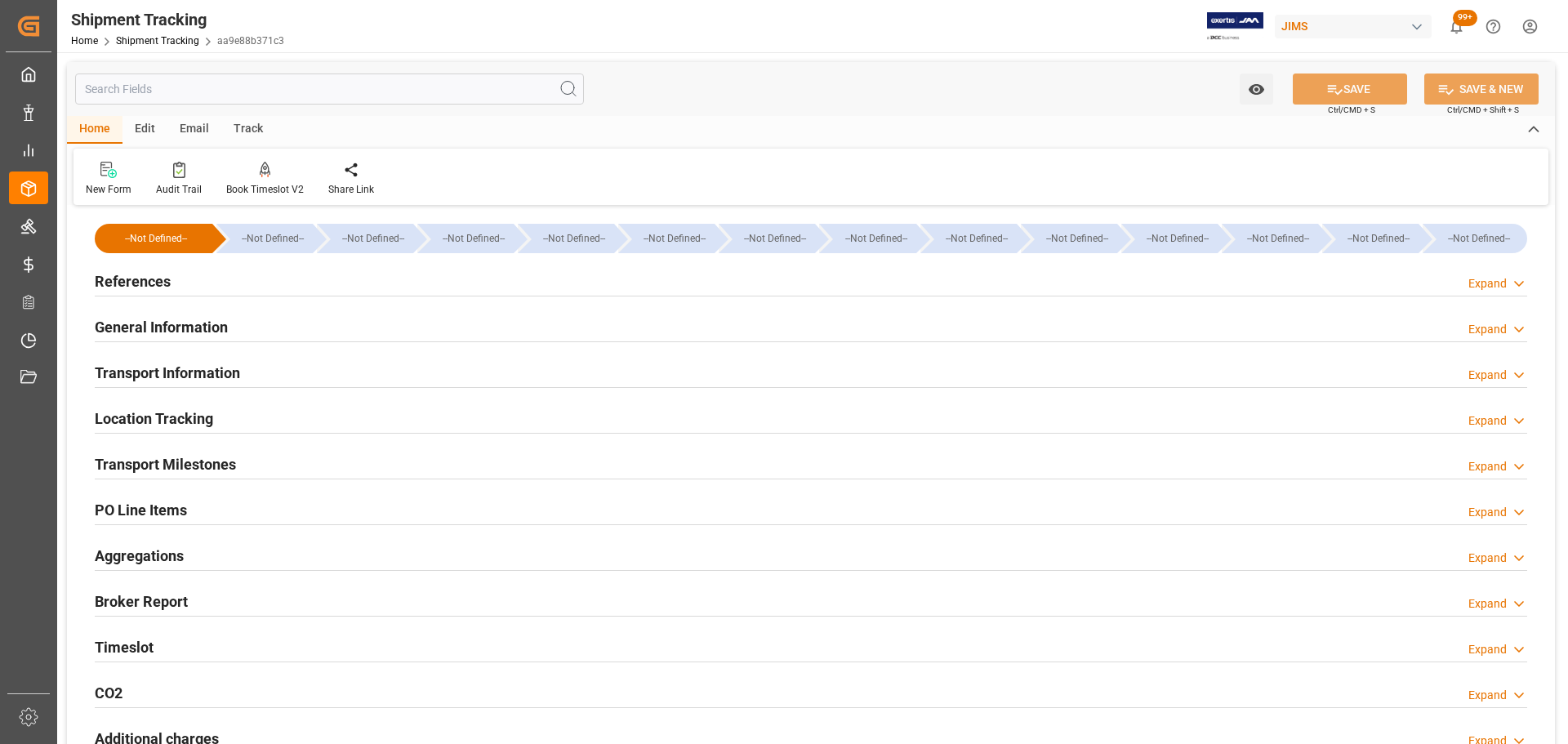
click at [185, 285] on div "References Expand" at bounding box center [811, 280] width 1433 height 31
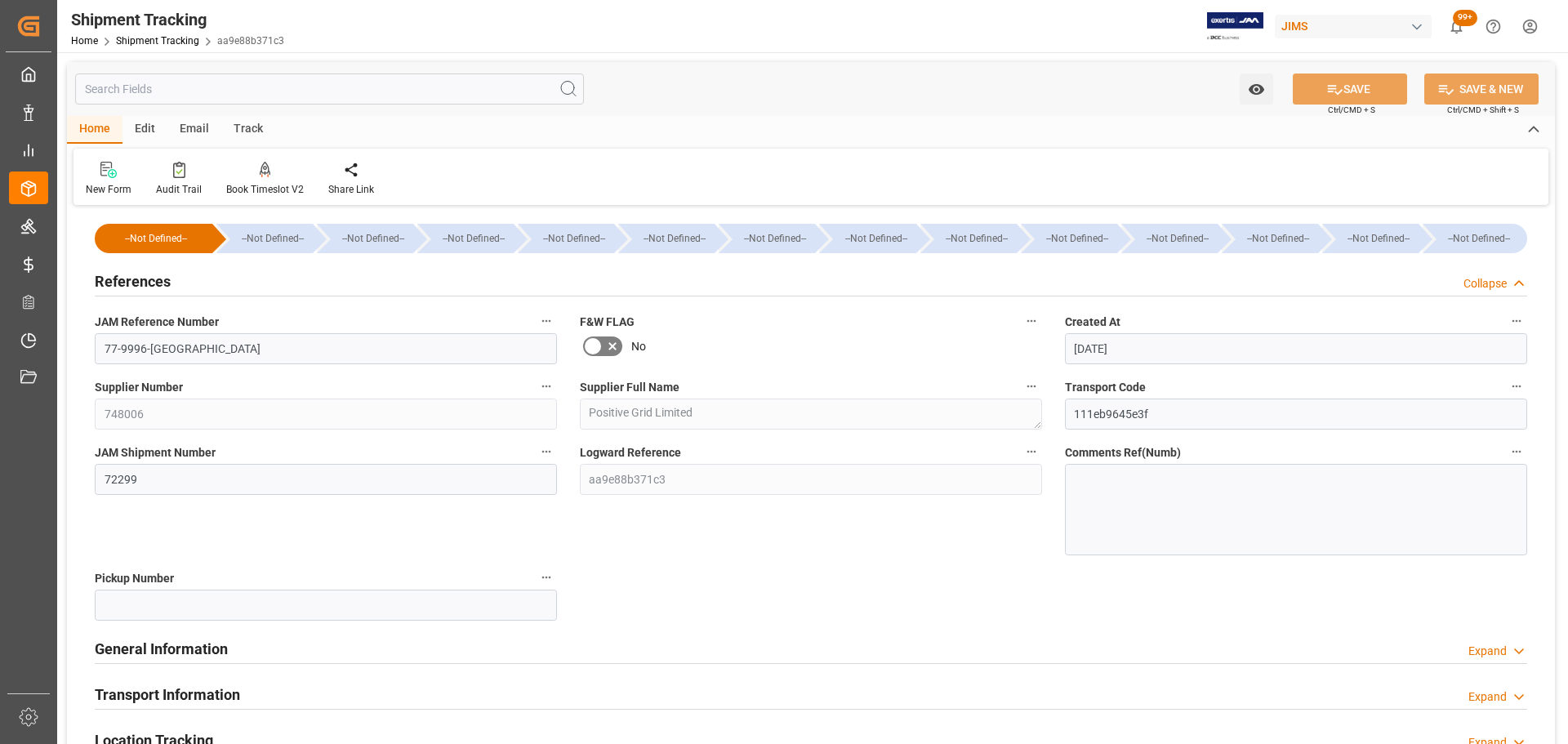
click at [185, 285] on div "References Collapse" at bounding box center [811, 280] width 1433 height 31
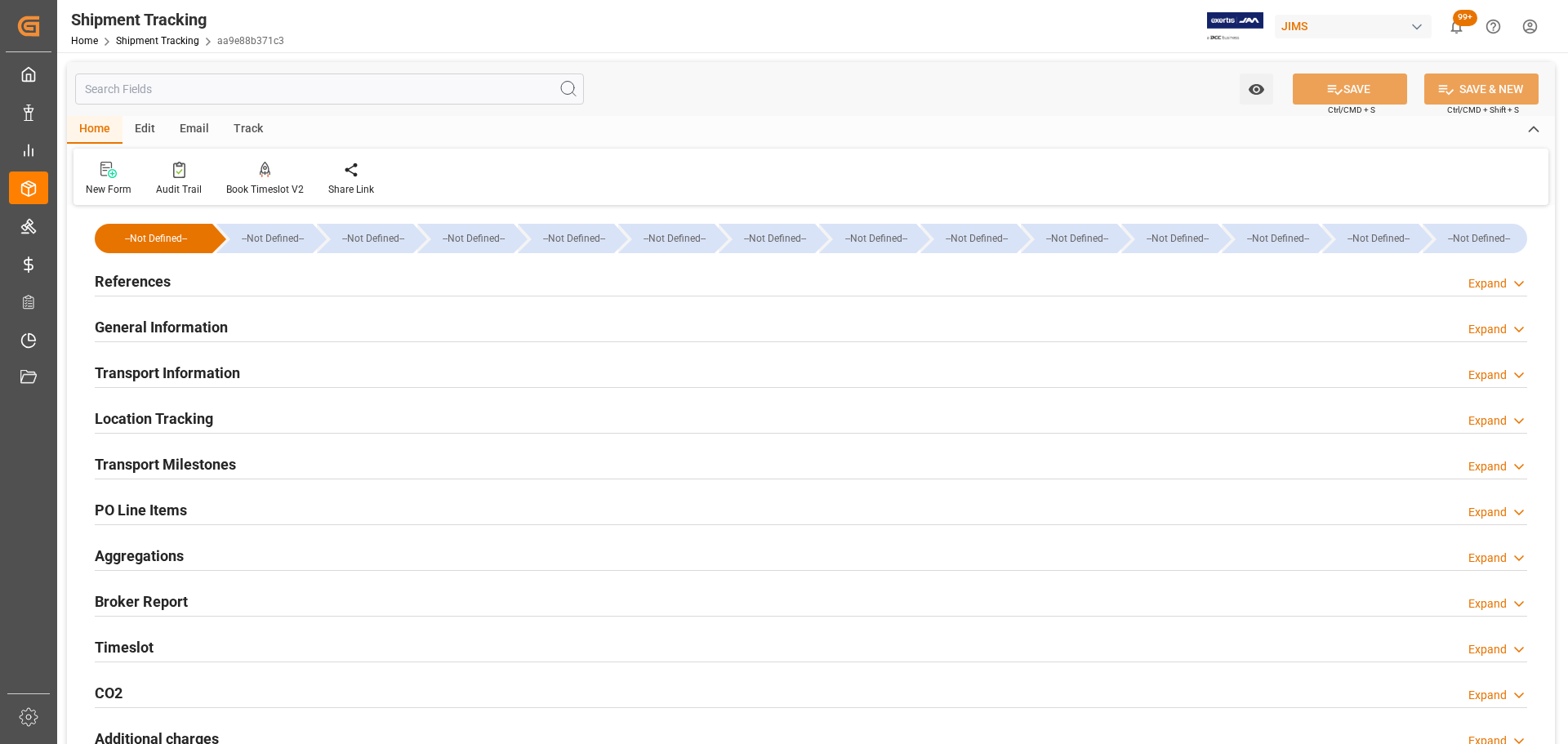
click at [189, 322] on h2 "General Information" at bounding box center [162, 327] width 133 height 23
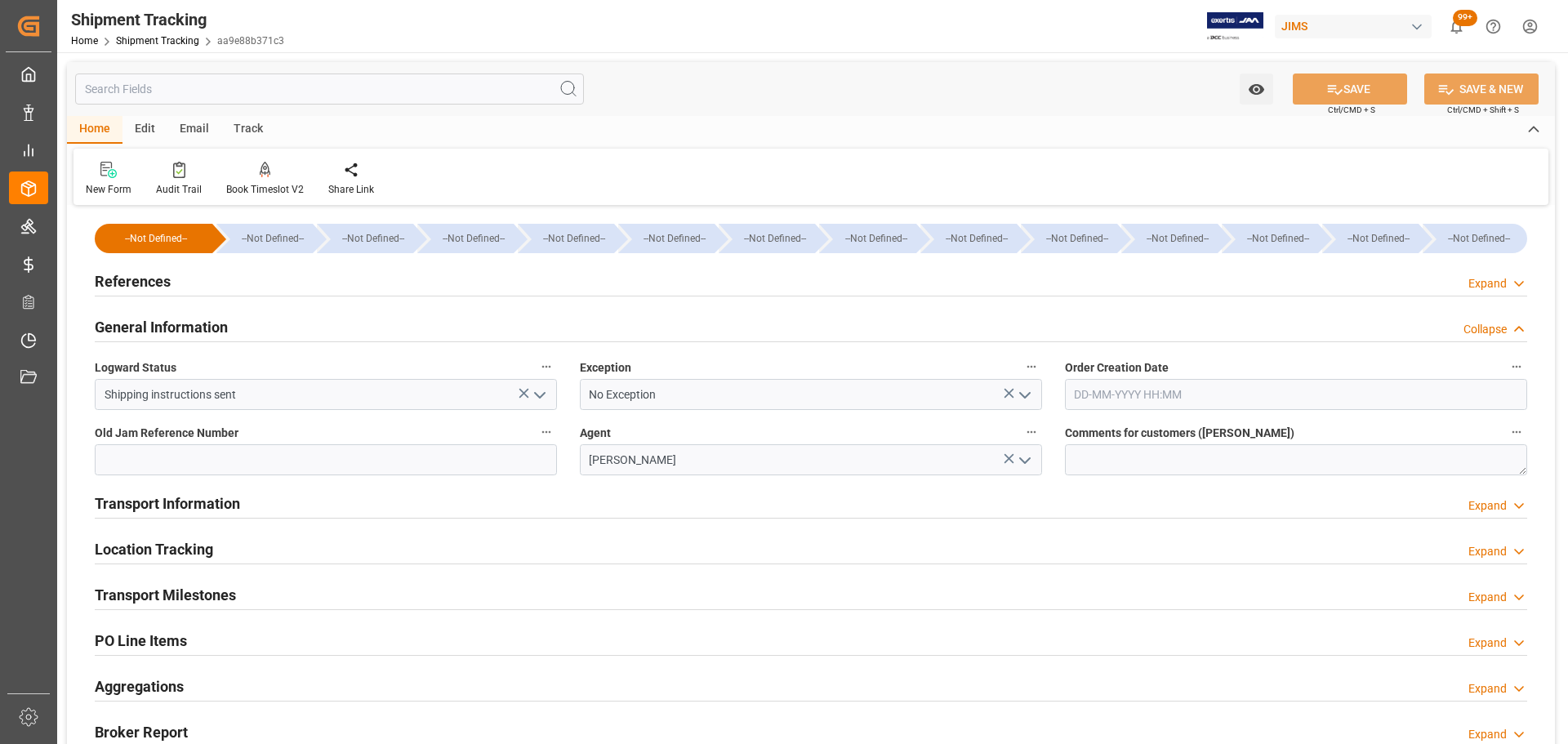
click at [189, 322] on h2 "General Information" at bounding box center [162, 327] width 133 height 23
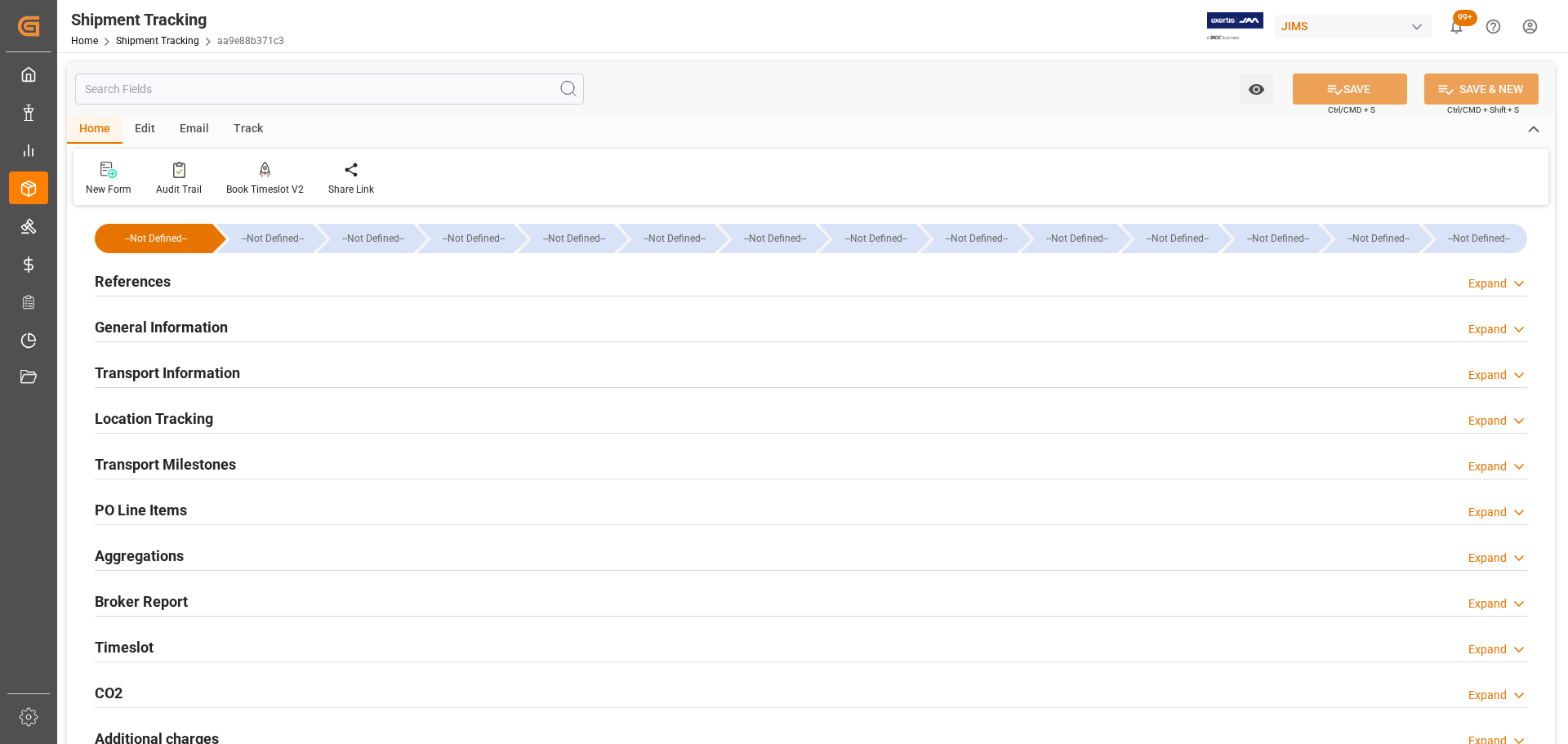
click at [192, 376] on h2 "Transport Information" at bounding box center [168, 372] width 145 height 23
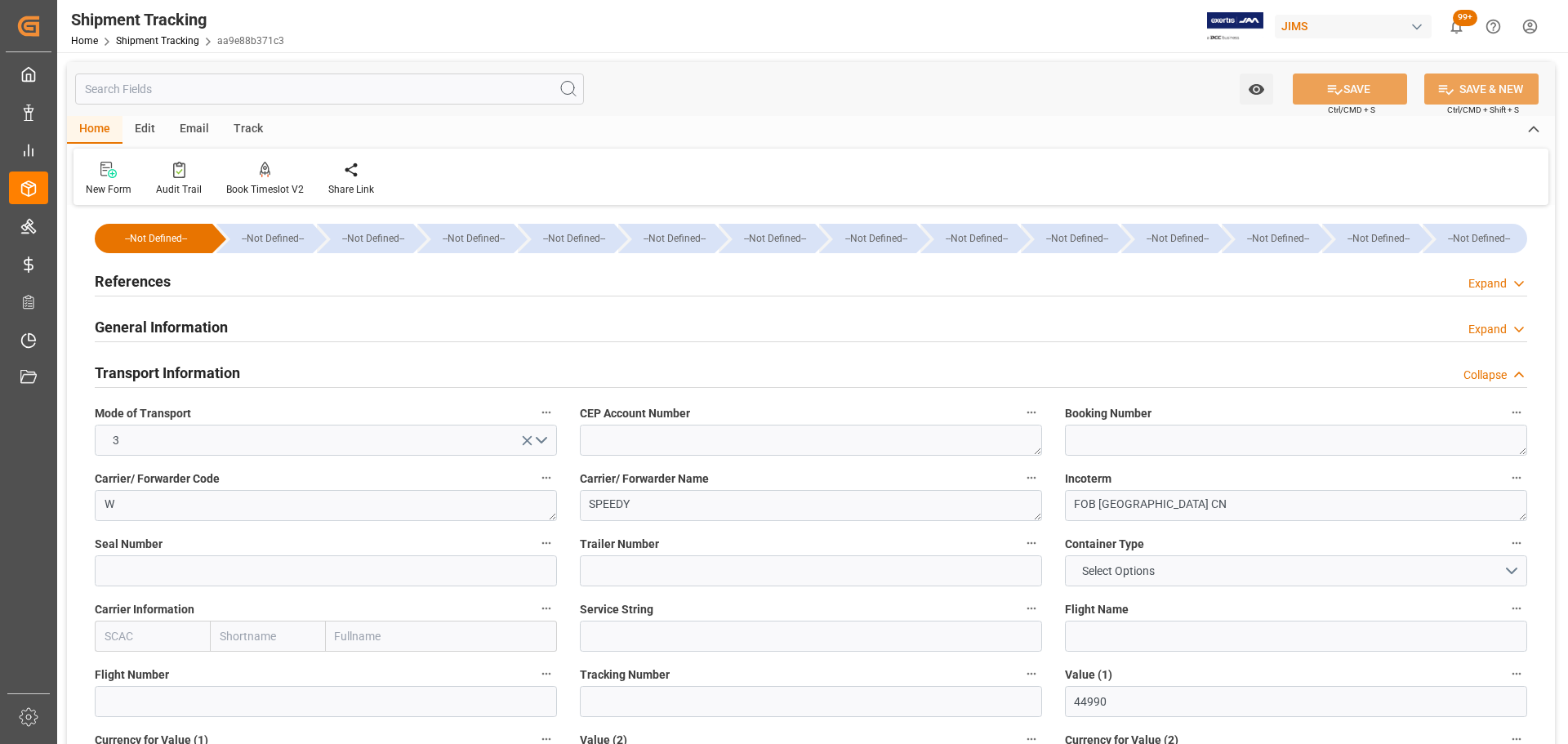
scroll to position [81, 0]
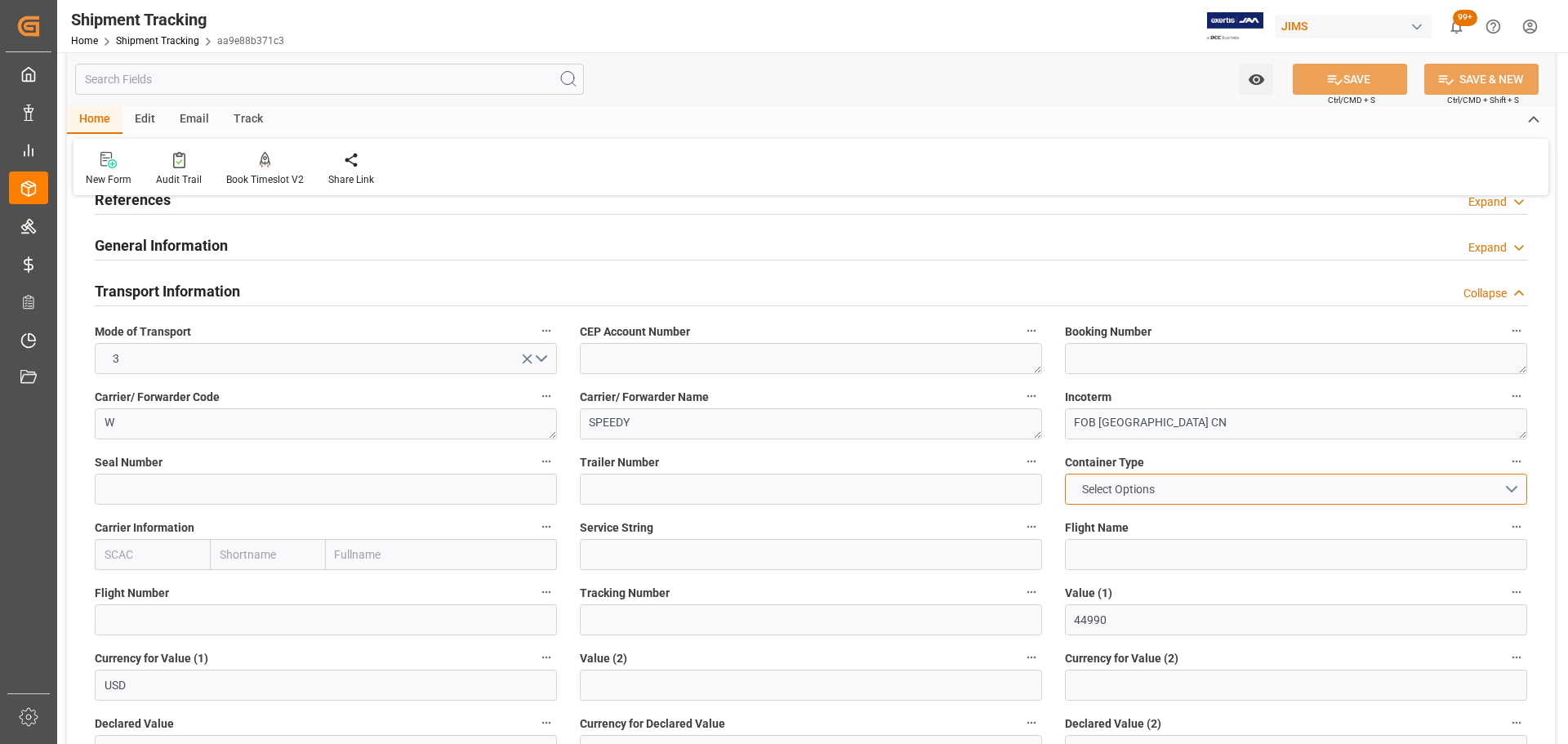
click at [1201, 493] on button "Select Options" at bounding box center [1297, 489] width 463 height 31
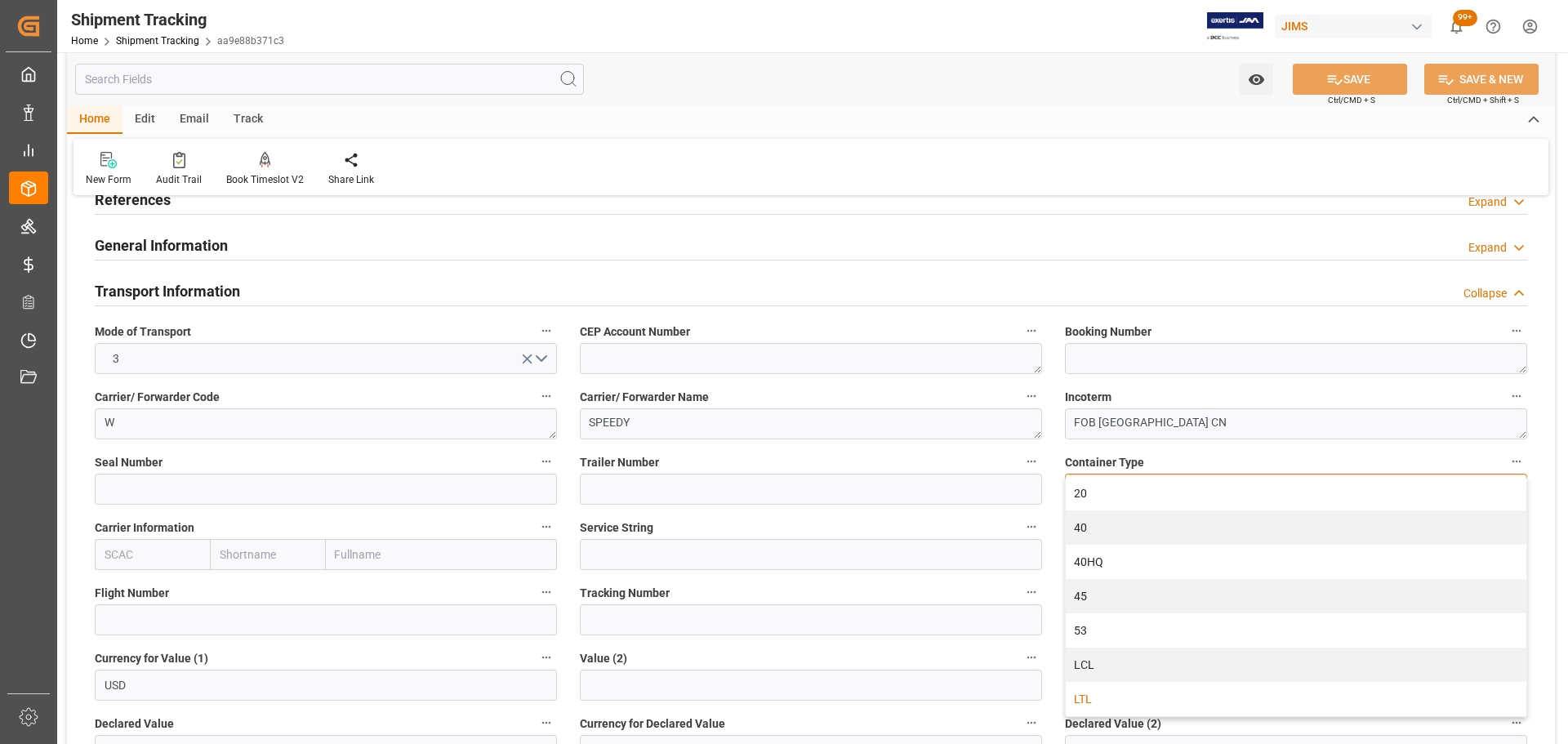
click at [1148, 702] on div "LTL" at bounding box center [1297, 699] width 461 height 34
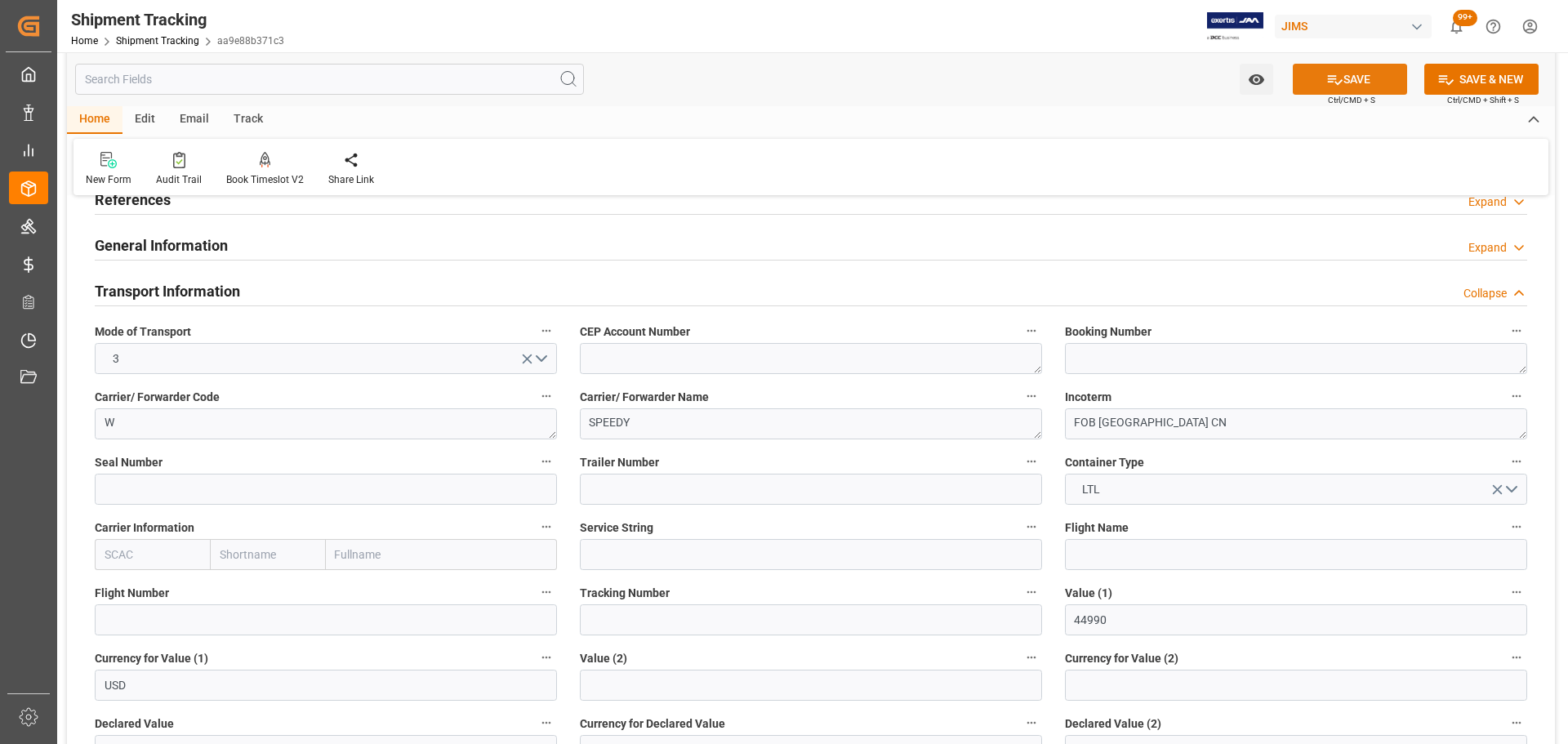
click at [1350, 74] on button "SAVE" at bounding box center [1349, 79] width 115 height 31
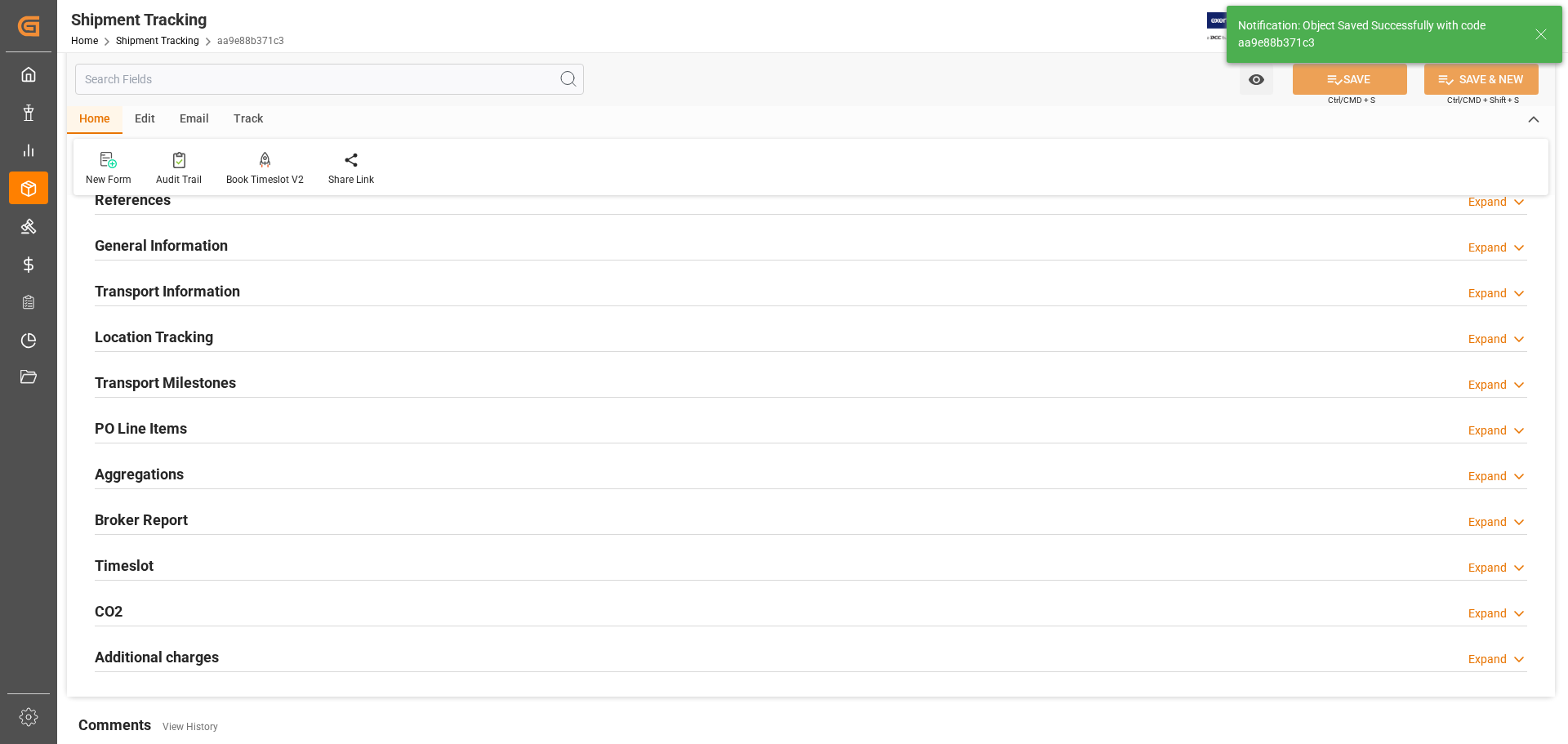
click at [236, 384] on h2 "Transport Milestones" at bounding box center [166, 382] width 141 height 23
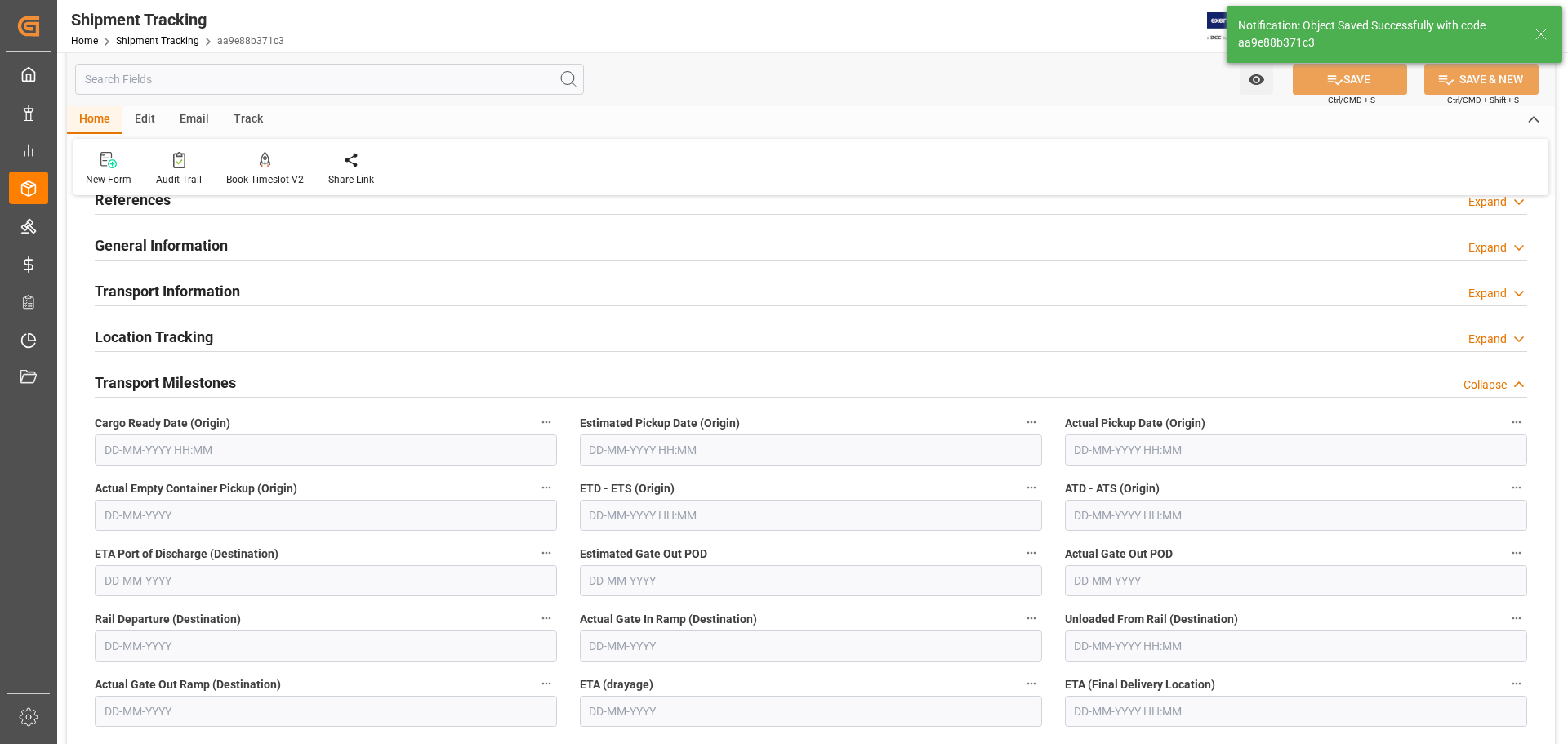
click at [238, 384] on div "Transport Milestones Collapse" at bounding box center [811, 381] width 1433 height 31
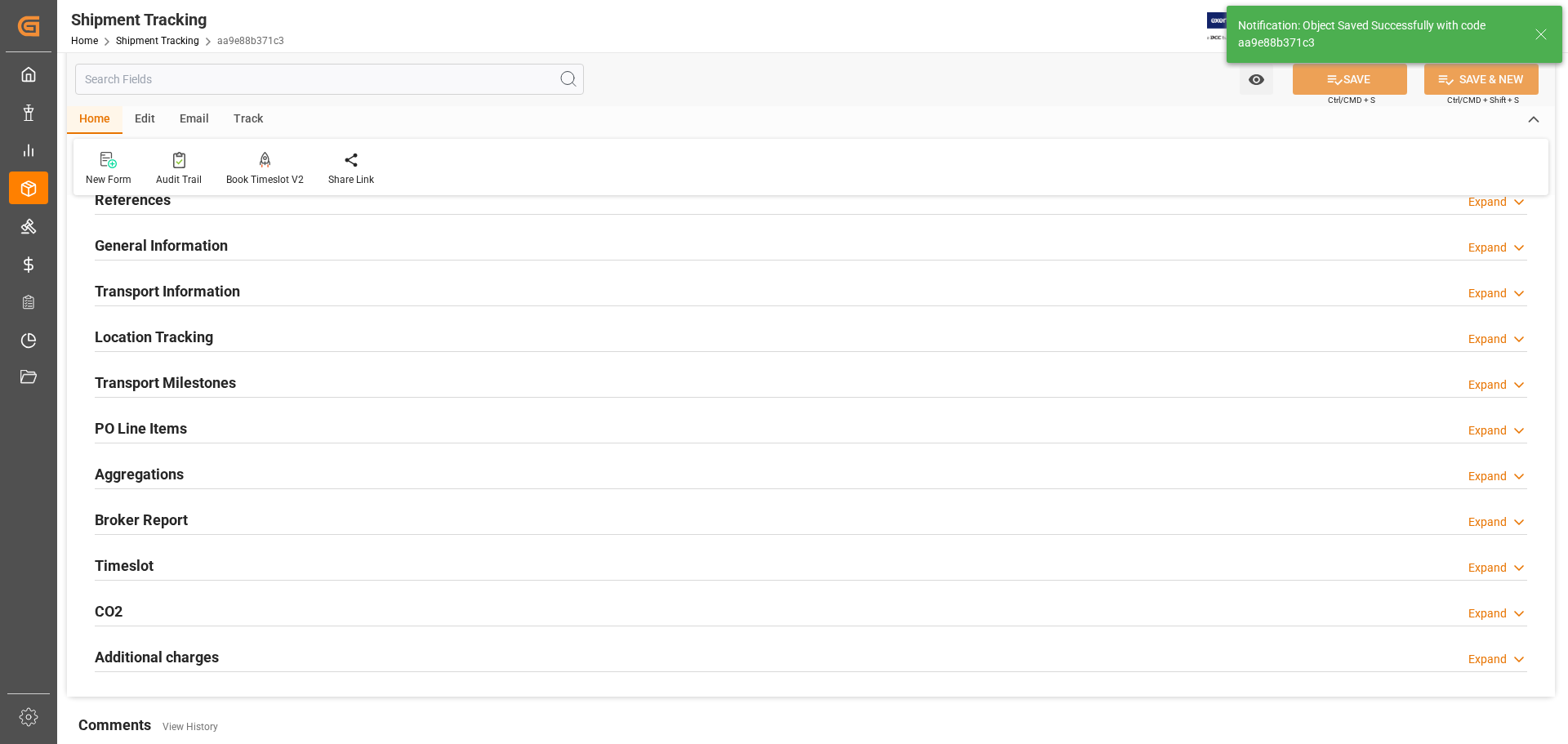
click at [218, 289] on h2 "Transport Information" at bounding box center [168, 291] width 145 height 23
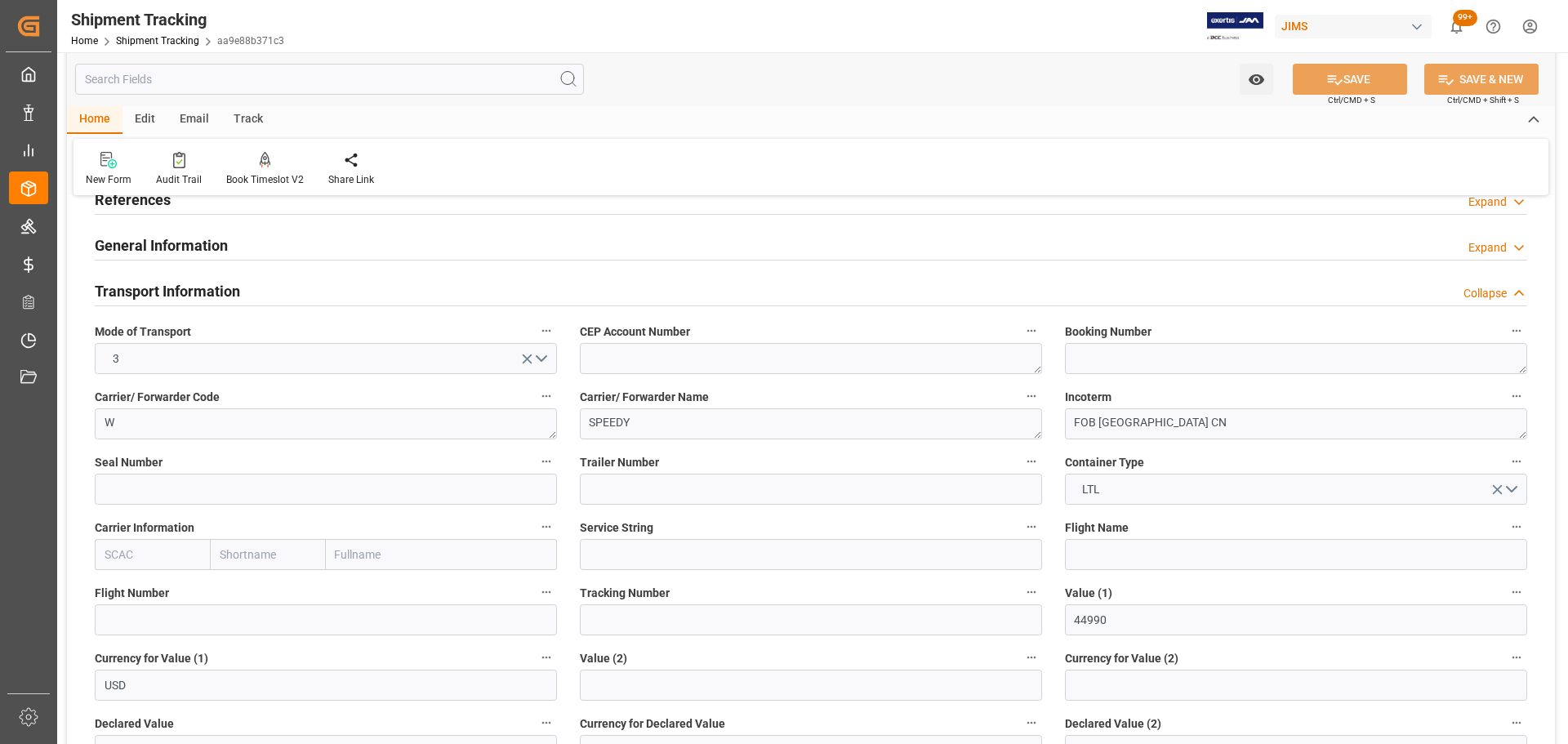
click at [221, 286] on h2 "Transport Information" at bounding box center [168, 291] width 145 height 23
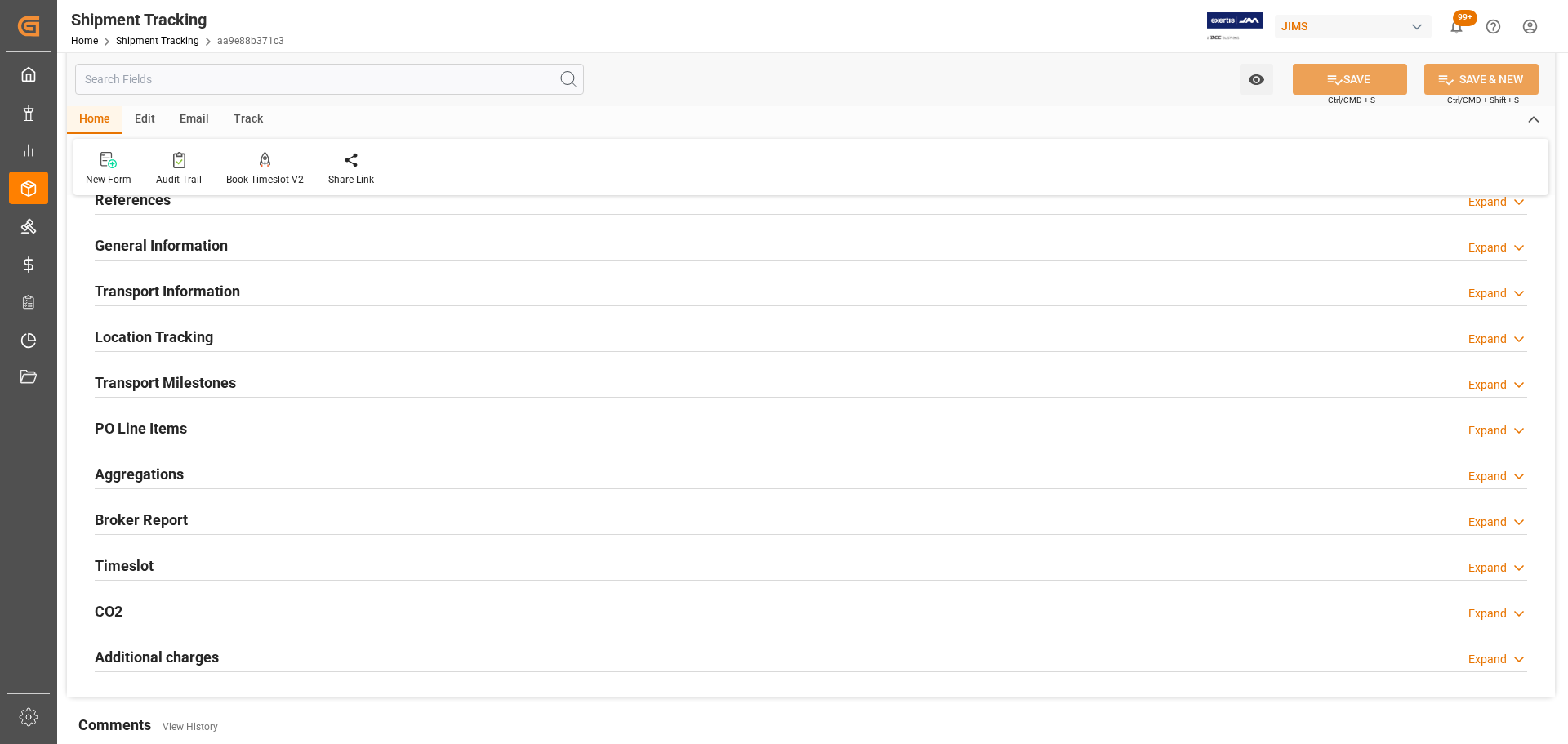
scroll to position [164, 0]
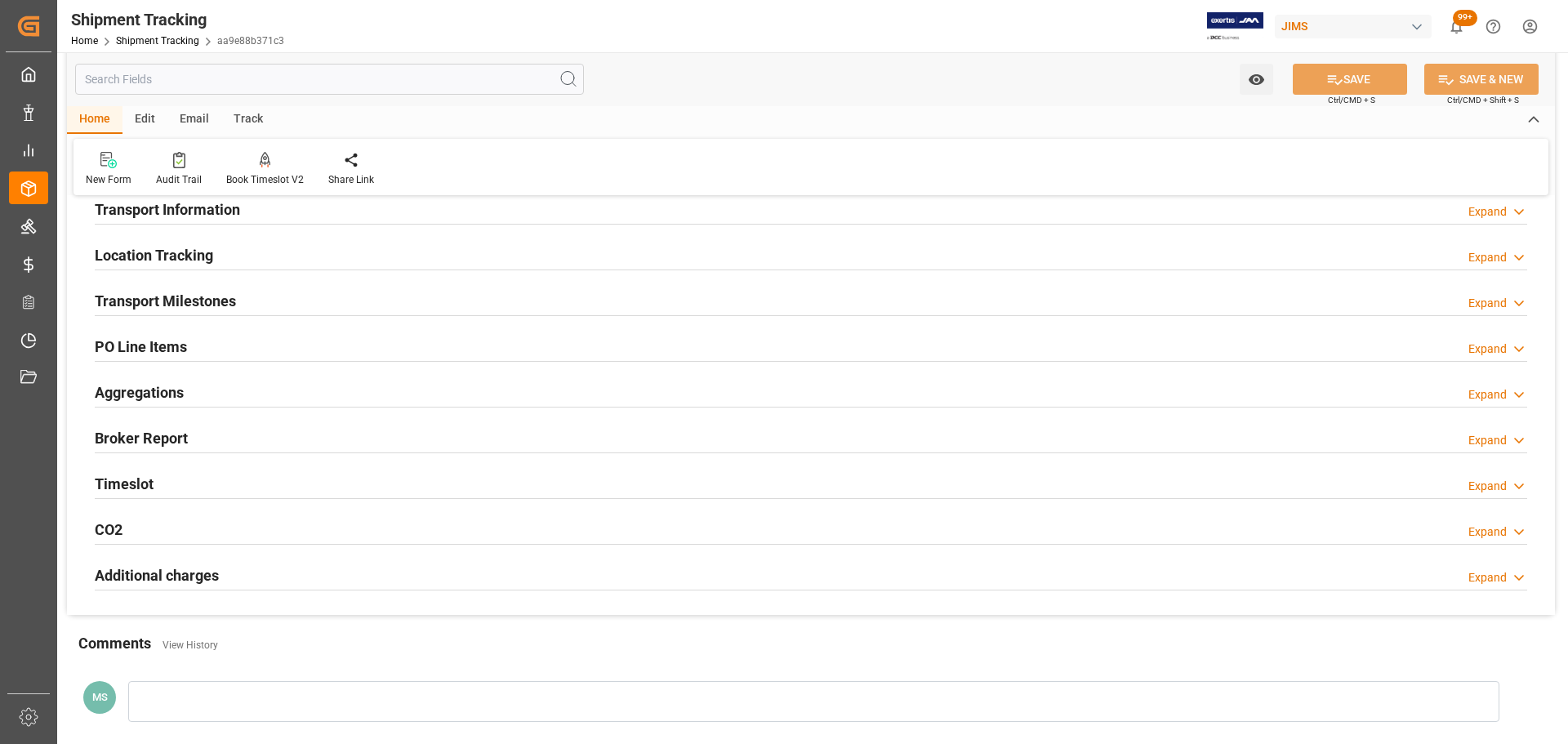
click at [221, 286] on div "Transport Milestones" at bounding box center [166, 300] width 141 height 31
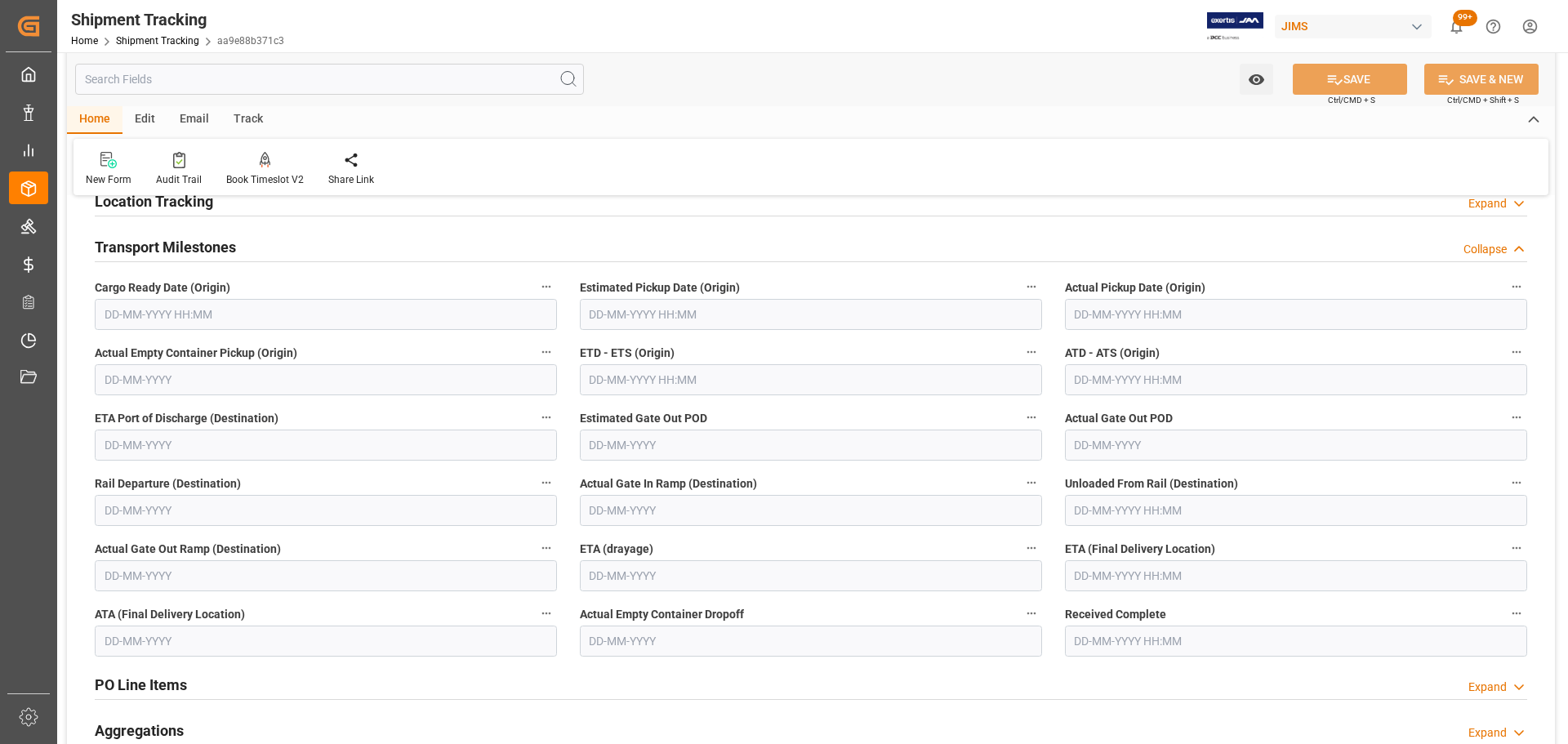
scroll to position [245, 0]
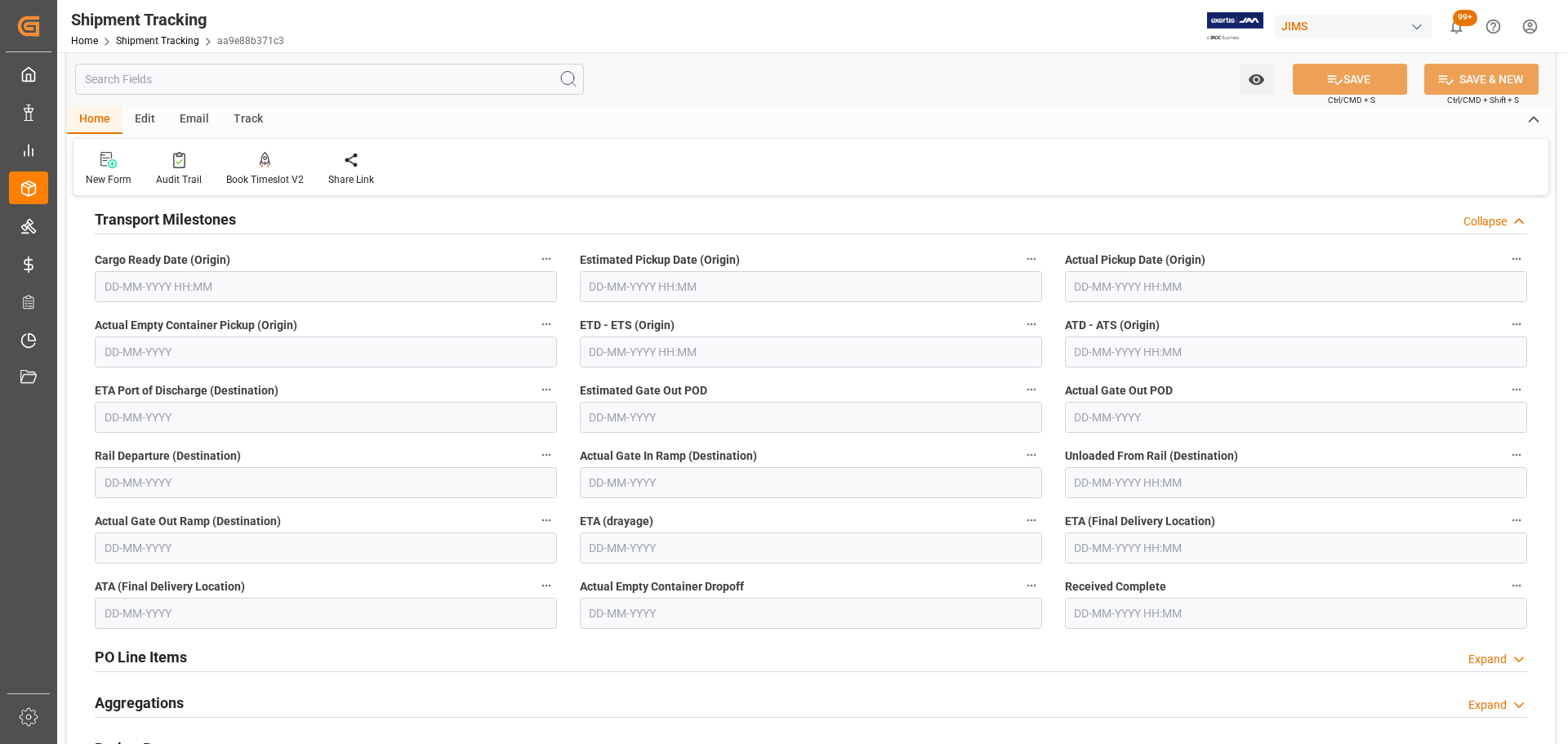
click at [124, 286] on input "text" at bounding box center [326, 287] width 463 height 31
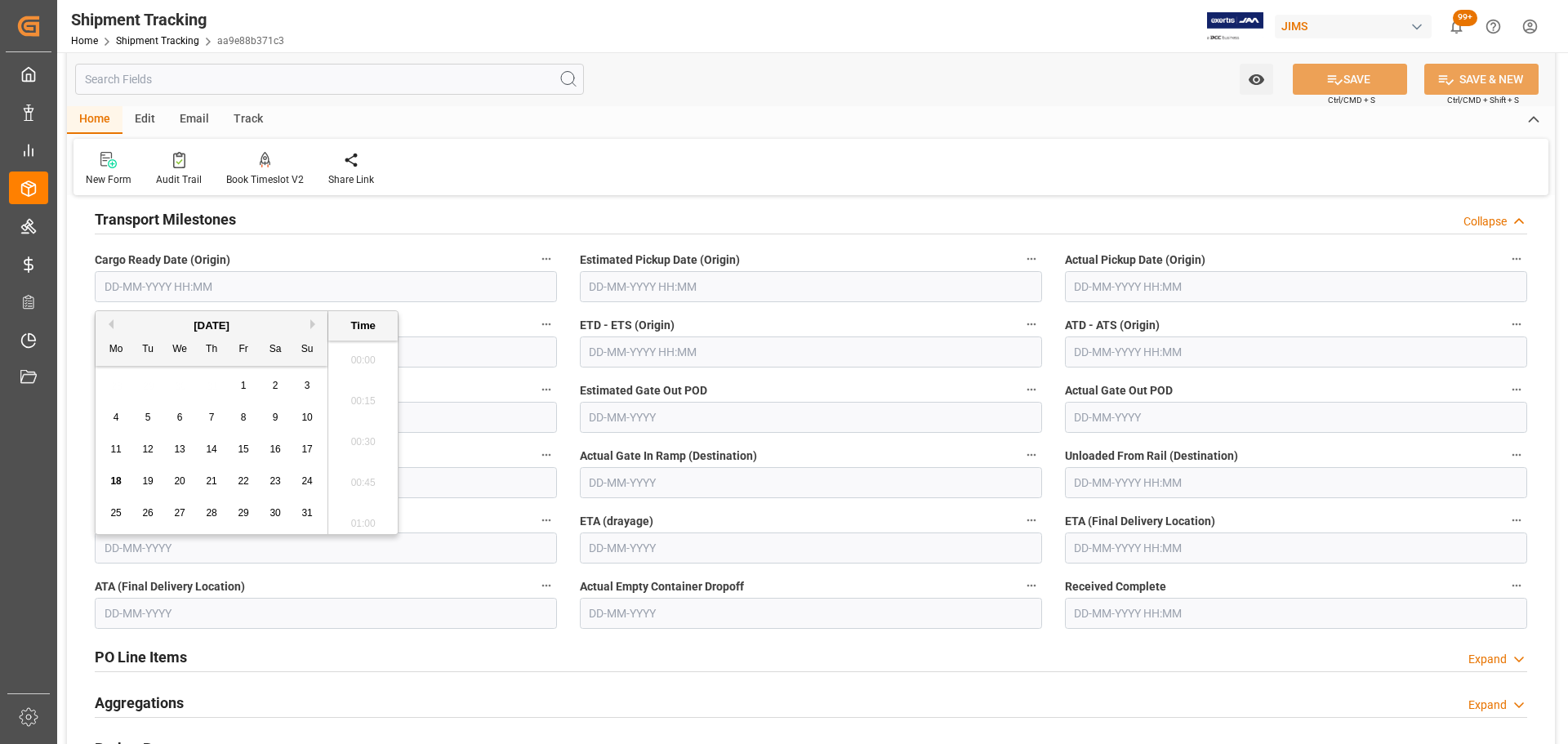
scroll to position [1844, 0]
click at [124, 487] on div "18" at bounding box center [116, 482] width 21 height 20
type input "[DATE] 00:00"
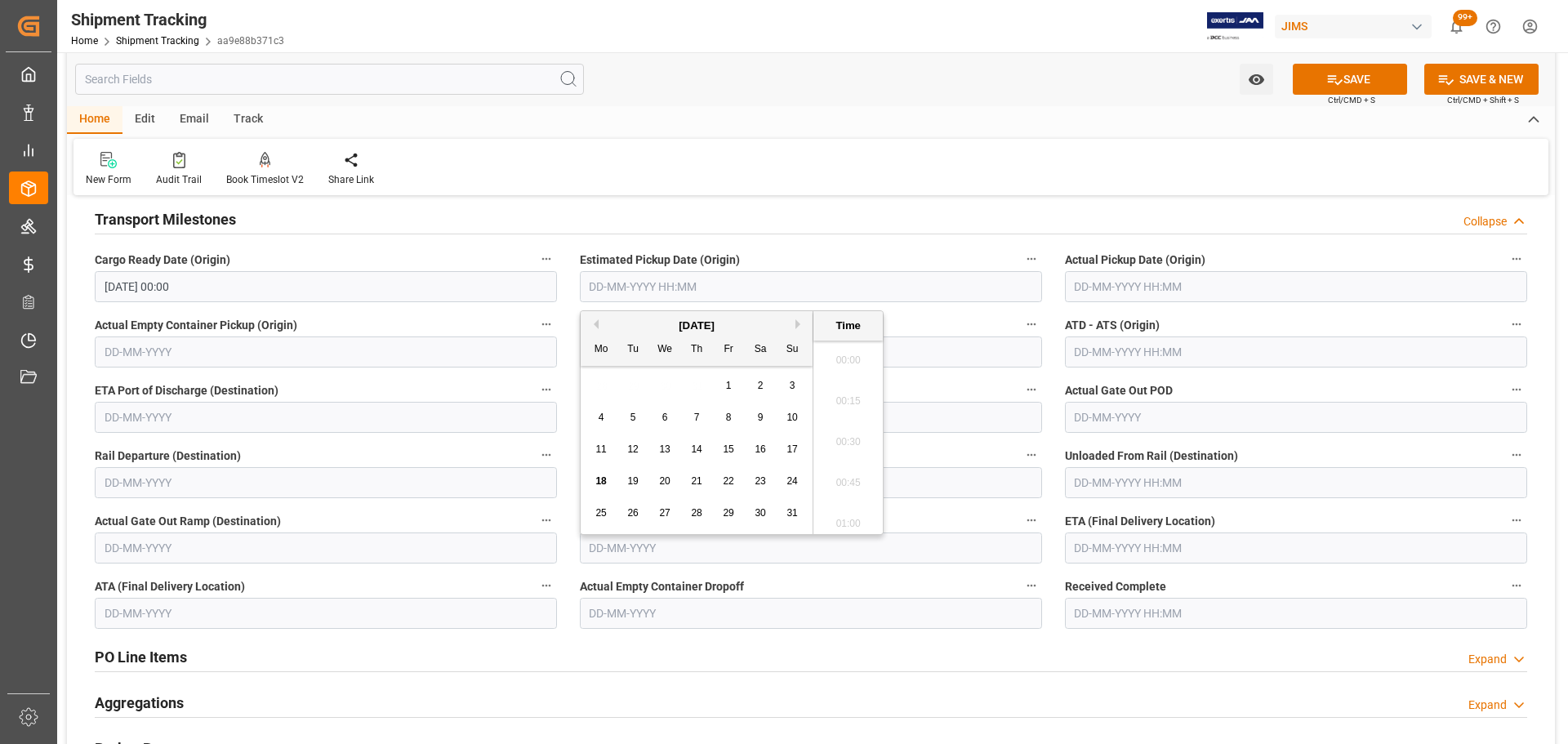
click at [718, 288] on input "text" at bounding box center [811, 287] width 463 height 31
click at [664, 484] on span "20" at bounding box center [664, 481] width 11 height 12
type input "[DATE] 00:00"
click at [1142, 657] on div "PO Line Items Expand" at bounding box center [811, 656] width 1433 height 31
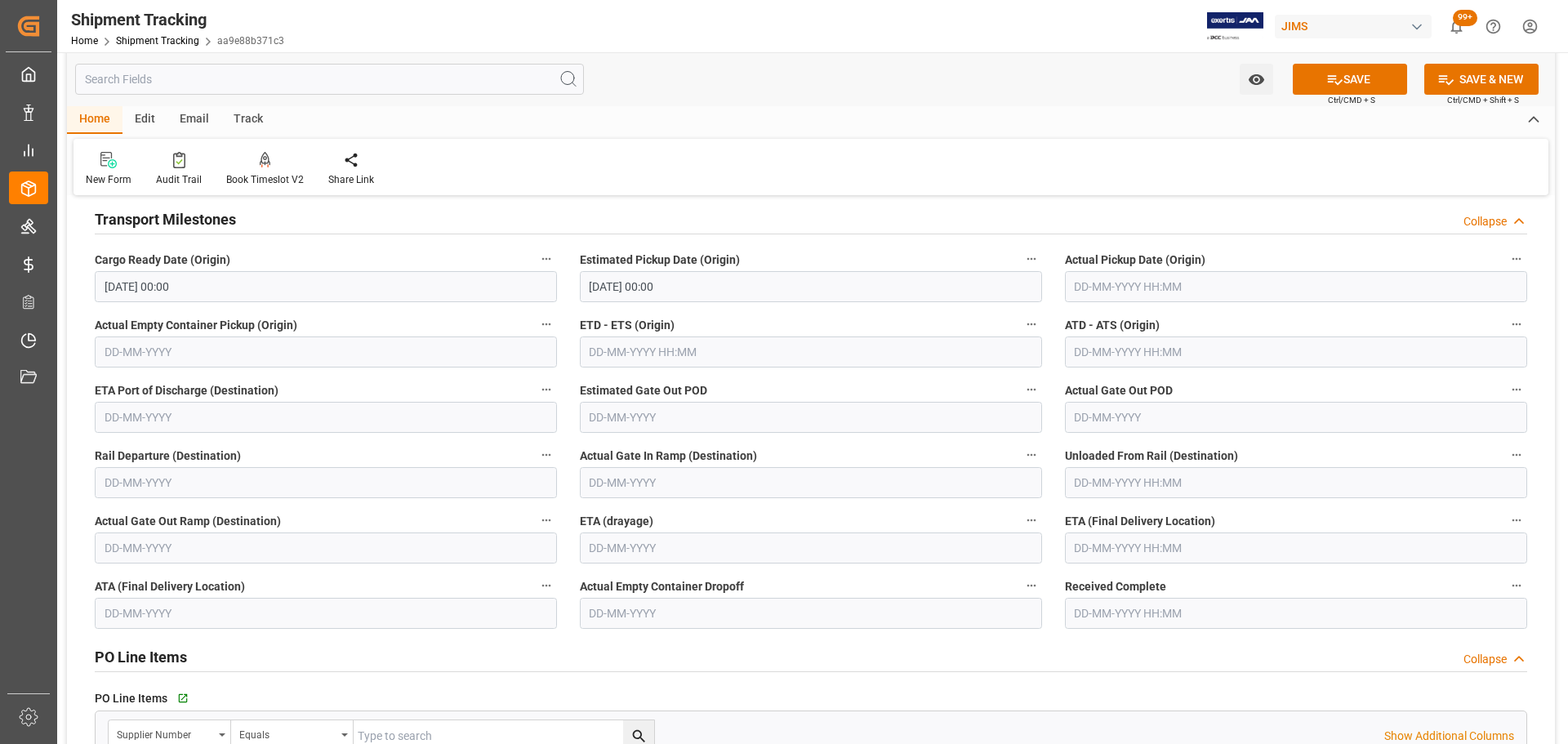
click at [1105, 555] on input "text" at bounding box center [1297, 548] width 463 height 31
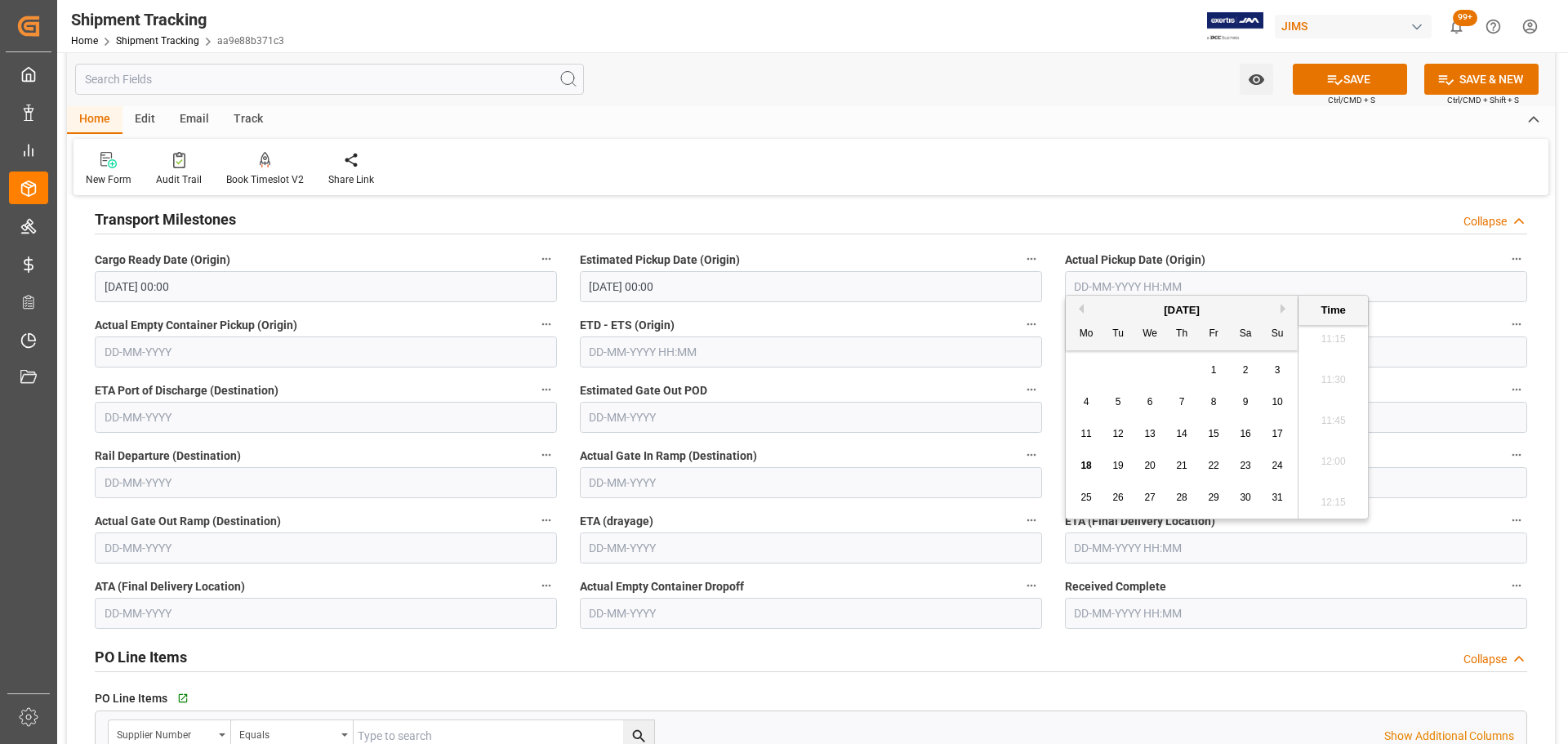
click at [1215, 465] on span "22" at bounding box center [1213, 466] width 11 height 12
type input "[DATE] 00:00"
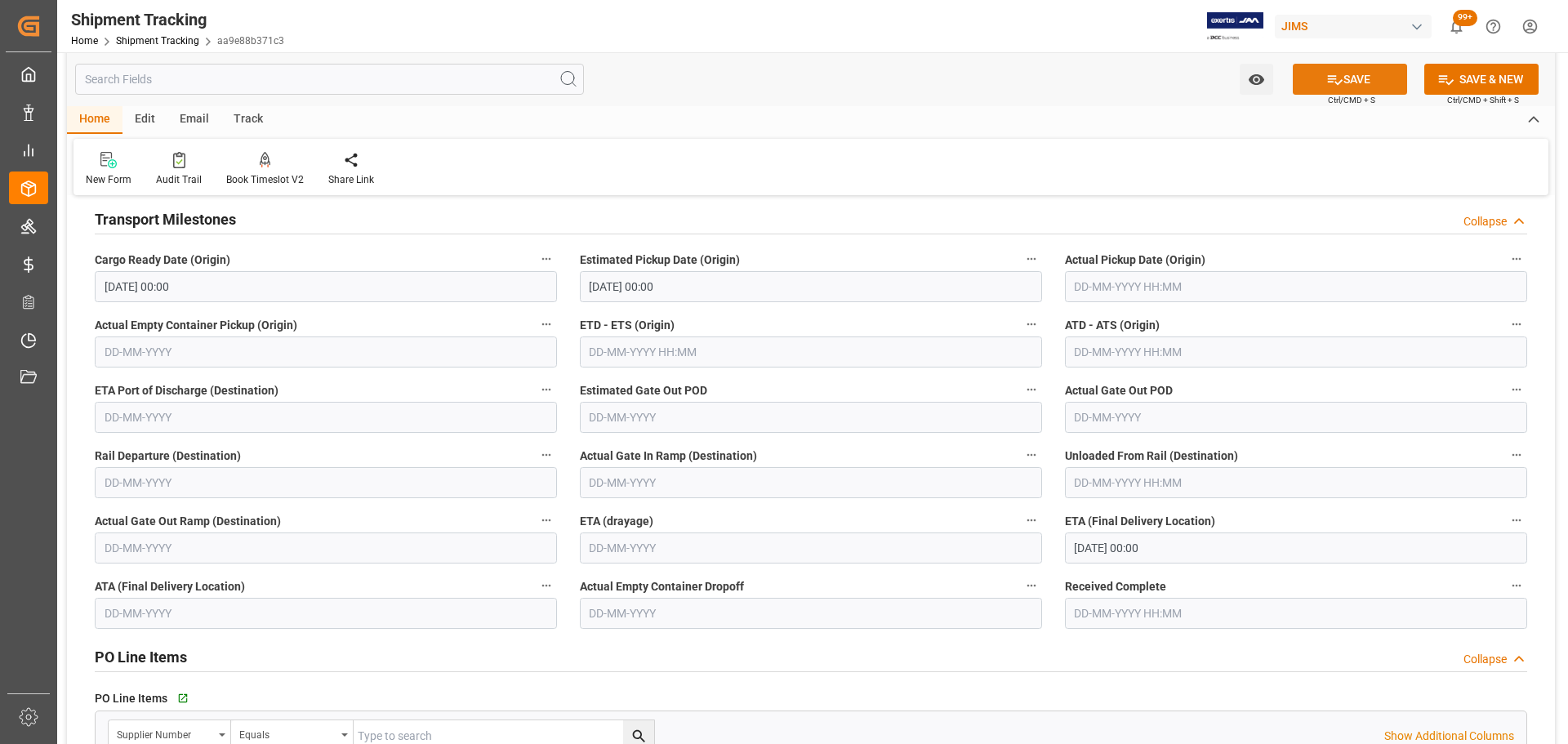
click at [1346, 79] on button "SAVE" at bounding box center [1349, 79] width 115 height 31
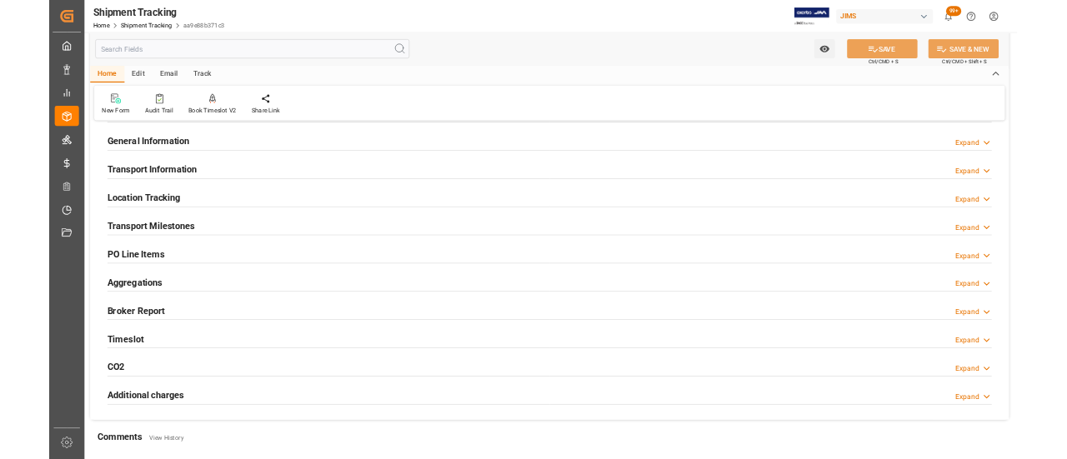
scroll to position [0, 0]
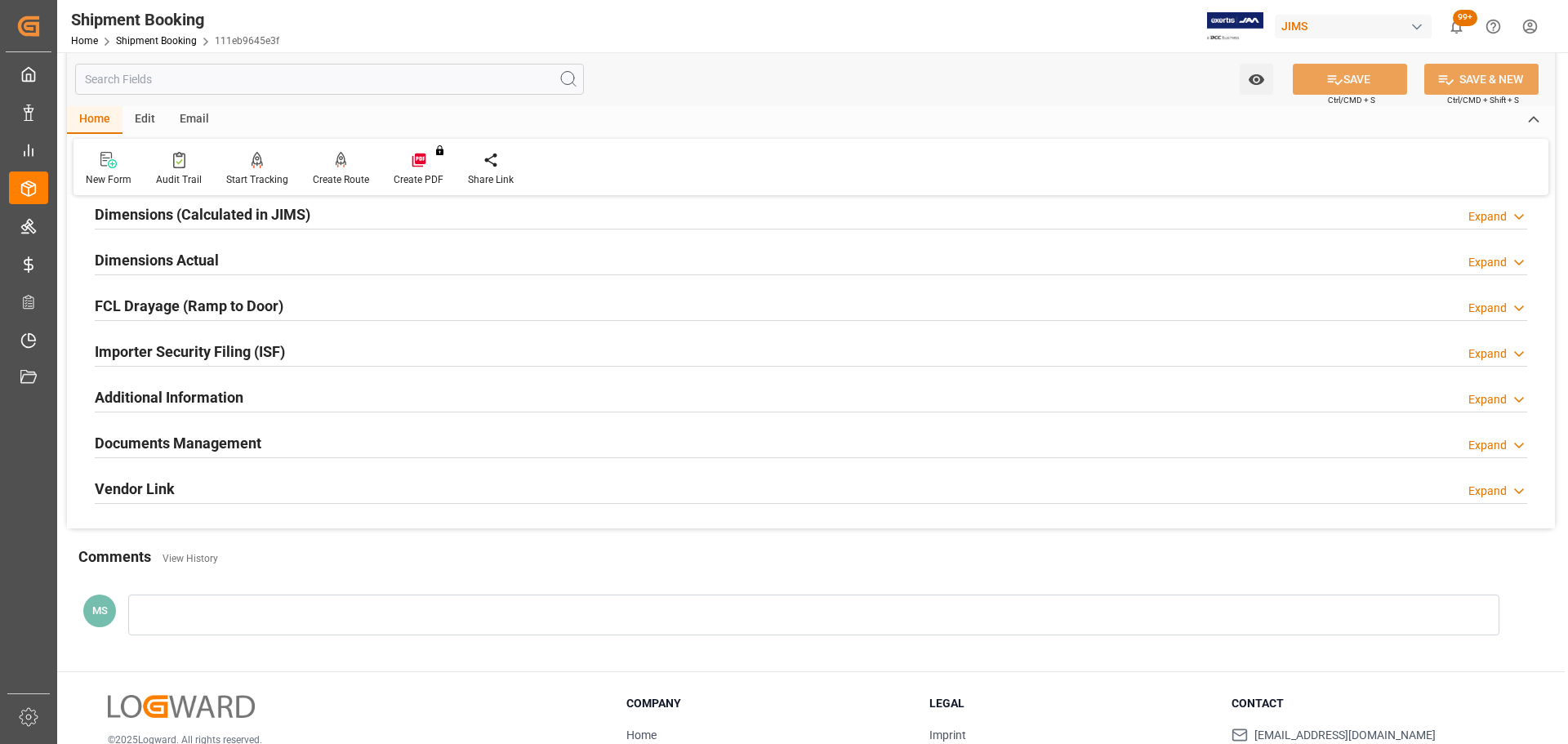
scroll to position [482, 0]
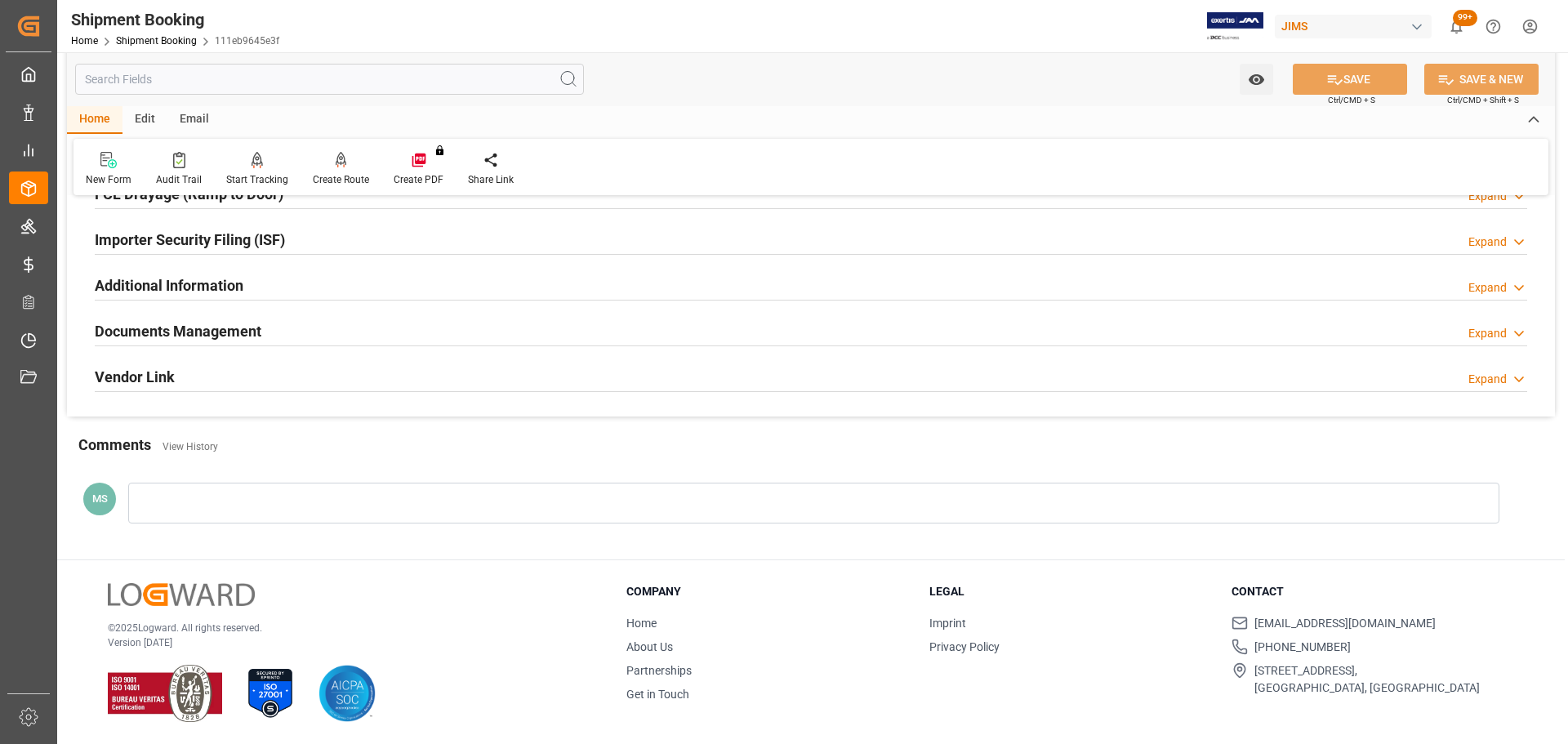
click at [228, 322] on h2 "Documents Management" at bounding box center [178, 331] width 167 height 23
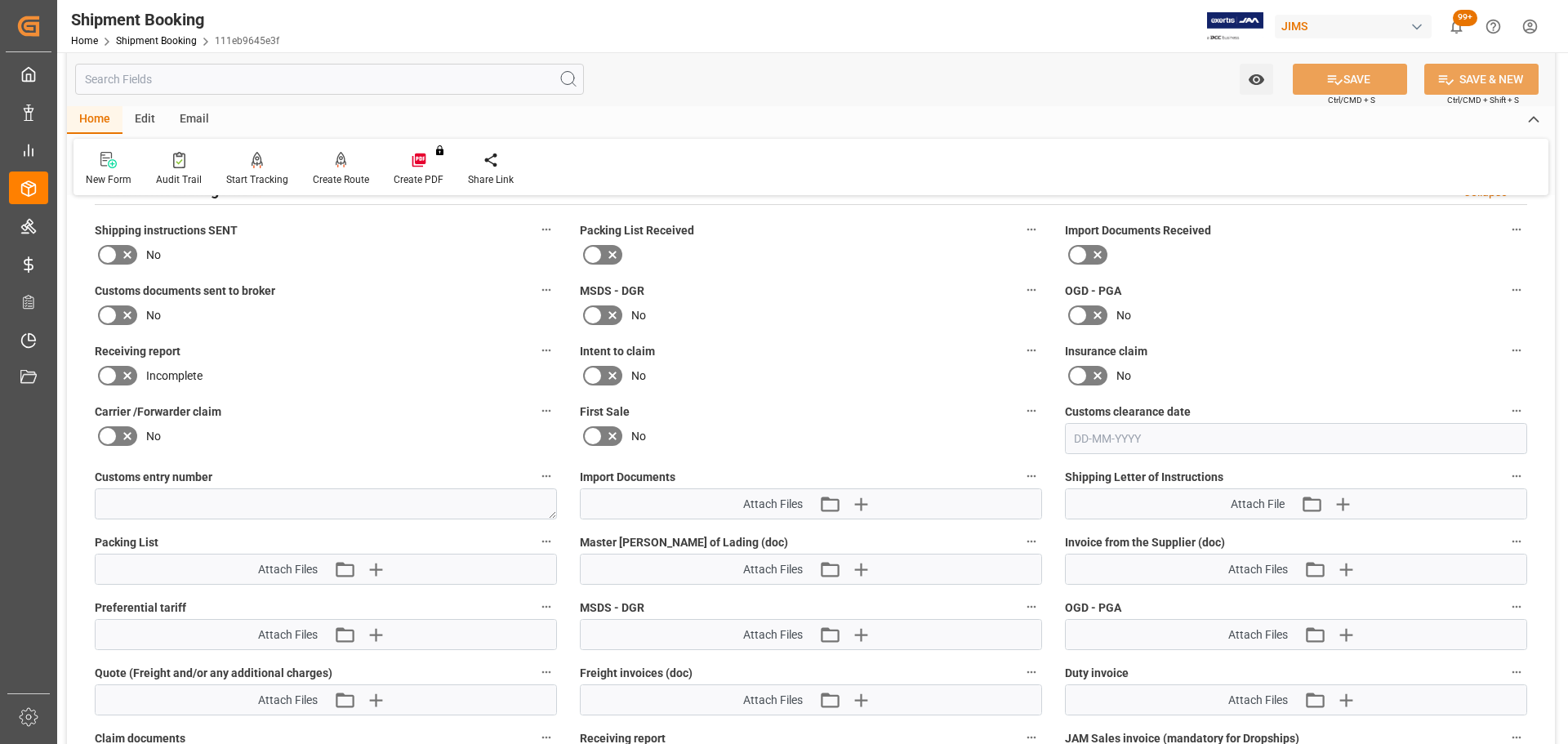
scroll to position [645, 0]
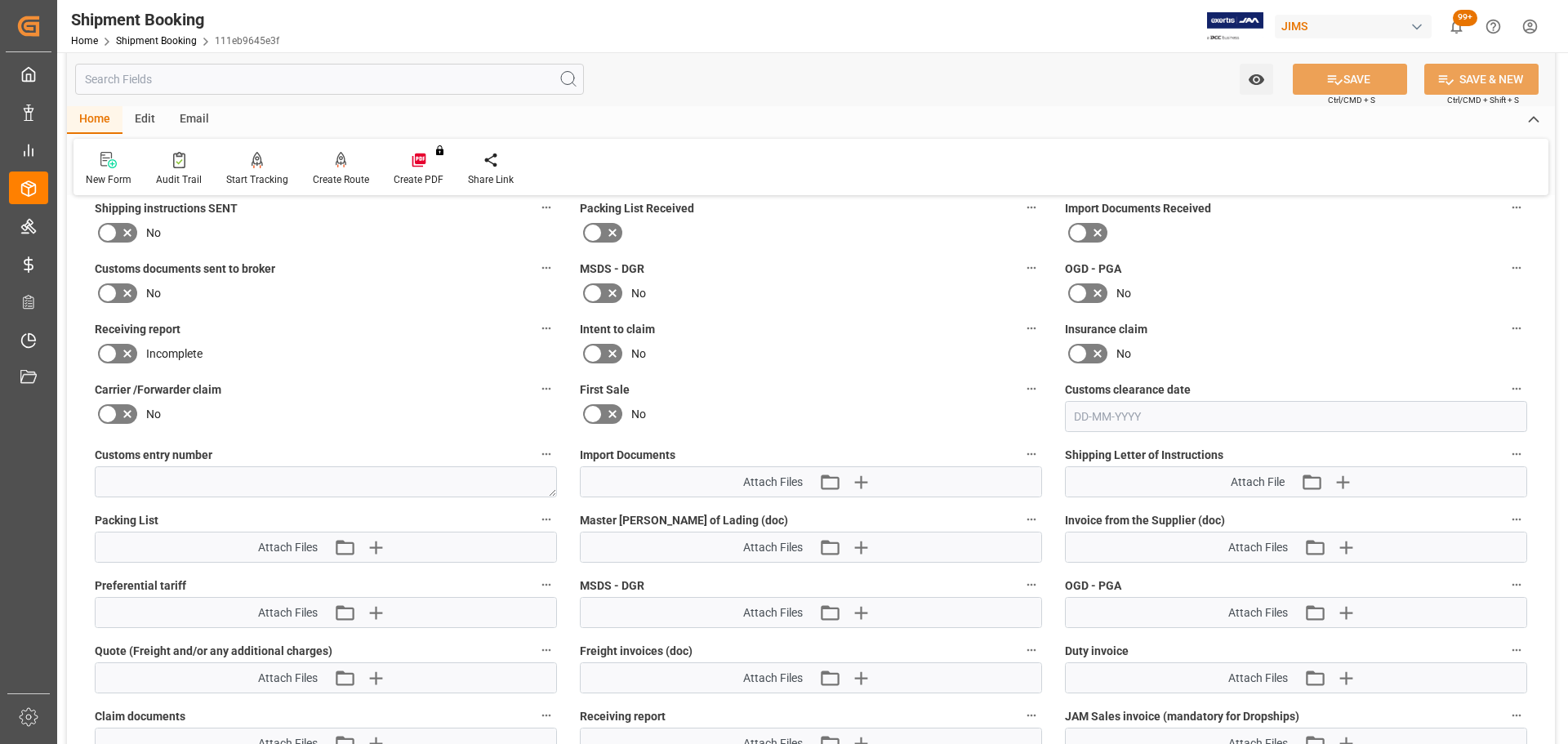
click at [111, 226] on icon at bounding box center [108, 233] width 20 height 20
click at [0, 0] on input "checkbox" at bounding box center [0, 0] width 0 height 0
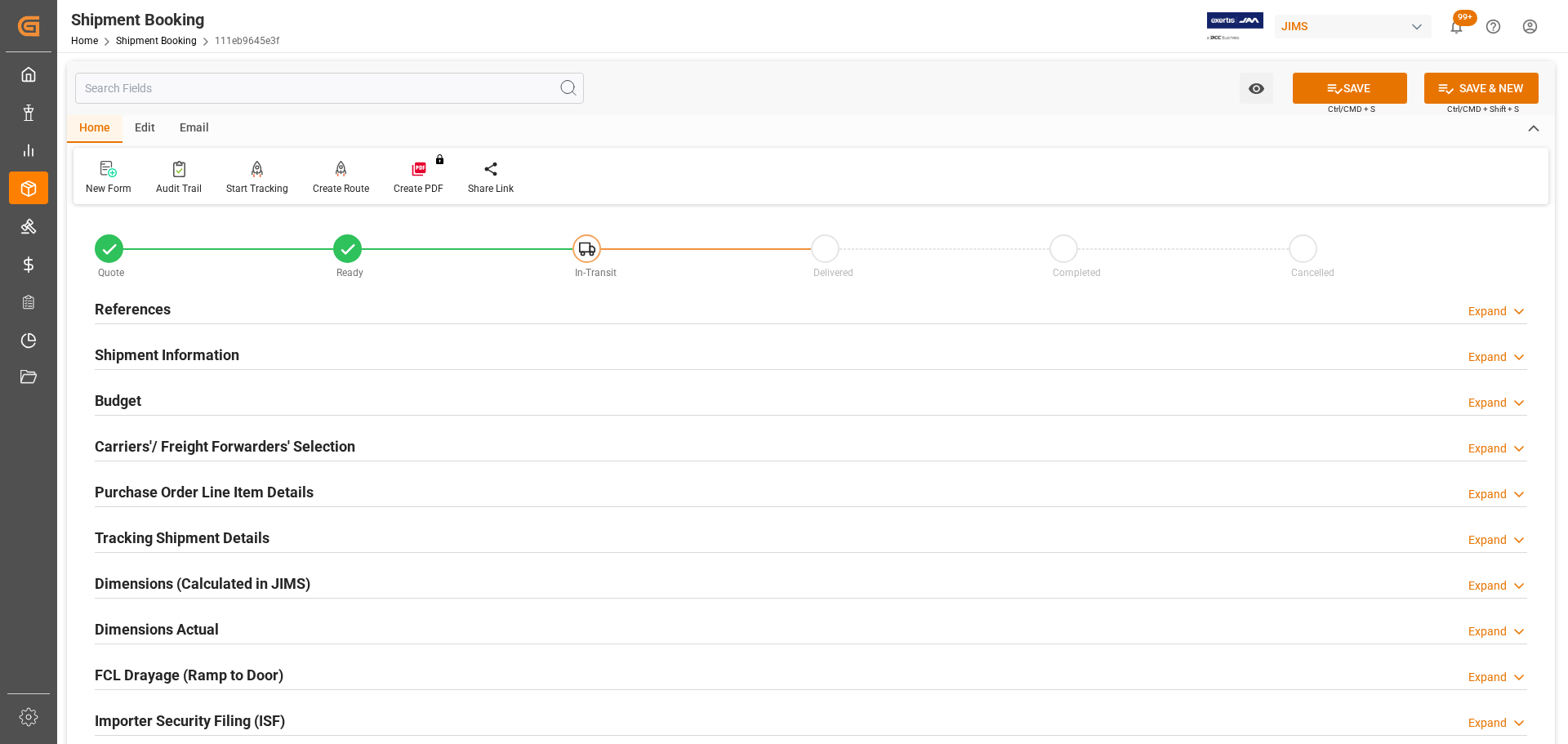
scroll to position [0, 0]
click at [223, 312] on div "References Expand" at bounding box center [811, 309] width 1433 height 31
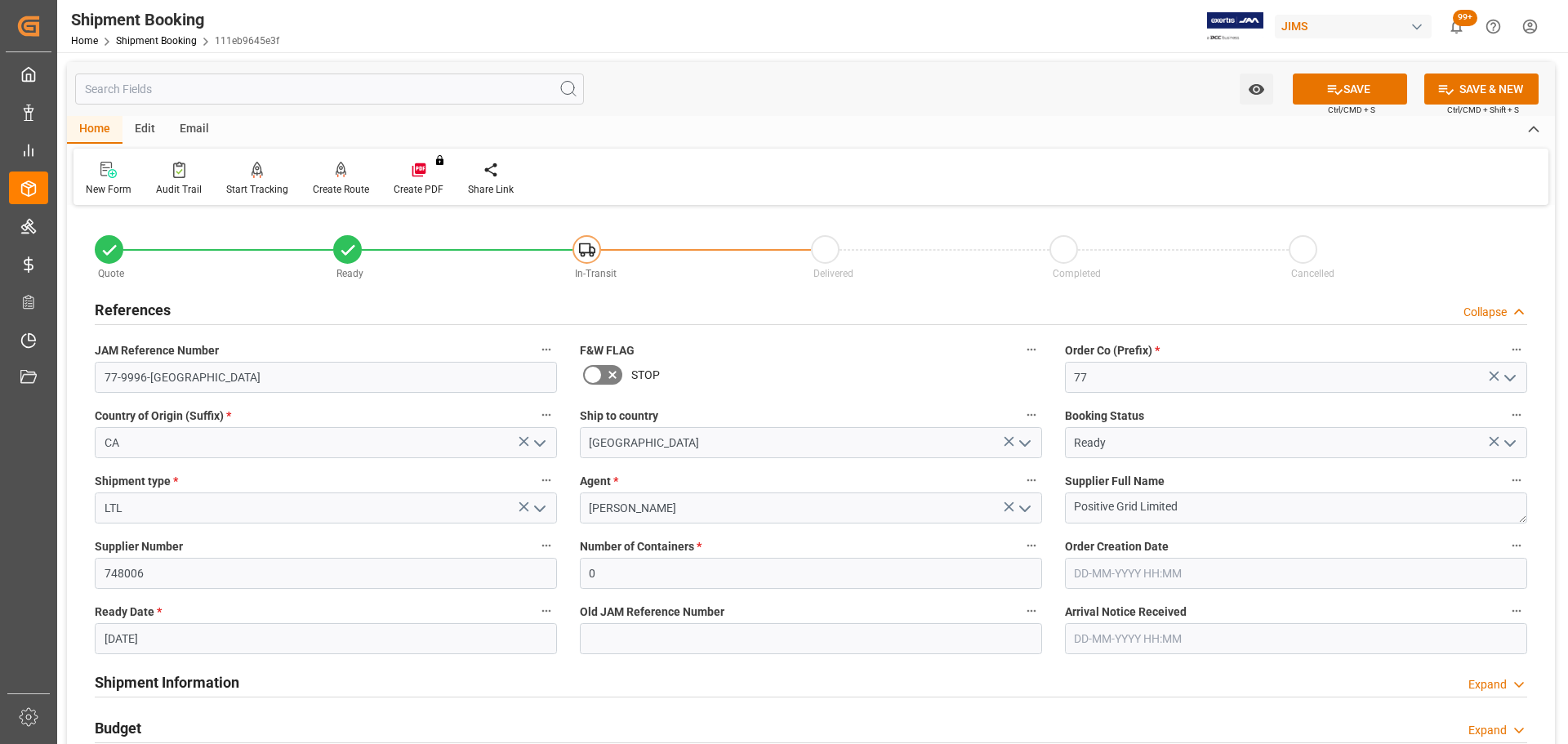
click at [223, 312] on div "References Collapse" at bounding box center [811, 309] width 1433 height 31
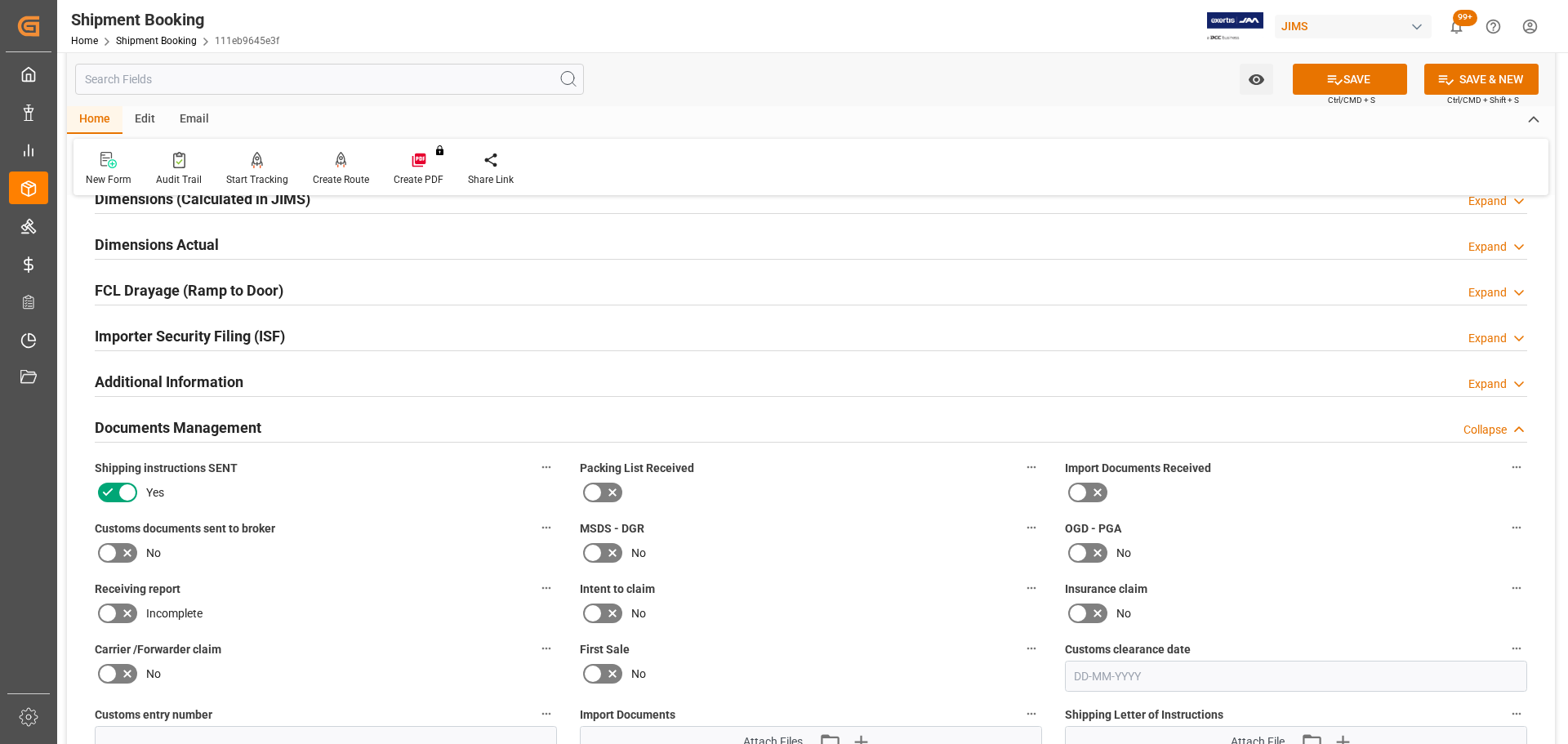
scroll to position [654, 0]
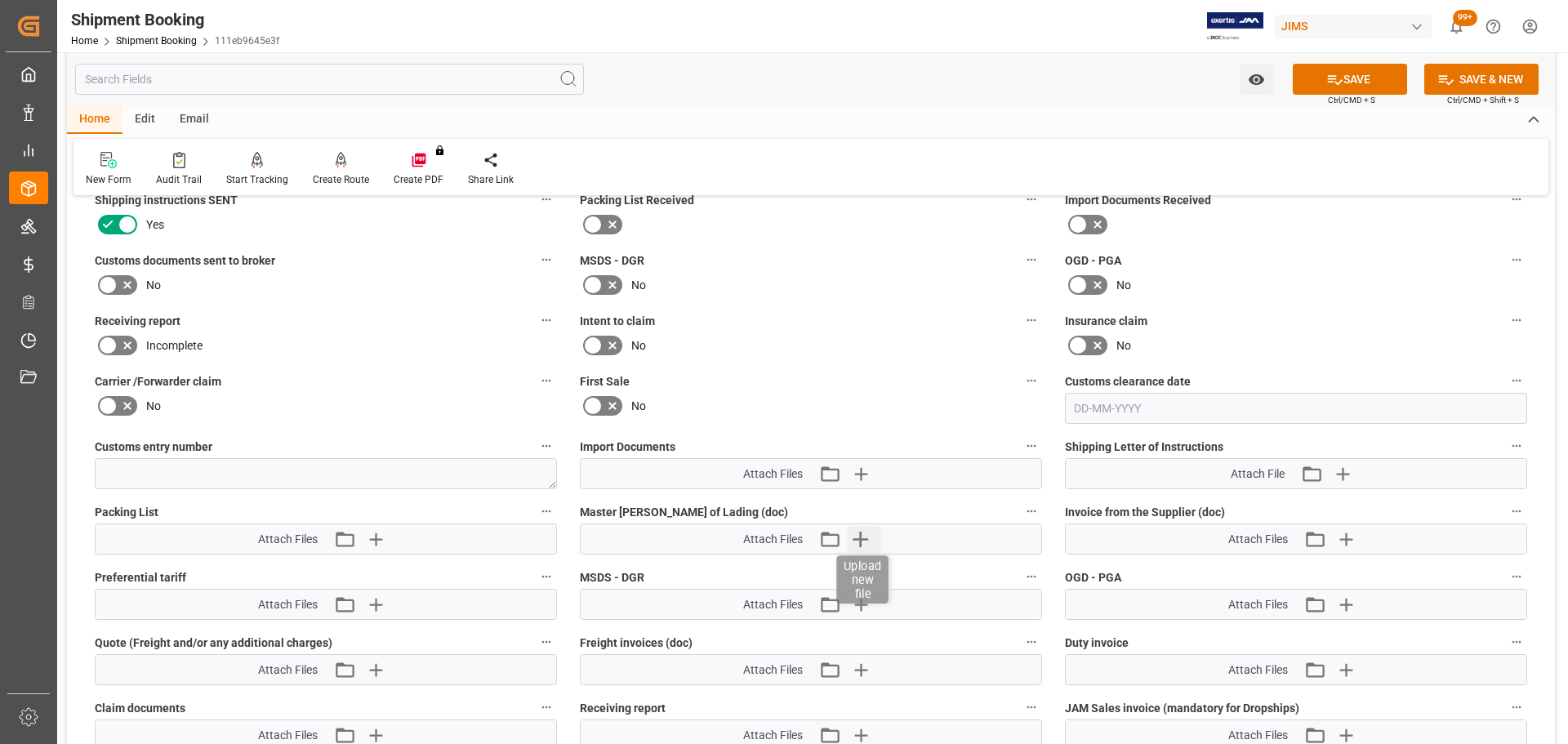
click at [861, 542] on icon "button" at bounding box center [860, 540] width 16 height 16
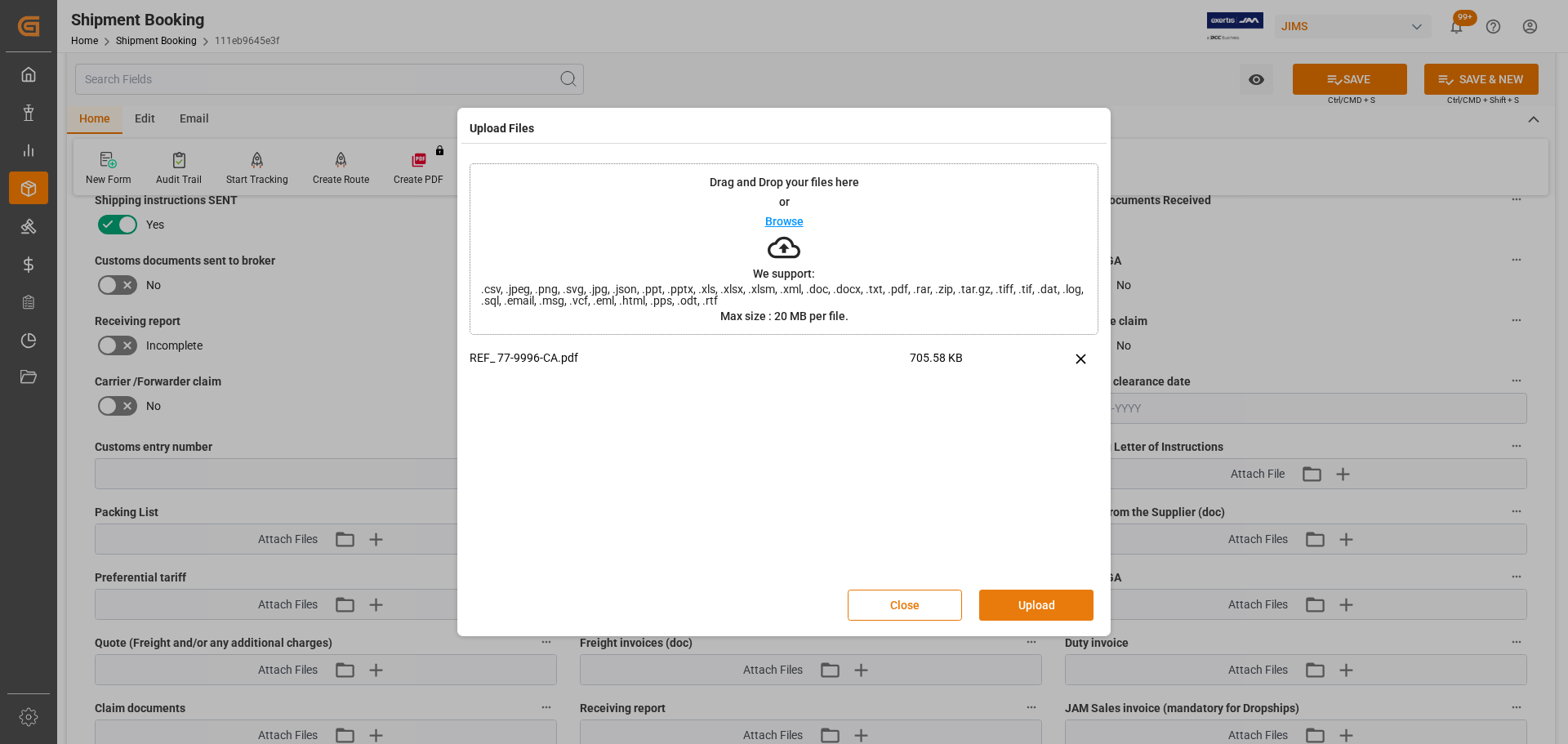
click at [1028, 612] on button "Upload" at bounding box center [1036, 606] width 115 height 31
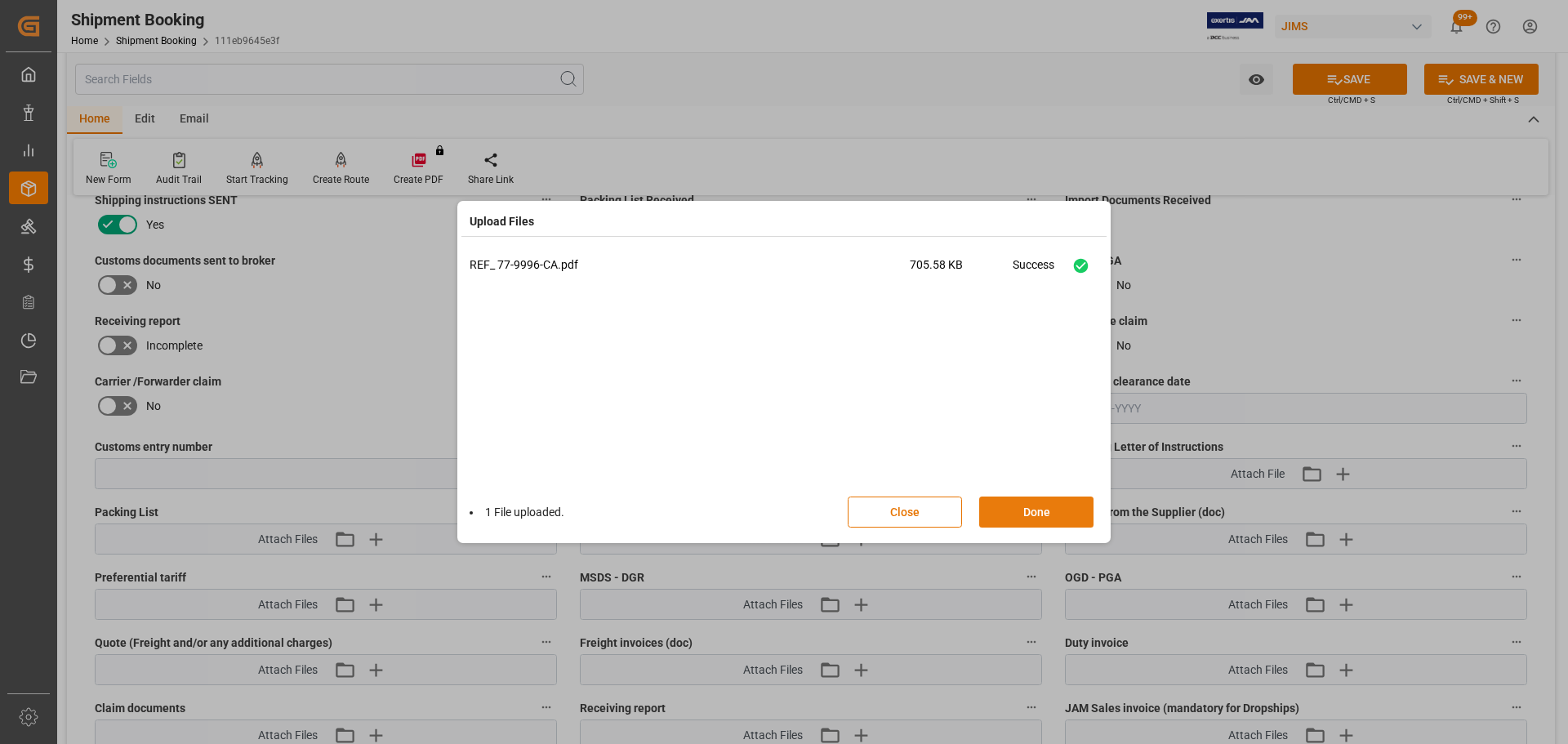
click at [1039, 509] on button "Done" at bounding box center [1036, 513] width 115 height 31
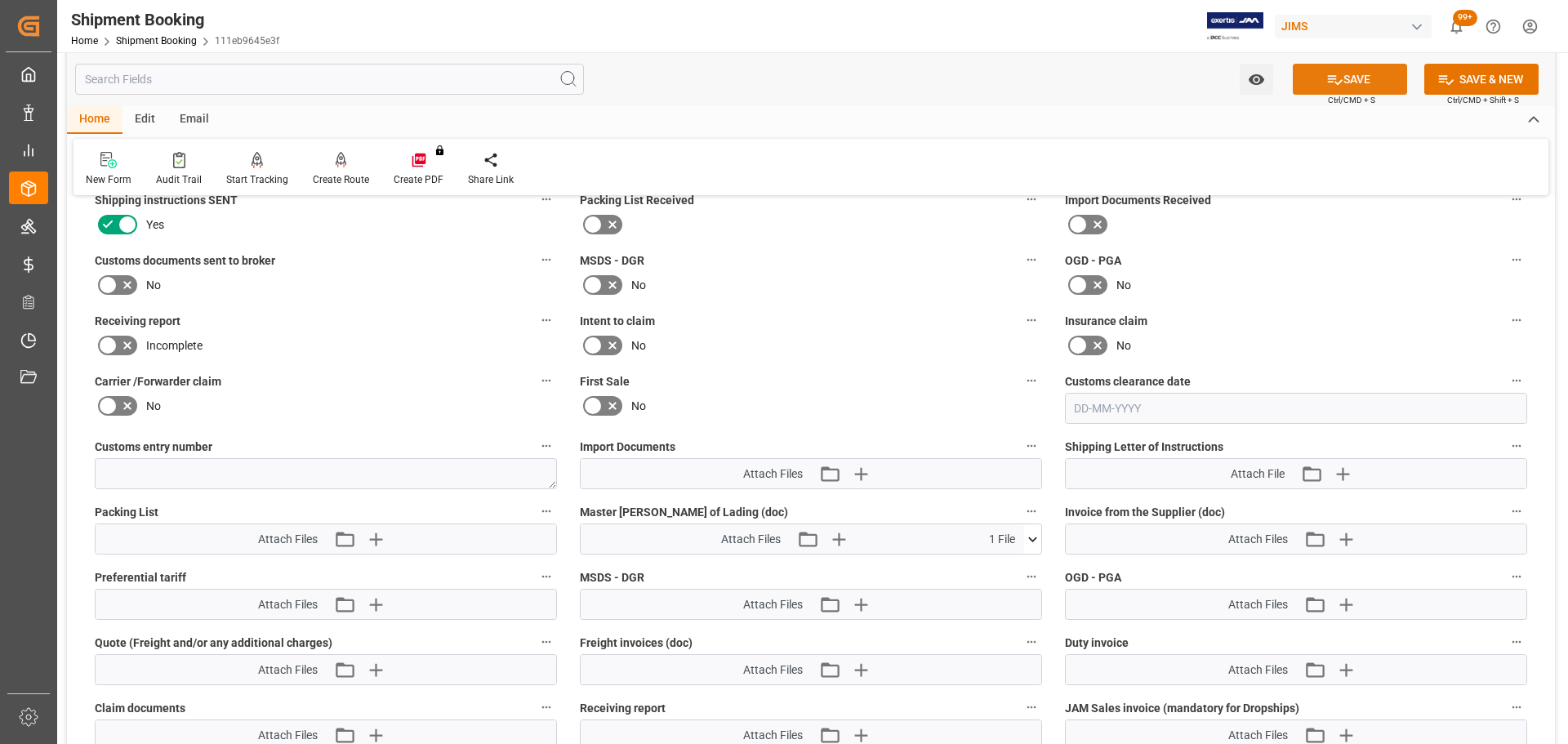
click at [1376, 71] on button "SAVE" at bounding box center [1349, 79] width 115 height 31
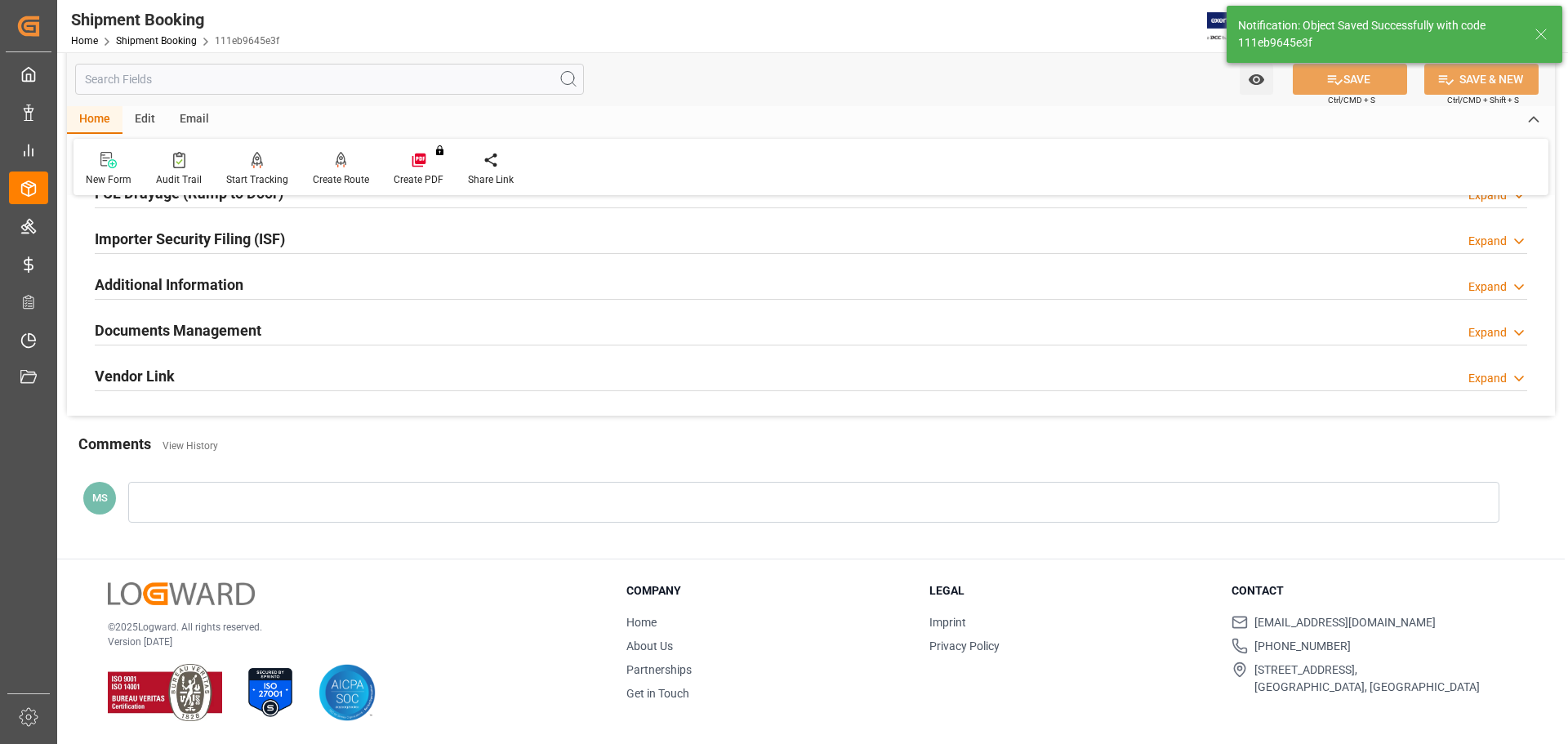
scroll to position [482, 0]
click at [356, 329] on div "Documents Management Expand" at bounding box center [811, 330] width 1433 height 31
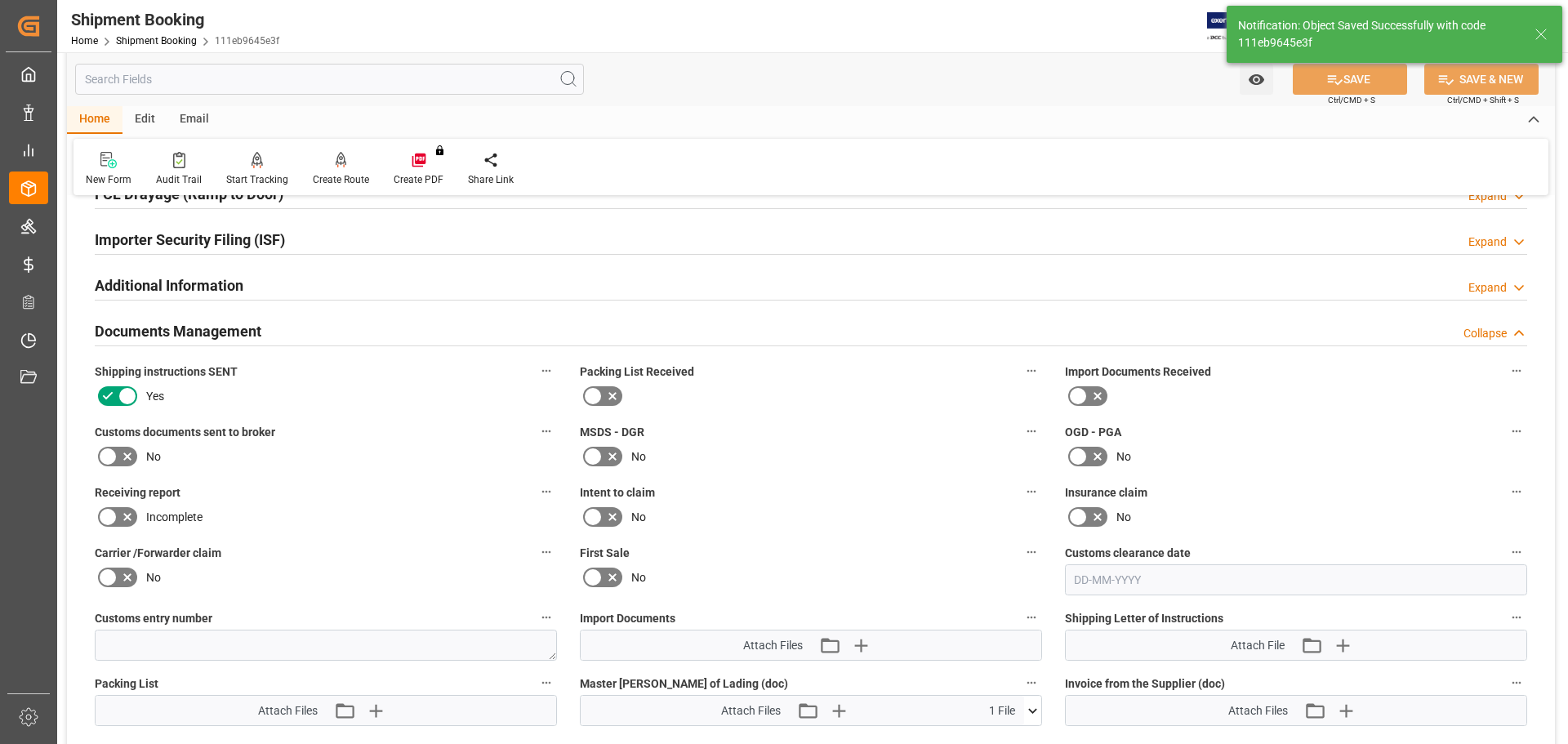
scroll to position [735, 0]
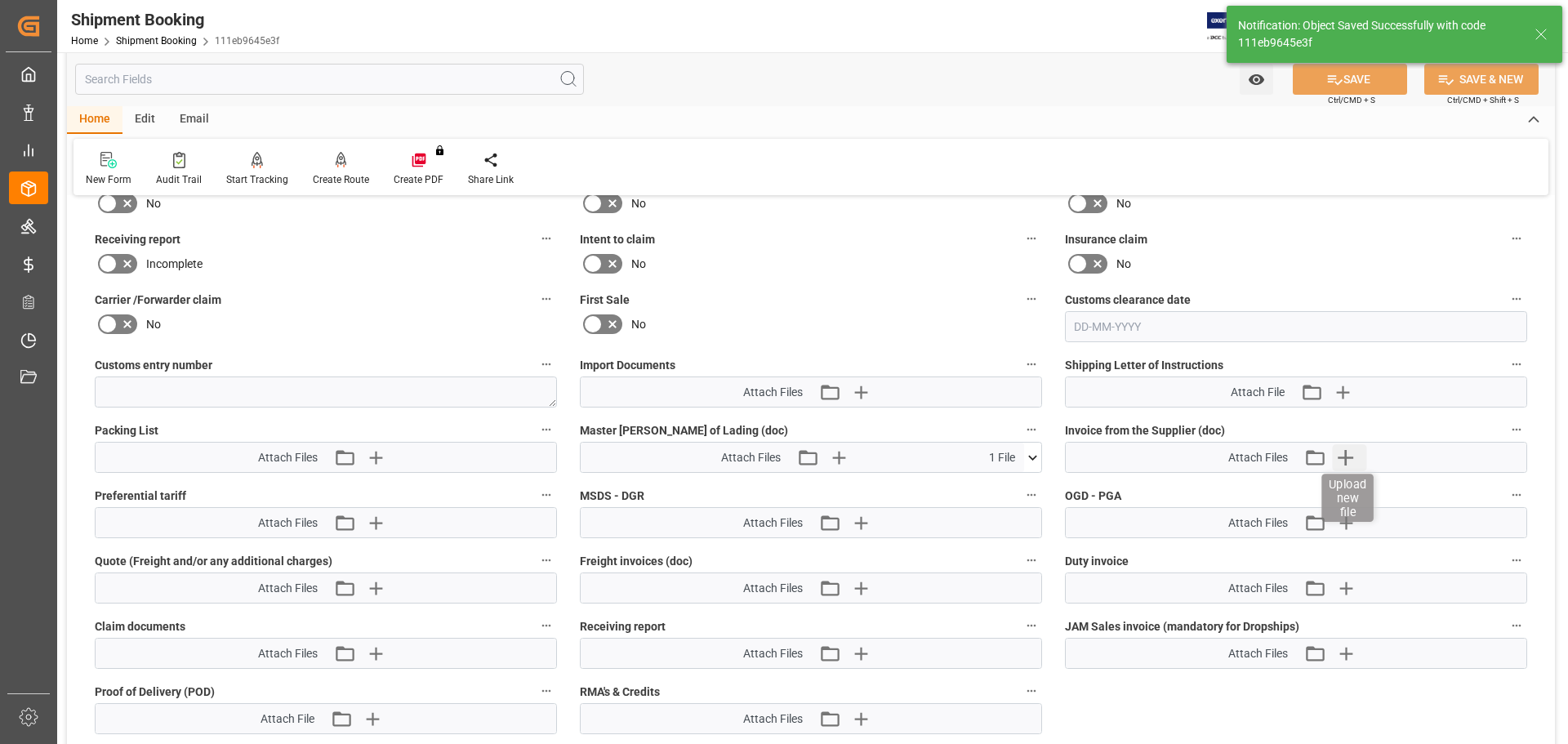
click at [1342, 455] on icon "button" at bounding box center [1345, 457] width 26 height 26
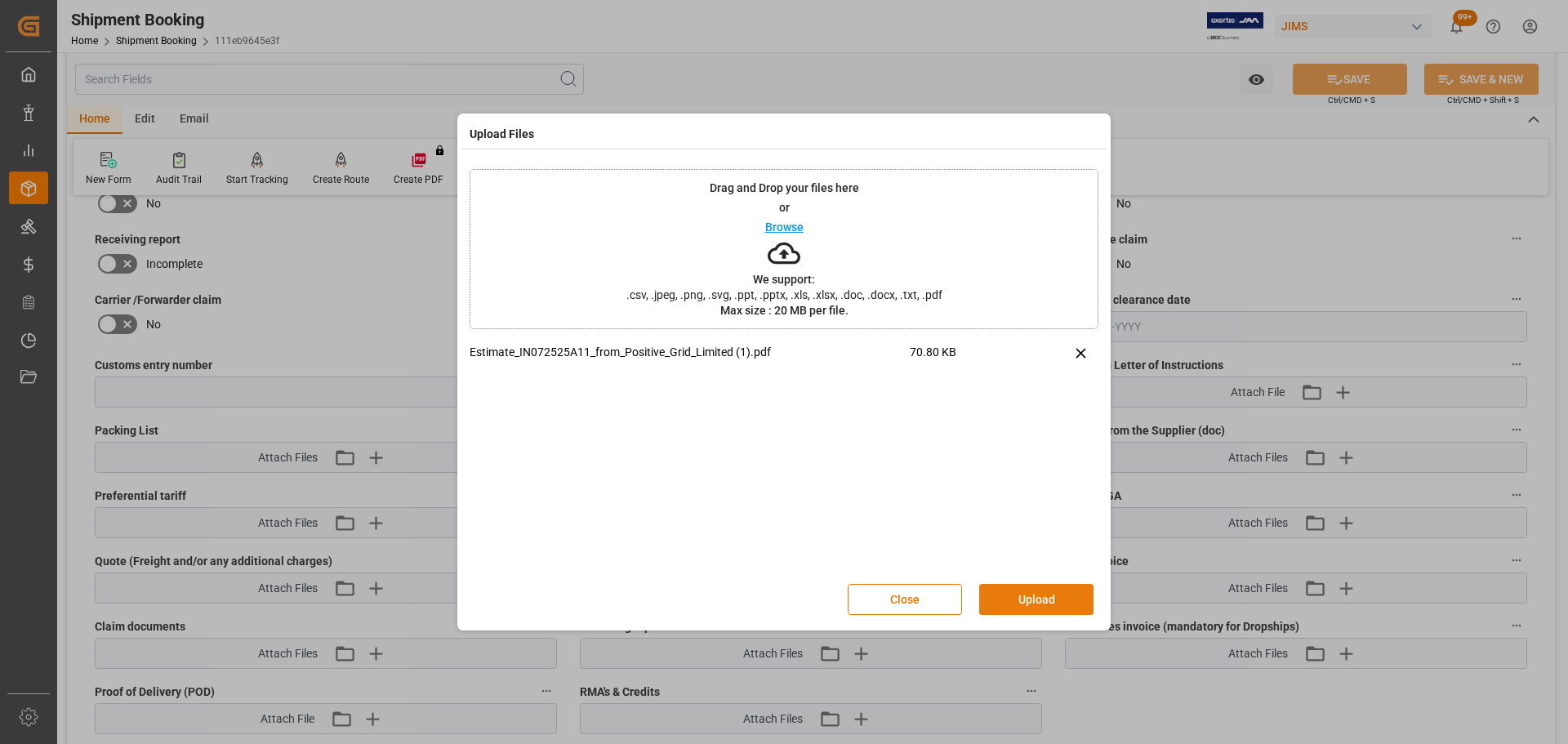
click at [1011, 599] on button "Upload" at bounding box center [1036, 600] width 115 height 31
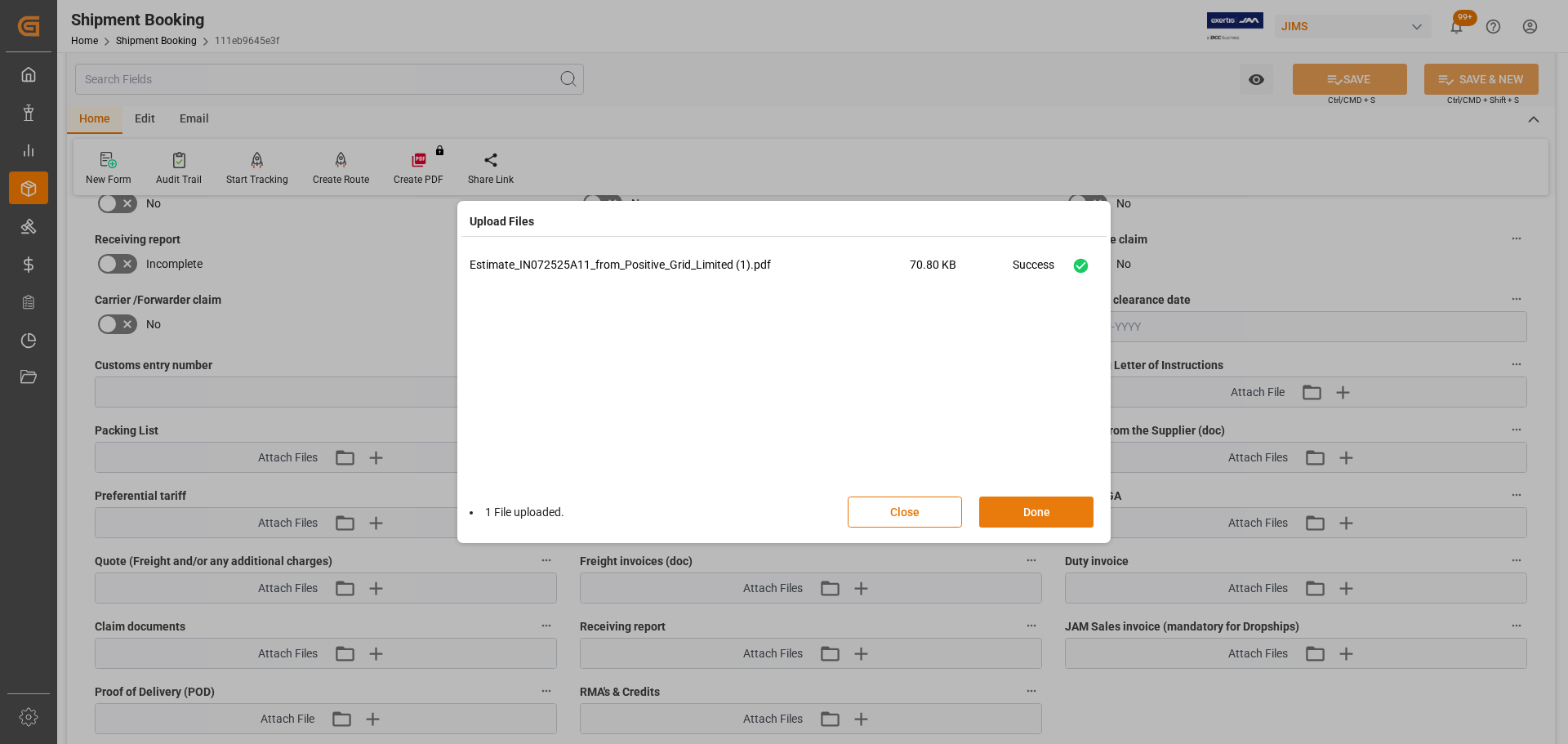
click at [1047, 504] on button "Done" at bounding box center [1036, 513] width 115 height 31
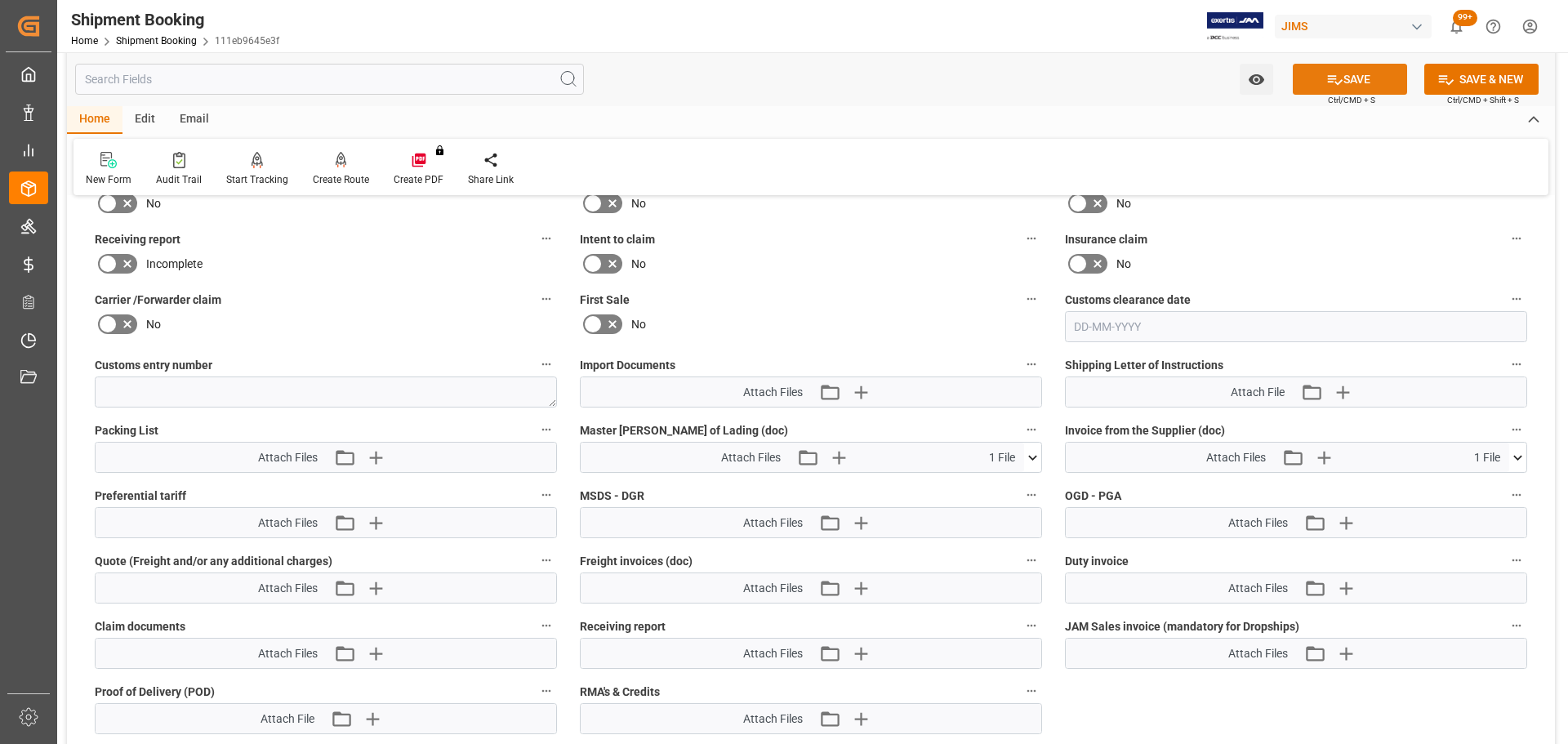
click at [1343, 81] on button "SAVE" at bounding box center [1349, 79] width 115 height 31
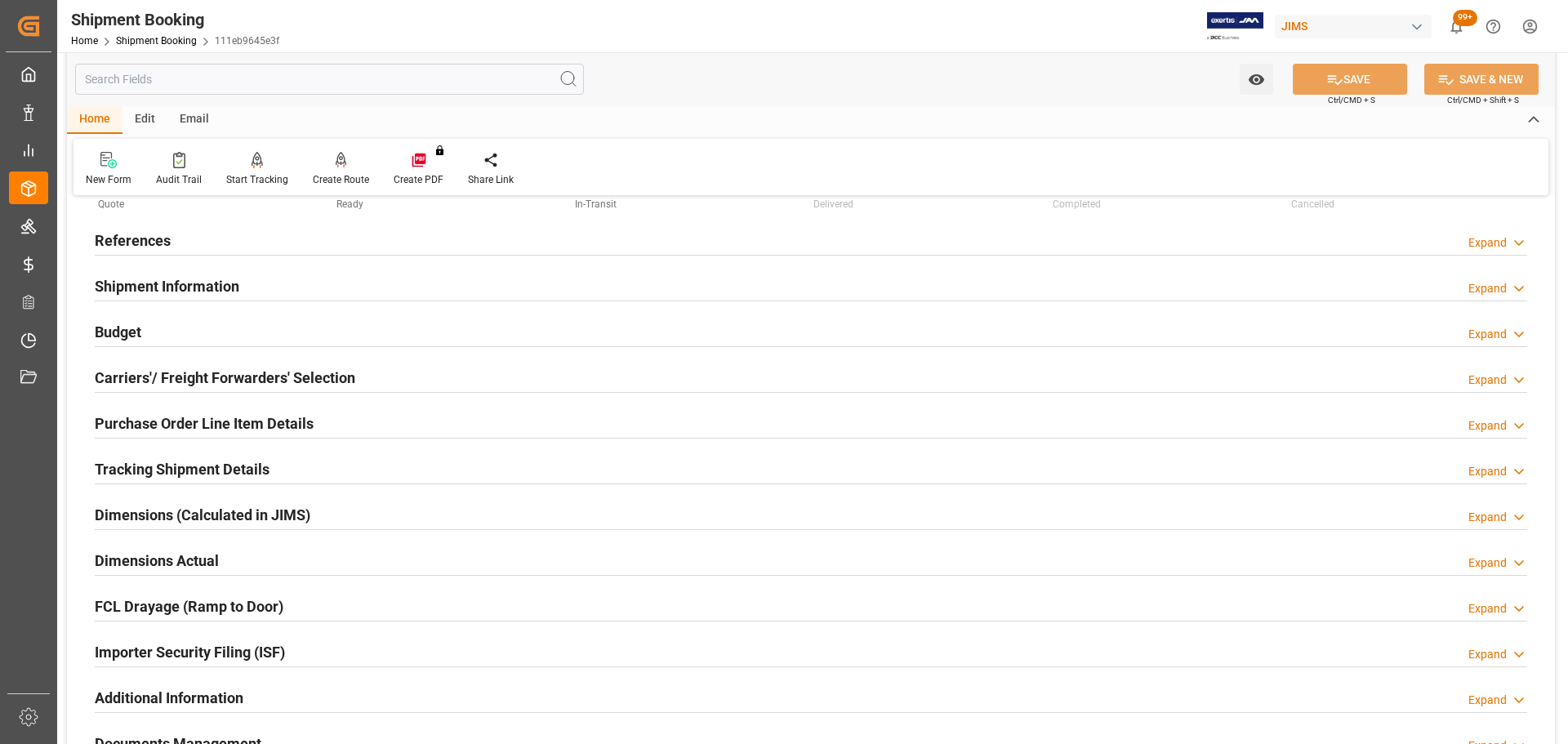
scroll to position [0, 0]
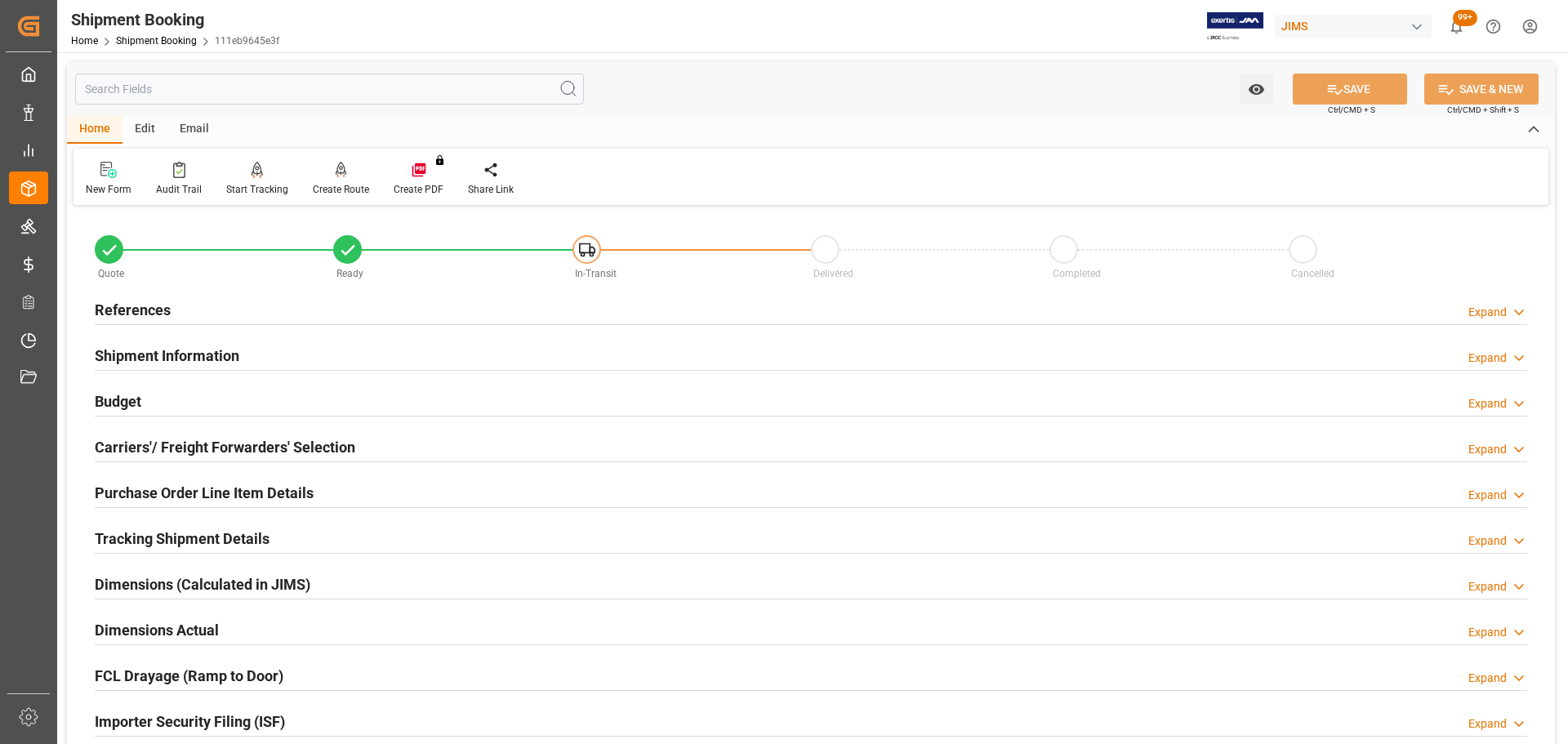
click at [240, 317] on div "References Expand" at bounding box center [811, 309] width 1433 height 31
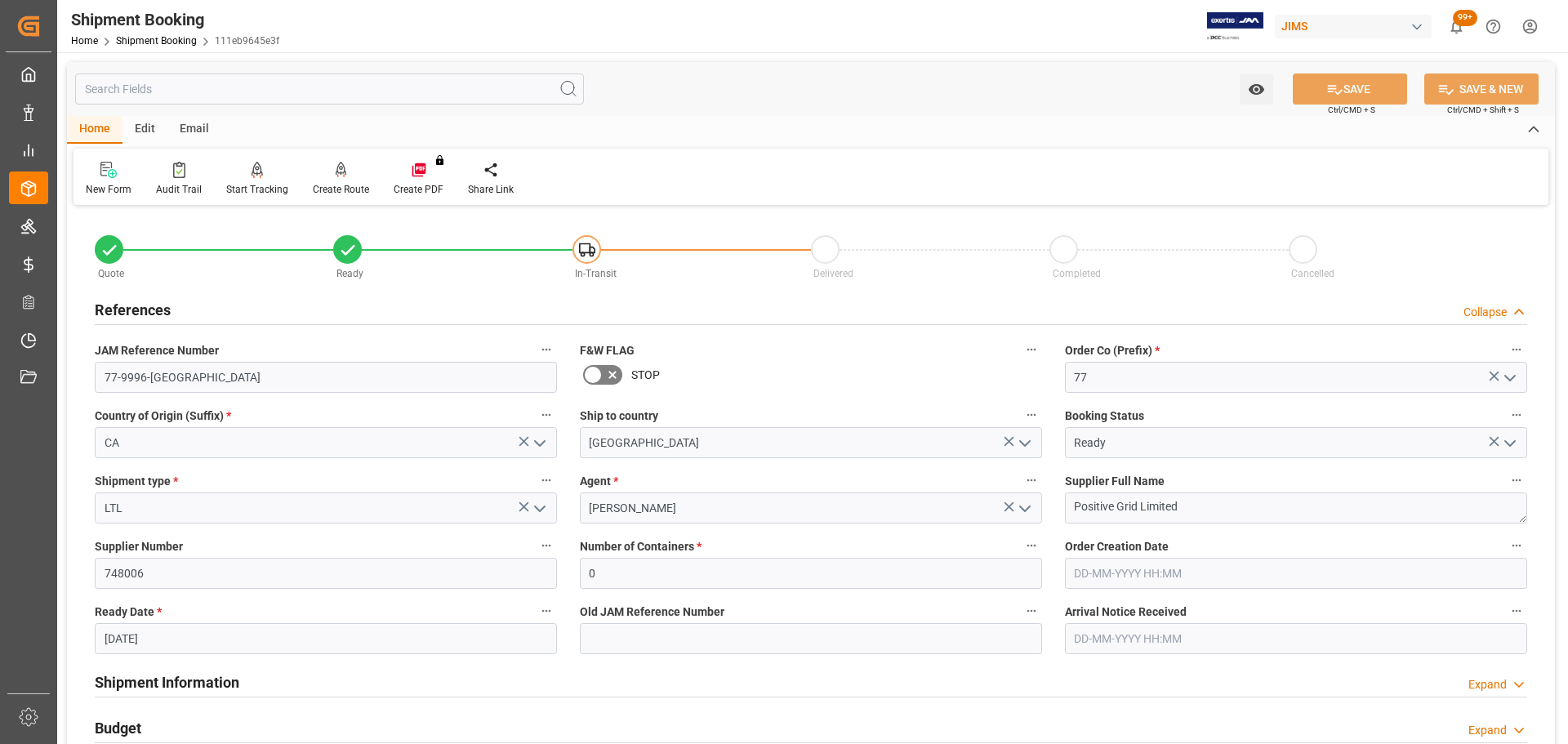
click at [211, 307] on div "References Collapse" at bounding box center [811, 309] width 1433 height 31
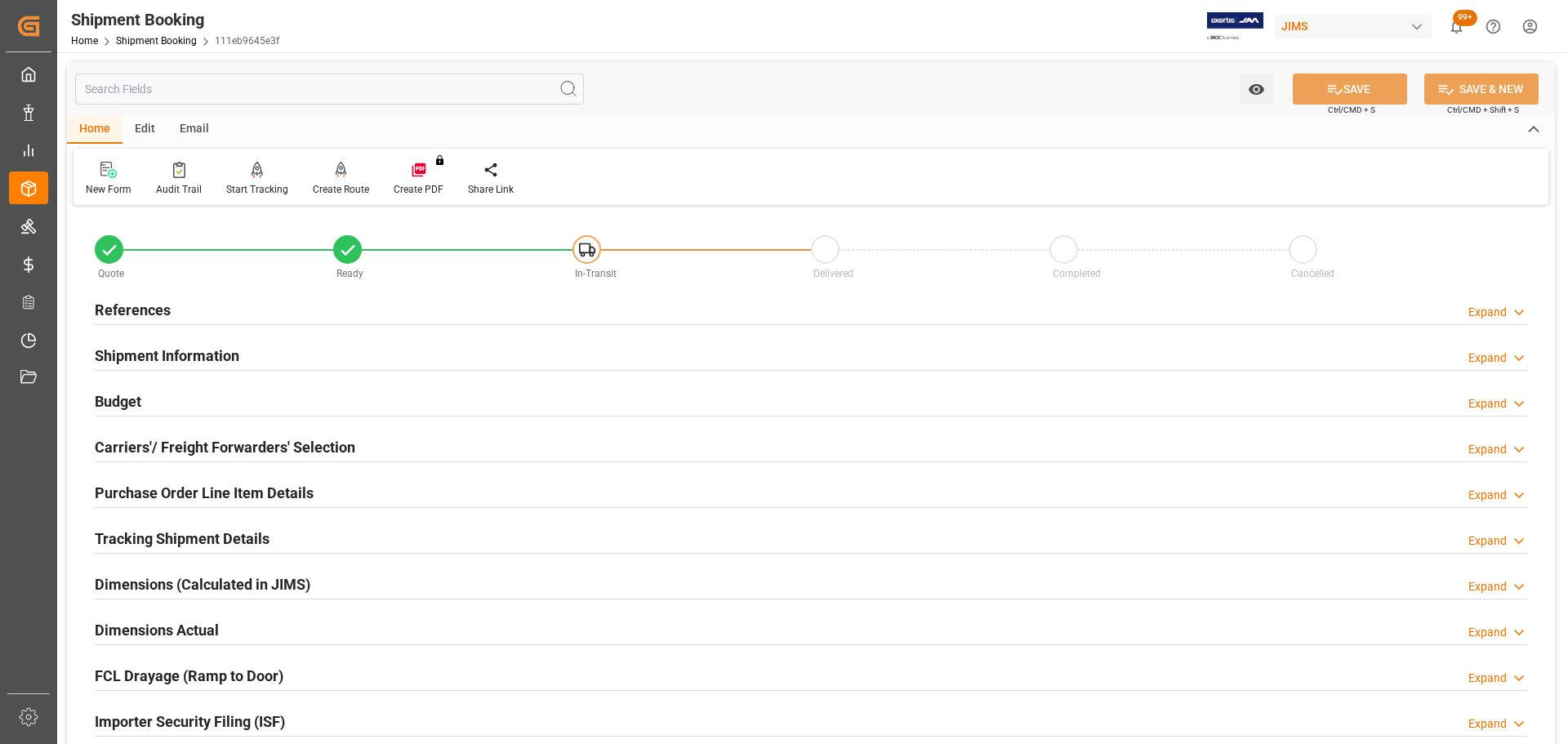
click at [255, 312] on div "References Expand" at bounding box center [811, 309] width 1433 height 31
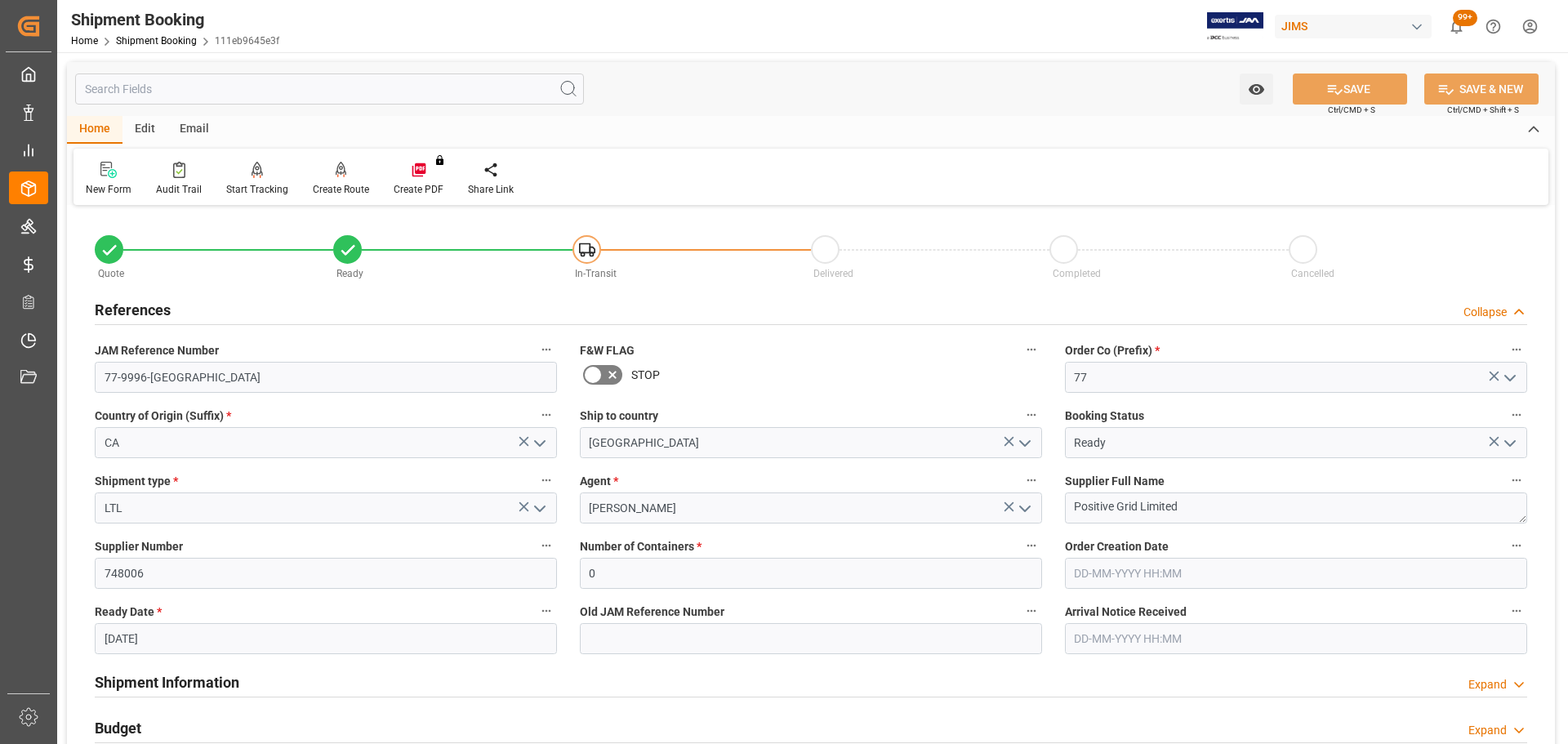
click at [263, 316] on div "References Collapse" at bounding box center [811, 309] width 1433 height 31
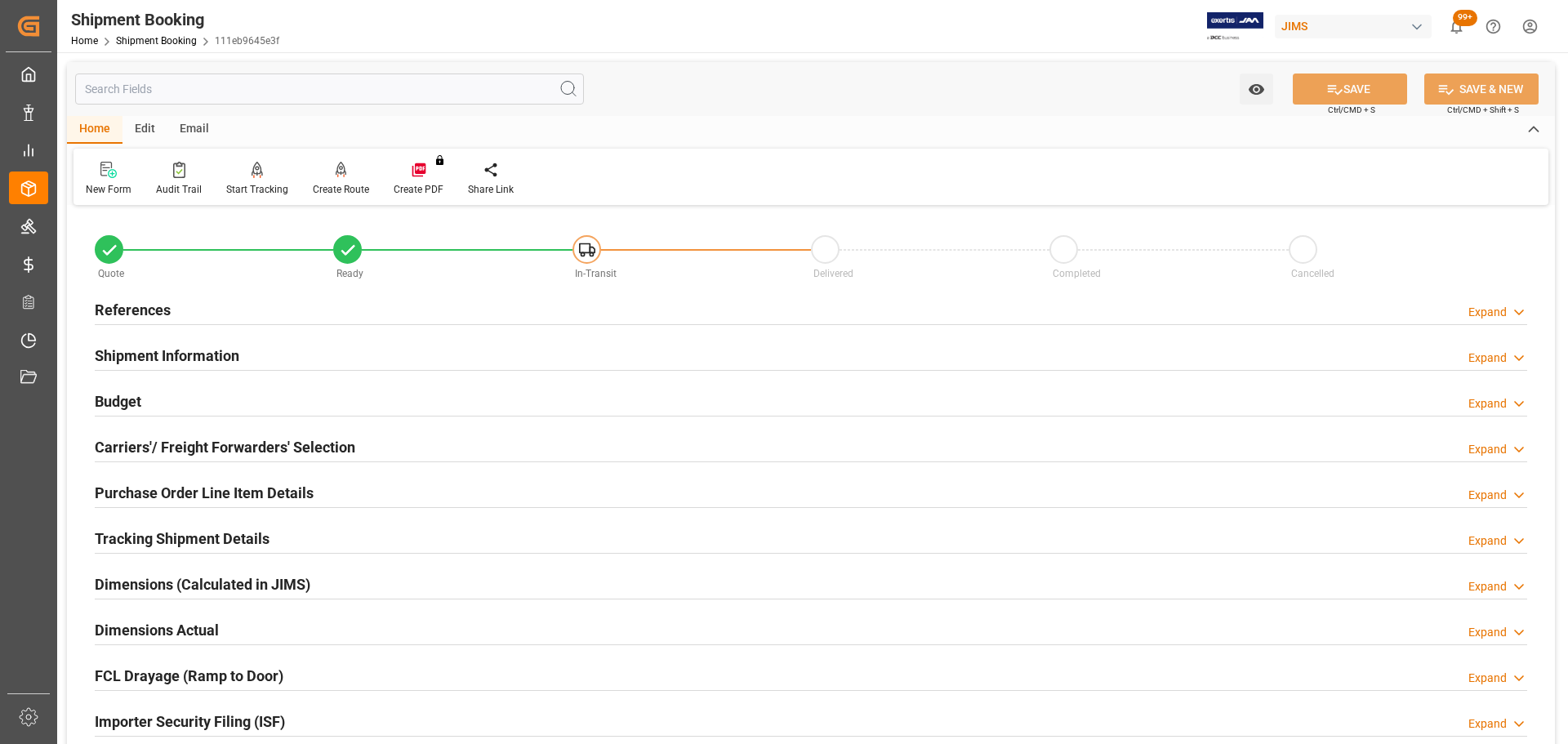
click at [294, 353] on div "Shipment Information Expand" at bounding box center [811, 355] width 1433 height 31
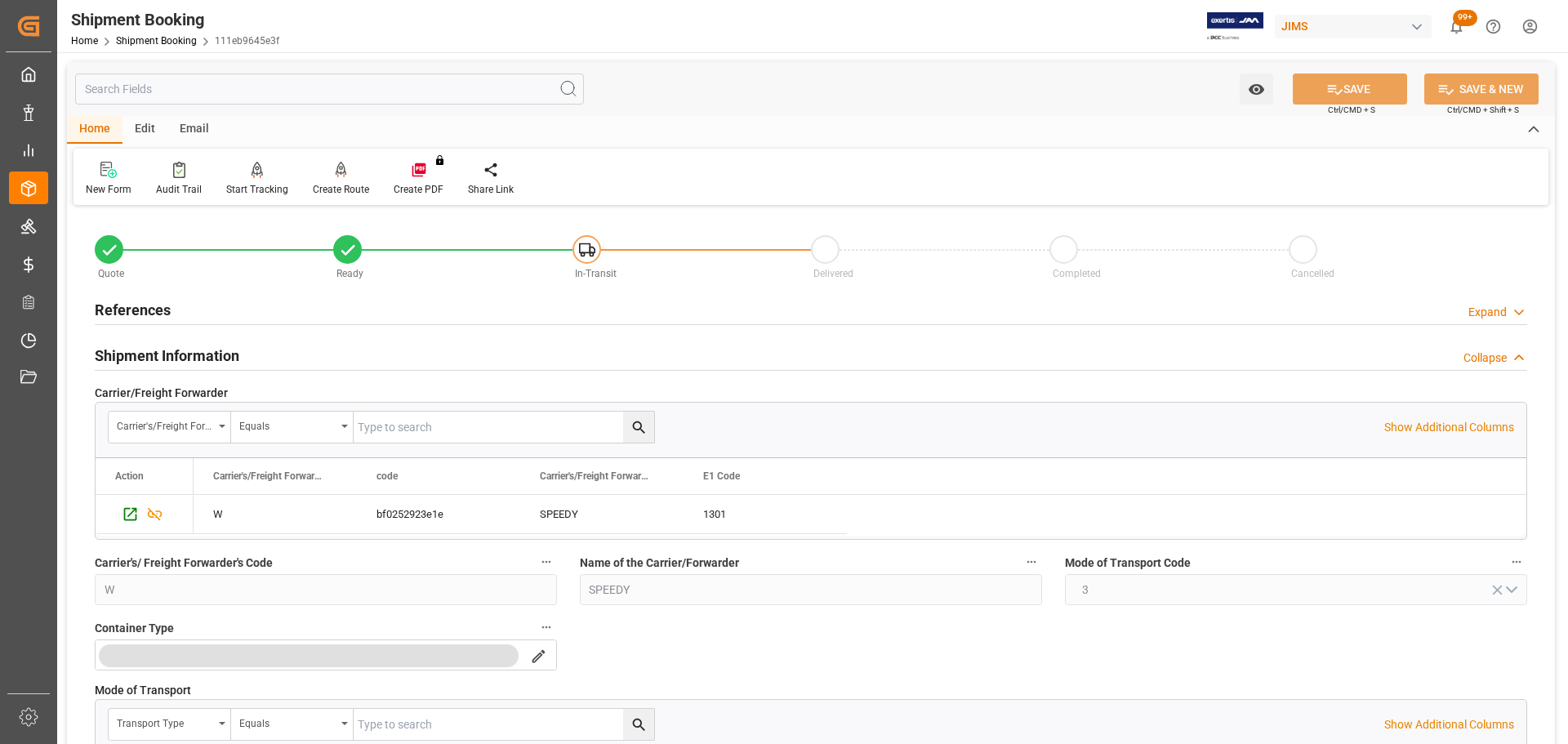
click at [293, 353] on div "Shipment Information Collapse" at bounding box center [811, 355] width 1433 height 31
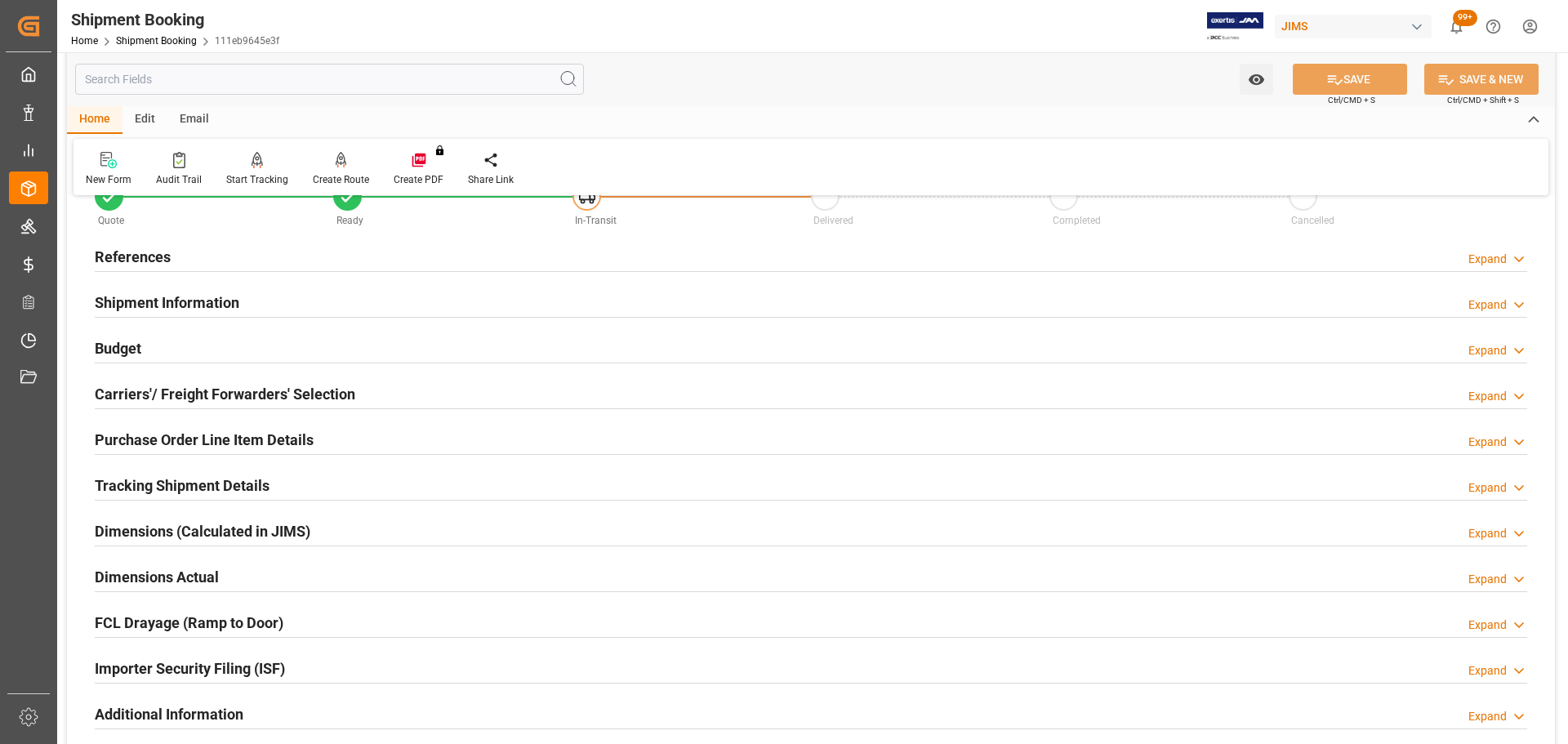
scroll to position [81, 0]
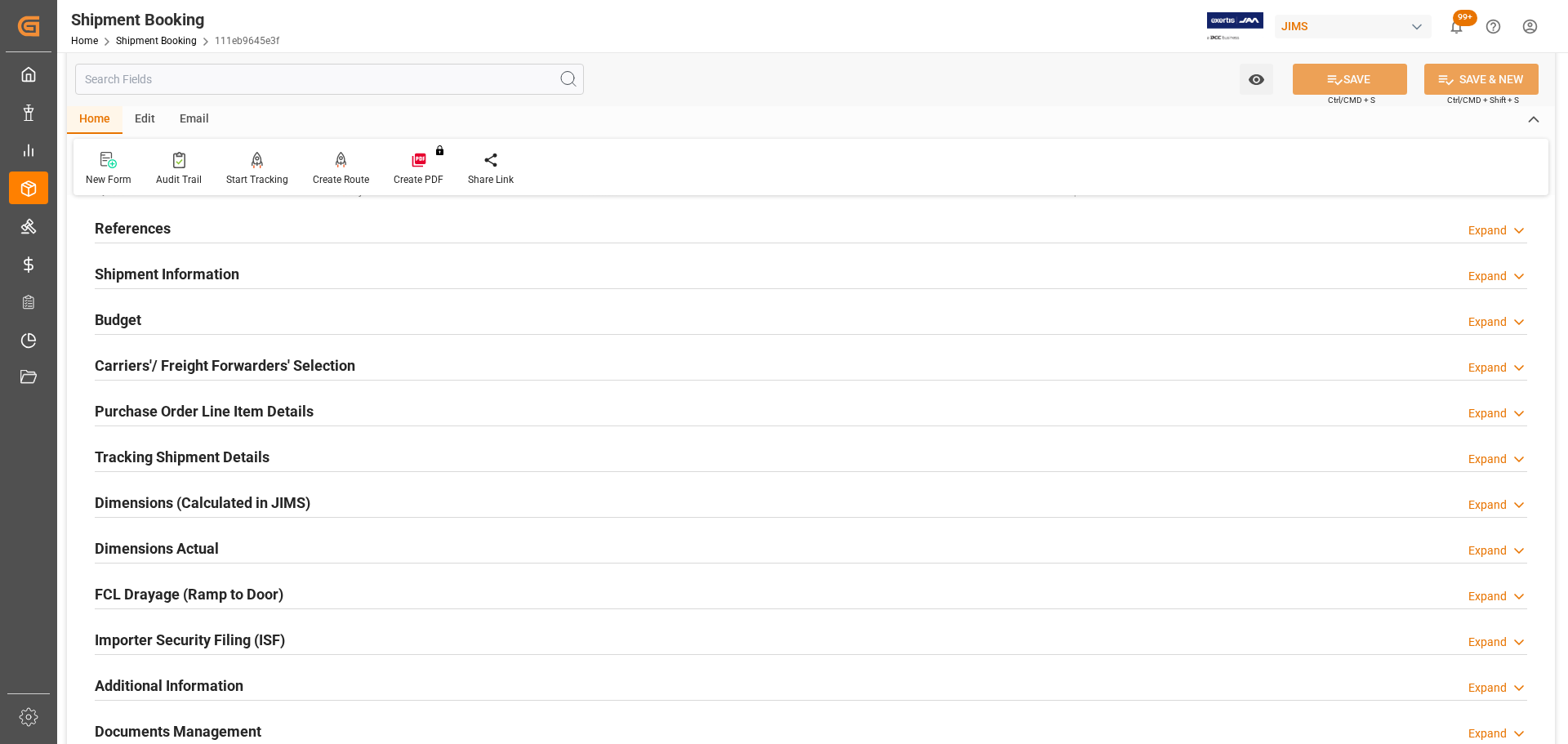
click at [251, 321] on div "Budget Expand" at bounding box center [811, 319] width 1433 height 31
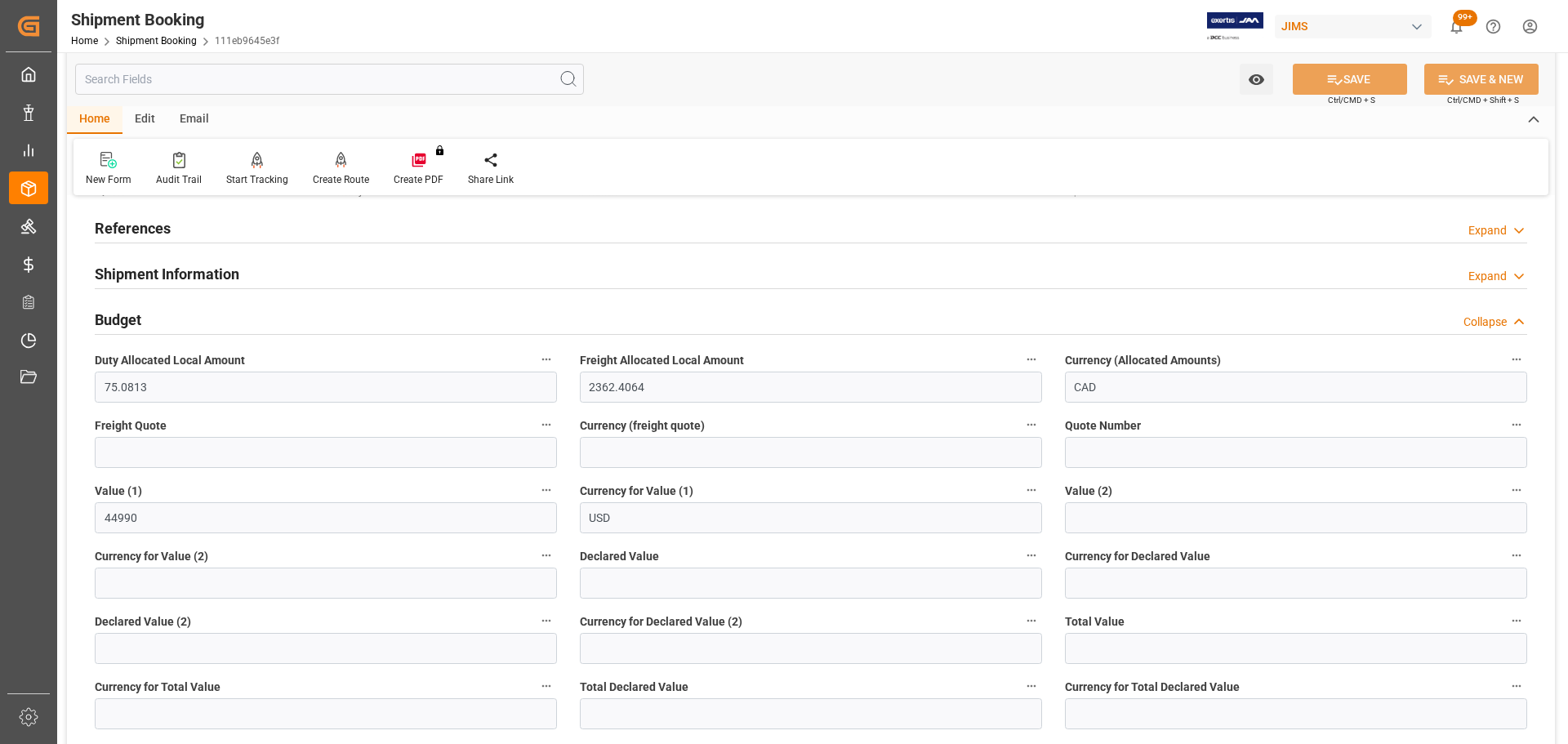
click at [259, 317] on div "Budget Collapse" at bounding box center [811, 319] width 1433 height 31
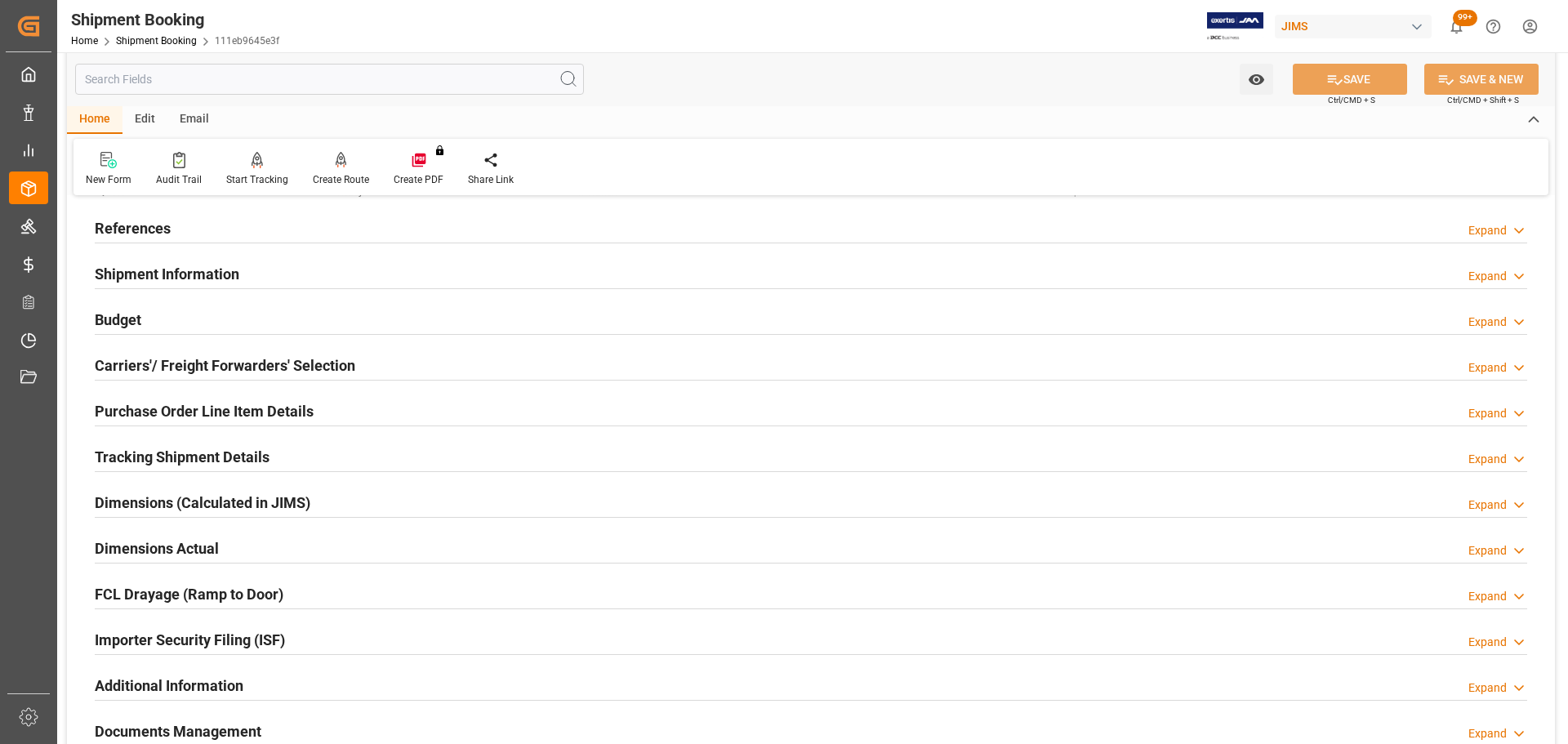
click at [253, 360] on h2 "Carriers'/ Freight Forwarders' Selection" at bounding box center [225, 366] width 261 height 23
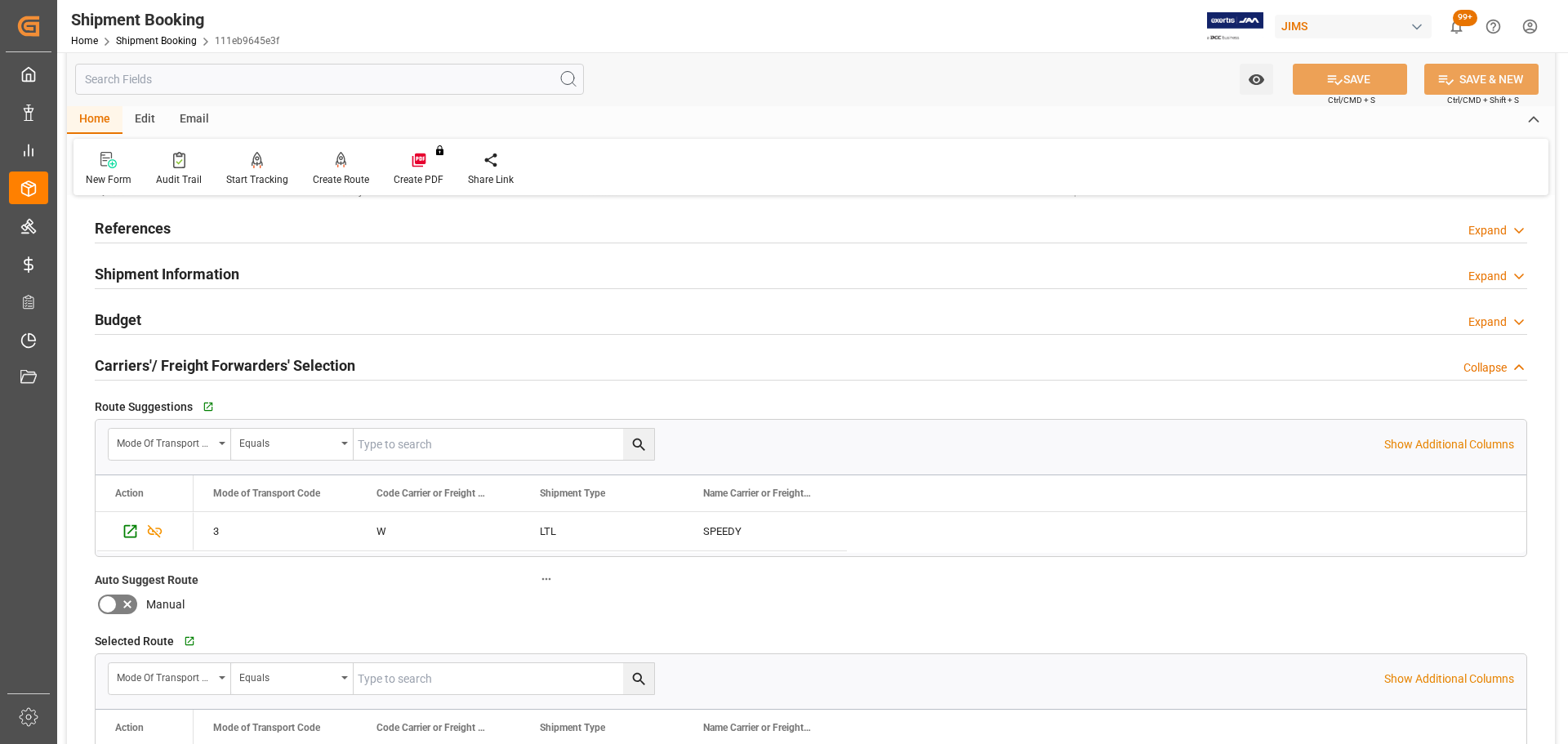
click at [253, 360] on h2 "Carriers'/ Freight Forwarders' Selection" at bounding box center [225, 366] width 261 height 23
click at [373, 361] on div "Carriers'/ Freight Forwarders' Selection Collapse" at bounding box center [811, 365] width 1433 height 31
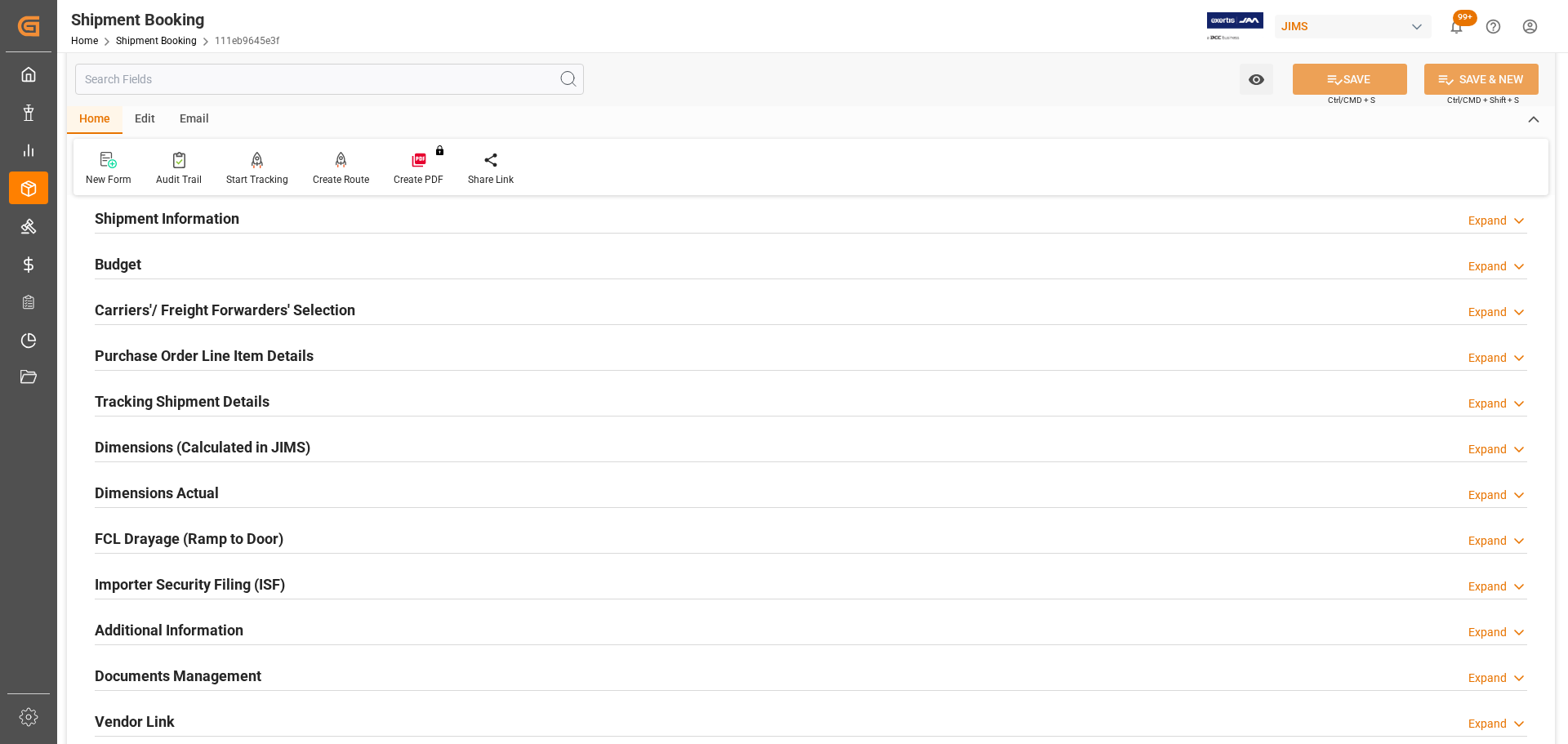
scroll to position [164, 0]
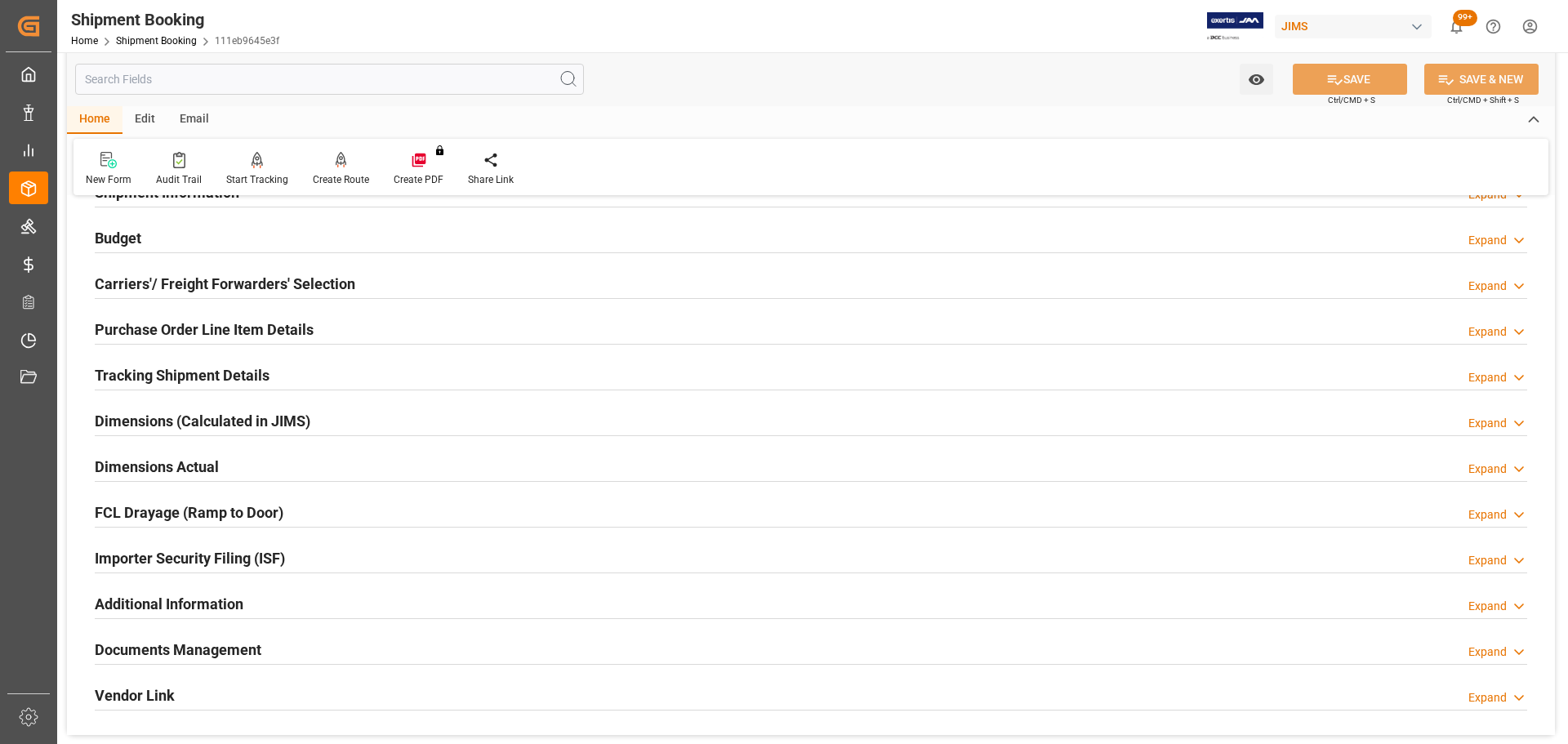
click at [270, 322] on h2 "Purchase Order Line Item Details" at bounding box center [204, 329] width 219 height 23
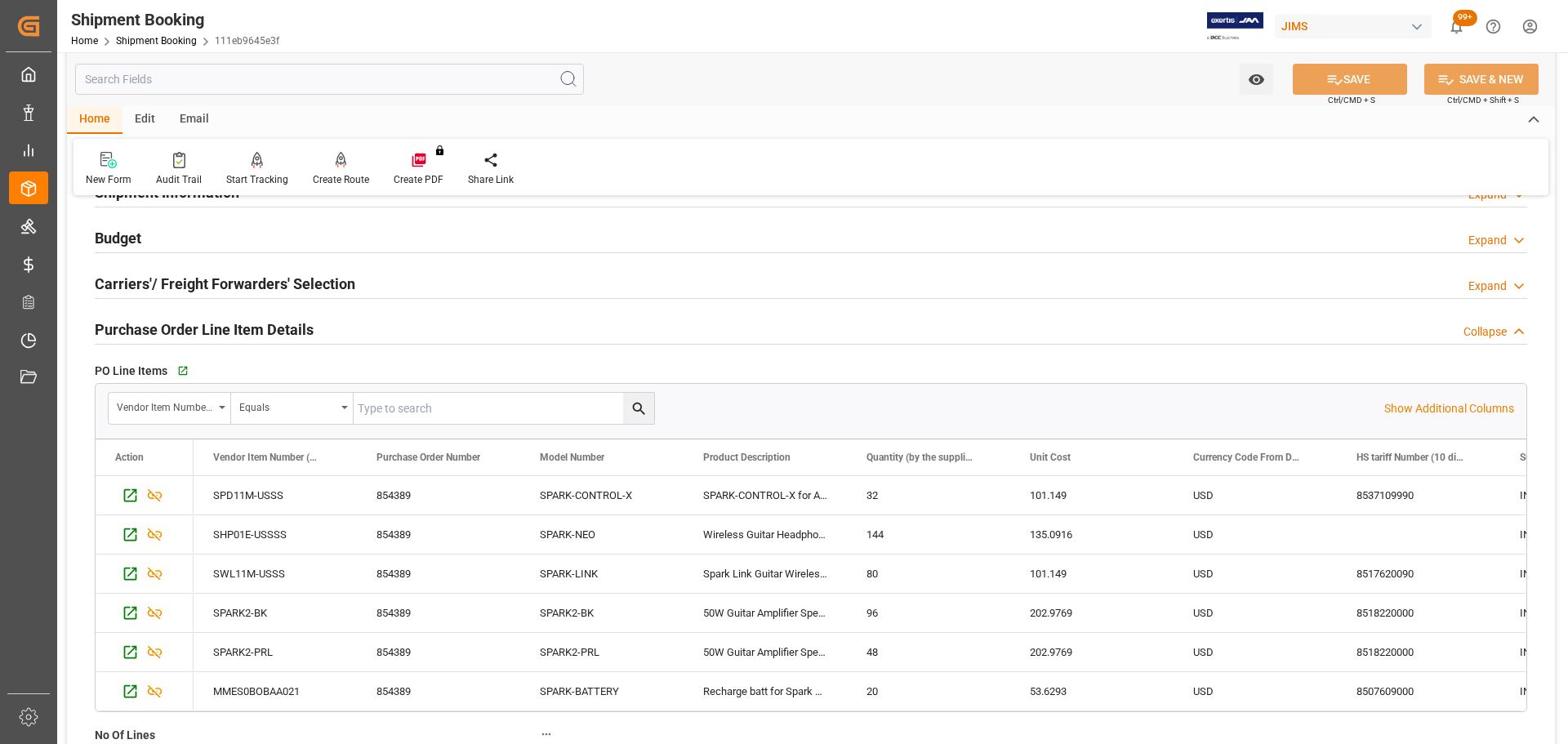
click at [272, 324] on h2 "Purchase Order Line Item Details" at bounding box center [204, 329] width 219 height 23
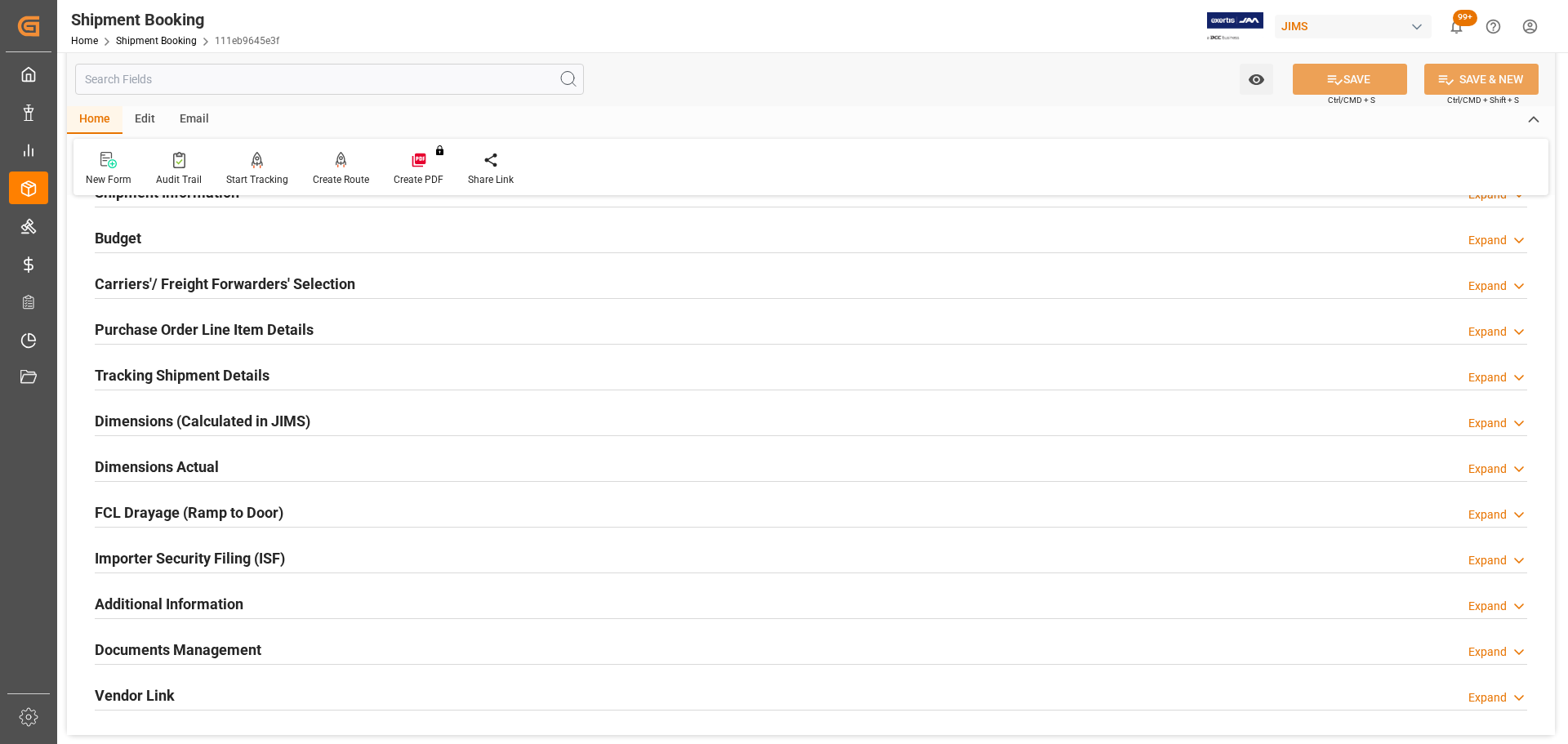
click at [278, 367] on div "Tracking Shipment Details Expand" at bounding box center [811, 374] width 1433 height 31
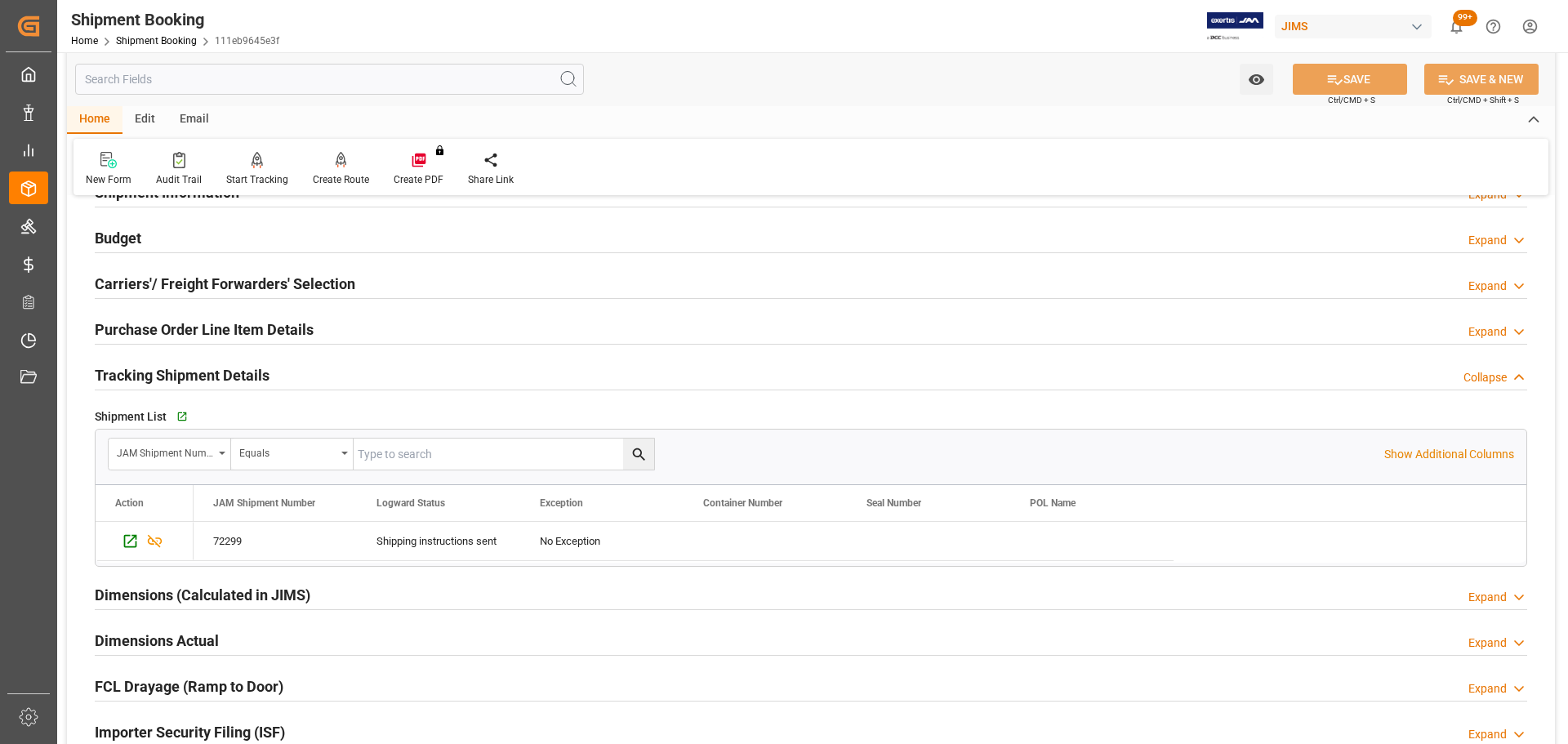
click at [278, 367] on div "Tracking Shipment Details Collapse" at bounding box center [811, 374] width 1433 height 31
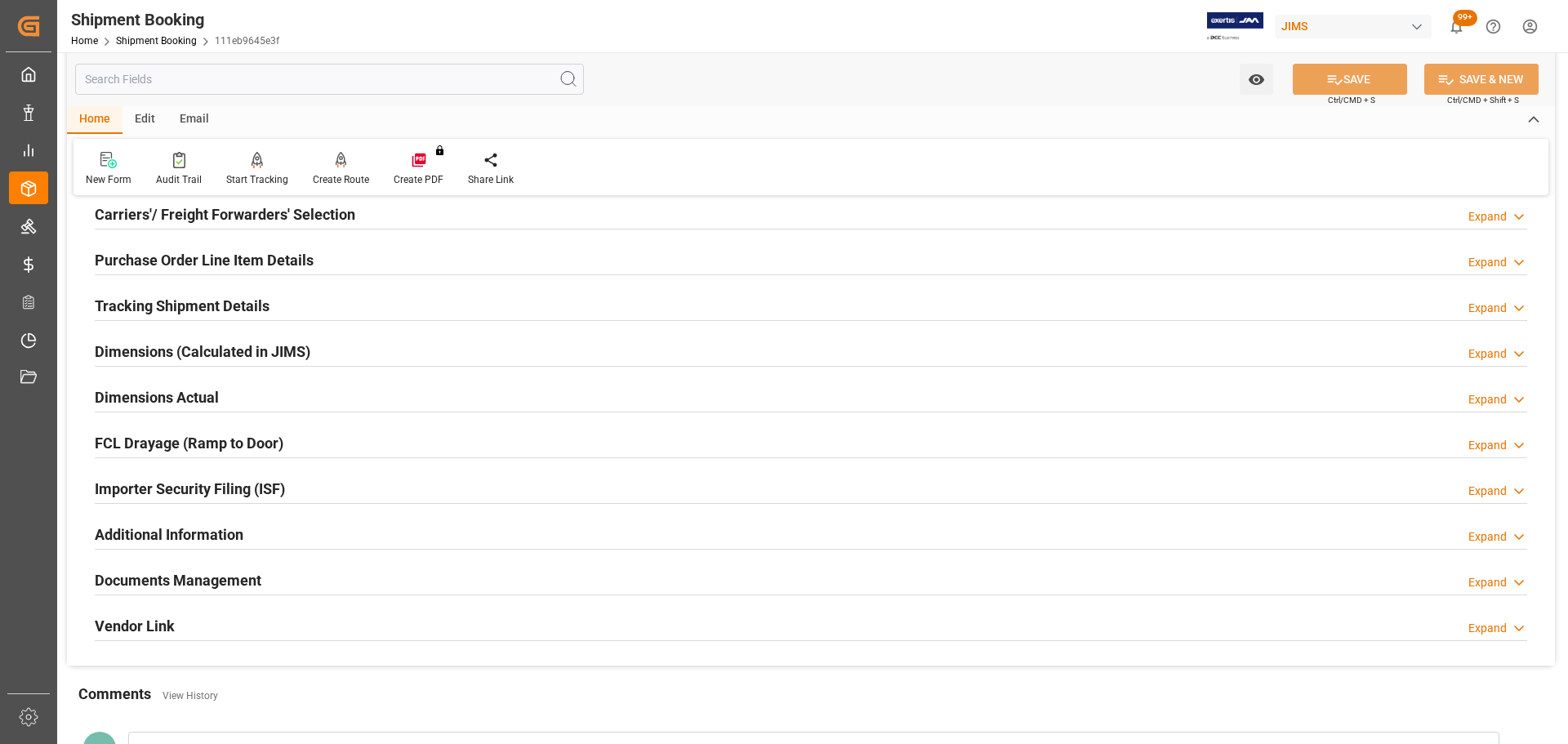
scroll to position [326, 0]
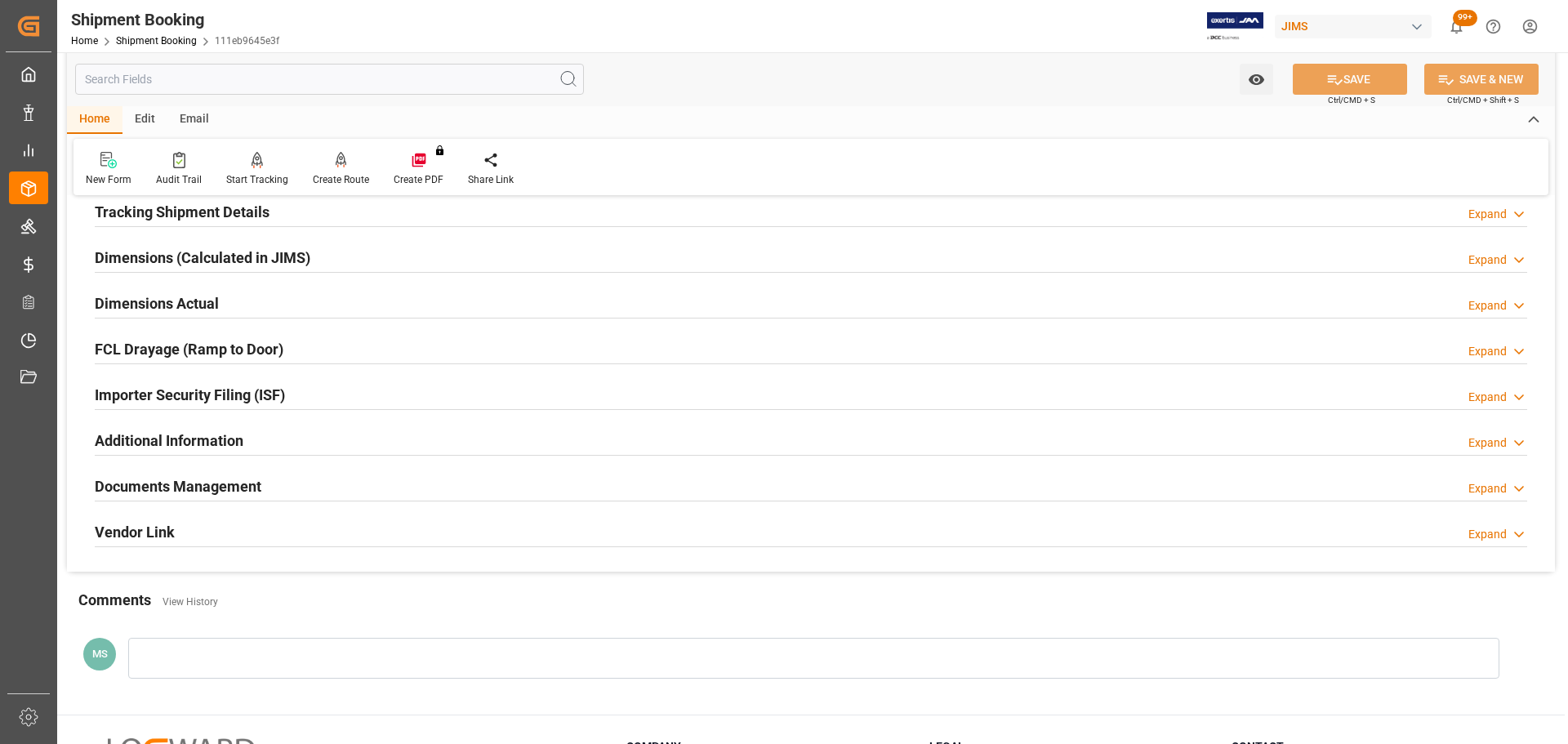
click at [233, 307] on div "Dimensions Actual Expand" at bounding box center [811, 303] width 1433 height 31
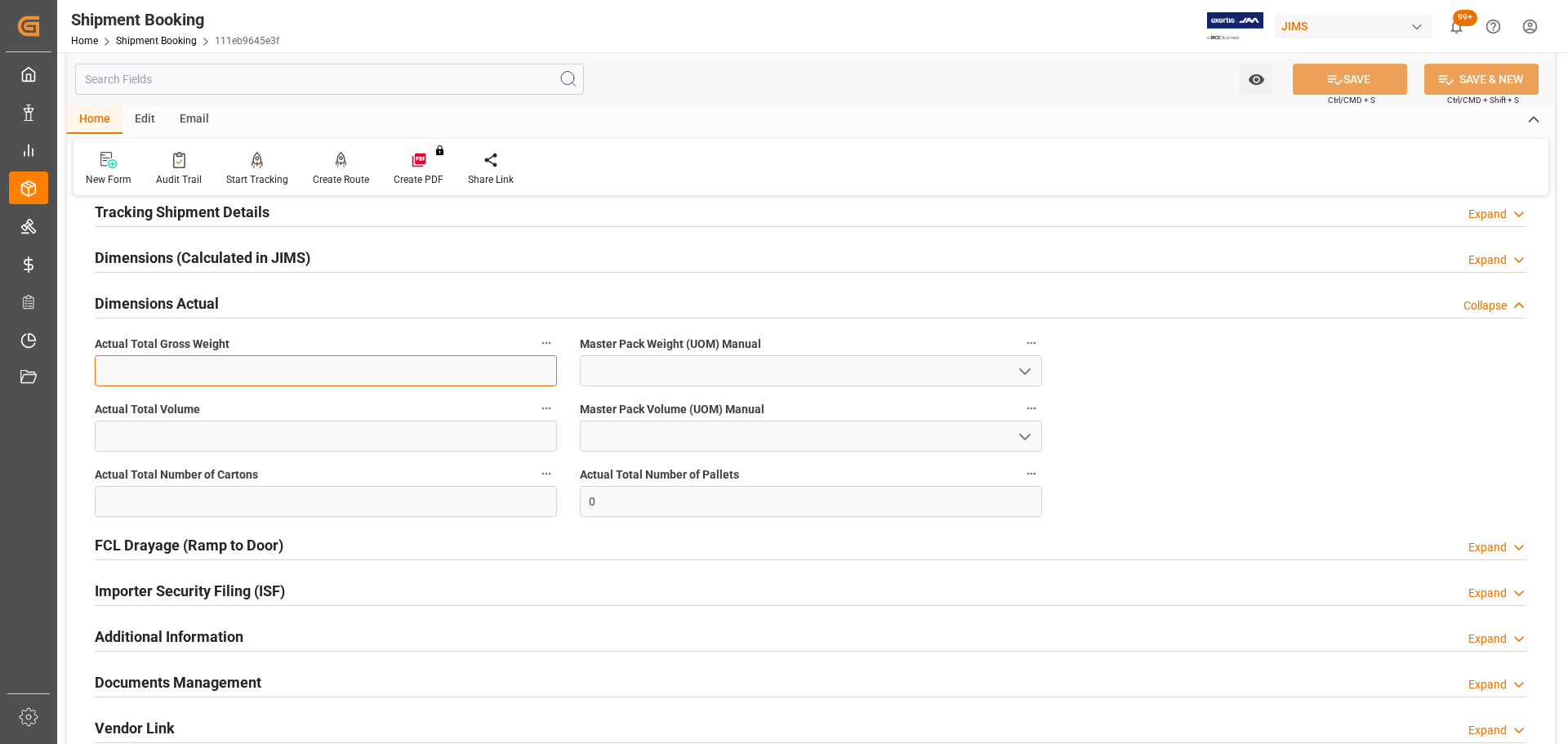
click at [230, 356] on input "text" at bounding box center [326, 372] width 463 height 31
click at [228, 378] on input "text" at bounding box center [326, 372] width 463 height 31
type input "3154"
click at [1016, 371] on icon "open menu" at bounding box center [1025, 372] width 20 height 20
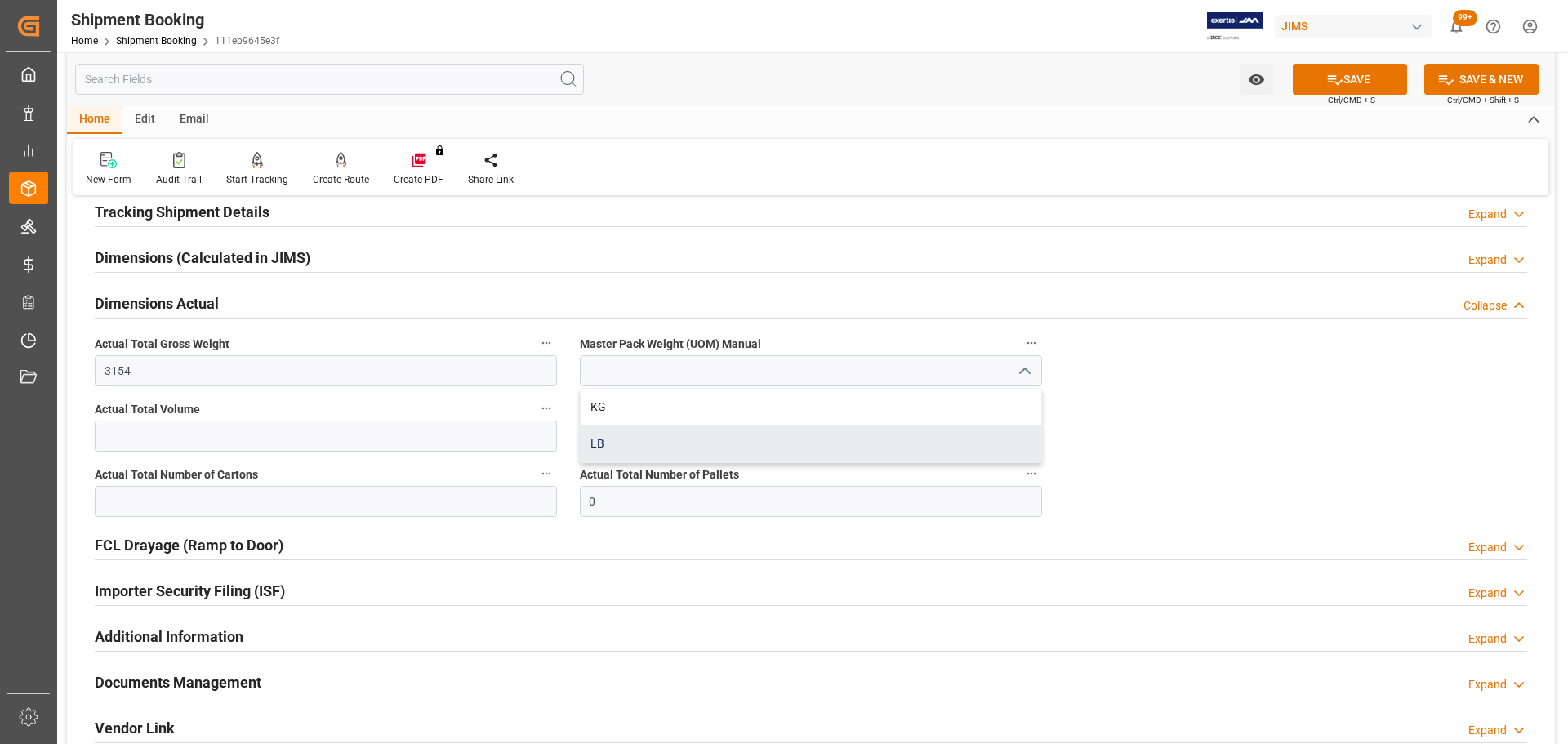
click at [704, 437] on div "LB" at bounding box center [811, 444] width 461 height 37
type input "LB"
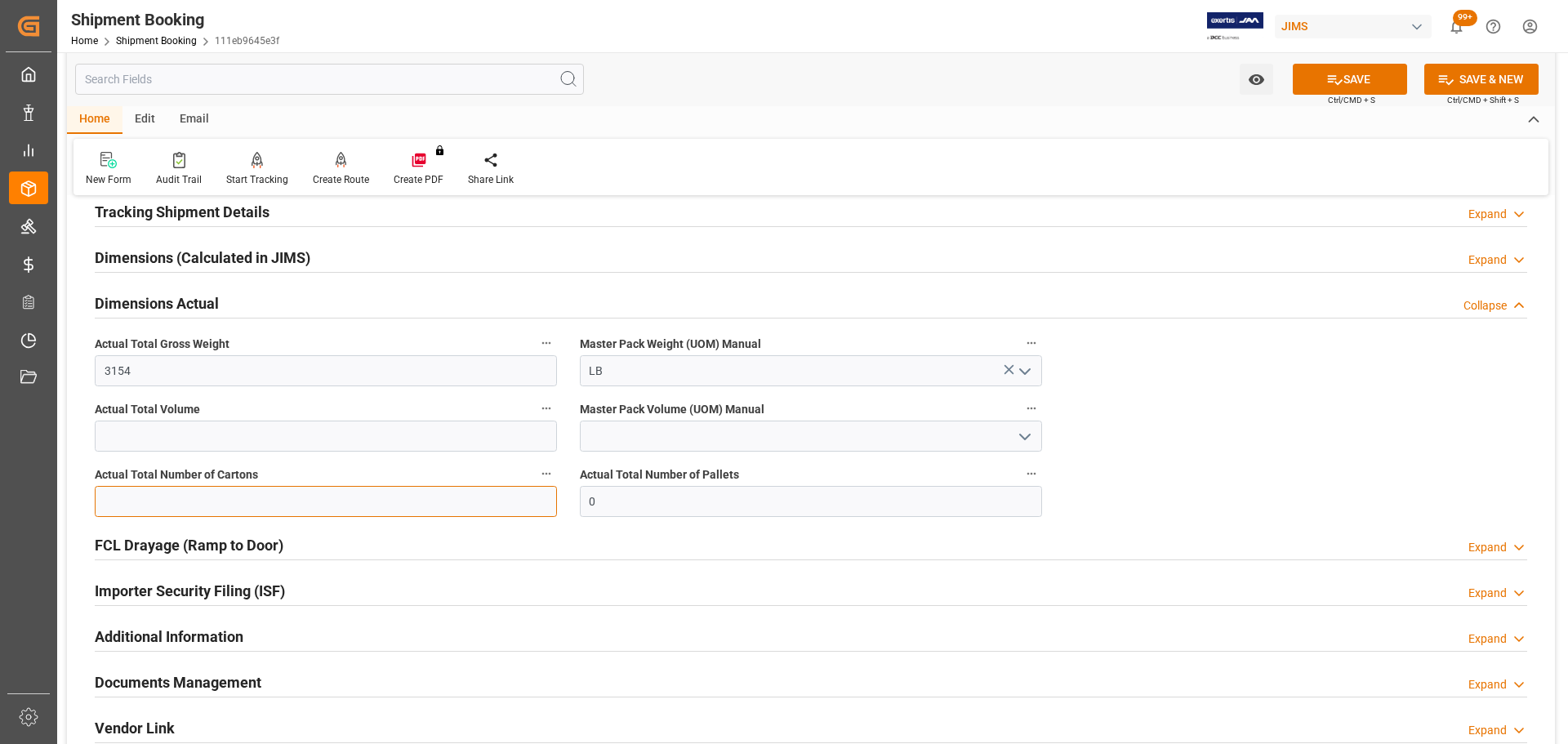
click at [332, 509] on input "text" at bounding box center [326, 502] width 463 height 31
type input "4"
click at [276, 425] on input "text" at bounding box center [326, 436] width 463 height 31
click at [798, 494] on input "0" at bounding box center [811, 502] width 463 height 31
type input "4"
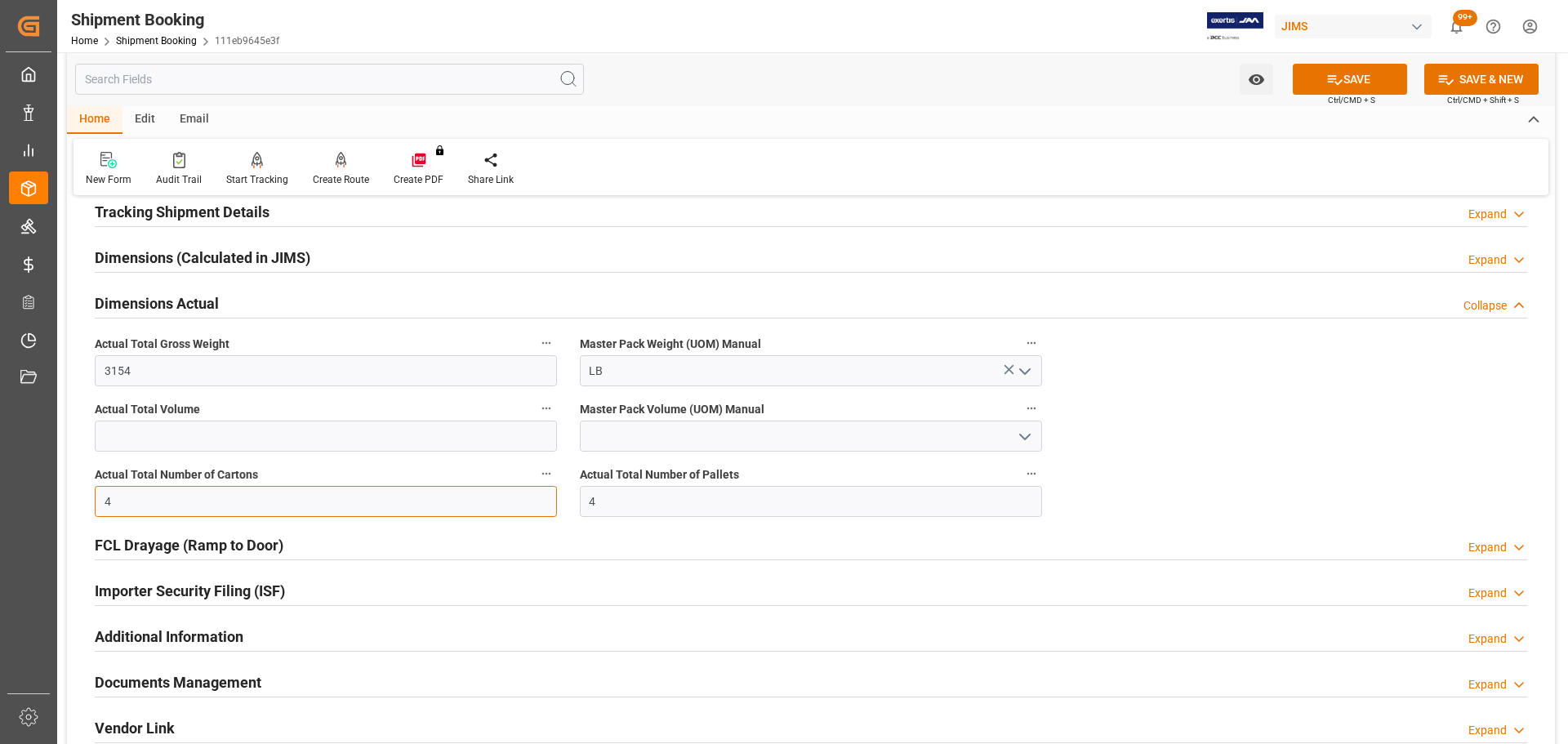
drag, startPoint x: 241, startPoint y: 503, endPoint x: 0, endPoint y: 501, distance: 241.0
click at [3, 503] on div "Created by potrace 1.15, written by Peter Selinger 2001-2017 Created by potrace…" at bounding box center [784, 372] width 1568 height 744
type input "168"
click at [174, 436] on input "text" at bounding box center [326, 436] width 463 height 31
type input "3154"
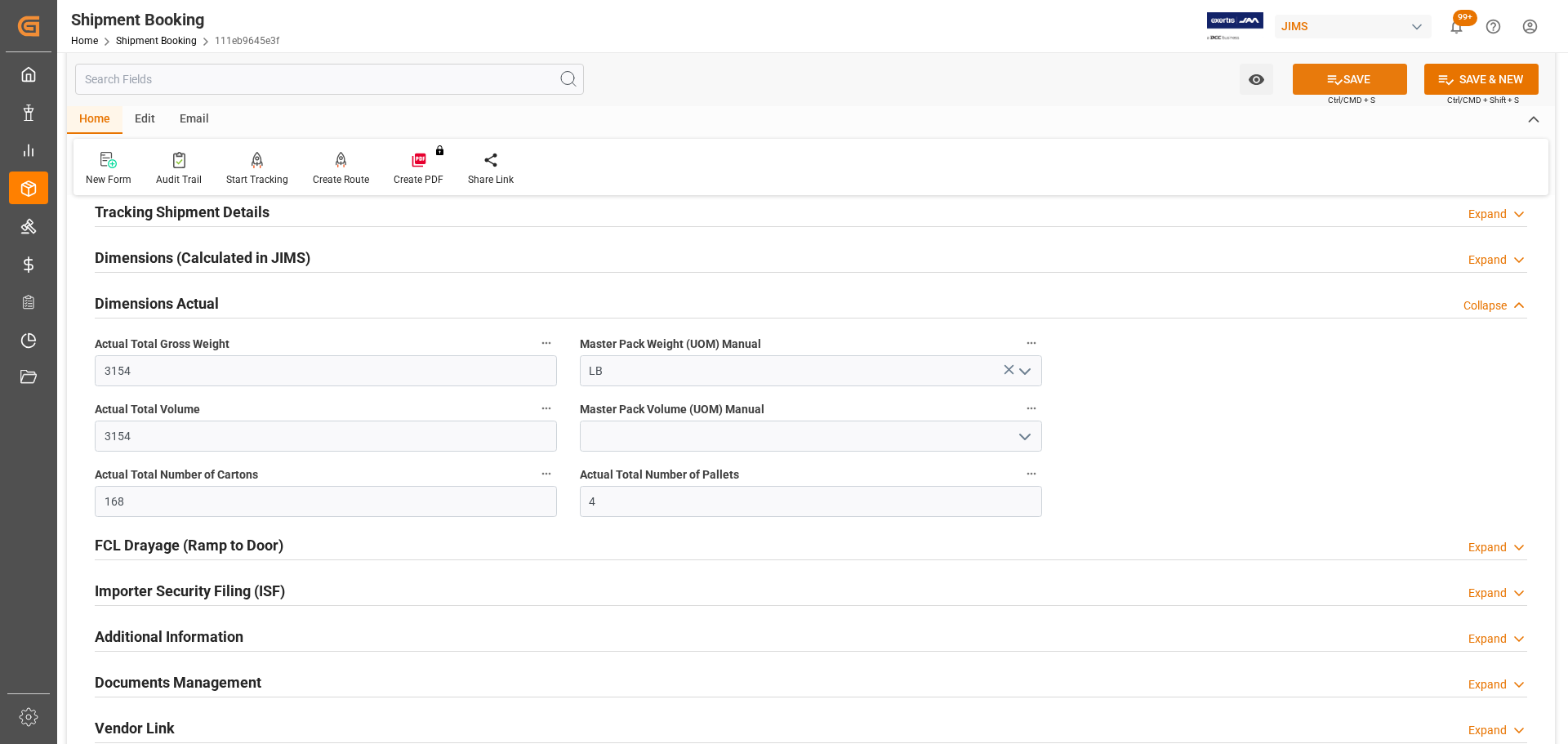
click at [1353, 74] on button "SAVE" at bounding box center [1349, 79] width 115 height 31
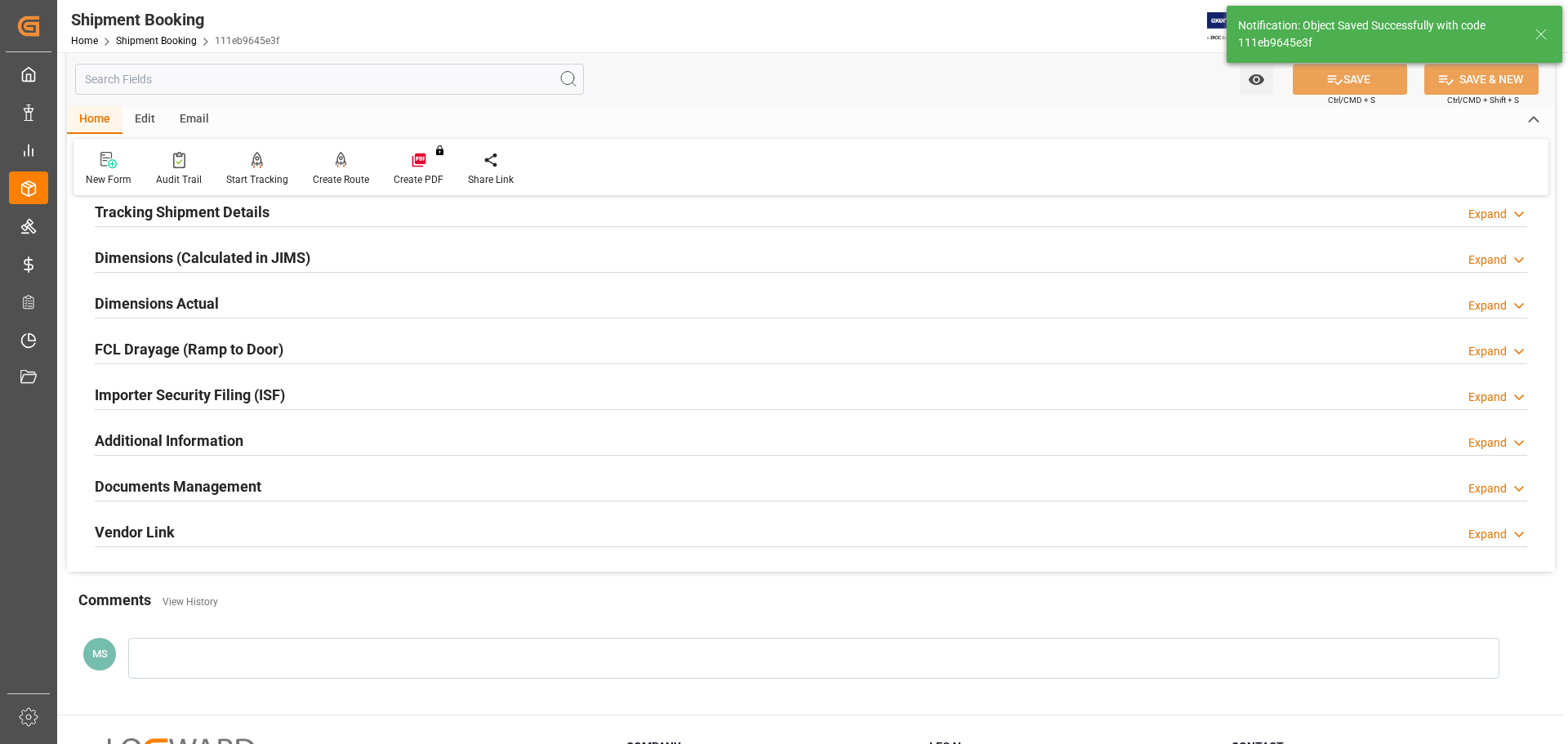
click at [287, 488] on div "Documents Management Expand" at bounding box center [811, 485] width 1433 height 31
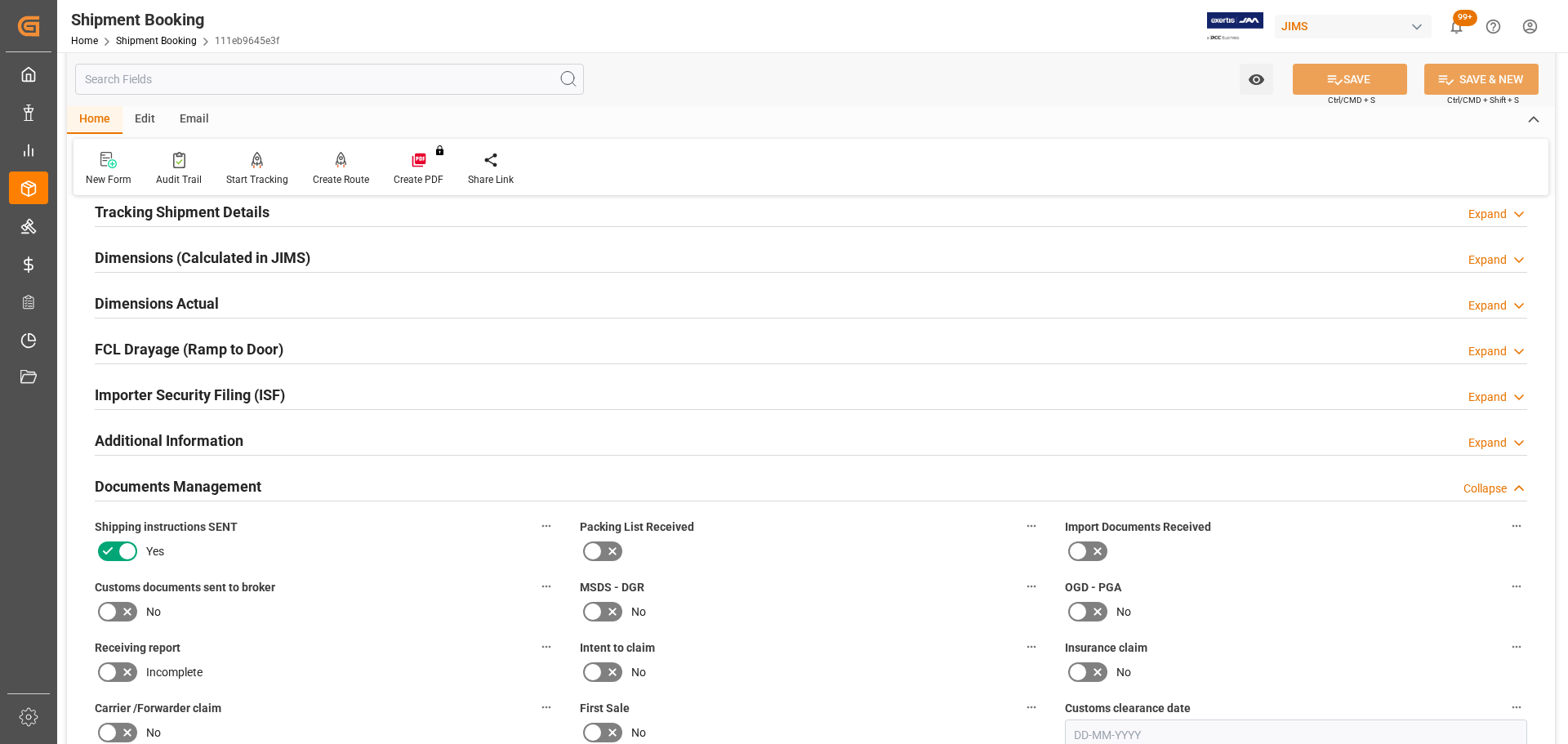
click at [308, 477] on div "Documents Management Collapse" at bounding box center [811, 485] width 1433 height 31
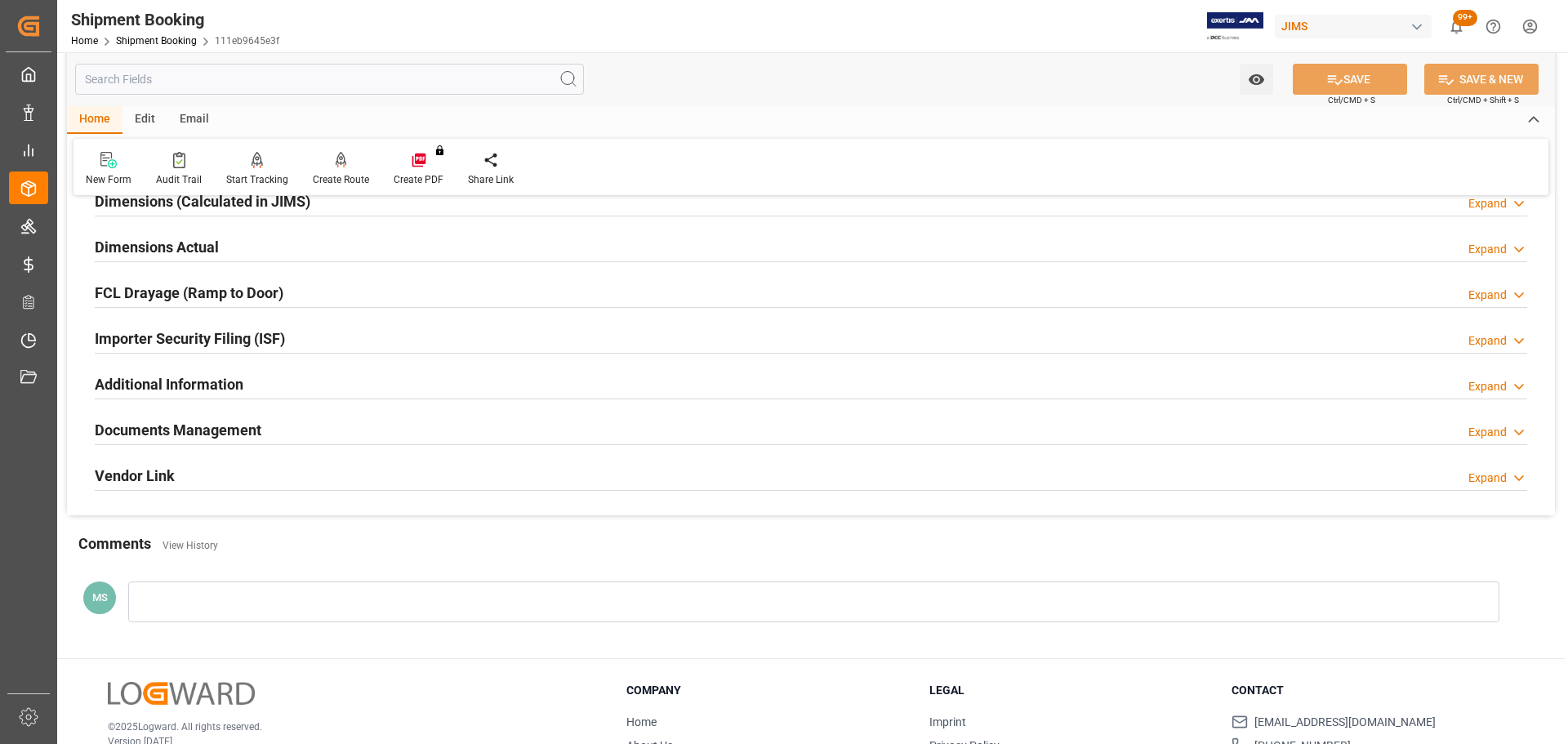
scroll to position [409, 0]
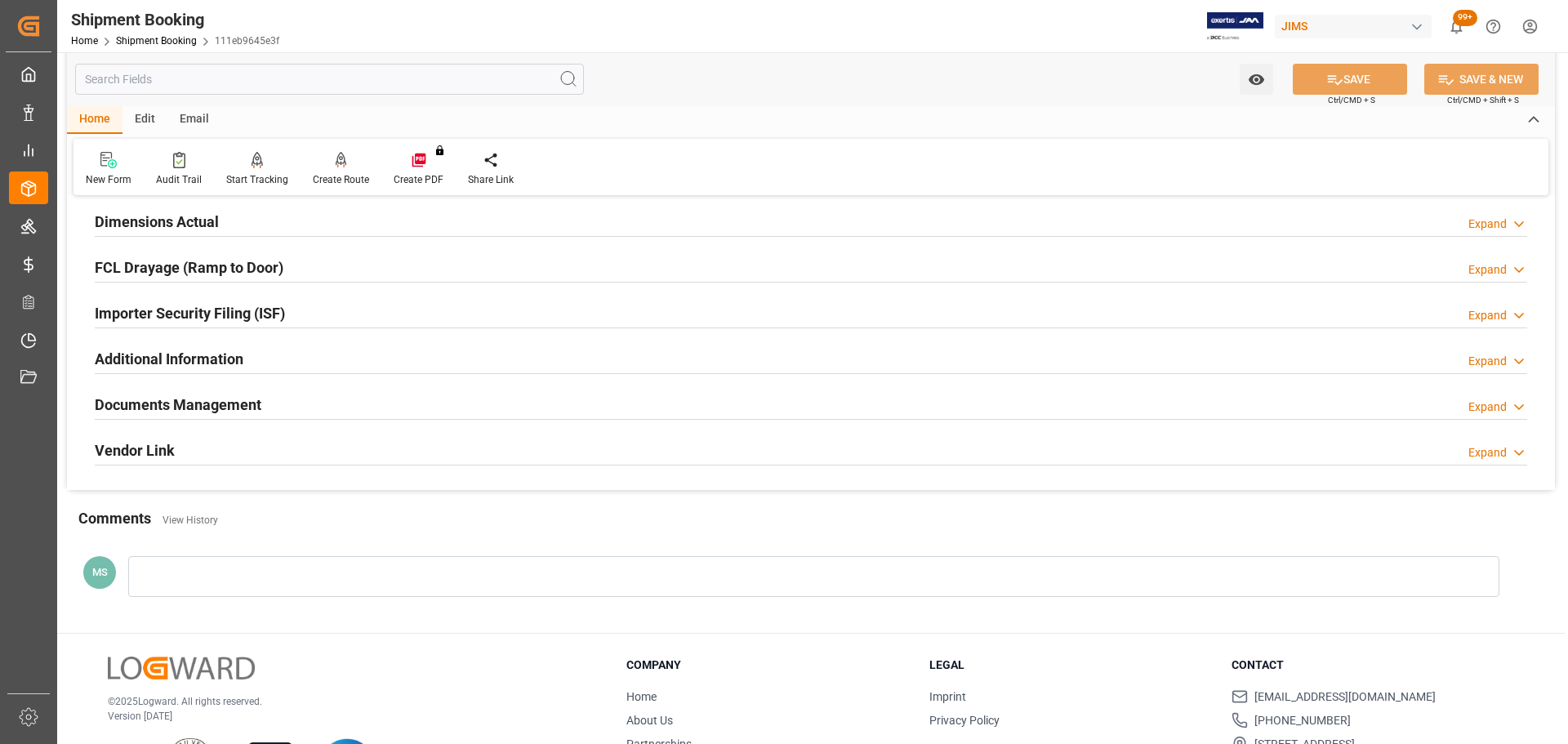
click at [238, 401] on h2 "Documents Management" at bounding box center [178, 405] width 167 height 23
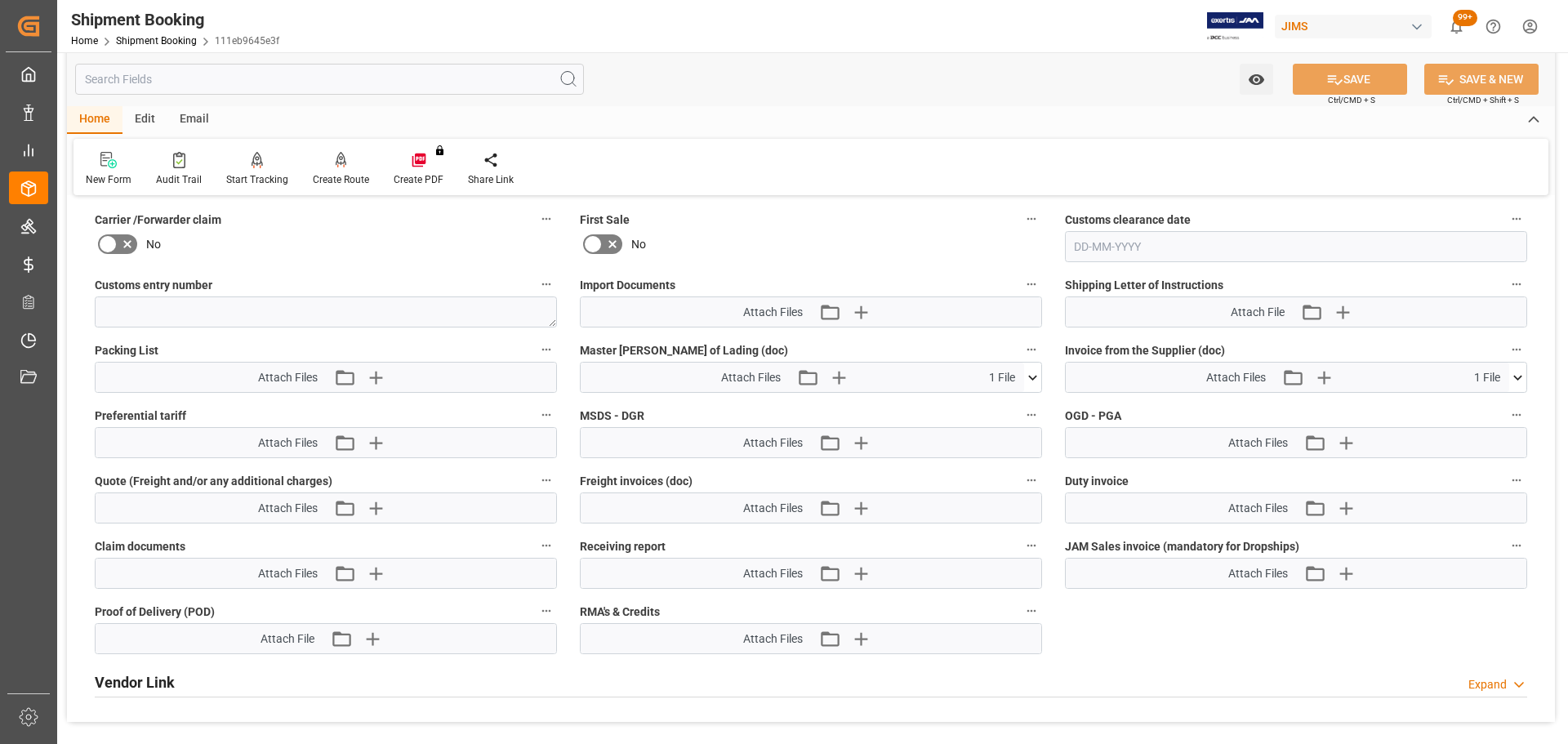
scroll to position [818, 0]
click at [1034, 375] on icon at bounding box center [1032, 375] width 9 height 5
click at [1034, 375] on icon at bounding box center [1033, 376] width 18 height 18
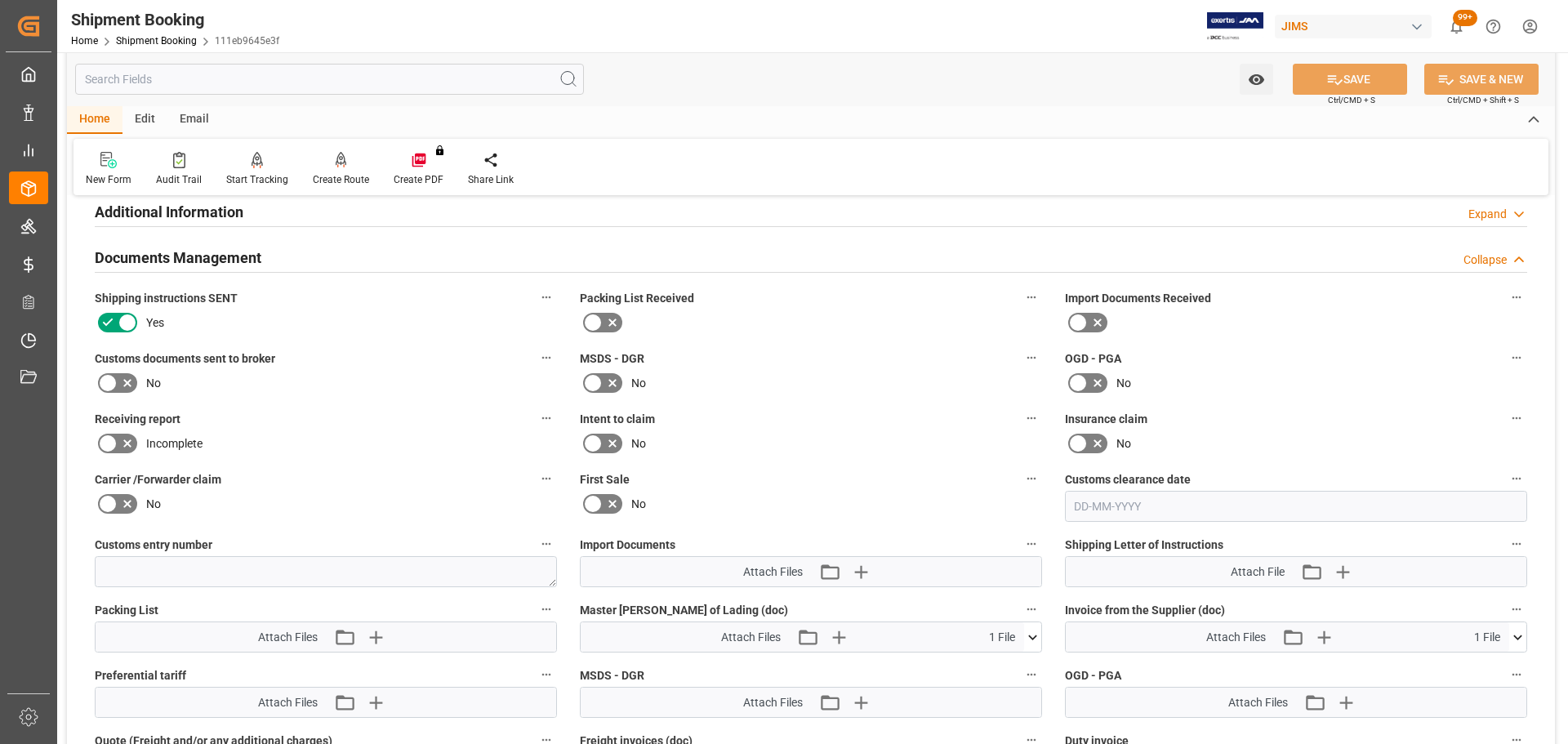
scroll to position [490, 0]
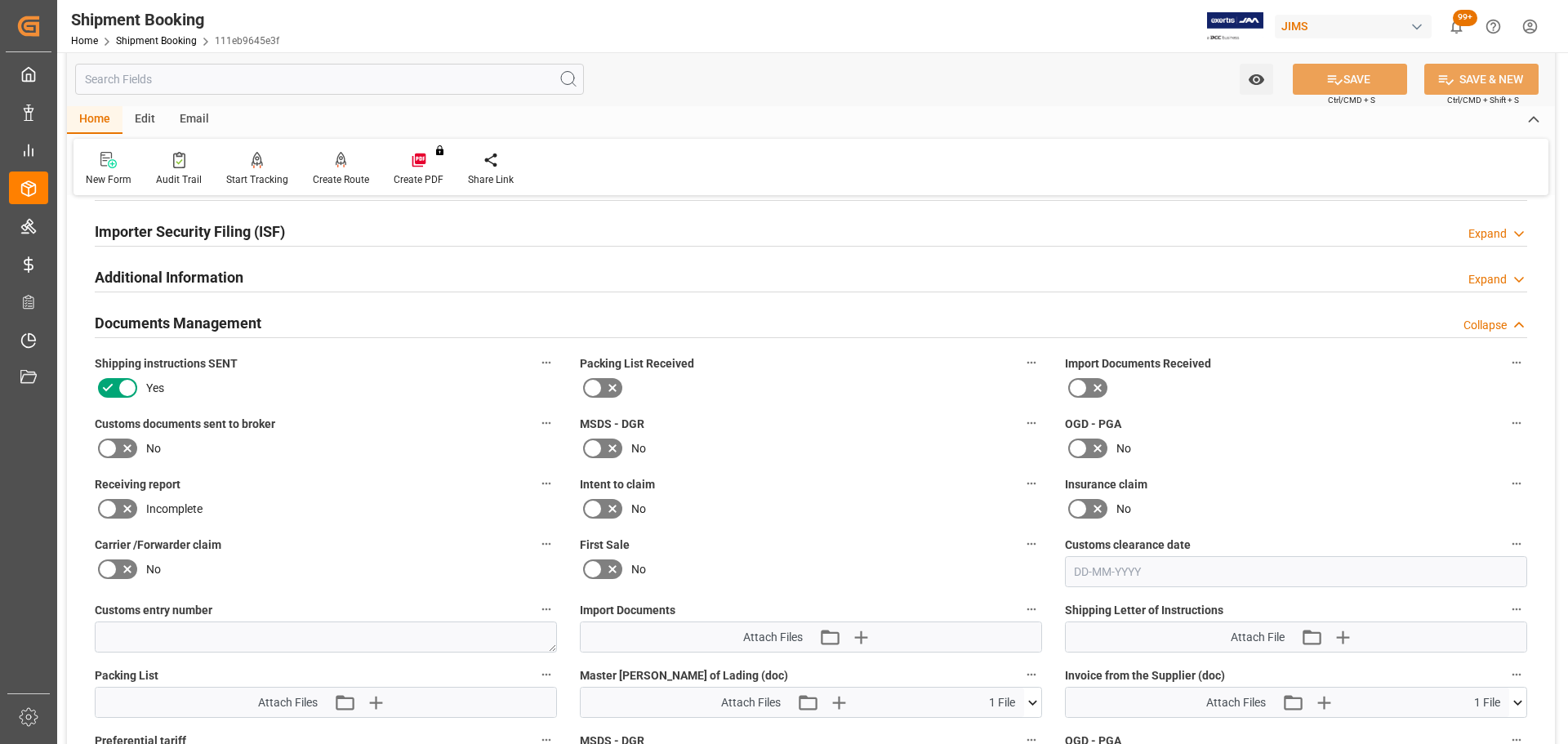
click at [206, 319] on h2 "Documents Management" at bounding box center [178, 322] width 167 height 23
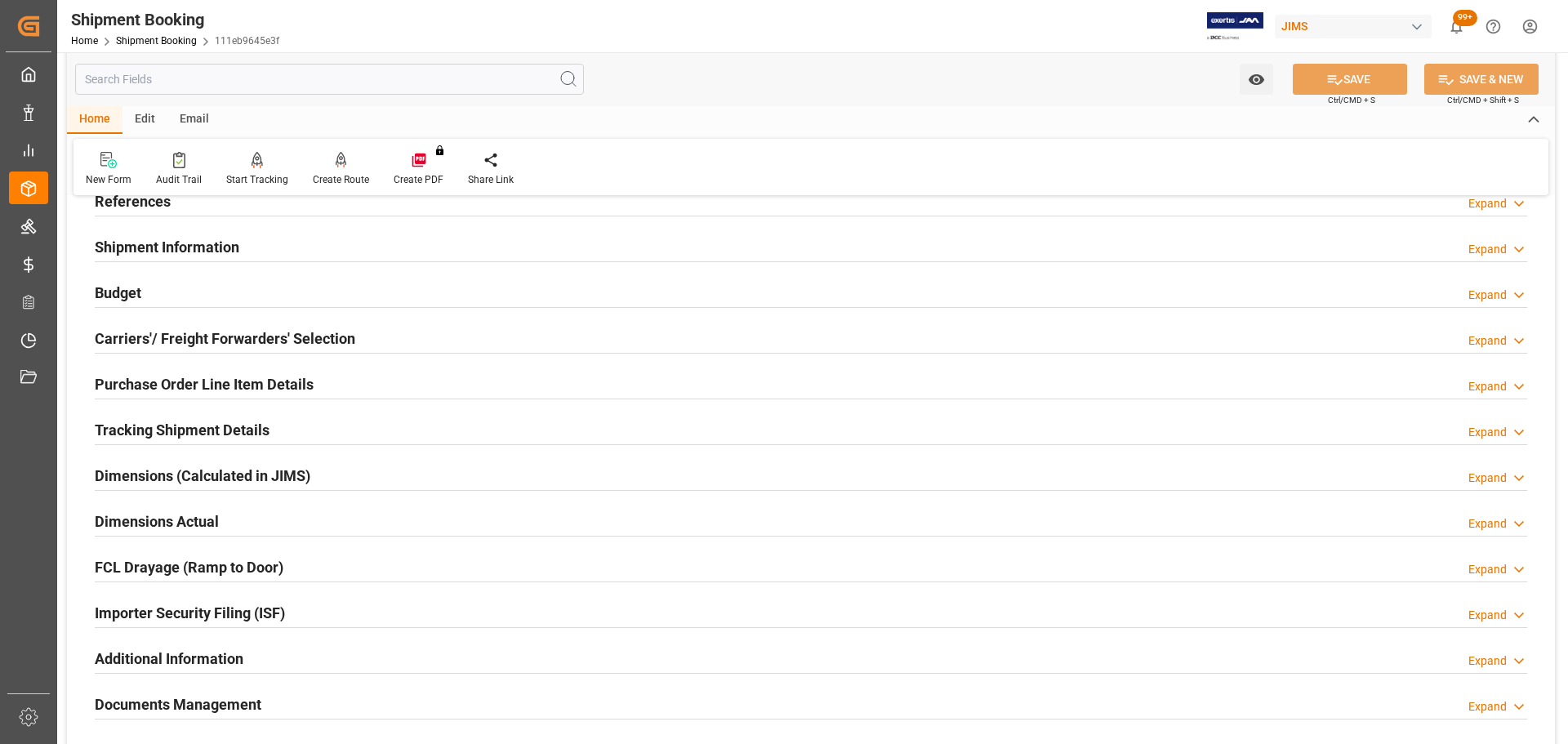
scroll to position [0, 0]
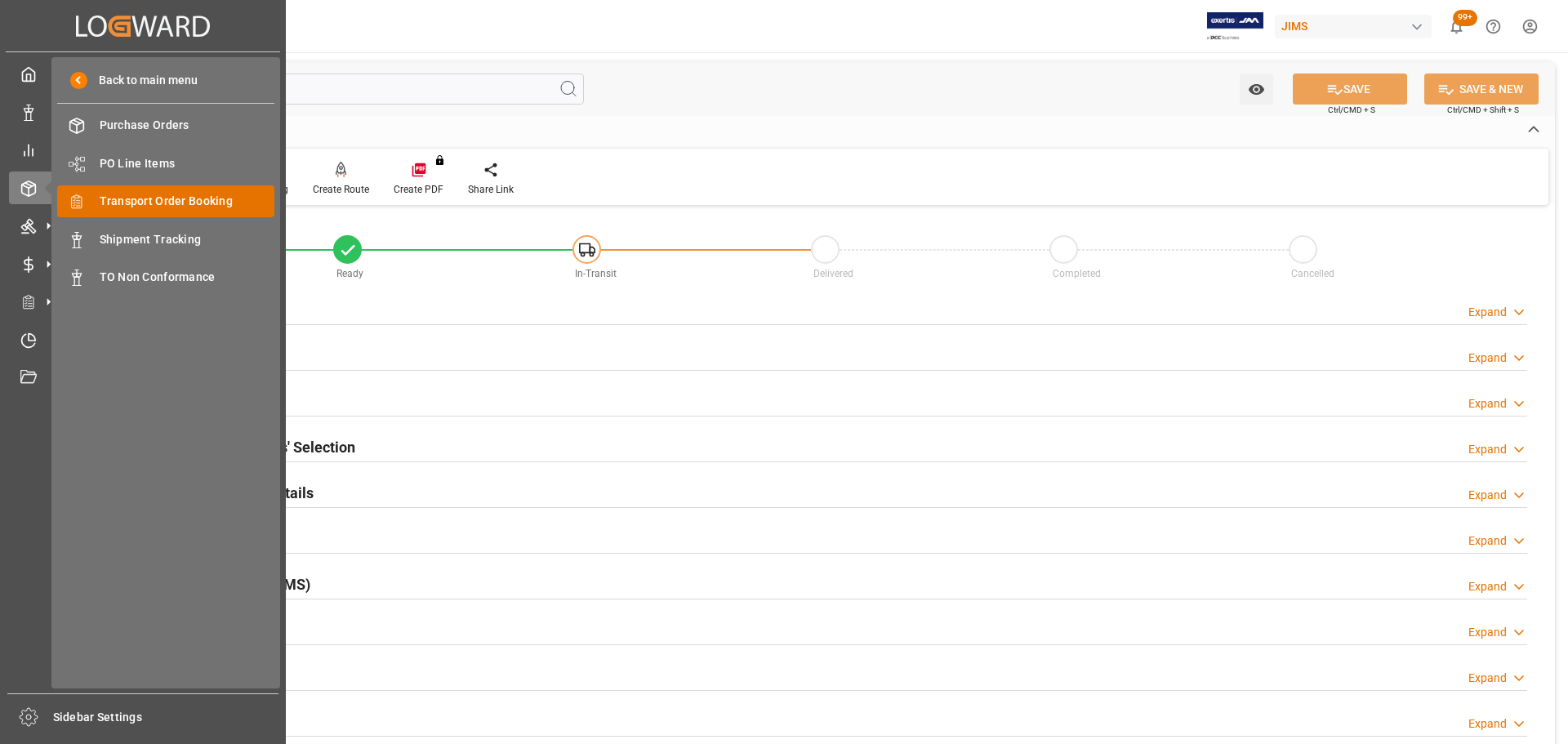
click at [167, 200] on span "Transport Order Booking" at bounding box center [187, 202] width 175 height 18
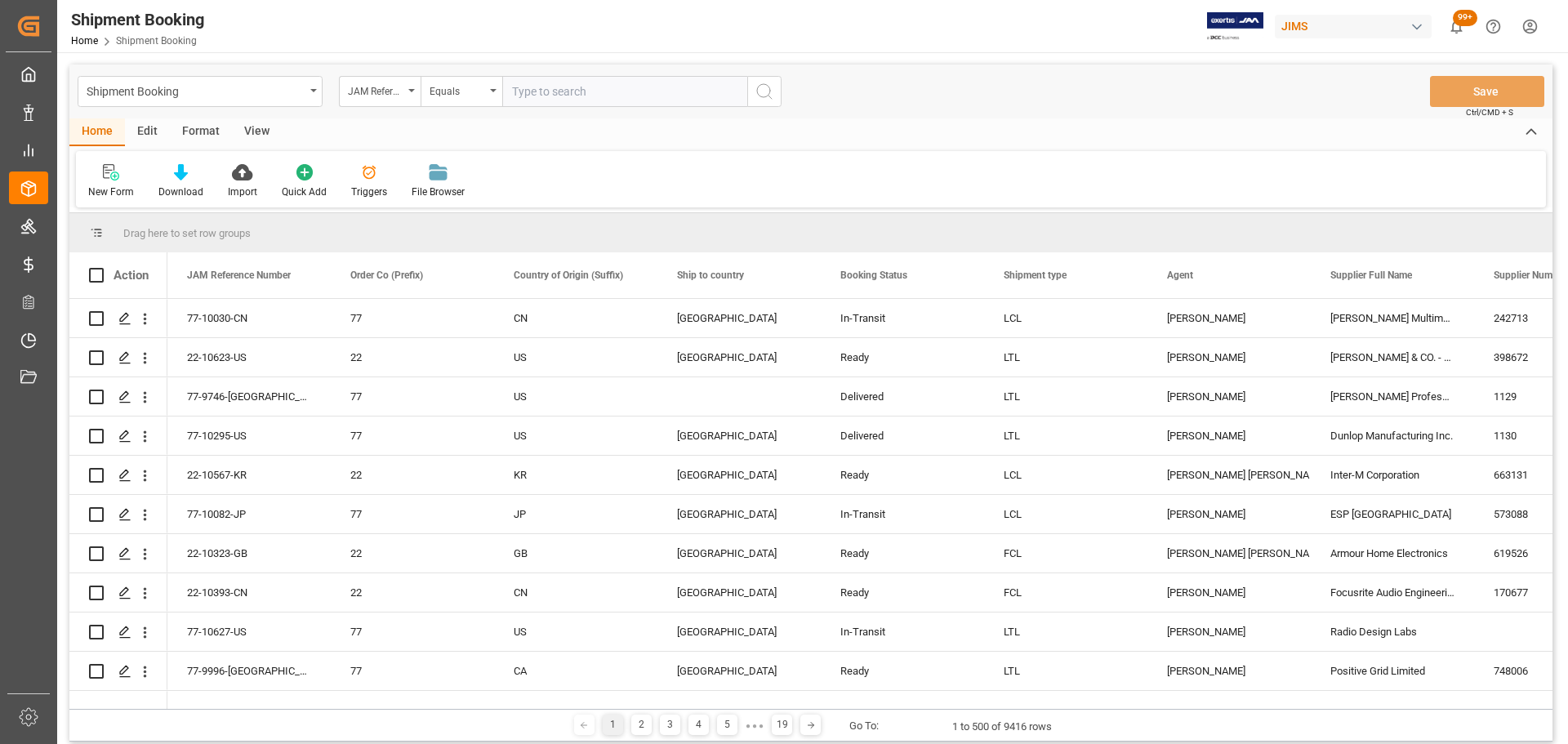
click at [586, 98] on input "text" at bounding box center [625, 92] width 245 height 31
click at [1443, 273] on span at bounding box center [1447, 274] width 15 height 15
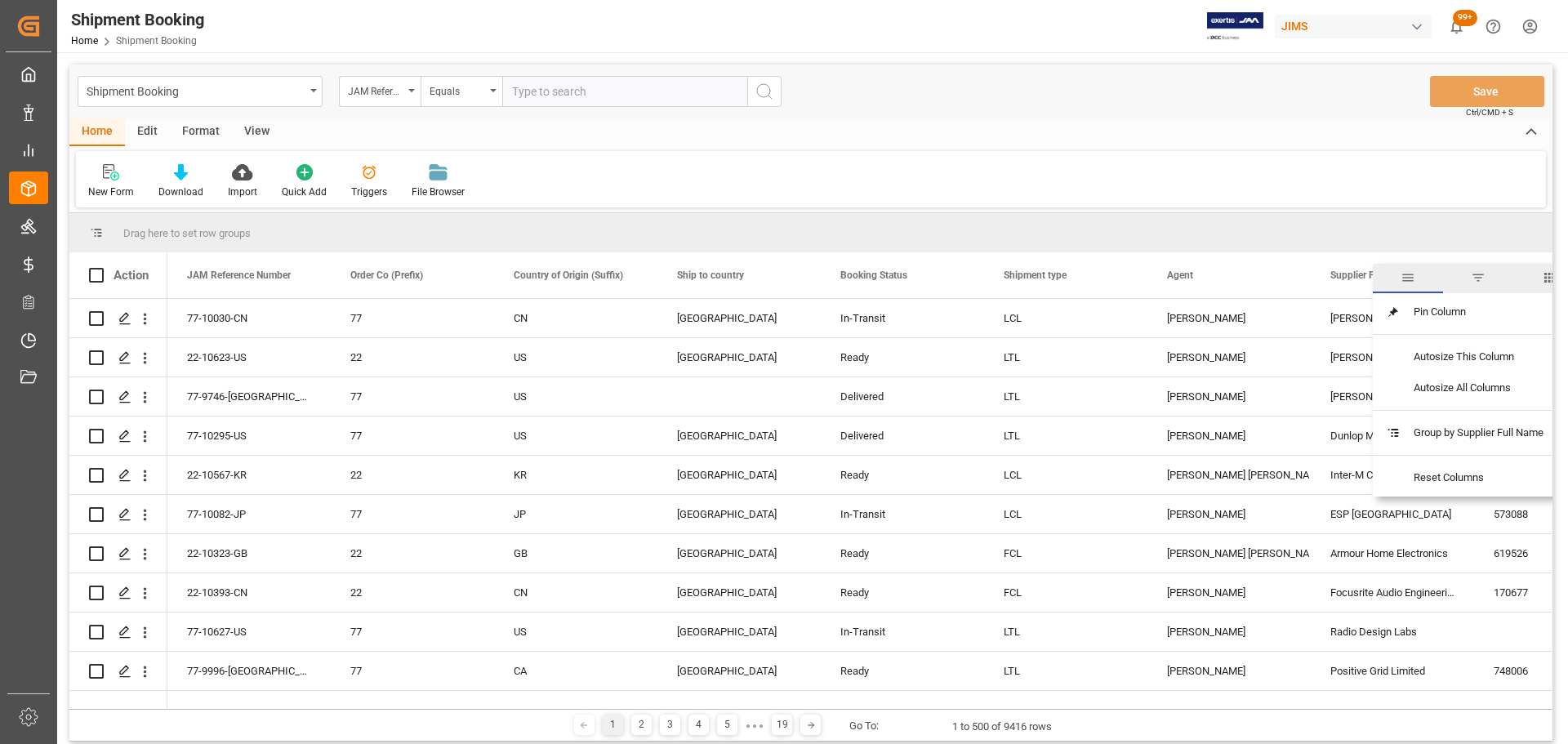
click at [1480, 285] on span "filter" at bounding box center [1478, 277] width 15 height 15
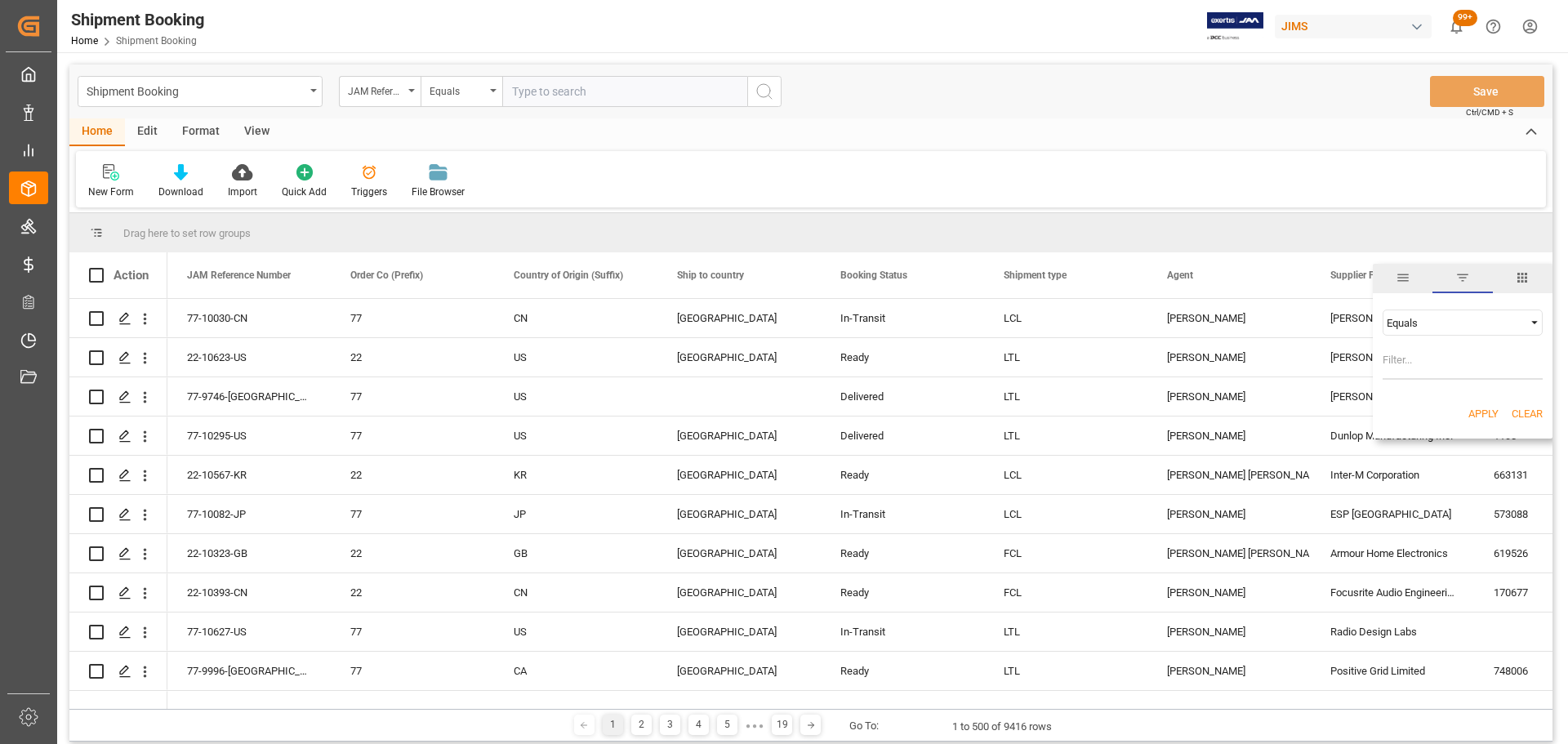
click at [1436, 324] on div "Equals" at bounding box center [1455, 322] width 137 height 13
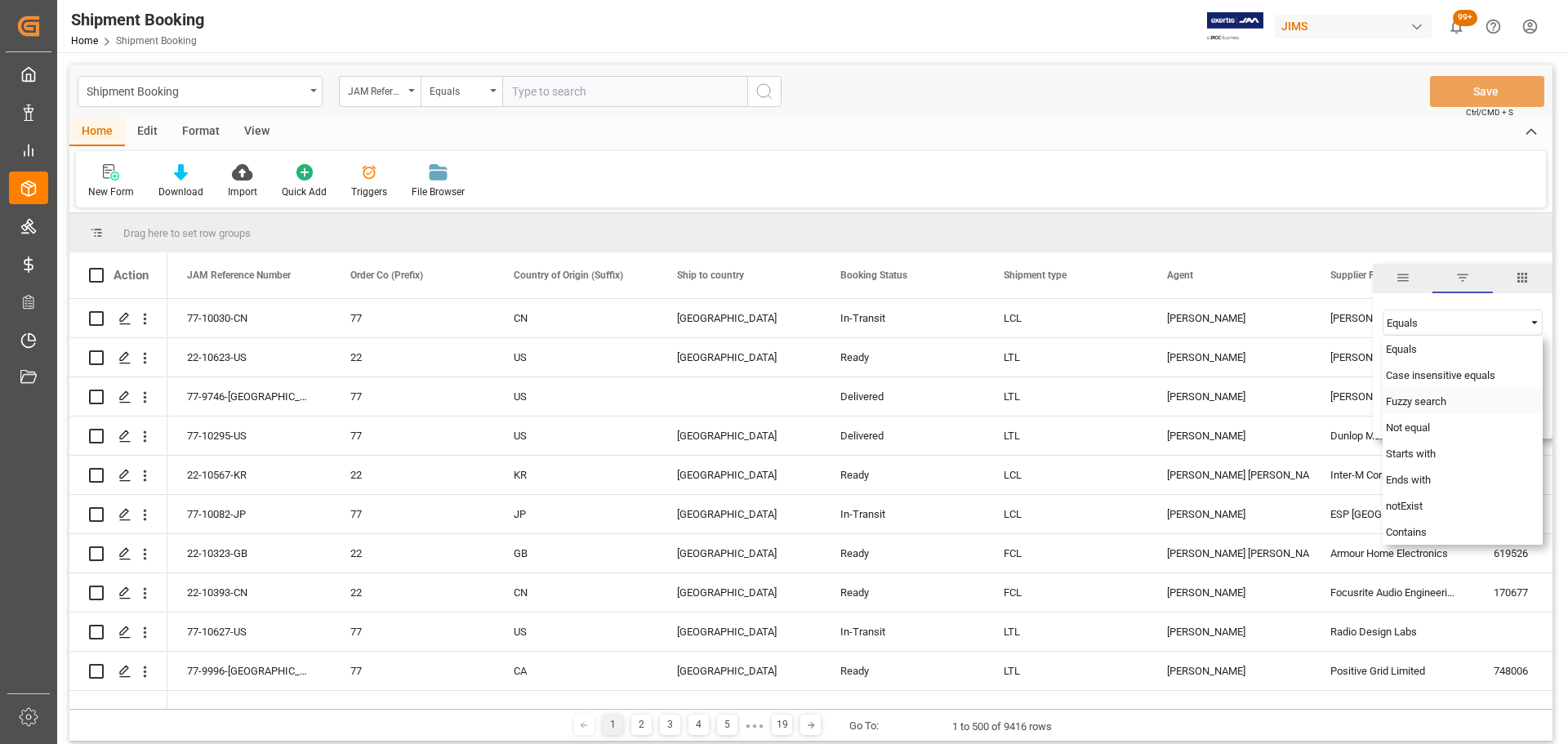
click at [1455, 406] on div "Fuzzy search" at bounding box center [1462, 401] width 160 height 26
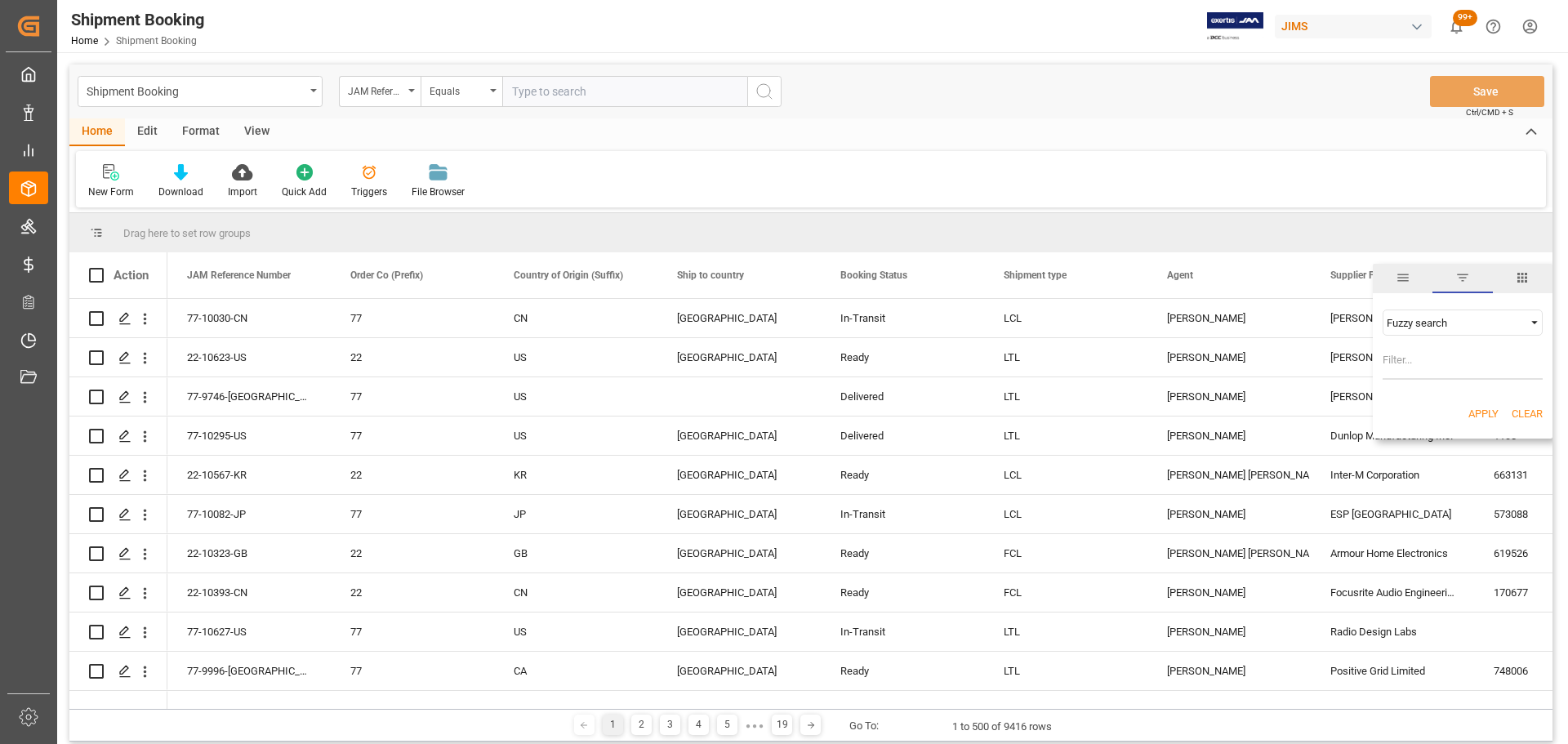
click at [1427, 361] on input "Filter Value" at bounding box center [1462, 363] width 160 height 32
type input "Positive Grid"
click at [1482, 412] on button "Apply" at bounding box center [1484, 414] width 30 height 17
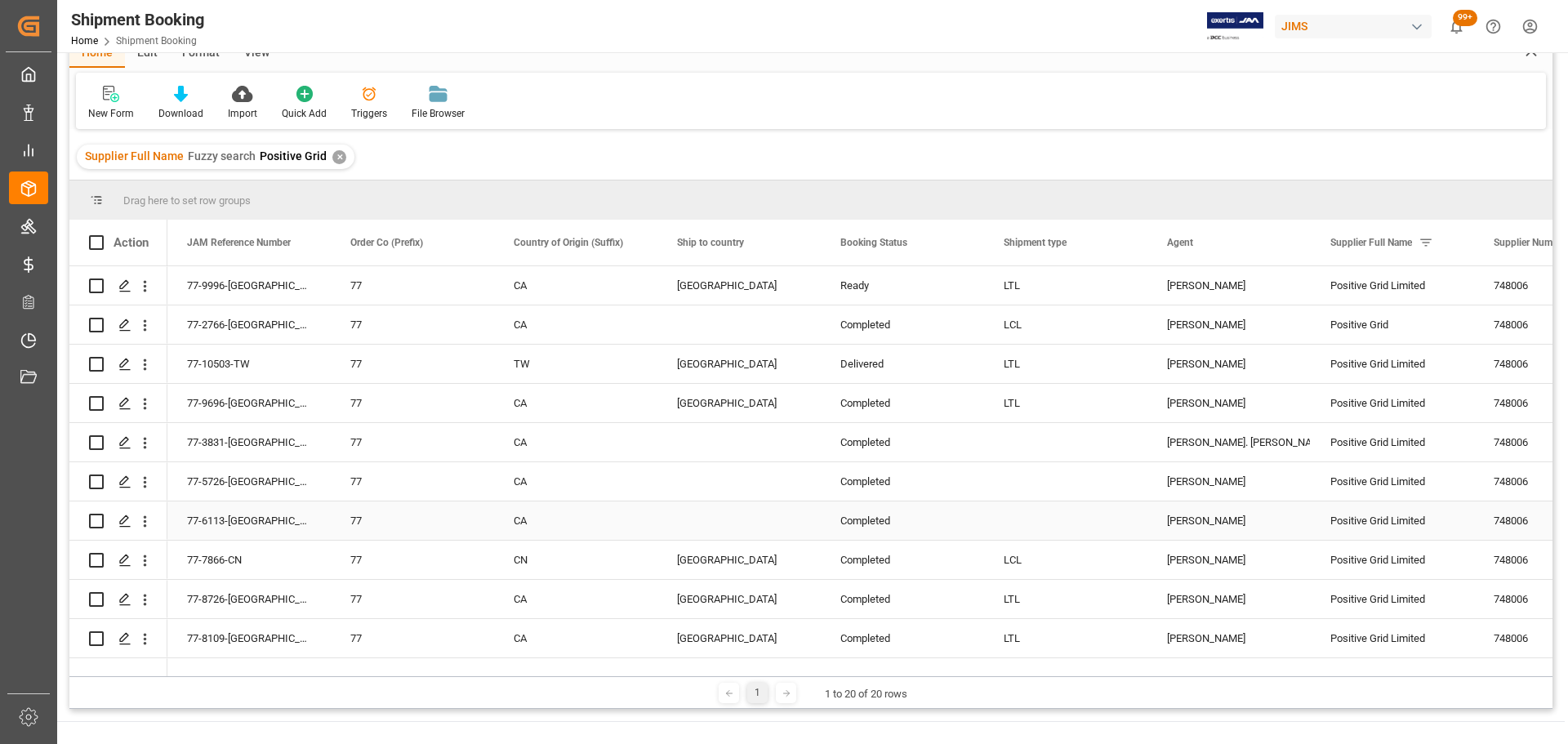
scroll to position [81, 0]
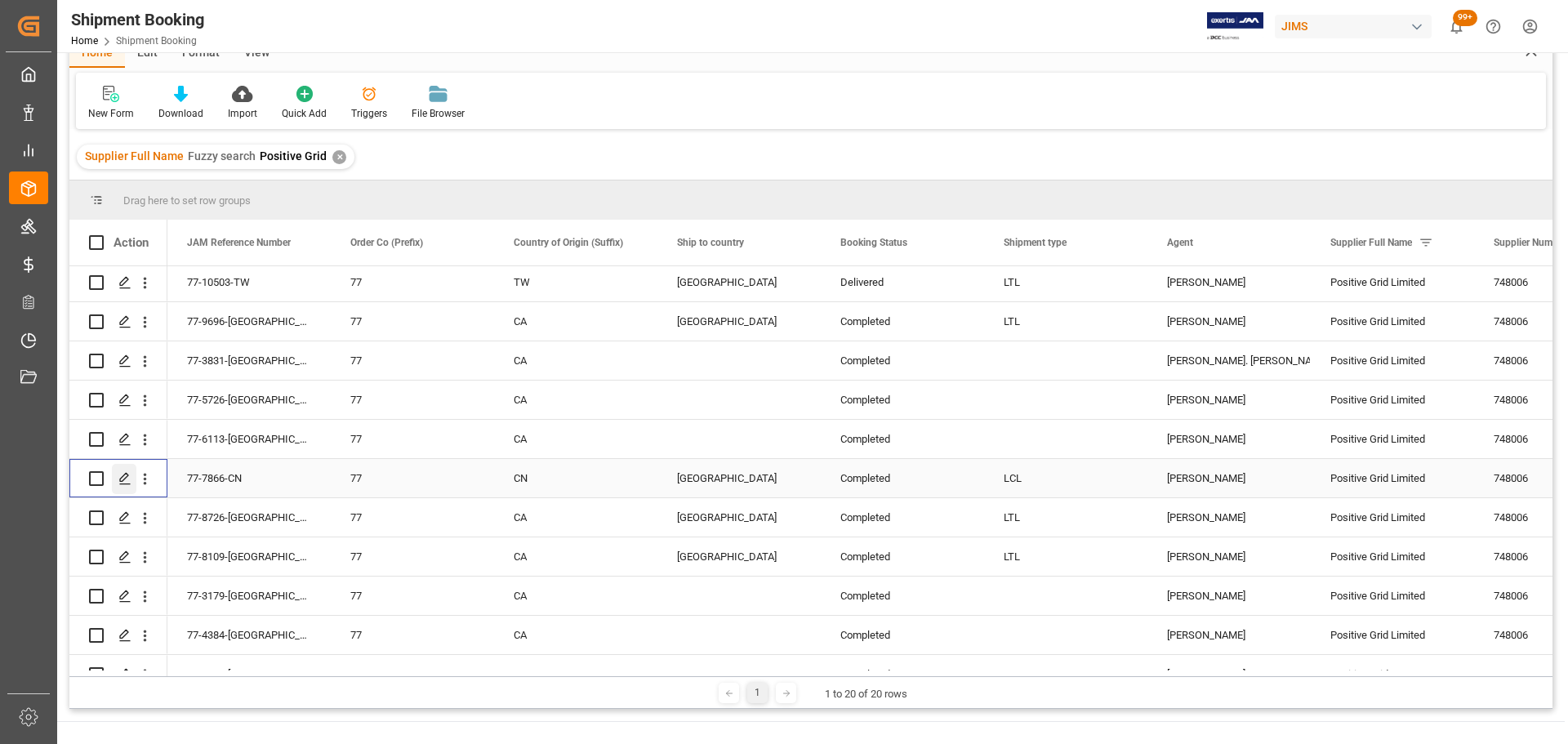
click at [128, 482] on icon "Press SPACE to select this row." at bounding box center [124, 478] width 13 height 13
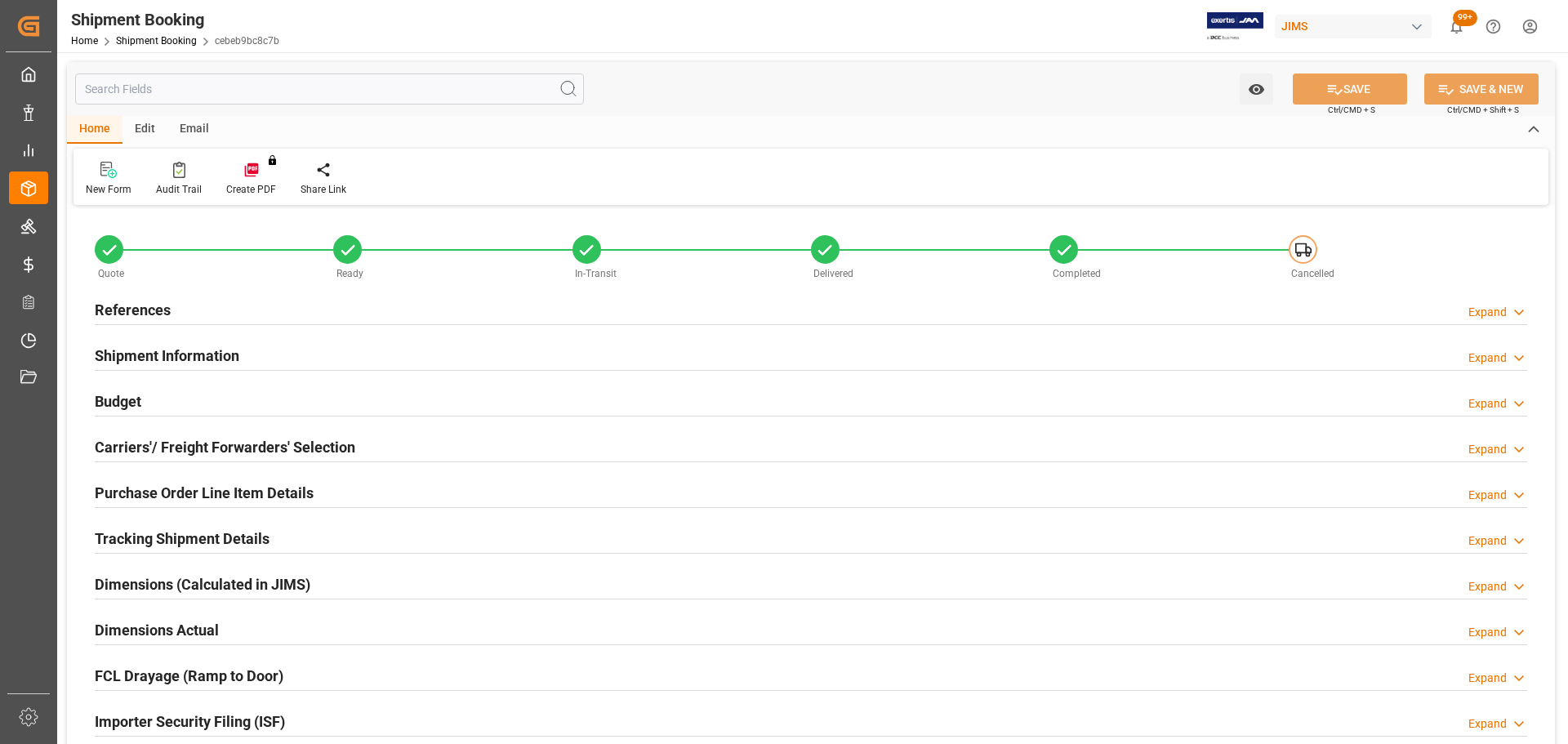
type input "0"
type input "18-02-2025"
click at [220, 311] on div "References Expand" at bounding box center [811, 309] width 1433 height 31
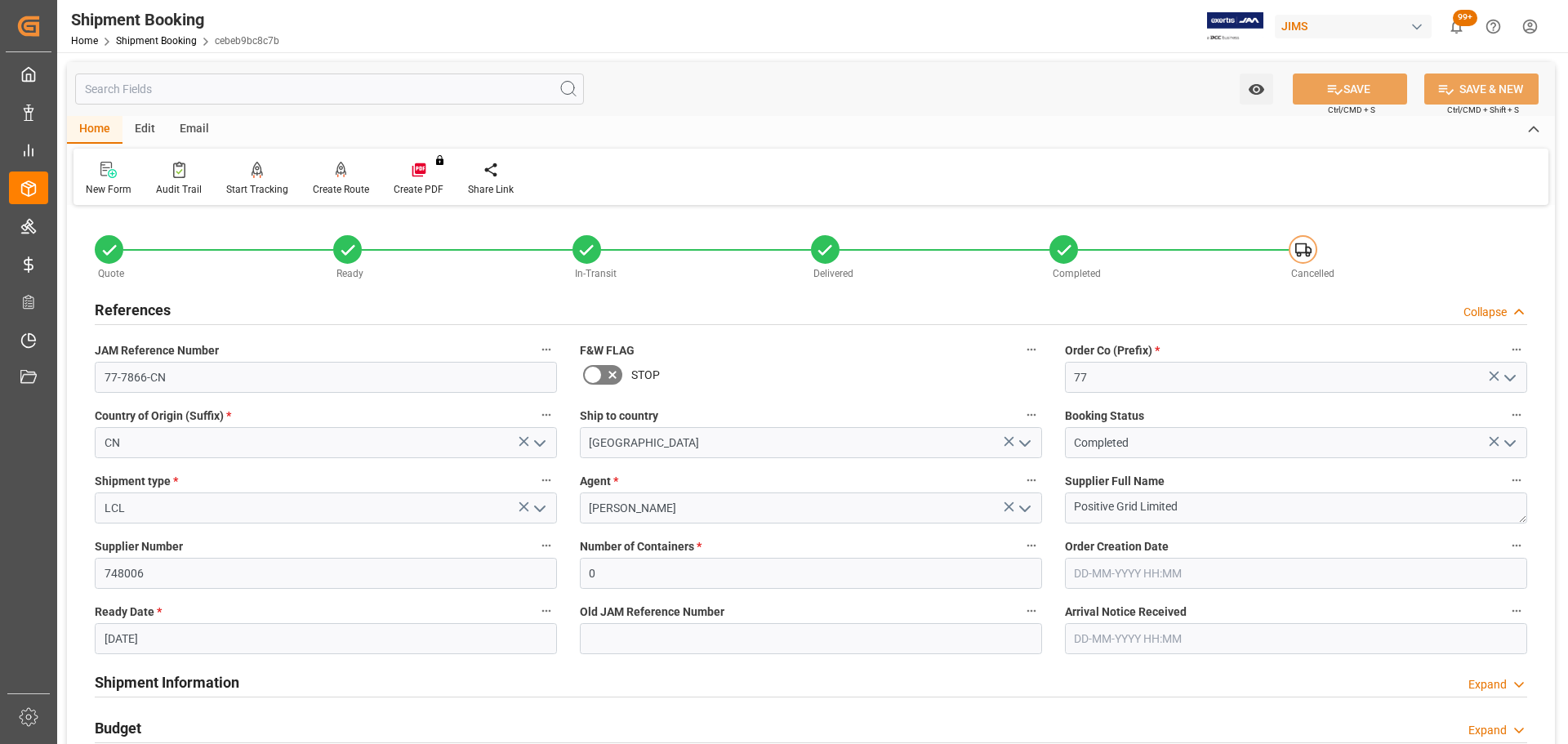
click at [220, 311] on div "References Collapse" at bounding box center [811, 309] width 1433 height 31
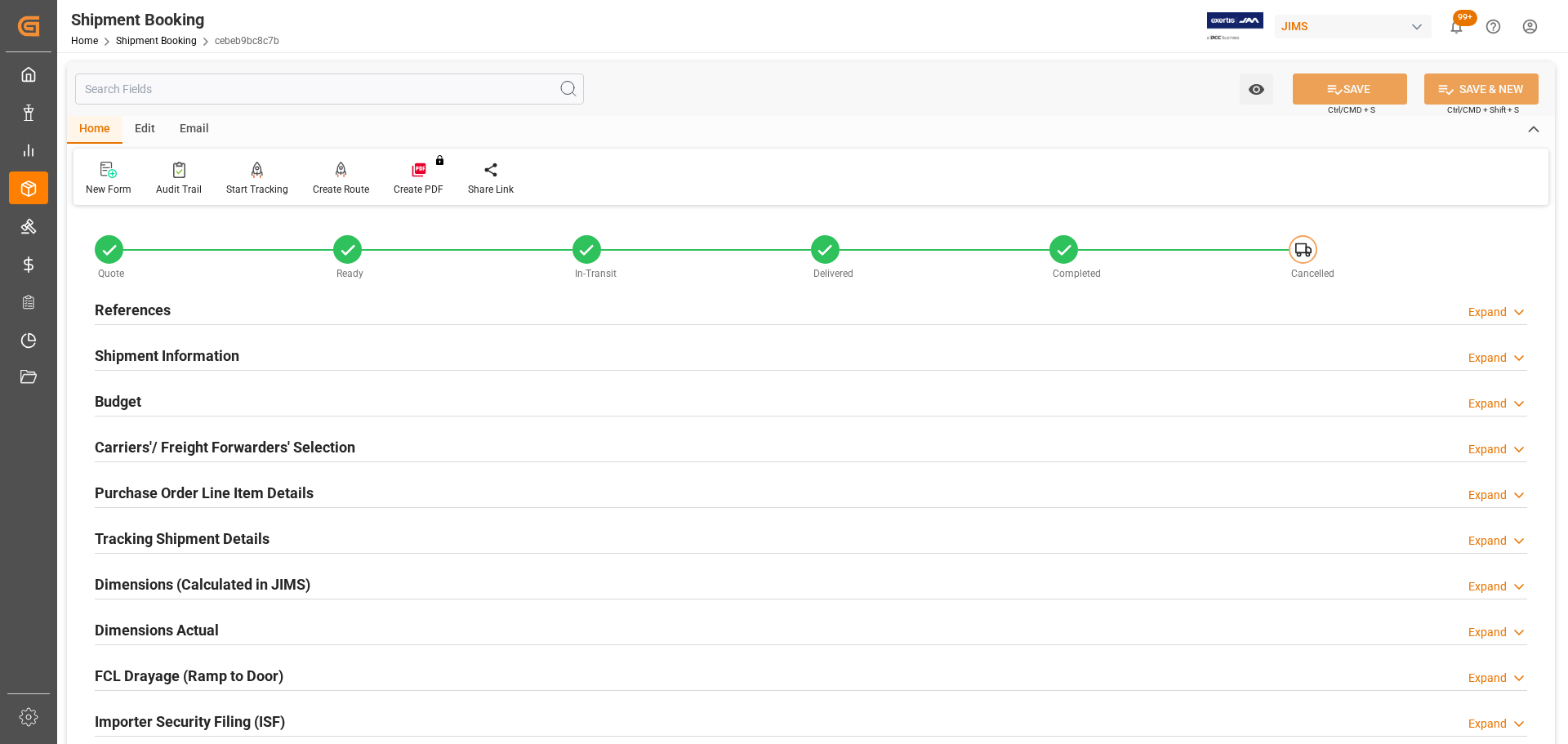
scroll to position [81, 0]
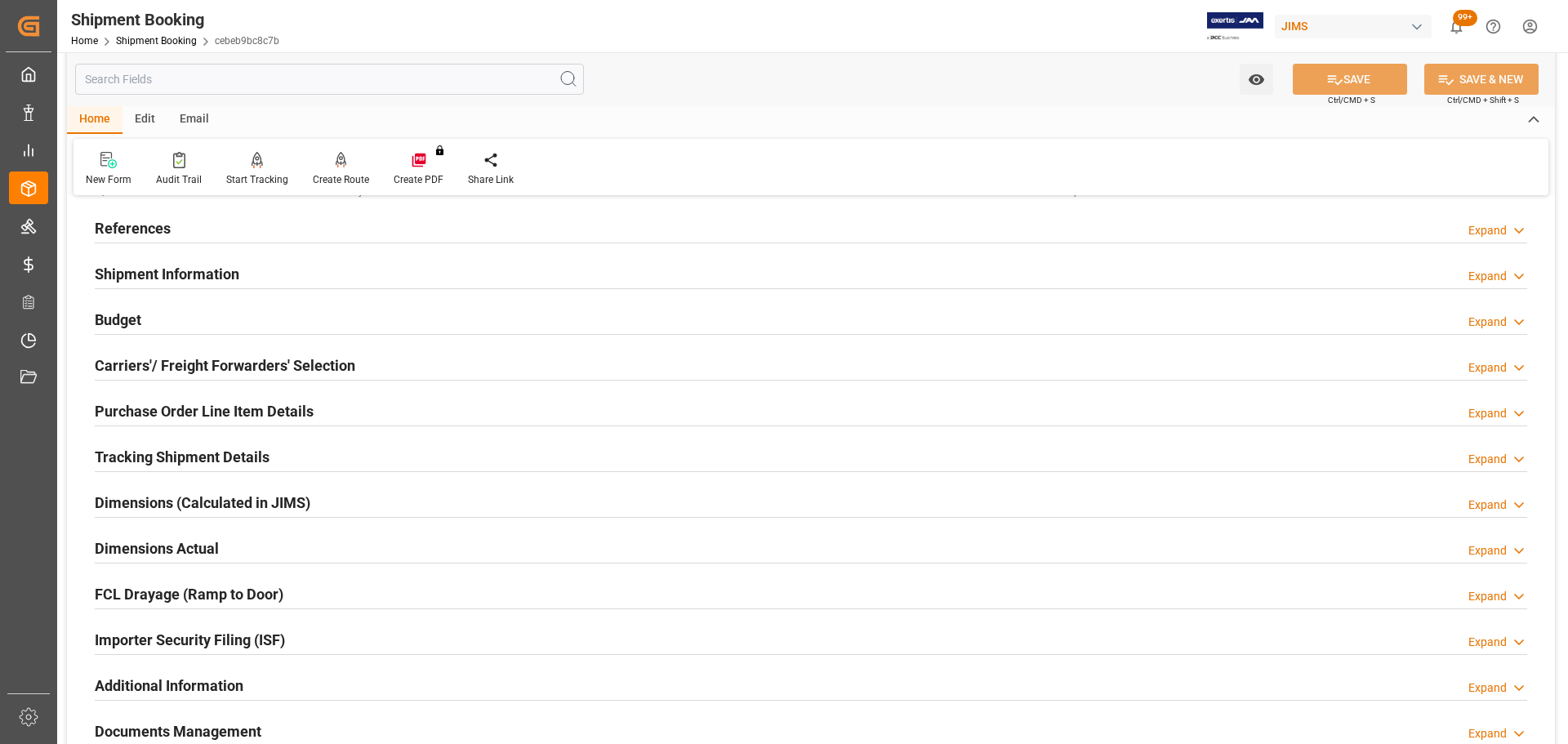
click at [220, 262] on div "Shipment Information" at bounding box center [168, 273] width 145 height 31
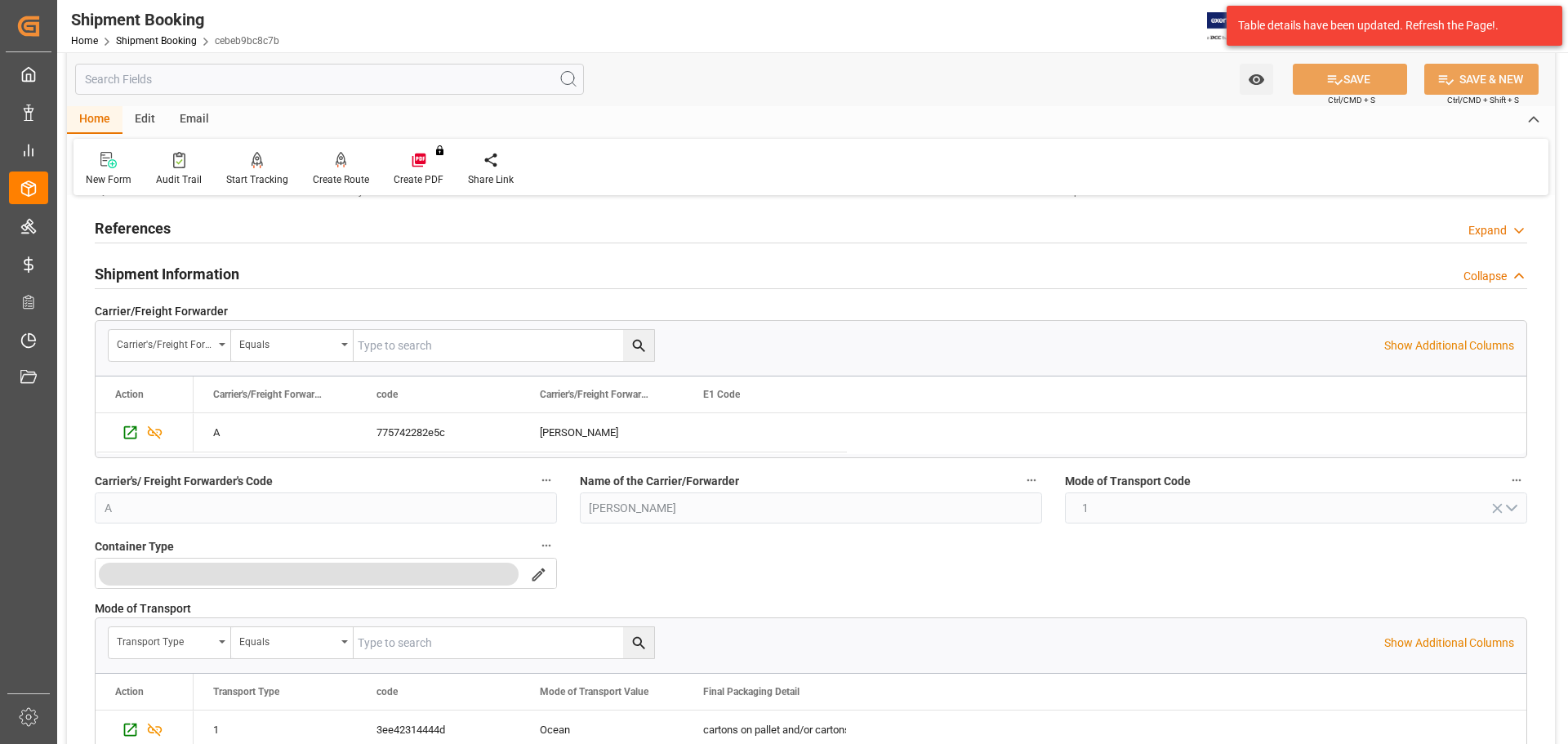
click at [220, 266] on h2 "Shipment Information" at bounding box center [168, 273] width 145 height 23
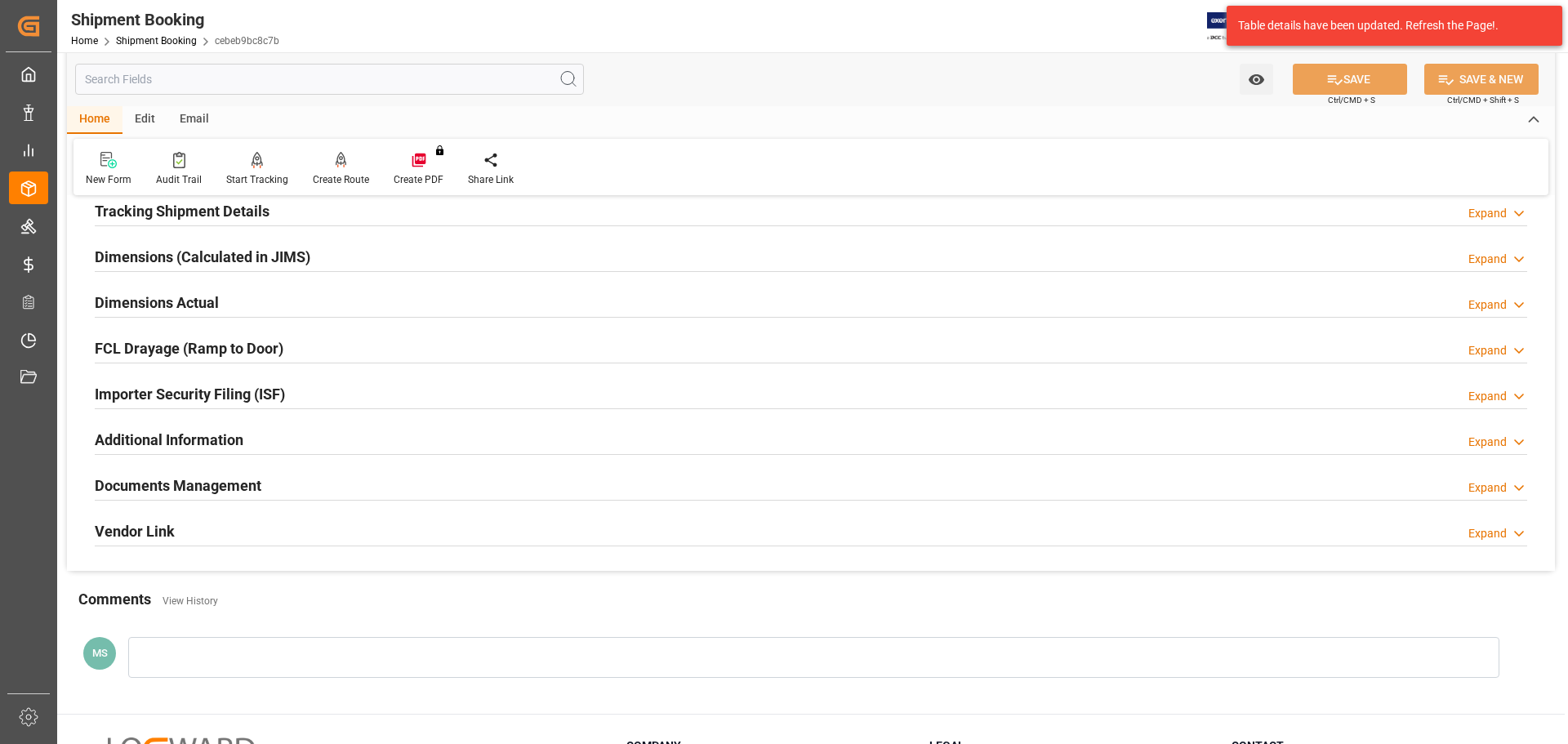
scroll to position [326, 0]
click at [218, 481] on h2 "Documents Management" at bounding box center [178, 486] width 167 height 23
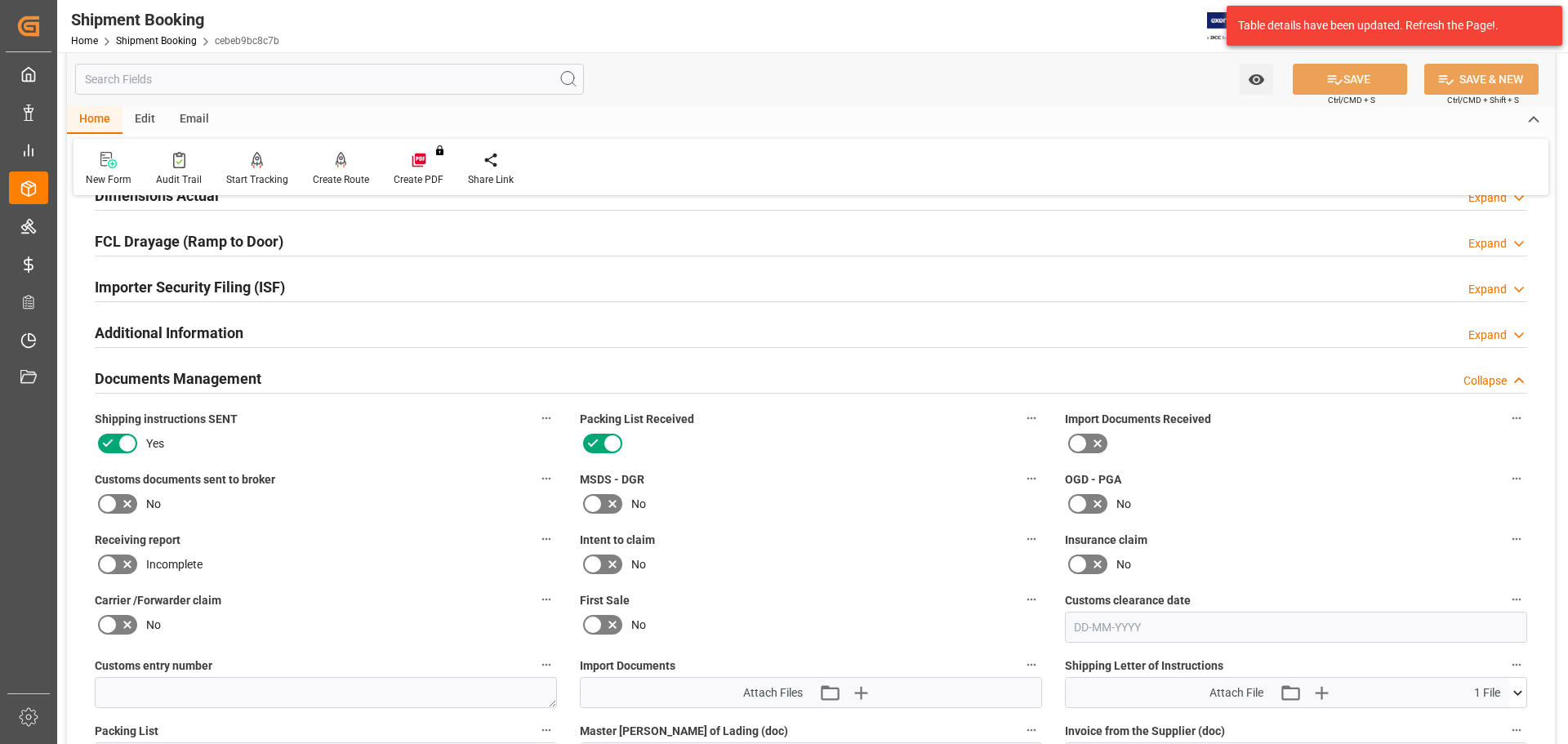
scroll to position [409, 0]
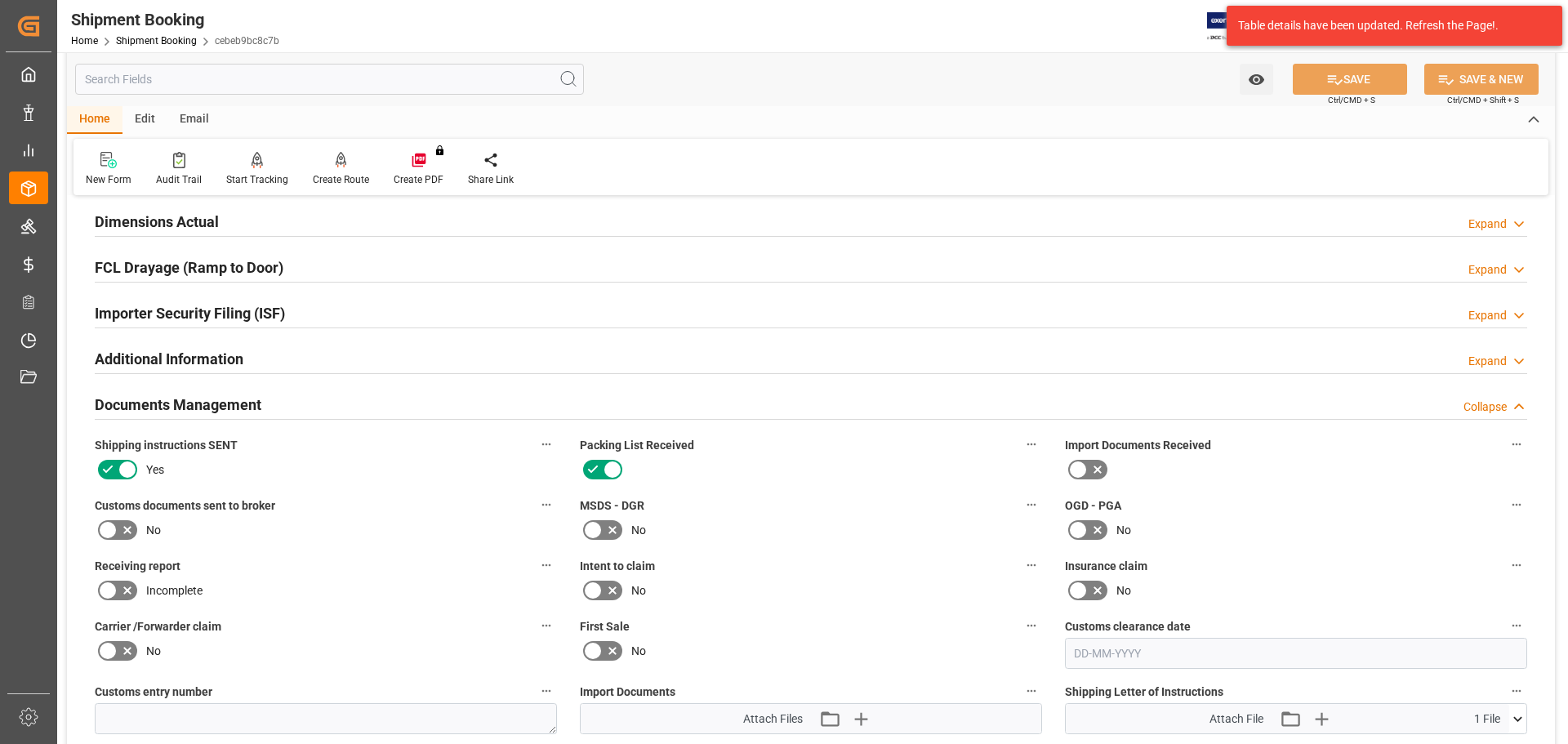
click at [209, 408] on h2 "Documents Management" at bounding box center [178, 405] width 167 height 23
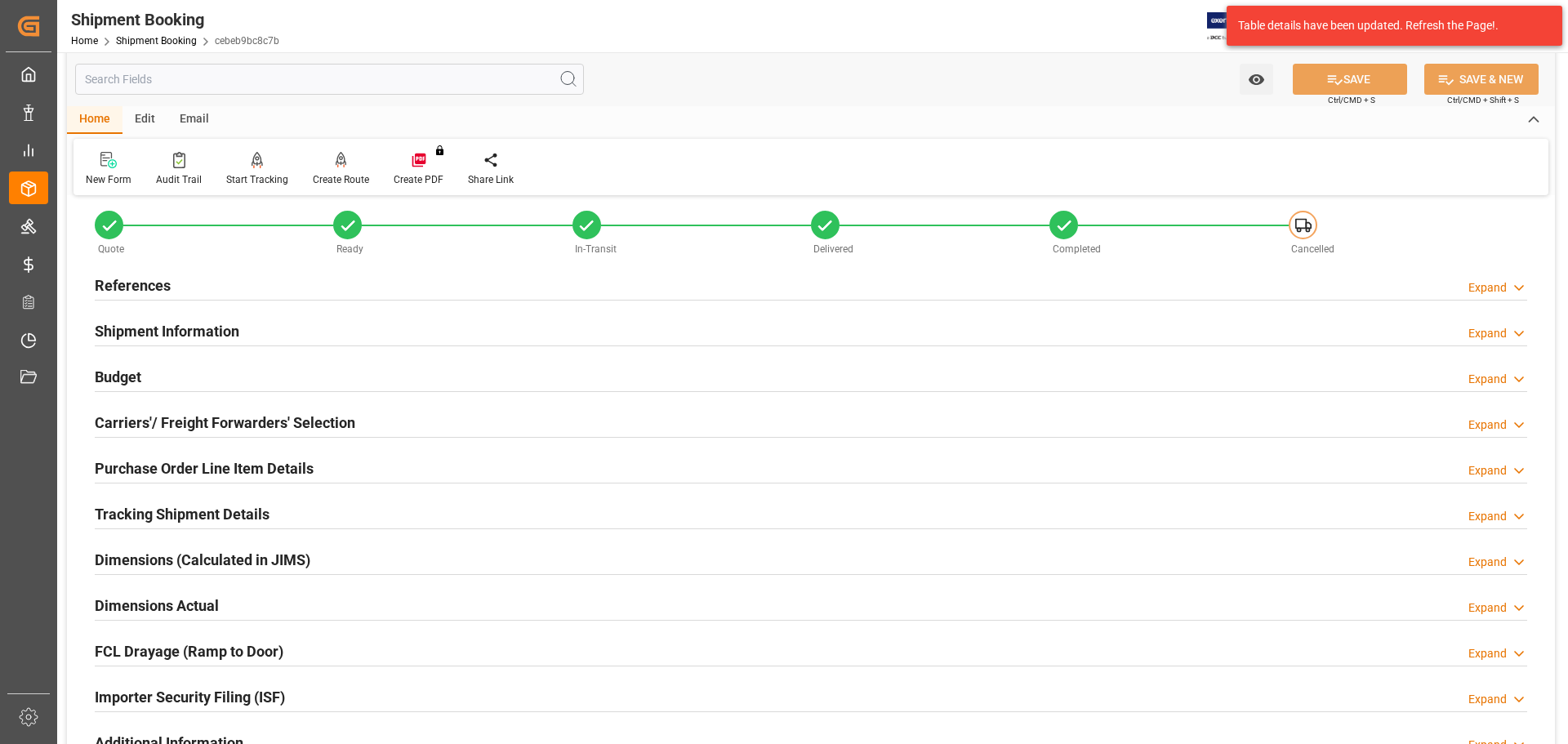
scroll to position [0, 0]
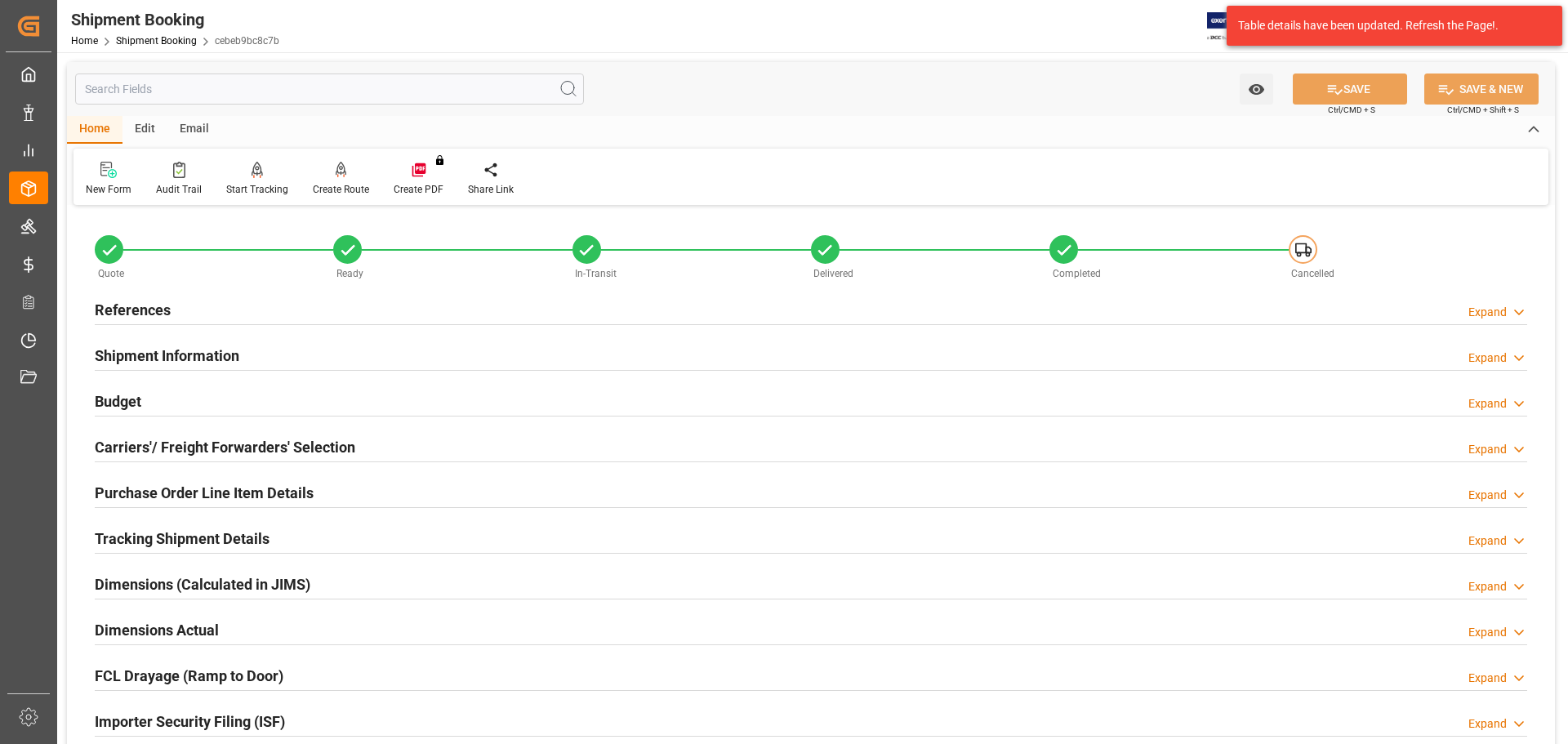
click at [236, 298] on div "References Expand" at bounding box center [811, 309] width 1433 height 31
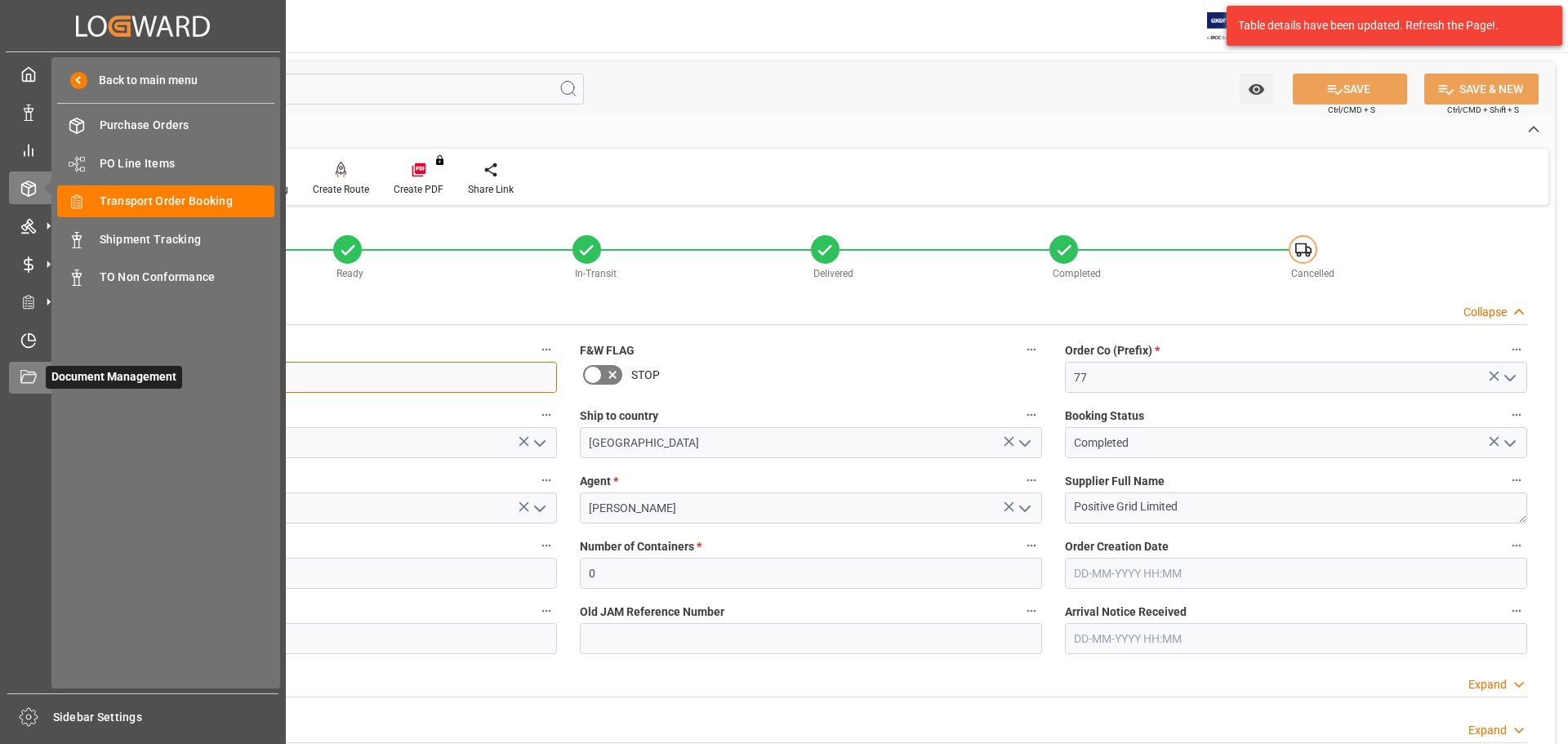
drag, startPoint x: 229, startPoint y: 366, endPoint x: 54, endPoint y: 378, distance: 175.4
click at [50, 375] on div "Created by potrace 1.15, written by Peter Selinger 2001-2017 Created by potrace…" at bounding box center [784, 372] width 1568 height 744
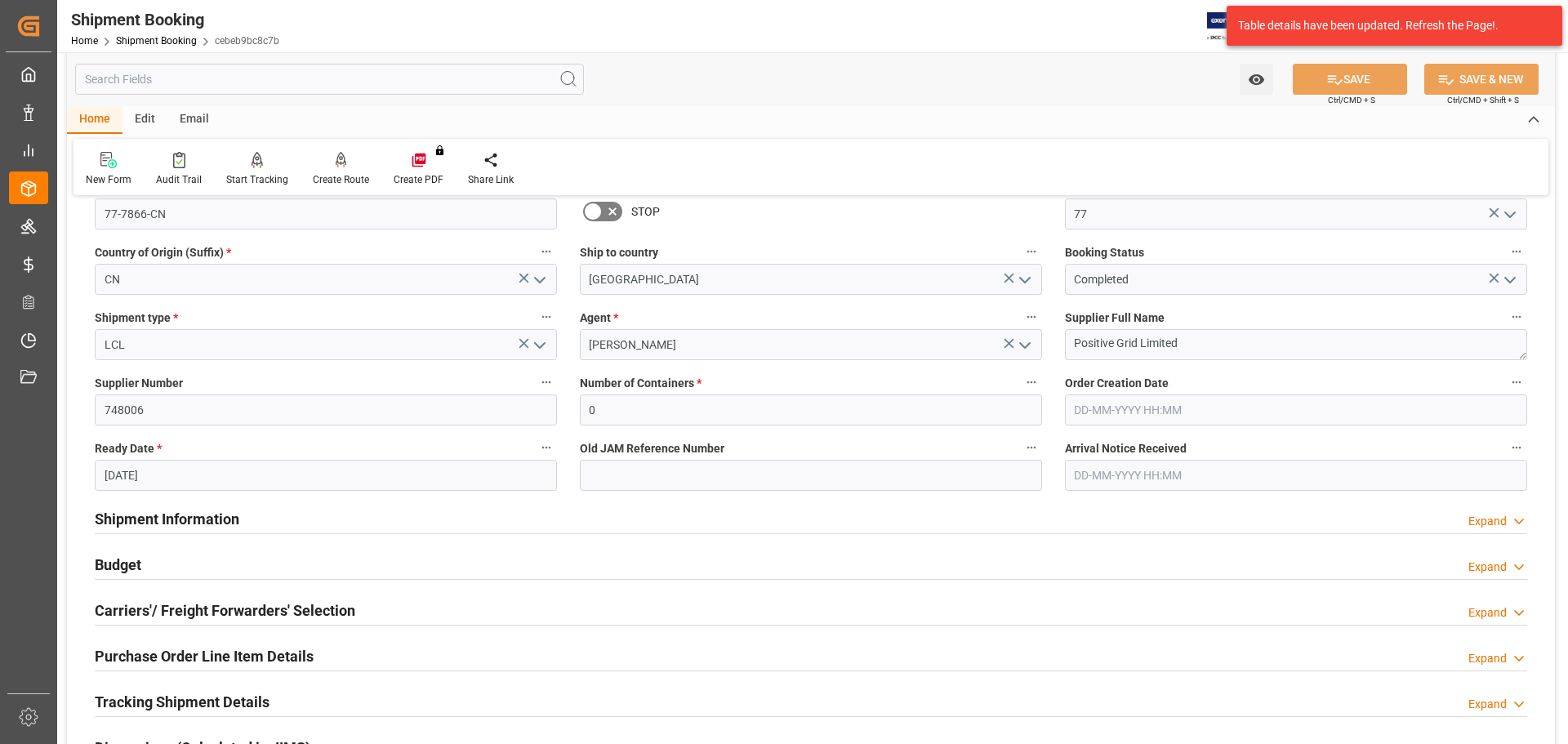
scroll to position [81, 0]
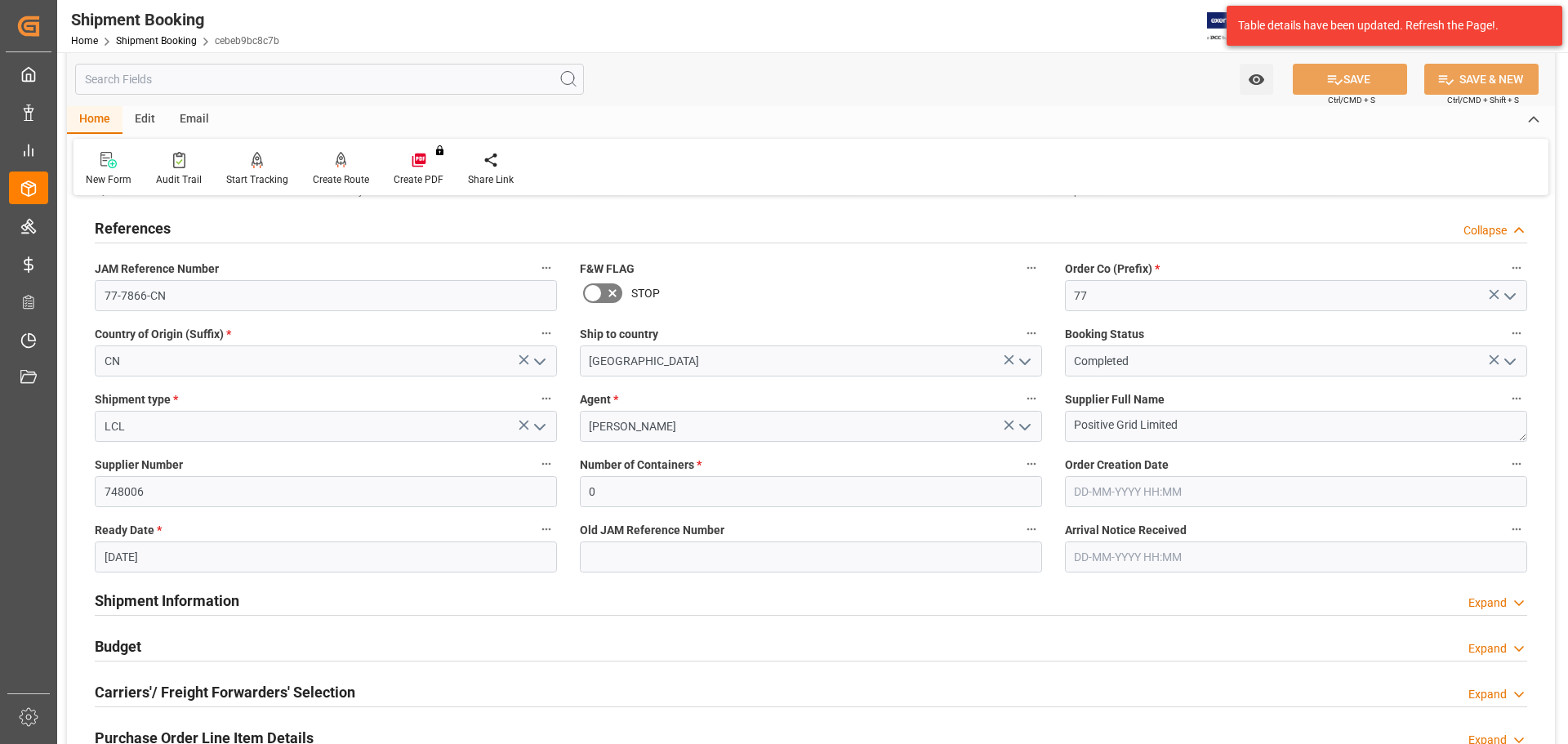
click at [181, 223] on div "References Collapse" at bounding box center [811, 227] width 1433 height 31
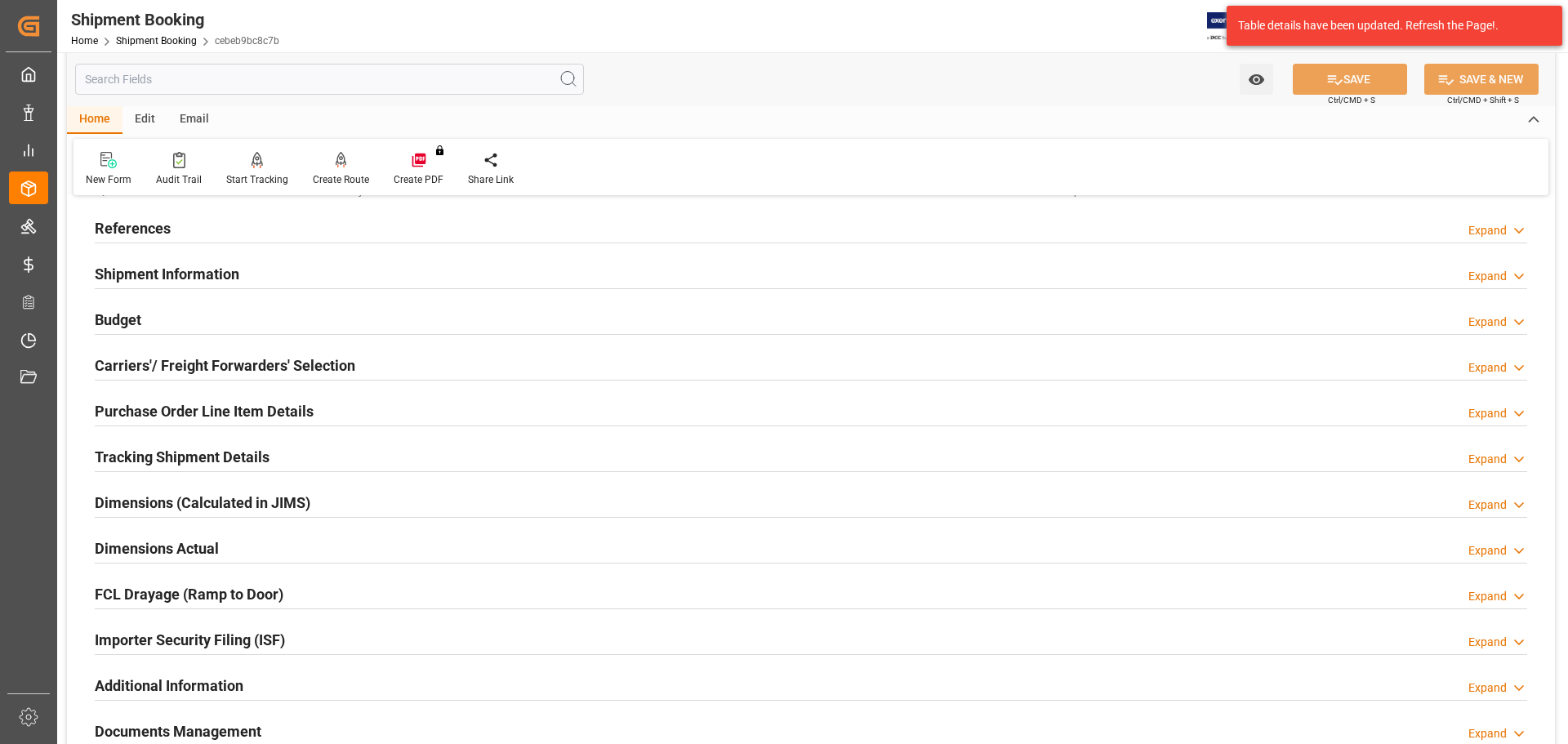
click at [262, 274] on div "Shipment Information Expand" at bounding box center [811, 273] width 1433 height 31
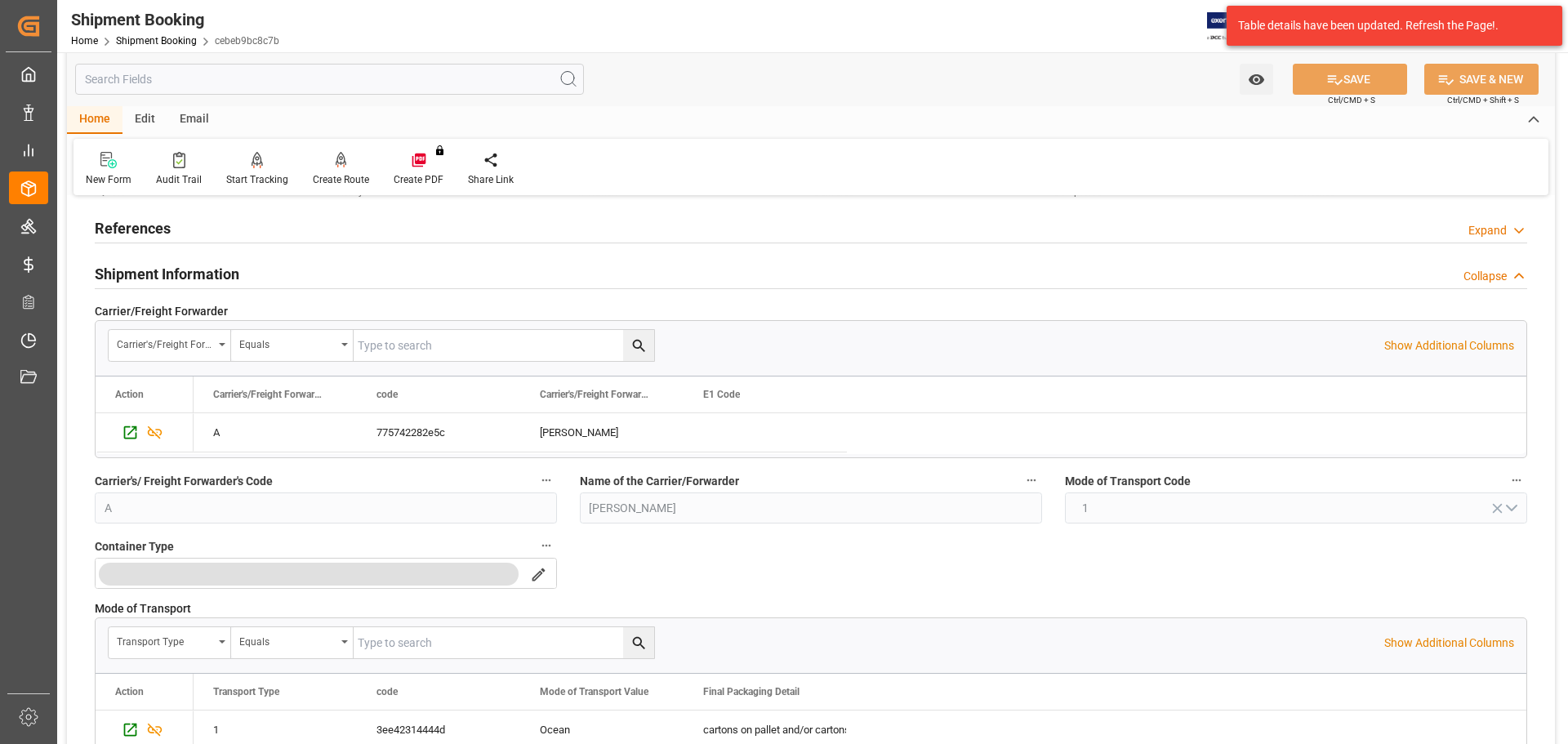
click at [262, 274] on div "Shipment Information Collapse" at bounding box center [811, 273] width 1433 height 31
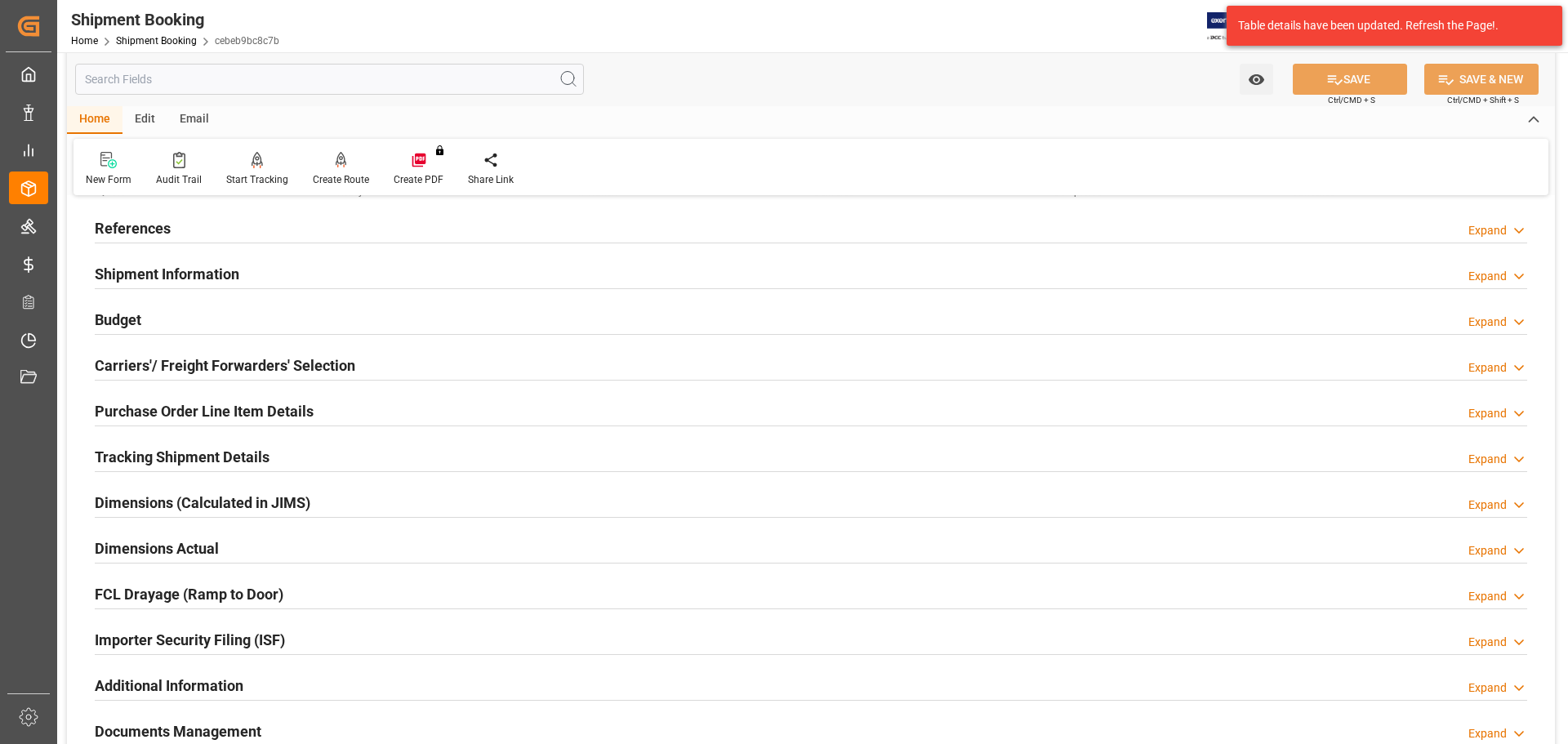
click at [257, 318] on div "Budget Expand" at bounding box center [811, 319] width 1433 height 31
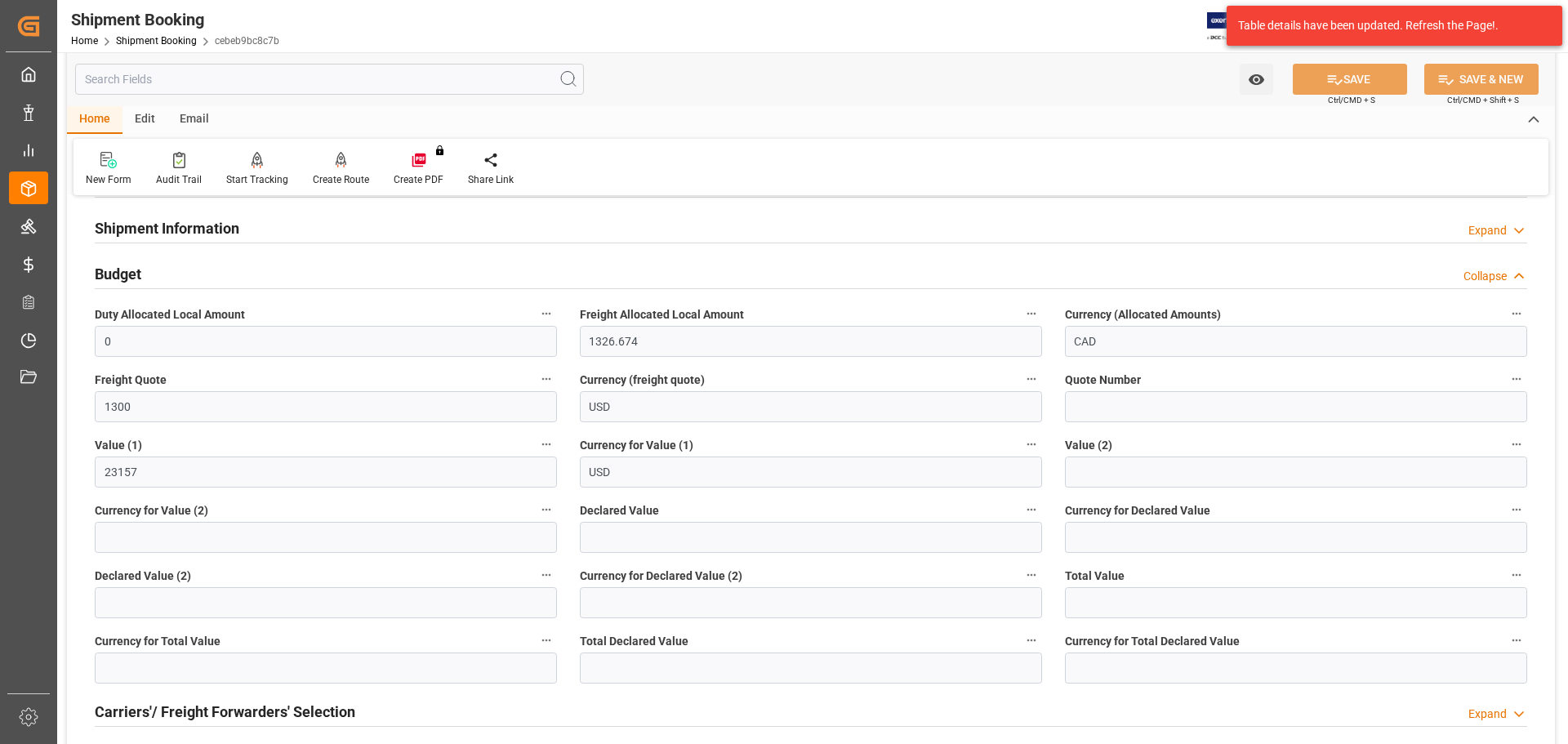
scroll to position [164, 0]
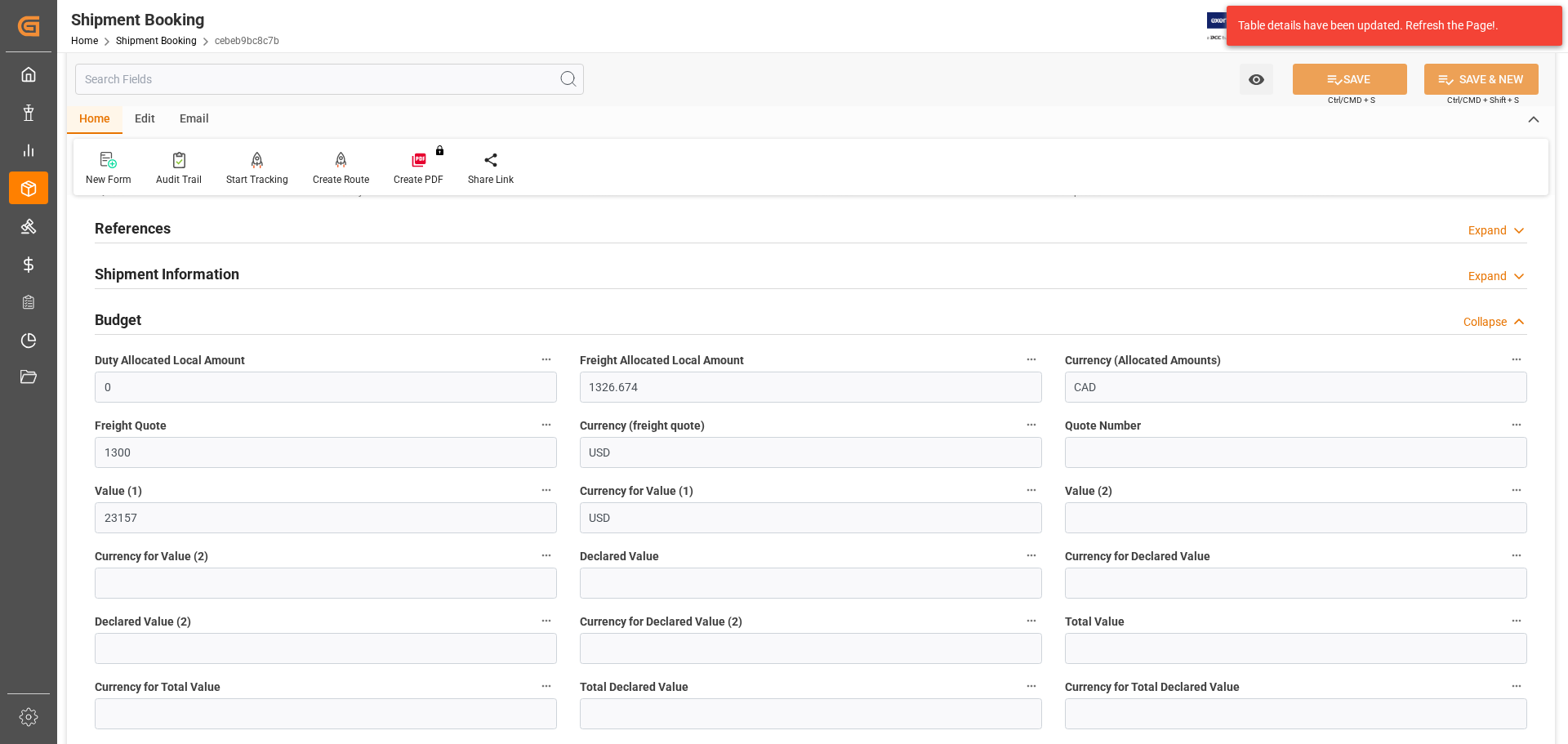
click at [188, 313] on div "Budget Collapse" at bounding box center [811, 319] width 1433 height 31
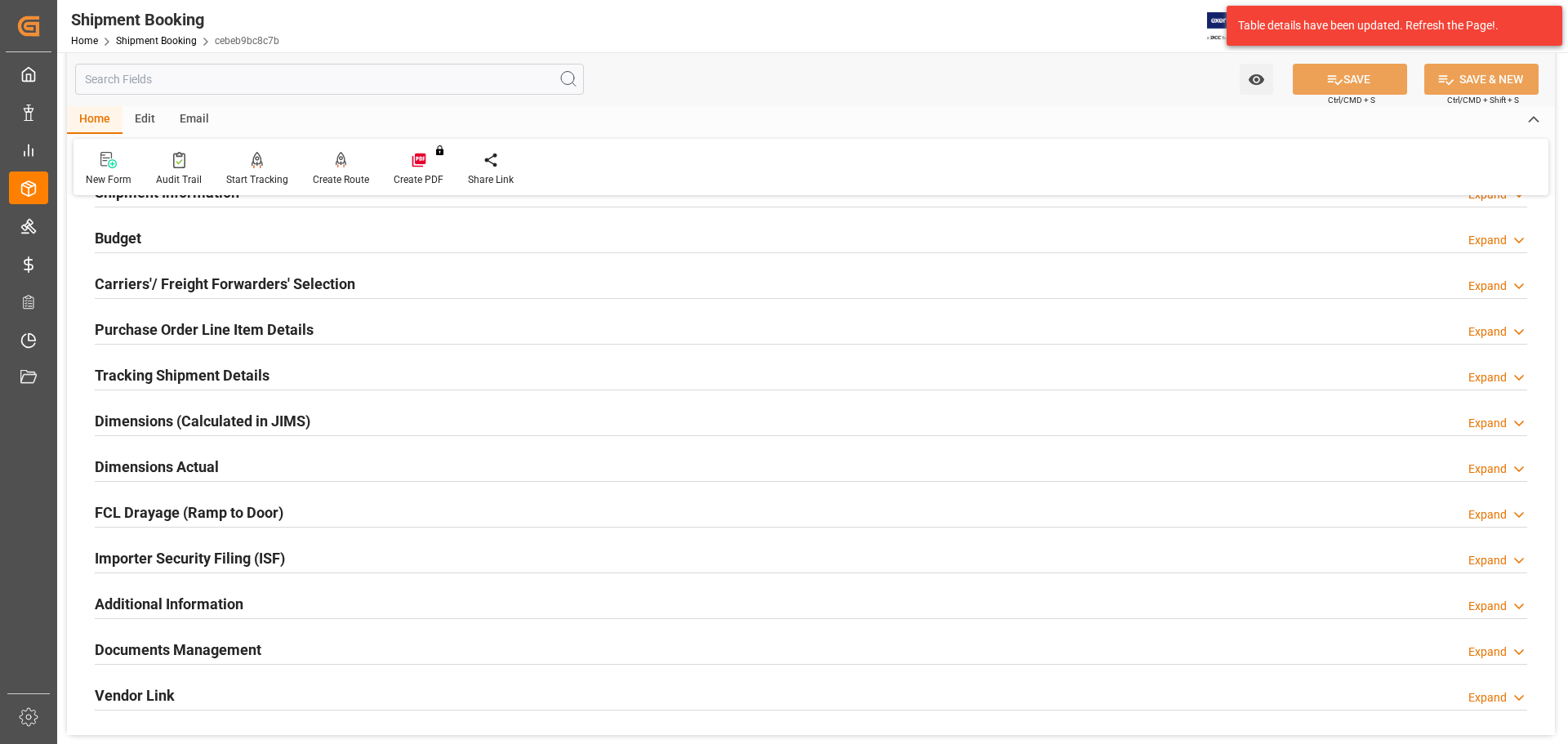
click at [341, 277] on h2 "Carriers'/ Freight Forwarders' Selection" at bounding box center [225, 283] width 261 height 23
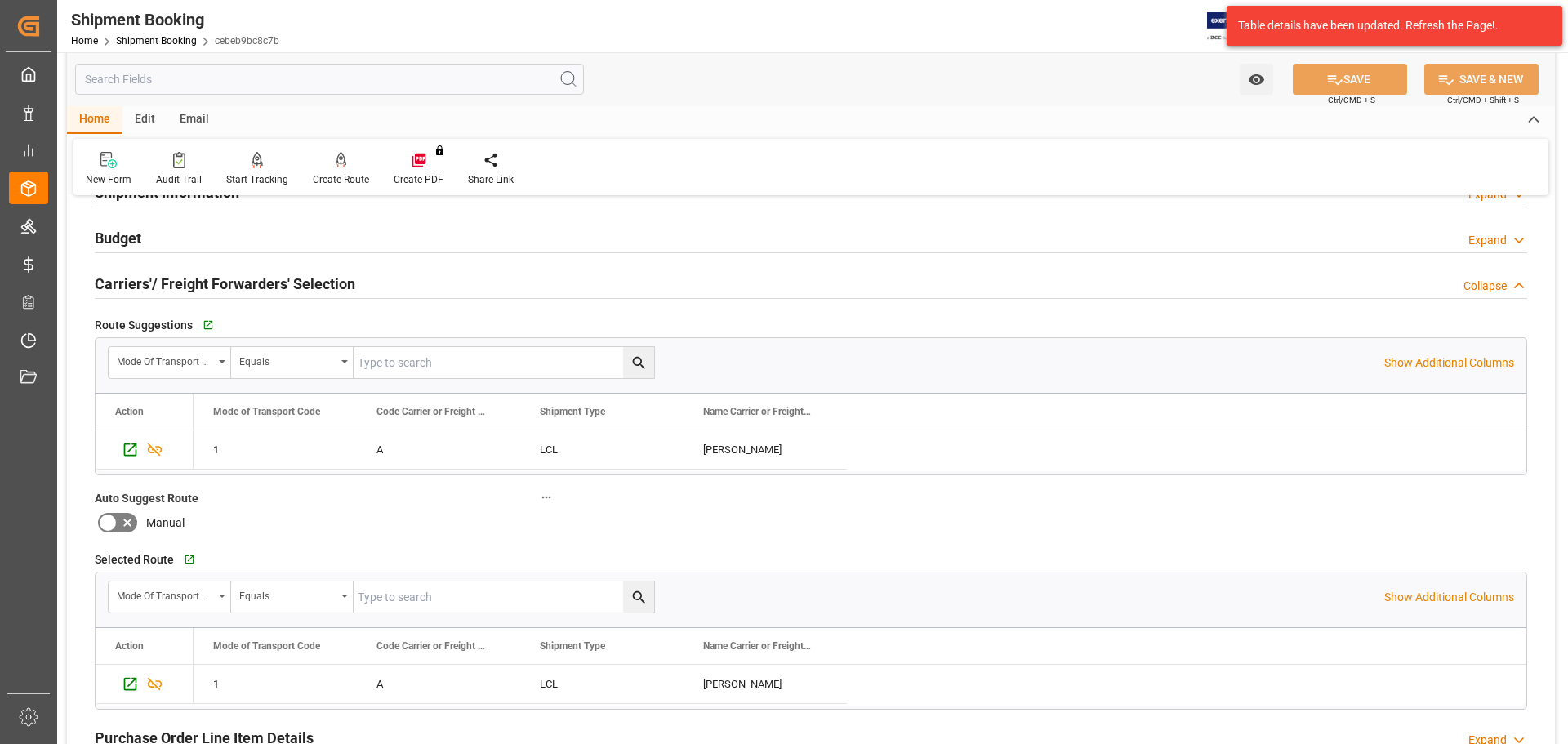
click at [395, 285] on div "Carriers'/ Freight Forwarders' Selection Collapse" at bounding box center [811, 283] width 1433 height 31
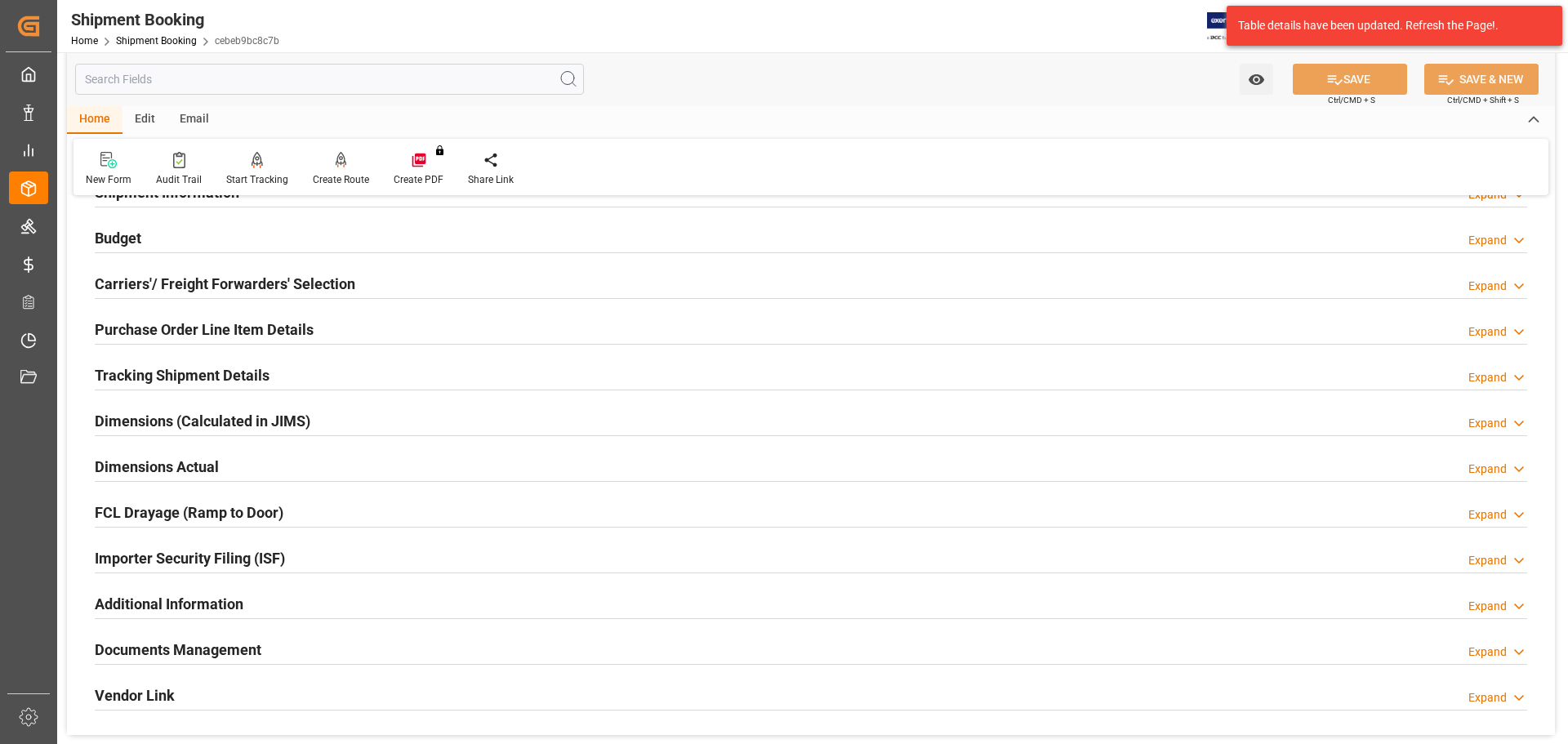
click at [408, 329] on div "Purchase Order Line Item Details Expand" at bounding box center [811, 328] width 1433 height 31
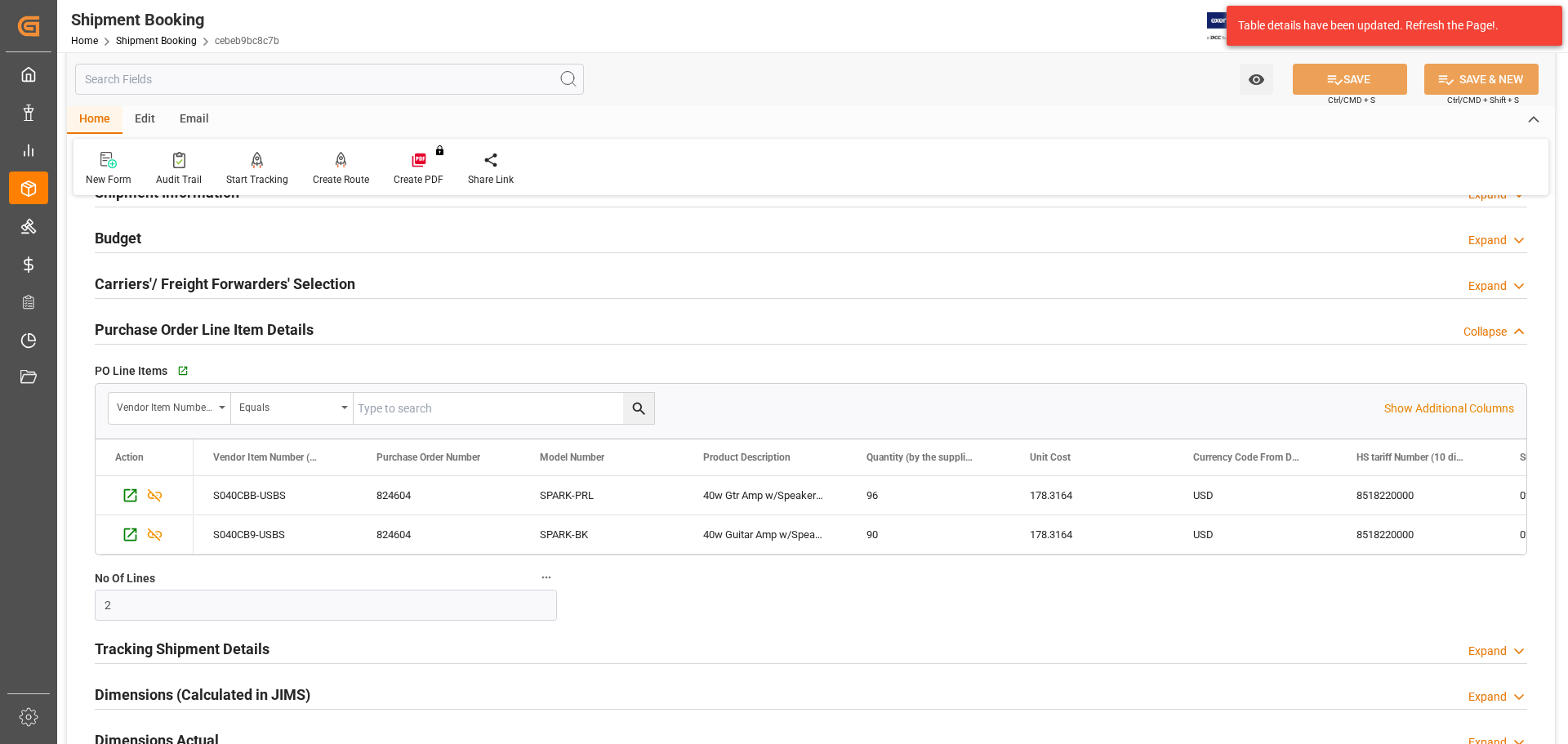
click at [341, 326] on div "Purchase Order Line Item Details Collapse" at bounding box center [811, 328] width 1433 height 31
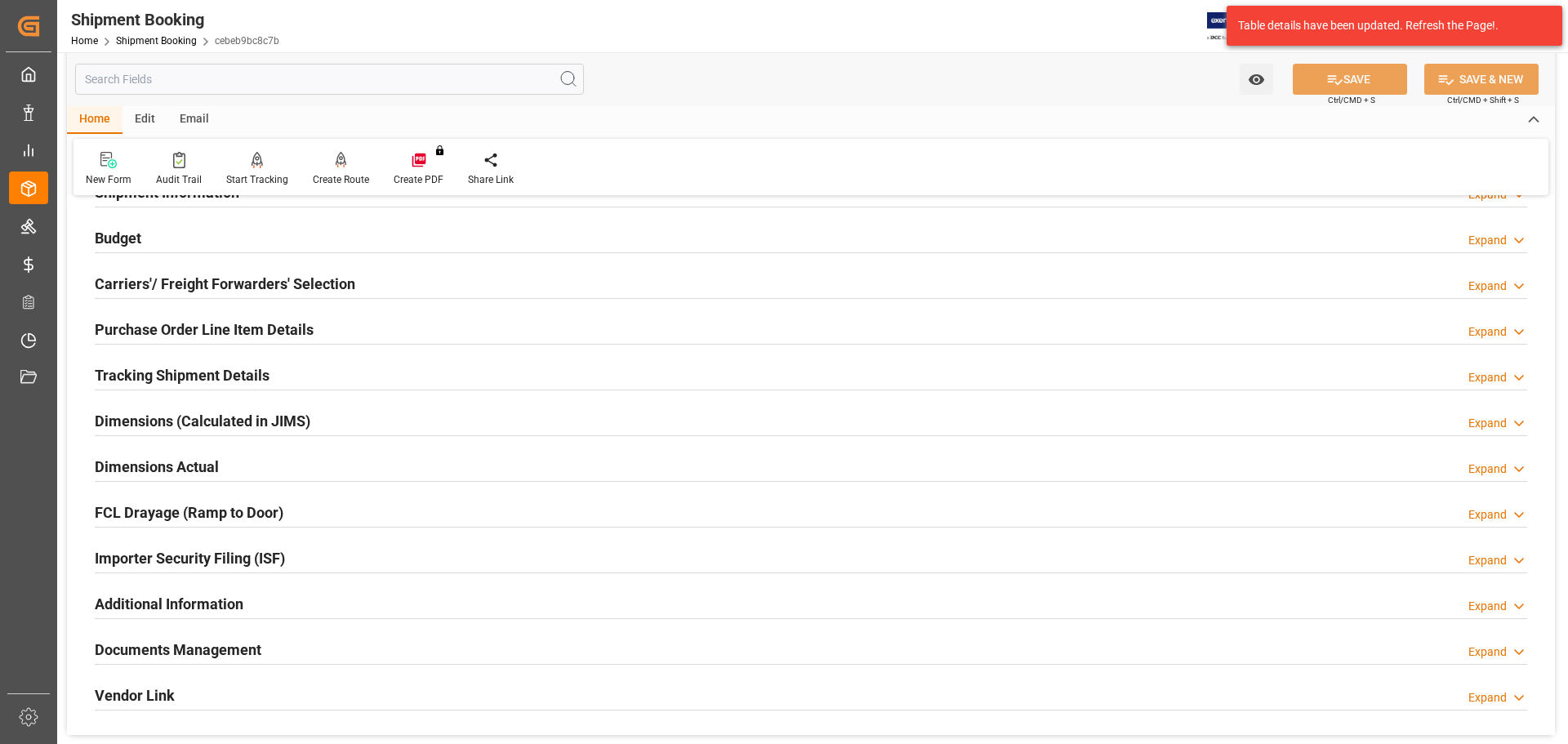
scroll to position [245, 0]
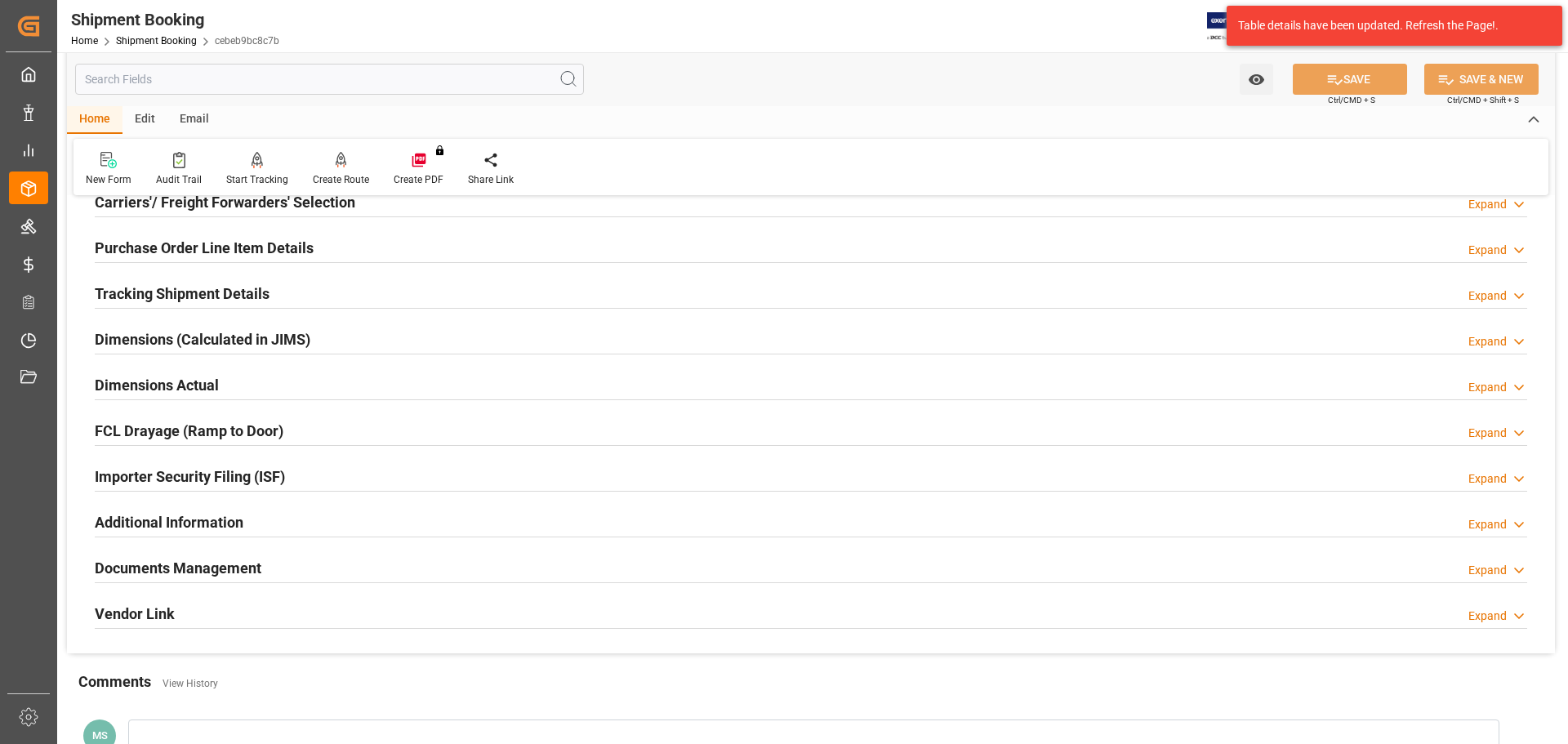
click at [283, 286] on div "Tracking Shipment Details Expand" at bounding box center [811, 293] width 1433 height 31
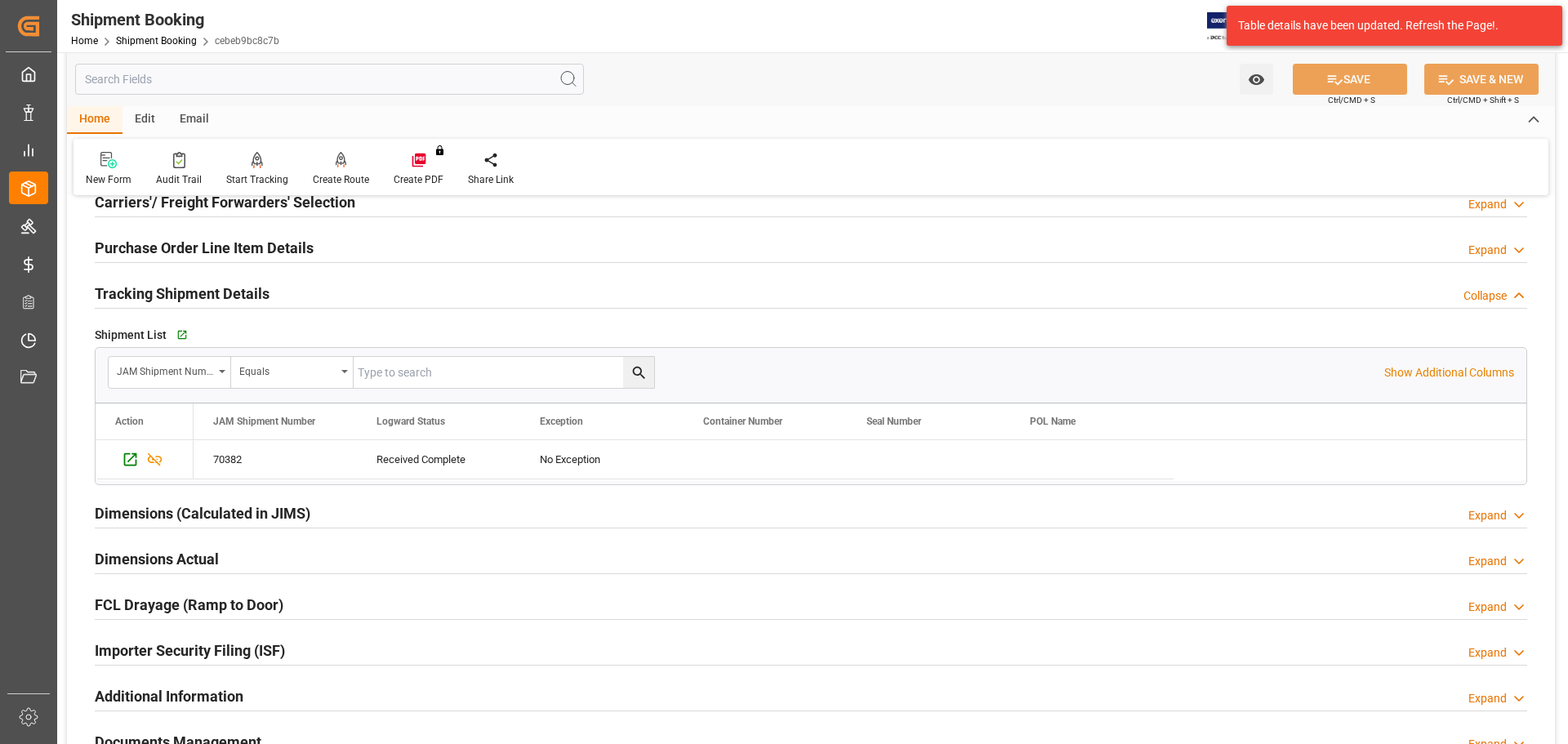
click at [283, 286] on div "Tracking Shipment Details Collapse" at bounding box center [811, 293] width 1433 height 31
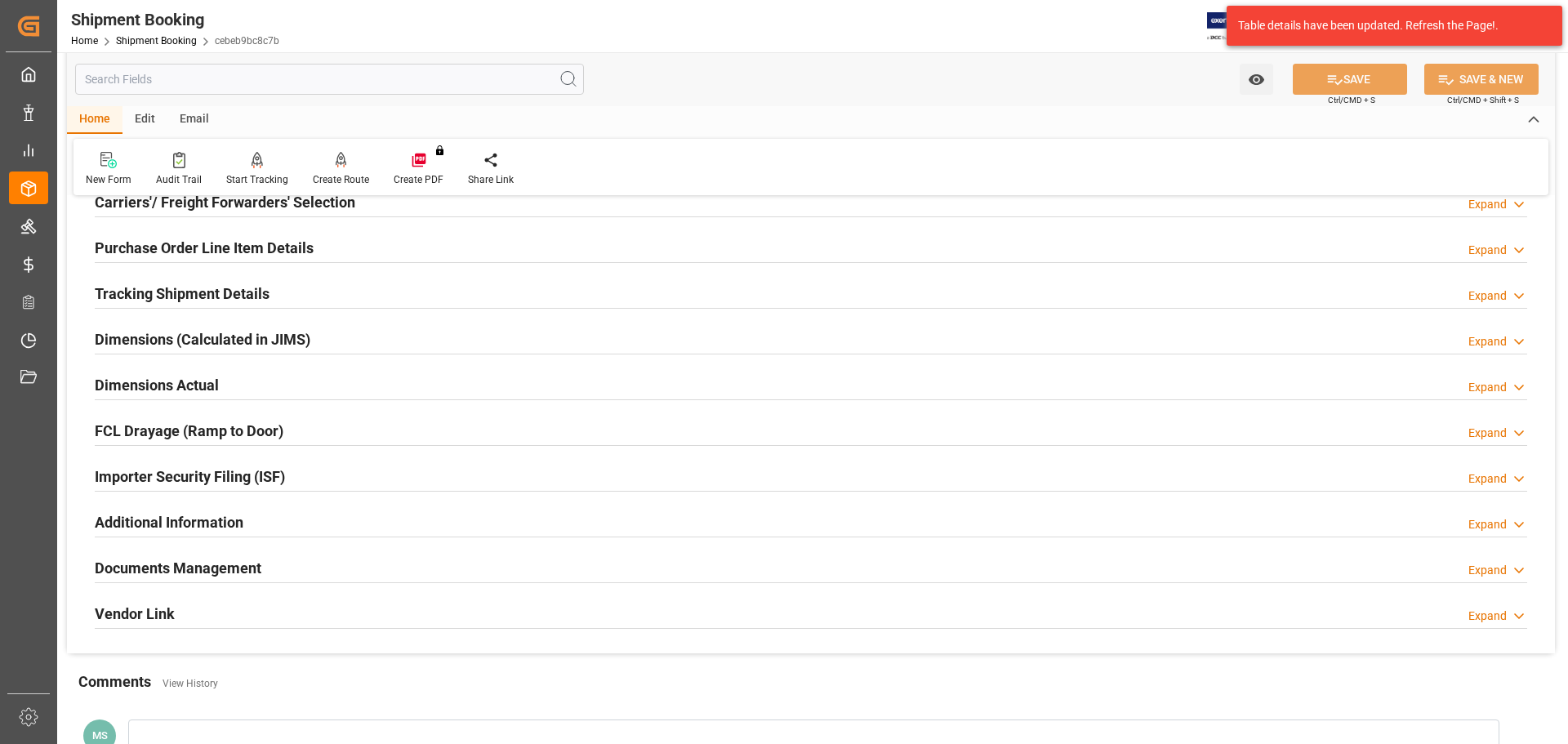
click at [258, 383] on div "Dimensions Actual Expand" at bounding box center [811, 384] width 1433 height 31
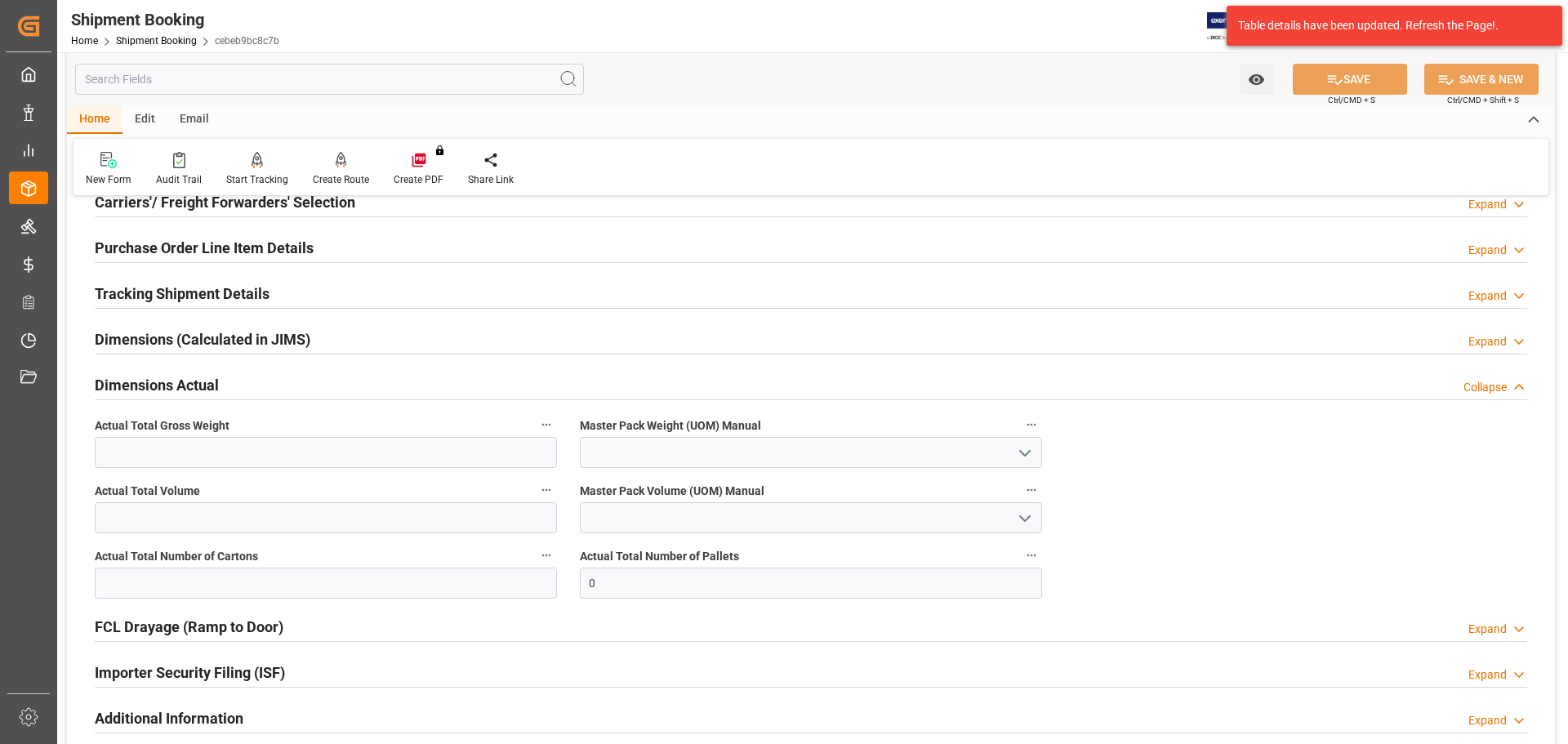
click at [250, 373] on div "Dimensions Actual Collapse" at bounding box center [811, 384] width 1433 height 31
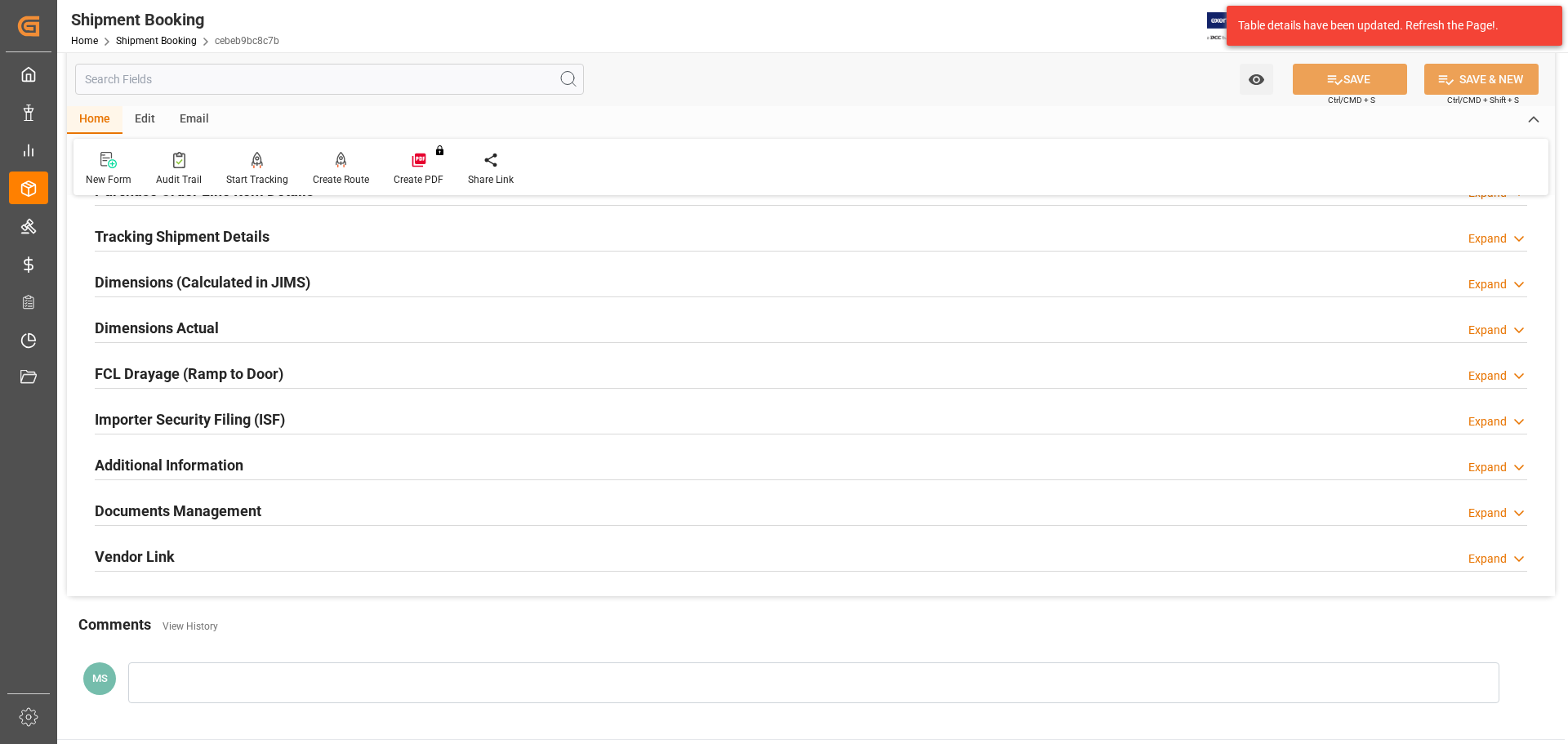
scroll to position [409, 0]
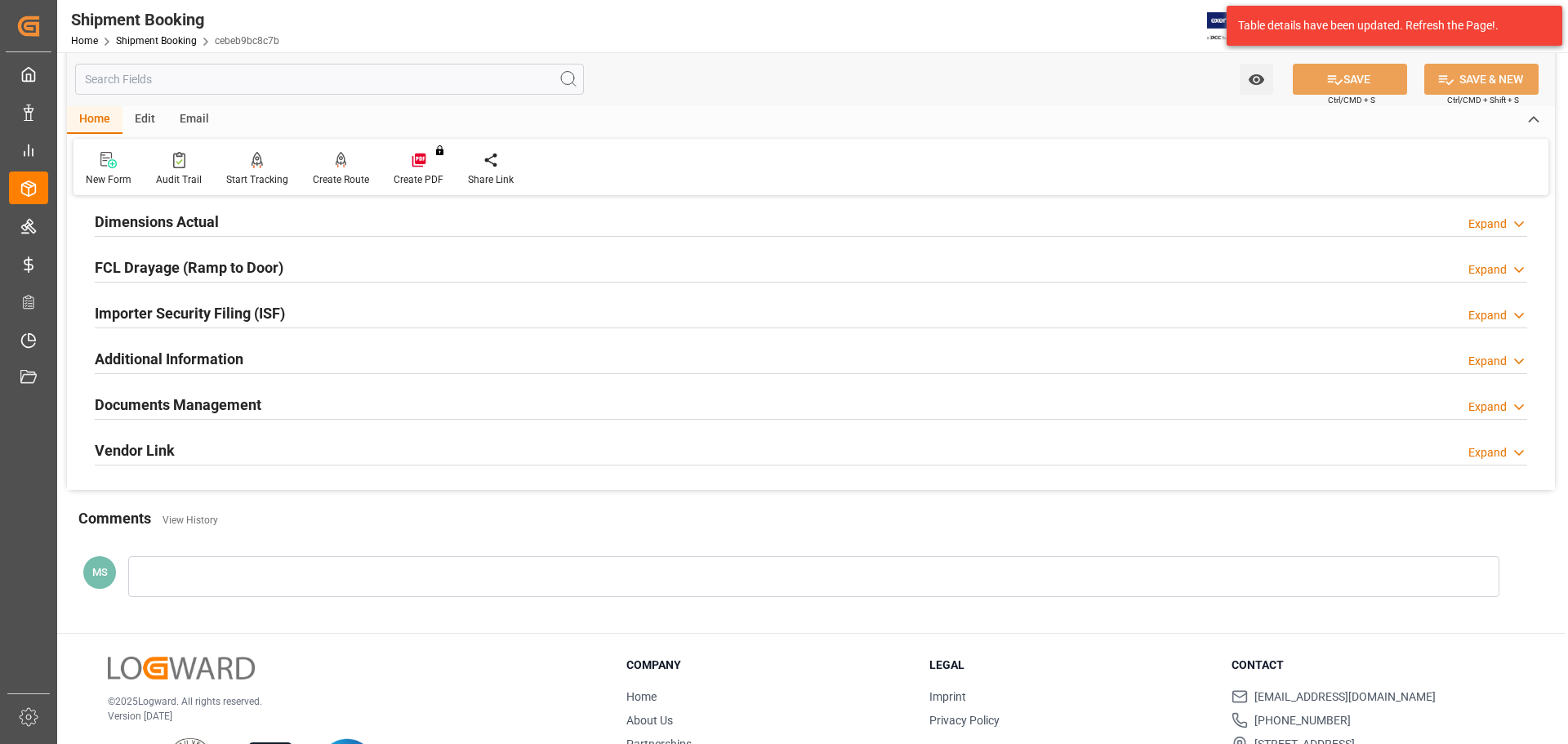
click at [250, 396] on h2 "Documents Management" at bounding box center [178, 405] width 167 height 23
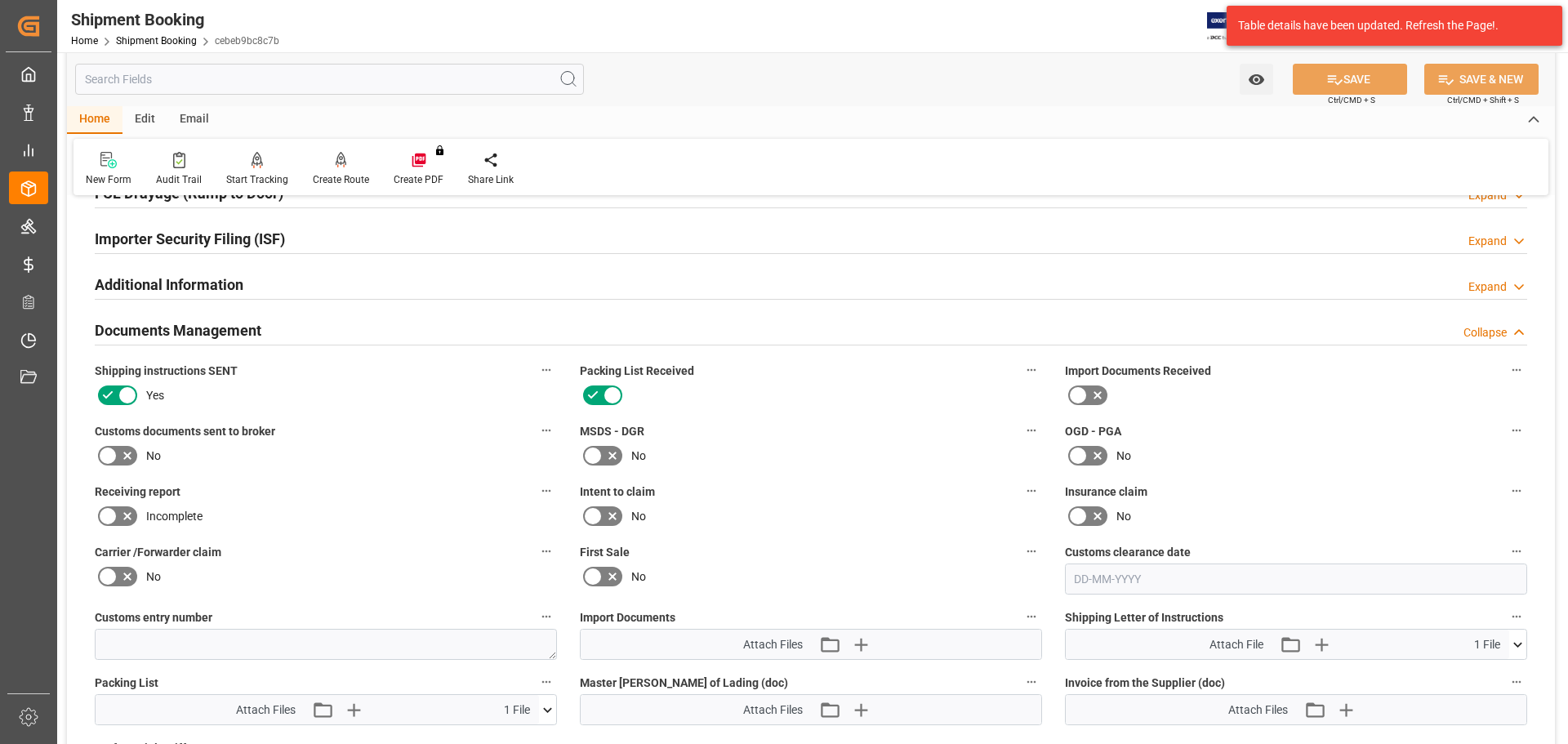
scroll to position [654, 0]
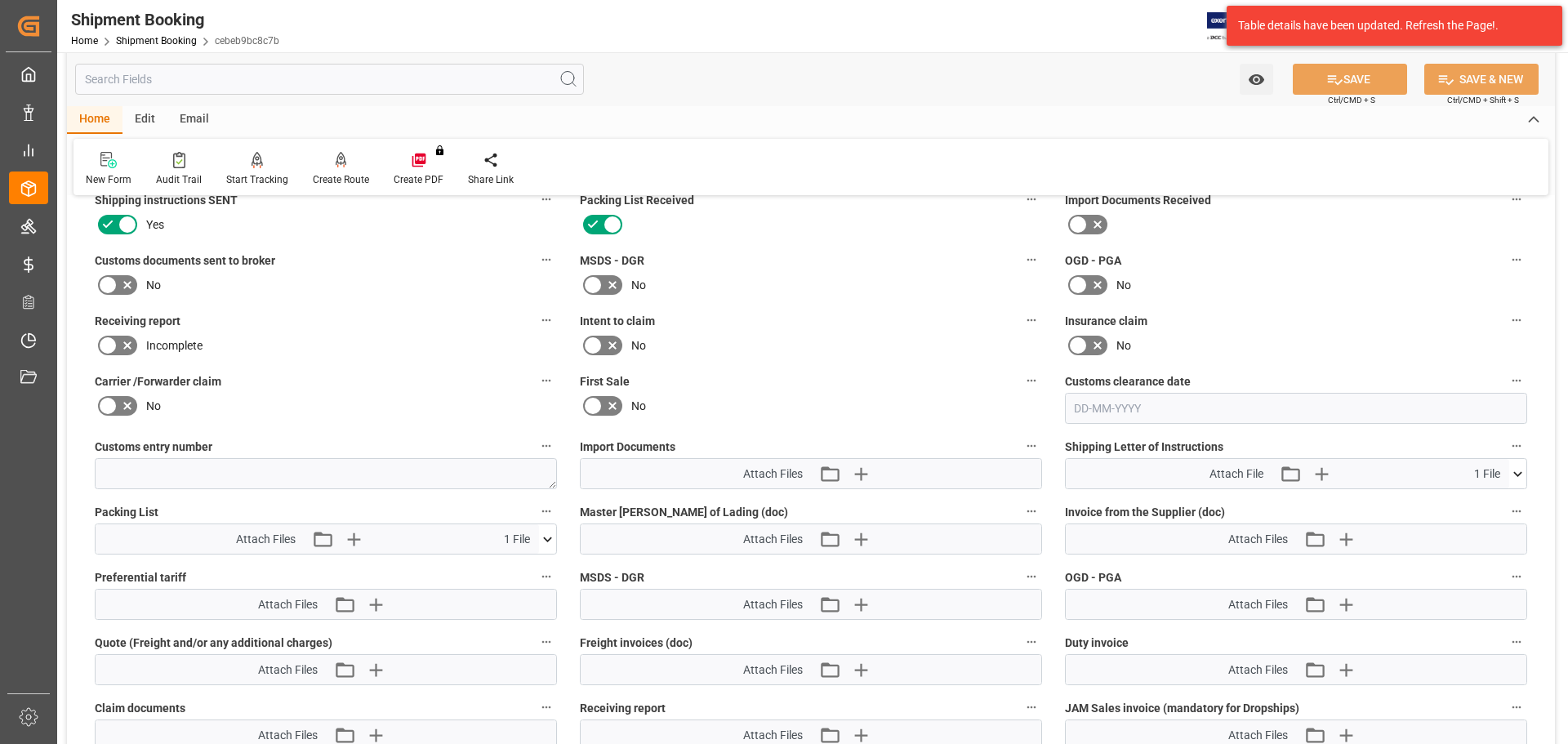
click at [123, 273] on label at bounding box center [118, 285] width 46 height 26
click at [0, 0] on input "checkbox" at bounding box center [0, 0] width 0 height 0
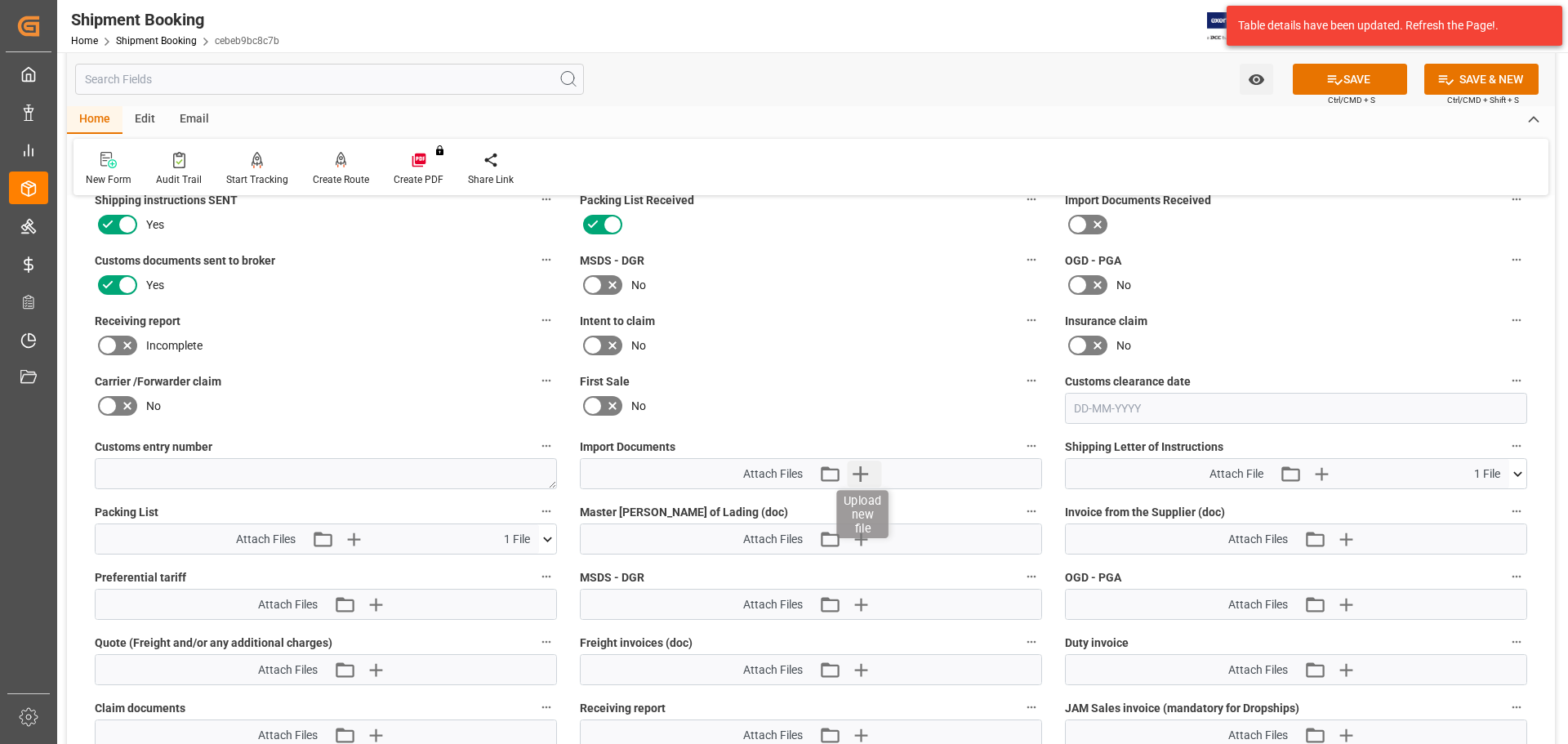
click at [856, 471] on icon "button" at bounding box center [859, 473] width 26 height 26
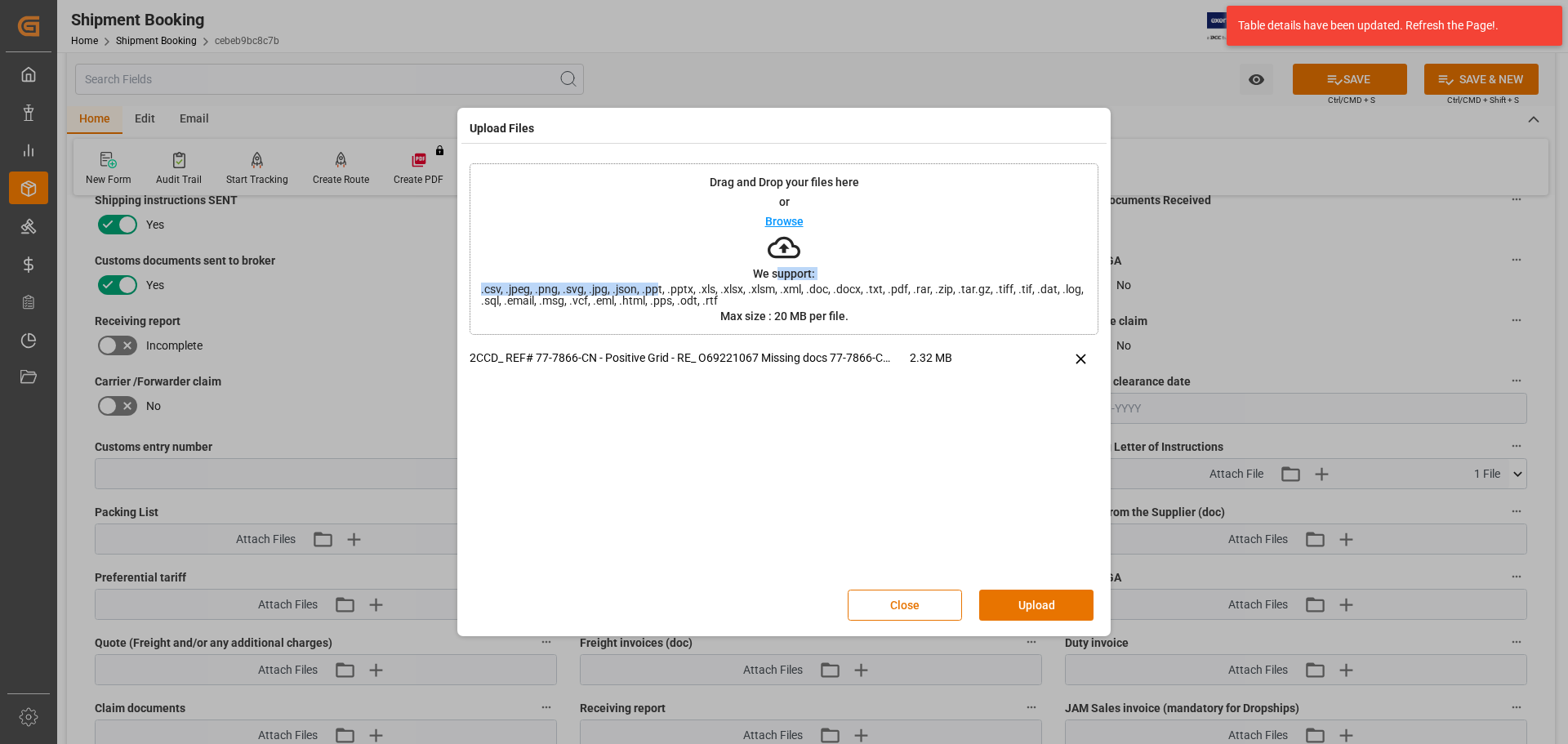
drag, startPoint x: 792, startPoint y: 224, endPoint x: 658, endPoint y: 233, distance: 134.3
click at [658, 233] on div "Drag and Drop your files here or Browse We support: .csv, .jpeg, .png, .svg, .j…" at bounding box center [784, 249] width 629 height 172
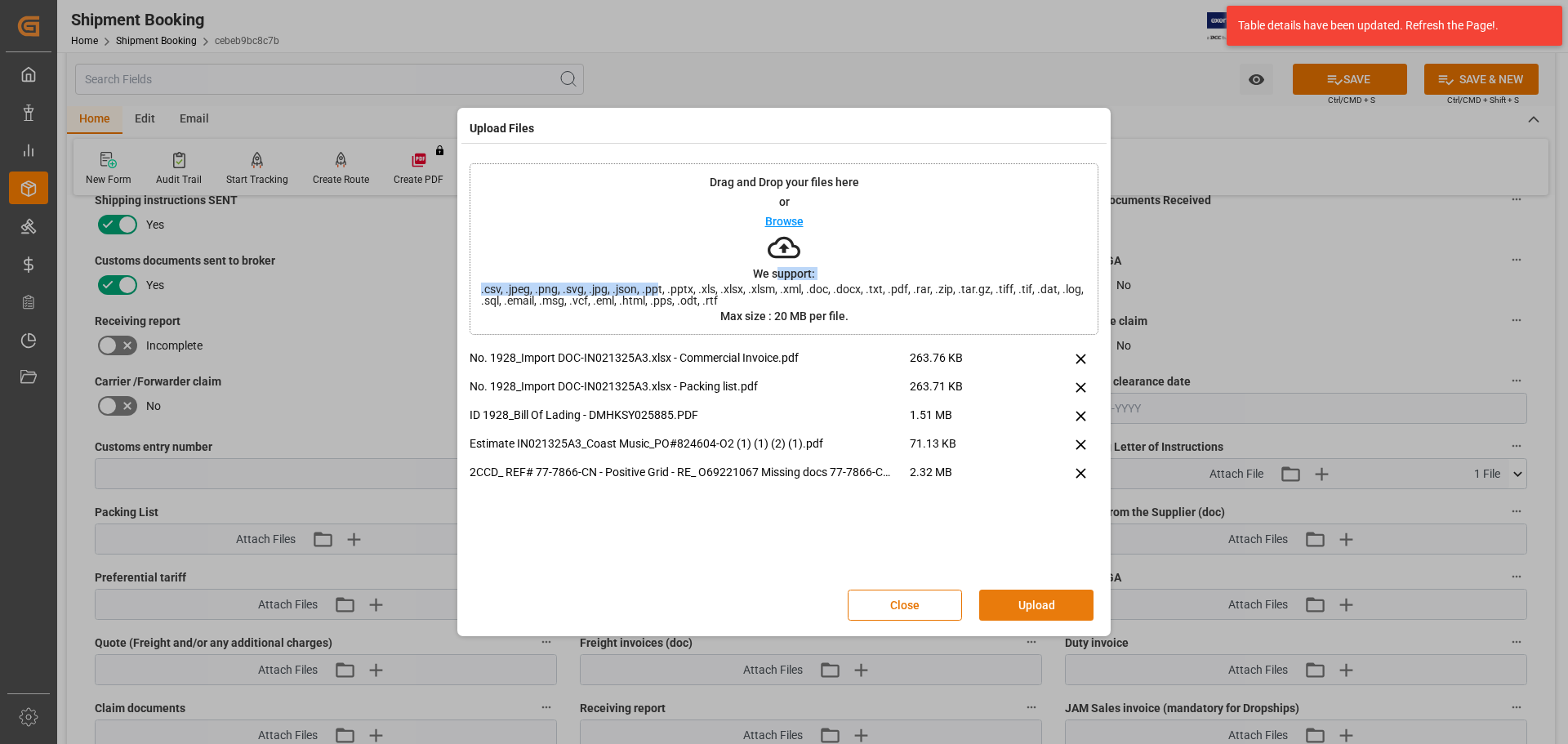
click at [1053, 610] on button "Upload" at bounding box center [1036, 606] width 115 height 31
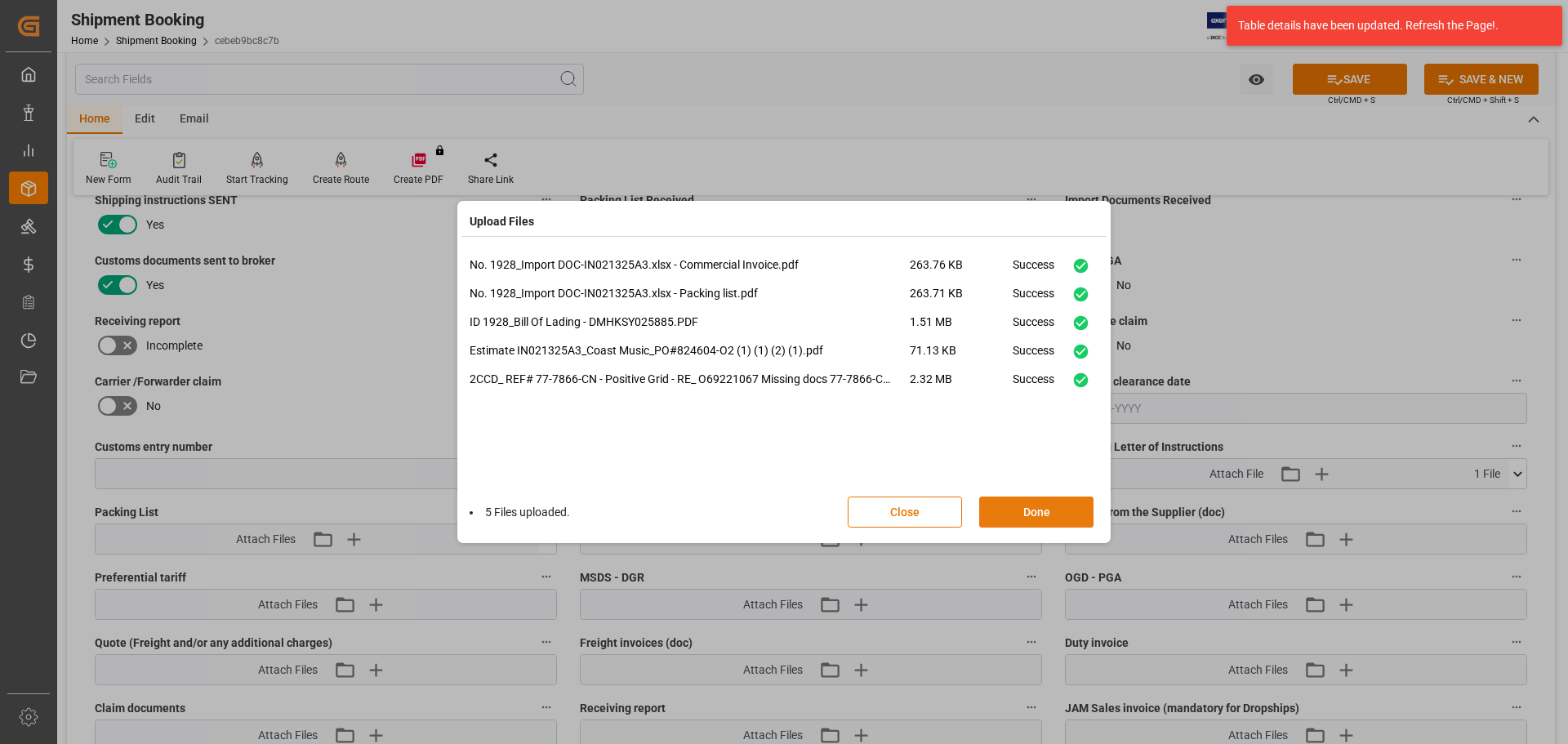
click at [1063, 509] on button "Done" at bounding box center [1036, 513] width 115 height 31
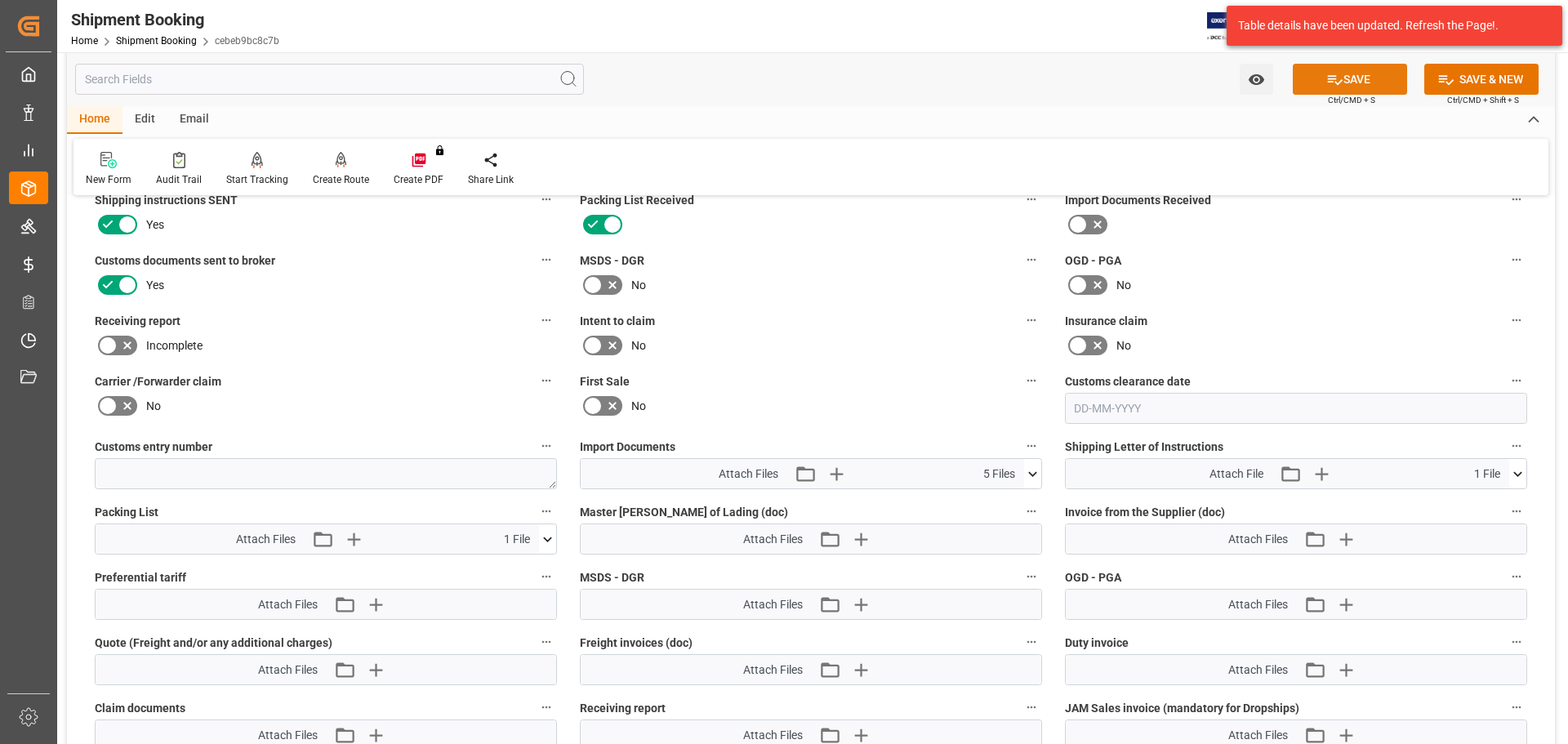
click at [1337, 79] on icon at bounding box center [1336, 80] width 18 height 18
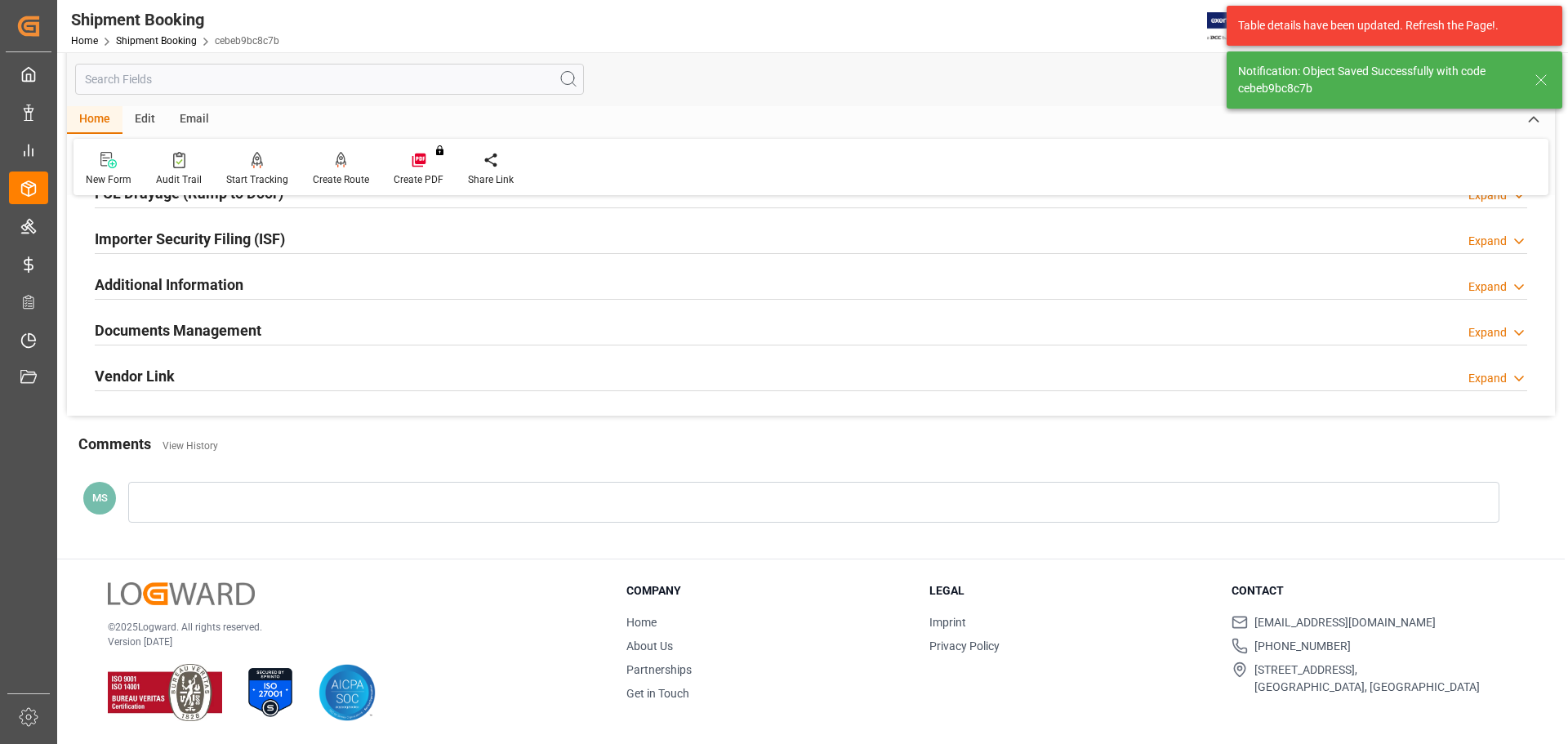
scroll to position [482, 0]
click at [292, 325] on div "Documents Management Expand" at bounding box center [811, 330] width 1433 height 31
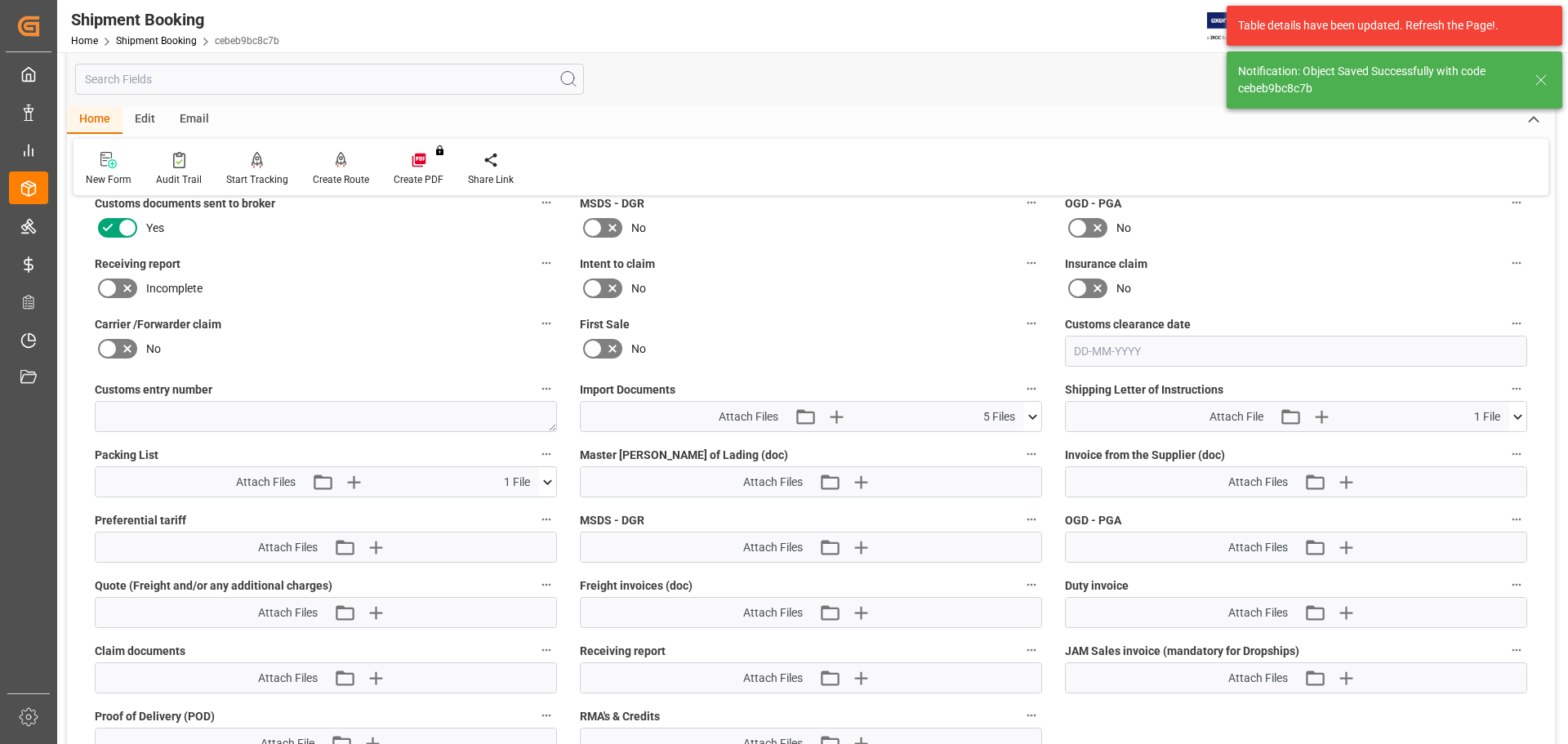
scroll to position [818, 0]
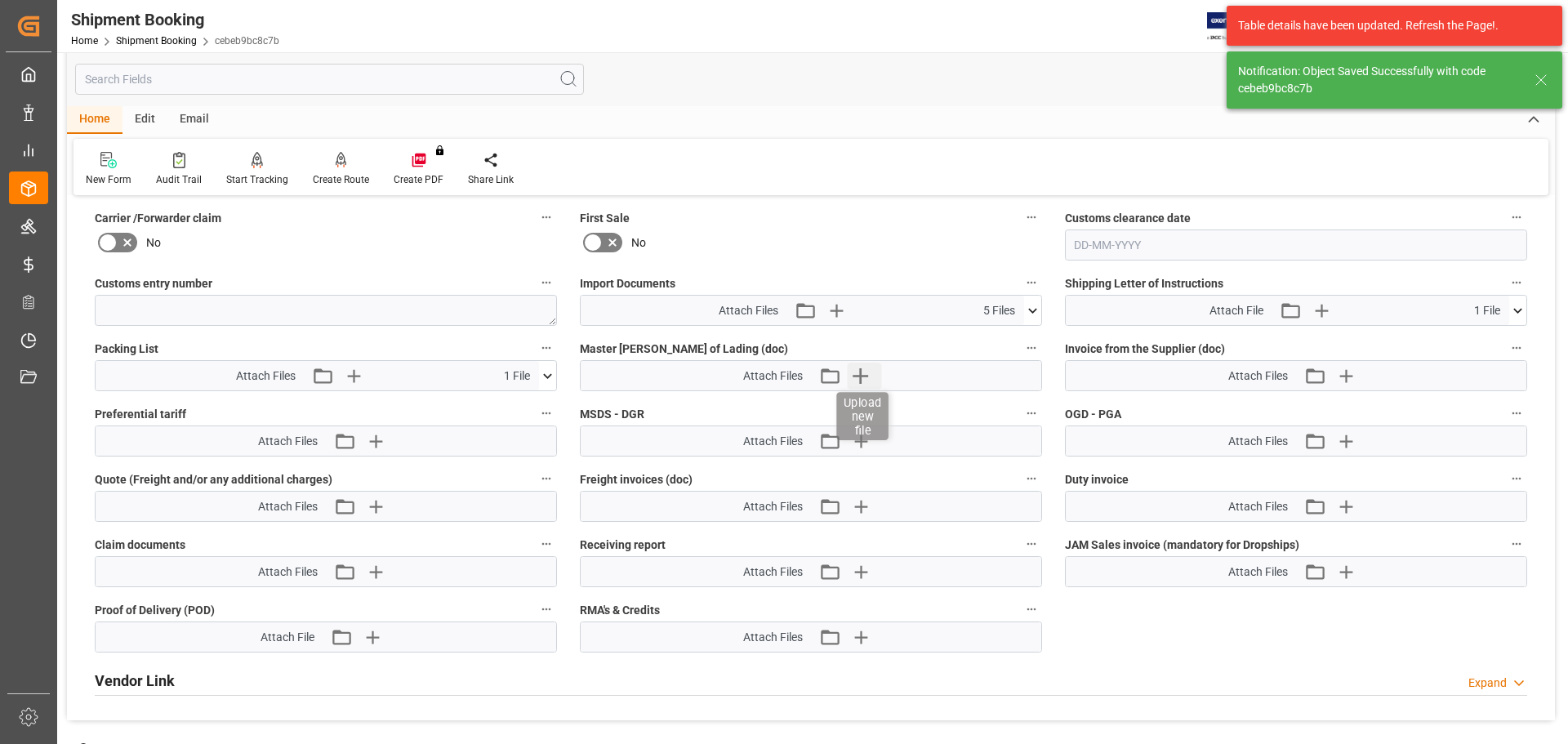
click at [857, 384] on icon "button" at bounding box center [859, 375] width 26 height 26
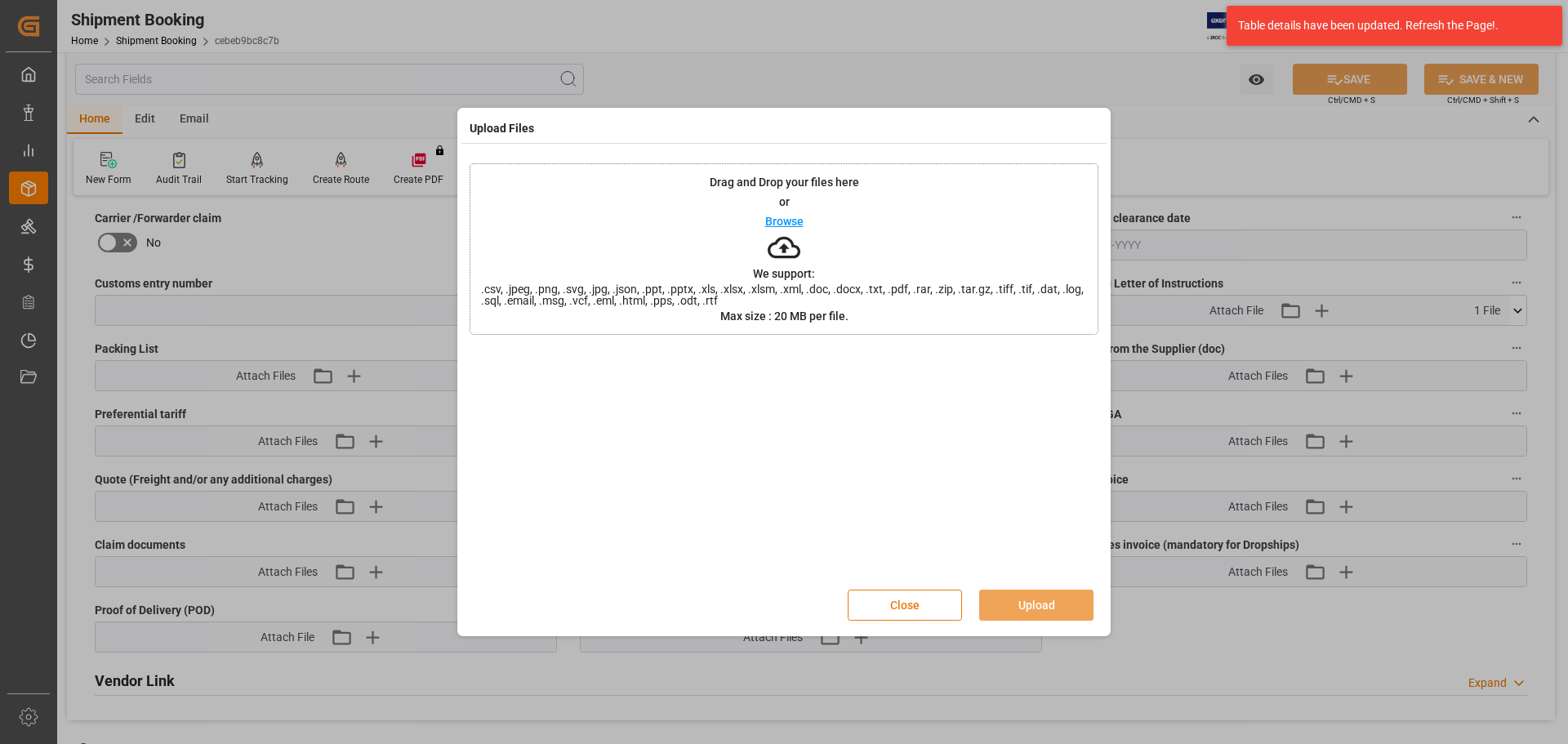
click at [894, 611] on button "Close" at bounding box center [905, 606] width 115 height 31
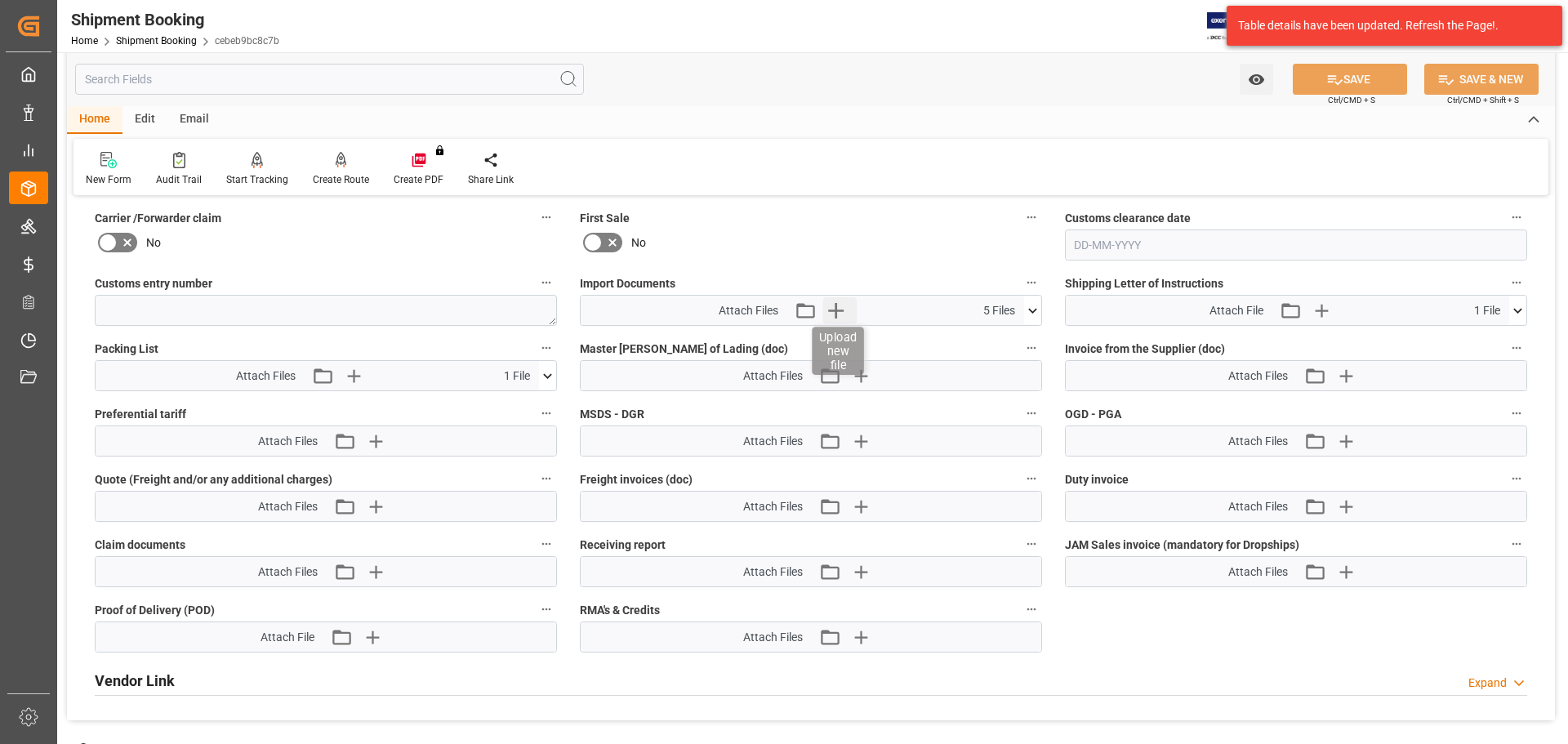
click at [836, 317] on icon "button" at bounding box center [836, 311] width 16 height 16
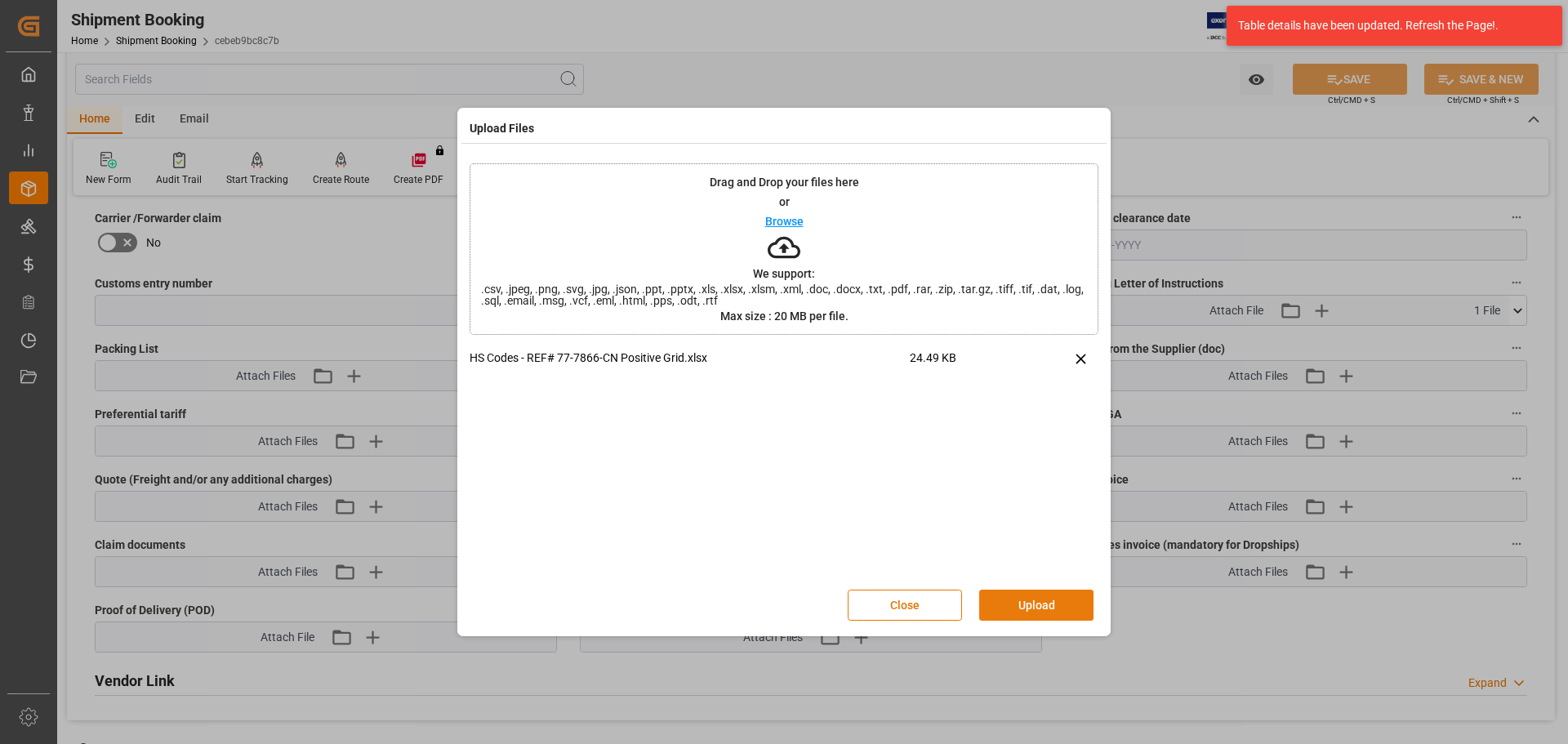
click at [1054, 596] on button "Upload" at bounding box center [1036, 606] width 115 height 31
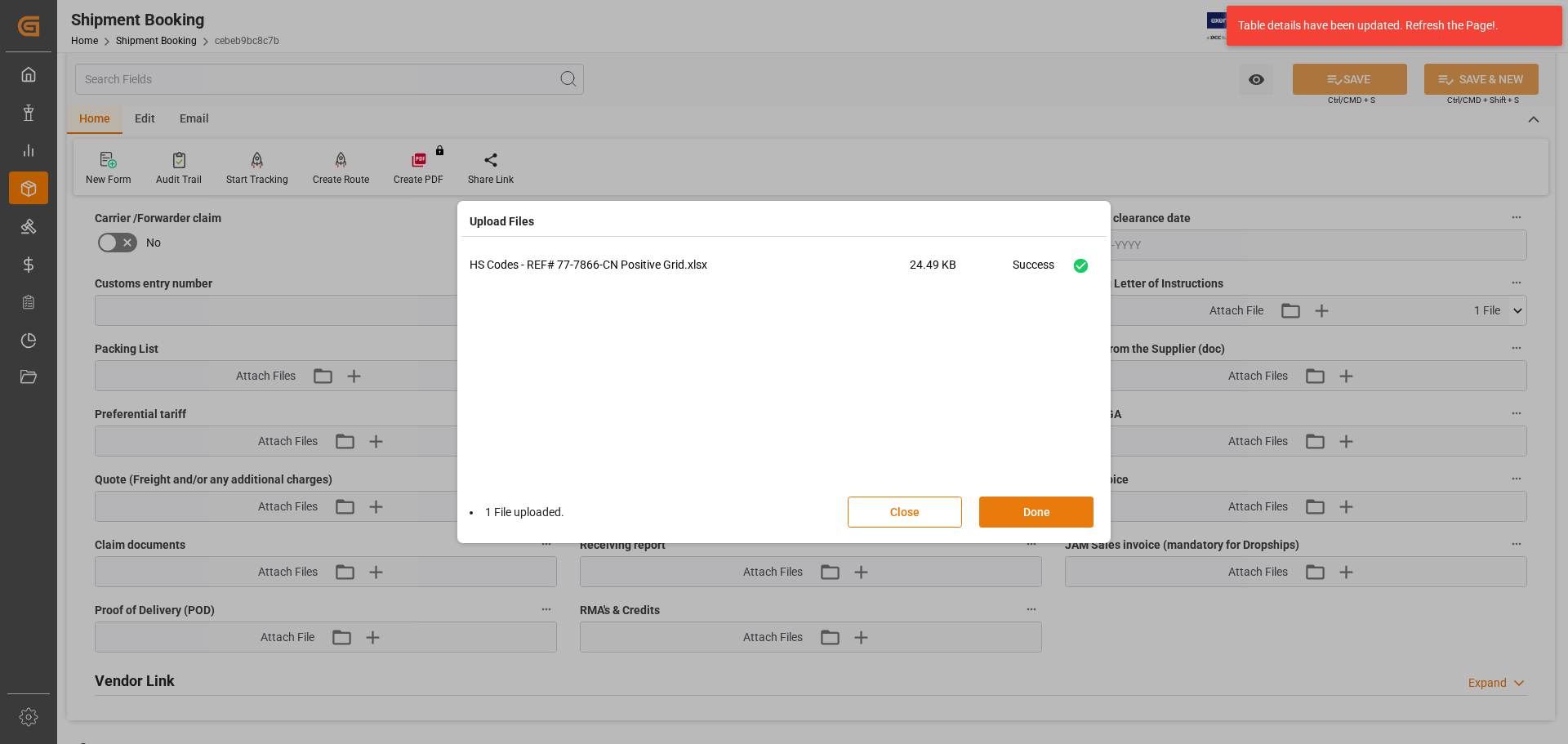
click at [1062, 512] on button "Done" at bounding box center [1036, 513] width 115 height 31
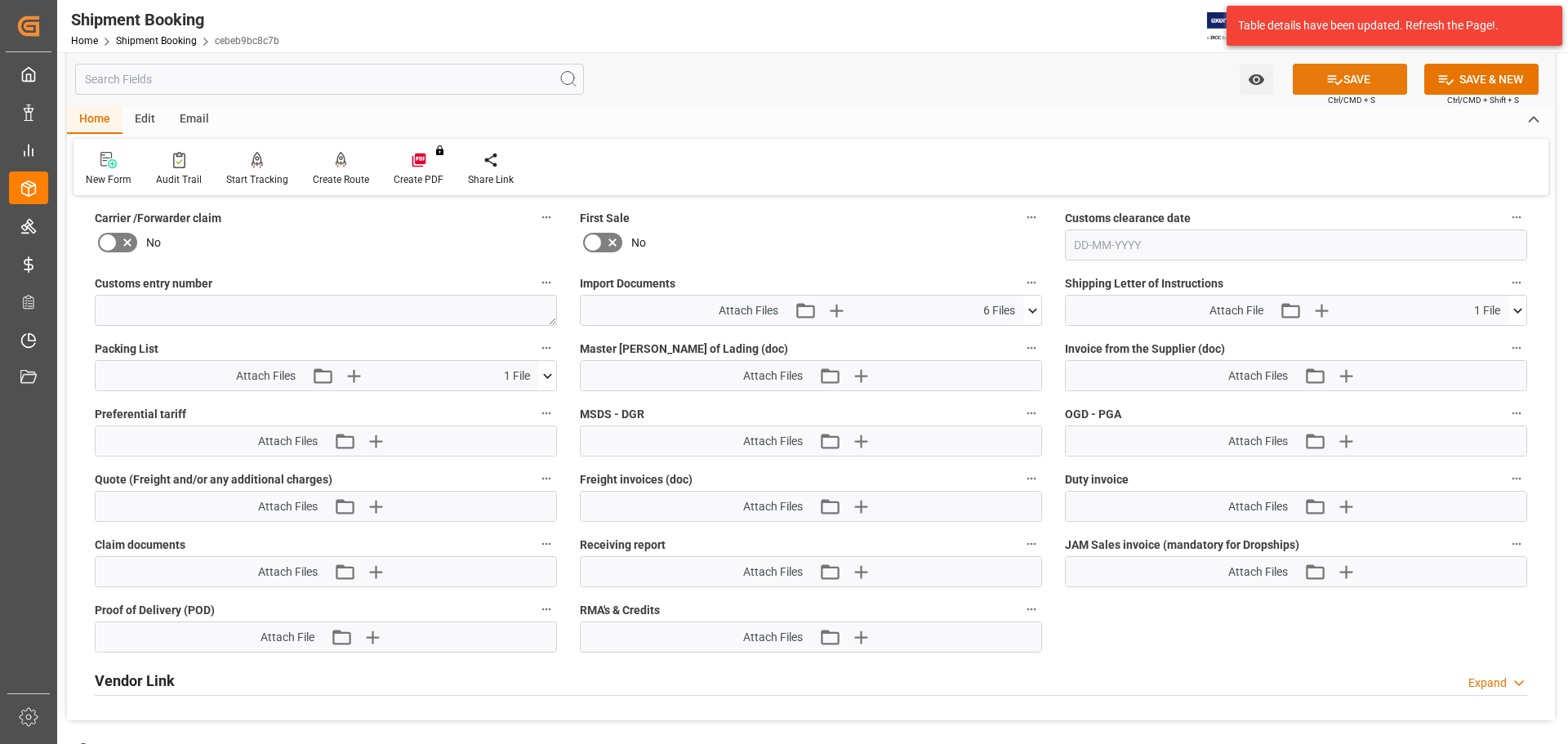
click at [1376, 76] on button "SAVE" at bounding box center [1349, 79] width 115 height 31
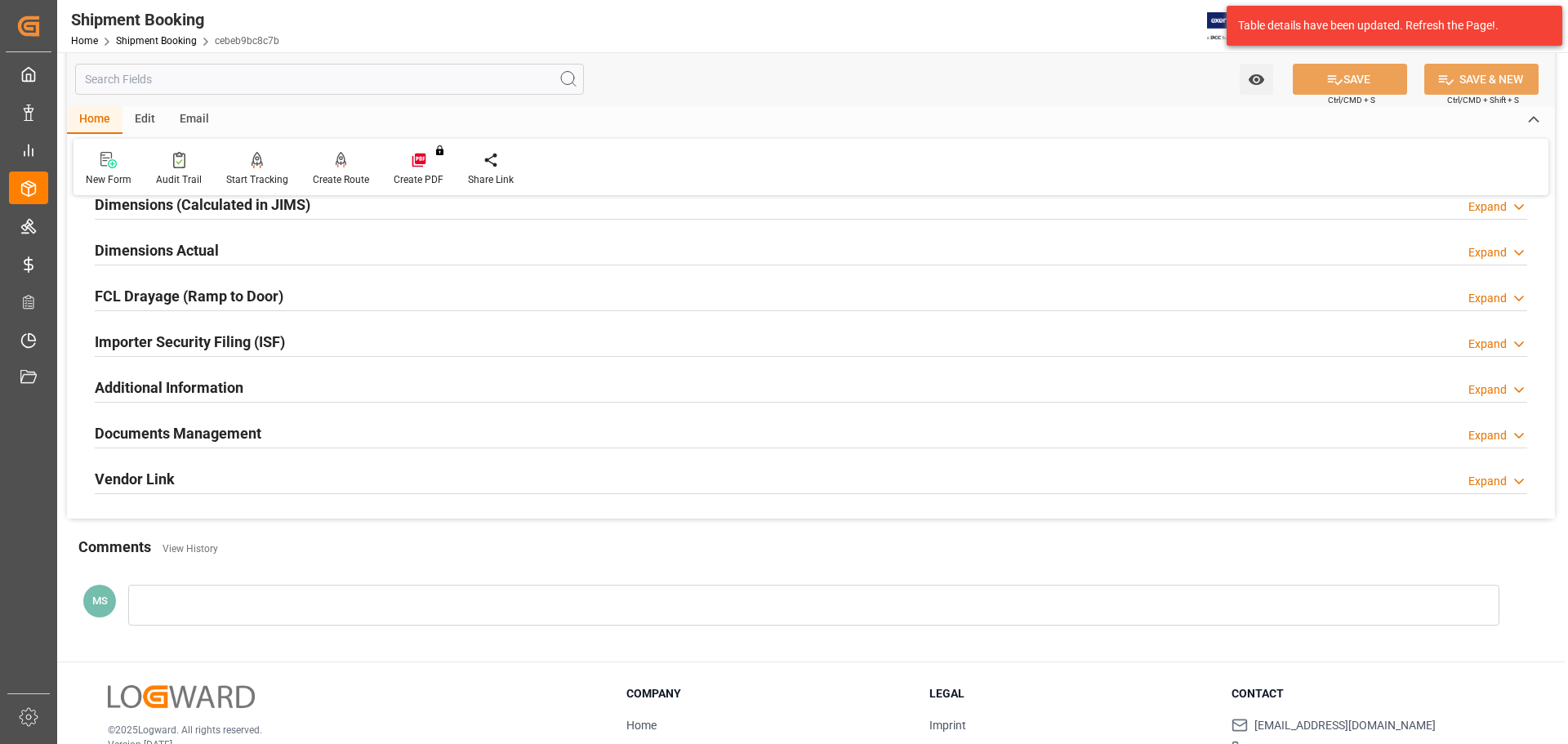
scroll to position [423, 0]
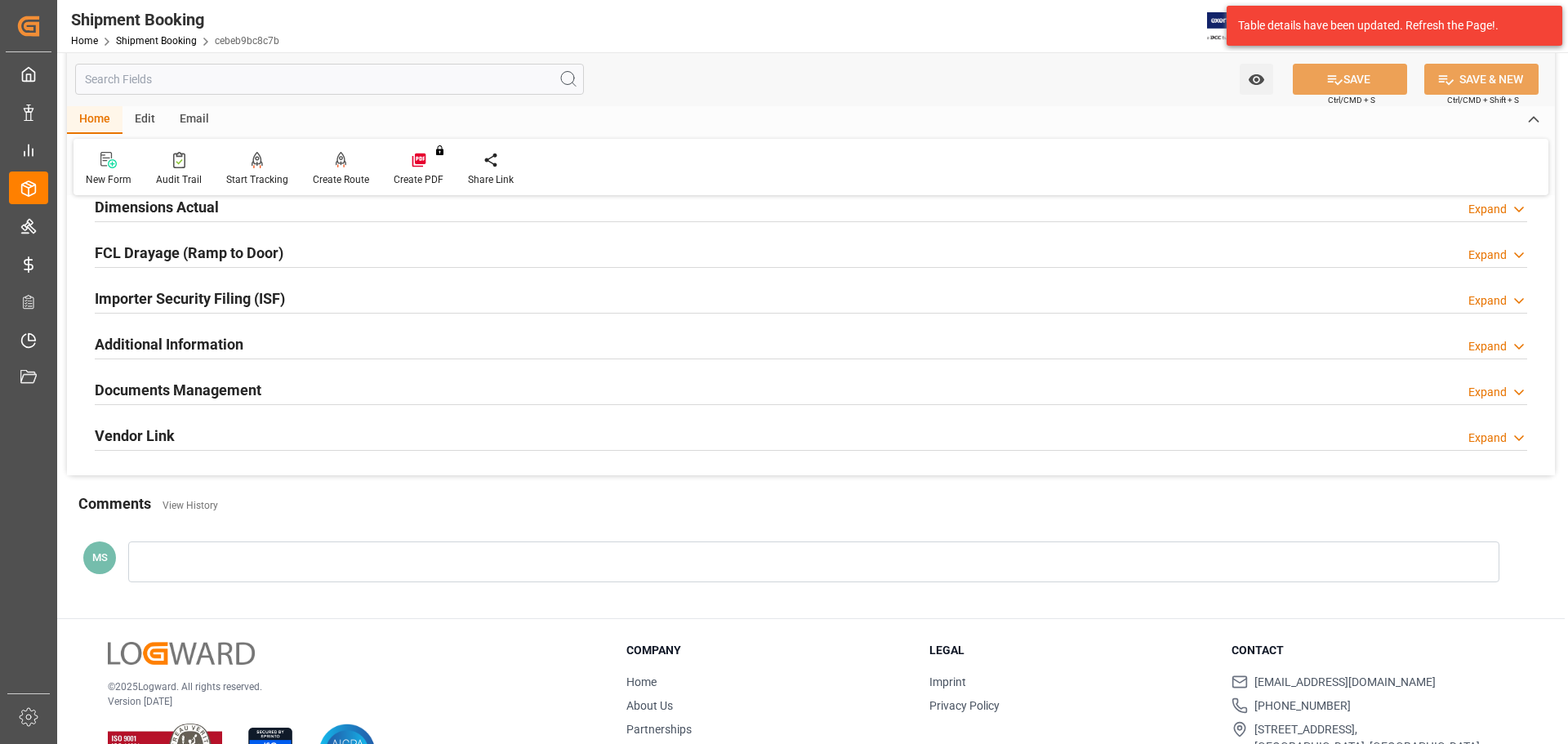
click at [224, 393] on h2 "Documents Management" at bounding box center [178, 390] width 167 height 23
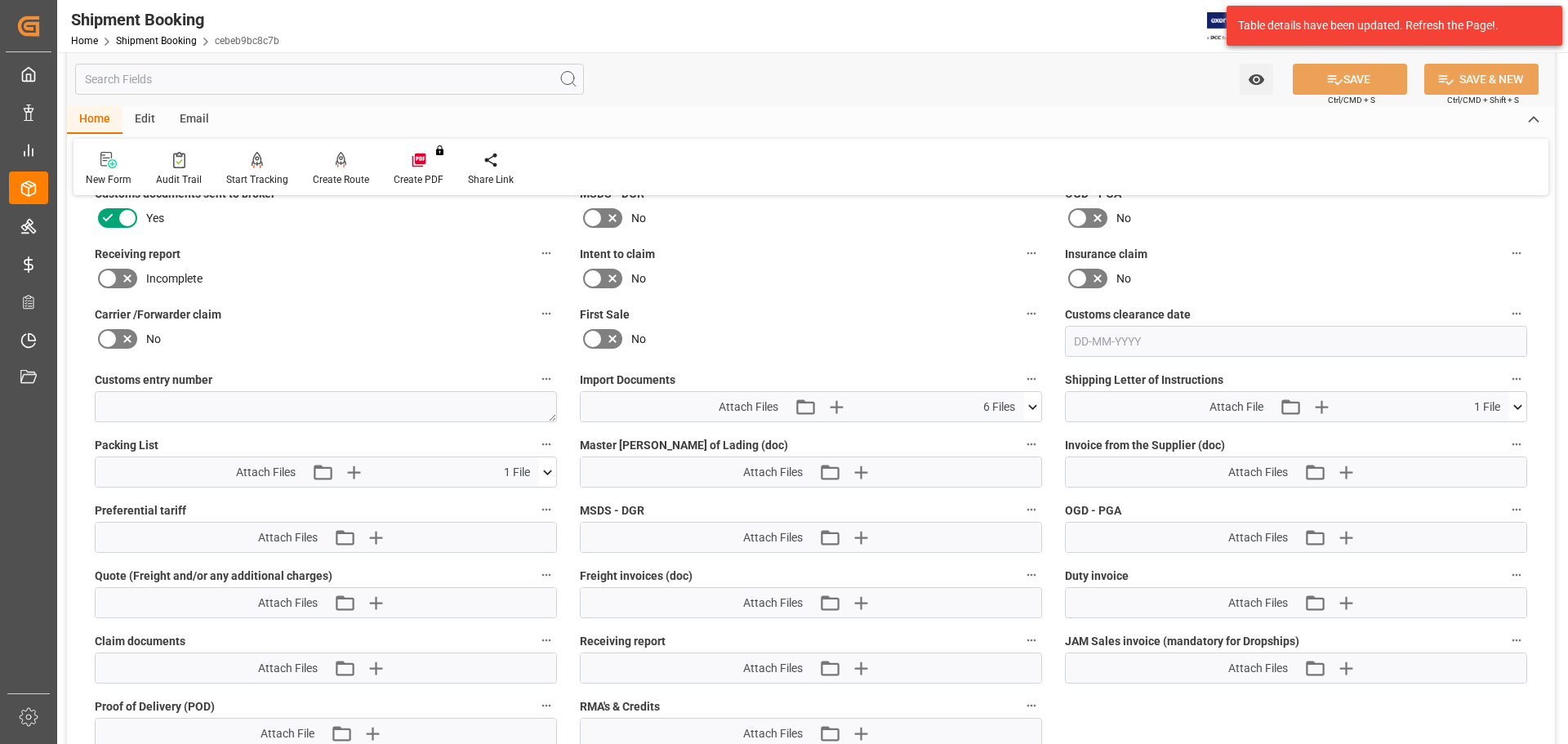
scroll to position [750, 0]
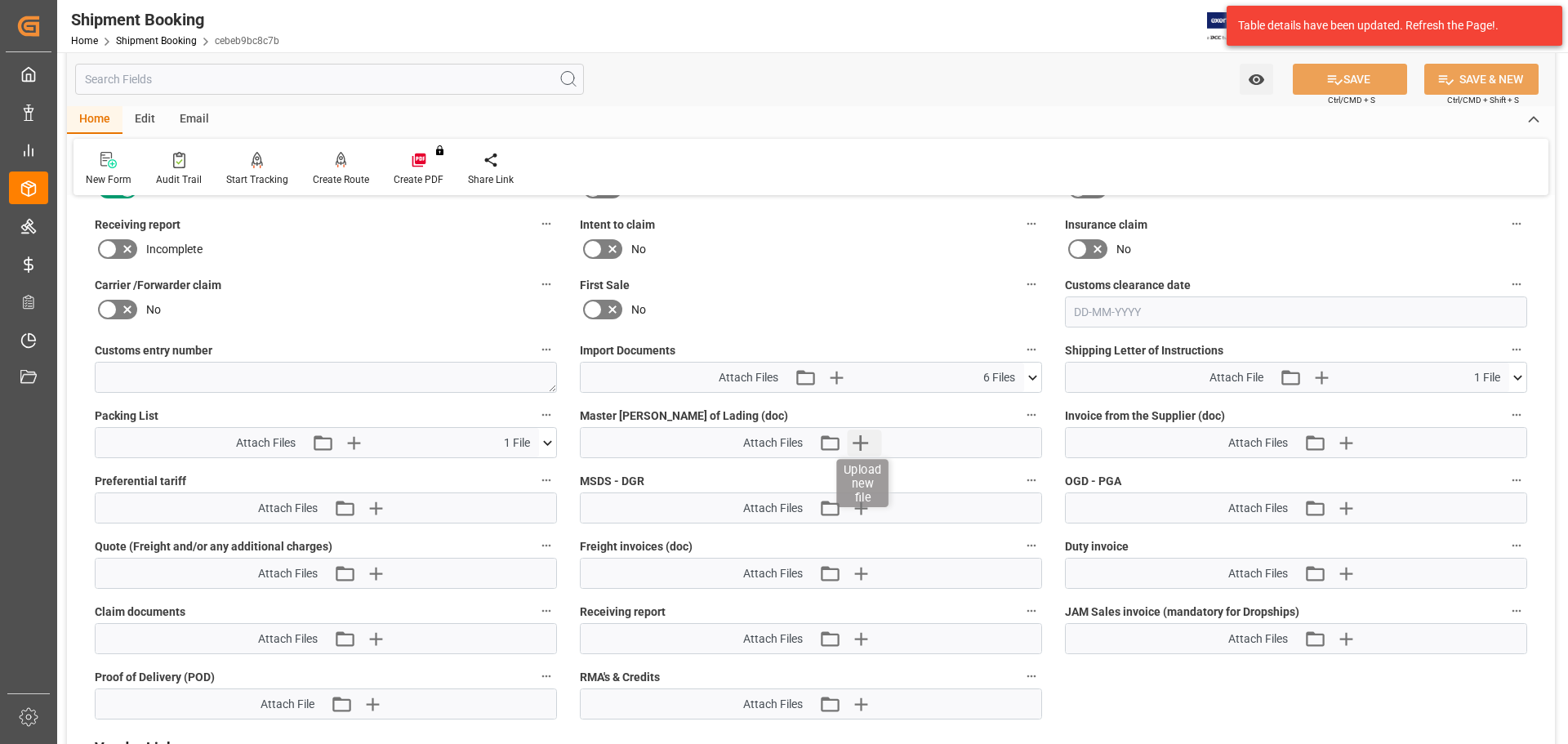
click at [866, 441] on icon "button" at bounding box center [859, 442] width 26 height 26
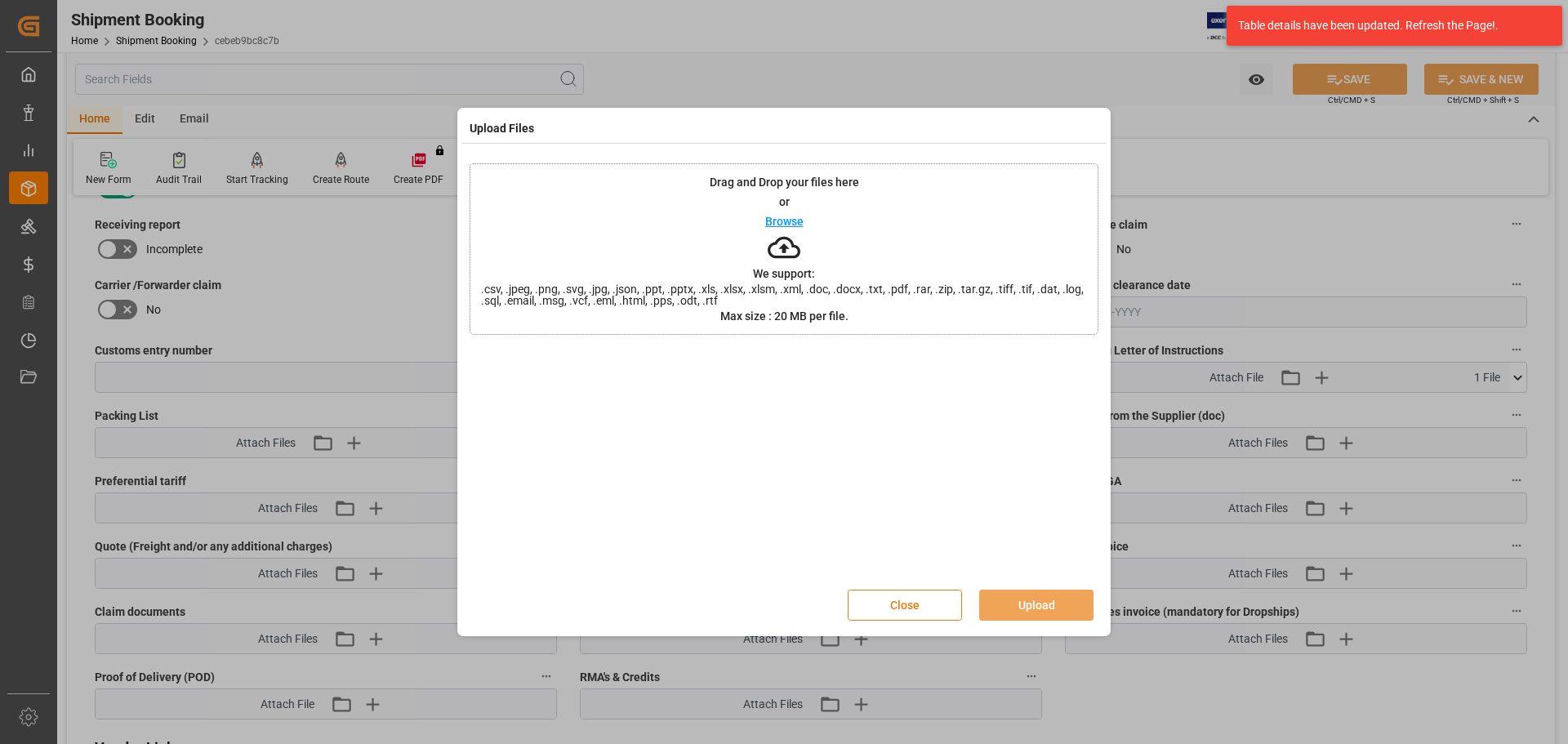
click at [909, 598] on button "Close" at bounding box center [905, 606] width 115 height 31
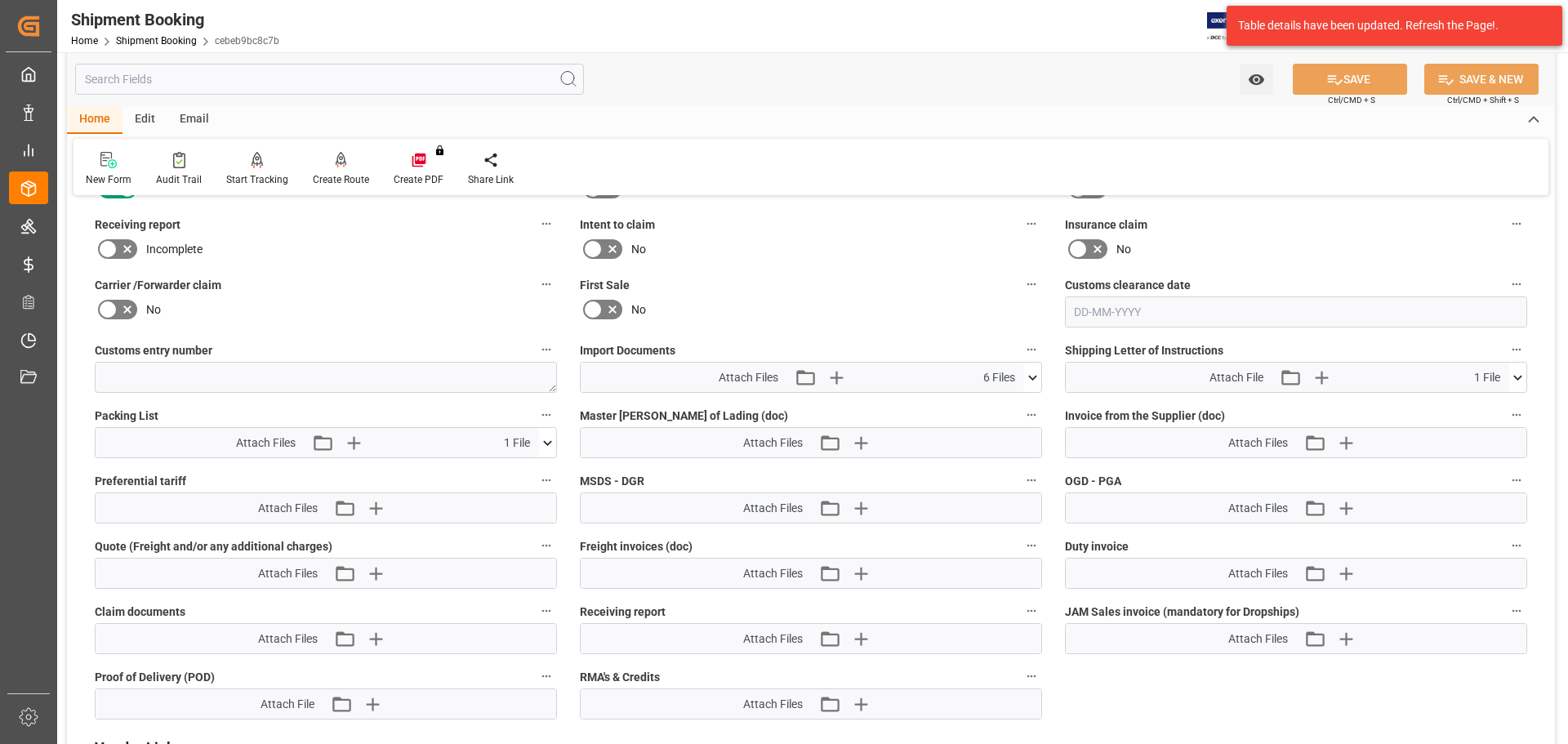
click at [1033, 376] on icon at bounding box center [1033, 378] width 18 height 18
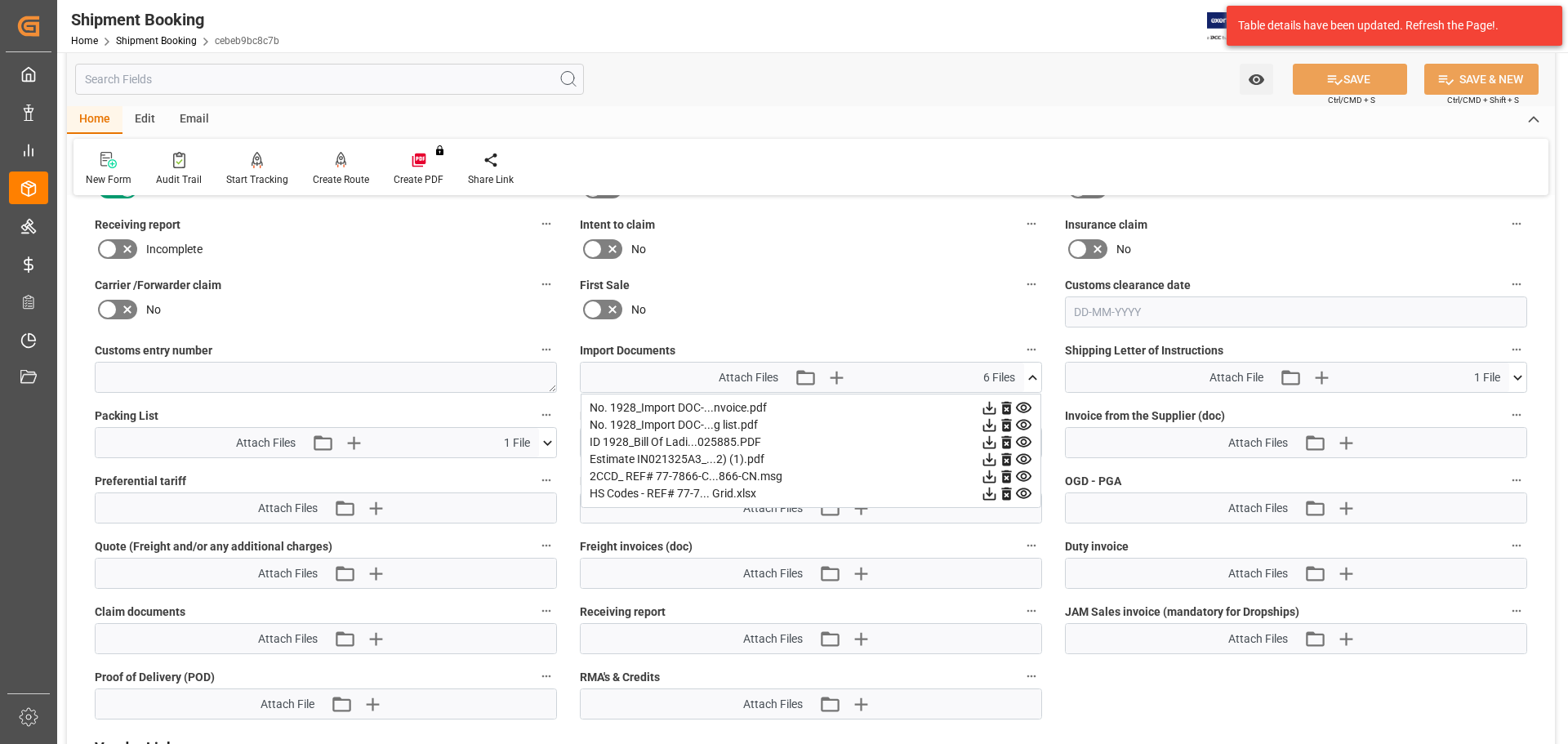
click at [1031, 373] on icon at bounding box center [1033, 378] width 18 height 18
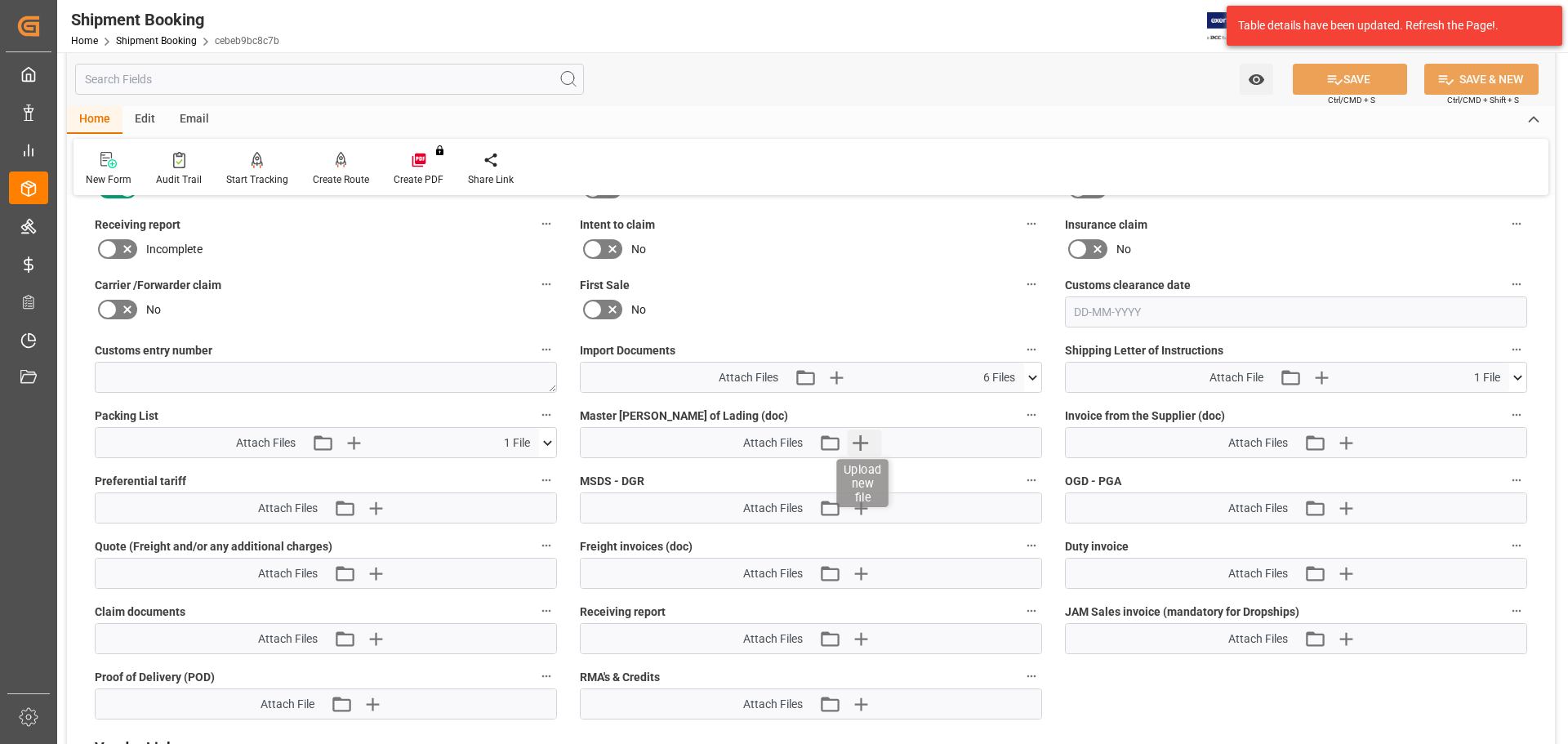
click at [869, 444] on icon "button" at bounding box center [859, 442] width 26 height 26
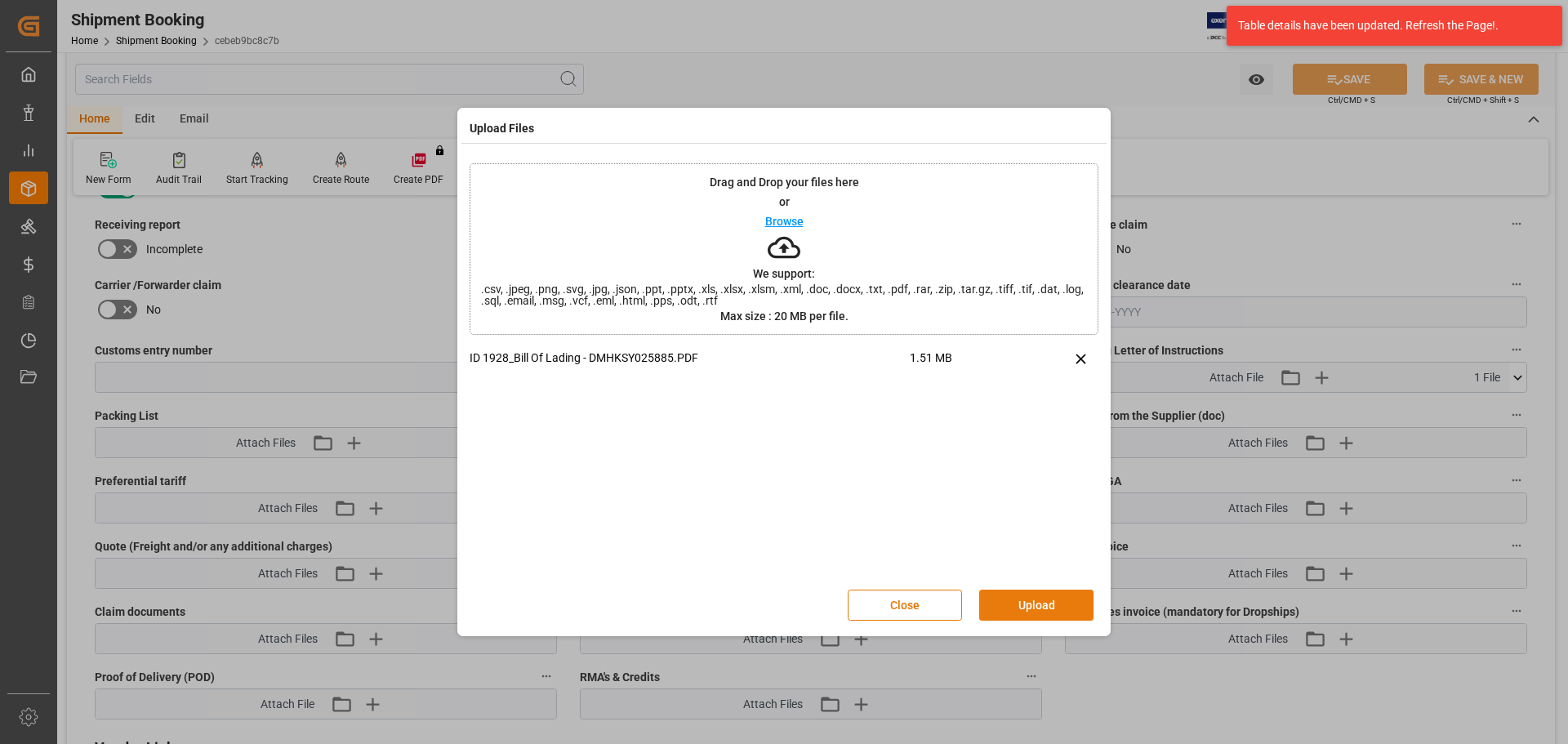
click at [1038, 595] on button "Upload" at bounding box center [1036, 606] width 115 height 31
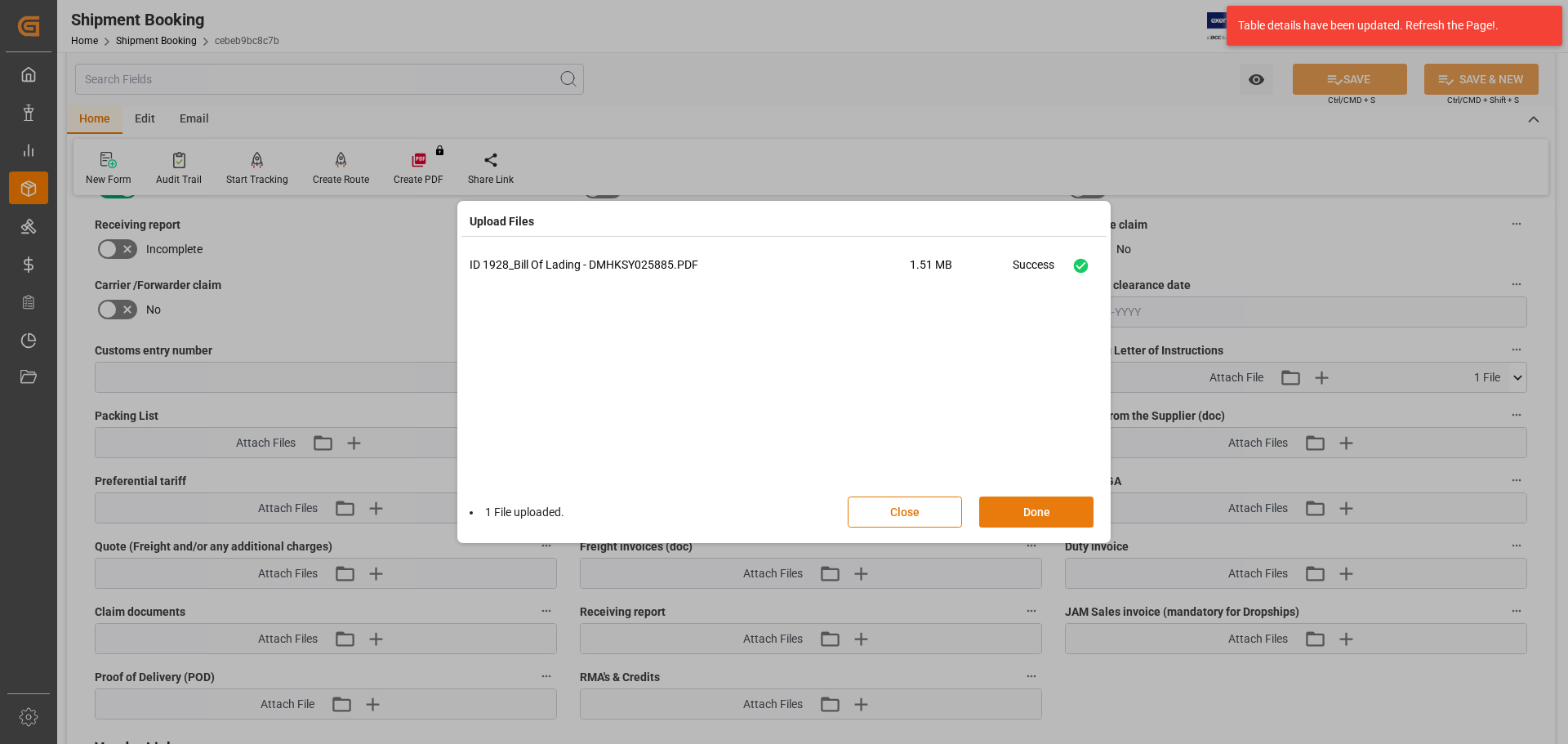
click at [1042, 508] on button "Done" at bounding box center [1036, 513] width 115 height 31
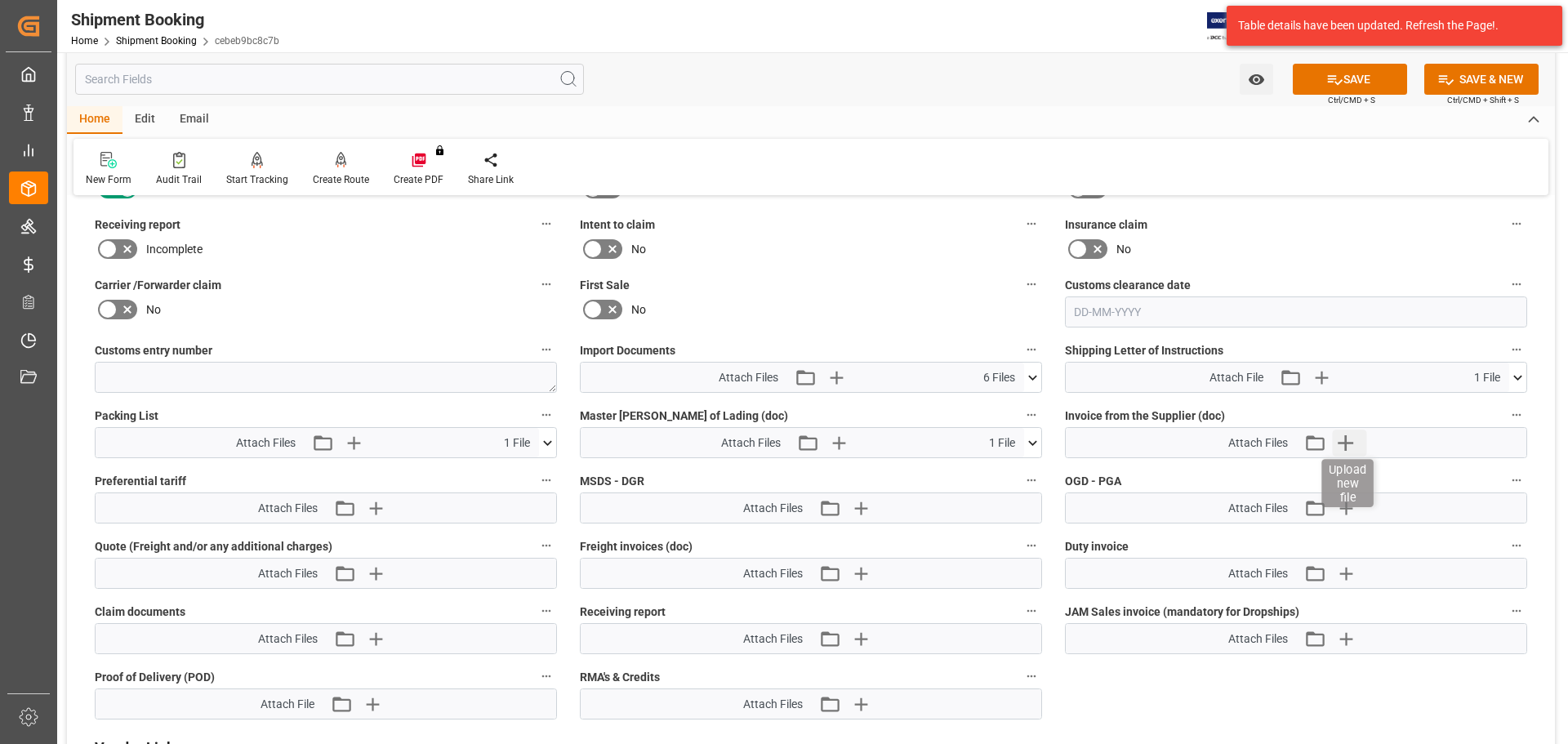
click at [1352, 444] on icon "button" at bounding box center [1345, 442] width 26 height 26
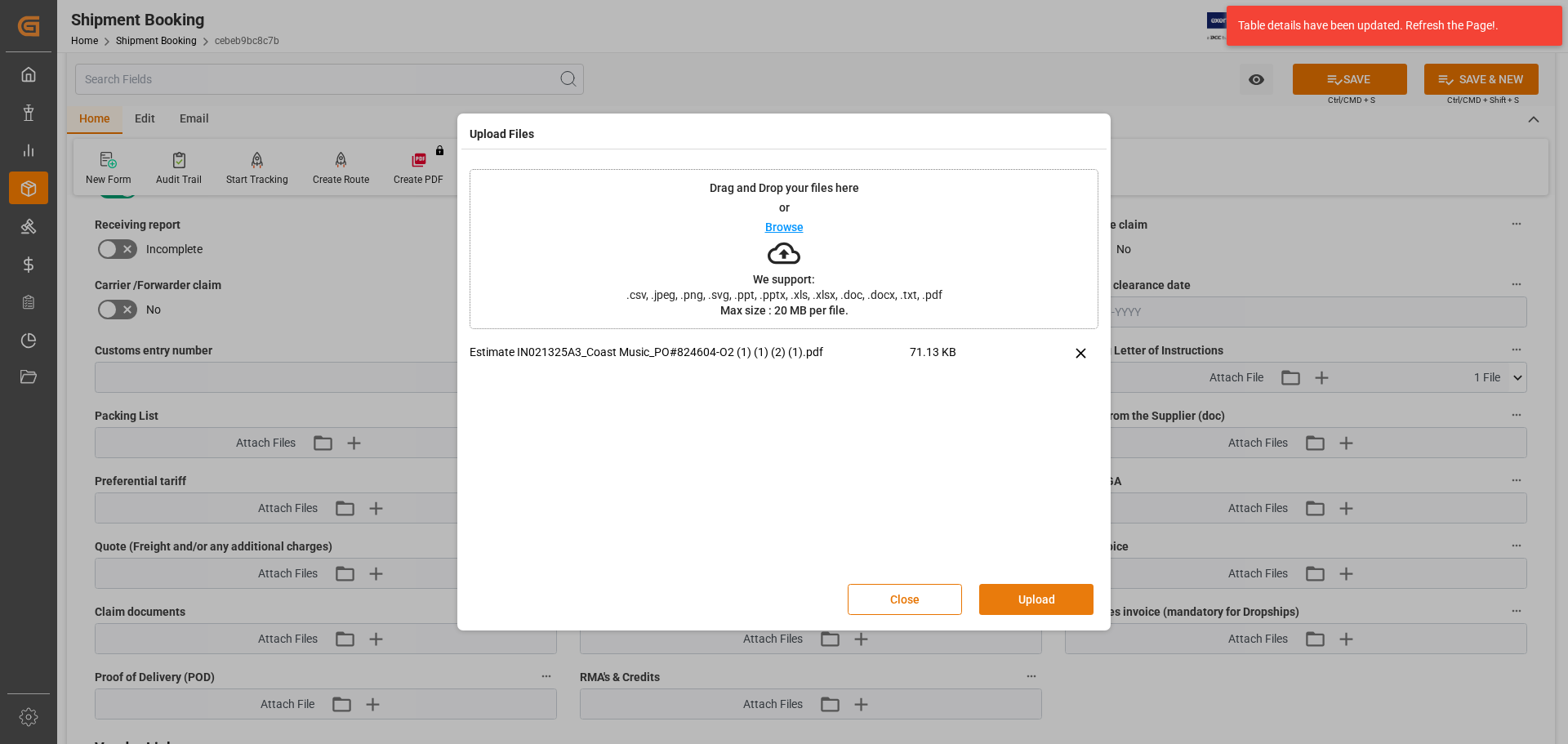
click at [1023, 593] on button "Upload" at bounding box center [1036, 600] width 115 height 31
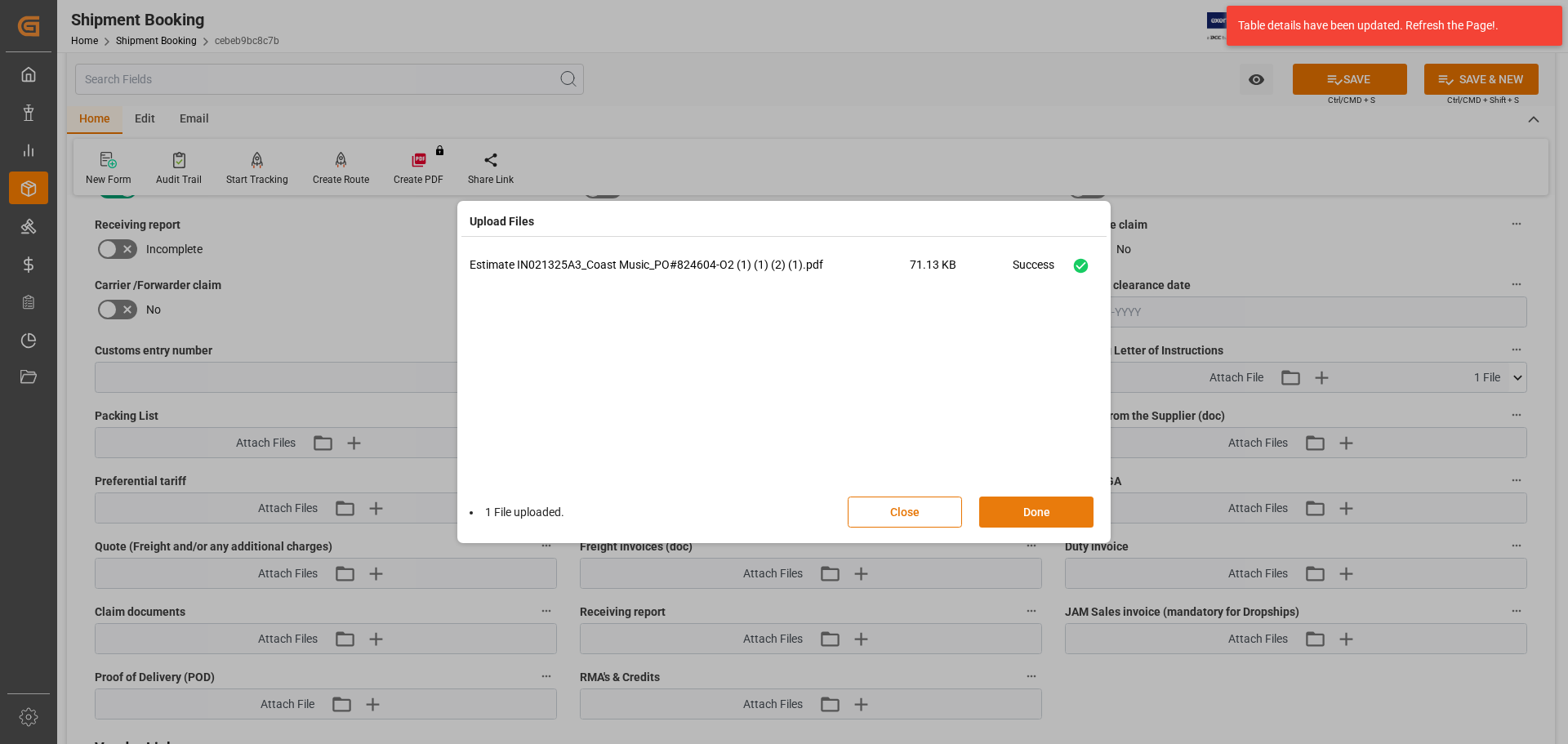
click at [1046, 517] on button "Done" at bounding box center [1036, 513] width 115 height 31
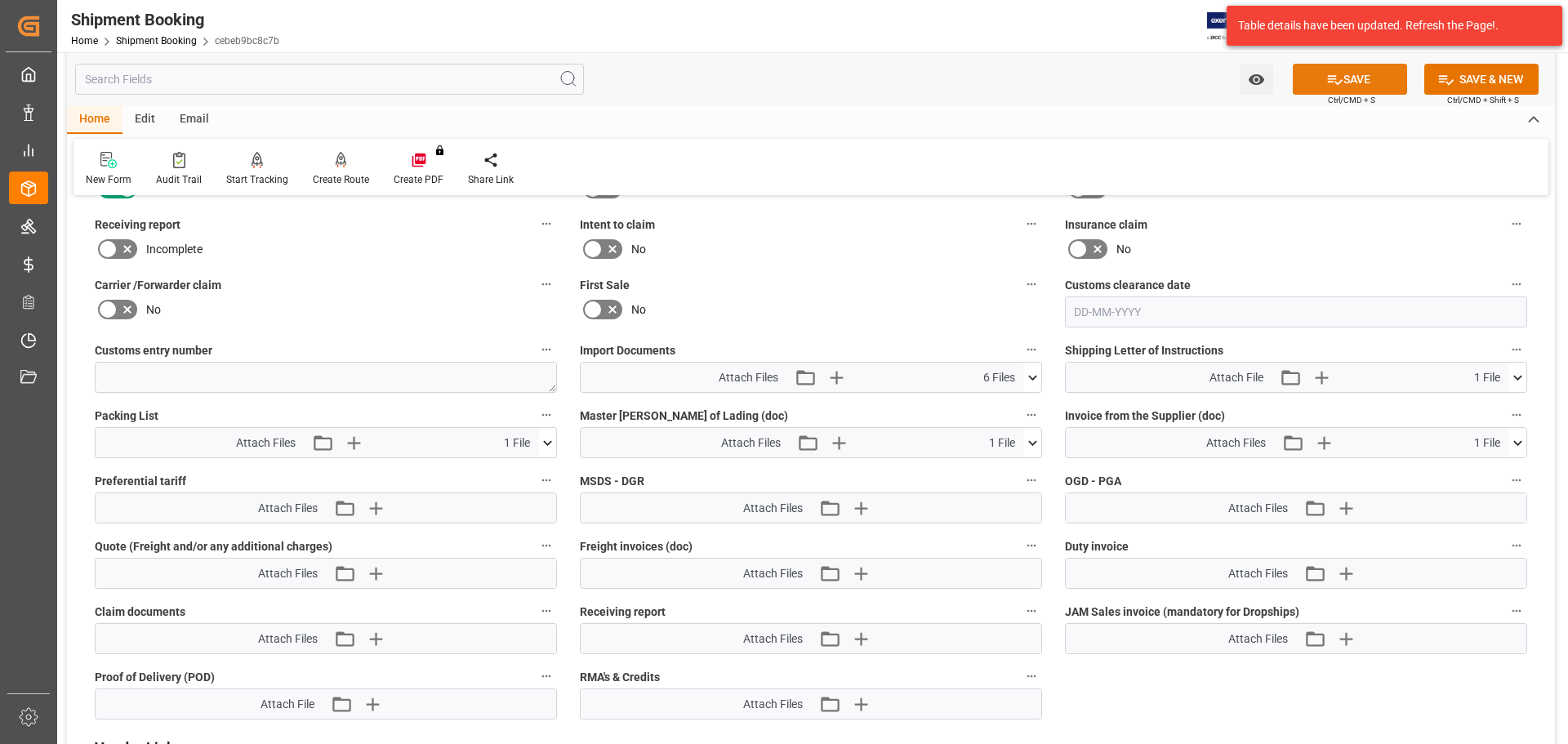
click at [1328, 81] on icon at bounding box center [1335, 80] width 15 height 10
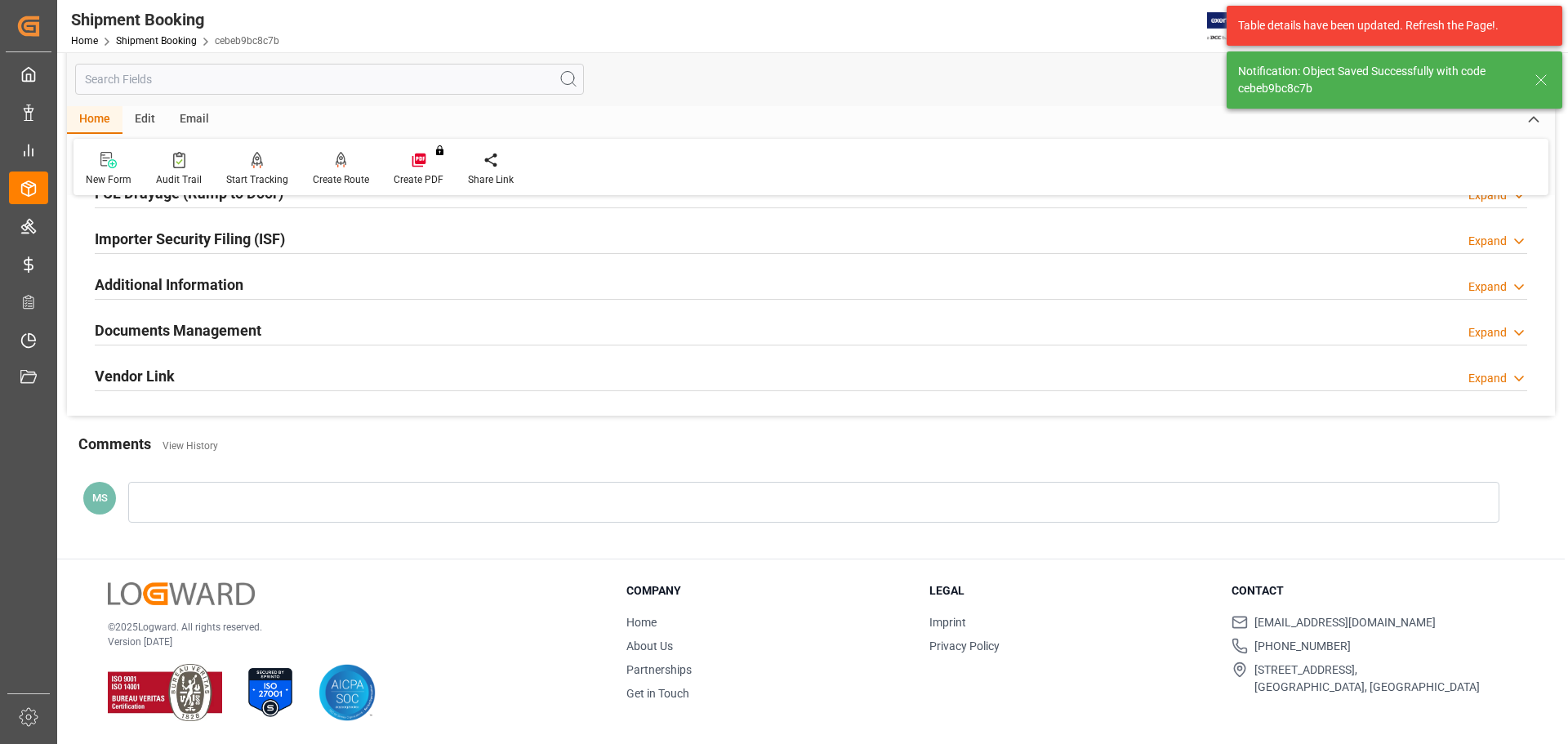
scroll to position [482, 0]
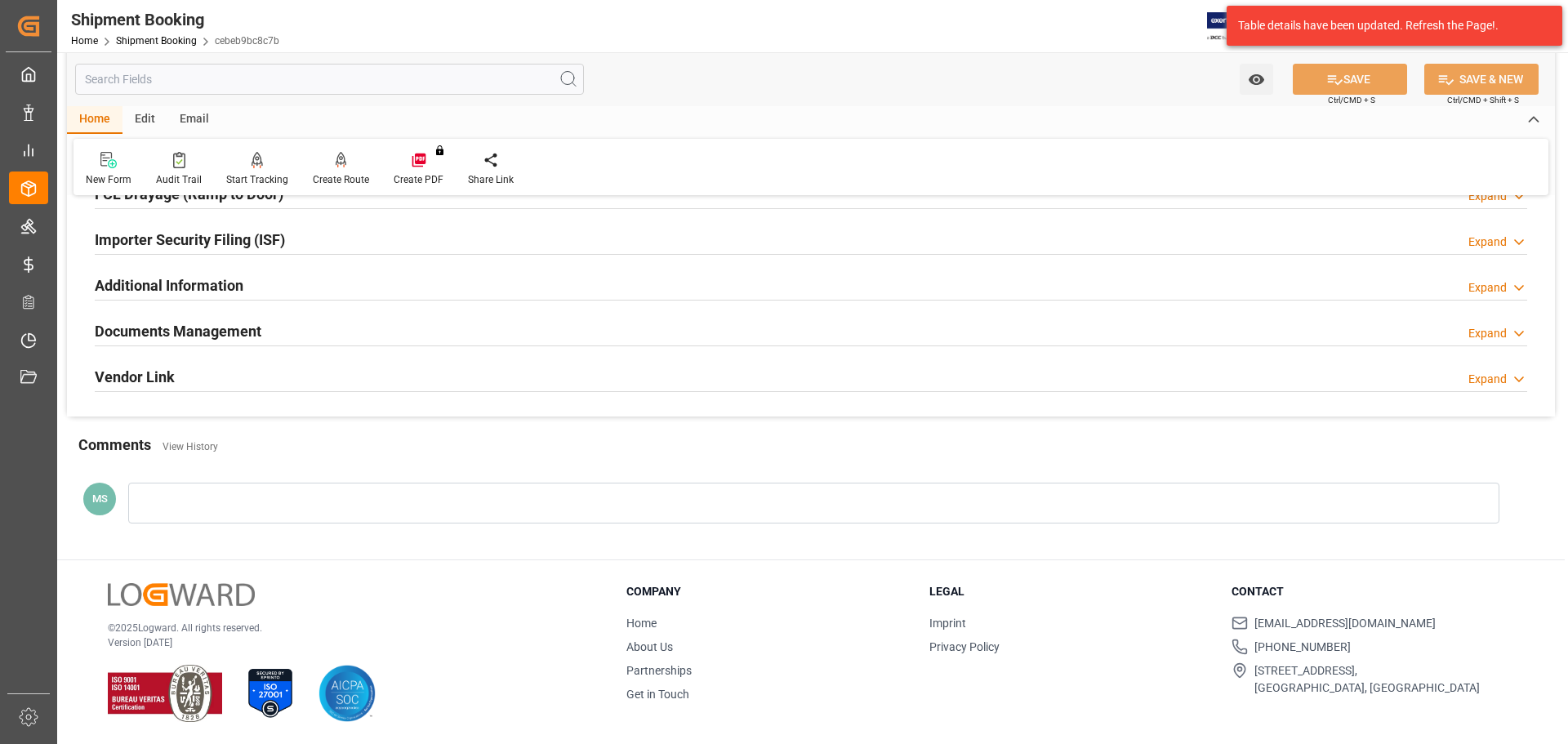
click at [345, 333] on div "Documents Management Expand" at bounding box center [811, 330] width 1433 height 31
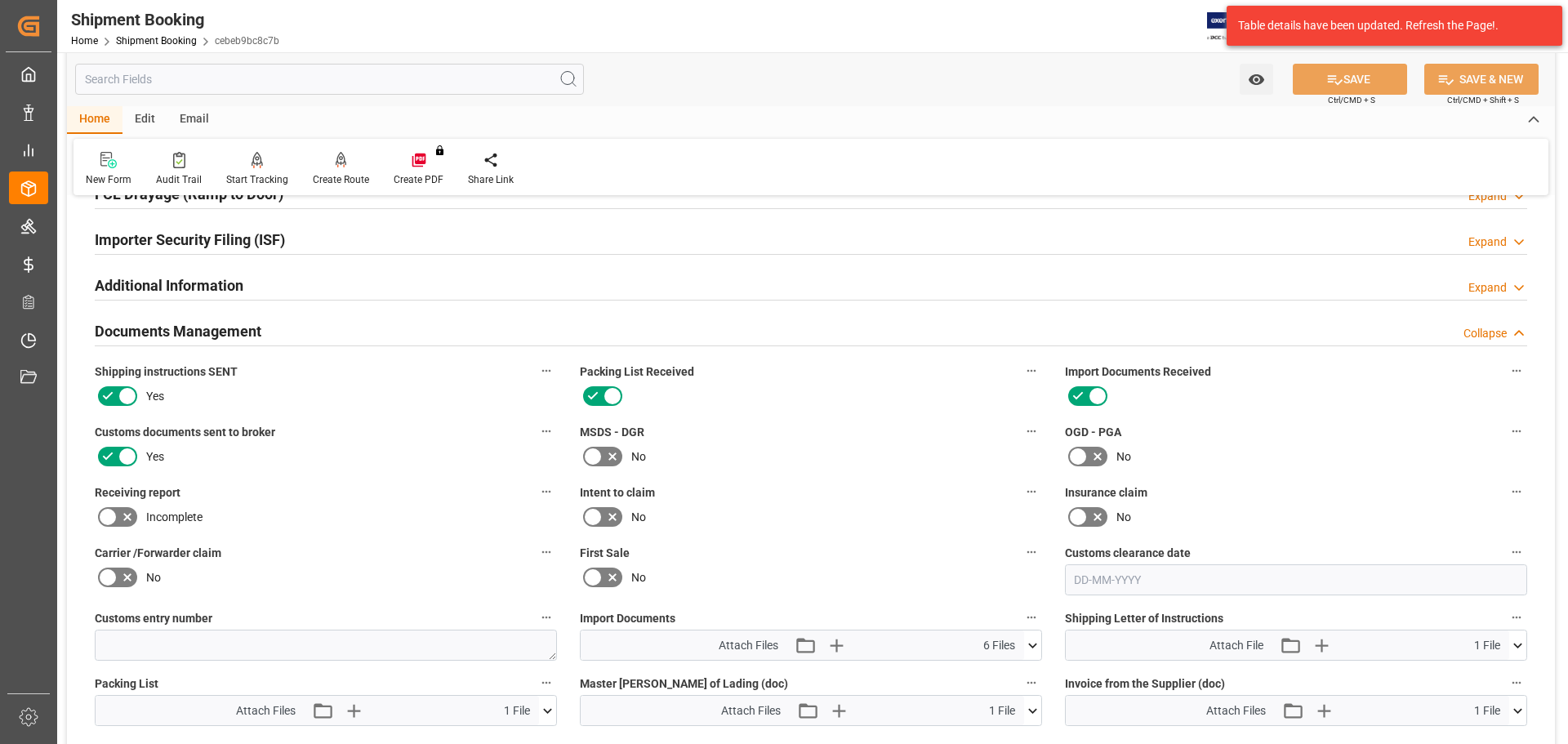
scroll to position [750, 0]
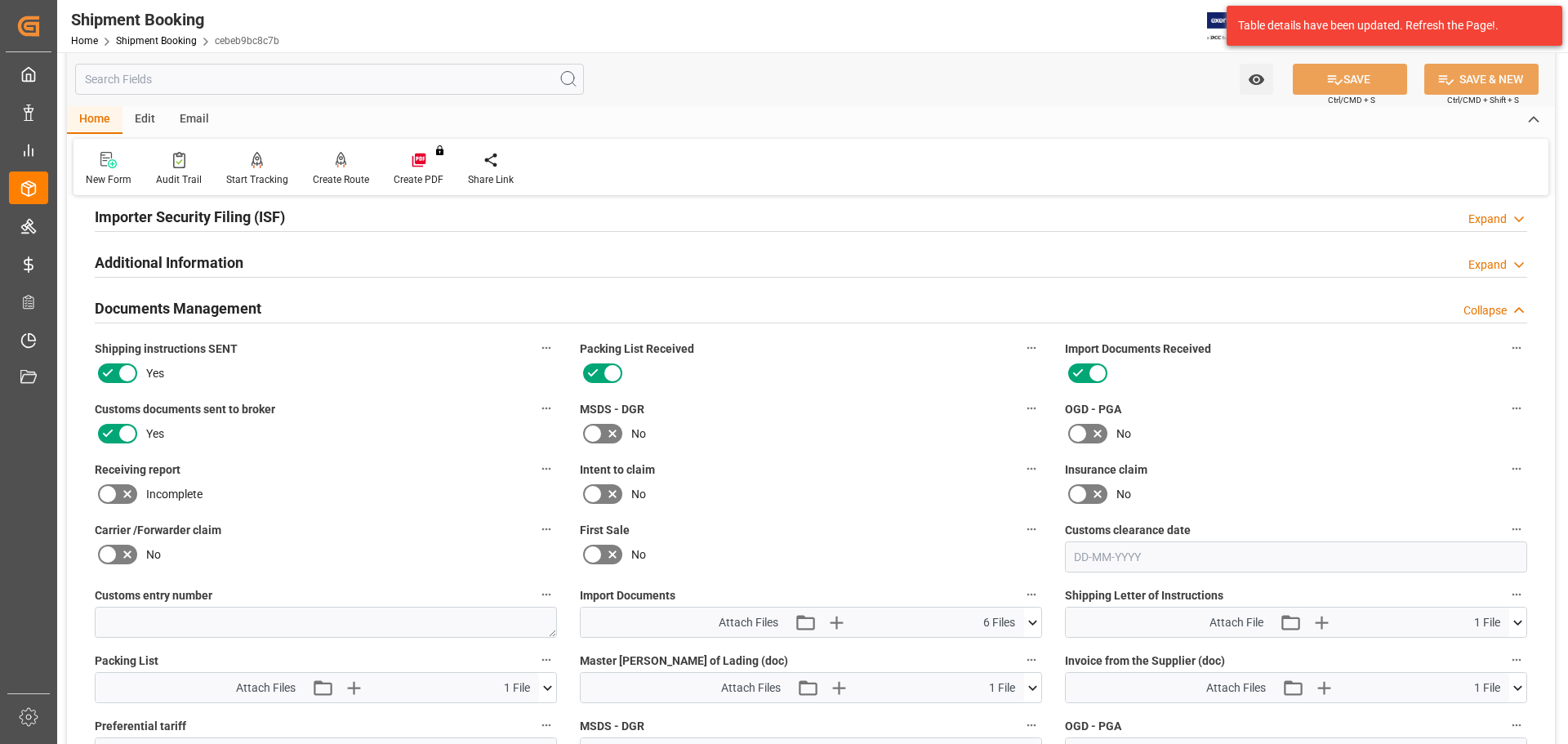
click at [243, 302] on h2 "Documents Management" at bounding box center [178, 308] width 167 height 23
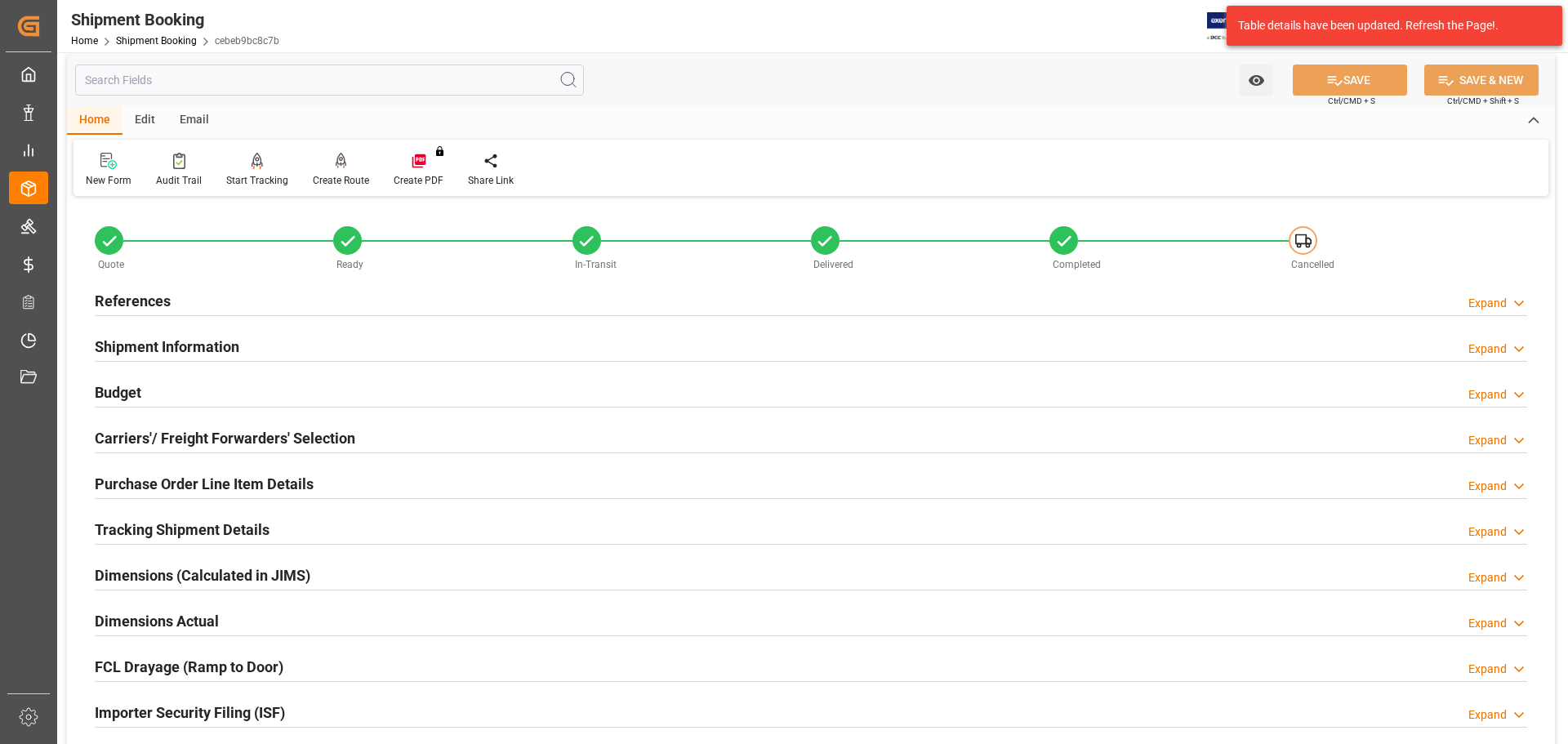
scroll to position [0, 0]
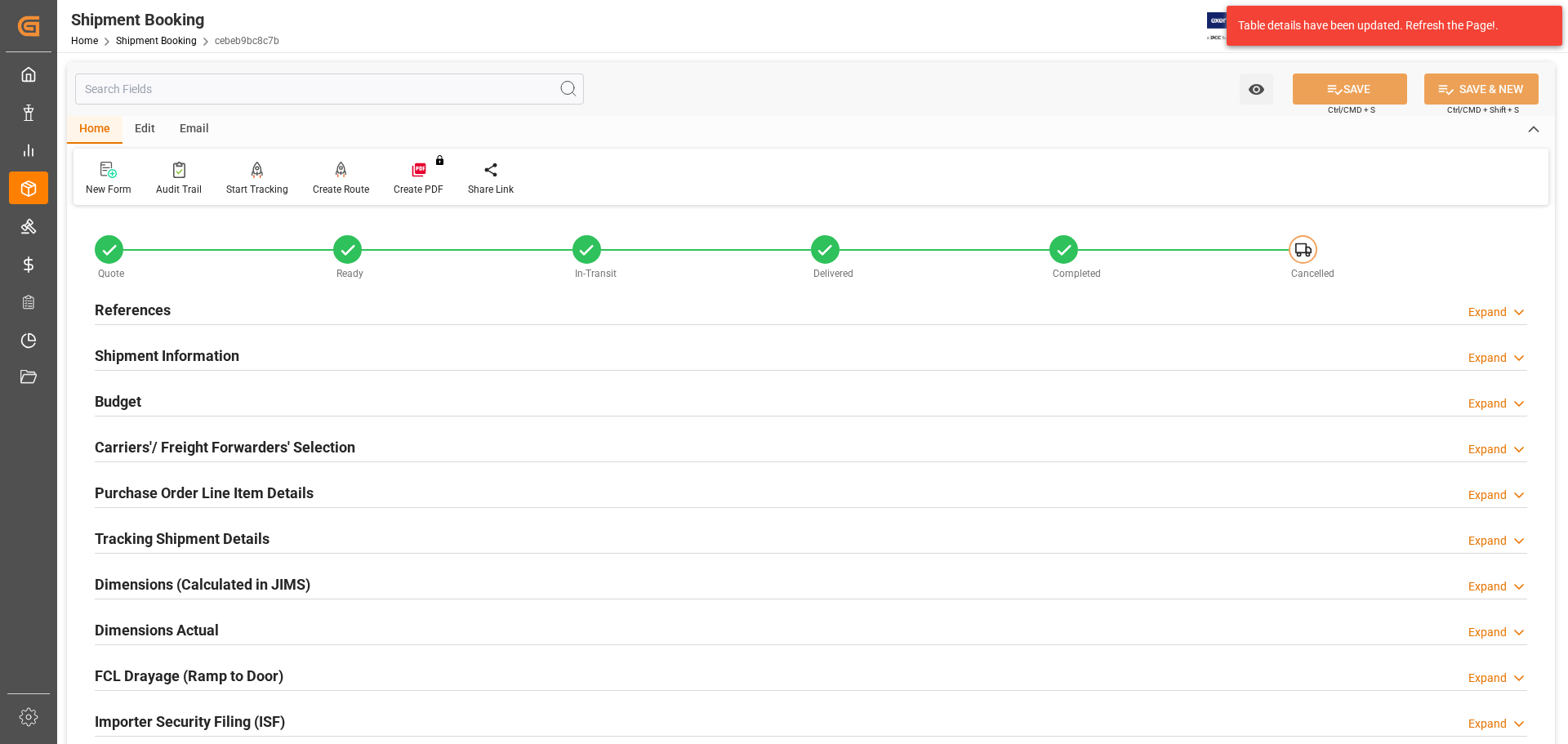
click at [252, 318] on div "References Expand" at bounding box center [811, 309] width 1433 height 31
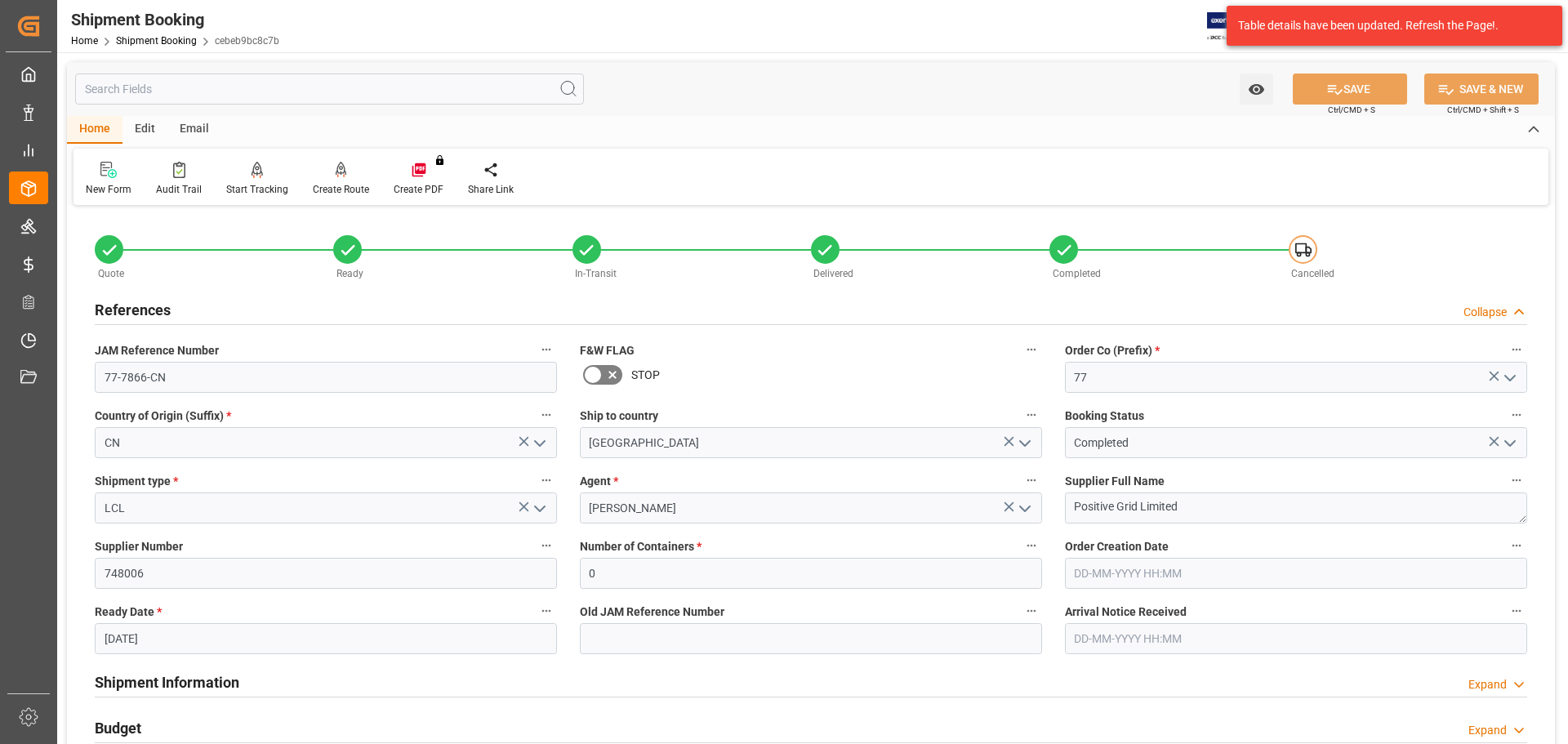
click at [238, 309] on div "References Collapse" at bounding box center [811, 309] width 1433 height 31
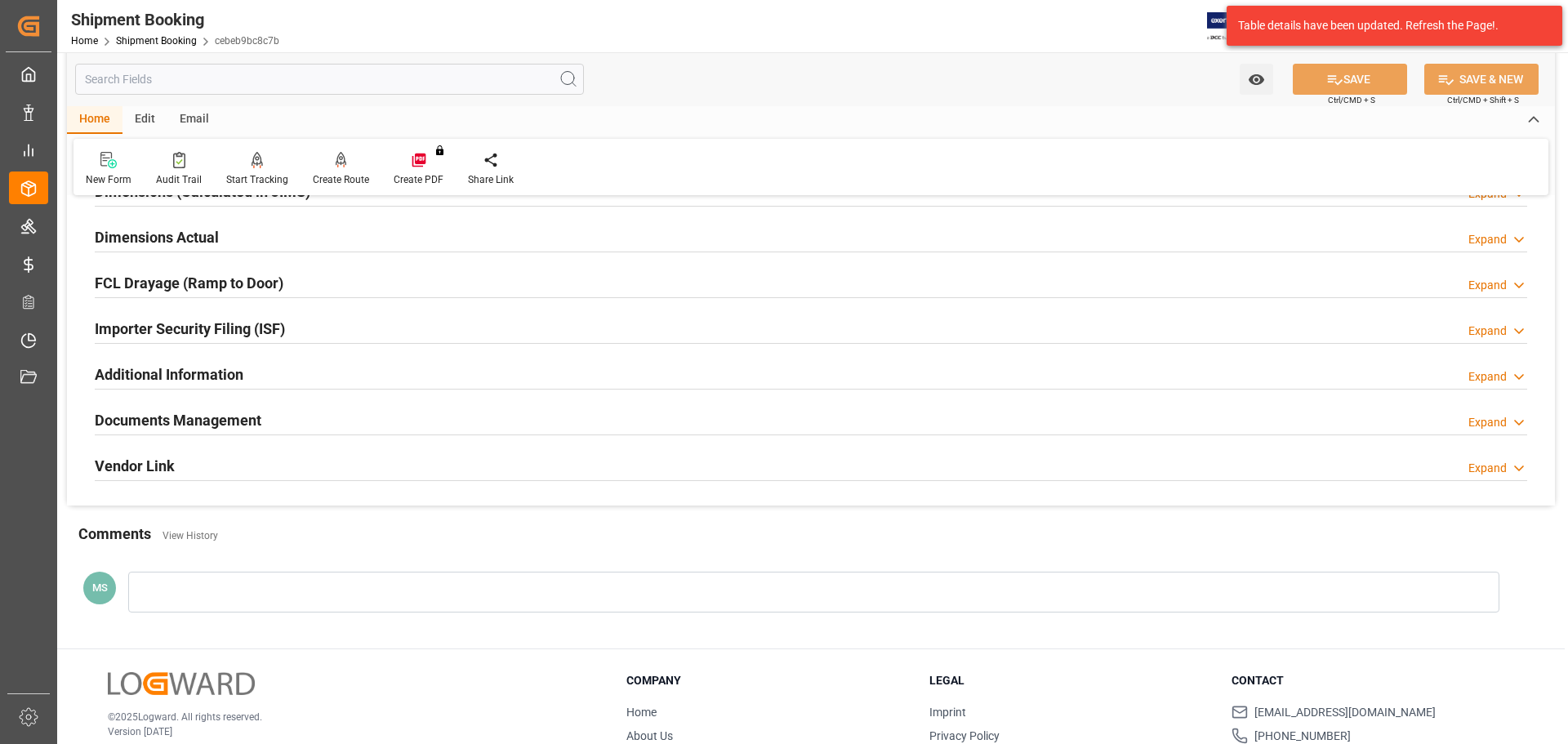
scroll to position [482, 0]
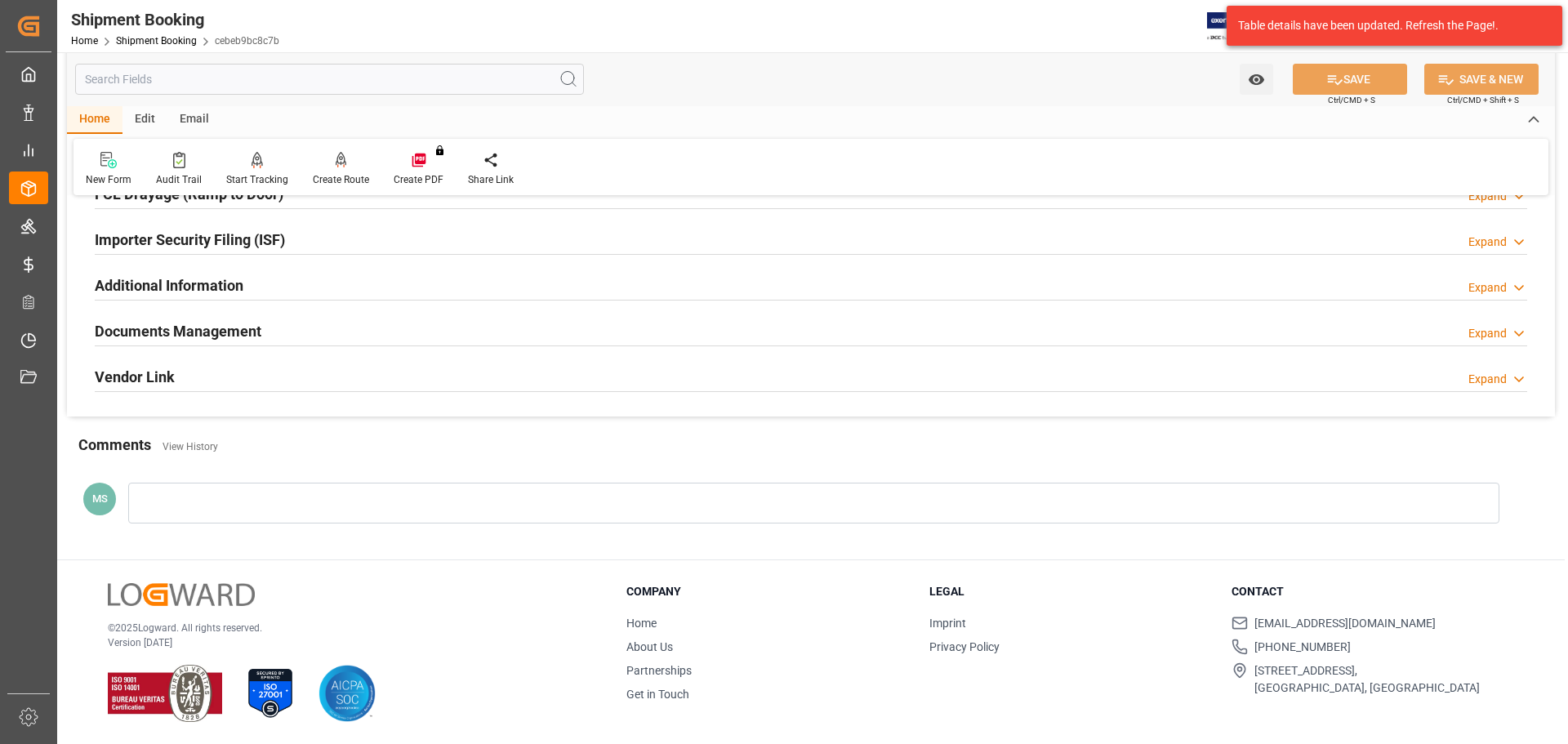
click at [254, 335] on h2 "Documents Management" at bounding box center [178, 331] width 167 height 23
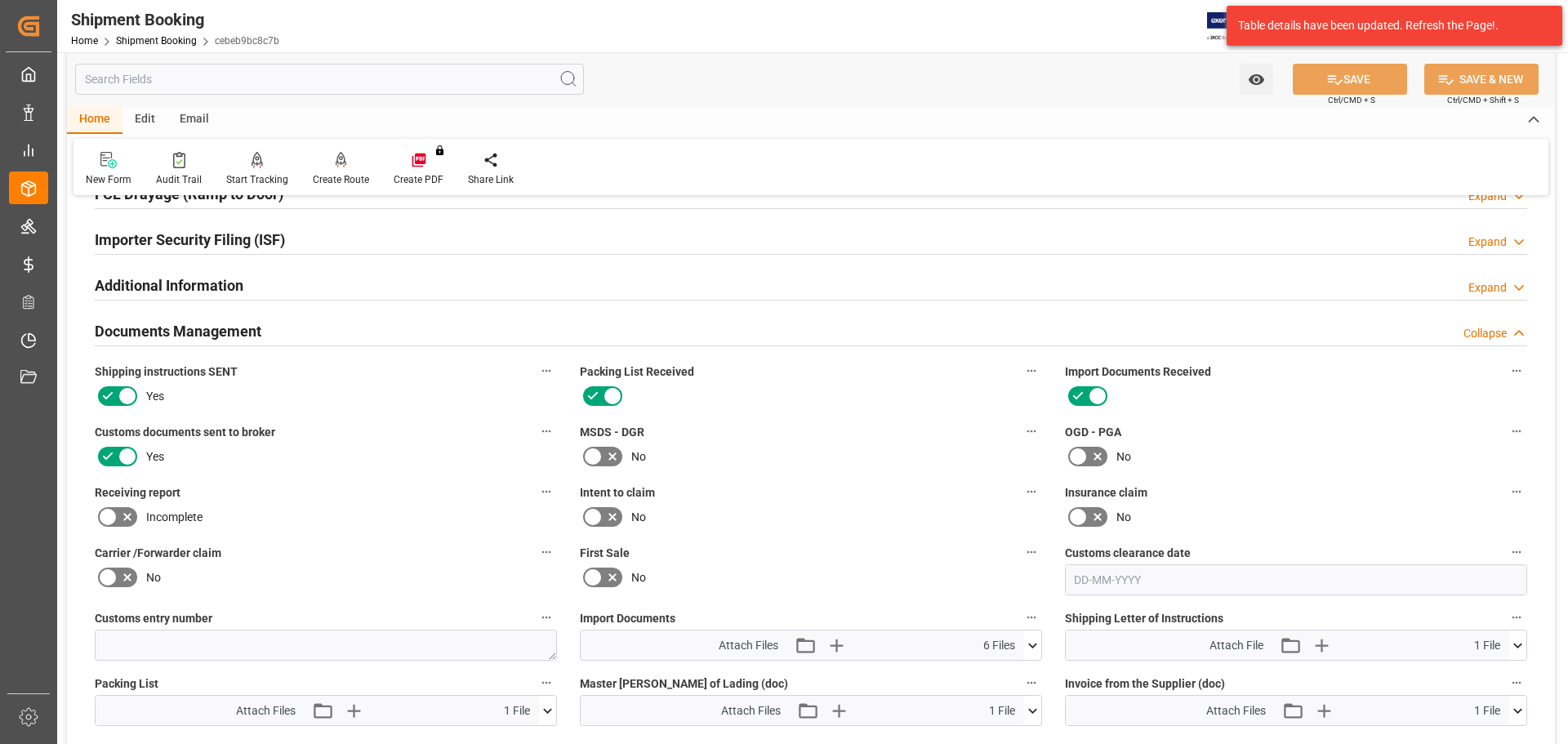
click at [248, 337] on h2 "Documents Management" at bounding box center [178, 331] width 167 height 23
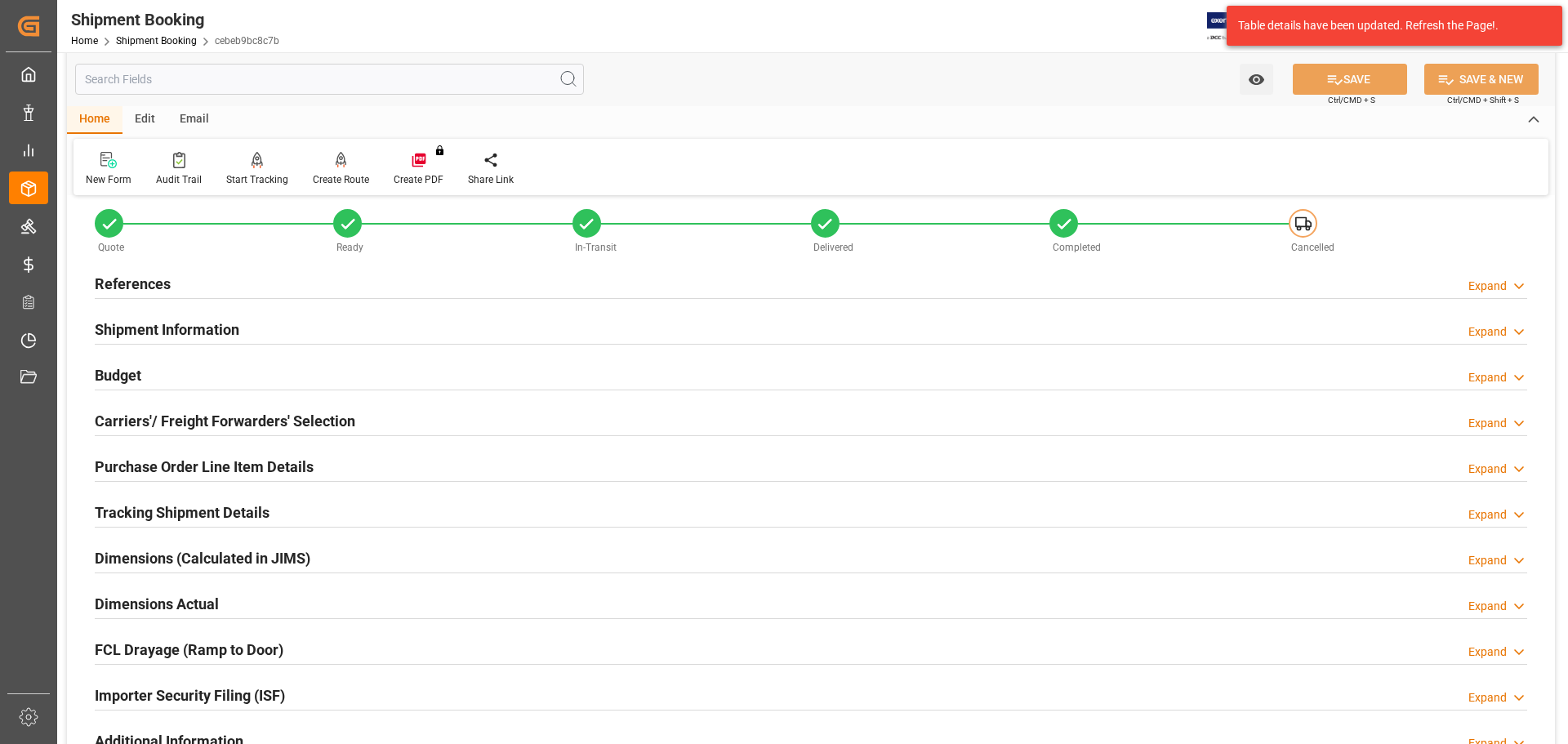
scroll to position [0, 0]
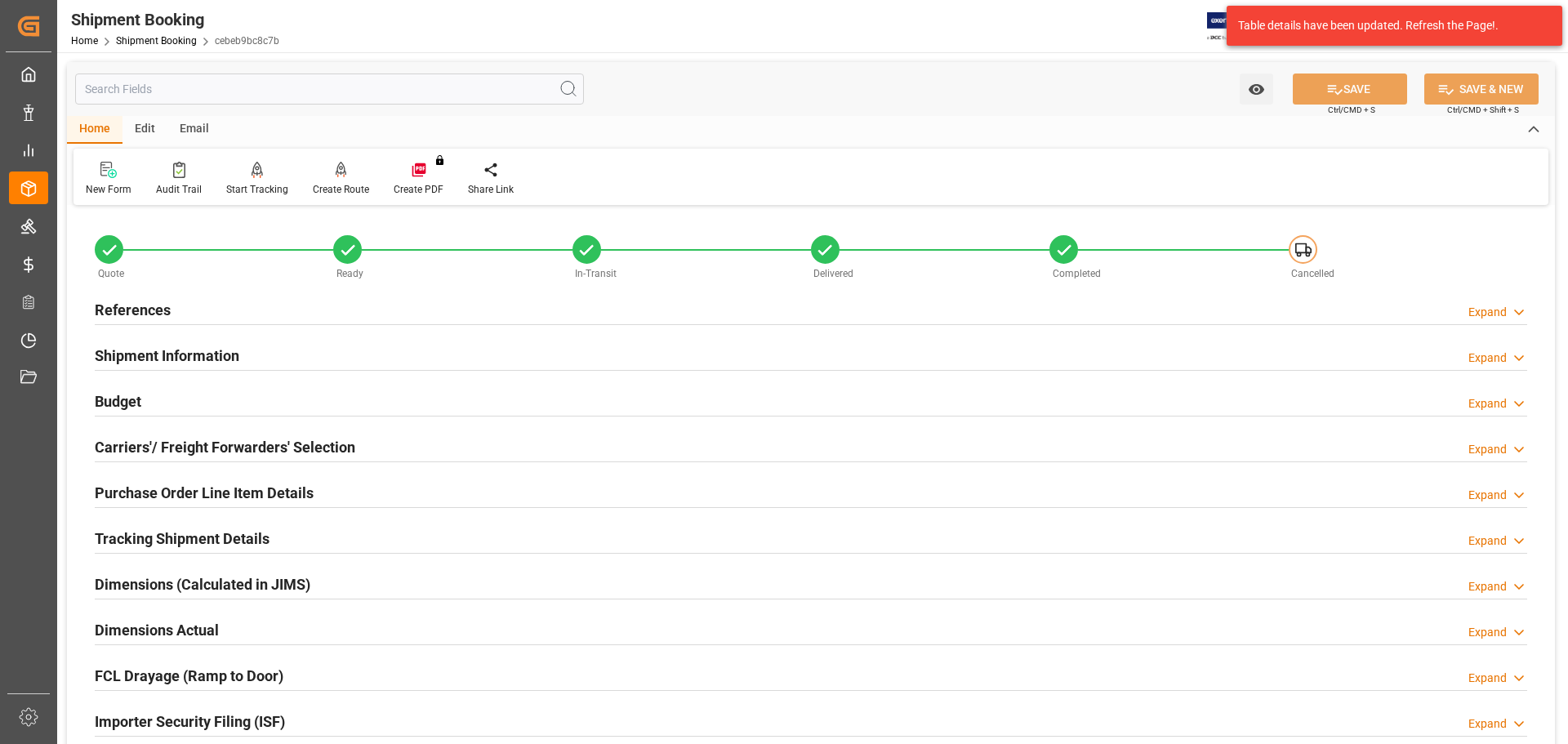
click at [155, 300] on h2 "References" at bounding box center [133, 310] width 76 height 23
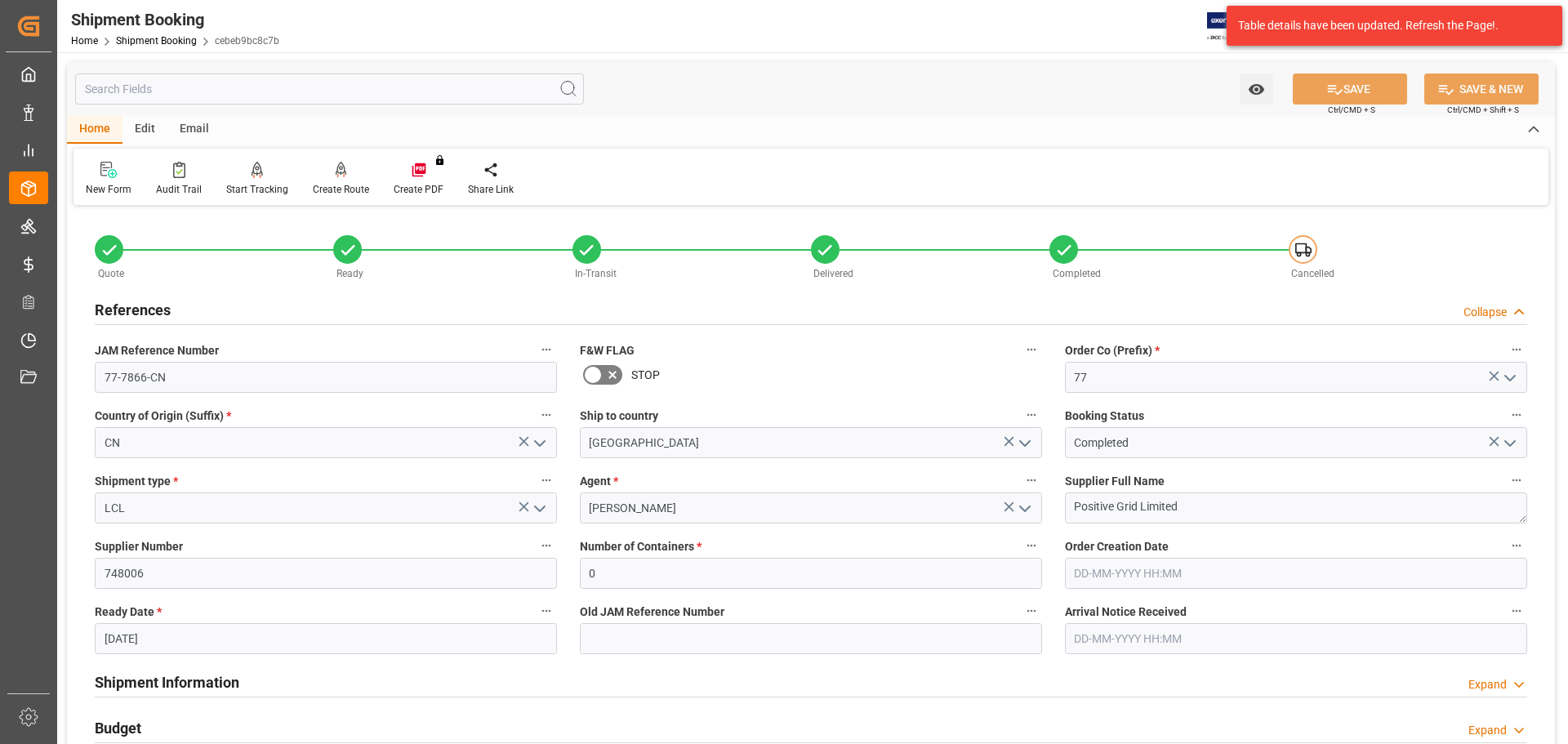
click at [194, 317] on div "References Collapse" at bounding box center [811, 309] width 1433 height 31
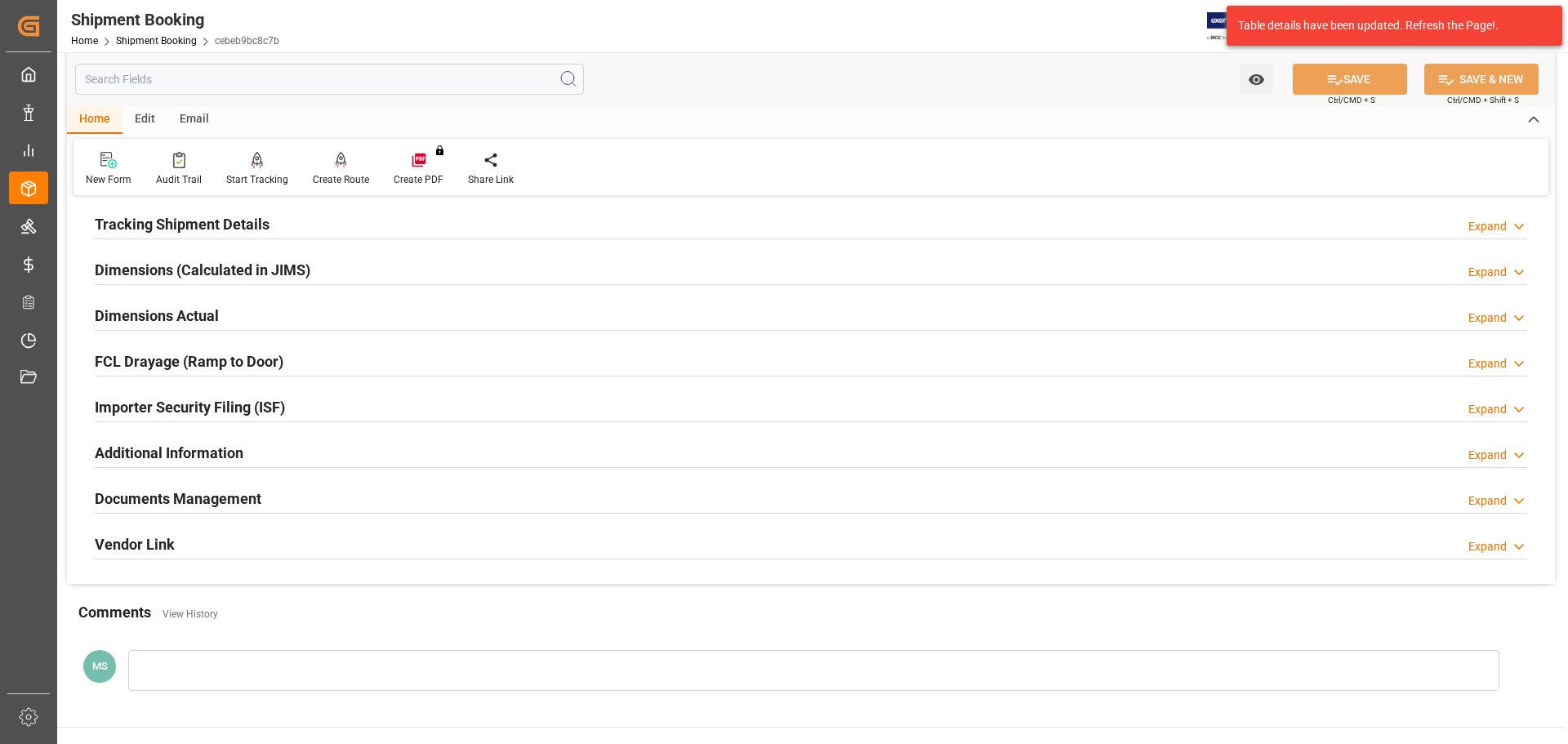
scroll to position [326, 0]
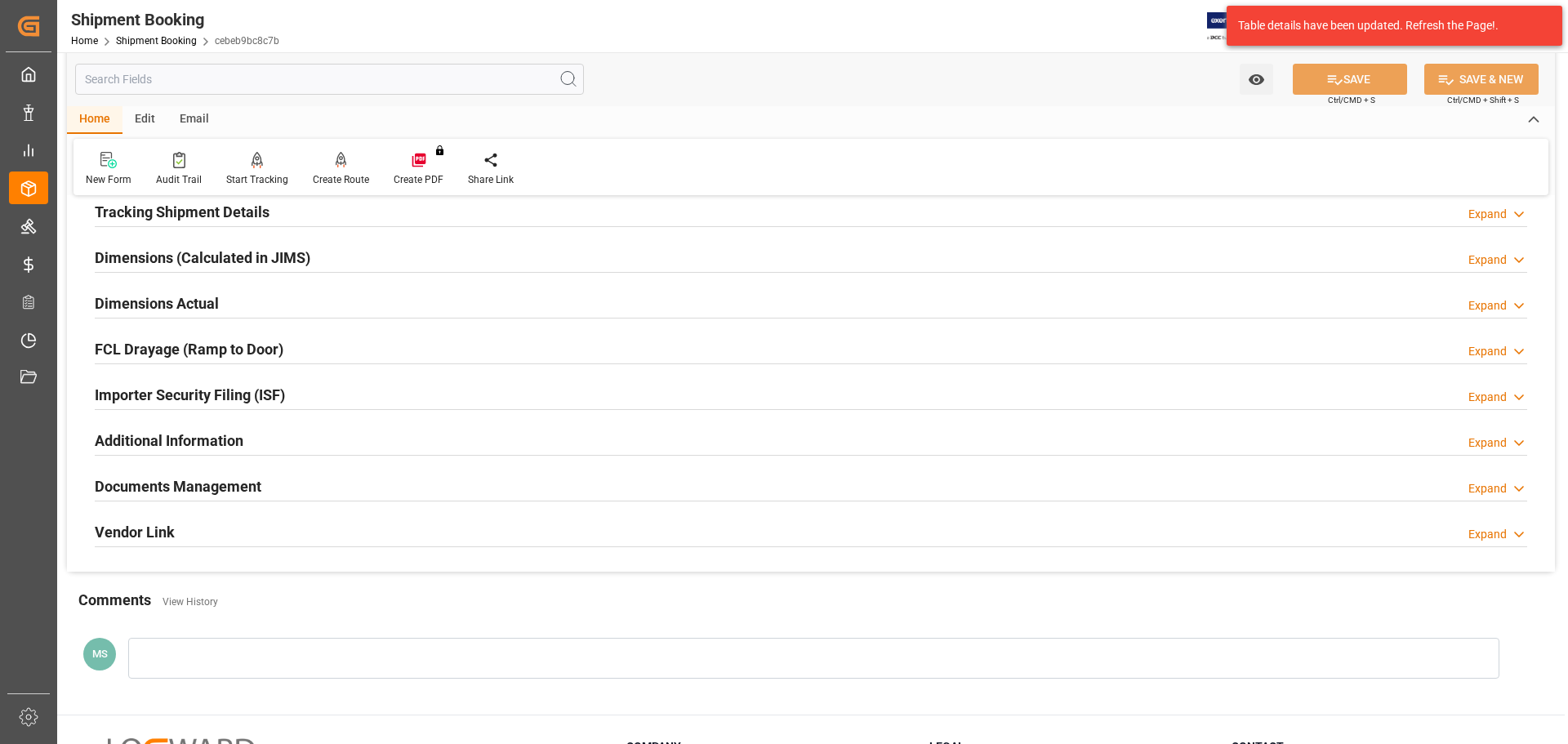
click at [192, 211] on h2 "Tracking Shipment Details" at bounding box center [182, 212] width 174 height 23
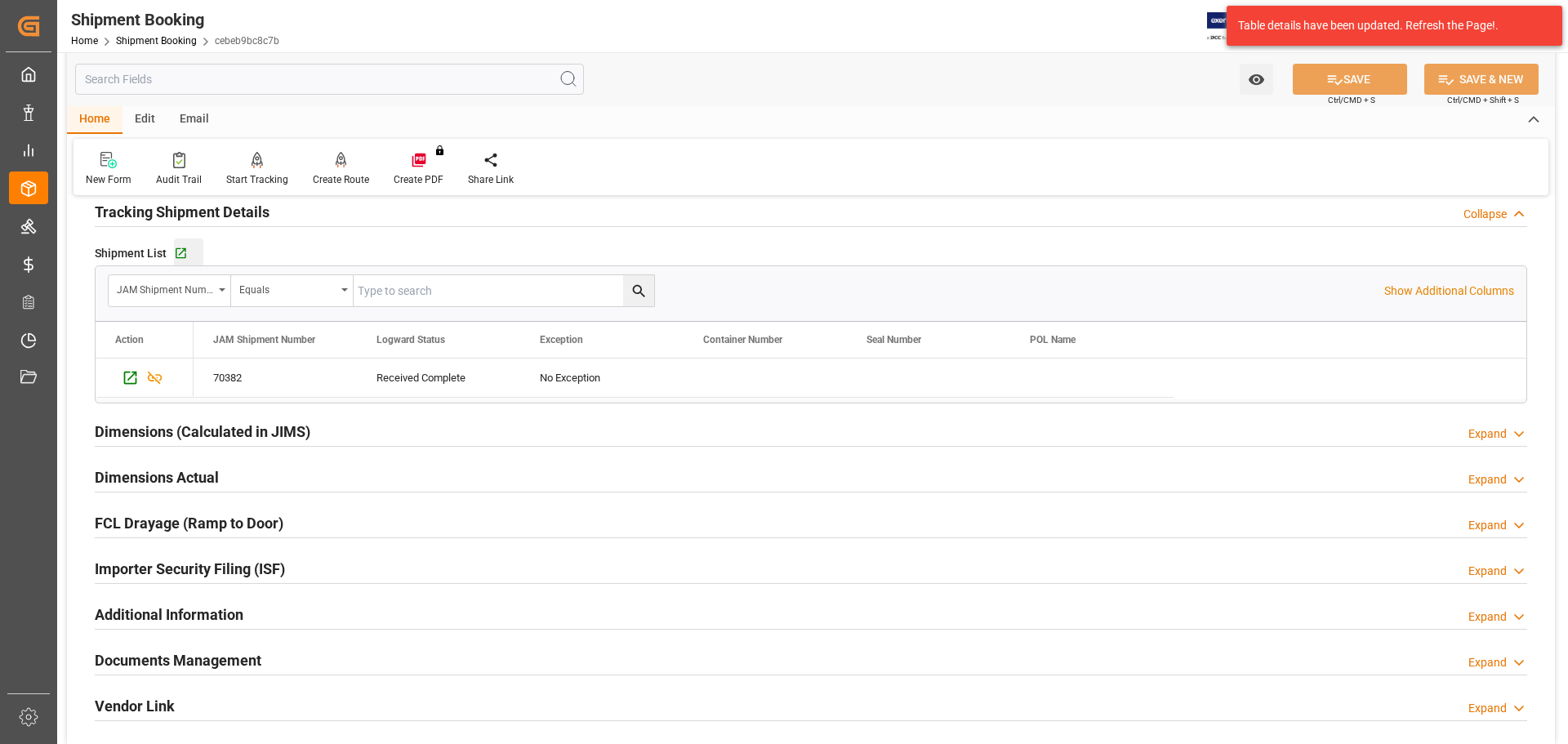
click at [186, 249] on div "Go to Shipment Tracking Grid" at bounding box center [189, 254] width 29 height 14
click at [268, 213] on h2 "Tracking Shipment Details" at bounding box center [182, 212] width 174 height 23
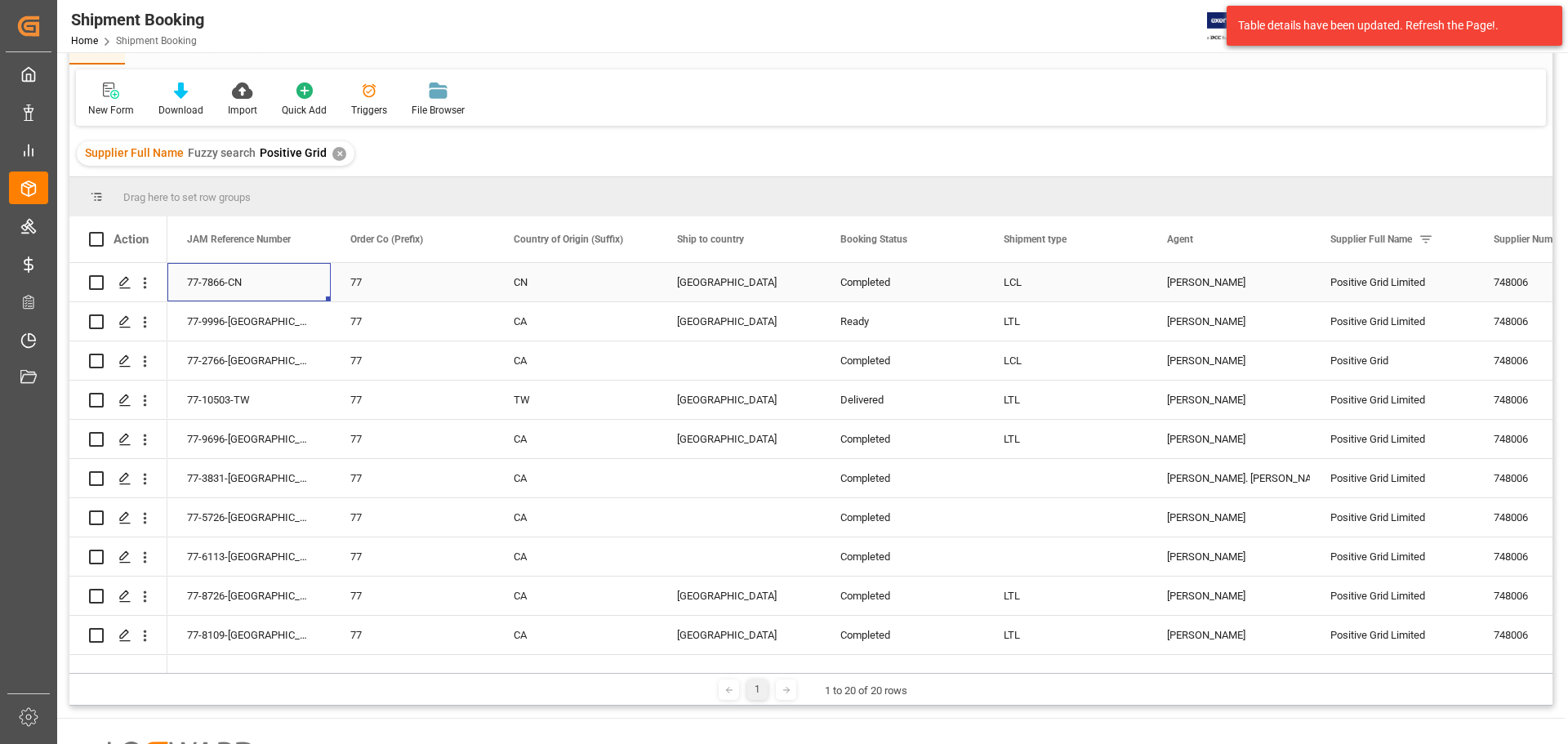
click at [225, 277] on div "77-7866-CN" at bounding box center [249, 281] width 164 height 38
click at [128, 283] on icon "Press SPACE to select this row." at bounding box center [124, 282] width 13 height 13
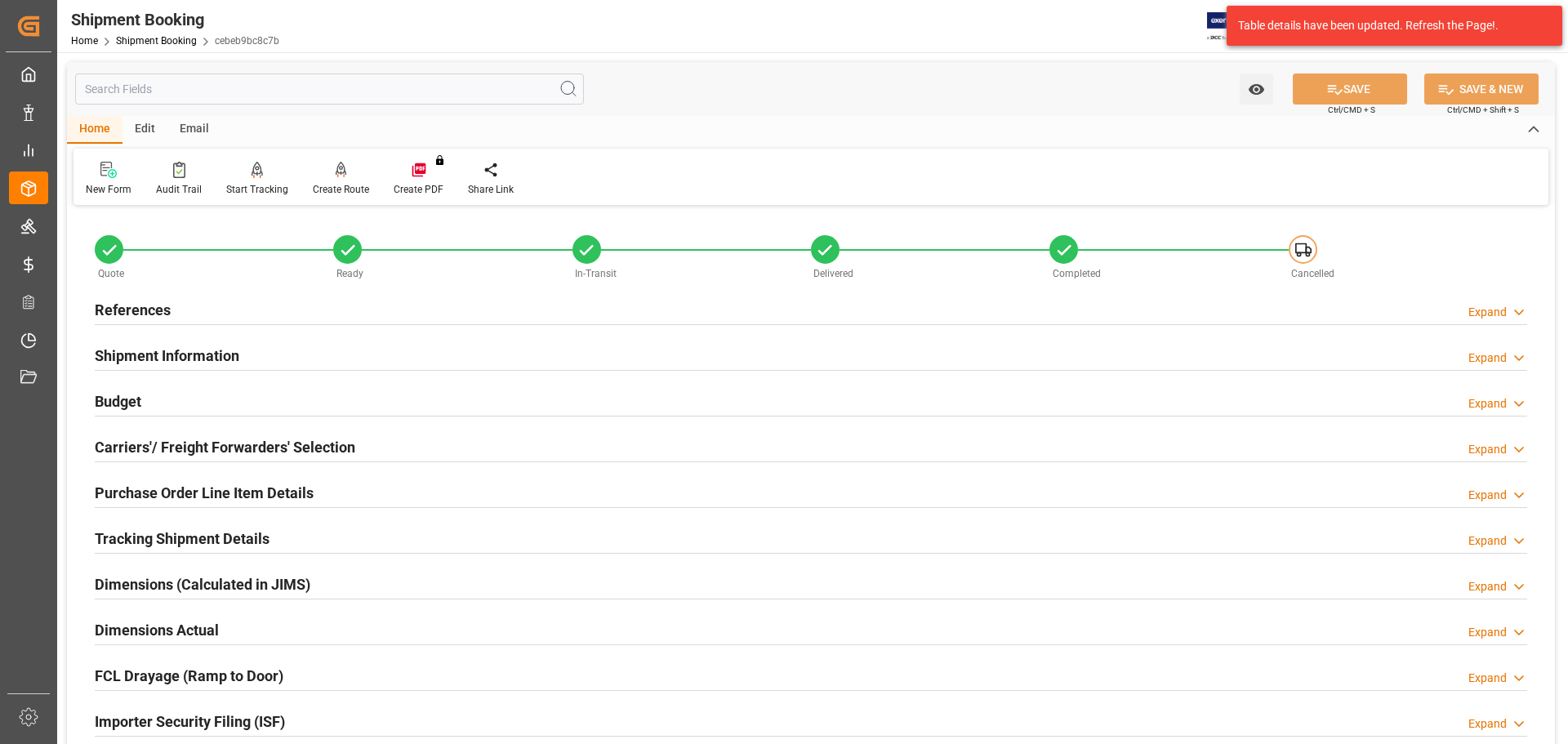
click at [189, 388] on div "Budget Expand" at bounding box center [811, 401] width 1433 height 31
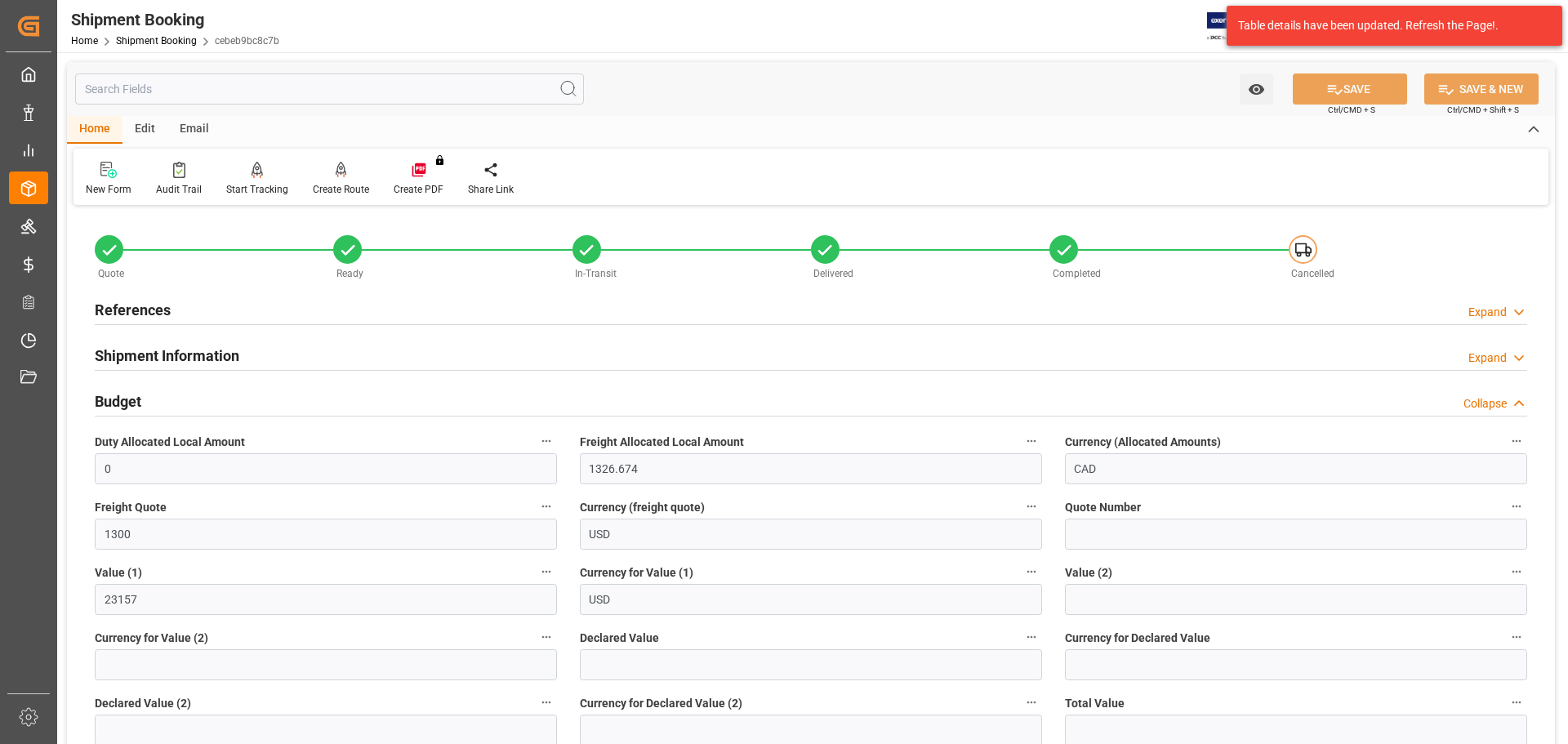
click at [173, 398] on div "Budget Collapse" at bounding box center [811, 401] width 1433 height 31
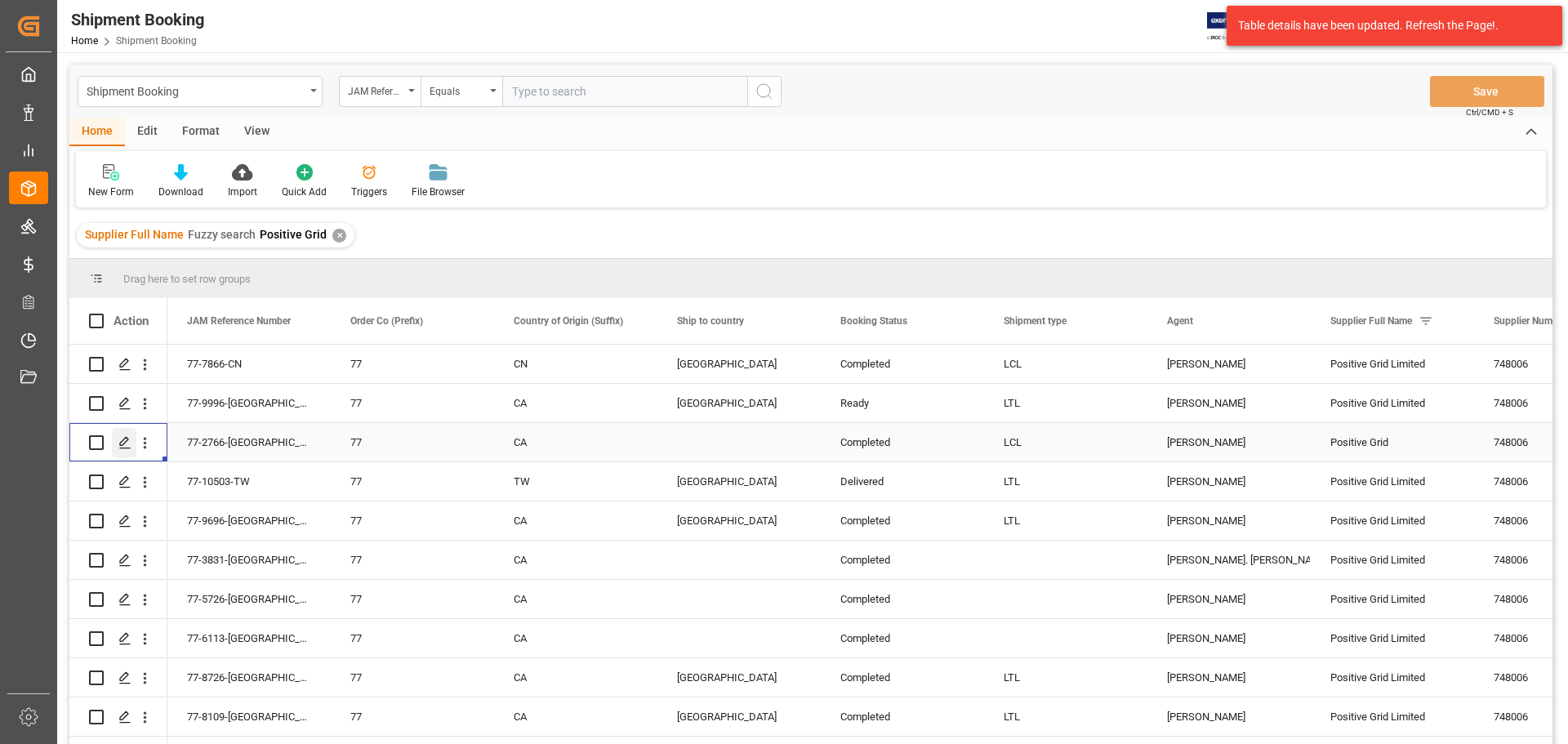
click at [121, 438] on icon "Press SPACE to select this row." at bounding box center [124, 442] width 13 height 13
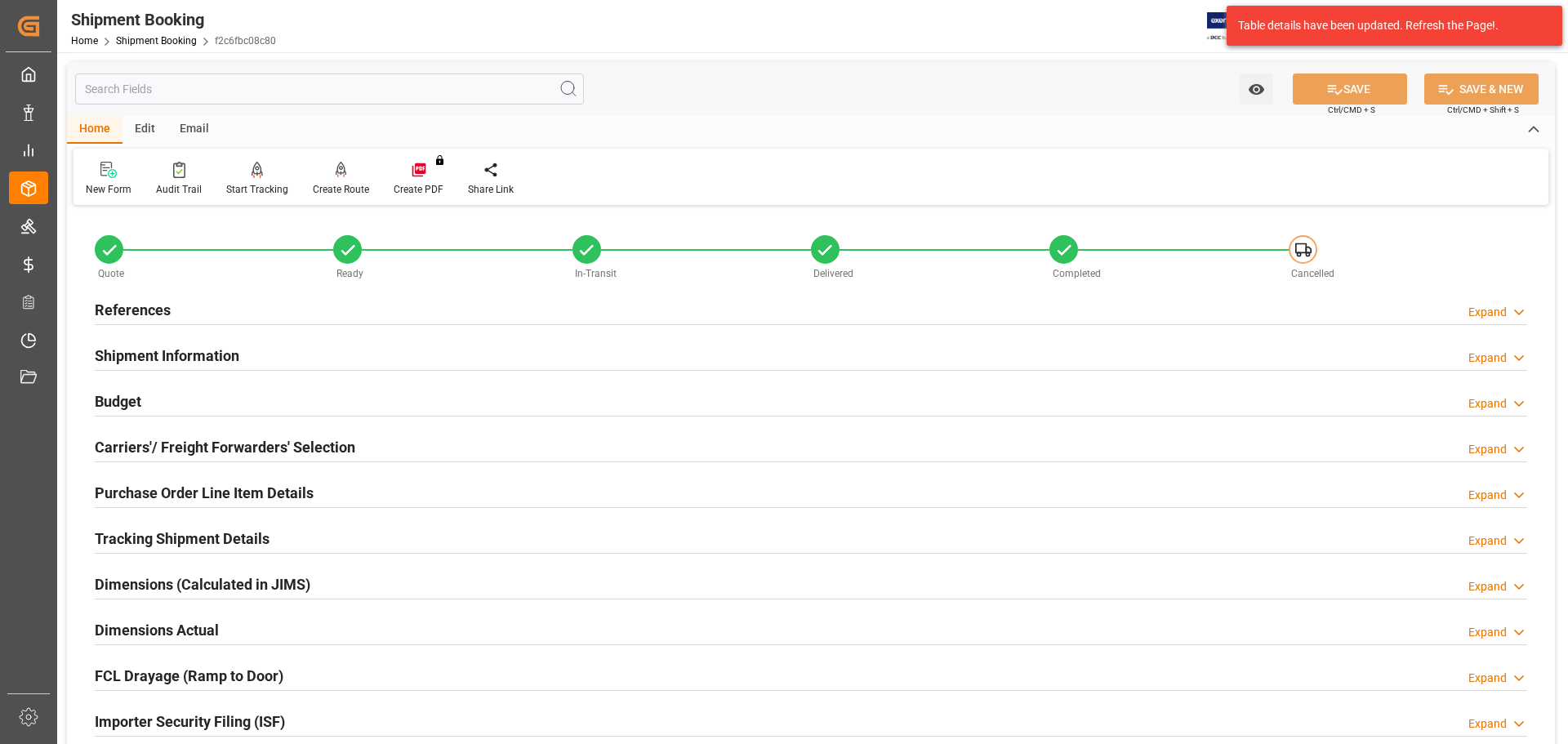
click at [170, 416] on div at bounding box center [811, 416] width 1433 height 1
click at [172, 406] on div "Budget Expand" at bounding box center [811, 401] width 1433 height 31
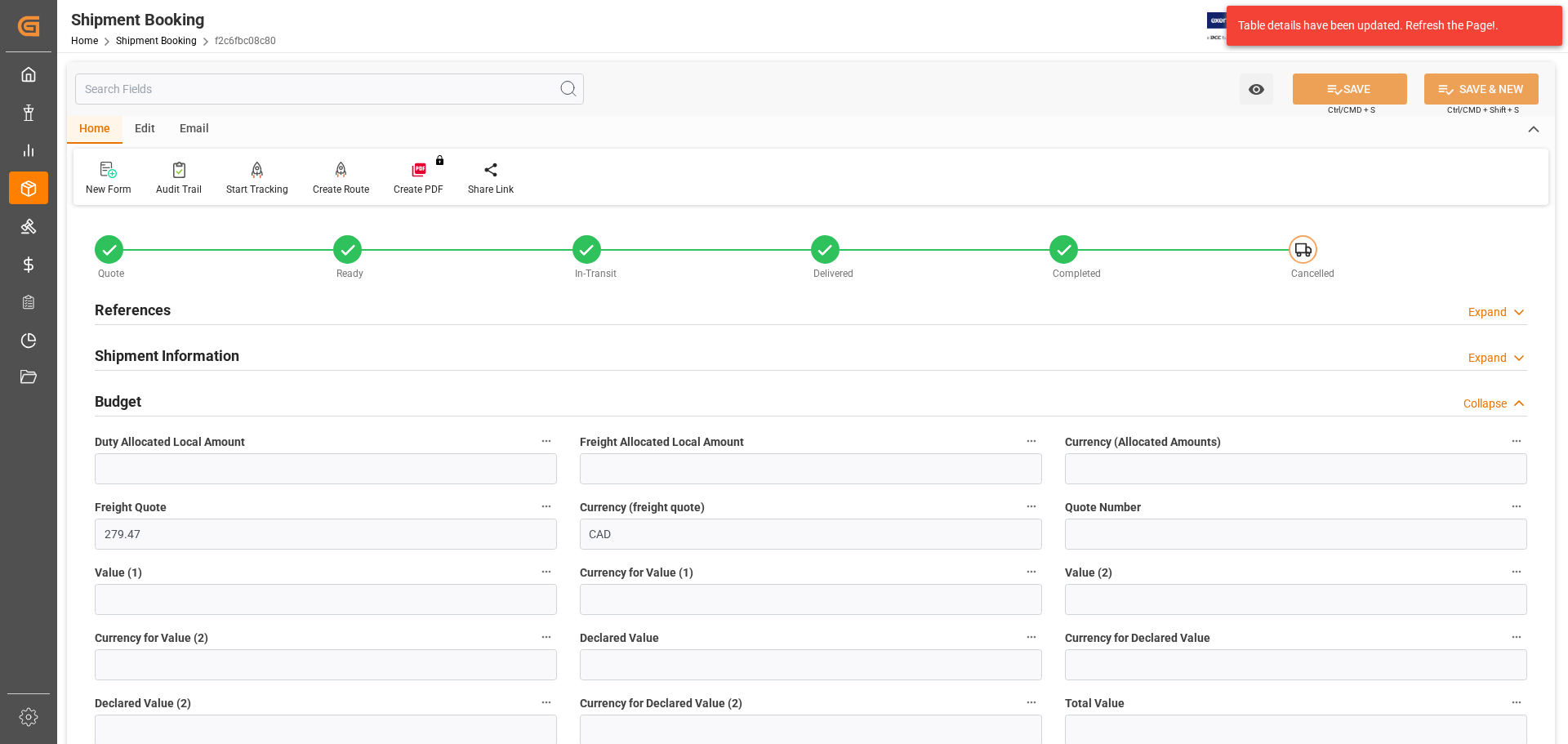
click at [172, 406] on div "Budget Collapse" at bounding box center [811, 401] width 1433 height 31
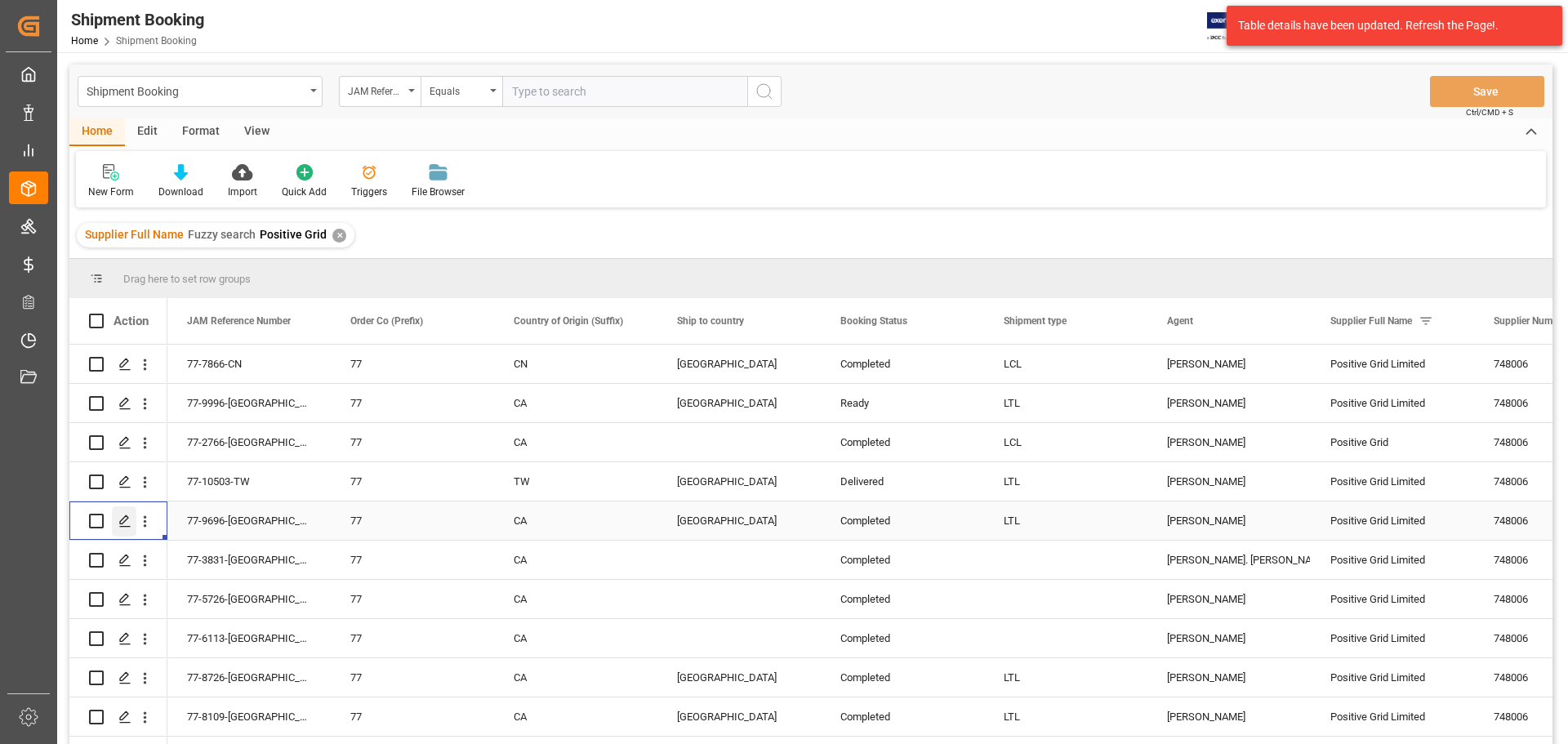
click at [130, 520] on icon "Press SPACE to select this row." at bounding box center [124, 521] width 13 height 13
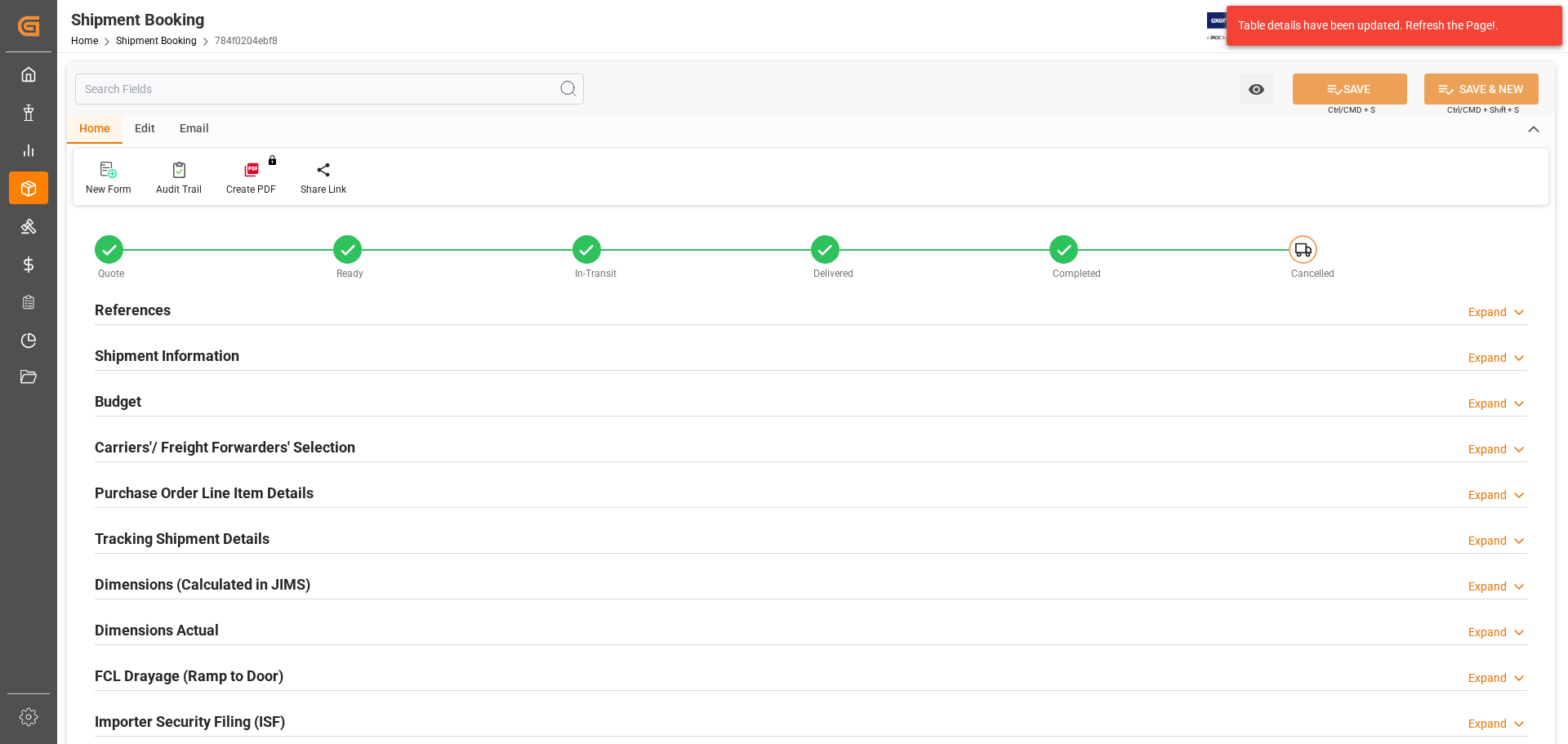
type input "300.3238"
type input "2898.0472"
type input "59323"
type input "15-07-2025"
click at [148, 401] on div "Budget Expand" at bounding box center [811, 401] width 1433 height 31
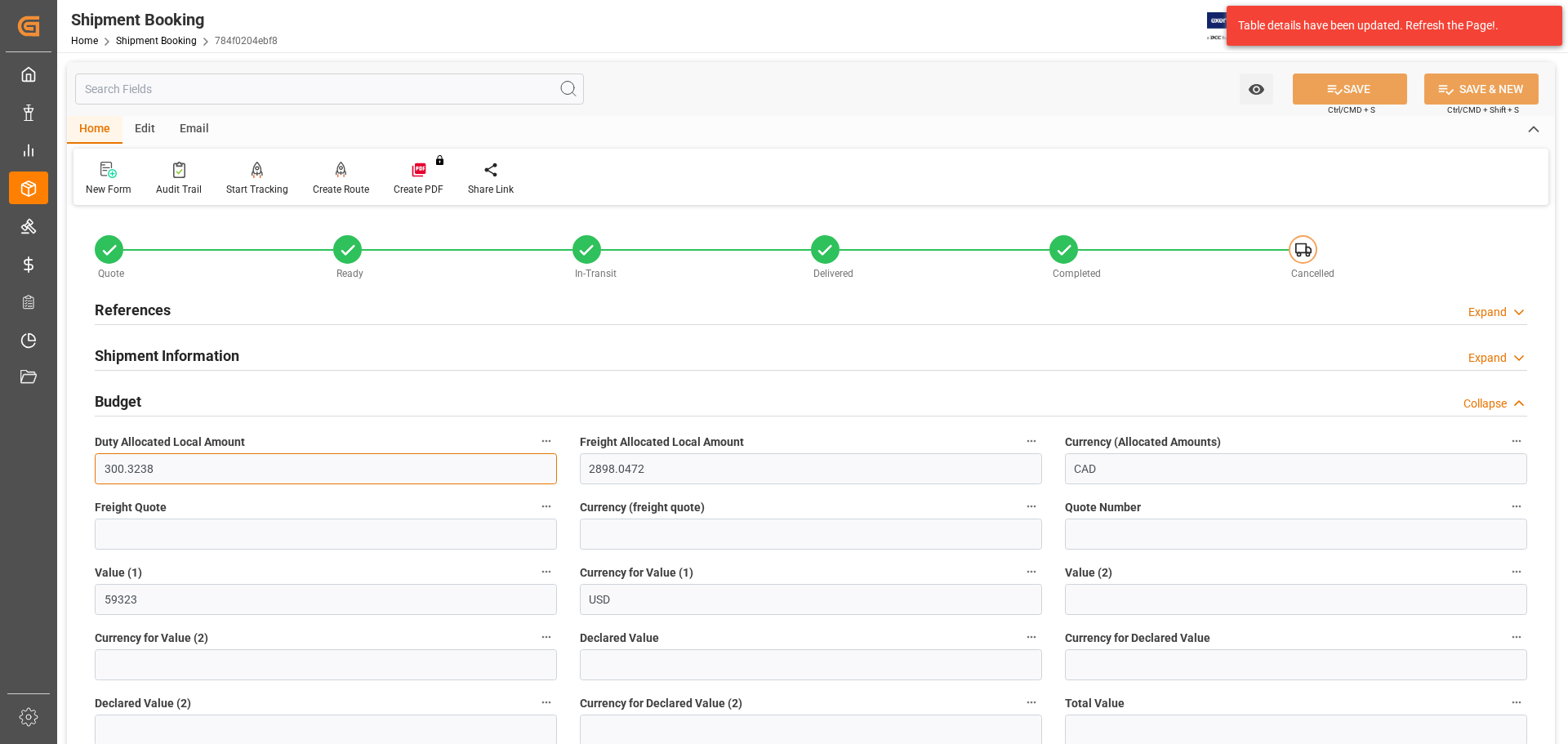
drag, startPoint x: 193, startPoint y: 483, endPoint x: 103, endPoint y: 476, distance: 90.3
click at [103, 476] on input "300.3238" at bounding box center [326, 470] width 463 height 31
click at [214, 402] on div "Budget Collapse" at bounding box center [811, 401] width 1433 height 31
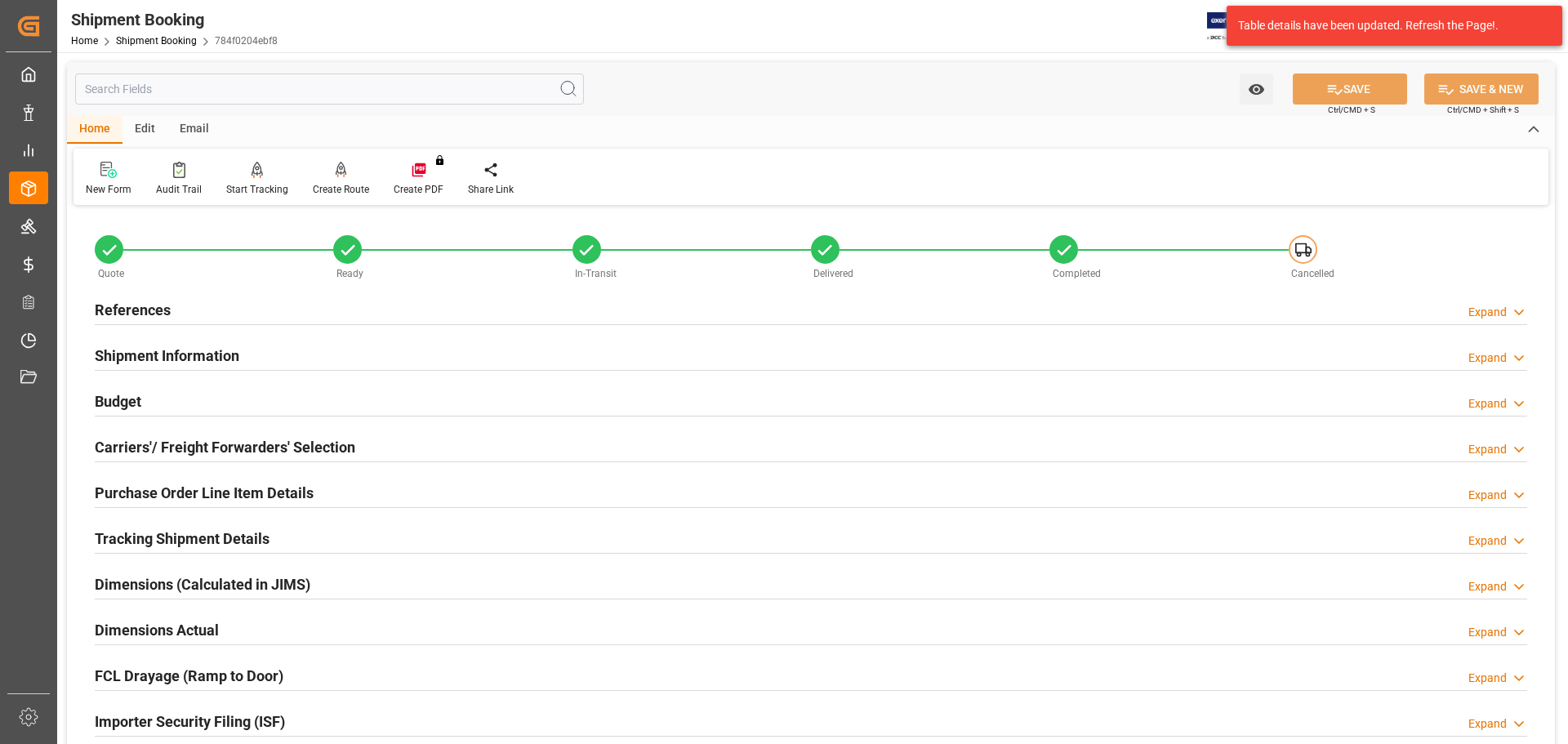
click at [219, 317] on div "References Expand" at bounding box center [811, 309] width 1433 height 31
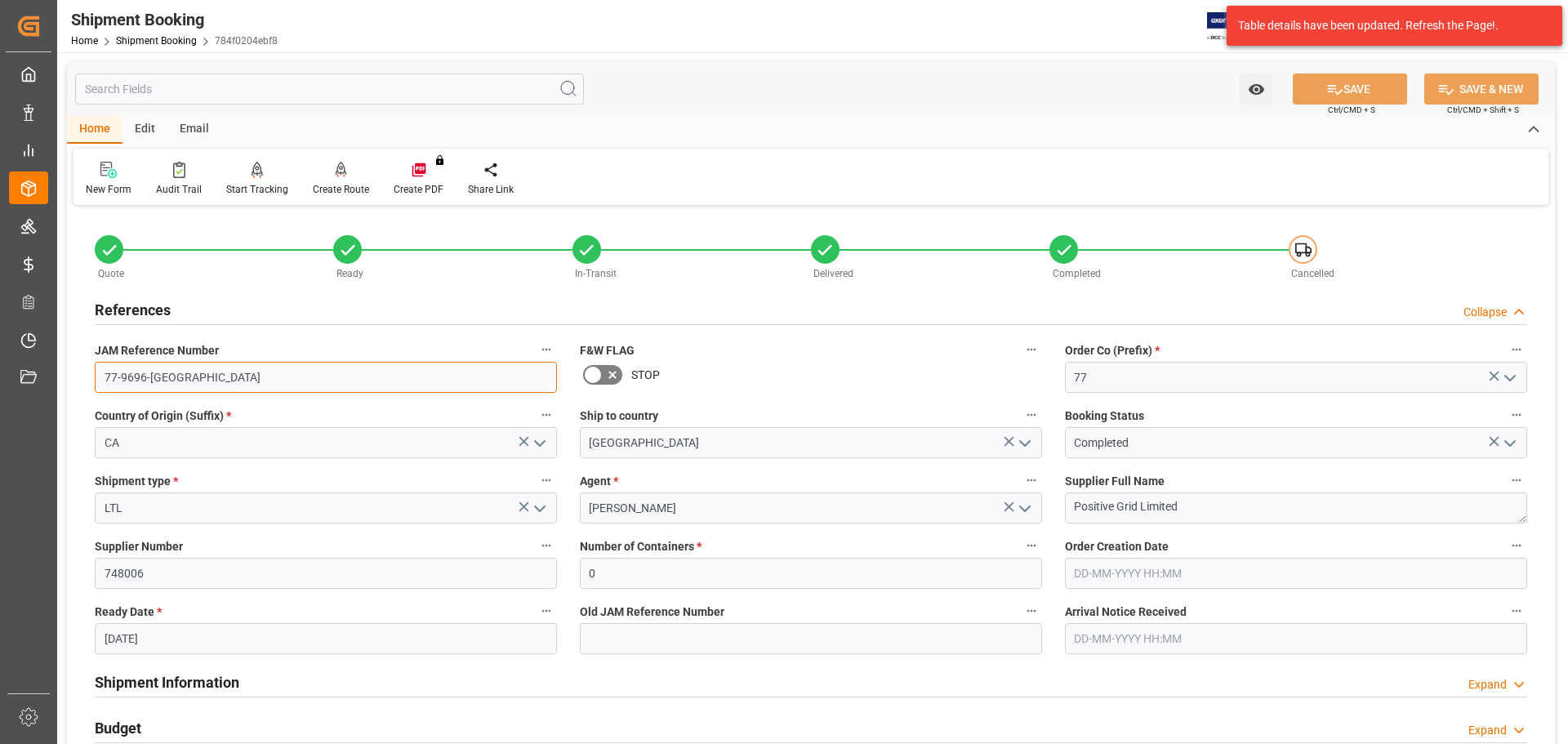
drag, startPoint x: 182, startPoint y: 371, endPoint x: 90, endPoint y: 385, distance: 93.1
click at [90, 385] on div "JAM Reference Number 77-9696-CA" at bounding box center [325, 366] width 485 height 66
click at [194, 310] on div "References Collapse" at bounding box center [811, 309] width 1433 height 31
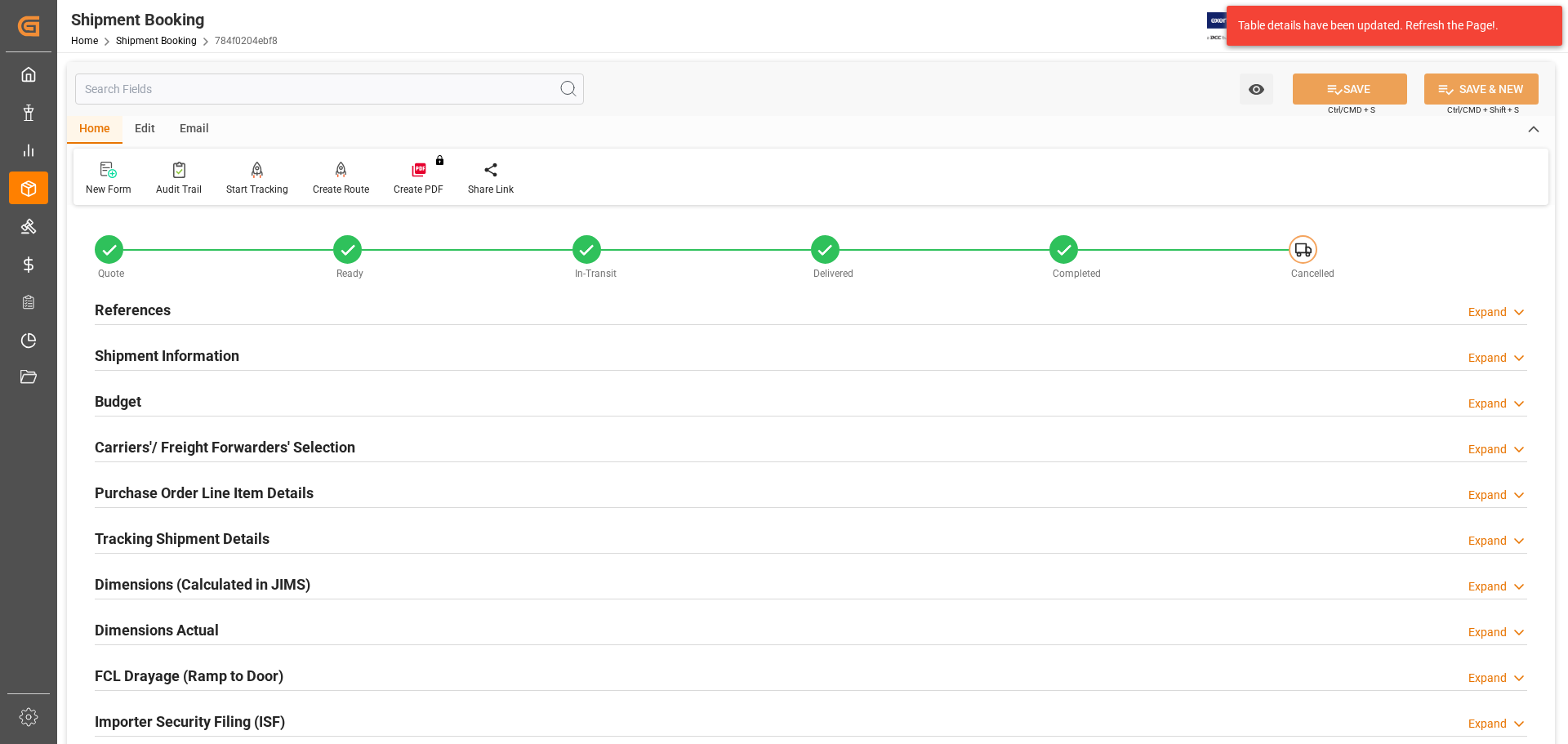
click at [147, 307] on h2 "References" at bounding box center [133, 310] width 76 height 23
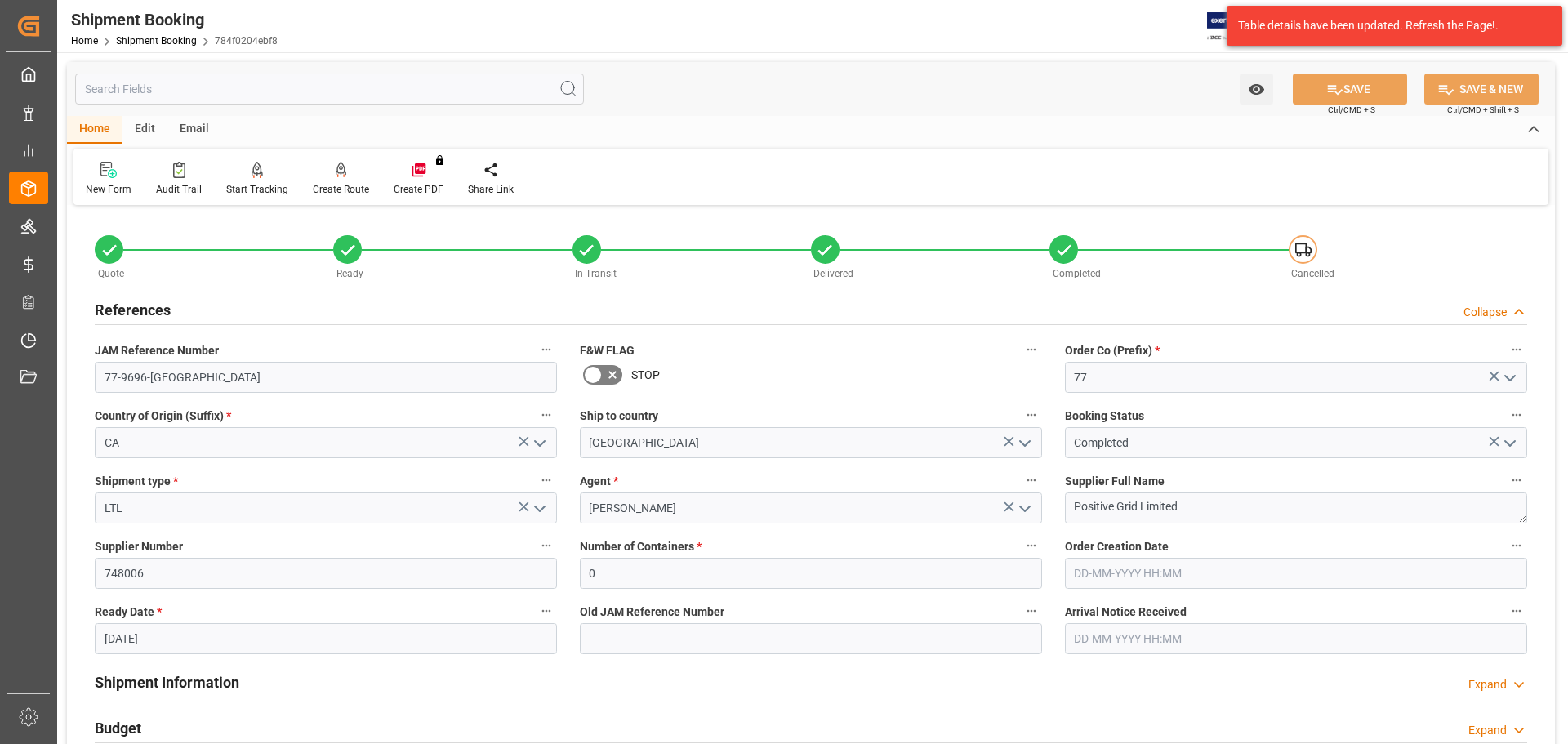
click at [172, 311] on div "References Collapse" at bounding box center [811, 309] width 1433 height 31
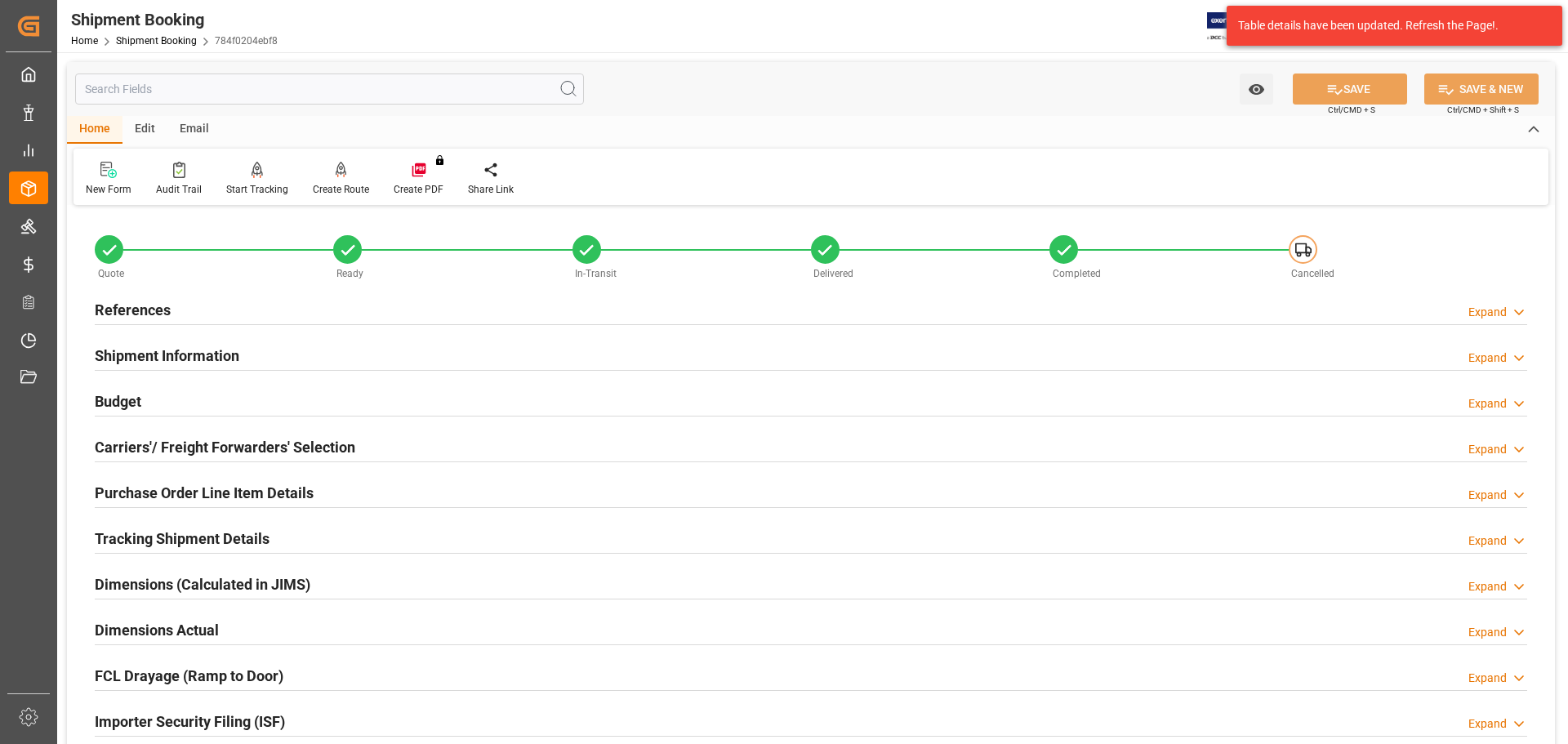
click at [189, 311] on div "References Expand" at bounding box center [811, 309] width 1433 height 31
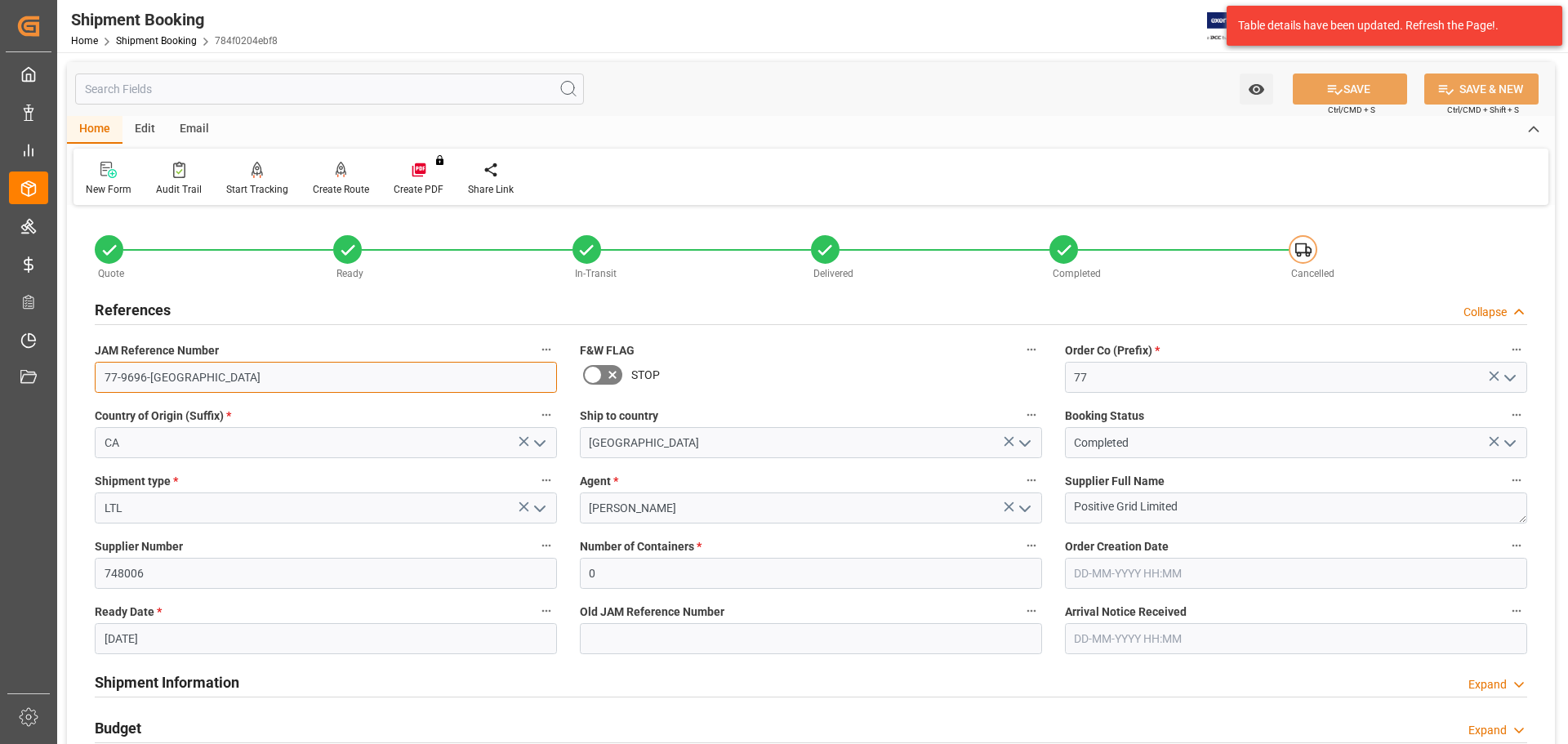
drag, startPoint x: 179, startPoint y: 372, endPoint x: 89, endPoint y: 373, distance: 90.0
click at [89, 373] on div "JAM Reference Number 77-9696-CA" at bounding box center [325, 366] width 485 height 66
click at [254, 319] on div "References Collapse" at bounding box center [811, 309] width 1433 height 31
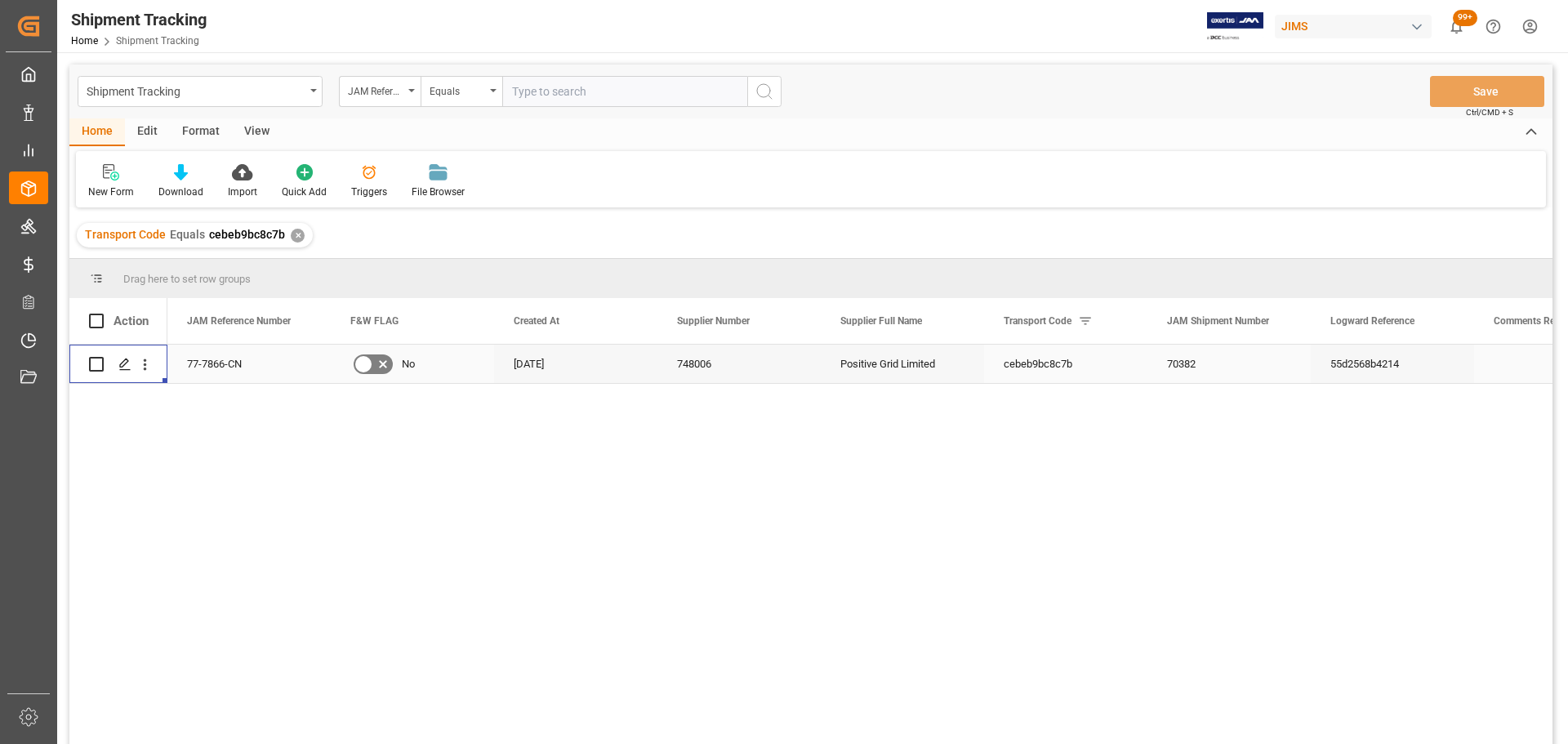
click at [114, 363] on div "Press SPACE to select this row." at bounding box center [123, 365] width 24 height 30
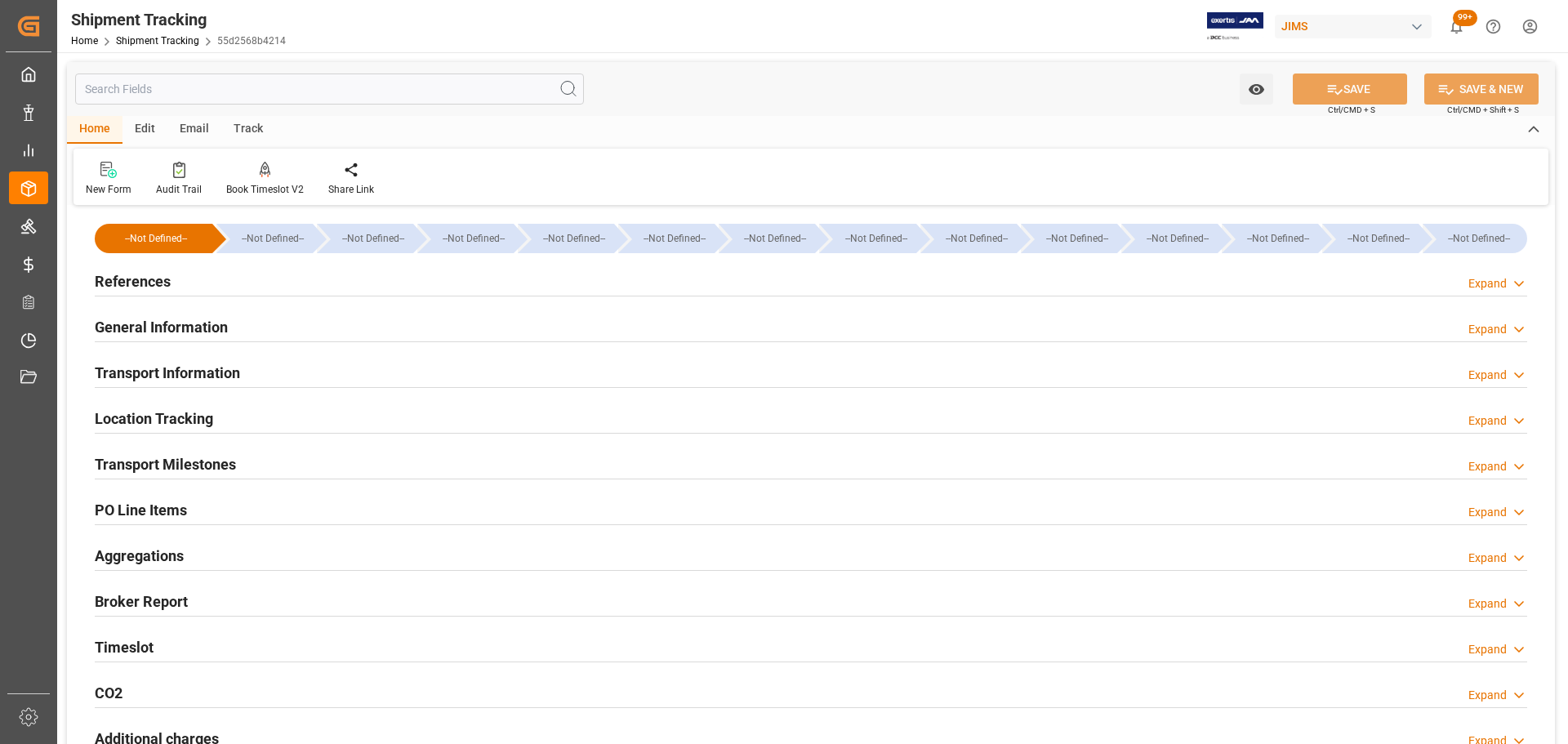
type input "[DATE] 00:00"
type input "[DATE]"
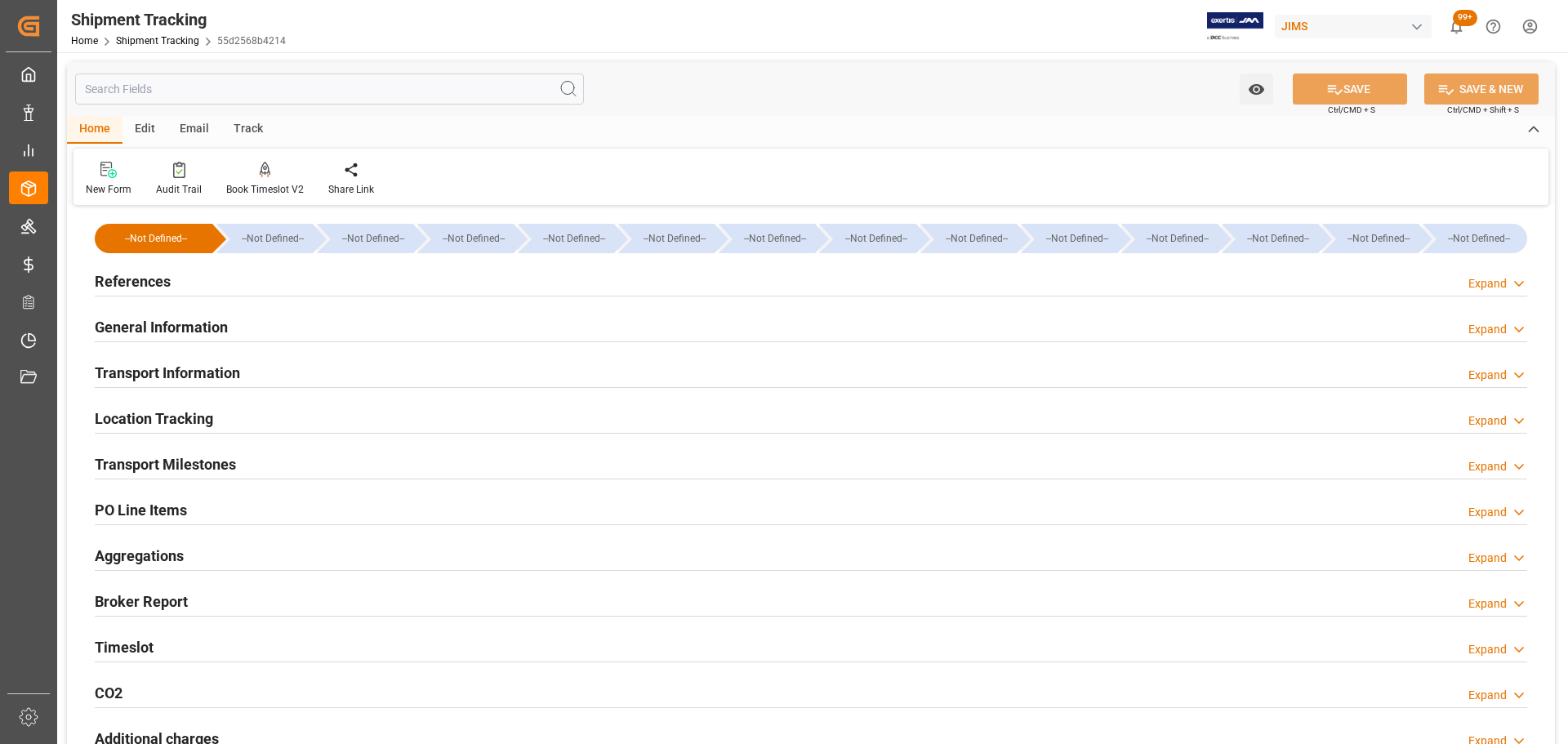
type input "[DATE] 00:00"
click at [235, 462] on h2 "Transport Milestones" at bounding box center [166, 465] width 141 height 23
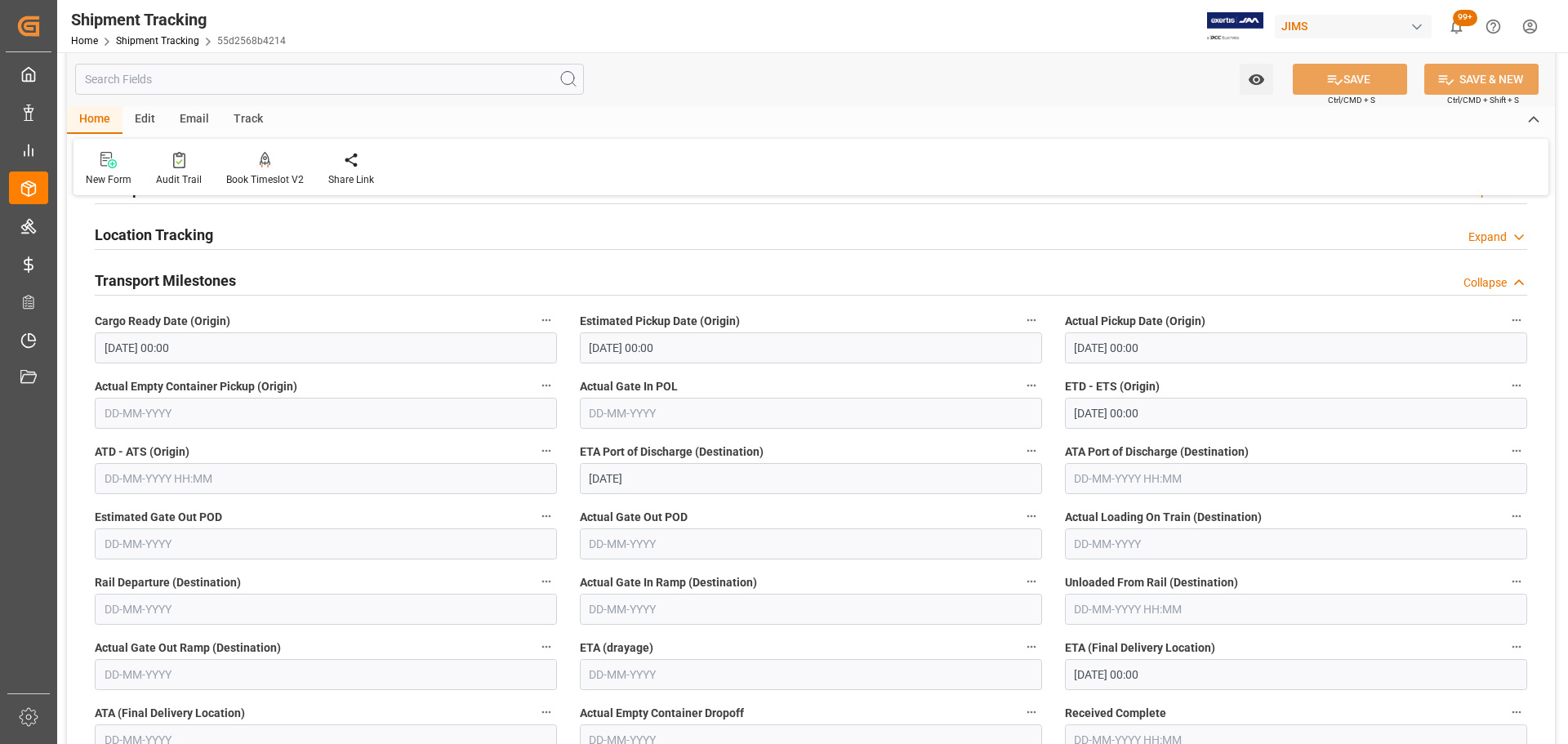
scroll to position [245, 0]
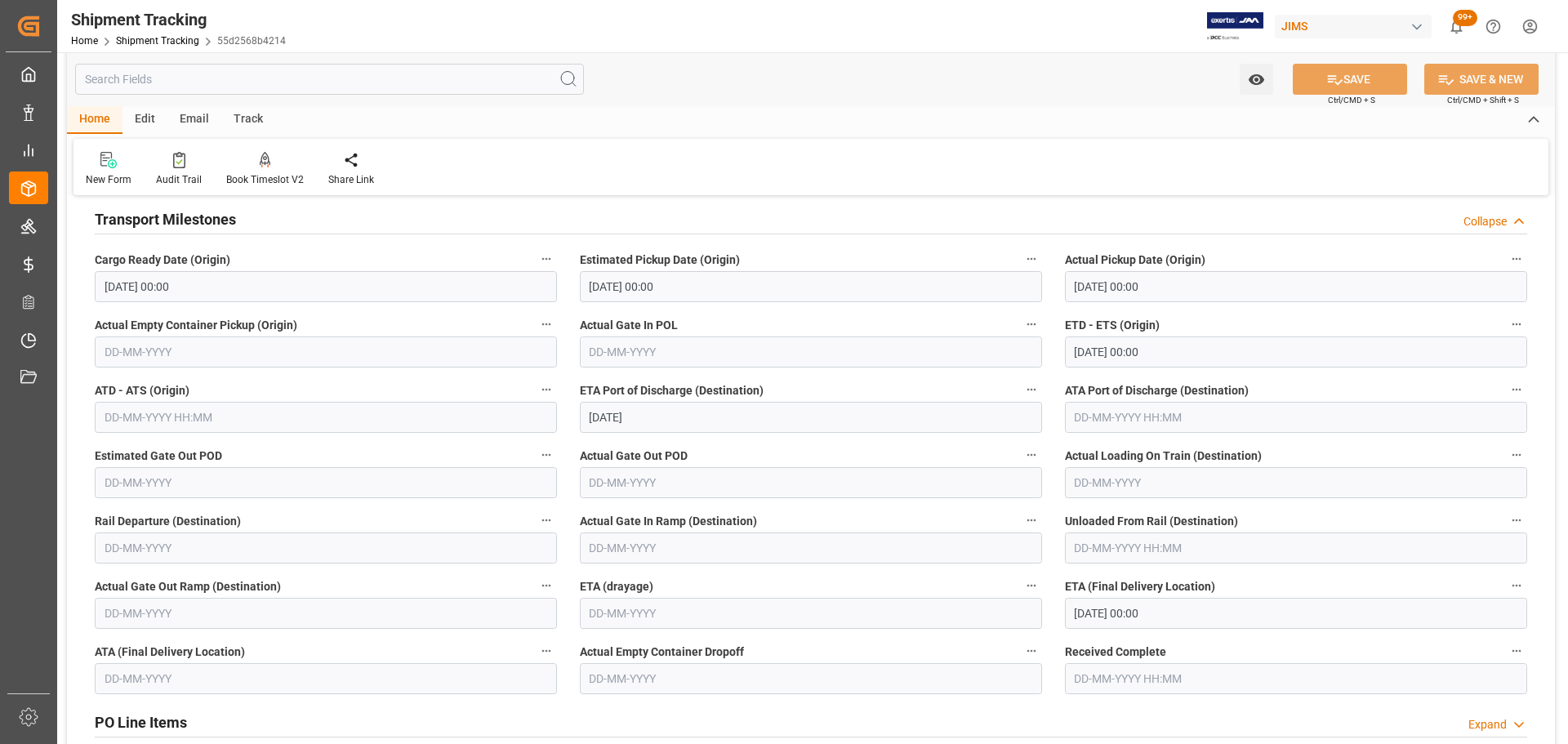
click at [204, 217] on h2 "Transport Milestones" at bounding box center [166, 220] width 141 height 23
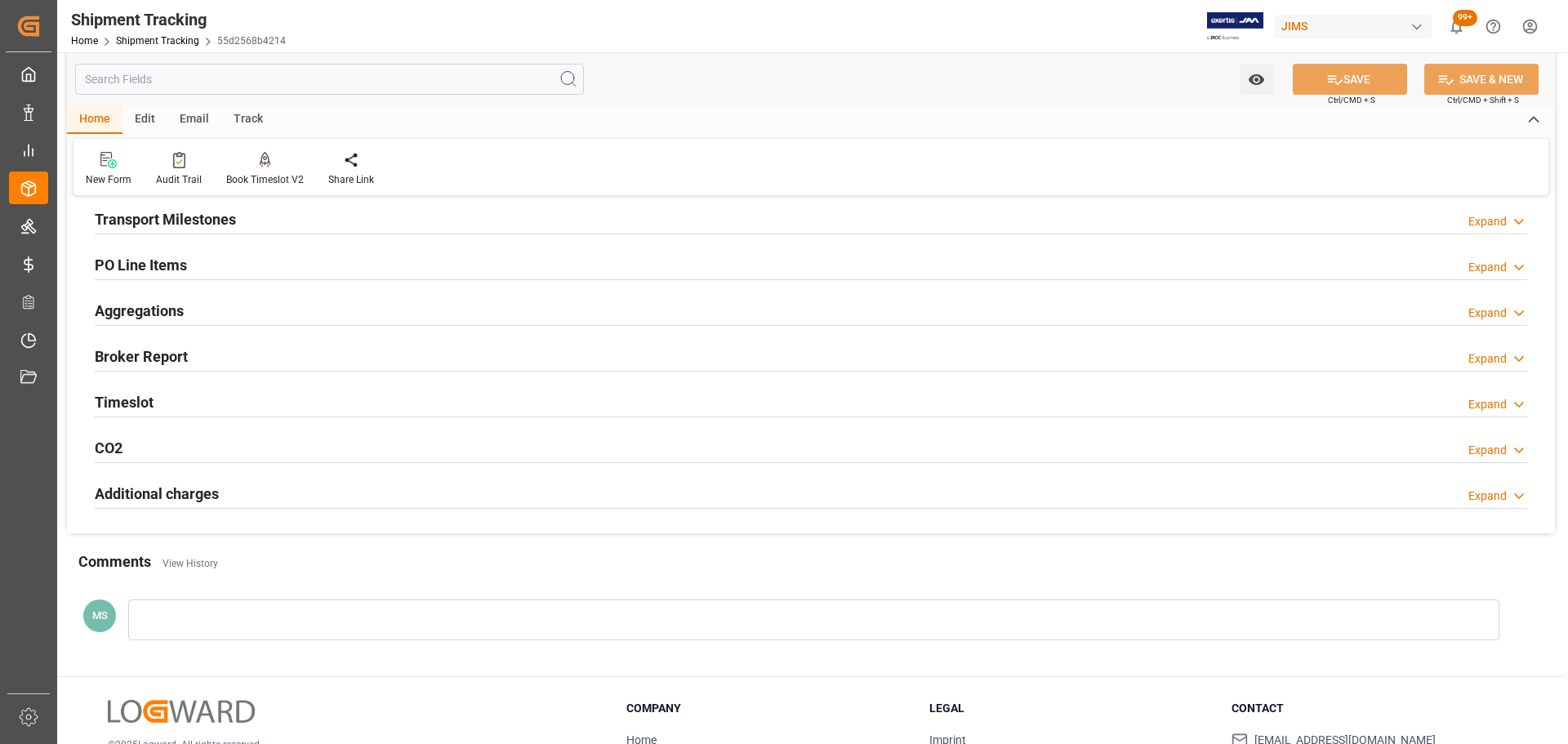
click at [234, 221] on h2 "Transport Milestones" at bounding box center [166, 220] width 141 height 23
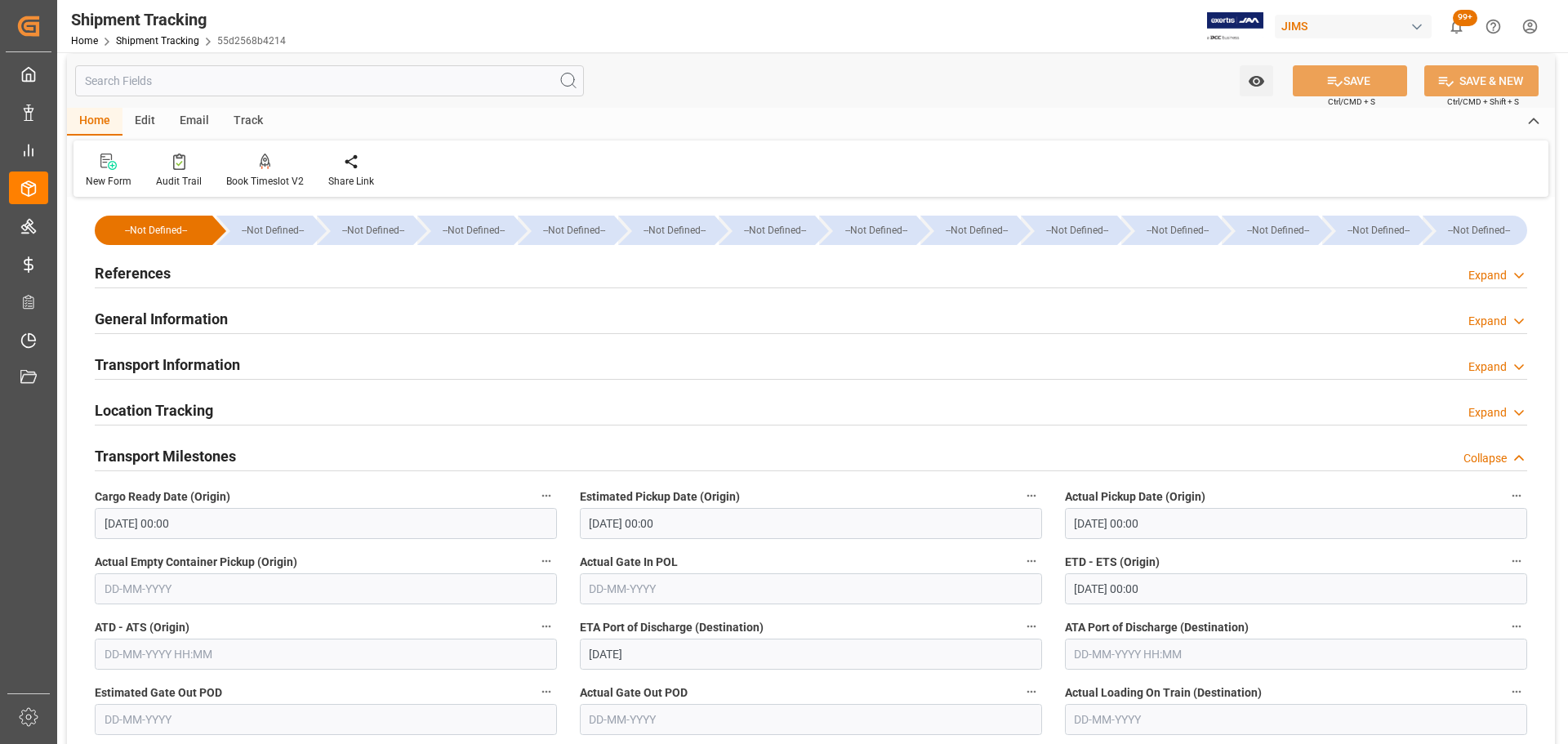
scroll to position [0, 0]
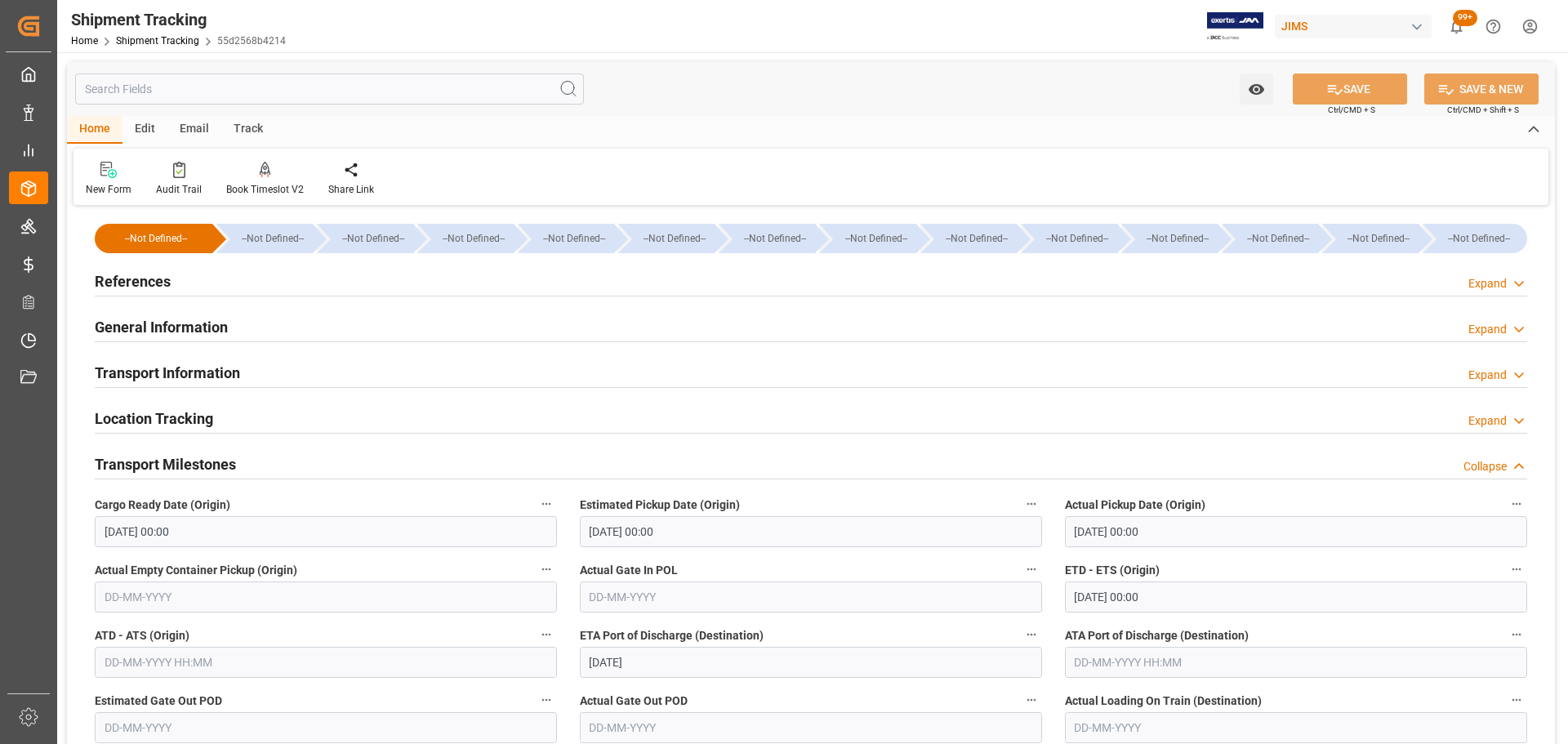
drag, startPoint x: 195, startPoint y: 459, endPoint x: 195, endPoint y: 425, distance: 34.0
click at [195, 459] on h2 "Transport Milestones" at bounding box center [166, 465] width 141 height 23
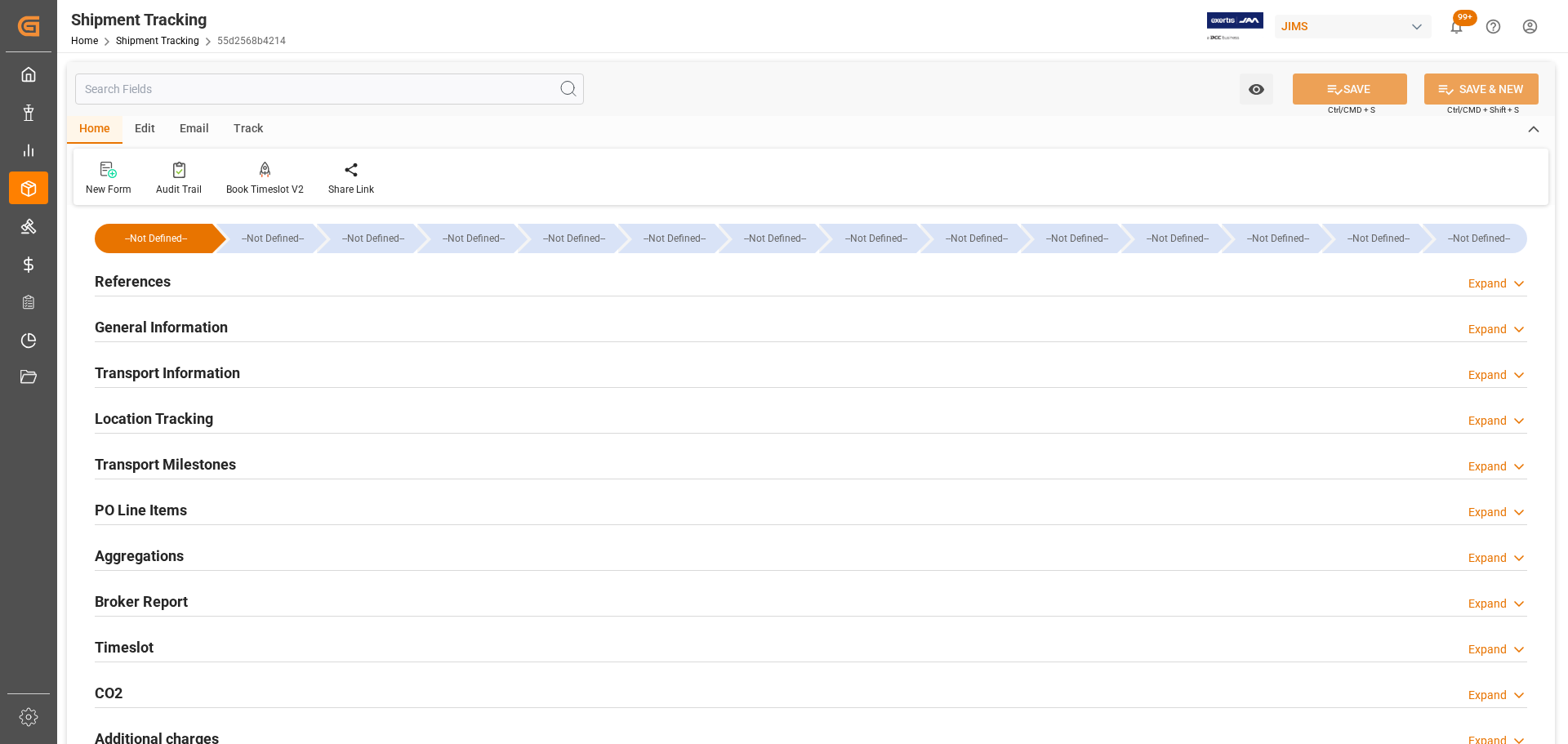
click at [173, 271] on div "References Expand" at bounding box center [811, 280] width 1433 height 31
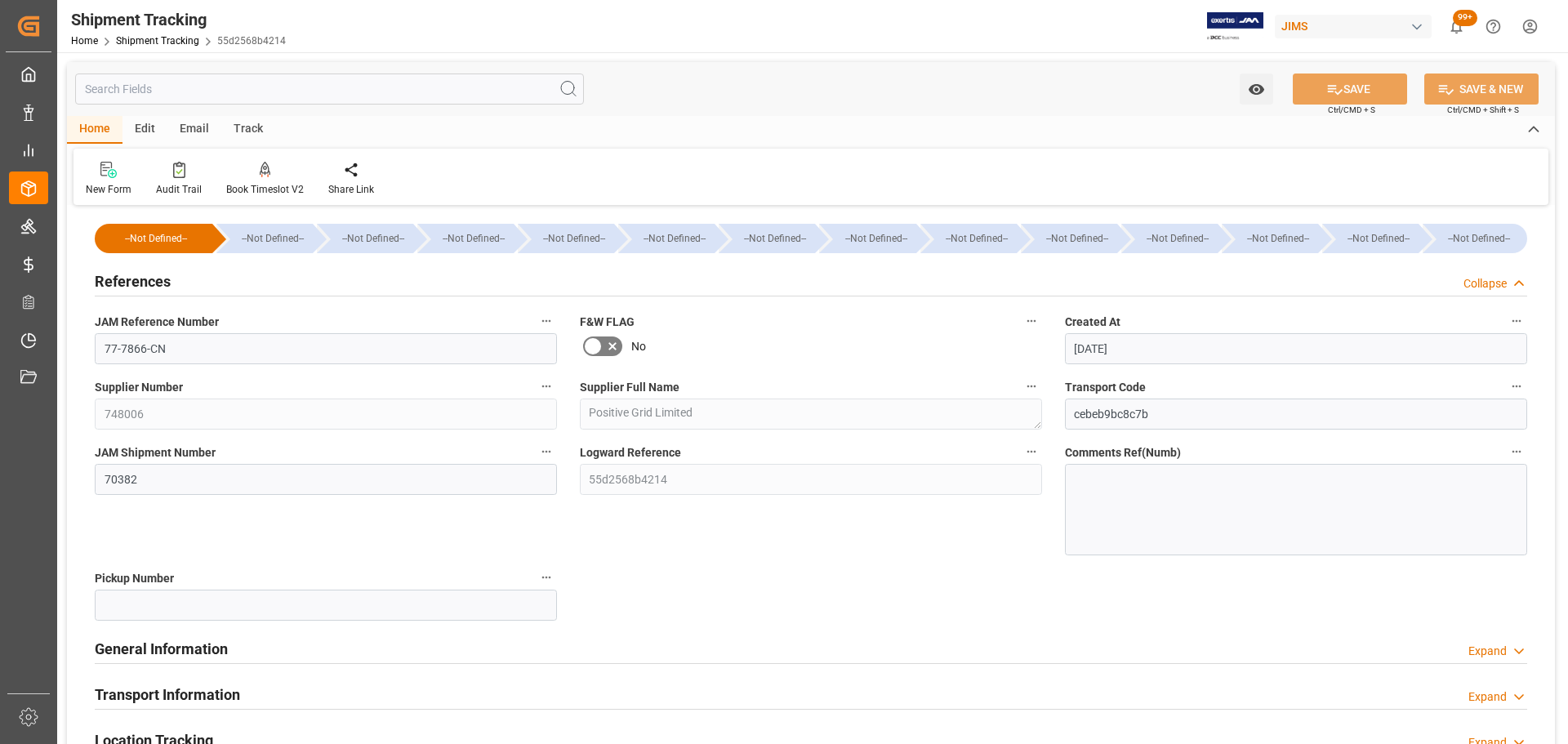
click at [173, 271] on div "References Collapse" at bounding box center [811, 280] width 1433 height 31
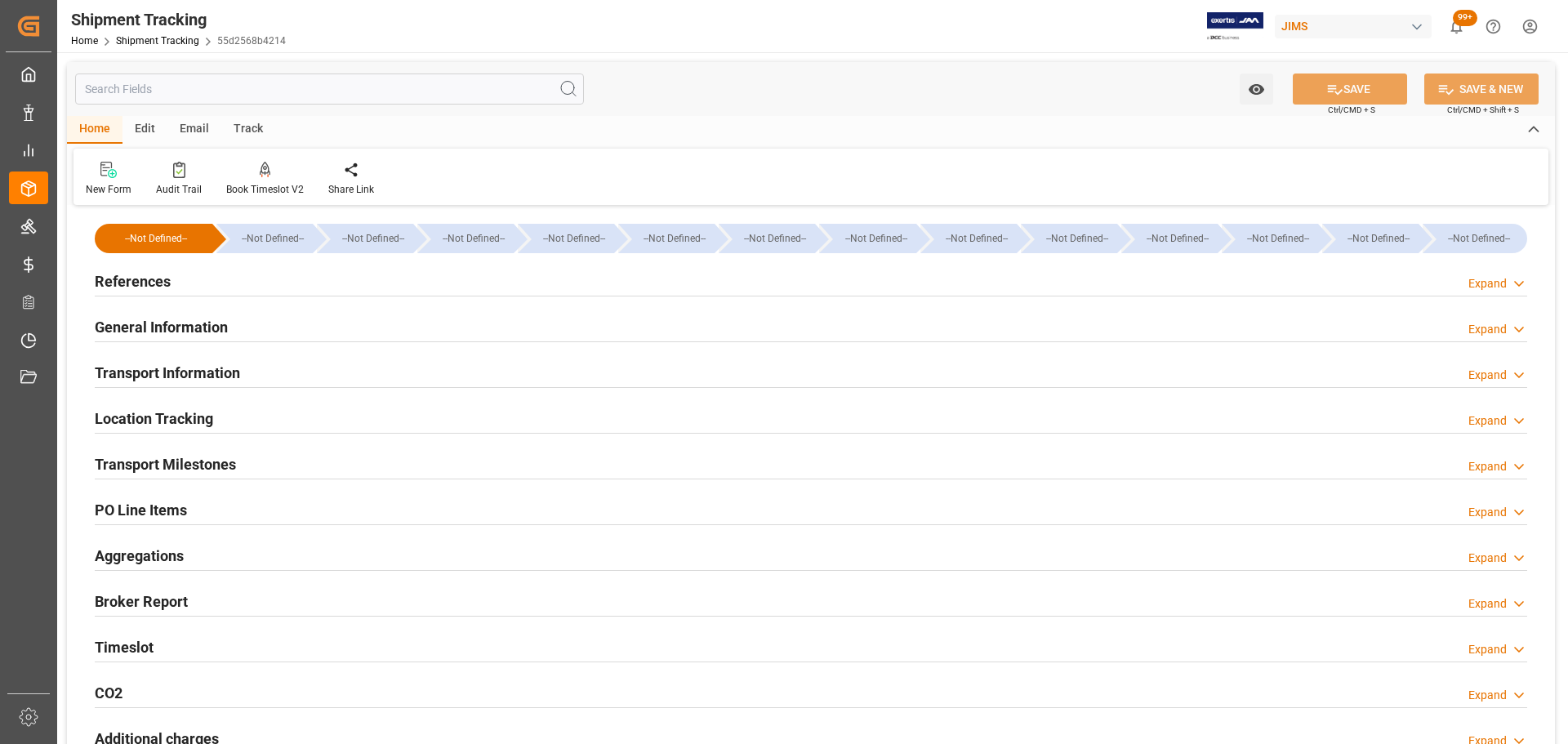
click at [174, 273] on div "References Expand" at bounding box center [811, 280] width 1433 height 31
